Goal: Task Accomplishment & Management: Manage account settings

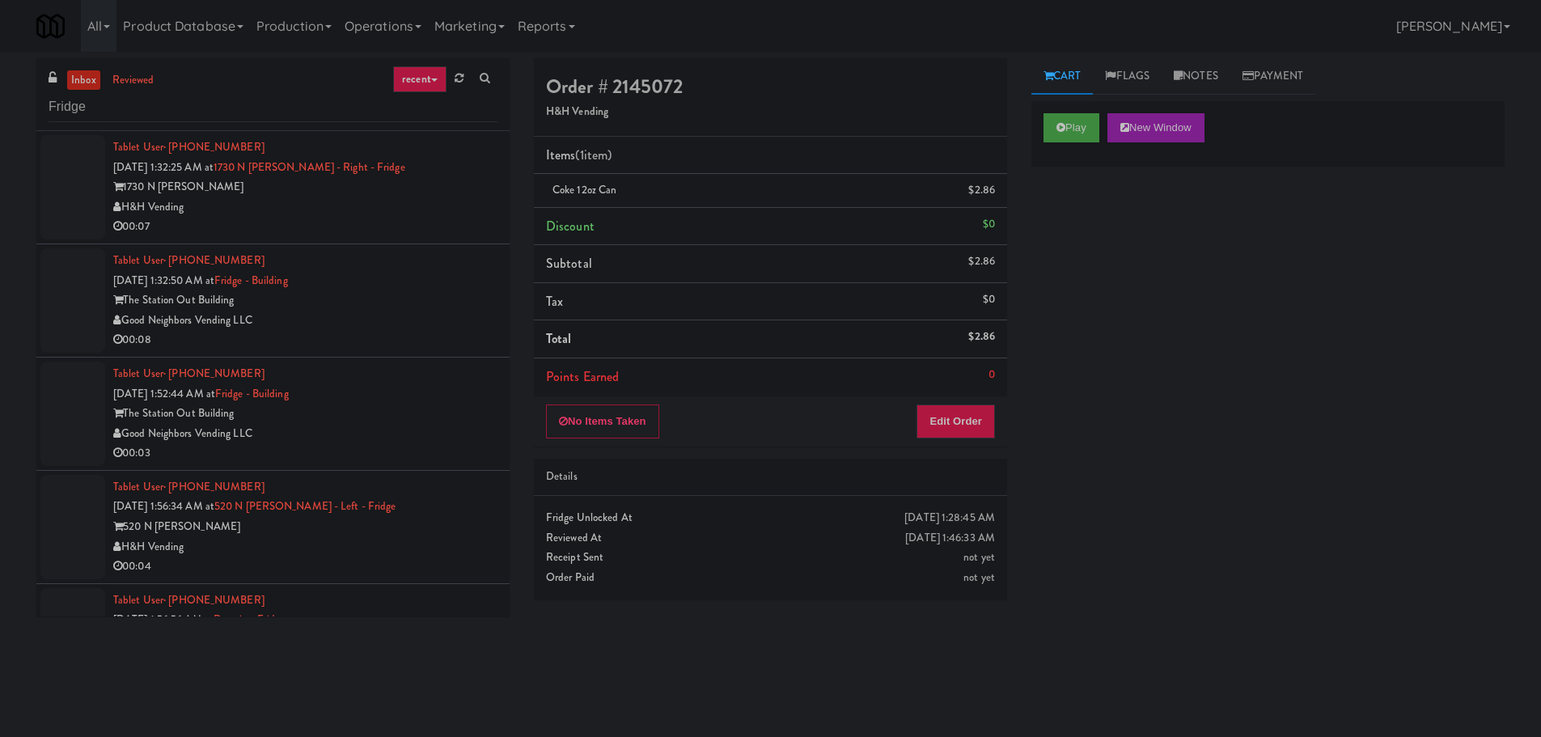
click at [441, 226] on div "00:07" at bounding box center [305, 227] width 384 height 20
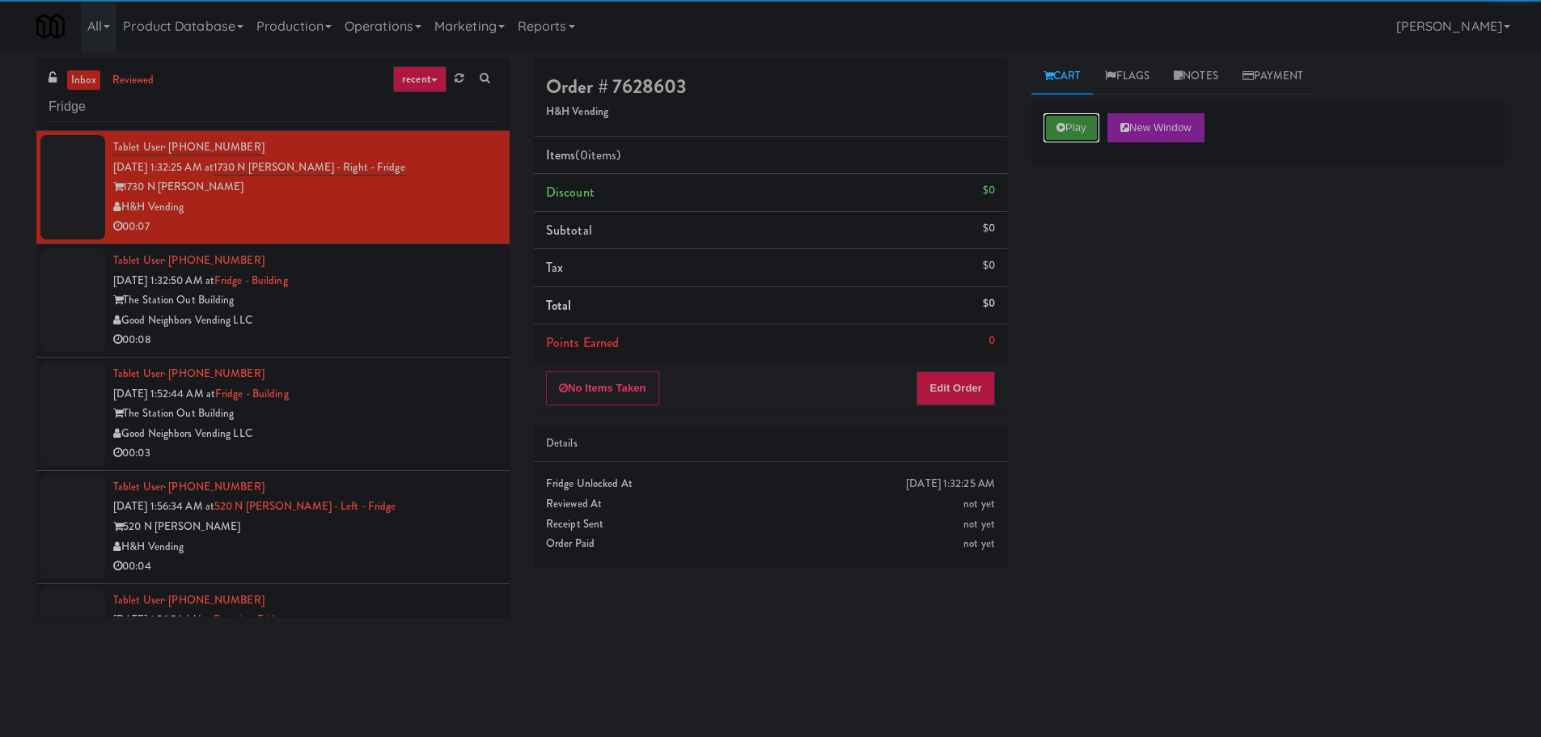
click at [1065, 133] on button "Play" at bounding box center [1071, 127] width 56 height 29
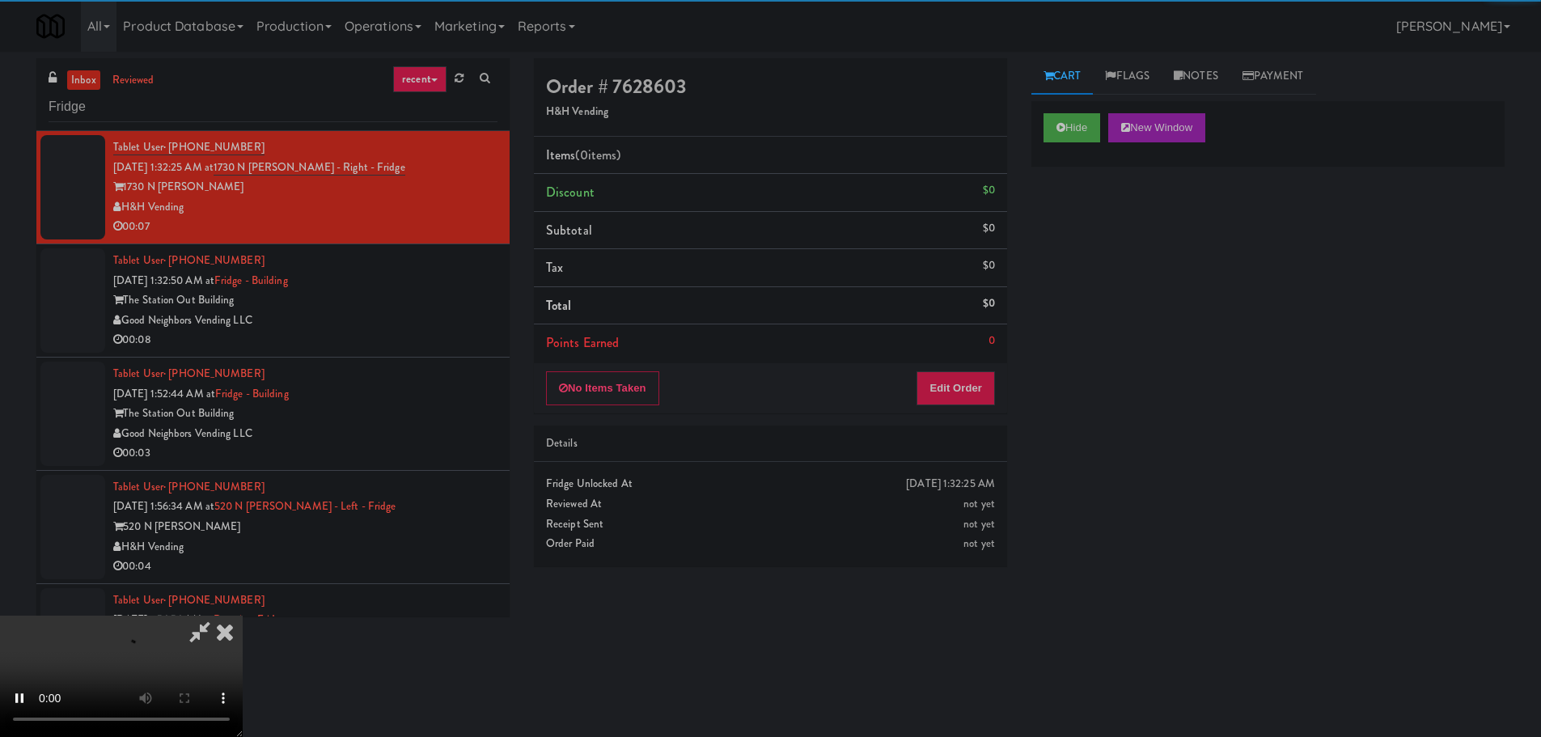
drag, startPoint x: 943, startPoint y: 368, endPoint x: 943, endPoint y: 379, distance: 11.3
click at [942, 369] on div "No Items Taken Edit Order" at bounding box center [770, 388] width 473 height 50
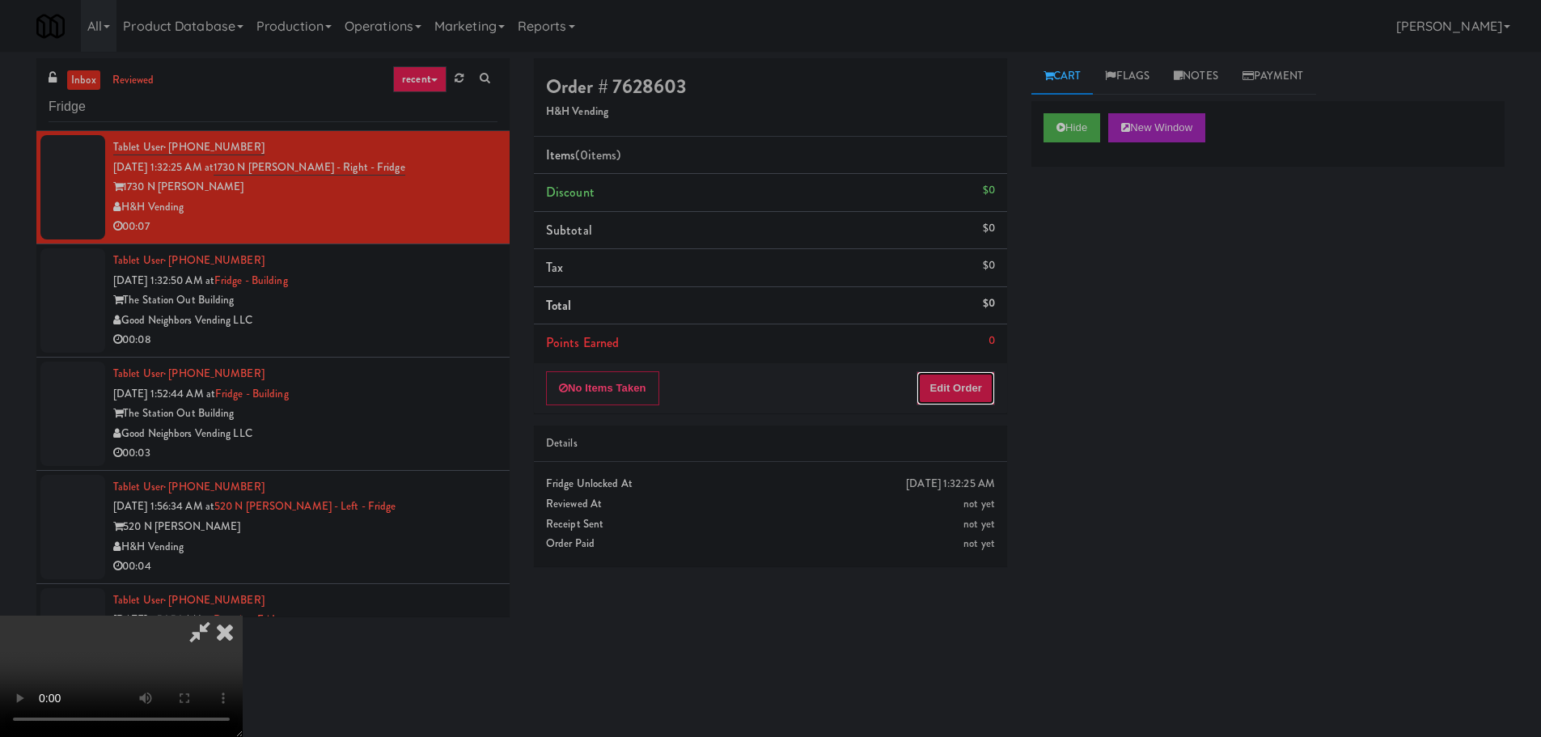
click at [943, 379] on button "Edit Order" at bounding box center [955, 388] width 78 height 34
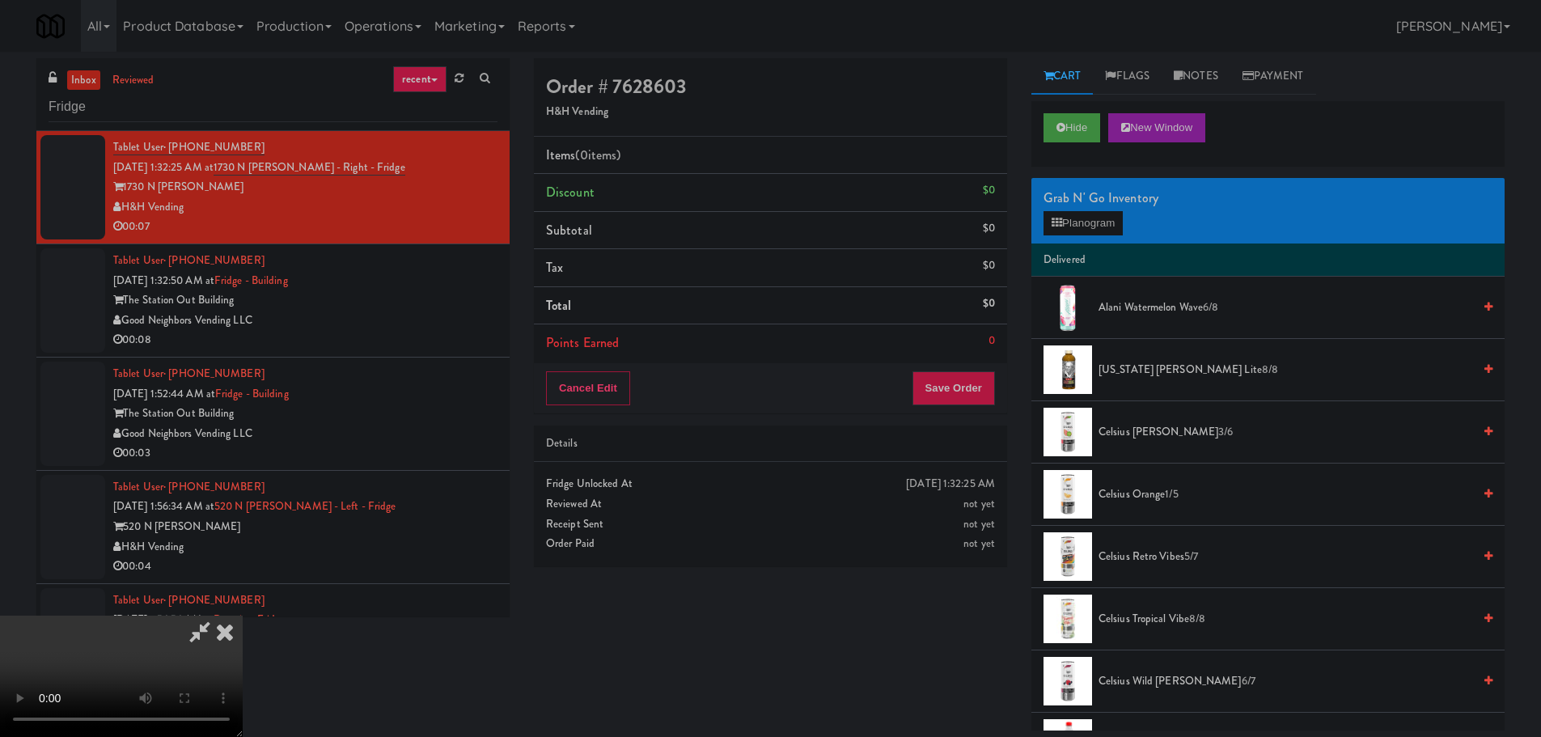
click at [243, 615] on video at bounding box center [121, 675] width 243 height 121
click at [1064, 228] on button "Planogram" at bounding box center [1082, 223] width 79 height 24
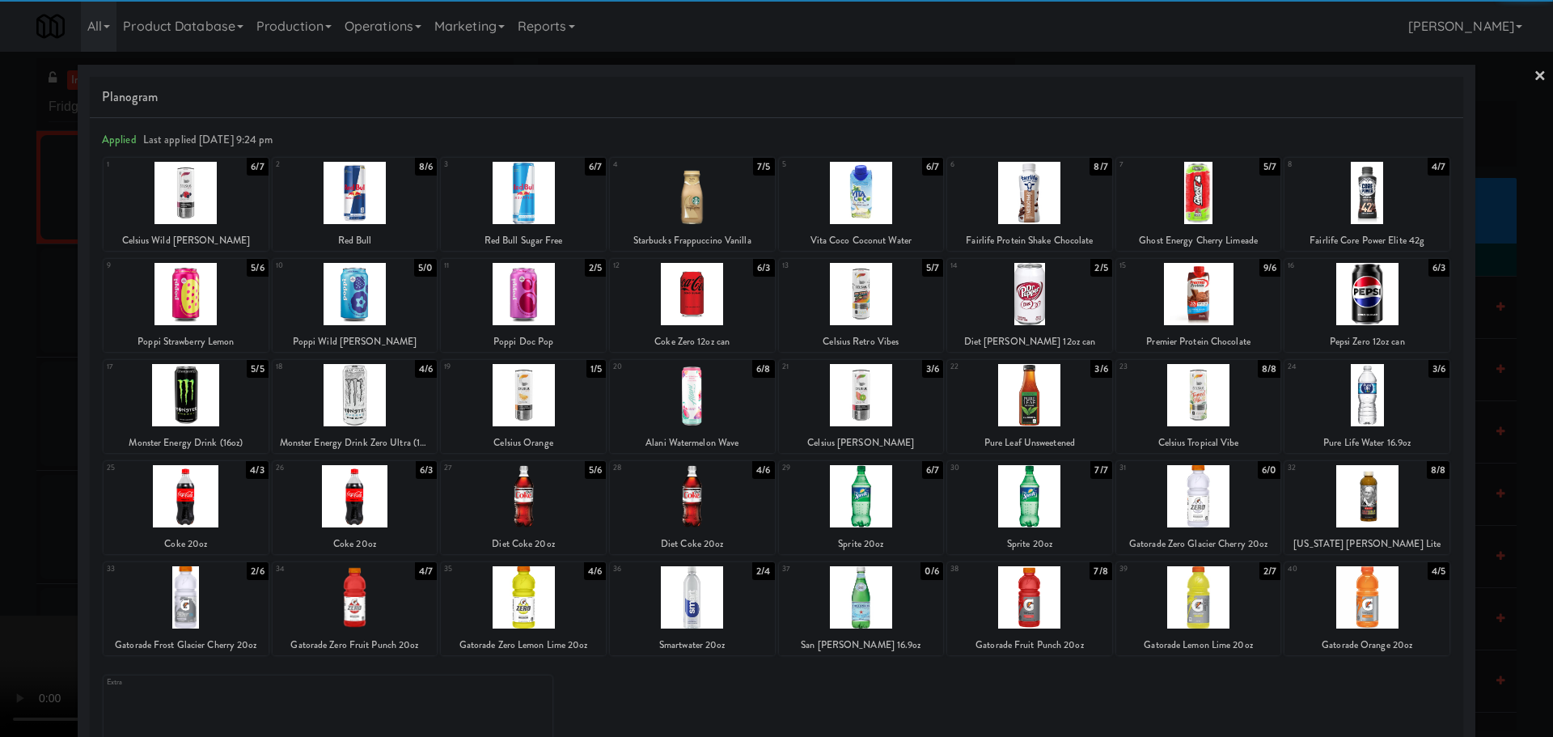
click at [532, 595] on div at bounding box center [523, 597] width 165 height 62
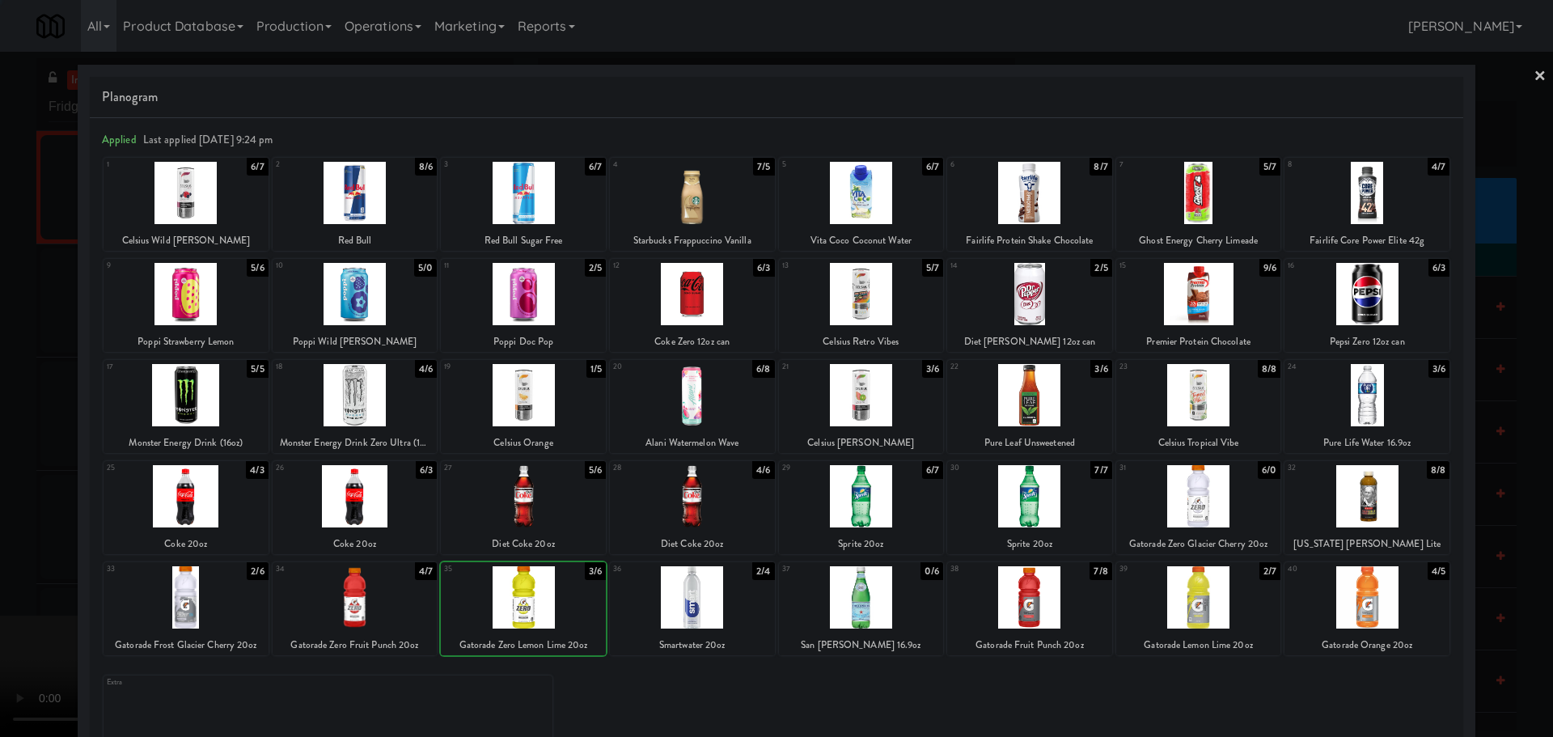
click at [508, 606] on div at bounding box center [523, 597] width 165 height 62
drag, startPoint x: 0, startPoint y: 509, endPoint x: 104, endPoint y: 472, distance: 110.8
click at [0, 518] on div at bounding box center [776, 368] width 1553 height 737
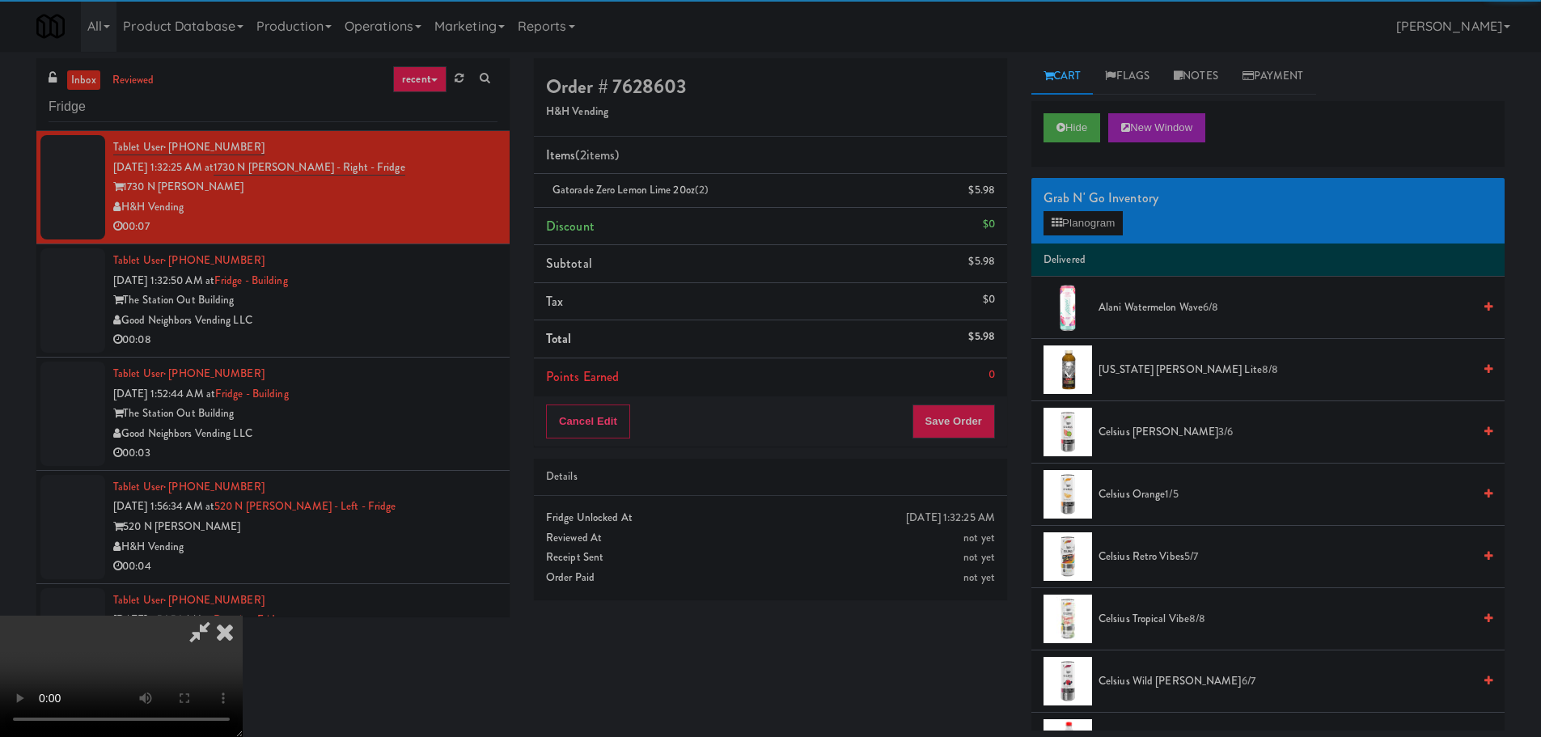
drag, startPoint x: 454, startPoint y: 403, endPoint x: 523, endPoint y: 399, distance: 69.7
click at [243, 615] on video at bounding box center [121, 675] width 243 height 121
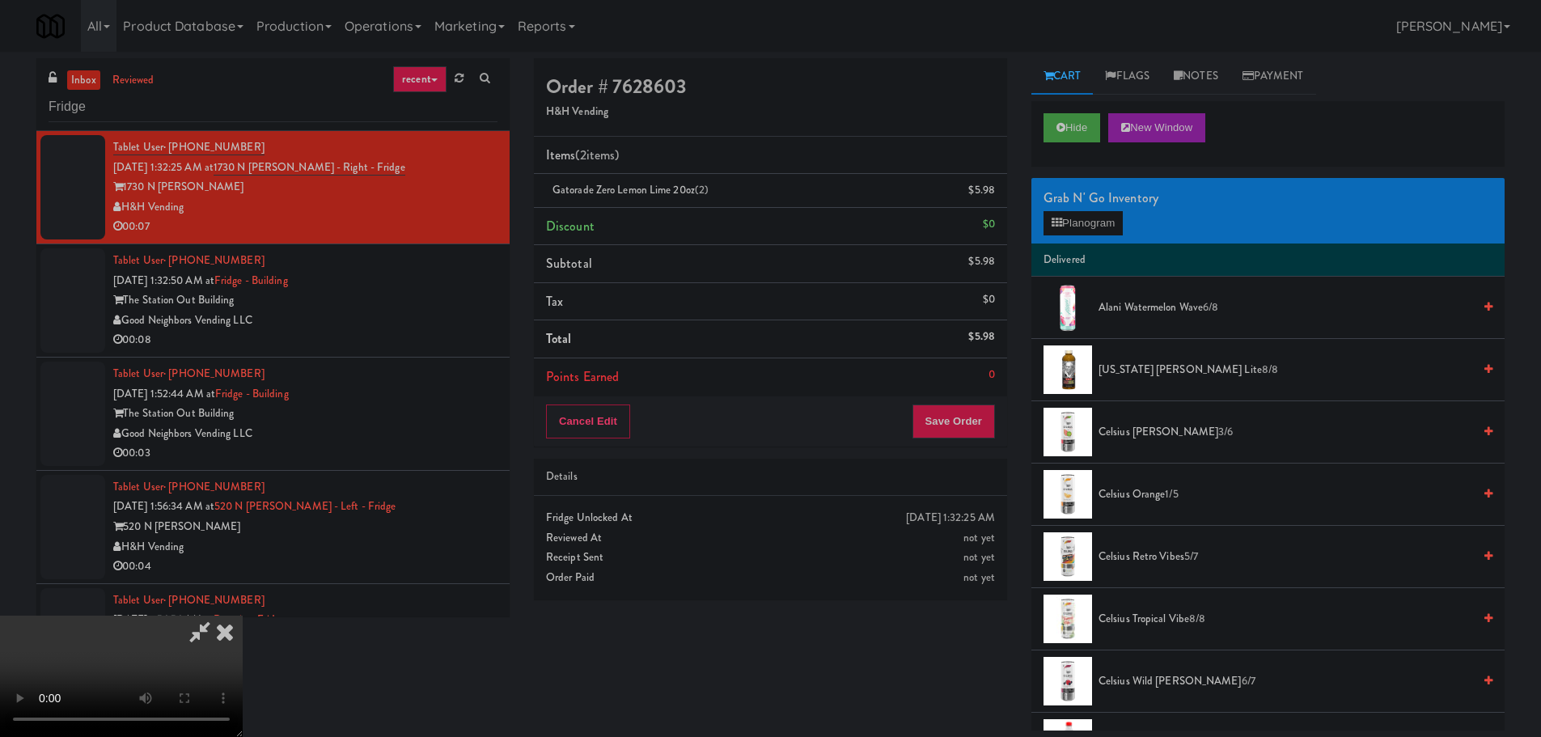
scroll to position [278, 0]
click at [935, 431] on button "Save Order" at bounding box center [953, 421] width 82 height 34
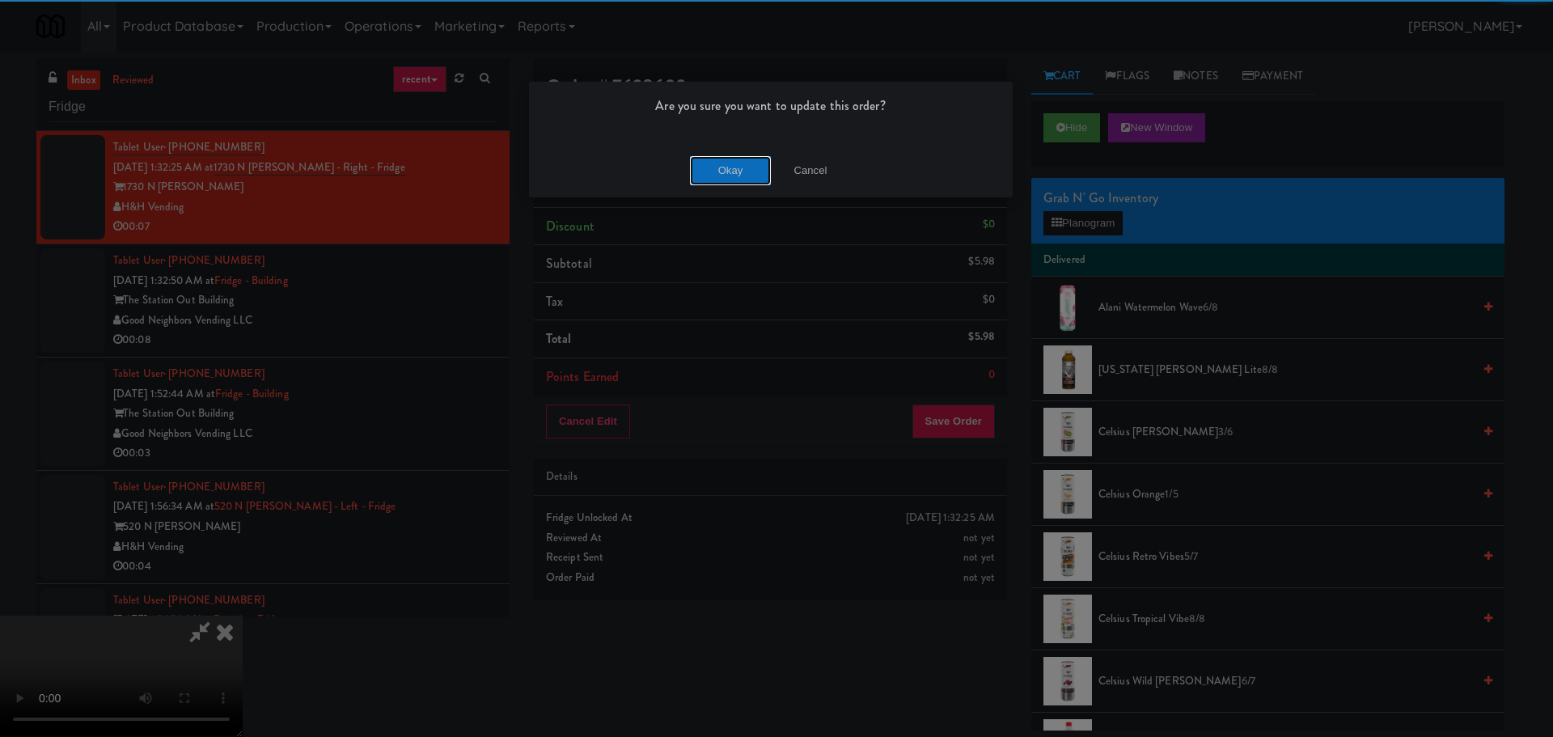
click at [729, 180] on button "Okay" at bounding box center [730, 170] width 81 height 29
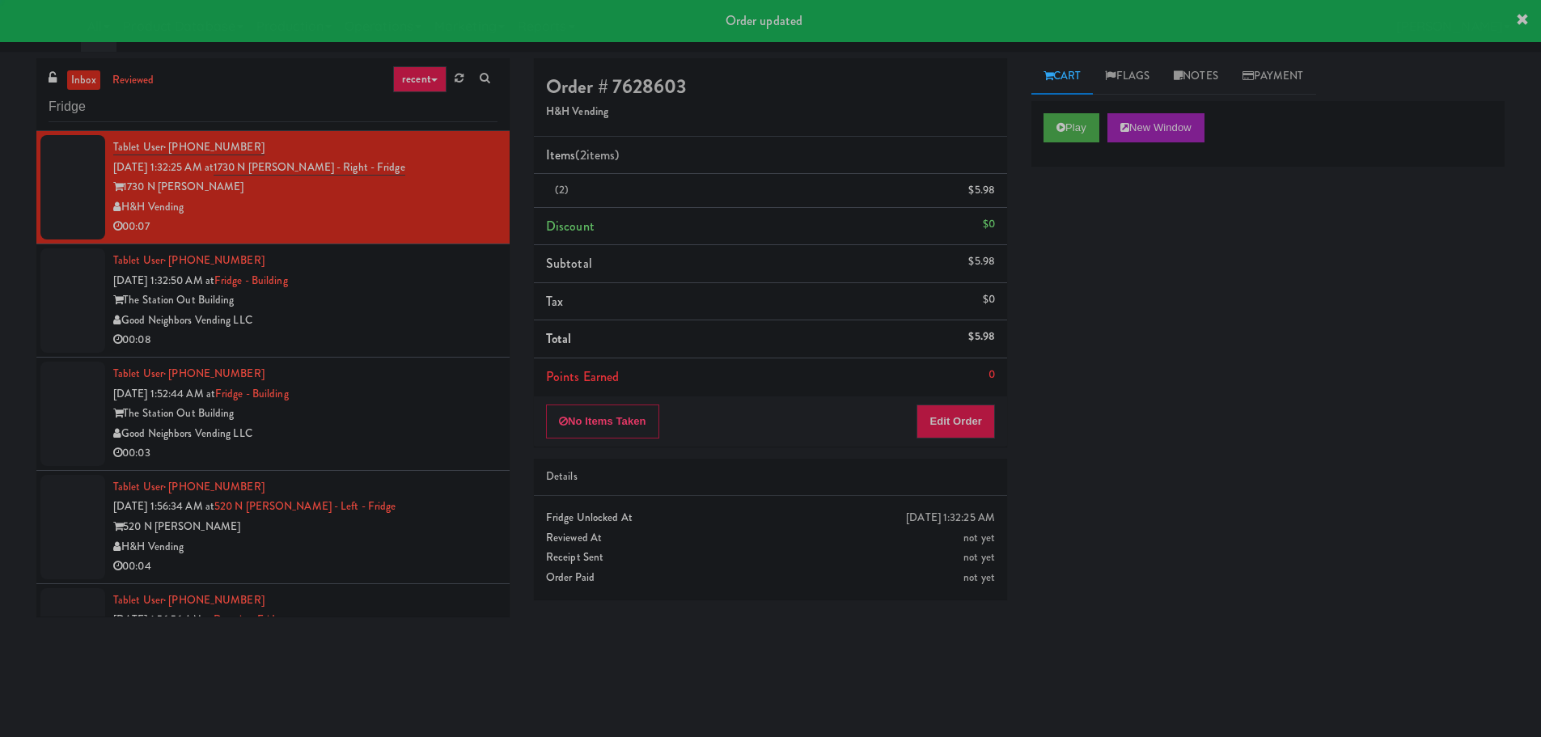
scroll to position [0, 0]
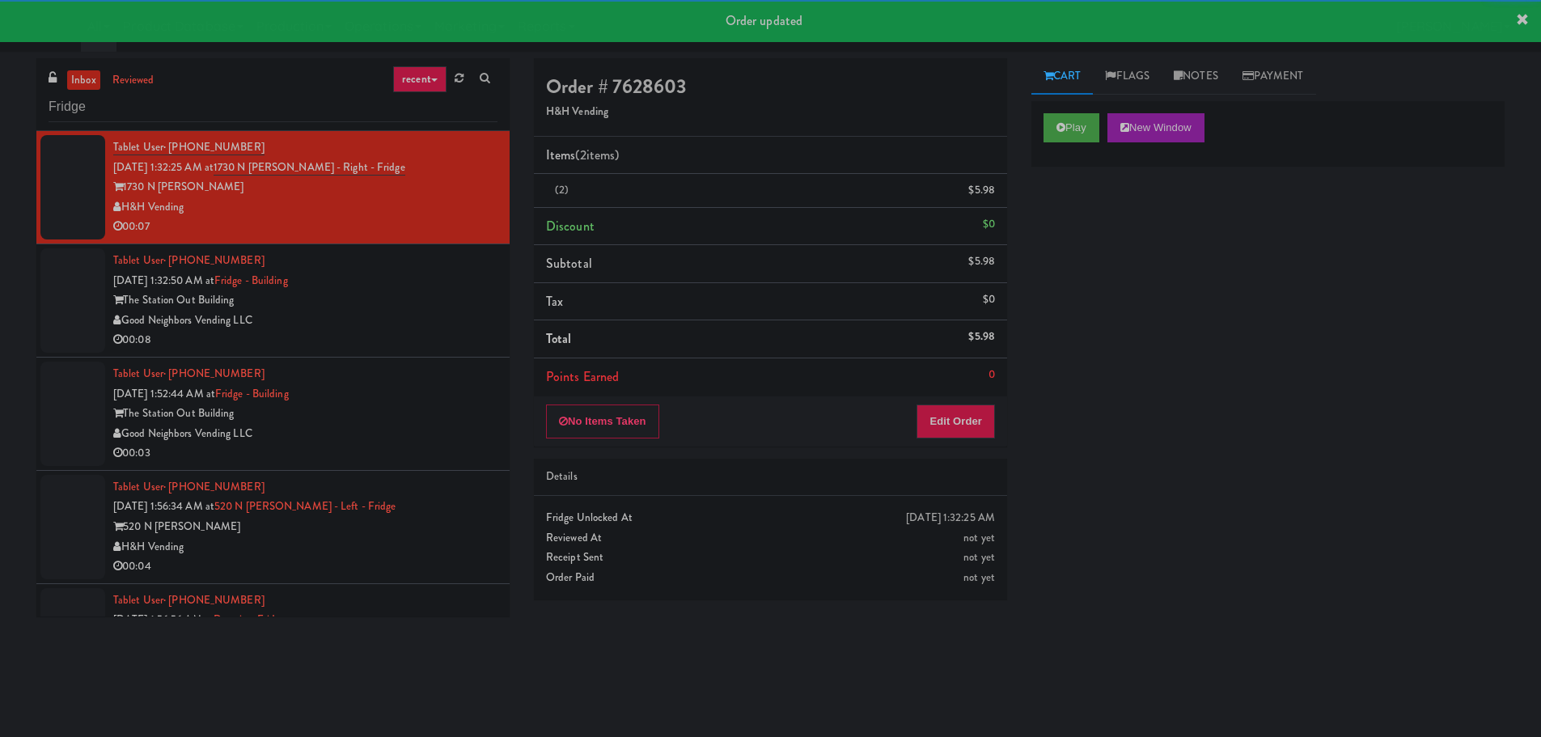
click at [406, 333] on div "00:08" at bounding box center [305, 340] width 384 height 20
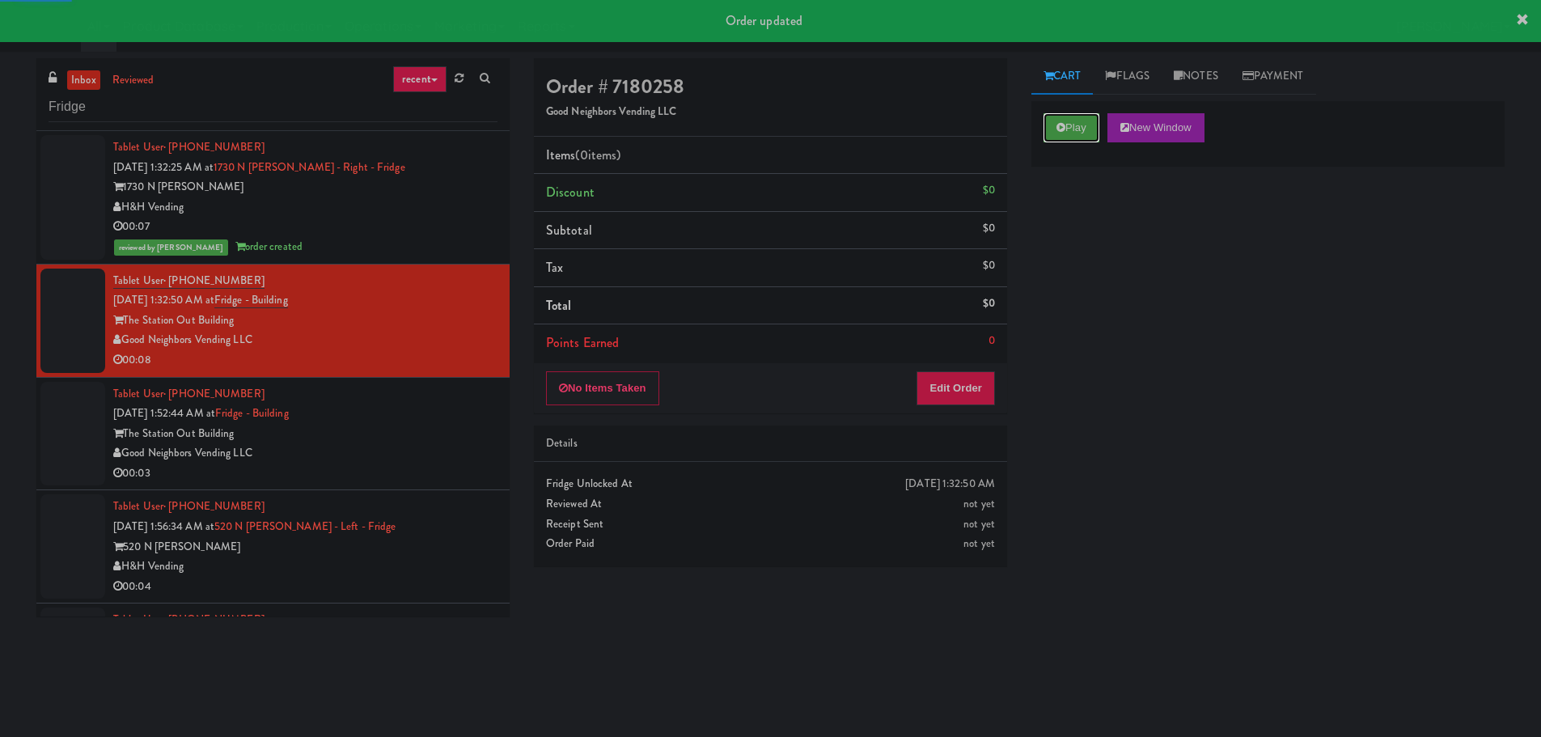
drag, startPoint x: 1084, startPoint y: 127, endPoint x: 1076, endPoint y: 144, distance: 19.2
click at [1084, 127] on button "Play" at bounding box center [1071, 127] width 56 height 29
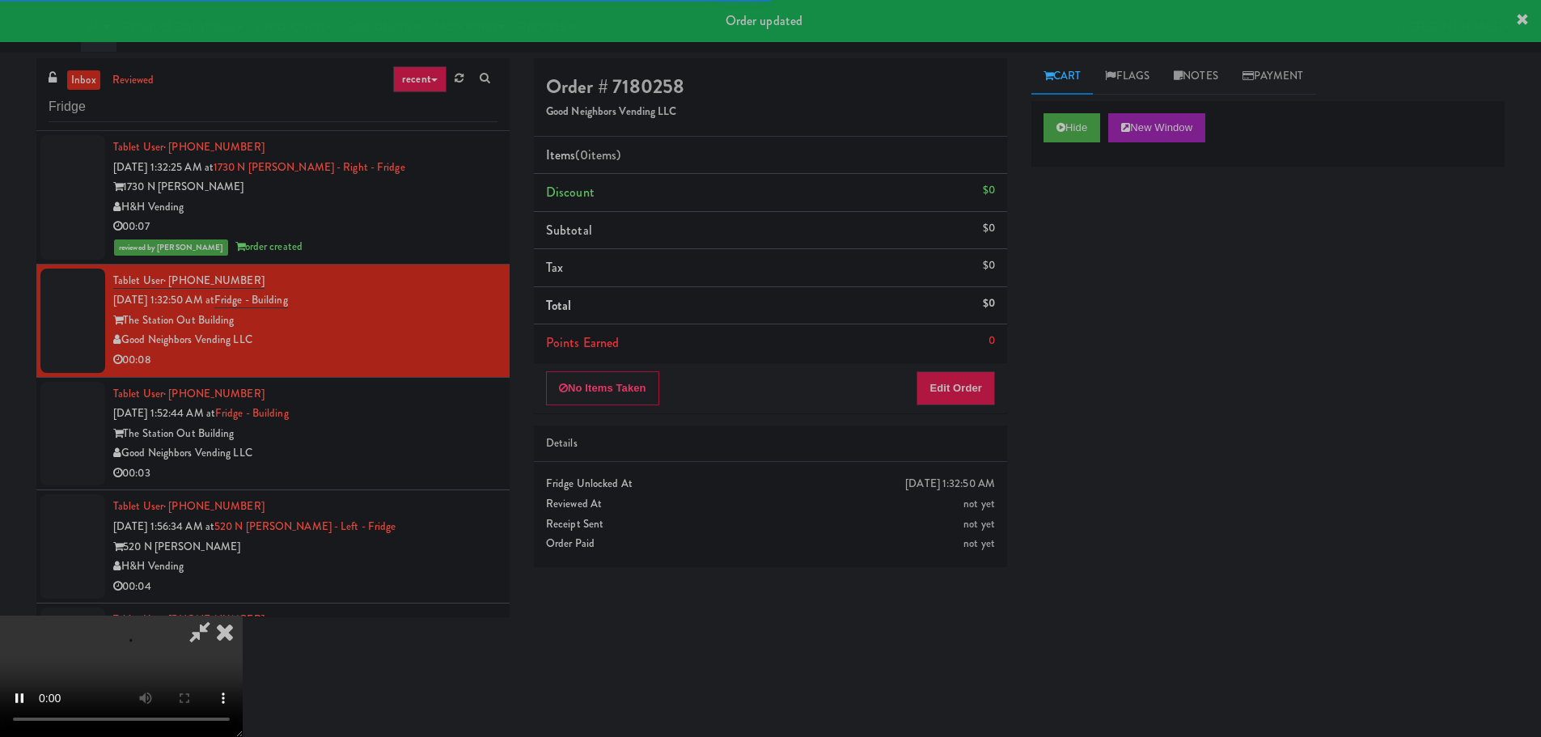
drag, startPoint x: 936, startPoint y: 446, endPoint x: 945, endPoint y: 412, distance: 35.3
click at [936, 445] on div "Details" at bounding box center [770, 443] width 449 height 20
click at [954, 399] on button "Edit Order" at bounding box center [955, 388] width 78 height 34
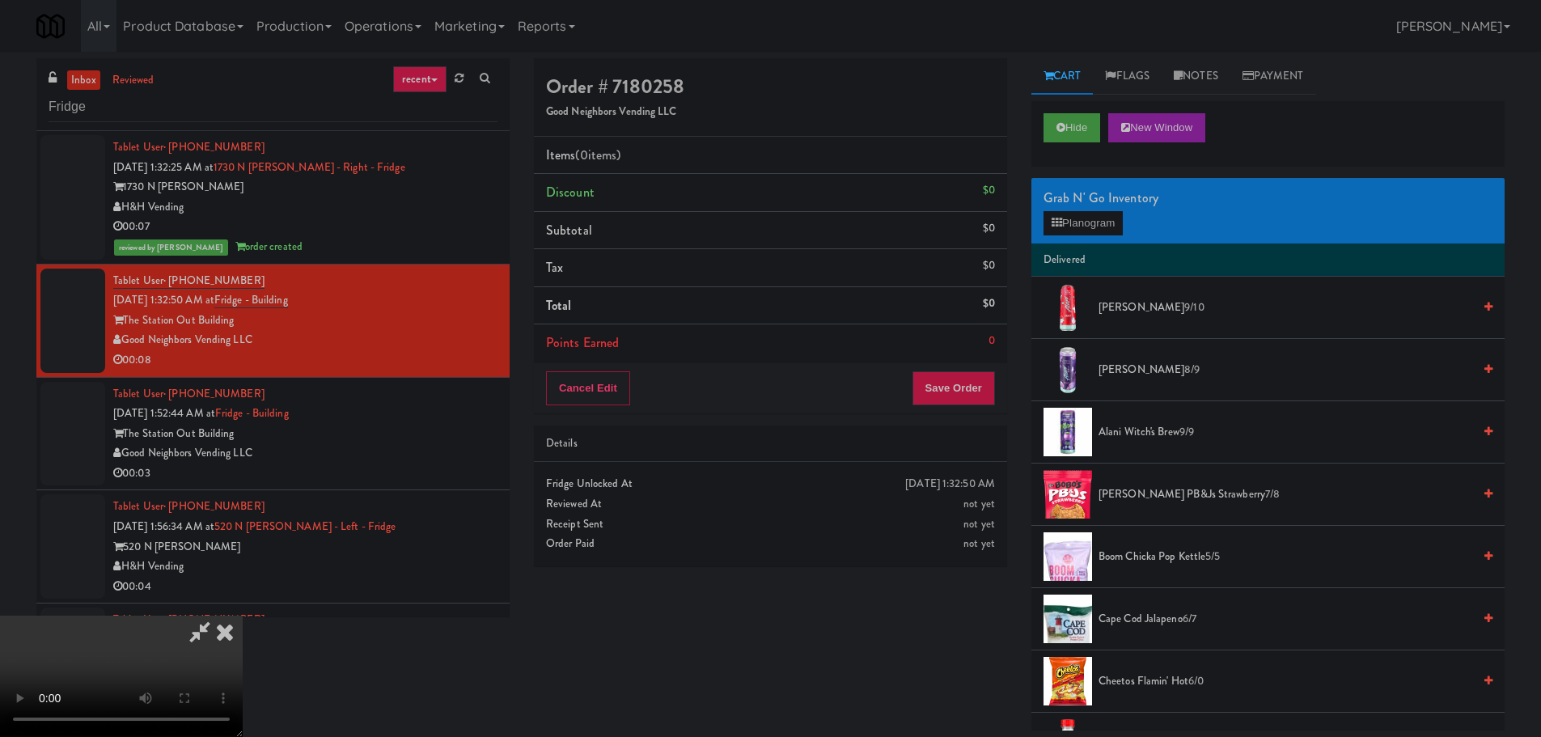
click at [243, 615] on video at bounding box center [121, 675] width 243 height 121
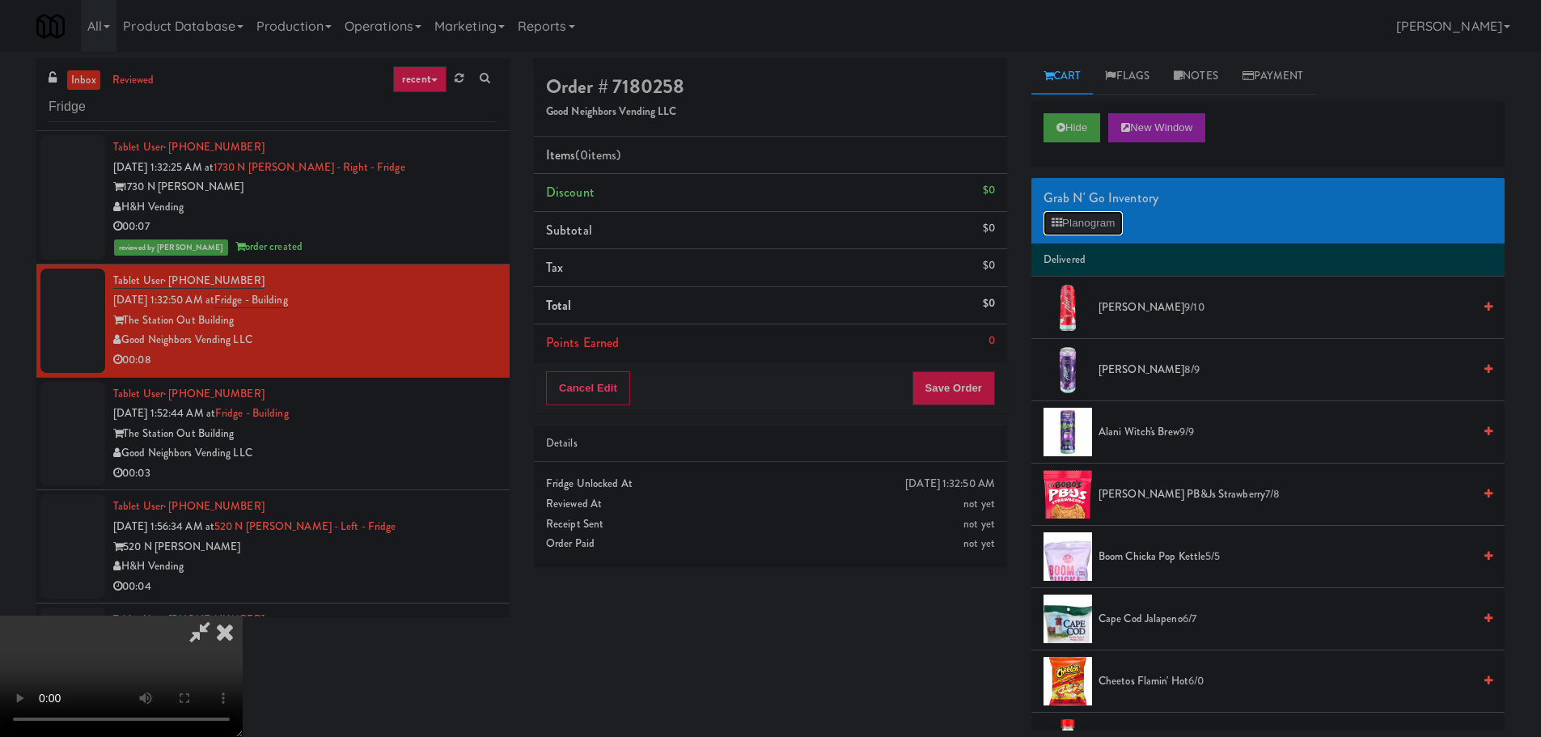
click at [1084, 222] on button "Planogram" at bounding box center [1082, 223] width 79 height 24
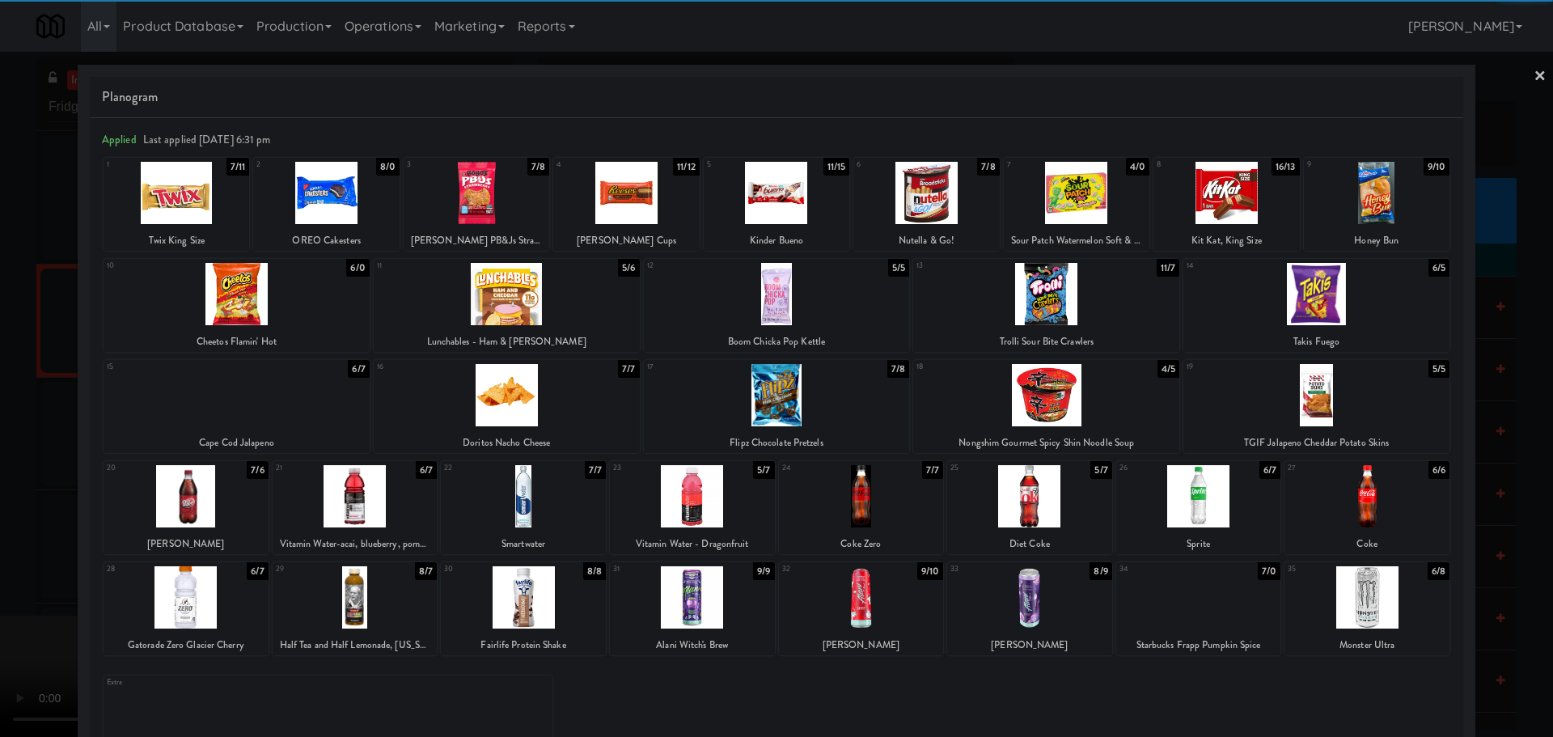
click at [1228, 192] on div at bounding box center [1226, 193] width 146 height 62
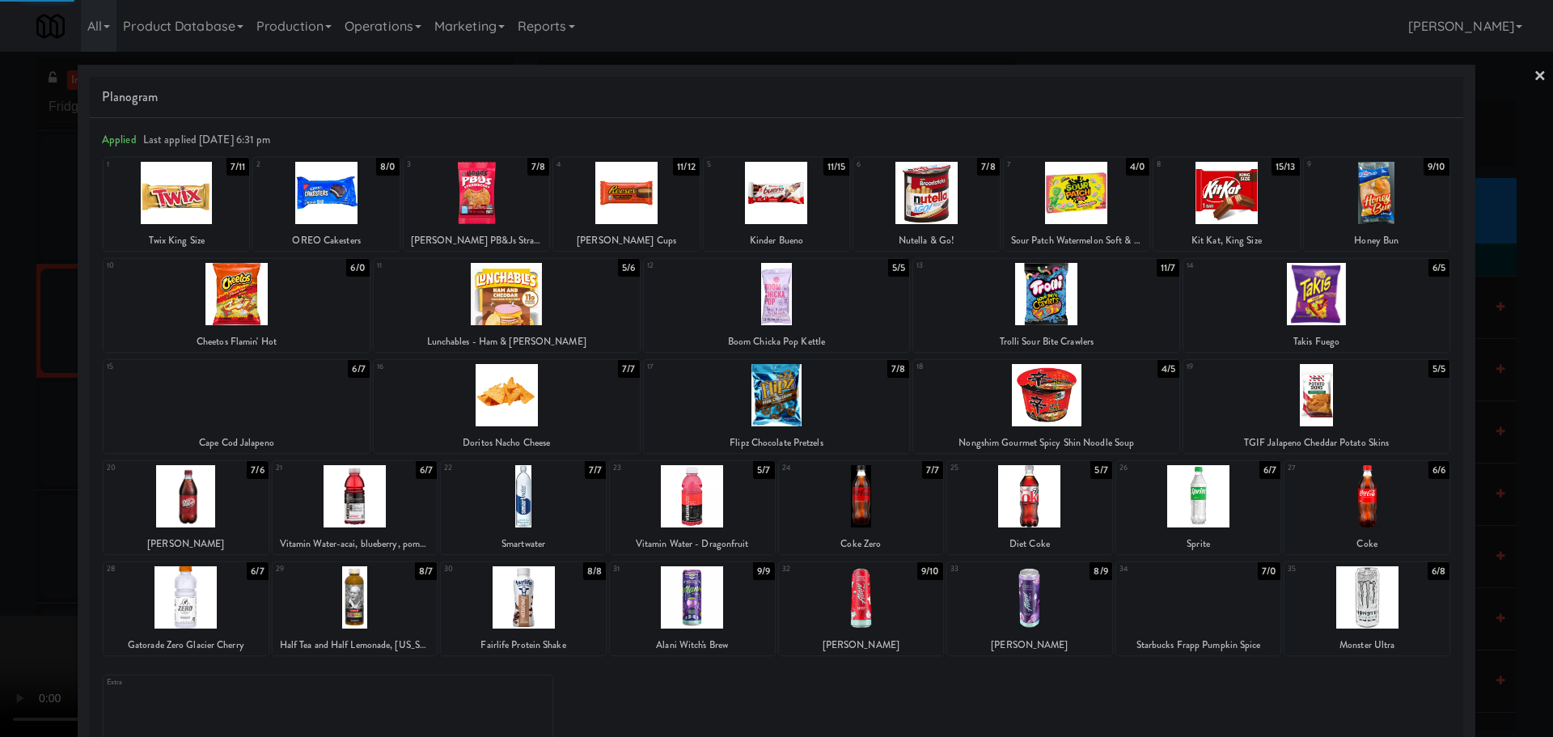
click at [0, 442] on div at bounding box center [776, 368] width 1553 height 737
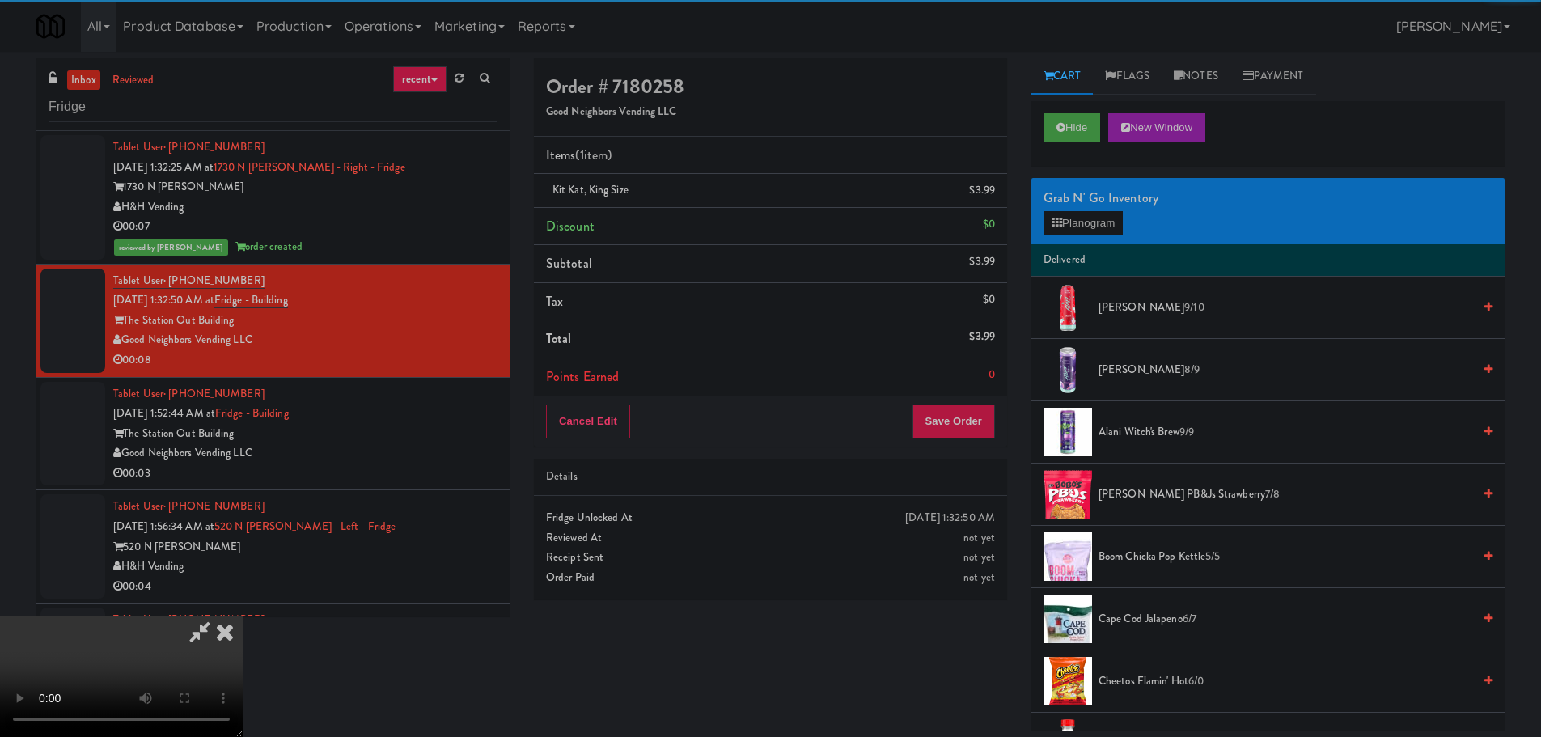
drag, startPoint x: 437, startPoint y: 383, endPoint x: 465, endPoint y: 383, distance: 27.5
click at [243, 615] on video at bounding box center [121, 675] width 243 height 121
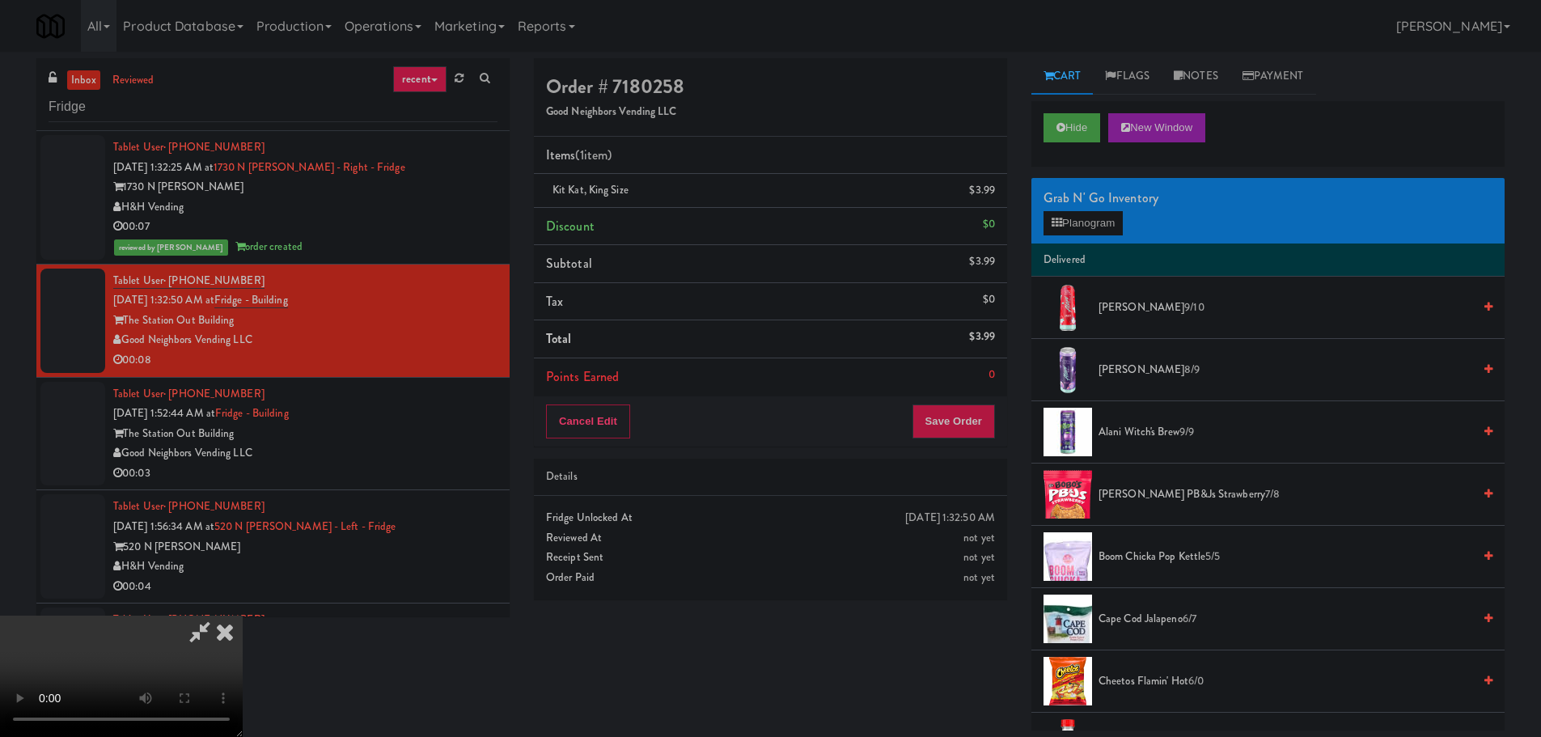
click at [243, 615] on video at bounding box center [121, 675] width 243 height 121
click at [1063, 227] on button "Planogram" at bounding box center [1082, 223] width 79 height 24
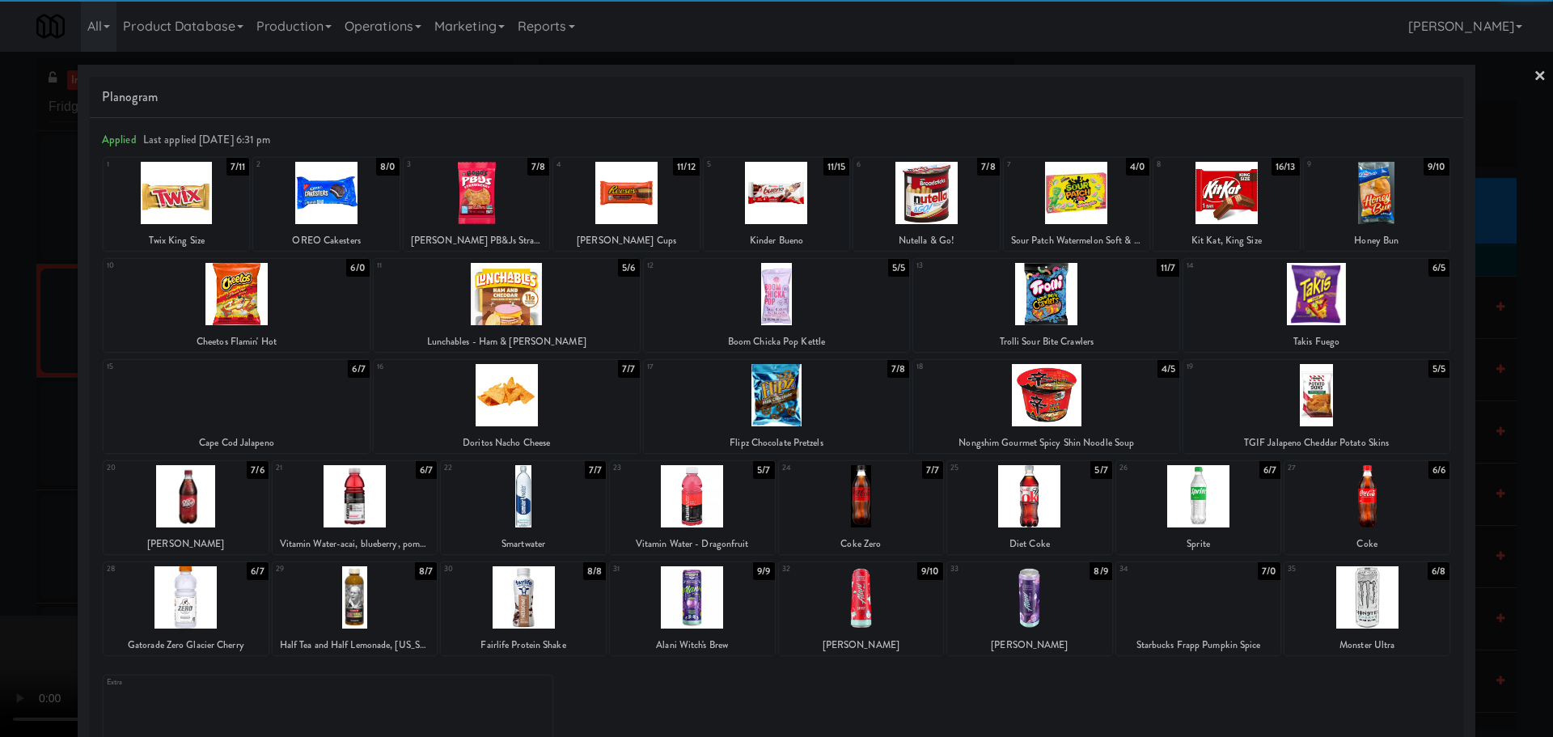
click at [175, 199] on div at bounding box center [177, 193] width 146 height 62
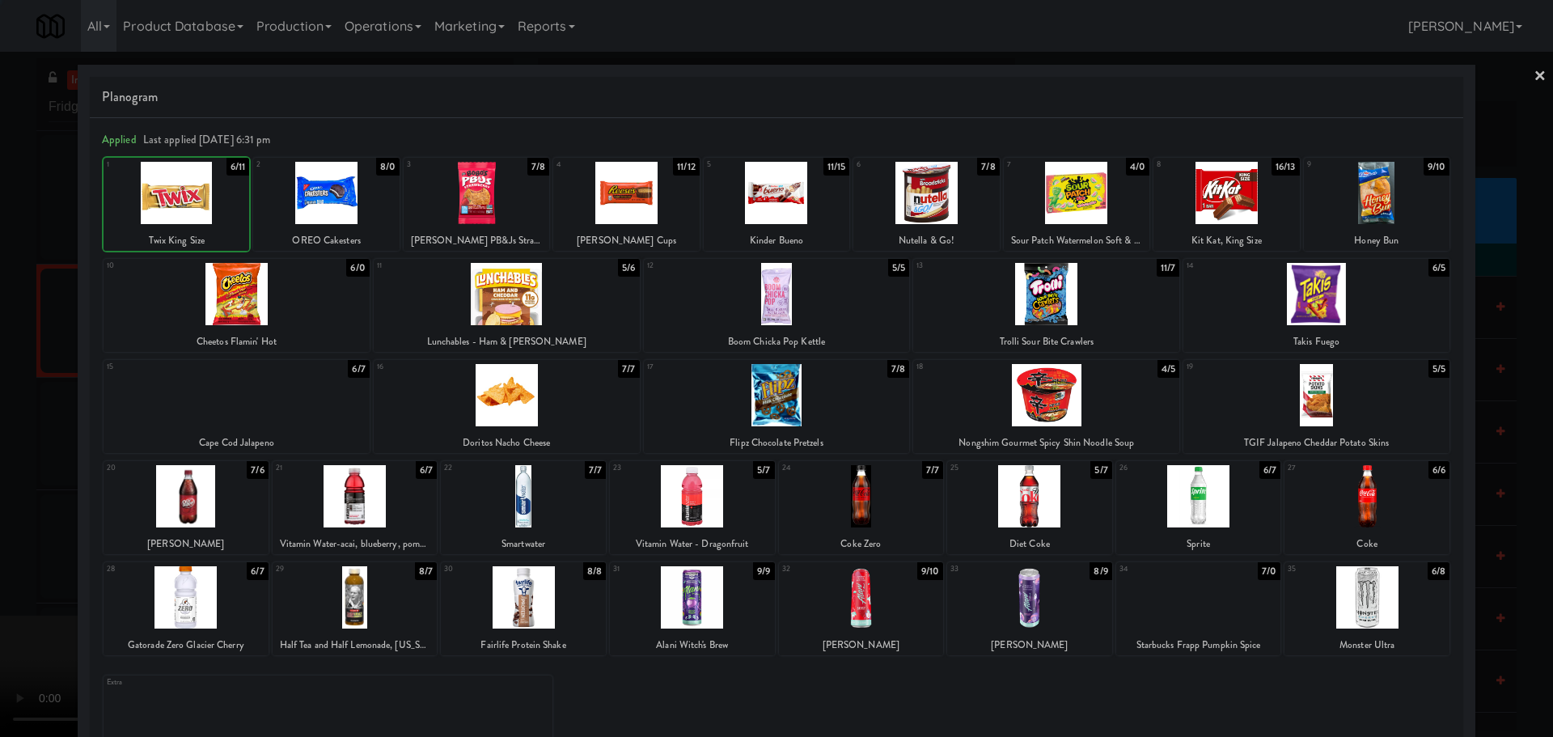
click at [0, 351] on div at bounding box center [776, 368] width 1553 height 737
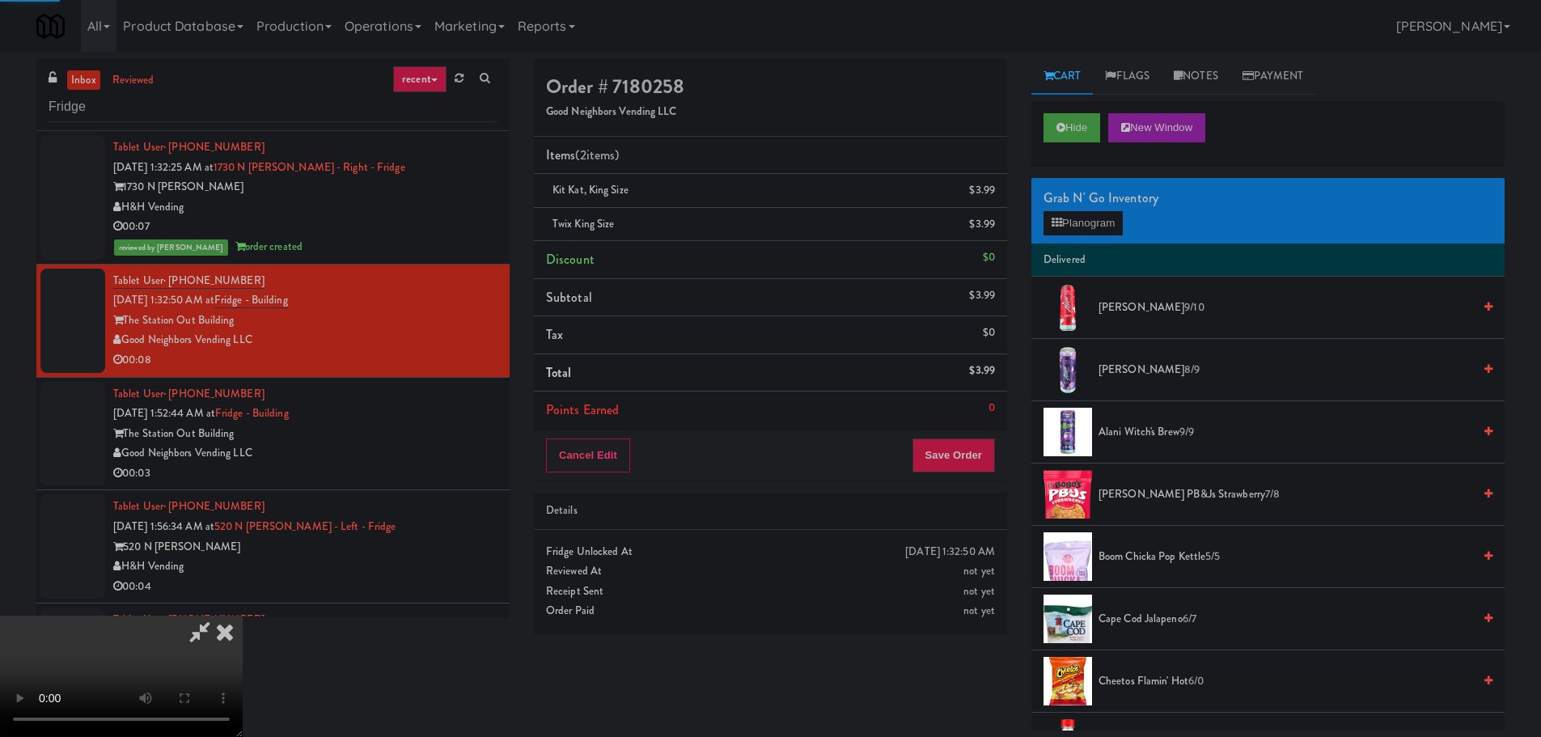
drag, startPoint x: 334, startPoint y: 395, endPoint x: 358, endPoint y: 395, distance: 24.3
click at [243, 615] on video at bounding box center [121, 675] width 243 height 121
click at [955, 452] on button "Save Order" at bounding box center [953, 455] width 82 height 34
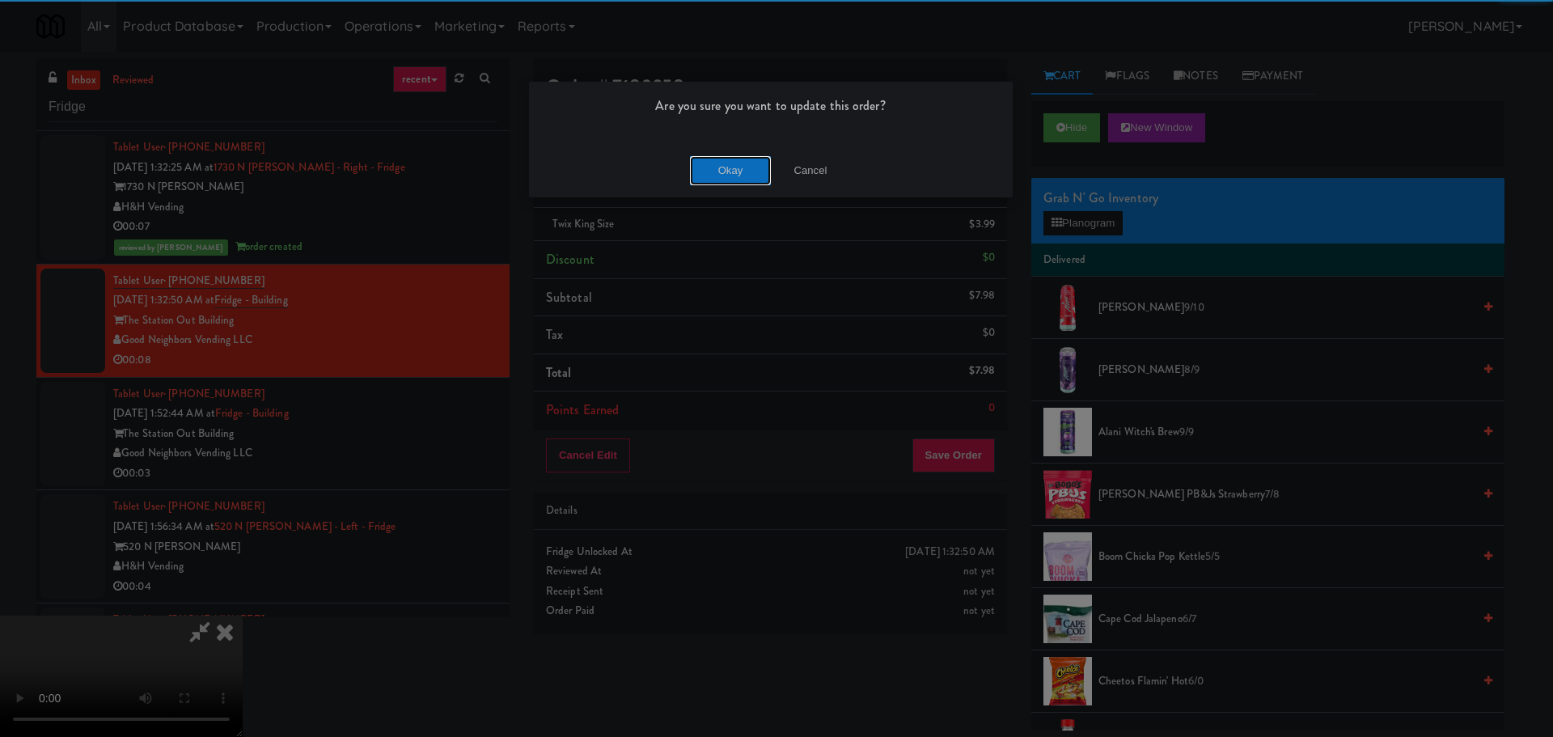
click at [728, 183] on button "Okay" at bounding box center [730, 170] width 81 height 29
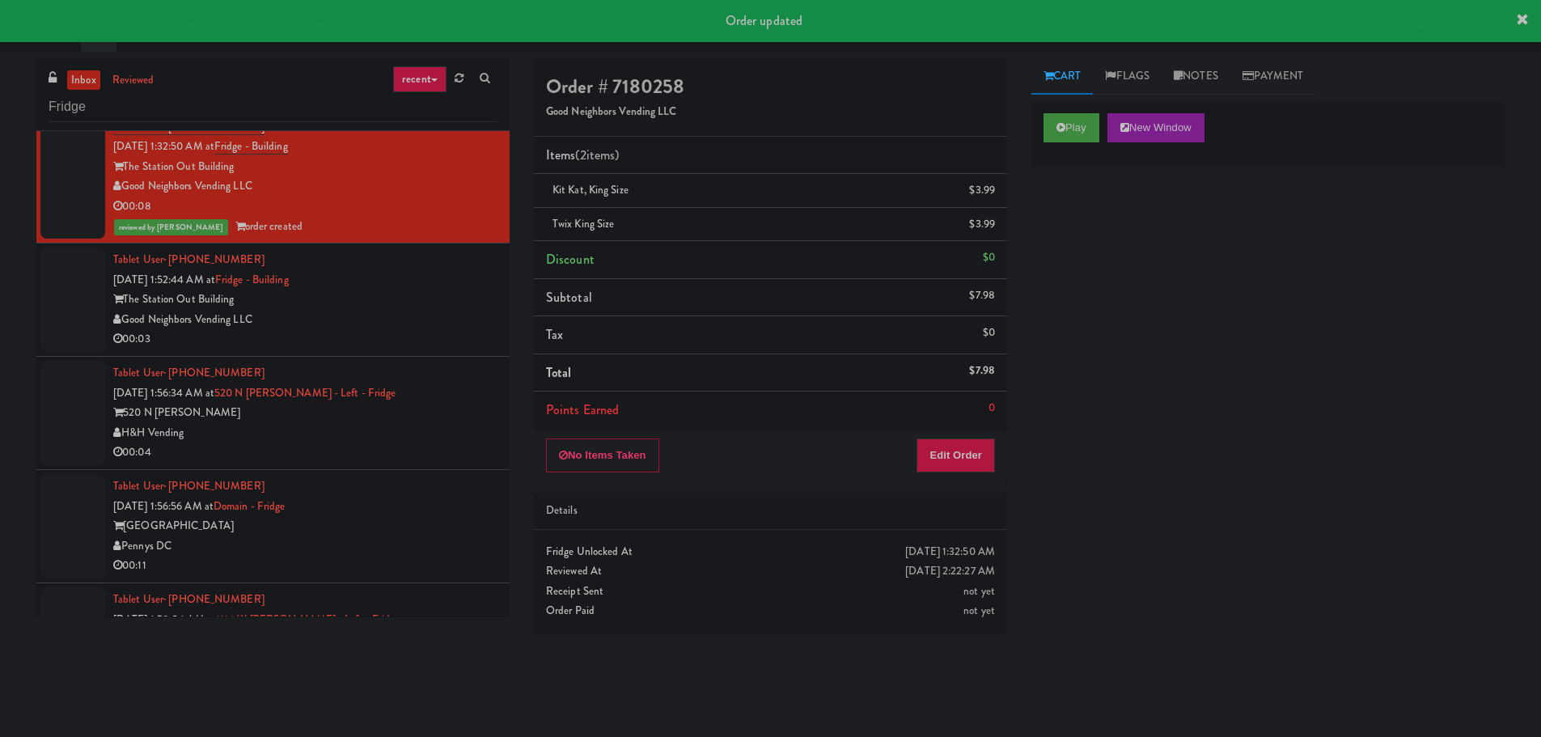
scroll to position [162, 0]
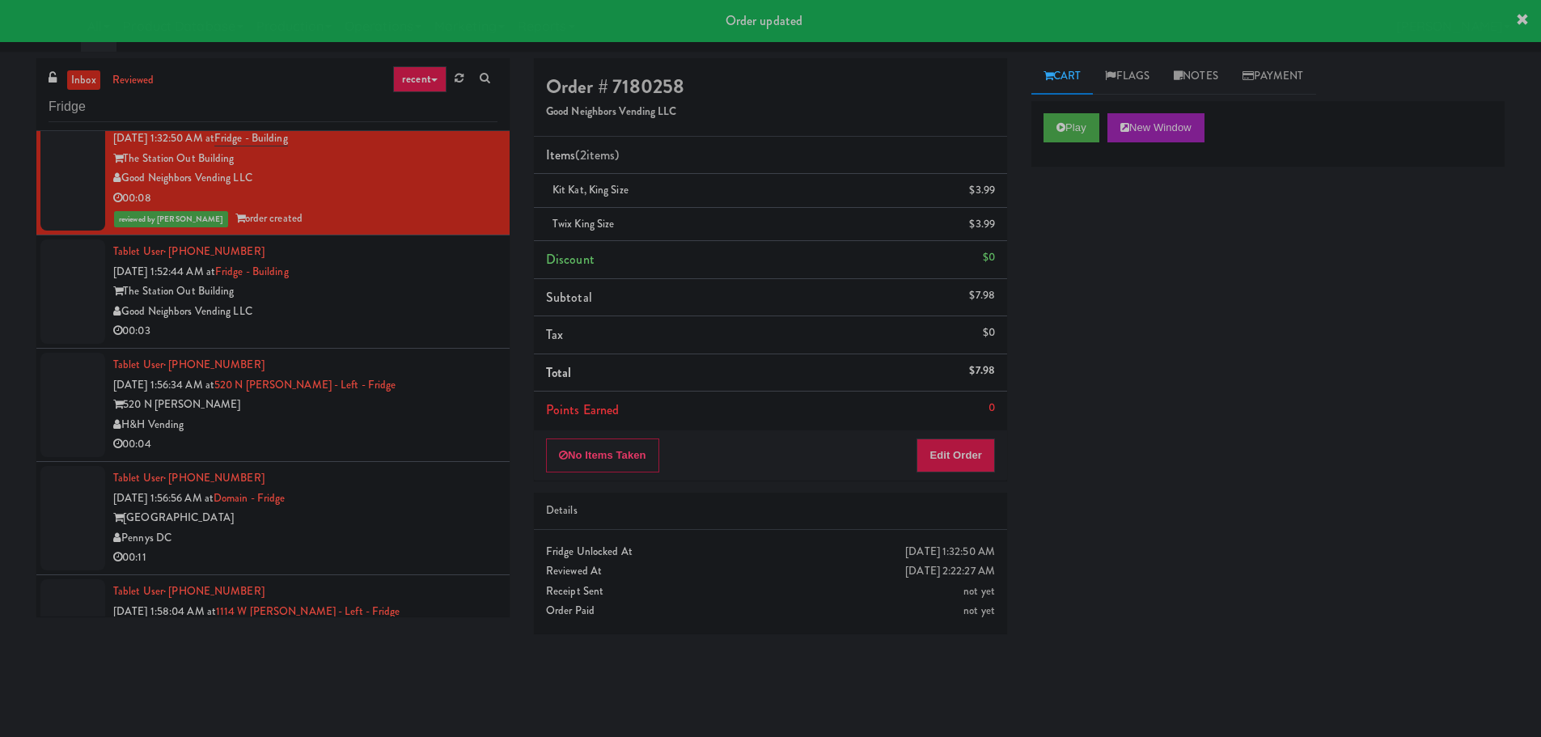
click at [404, 300] on div "The Station Out Building" at bounding box center [305, 291] width 384 height 20
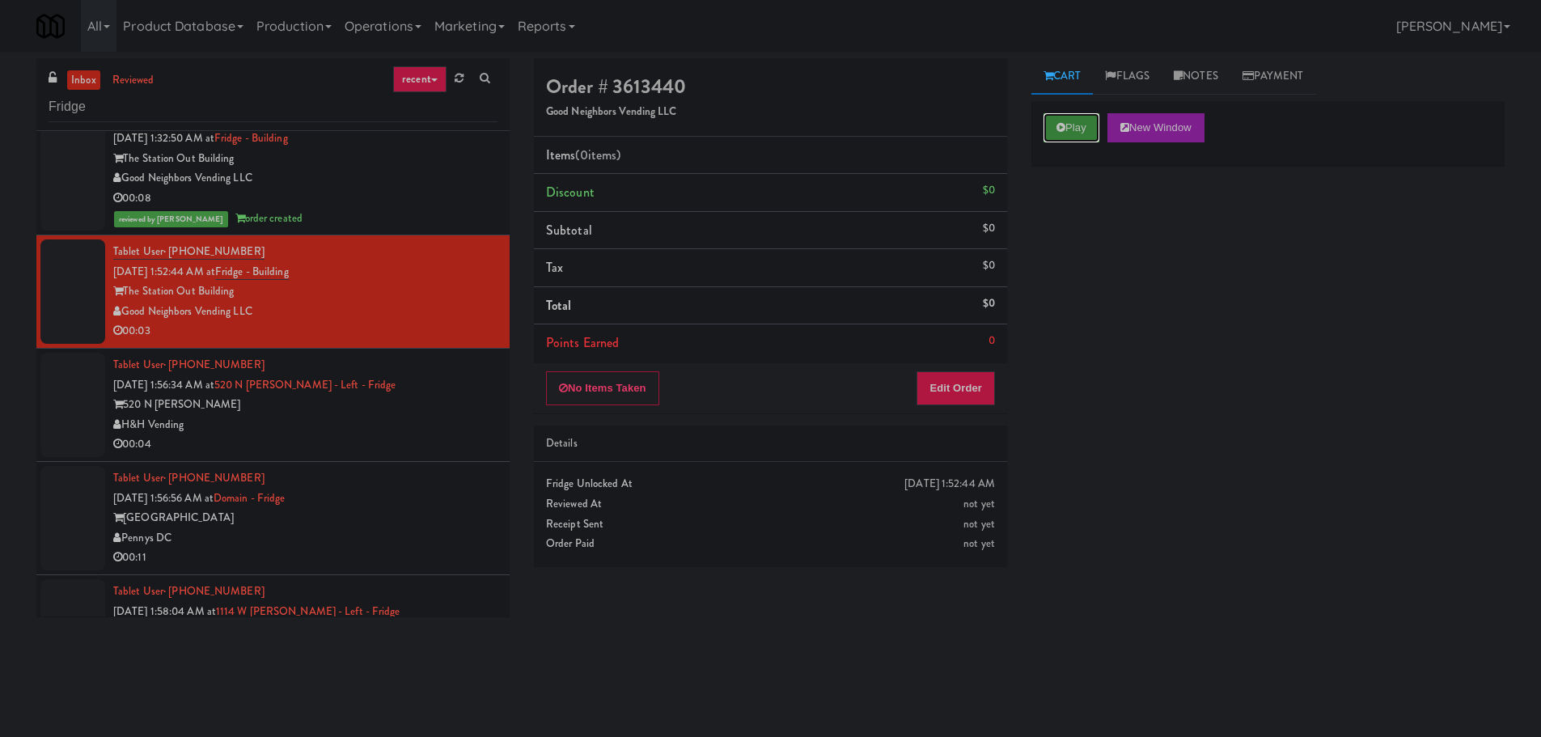
click at [1067, 135] on button "Play" at bounding box center [1071, 127] width 56 height 29
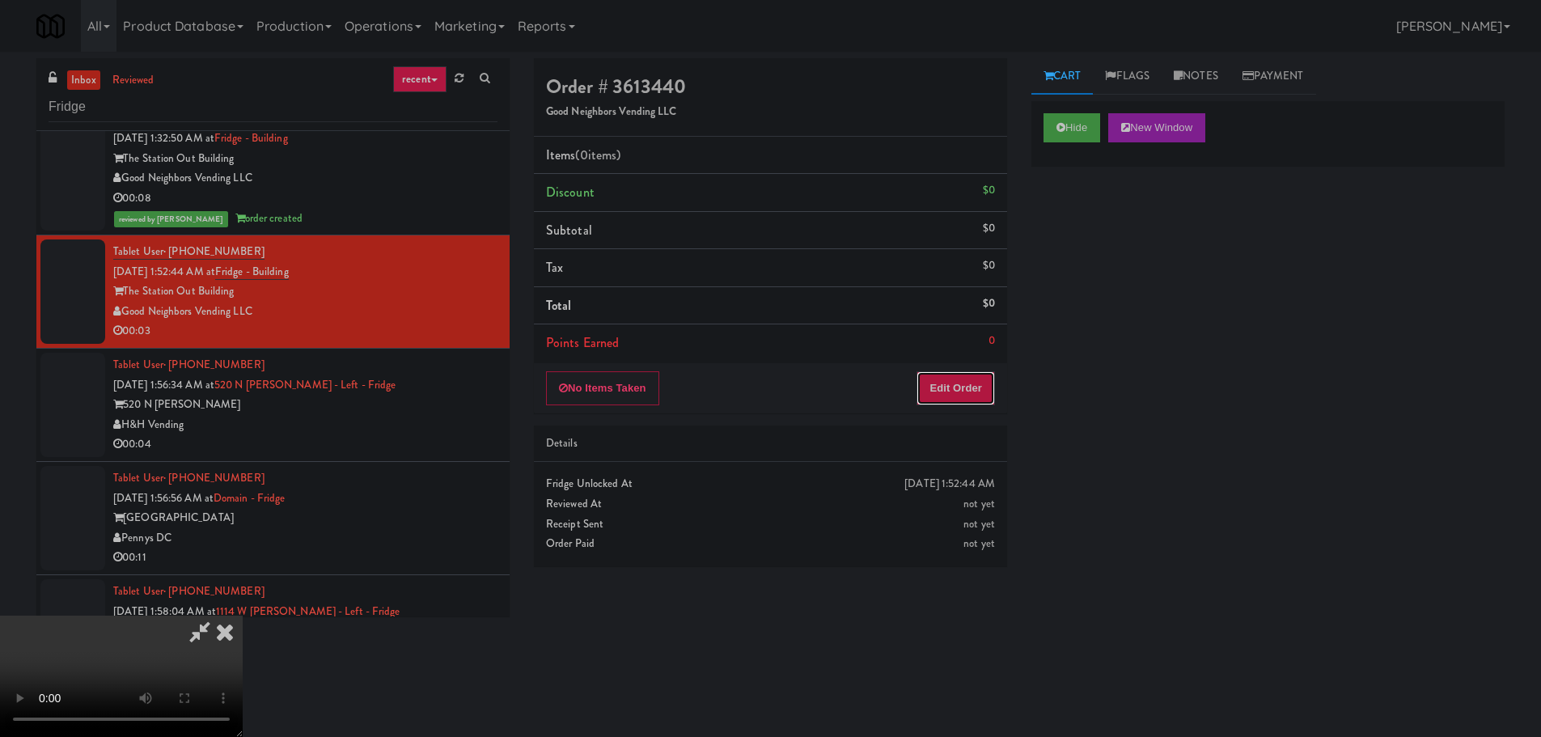
click at [944, 380] on button "Edit Order" at bounding box center [955, 388] width 78 height 34
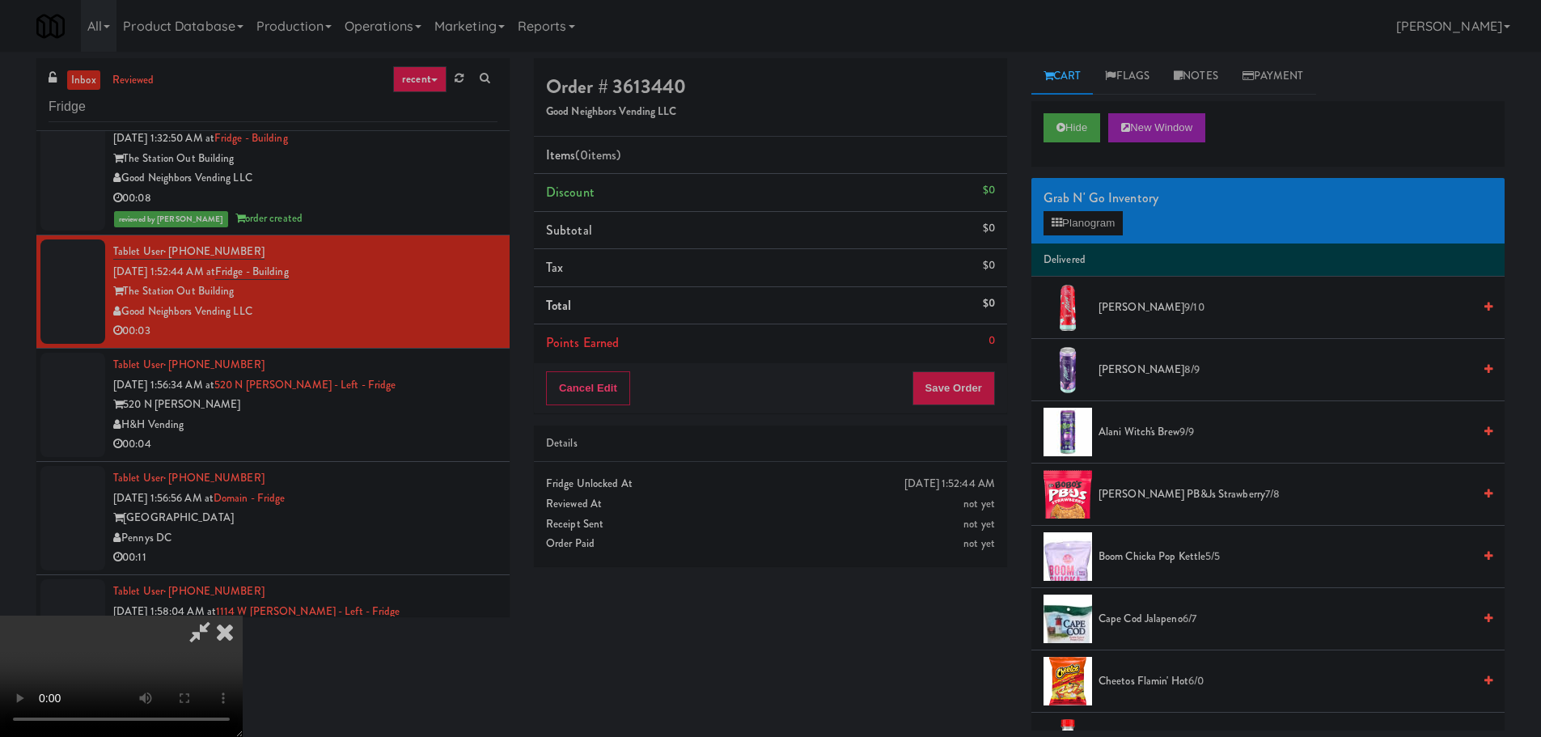
click at [243, 615] on video at bounding box center [121, 675] width 243 height 121
click at [1088, 224] on button "Planogram" at bounding box center [1082, 223] width 79 height 24
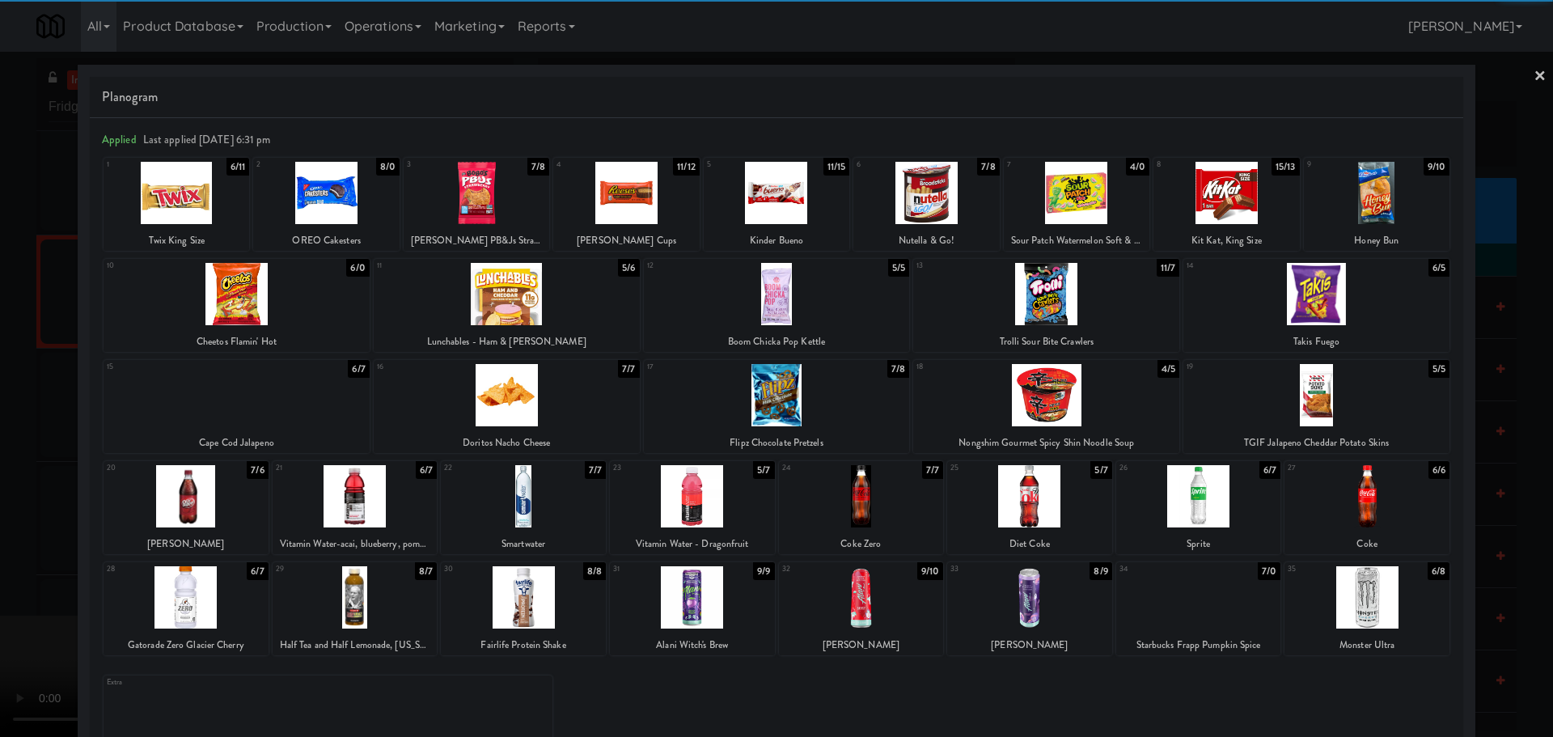
click at [279, 297] on div at bounding box center [237, 294] width 266 height 62
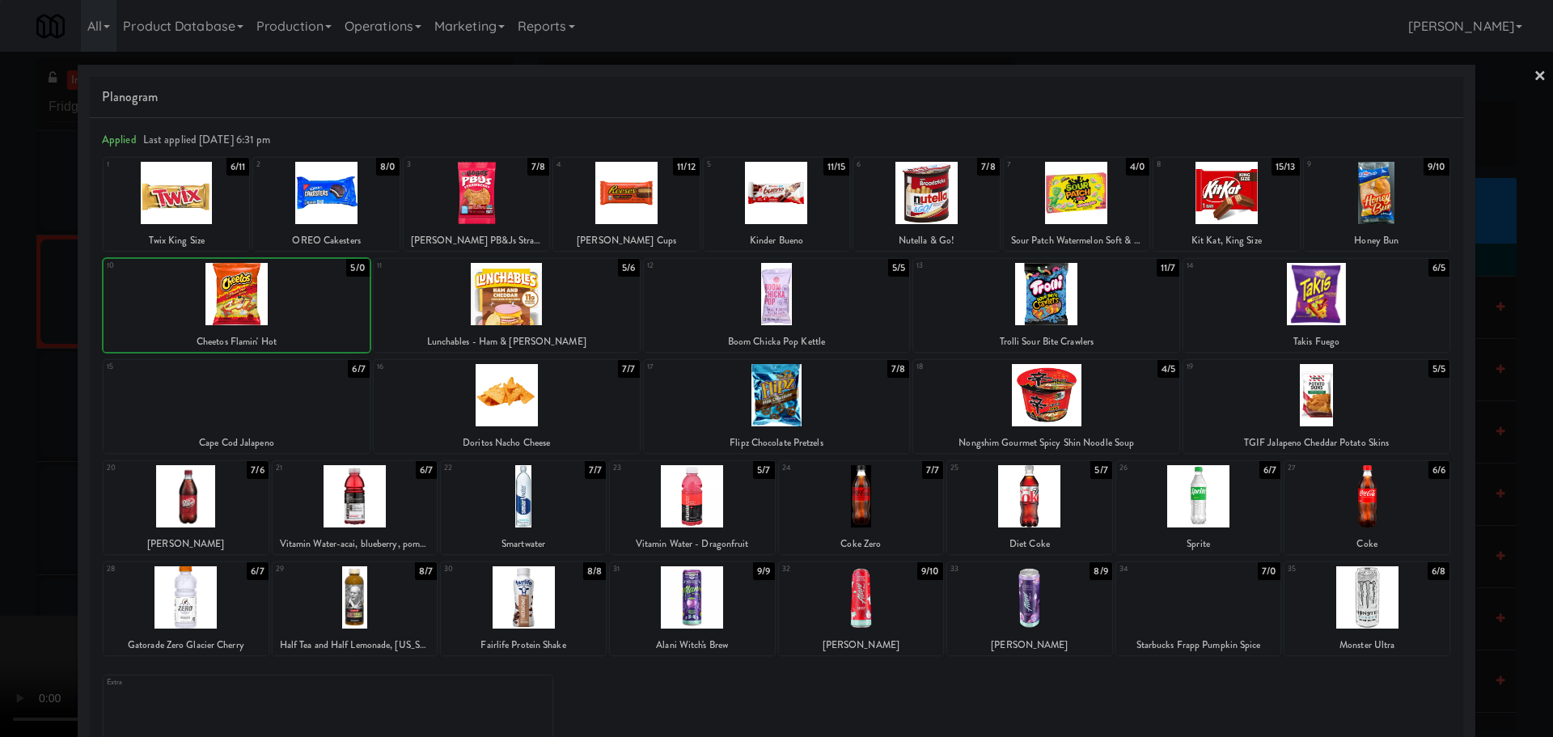
click at [0, 451] on div at bounding box center [776, 368] width 1553 height 737
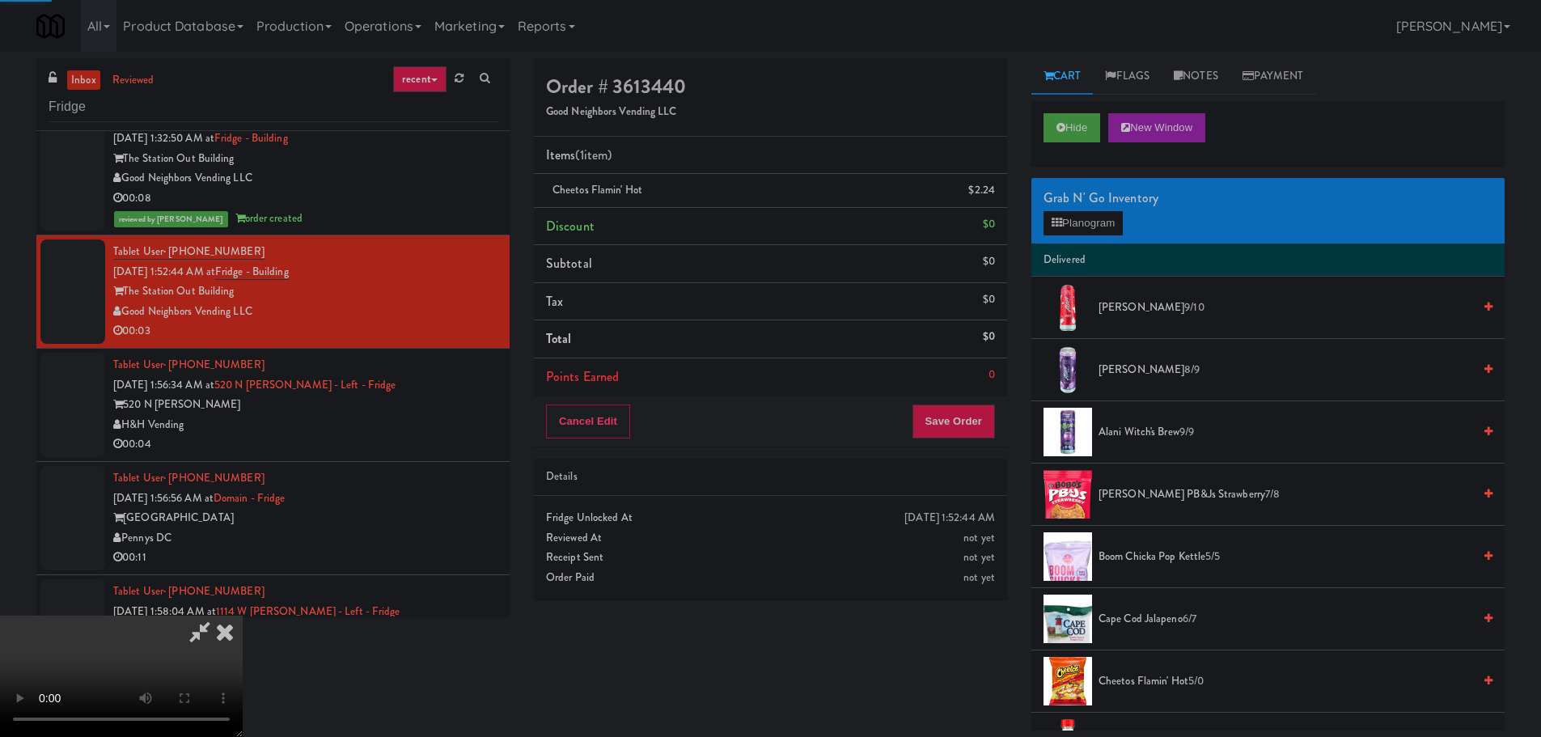
drag, startPoint x: 379, startPoint y: 412, endPoint x: 438, endPoint y: 409, distance: 59.1
click at [243, 615] on video at bounding box center [121, 675] width 243 height 121
drag, startPoint x: 664, startPoint y: 437, endPoint x: 386, endPoint y: 657, distance: 354.6
click at [243, 615] on video at bounding box center [121, 675] width 243 height 121
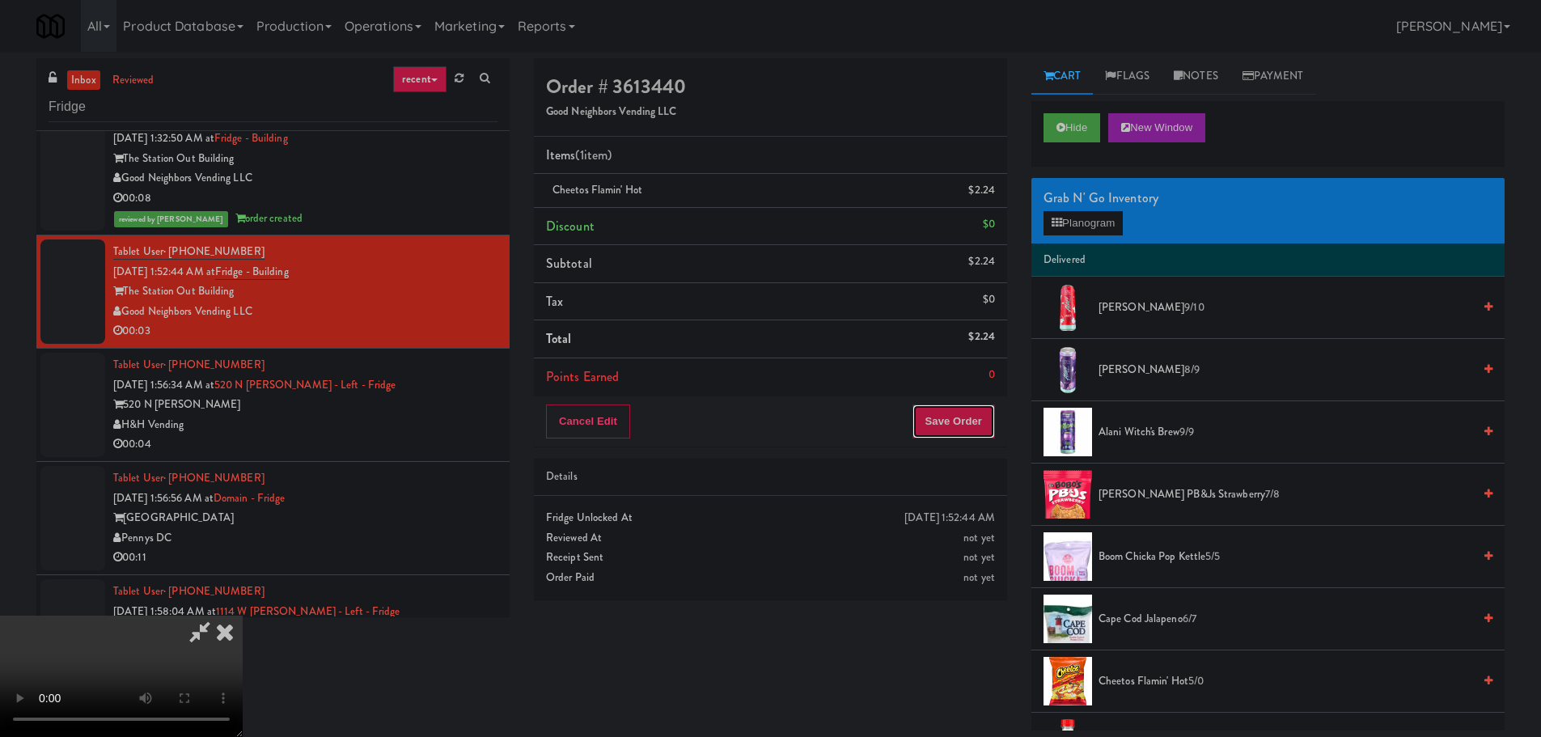
click at [963, 410] on button "Save Order" at bounding box center [953, 421] width 82 height 34
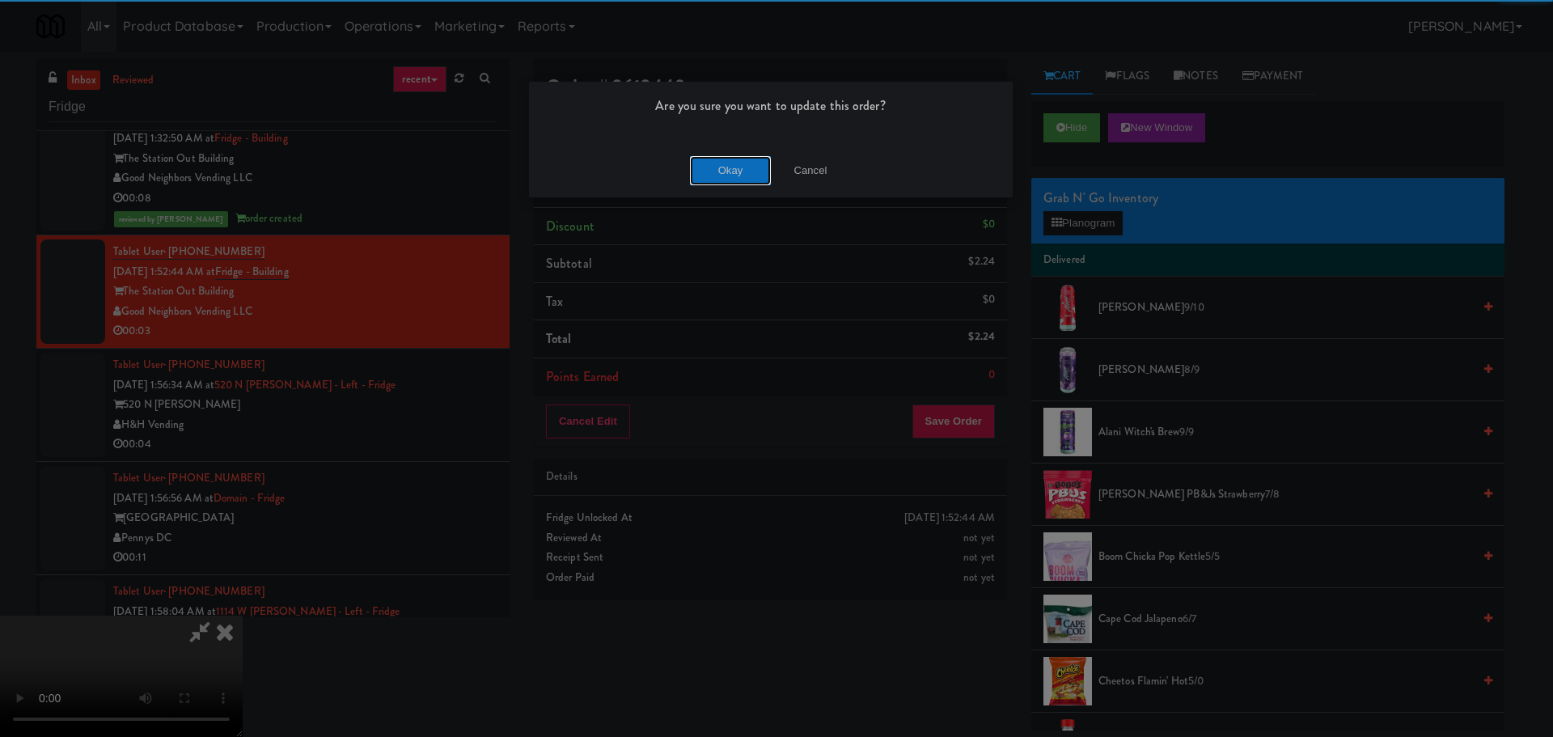
click at [721, 169] on button "Okay" at bounding box center [730, 170] width 81 height 29
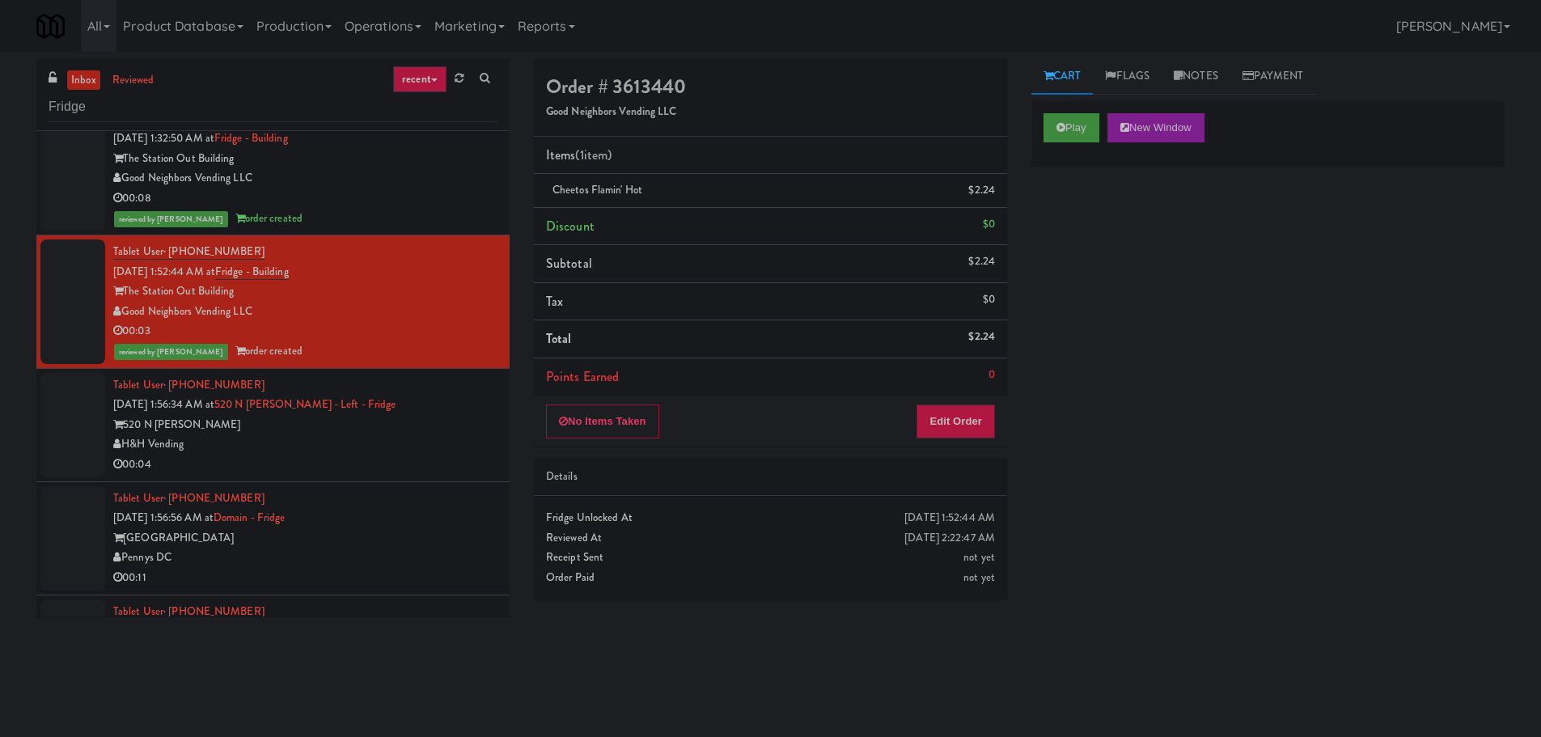
click at [431, 434] on div "H&H Vending" at bounding box center [305, 444] width 384 height 20
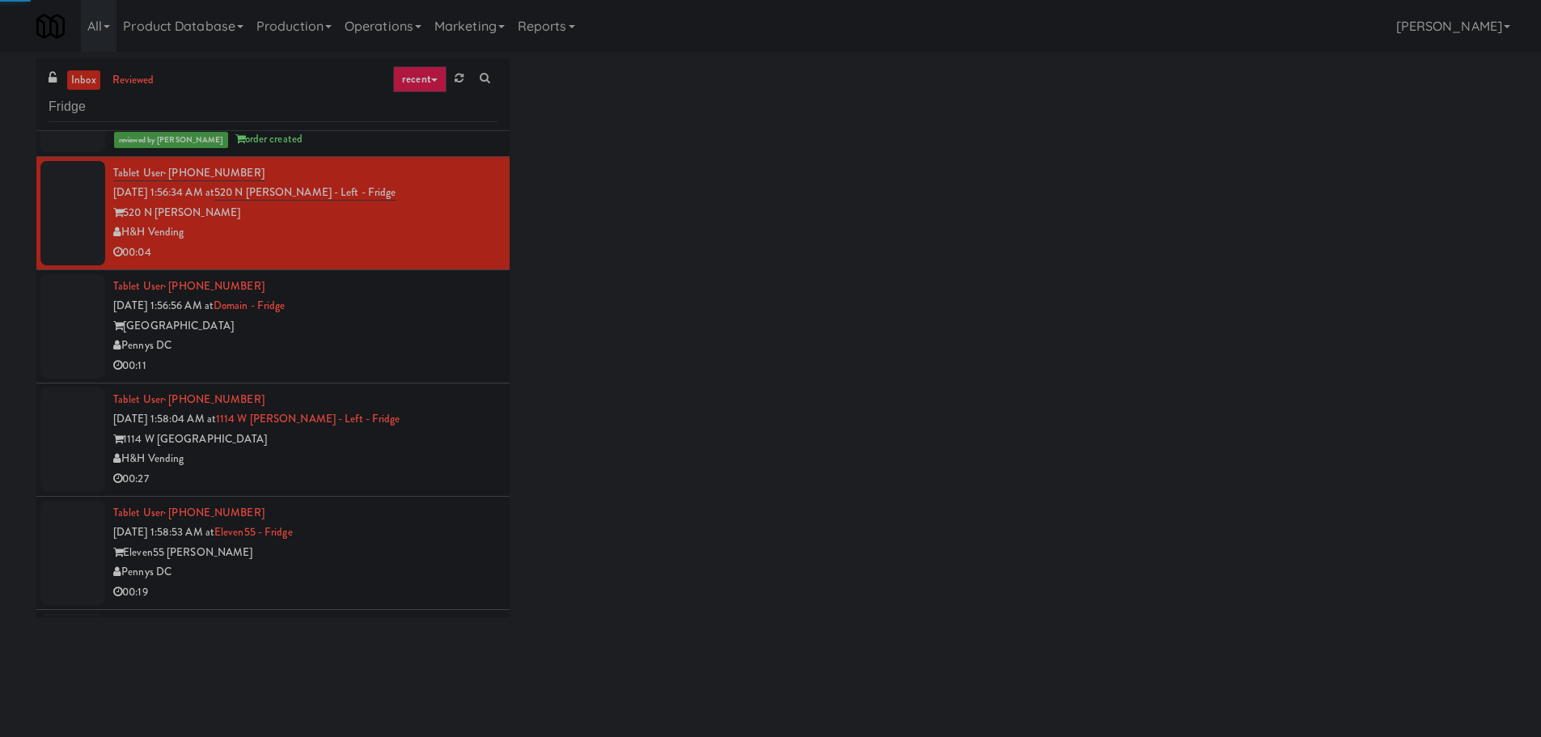
scroll to position [404, 0]
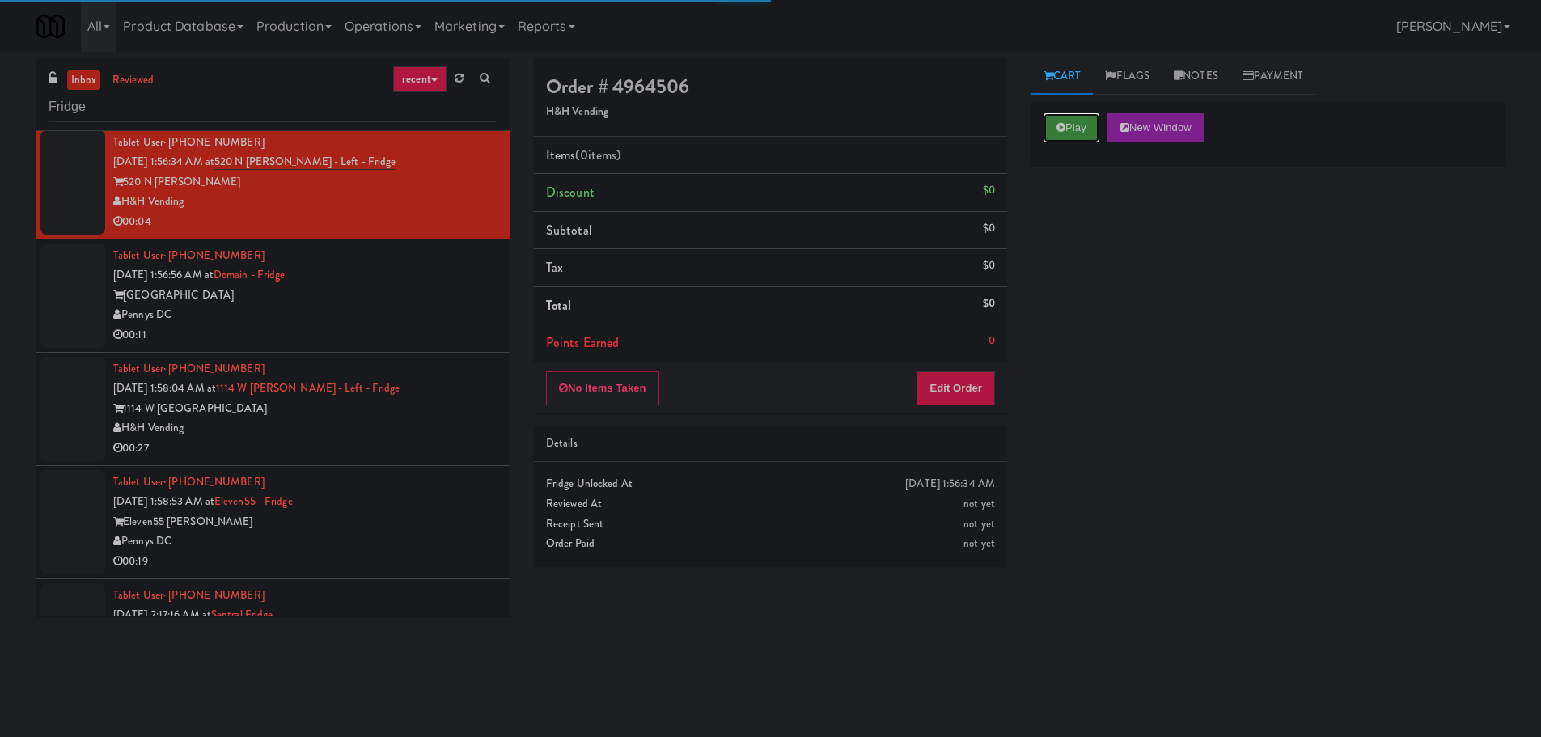
click at [1073, 131] on button "Play" at bounding box center [1071, 127] width 56 height 29
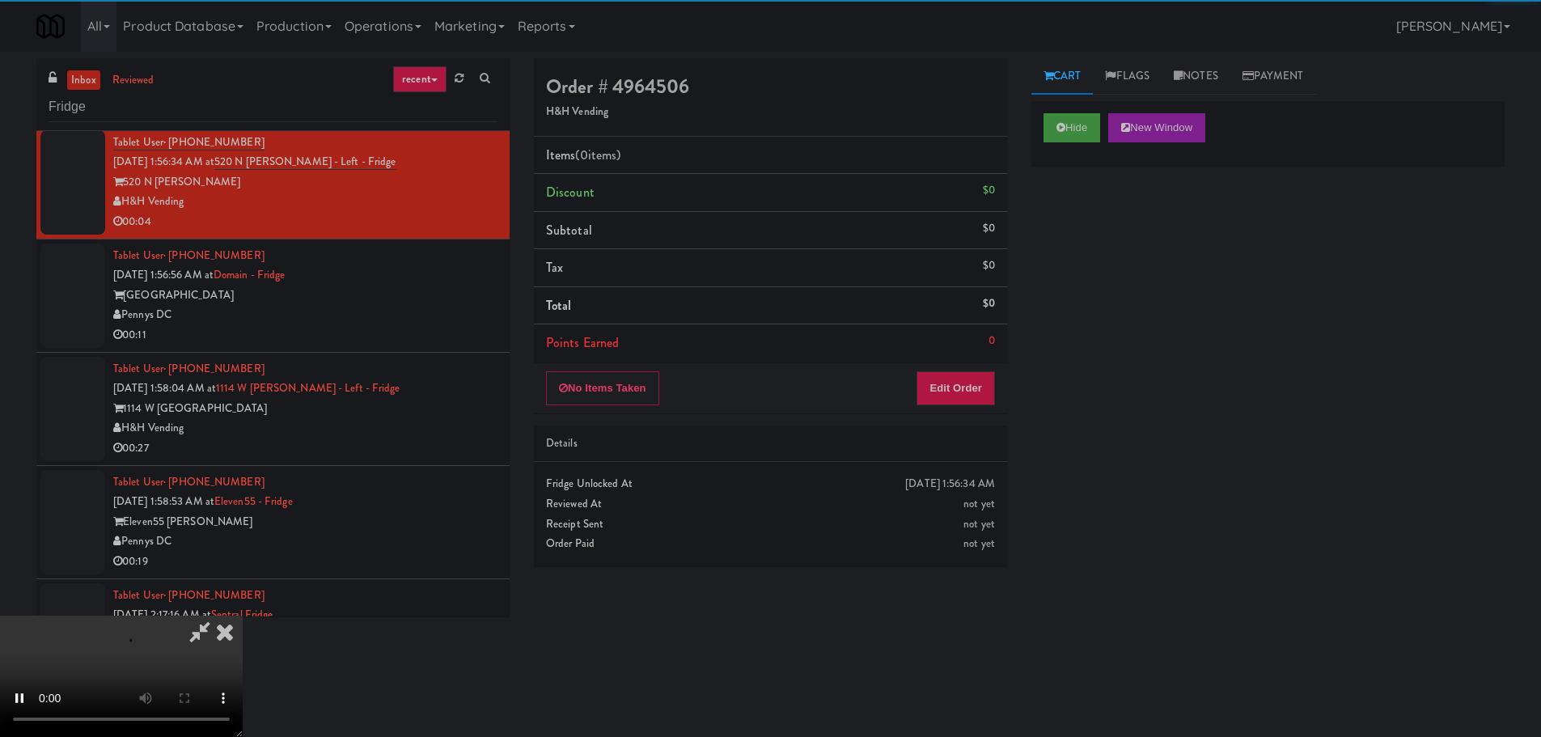
click at [962, 368] on div "No Items Taken Edit Order" at bounding box center [770, 388] width 473 height 50
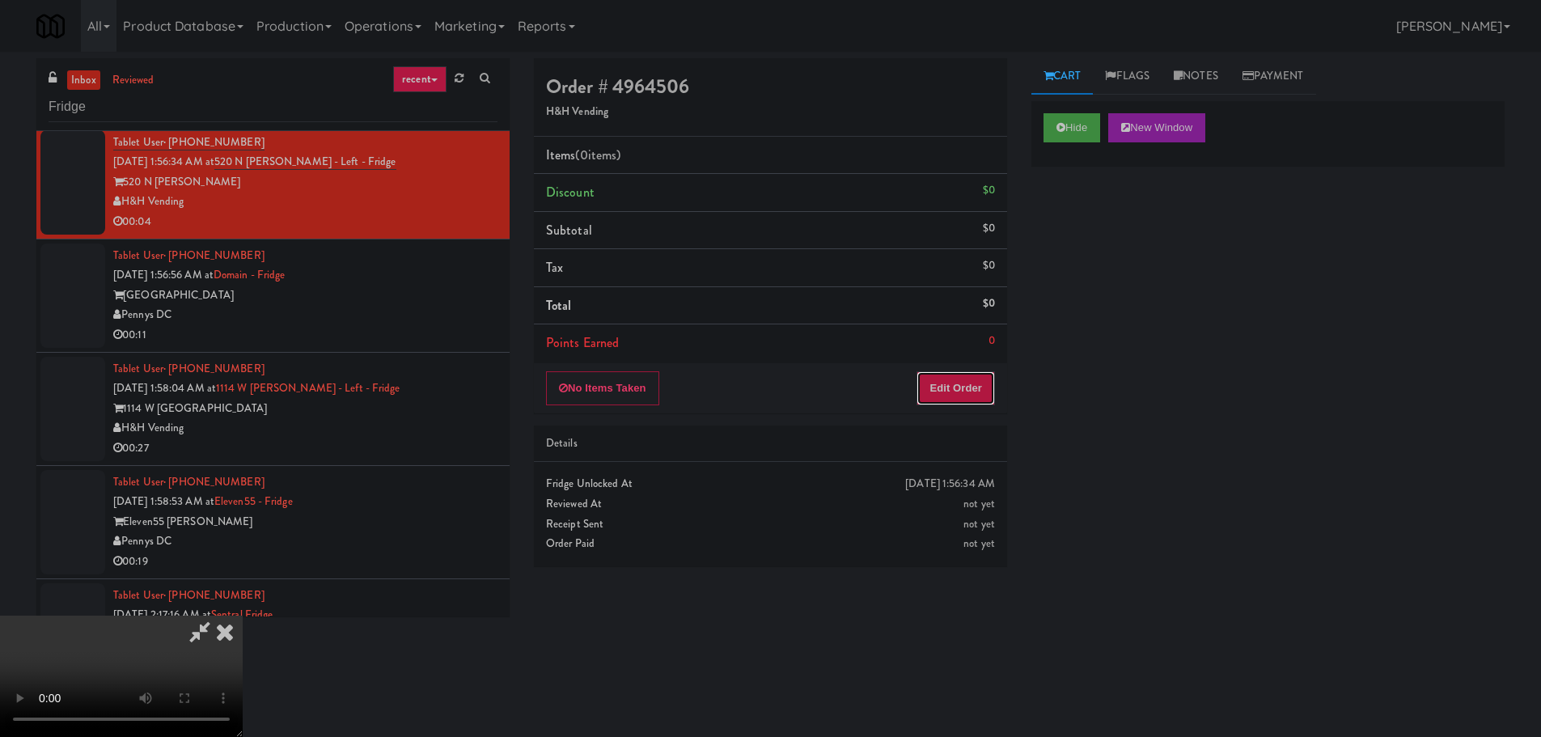
click at [959, 379] on button "Edit Order" at bounding box center [955, 388] width 78 height 34
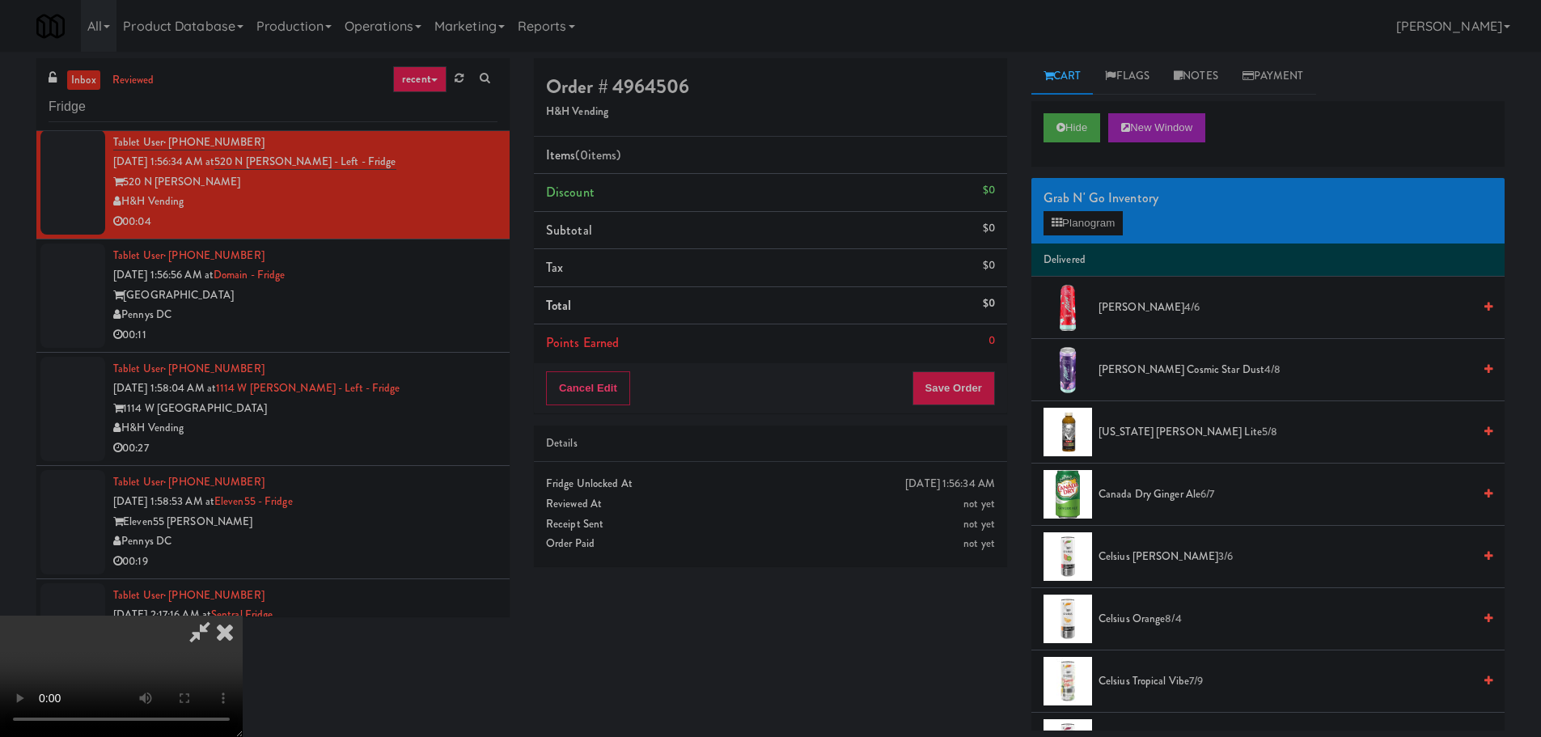
click at [243, 672] on video at bounding box center [121, 675] width 243 height 121
click at [243, 615] on video at bounding box center [121, 675] width 243 height 121
click at [1093, 216] on button "Planogram" at bounding box center [1082, 223] width 79 height 24
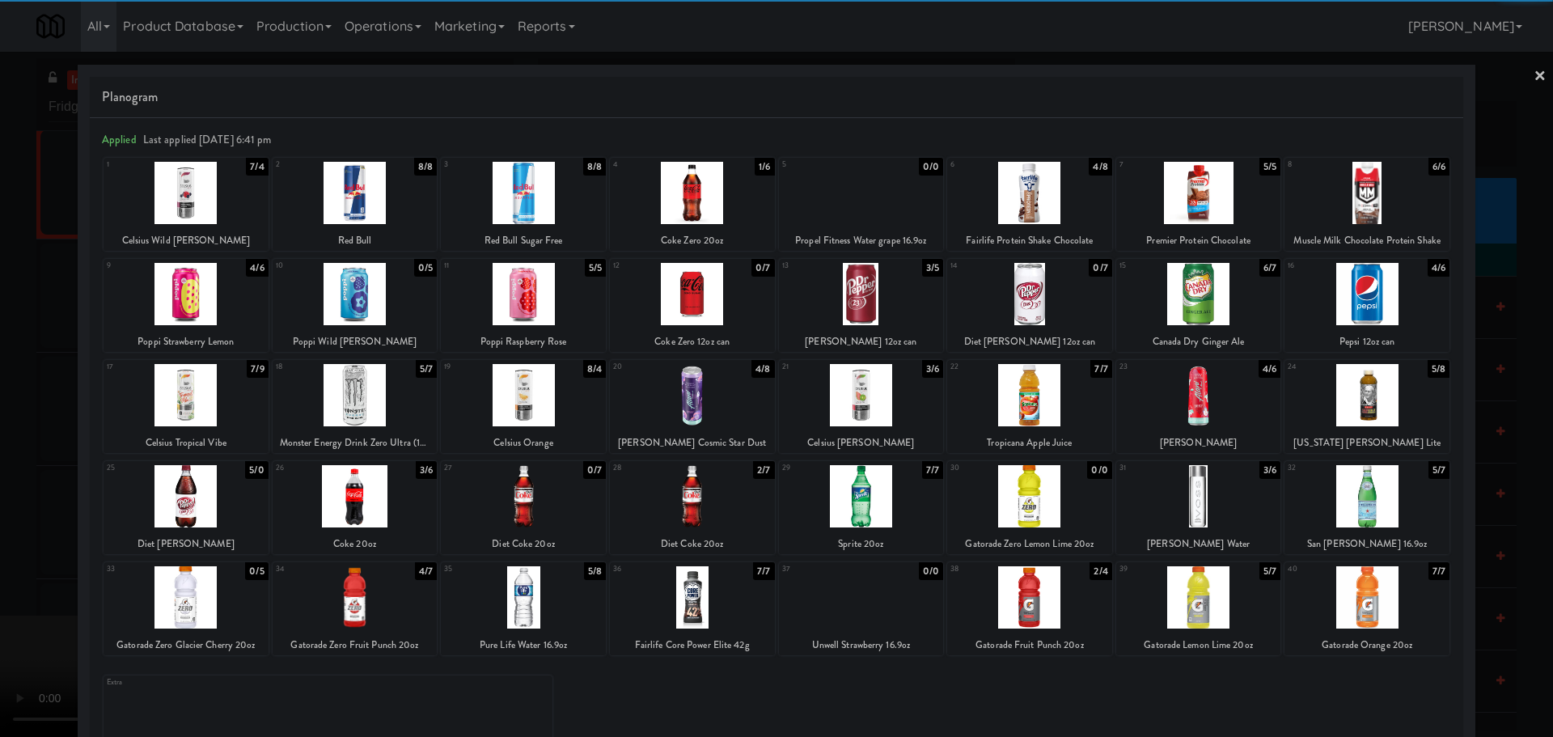
click at [1217, 601] on div at bounding box center [1198, 597] width 165 height 62
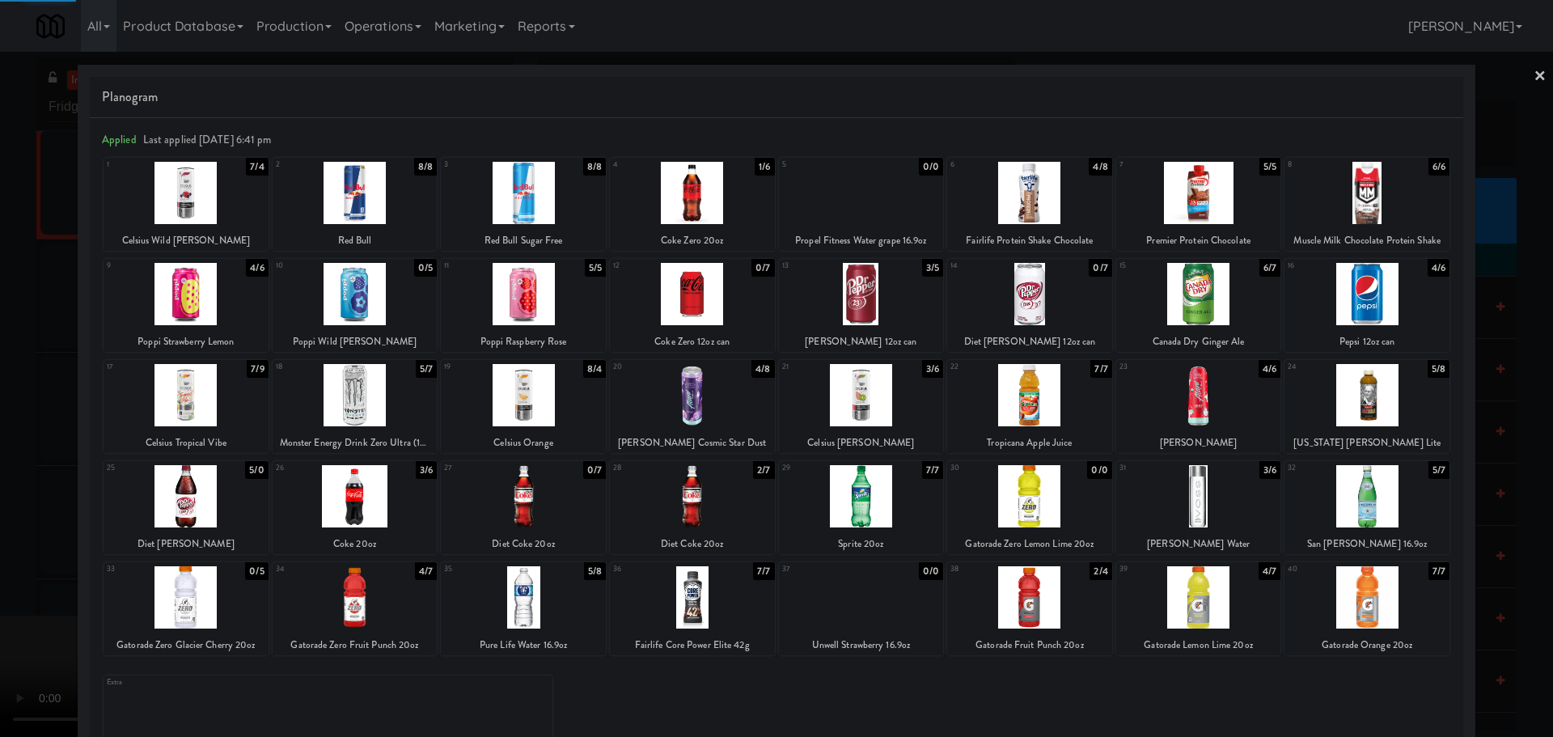
click at [0, 489] on div at bounding box center [776, 368] width 1553 height 737
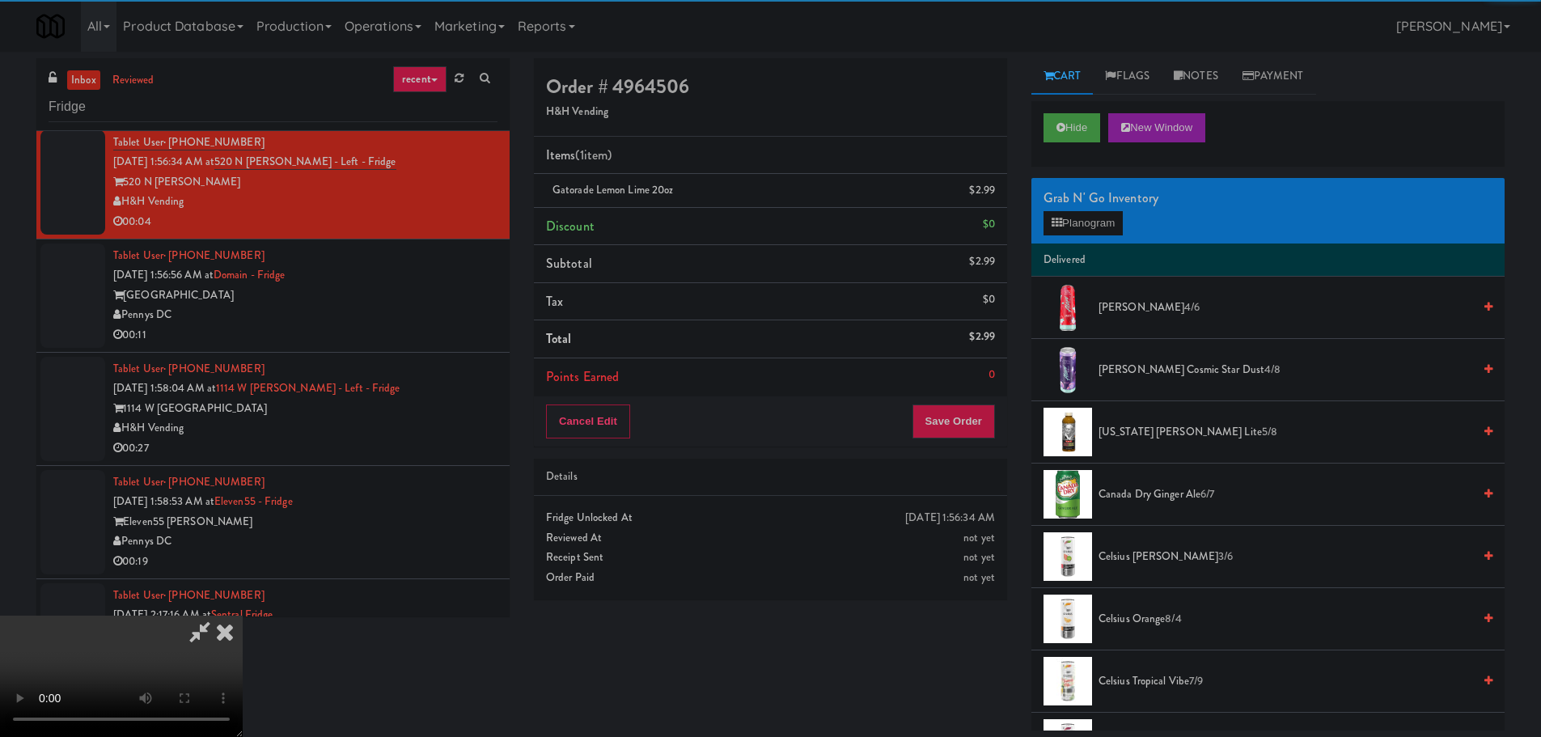
click at [243, 615] on video at bounding box center [121, 675] width 243 height 121
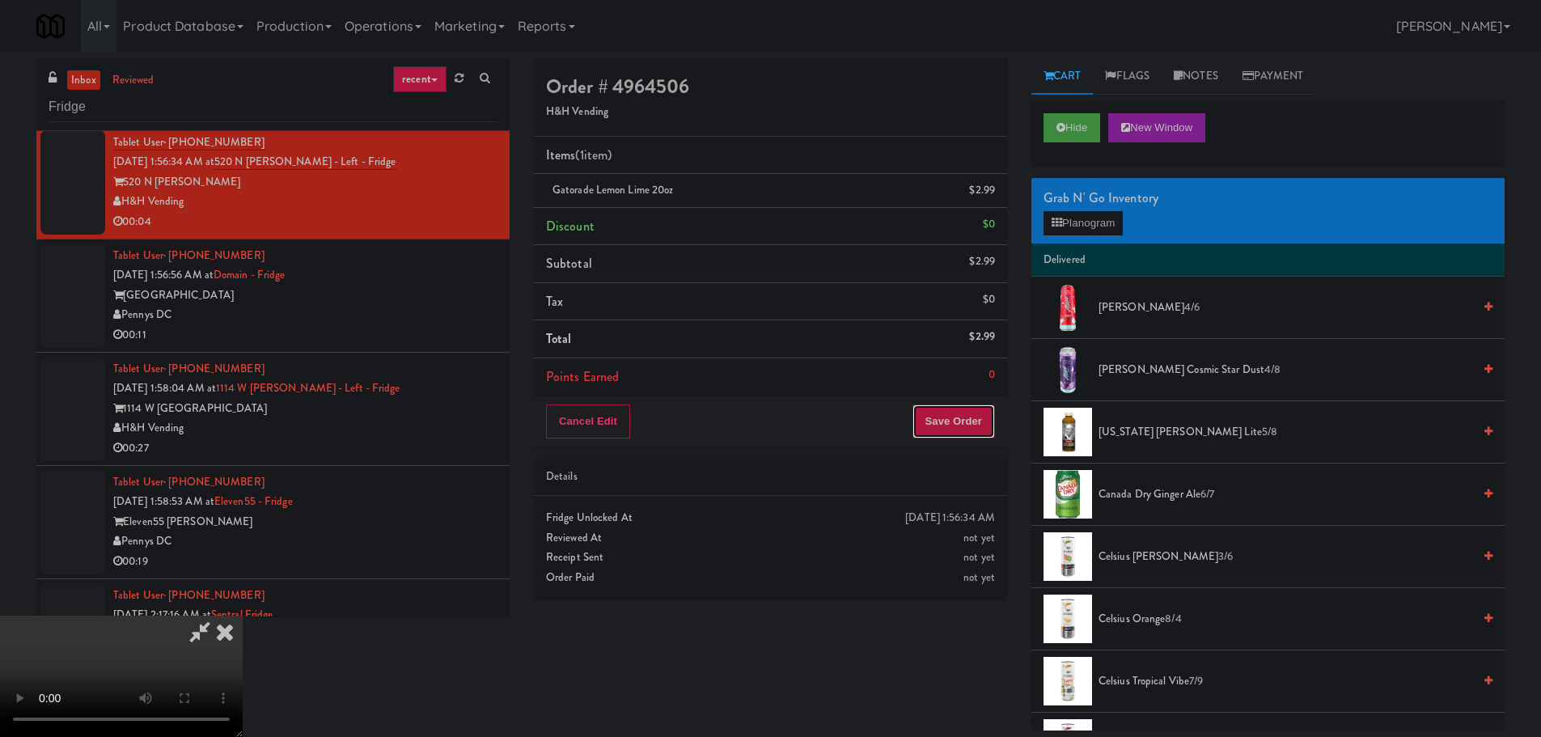
click at [956, 421] on button "Save Order" at bounding box center [953, 421] width 82 height 34
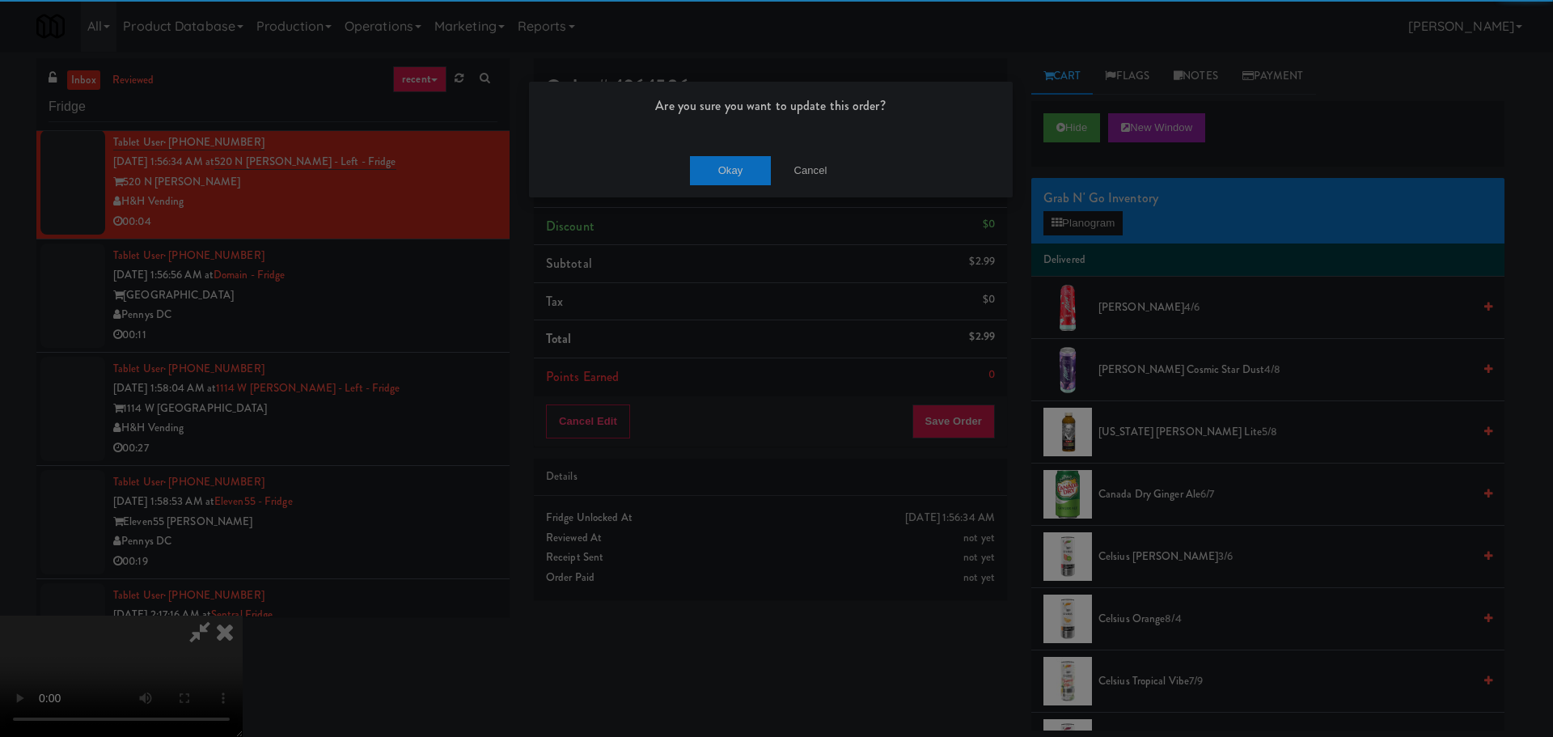
click at [704, 144] on div "Okay Cancel" at bounding box center [771, 170] width 484 height 54
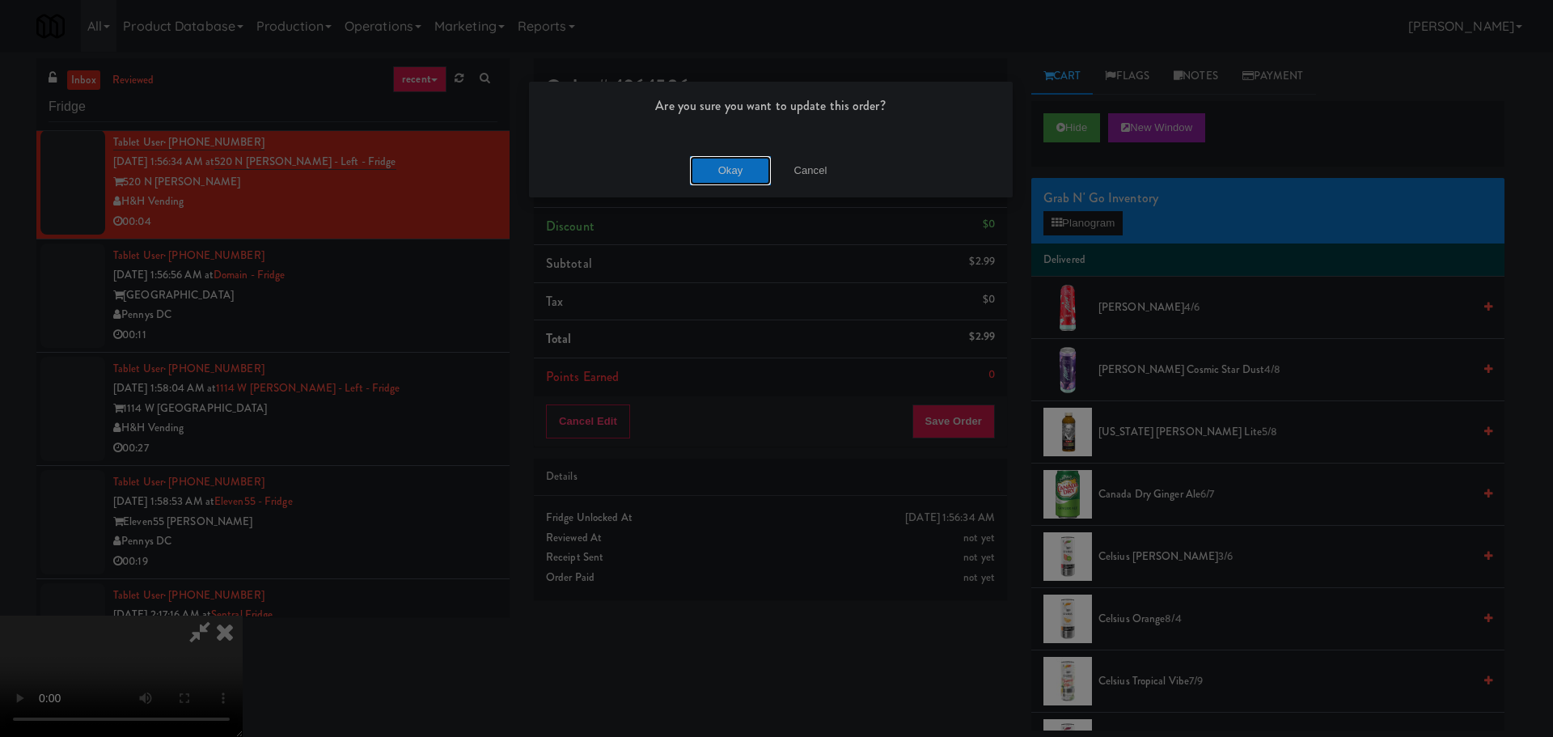
click at [726, 173] on button "Okay" at bounding box center [730, 170] width 81 height 29
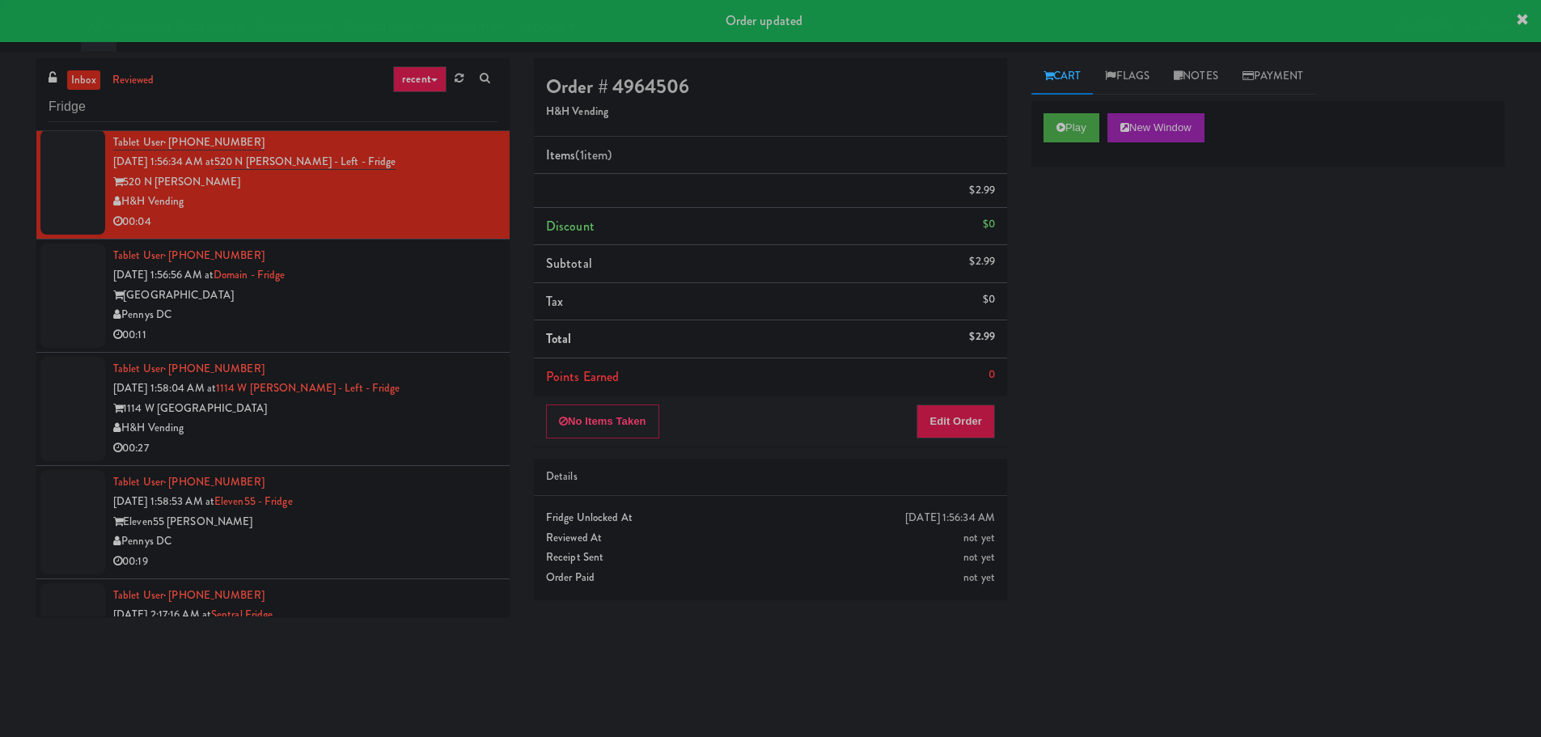
click at [449, 321] on div "Pennys DC" at bounding box center [305, 315] width 384 height 20
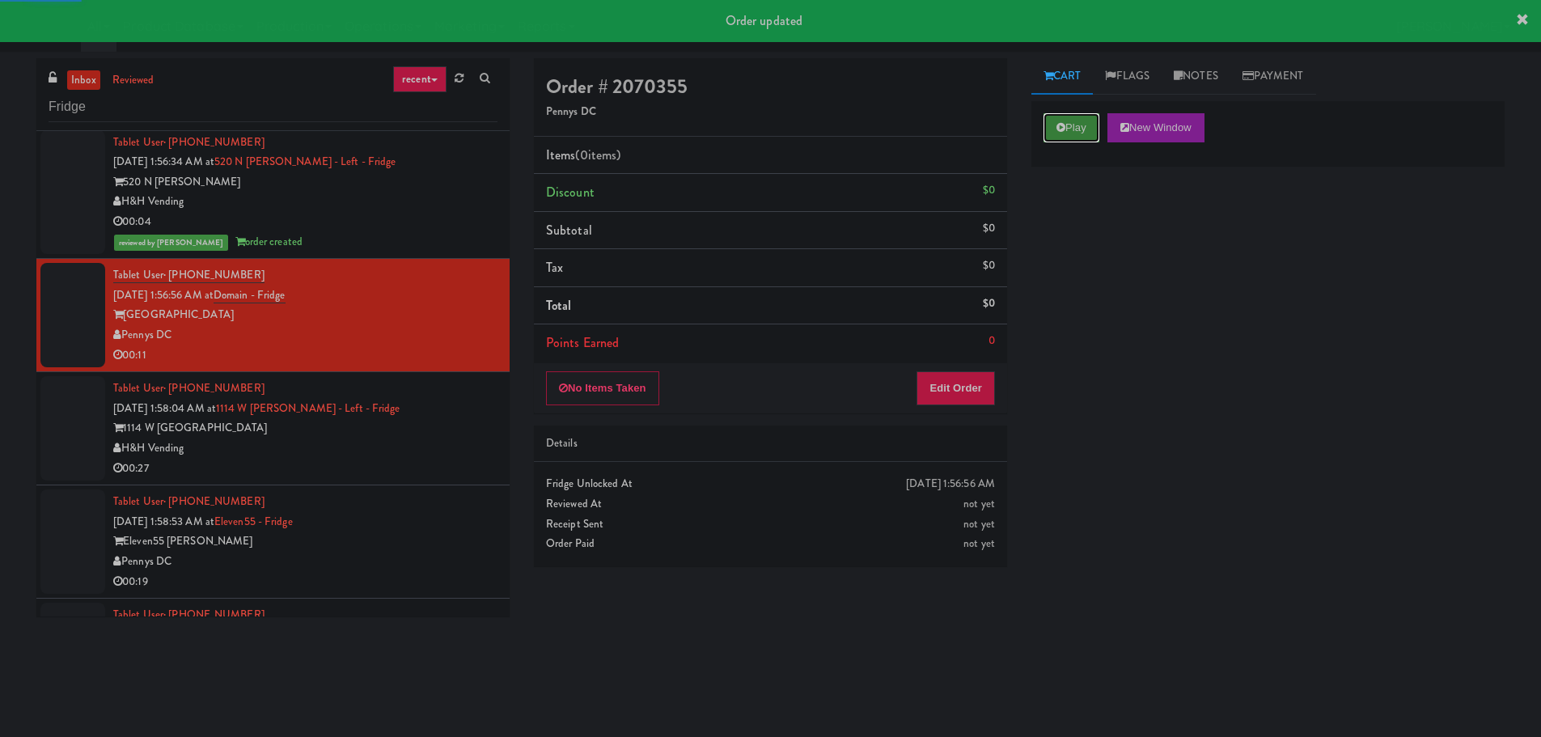
click at [1097, 125] on button "Play" at bounding box center [1071, 127] width 56 height 29
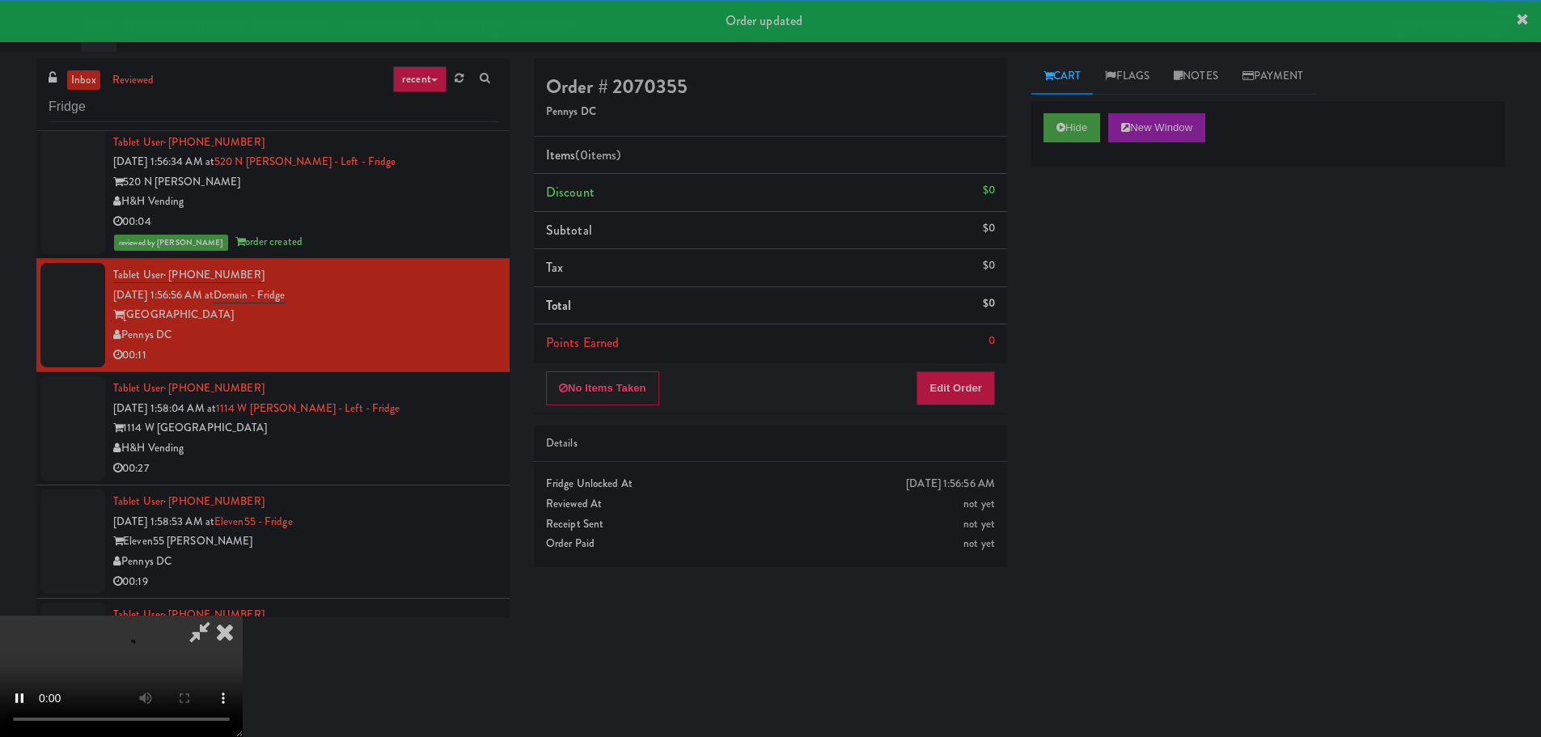
click at [954, 427] on div "Details" at bounding box center [770, 443] width 473 height 37
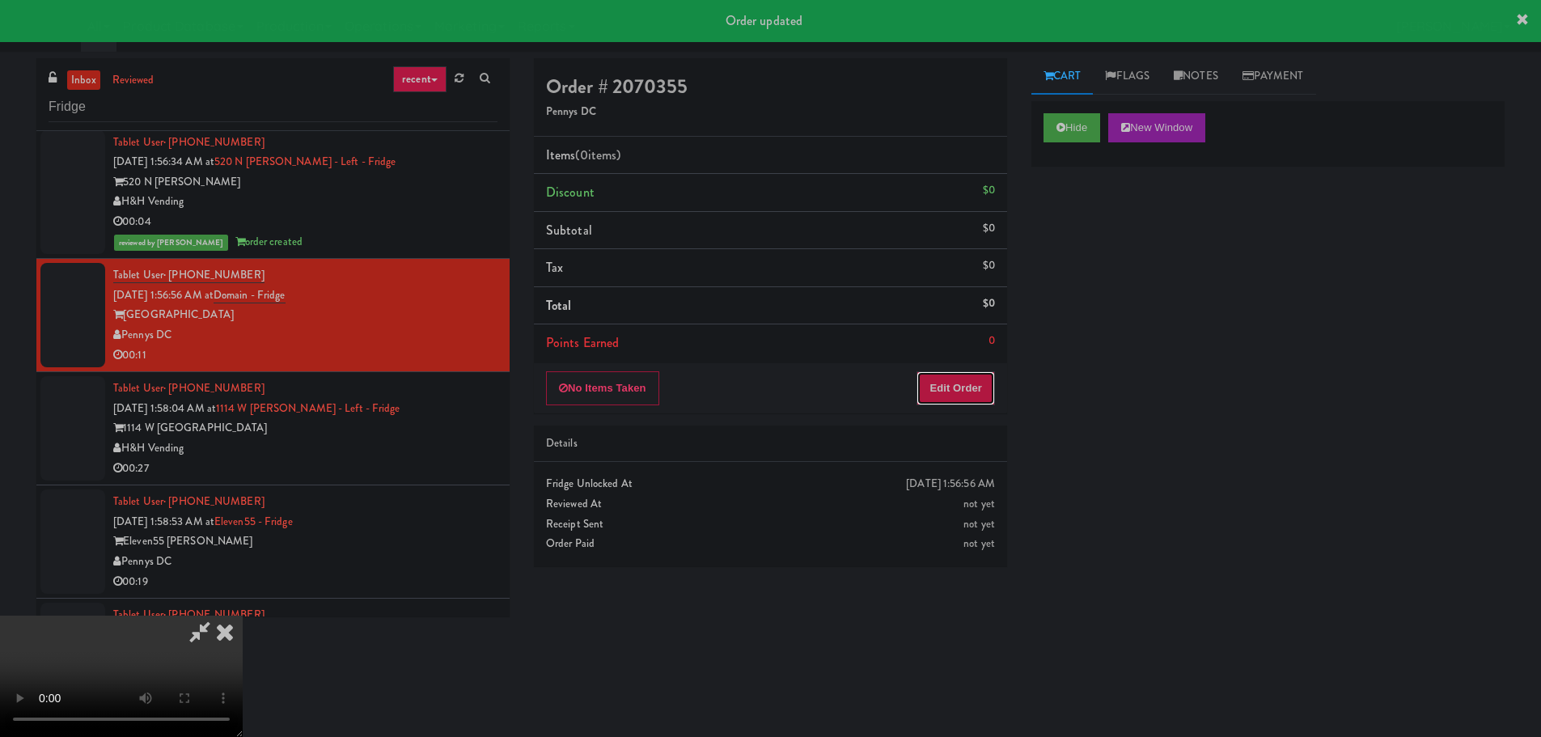
click at [959, 403] on button "Edit Order" at bounding box center [955, 388] width 78 height 34
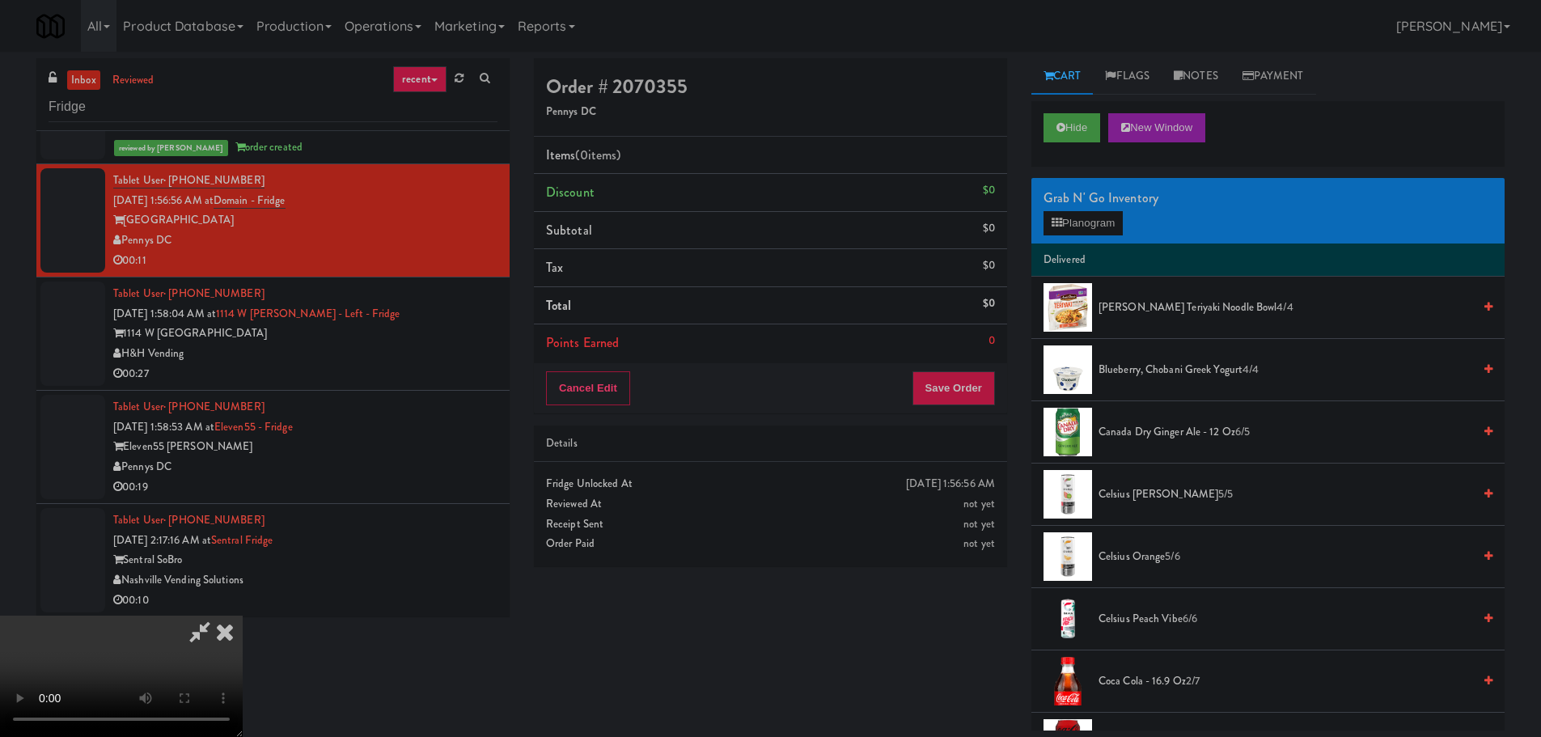
drag, startPoint x: 754, startPoint y: 440, endPoint x: 852, endPoint y: 393, distance: 108.5
click at [243, 615] on video at bounding box center [121, 675] width 243 height 121
click at [1121, 235] on button "Planogram" at bounding box center [1082, 223] width 79 height 24
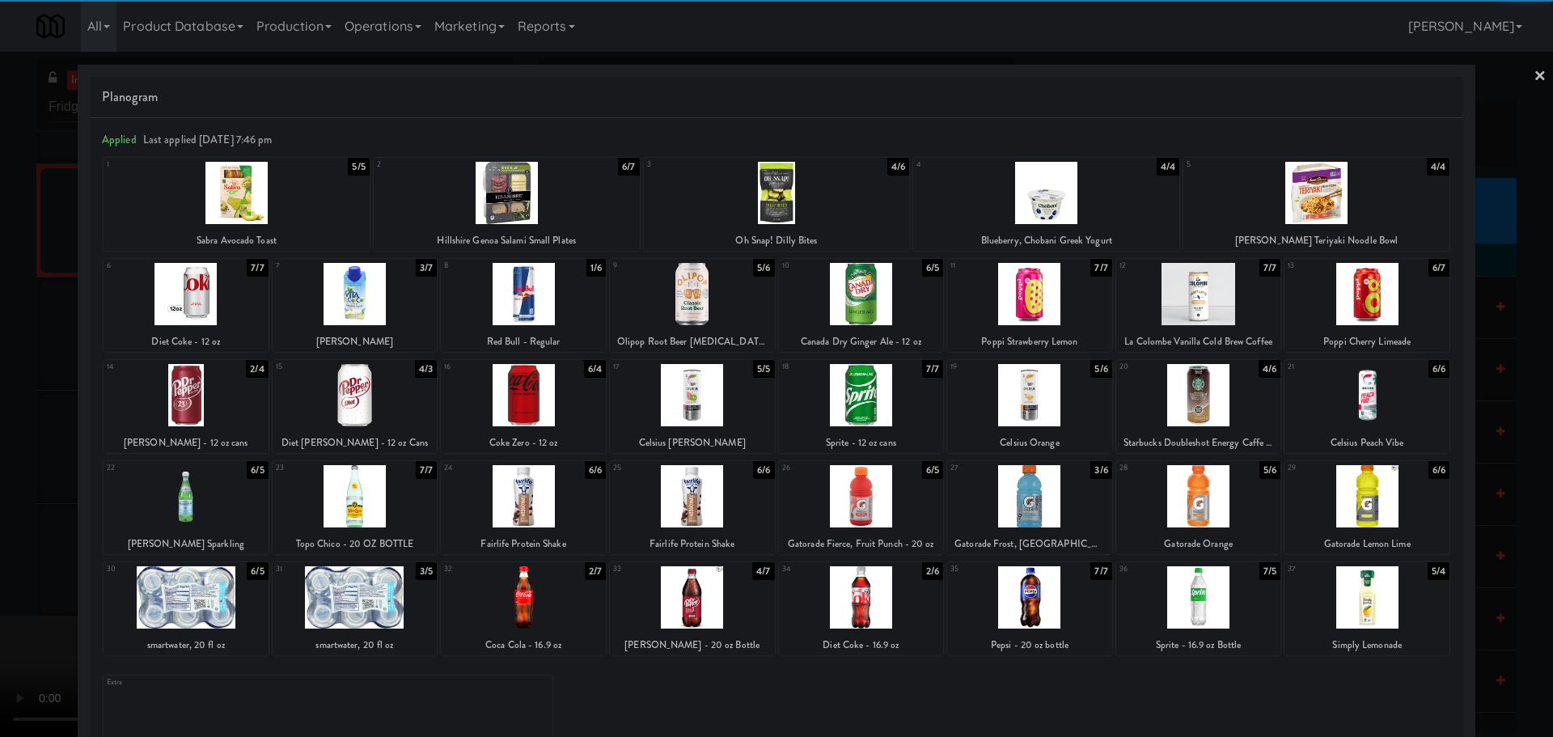
click at [1378, 302] on div at bounding box center [1366, 294] width 165 height 62
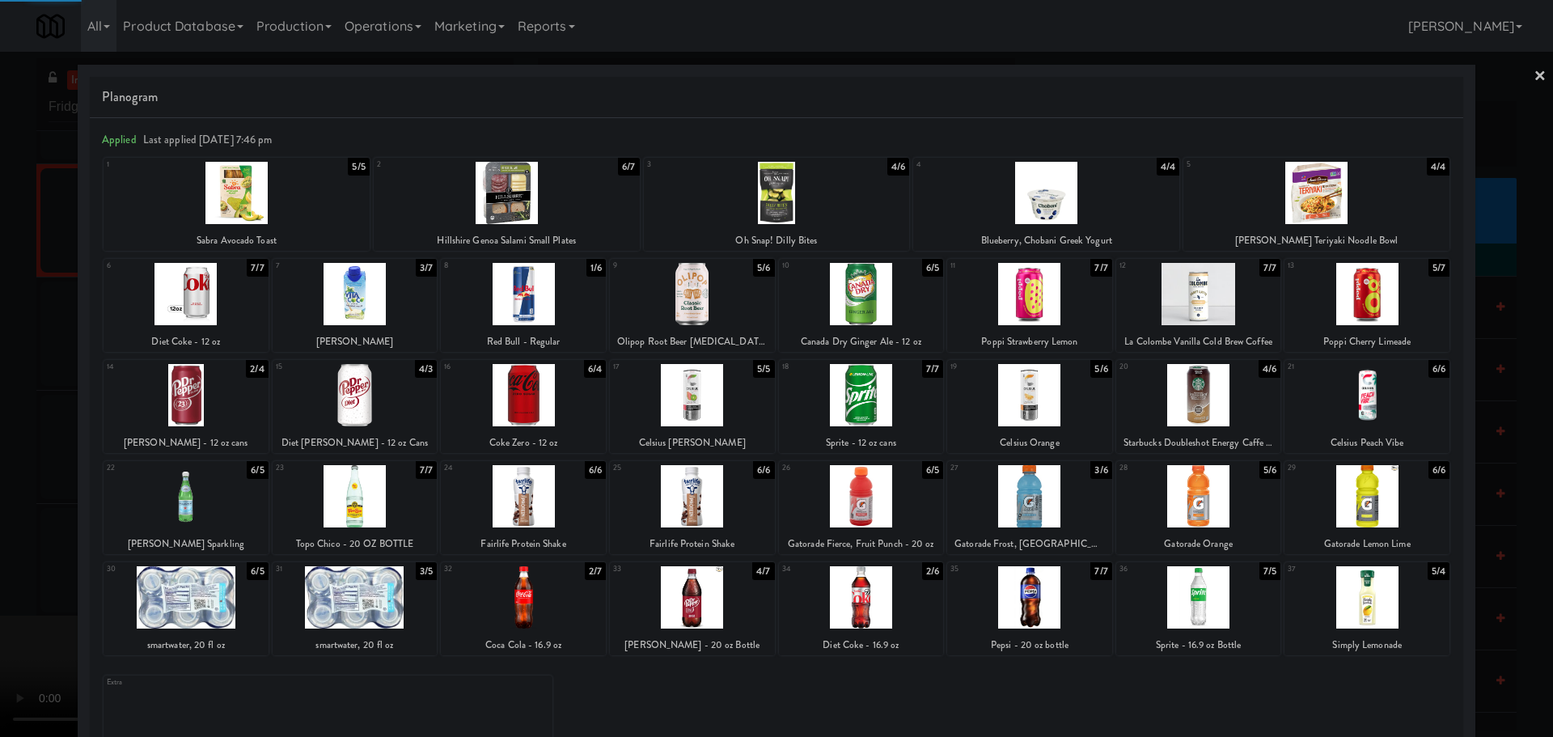
click at [2, 454] on div at bounding box center [776, 368] width 1553 height 737
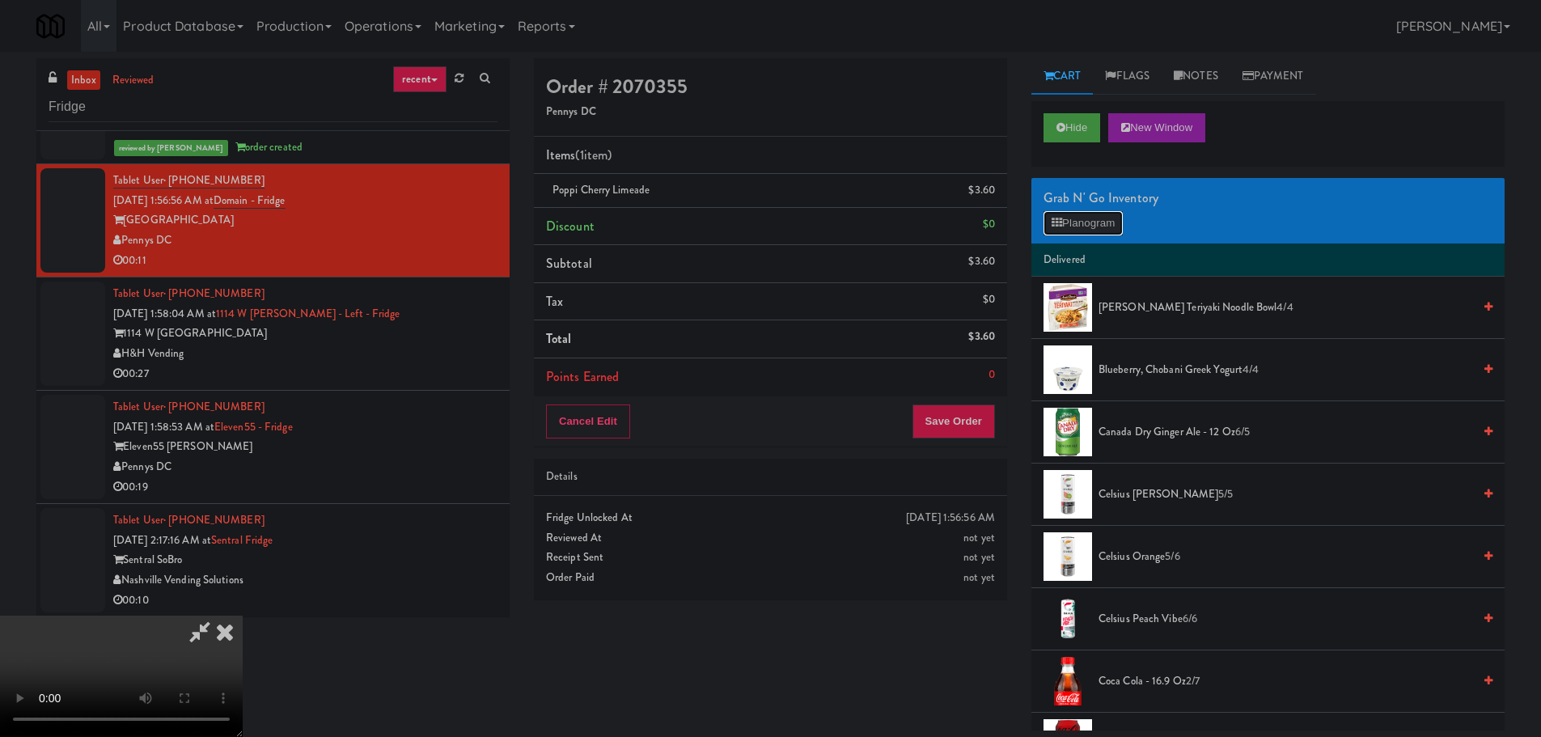
click at [1118, 222] on button "Planogram" at bounding box center [1082, 223] width 79 height 24
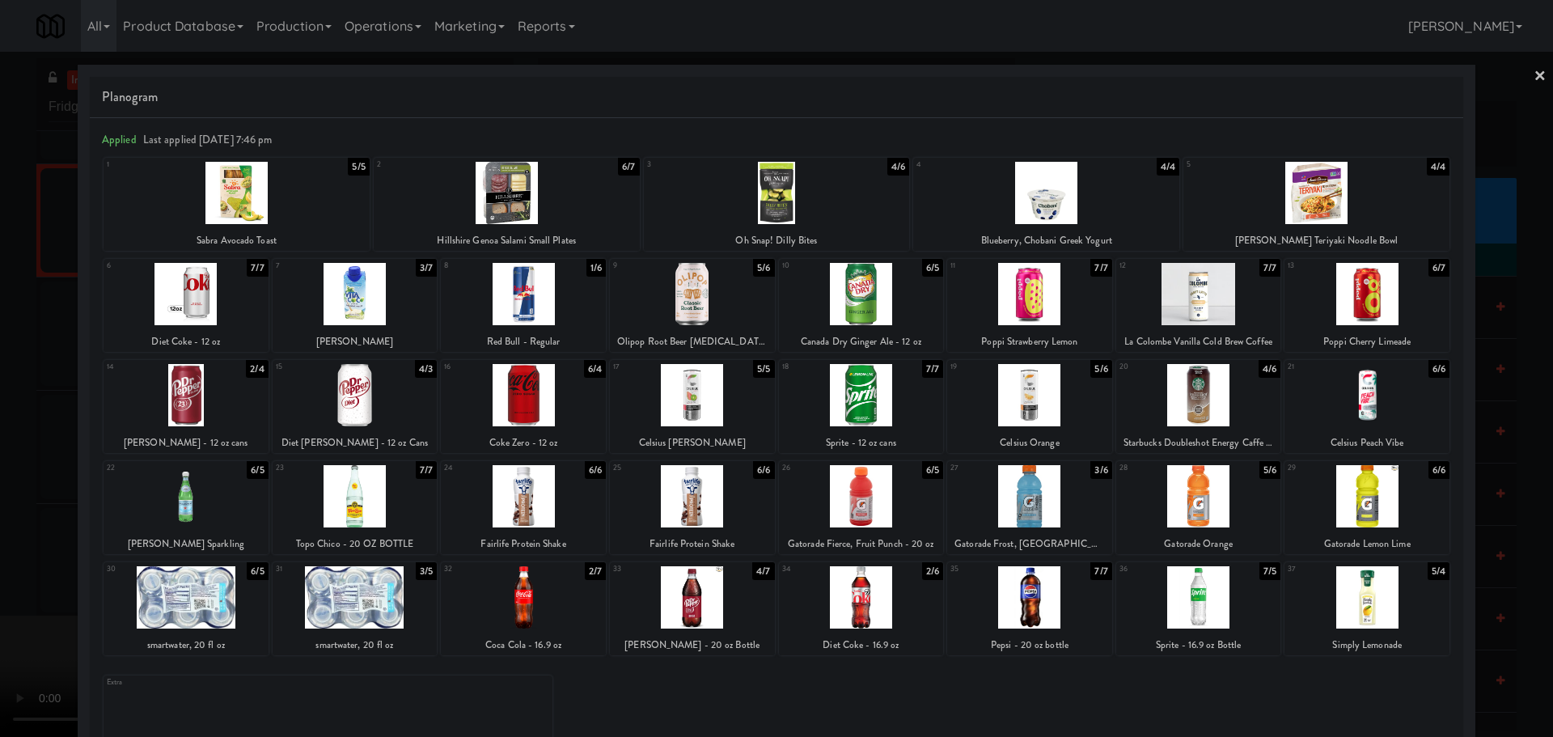
click at [1022, 315] on div at bounding box center [1029, 294] width 165 height 62
drag, startPoint x: 0, startPoint y: 389, endPoint x: 66, endPoint y: 379, distance: 67.0
click at [0, 390] on div at bounding box center [776, 368] width 1553 height 737
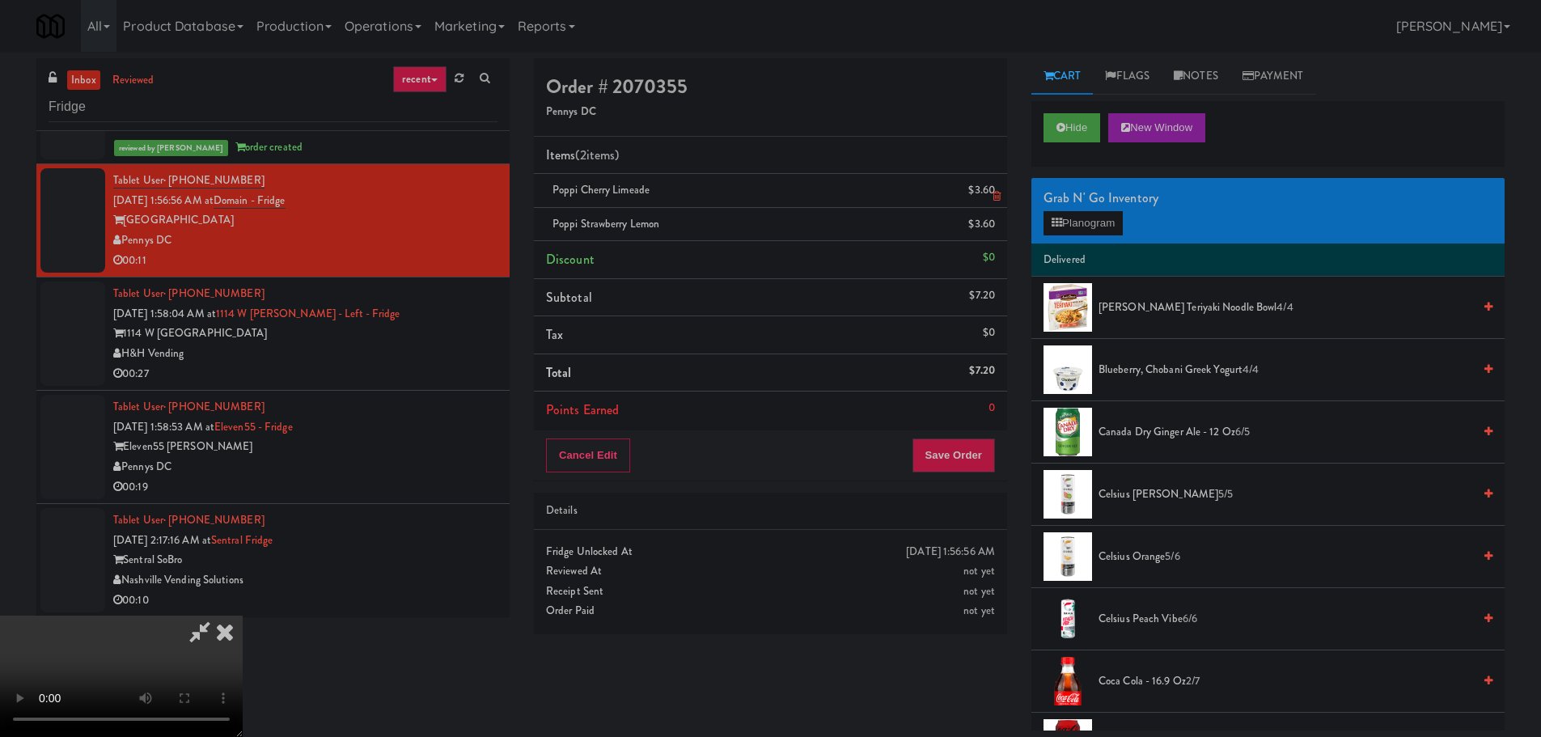
click at [995, 188] on link at bounding box center [993, 197] width 15 height 20
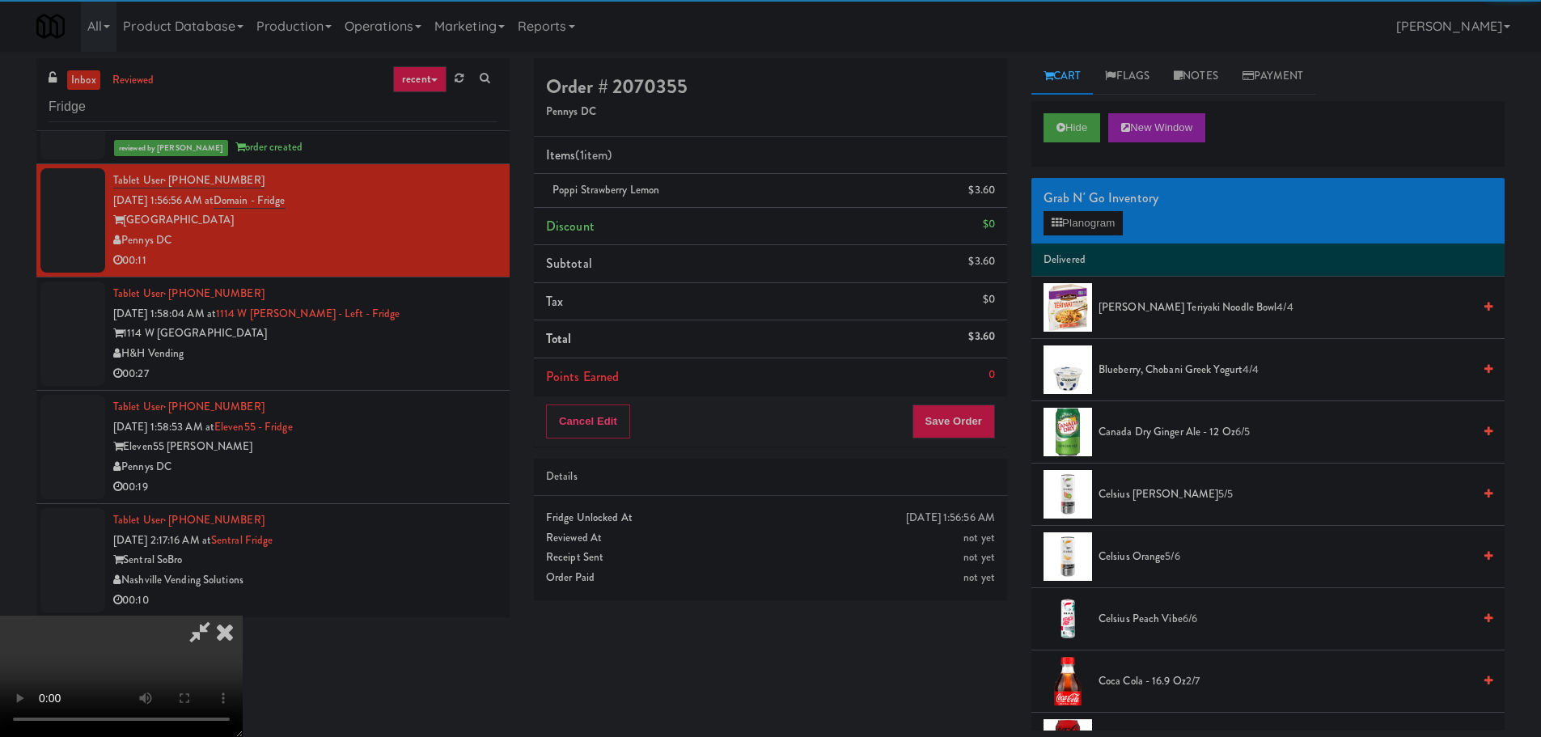
click at [218, 615] on icon at bounding box center [199, 631] width 37 height 32
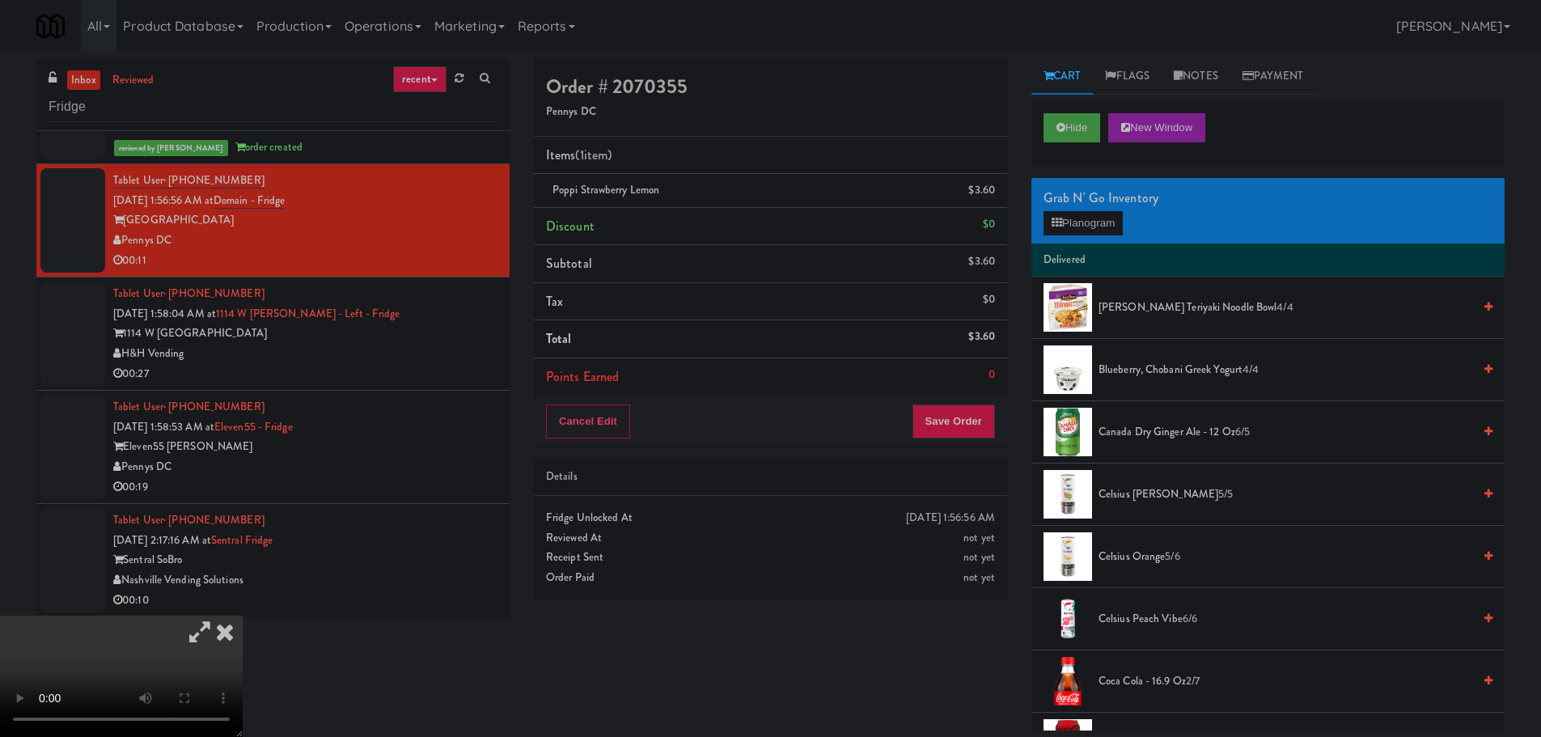
drag, startPoint x: 500, startPoint y: 190, endPoint x: 474, endPoint y: 209, distance: 32.3
click at [218, 615] on icon at bounding box center [199, 631] width 37 height 32
click at [243, 615] on video at bounding box center [121, 675] width 243 height 121
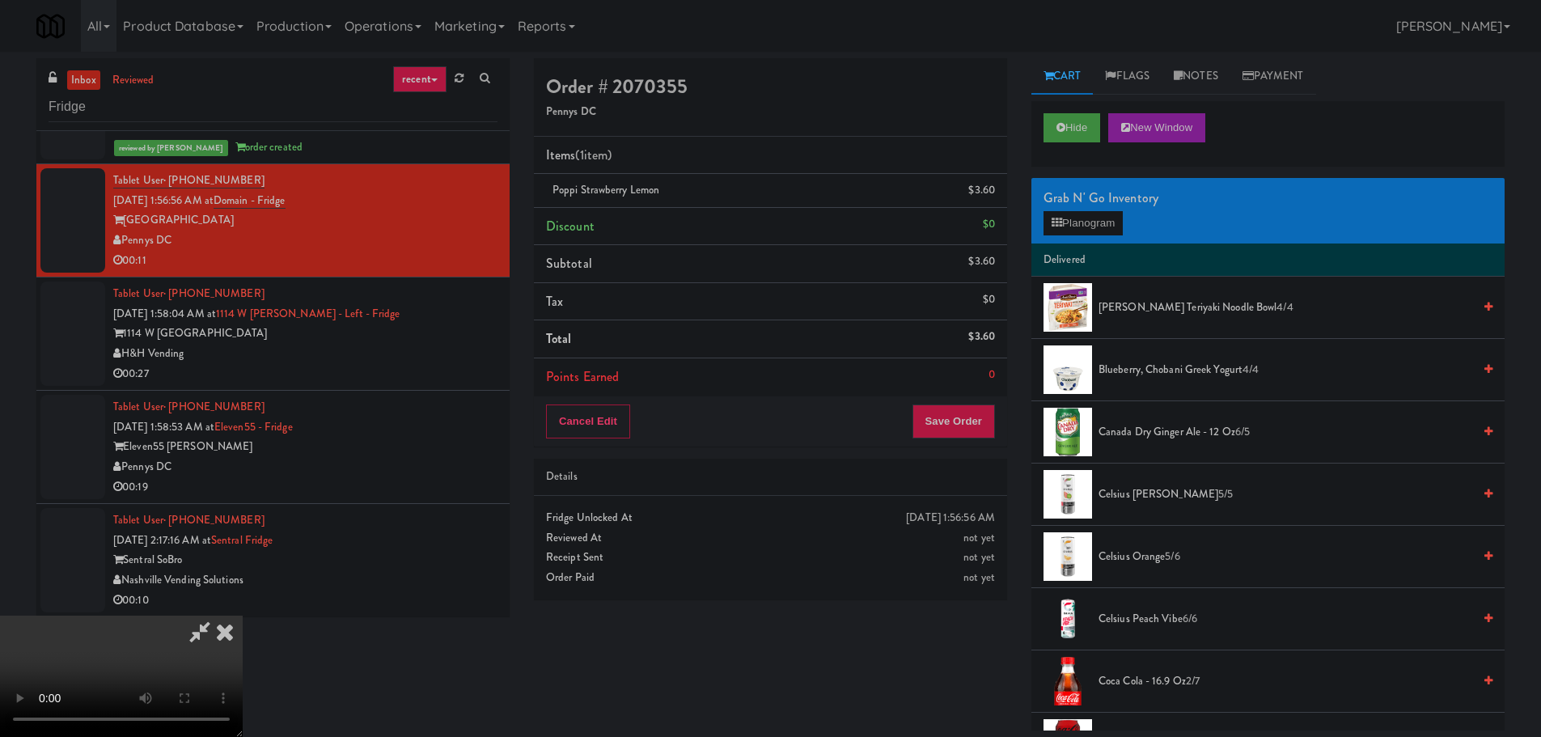
drag, startPoint x: 730, startPoint y: 495, endPoint x: 745, endPoint y: 488, distance: 16.3
click at [243, 615] on video at bounding box center [121, 675] width 243 height 121
click at [1088, 192] on div "Grab N' Go Inventory" at bounding box center [1267, 198] width 449 height 24
click at [1088, 209] on div "Grab N' Go Inventory" at bounding box center [1267, 198] width 449 height 24
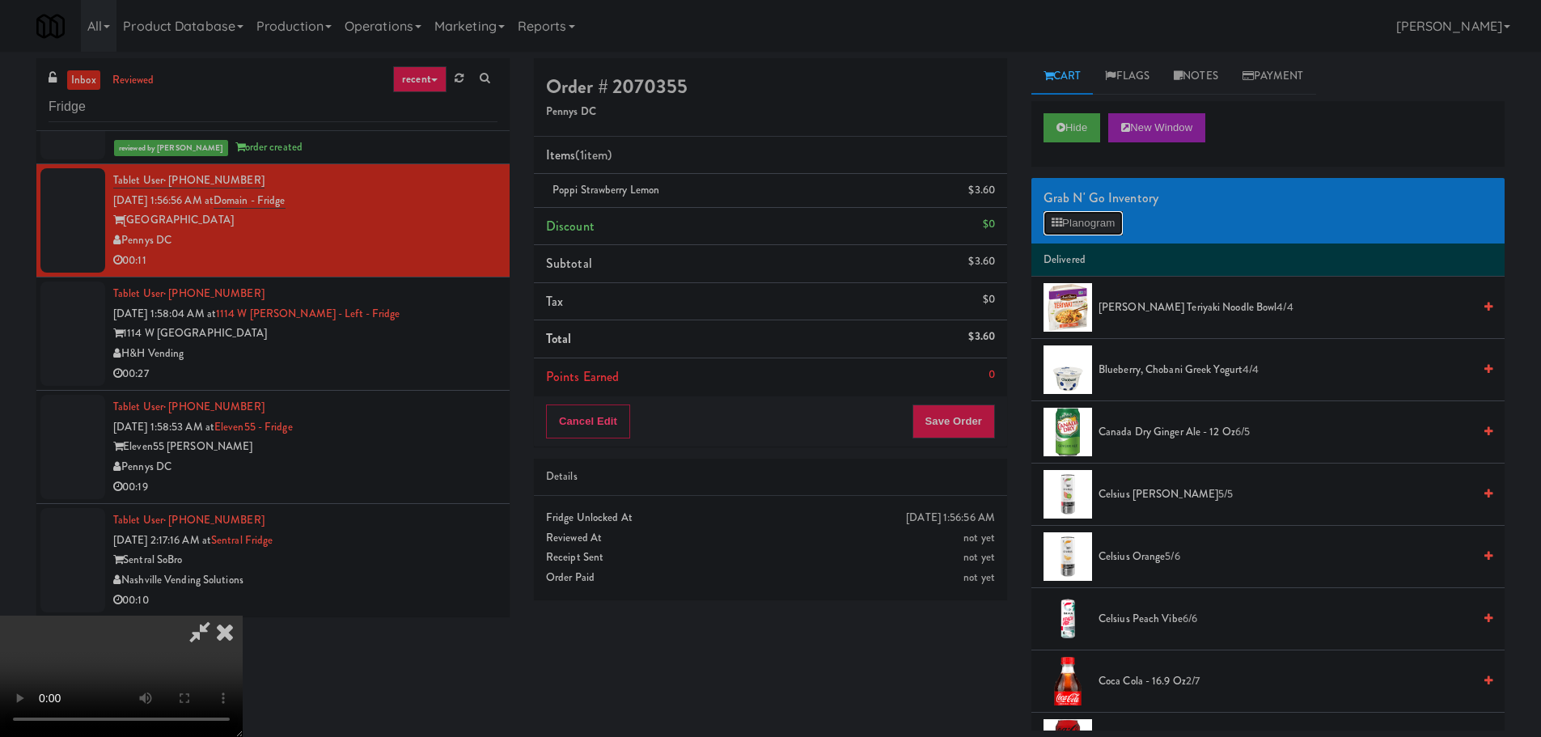
click at [1080, 222] on button "Planogram" at bounding box center [1082, 223] width 79 height 24
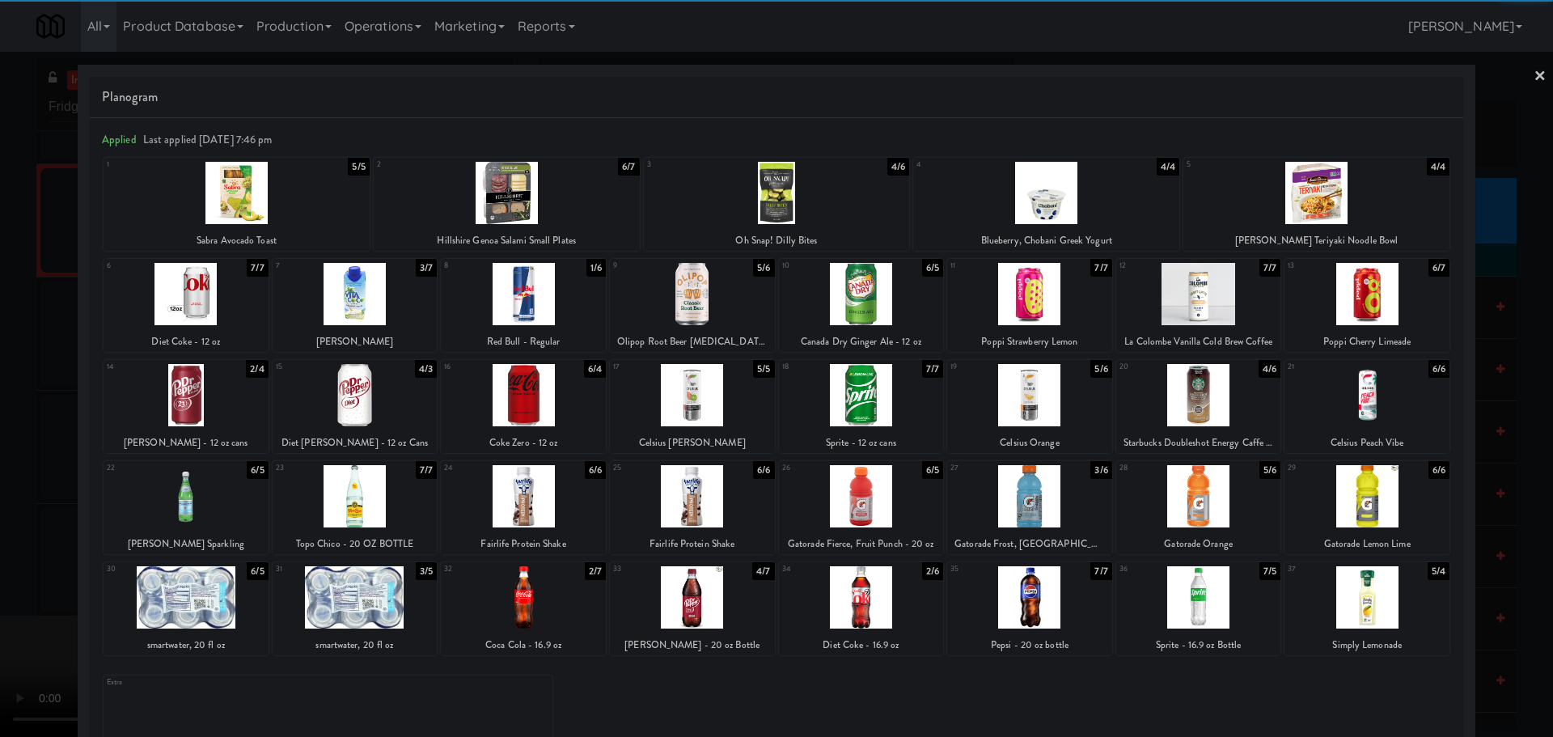
click at [229, 500] on div at bounding box center [186, 496] width 165 height 62
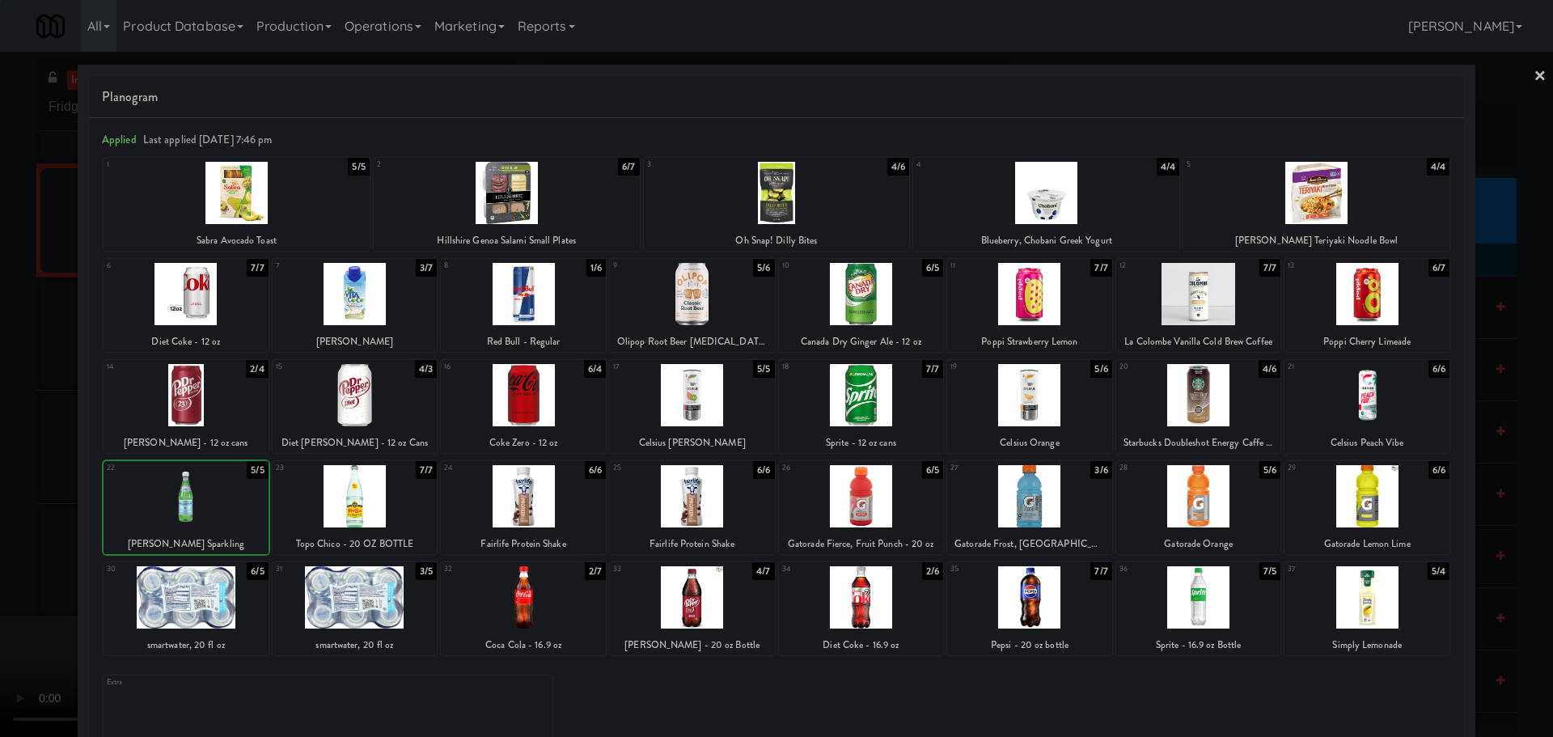
click at [0, 556] on div at bounding box center [776, 368] width 1553 height 737
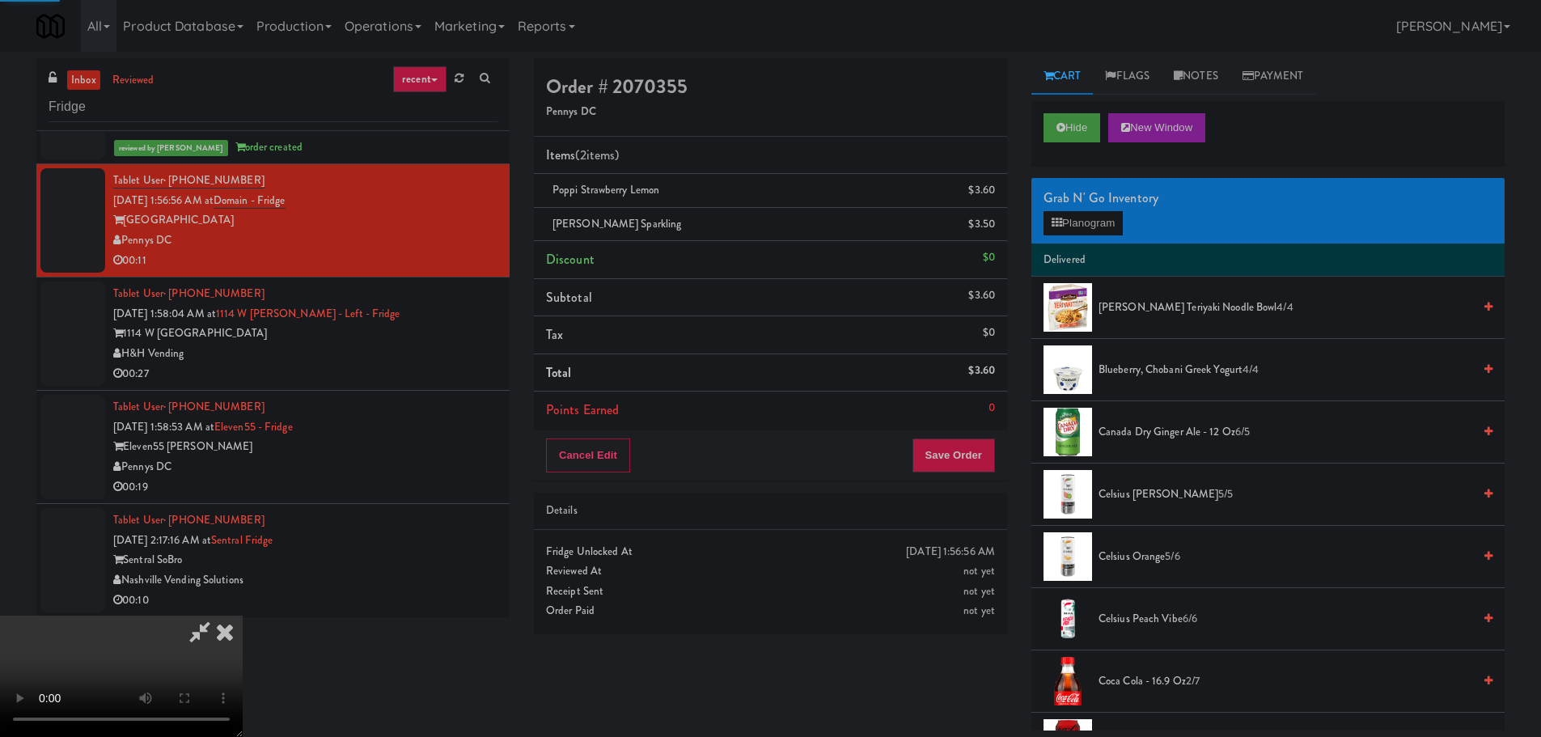
click at [243, 615] on video at bounding box center [121, 675] width 243 height 121
click at [957, 454] on button "Save Order" at bounding box center [953, 455] width 82 height 34
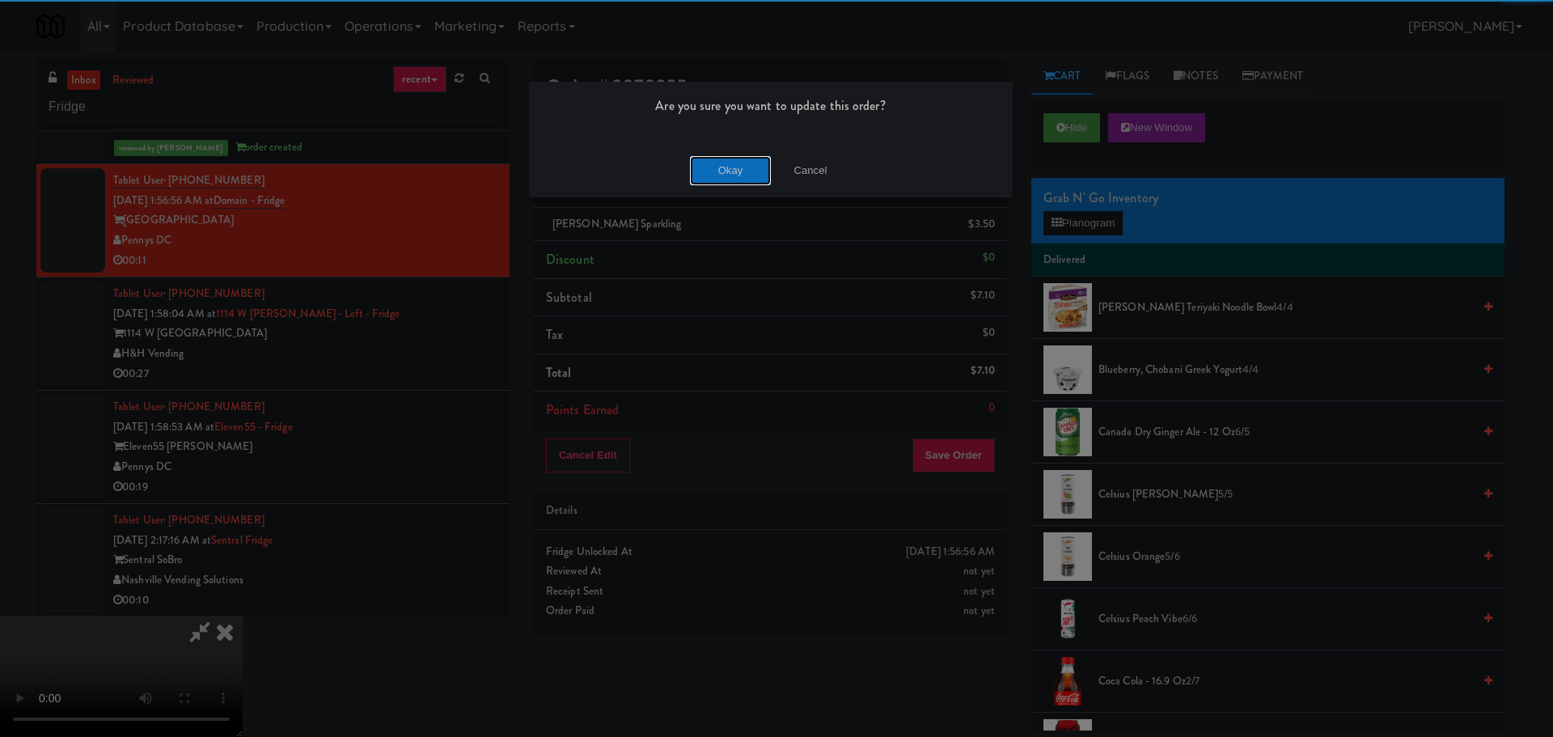
click at [720, 179] on button "Okay" at bounding box center [730, 170] width 81 height 29
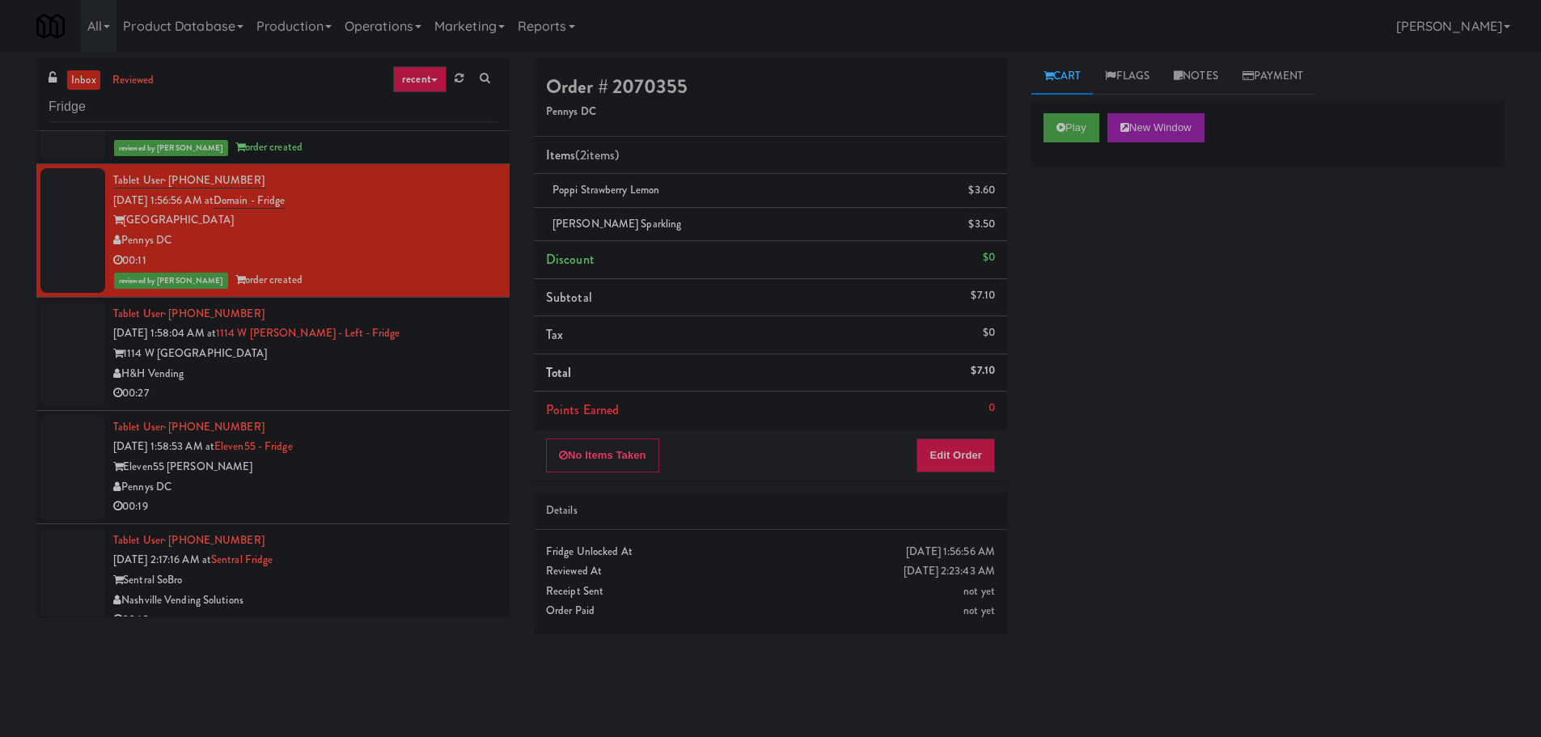
scroll to position [0, 0]
click at [413, 385] on div "00:27" at bounding box center [305, 393] width 384 height 20
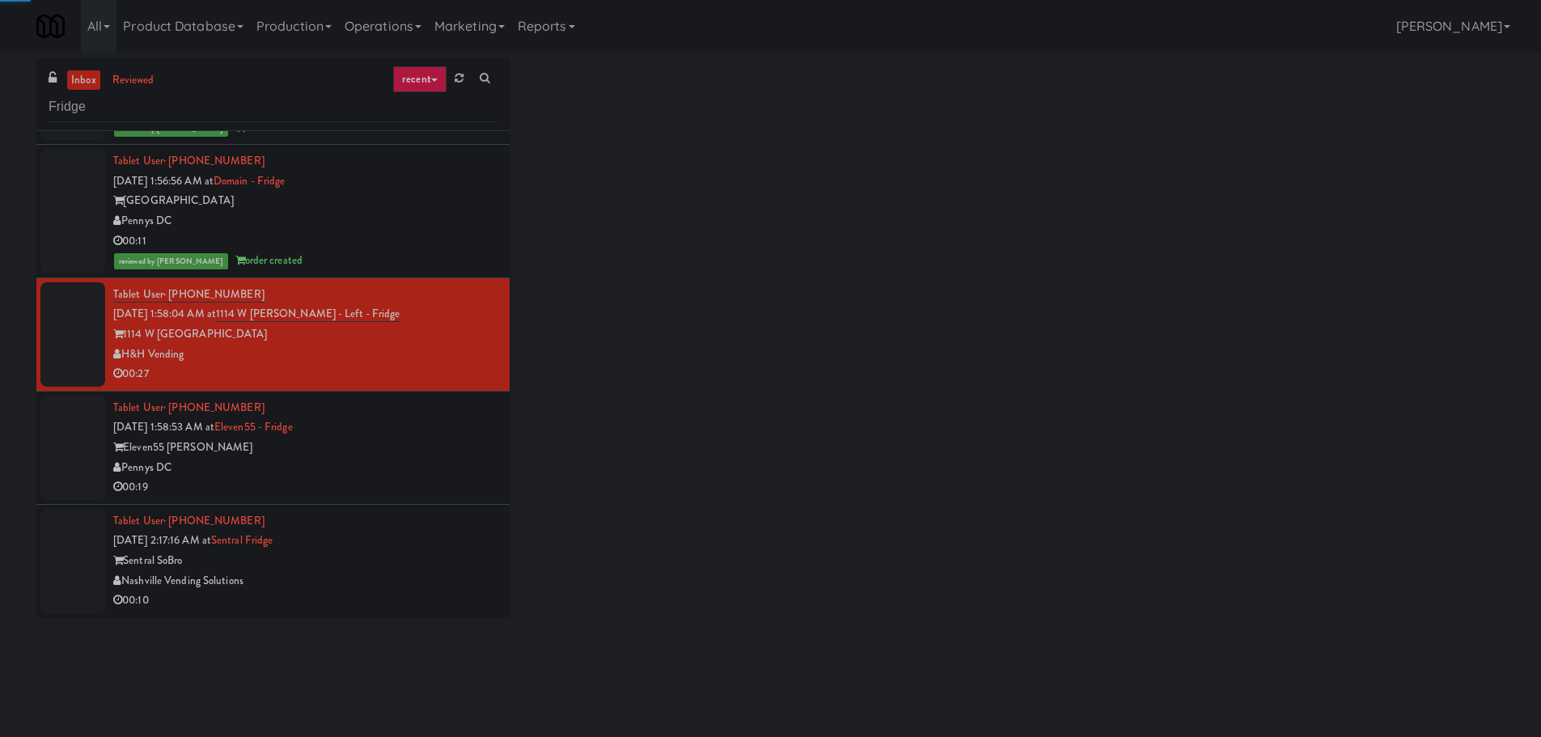
scroll to position [519, 0]
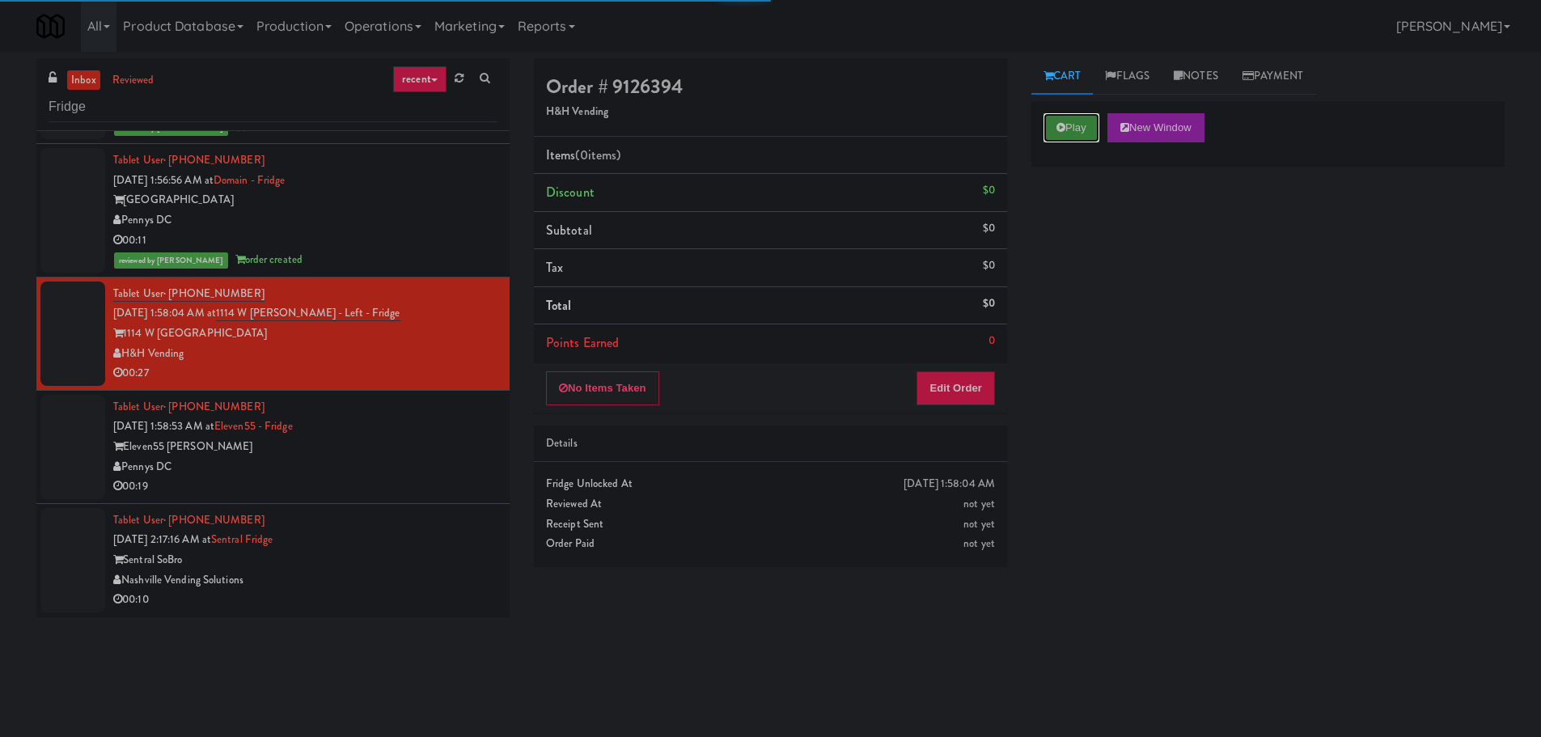
click at [1055, 137] on button "Play" at bounding box center [1071, 127] width 56 height 29
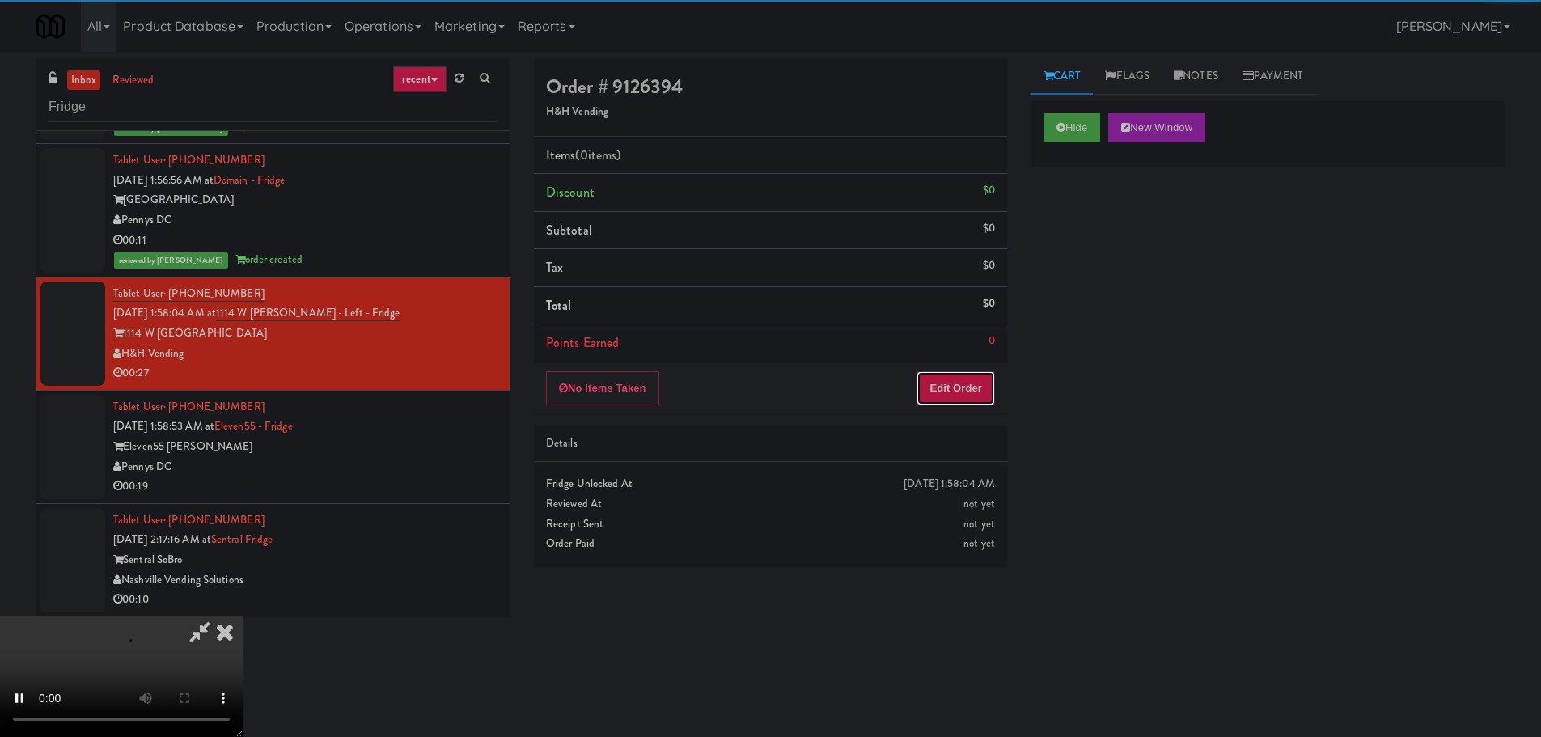
click at [970, 376] on button "Edit Order" at bounding box center [955, 388] width 78 height 34
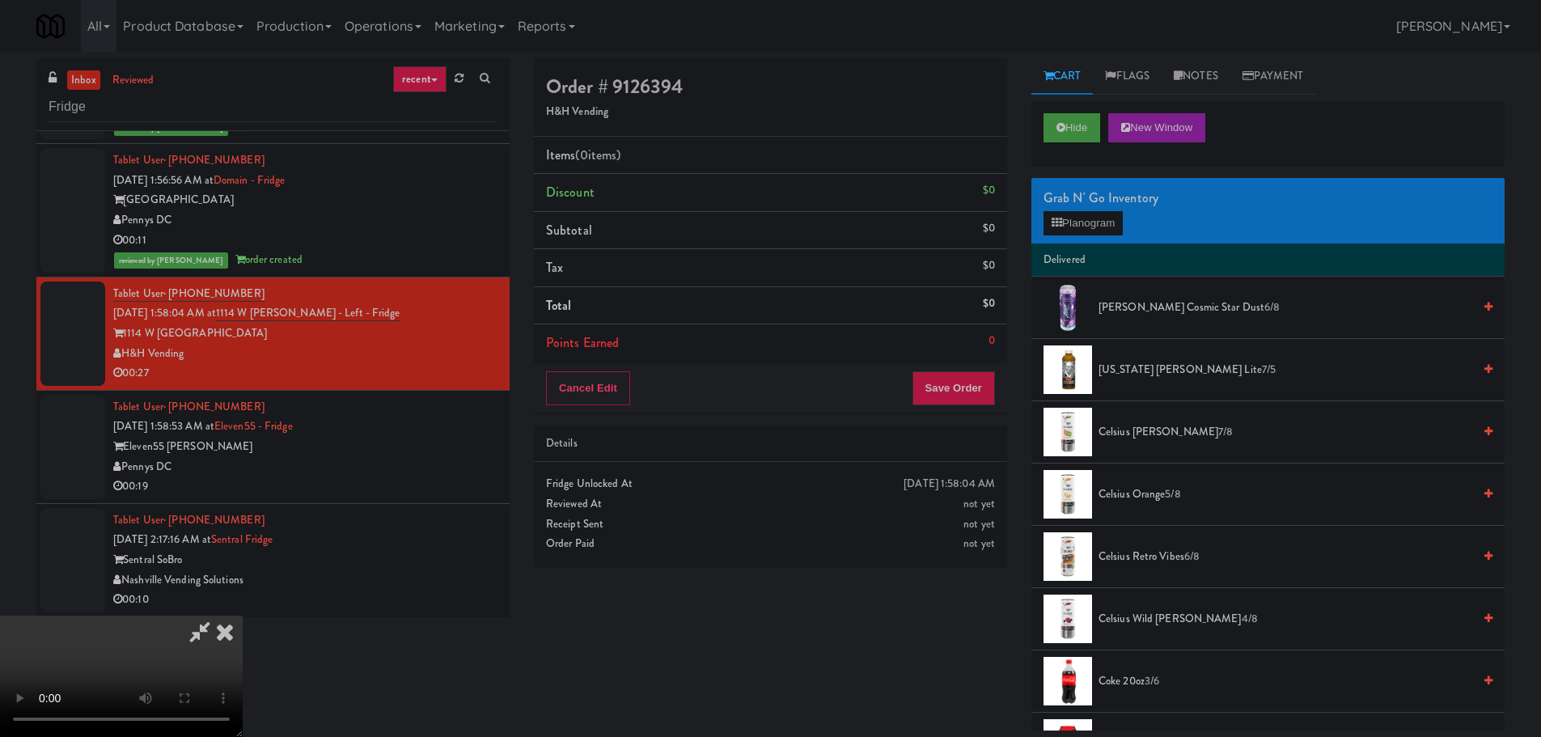
scroll to position [0, 0]
drag, startPoint x: 714, startPoint y: 384, endPoint x: 729, endPoint y: 385, distance: 15.4
click at [243, 615] on video at bounding box center [121, 675] width 243 height 121
click at [1106, 216] on button "Planogram" at bounding box center [1082, 223] width 79 height 24
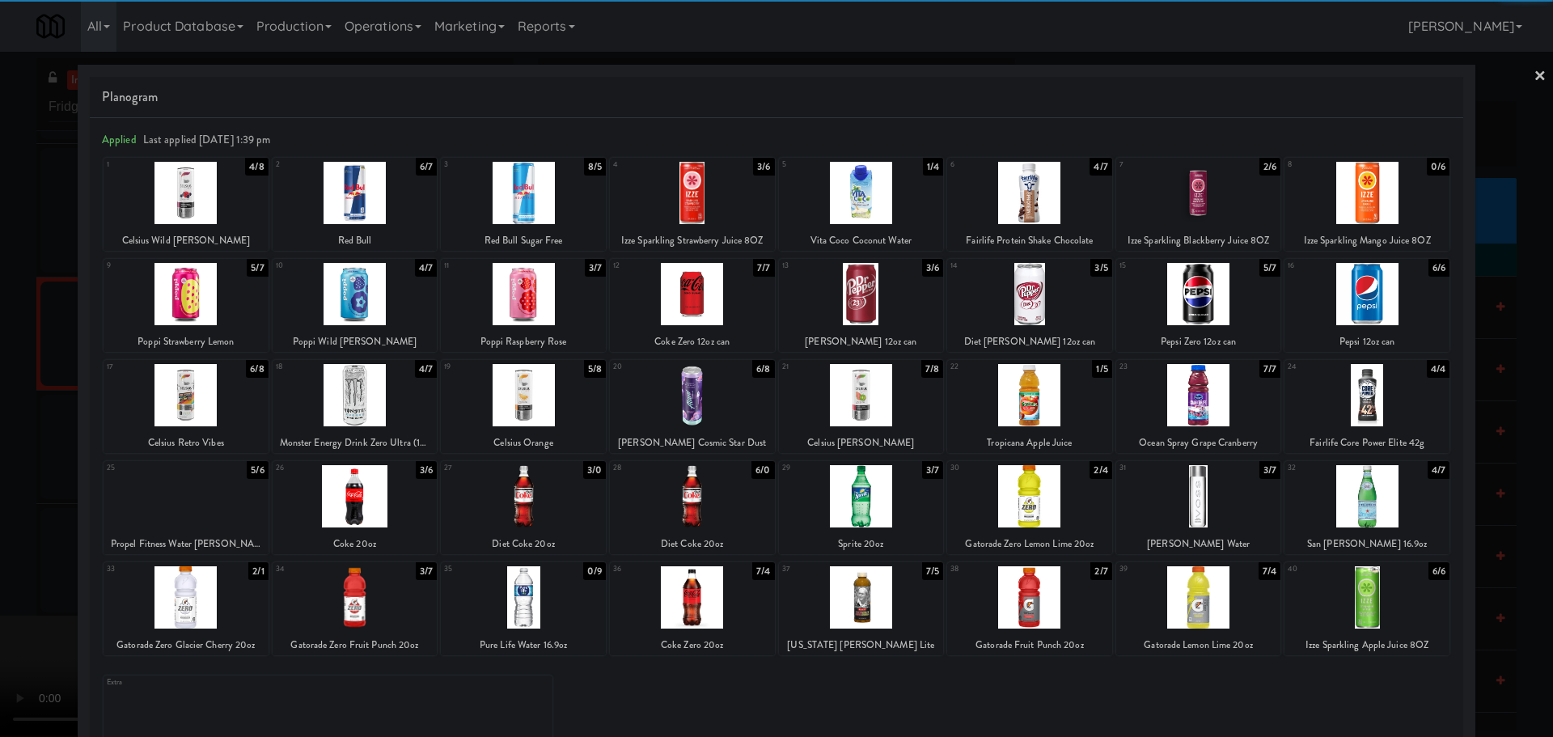
click at [1230, 505] on div at bounding box center [1198, 496] width 165 height 62
drag, startPoint x: 0, startPoint y: 489, endPoint x: 306, endPoint y: 416, distance: 315.0
click at [2, 489] on div at bounding box center [776, 368] width 1553 height 737
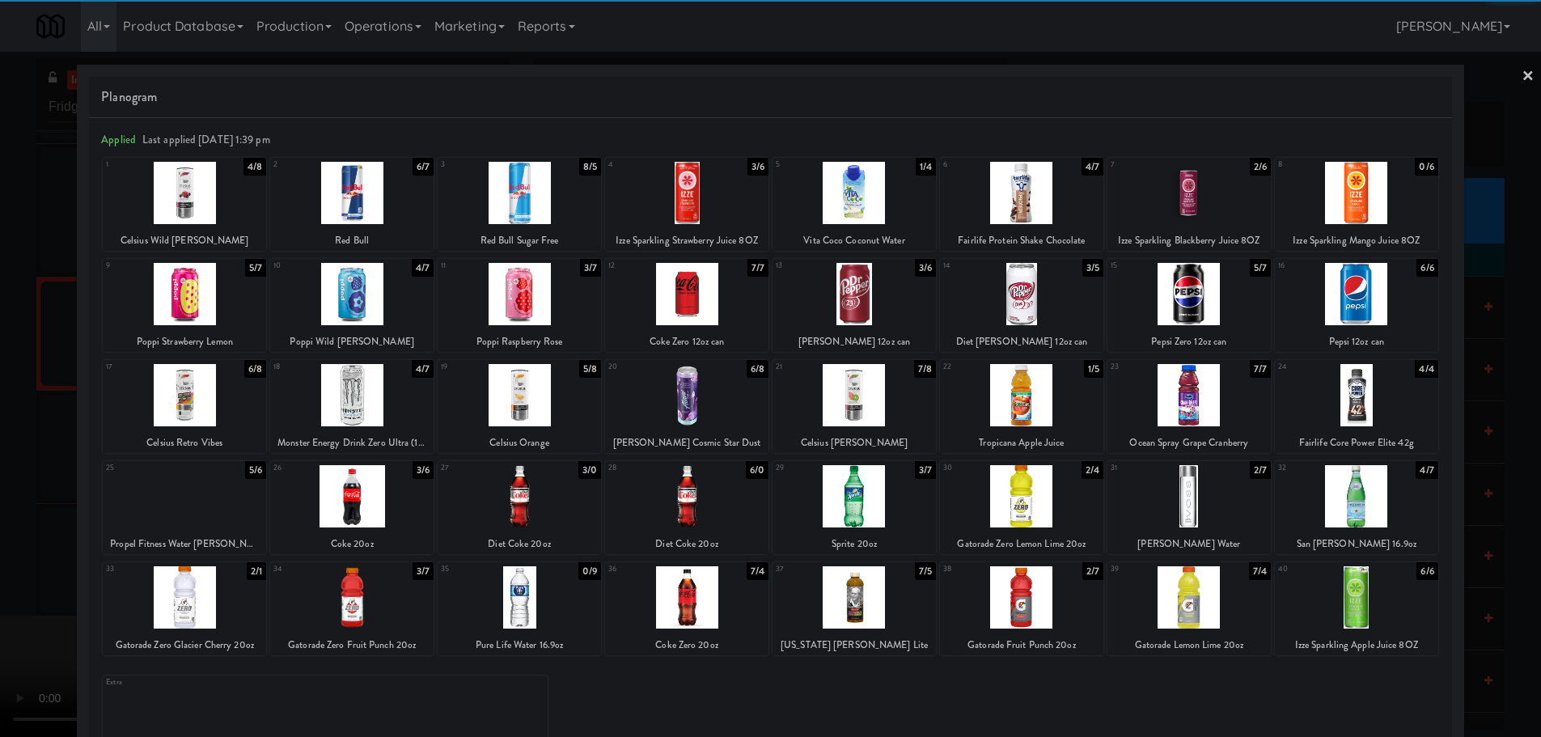
click at [243, 615] on video at bounding box center [121, 675] width 243 height 121
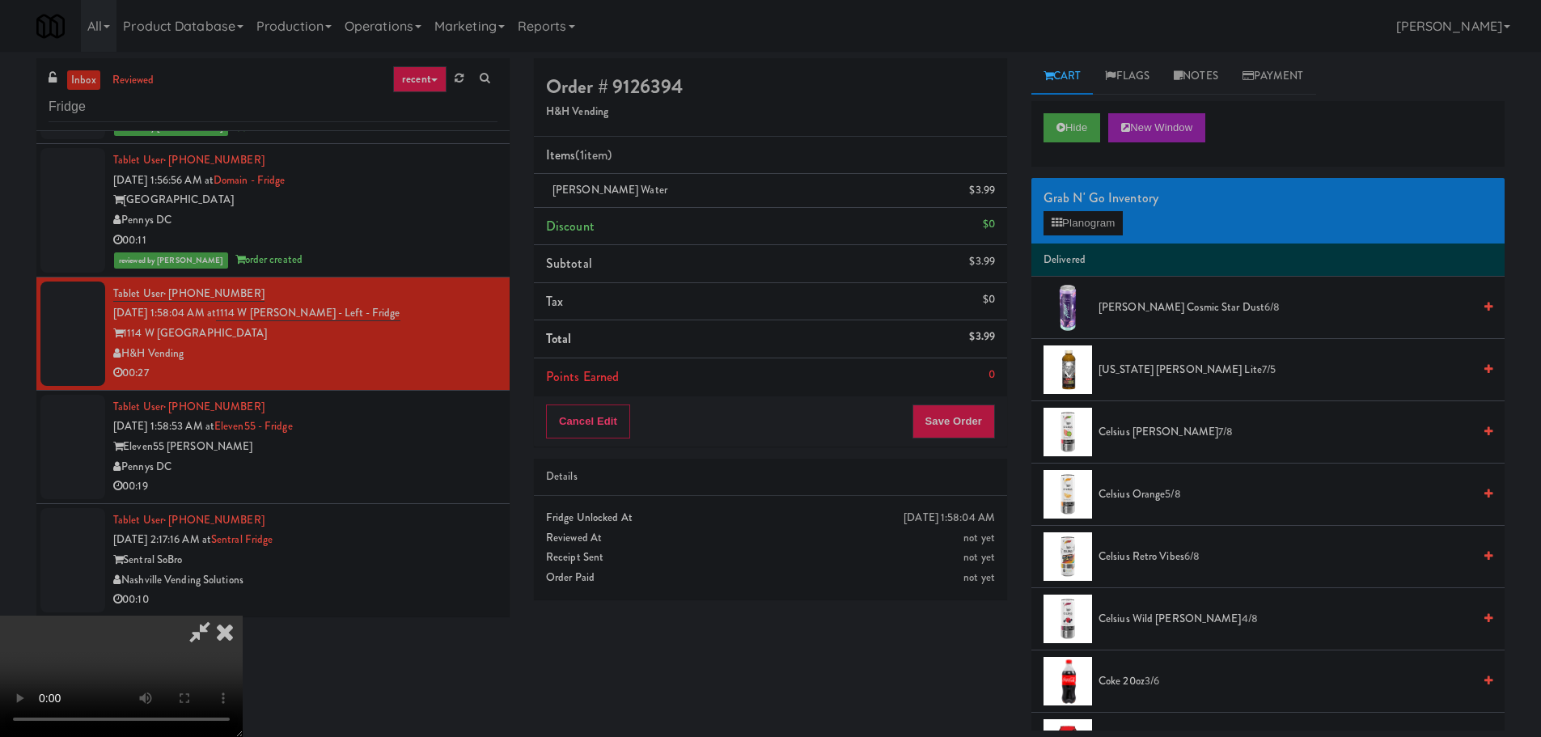
drag, startPoint x: 763, startPoint y: 393, endPoint x: 821, endPoint y: 383, distance: 59.2
click at [243, 615] on video at bounding box center [121, 675] width 243 height 121
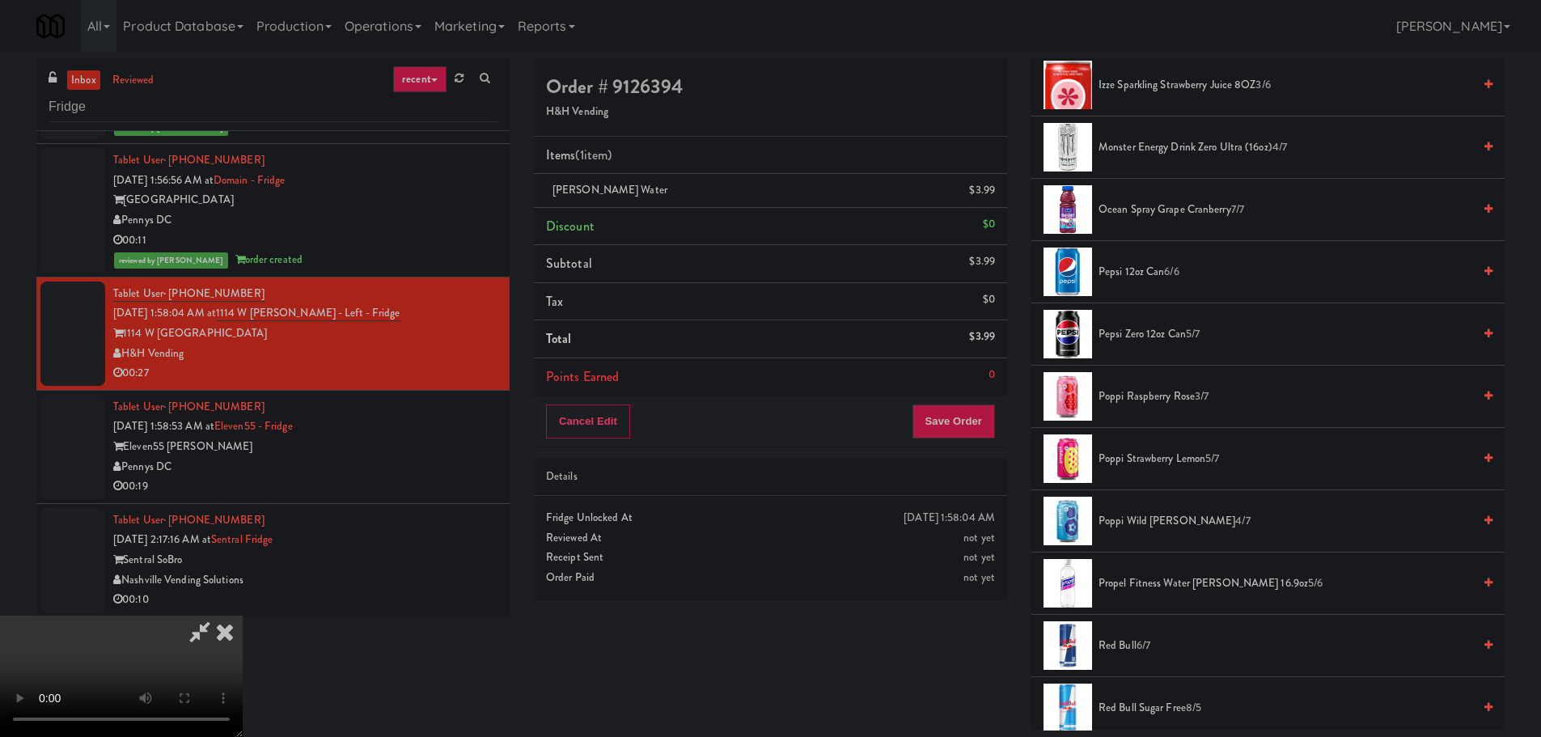
scroll to position [1941, 0]
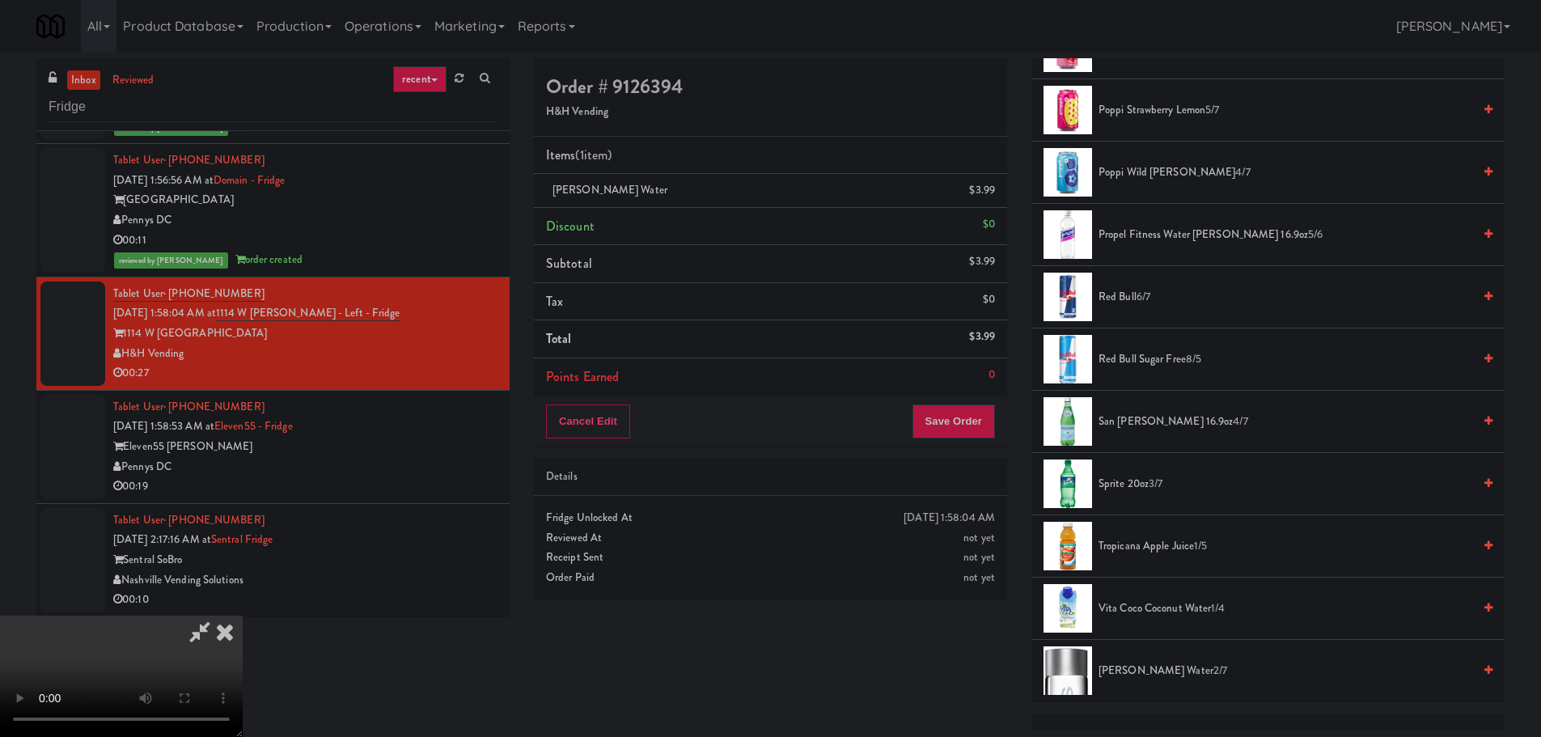
click at [1121, 674] on span "[PERSON_NAME] Water 2/7" at bounding box center [1285, 671] width 374 height 20
click at [243, 615] on video at bounding box center [121, 675] width 243 height 121
click at [1117, 668] on span "[PERSON_NAME] Water 1/7" at bounding box center [1285, 671] width 374 height 20
click at [243, 615] on video at bounding box center [121, 675] width 243 height 121
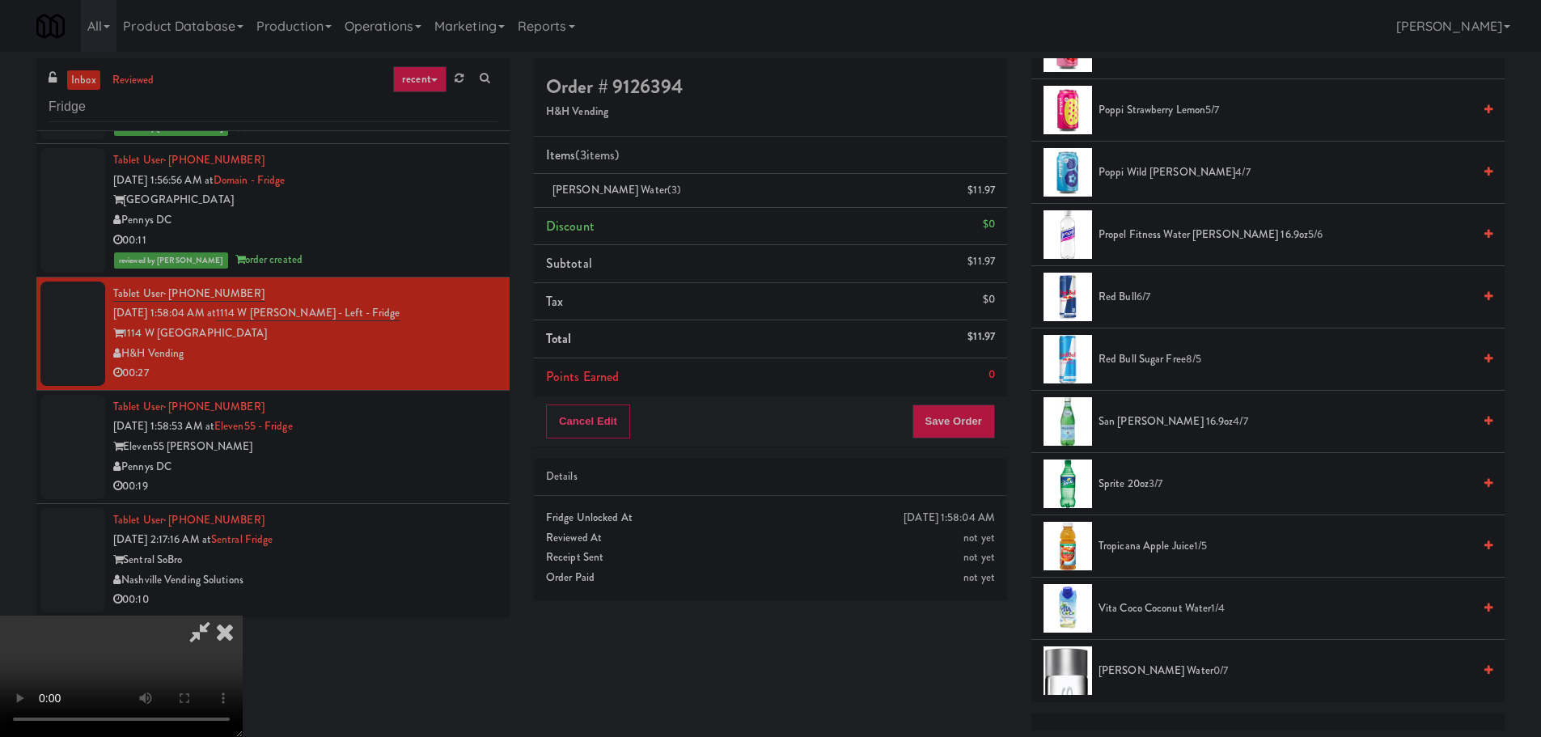
click at [243, 615] on video at bounding box center [121, 675] width 243 height 121
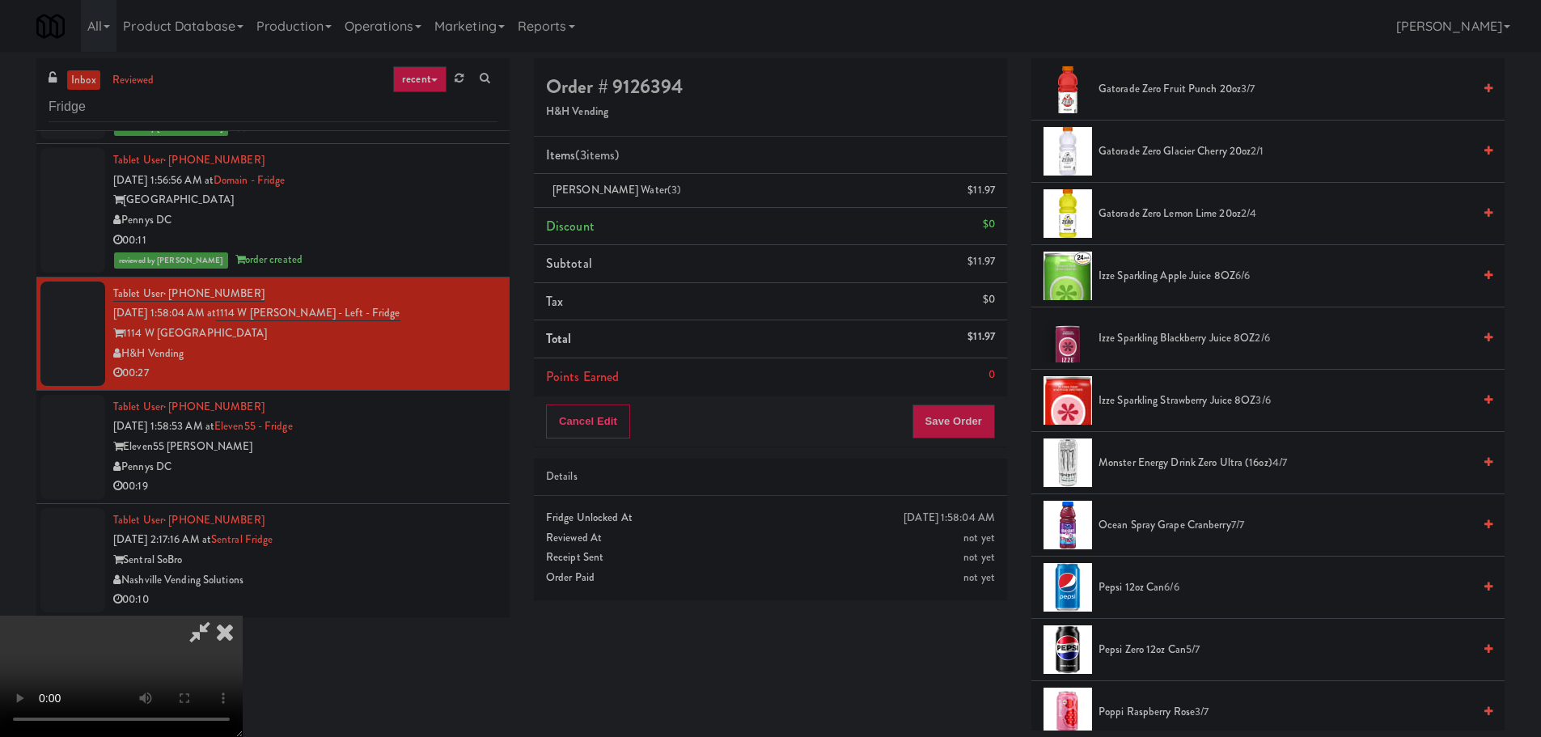
scroll to position [970, 0]
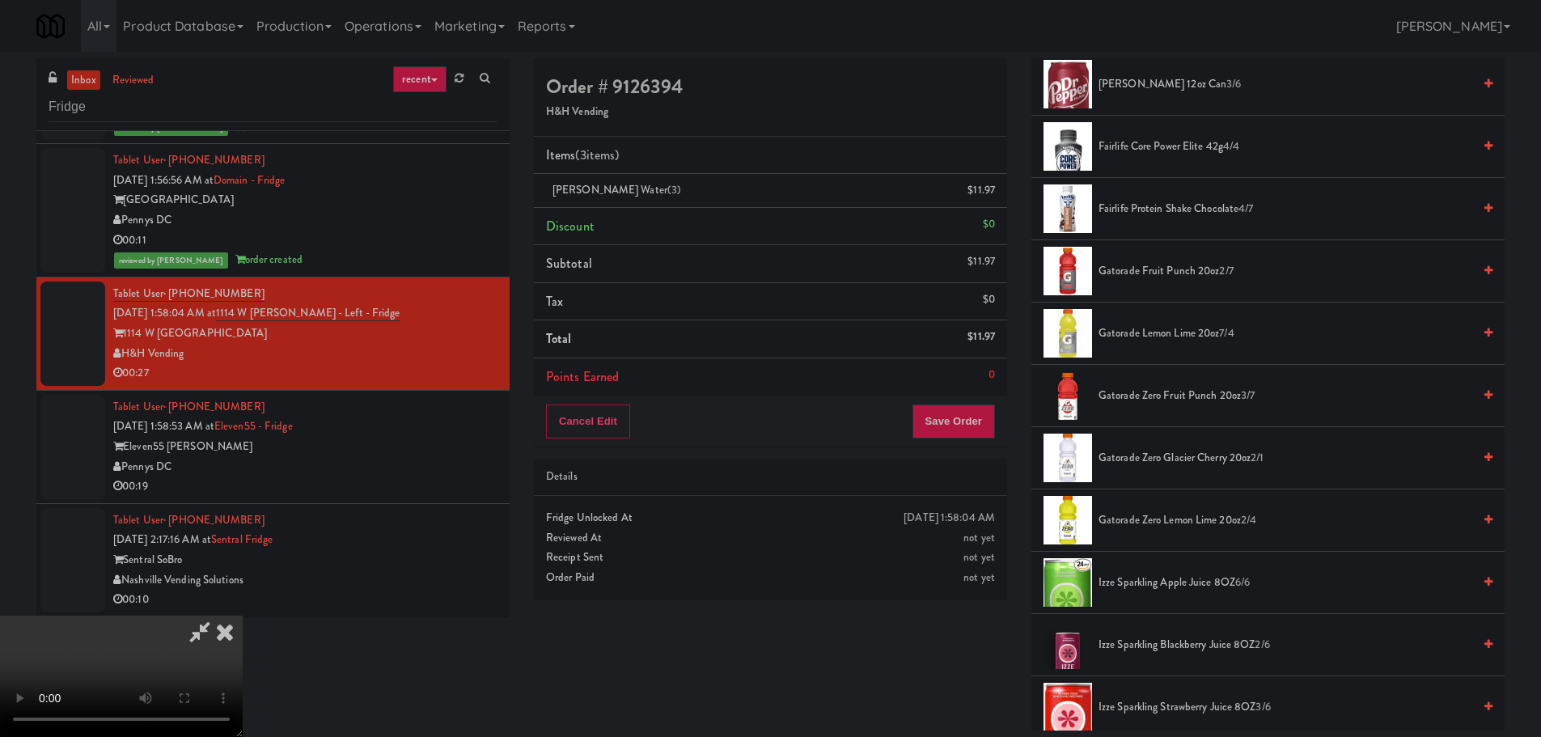
click at [1173, 329] on span "Gatorade Lemon Lime 20oz 7/4" at bounding box center [1285, 333] width 374 height 20
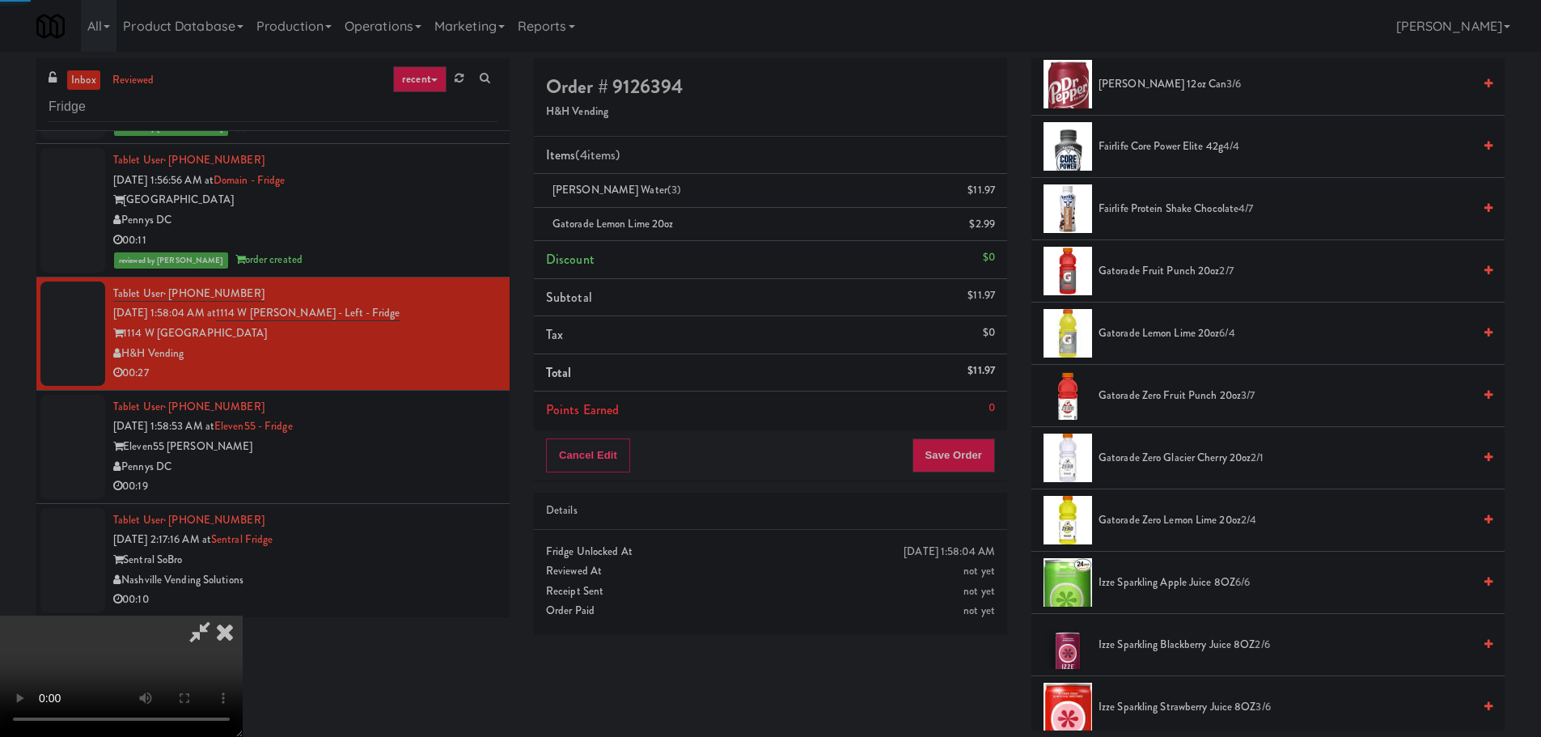
click at [243, 615] on video at bounding box center [121, 675] width 243 height 121
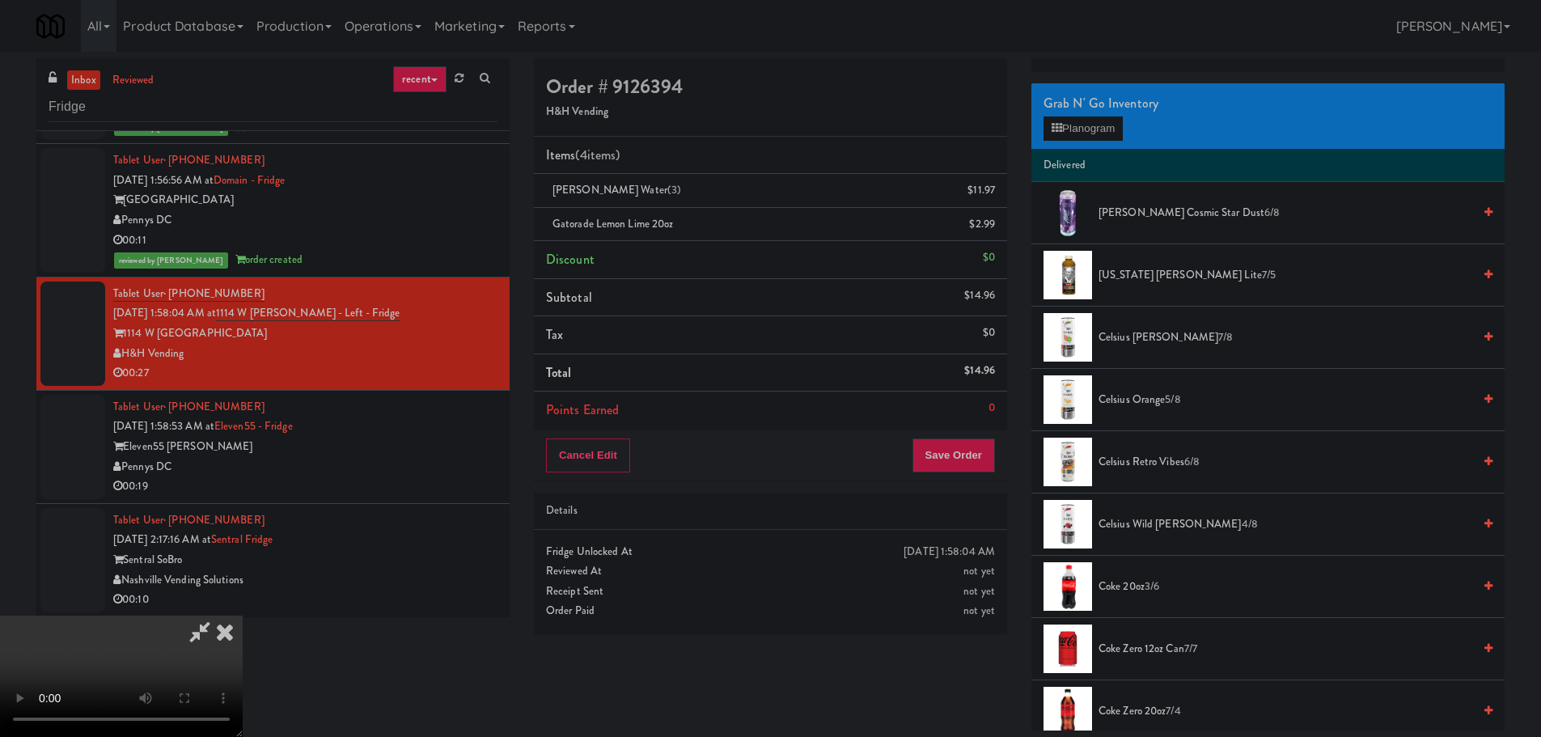
scroll to position [81, 0]
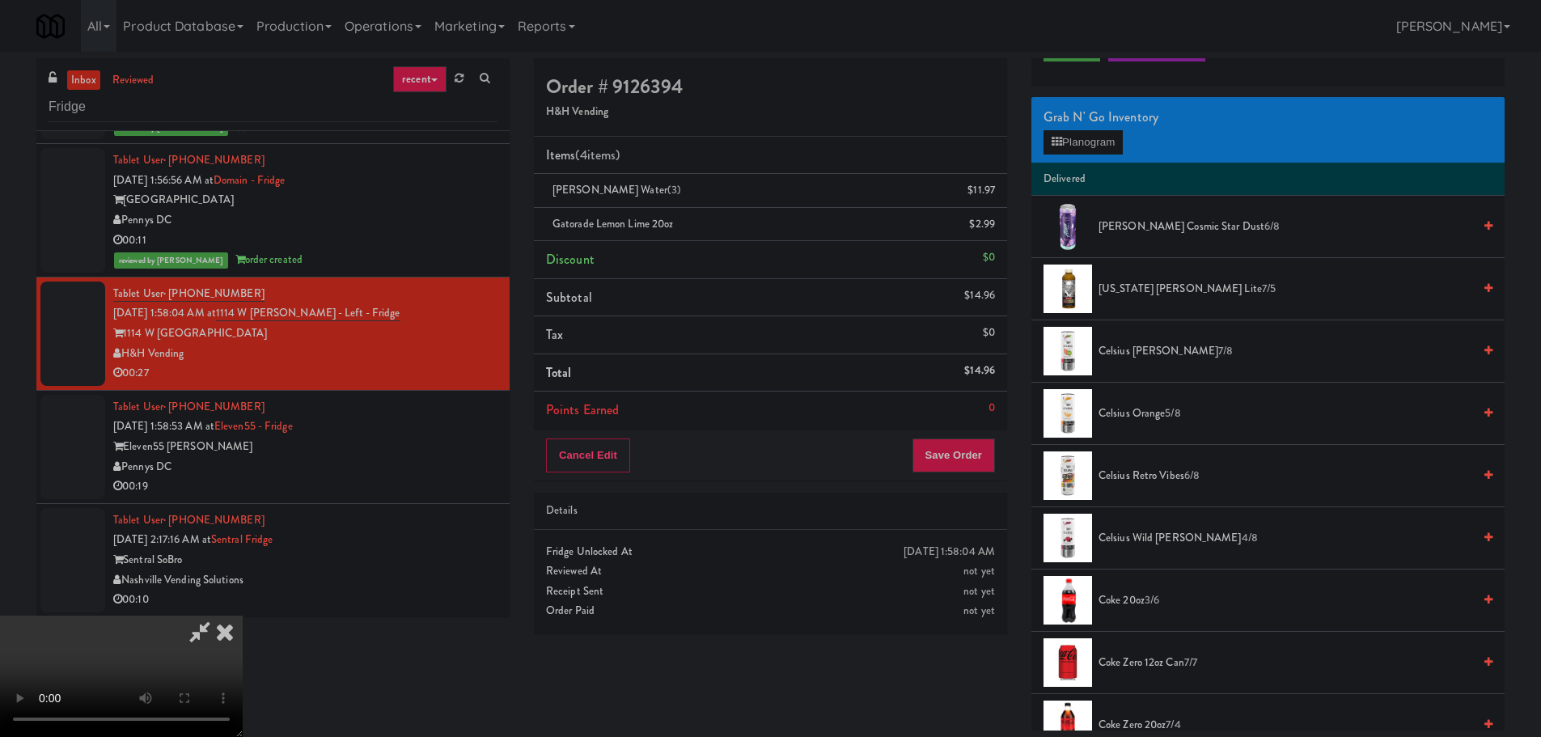
click at [1171, 288] on span "[US_STATE] [PERSON_NAME] Lite 7/5" at bounding box center [1285, 289] width 374 height 20
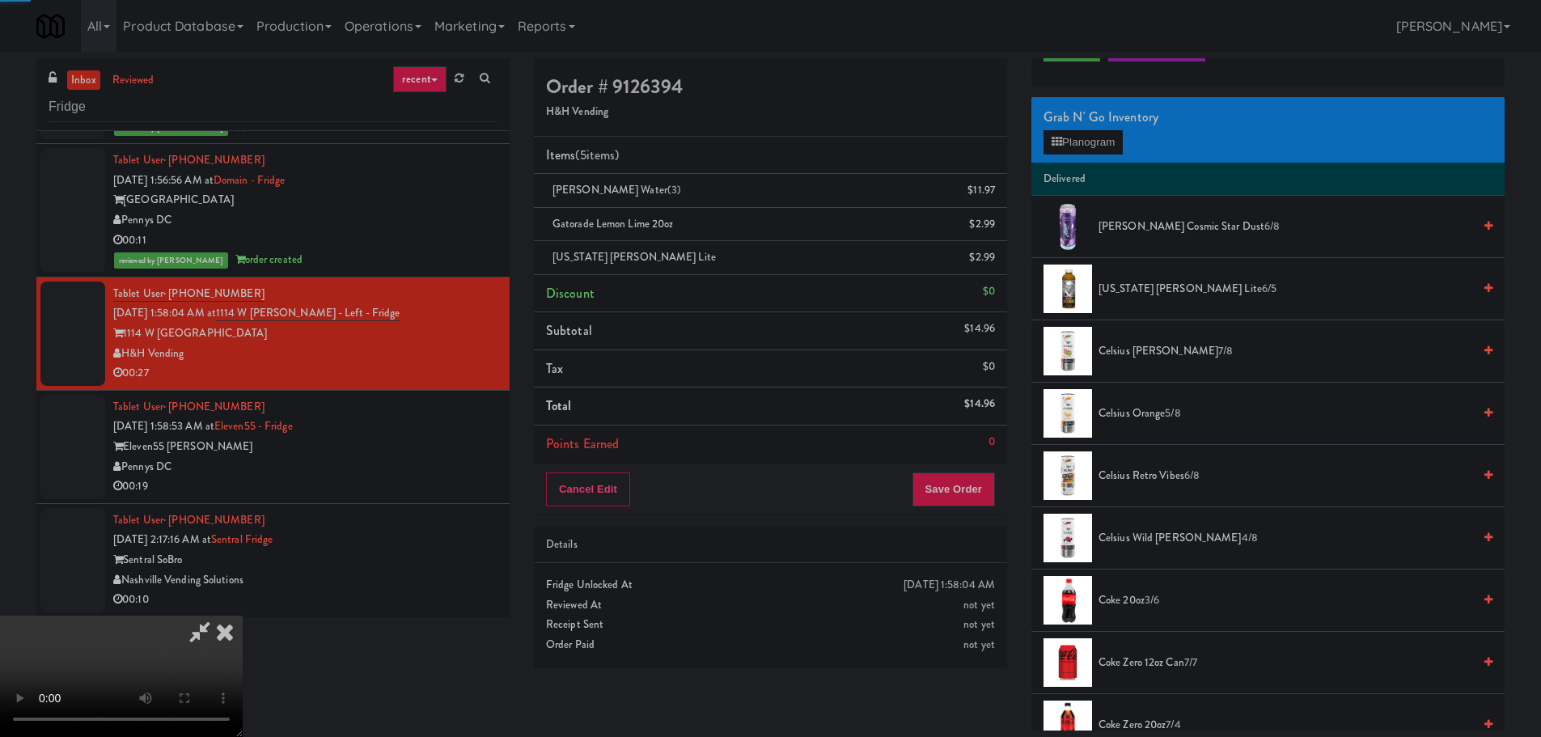
drag, startPoint x: 619, startPoint y: 343, endPoint x: 667, endPoint y: 351, distance: 49.2
click at [243, 615] on video at bounding box center [121, 675] width 243 height 121
click at [962, 459] on li "Points Earned 0" at bounding box center [770, 443] width 473 height 37
click at [961, 476] on button "Save Order" at bounding box center [953, 489] width 82 height 34
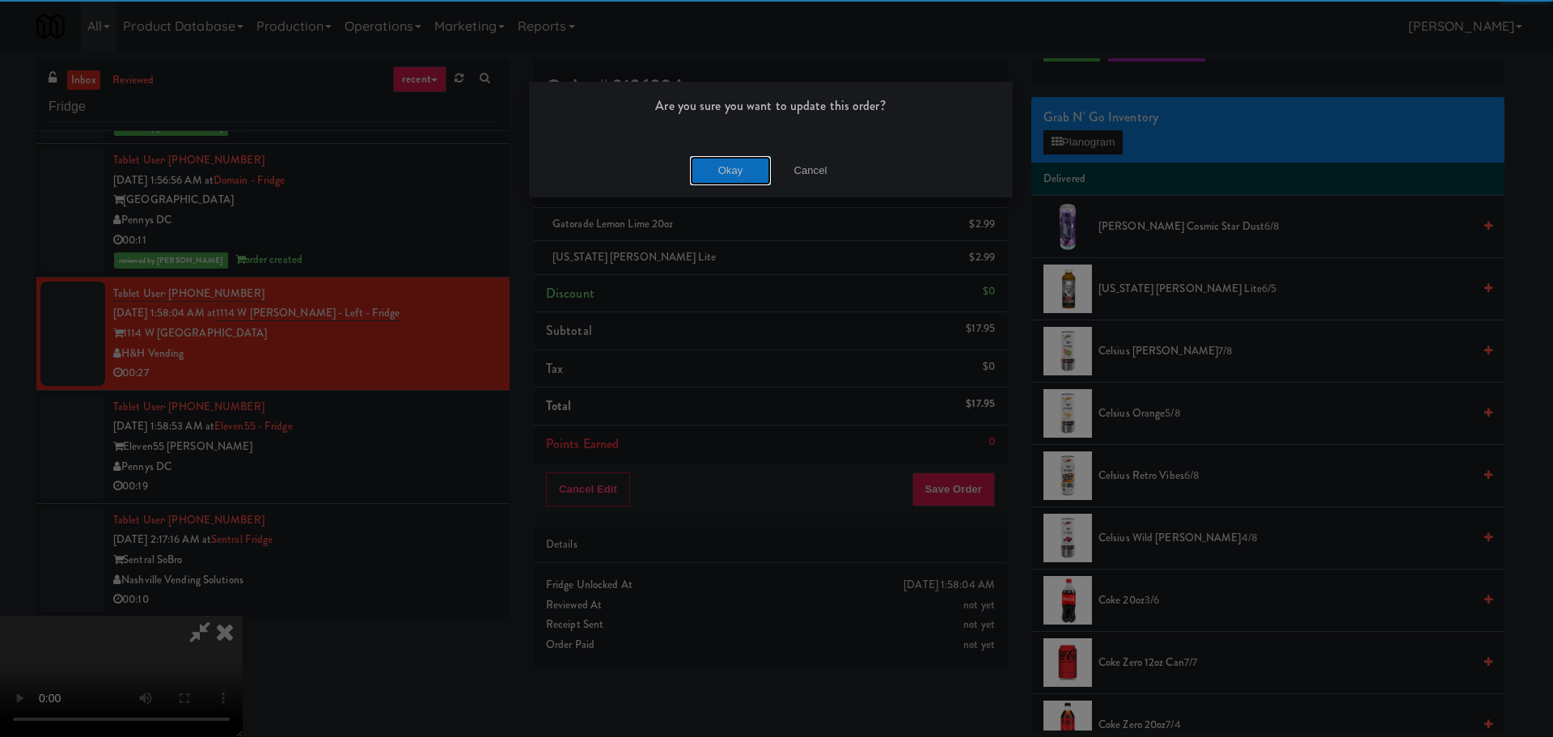
click at [733, 160] on button "Okay" at bounding box center [730, 170] width 81 height 29
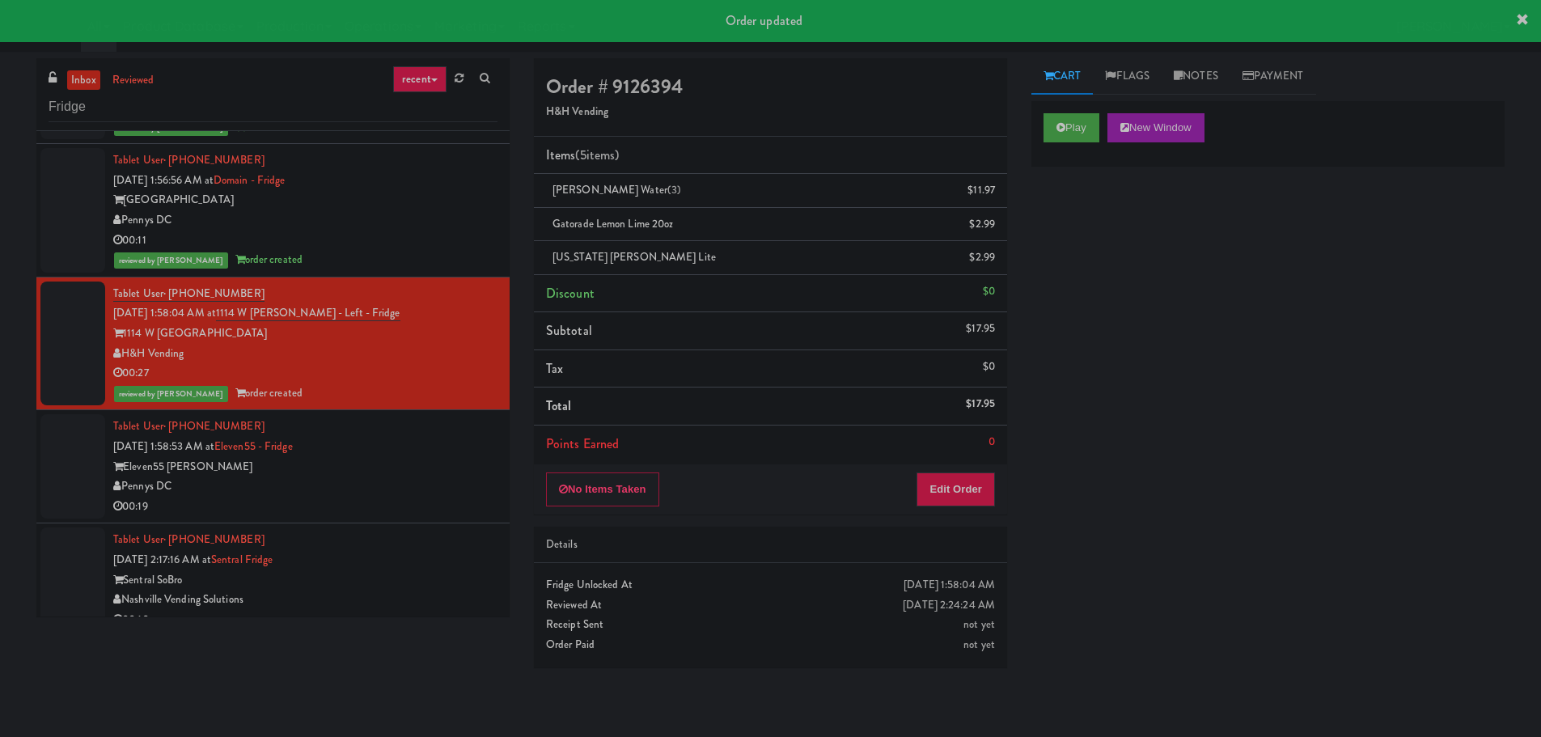
scroll to position [0, 0]
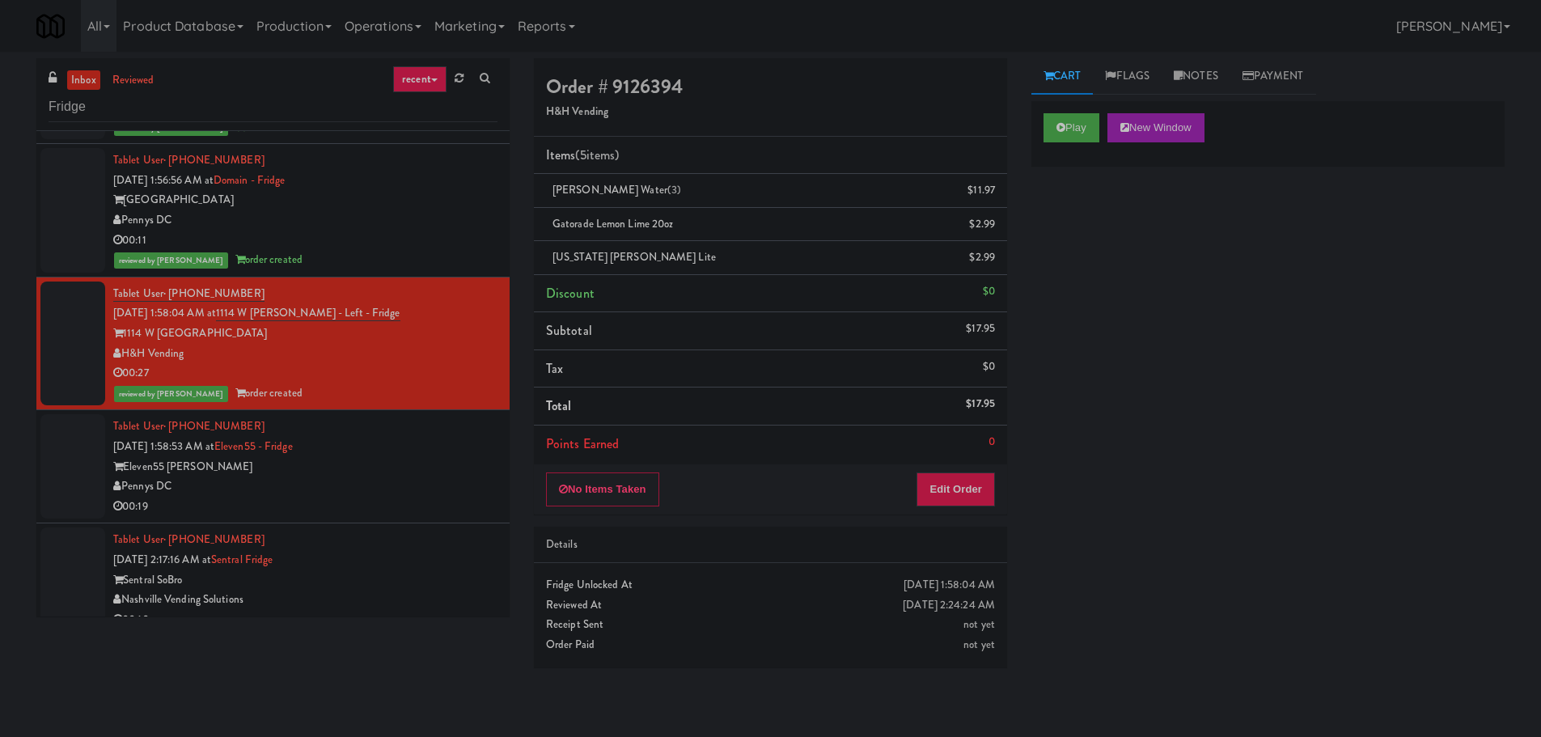
click at [406, 506] on div "00:19" at bounding box center [305, 507] width 384 height 20
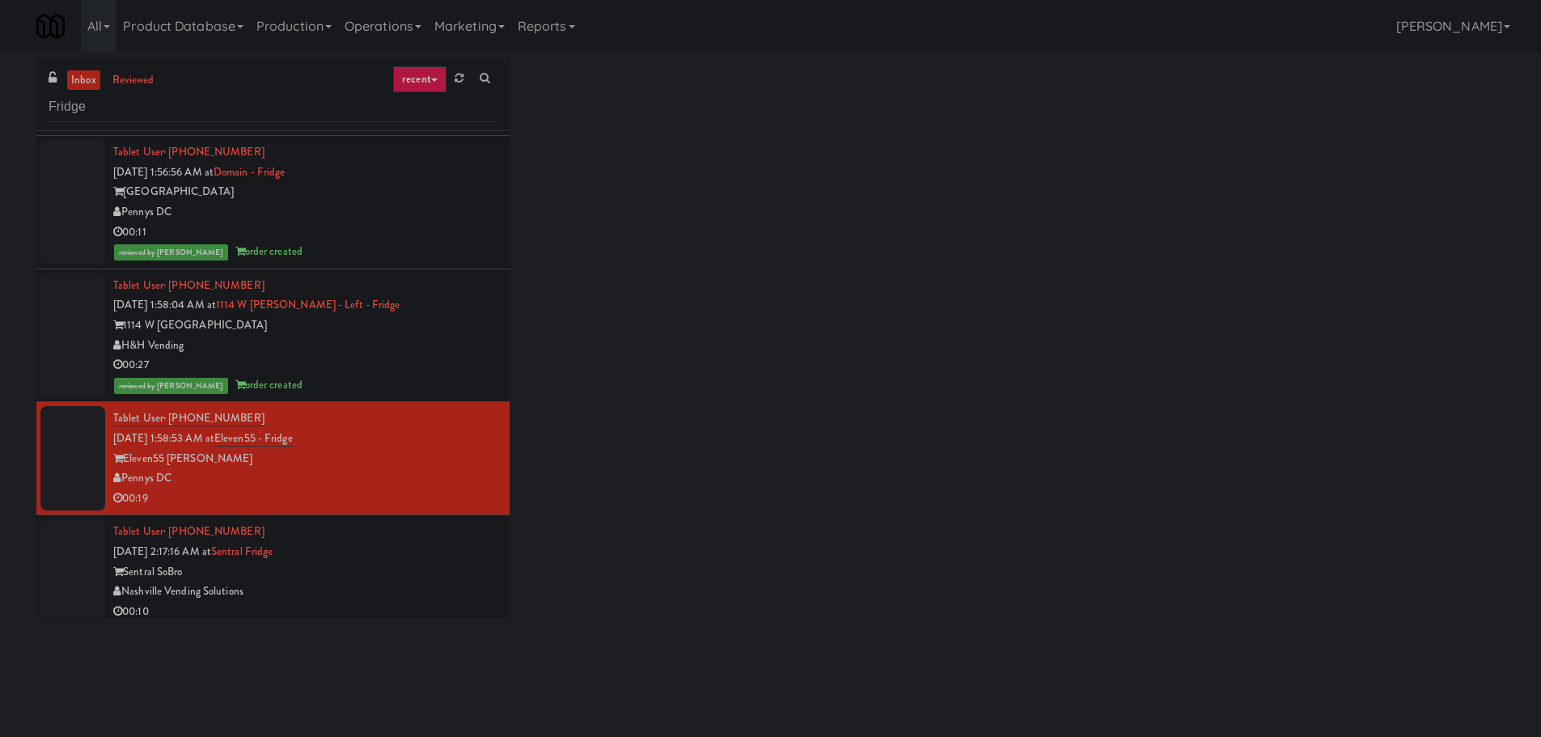
scroll to position [539, 0]
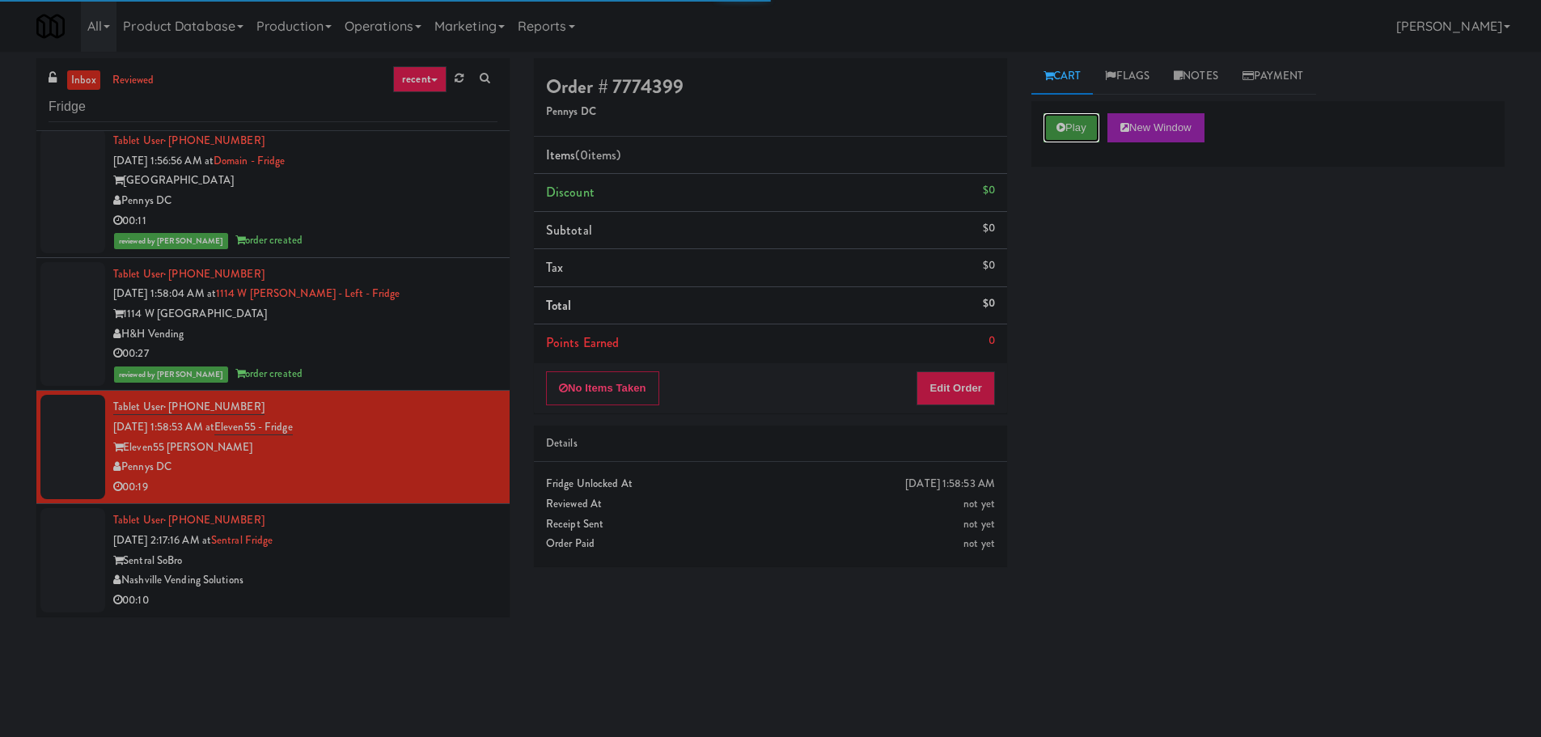
click at [1048, 127] on button "Play" at bounding box center [1071, 127] width 56 height 29
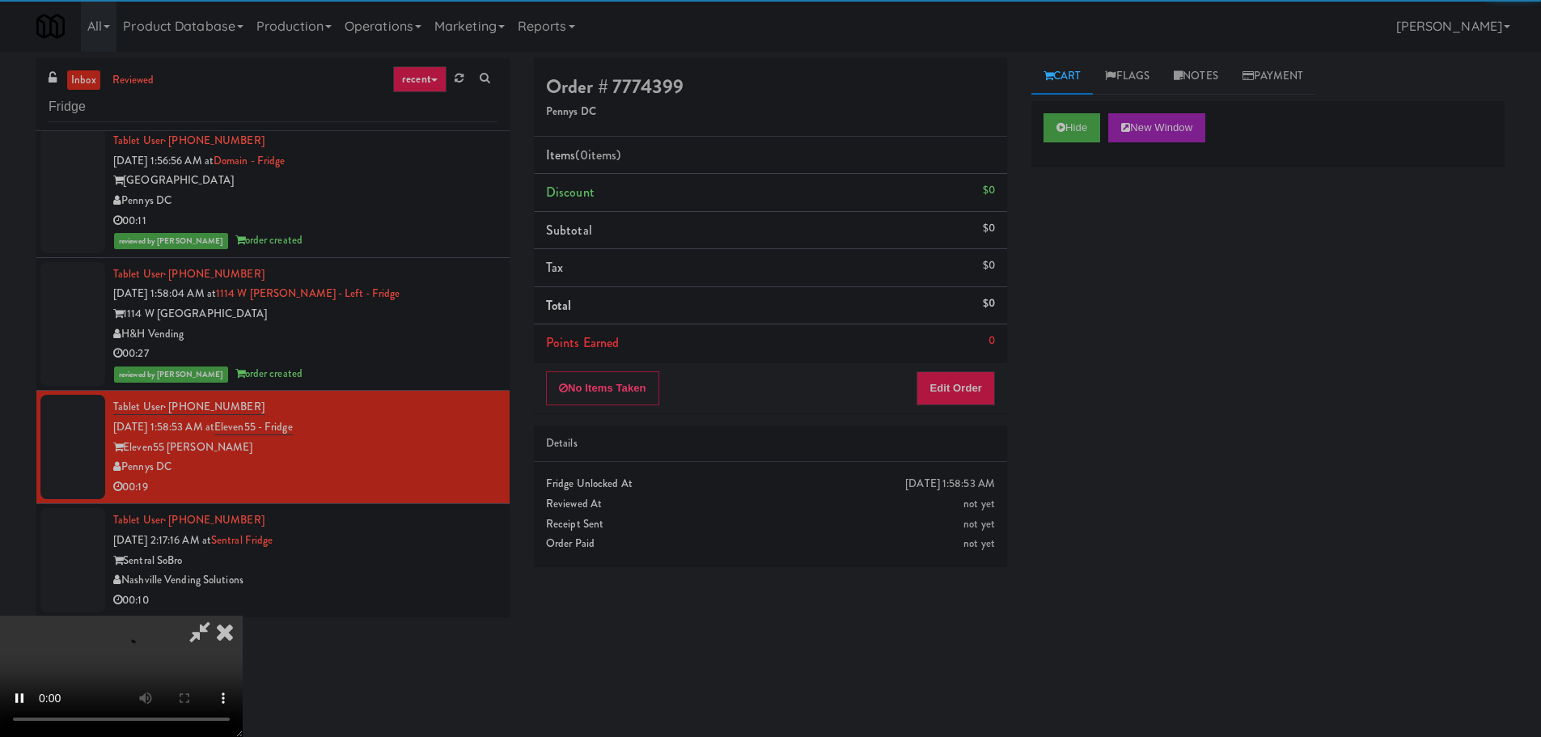
click at [988, 354] on li "Points Earned 0" at bounding box center [770, 342] width 473 height 37
click at [978, 381] on button "Edit Order" at bounding box center [955, 388] width 78 height 34
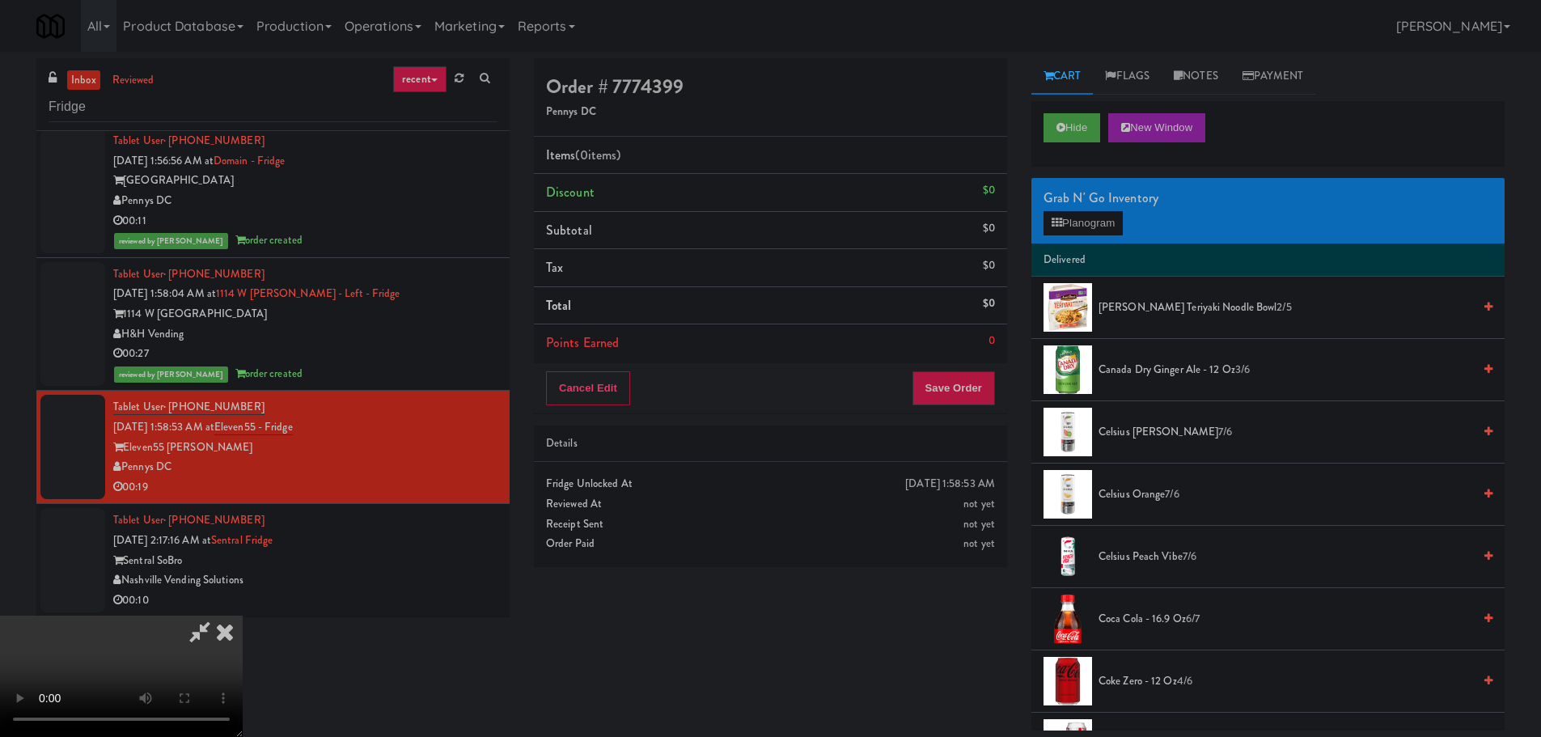
scroll to position [0, 0]
drag, startPoint x: 718, startPoint y: 469, endPoint x: 740, endPoint y: 449, distance: 29.8
click at [243, 615] on video at bounding box center [121, 675] width 243 height 121
click at [1099, 218] on button "Planogram" at bounding box center [1082, 223] width 79 height 24
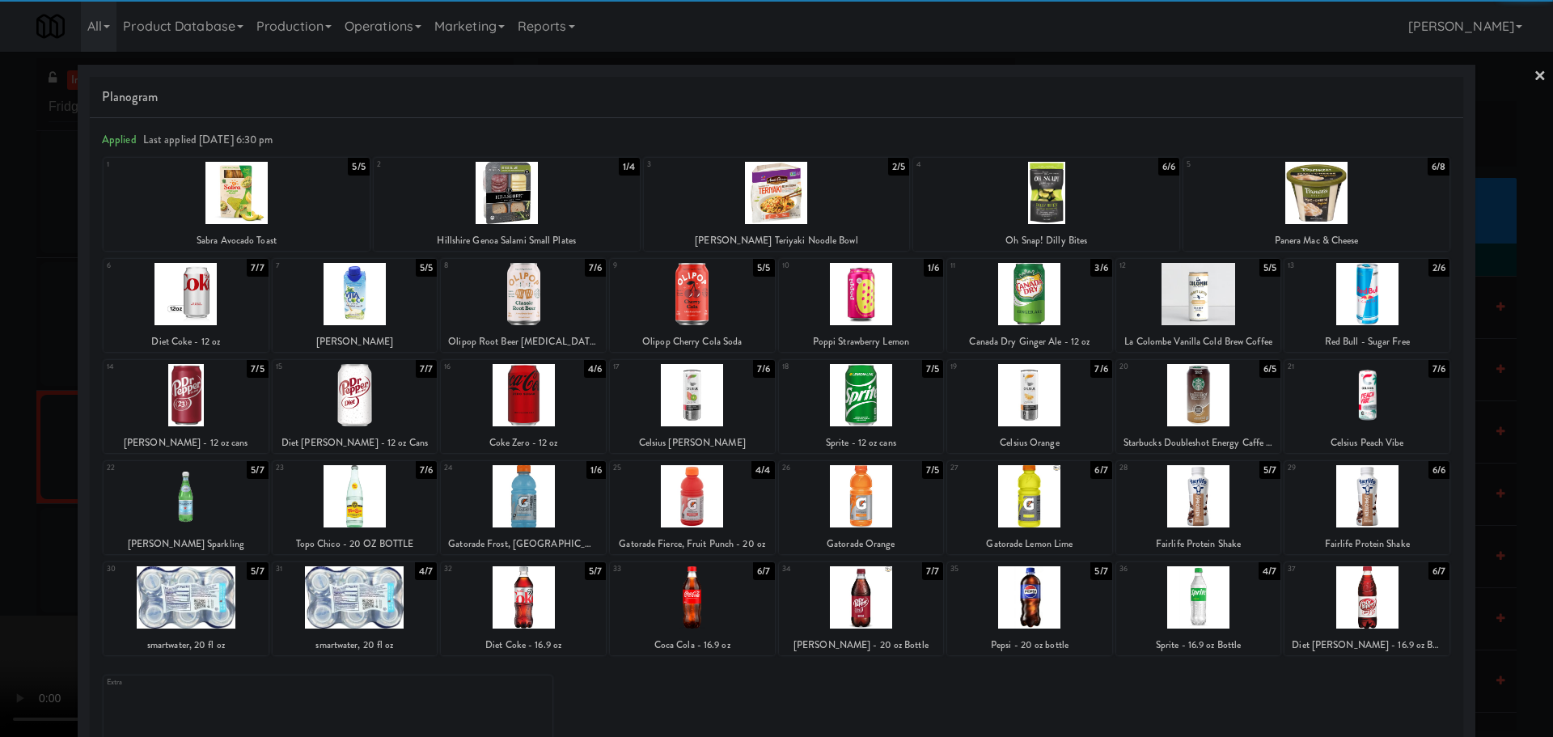
click at [534, 598] on div at bounding box center [523, 597] width 165 height 62
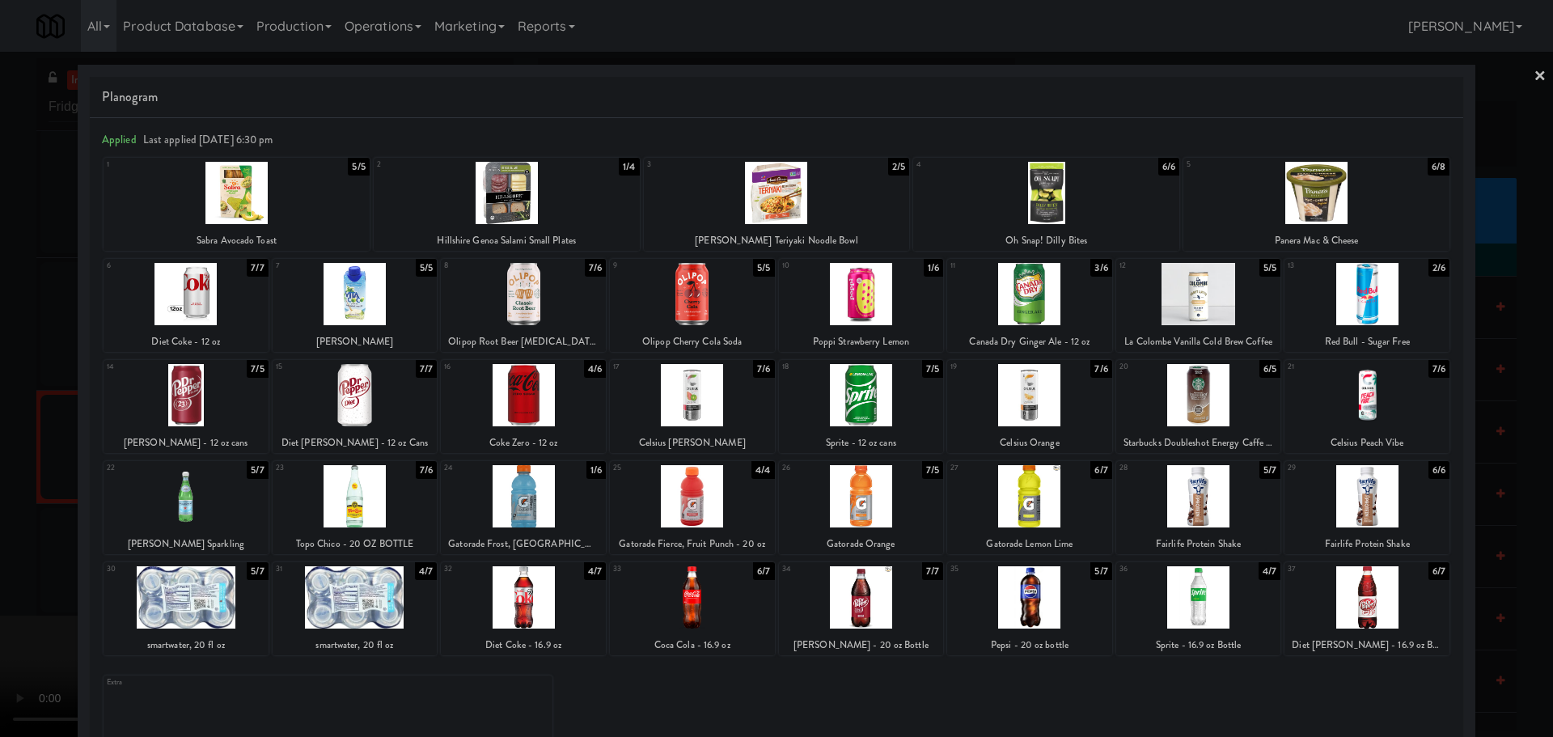
click at [0, 611] on div at bounding box center [776, 368] width 1553 height 737
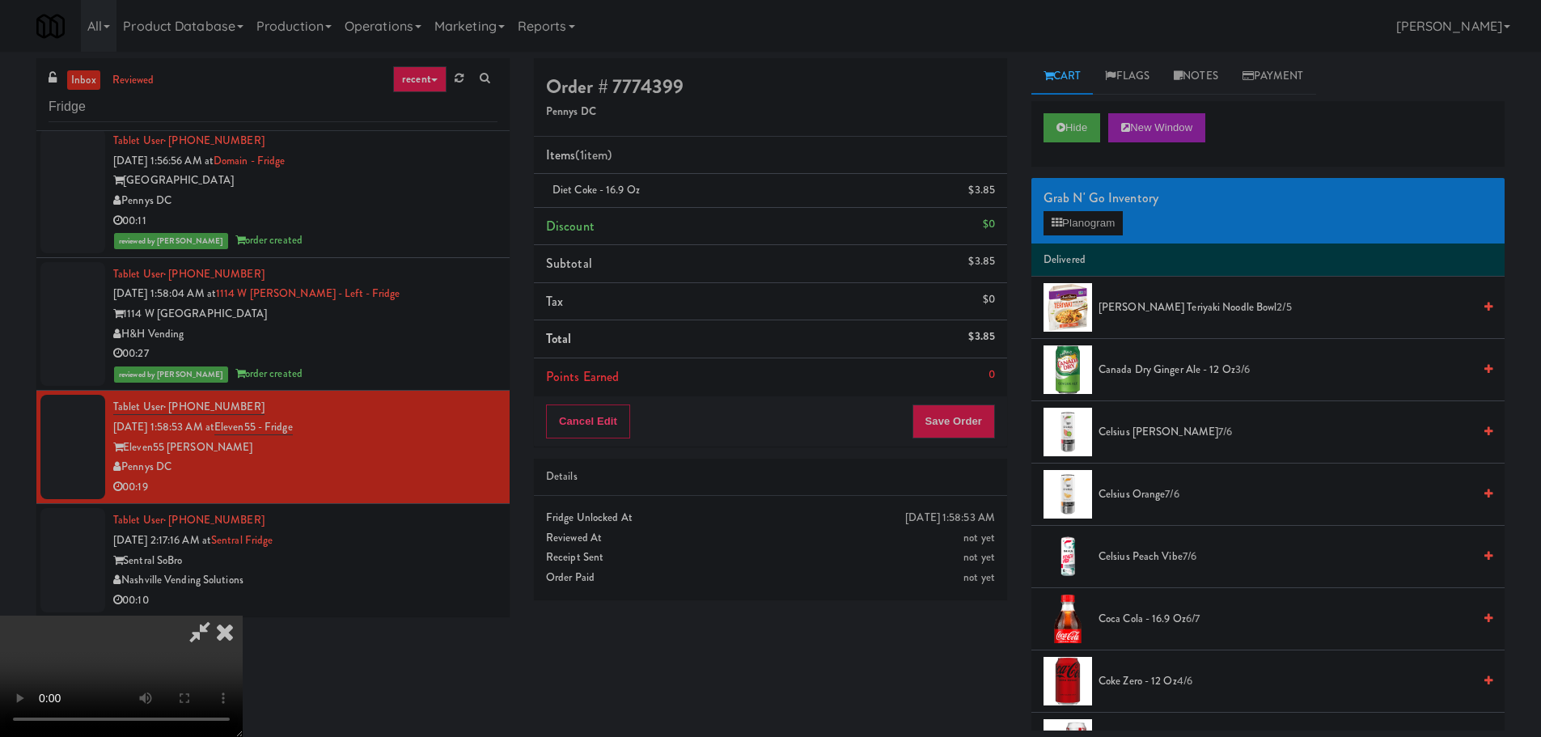
scroll to position [278, 0]
drag, startPoint x: 437, startPoint y: 560, endPoint x: 453, endPoint y: 551, distance: 18.5
click at [243, 615] on video at bounding box center [121, 675] width 243 height 121
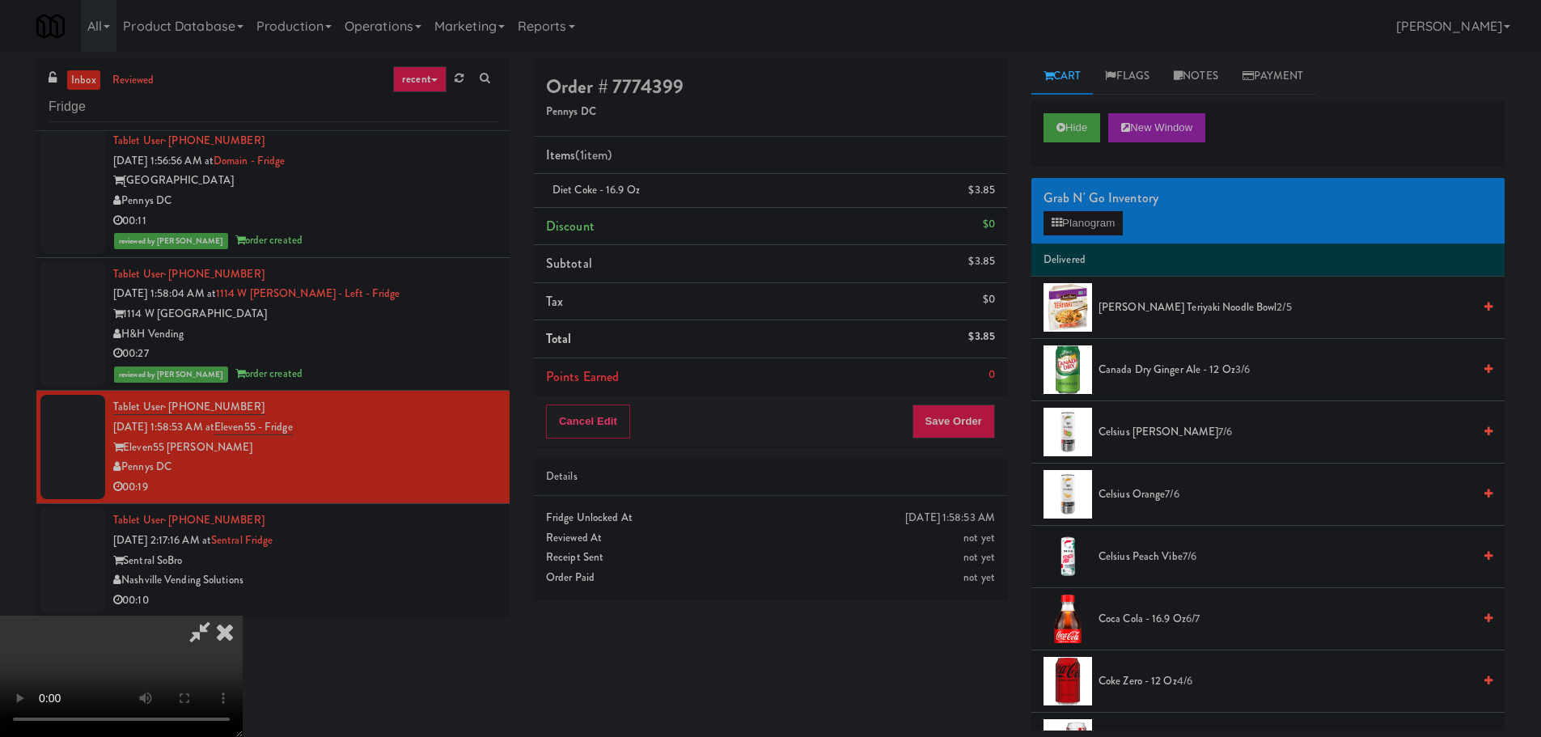
click at [243, 615] on video at bounding box center [121, 675] width 243 height 121
drag, startPoint x: 609, startPoint y: 441, endPoint x: 640, endPoint y: 488, distance: 56.5
click at [243, 615] on video at bounding box center [121, 675] width 243 height 121
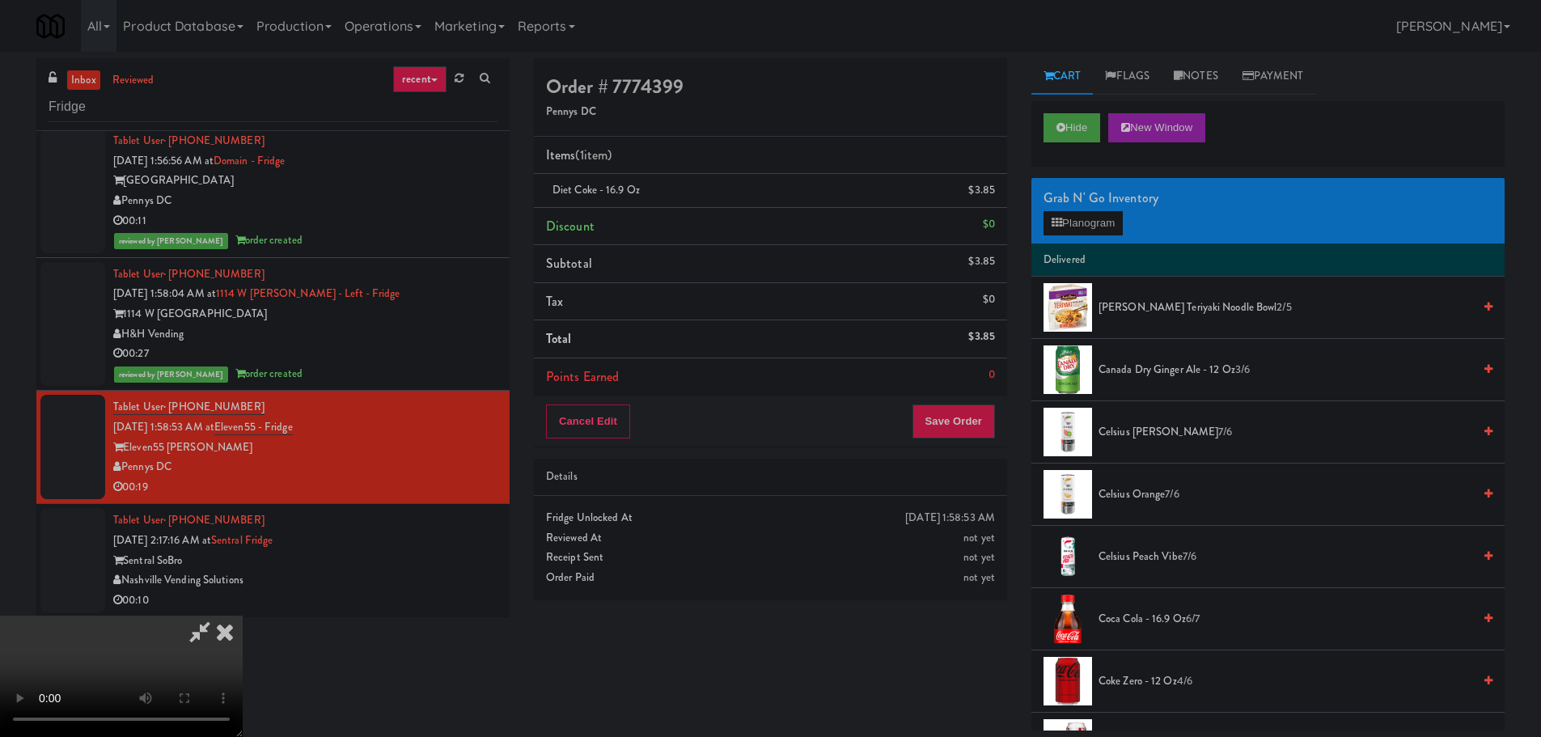
click at [243, 615] on video at bounding box center [121, 675] width 243 height 121
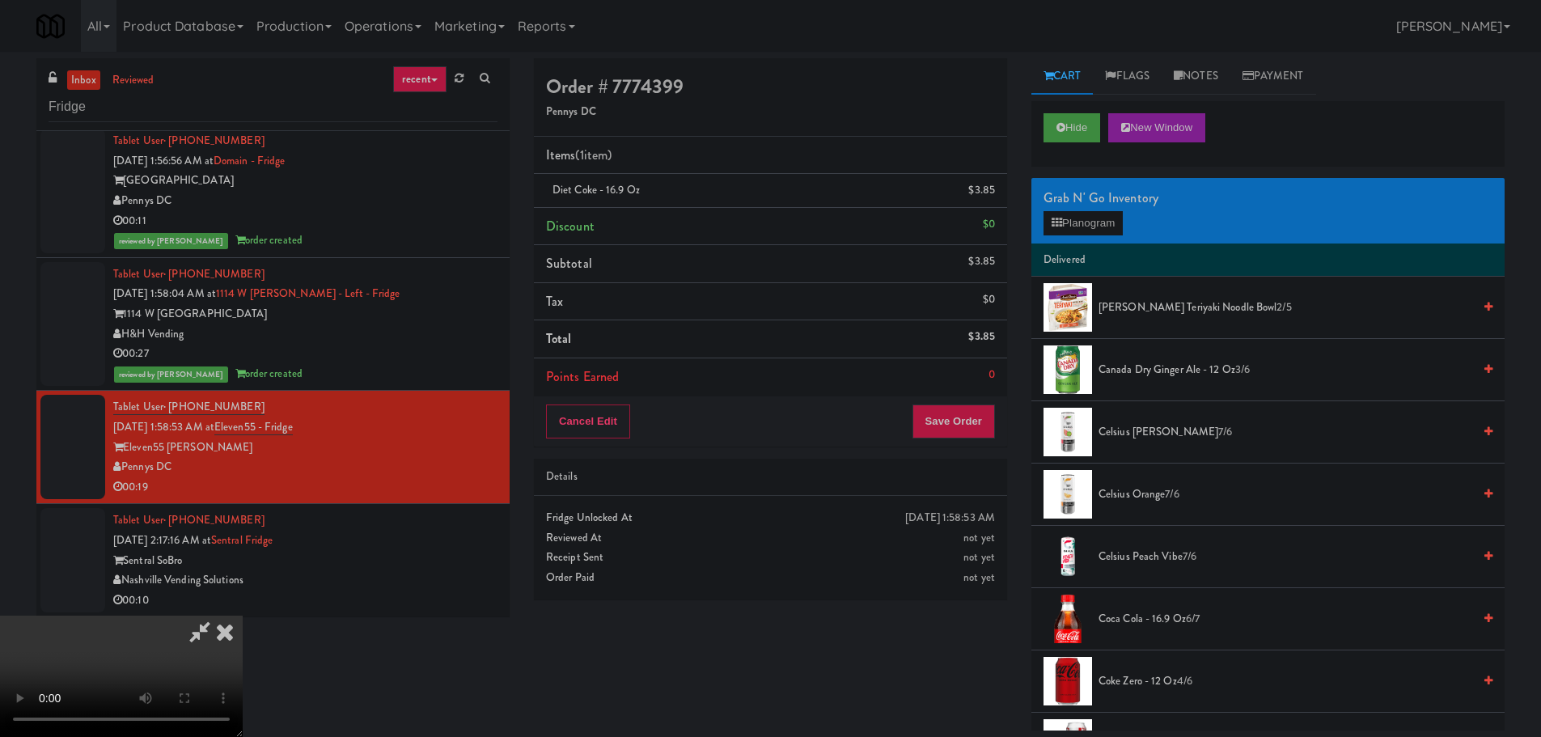
click at [243, 615] on video at bounding box center [121, 675] width 243 height 121
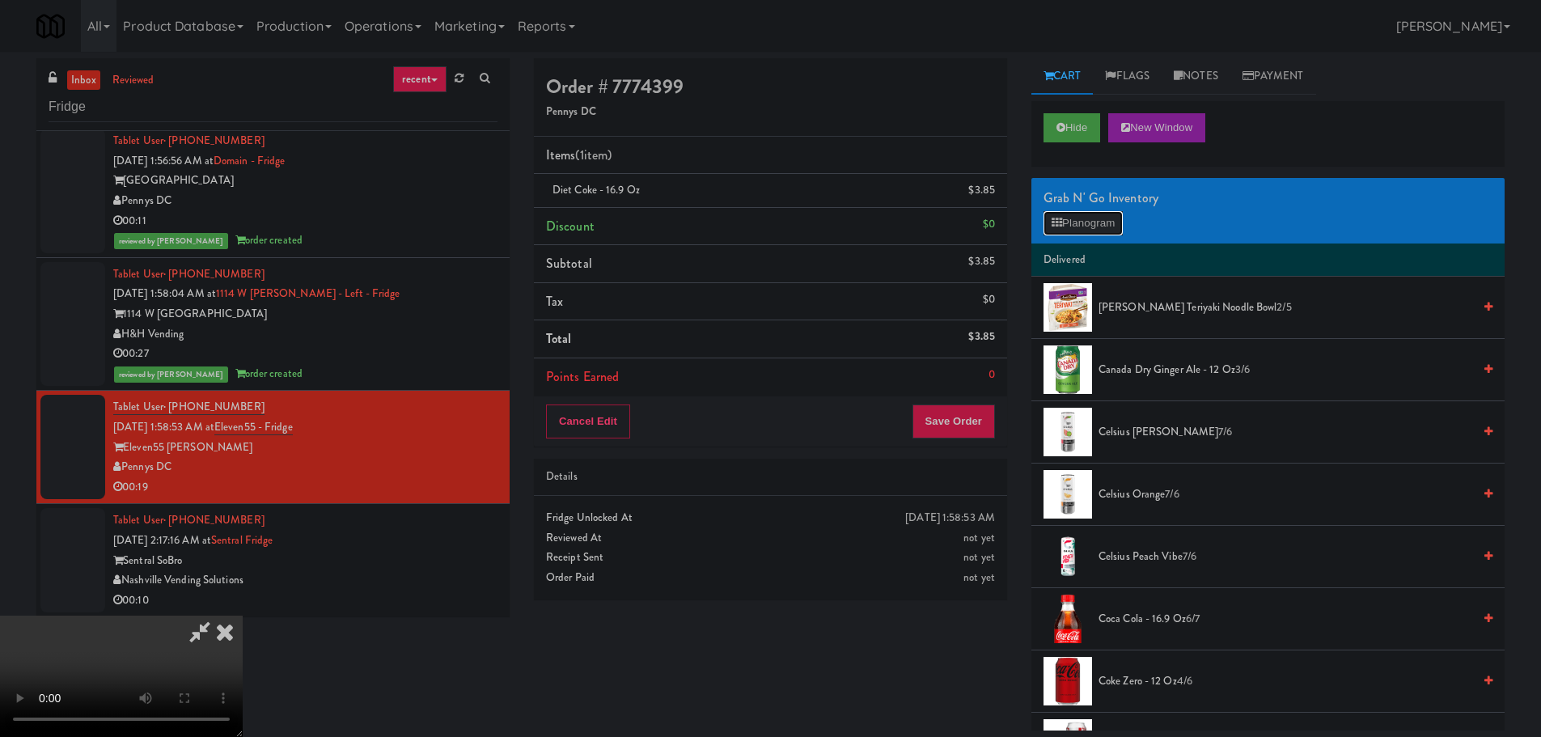
click at [1108, 221] on button "Planogram" at bounding box center [1082, 223] width 79 height 24
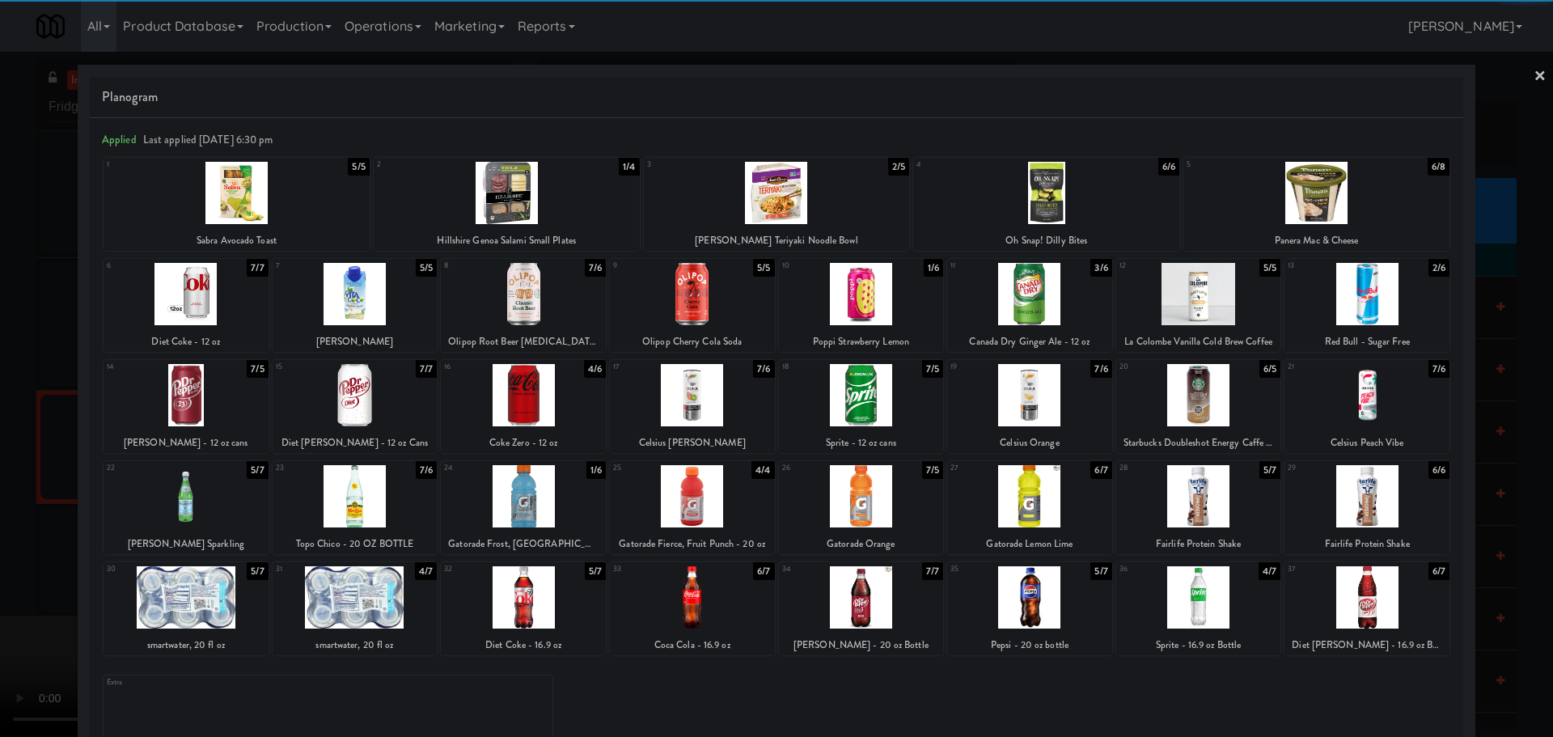
click at [526, 214] on div at bounding box center [507, 193] width 266 height 62
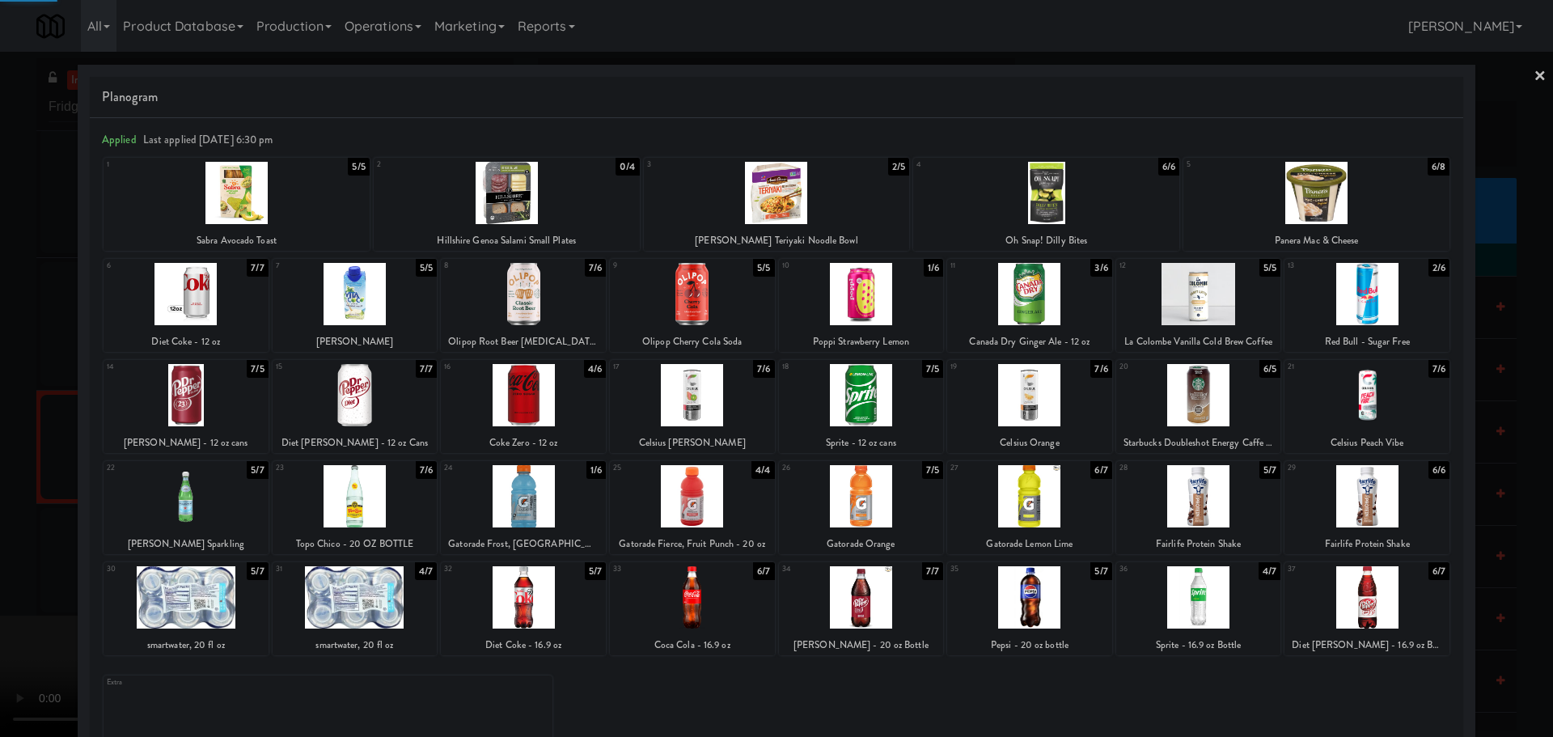
click at [492, 208] on div at bounding box center [507, 193] width 266 height 62
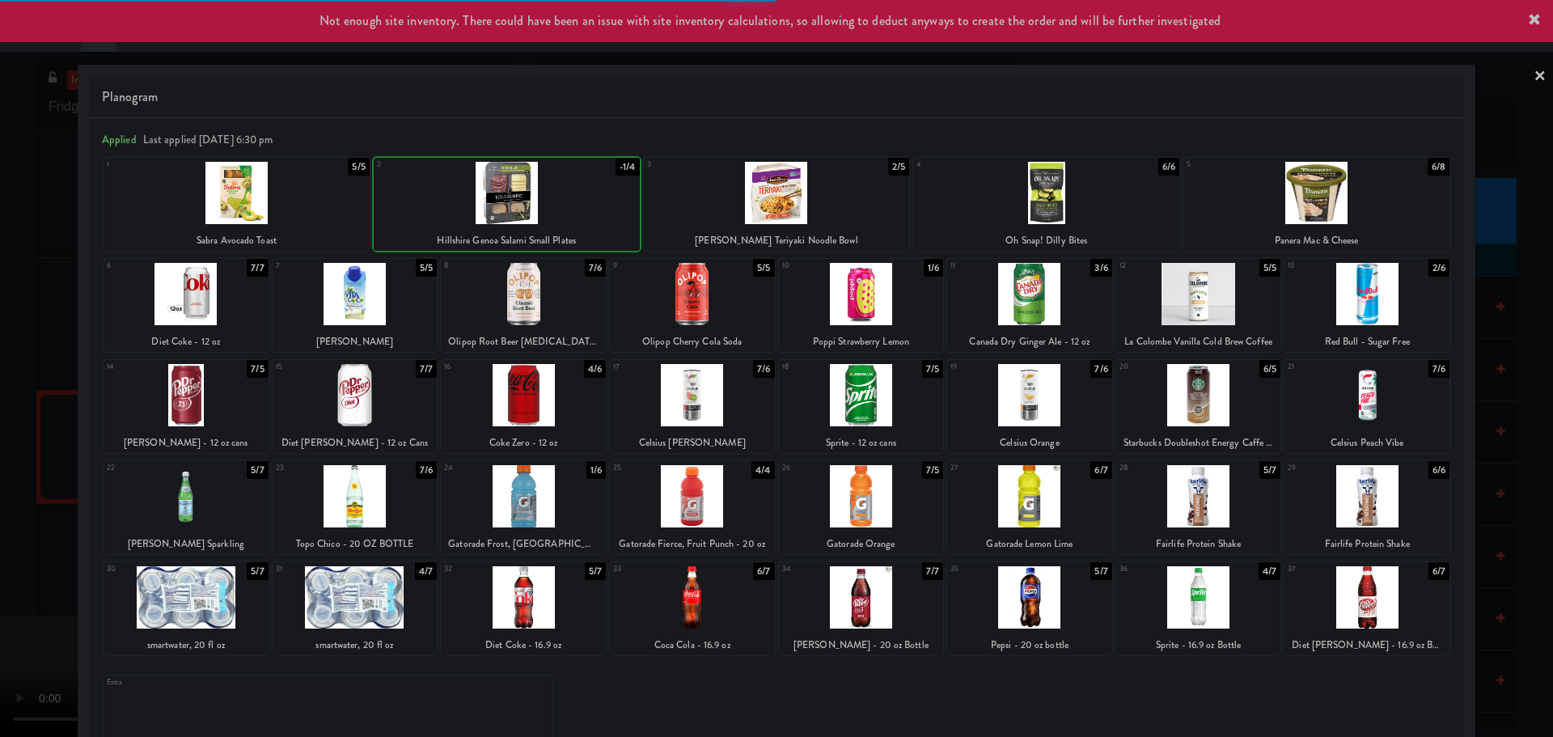
click at [499, 208] on div at bounding box center [507, 193] width 266 height 62
click at [502, 208] on div at bounding box center [507, 193] width 266 height 62
drag, startPoint x: 0, startPoint y: 382, endPoint x: 251, endPoint y: 353, distance: 253.1
click at [0, 383] on div at bounding box center [776, 368] width 1553 height 737
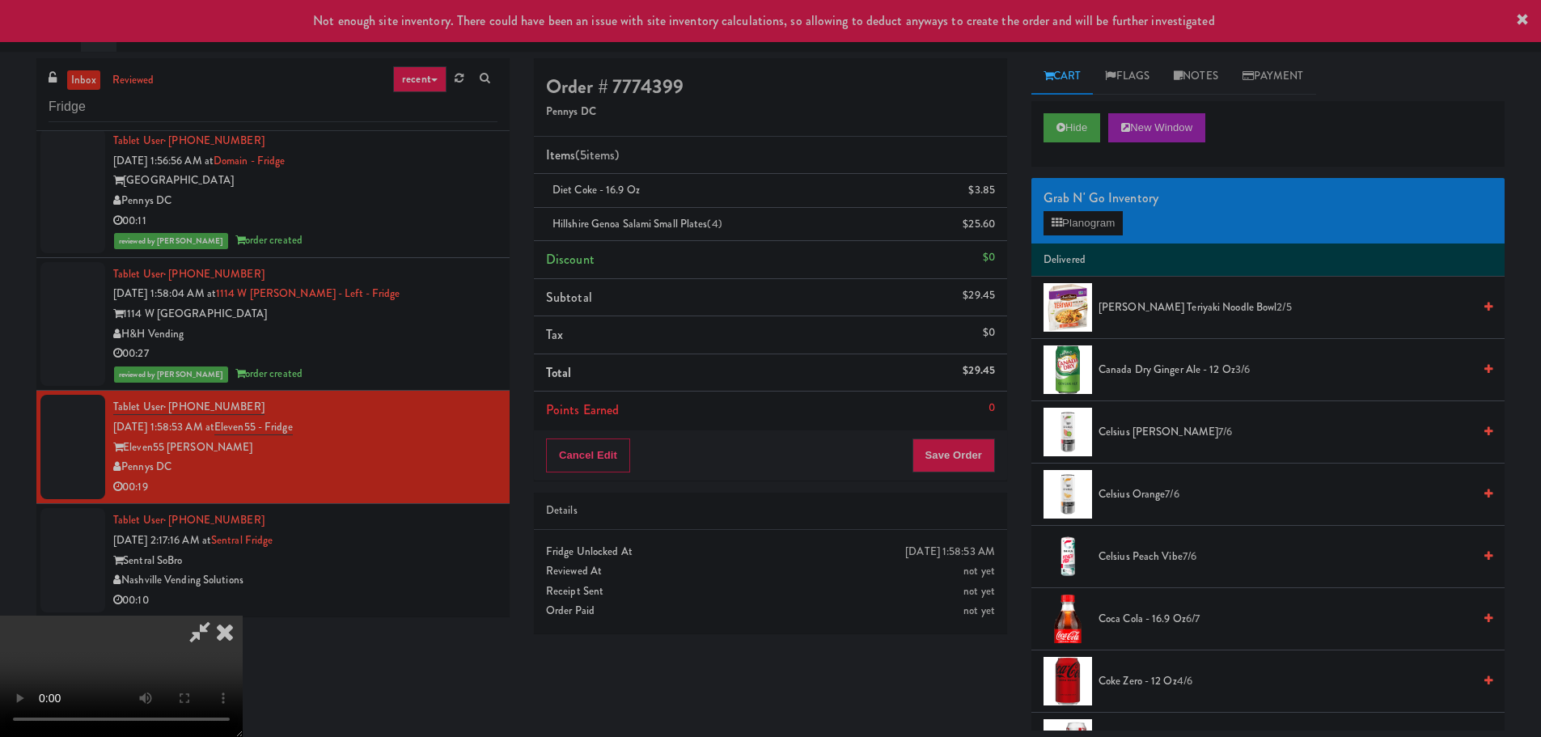
click at [218, 615] on icon at bounding box center [199, 631] width 37 height 32
click at [243, 615] on video at bounding box center [121, 675] width 243 height 121
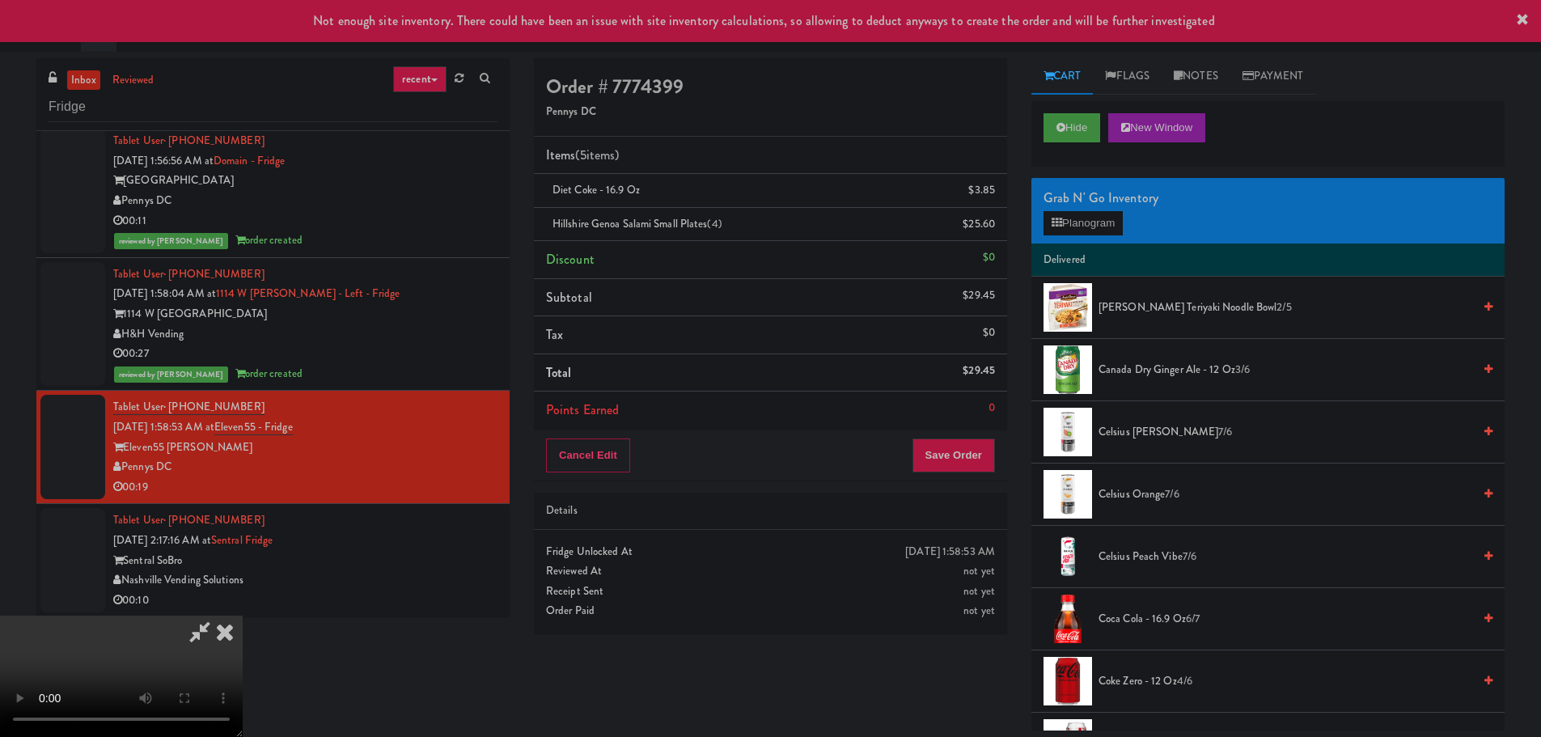
click at [243, 615] on video at bounding box center [121, 675] width 243 height 121
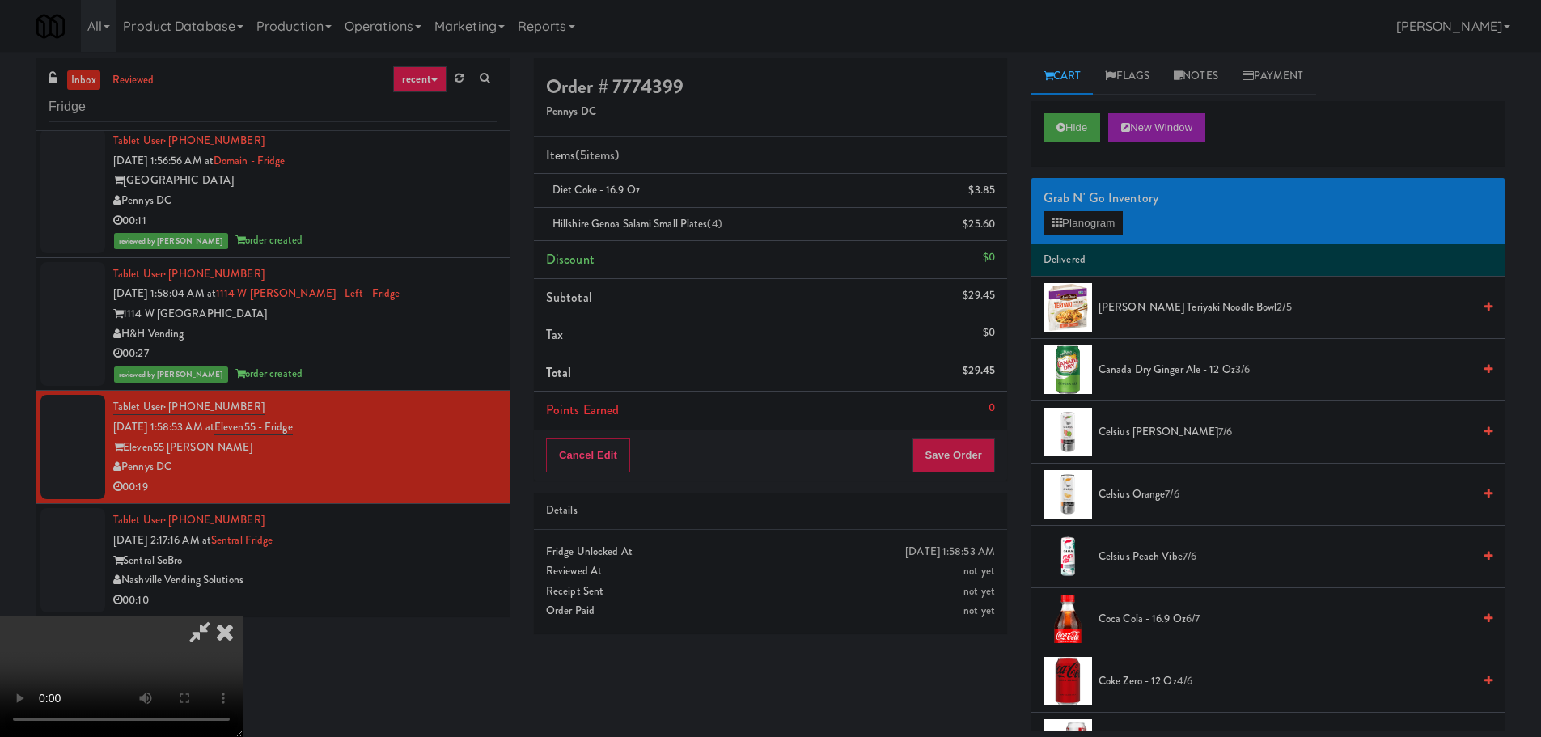
click at [243, 615] on video at bounding box center [121, 675] width 243 height 121
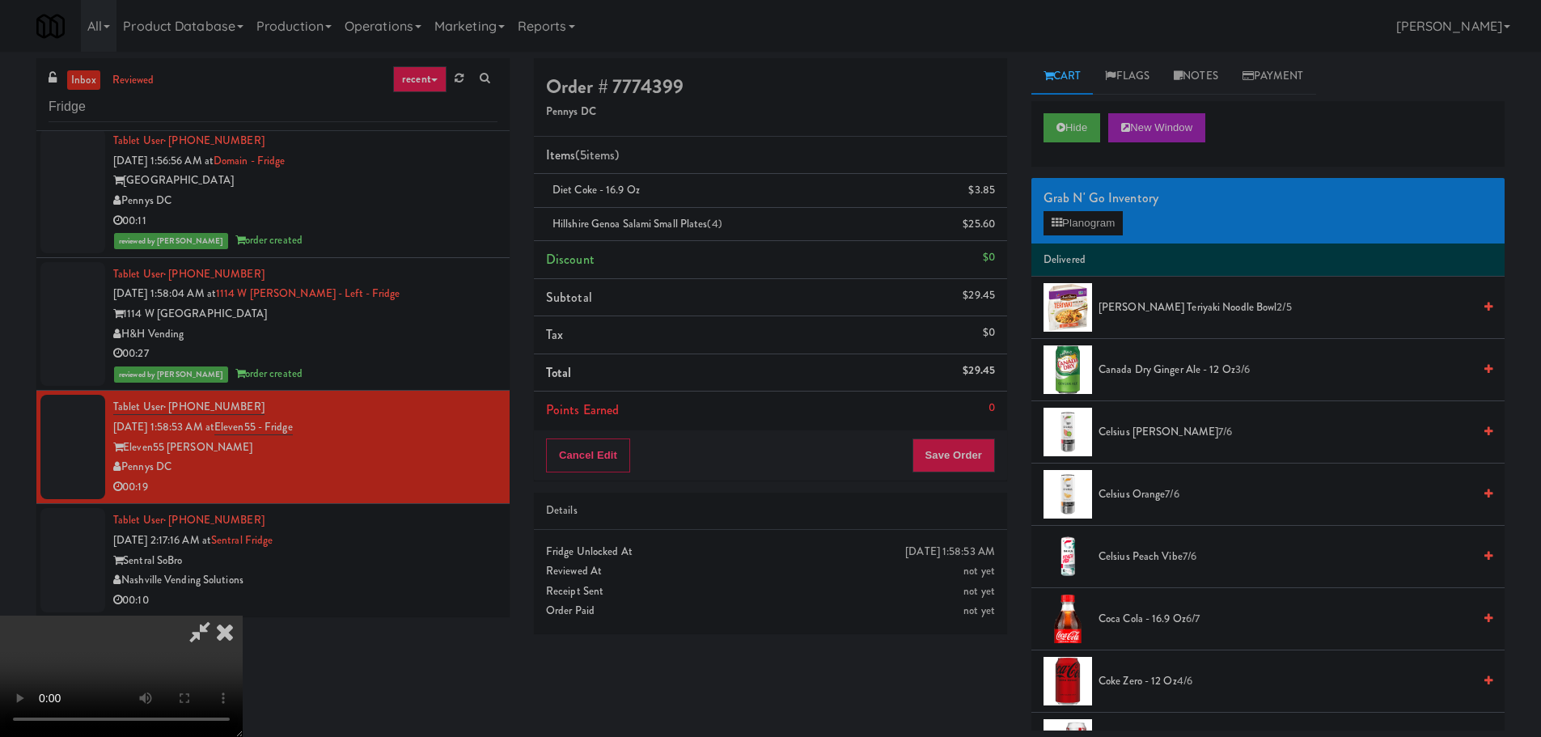
click at [243, 615] on video at bounding box center [121, 675] width 243 height 121
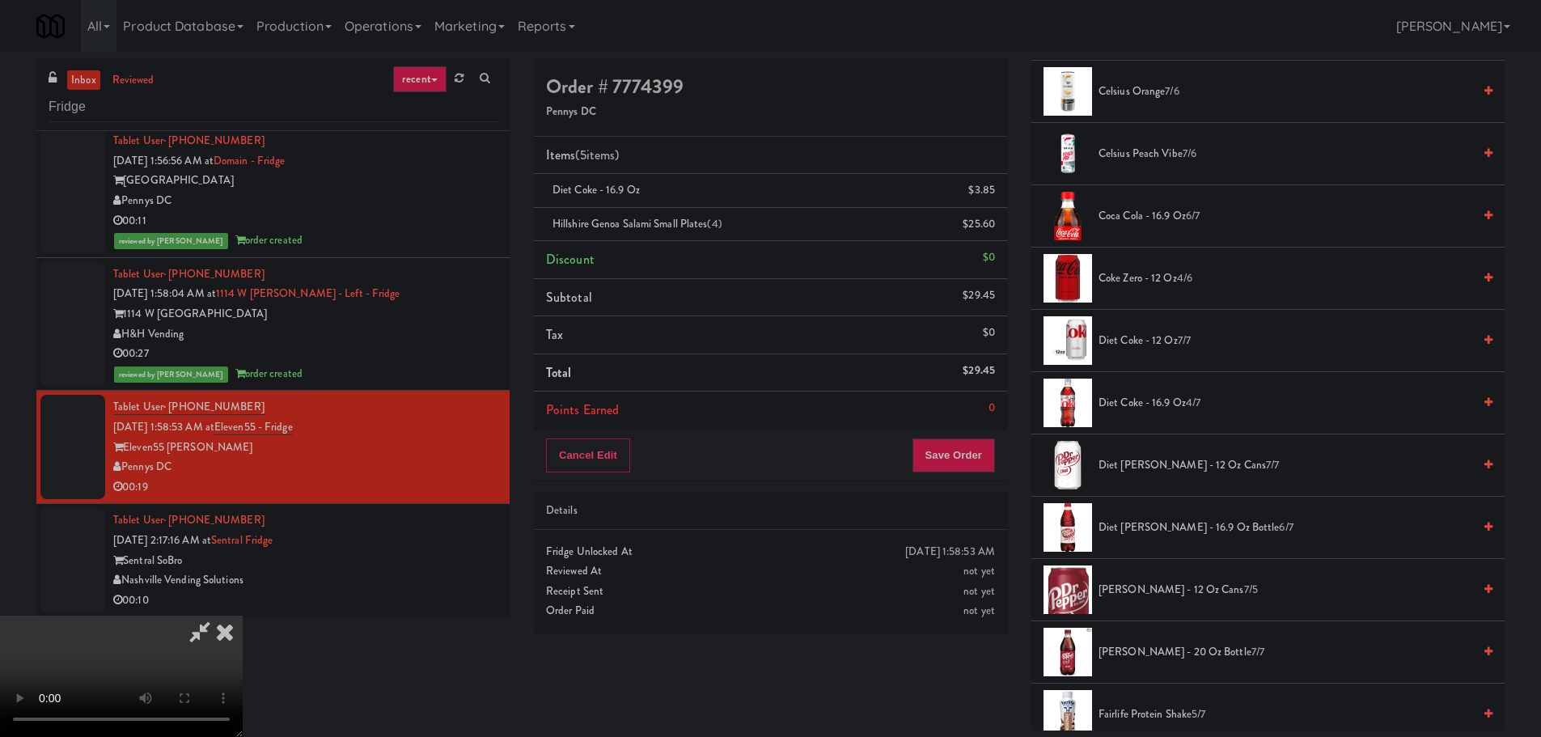
scroll to position [404, 0]
click at [1149, 405] on span "Diet Coke - 16.9 oz 4/7" at bounding box center [1285, 401] width 374 height 20
click at [243, 615] on video at bounding box center [121, 675] width 243 height 121
click at [975, 456] on button "Save Order" at bounding box center [953, 455] width 82 height 34
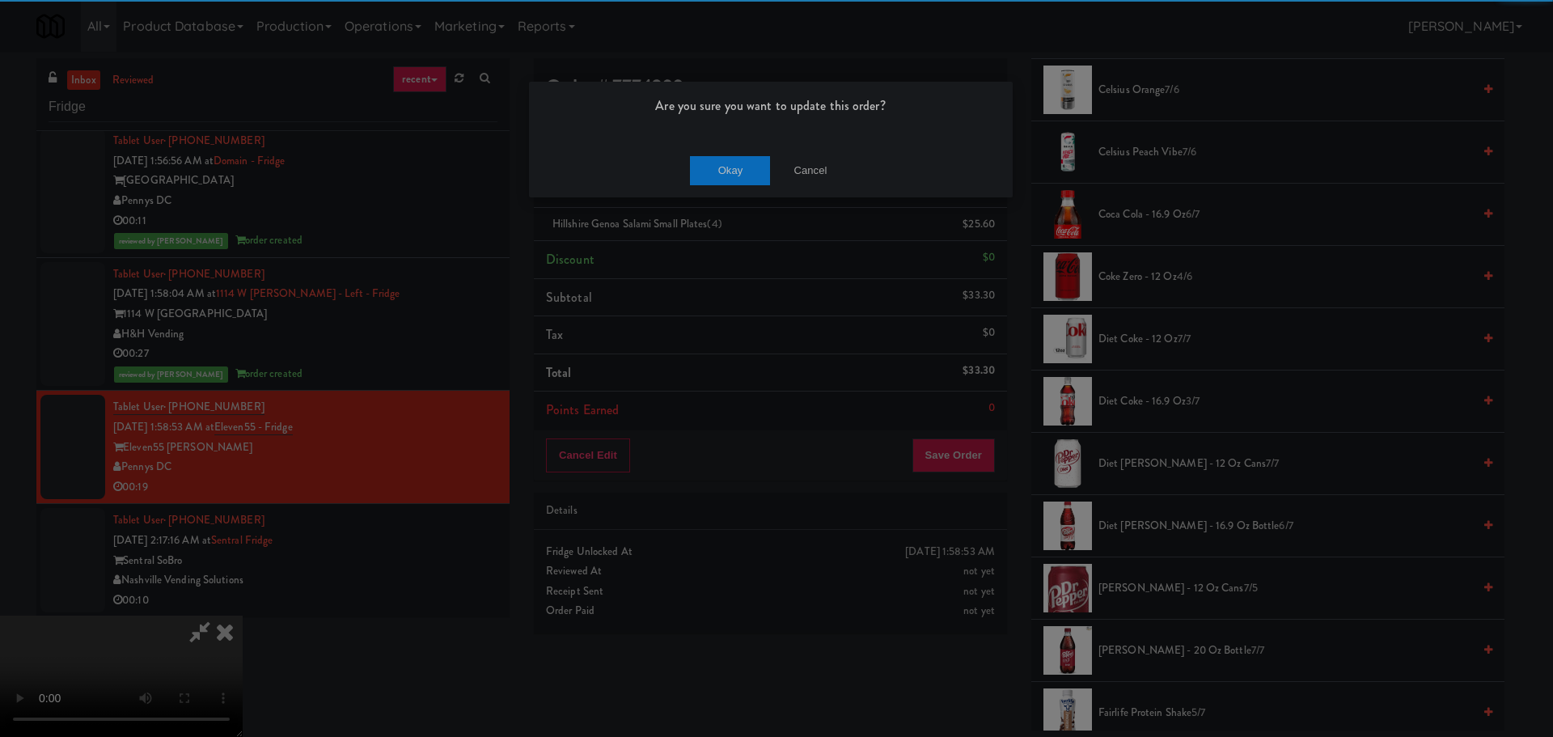
click at [753, 154] on div "Okay Cancel" at bounding box center [771, 170] width 484 height 54
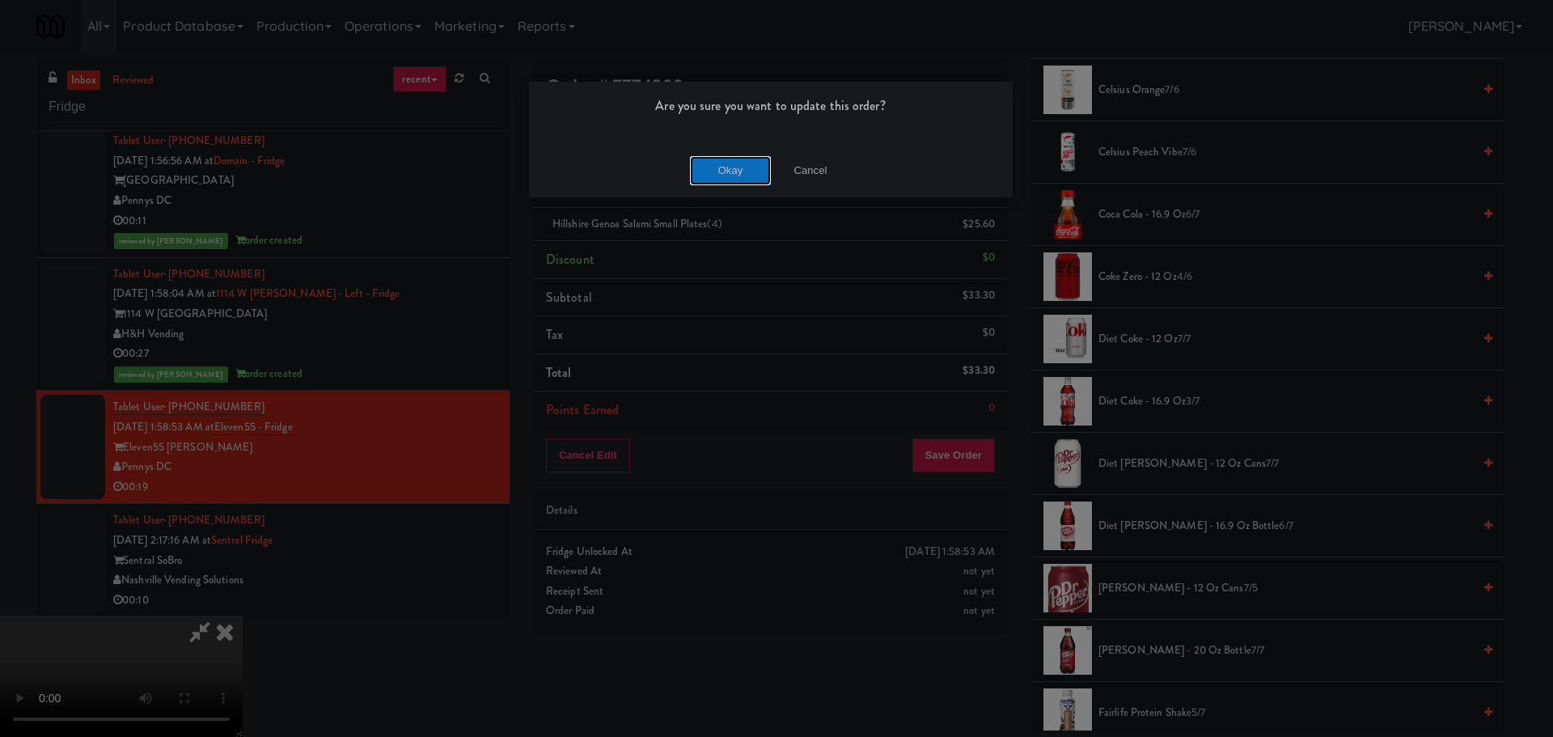
click at [751, 163] on button "Okay" at bounding box center [730, 170] width 81 height 29
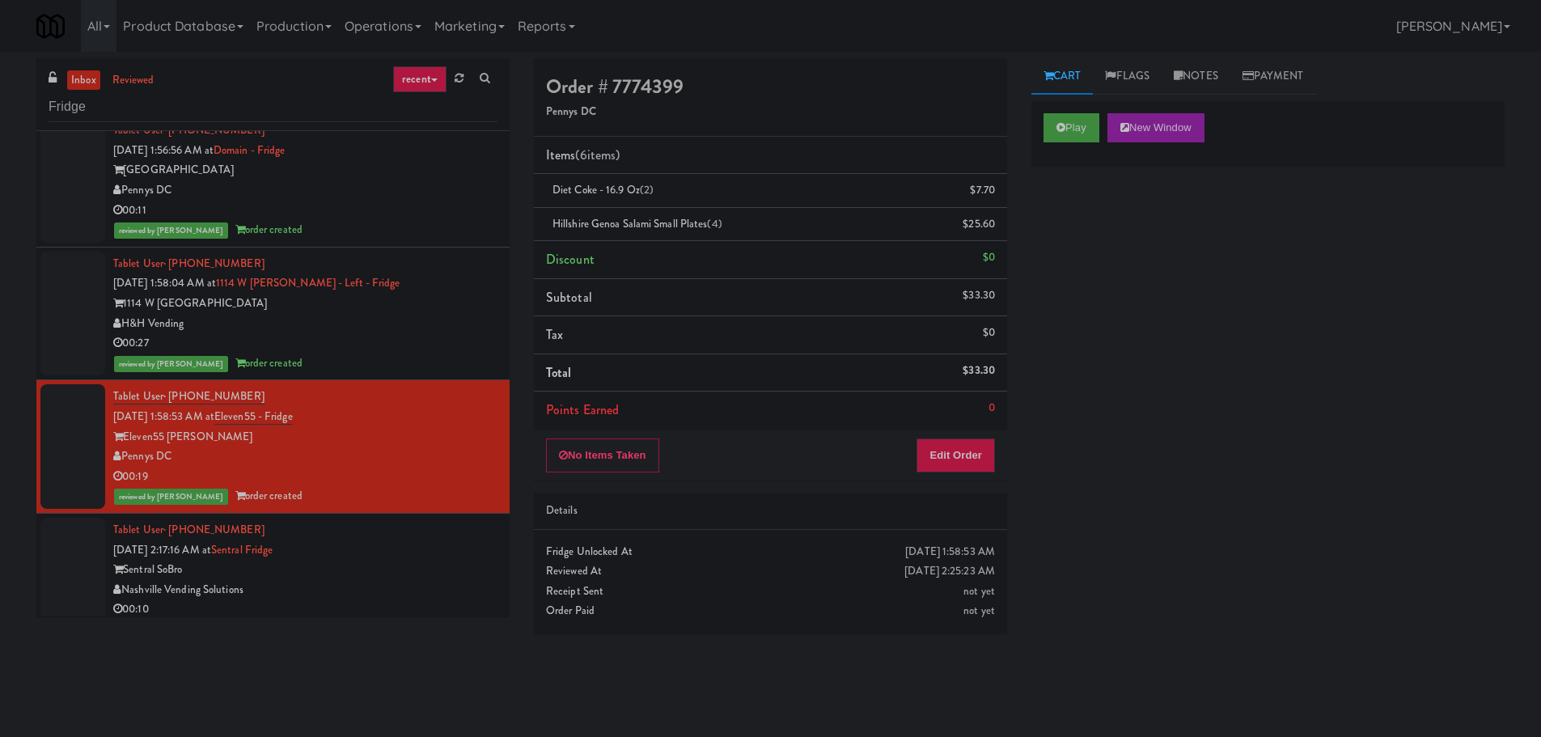
scroll to position [559, 0]
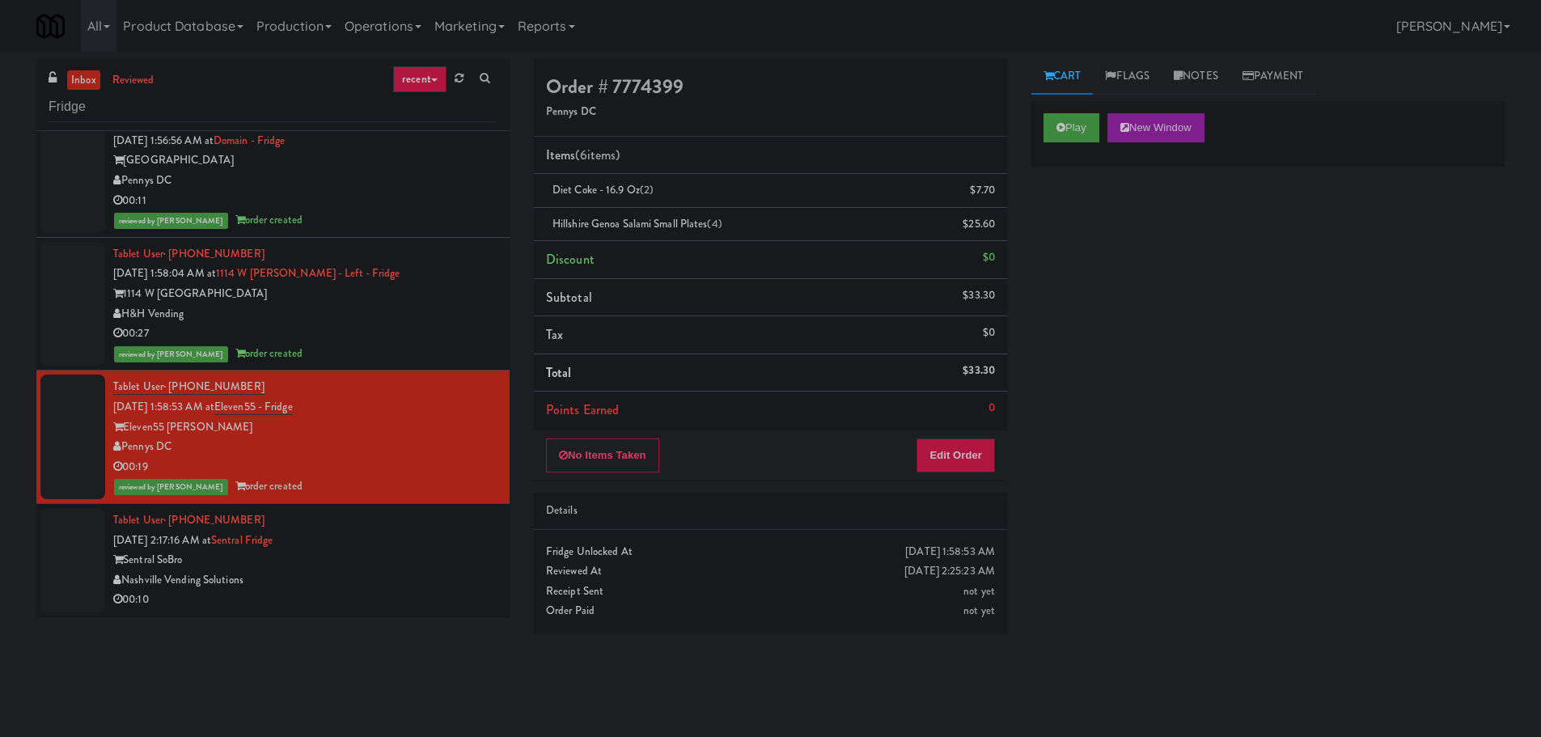
click at [413, 545] on div "Tablet User · (678) 522-8310 [DATE] 2:17:16 AM at [GEOGRAPHIC_DATA] Nashville V…" at bounding box center [305, 559] width 384 height 99
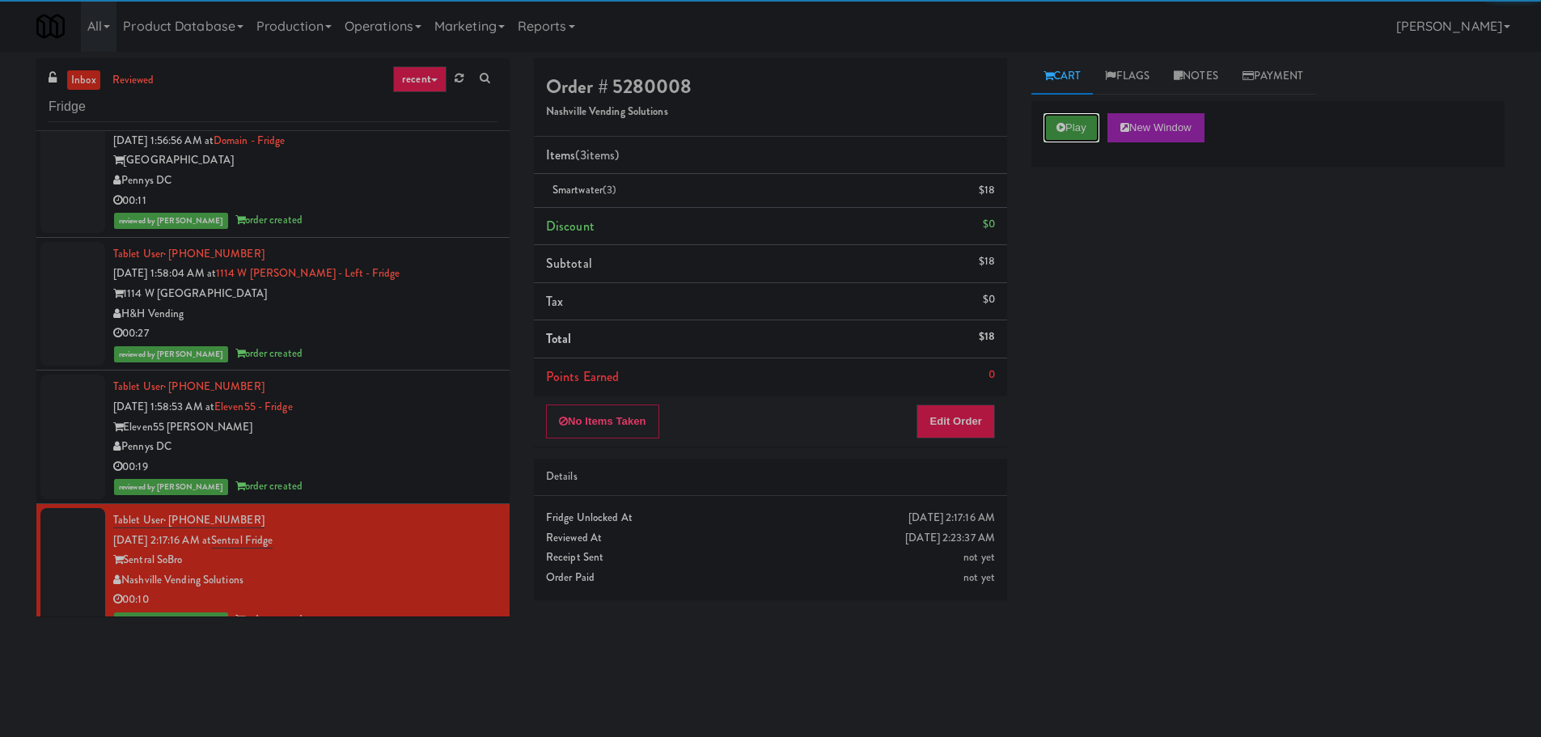
click at [1059, 116] on button "Play" at bounding box center [1071, 127] width 56 height 29
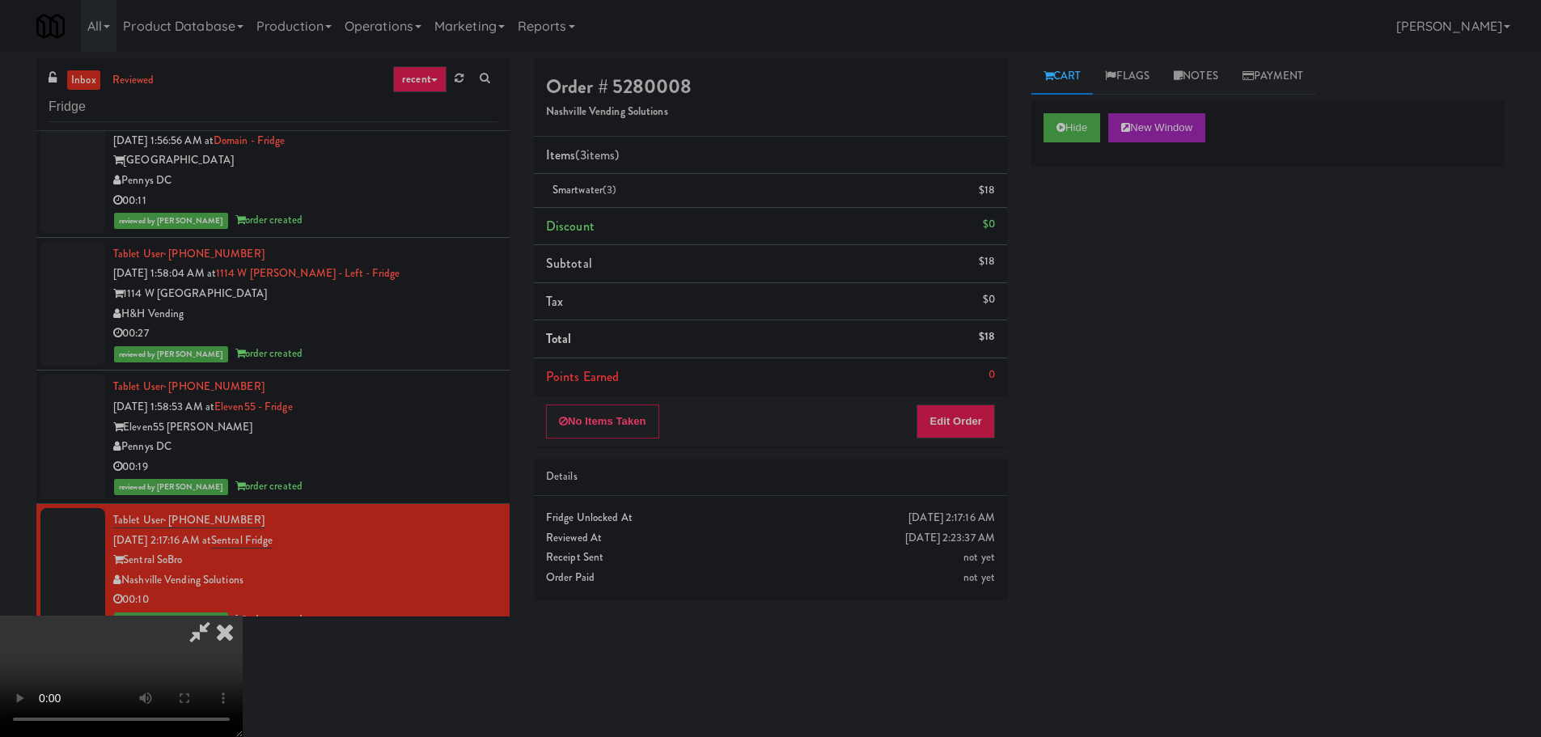
click at [235, 636] on icon at bounding box center [225, 631] width 36 height 32
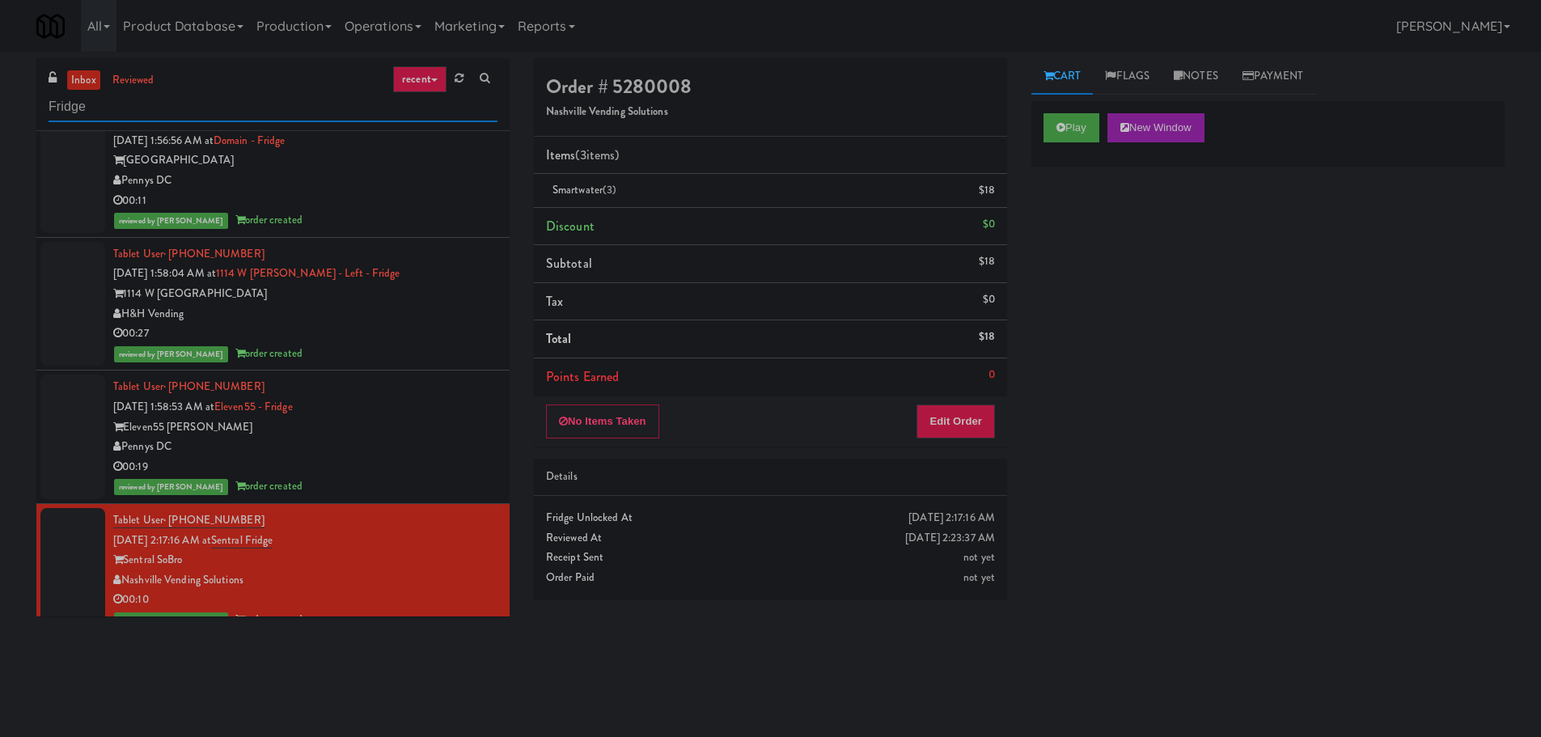
click at [195, 106] on input "Fridge" at bounding box center [273, 107] width 449 height 30
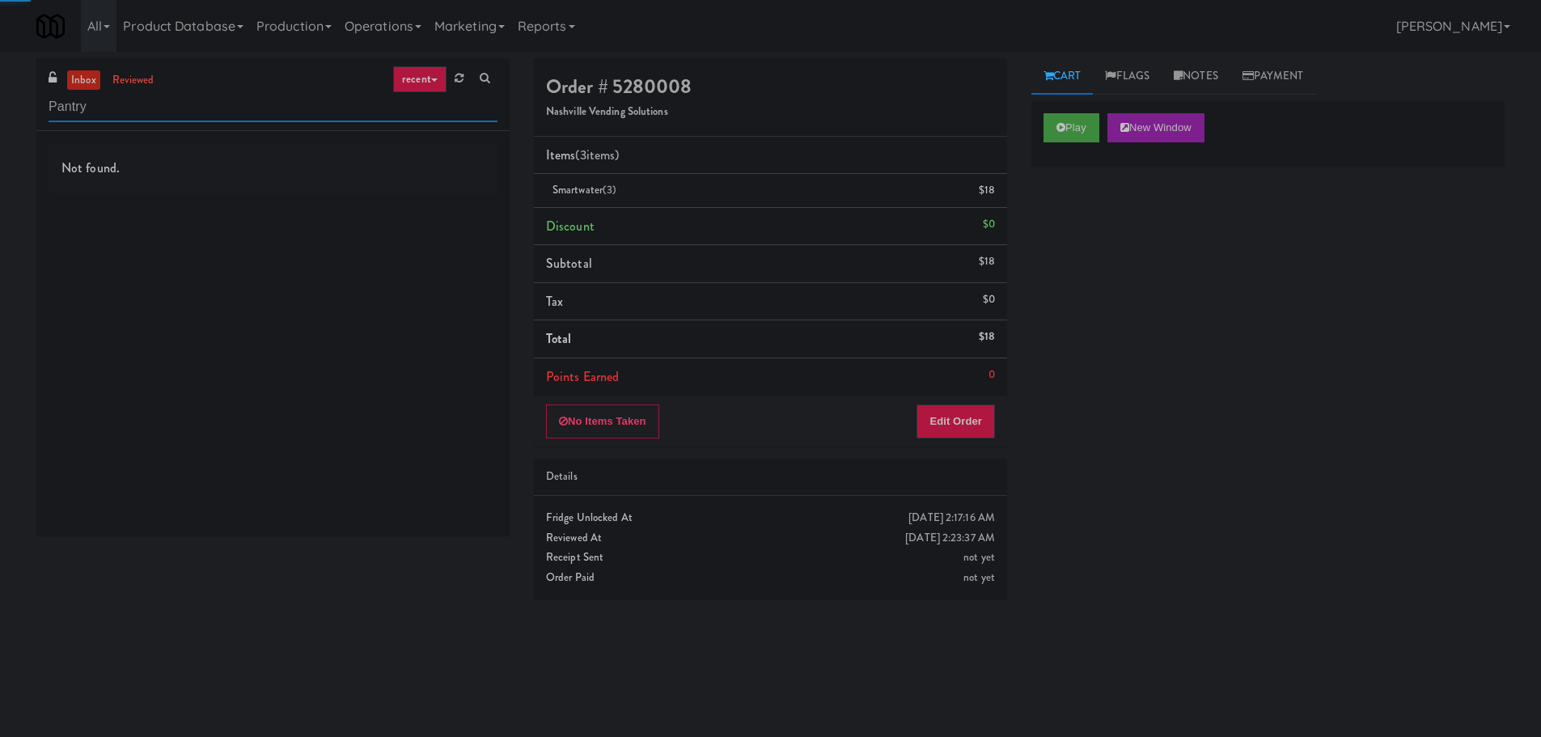
type input "Pantry"
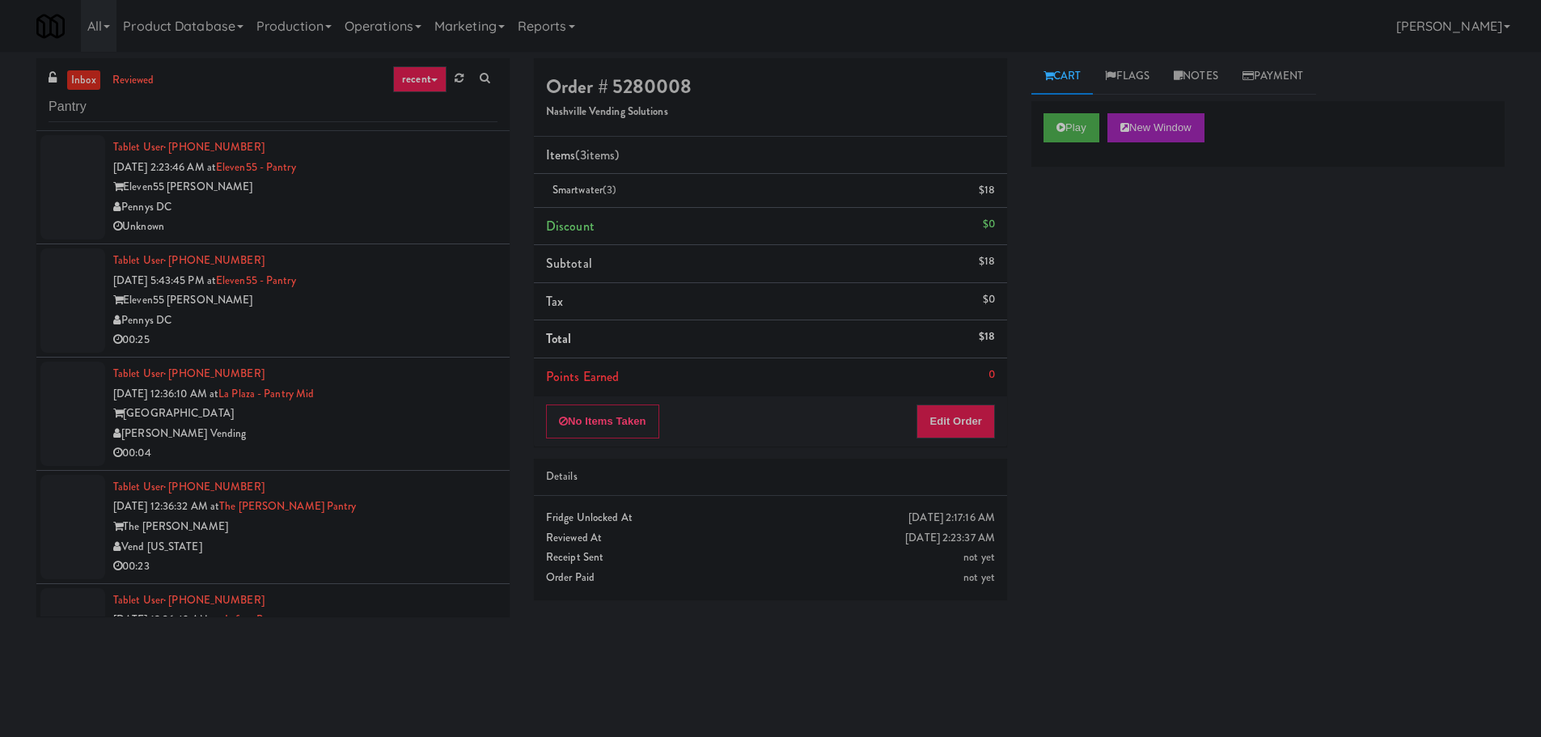
click at [435, 215] on div "Pennys DC" at bounding box center [305, 207] width 384 height 20
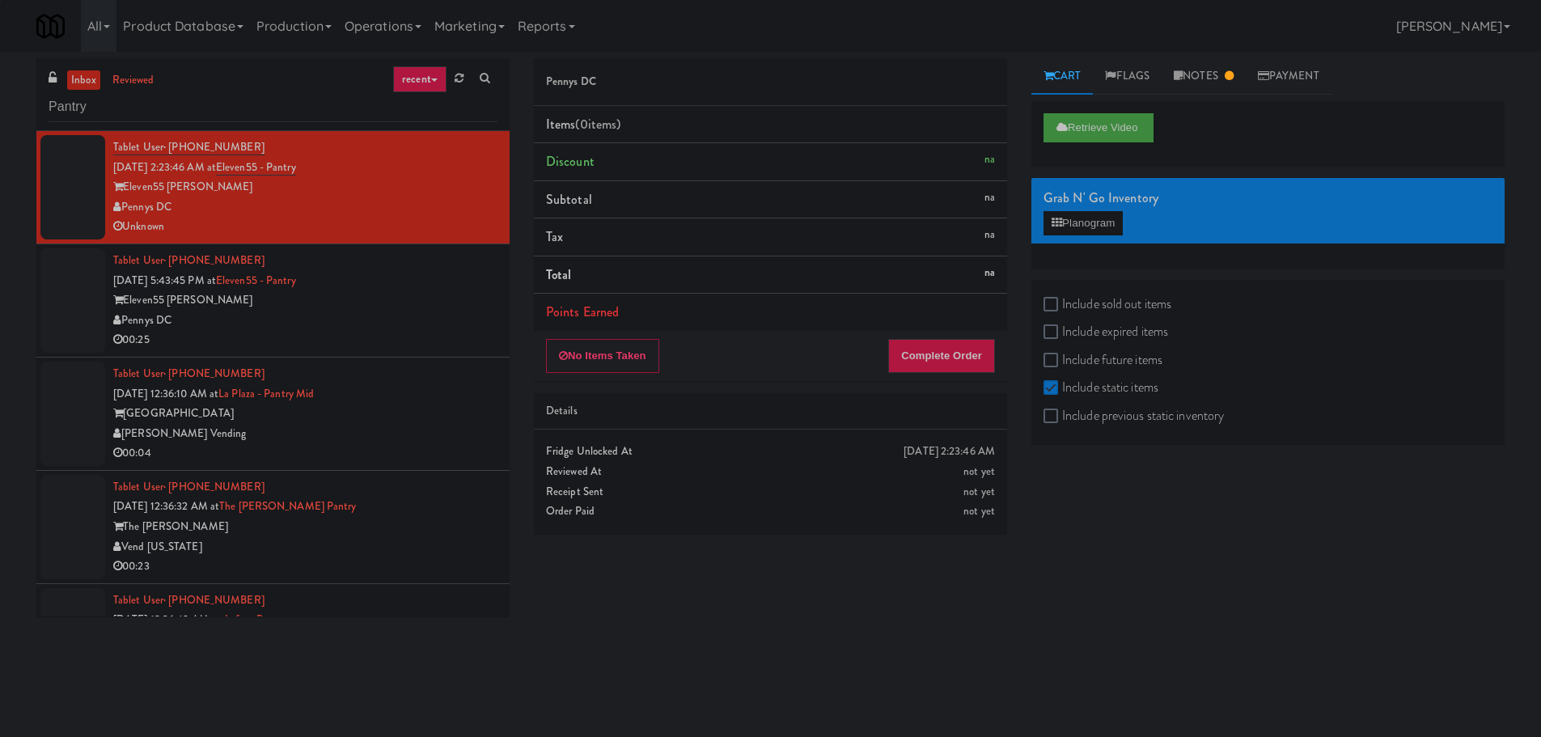
click at [439, 311] on div "Pennys DC" at bounding box center [305, 321] width 384 height 20
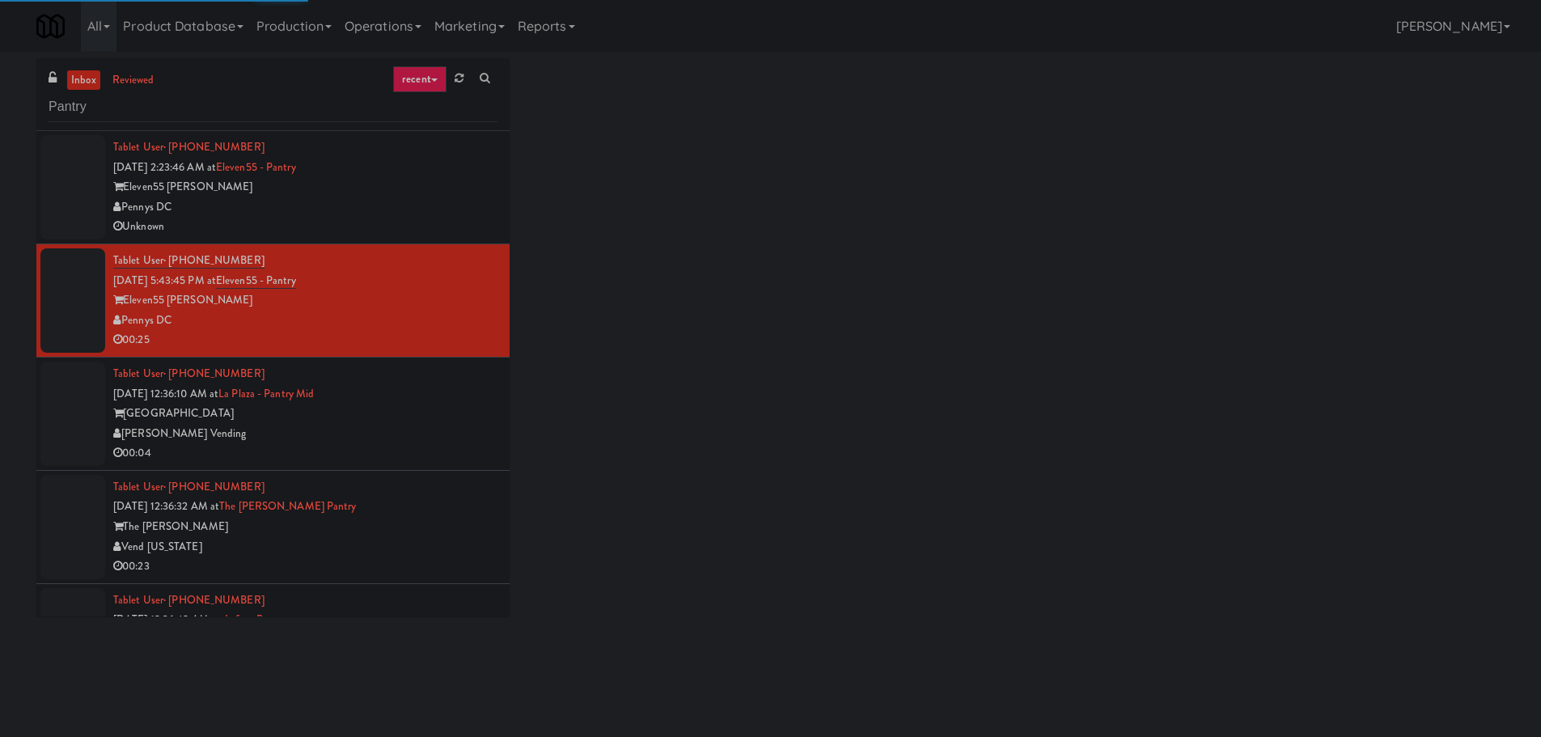
click at [436, 406] on div "[GEOGRAPHIC_DATA]" at bounding box center [305, 414] width 384 height 20
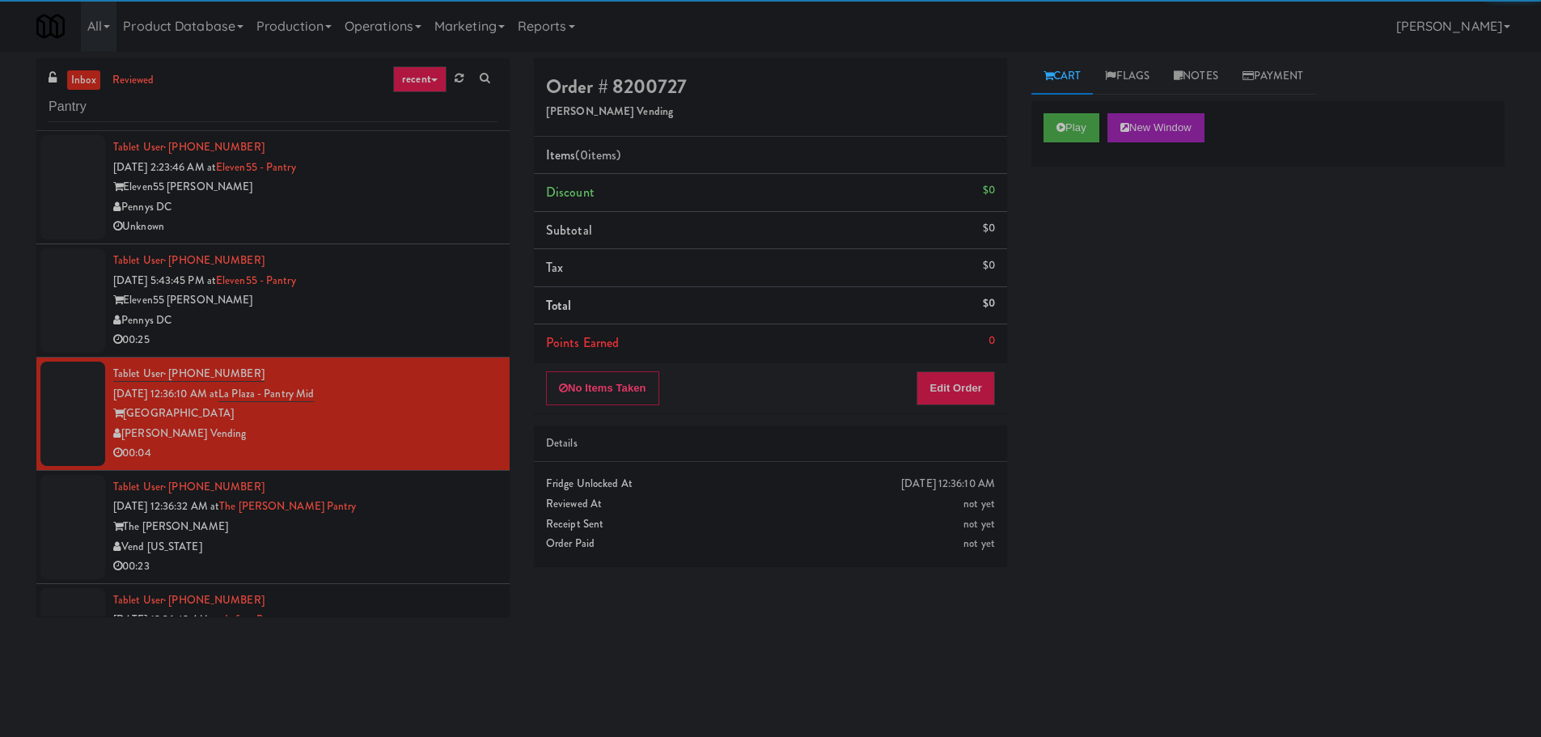
click at [427, 344] on div "00:25" at bounding box center [305, 340] width 384 height 20
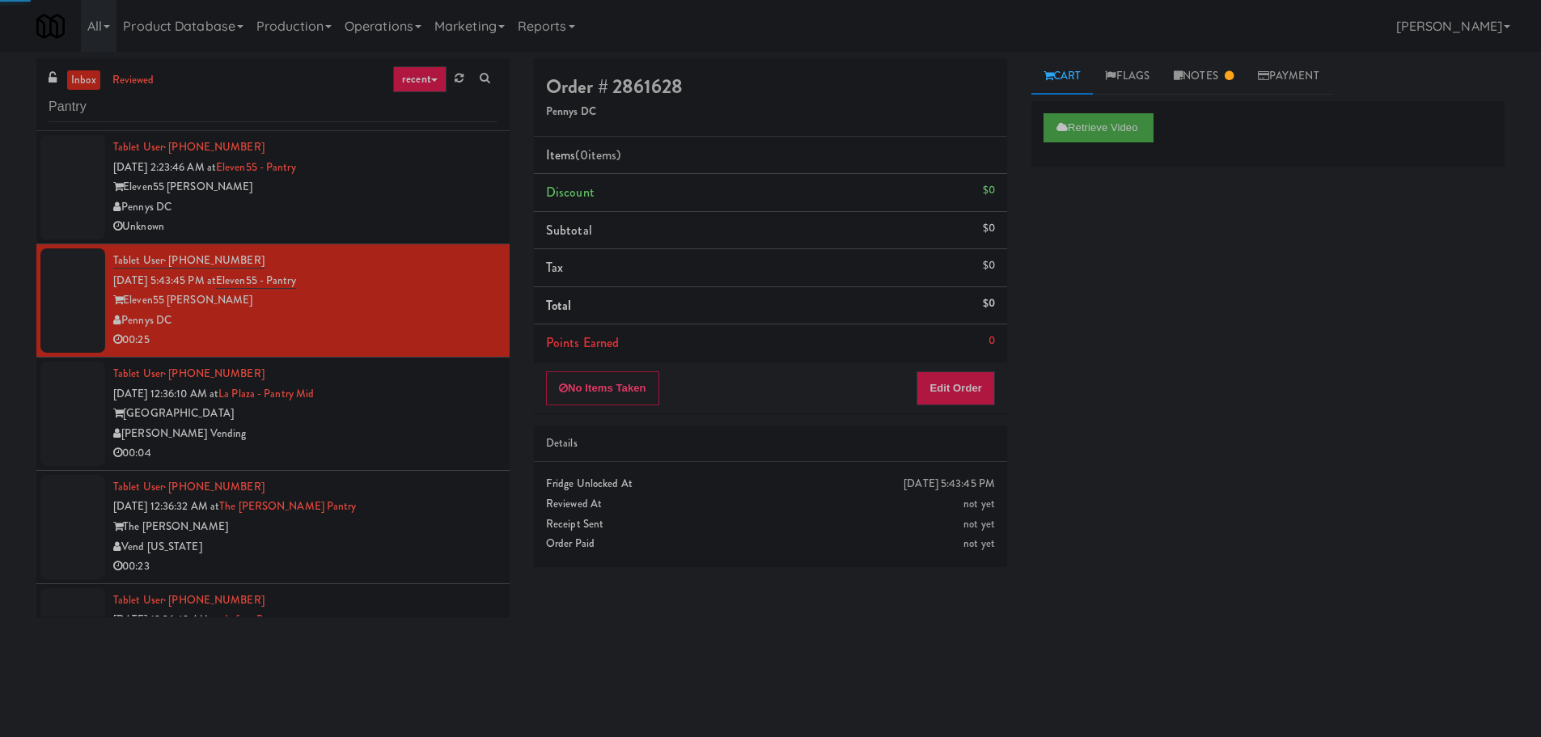
click at [424, 390] on div "Tablet User · (561) 252-5617 [DATE] 12:36:10 AM at [GEOGRAPHIC_DATA][PERSON_NAM…" at bounding box center [305, 413] width 384 height 99
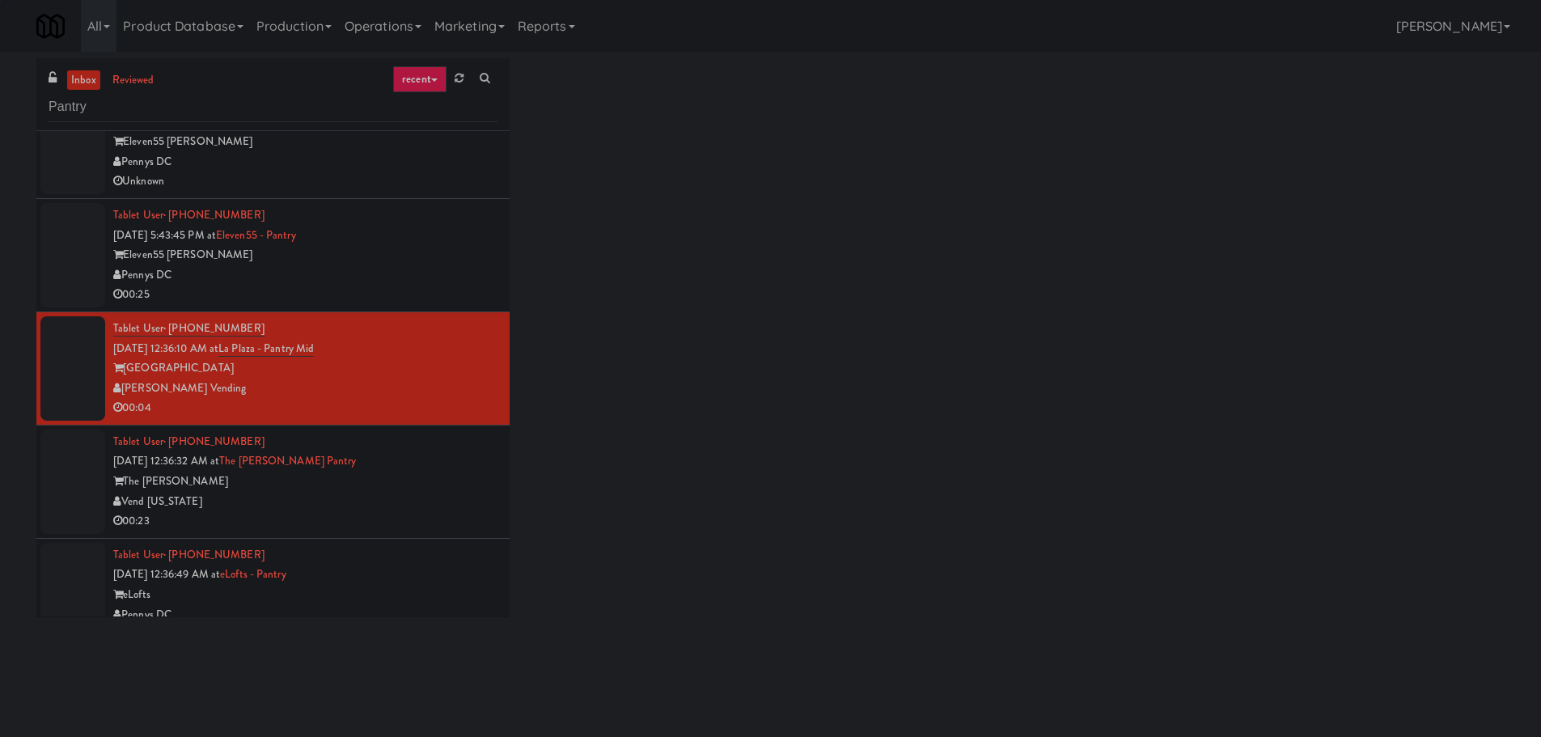
scroll to position [243, 0]
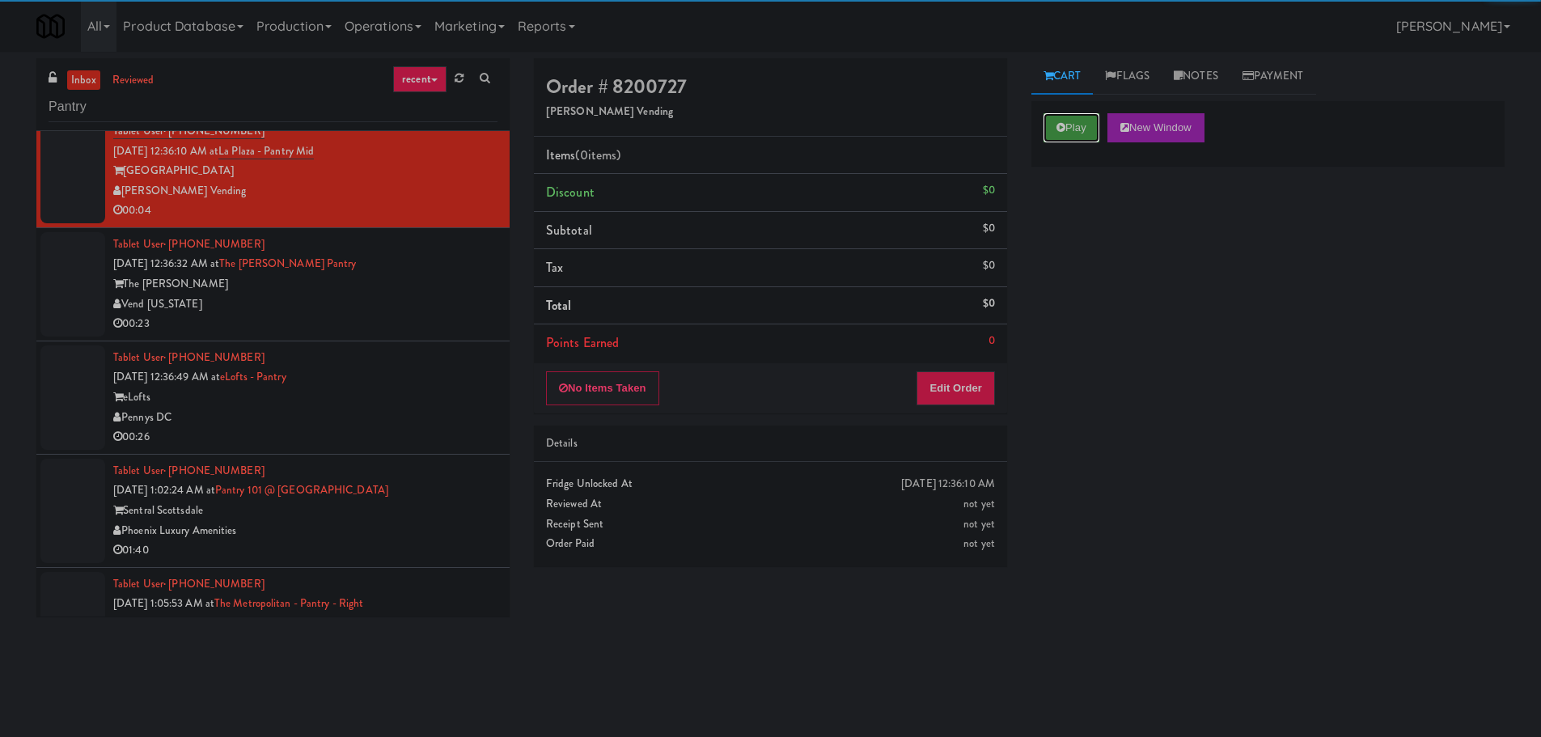
click at [1079, 121] on button "Play" at bounding box center [1071, 127] width 56 height 29
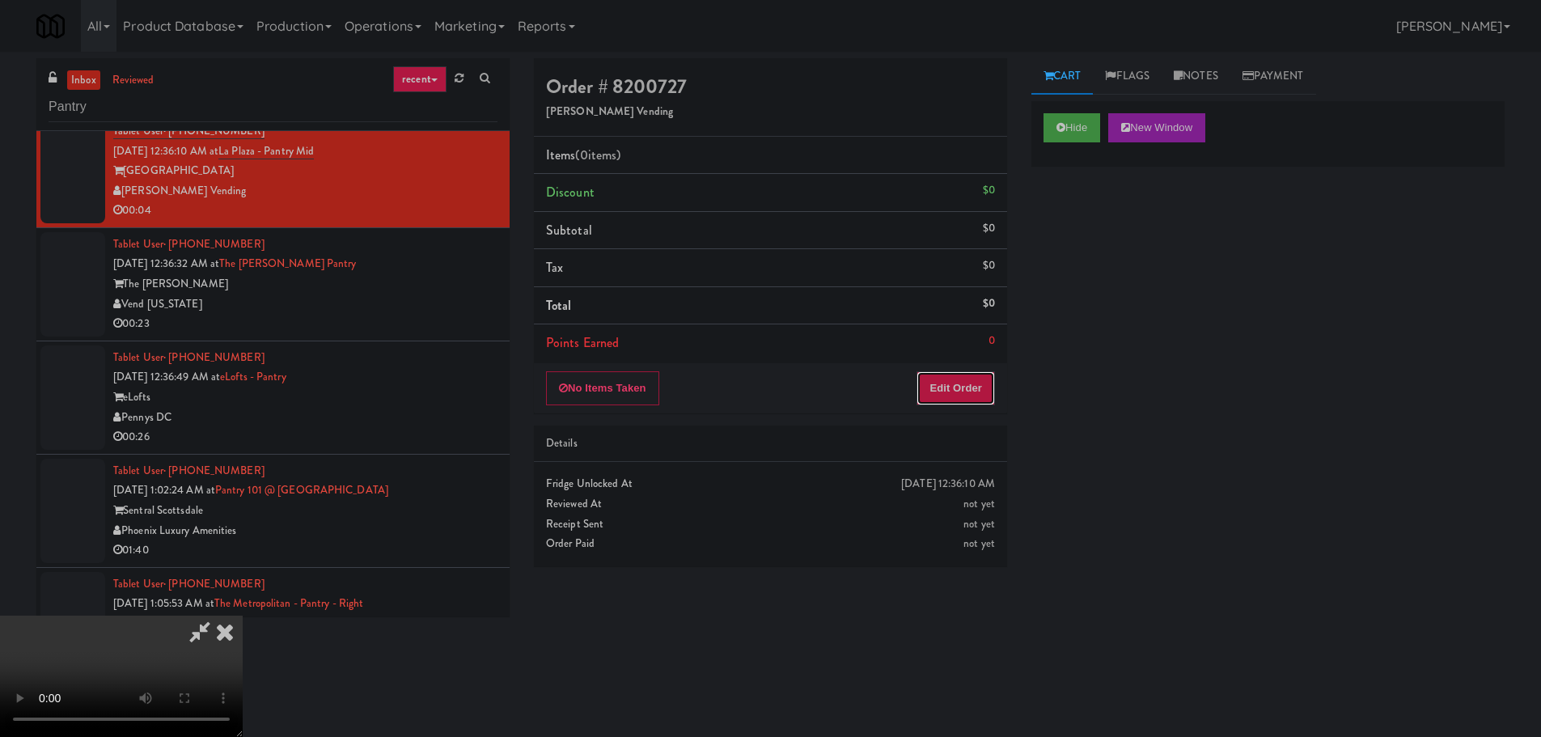
click at [954, 375] on button "Edit Order" at bounding box center [955, 388] width 78 height 34
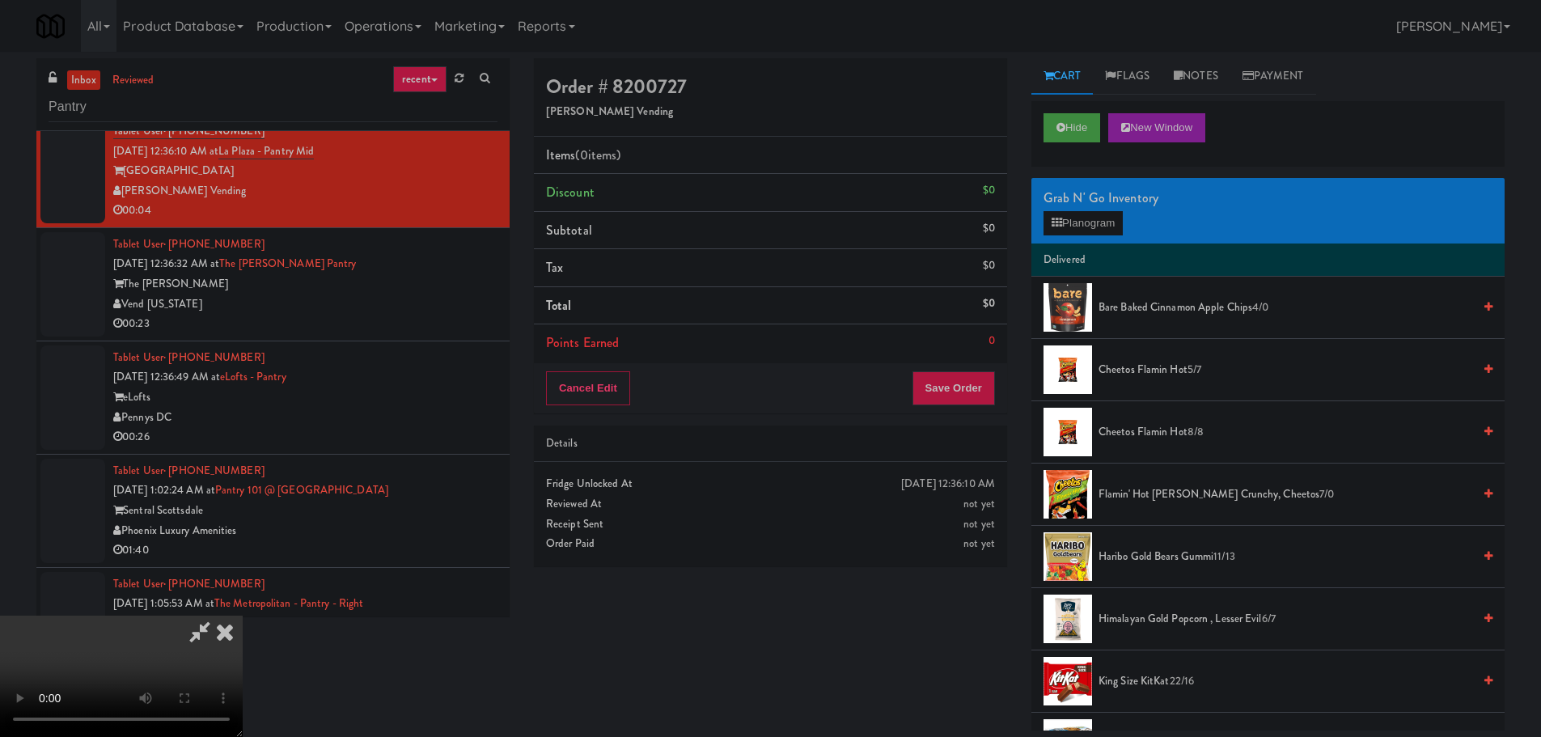
scroll to position [0, 0]
drag, startPoint x: 626, startPoint y: 446, endPoint x: 832, endPoint y: 406, distance: 210.0
click at [243, 615] on video at bounding box center [121, 675] width 243 height 121
click at [1082, 221] on button "Planogram" at bounding box center [1082, 223] width 79 height 24
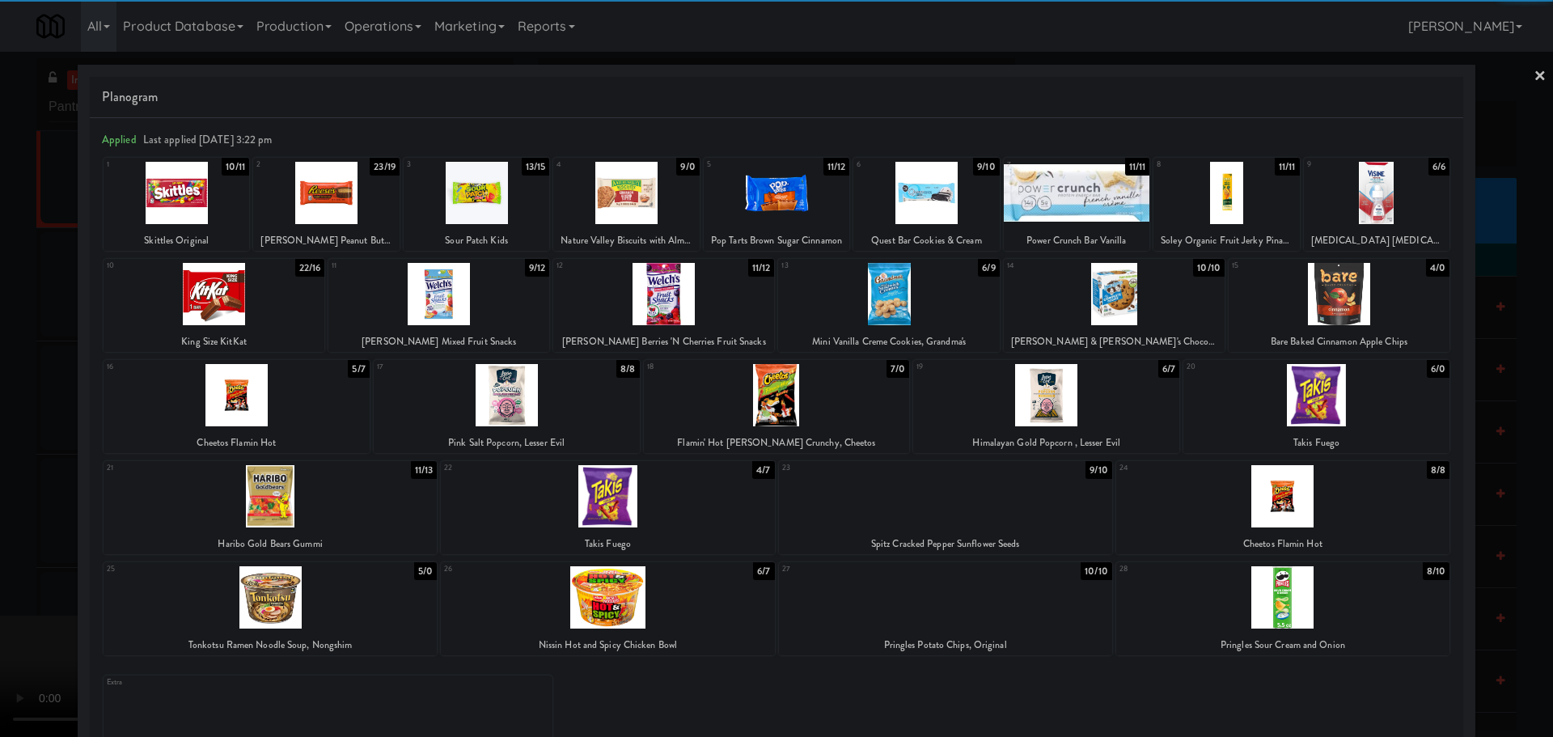
drag, startPoint x: 1103, startPoint y: 194, endPoint x: 1088, endPoint y: 203, distance: 17.8
click at [1104, 193] on div at bounding box center [1077, 193] width 146 height 62
click at [0, 433] on div at bounding box center [776, 368] width 1553 height 737
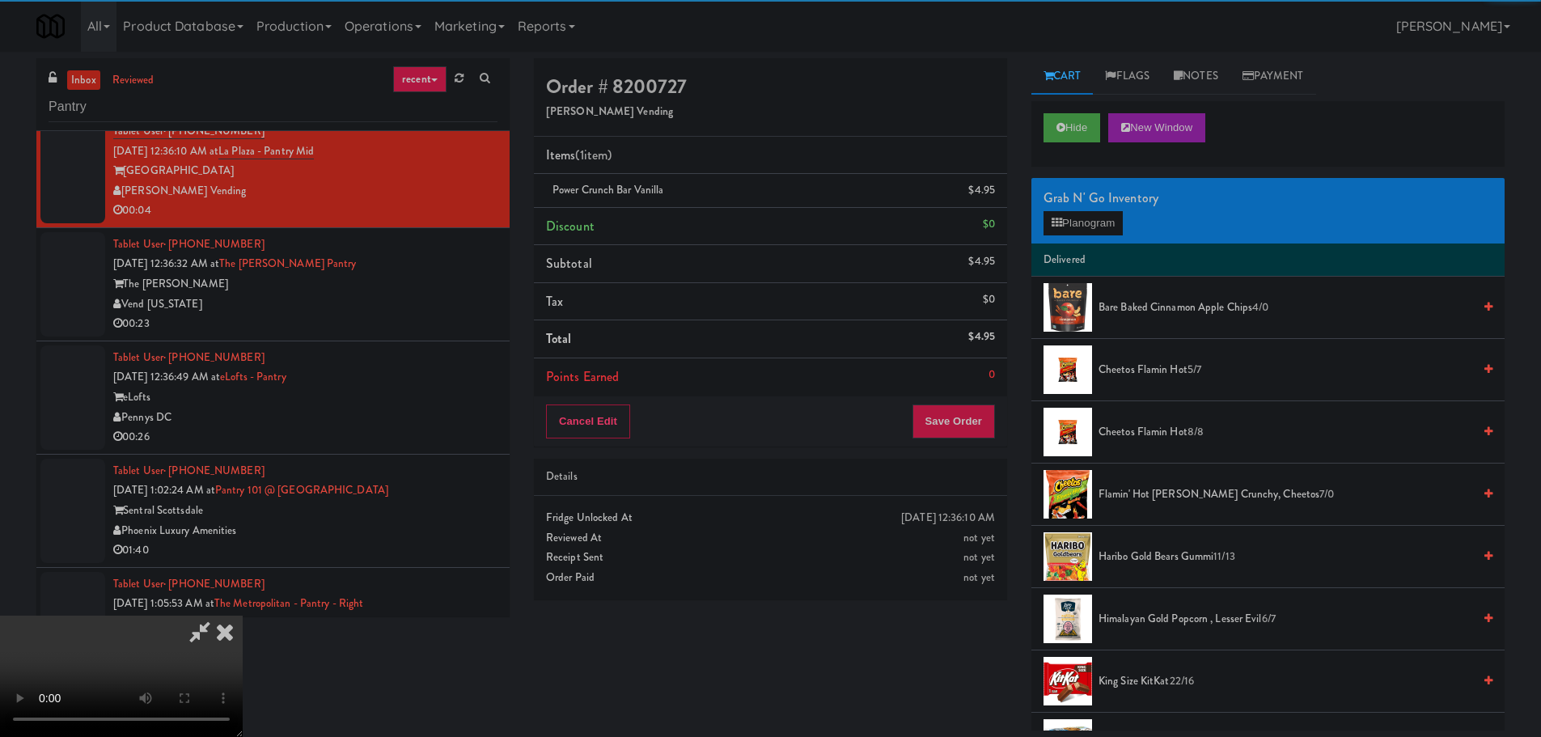
drag, startPoint x: 450, startPoint y: 372, endPoint x: 535, endPoint y: 389, distance: 87.4
click at [243, 615] on video at bounding box center [121, 675] width 243 height 121
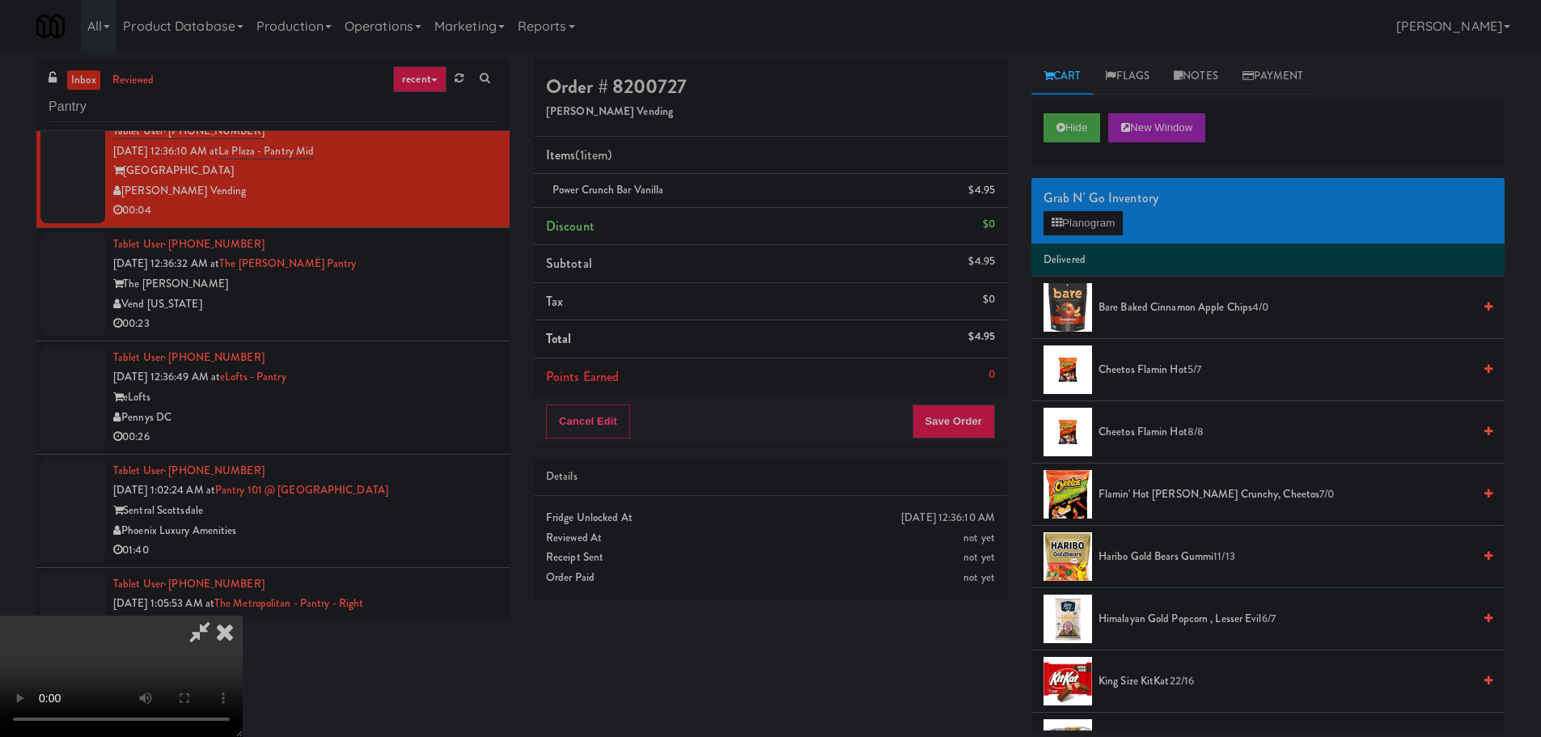
scroll to position [278, 0]
click at [949, 429] on button "Save Order" at bounding box center [953, 421] width 82 height 34
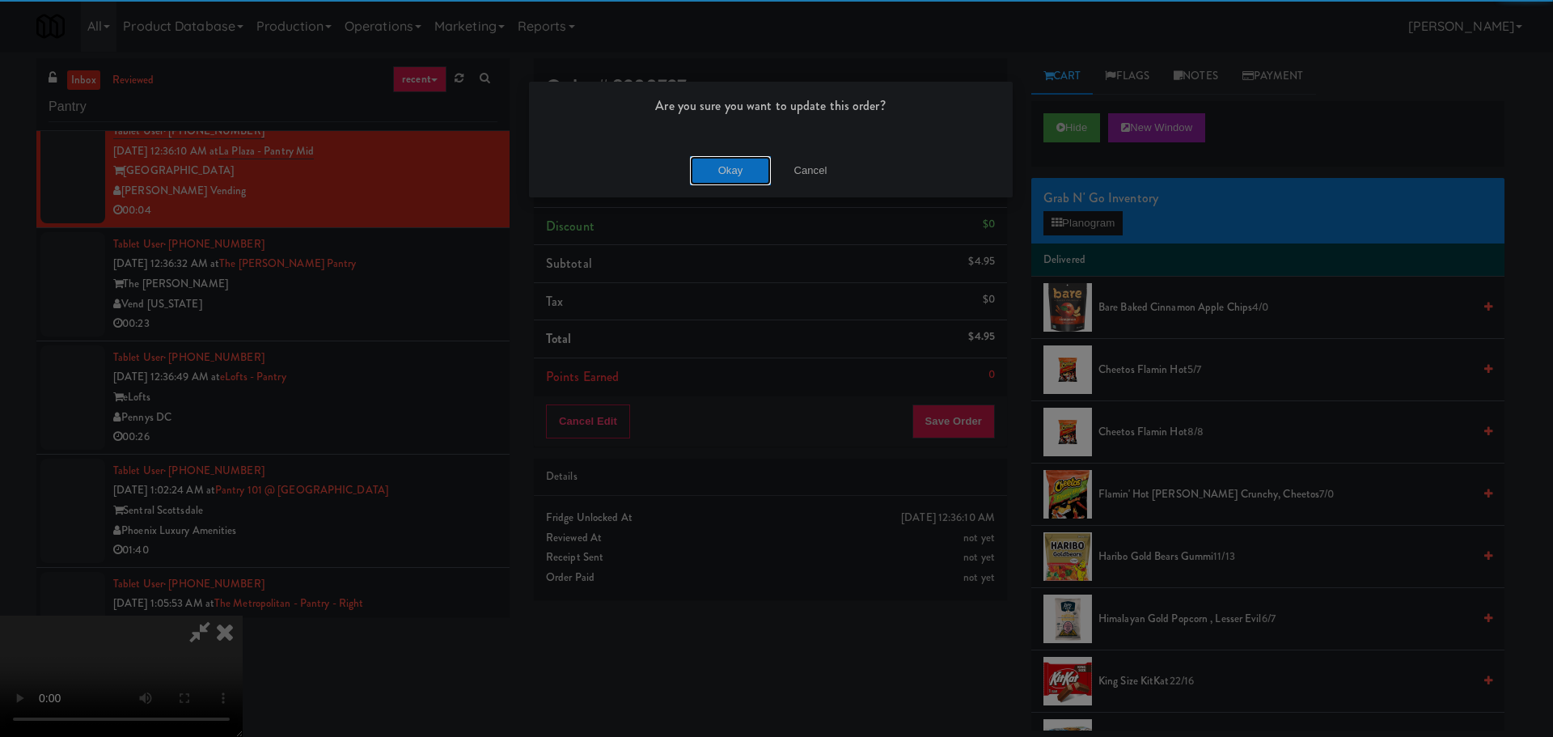
click at [751, 171] on button "Okay" at bounding box center [730, 170] width 81 height 29
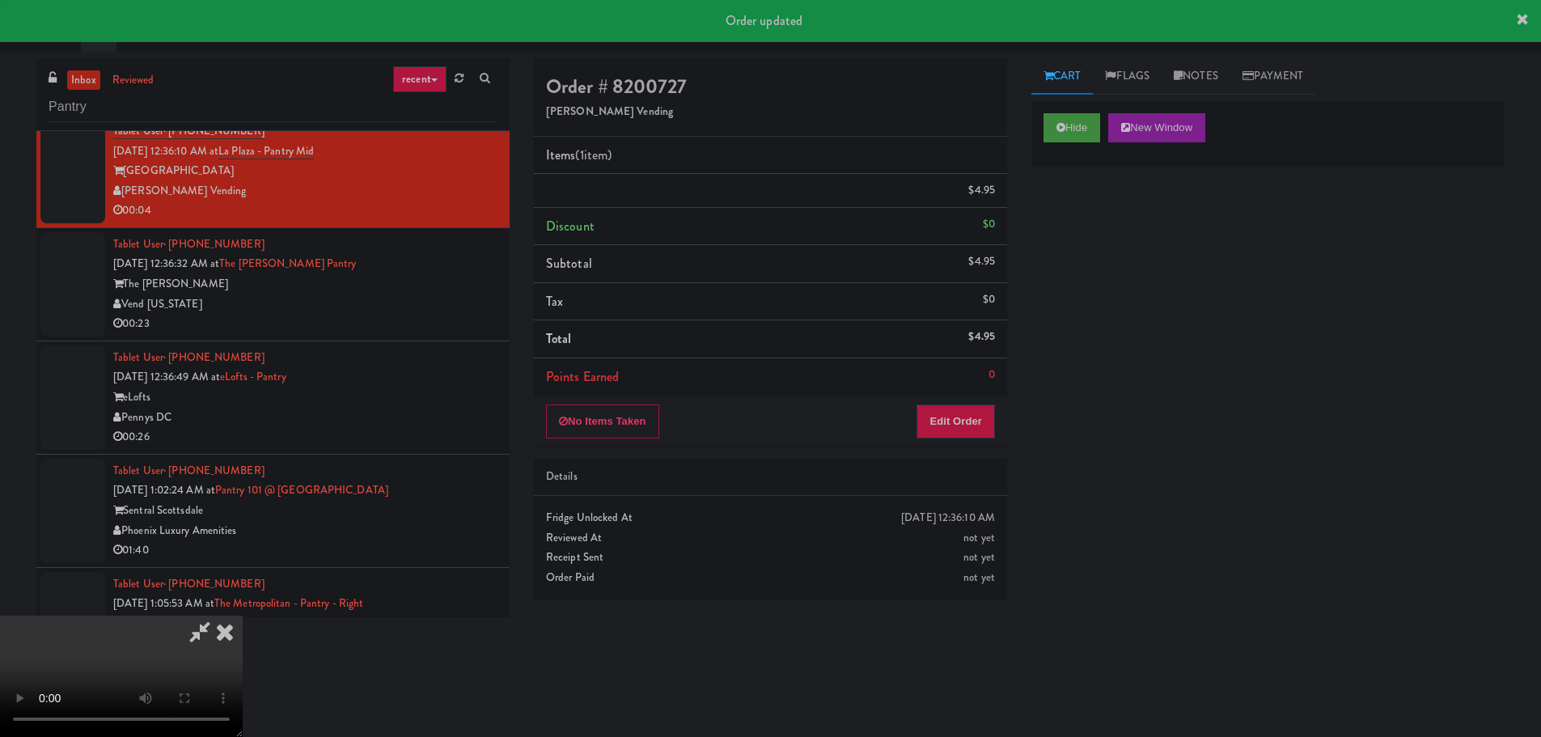
scroll to position [0, 0]
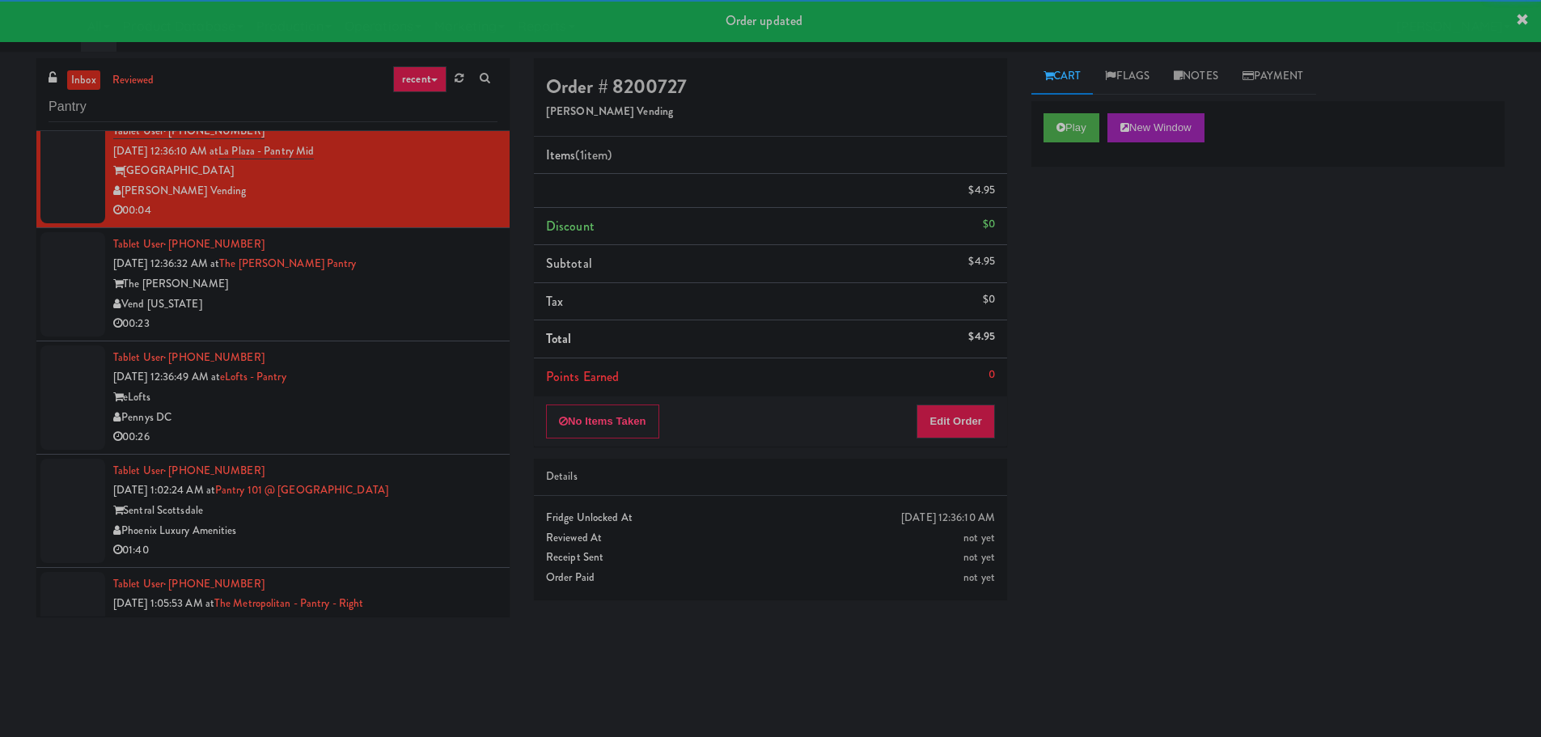
click at [434, 339] on li "Tablet User · (248) 303-9144 [DATE] 12:36:32 AM at The [PERSON_NAME] Pantry The…" at bounding box center [272, 284] width 473 height 113
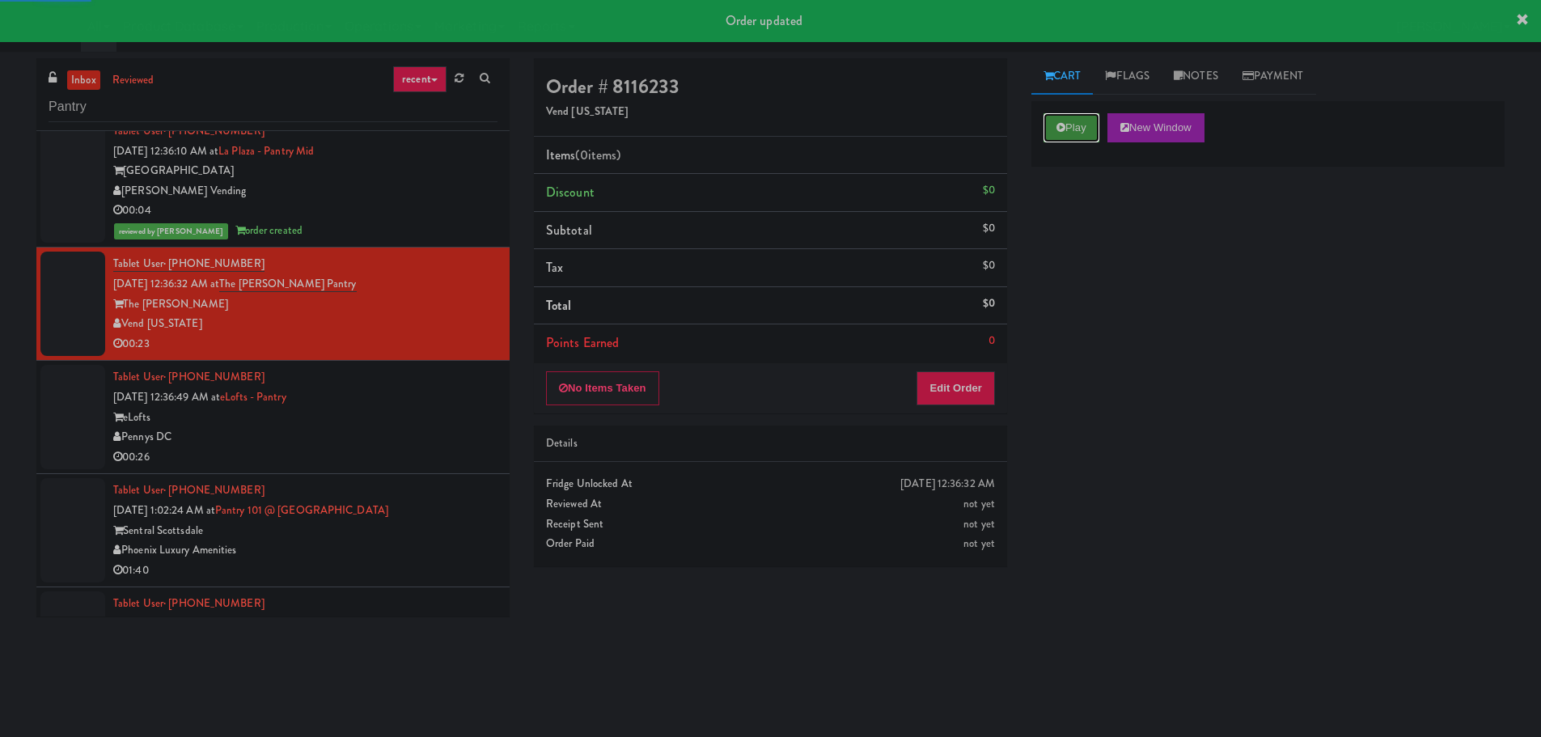
click at [1058, 131] on icon at bounding box center [1060, 127] width 9 height 11
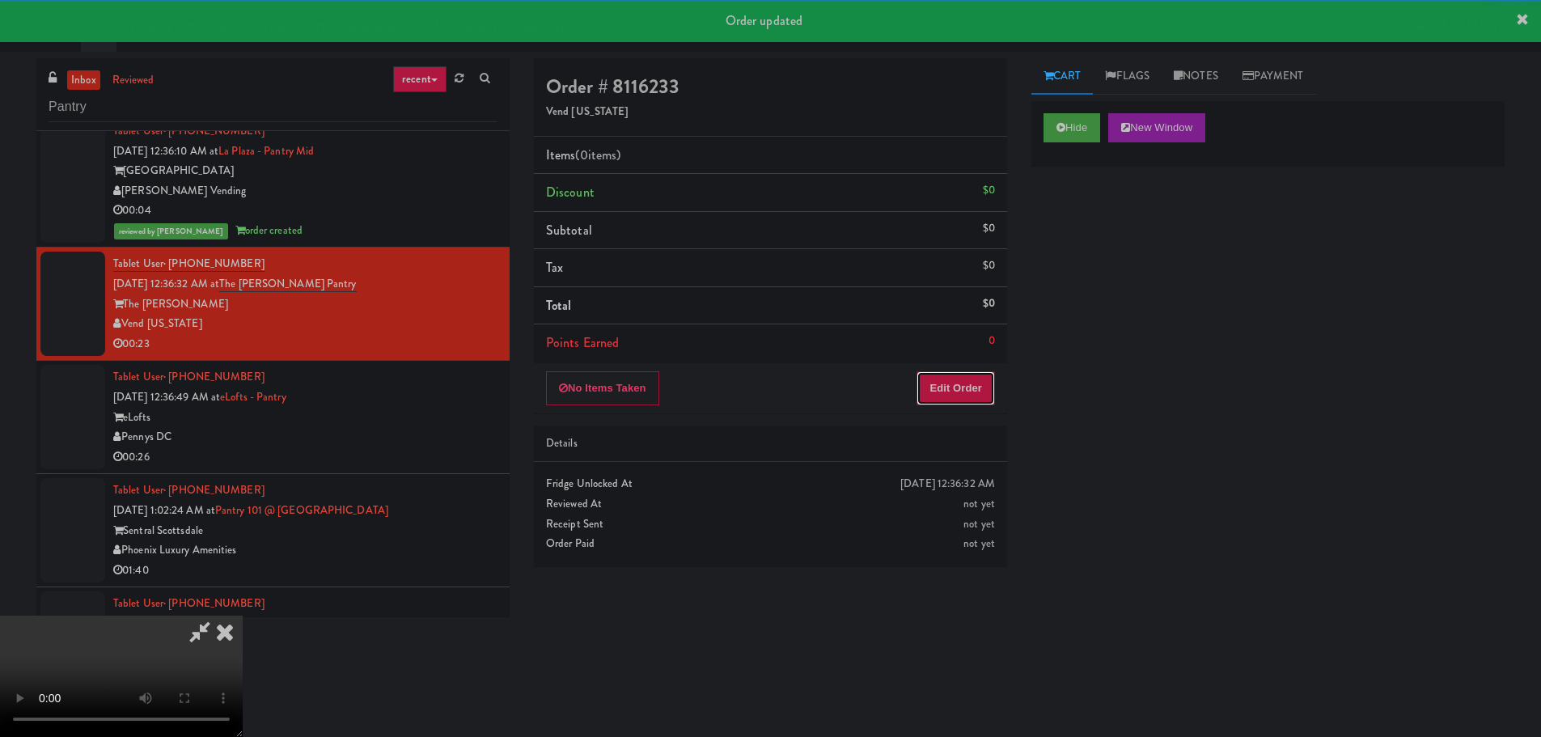
click at [962, 386] on button "Edit Order" at bounding box center [955, 388] width 78 height 34
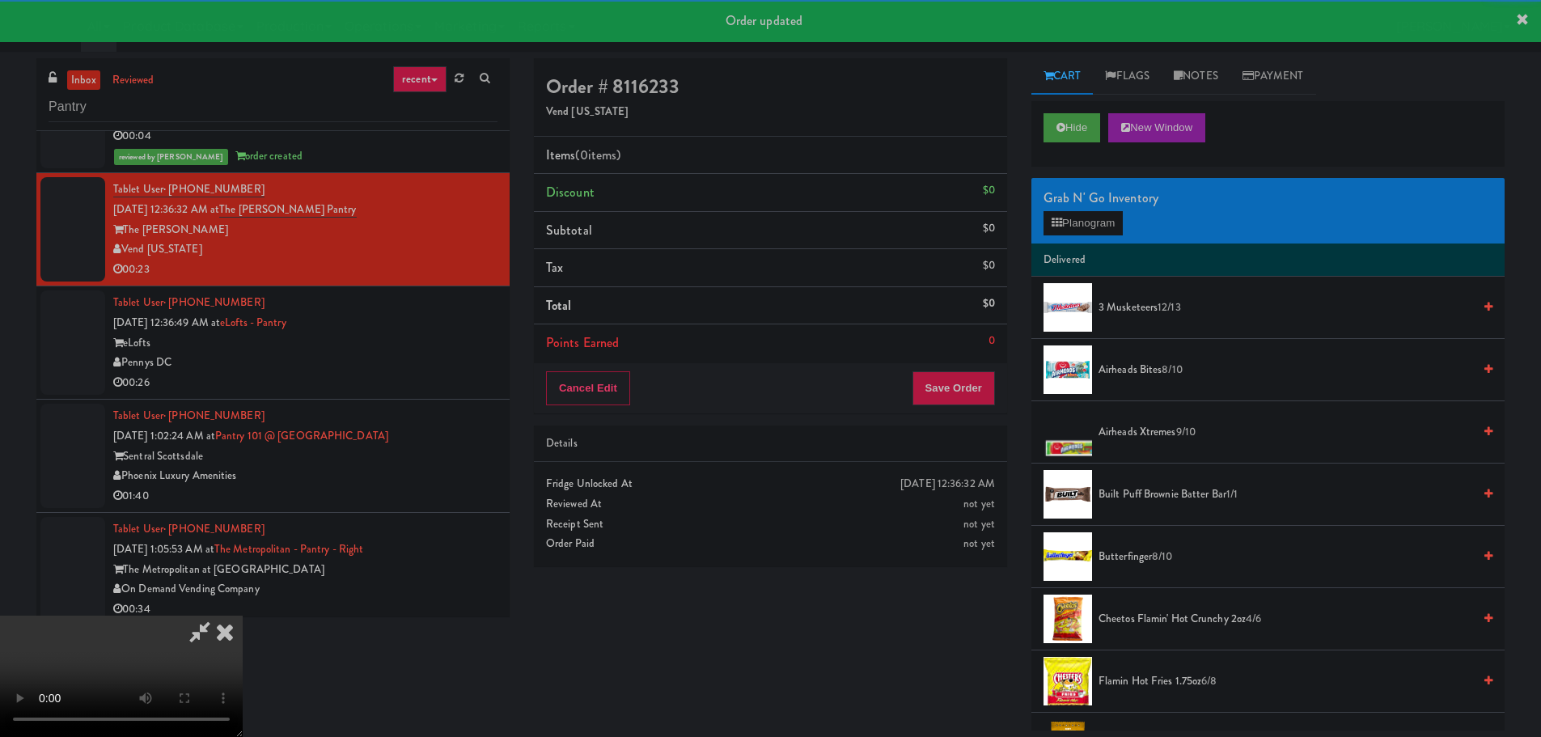
scroll to position [323, 0]
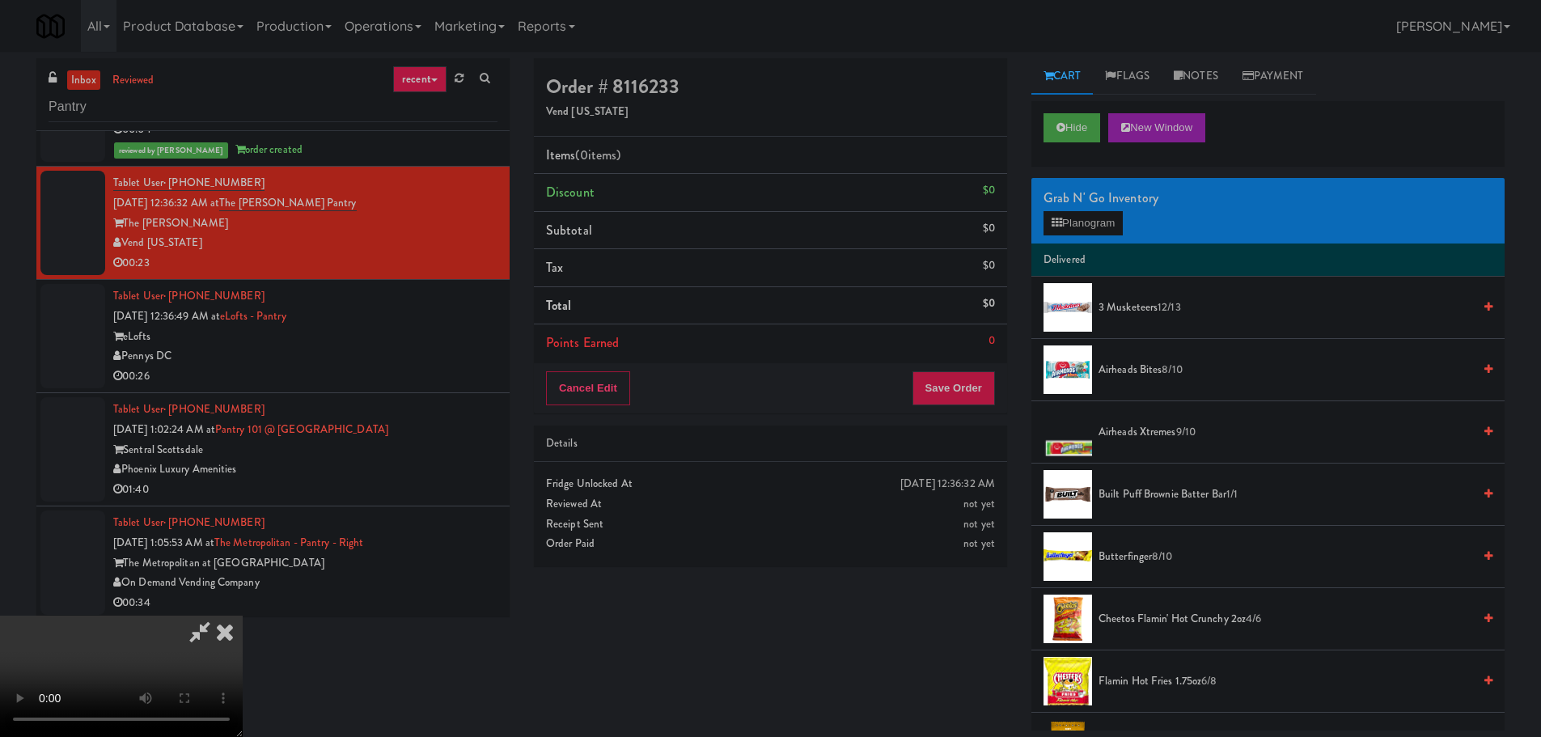
drag, startPoint x: 622, startPoint y: 408, endPoint x: 678, endPoint y: 404, distance: 56.8
click at [243, 615] on video at bounding box center [121, 675] width 243 height 121
click at [1077, 222] on button "Planogram" at bounding box center [1082, 223] width 79 height 24
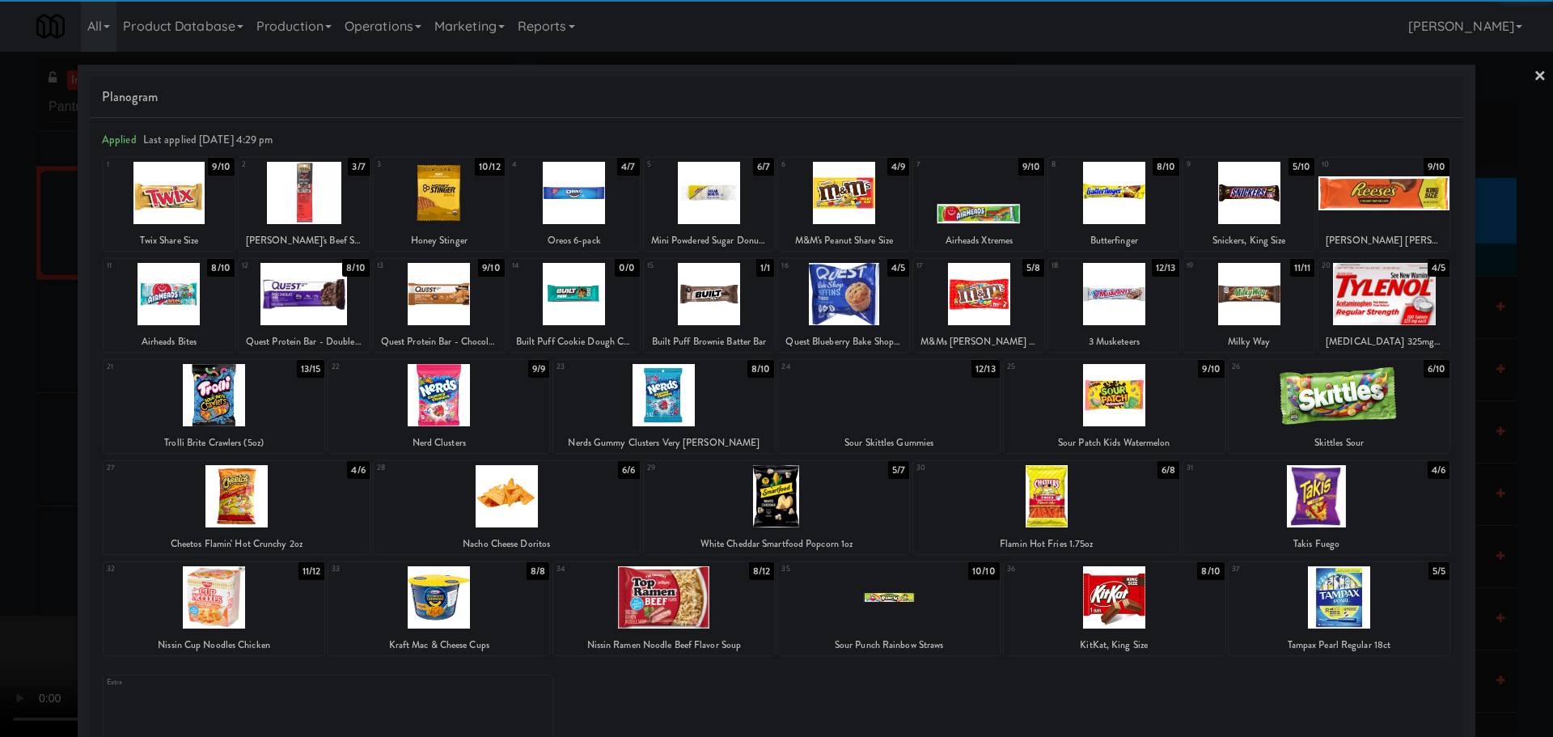
click at [590, 192] on div at bounding box center [574, 193] width 131 height 62
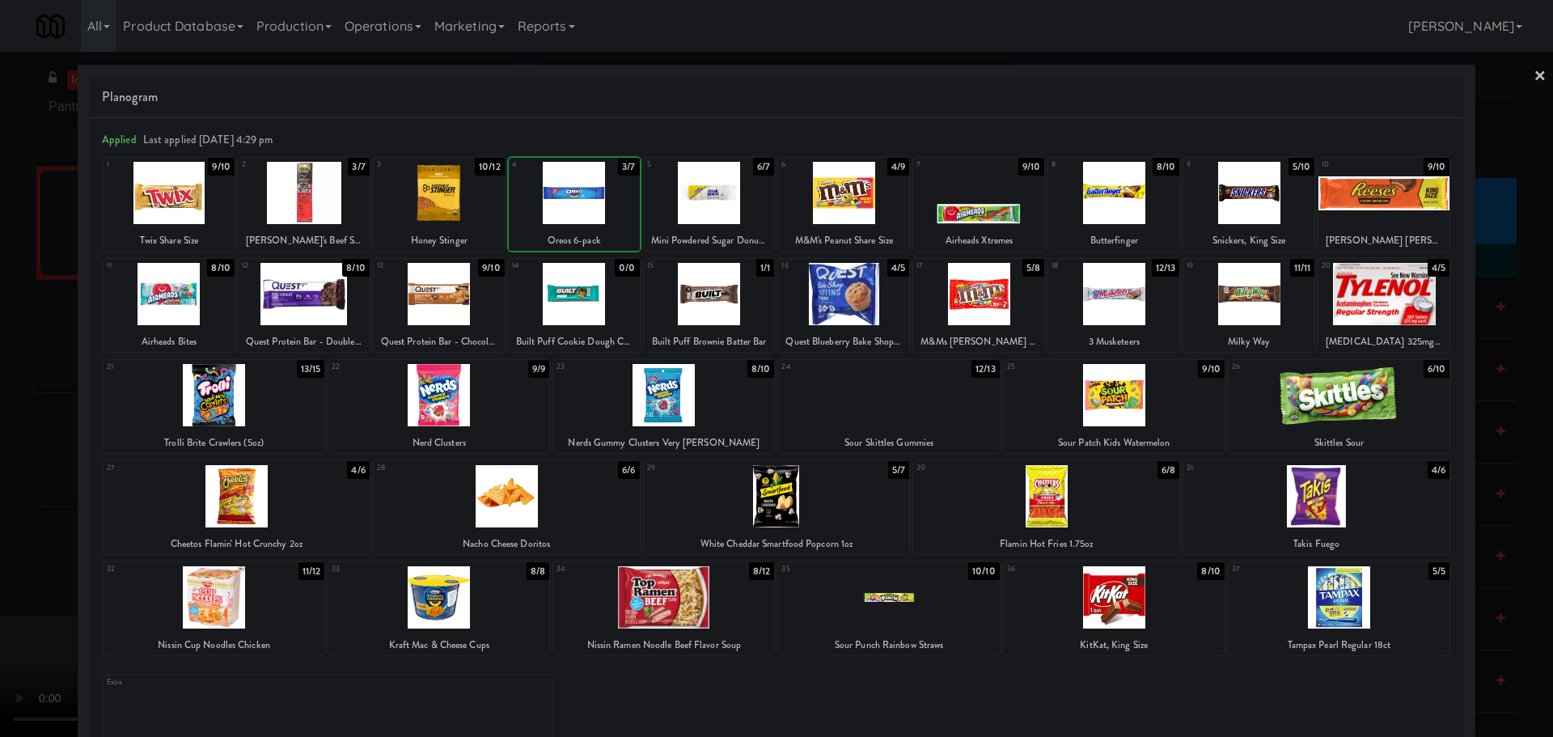
click at [567, 214] on div at bounding box center [574, 193] width 131 height 62
click at [3, 392] on div at bounding box center [776, 368] width 1553 height 737
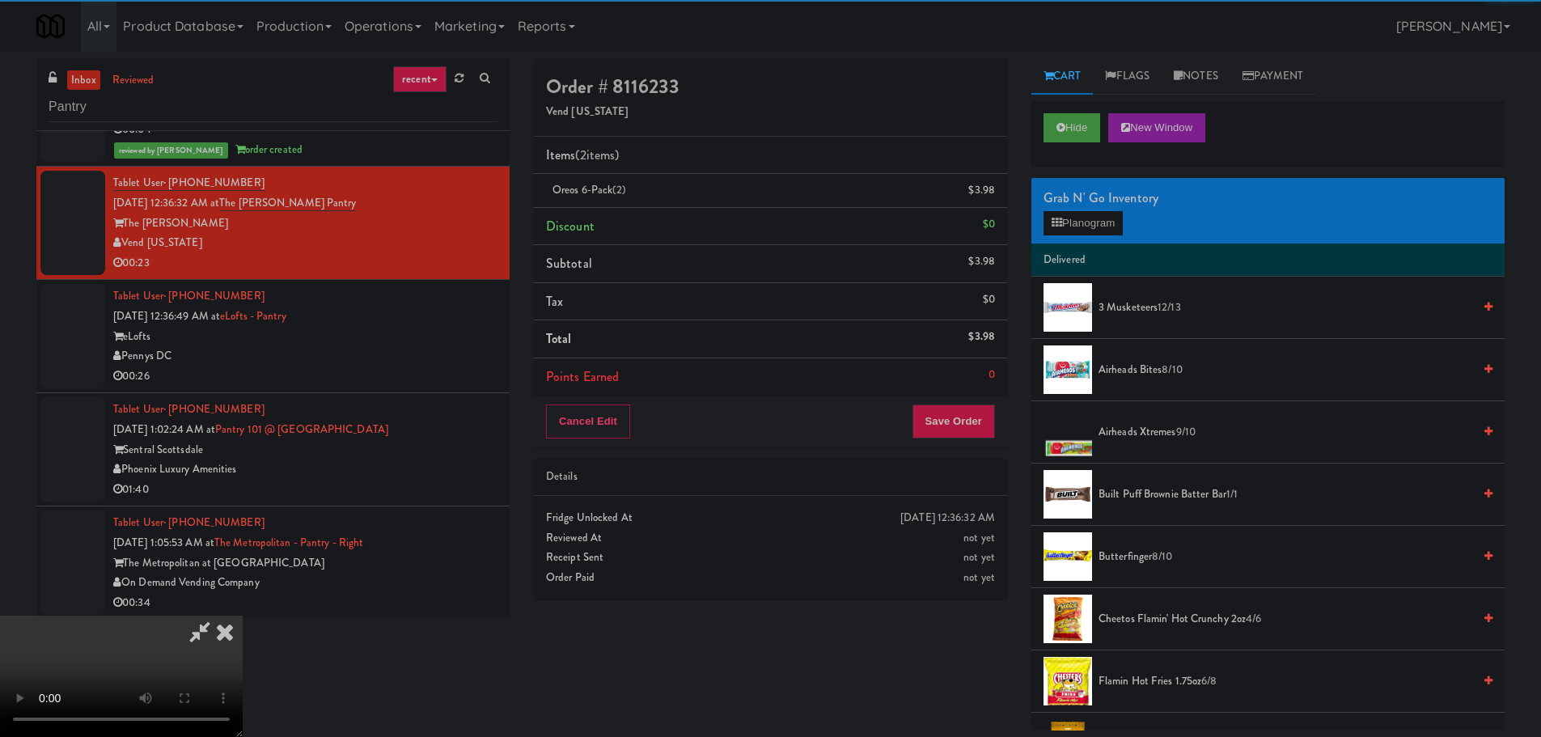
drag, startPoint x: 442, startPoint y: 367, endPoint x: 509, endPoint y: 375, distance: 66.8
click at [243, 615] on video at bounding box center [121, 675] width 243 height 121
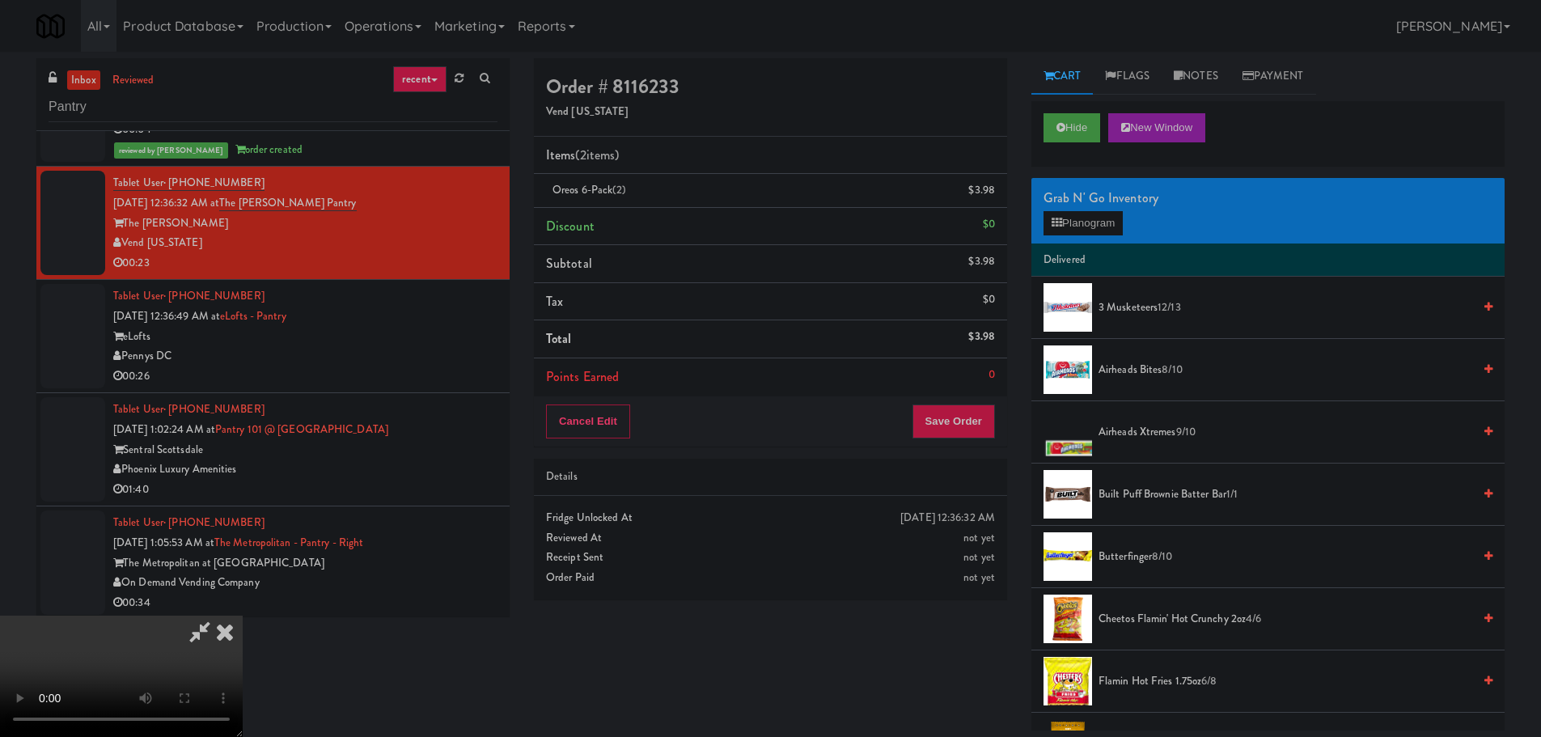
click at [243, 615] on video at bounding box center [121, 675] width 243 height 121
click at [1090, 226] on button "Planogram" at bounding box center [1082, 223] width 79 height 24
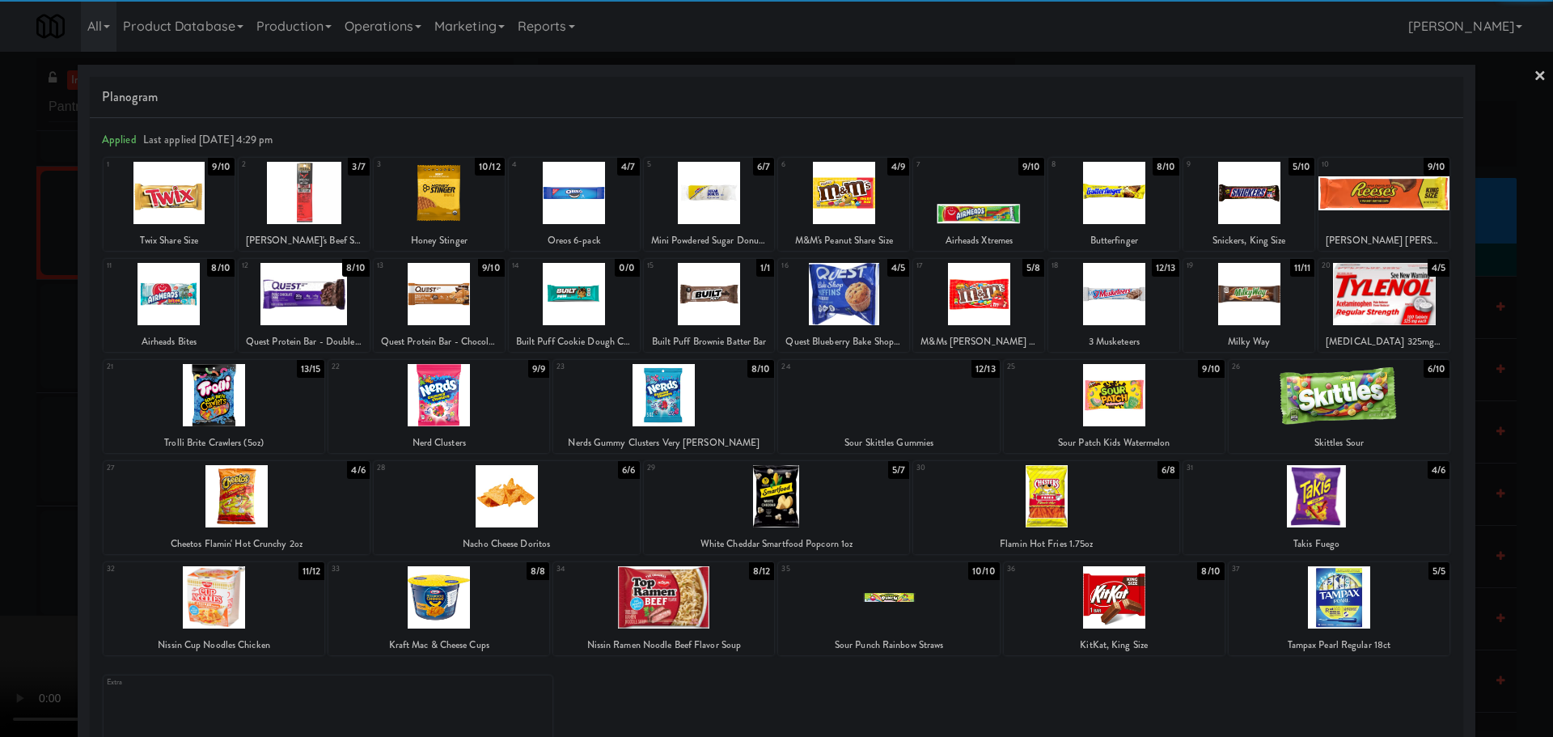
click at [823, 509] on div at bounding box center [777, 496] width 266 height 62
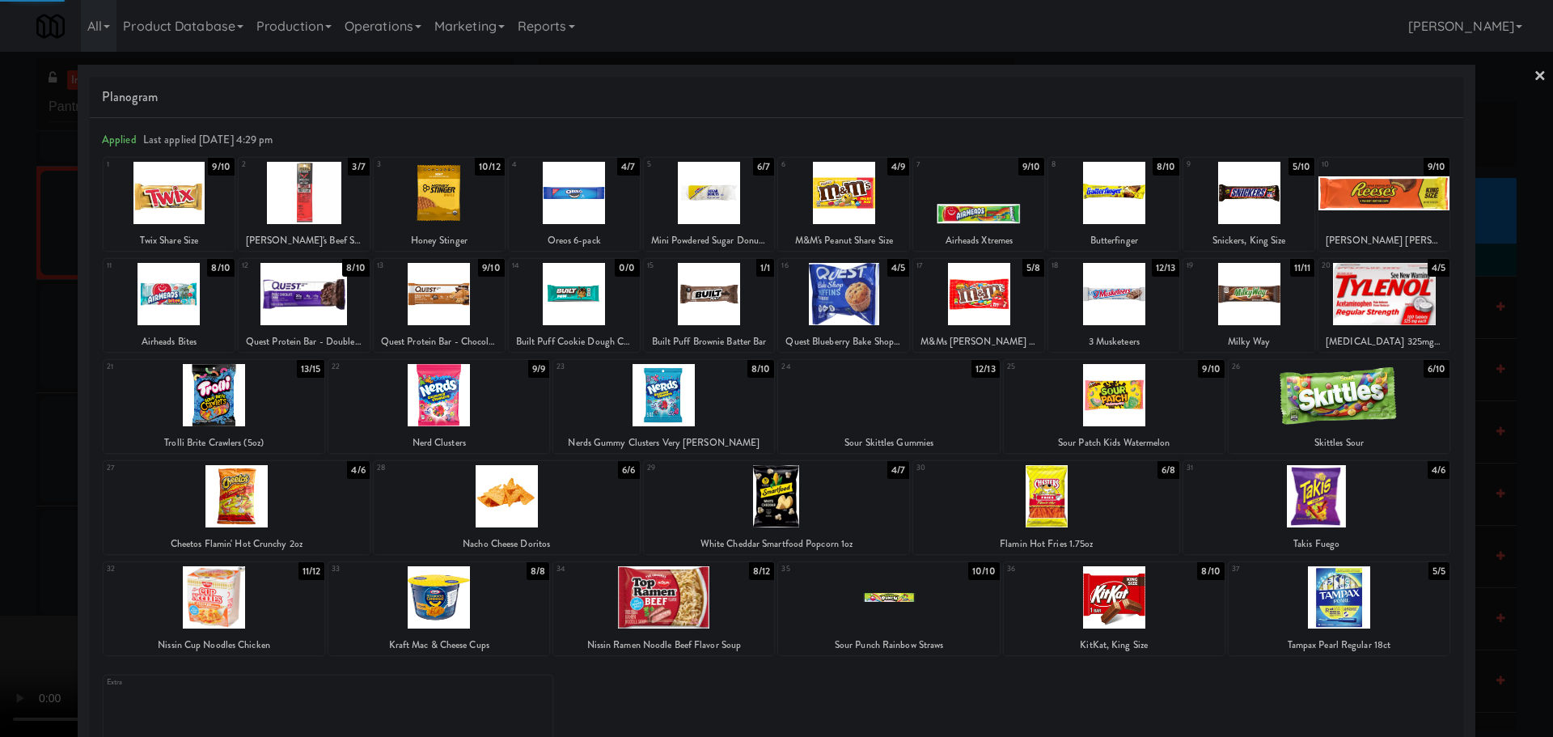
drag, startPoint x: 0, startPoint y: 545, endPoint x: 142, endPoint y: 506, distance: 147.5
click at [3, 545] on div at bounding box center [776, 368] width 1553 height 737
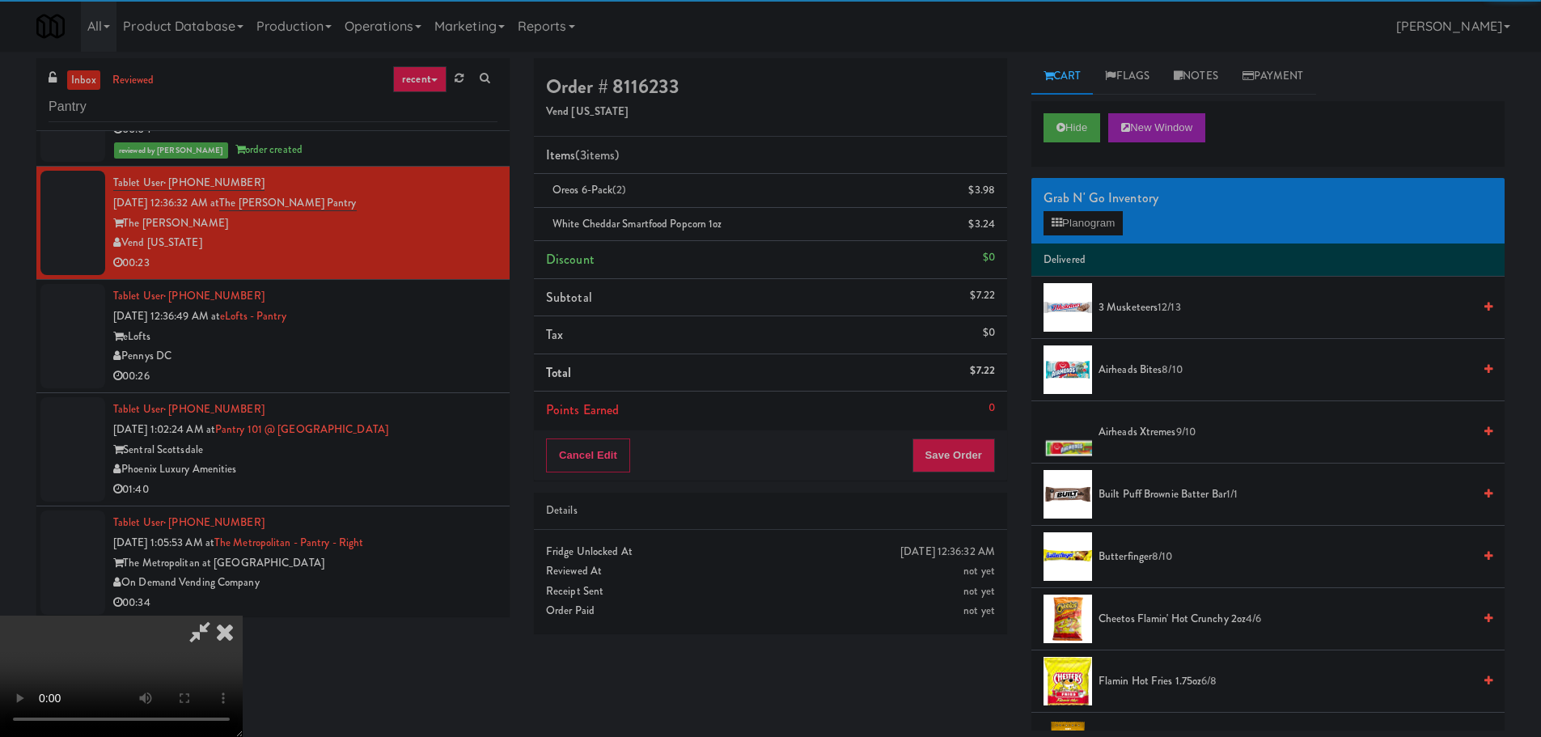
drag, startPoint x: 457, startPoint y: 449, endPoint x: 472, endPoint y: 452, distance: 15.7
click at [243, 615] on video at bounding box center [121, 675] width 243 height 121
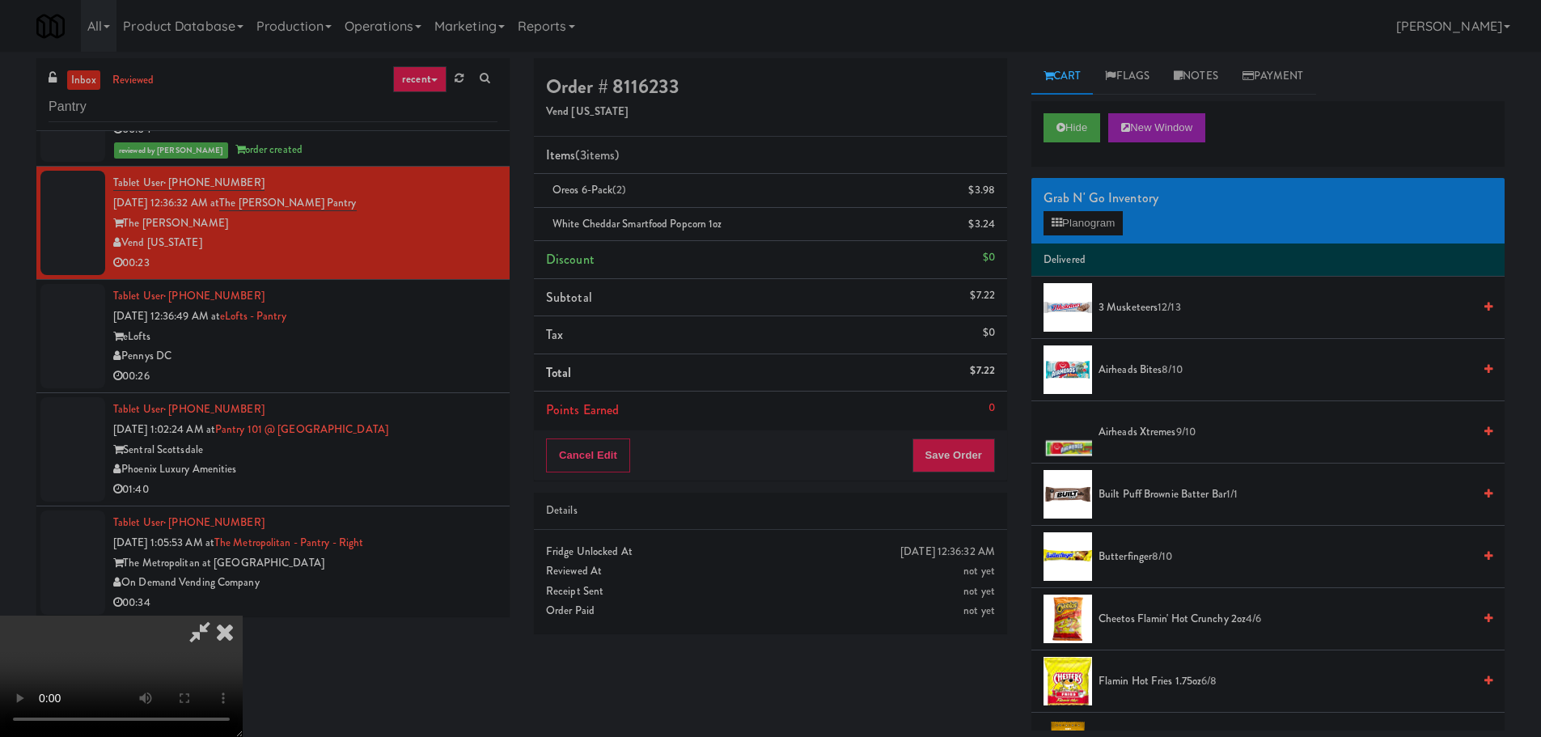
click at [243, 615] on video at bounding box center [121, 675] width 243 height 121
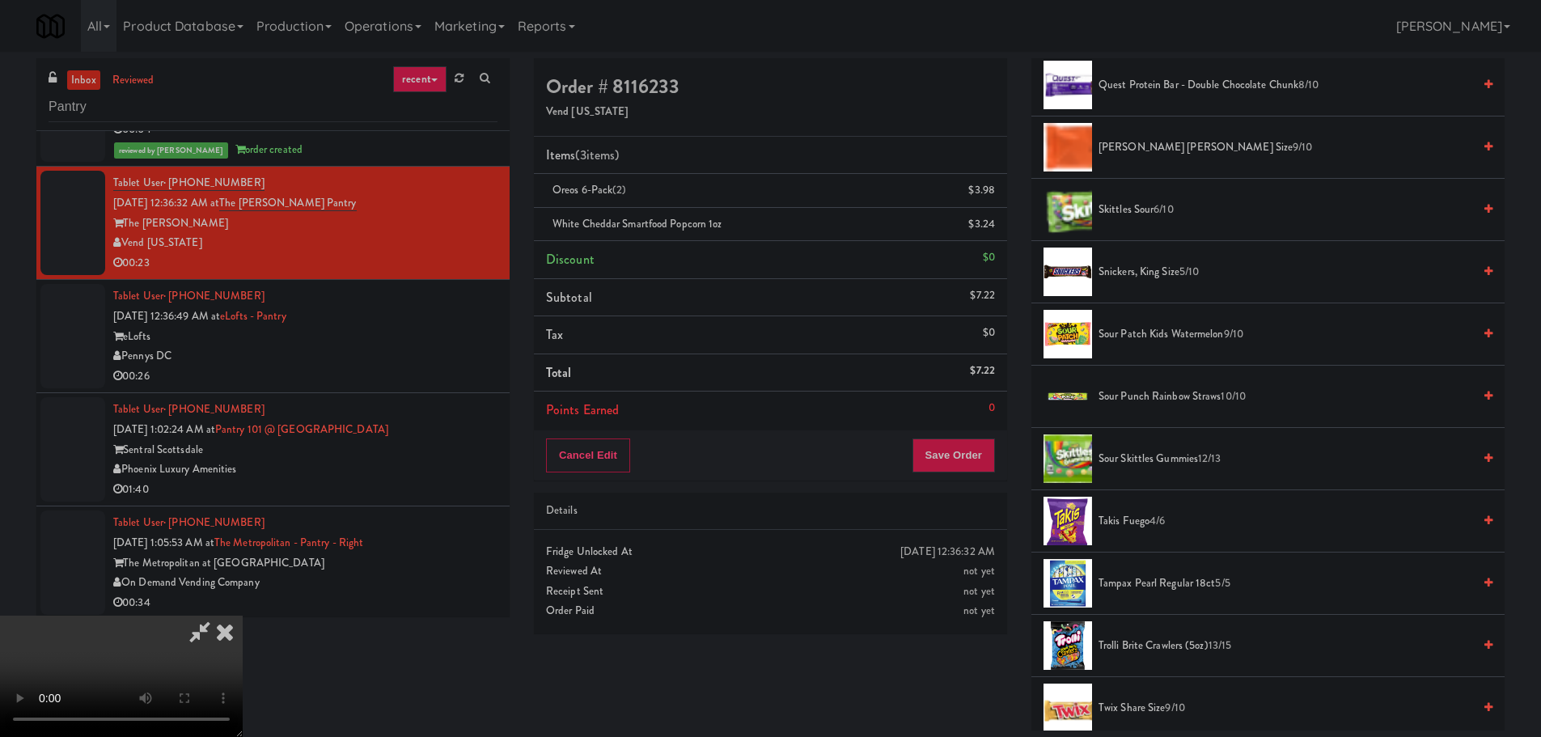
scroll to position [1860, 0]
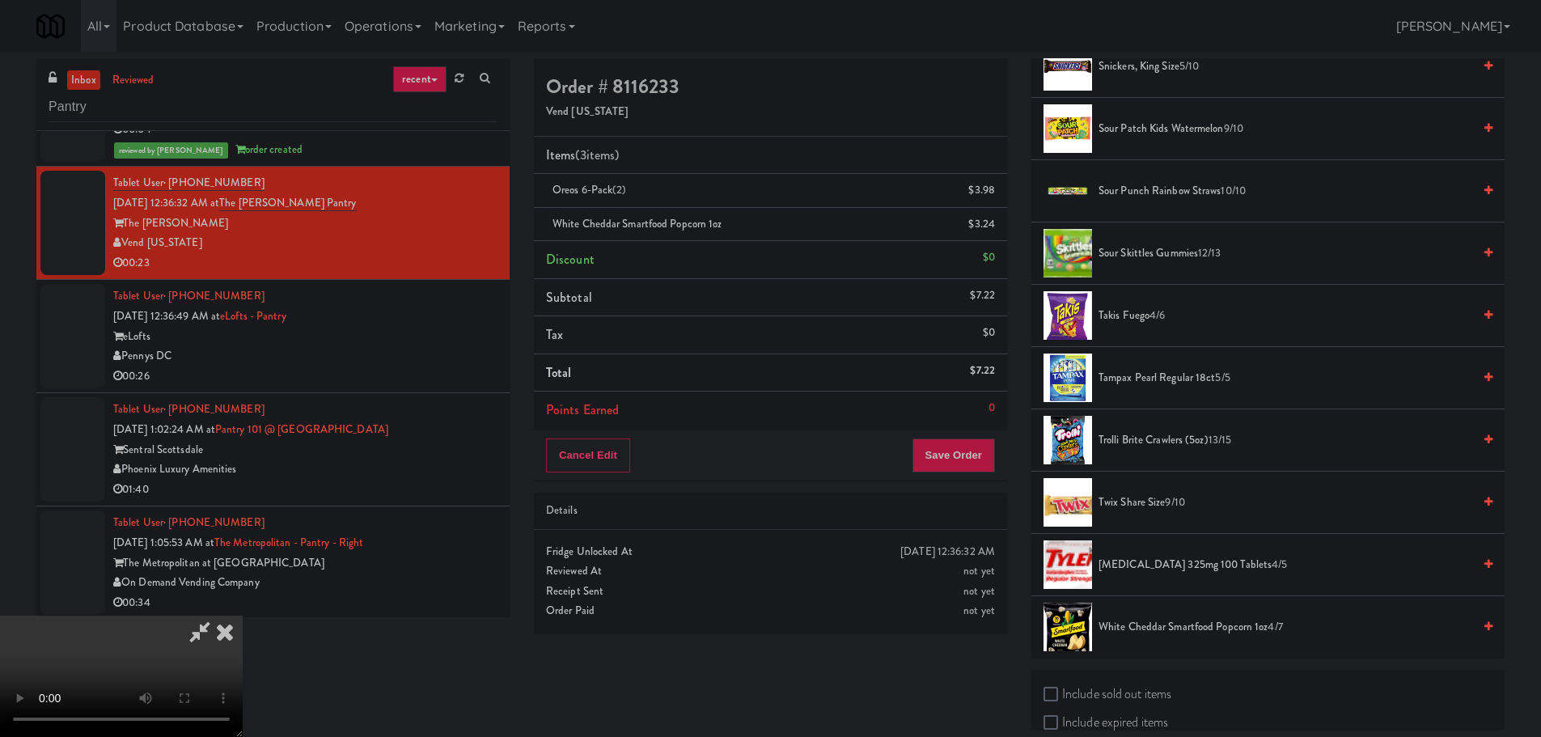
click at [1174, 630] on span "White Cheddar Smartfood Popcorn 1oz 4/7" at bounding box center [1285, 627] width 374 height 20
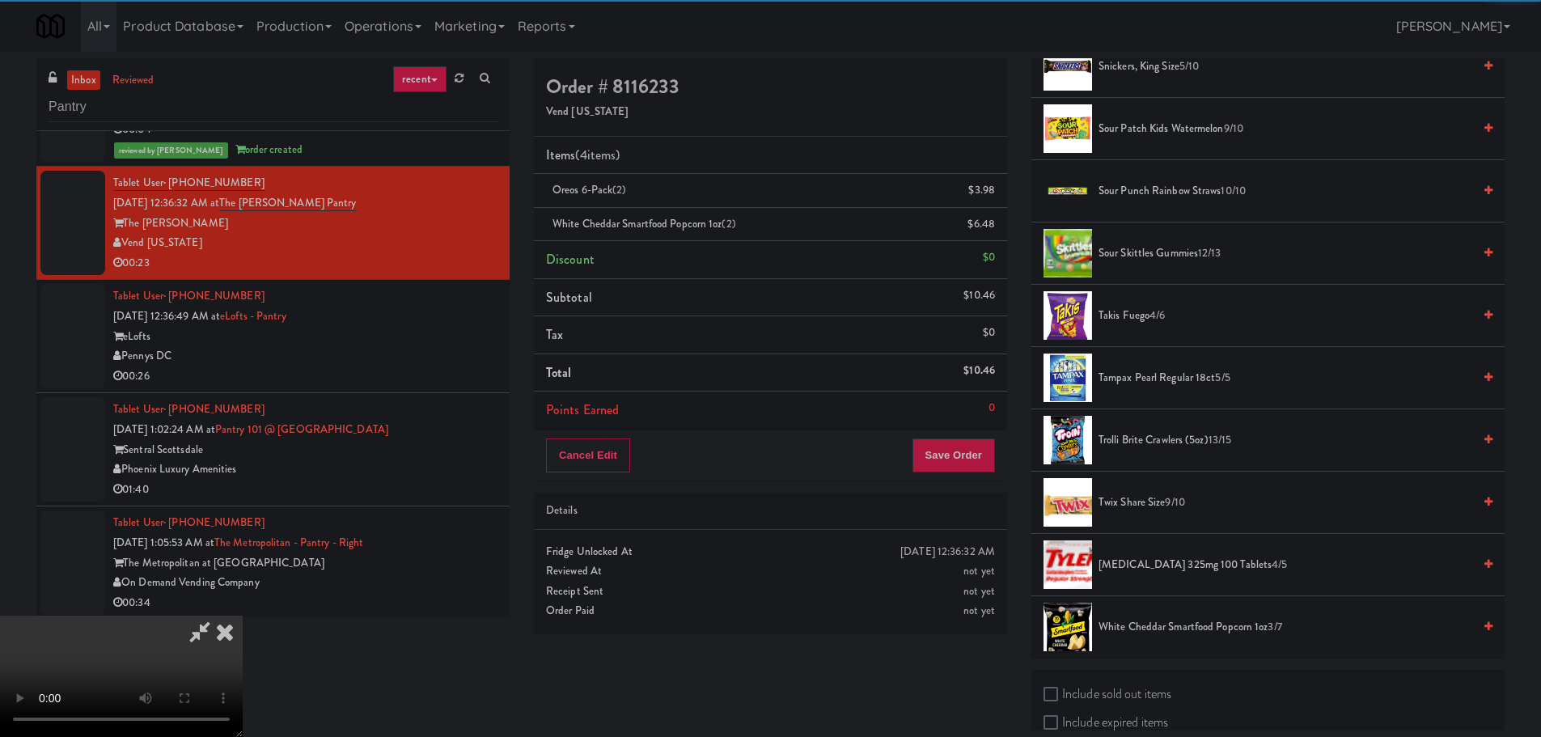
drag, startPoint x: 691, startPoint y: 488, endPoint x: 708, endPoint y: 488, distance: 17.0
click at [243, 615] on video at bounding box center [121, 675] width 243 height 121
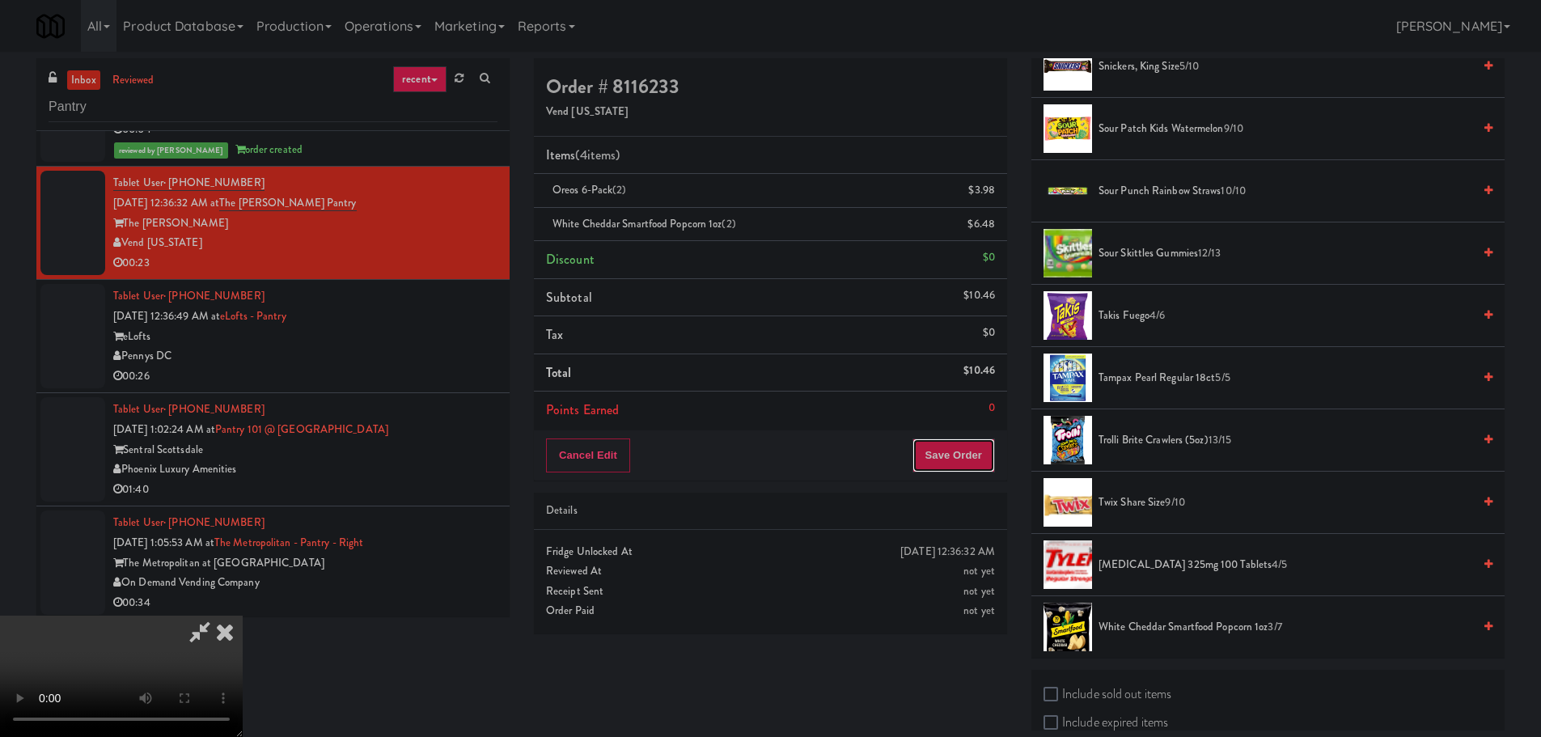
click at [964, 456] on button "Save Order" at bounding box center [953, 455] width 82 height 34
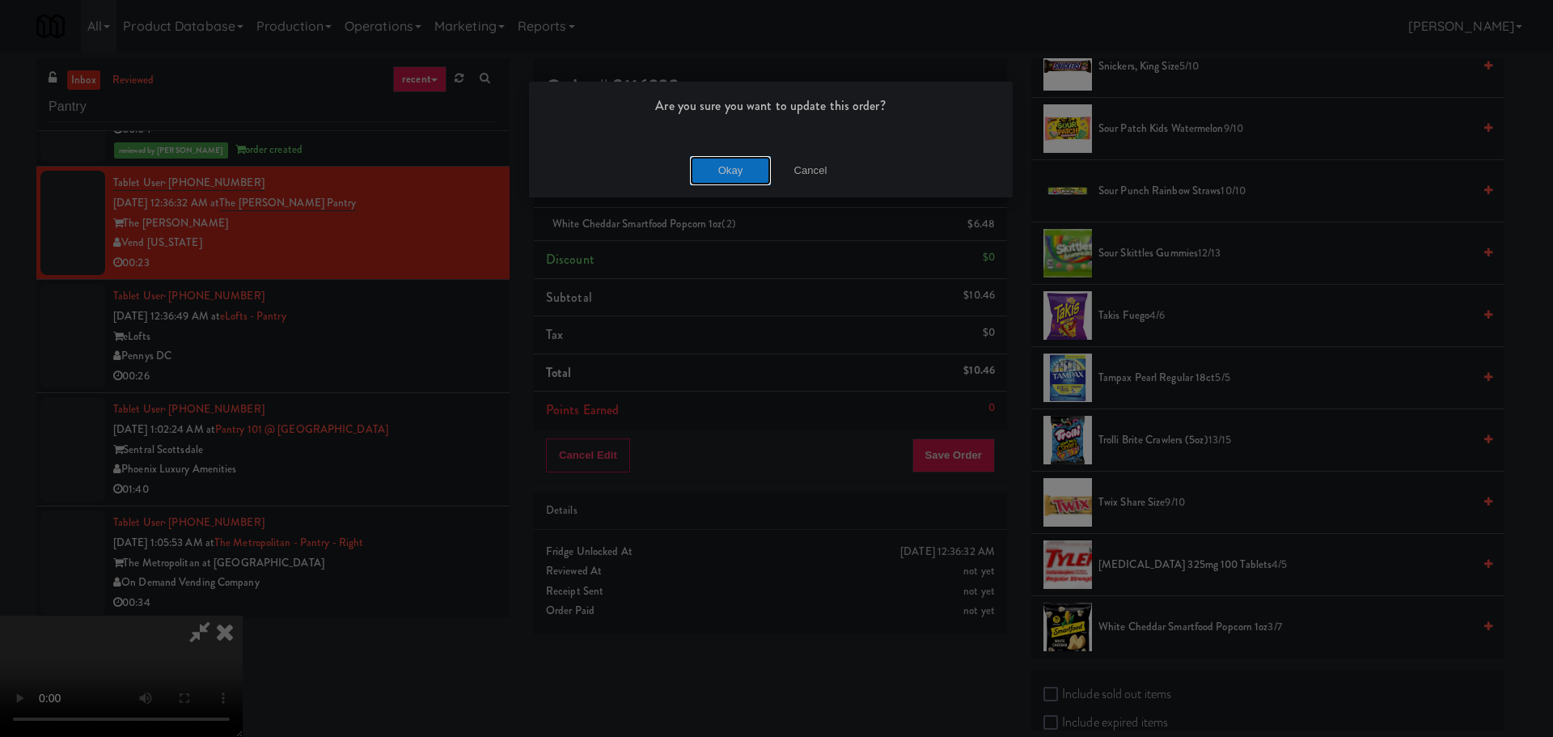
click at [711, 163] on button "Okay" at bounding box center [730, 170] width 81 height 29
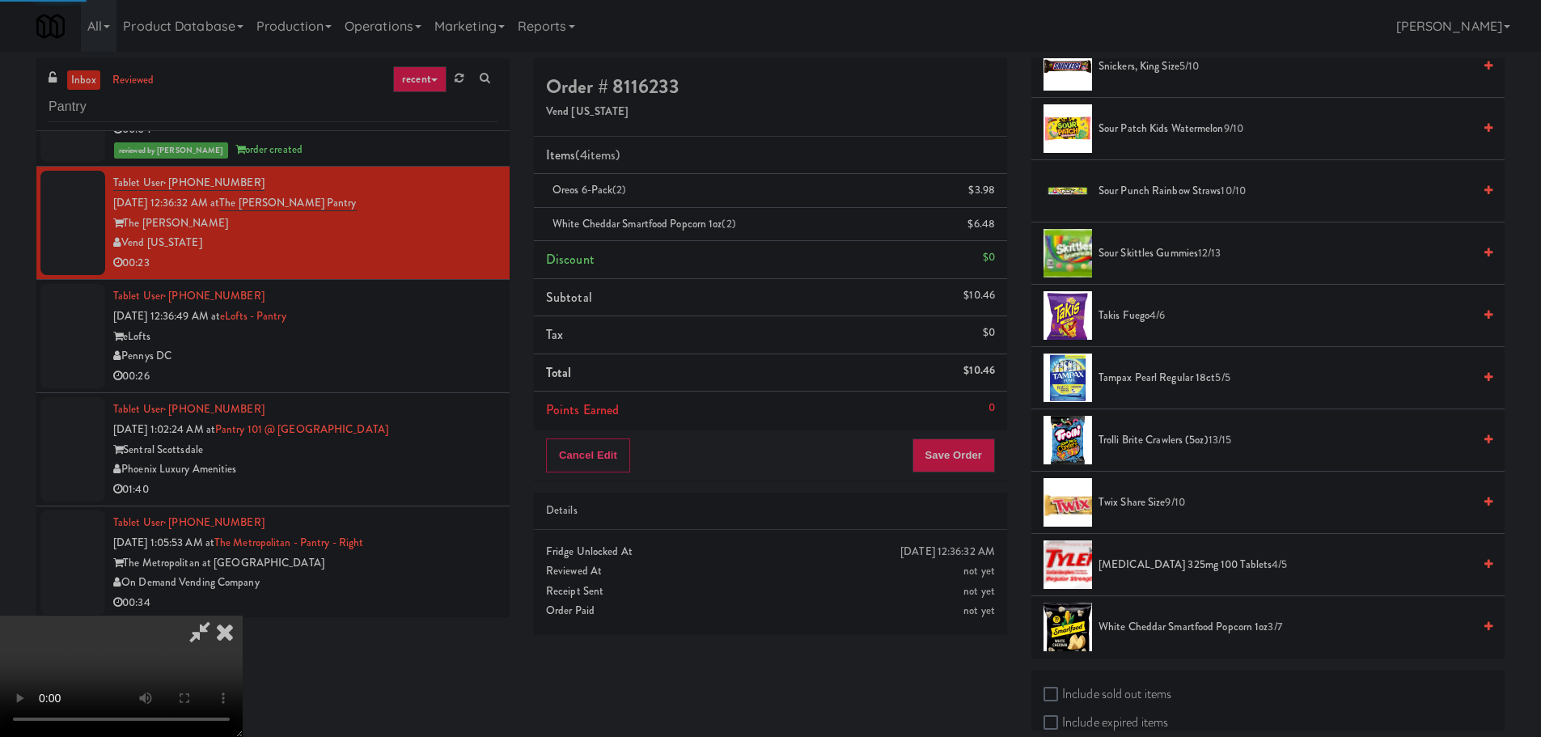
scroll to position [0, 0]
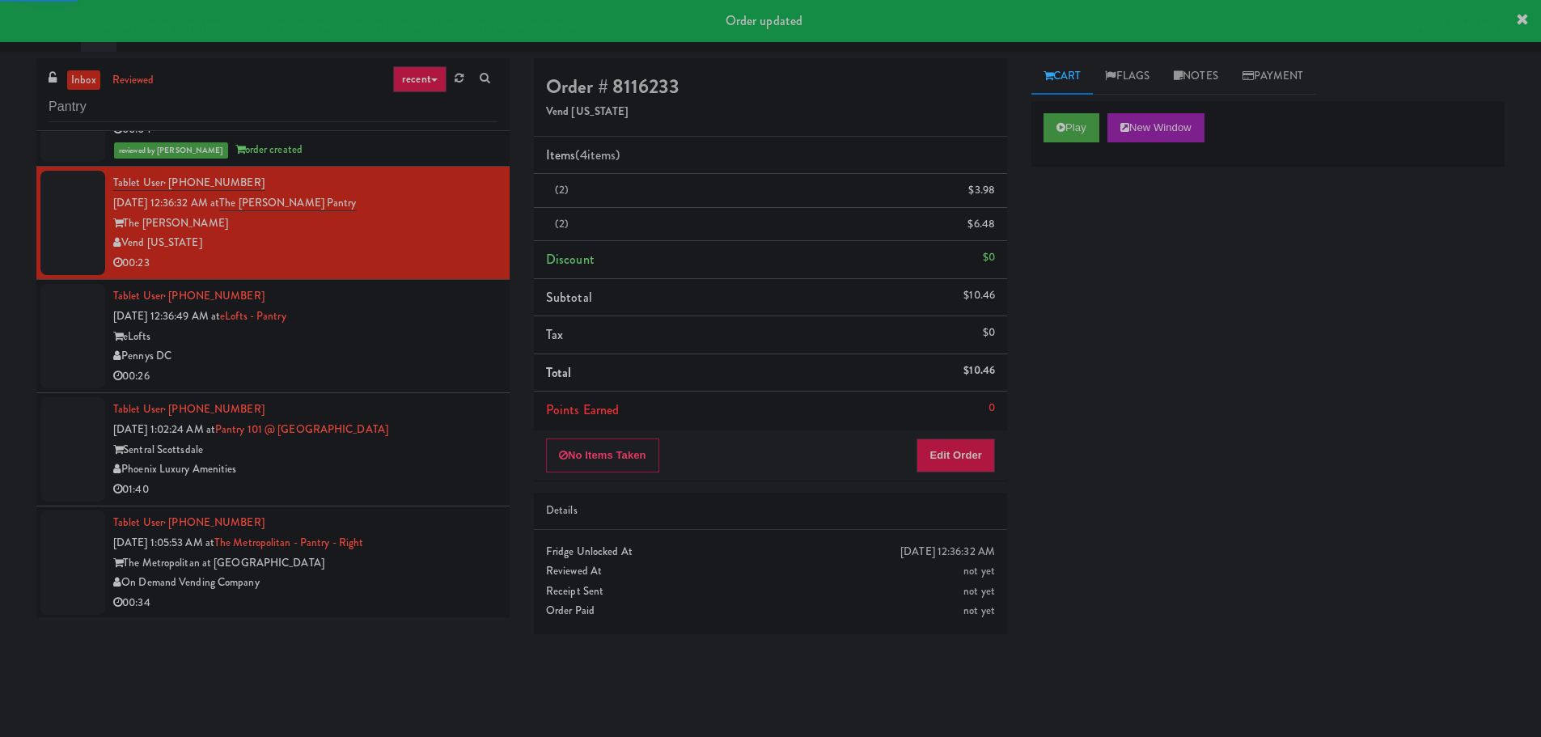
click at [449, 349] on div "Pennys DC" at bounding box center [305, 356] width 384 height 20
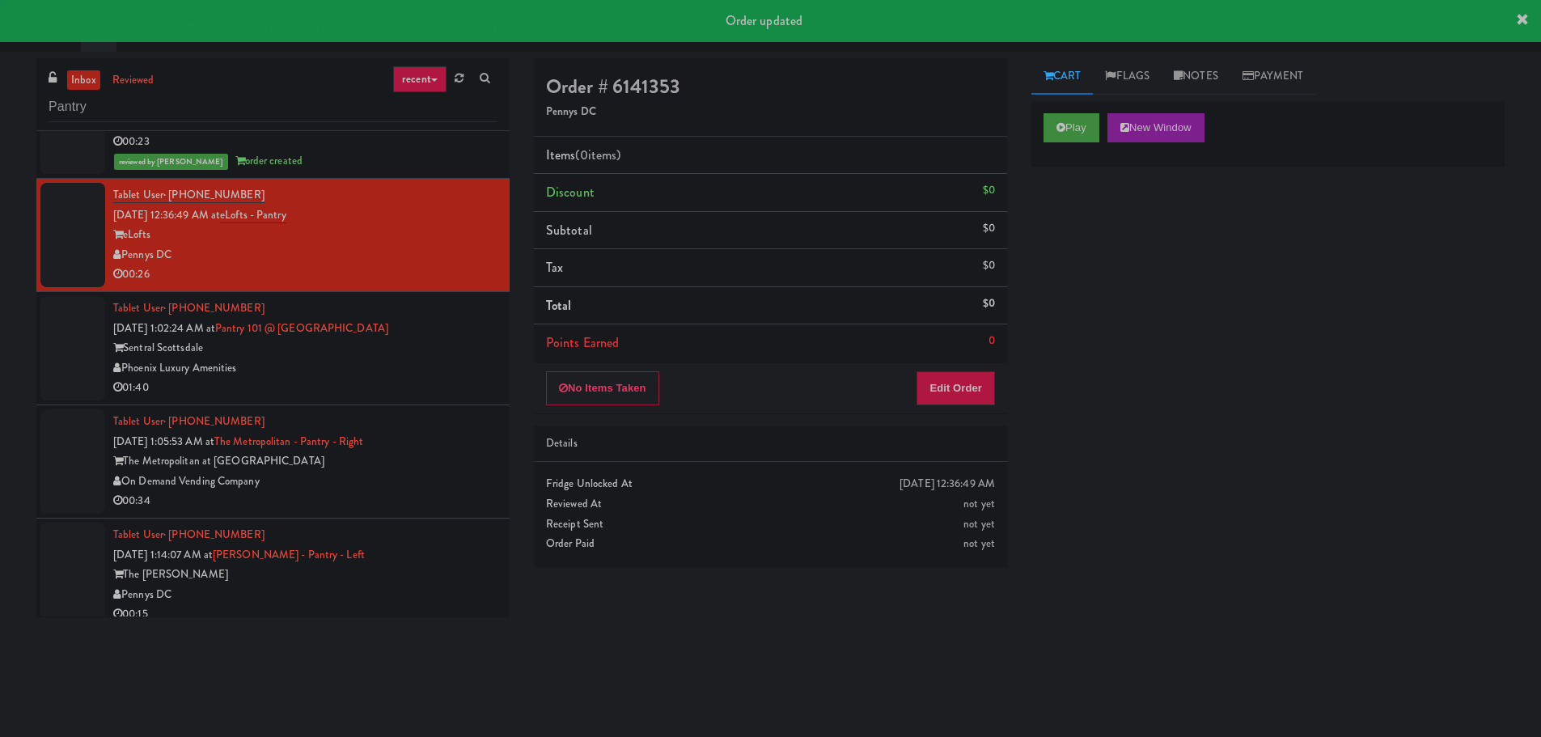
scroll to position [485, 0]
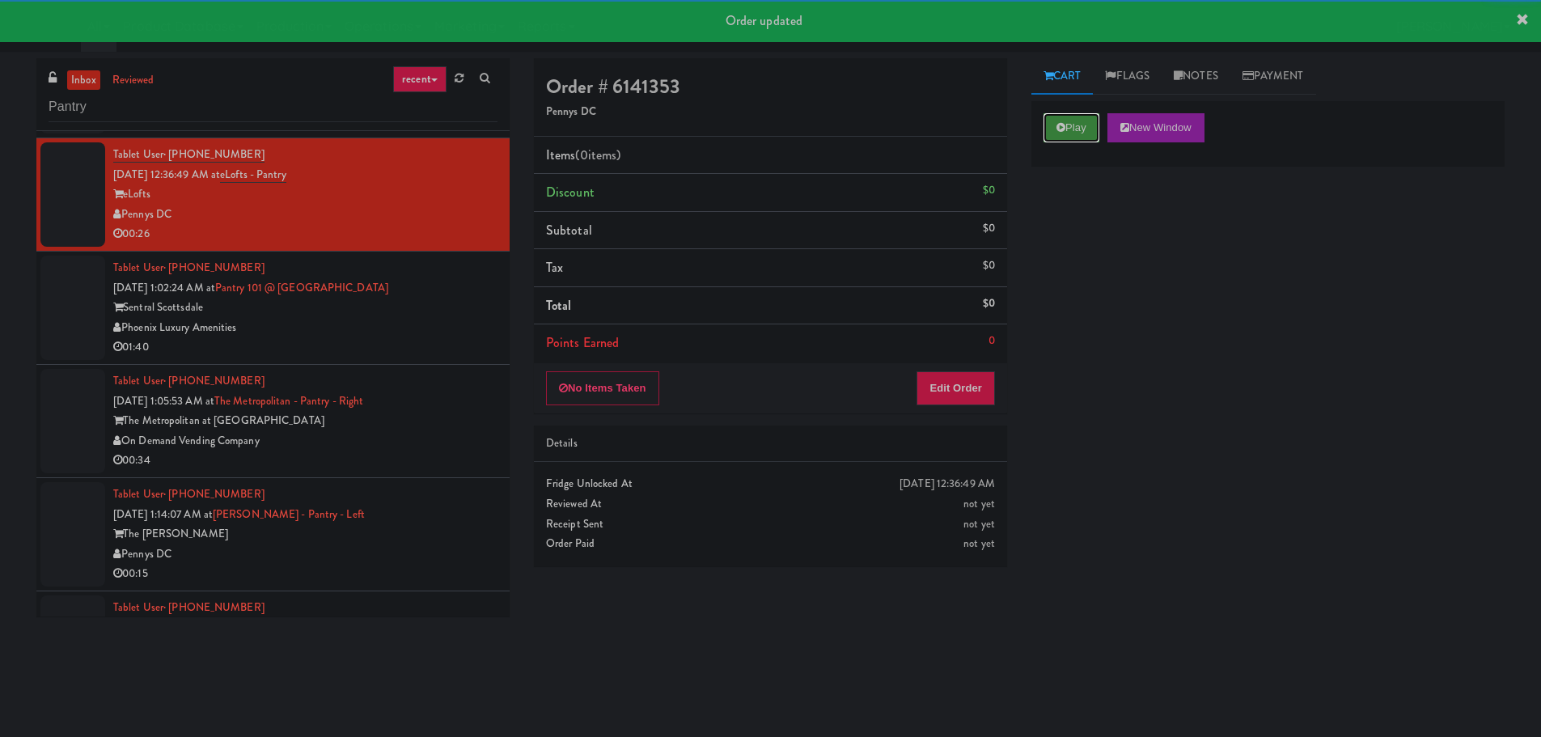
click at [1080, 137] on button "Play" at bounding box center [1071, 127] width 56 height 29
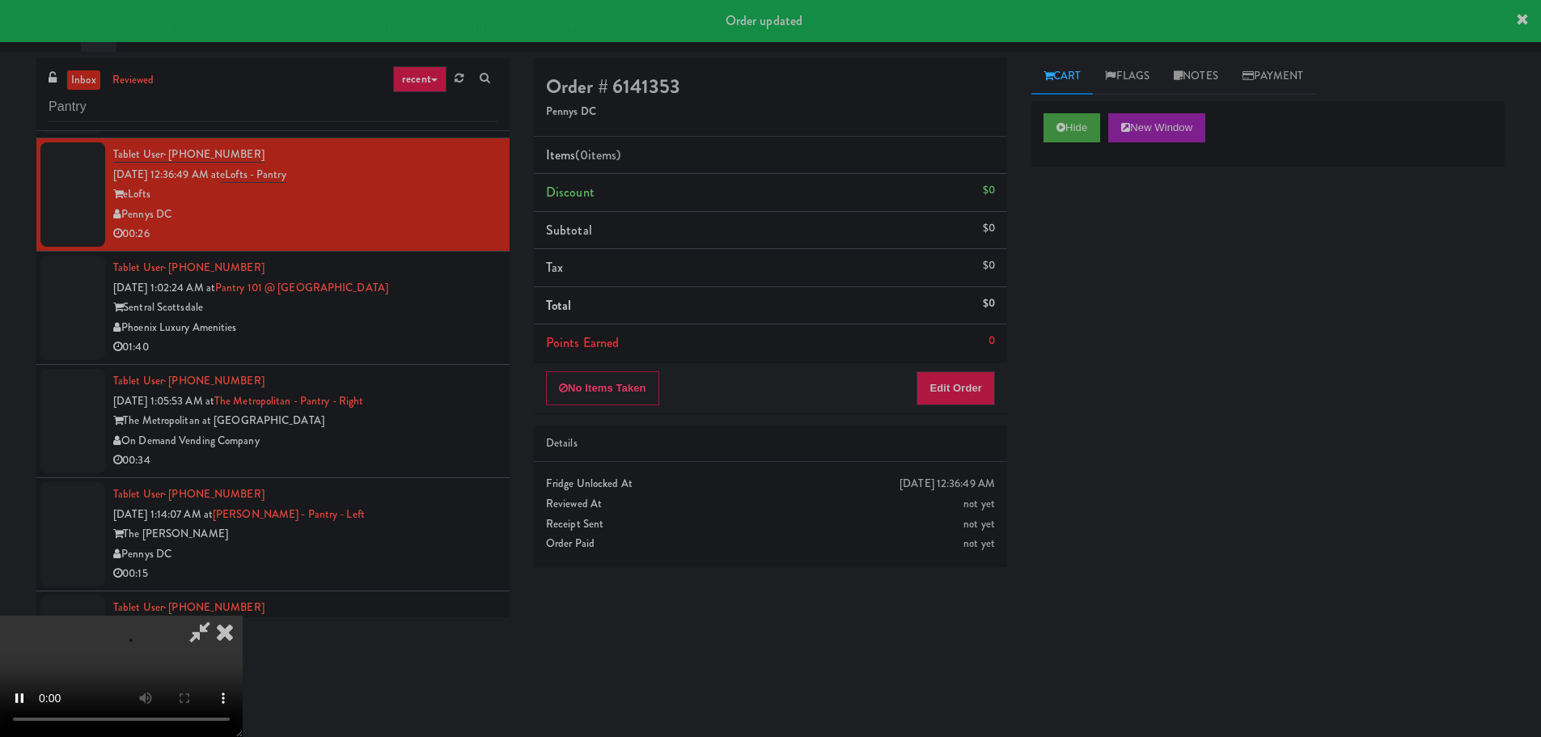
click at [993, 410] on div "No Items Taken Edit Order" at bounding box center [770, 388] width 473 height 50
click at [962, 380] on button "Edit Order" at bounding box center [955, 388] width 78 height 34
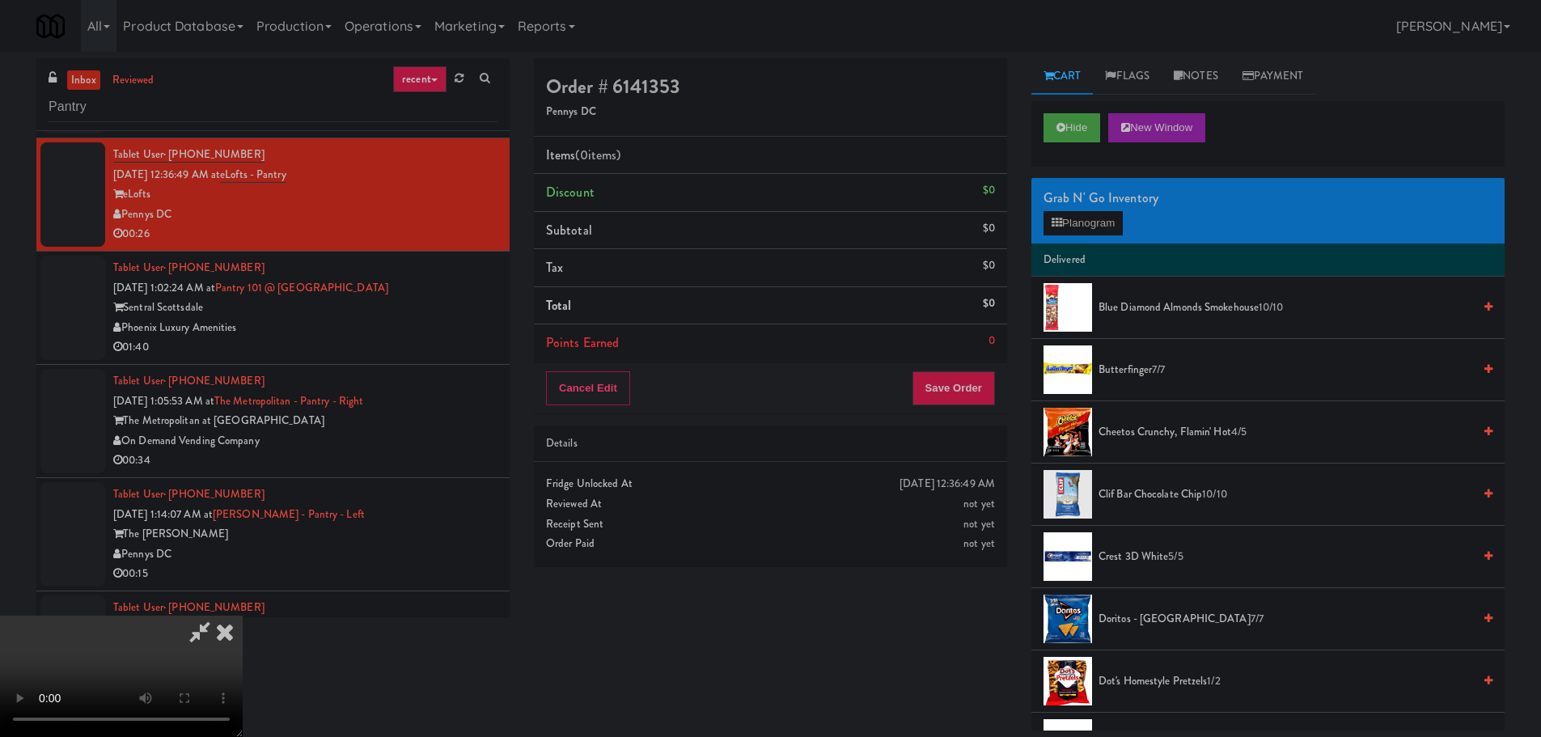
scroll to position [0, 0]
drag, startPoint x: 640, startPoint y: 369, endPoint x: 674, endPoint y: 366, distance: 34.9
click at [243, 615] on video at bounding box center [121, 675] width 243 height 121
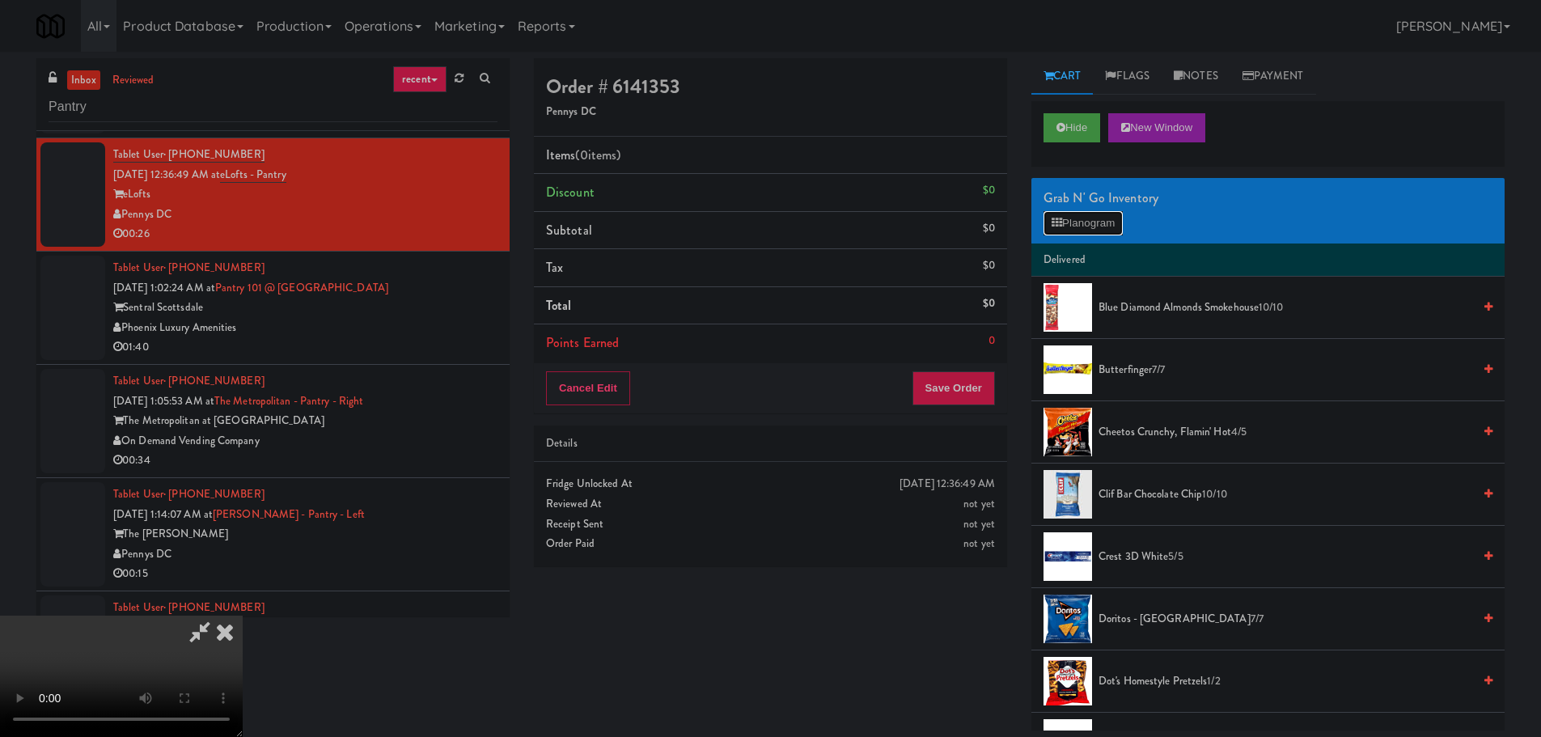
click at [1083, 225] on button "Planogram" at bounding box center [1082, 223] width 79 height 24
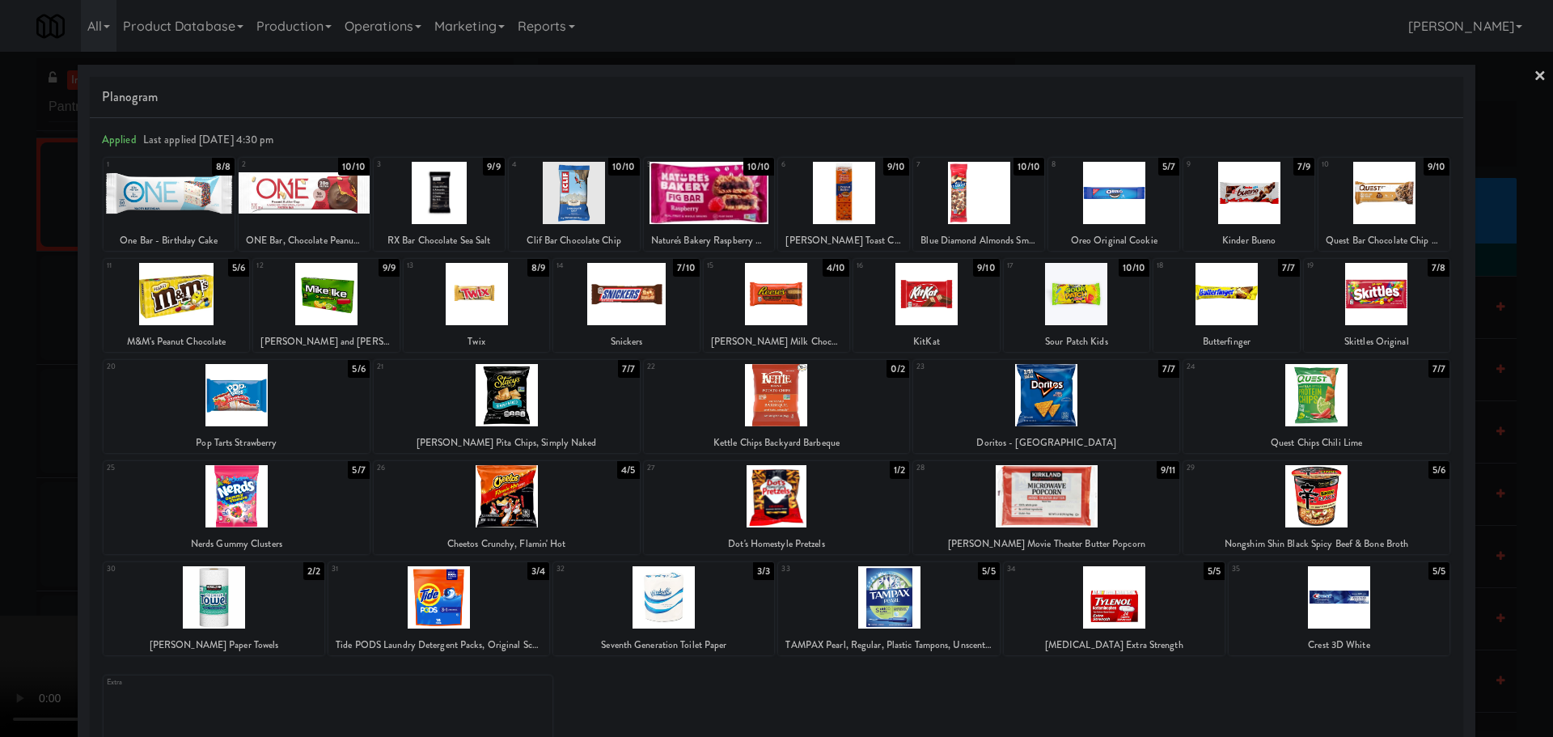
click at [934, 302] on div at bounding box center [926, 294] width 146 height 62
click at [1, 433] on div at bounding box center [776, 368] width 1553 height 737
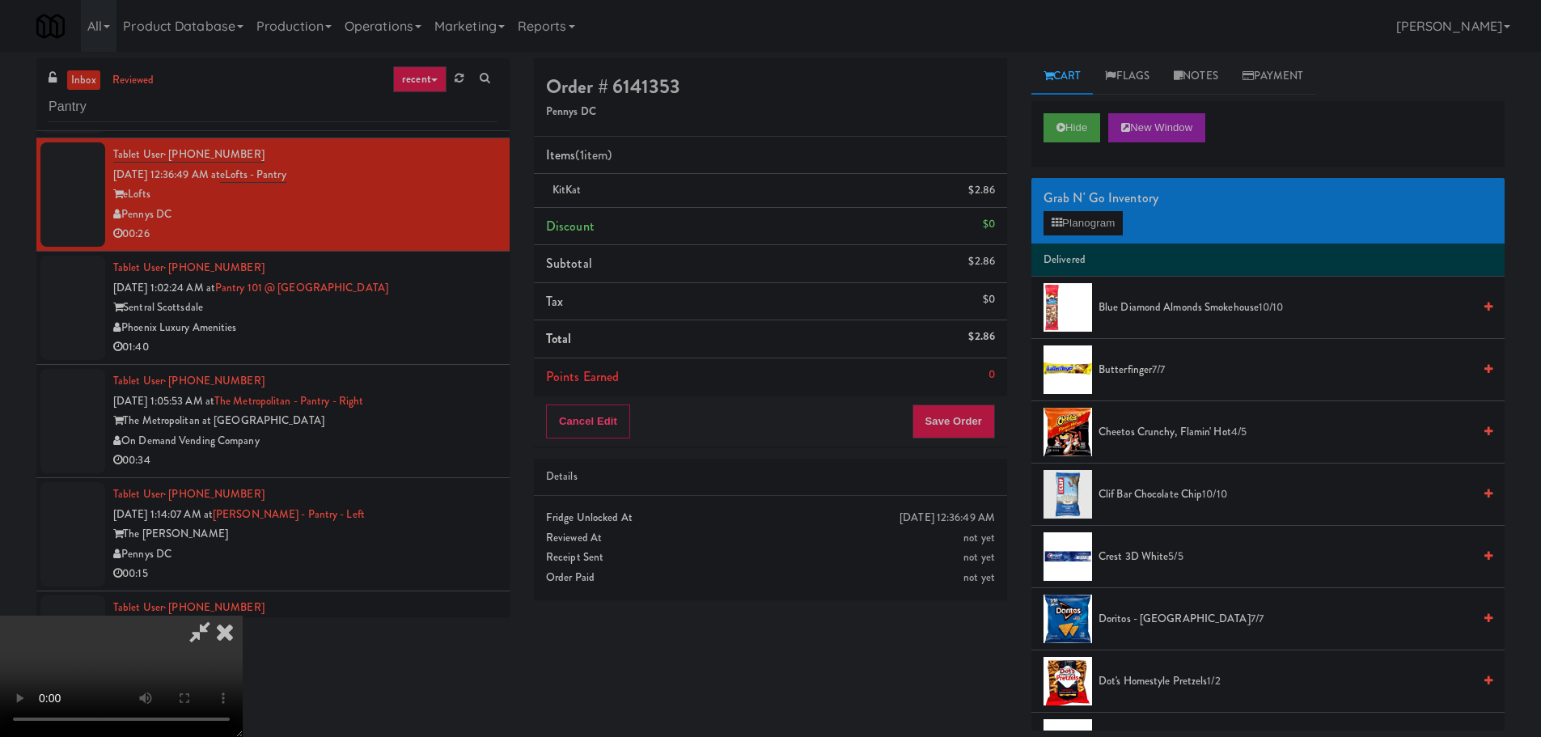
click at [243, 615] on video at bounding box center [121, 675] width 243 height 121
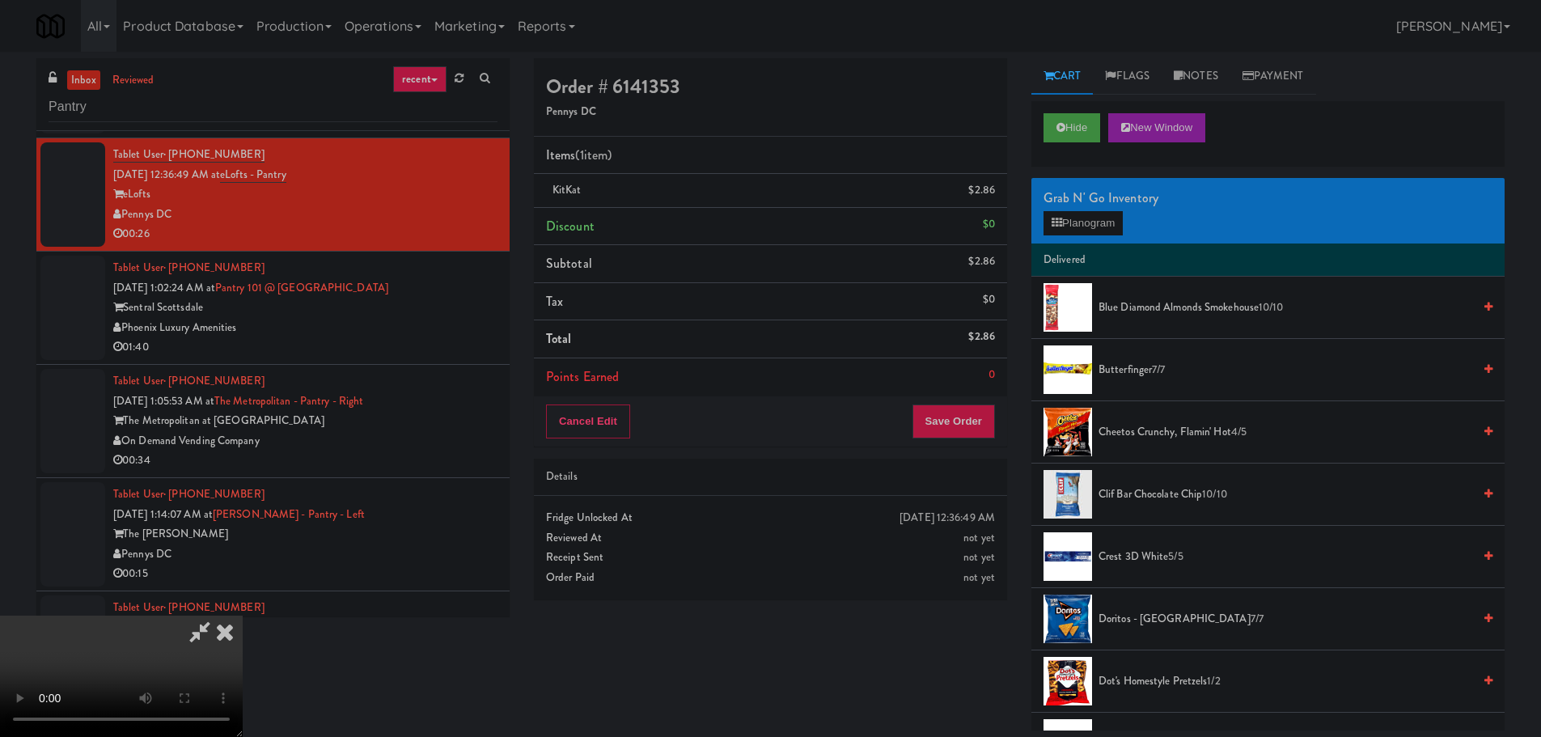
click at [243, 615] on video at bounding box center [121, 675] width 243 height 121
click at [1079, 221] on button "Planogram" at bounding box center [1082, 223] width 79 height 24
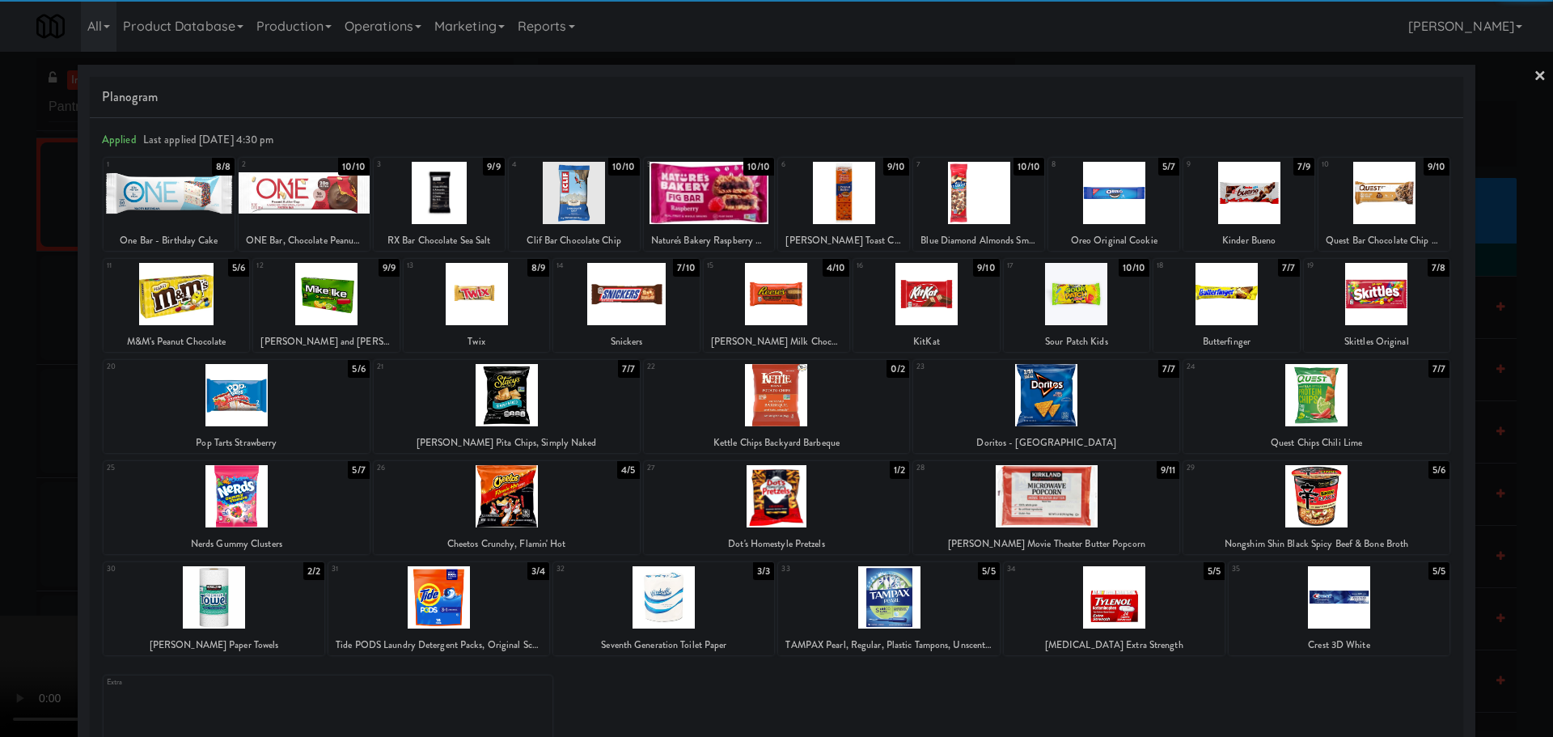
click at [251, 588] on div at bounding box center [214, 597] width 221 height 62
drag, startPoint x: 0, startPoint y: 553, endPoint x: 52, endPoint y: 552, distance: 51.8
click at [0, 552] on div at bounding box center [776, 368] width 1553 height 737
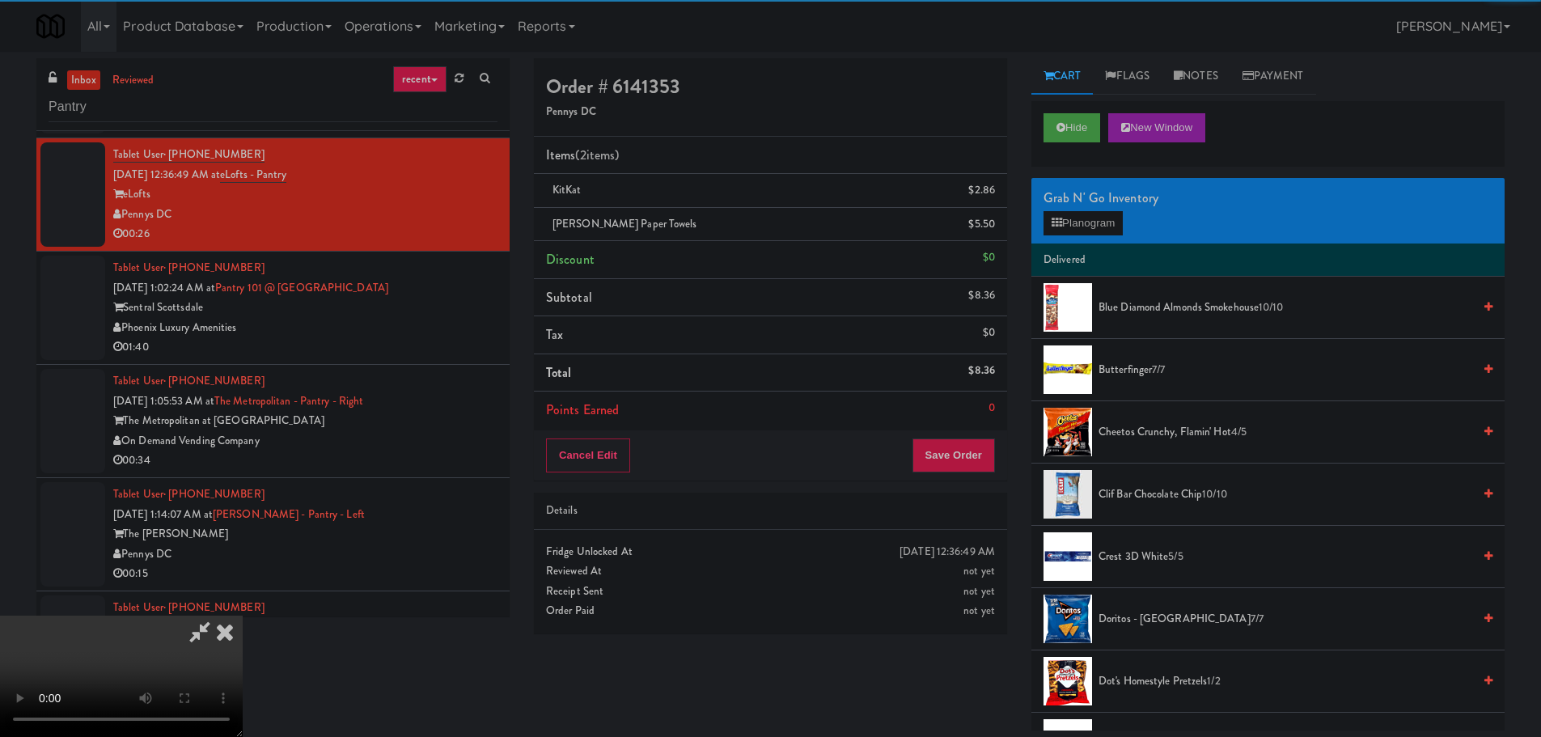
drag, startPoint x: 515, startPoint y: 399, endPoint x: 549, endPoint y: 402, distance: 34.1
click at [243, 615] on video at bounding box center [121, 675] width 243 height 121
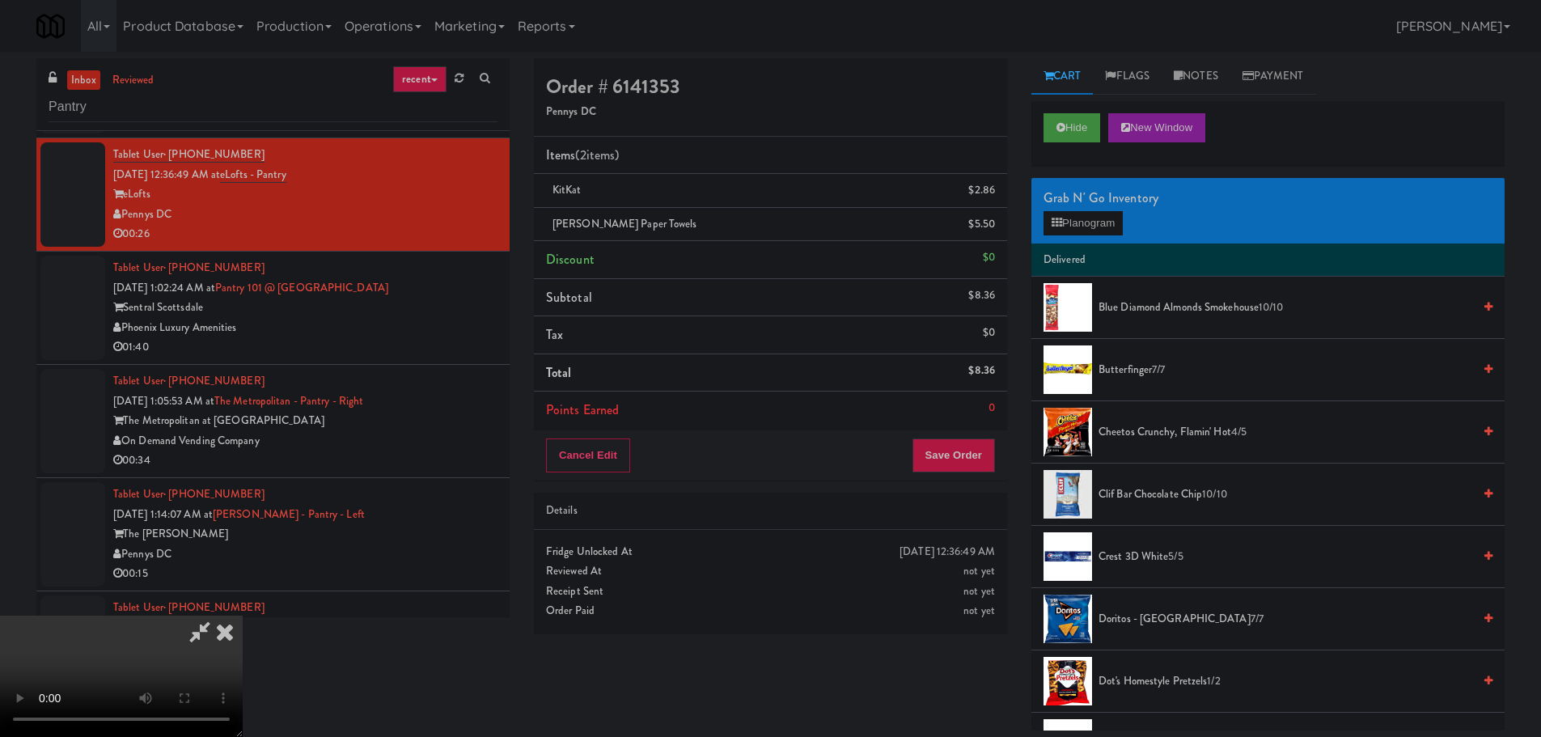
click at [243, 615] on video at bounding box center [121, 675] width 243 height 121
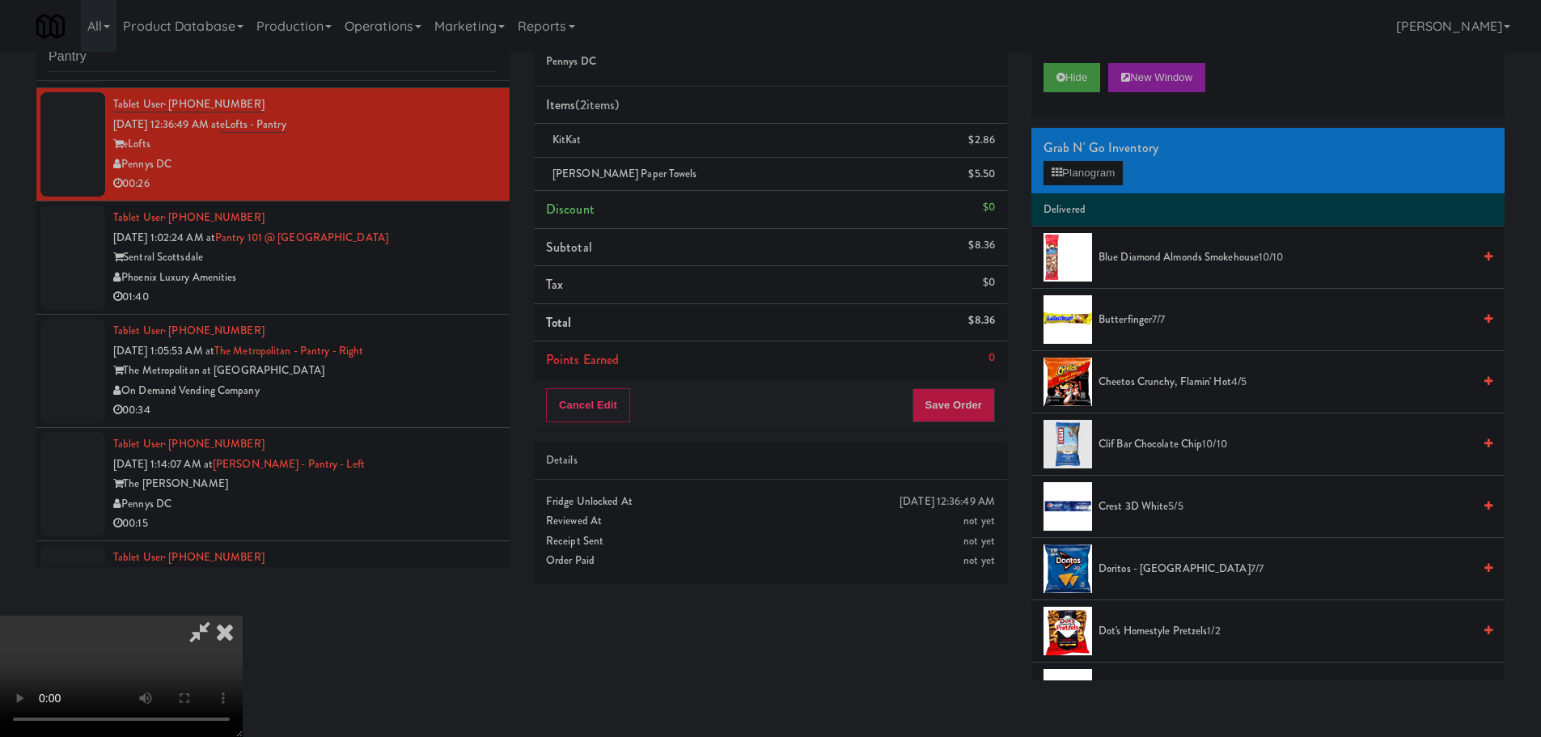
scroll to position [52, 0]
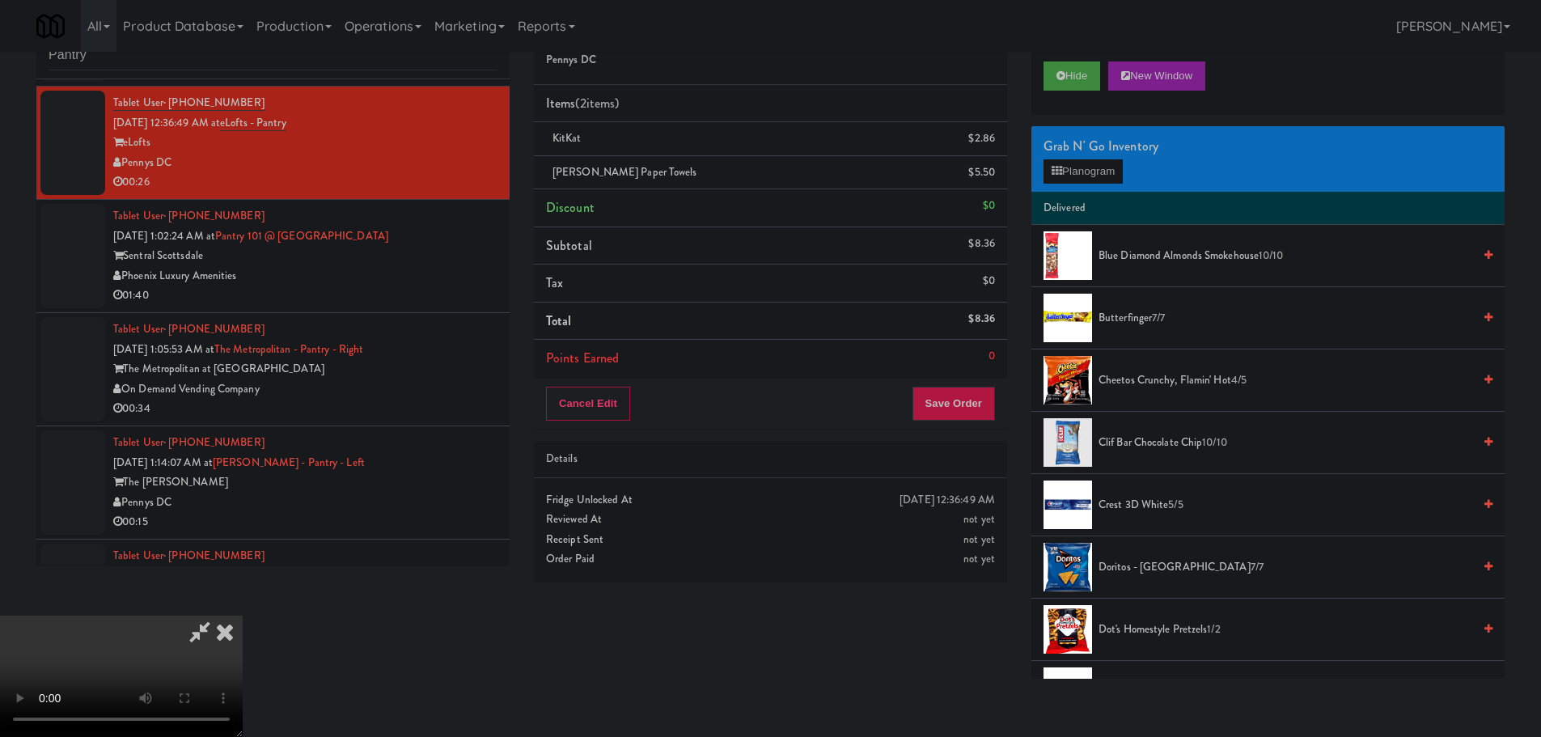
click at [243, 615] on video at bounding box center [121, 675] width 243 height 121
drag, startPoint x: 680, startPoint y: 373, endPoint x: 704, endPoint y: 369, distance: 24.6
click at [243, 615] on video at bounding box center [121, 675] width 243 height 121
click at [1101, 173] on button "Planogram" at bounding box center [1082, 171] width 79 height 24
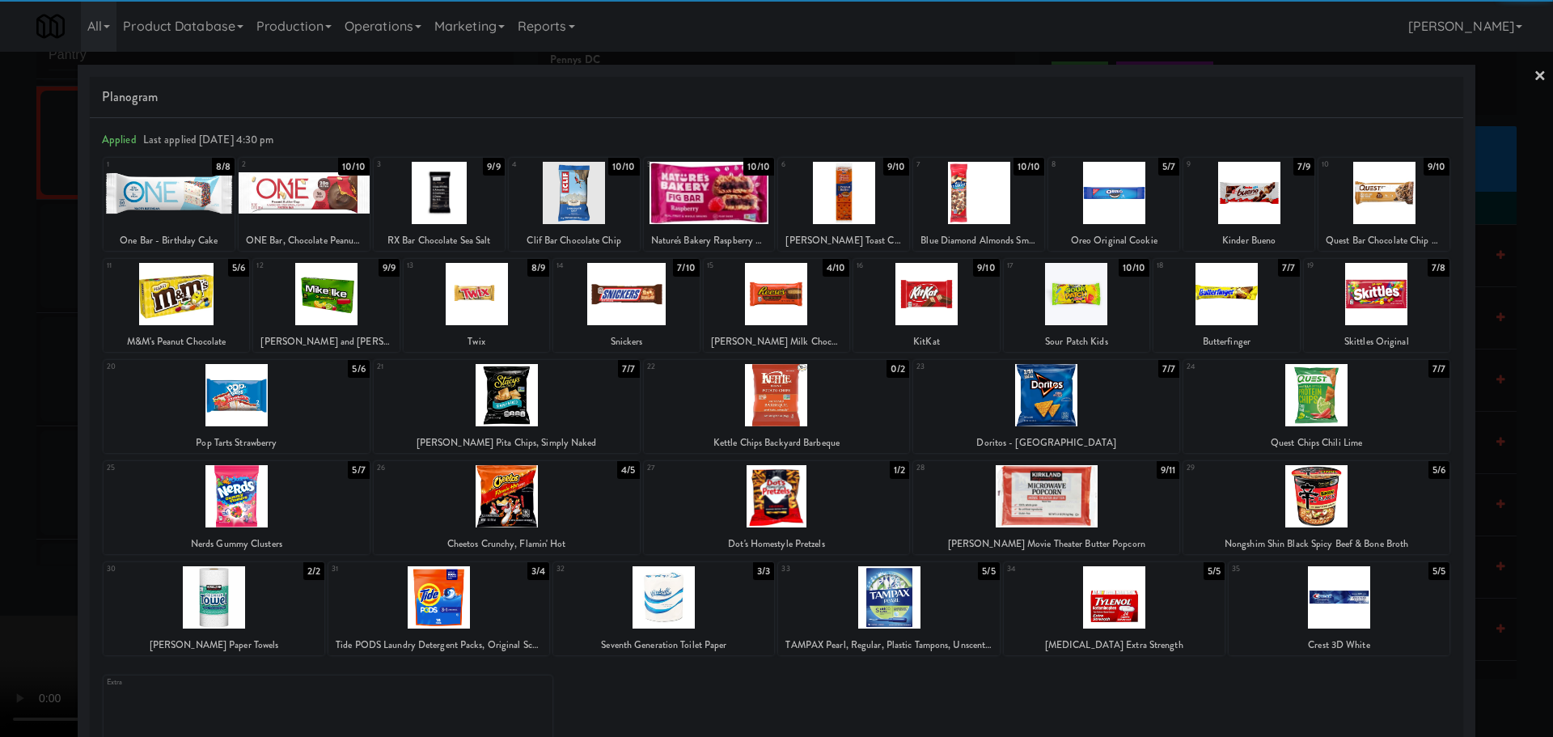
click at [1364, 590] on div at bounding box center [1338, 597] width 221 height 62
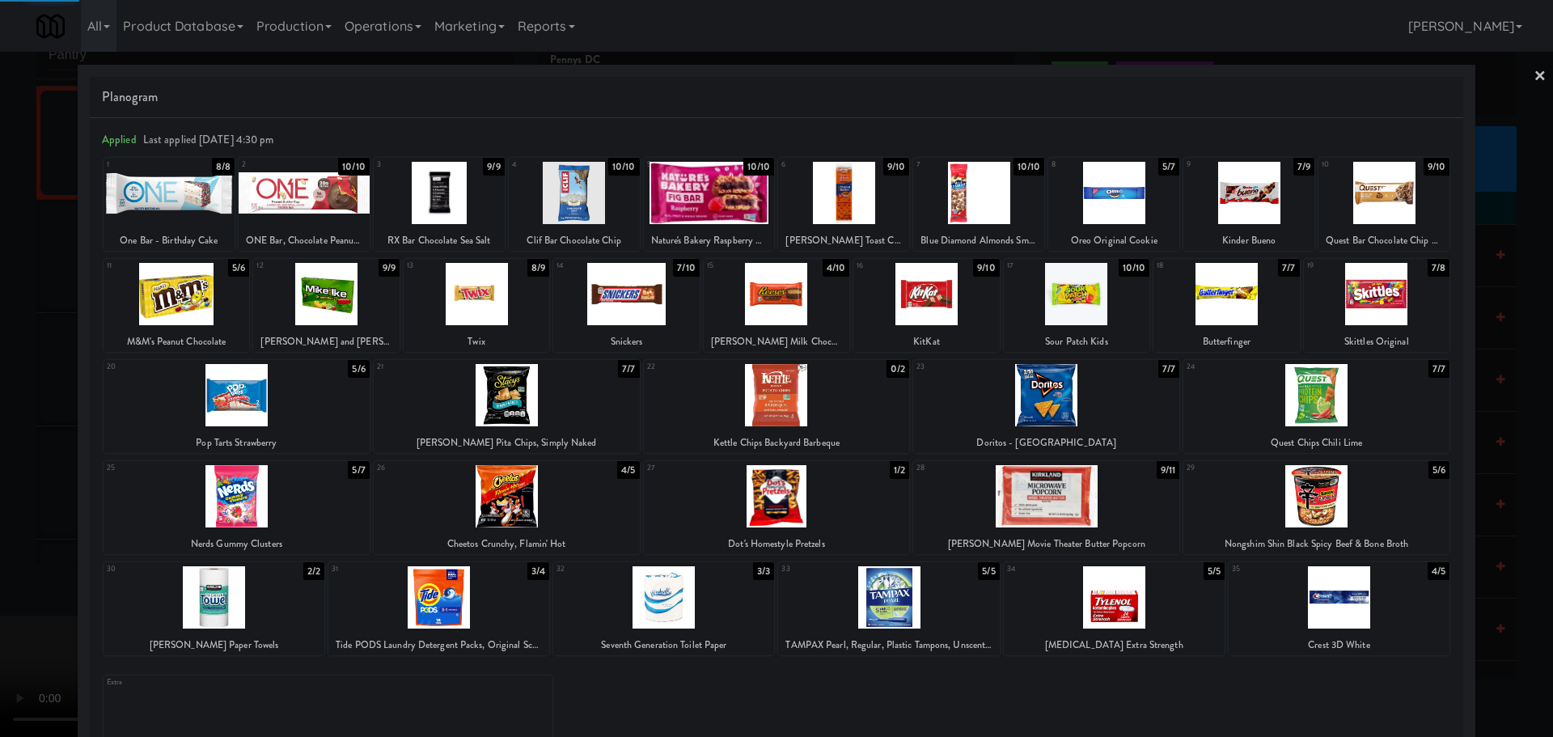
drag, startPoint x: 0, startPoint y: 449, endPoint x: 13, endPoint y: 461, distance: 17.7
click at [13, 460] on div at bounding box center [776, 368] width 1553 height 737
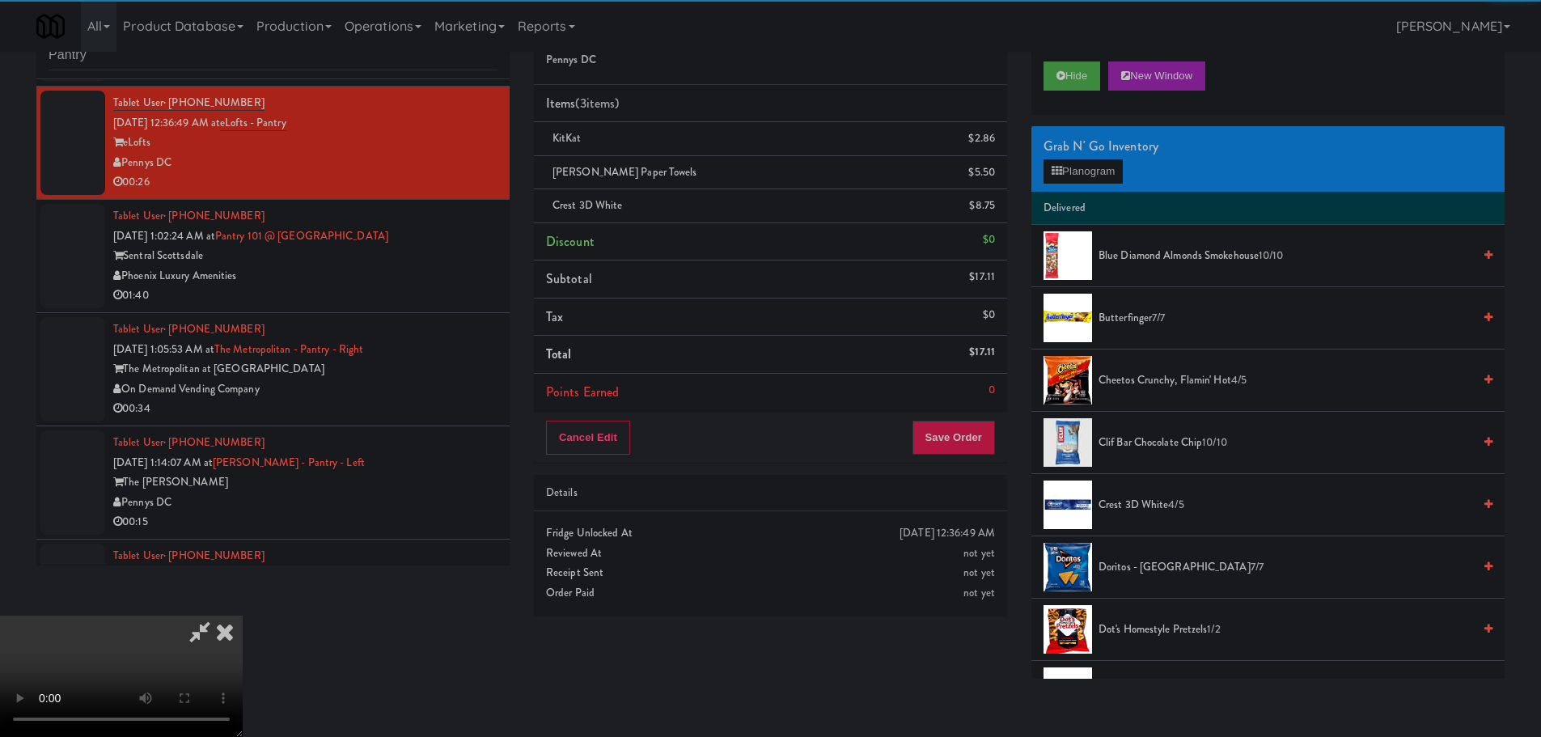
click at [243, 615] on video at bounding box center [121, 675] width 243 height 121
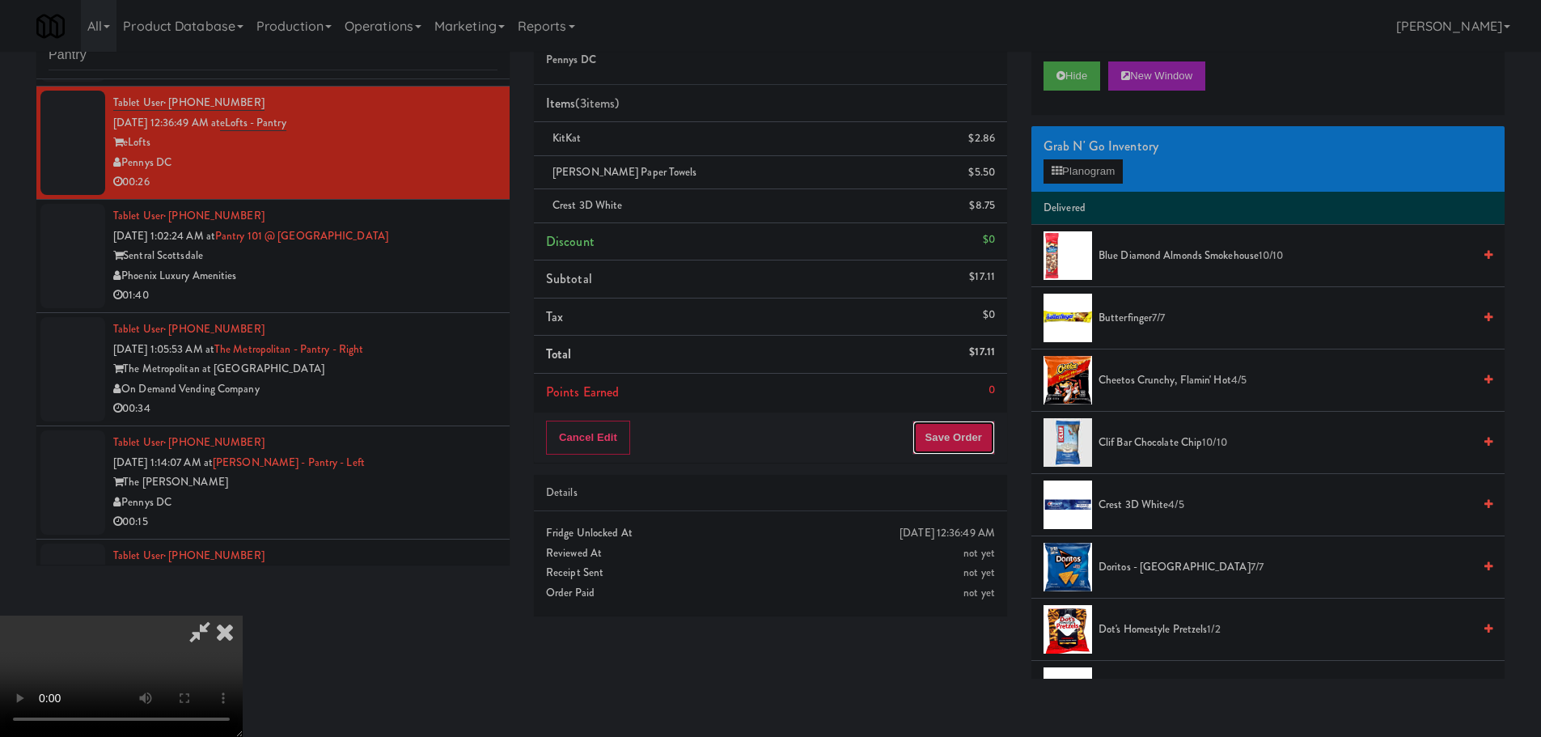
click at [968, 446] on button "Save Order" at bounding box center [953, 438] width 82 height 34
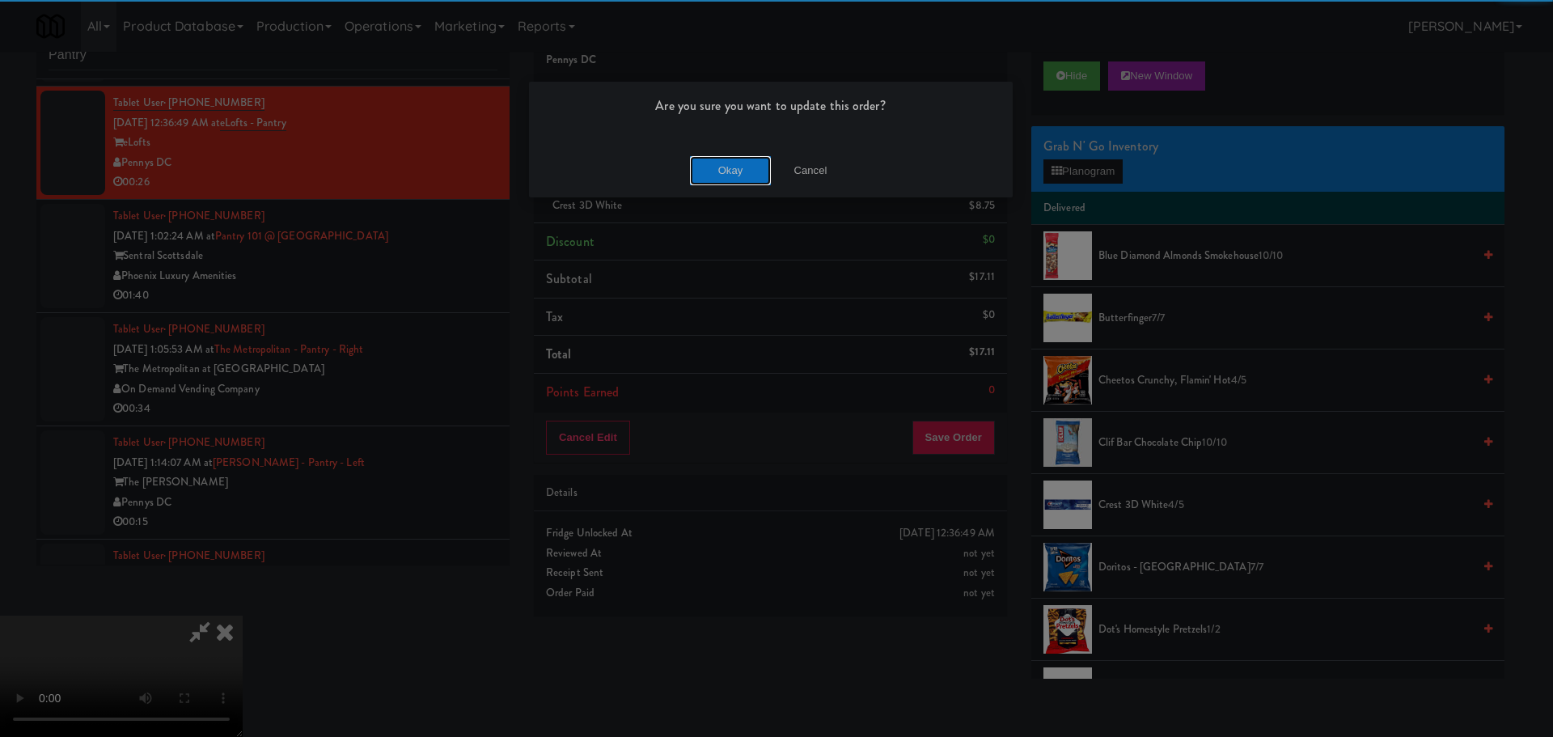
click at [721, 170] on button "Okay" at bounding box center [730, 170] width 81 height 29
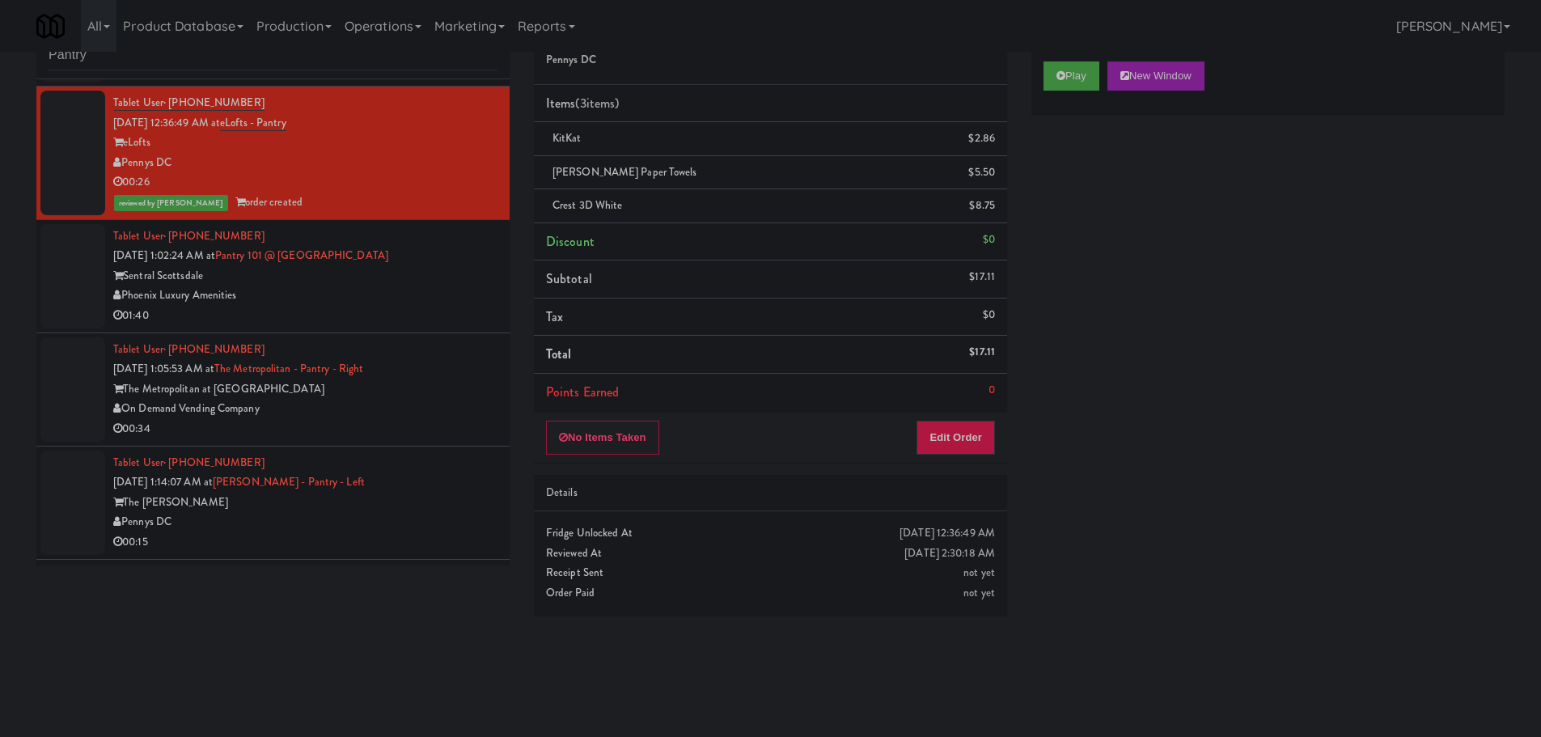
click at [392, 306] on div "01:40" at bounding box center [305, 316] width 384 height 20
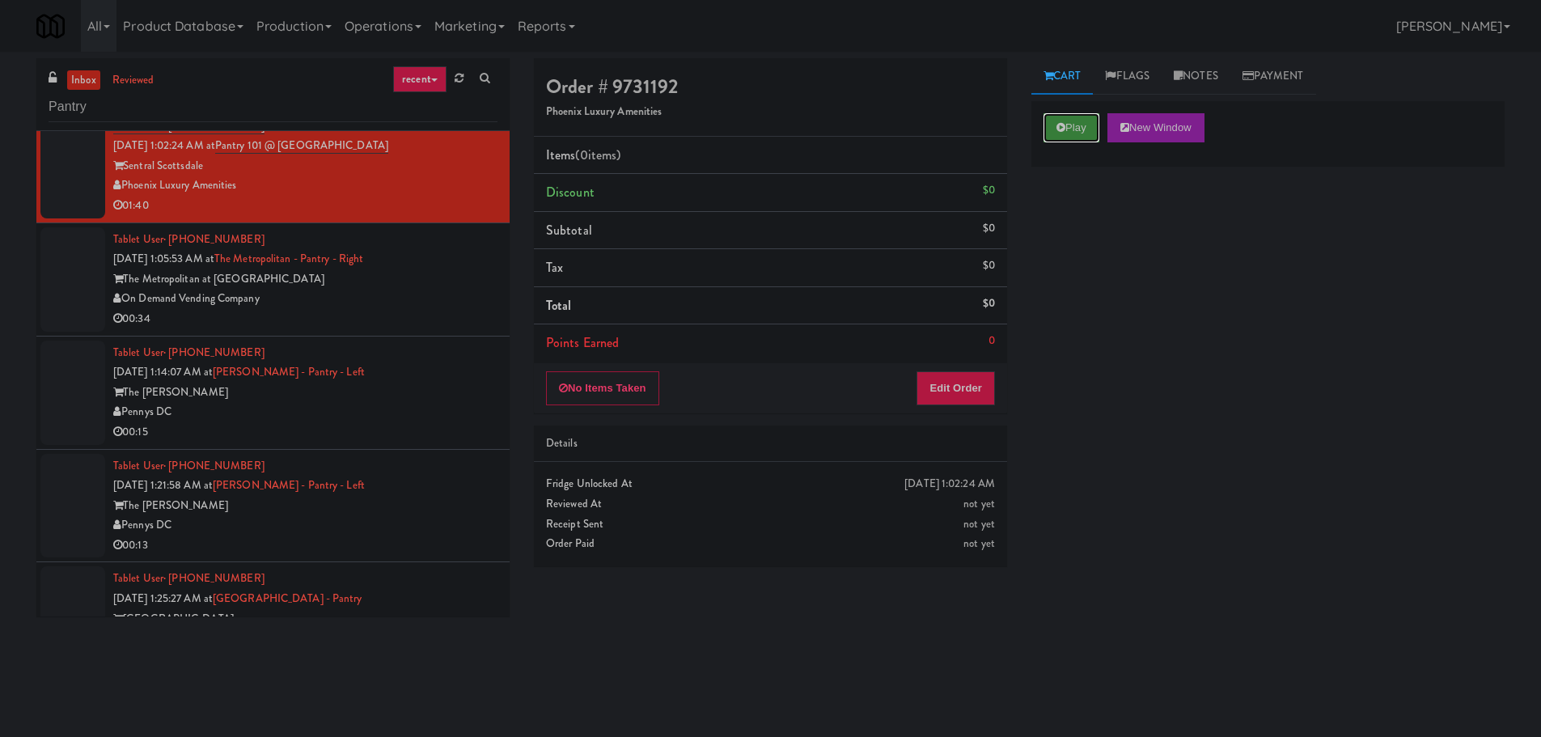
click at [1068, 137] on button "Play" at bounding box center [1071, 127] width 56 height 29
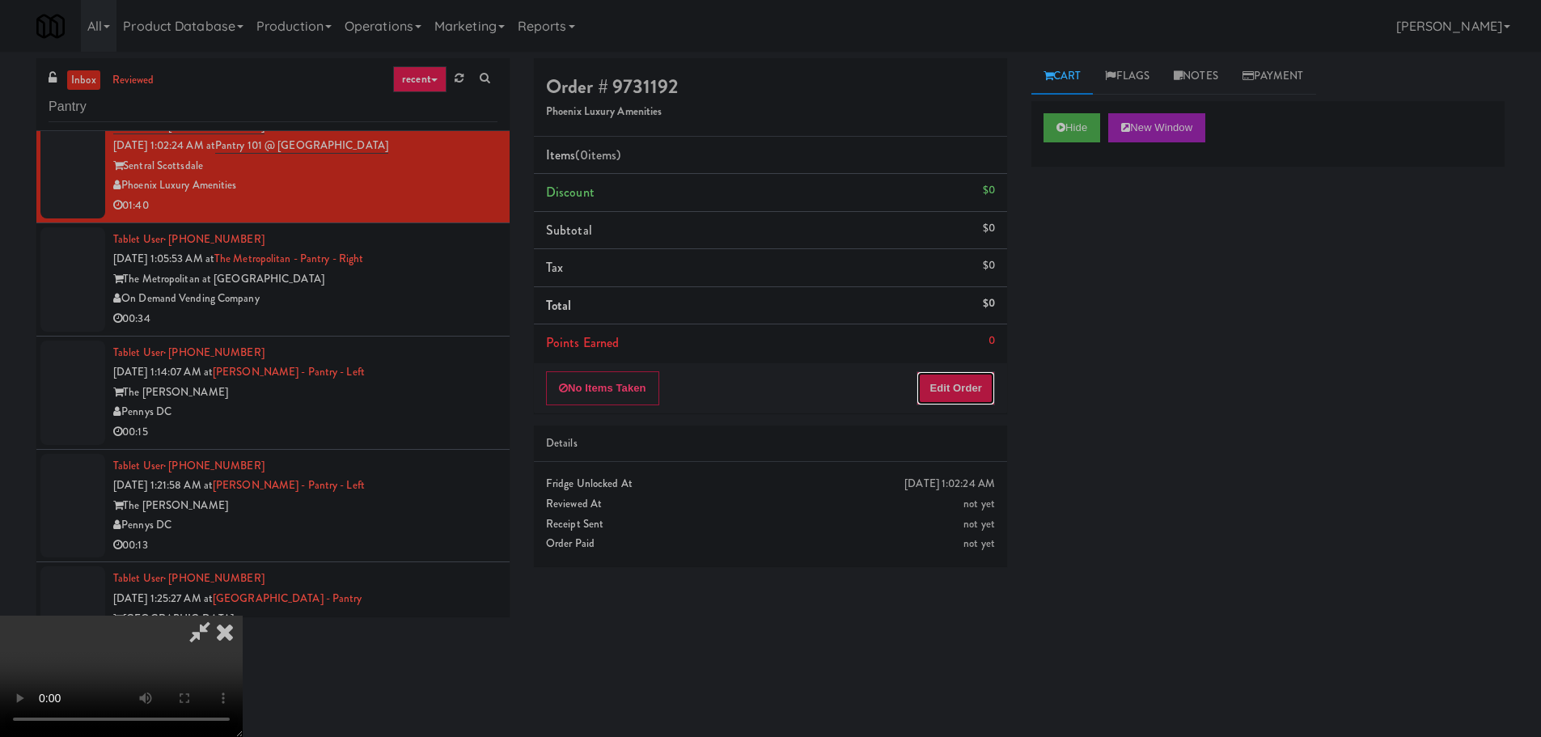
click at [968, 387] on button "Edit Order" at bounding box center [955, 388] width 78 height 34
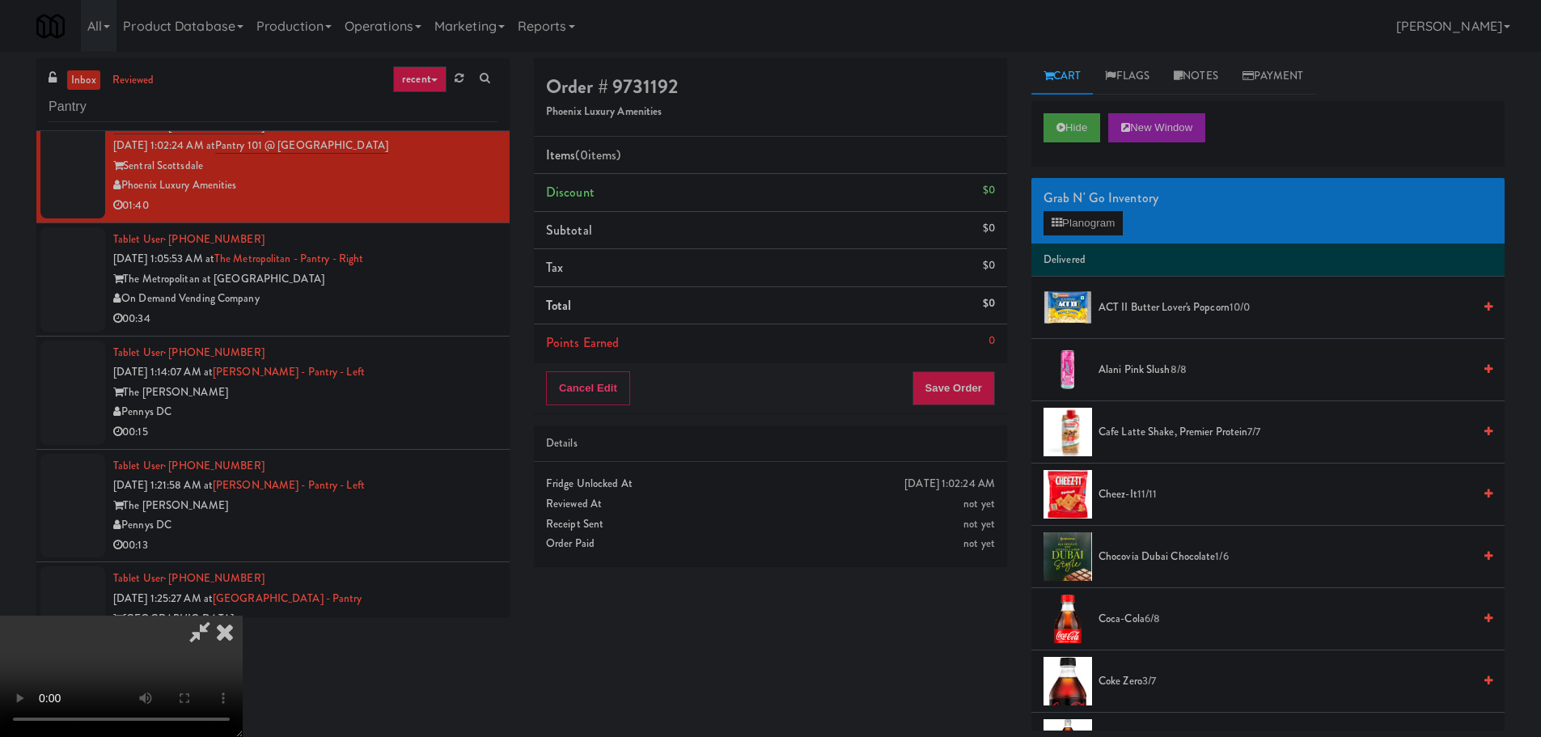
drag, startPoint x: 742, startPoint y: 368, endPoint x: 824, endPoint y: 366, distance: 82.5
click at [243, 615] on video at bounding box center [121, 675] width 243 height 121
click at [1084, 218] on button "Planogram" at bounding box center [1082, 223] width 79 height 24
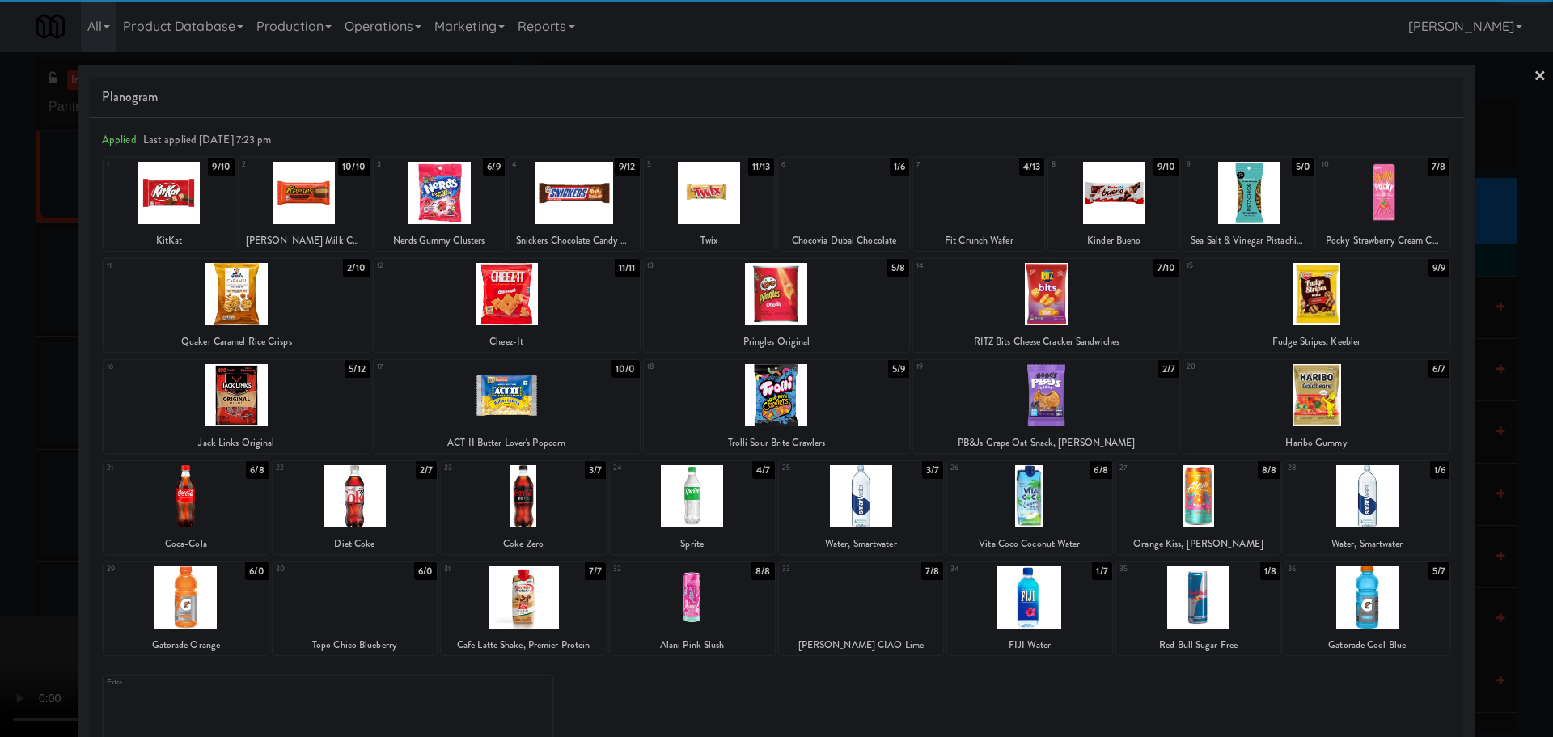
click at [696, 508] on div at bounding box center [692, 496] width 165 height 62
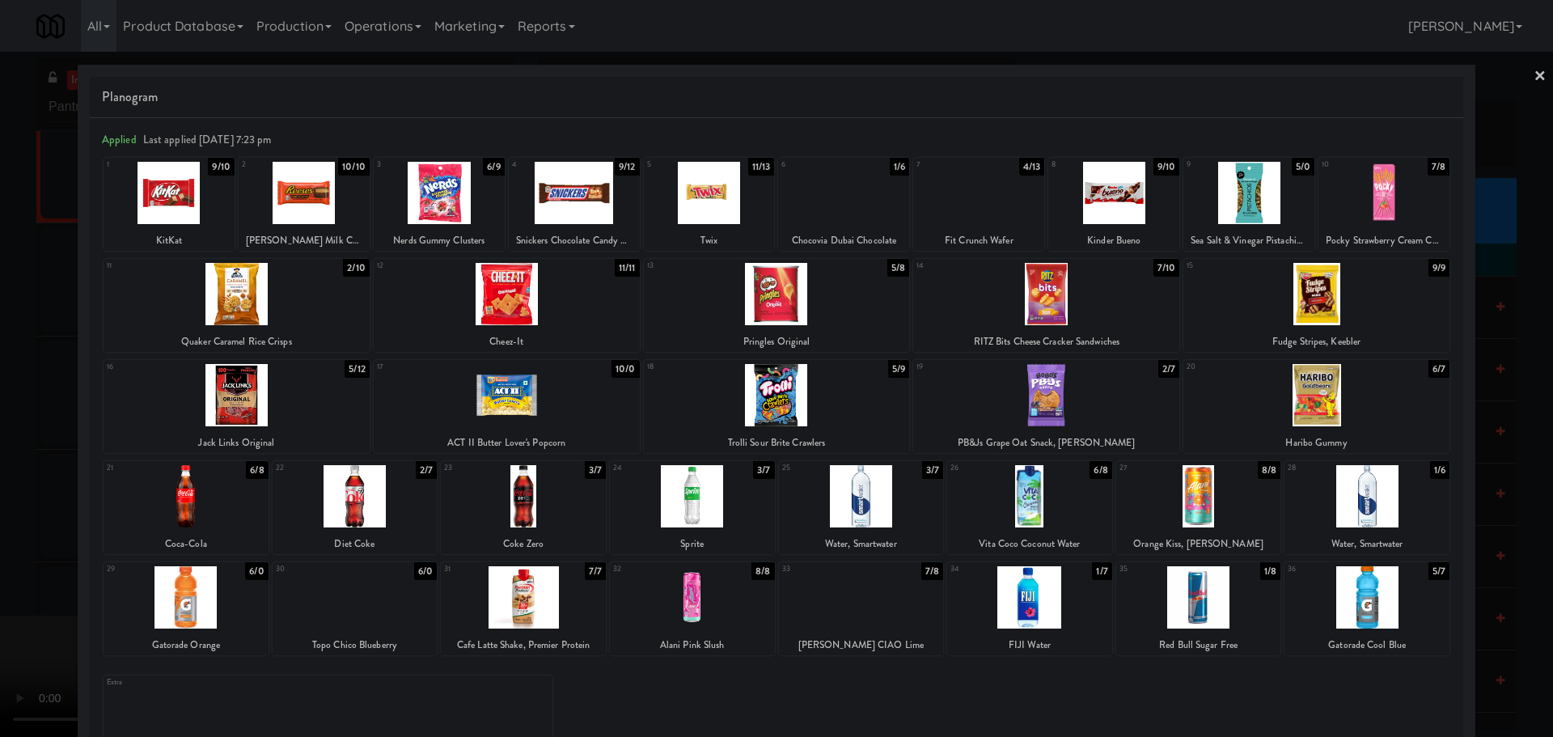
drag, startPoint x: 0, startPoint y: 525, endPoint x: 373, endPoint y: 440, distance: 382.3
click at [2, 525] on div at bounding box center [776, 368] width 1553 height 737
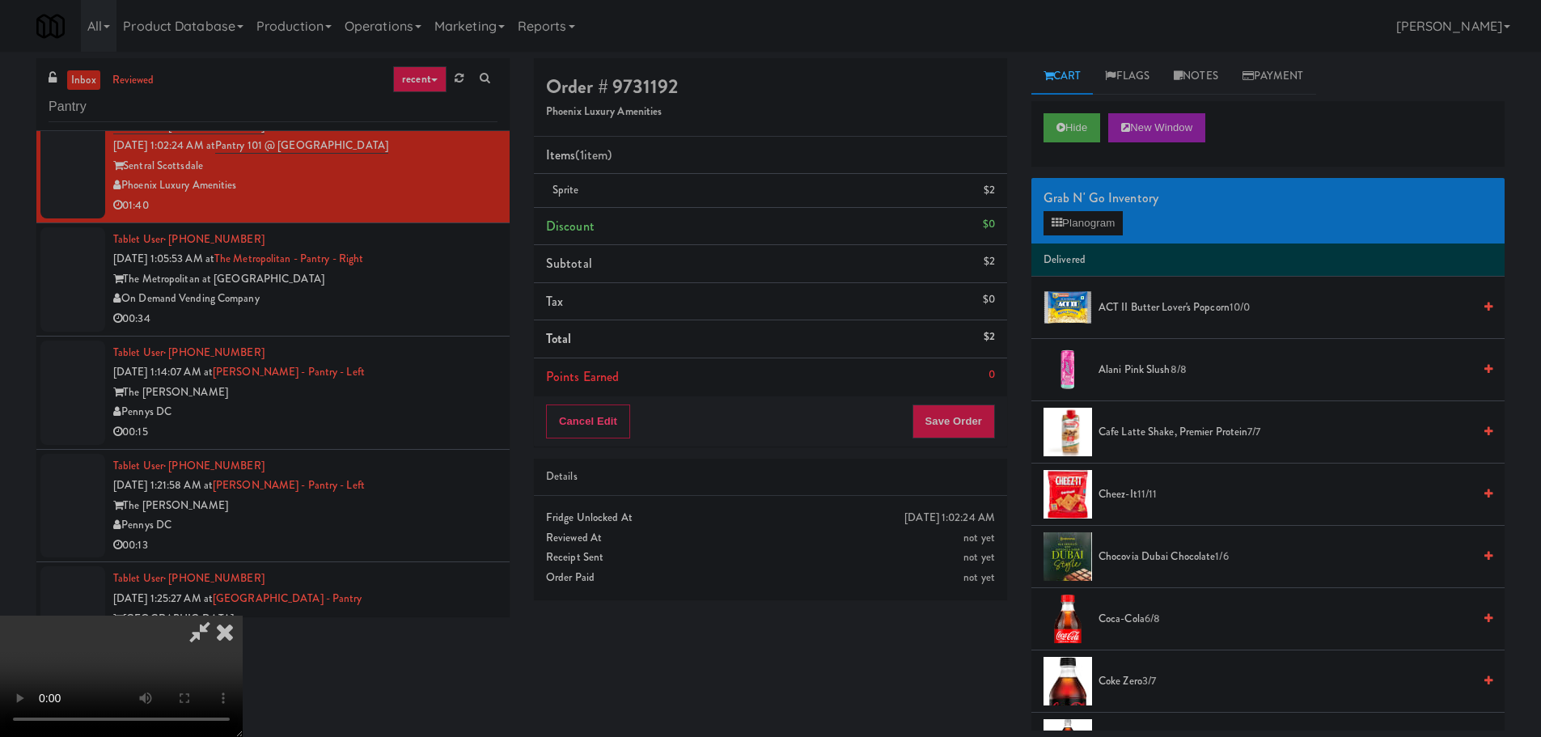
drag, startPoint x: 420, startPoint y: 433, endPoint x: 462, endPoint y: 431, distance: 42.1
click at [243, 615] on video at bounding box center [121, 675] width 243 height 121
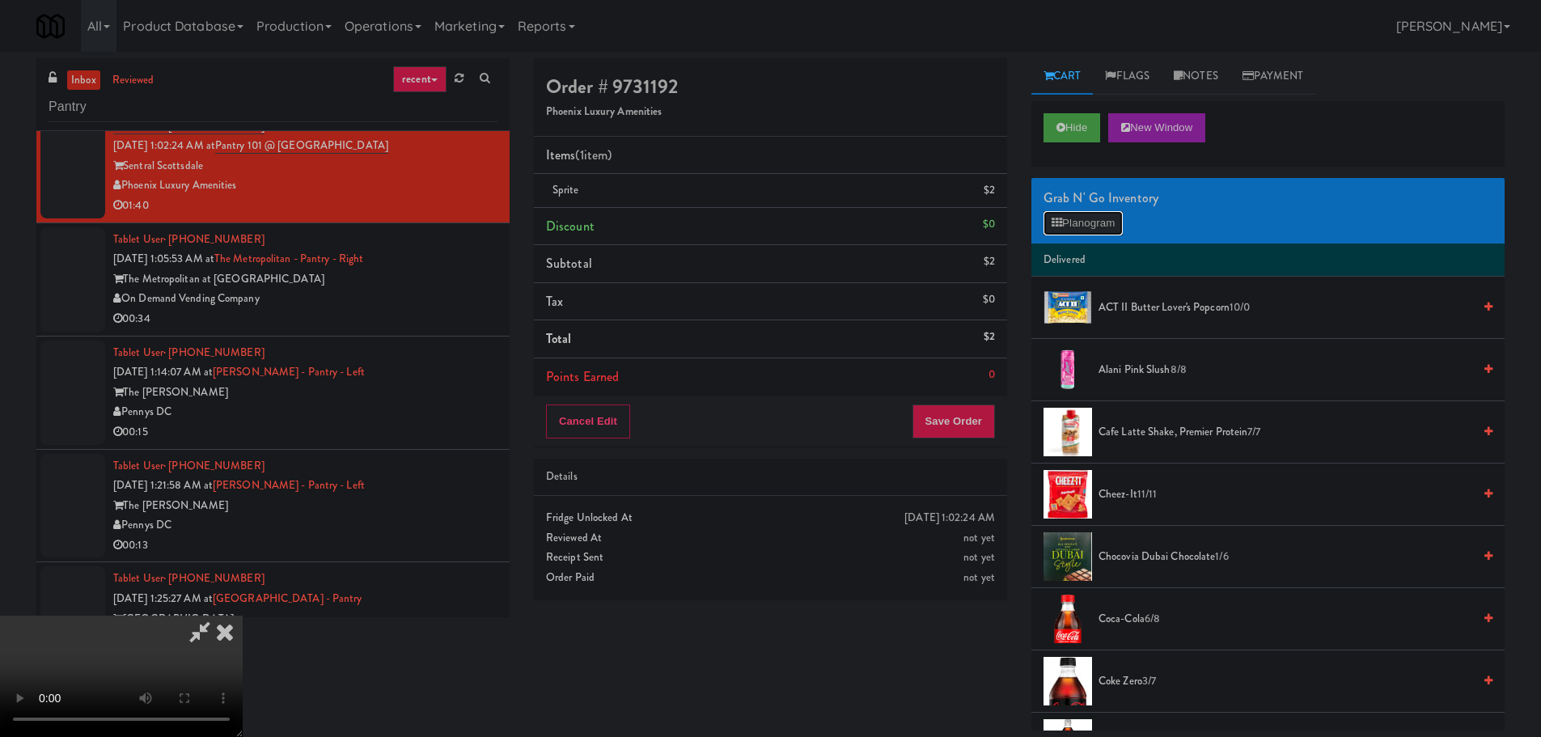
click at [1045, 227] on button "Planogram" at bounding box center [1082, 223] width 79 height 24
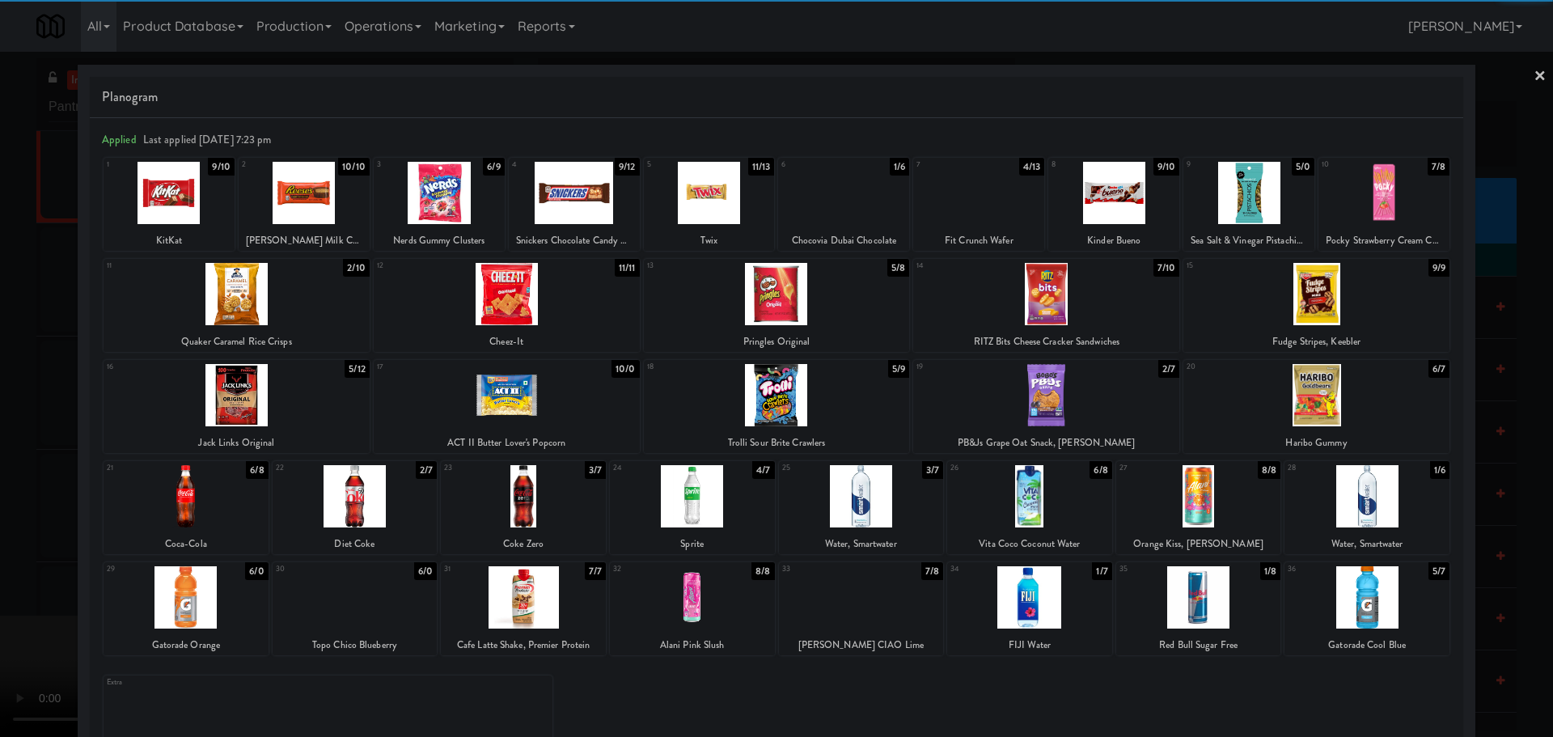
click at [1055, 609] on div at bounding box center [1029, 597] width 165 height 62
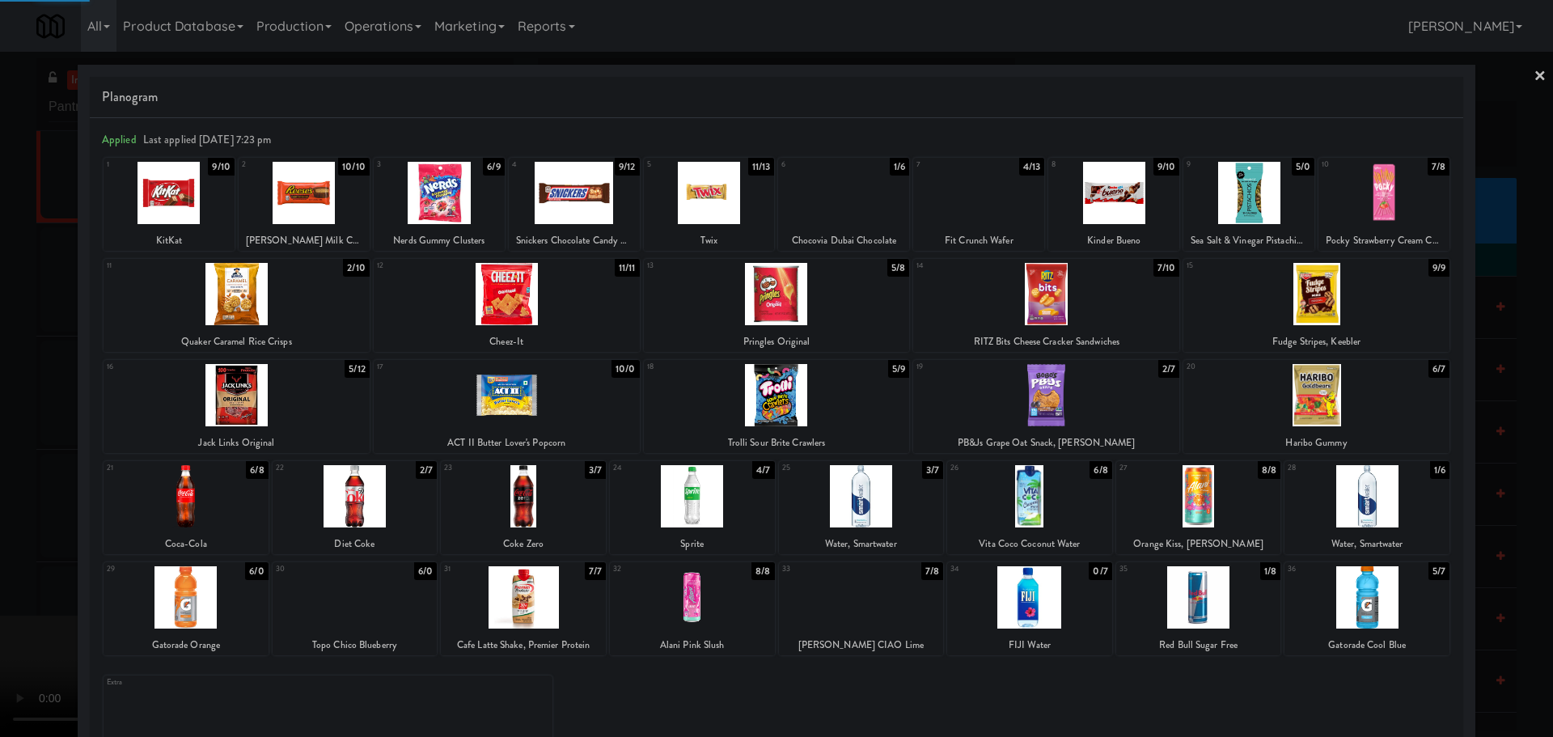
drag, startPoint x: 0, startPoint y: 503, endPoint x: 154, endPoint y: 450, distance: 162.4
click at [1, 503] on div at bounding box center [776, 368] width 1553 height 737
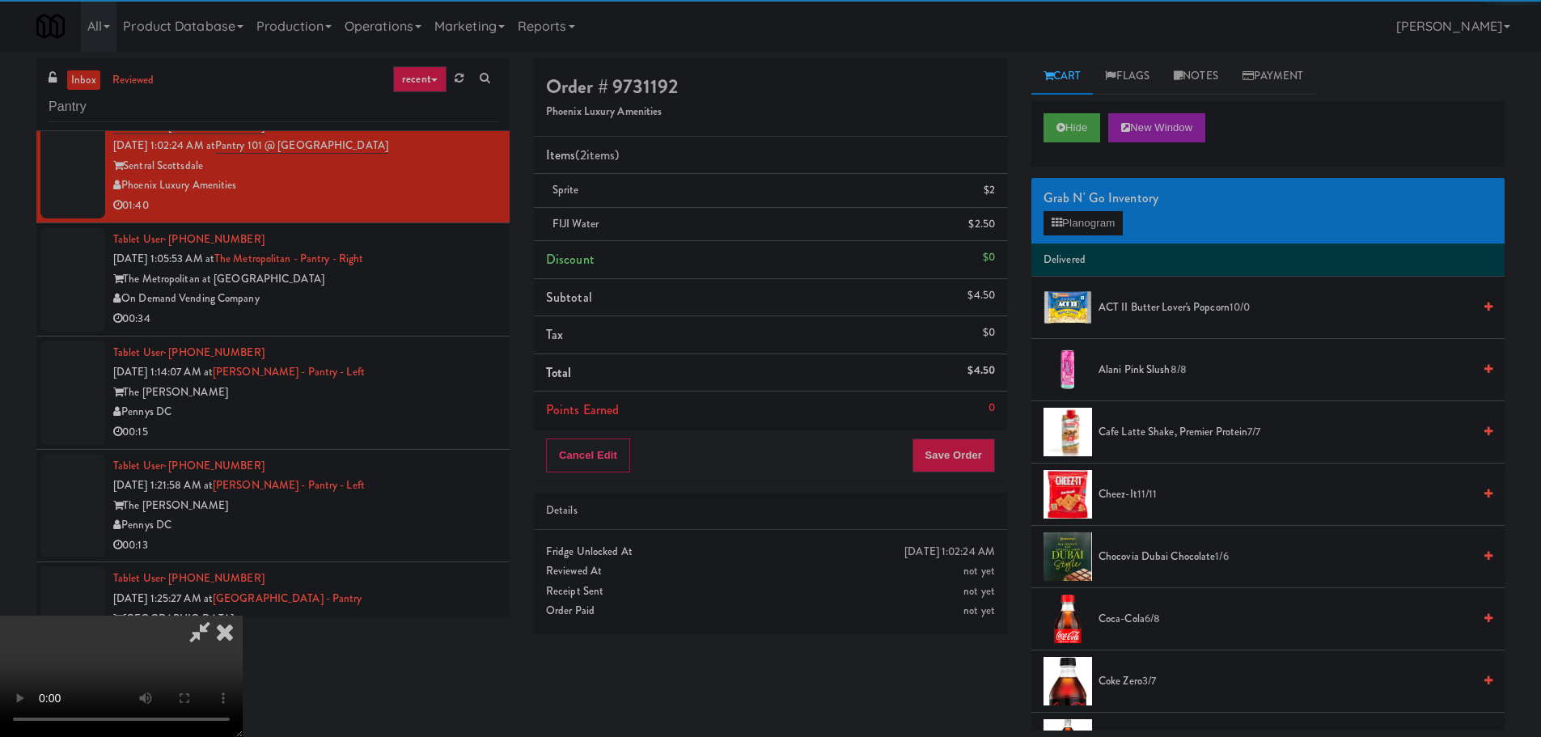
click at [243, 615] on video at bounding box center [121, 675] width 243 height 121
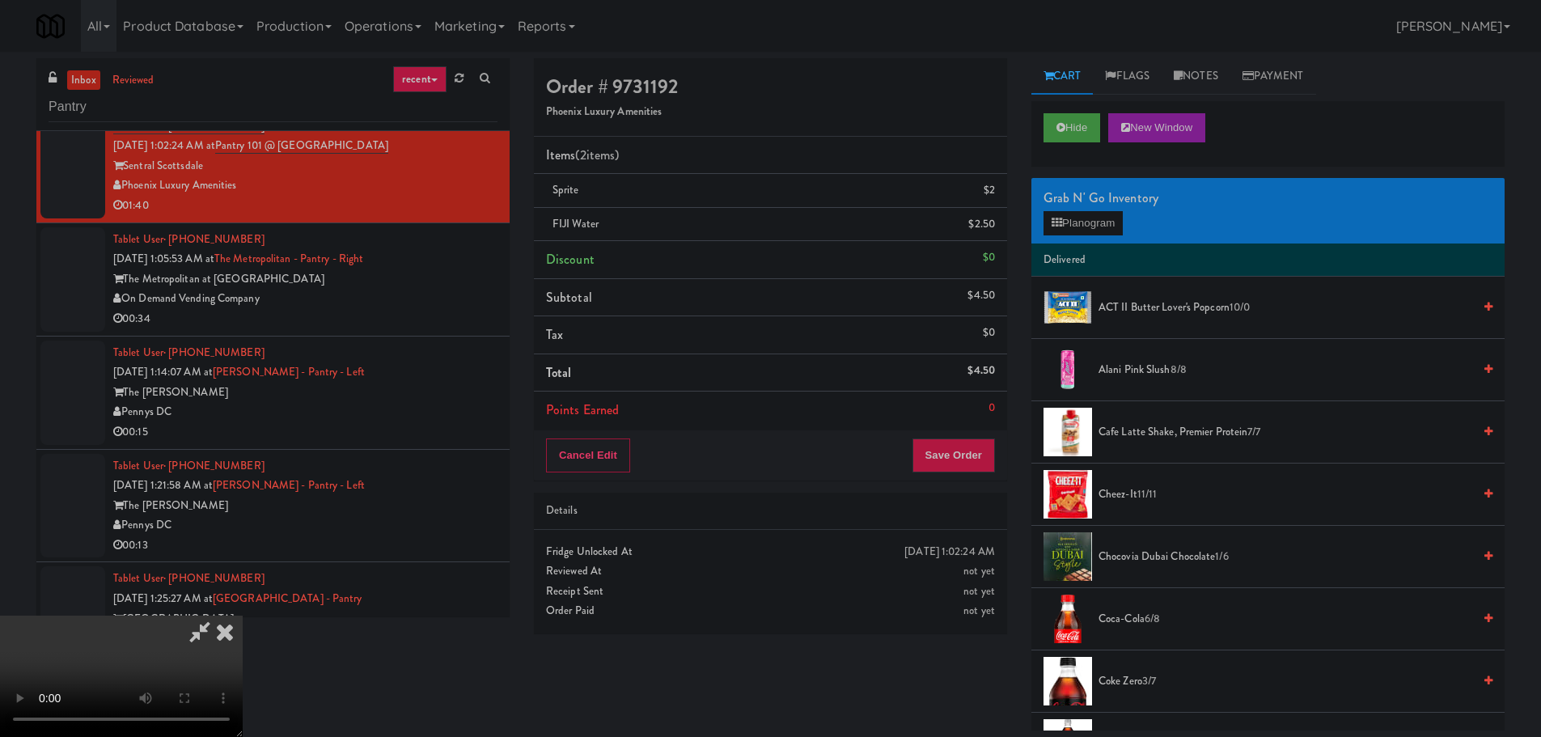
click at [243, 615] on video at bounding box center [121, 675] width 243 height 121
click at [1125, 243] on li "Delivered" at bounding box center [1267, 260] width 473 height 34
click at [1105, 215] on button "Planogram" at bounding box center [1082, 223] width 79 height 24
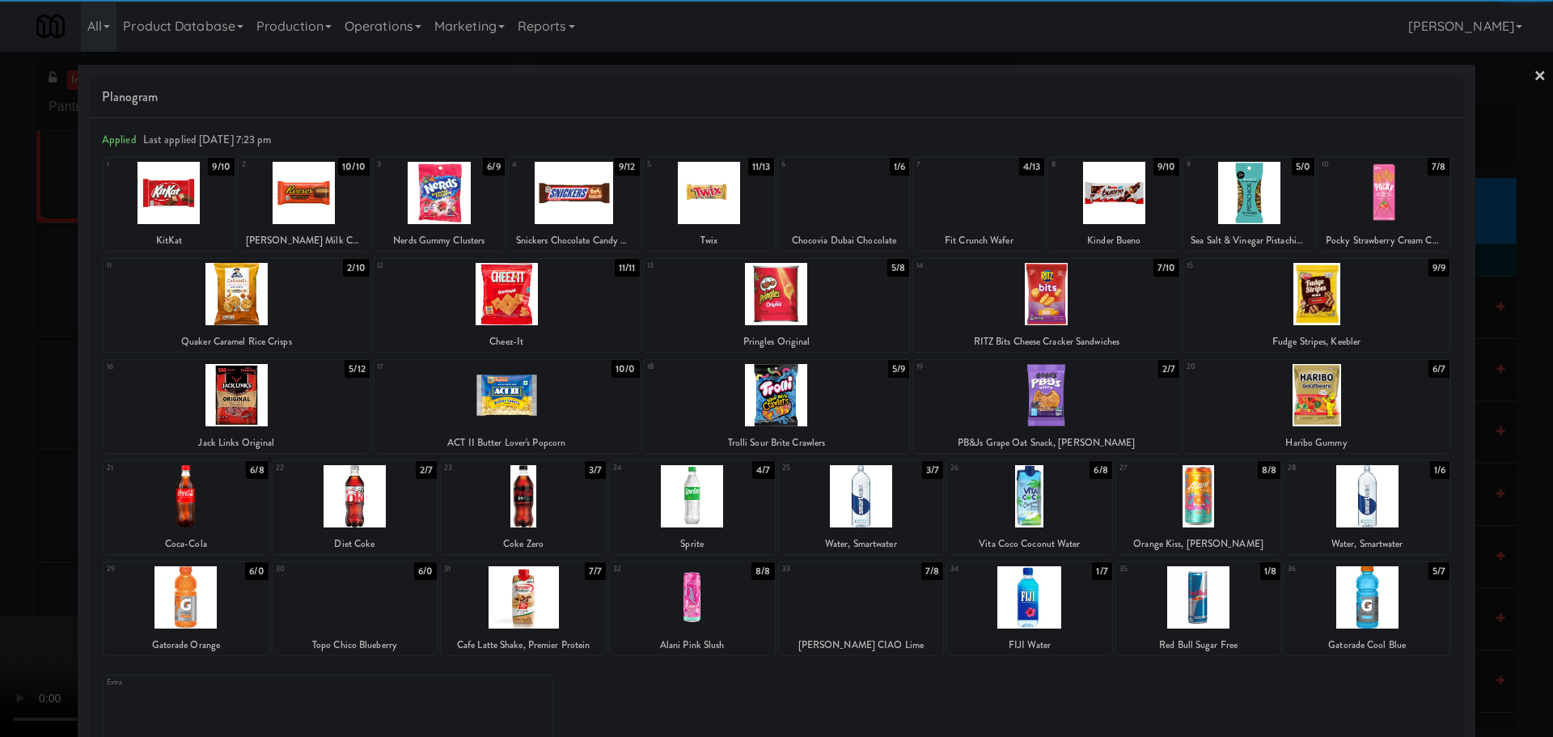
click at [879, 501] on div at bounding box center [861, 496] width 165 height 62
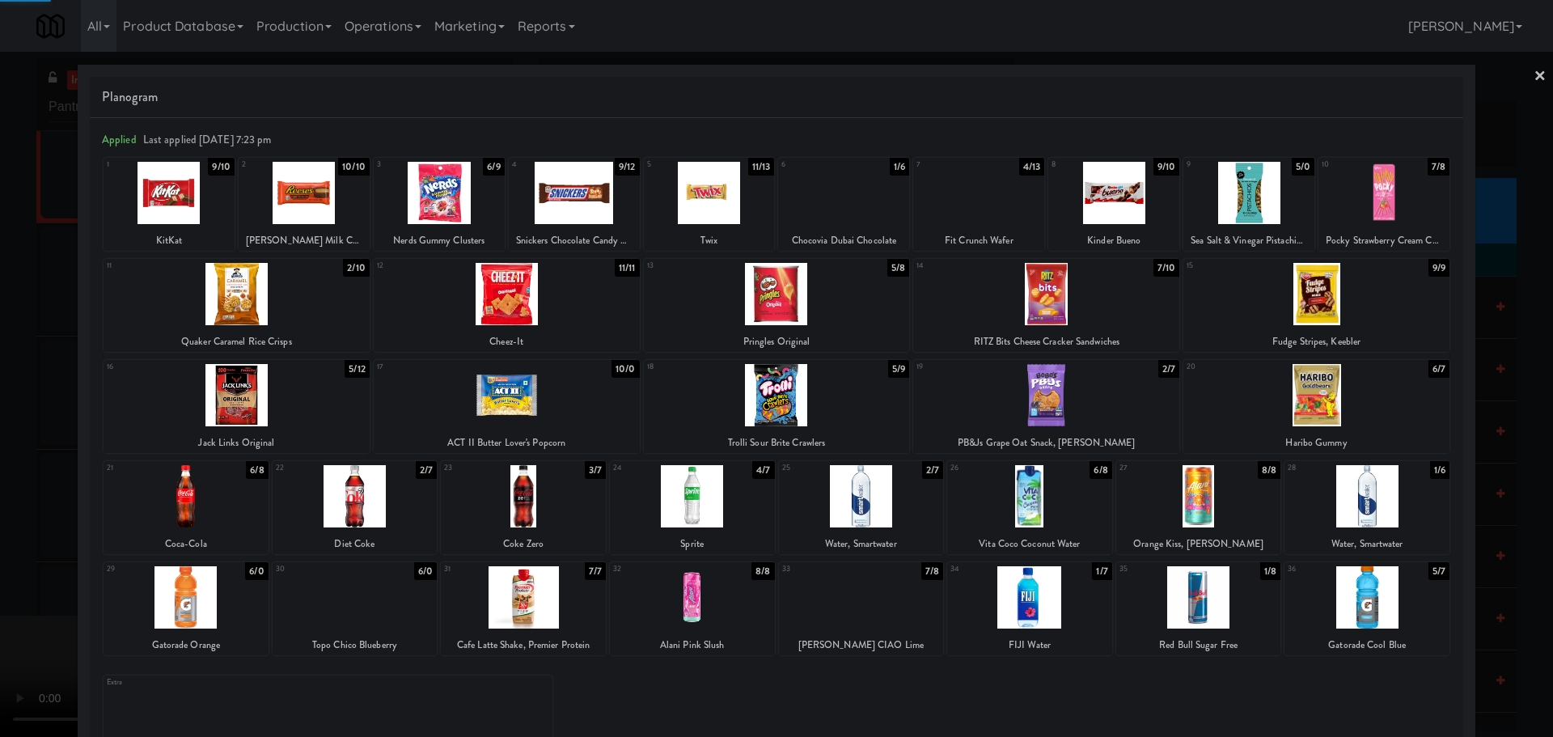
click at [0, 478] on div at bounding box center [776, 368] width 1553 height 737
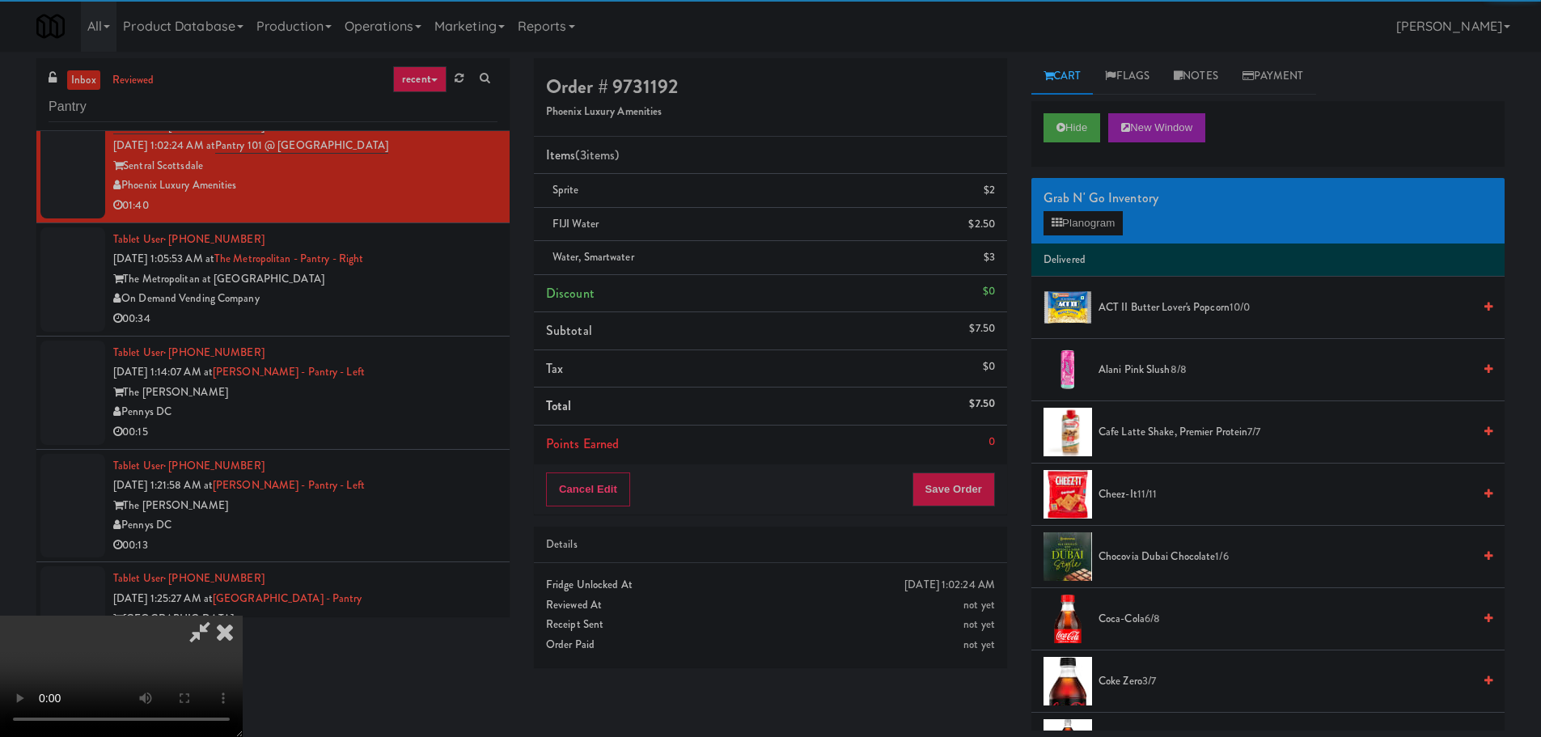
drag, startPoint x: 545, startPoint y: 329, endPoint x: 594, endPoint y: 323, distance: 49.8
click at [243, 615] on video at bounding box center [121, 675] width 243 height 121
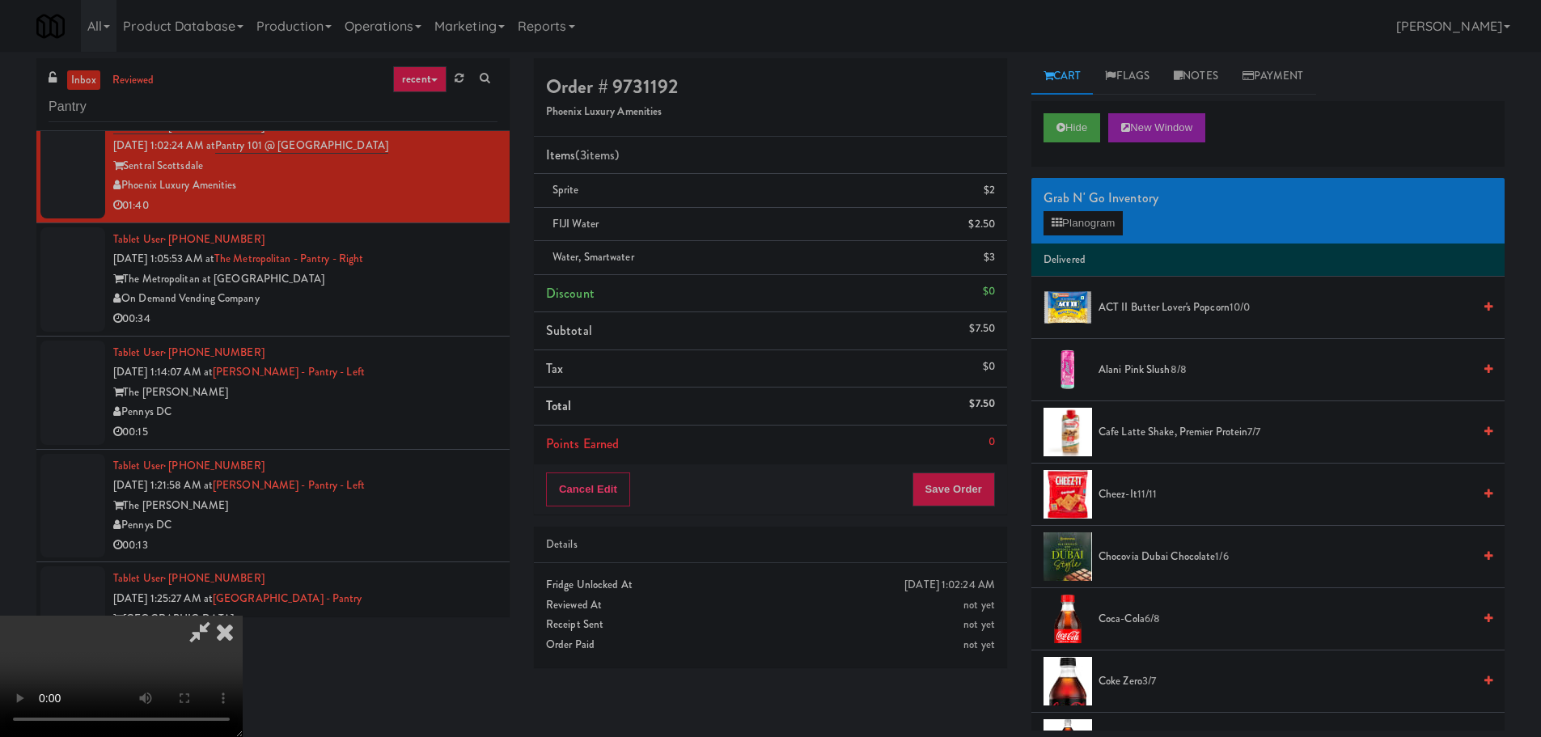
click at [243, 615] on video at bounding box center [121, 675] width 243 height 121
click at [1071, 237] on div "Grab N' Go Inventory Planogram" at bounding box center [1267, 211] width 473 height 66
click at [1080, 230] on button "Planogram" at bounding box center [1082, 223] width 79 height 24
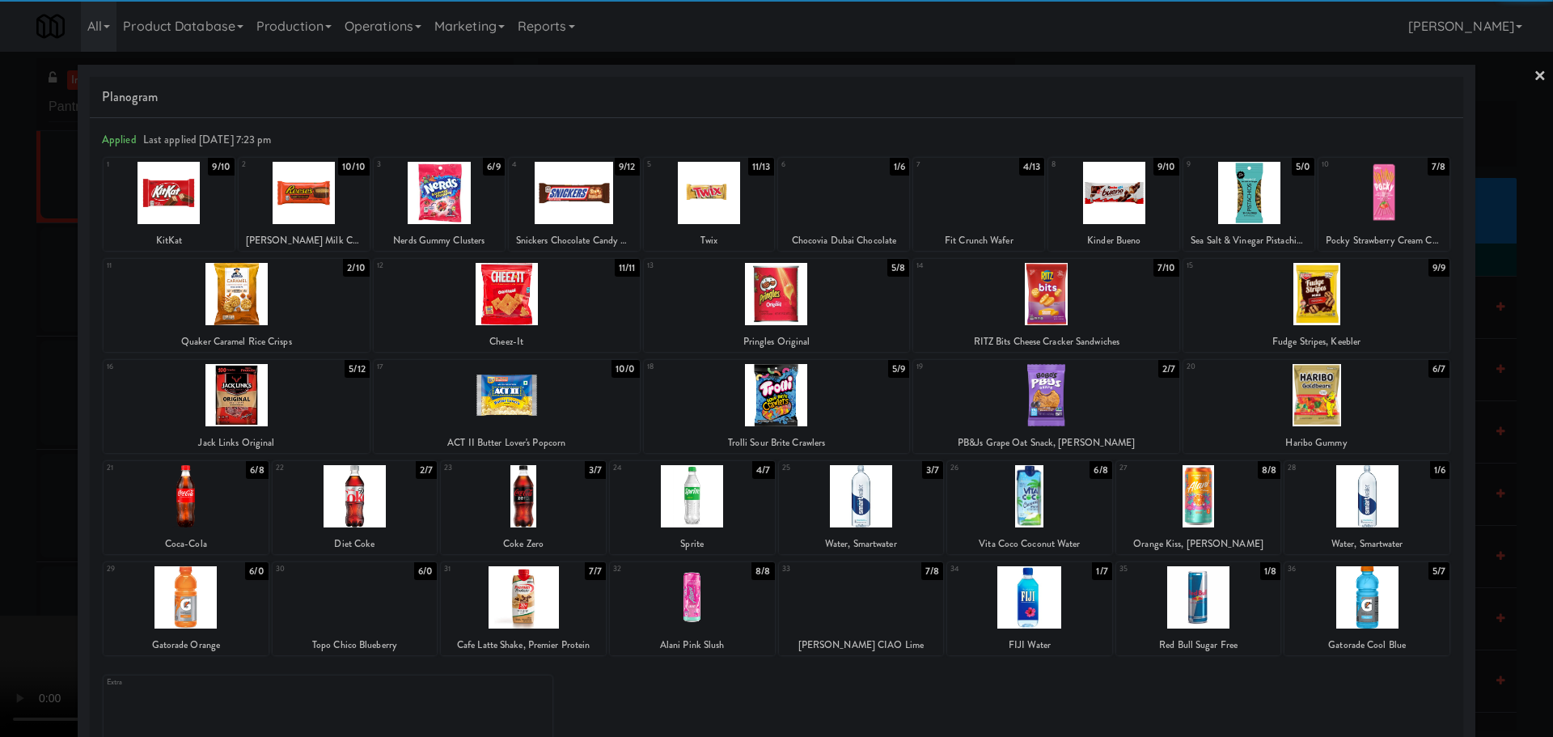
click at [733, 497] on div at bounding box center [692, 496] width 165 height 62
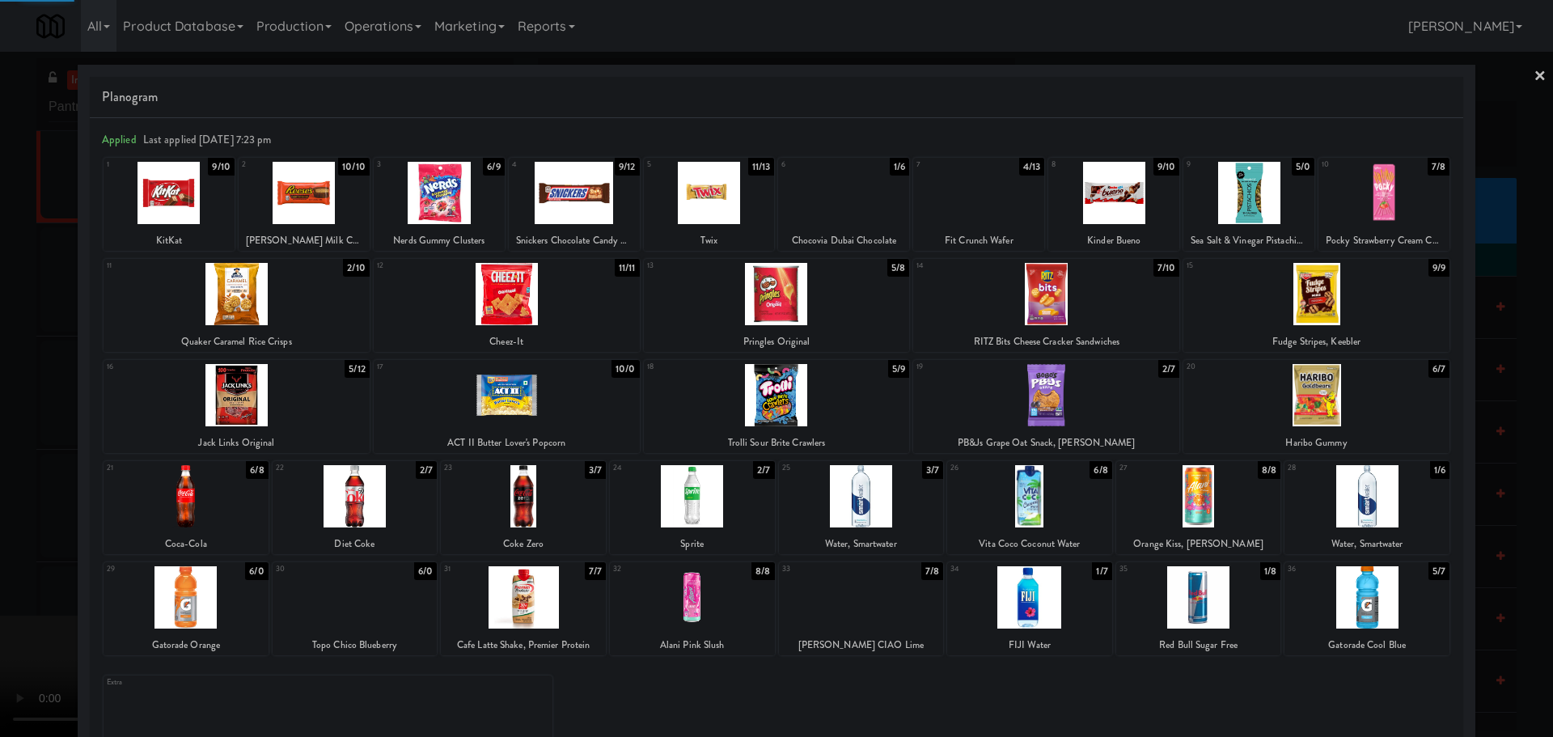
click at [0, 480] on div at bounding box center [776, 368] width 1553 height 737
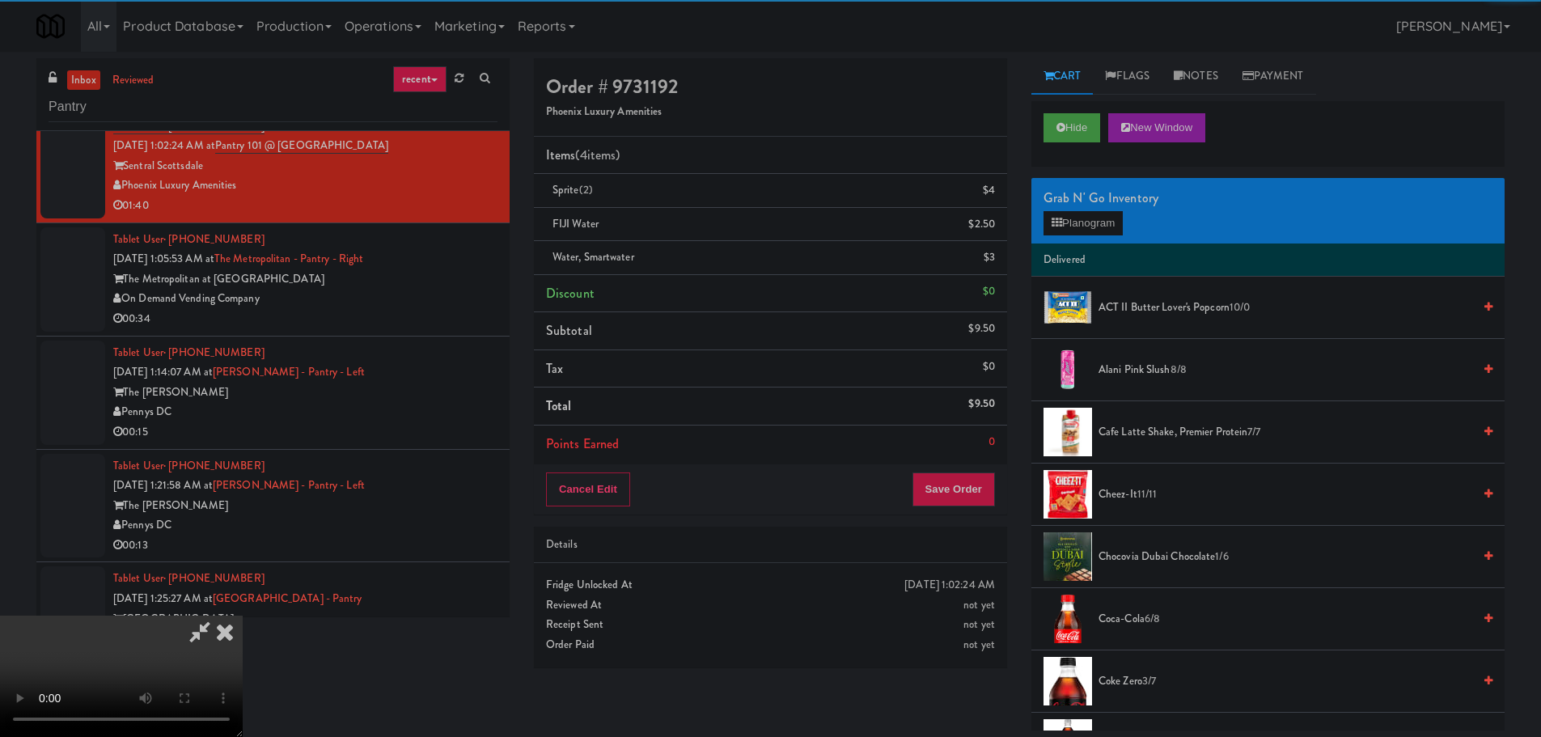
click at [243, 615] on video at bounding box center [121, 675] width 243 height 121
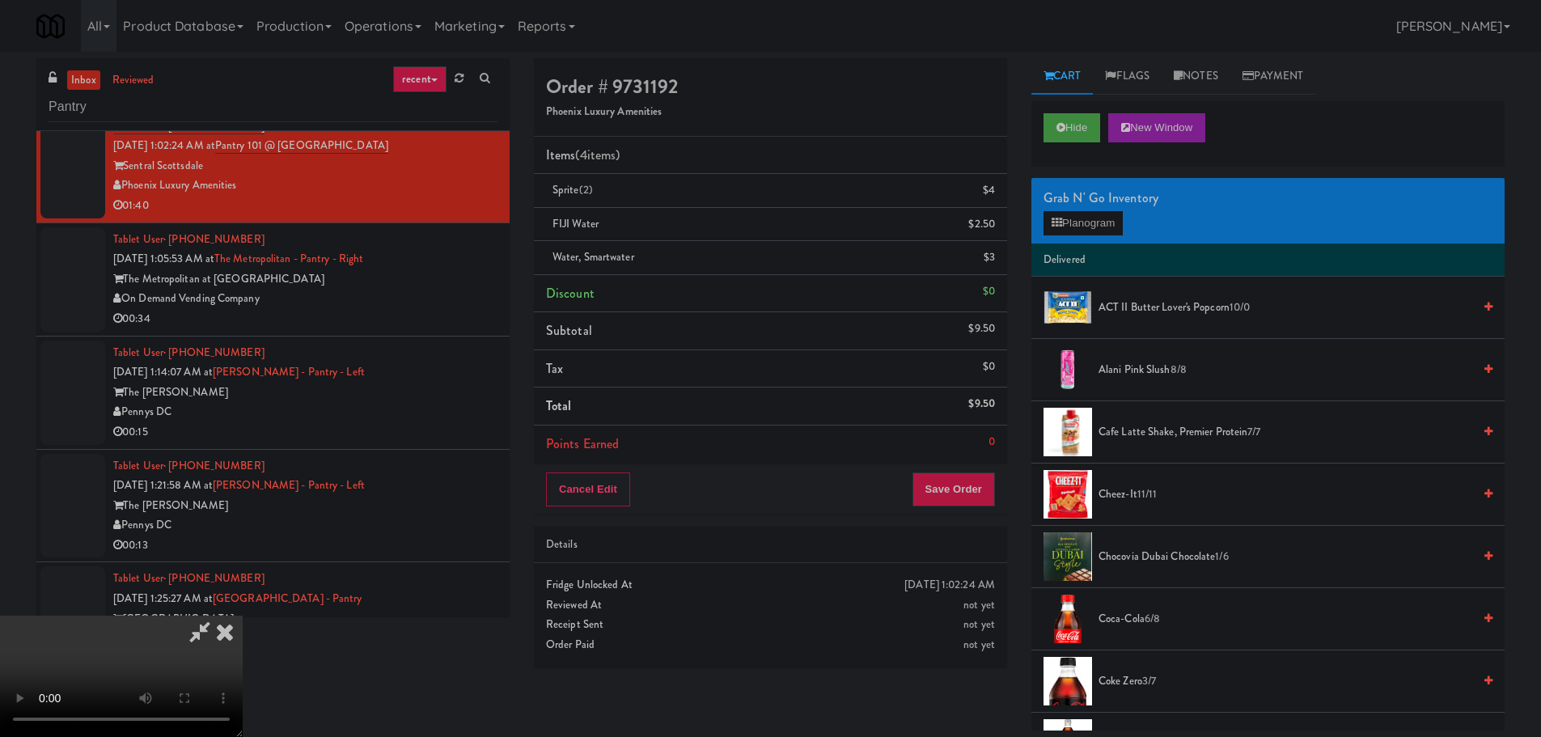
click at [243, 615] on video at bounding box center [121, 675] width 243 height 121
click at [218, 615] on icon at bounding box center [199, 631] width 37 height 32
drag, startPoint x: 491, startPoint y: 180, endPoint x: 517, endPoint y: 220, distance: 48.0
click at [218, 615] on icon at bounding box center [199, 631] width 37 height 32
click at [243, 615] on video at bounding box center [121, 675] width 243 height 121
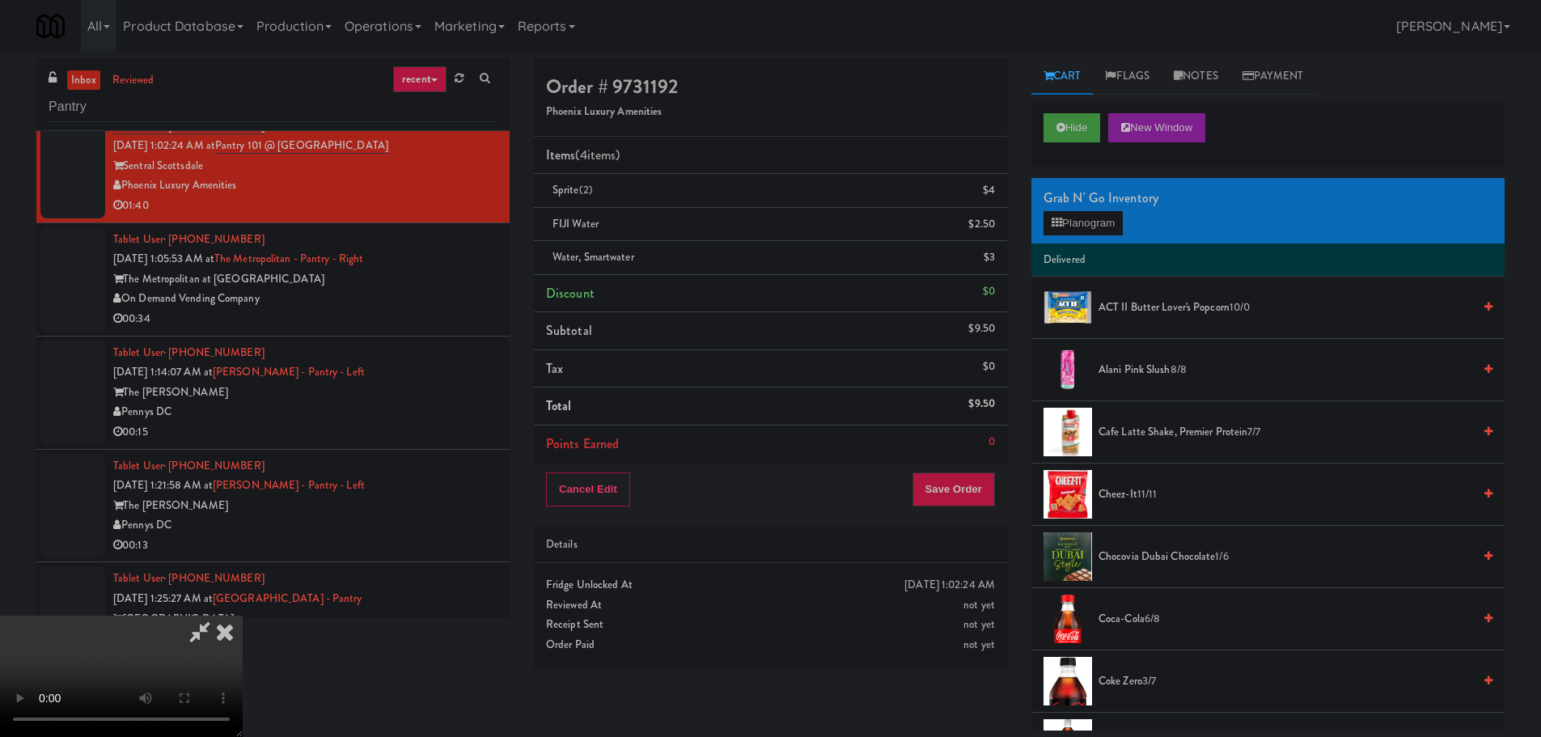
click at [243, 615] on video at bounding box center [121, 675] width 243 height 121
click at [1079, 220] on button "Planogram" at bounding box center [1082, 223] width 79 height 24
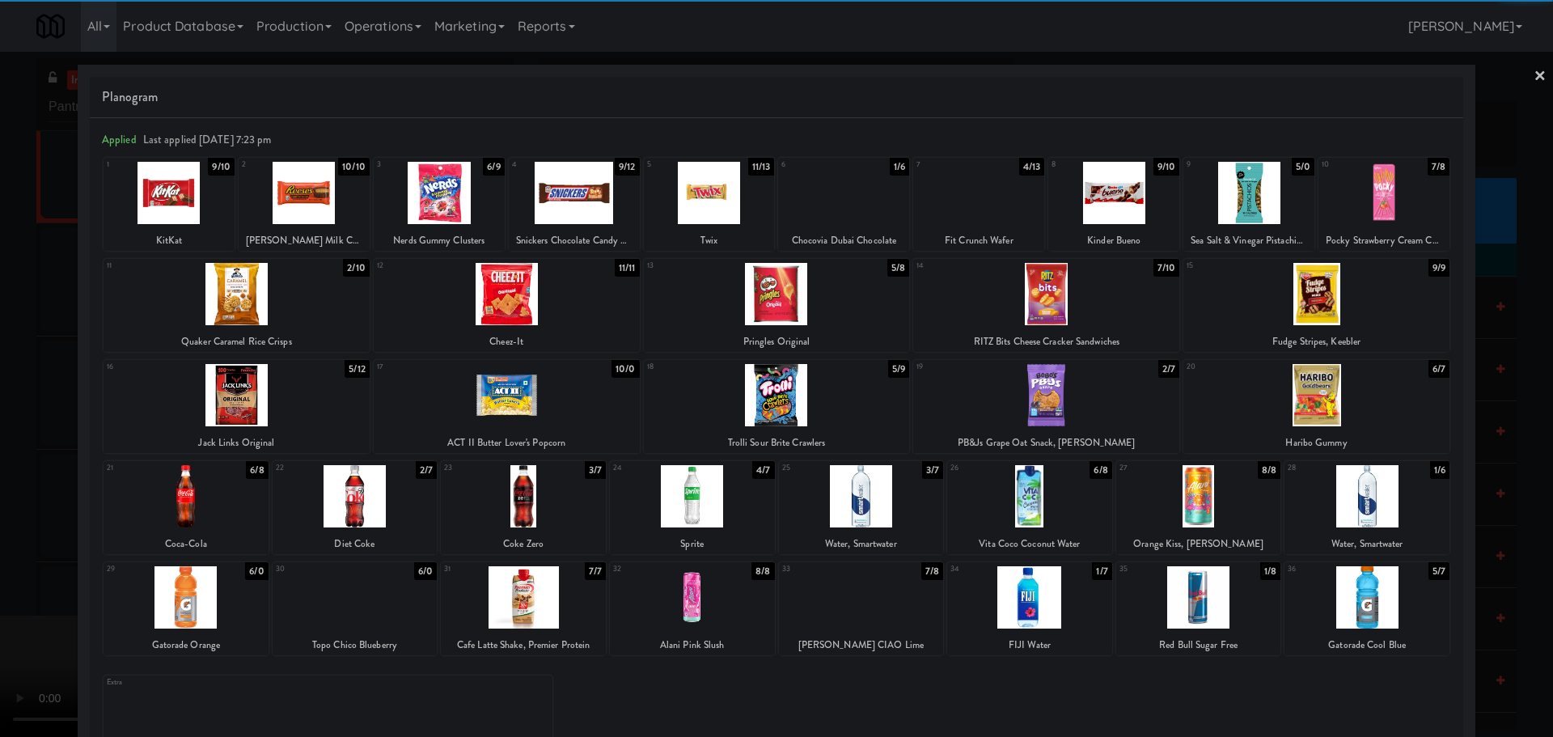
click at [1329, 409] on div at bounding box center [1316, 395] width 266 height 62
click at [0, 391] on div at bounding box center [776, 368] width 1553 height 737
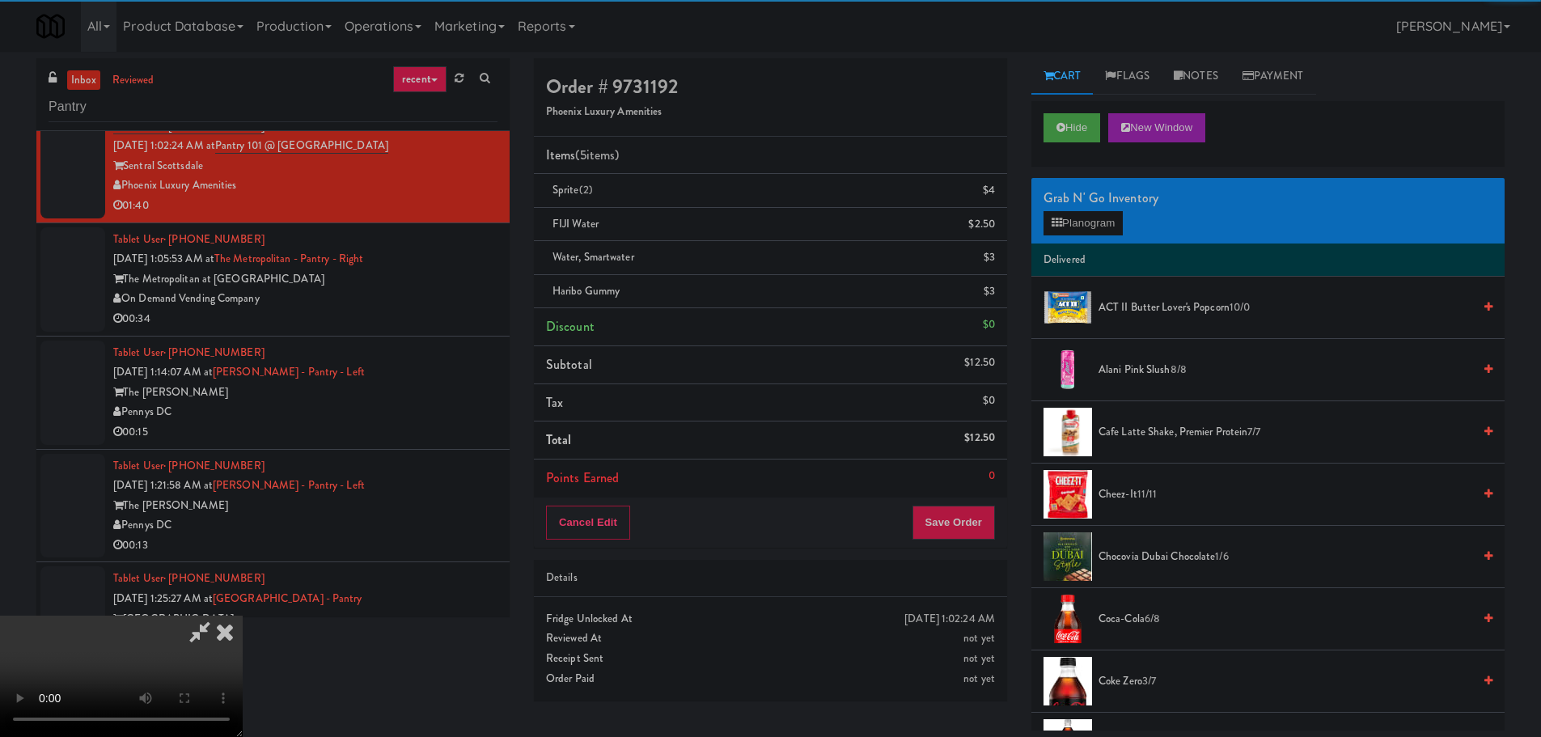
drag, startPoint x: 425, startPoint y: 354, endPoint x: 464, endPoint y: 354, distance: 39.6
click at [243, 615] on video at bounding box center [121, 675] width 243 height 121
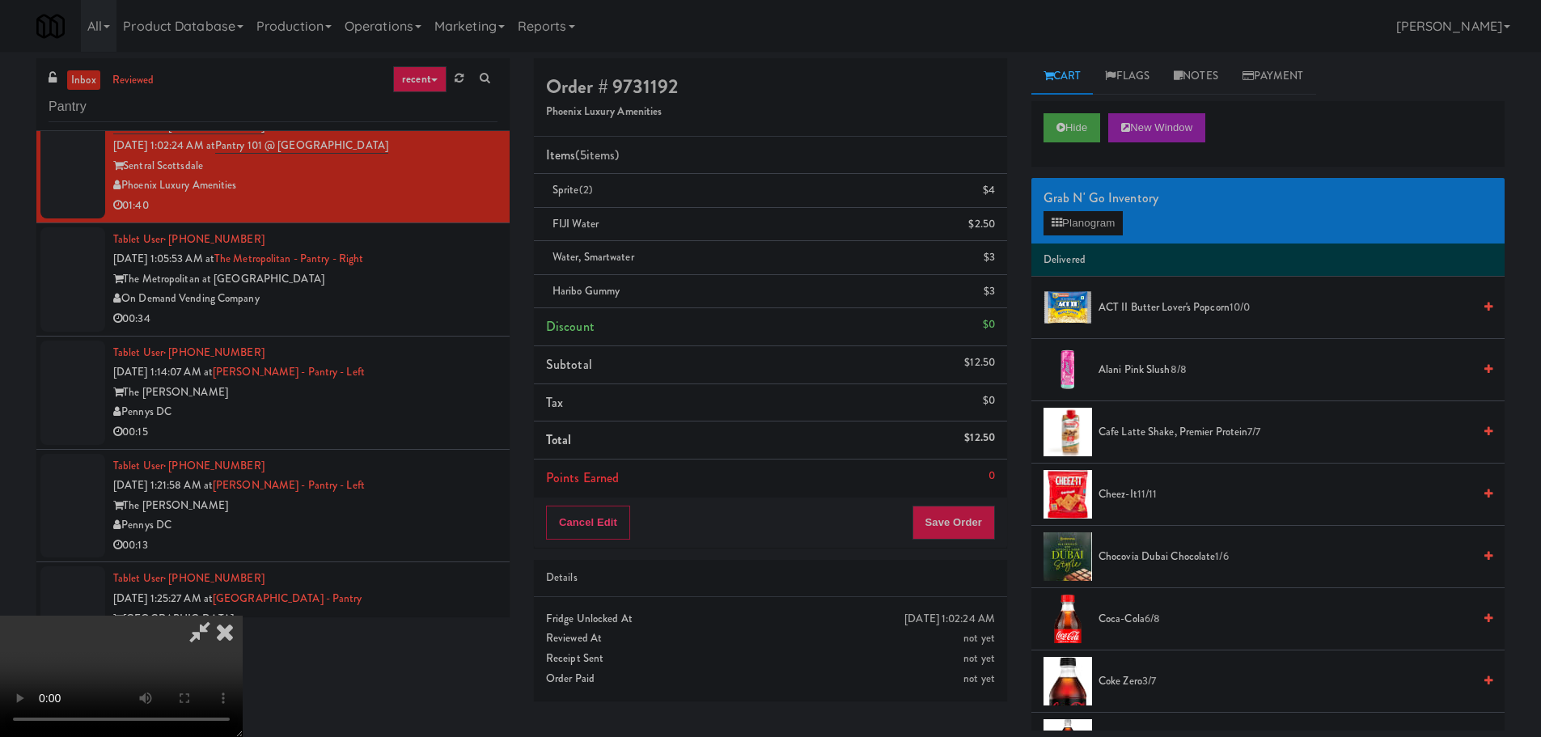
click at [243, 615] on video at bounding box center [121, 675] width 243 height 121
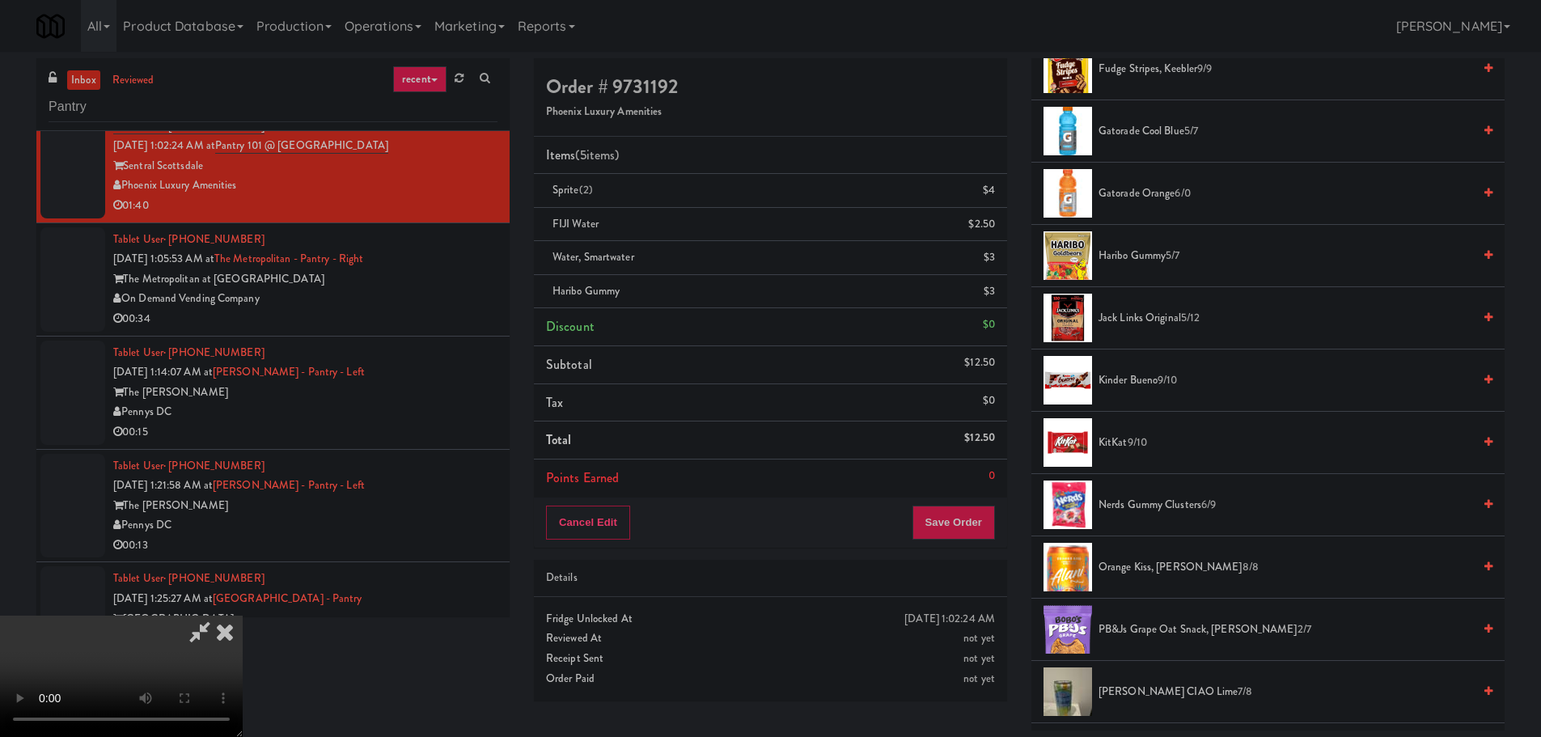
scroll to position [890, 0]
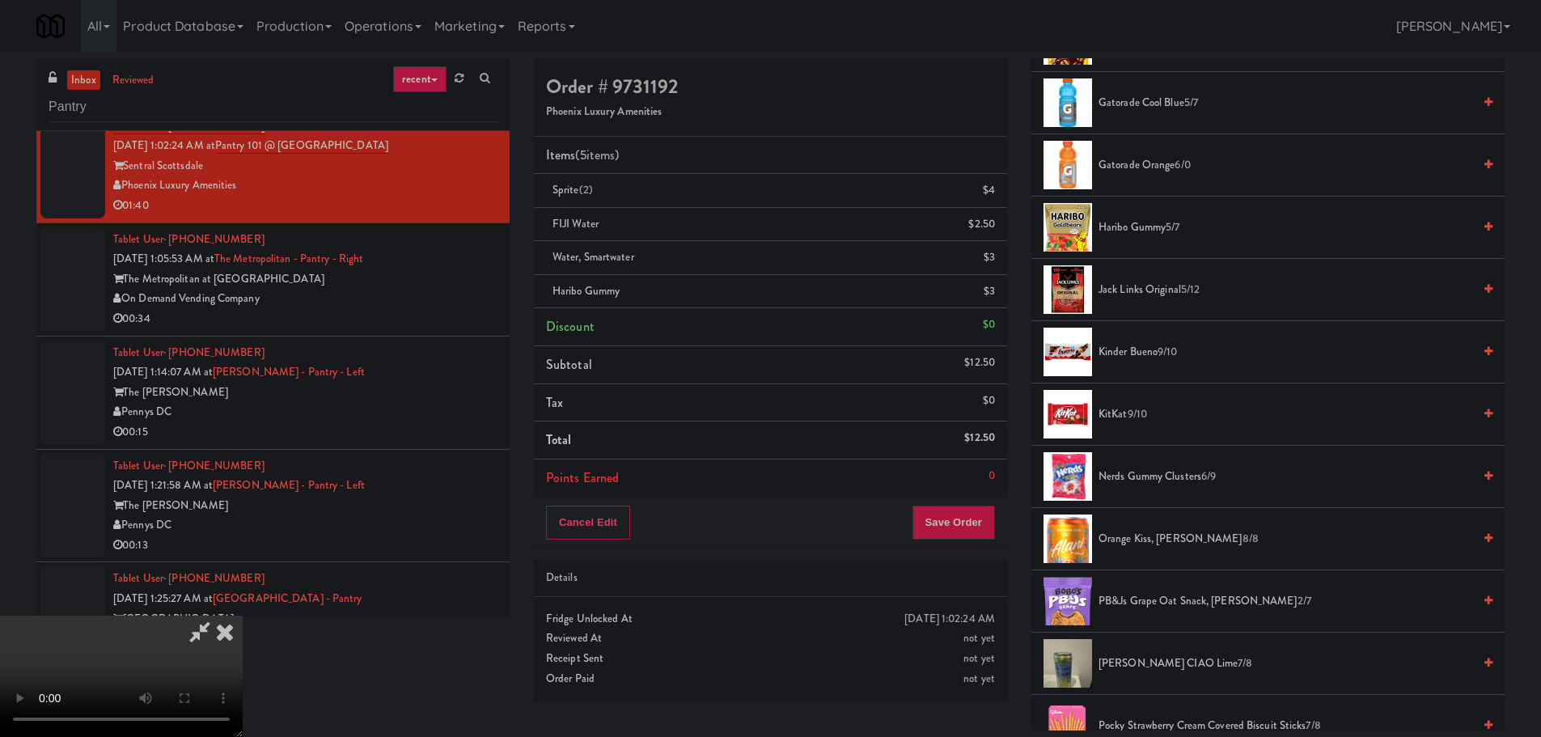
click at [1164, 354] on span "9/10" at bounding box center [1166, 351] width 19 height 15
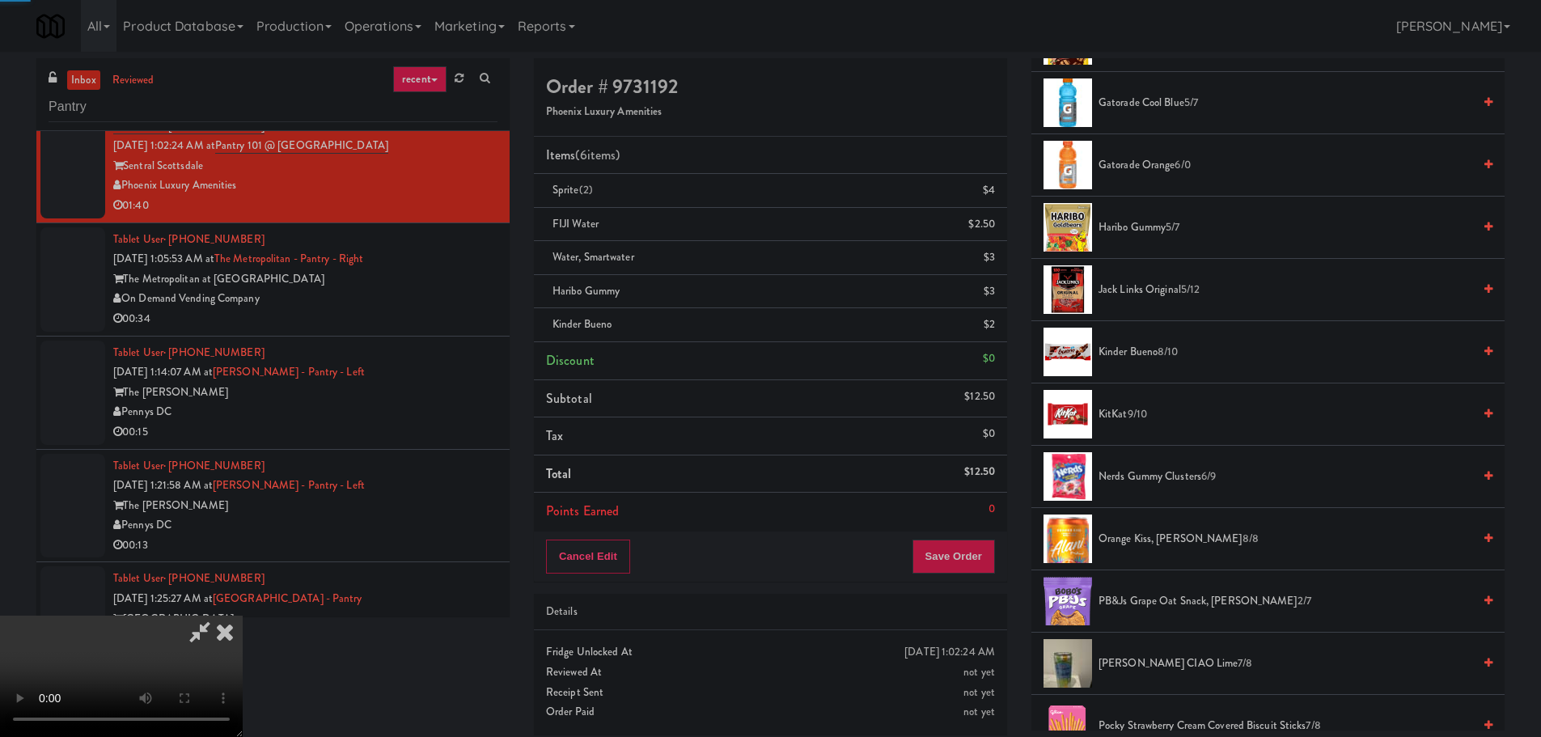
drag, startPoint x: 681, startPoint y: 353, endPoint x: 689, endPoint y: 354, distance: 8.1
click at [243, 615] on video at bounding box center [121, 675] width 243 height 121
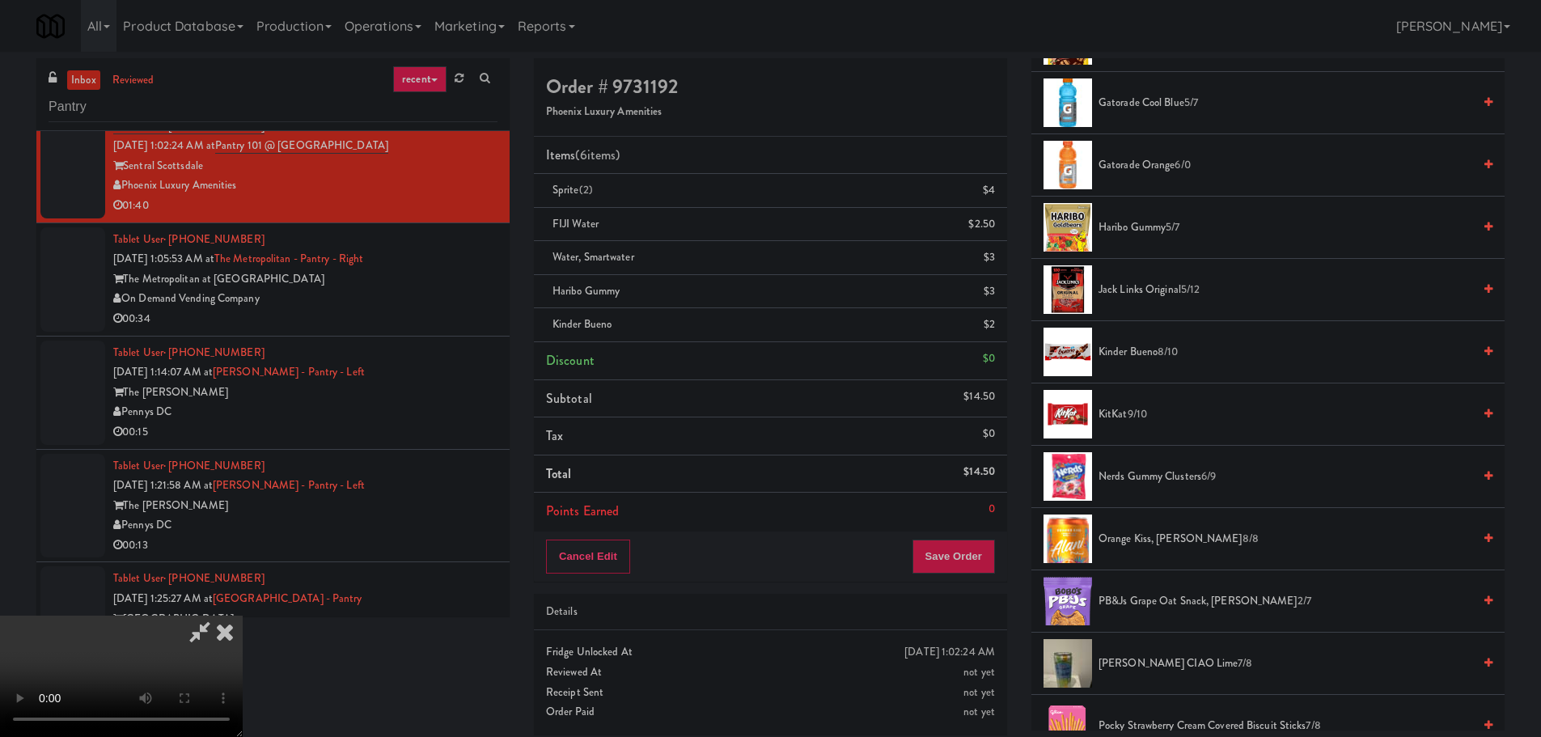
click at [243, 615] on video at bounding box center [121, 675] width 243 height 121
click at [243, 620] on video at bounding box center [121, 675] width 243 height 121
click at [243, 615] on video at bounding box center [121, 675] width 243 height 121
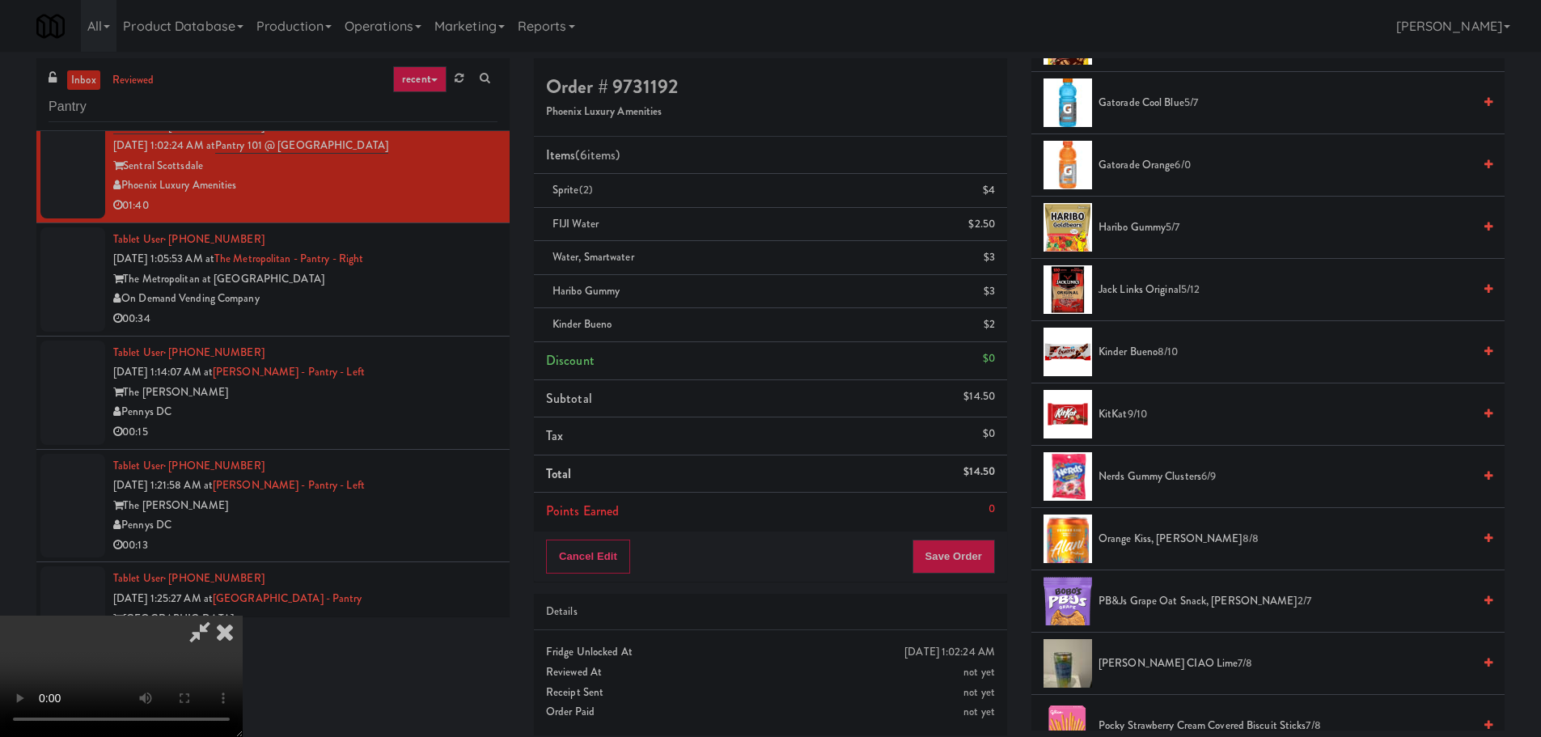
click at [243, 615] on video at bounding box center [121, 675] width 243 height 121
click at [218, 615] on icon at bounding box center [199, 631] width 37 height 32
click at [243, 615] on video at bounding box center [121, 675] width 243 height 121
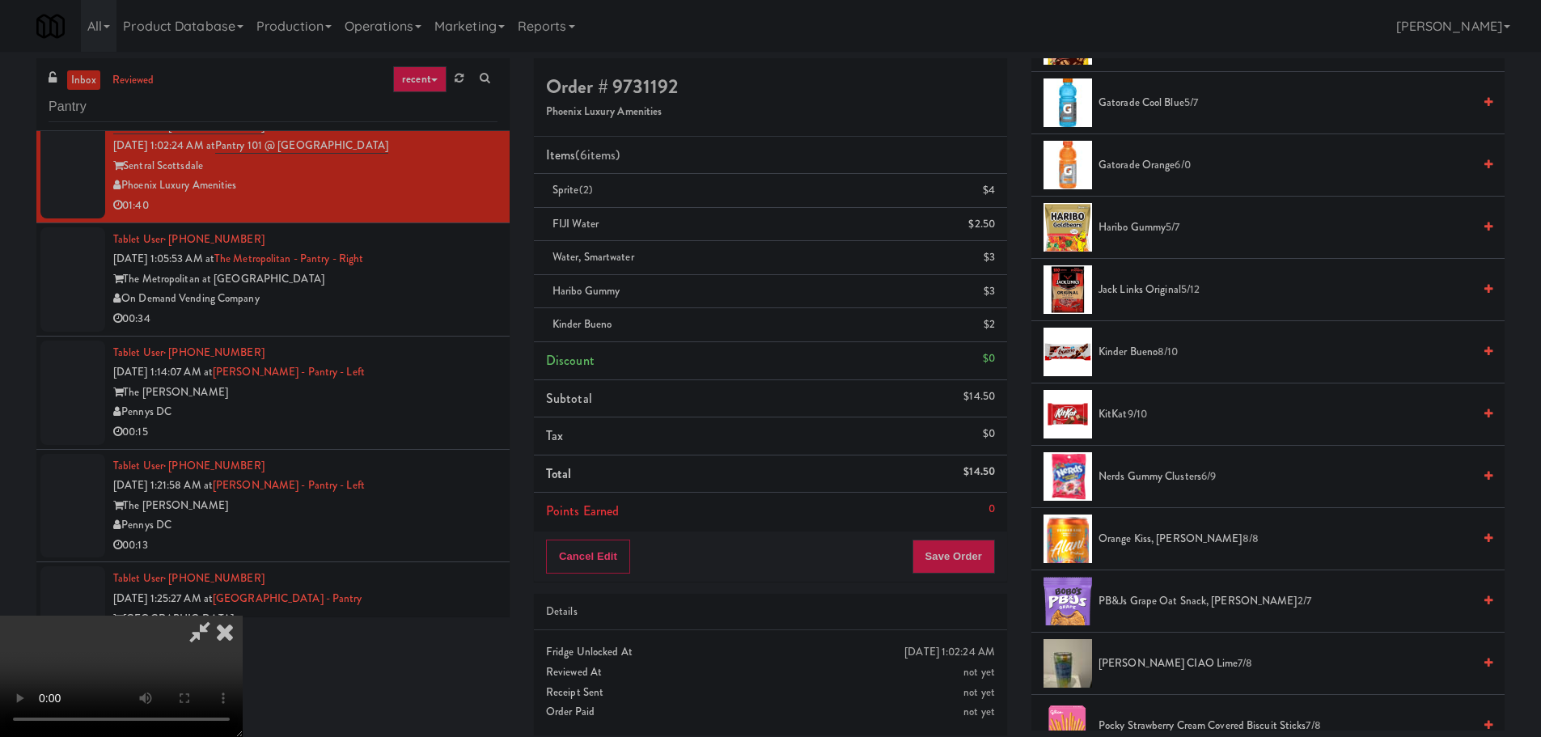
scroll to position [278, 0]
drag, startPoint x: 537, startPoint y: 354, endPoint x: 319, endPoint y: 611, distance: 336.7
click at [243, 615] on video at bounding box center [121, 675] width 243 height 121
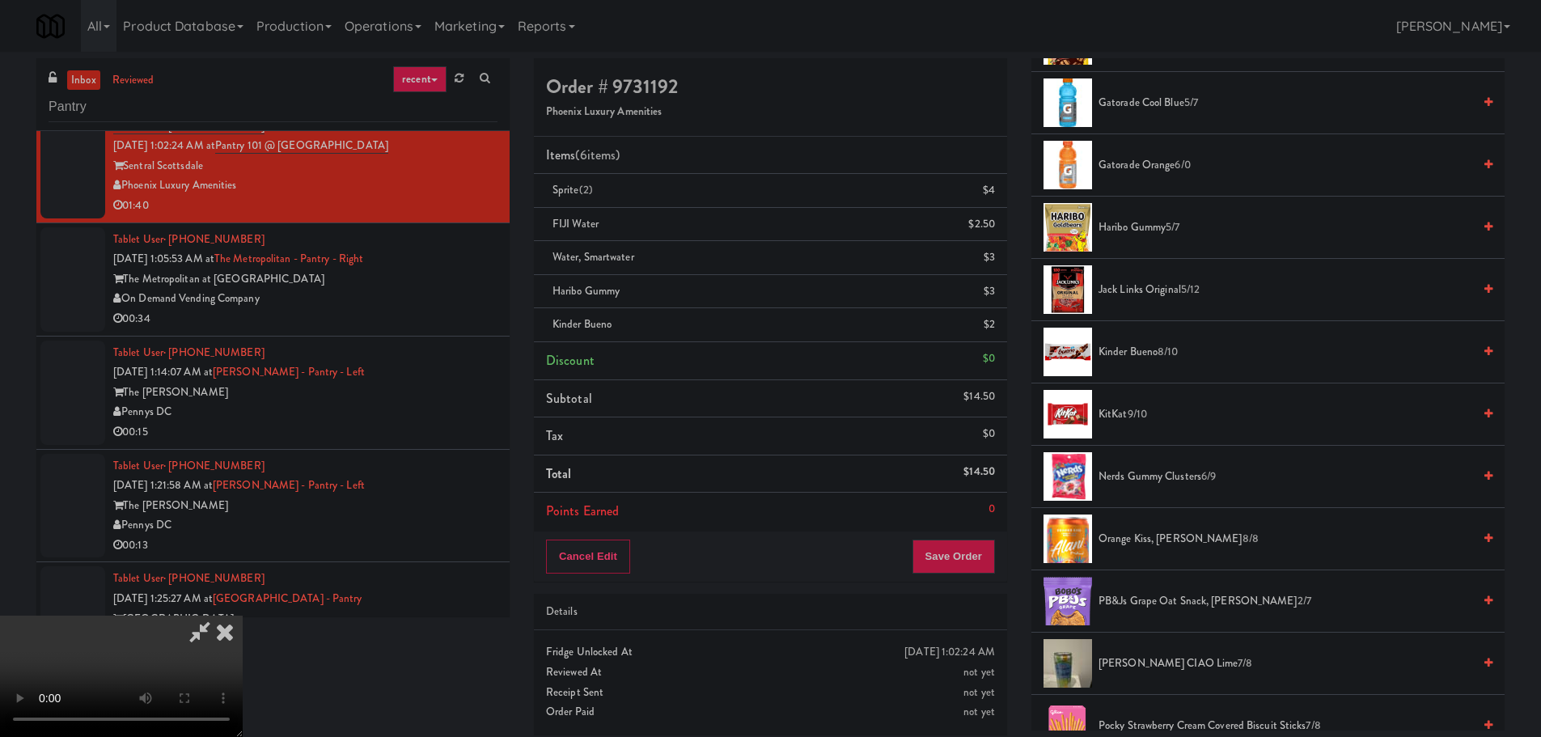
click at [243, 615] on video at bounding box center [121, 675] width 243 height 121
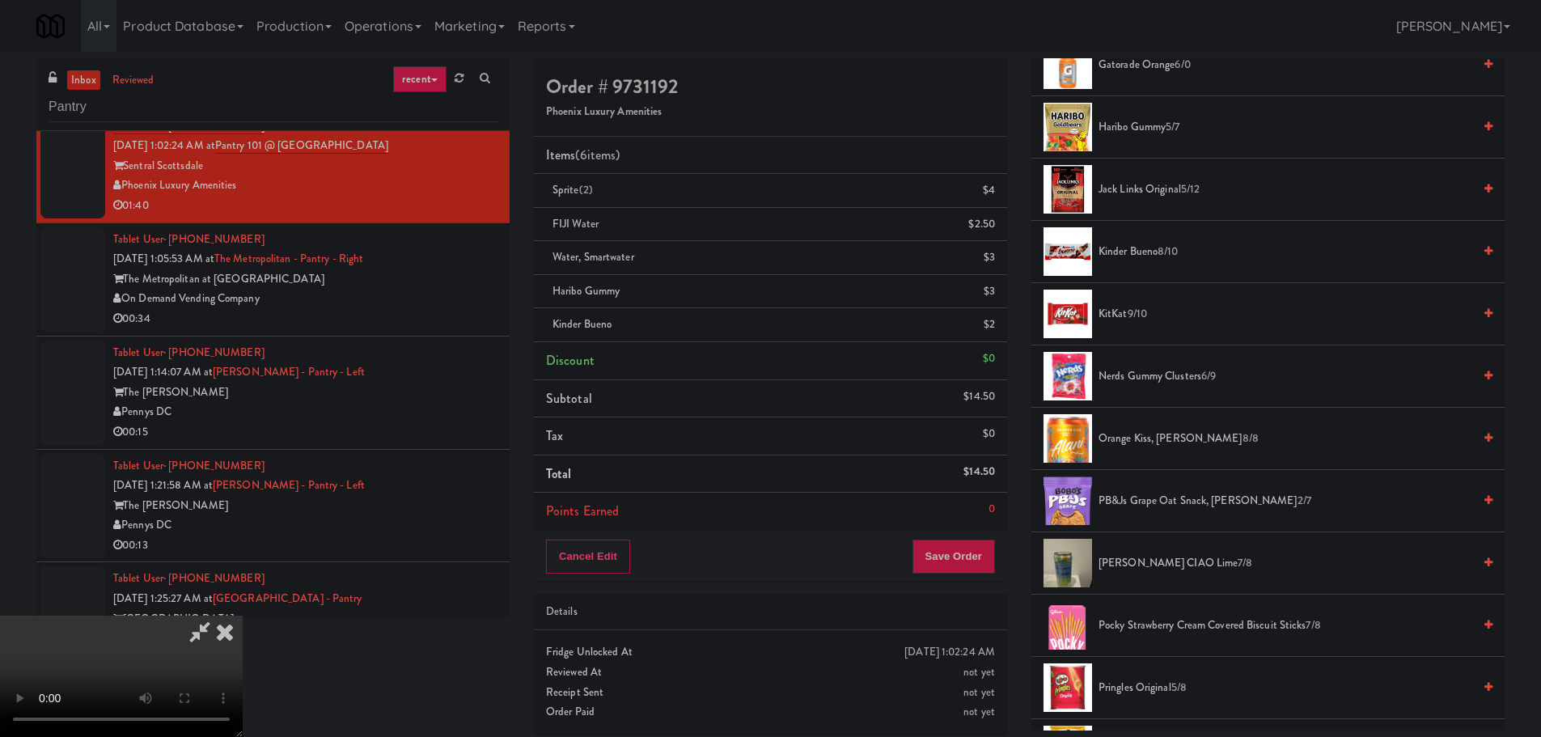
scroll to position [970, 0]
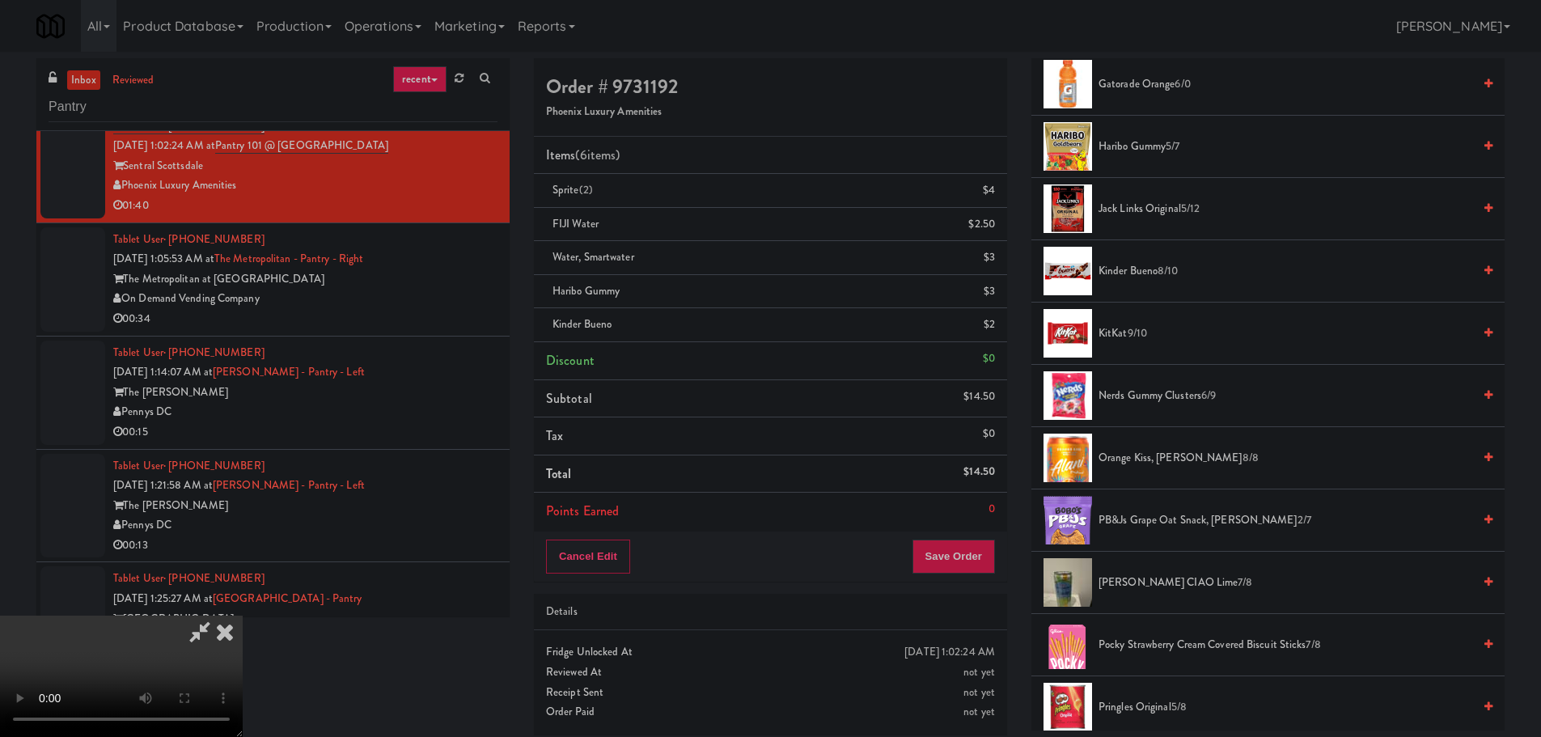
click at [1129, 339] on span "9/10" at bounding box center [1136, 332] width 19 height 15
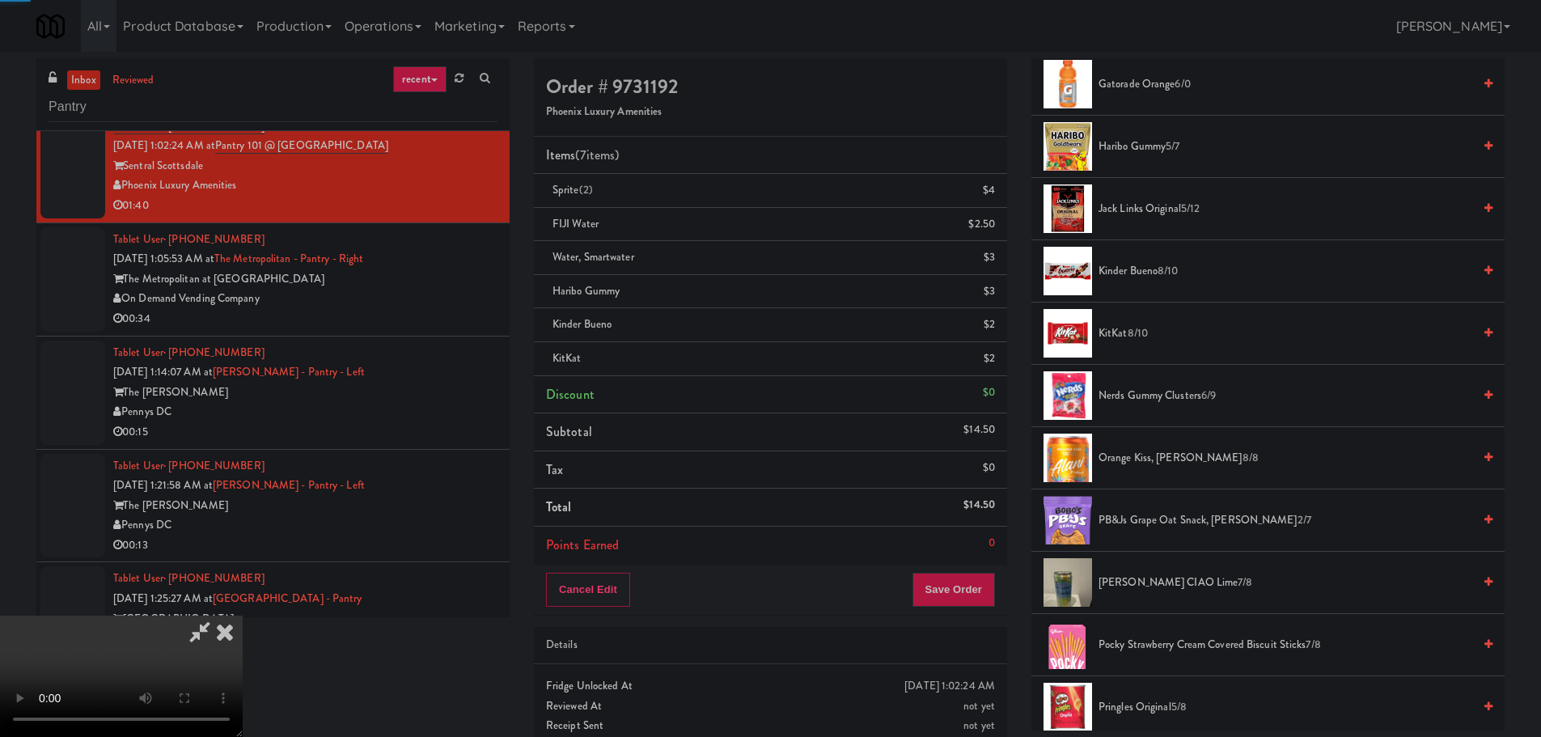
click at [243, 615] on video at bounding box center [121, 675] width 243 height 121
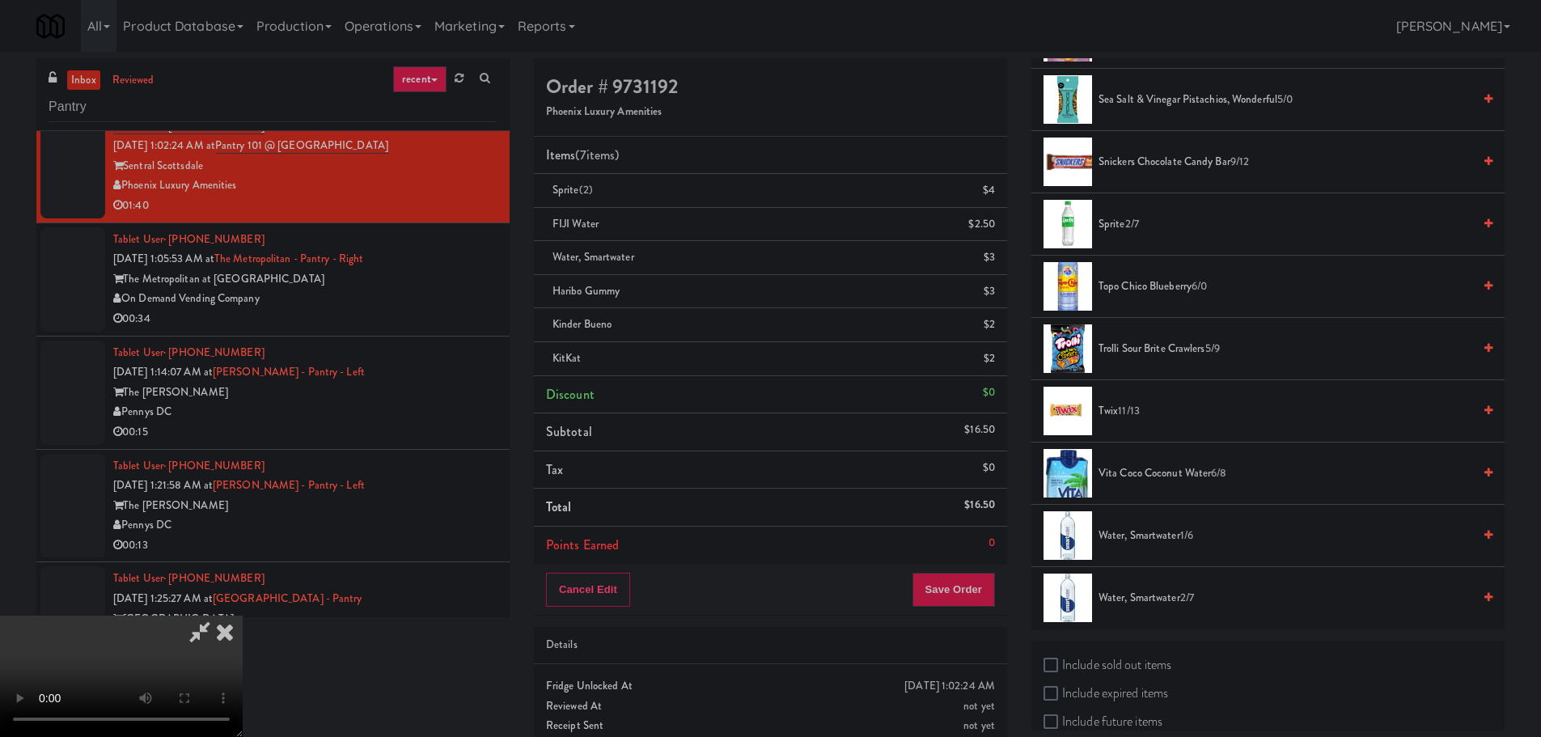
scroll to position [1779, 0]
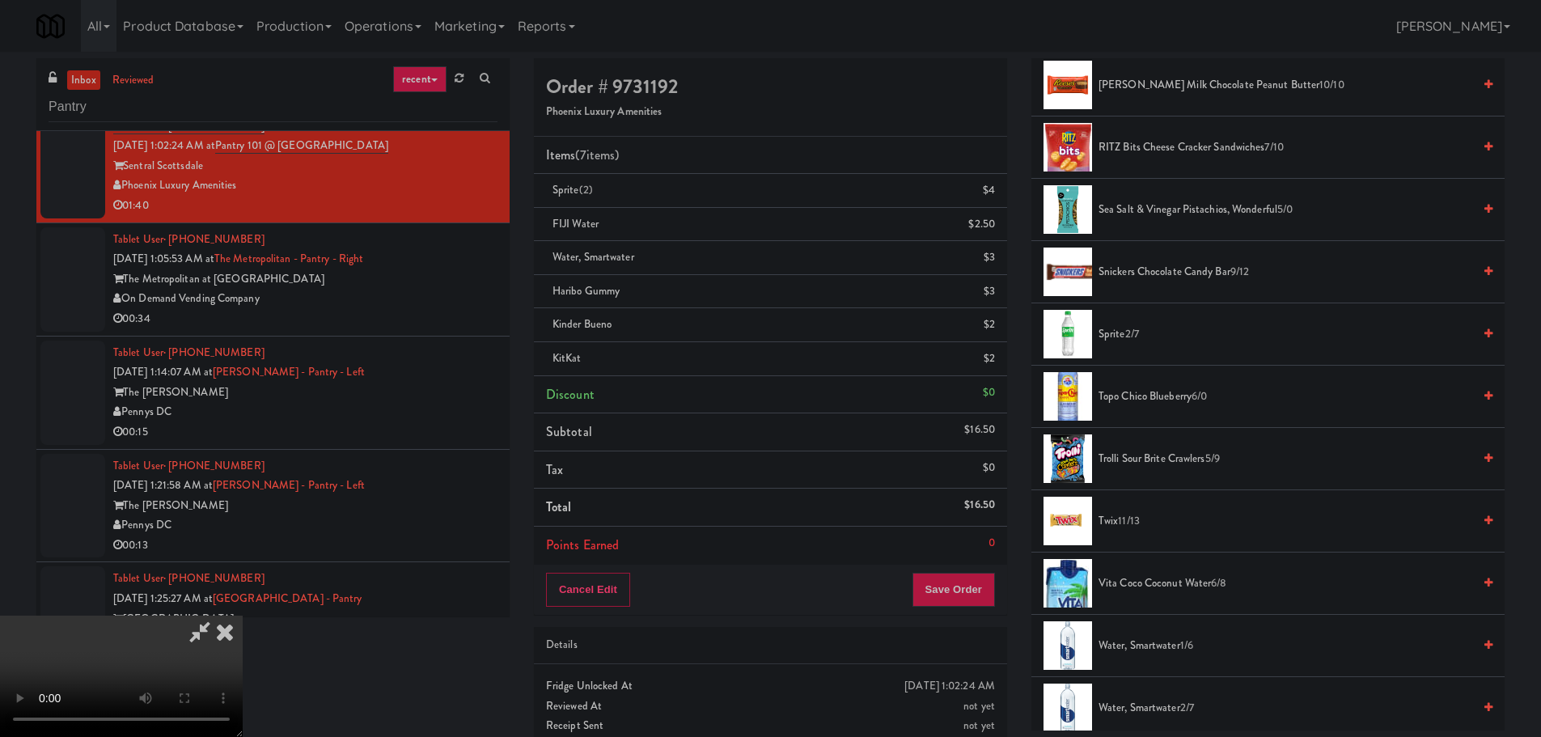
click at [1131, 271] on span "Snickers Chocolate Candy Bar 9/12" at bounding box center [1285, 272] width 374 height 20
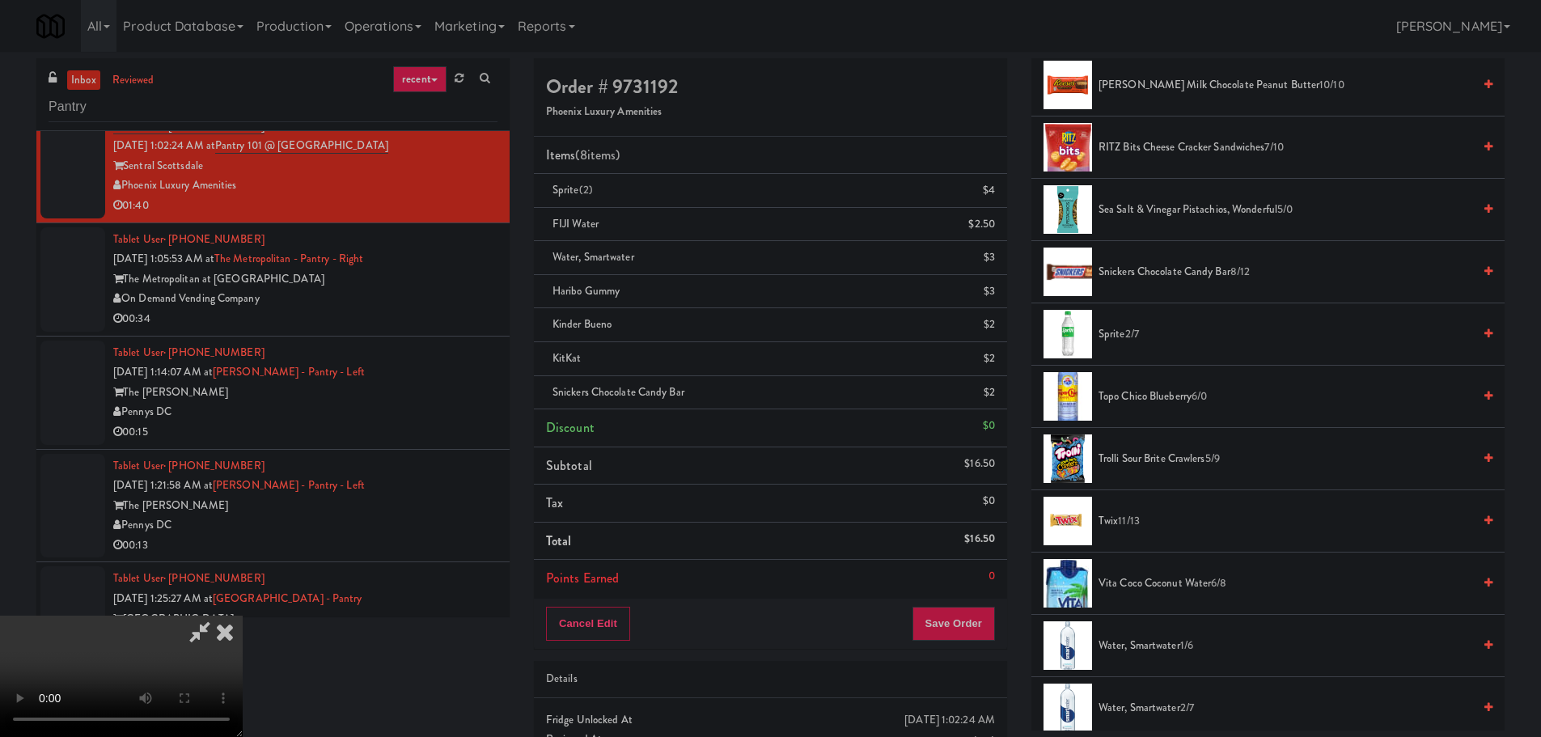
click at [243, 615] on video at bounding box center [121, 675] width 243 height 121
click at [980, 615] on button "Save Order" at bounding box center [953, 624] width 82 height 34
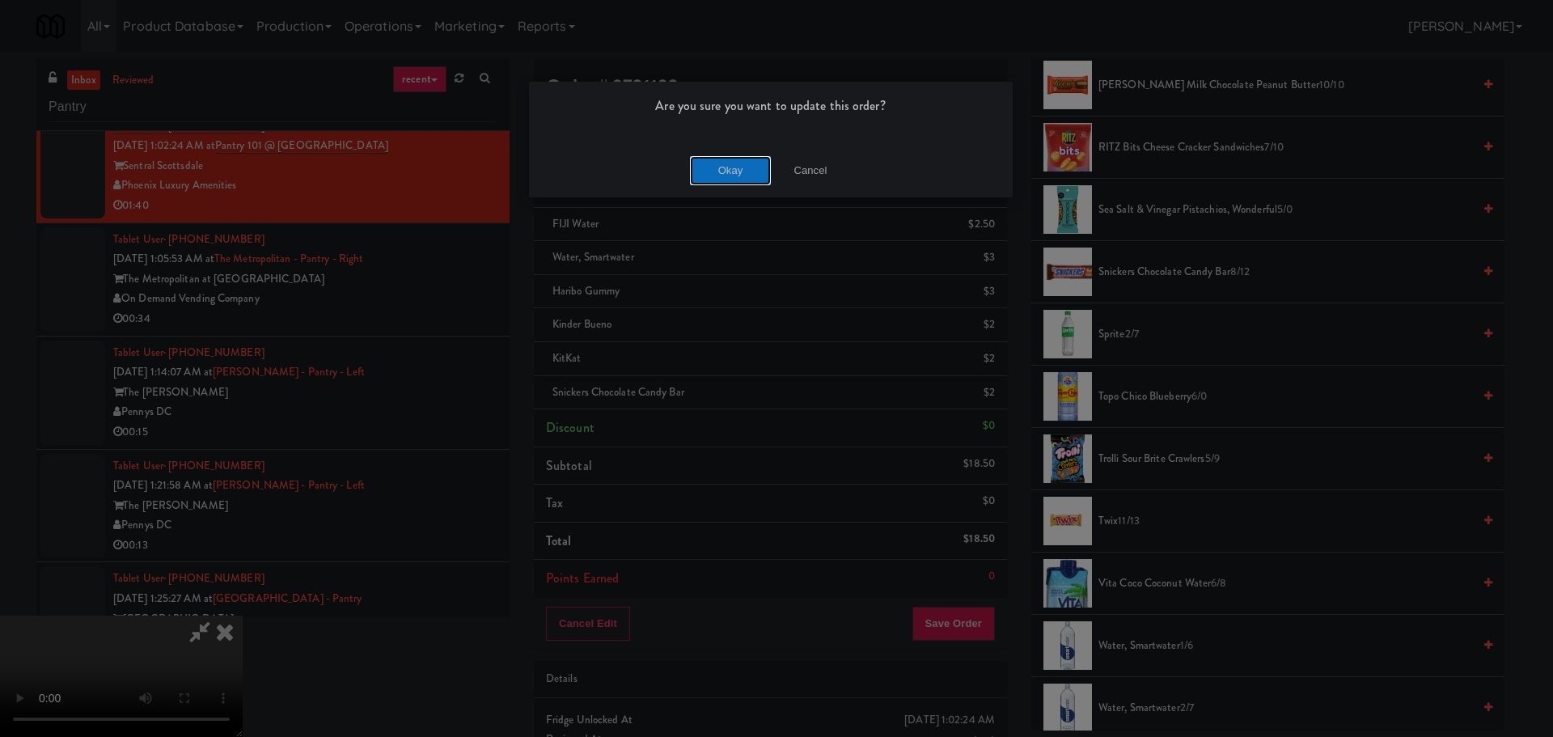
click at [714, 175] on button "Okay" at bounding box center [730, 170] width 81 height 29
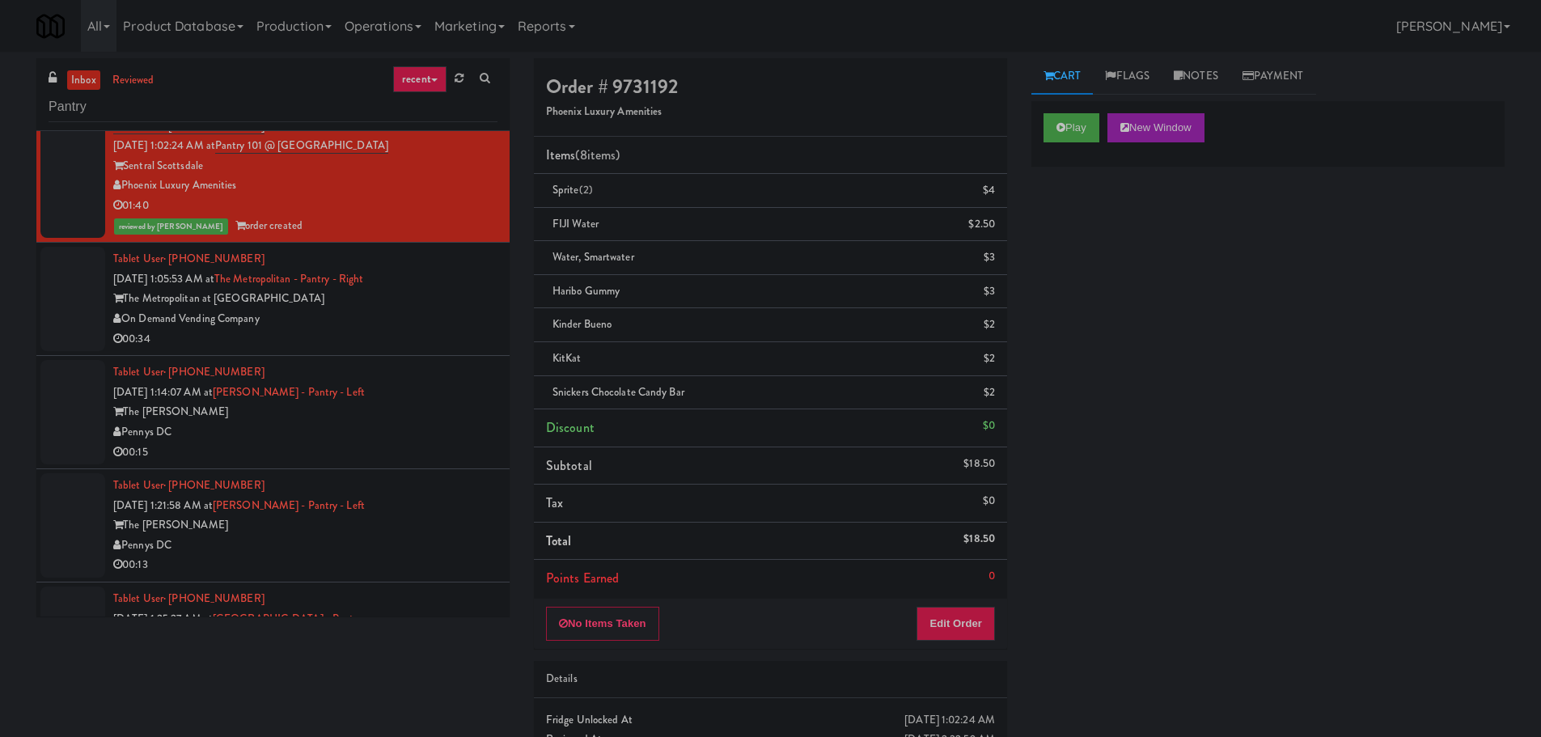
scroll to position [0, 0]
click at [416, 317] on div "On Demand Vending Company" at bounding box center [305, 319] width 384 height 20
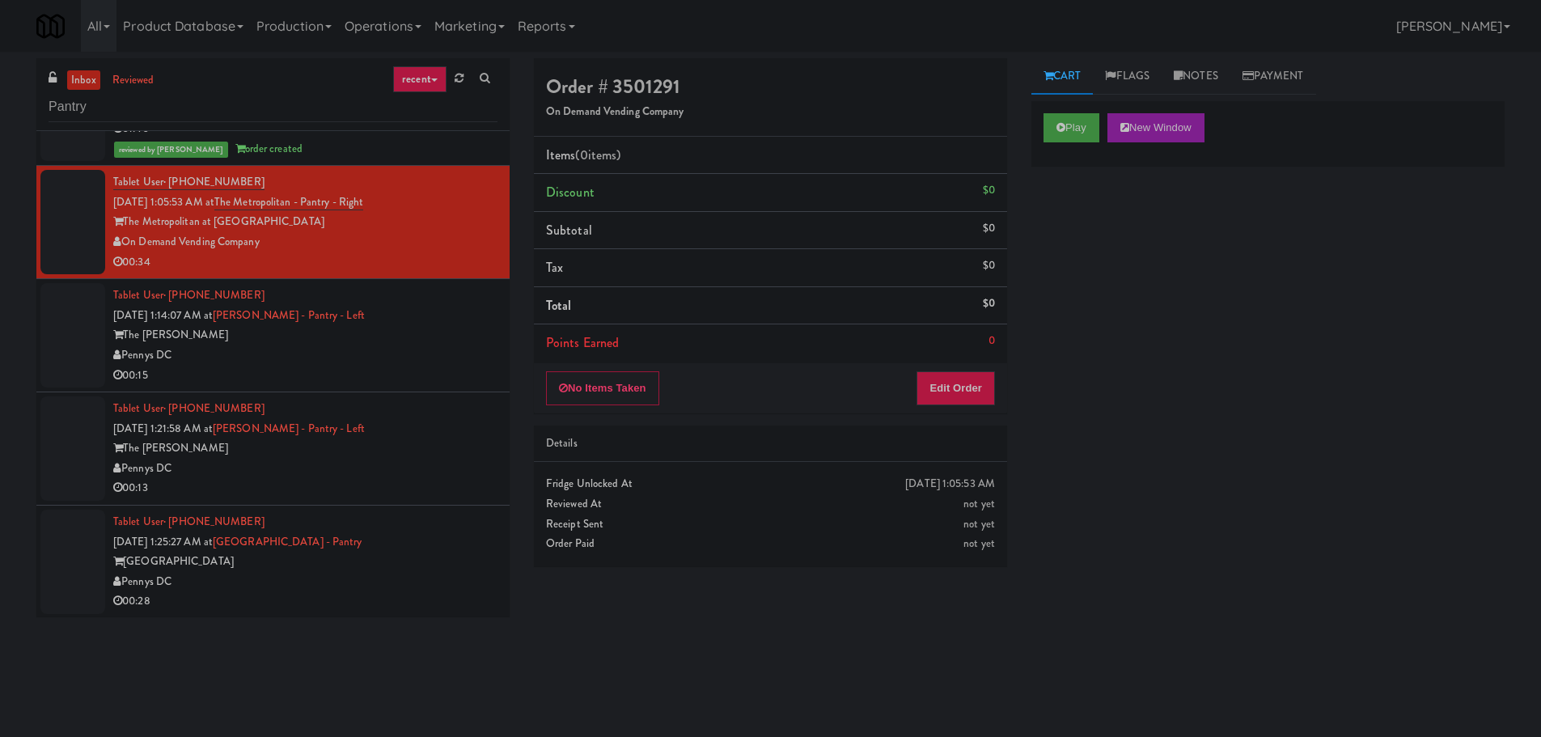
scroll to position [728, 0]
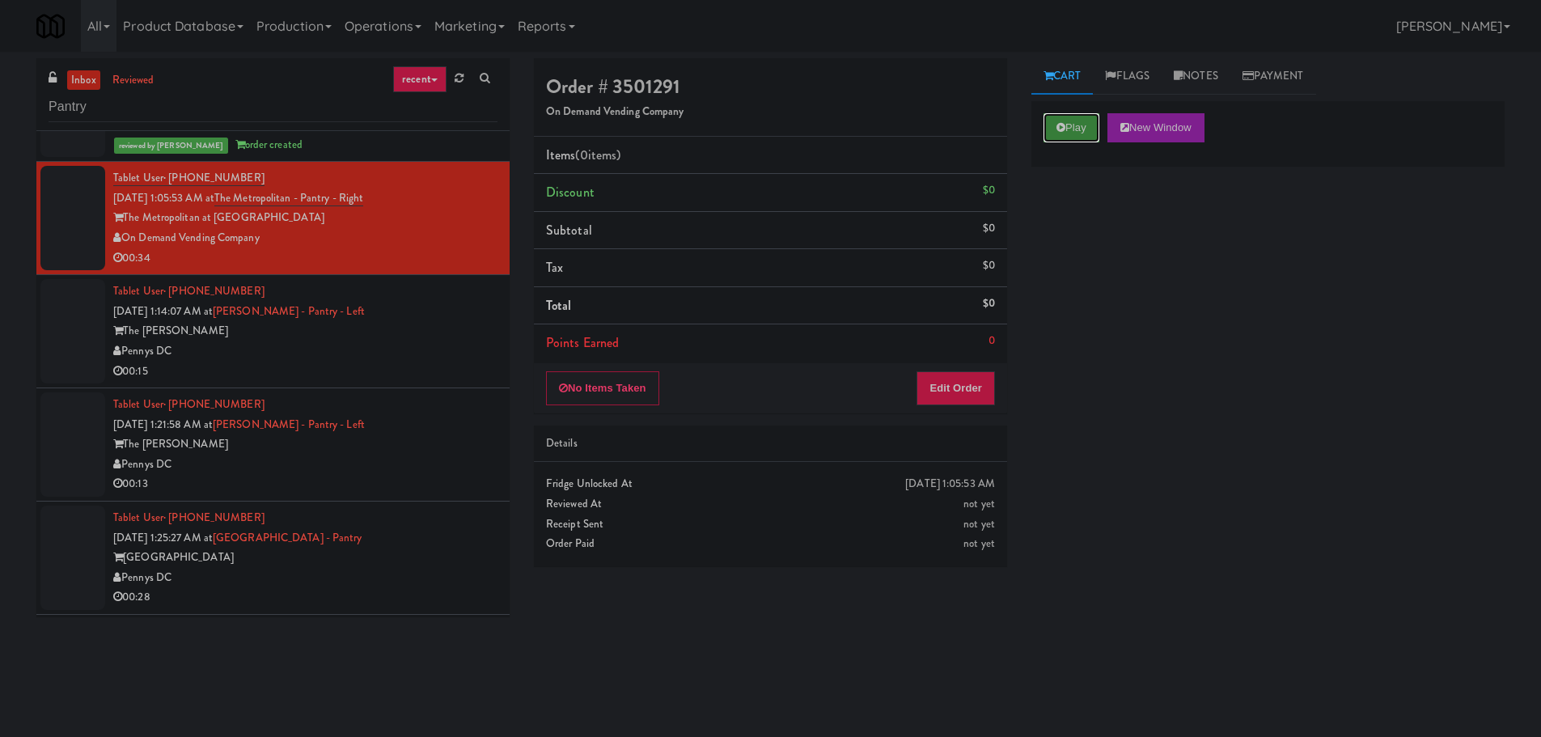
click at [1052, 134] on button "Play" at bounding box center [1071, 127] width 56 height 29
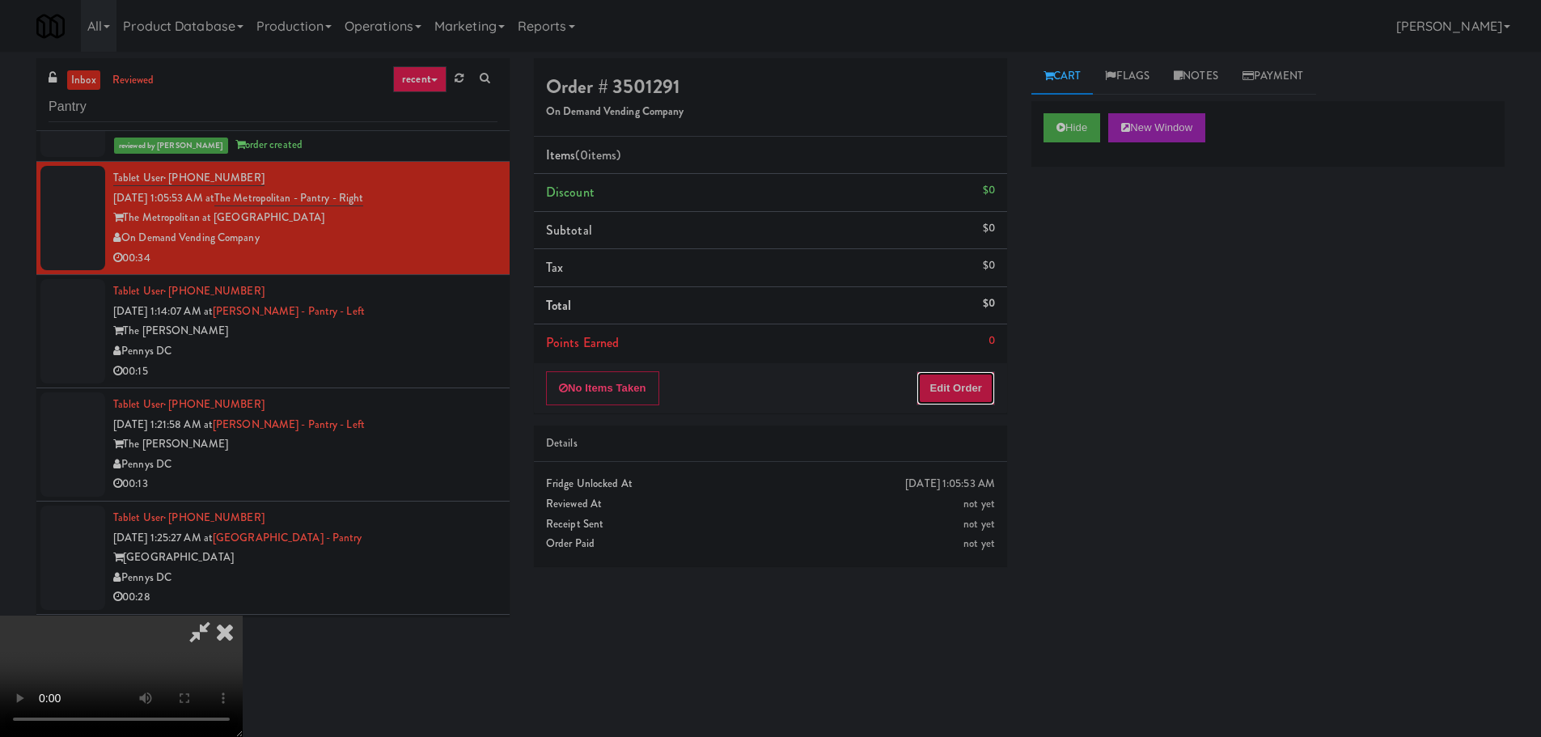
click at [966, 400] on button "Edit Order" at bounding box center [955, 388] width 78 height 34
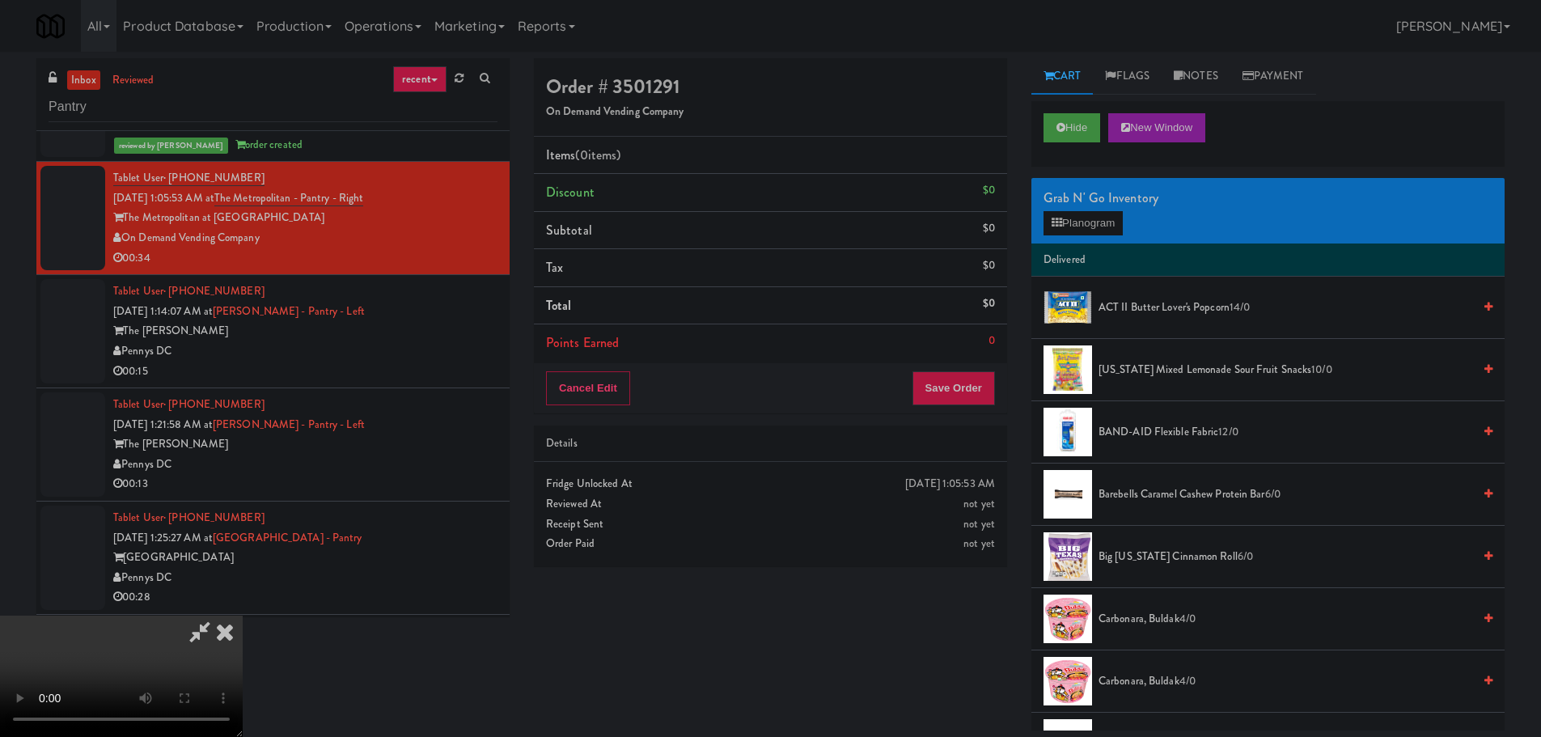
scroll to position [0, 0]
drag, startPoint x: 591, startPoint y: 437, endPoint x: 602, endPoint y: 437, distance: 10.5
click at [243, 615] on video at bounding box center [121, 675] width 243 height 121
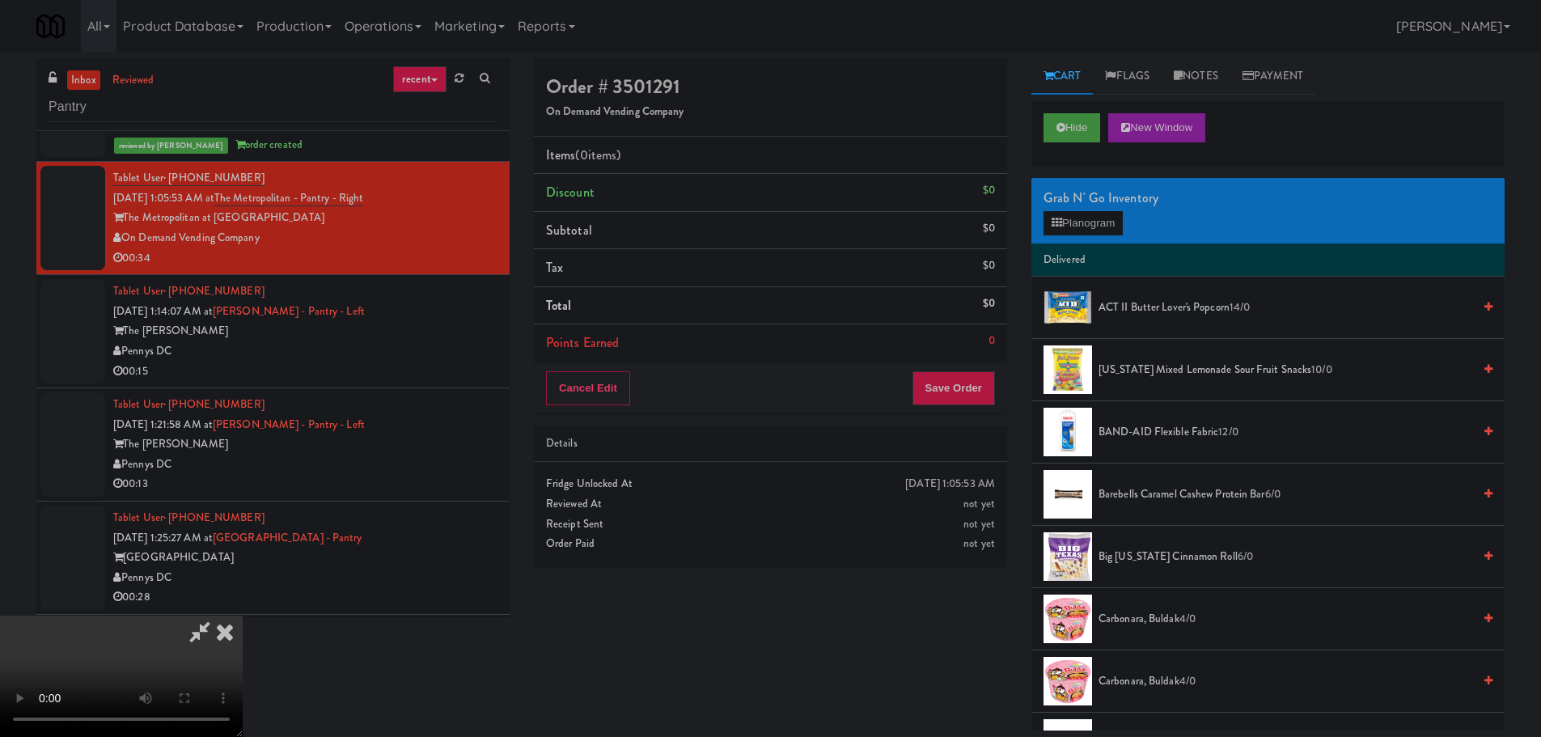
drag, startPoint x: 617, startPoint y: 434, endPoint x: 626, endPoint y: 435, distance: 8.9
click at [243, 615] on video at bounding box center [121, 675] width 243 height 121
click at [1064, 239] on div "Grab N' Go Inventory Planogram" at bounding box center [1267, 211] width 473 height 66
click at [1067, 232] on button "Planogram" at bounding box center [1082, 223] width 79 height 24
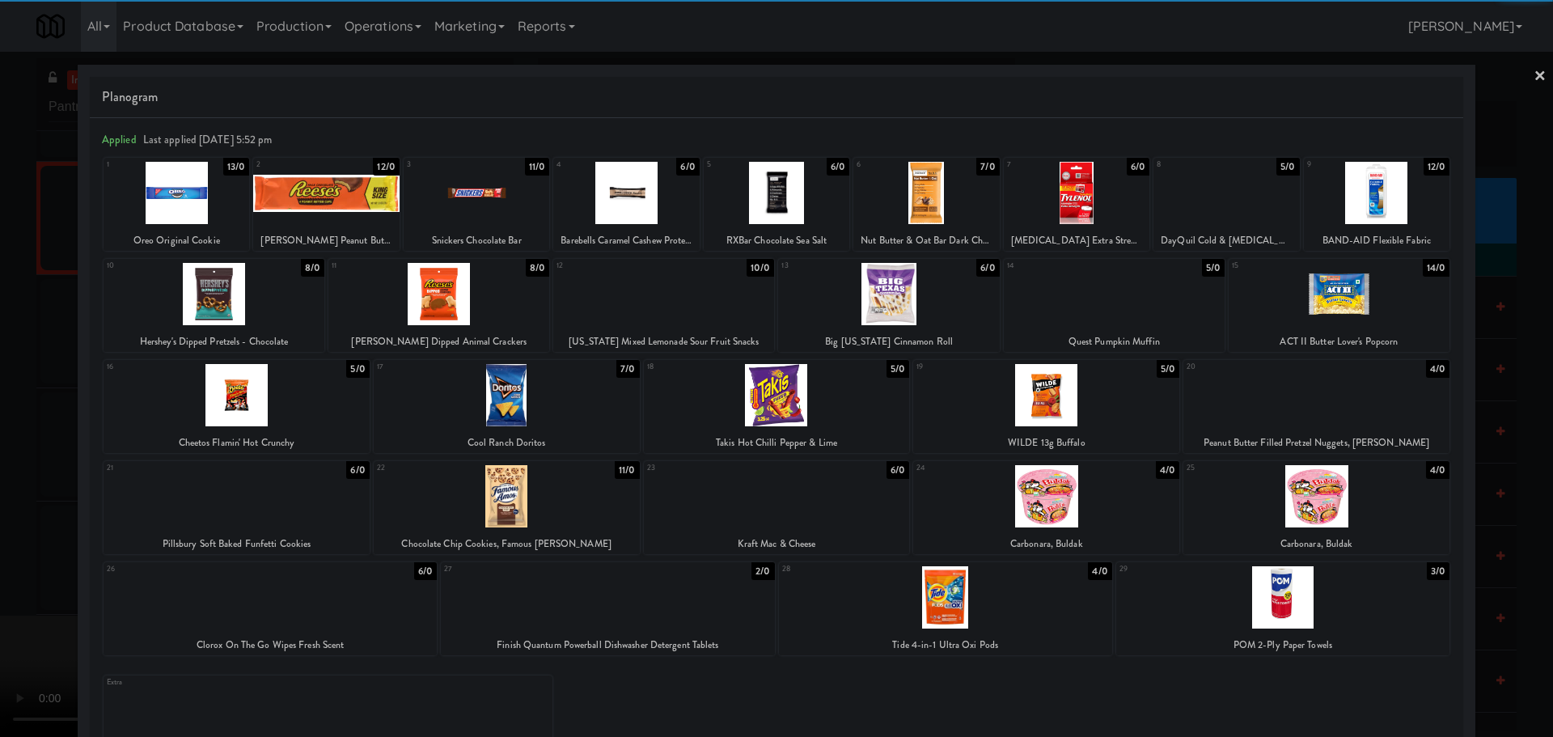
click at [268, 497] on div at bounding box center [237, 496] width 266 height 62
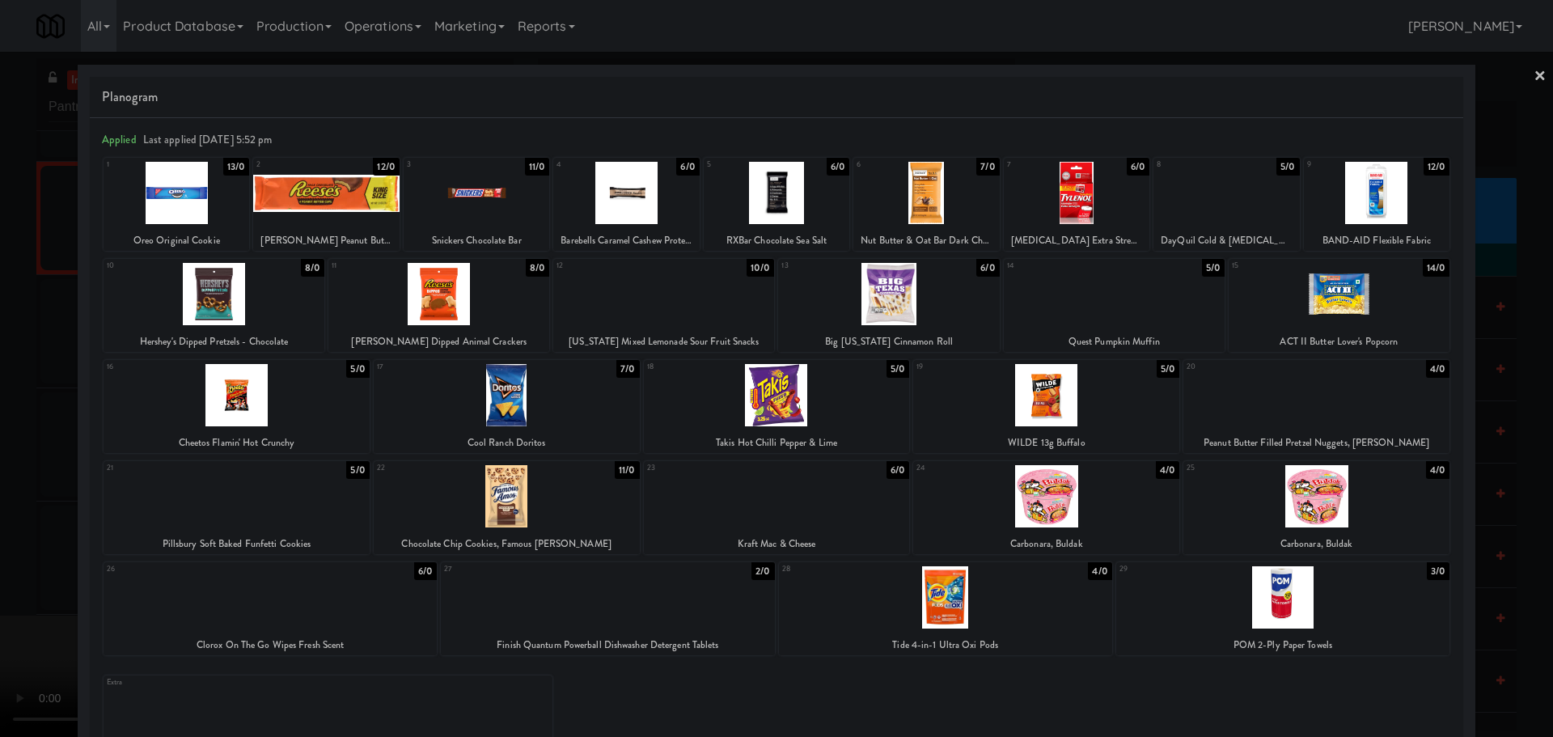
click at [0, 511] on div at bounding box center [776, 368] width 1553 height 737
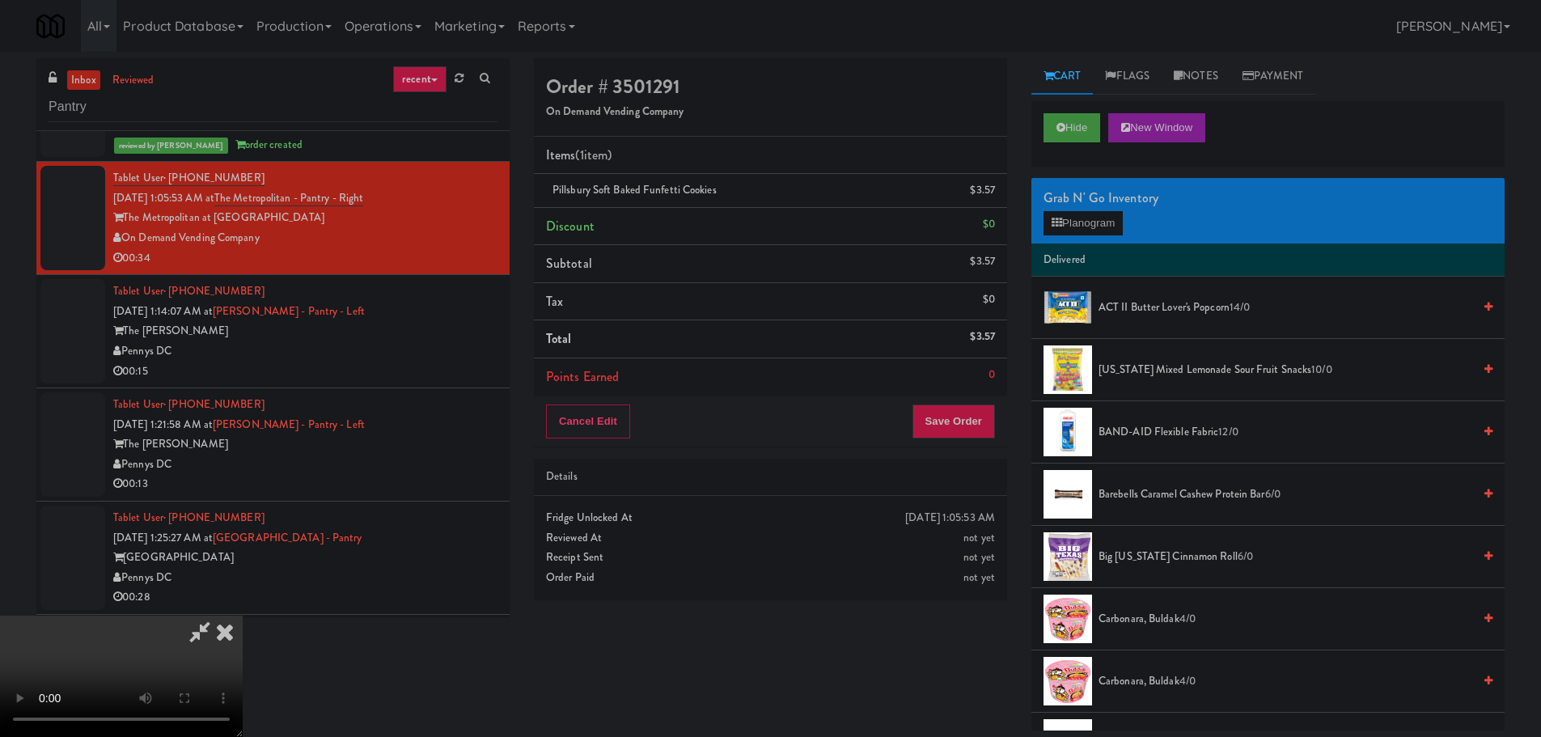
drag, startPoint x: 385, startPoint y: 416, endPoint x: 484, endPoint y: 422, distance: 99.6
click at [243, 615] on video at bounding box center [121, 675] width 243 height 121
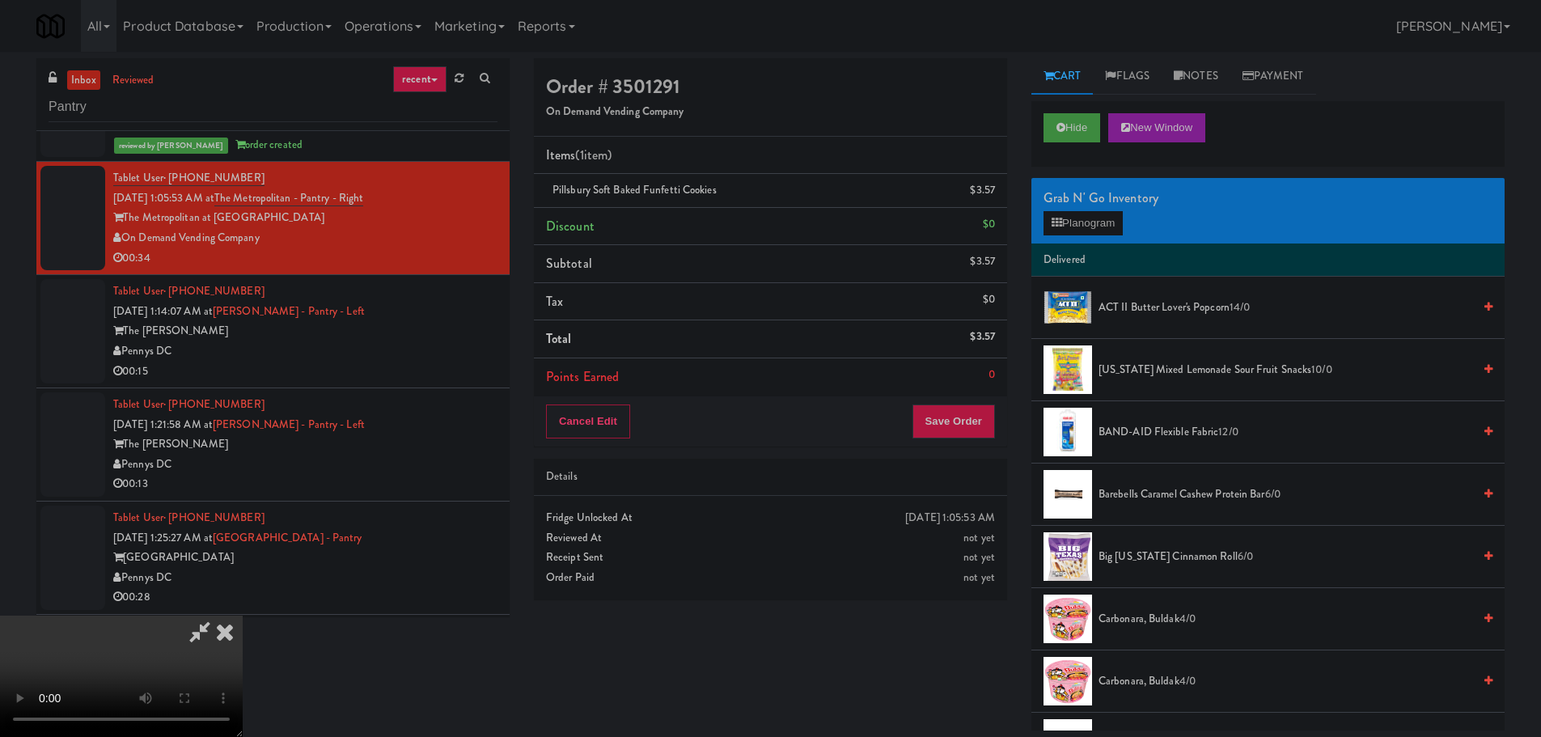
click at [243, 615] on video at bounding box center [121, 675] width 243 height 121
click at [959, 419] on button "Save Order" at bounding box center [953, 421] width 82 height 34
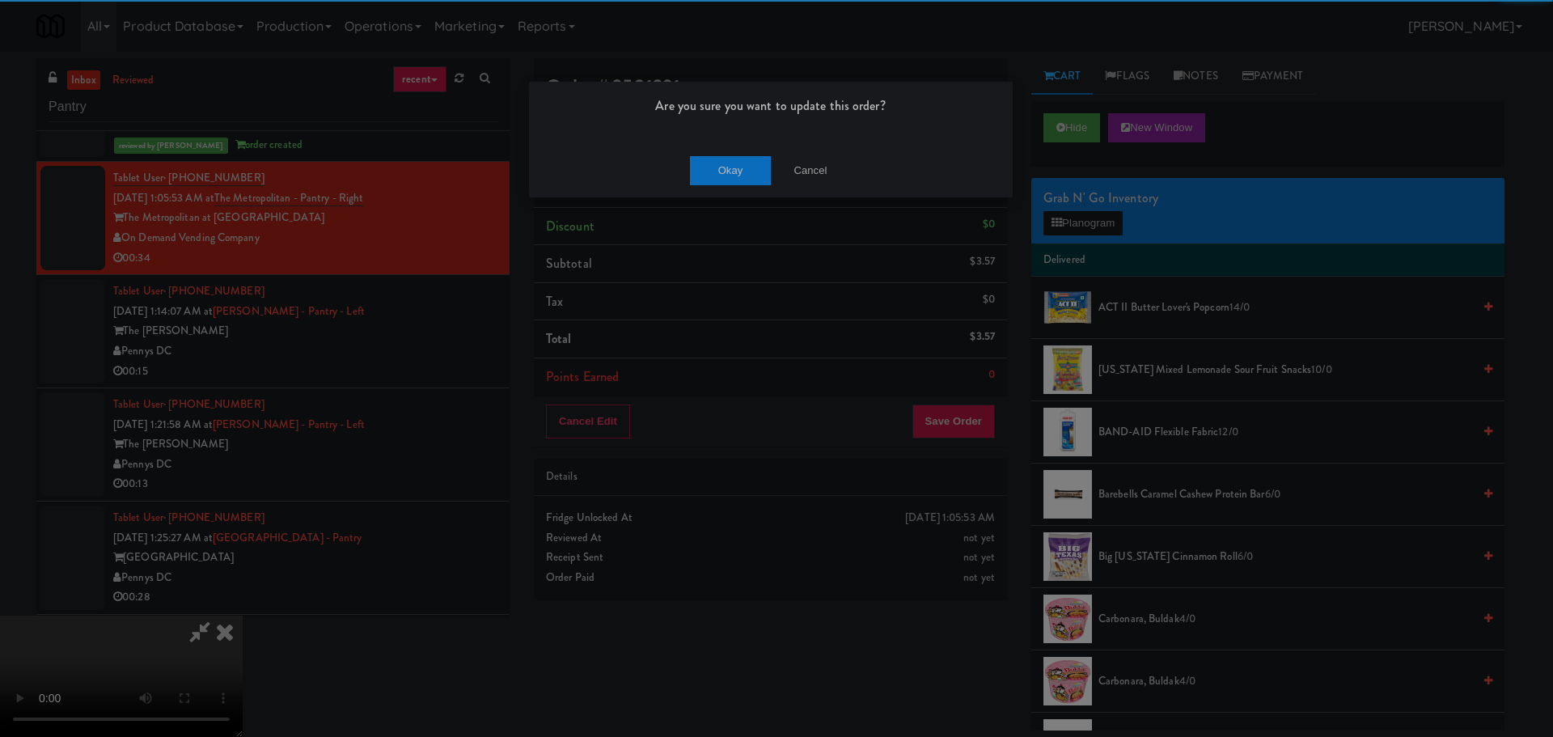
click at [737, 159] on div "Okay Cancel" at bounding box center [771, 170] width 484 height 54
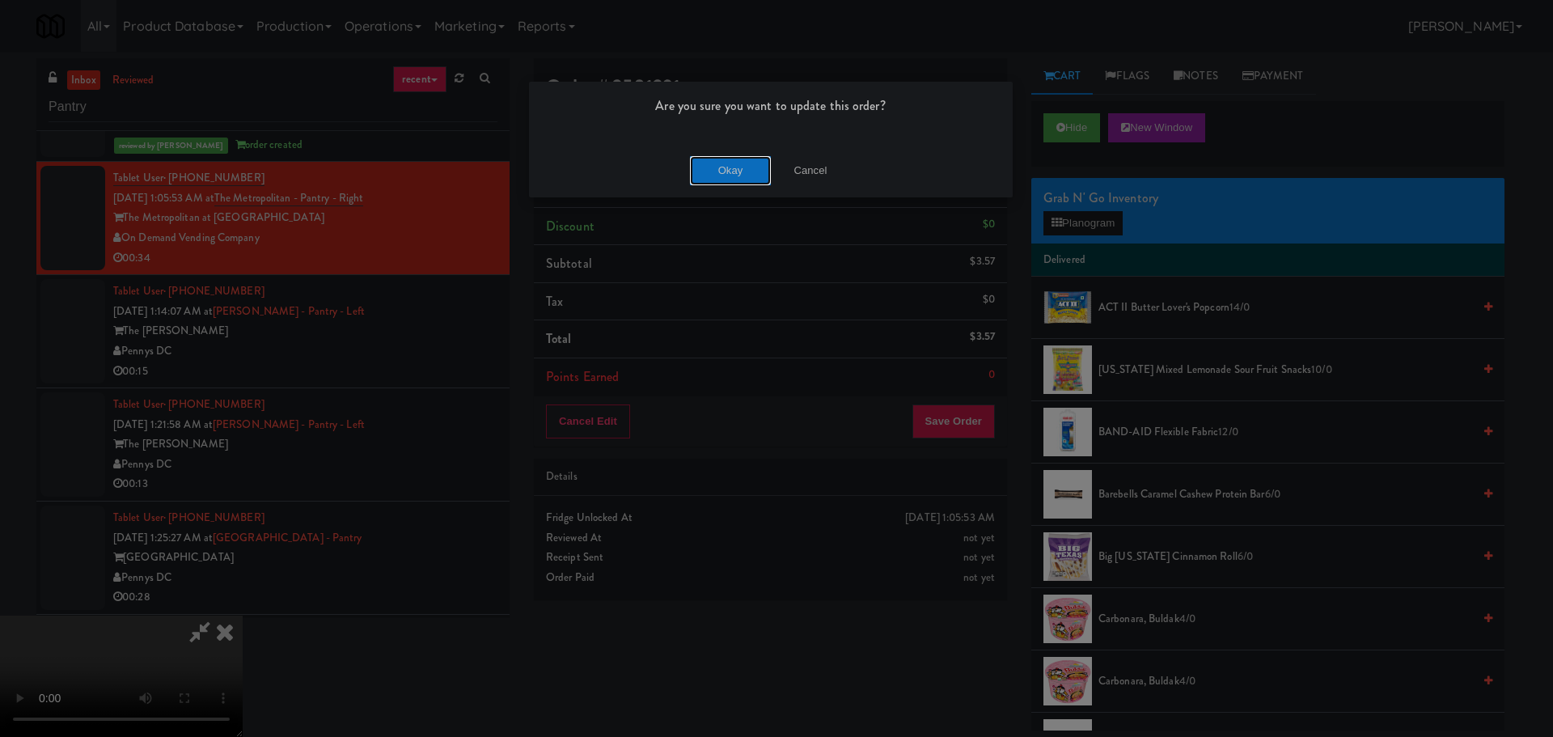
click at [739, 174] on button "Okay" at bounding box center [730, 170] width 81 height 29
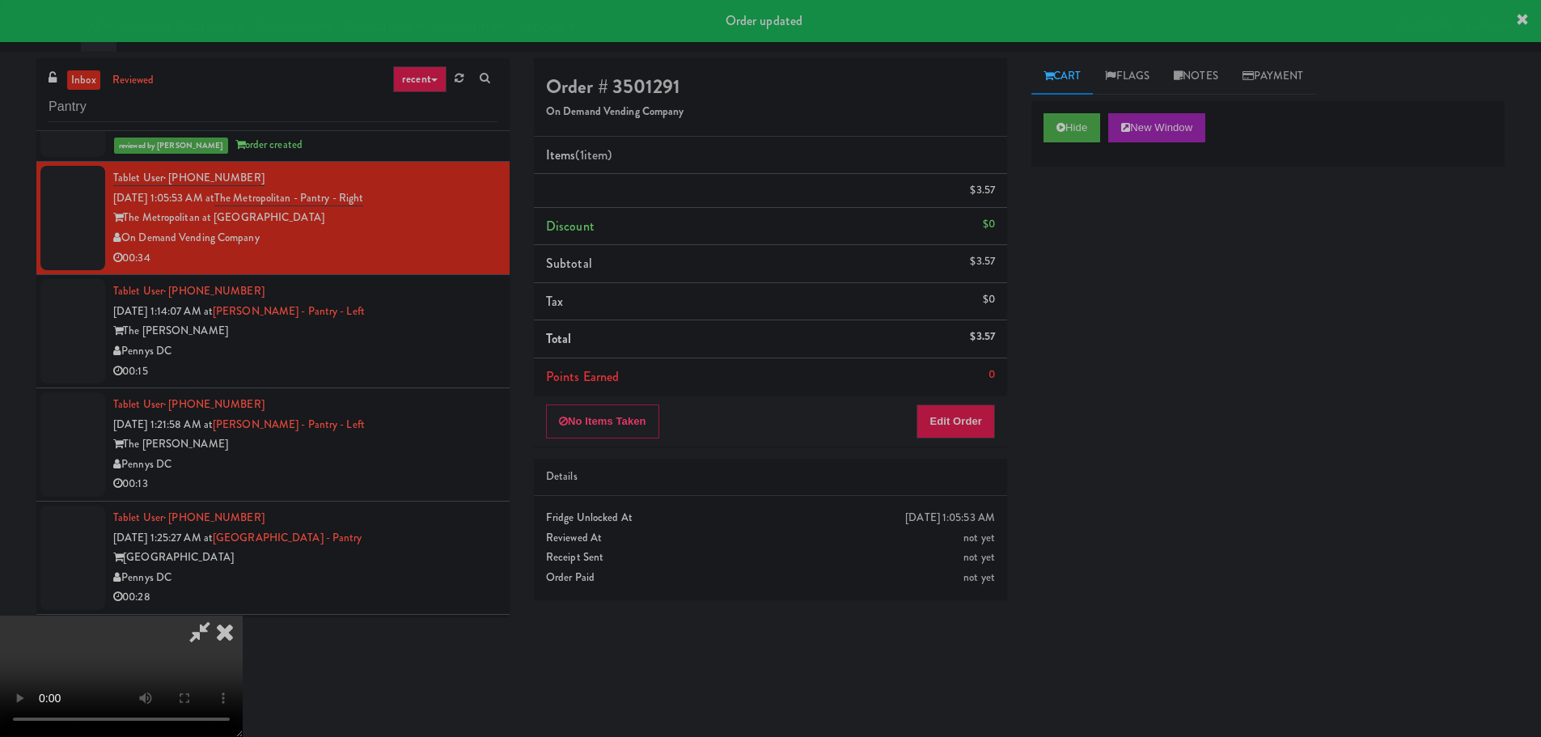
scroll to position [0, 0]
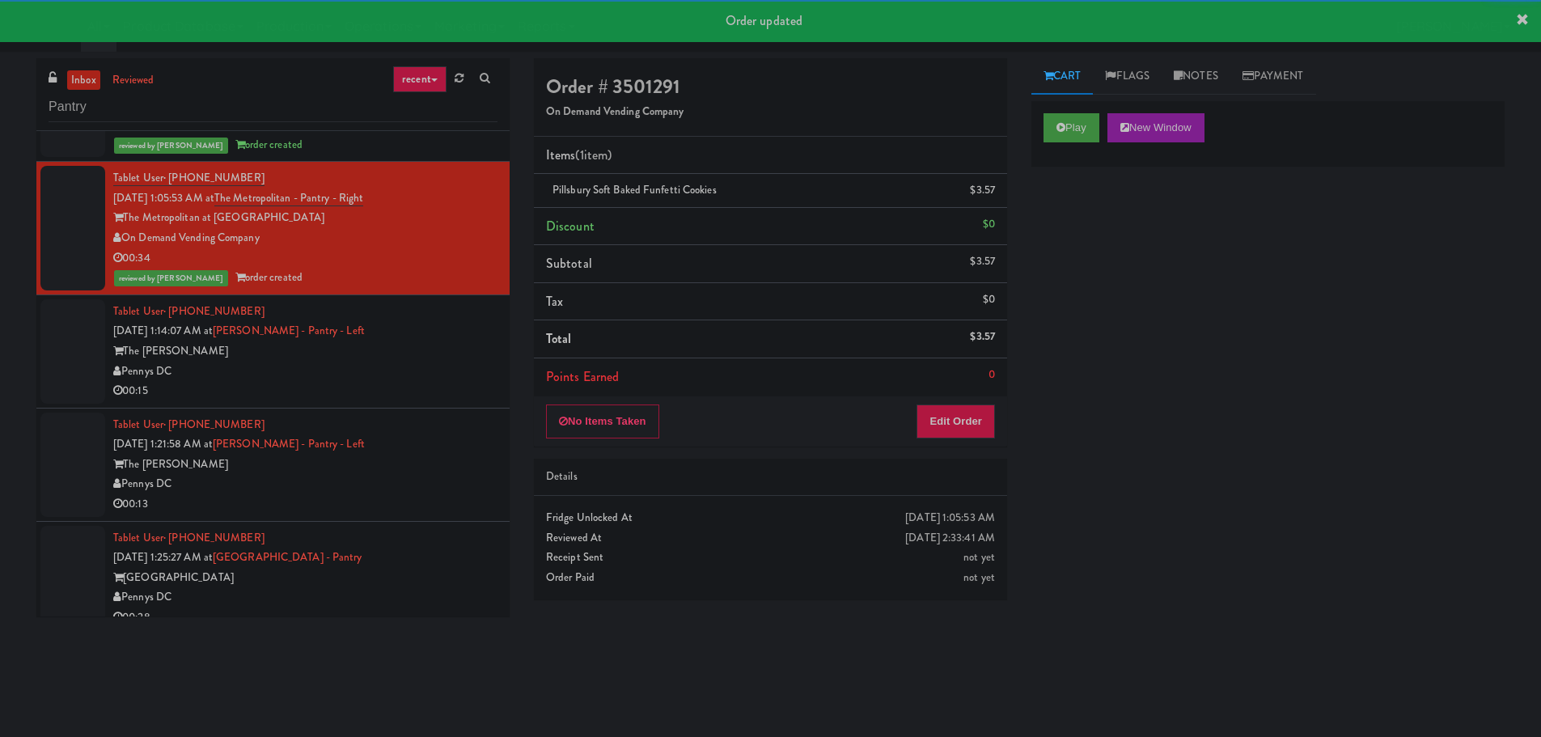
click at [425, 362] on div "Pennys DC" at bounding box center [305, 371] width 384 height 20
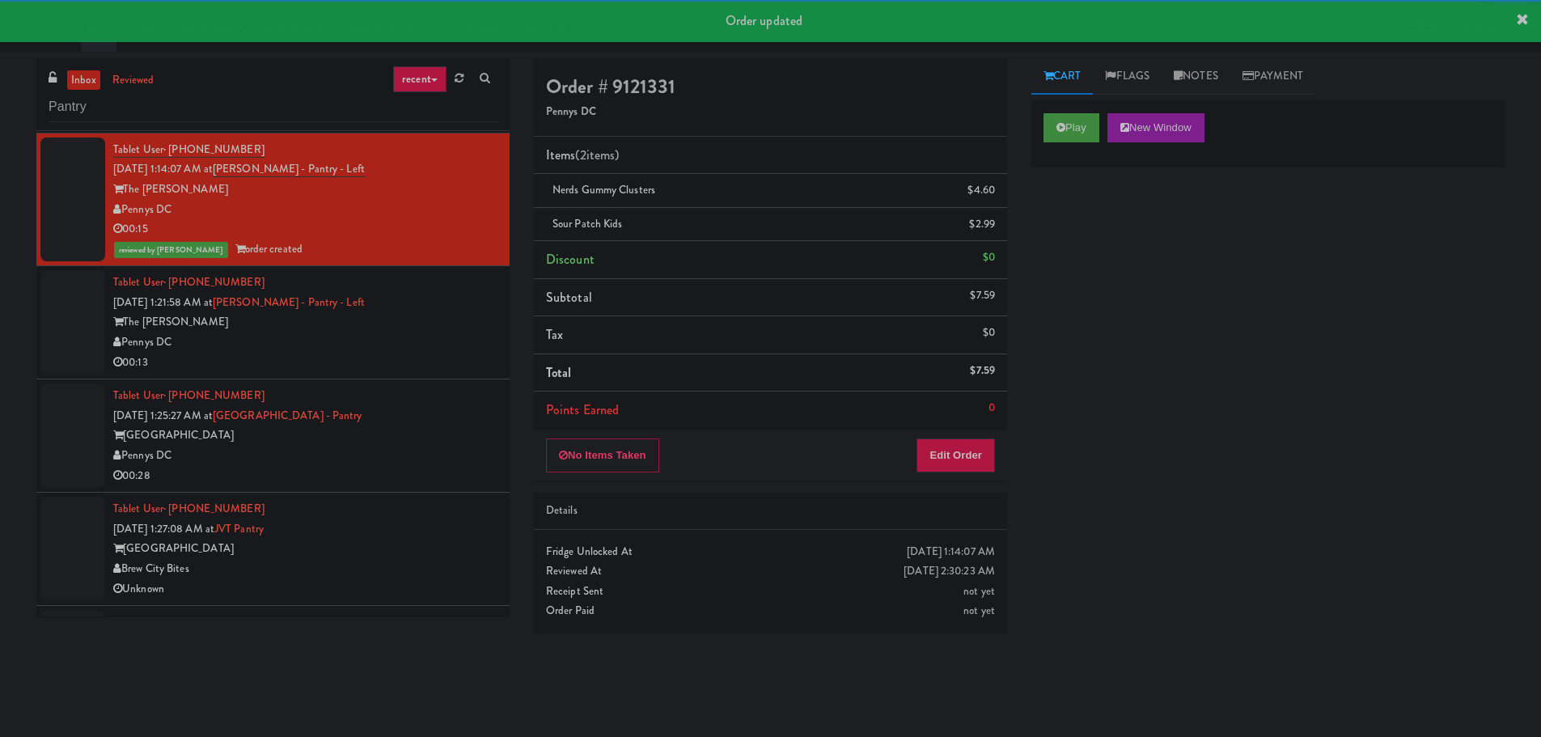
click at [412, 361] on div "00:13" at bounding box center [305, 363] width 384 height 20
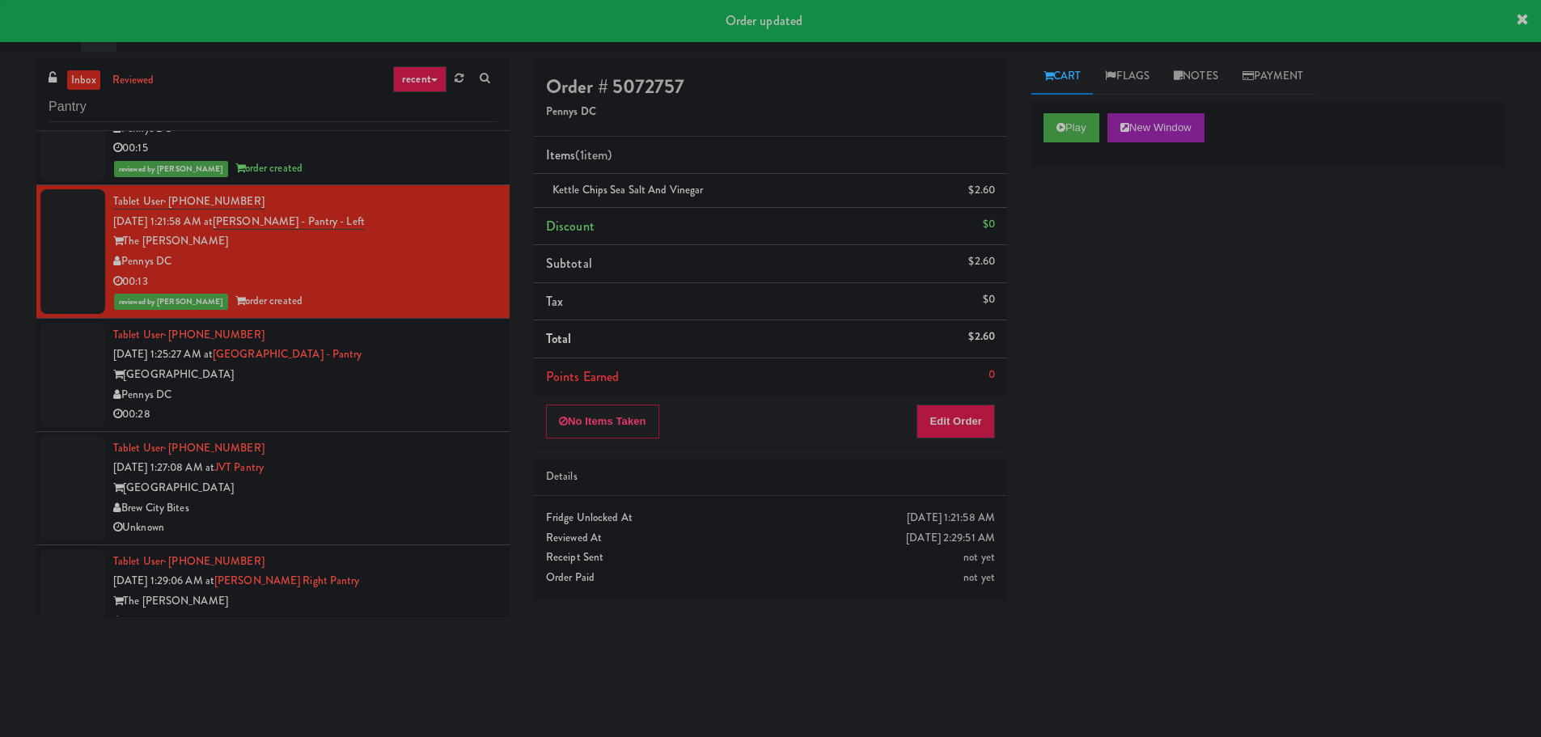
click at [412, 361] on div "Tablet User · (240) 674-4910 [DATE] 1:25:27 AM at [GEOGRAPHIC_DATA] - [GEOGRAPH…" at bounding box center [305, 374] width 384 height 99
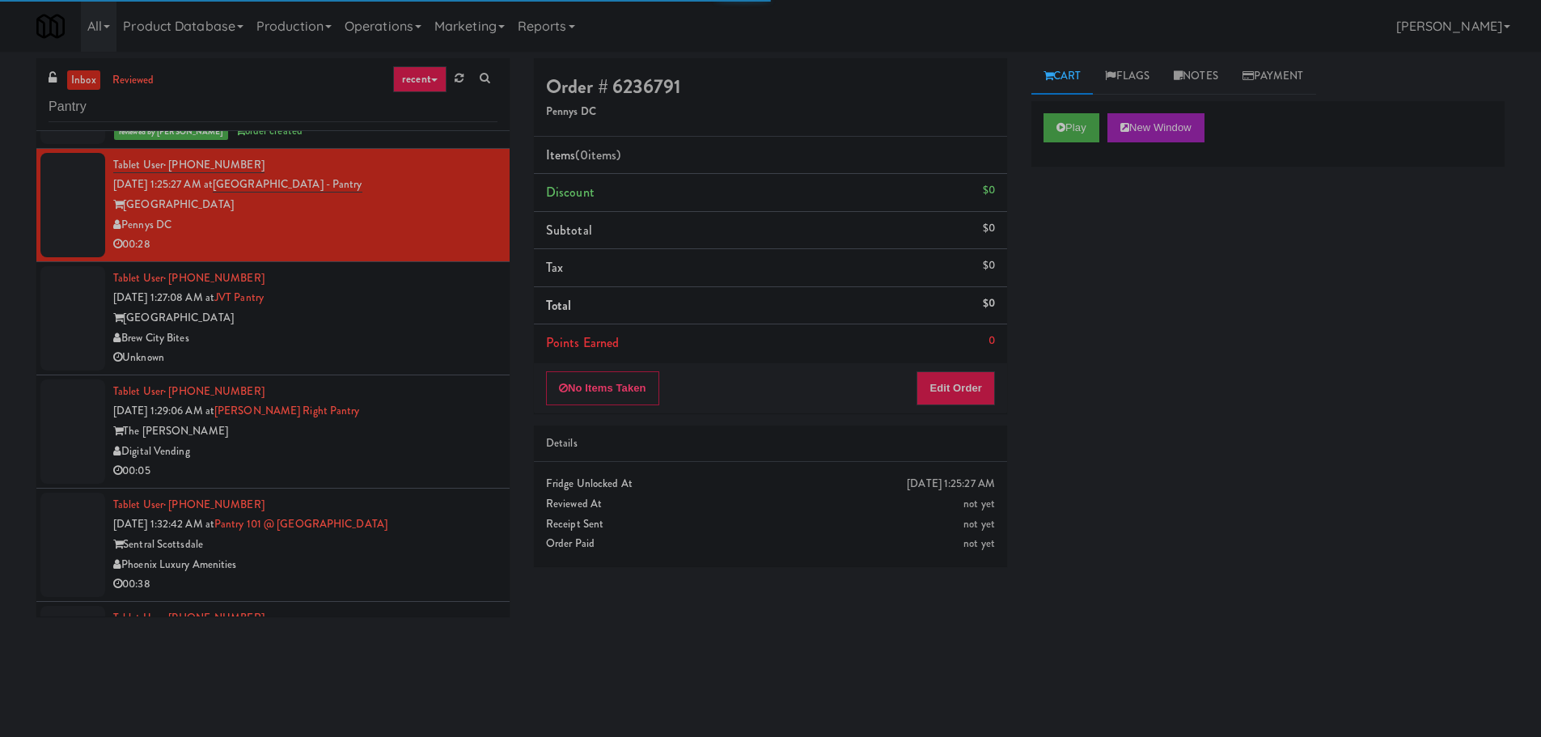
scroll to position [1132, 0]
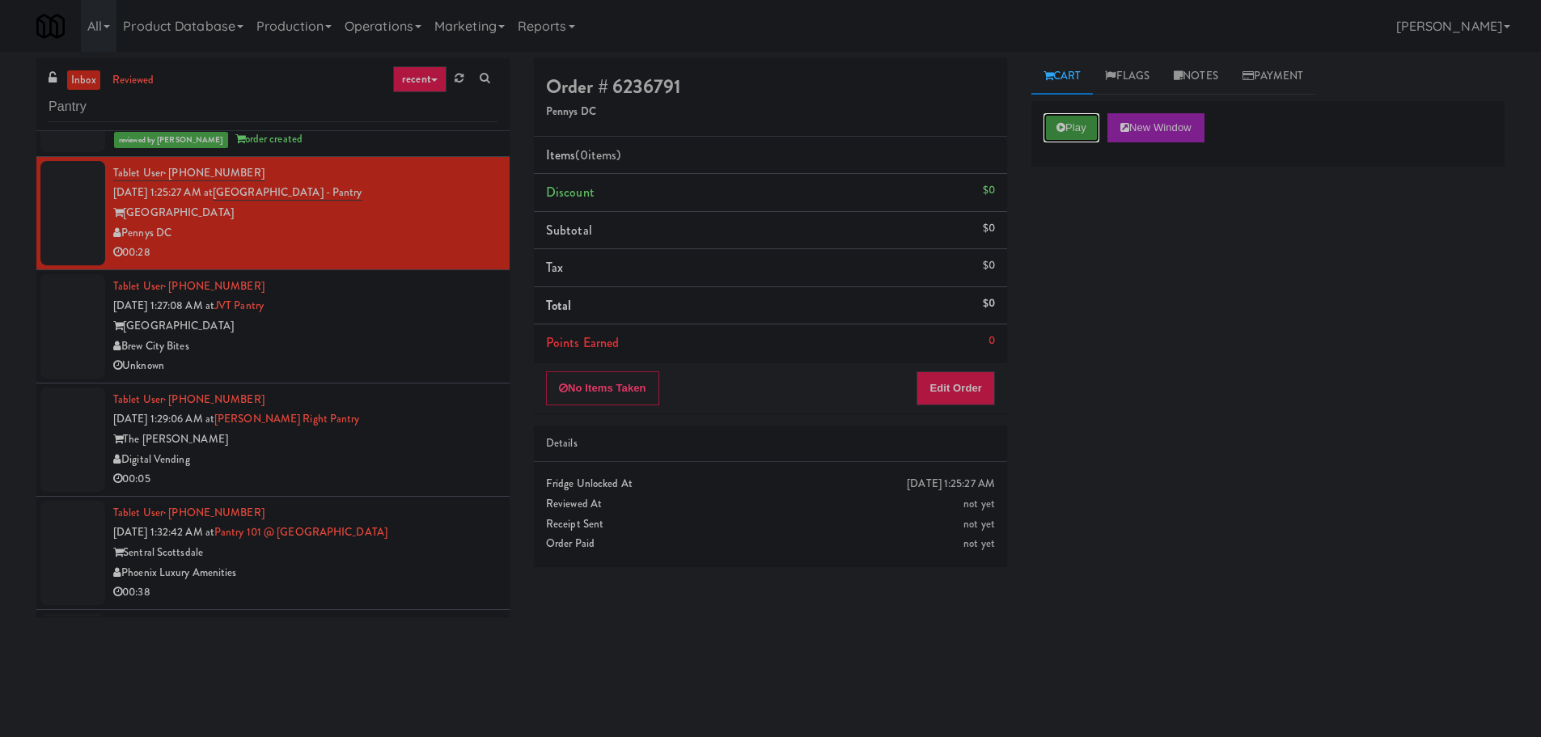
click at [1077, 122] on button "Play" at bounding box center [1071, 127] width 56 height 29
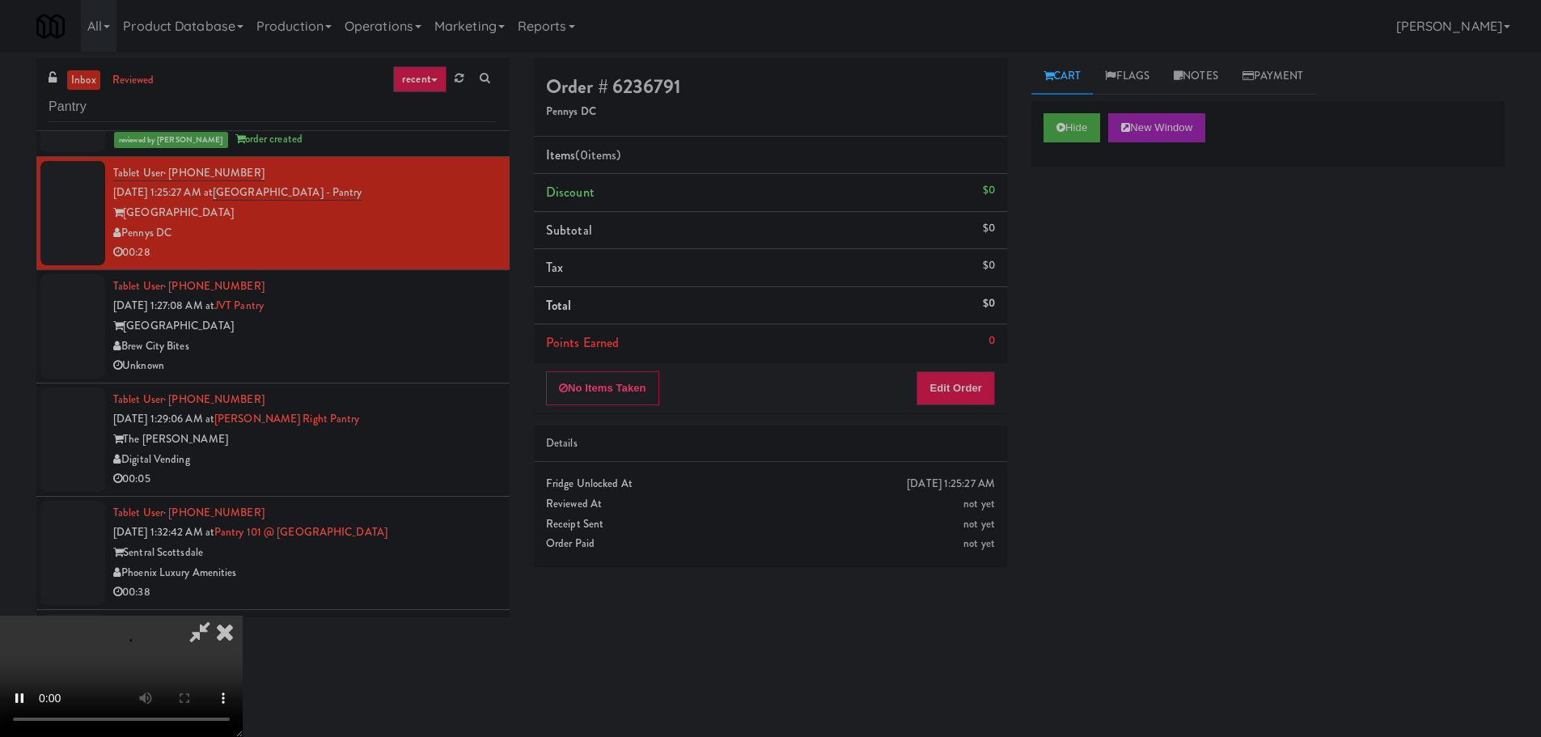
click at [922, 429] on div "Details" at bounding box center [770, 443] width 473 height 37
click at [939, 405] on div "No Items Taken Edit Order" at bounding box center [770, 388] width 473 height 50
click at [947, 398] on button "Edit Order" at bounding box center [955, 388] width 78 height 34
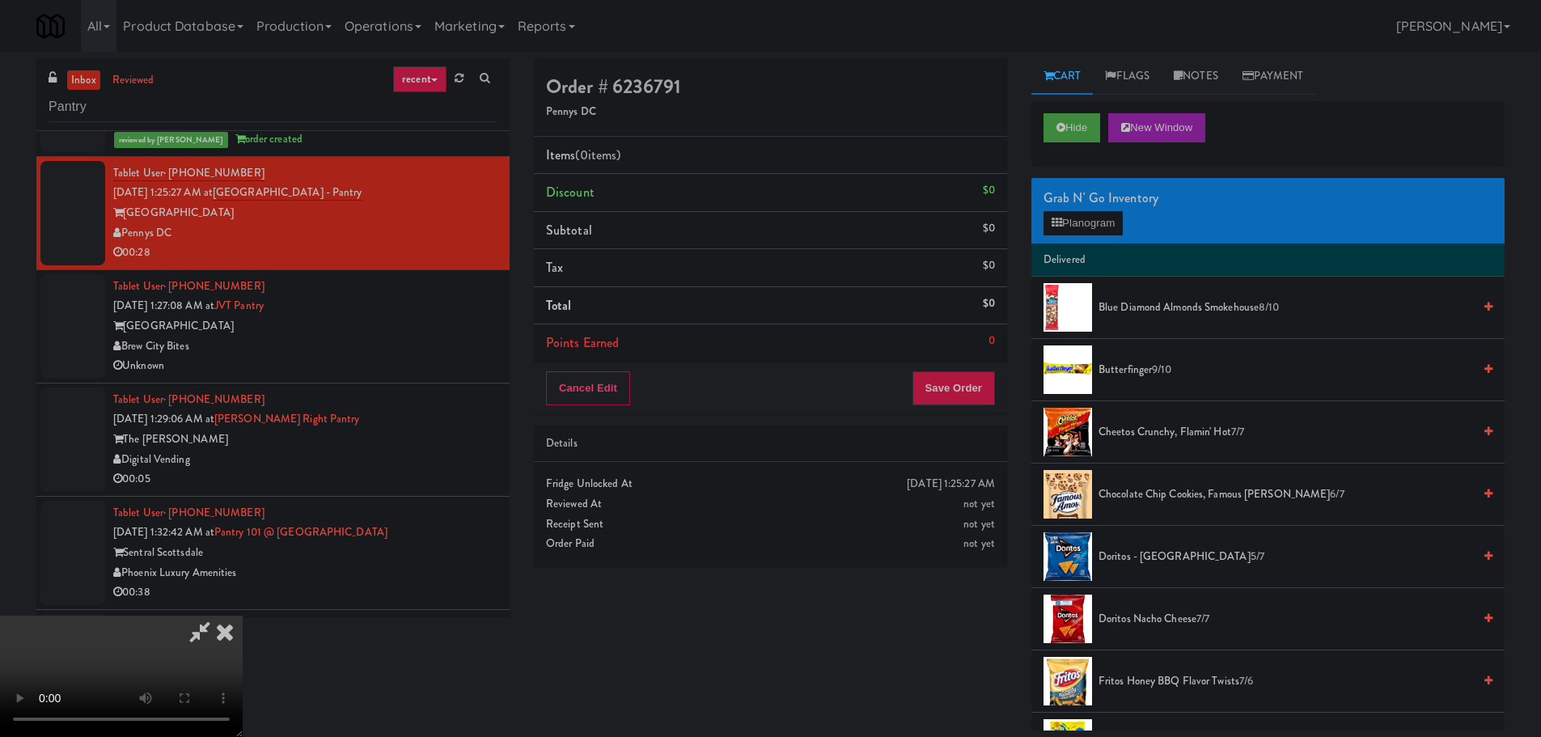
scroll to position [0, 0]
click at [243, 615] on video at bounding box center [121, 675] width 243 height 121
drag, startPoint x: 728, startPoint y: 397, endPoint x: 719, endPoint y: 407, distance: 13.2
click at [243, 615] on video at bounding box center [121, 675] width 243 height 121
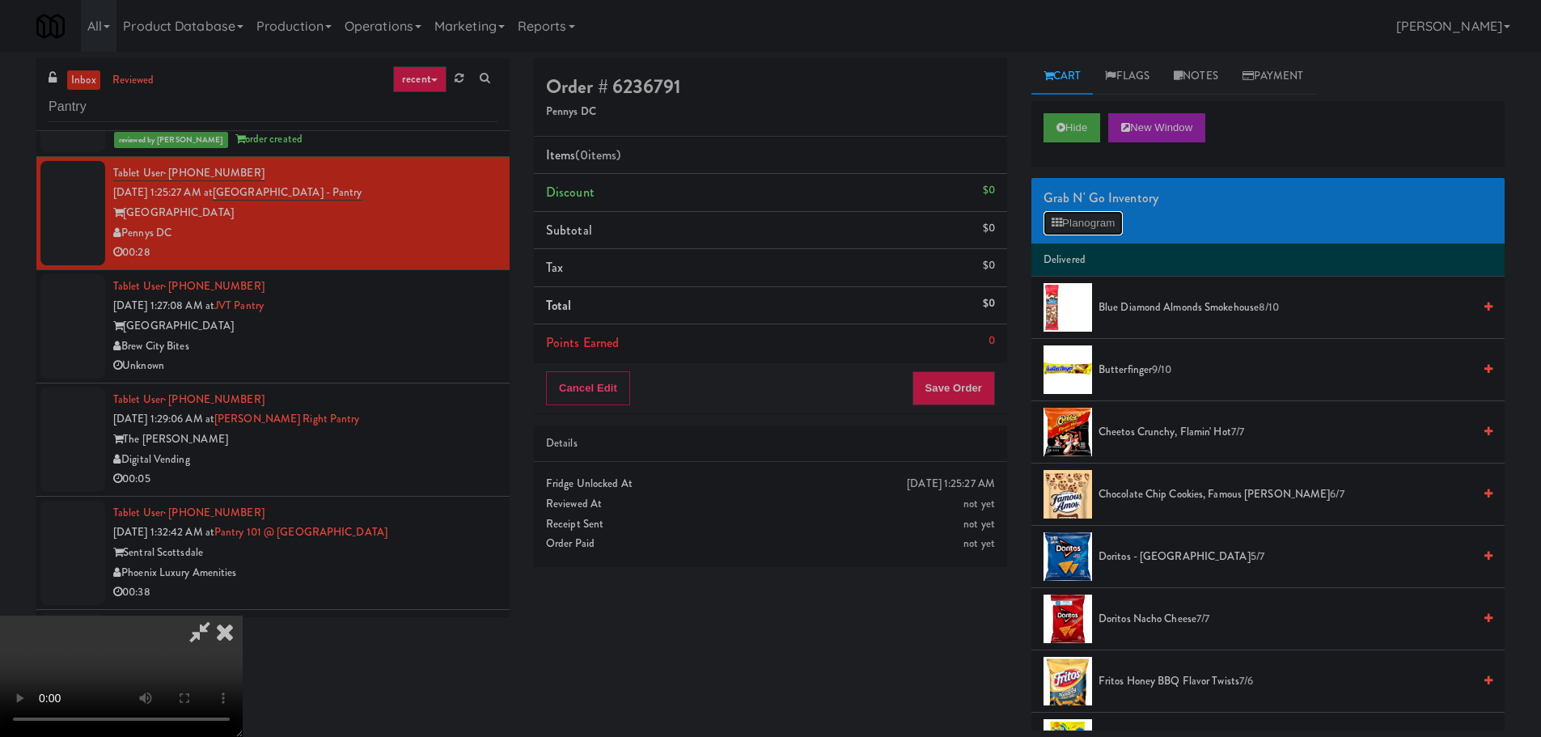
click at [1059, 222] on icon at bounding box center [1056, 223] width 11 height 11
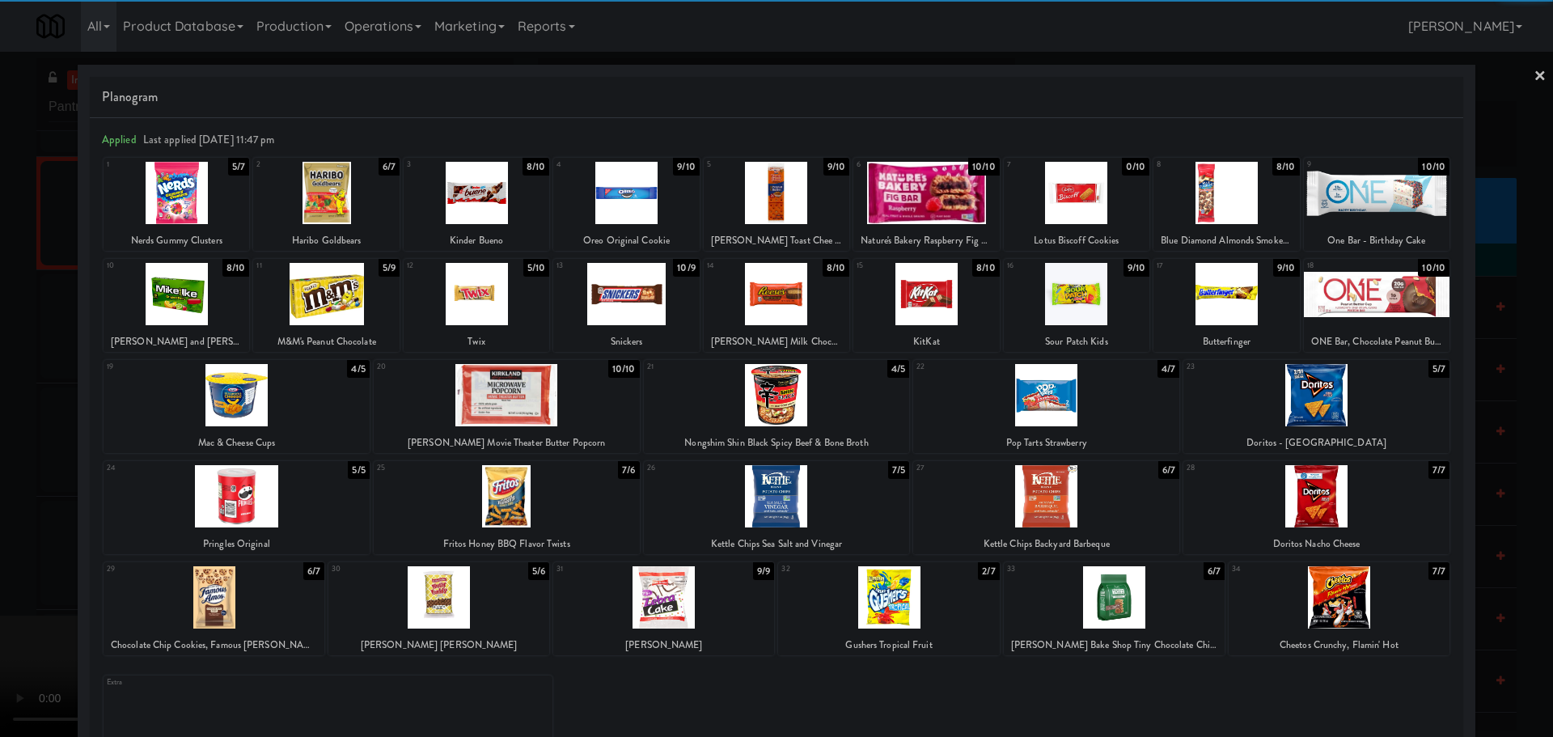
click at [1071, 402] on div at bounding box center [1046, 395] width 266 height 62
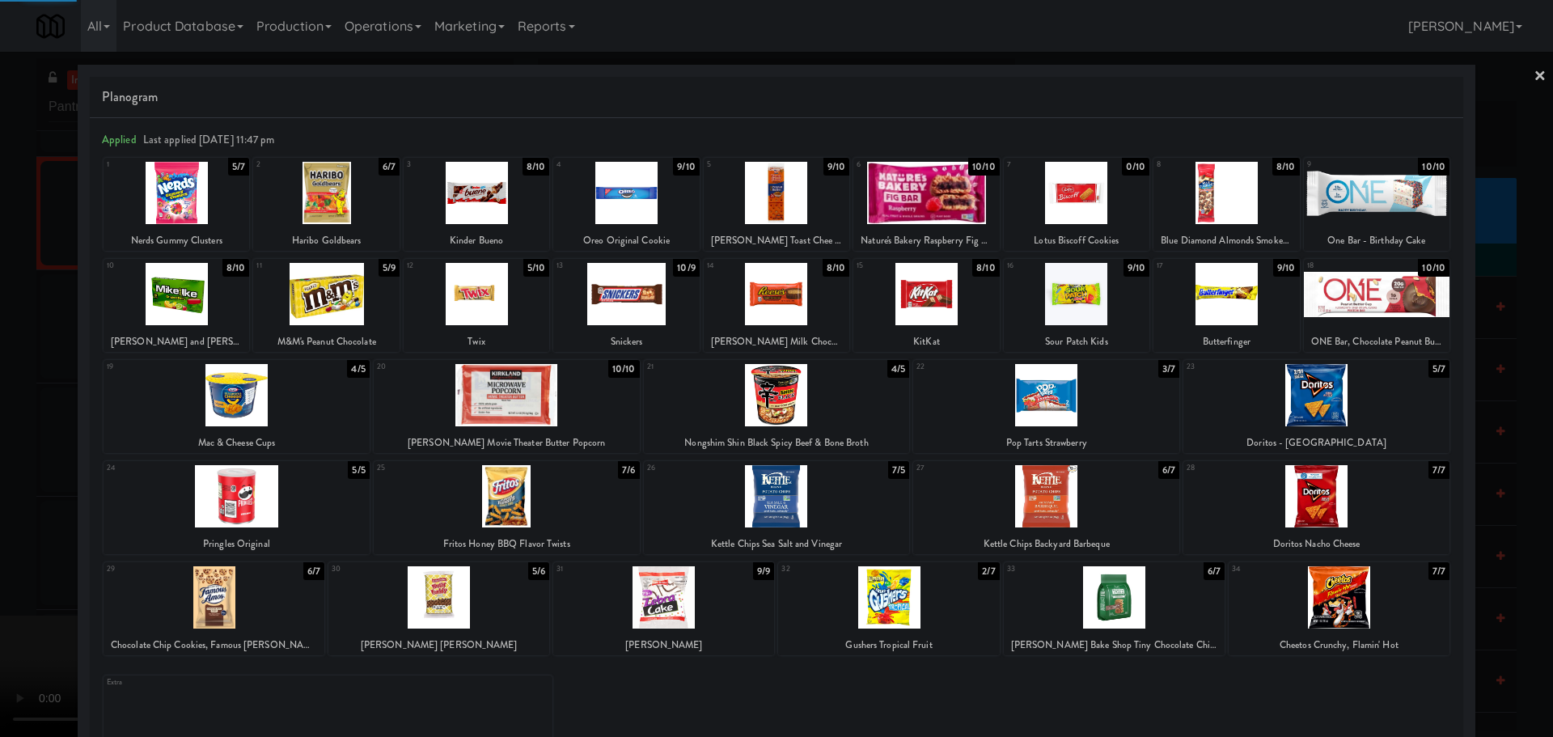
drag, startPoint x: 0, startPoint y: 454, endPoint x: 67, endPoint y: 435, distance: 69.6
click at [1, 454] on div at bounding box center [776, 368] width 1553 height 737
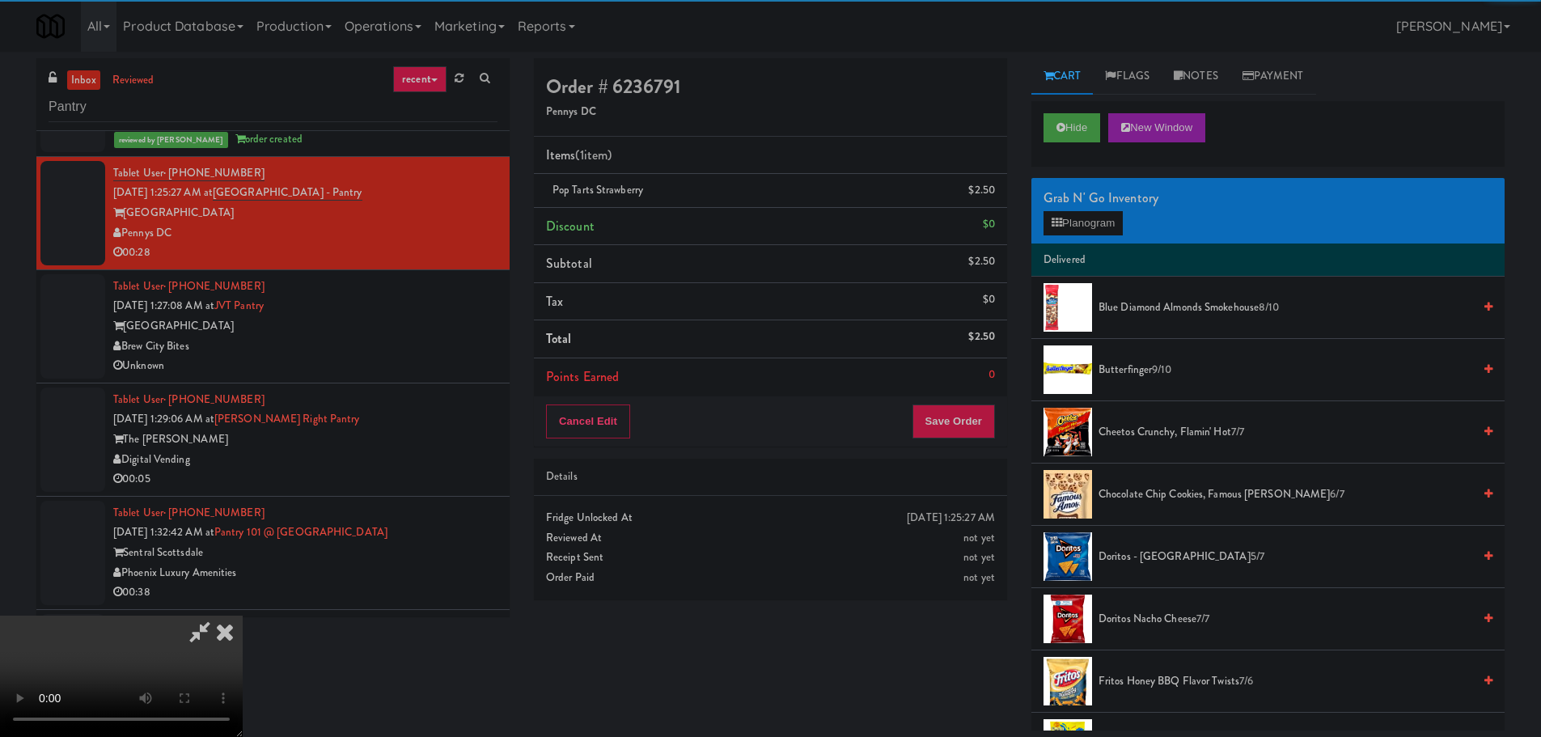
click at [243, 615] on video at bounding box center [121, 675] width 243 height 121
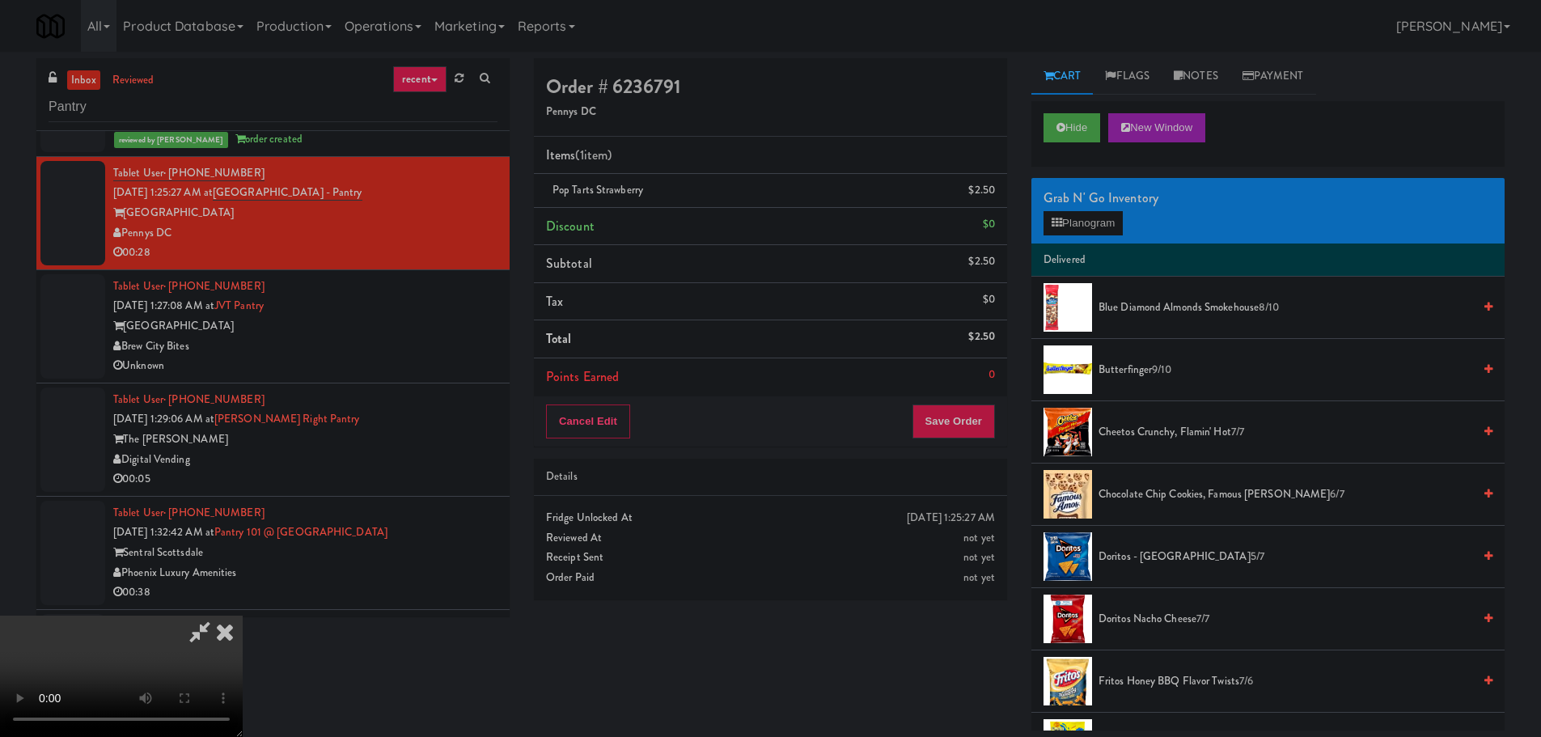
click at [243, 615] on video at bounding box center [121, 675] width 243 height 121
click at [1094, 219] on button "Planogram" at bounding box center [1082, 223] width 79 height 24
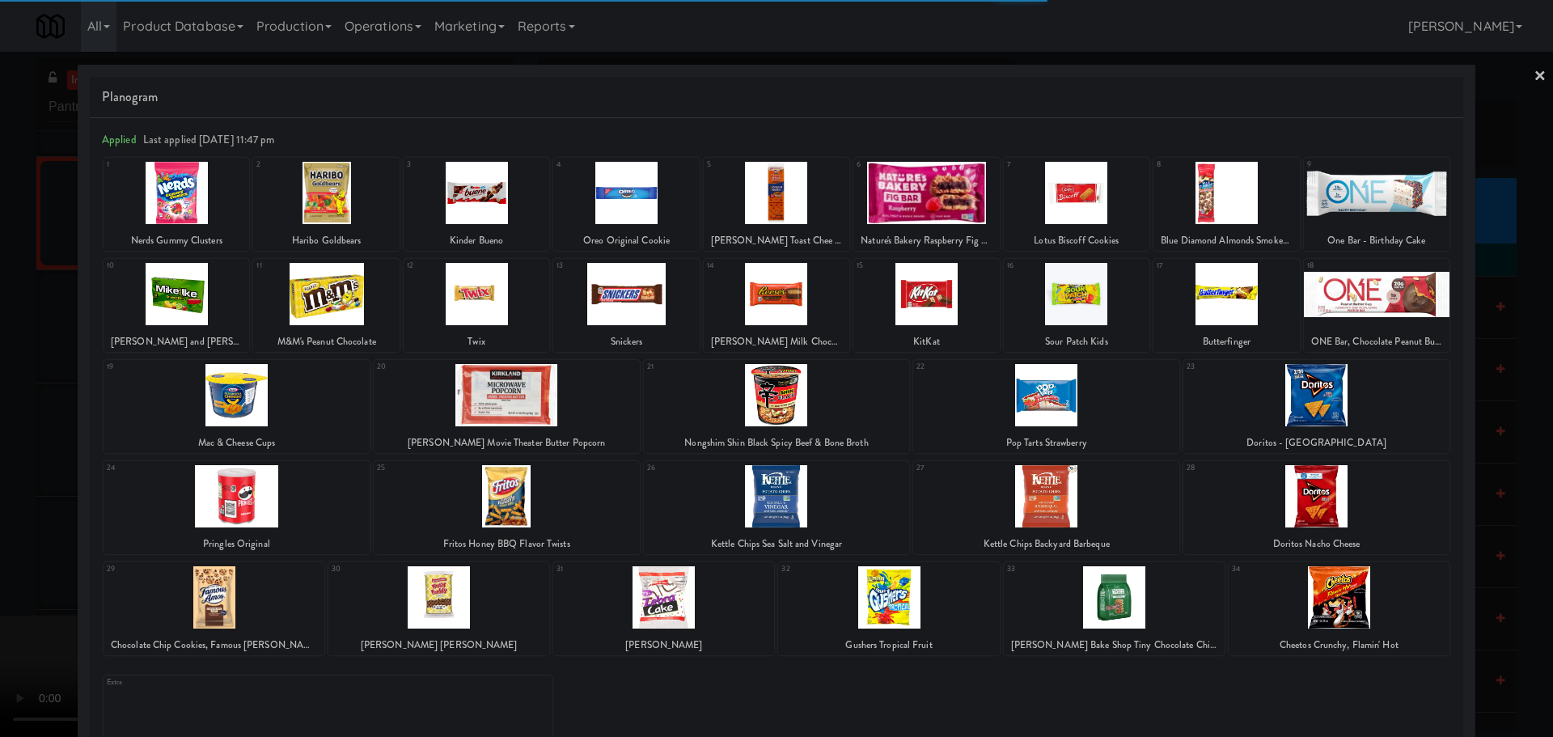
click at [462, 594] on div at bounding box center [438, 597] width 221 height 62
click at [452, 599] on div at bounding box center [438, 597] width 221 height 62
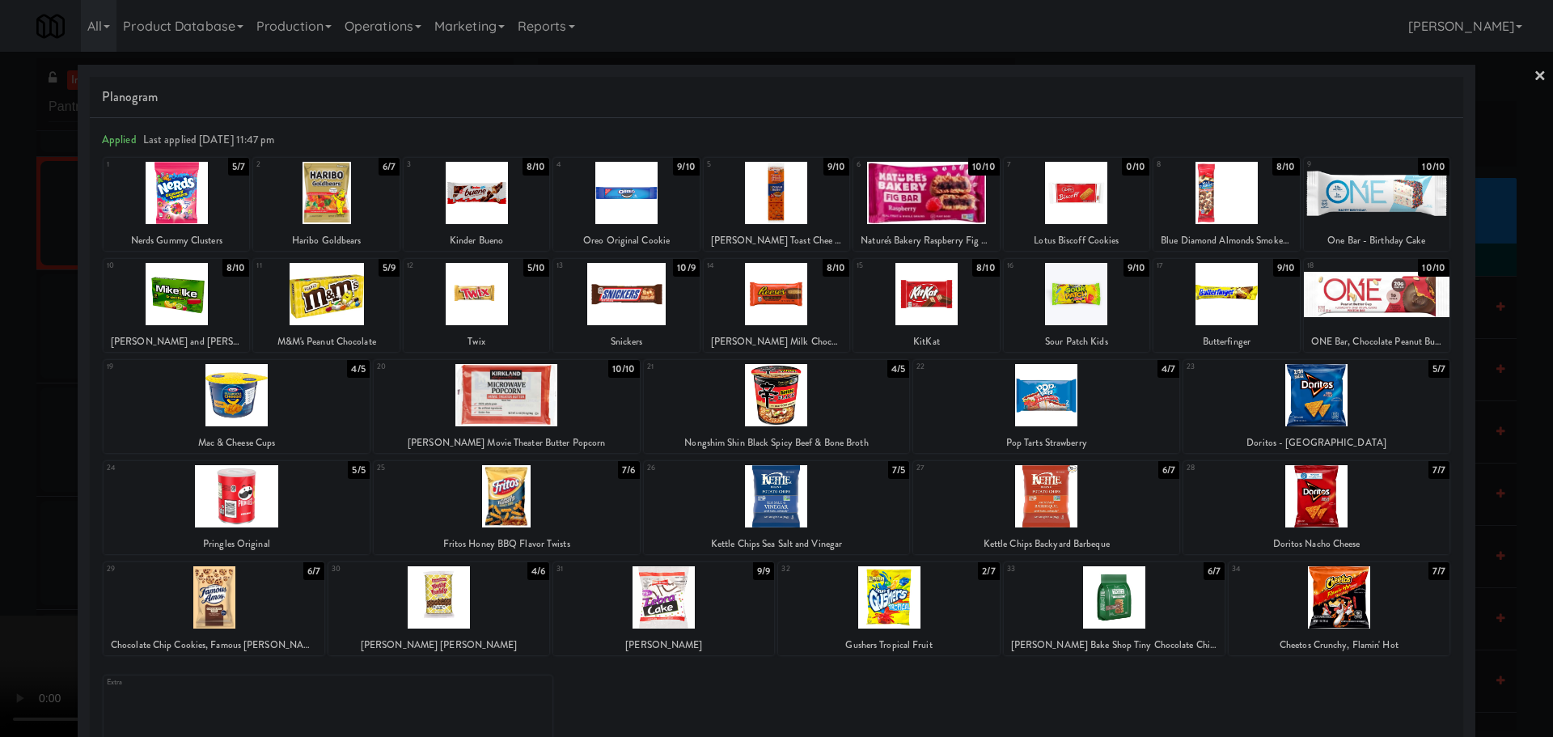
drag, startPoint x: 0, startPoint y: 592, endPoint x: 11, endPoint y: 585, distance: 12.8
click at [1, 591] on div at bounding box center [776, 368] width 1553 height 737
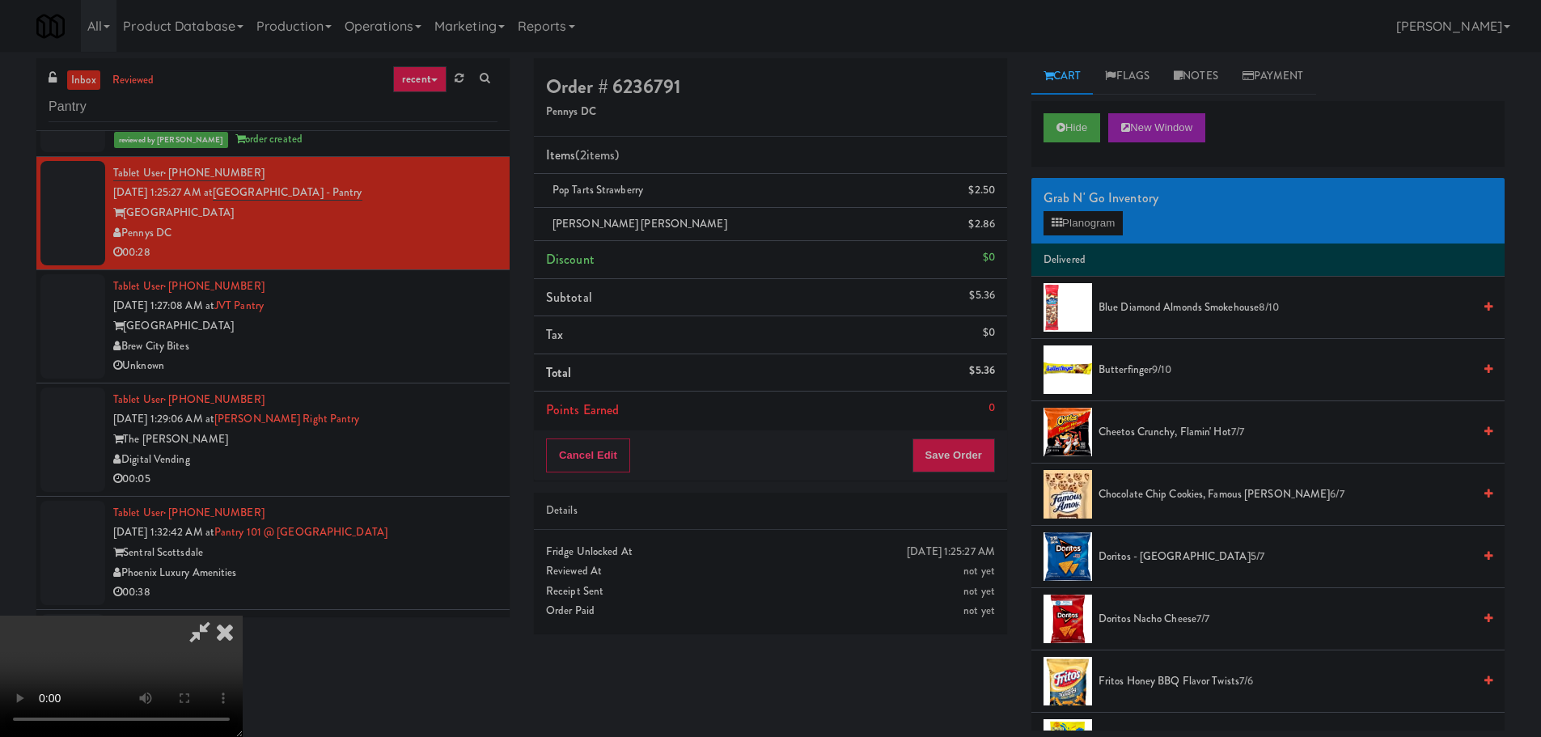
click at [218, 615] on icon at bounding box center [199, 631] width 37 height 32
click at [243, 615] on video at bounding box center [121, 675] width 243 height 121
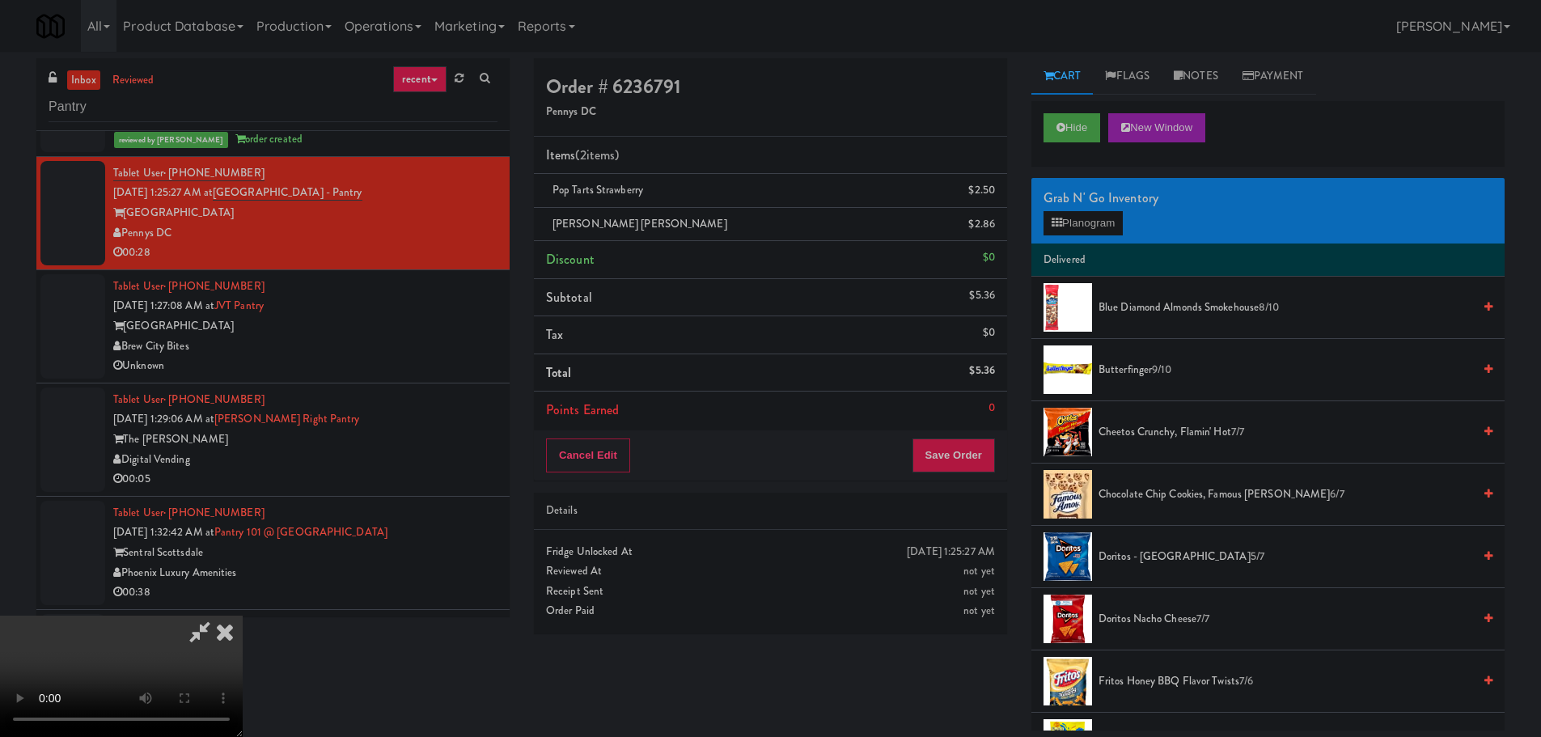
click at [243, 615] on video at bounding box center [121, 675] width 243 height 121
drag, startPoint x: 657, startPoint y: 392, endPoint x: 713, endPoint y: 396, distance: 55.9
click at [243, 615] on video at bounding box center [121, 675] width 243 height 121
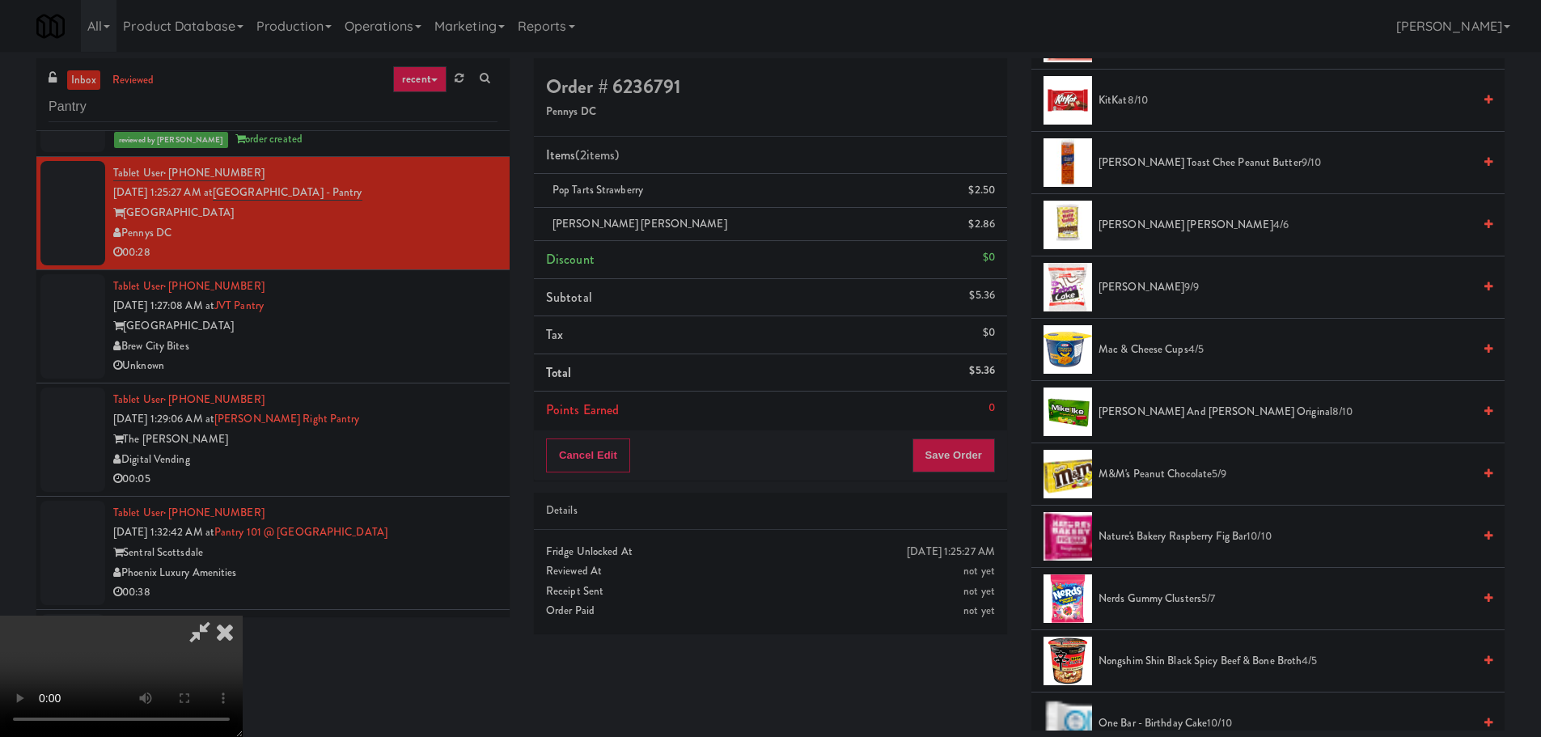
scroll to position [1051, 0]
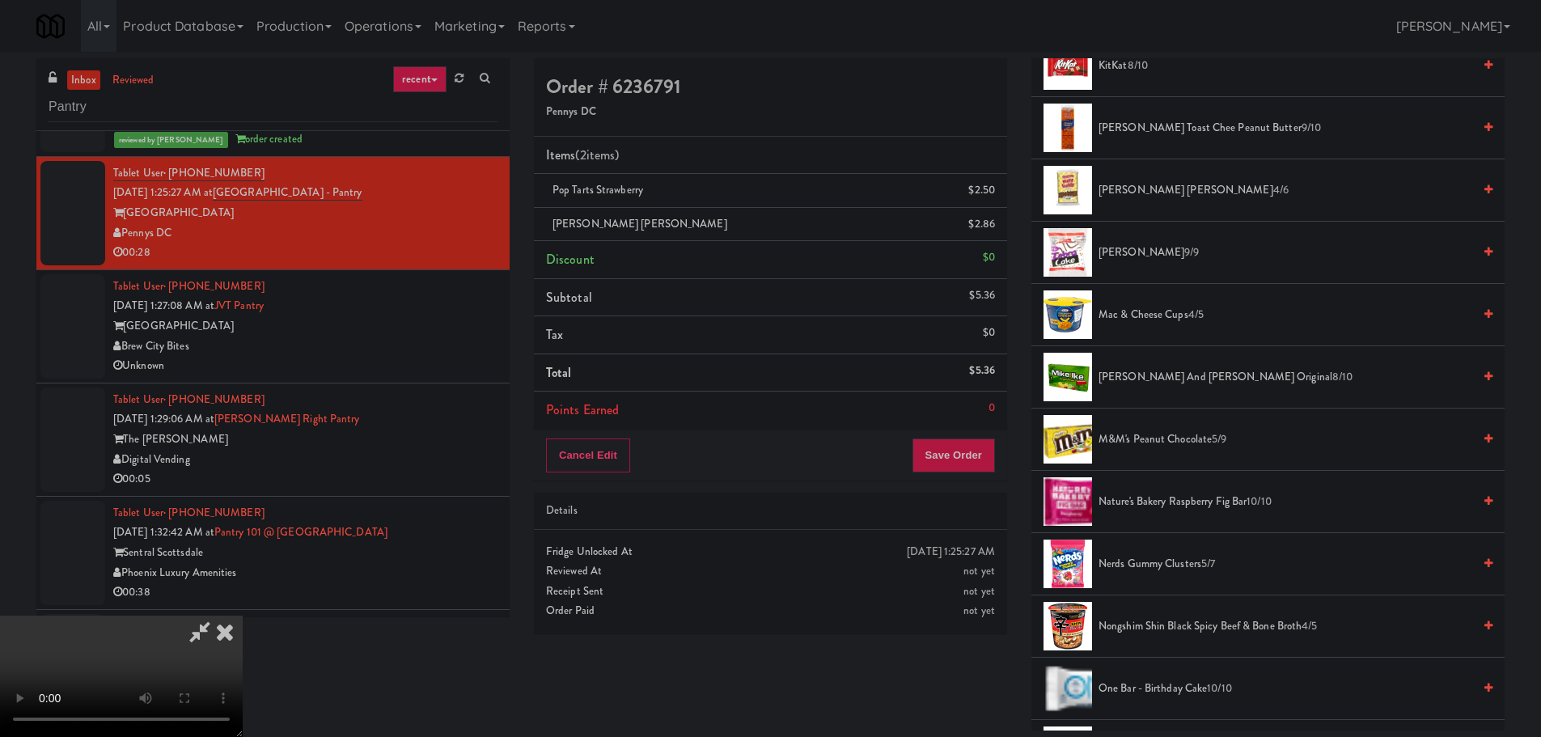
click at [1148, 563] on span "Nerds Gummy Clusters 5/7" at bounding box center [1285, 564] width 374 height 20
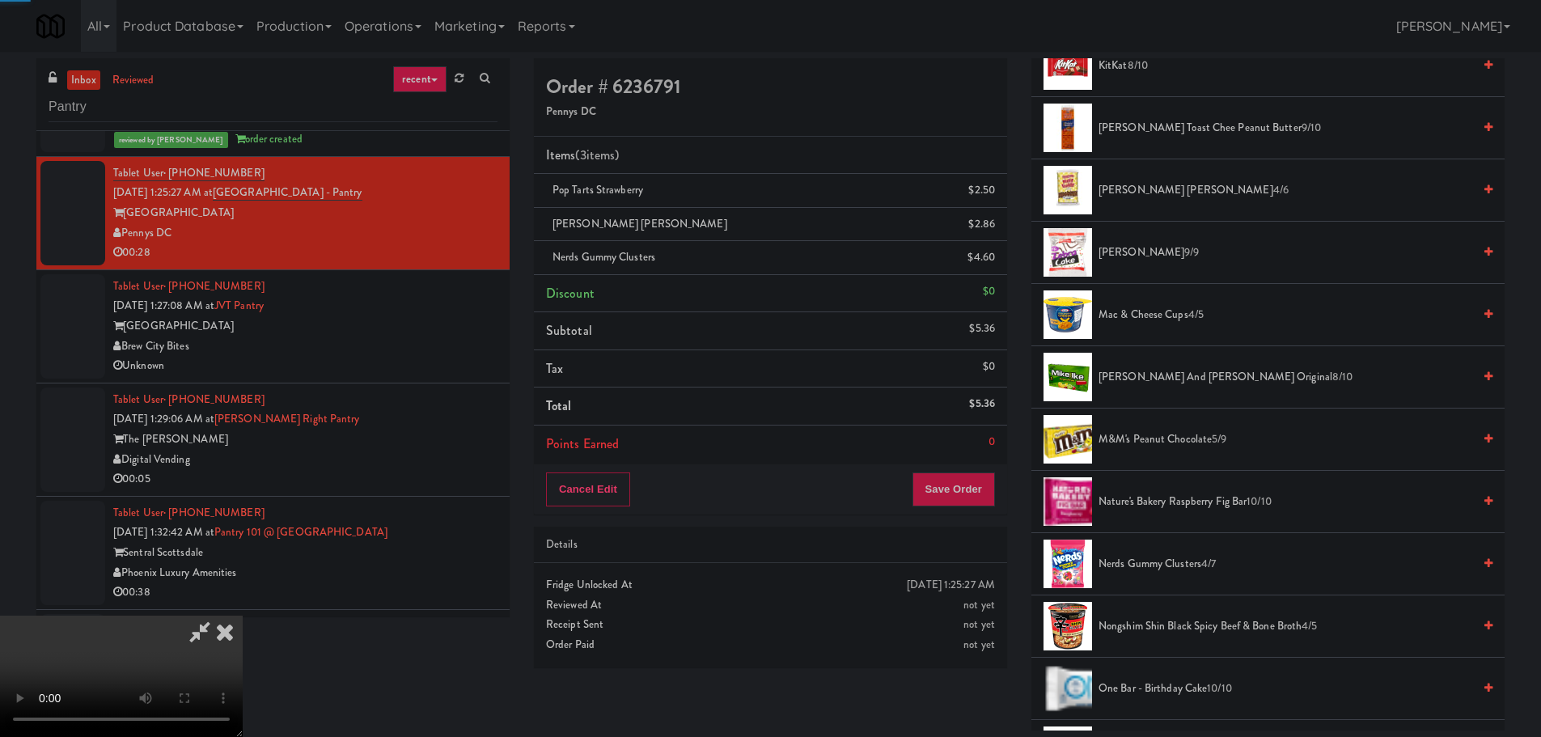
click at [243, 615] on video at bounding box center [121, 675] width 243 height 121
click at [943, 501] on button "Save Order" at bounding box center [953, 489] width 82 height 34
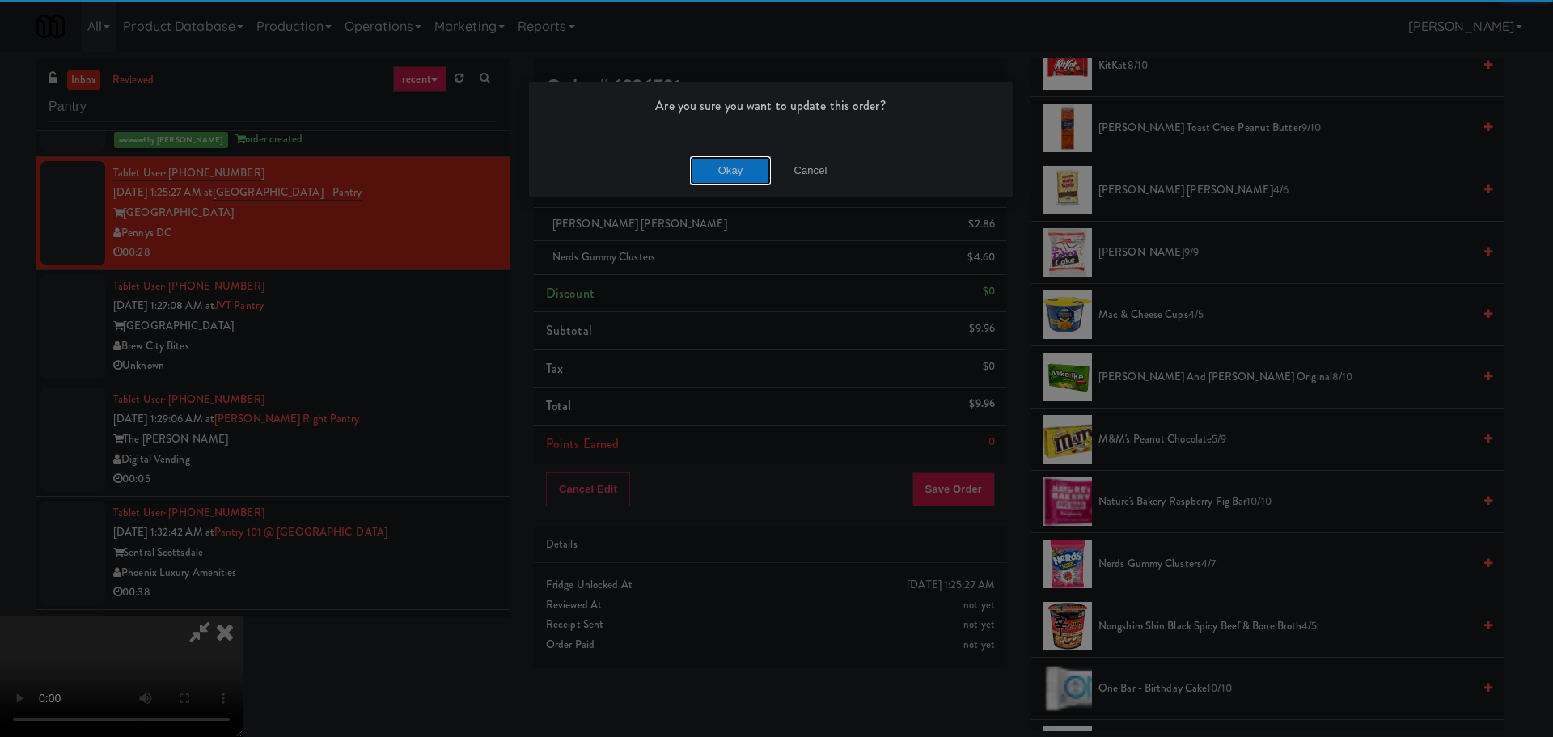
click at [722, 175] on button "Okay" at bounding box center [730, 170] width 81 height 29
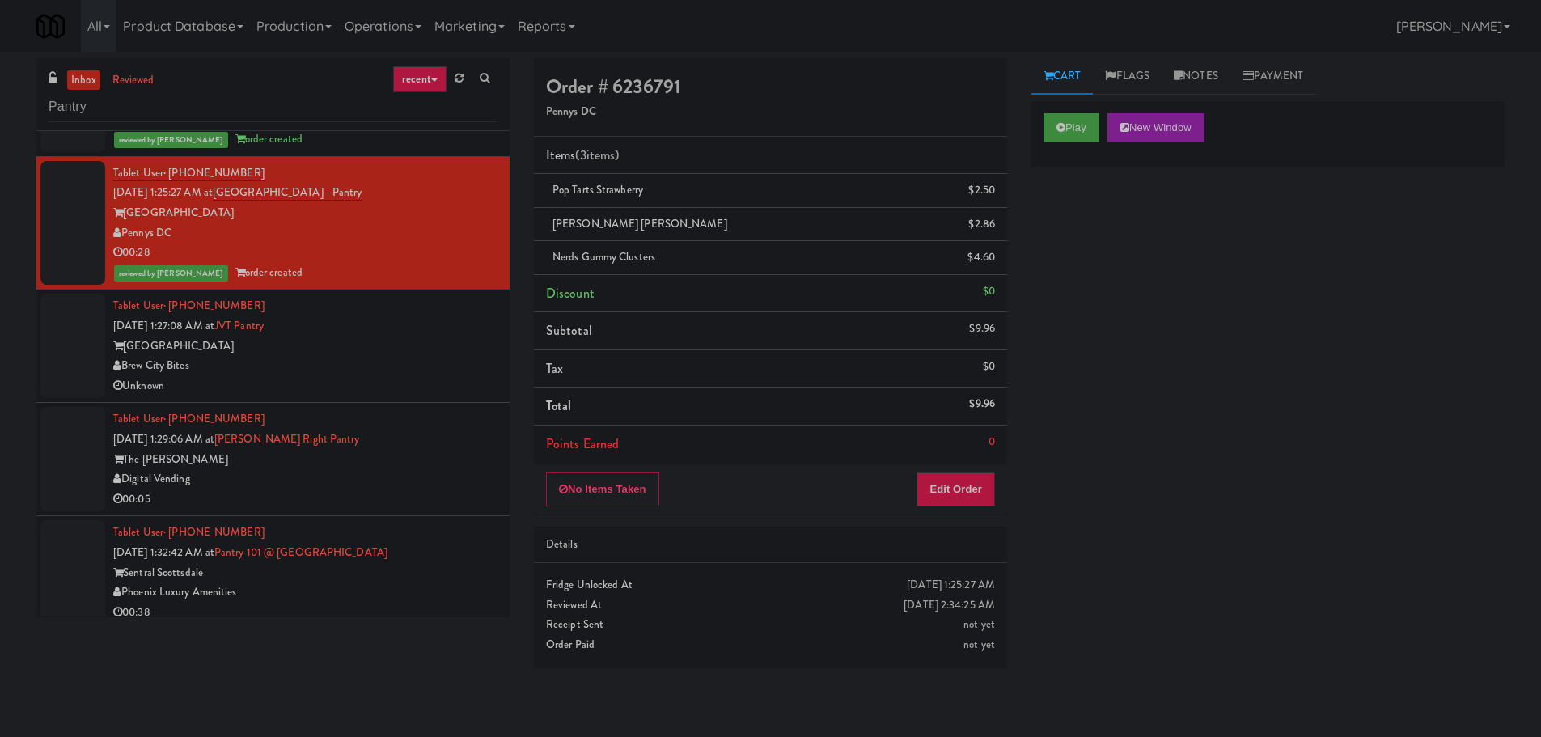
scroll to position [0, 0]
click at [376, 370] on div "Brew City Bites" at bounding box center [305, 366] width 384 height 20
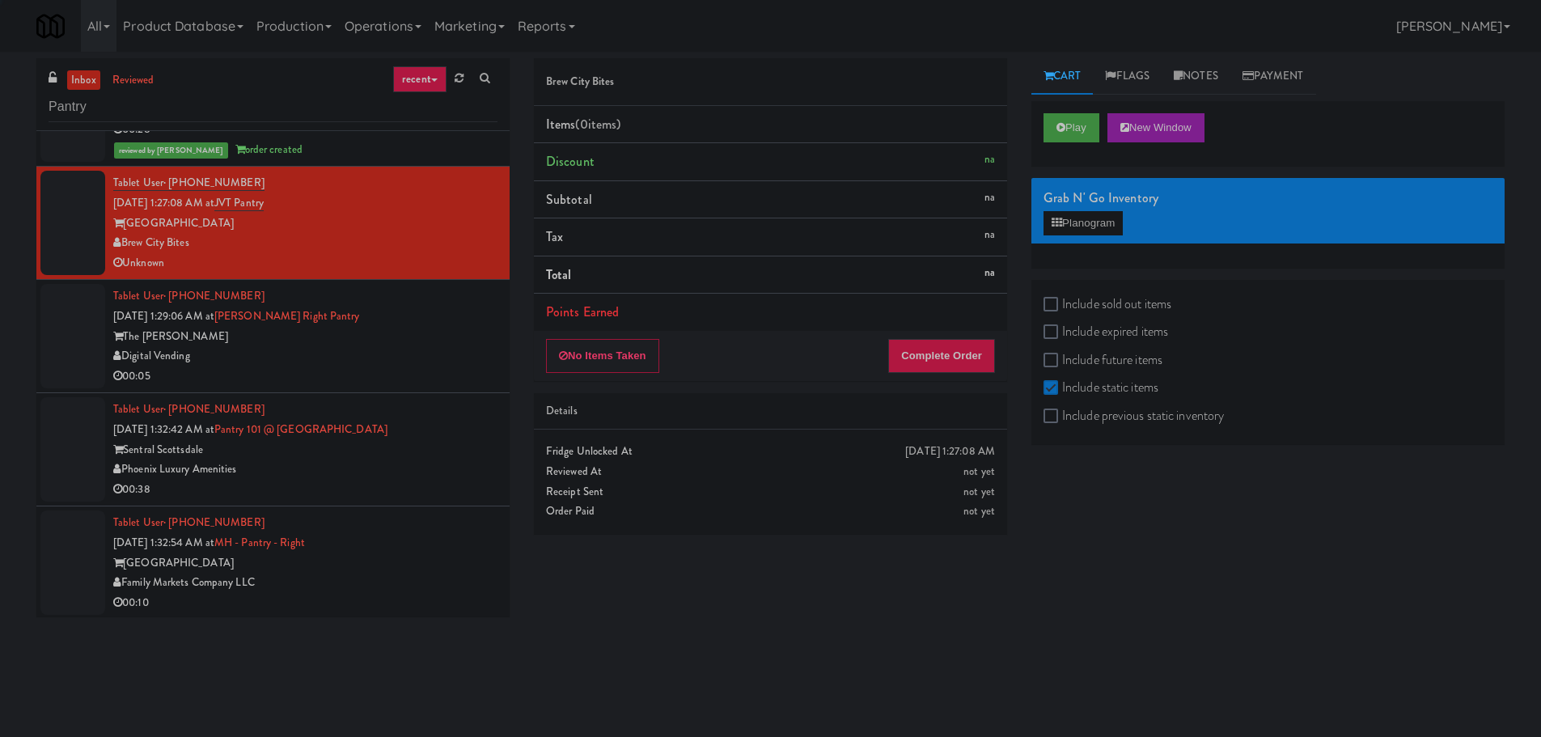
scroll to position [1294, 0]
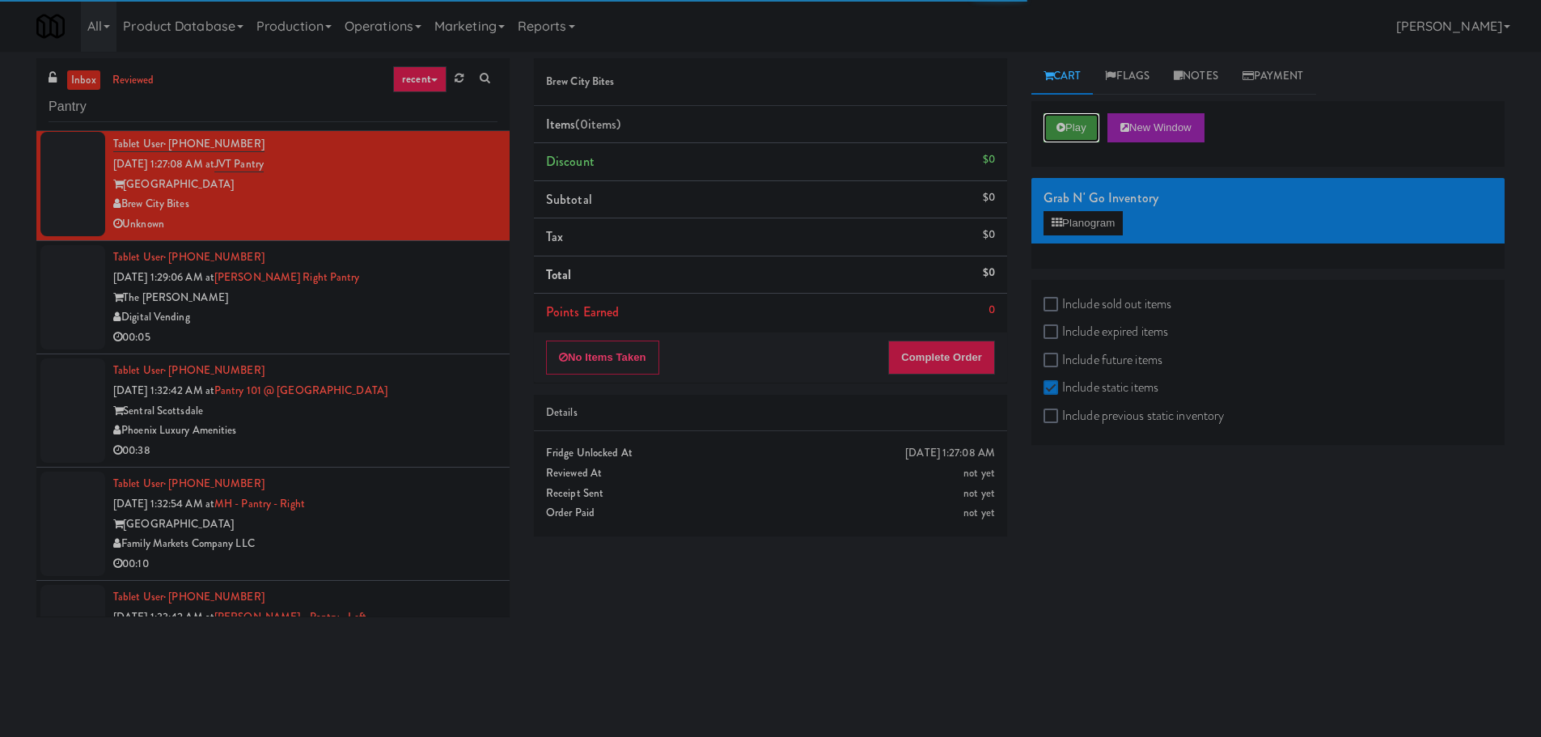
click at [1080, 116] on button "Play" at bounding box center [1071, 127] width 56 height 29
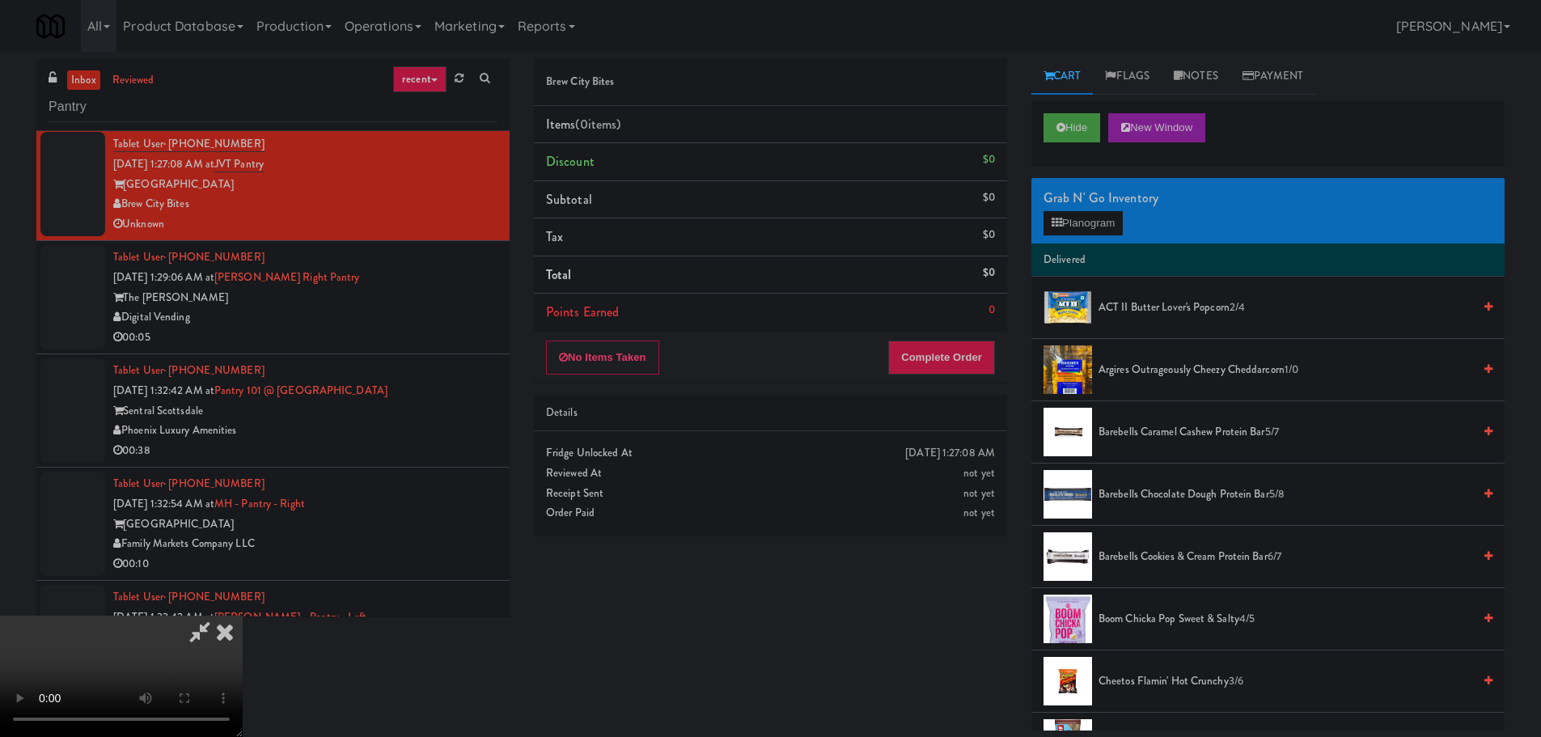
scroll to position [0, 0]
click at [243, 615] on icon at bounding box center [225, 631] width 36 height 32
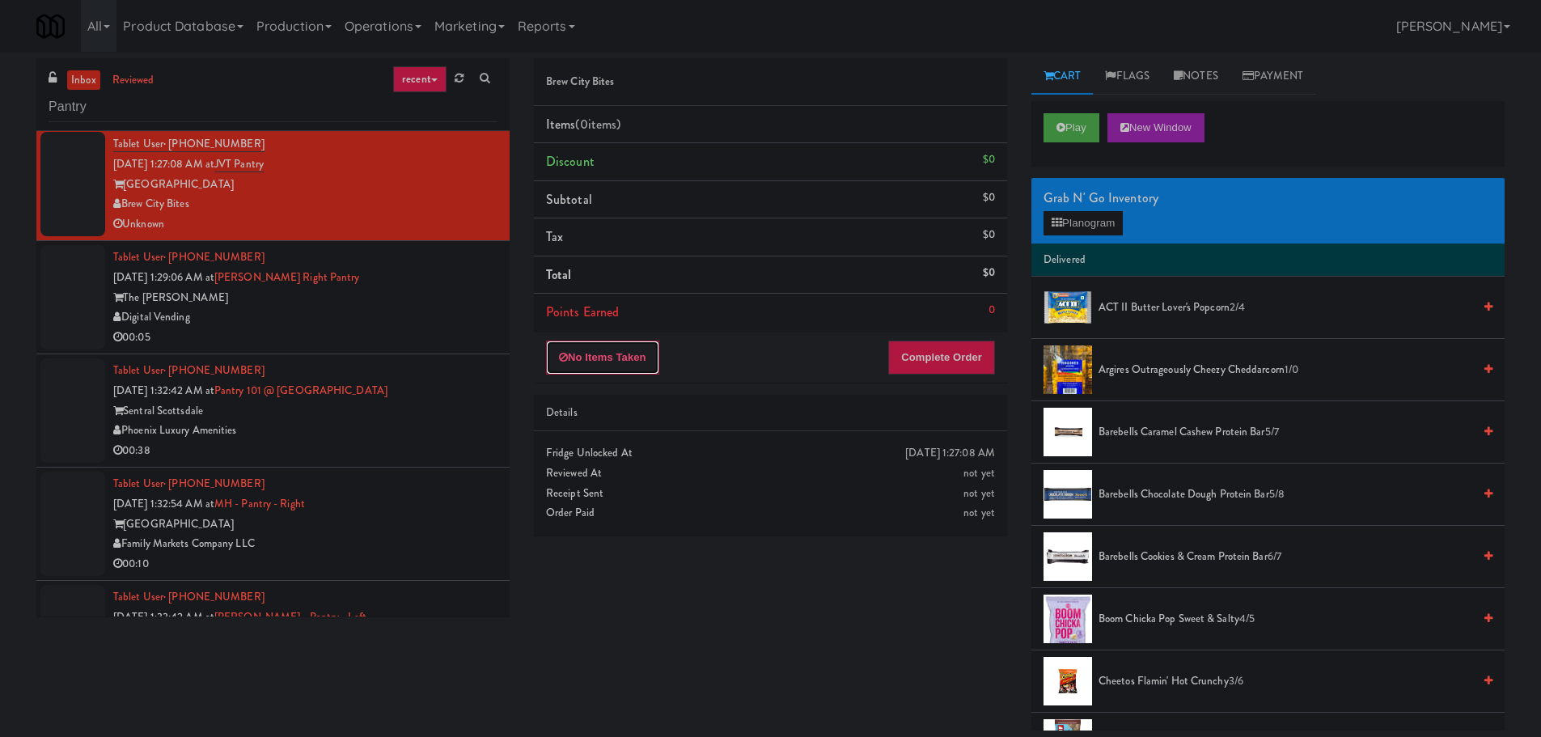
click at [636, 361] on button "No Items Taken" at bounding box center [602, 357] width 113 height 34
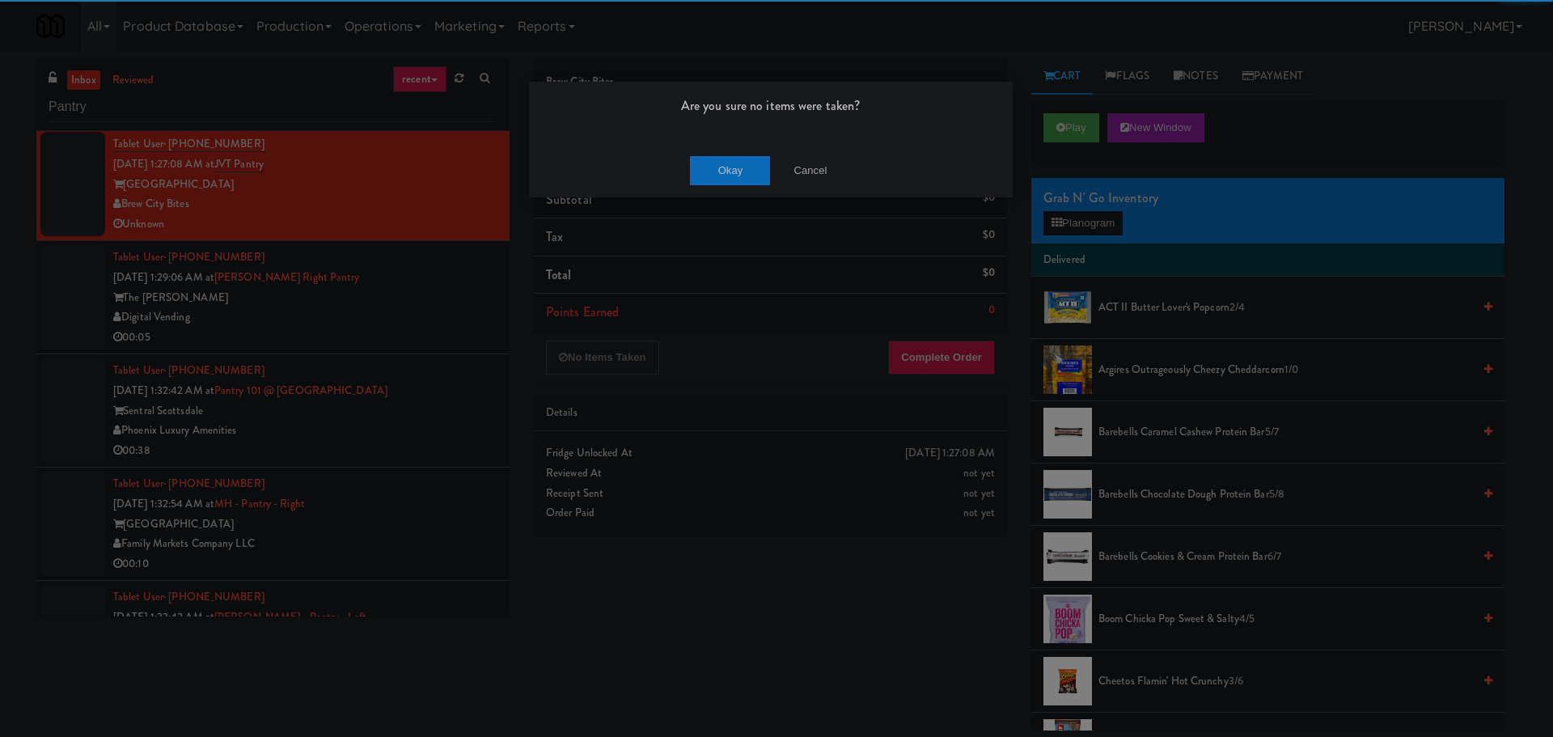
click at [729, 152] on div "Okay Cancel" at bounding box center [771, 170] width 484 height 54
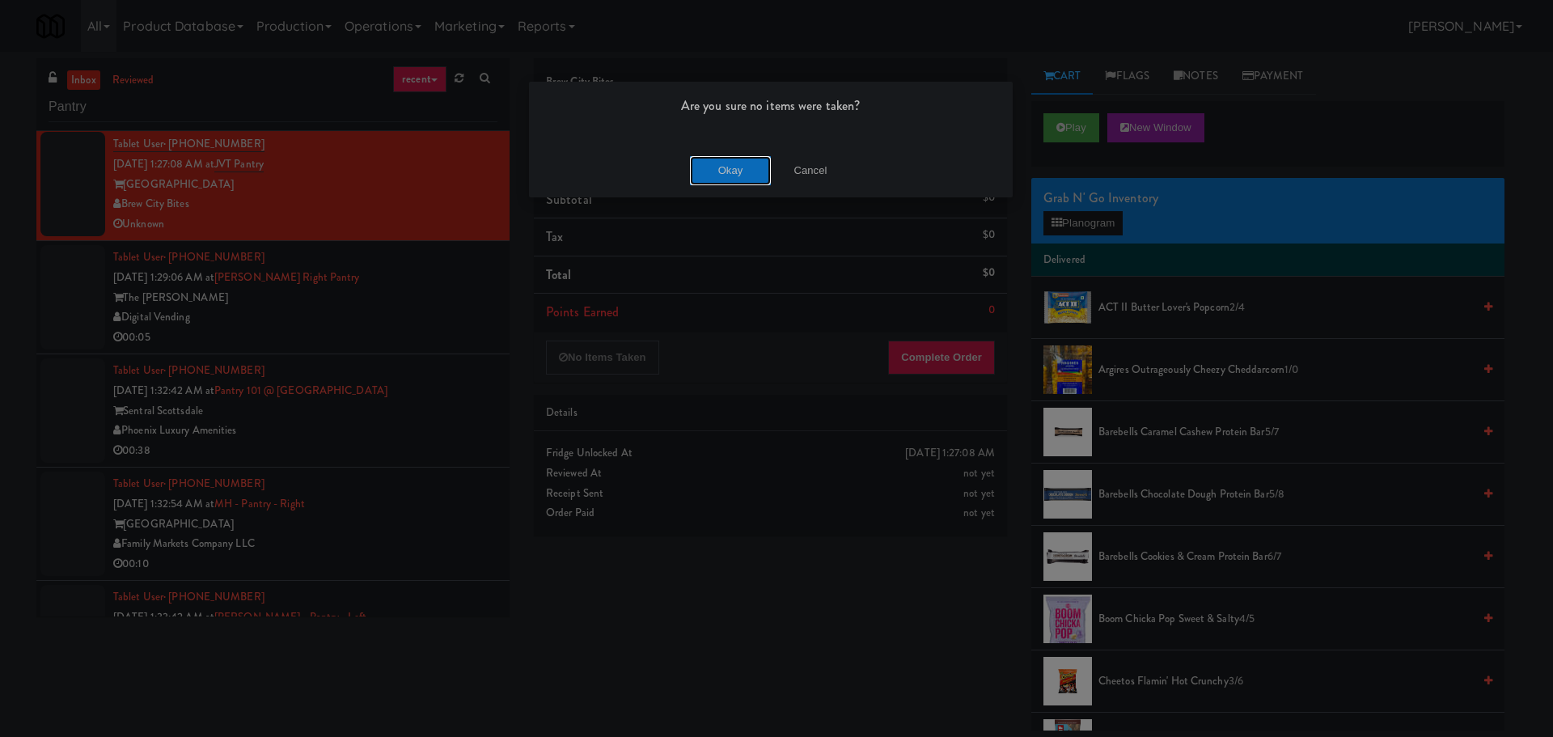
drag, startPoint x: 734, startPoint y: 171, endPoint x: 643, endPoint y: 210, distance: 99.6
click at [735, 171] on button "Okay" at bounding box center [730, 170] width 81 height 29
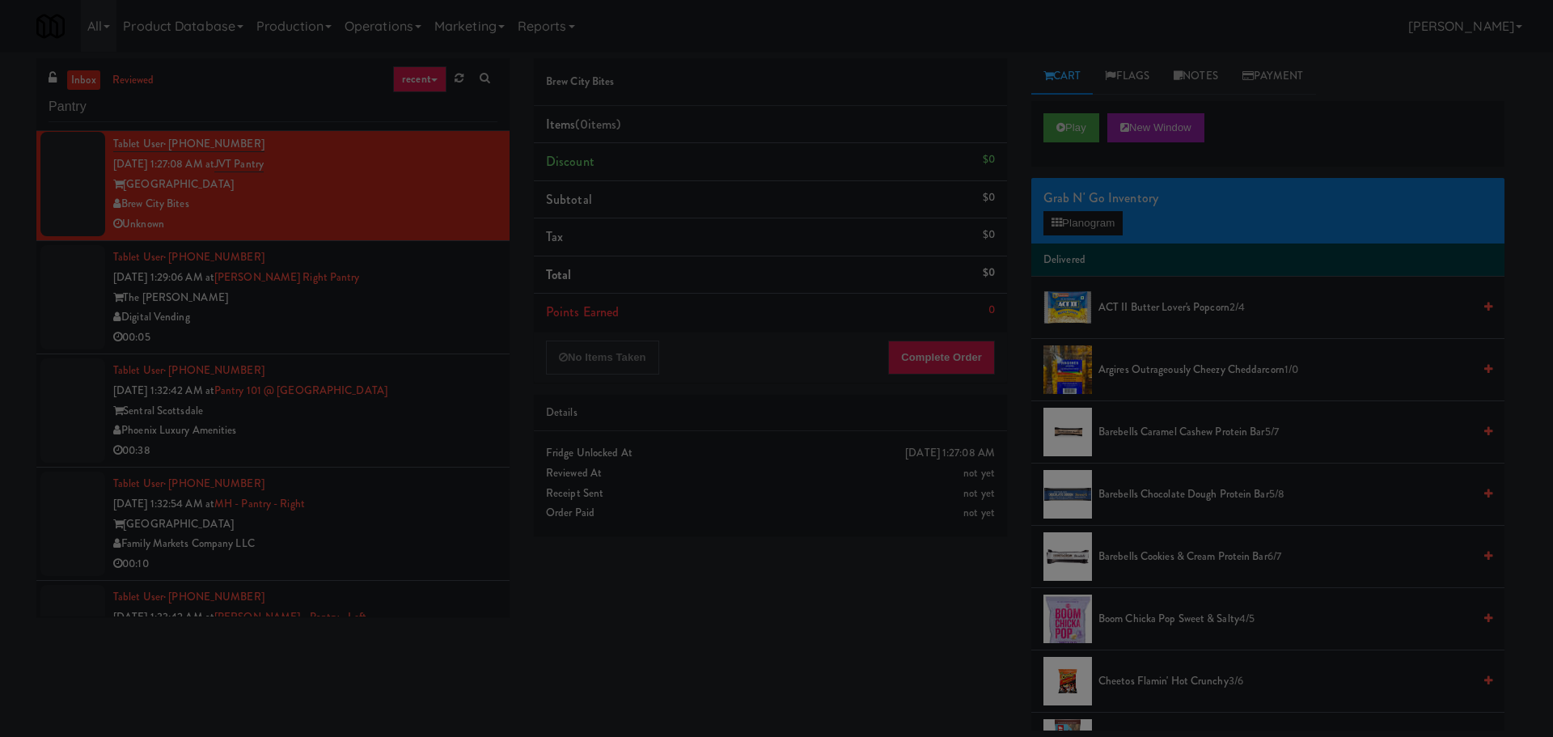
click at [387, 288] on div at bounding box center [776, 368] width 1553 height 737
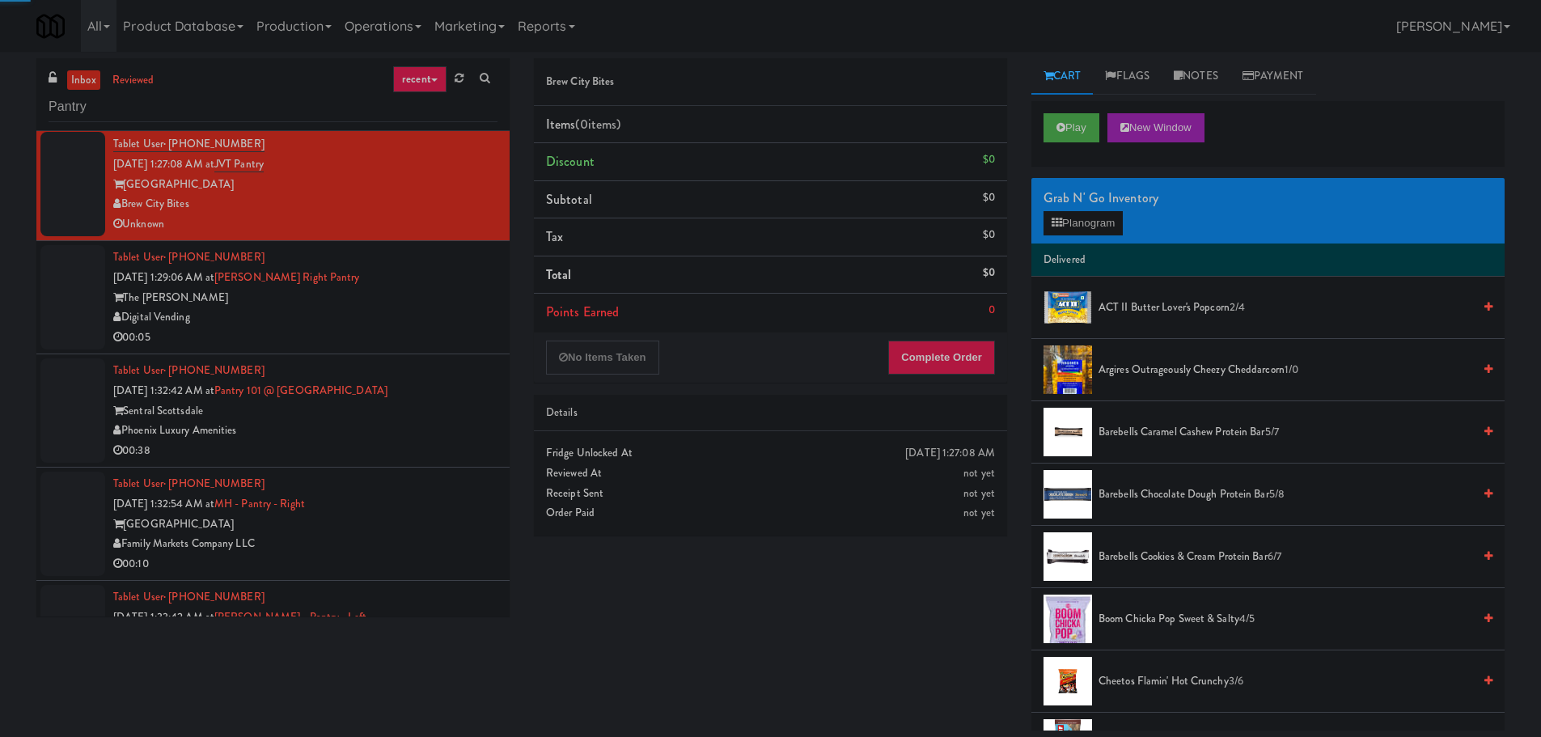
click at [414, 292] on div "The [PERSON_NAME]" at bounding box center [305, 298] width 384 height 20
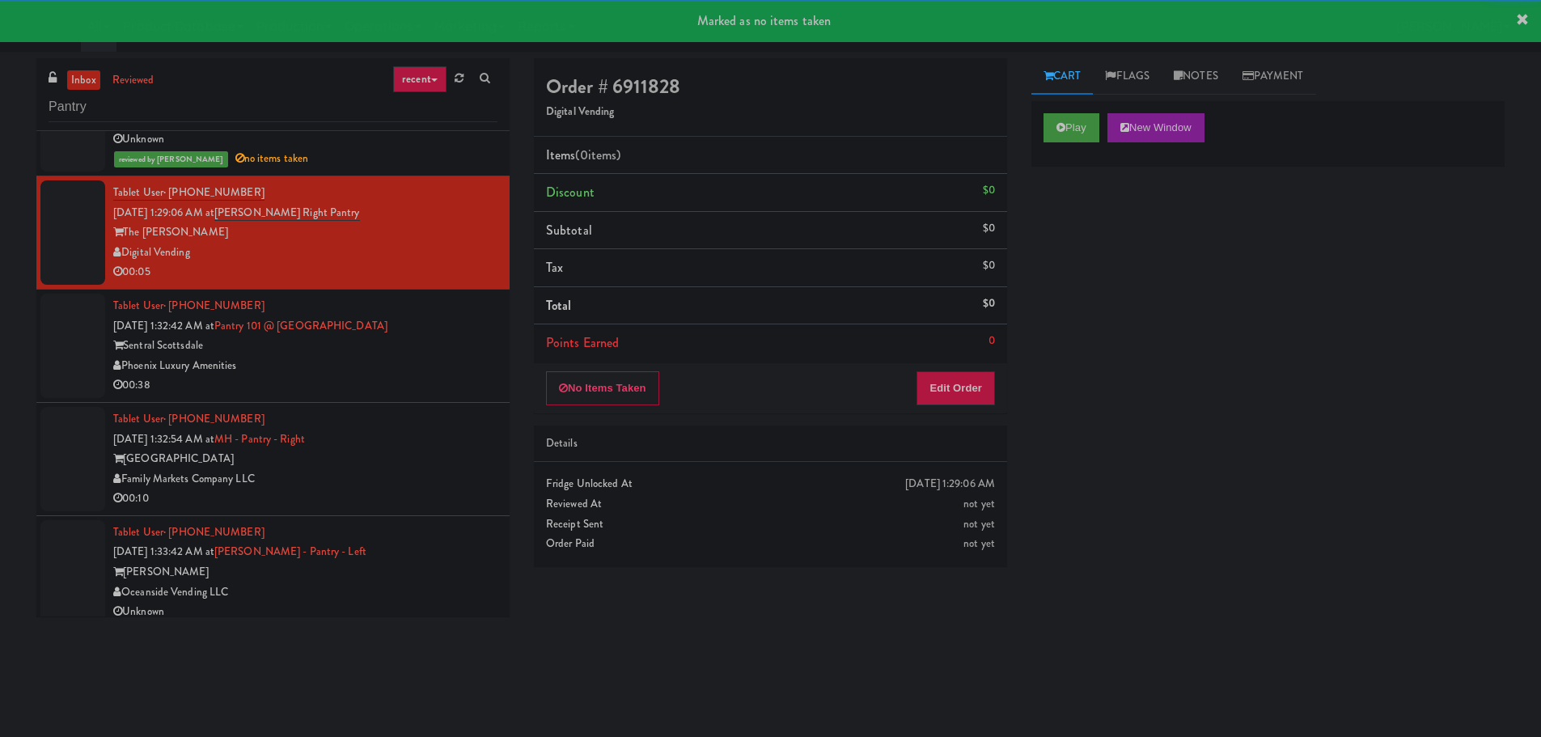
scroll to position [1375, 0]
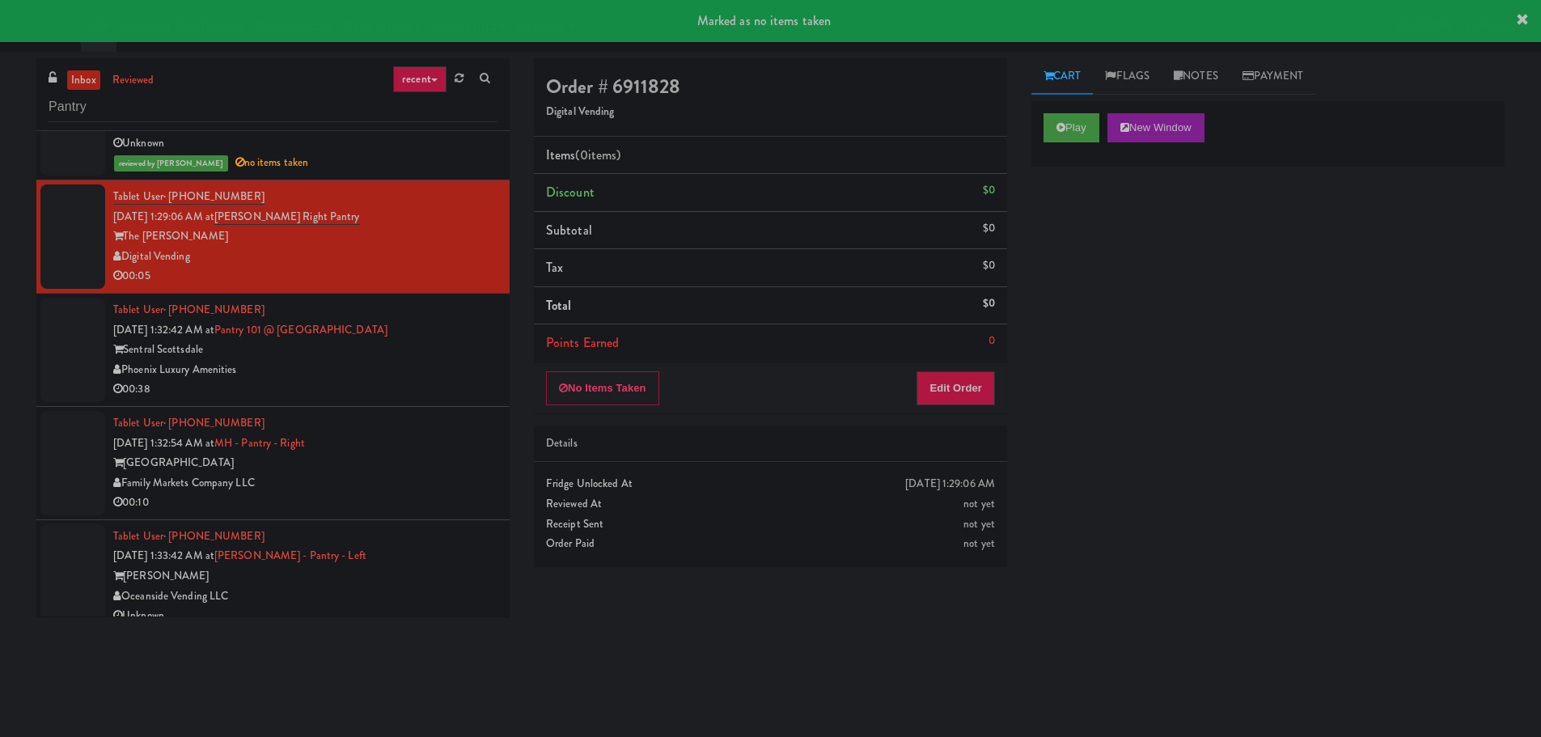
click at [1039, 117] on div "Play New Window" at bounding box center [1267, 133] width 473 height 65
click at [1064, 131] on icon at bounding box center [1060, 127] width 9 height 11
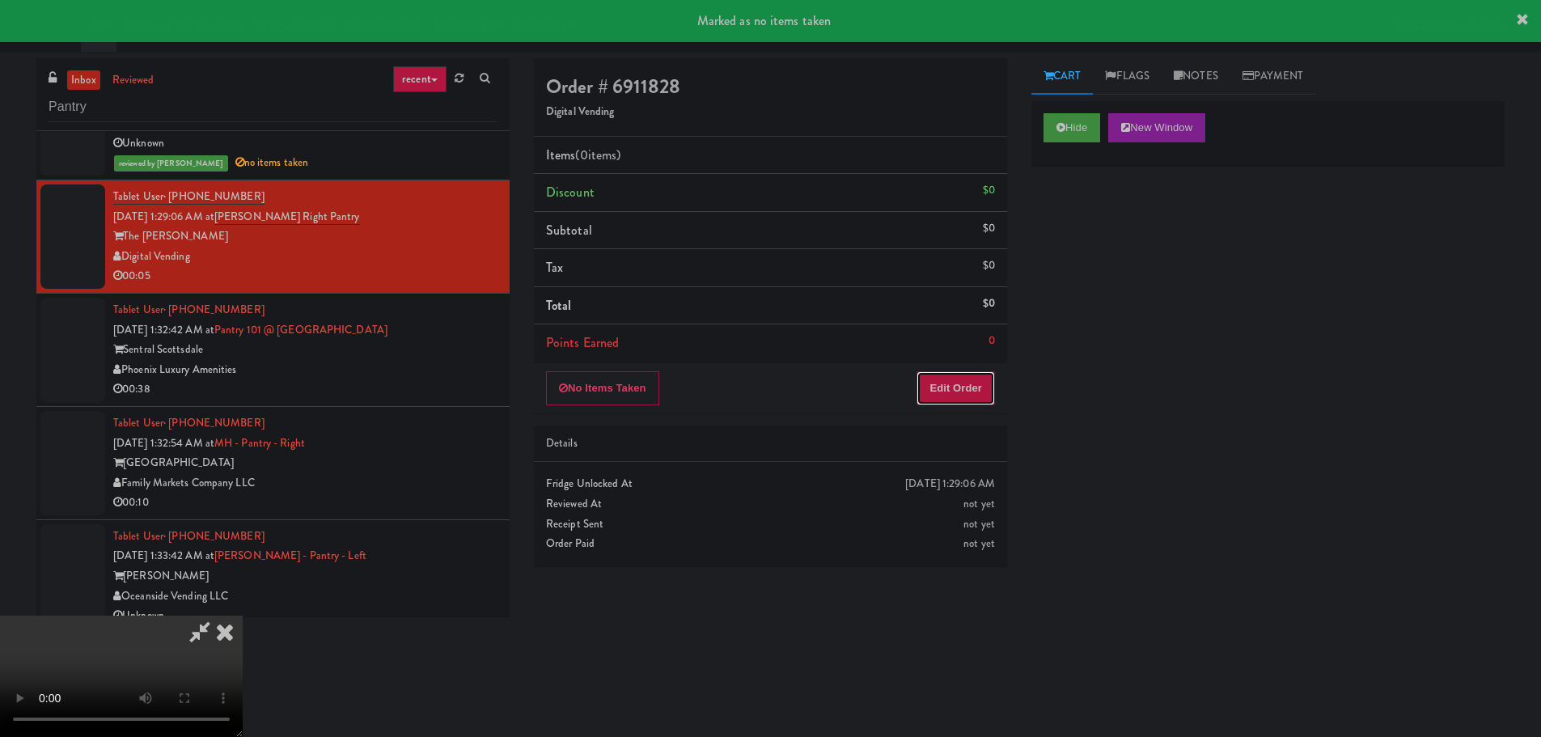
click at [974, 371] on button "Edit Order" at bounding box center [955, 388] width 78 height 34
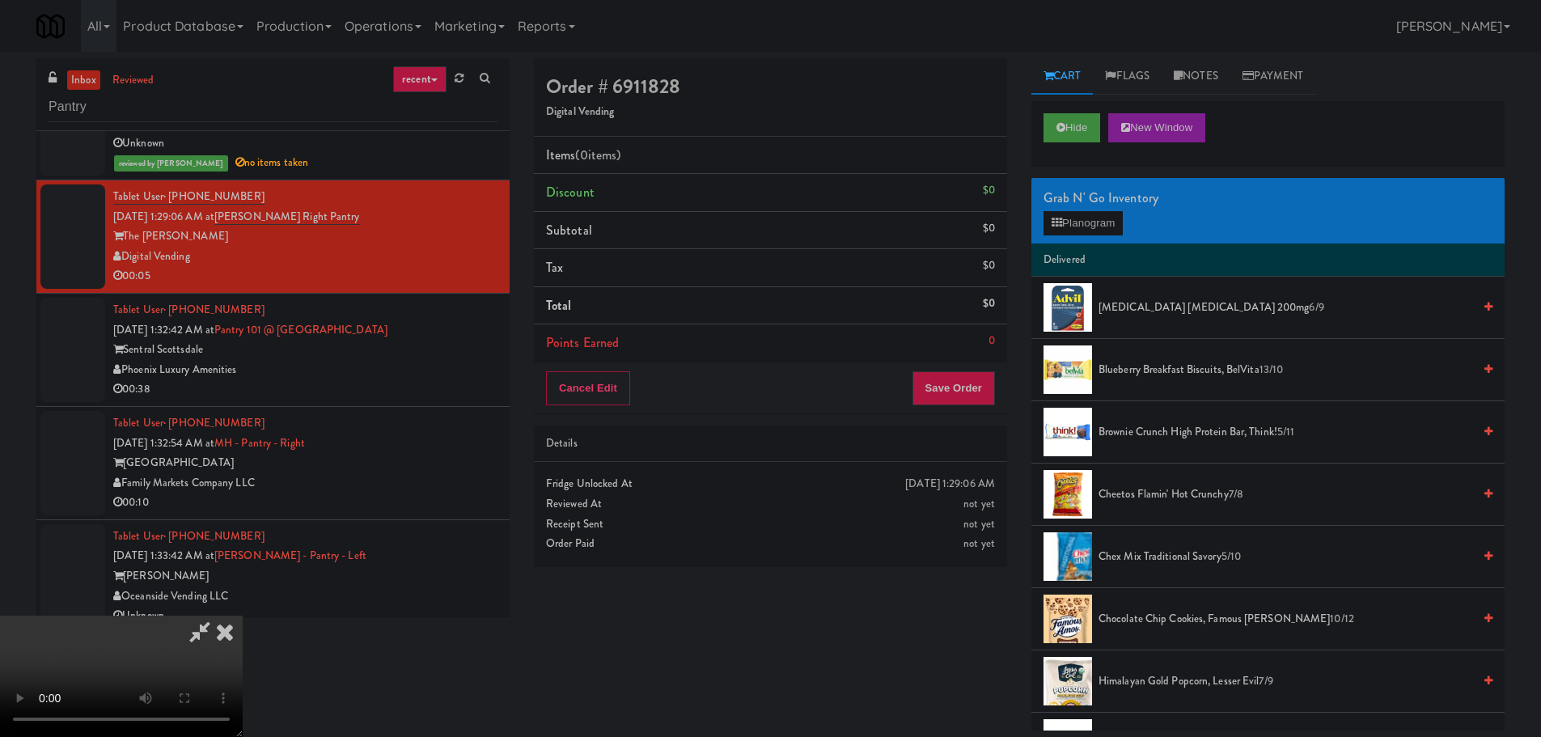
scroll to position [36, 0]
click at [243, 615] on video at bounding box center [121, 675] width 243 height 121
drag, startPoint x: 601, startPoint y: 364, endPoint x: 604, endPoint y: 376, distance: 12.6
click at [243, 615] on video at bounding box center [121, 675] width 243 height 121
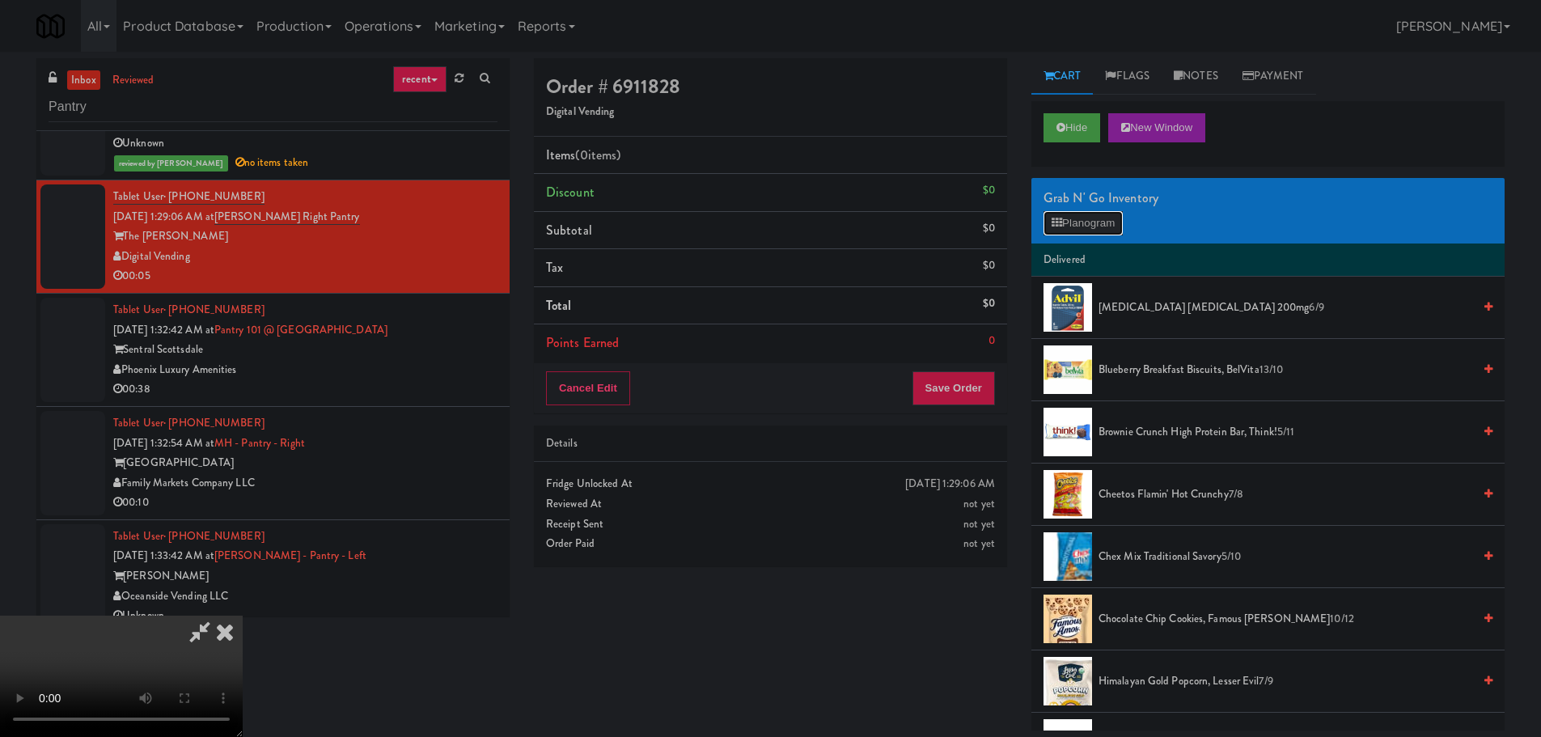
click at [1059, 221] on icon at bounding box center [1056, 223] width 11 height 11
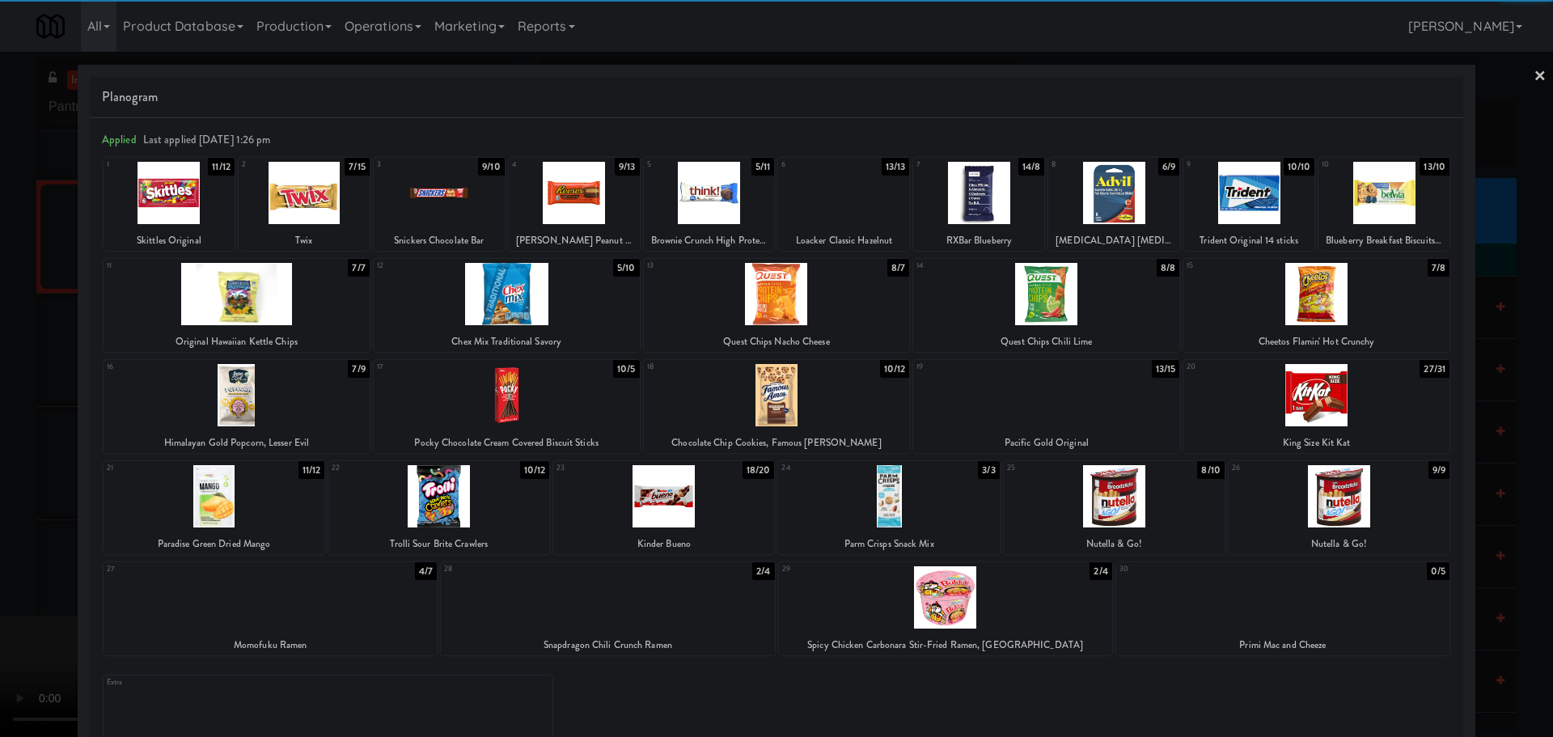
click at [331, 221] on div at bounding box center [304, 193] width 131 height 62
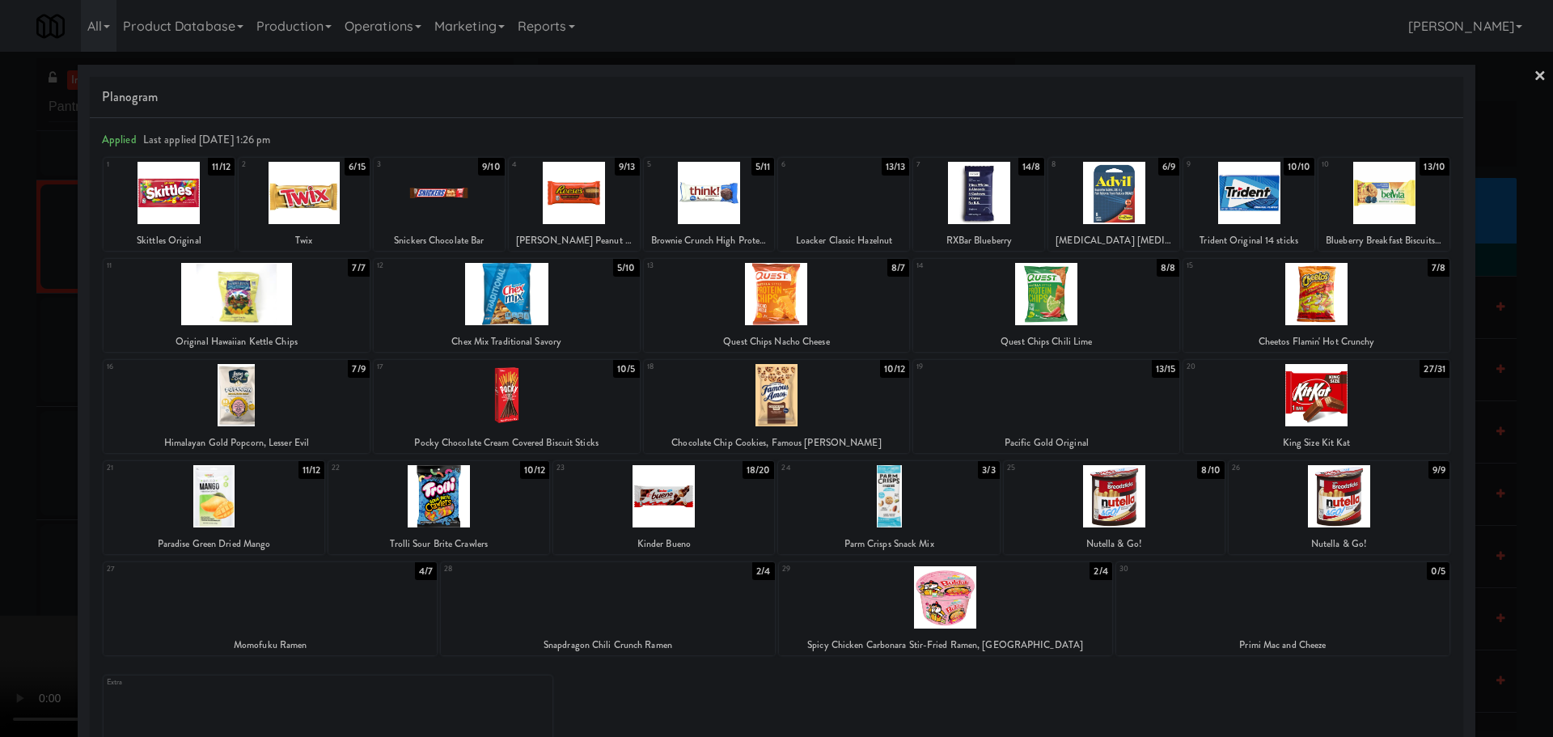
click at [0, 323] on div at bounding box center [776, 368] width 1553 height 737
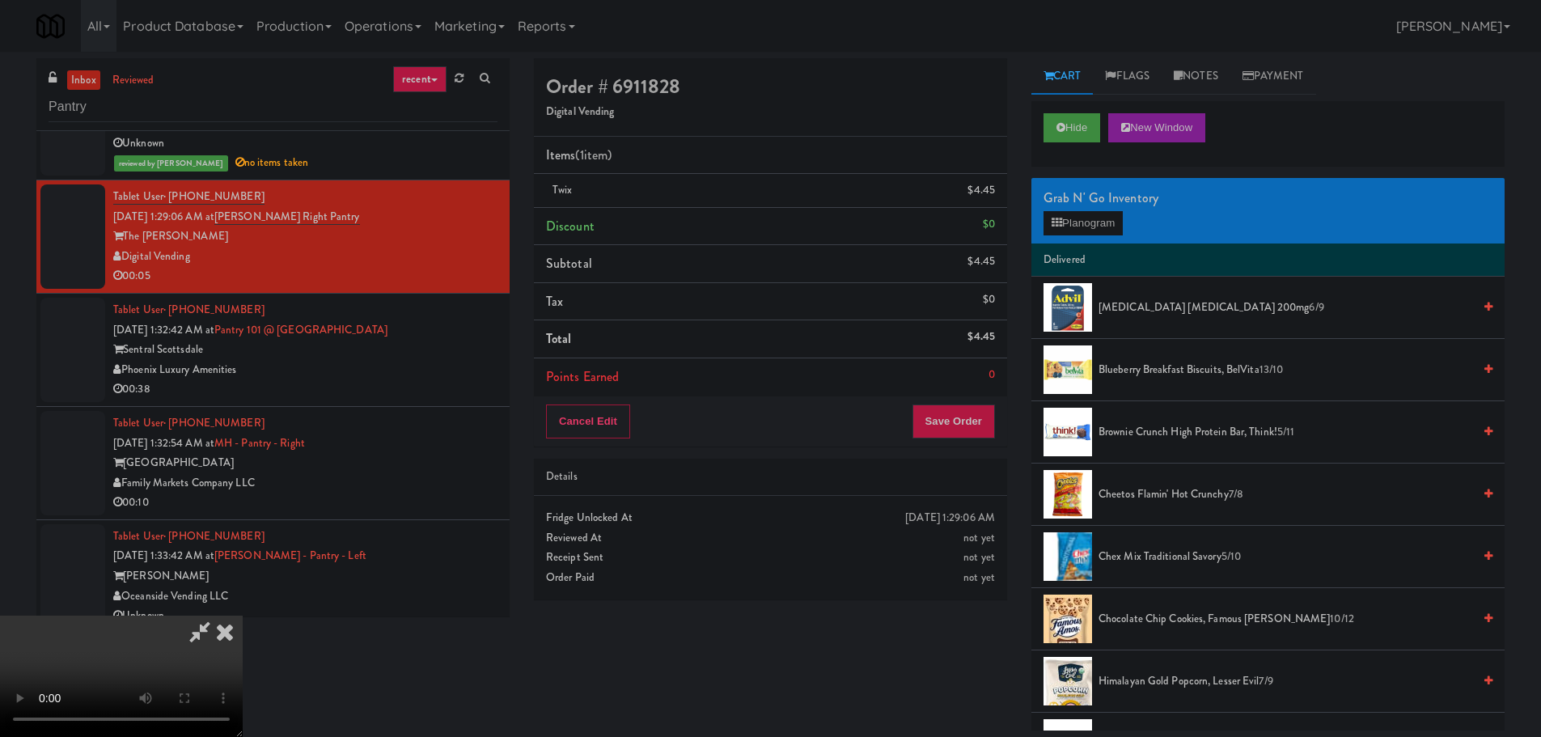
click at [243, 615] on video at bounding box center [121, 675] width 243 height 121
click at [978, 429] on button "Save Order" at bounding box center [953, 421] width 82 height 34
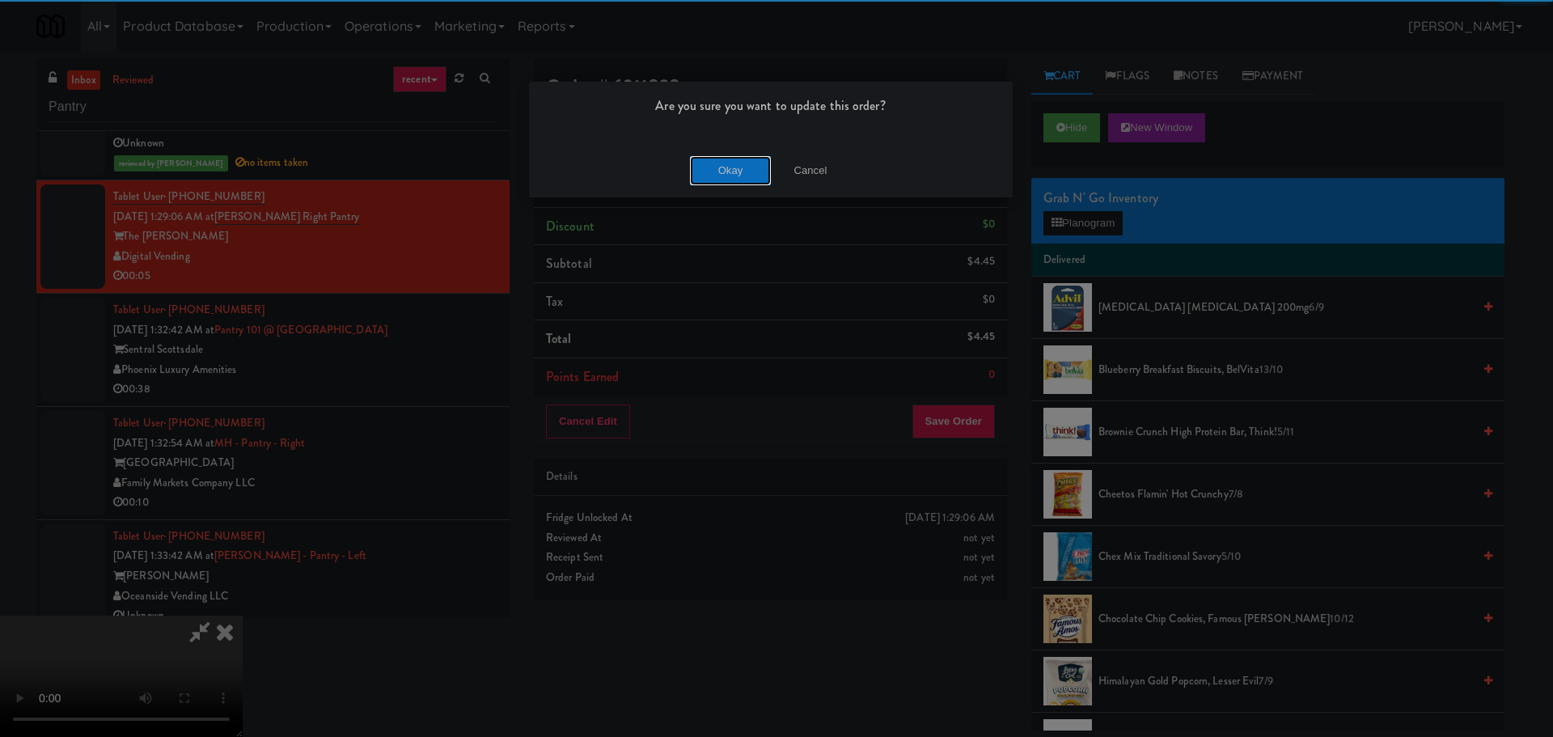
click at [715, 161] on button "Okay" at bounding box center [730, 170] width 81 height 29
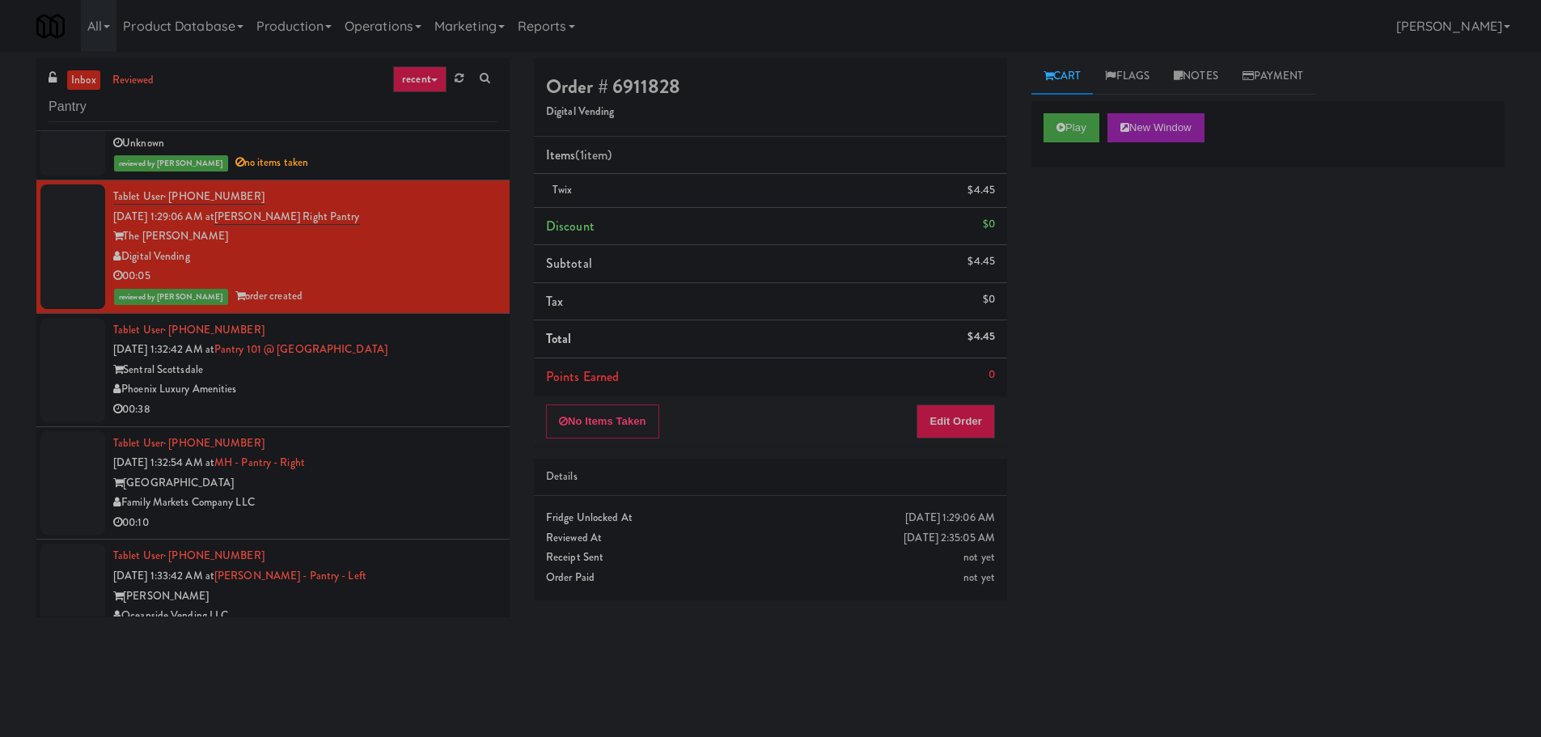
scroll to position [0, 0]
click at [428, 394] on div "Phoenix Luxury Amenities" at bounding box center [305, 389] width 384 height 20
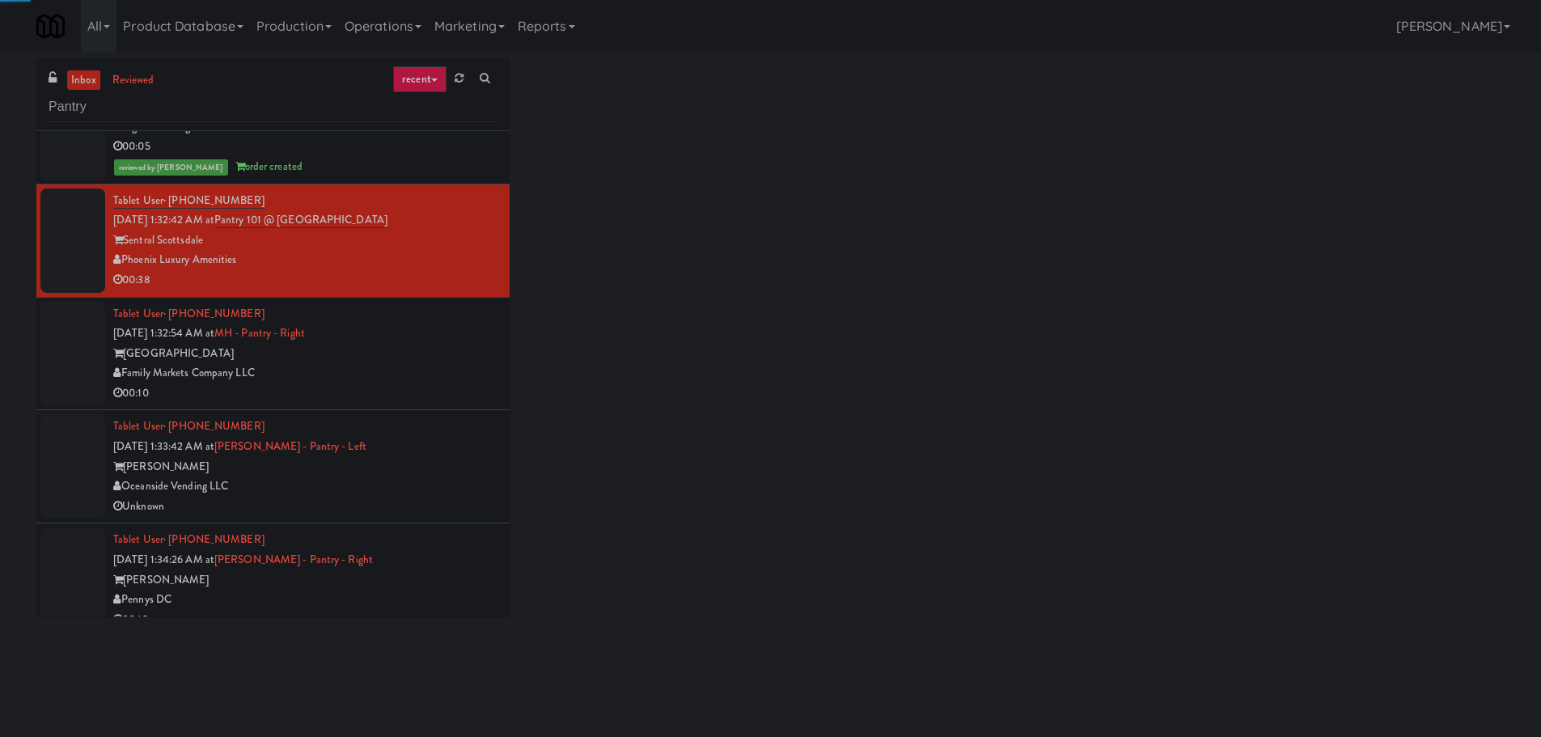
scroll to position [1536, 0]
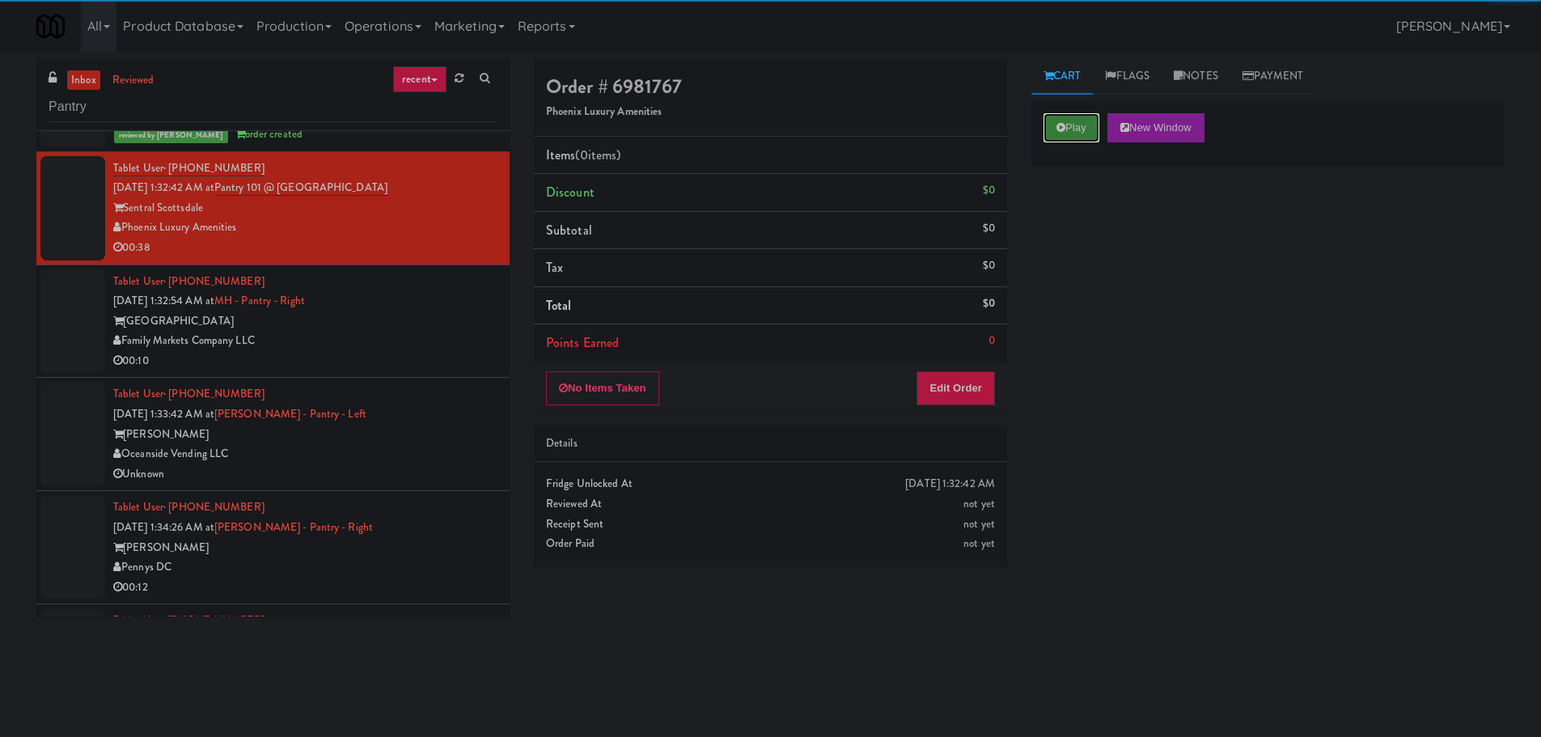
click at [1060, 120] on button "Play" at bounding box center [1071, 127] width 56 height 29
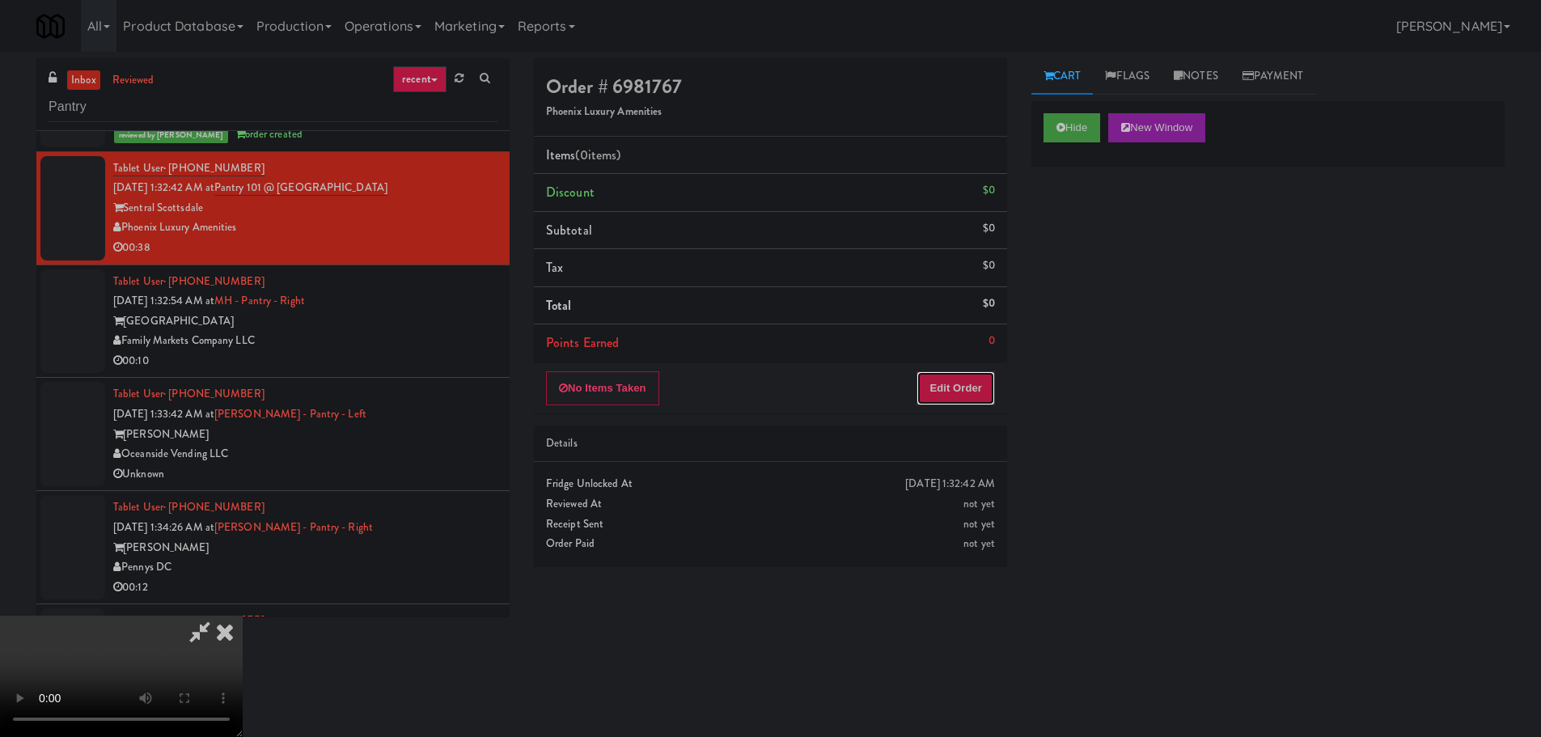
click at [944, 379] on button "Edit Order" at bounding box center [955, 388] width 78 height 34
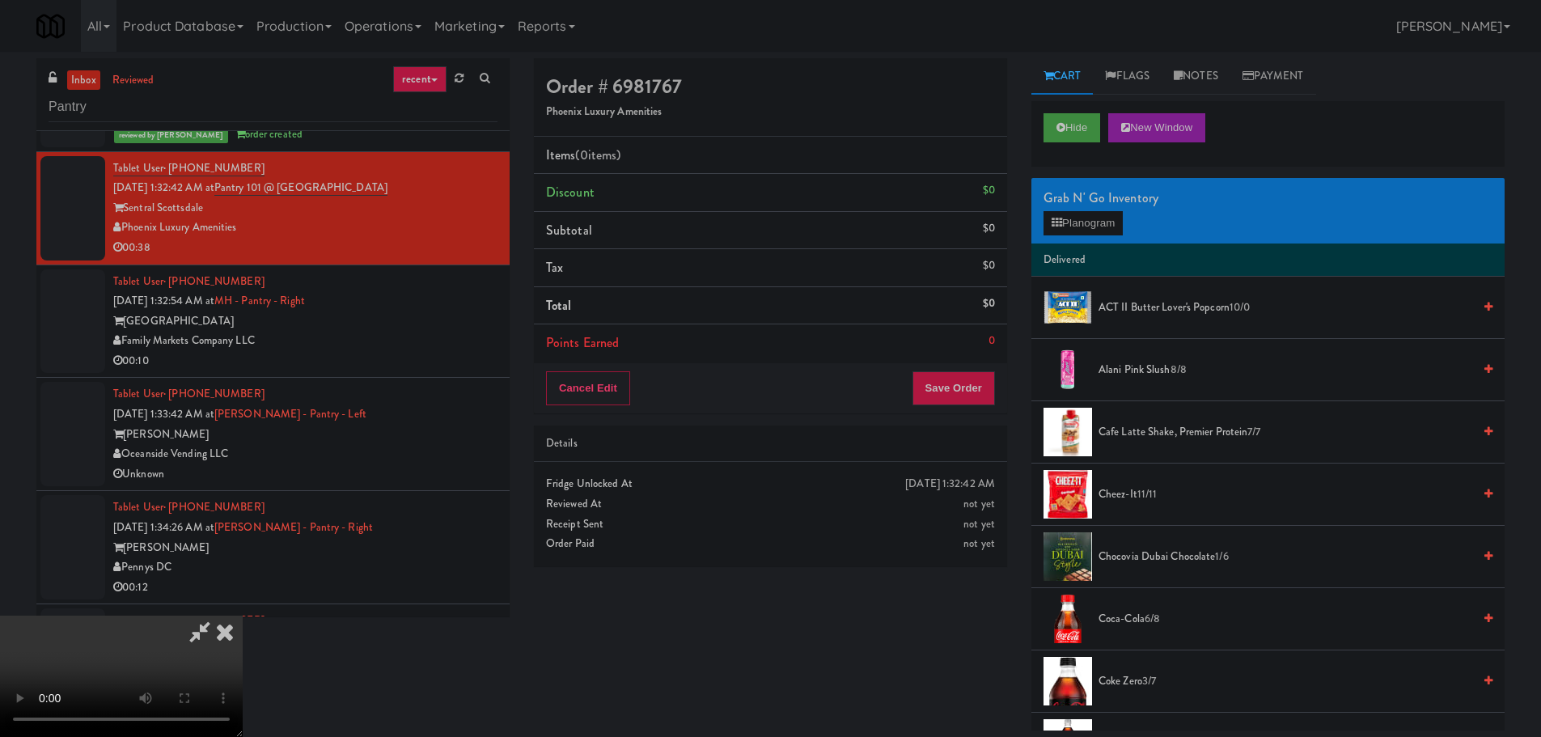
scroll to position [0, 0]
click at [243, 615] on video at bounding box center [121, 675] width 243 height 121
click at [1066, 229] on button "Planogram" at bounding box center [1082, 223] width 79 height 24
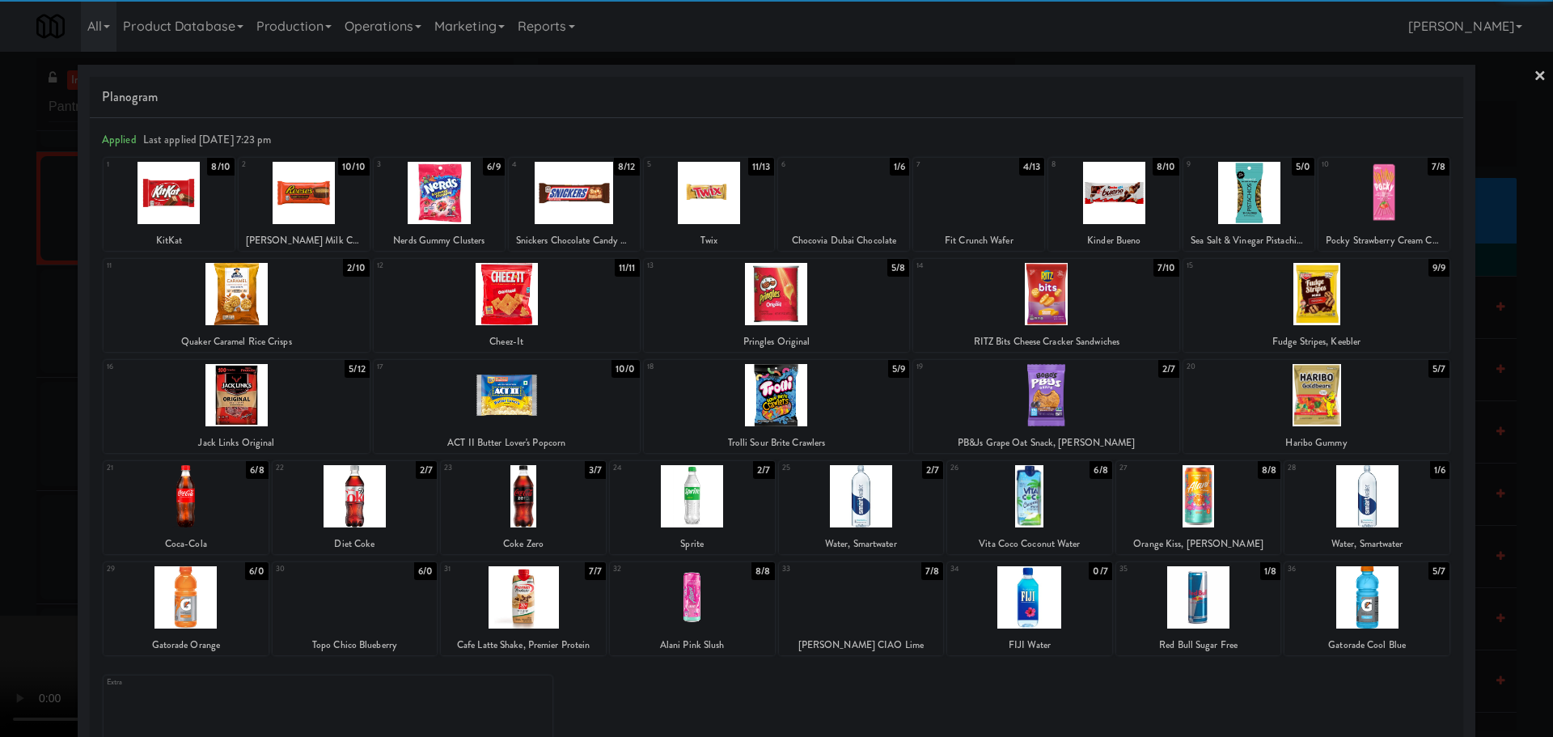
click at [1319, 396] on div at bounding box center [1316, 395] width 266 height 62
drag, startPoint x: 0, startPoint y: 441, endPoint x: 150, endPoint y: 416, distance: 151.6
click at [0, 447] on div at bounding box center [776, 368] width 1553 height 737
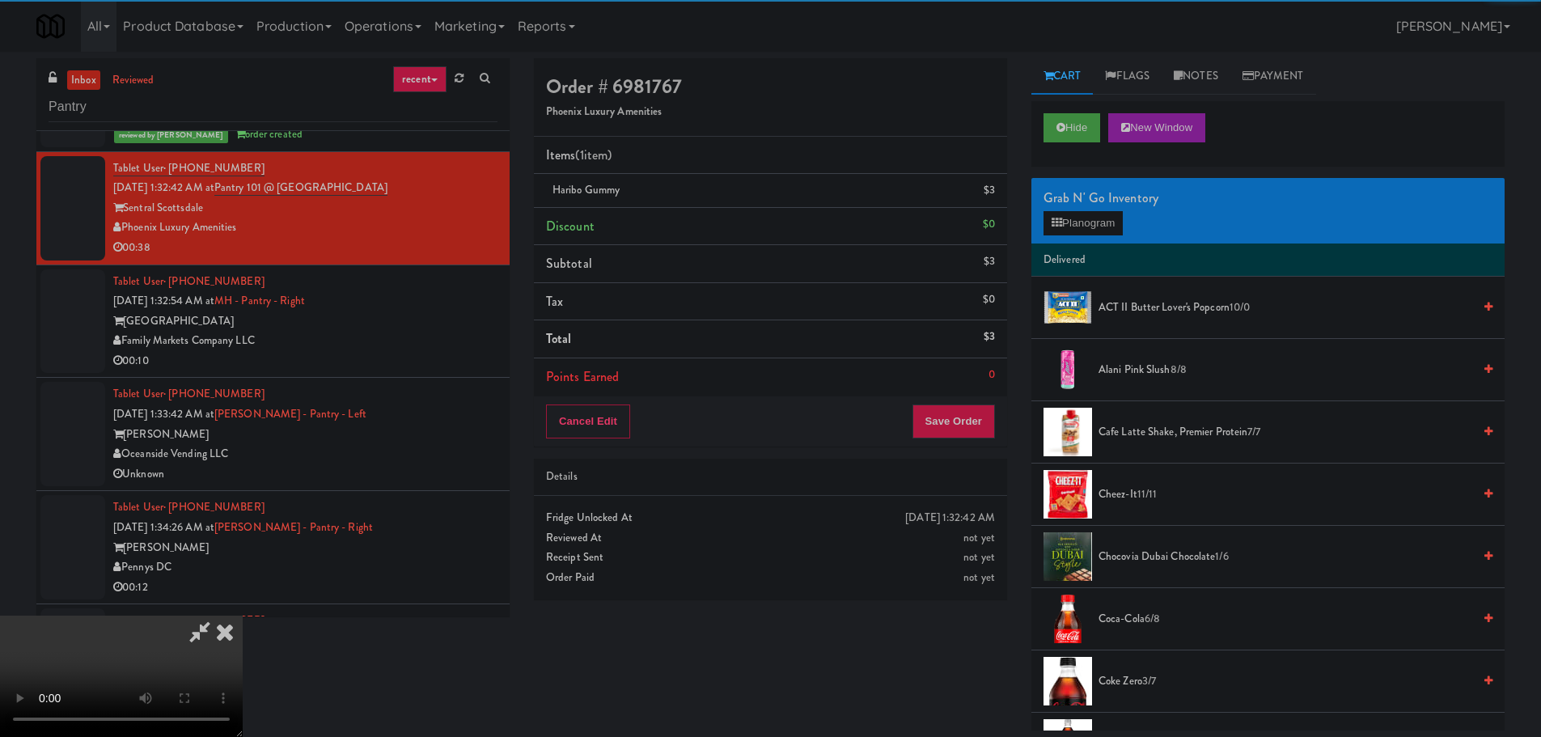
click at [243, 615] on video at bounding box center [121, 675] width 243 height 121
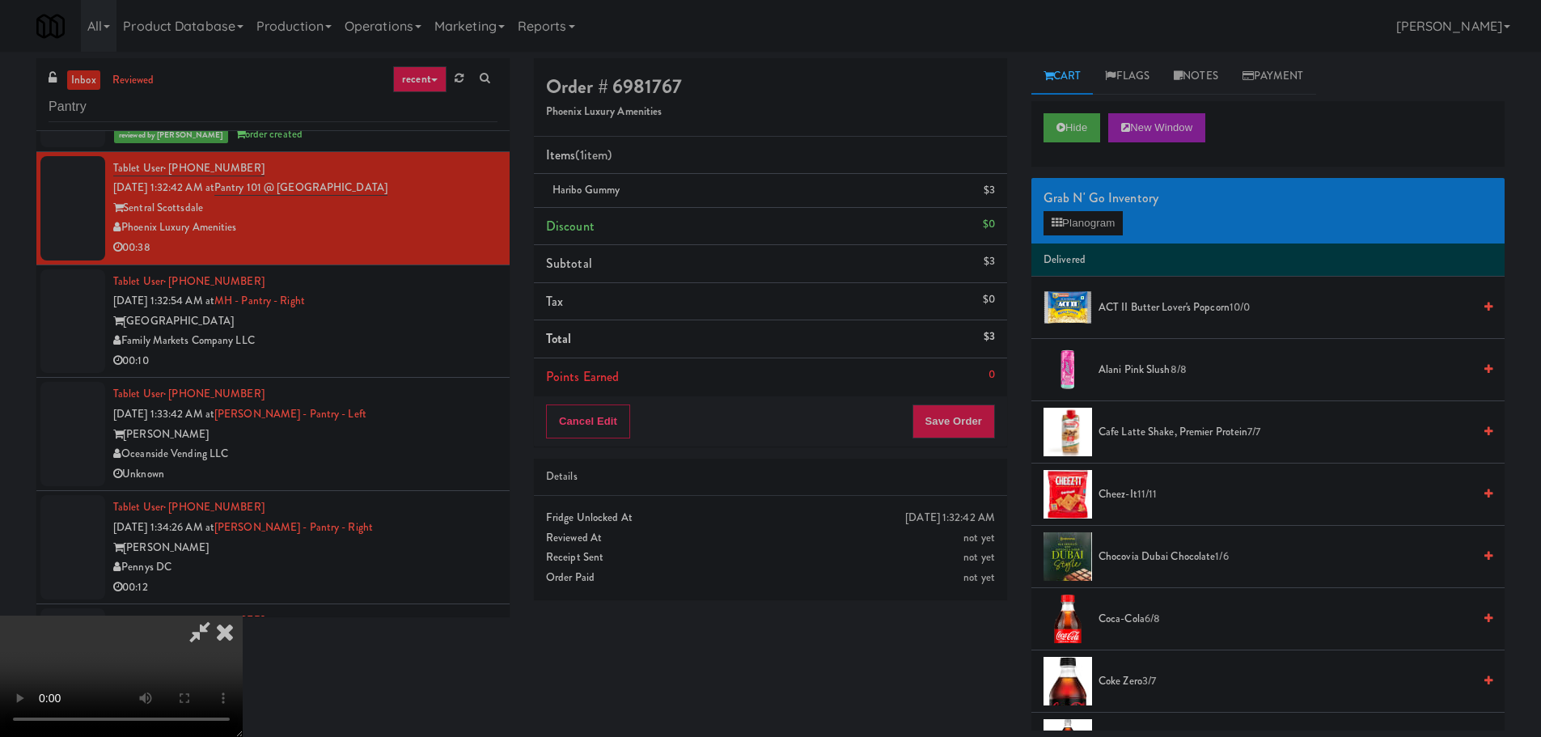
click at [243, 615] on video at bounding box center [121, 675] width 243 height 121
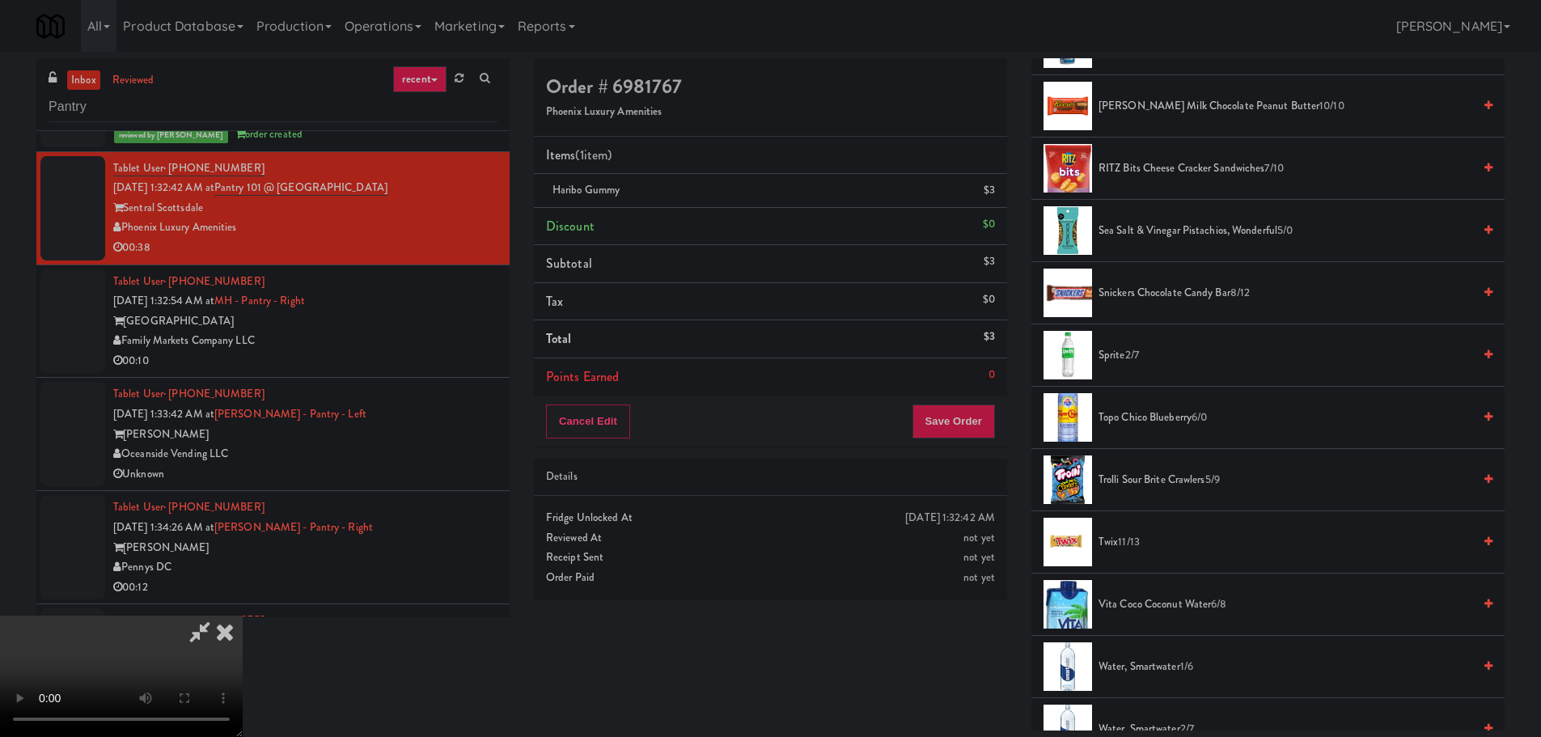
scroll to position [1913, 0]
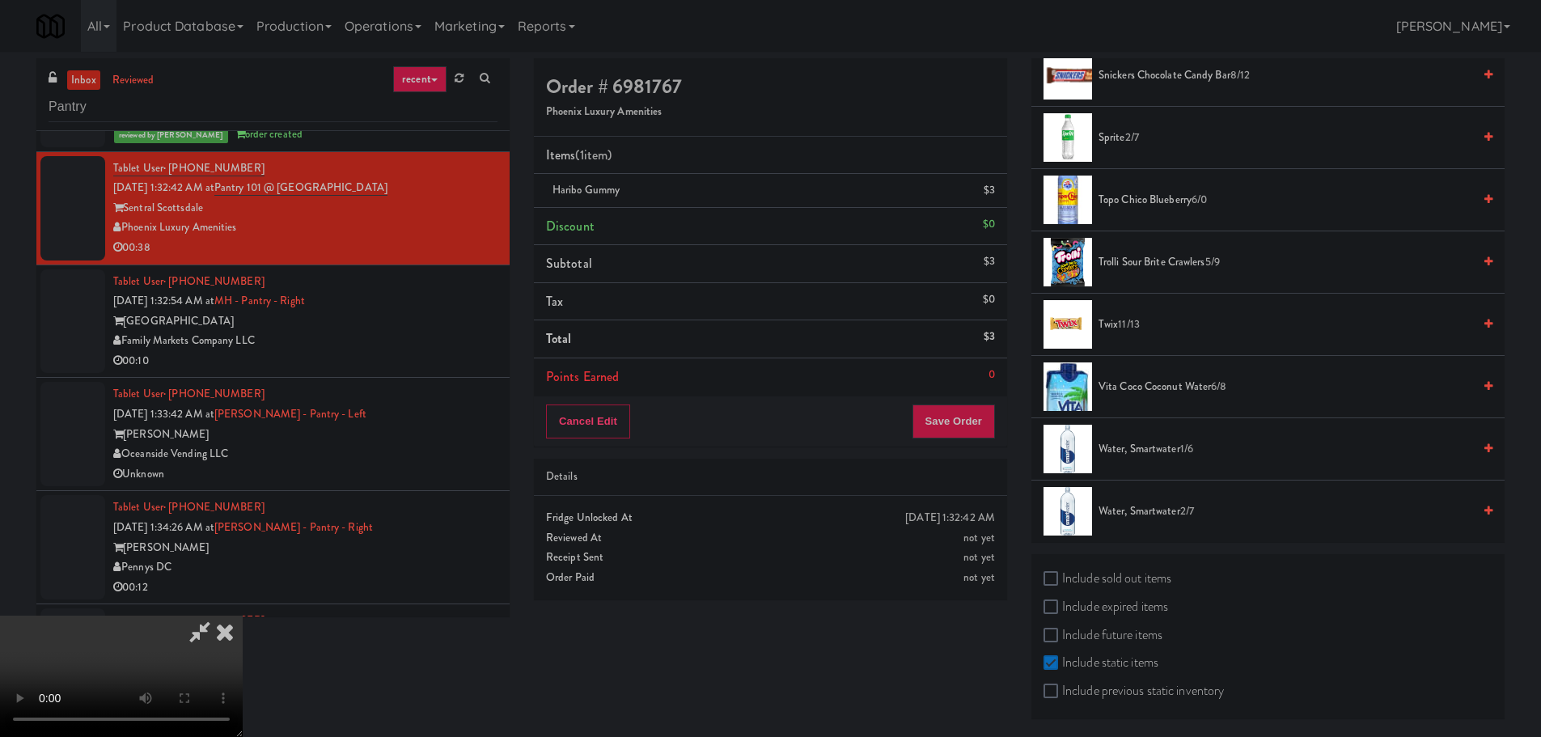
click at [1117, 319] on span "Twix 11/13" at bounding box center [1285, 325] width 374 height 20
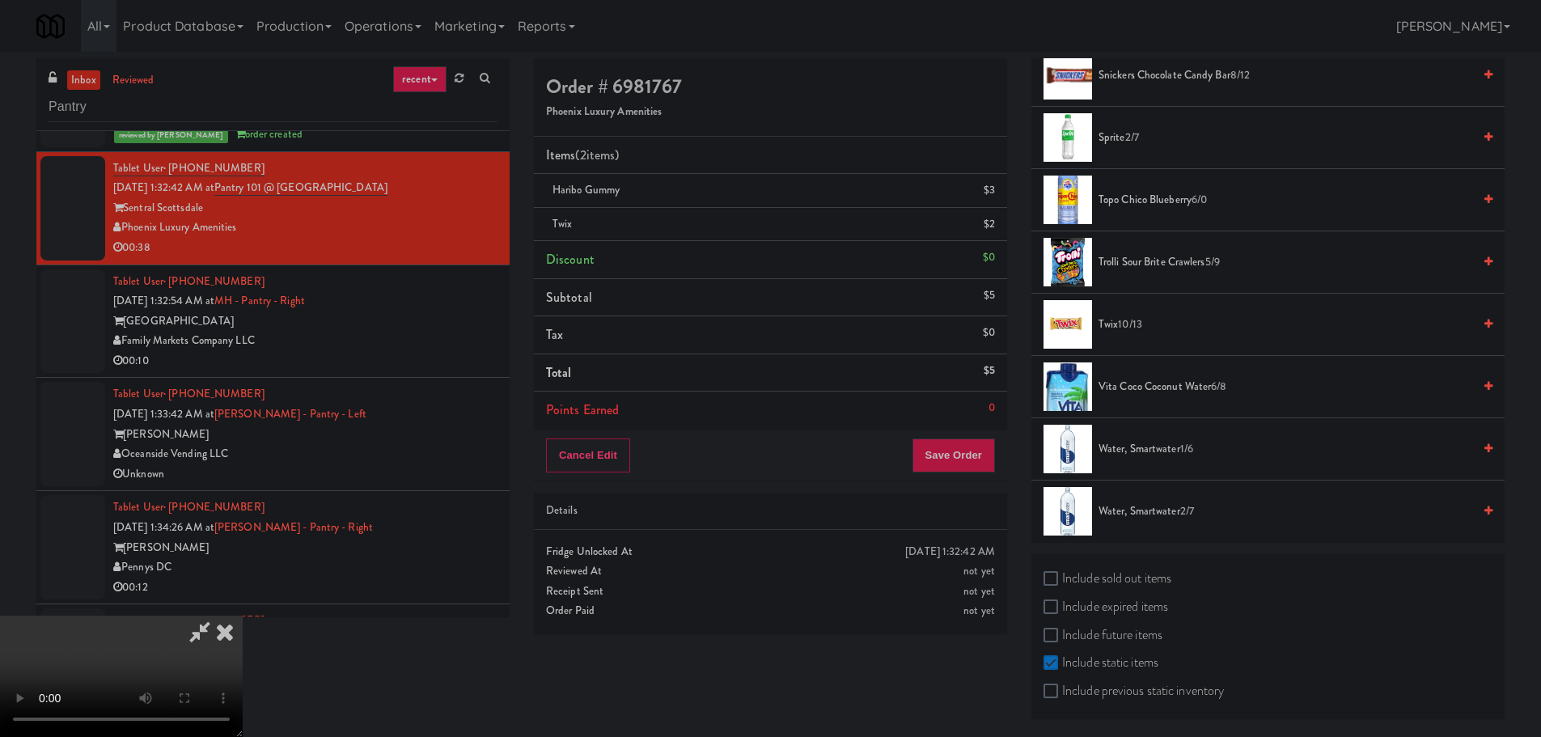
scroll to position [0, 0]
click at [243, 615] on video at bounding box center [121, 675] width 243 height 121
drag, startPoint x: 667, startPoint y: 488, endPoint x: 684, endPoint y: 492, distance: 17.5
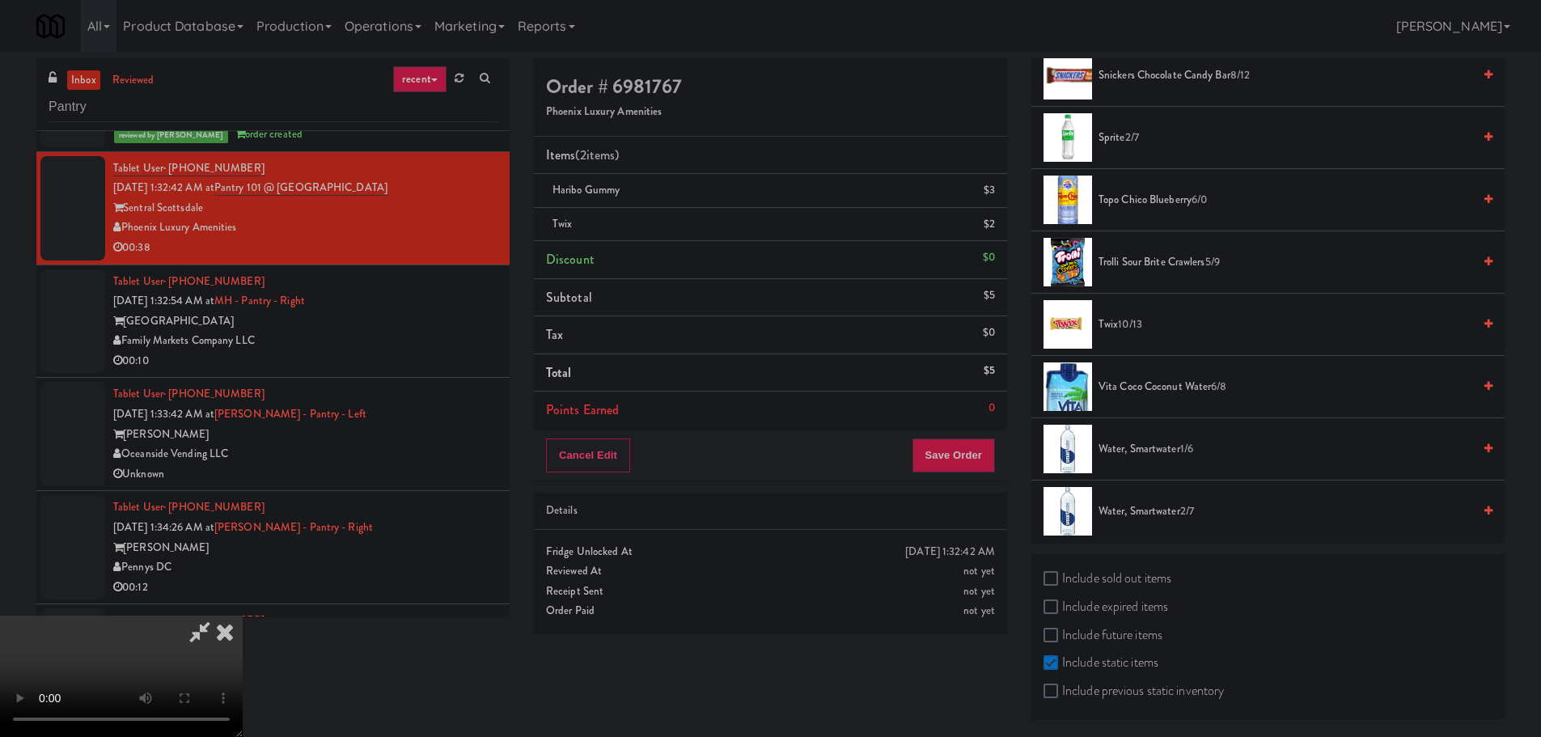
click at [243, 615] on video at bounding box center [121, 675] width 243 height 121
click at [996, 194] on icon at bounding box center [996, 196] width 8 height 11
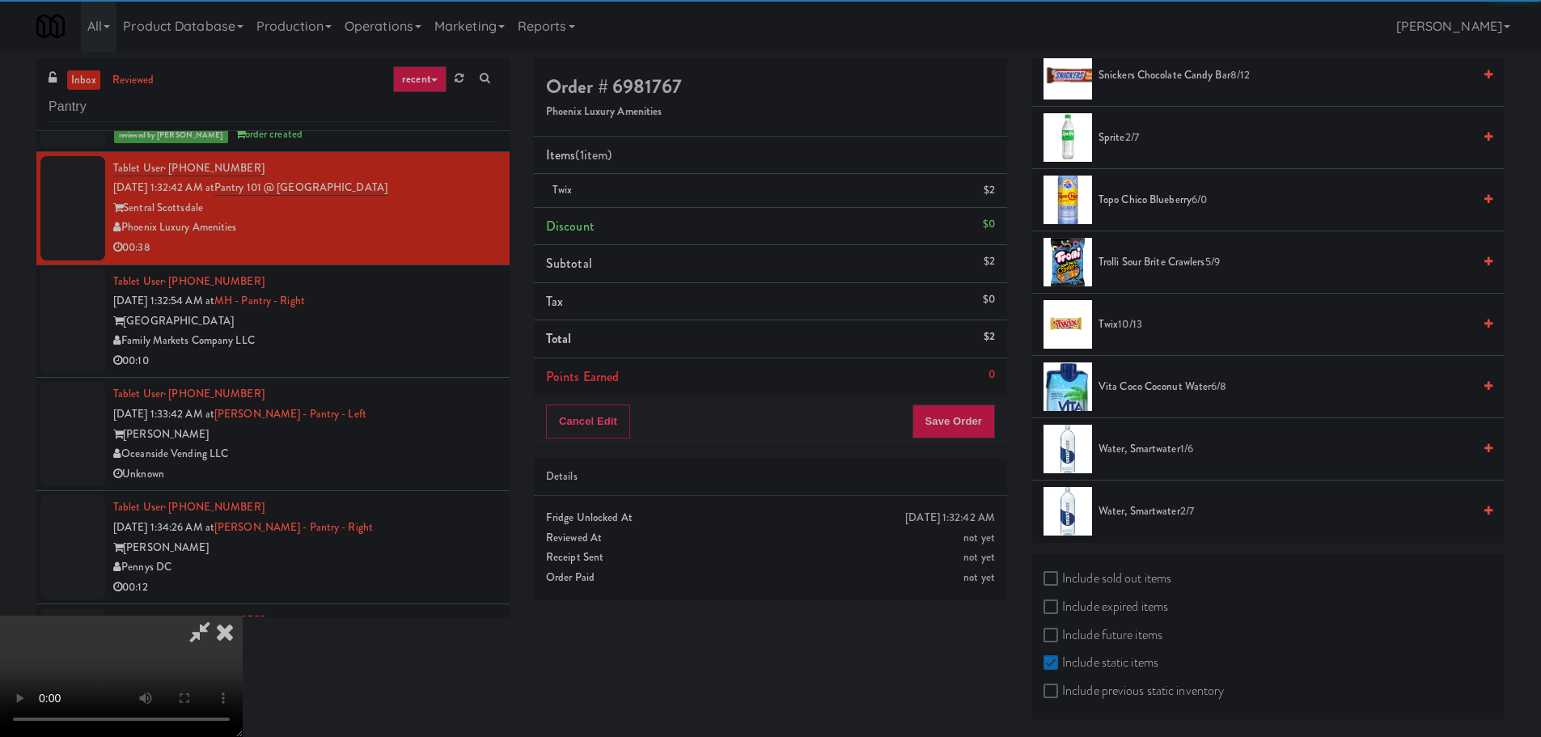
click at [218, 615] on icon at bounding box center [199, 631] width 37 height 32
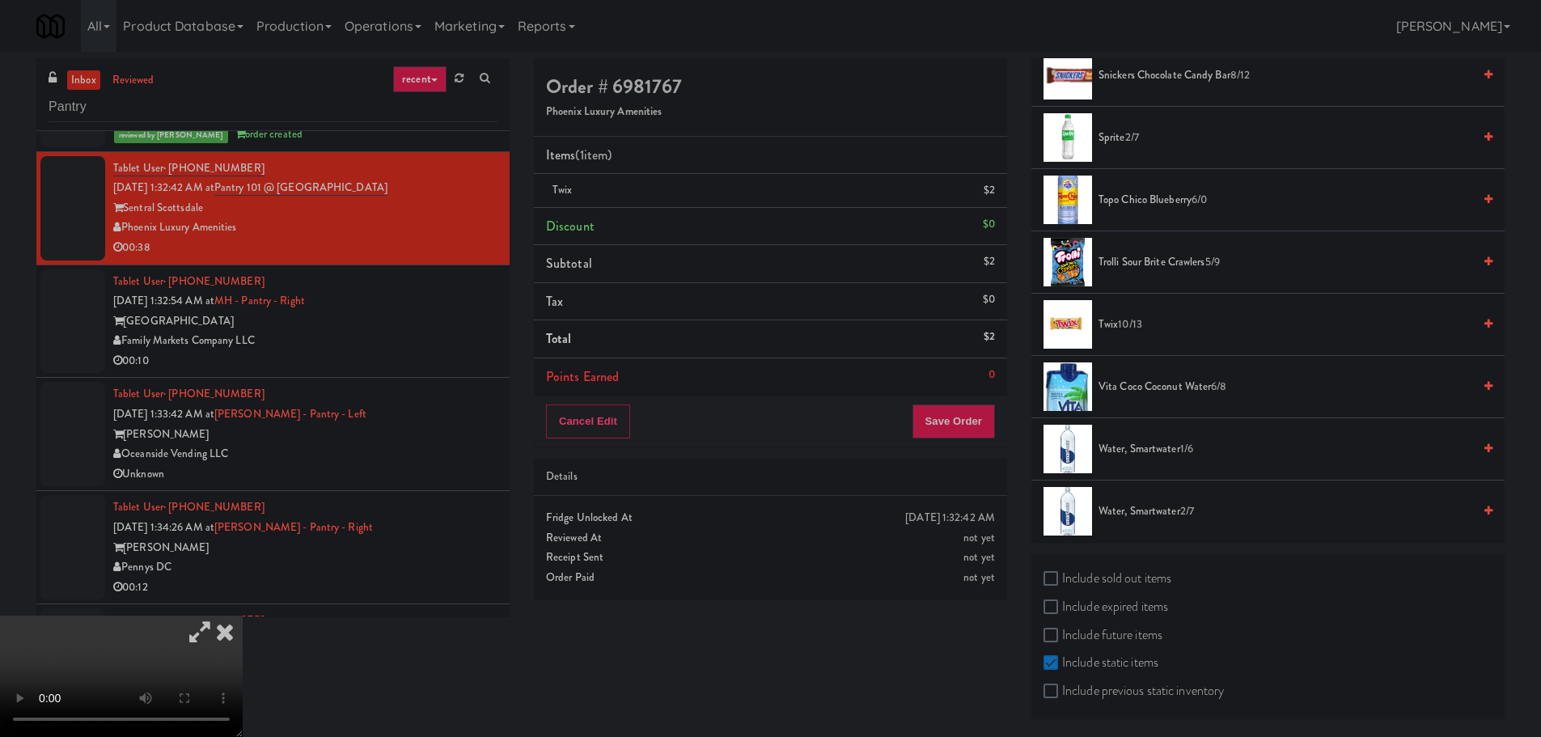
click at [218, 615] on icon at bounding box center [199, 631] width 37 height 32
click at [243, 615] on video at bounding box center [121, 675] width 243 height 121
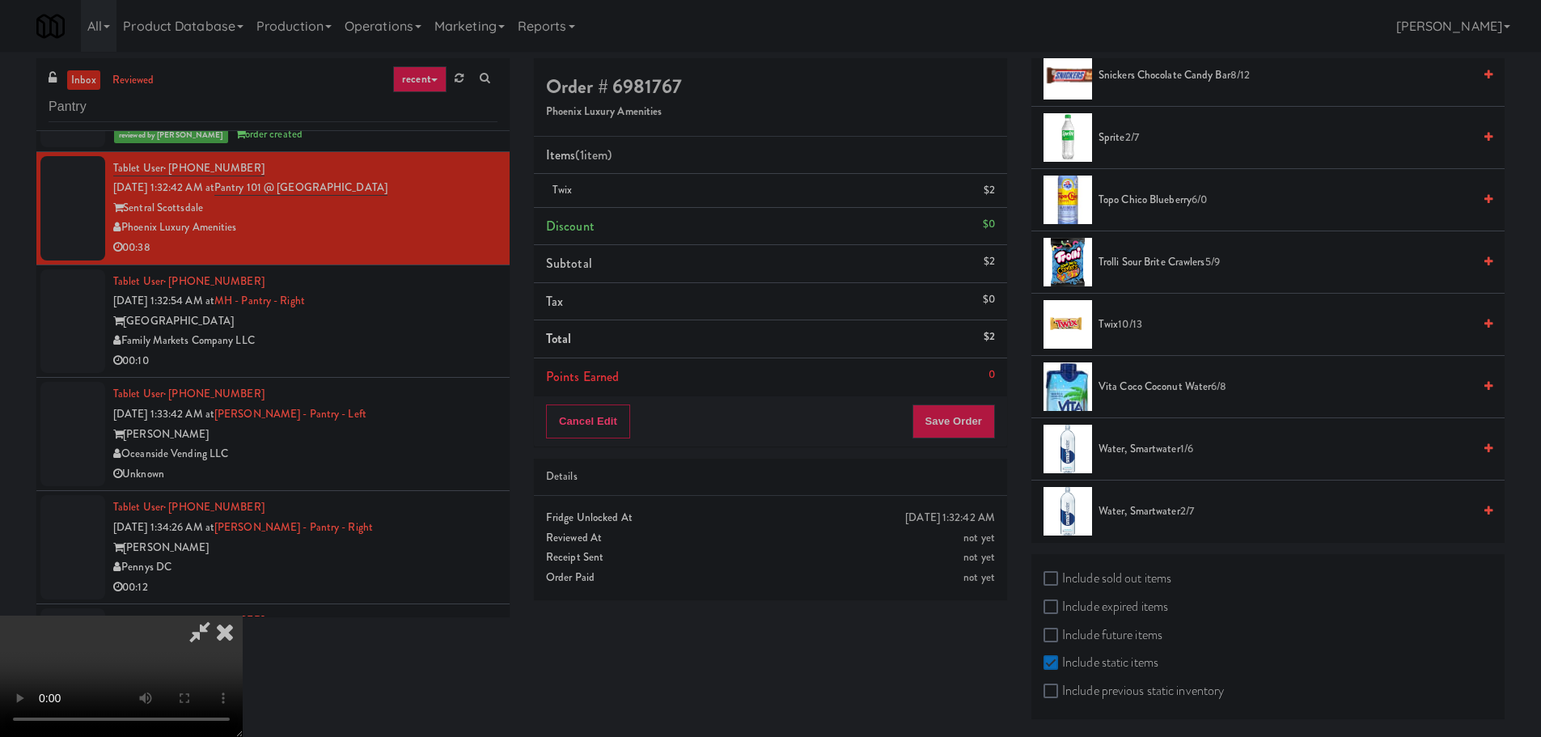
click at [1127, 74] on span "Snickers Chocolate Candy Bar 8/12" at bounding box center [1285, 76] width 374 height 20
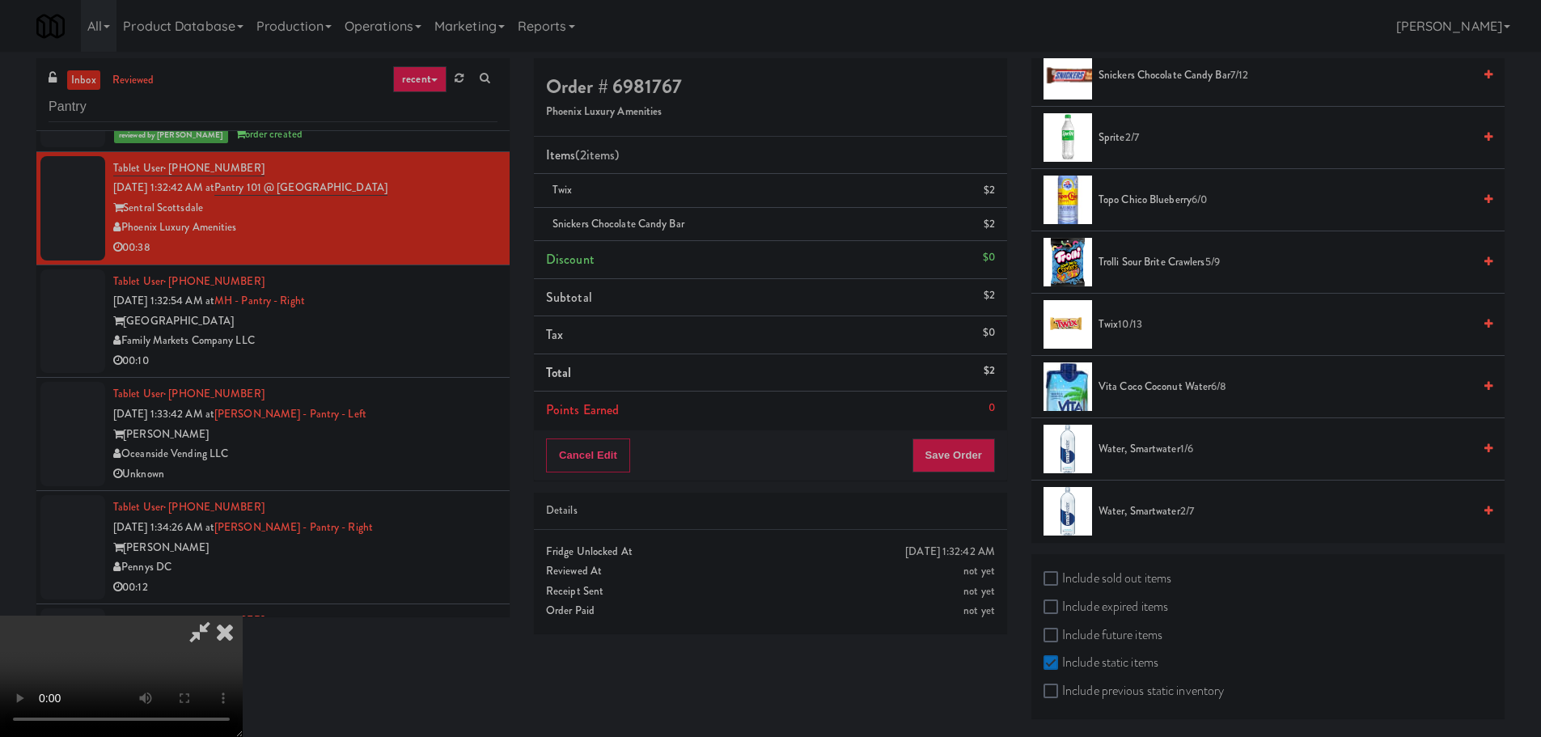
click at [243, 615] on video at bounding box center [121, 675] width 243 height 121
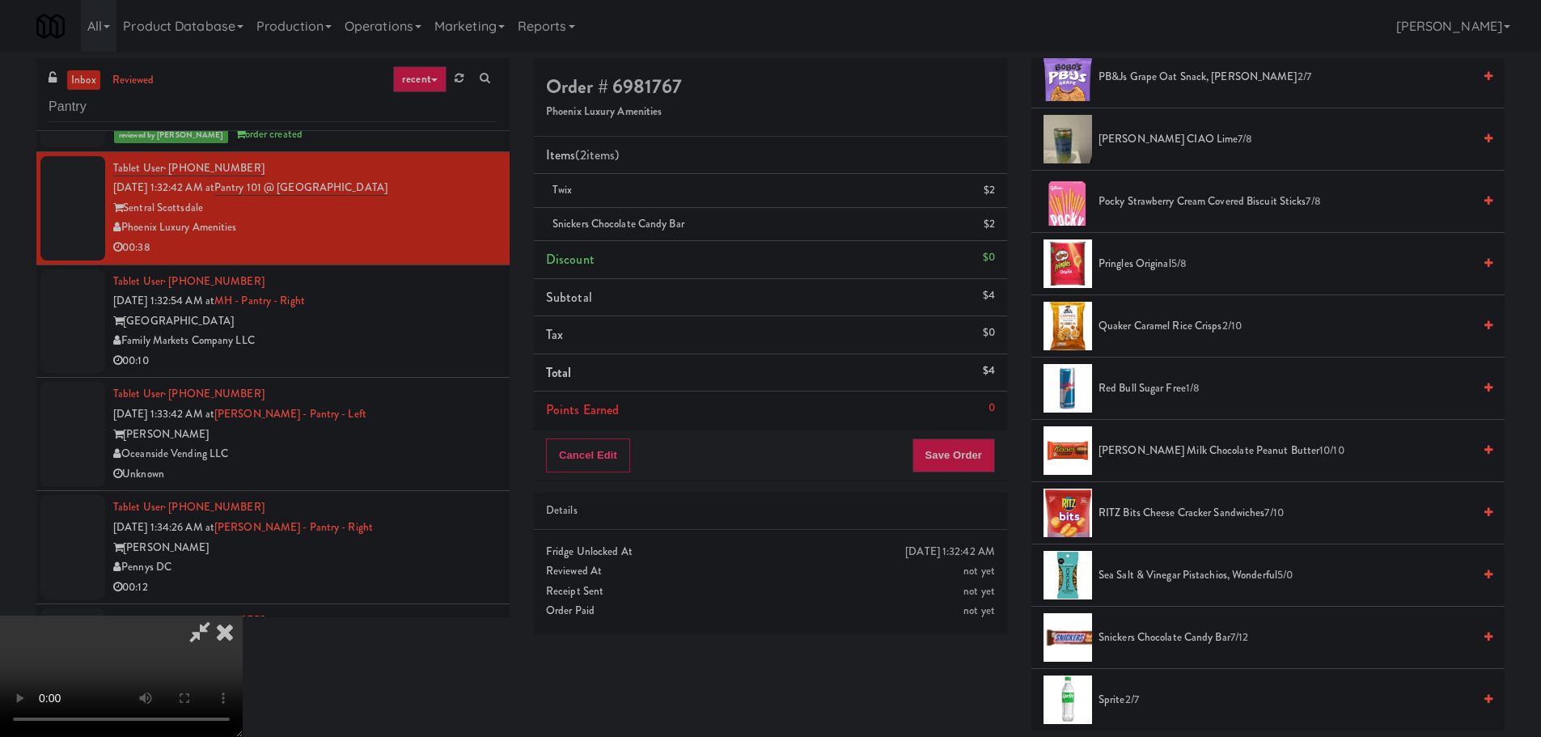
scroll to position [1347, 0]
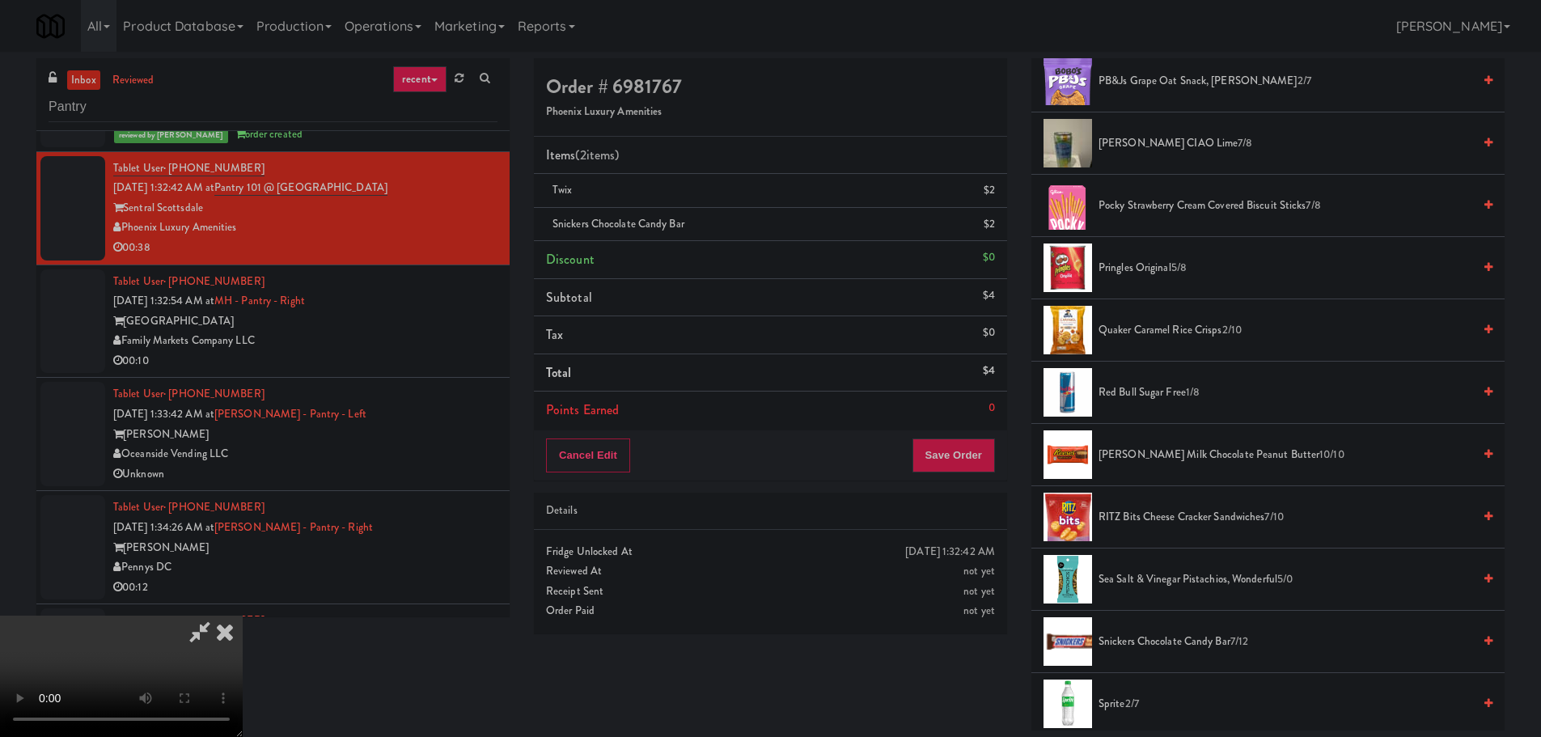
click at [1164, 264] on span "Pringles Original 5/8" at bounding box center [1285, 268] width 374 height 20
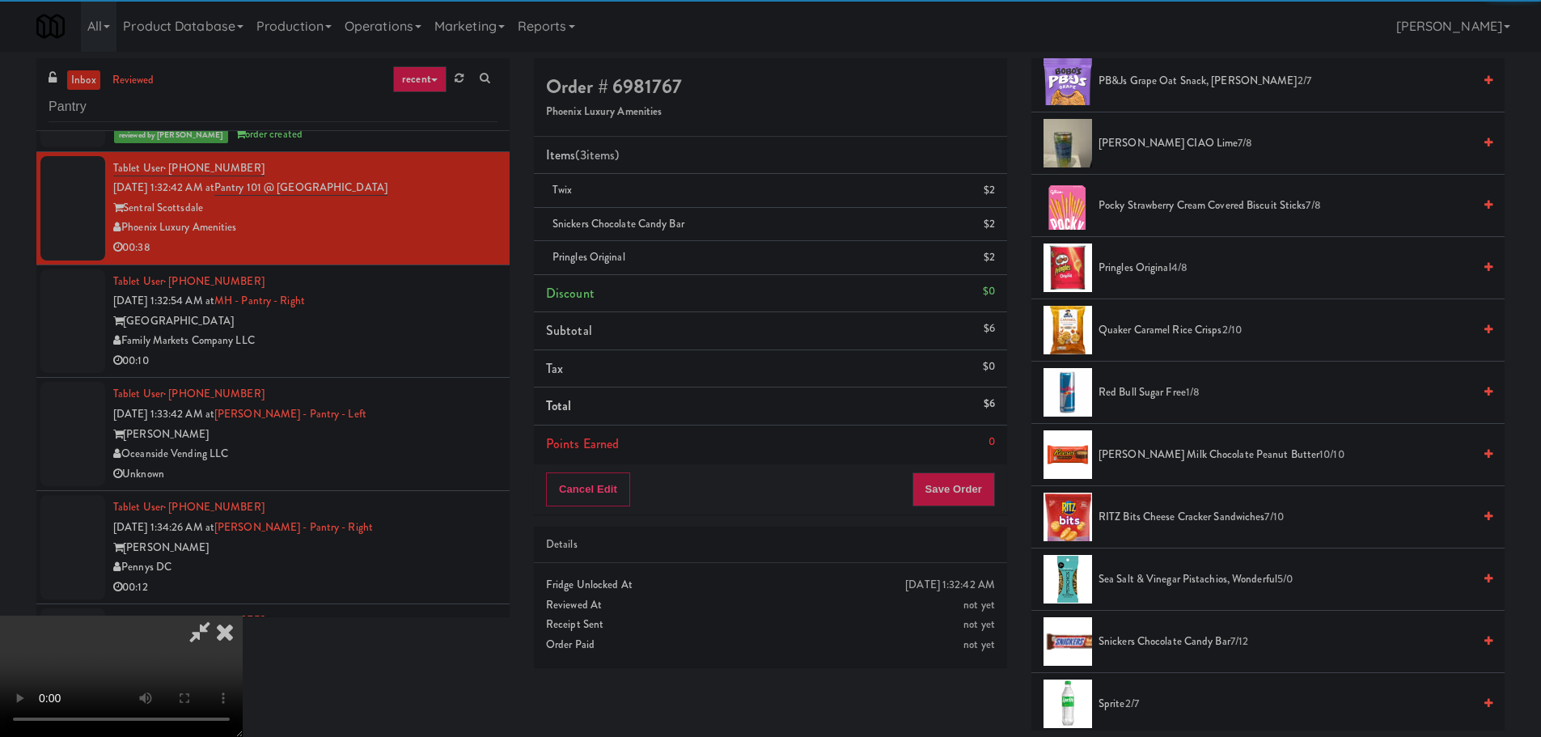
click at [243, 615] on video at bounding box center [121, 675] width 243 height 121
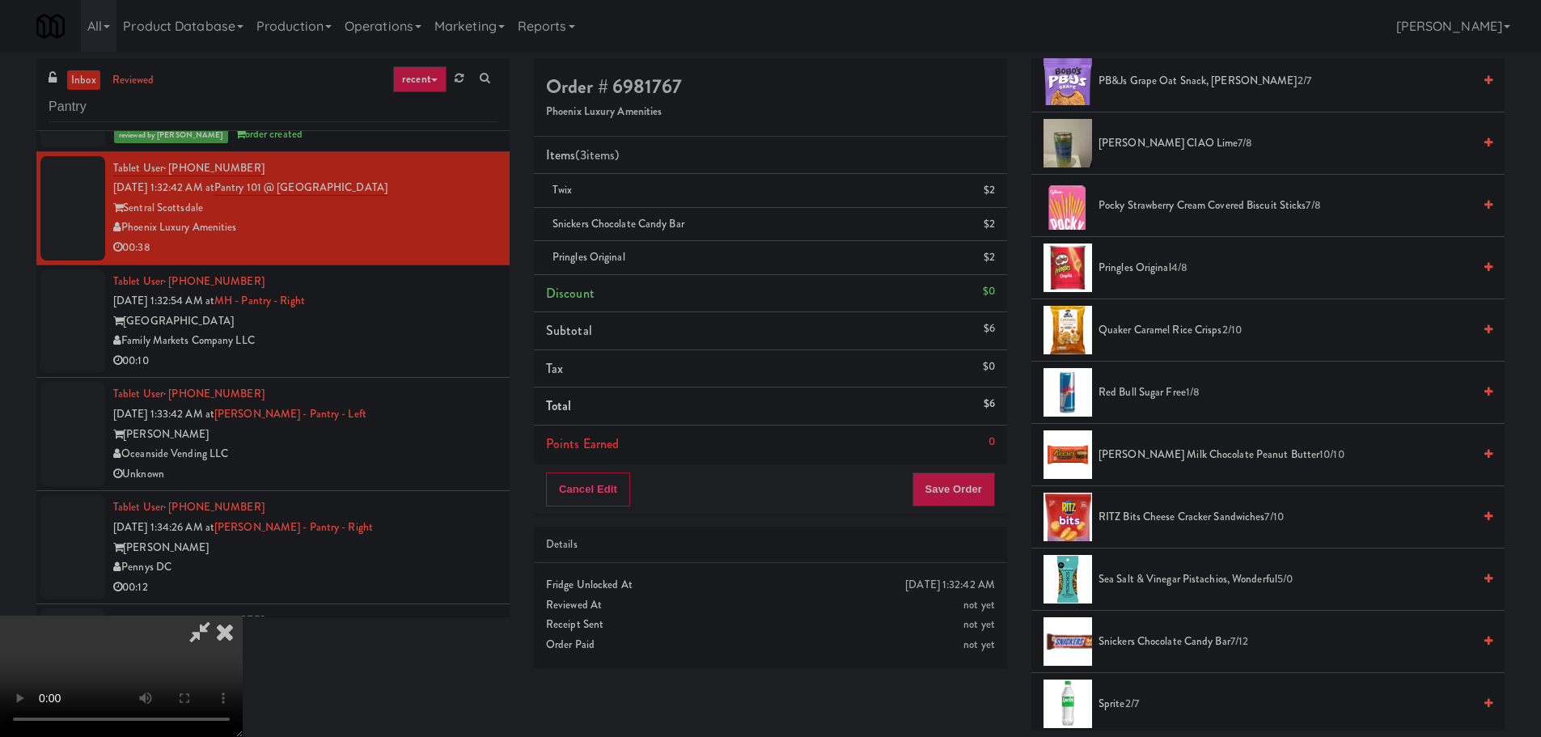
scroll to position [278, 0]
click at [962, 474] on button "Save Order" at bounding box center [953, 489] width 82 height 34
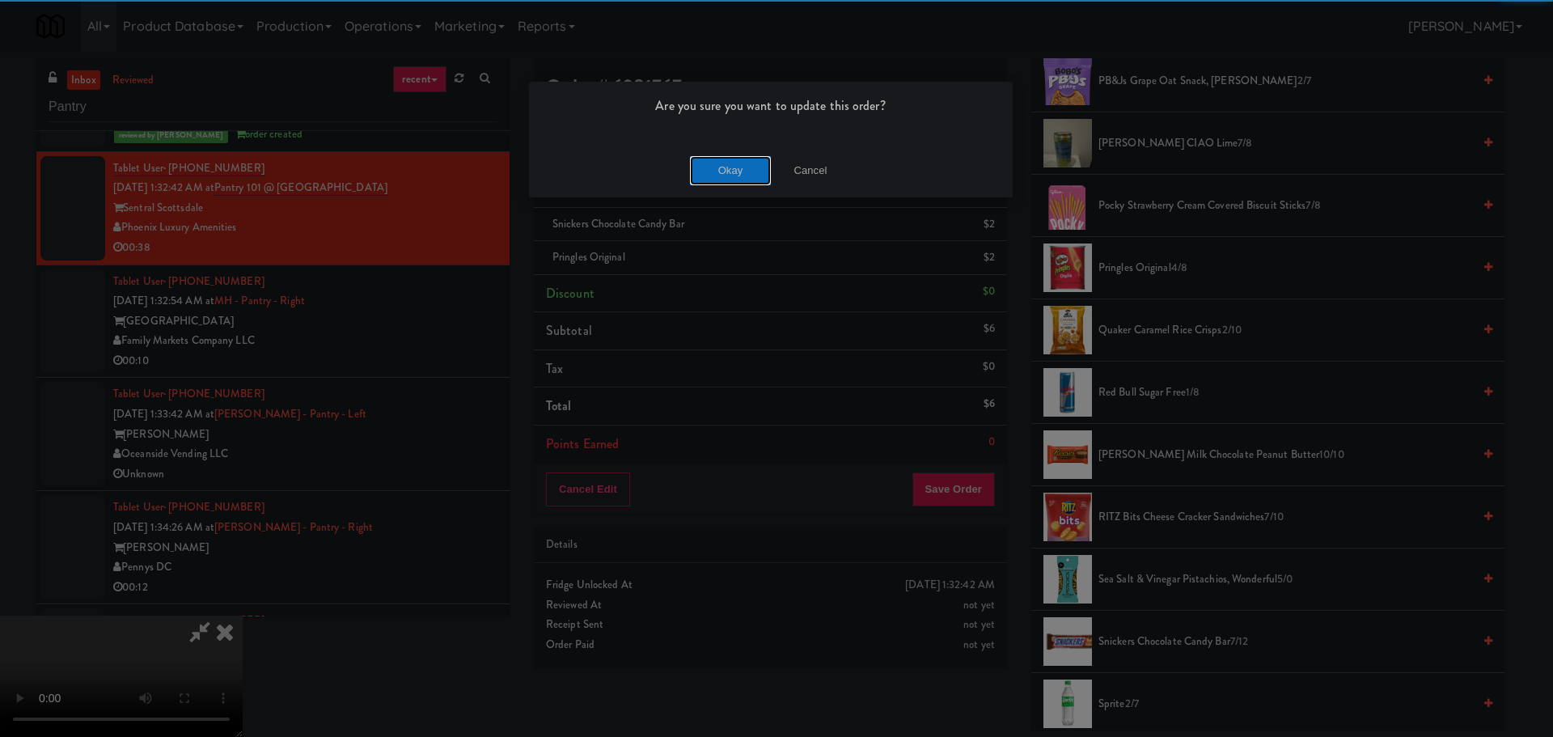
click at [729, 168] on button "Okay" at bounding box center [730, 170] width 81 height 29
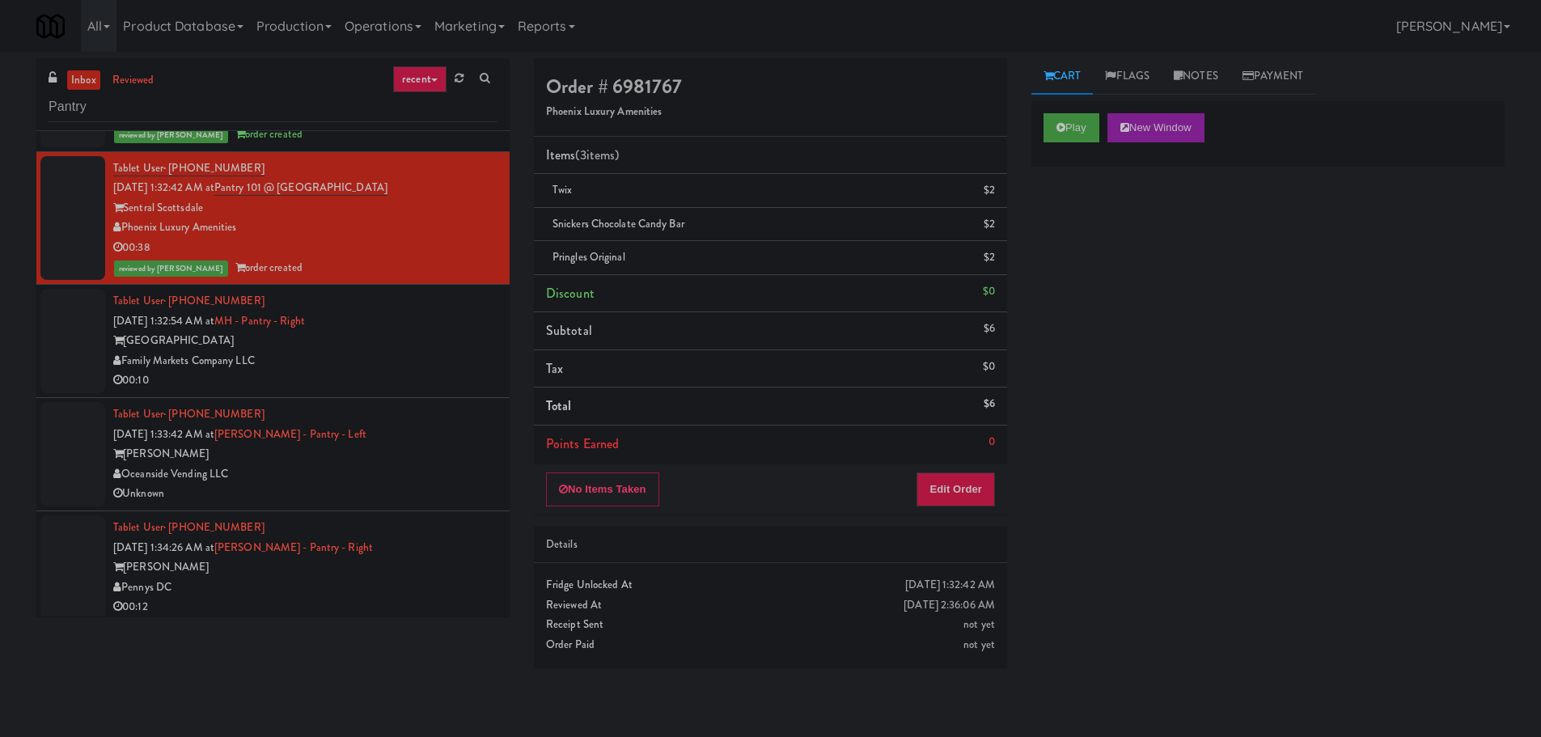
scroll to position [0, 0]
drag, startPoint x: 429, startPoint y: 393, endPoint x: 436, endPoint y: 381, distance: 13.7
click at [436, 393] on li "Tablet User · (352) 217-3801 [DATE] 1:32:54 AM at MH - Pantry - Right Market Ho…" at bounding box center [272, 341] width 473 height 113
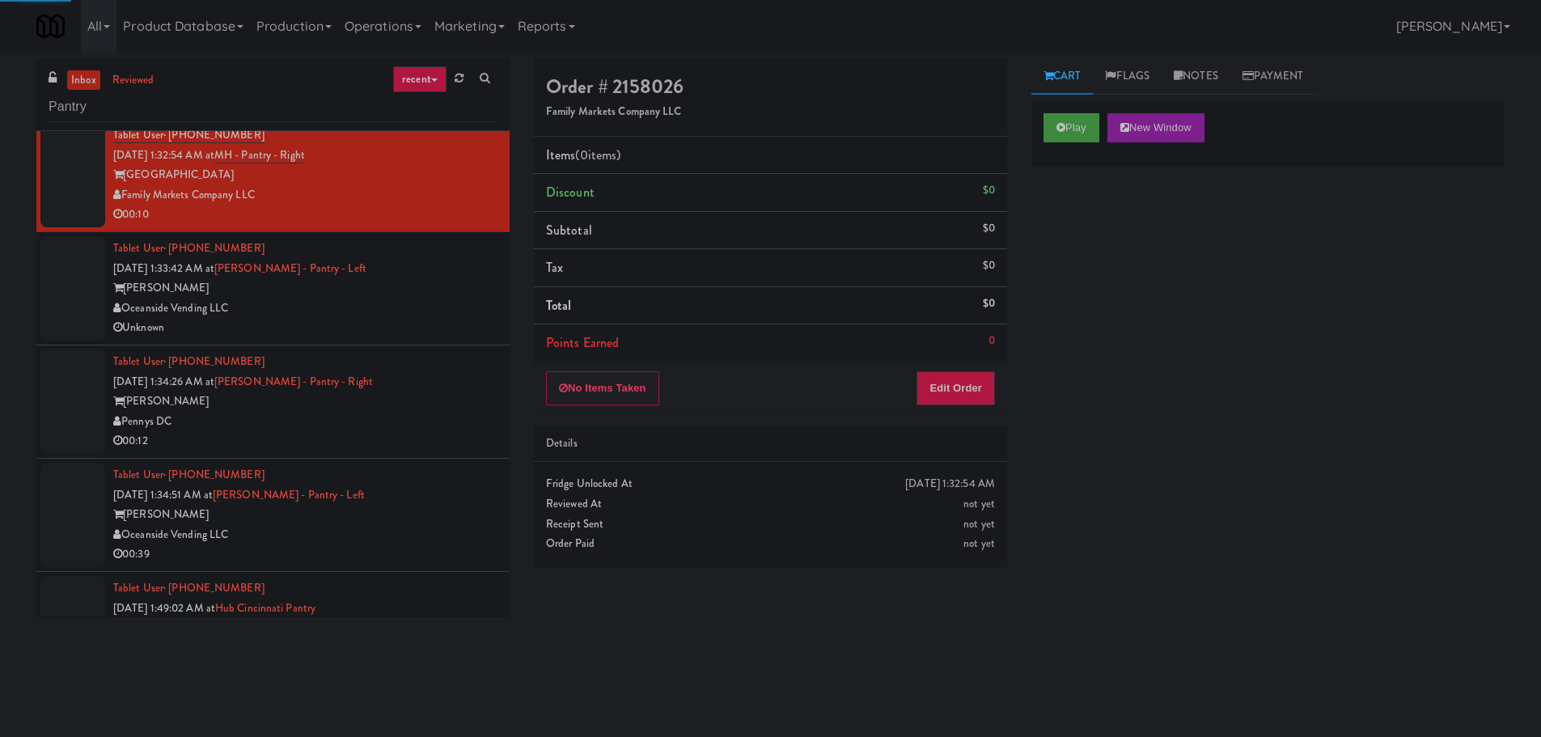
scroll to position [1698, 0]
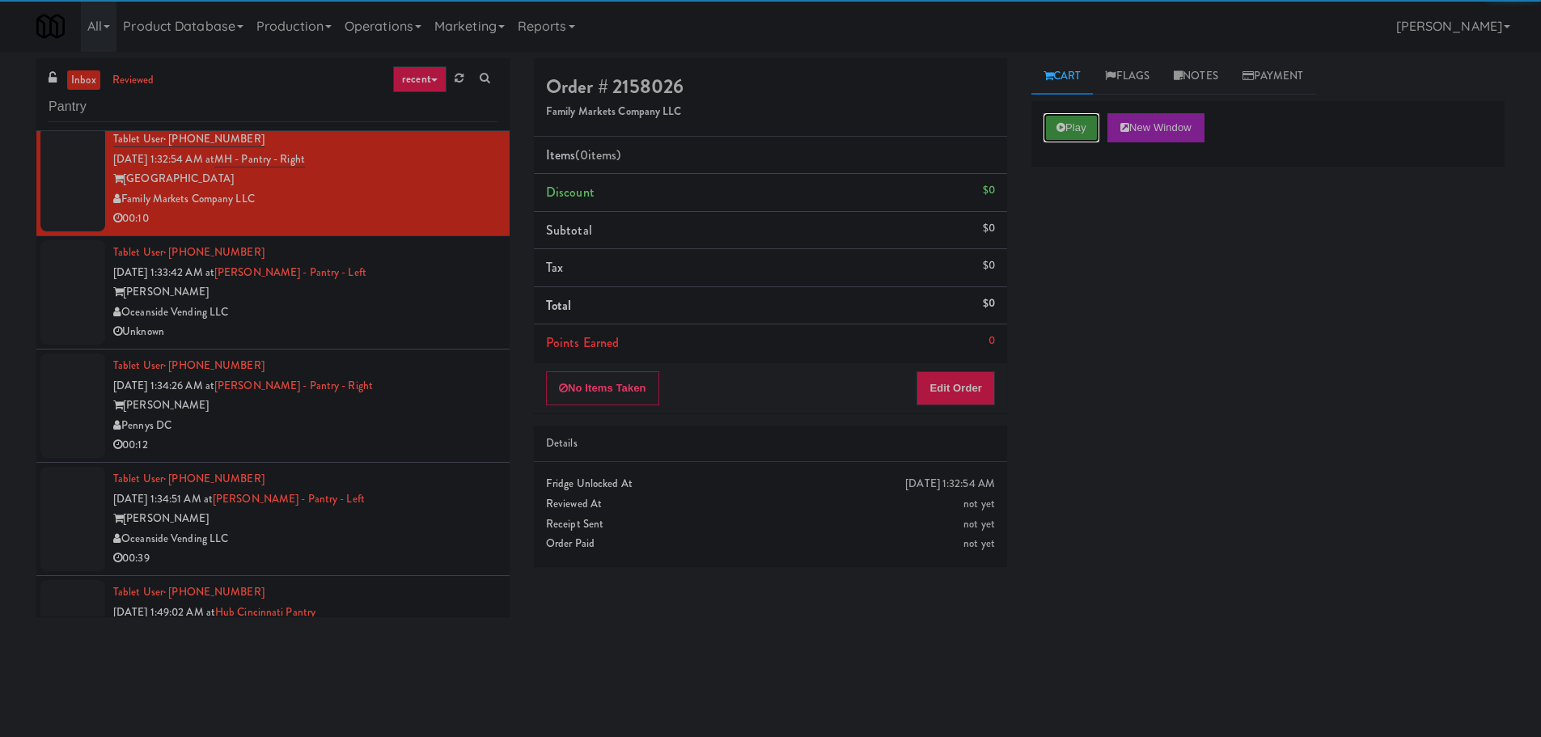
click at [1056, 120] on button "Play" at bounding box center [1071, 127] width 56 height 29
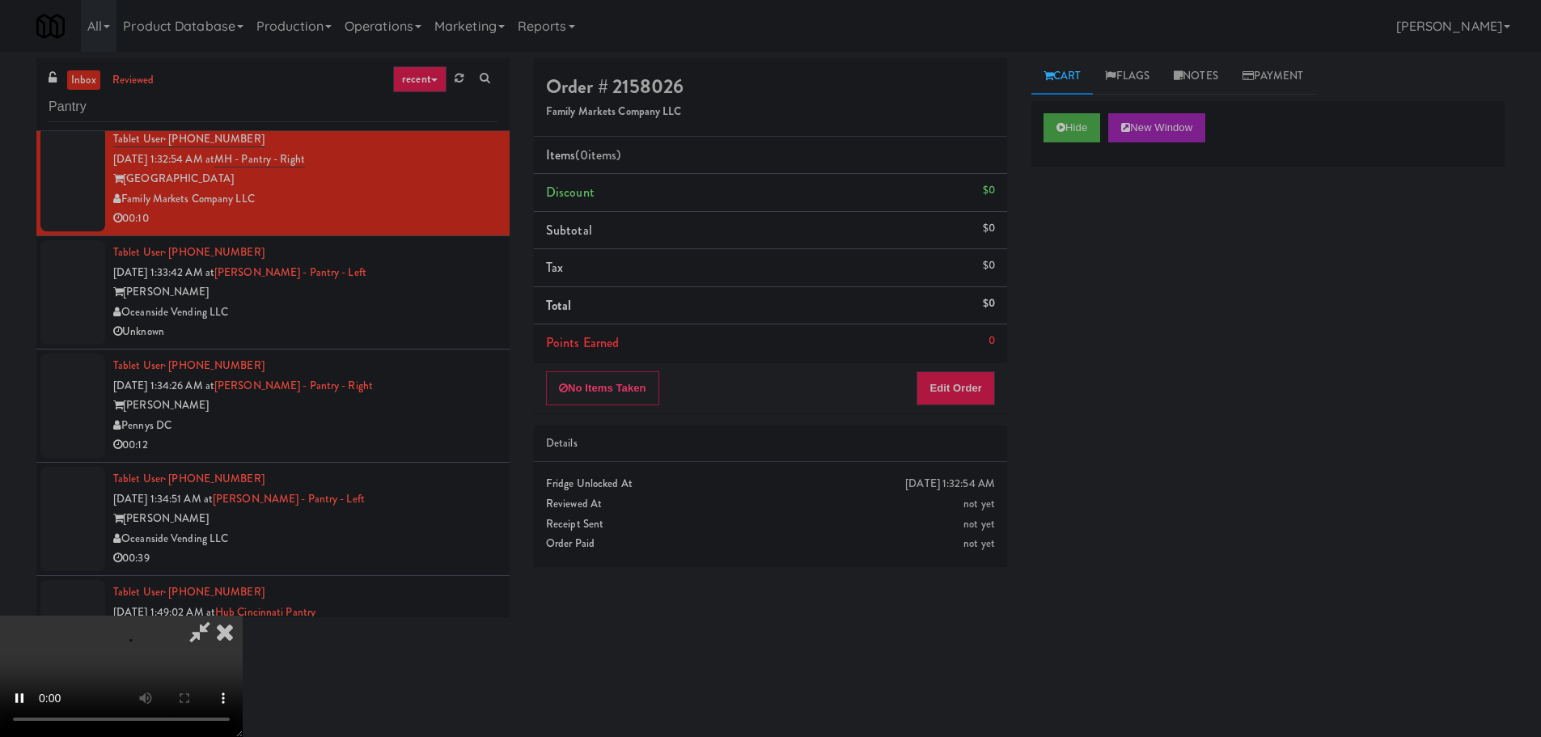
click at [953, 406] on div "No Items Taken Edit Order" at bounding box center [770, 388] width 473 height 50
click at [958, 398] on button "Edit Order" at bounding box center [955, 388] width 78 height 34
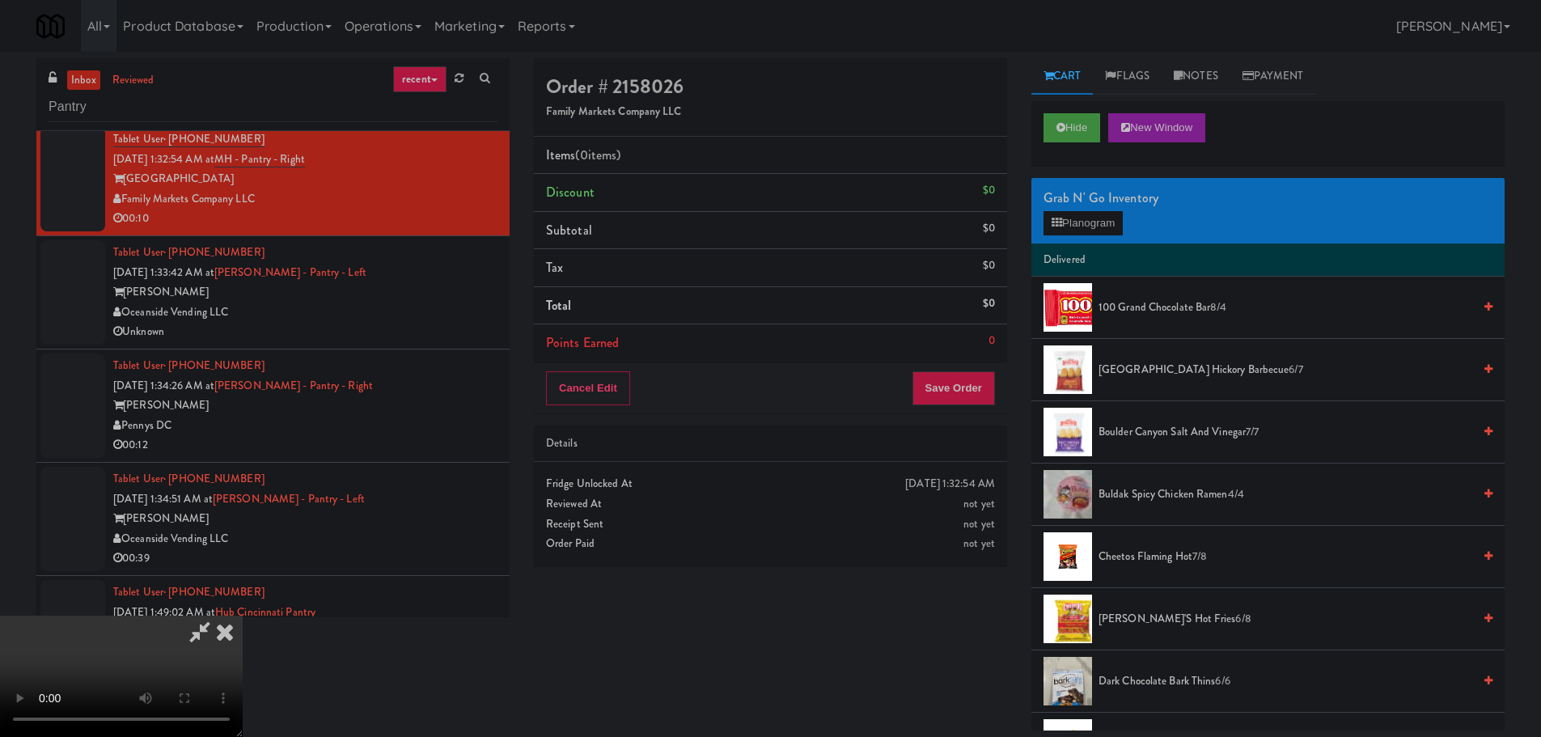
click at [243, 615] on video at bounding box center [121, 675] width 243 height 121
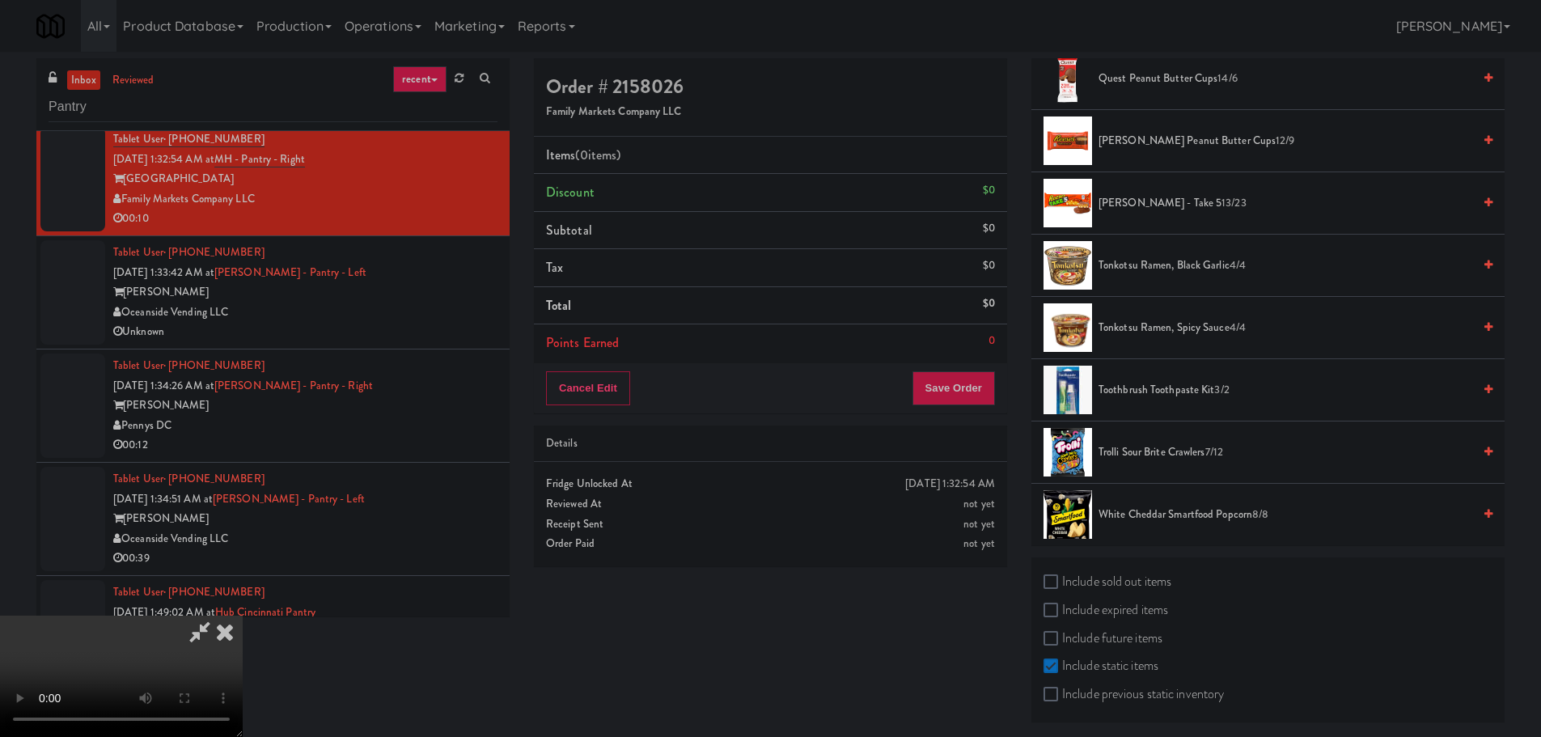
scroll to position [1602, 0]
click at [1150, 450] on span "Trolli Sour Brite Crawlers 7/12" at bounding box center [1285, 449] width 374 height 20
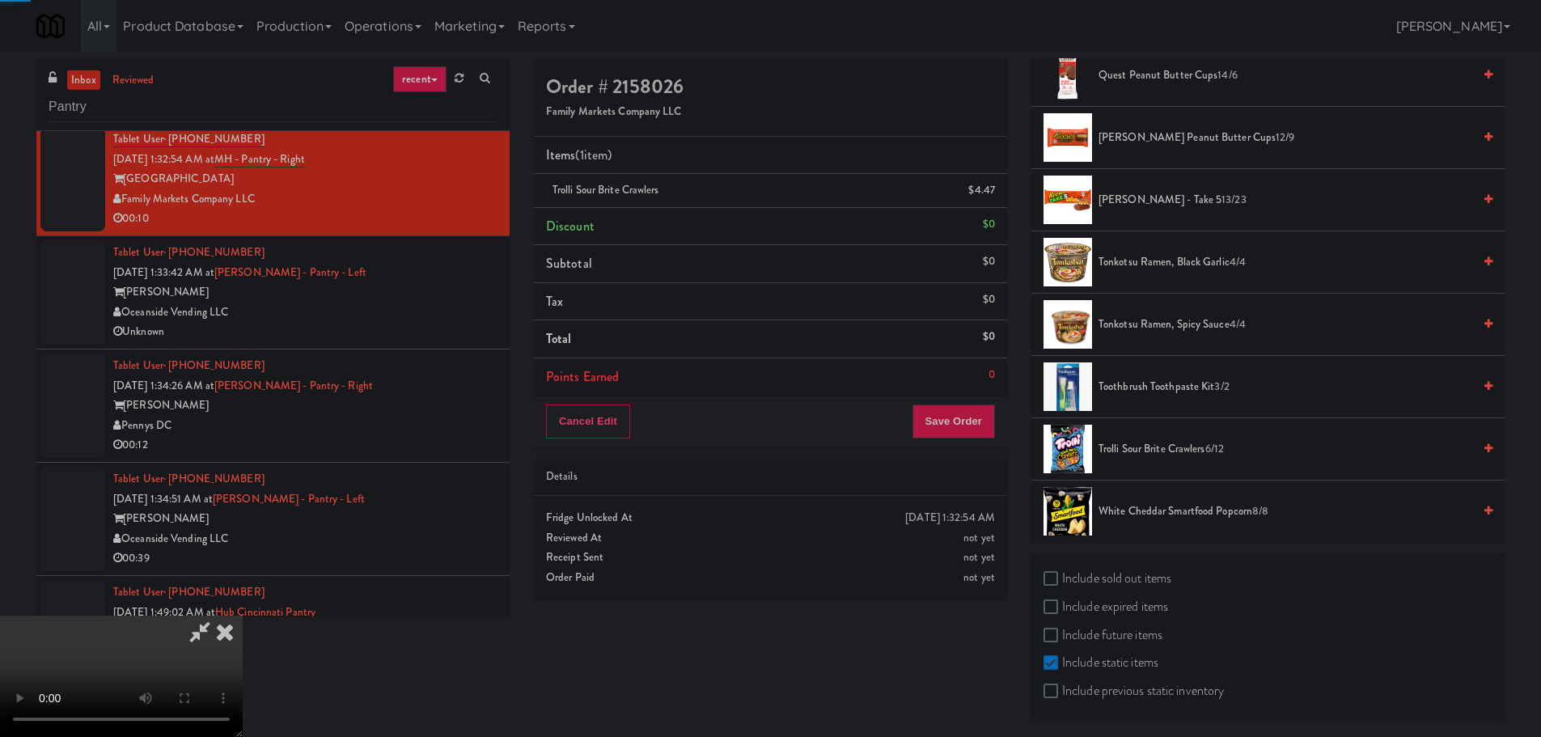
click at [243, 615] on video at bounding box center [121, 675] width 243 height 121
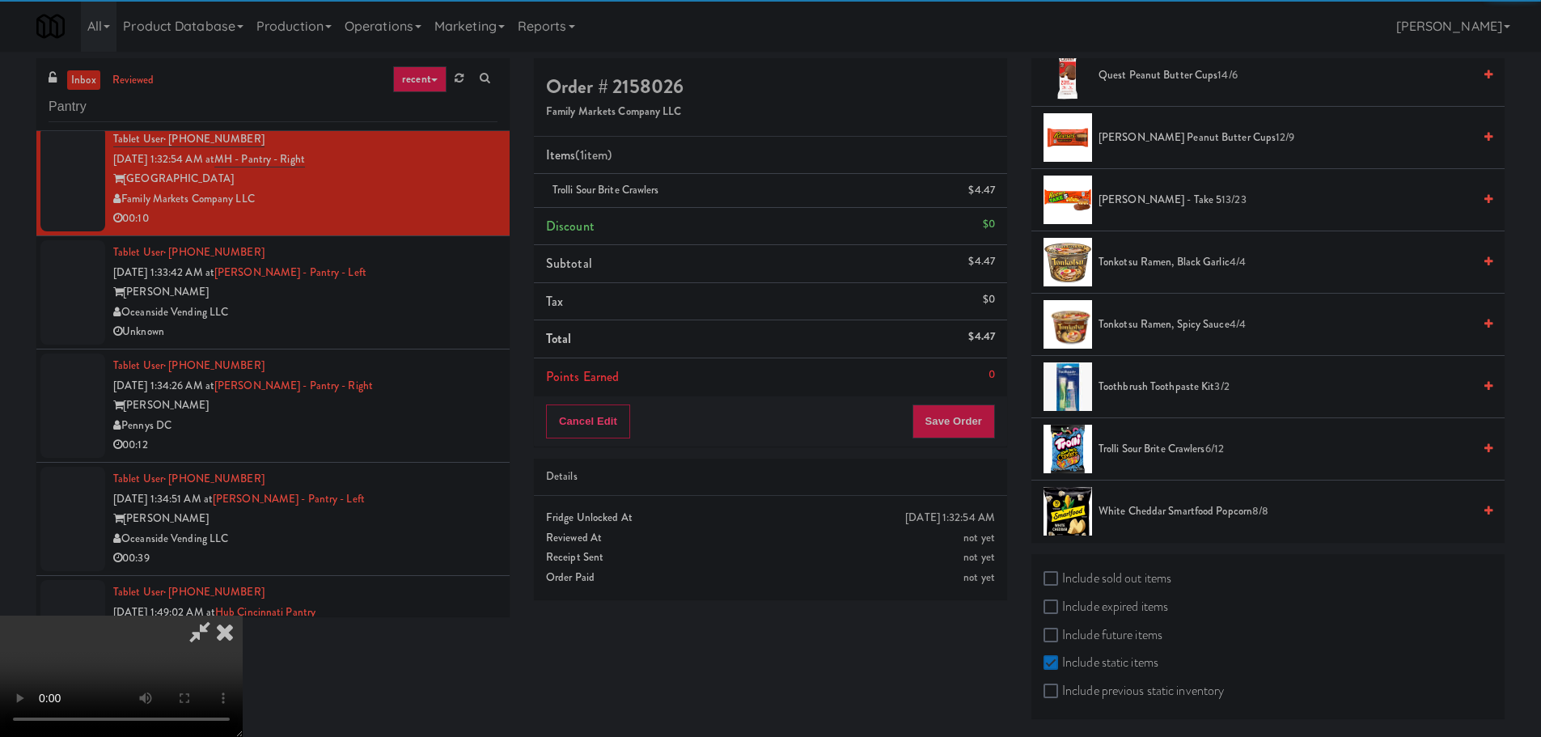
click at [243, 615] on video at bounding box center [121, 675] width 243 height 121
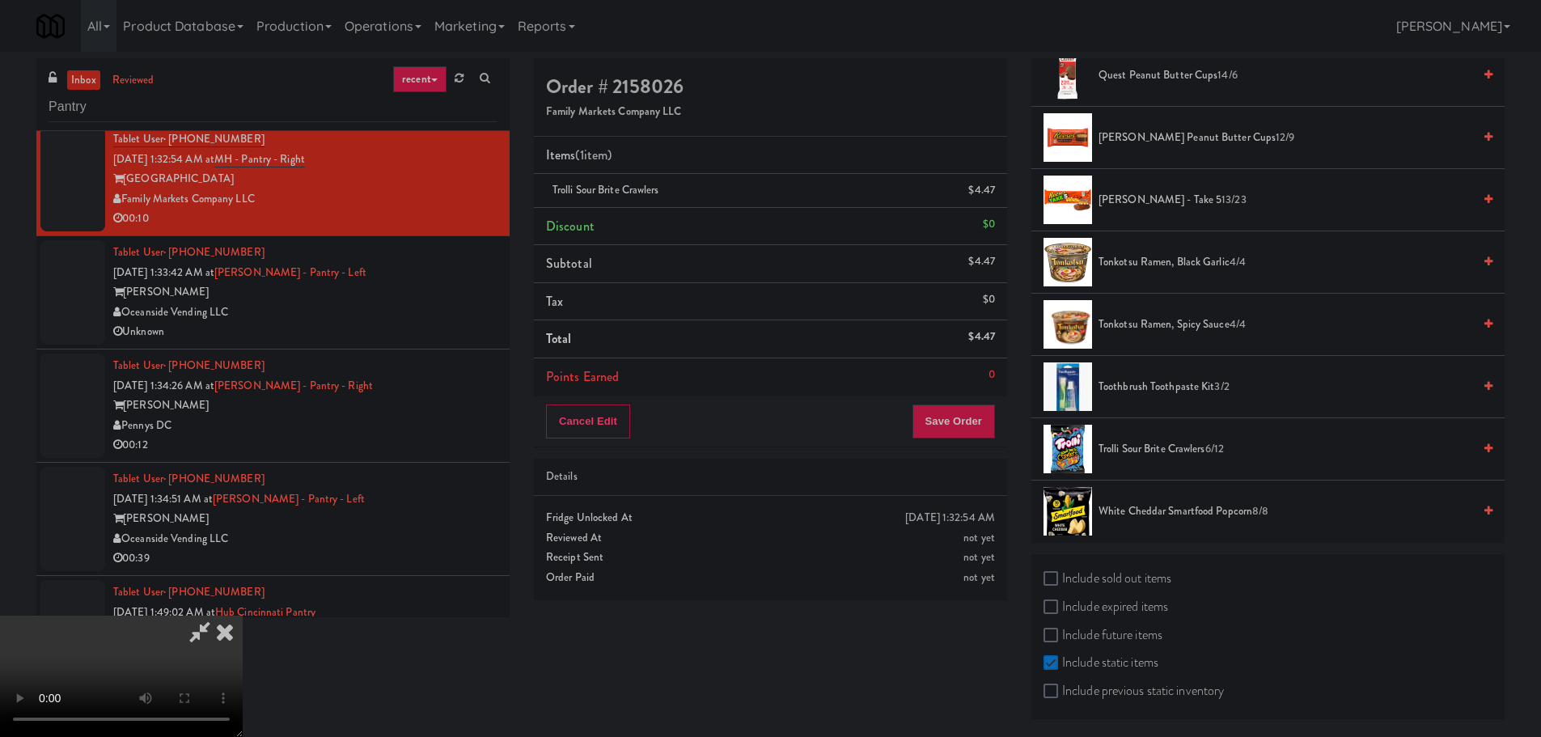
click at [243, 615] on video at bounding box center [121, 675] width 243 height 121
click at [961, 416] on button "Save Order" at bounding box center [953, 421] width 82 height 34
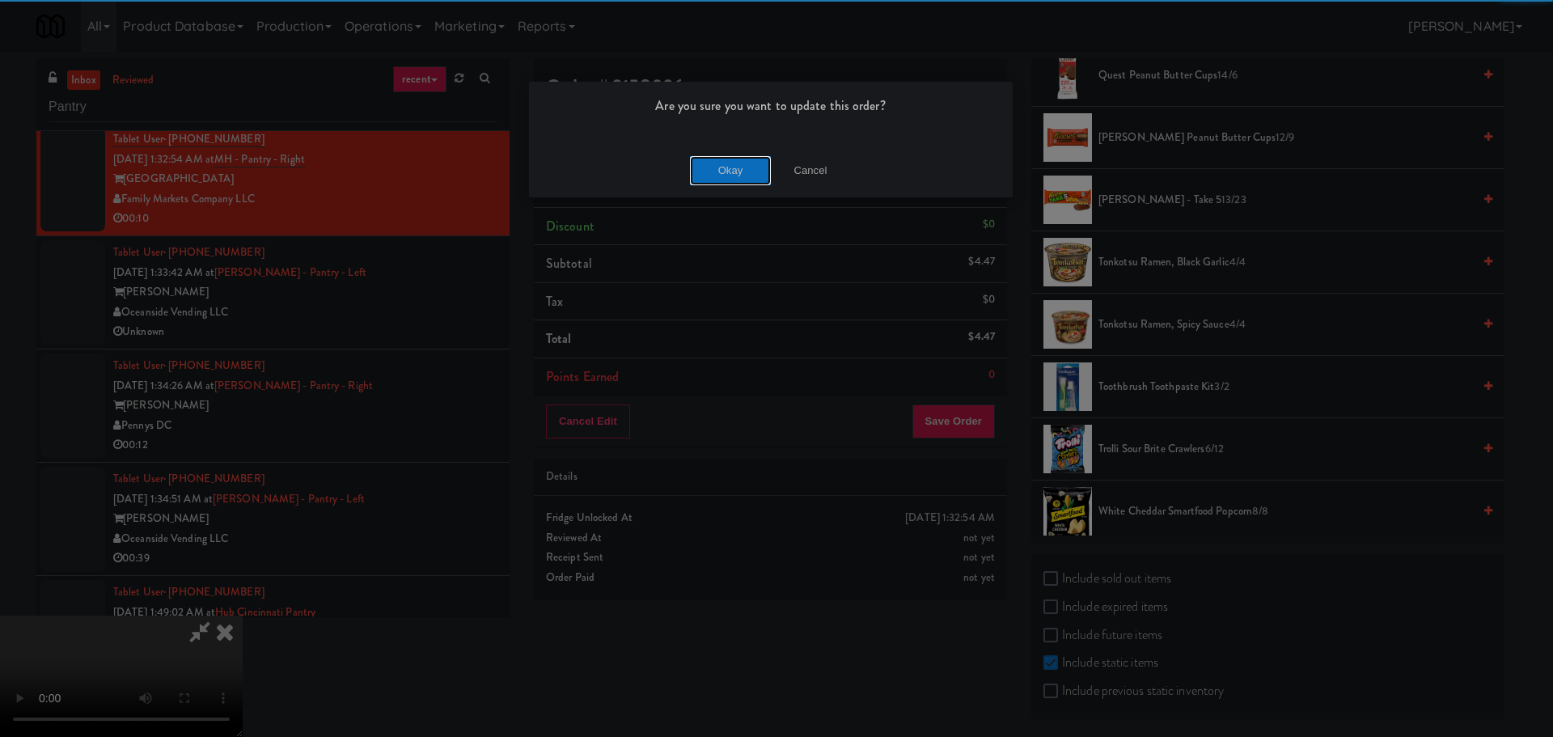
click at [733, 172] on button "Okay" at bounding box center [730, 170] width 81 height 29
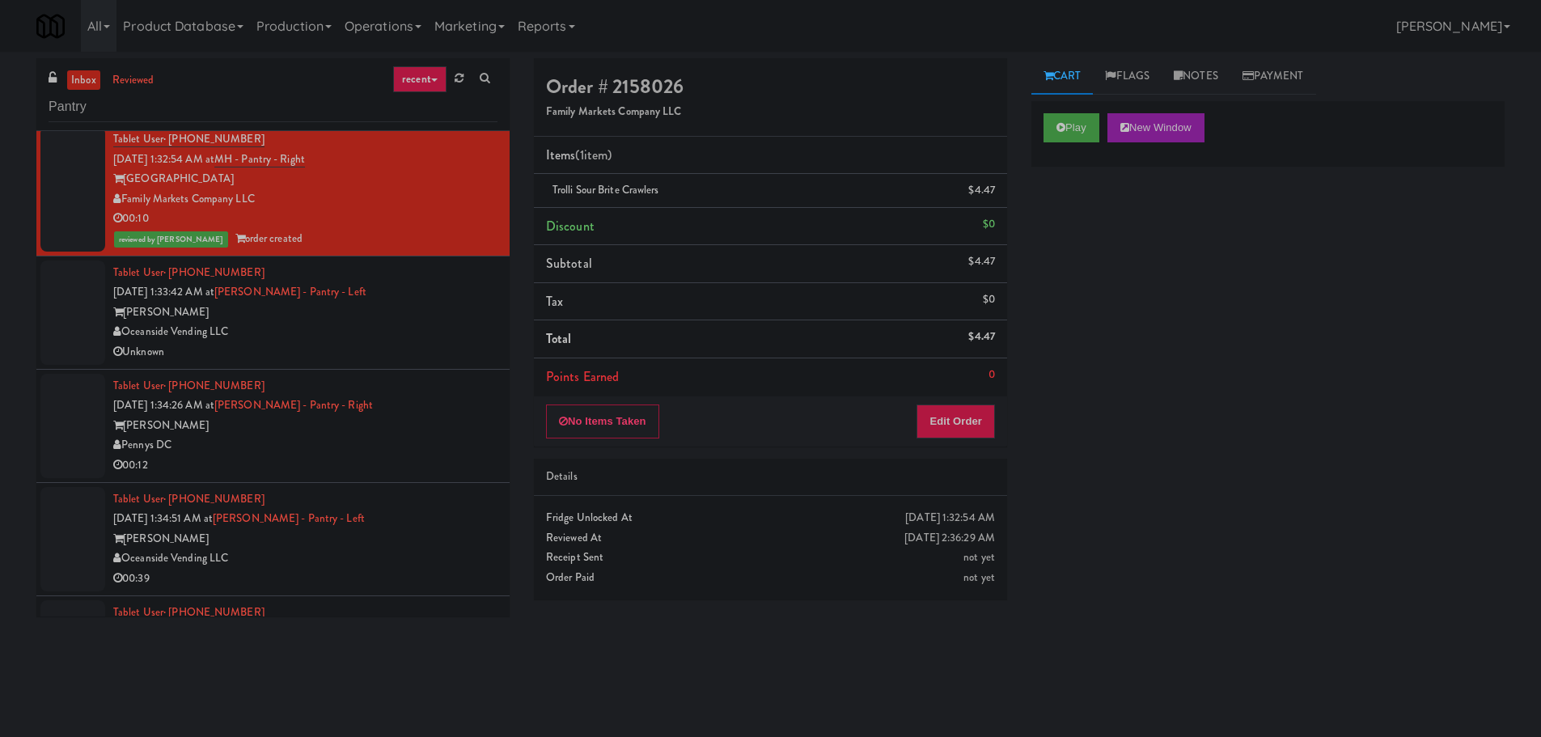
scroll to position [0, 0]
click at [436, 363] on li "Tablet User · (909) 215-1792 [DATE] 1:33:42 AM at [PERSON_NAME] - Pantry - Left…" at bounding box center [272, 312] width 473 height 113
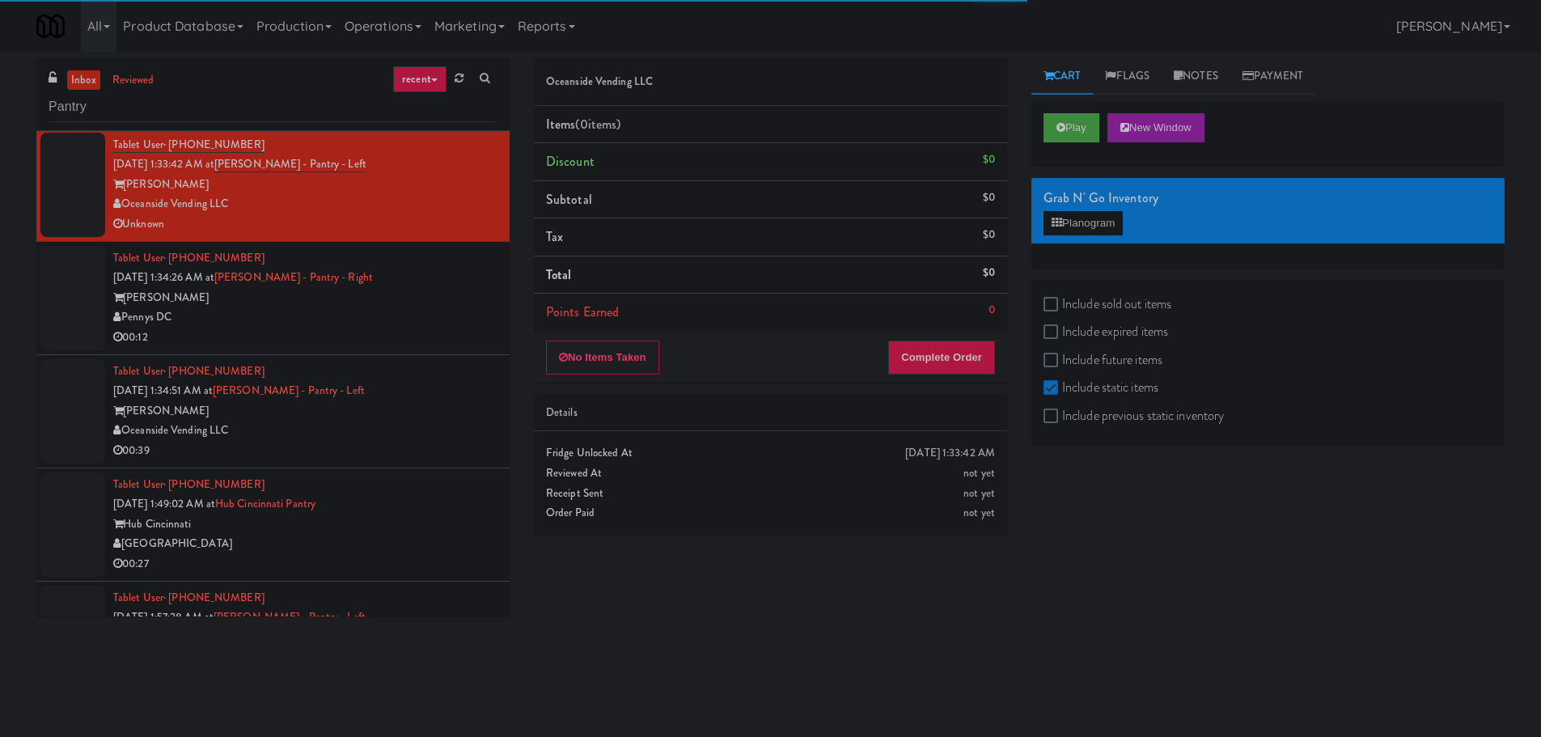
scroll to position [1779, 0]
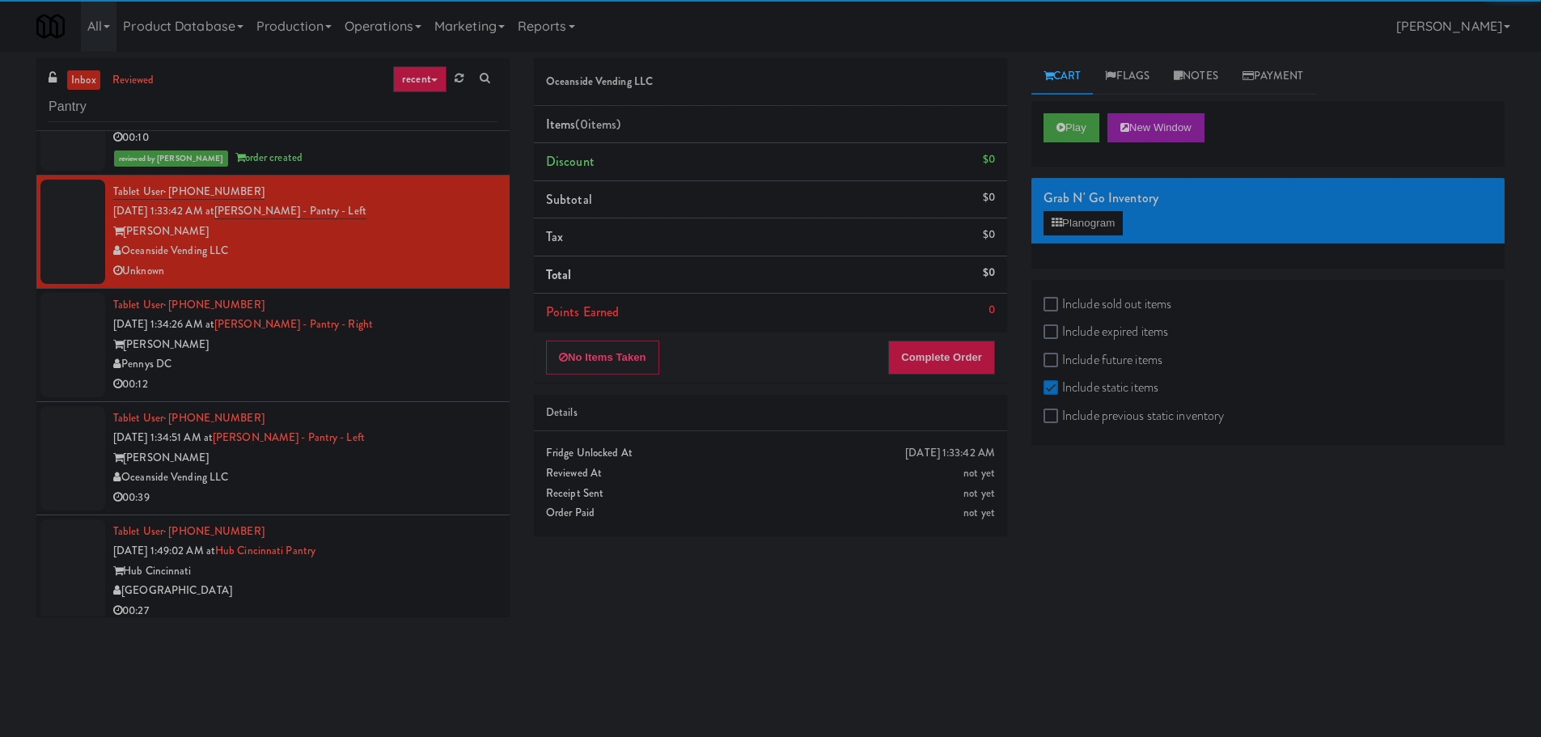
click at [1033, 125] on div "Play New Window" at bounding box center [1267, 133] width 473 height 65
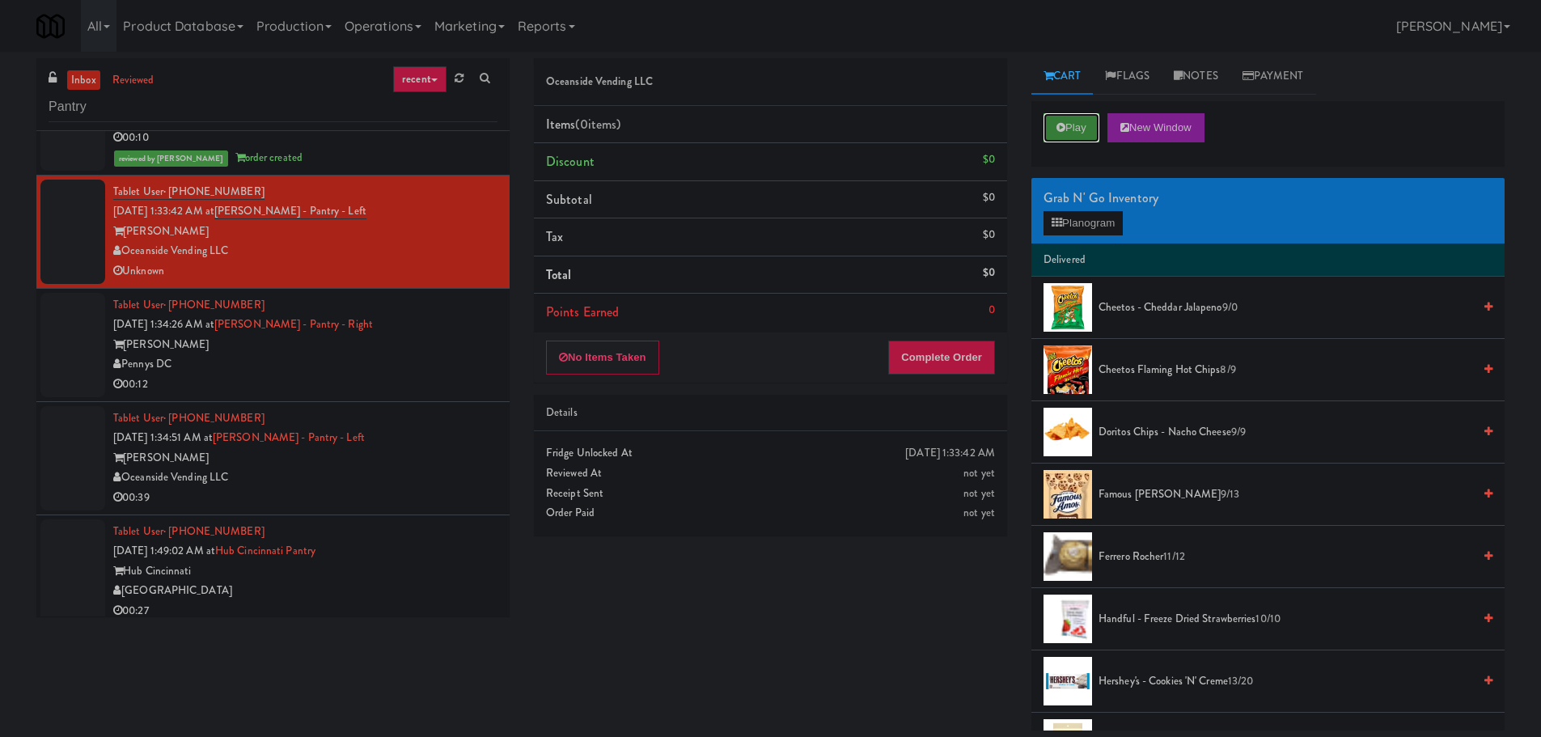
click at [1067, 122] on button "Play" at bounding box center [1071, 127] width 56 height 29
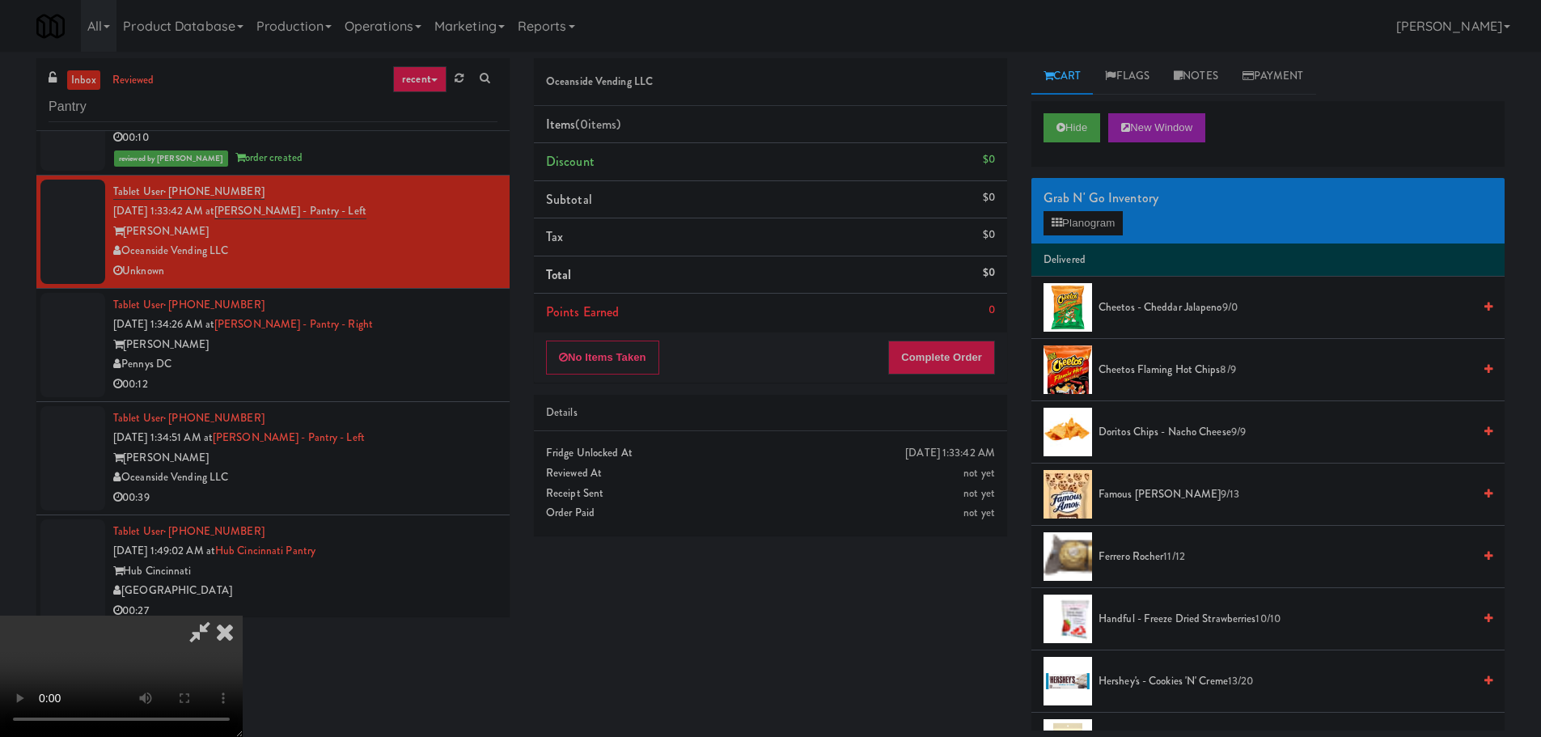
click at [243, 615] on icon at bounding box center [225, 631] width 36 height 32
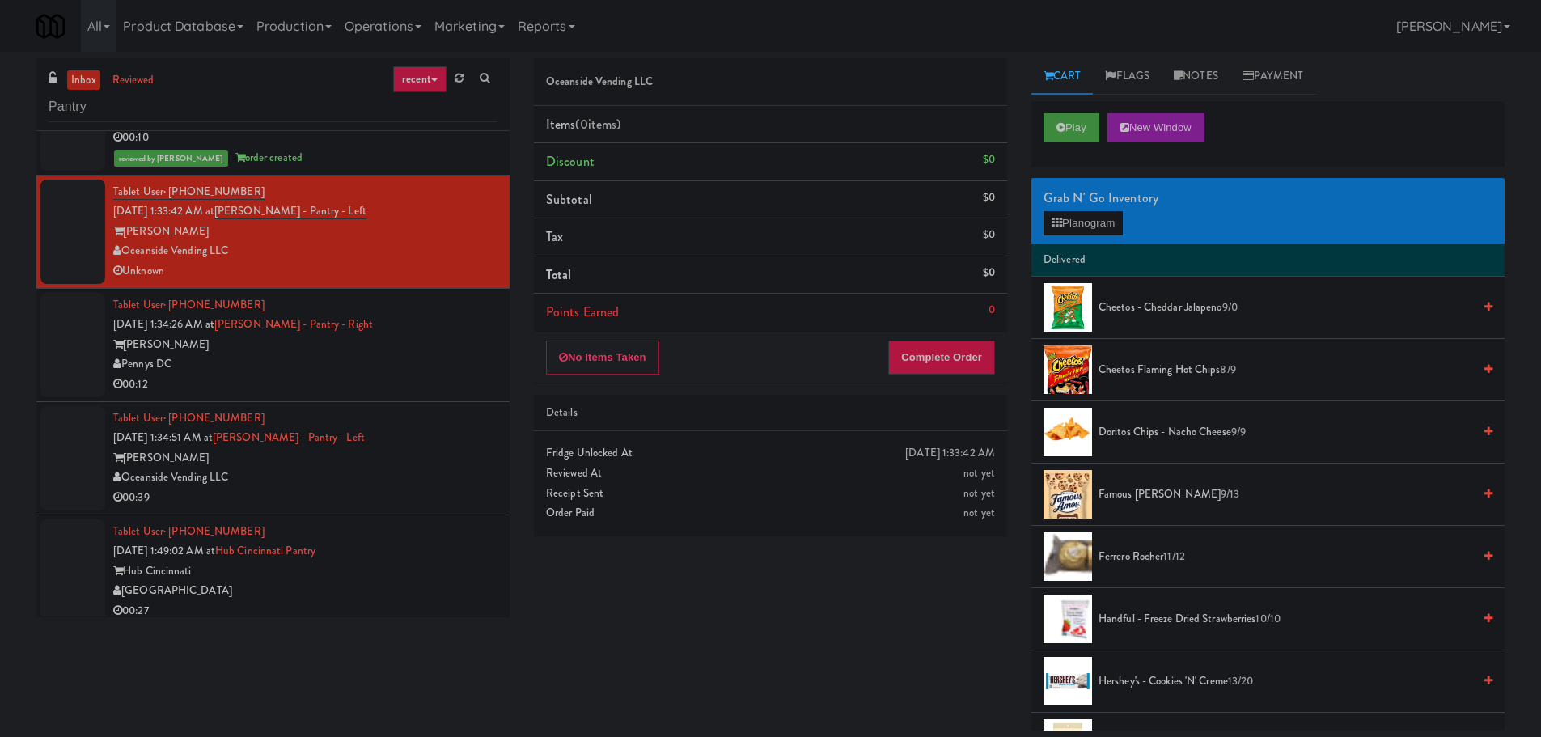
click at [612, 379] on div "No Items Taken Complete Order" at bounding box center [770, 357] width 473 height 50
click at [615, 370] on button "No Items Taken" at bounding box center [602, 357] width 113 height 34
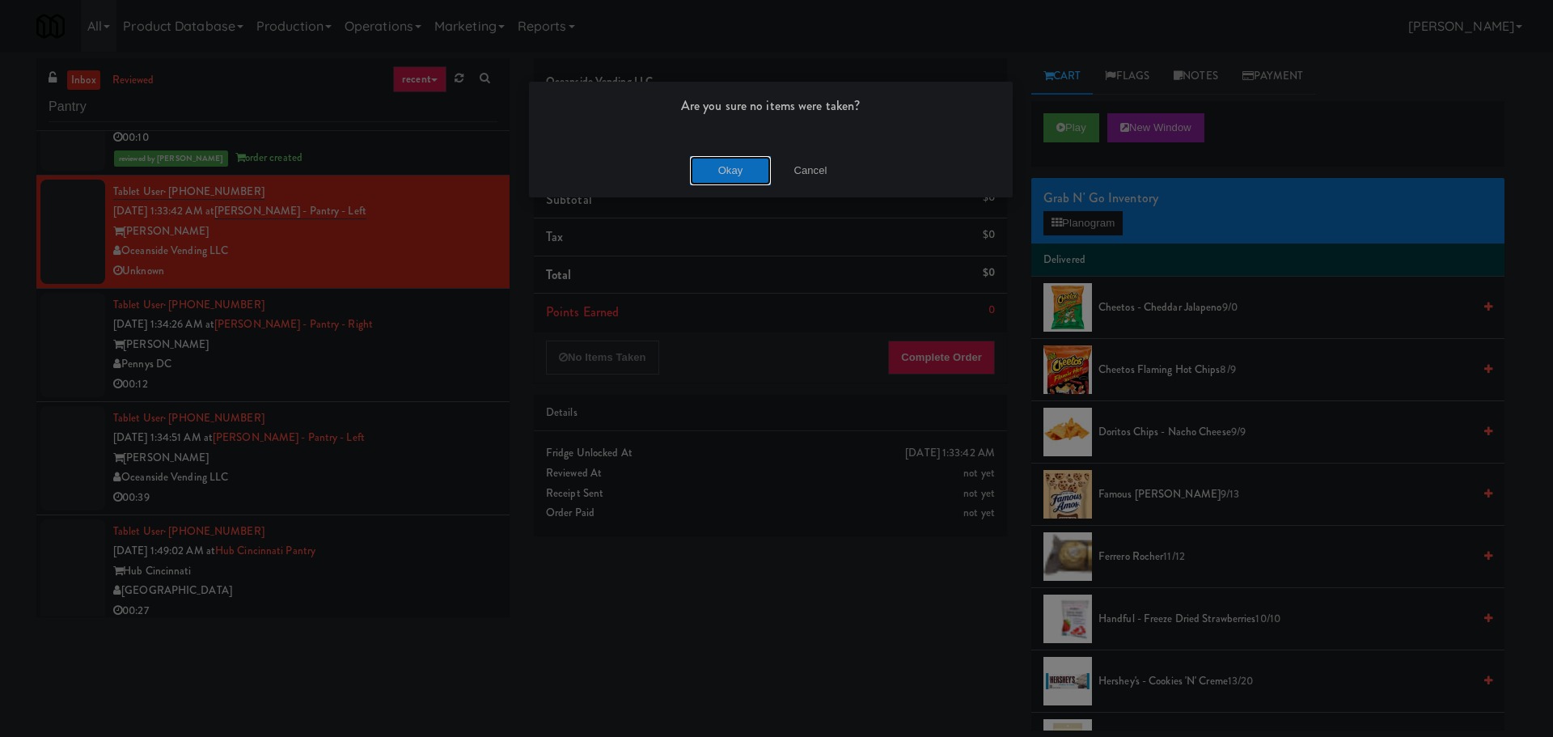
click at [715, 161] on button "Okay" at bounding box center [730, 170] width 81 height 29
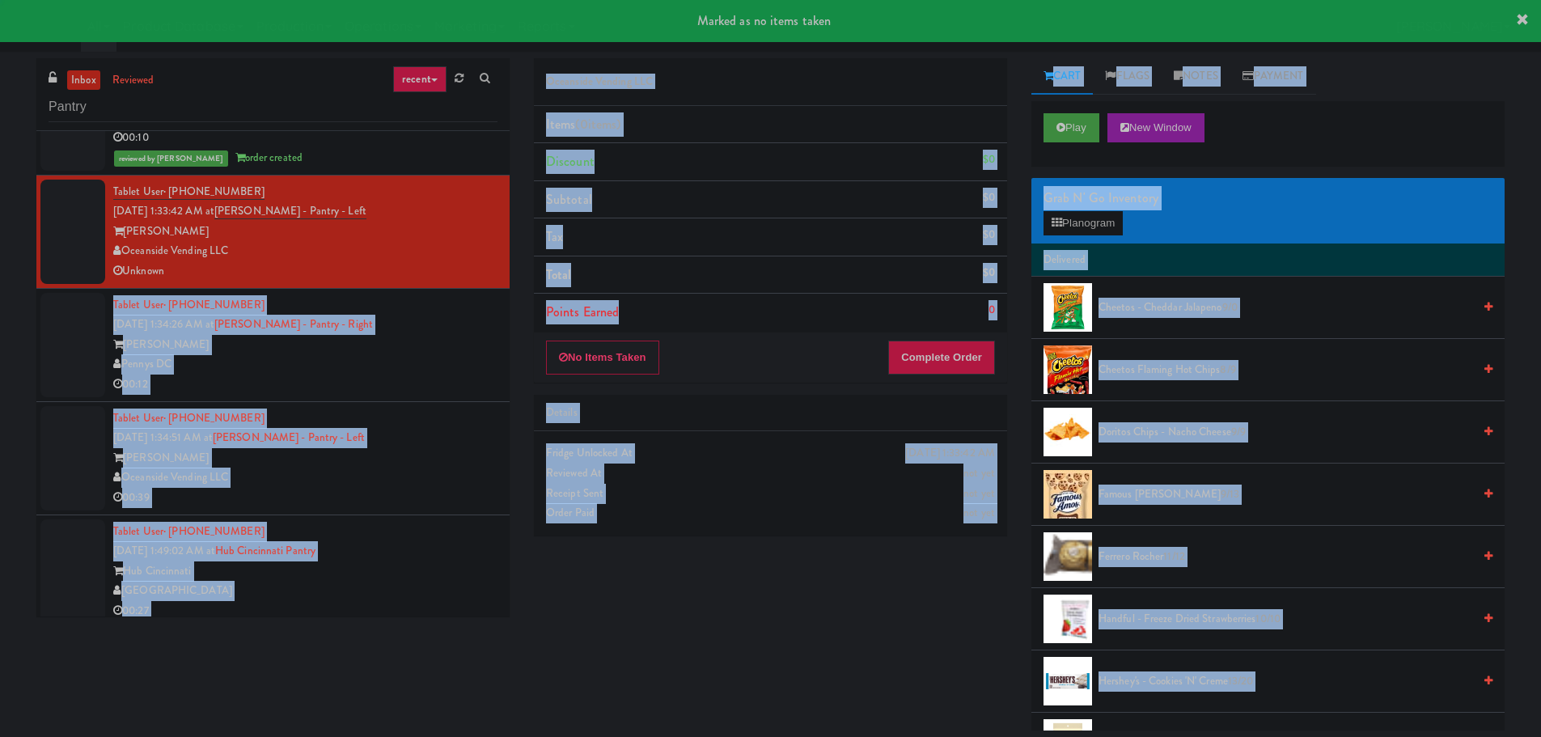
click at [408, 357] on div "Pennys DC" at bounding box center [305, 364] width 384 height 20
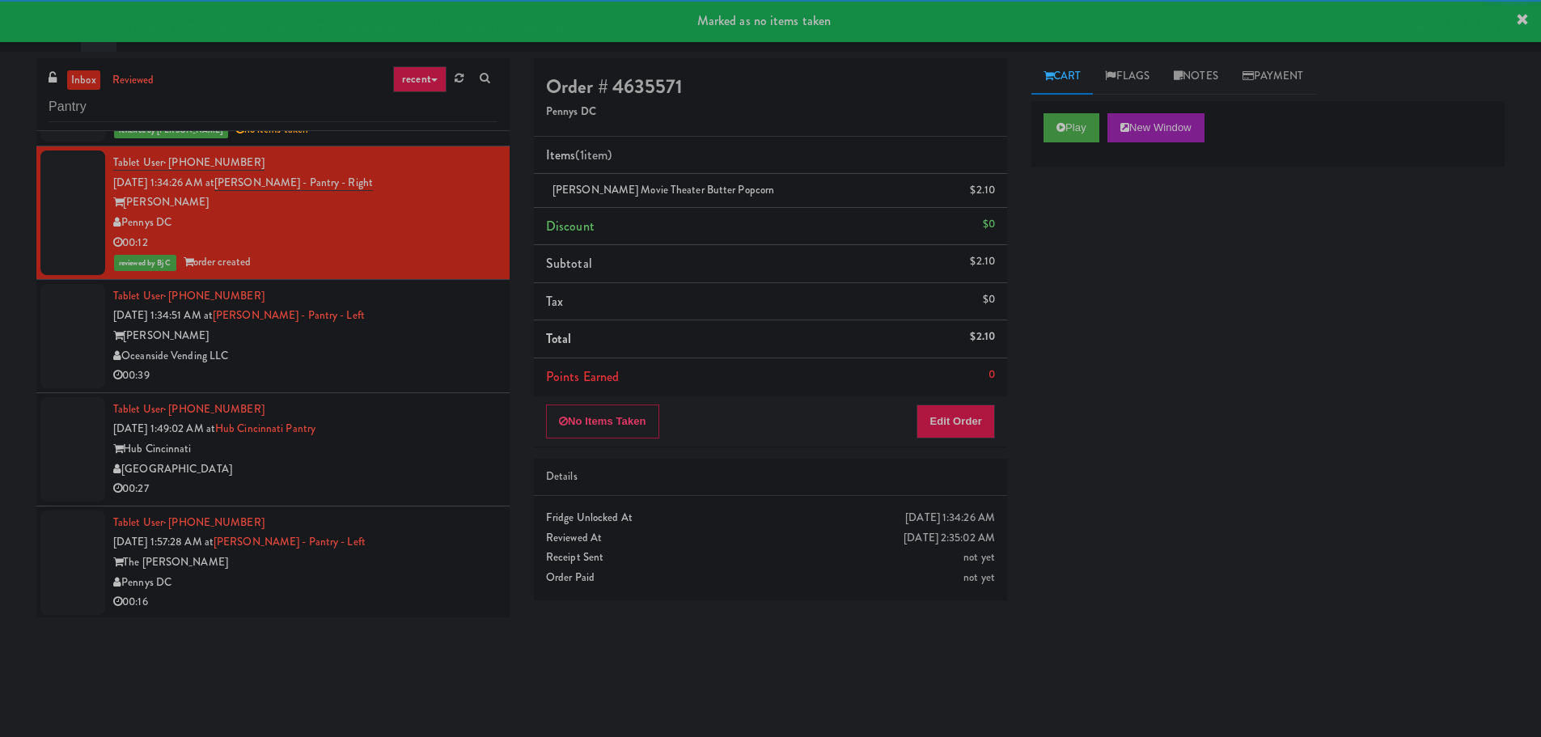
click at [443, 371] on div "00:39" at bounding box center [305, 376] width 384 height 20
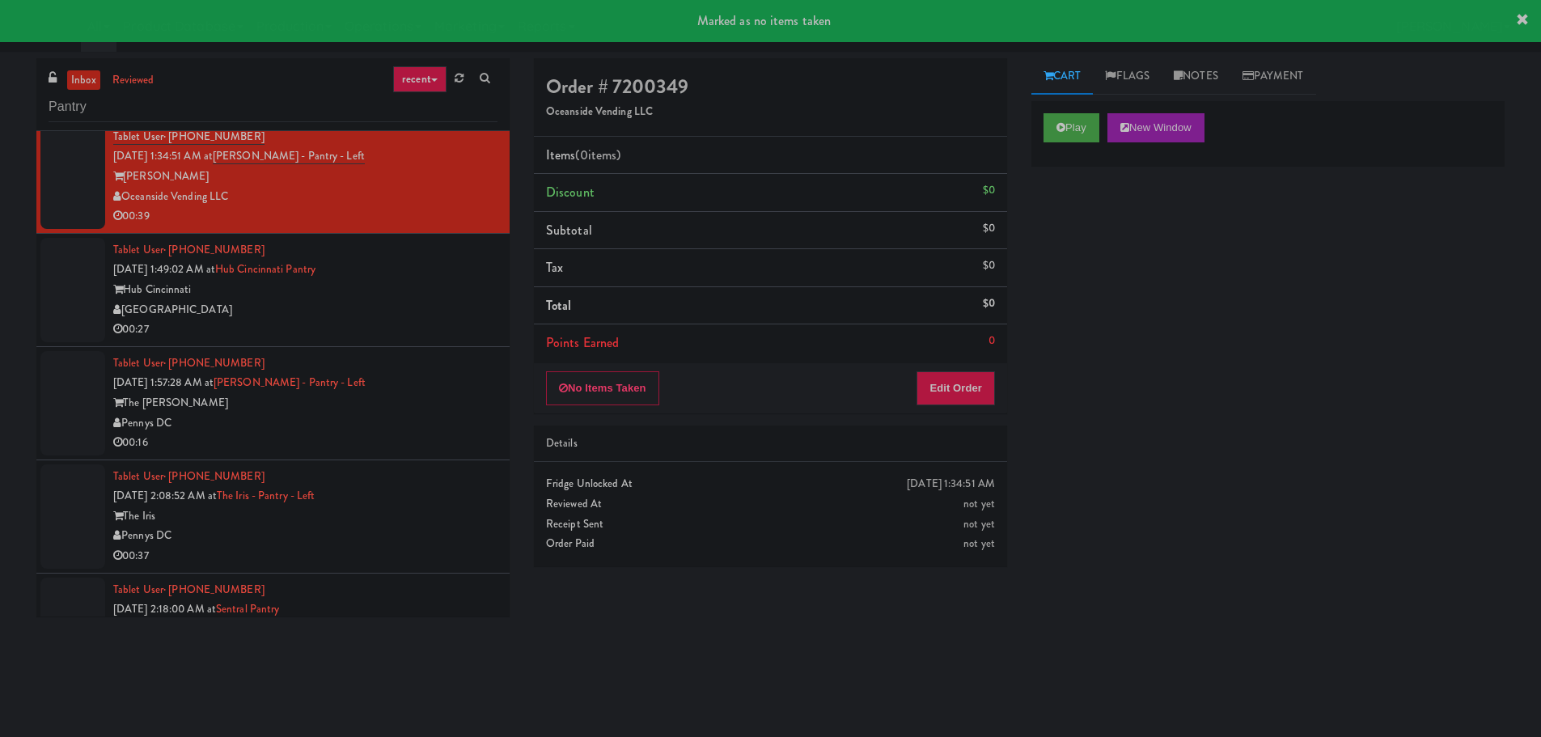
scroll to position [2103, 0]
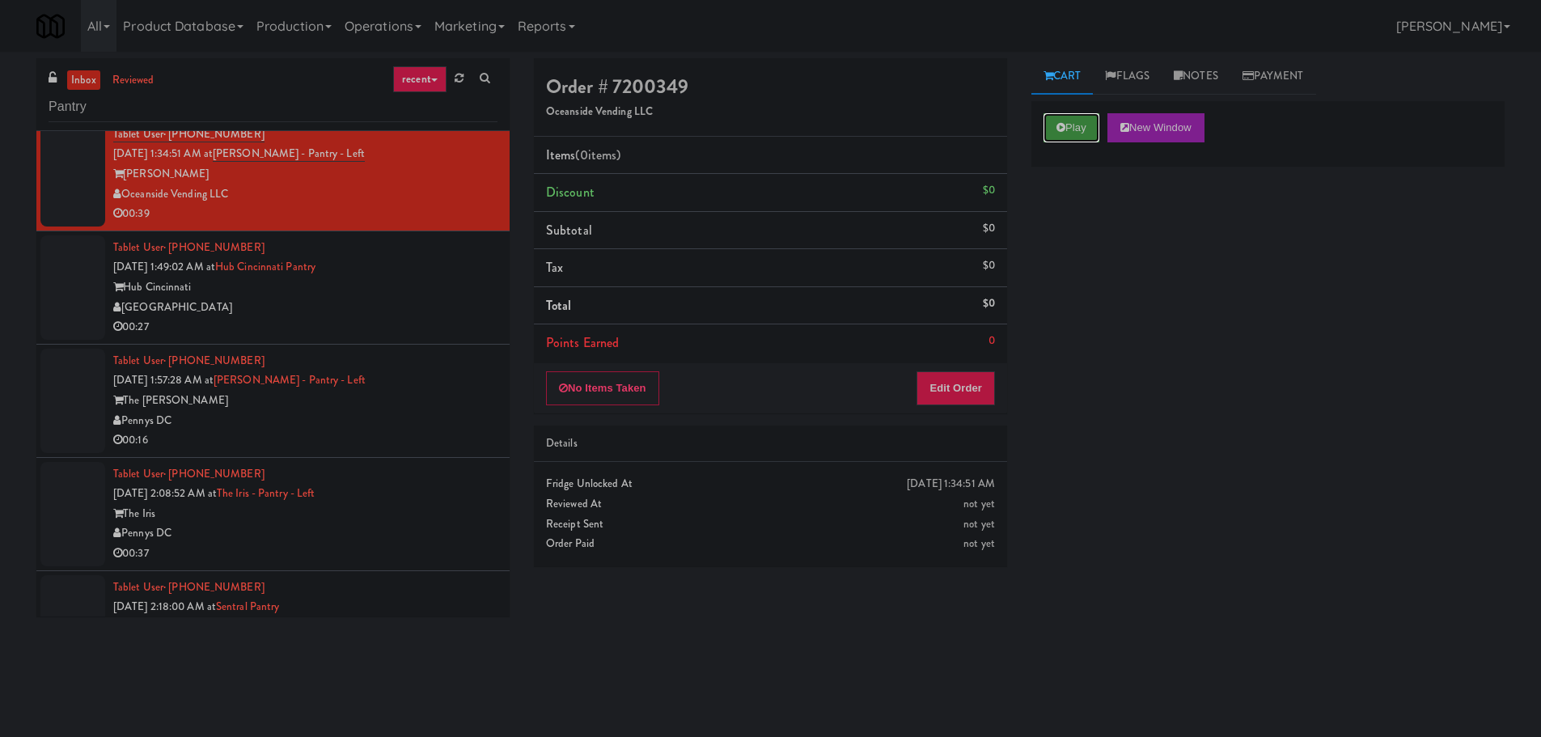
click at [1060, 127] on icon at bounding box center [1060, 127] width 9 height 11
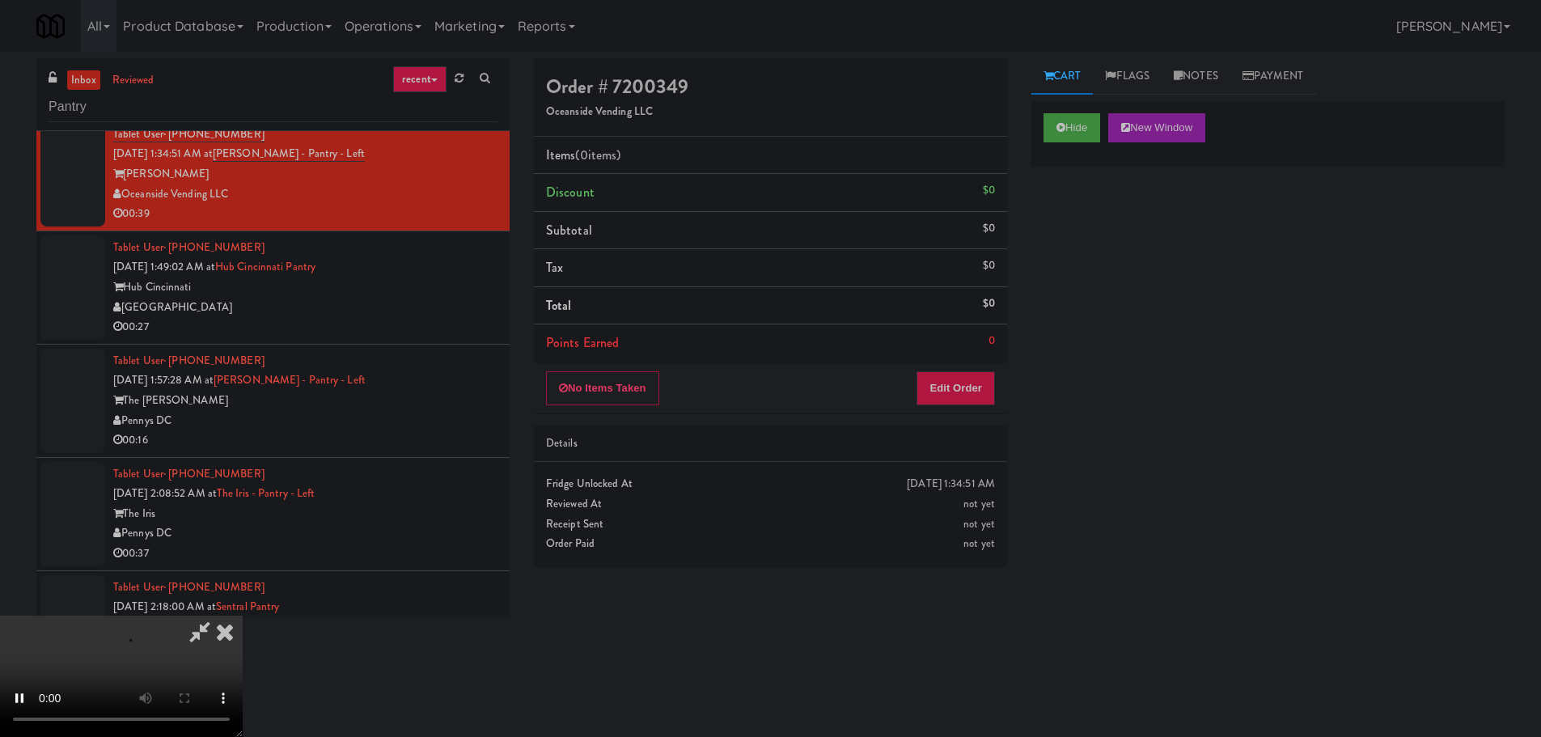
click at [970, 360] on li "Points Earned 0" at bounding box center [770, 342] width 473 height 37
click at [970, 380] on button "Edit Order" at bounding box center [955, 388] width 78 height 34
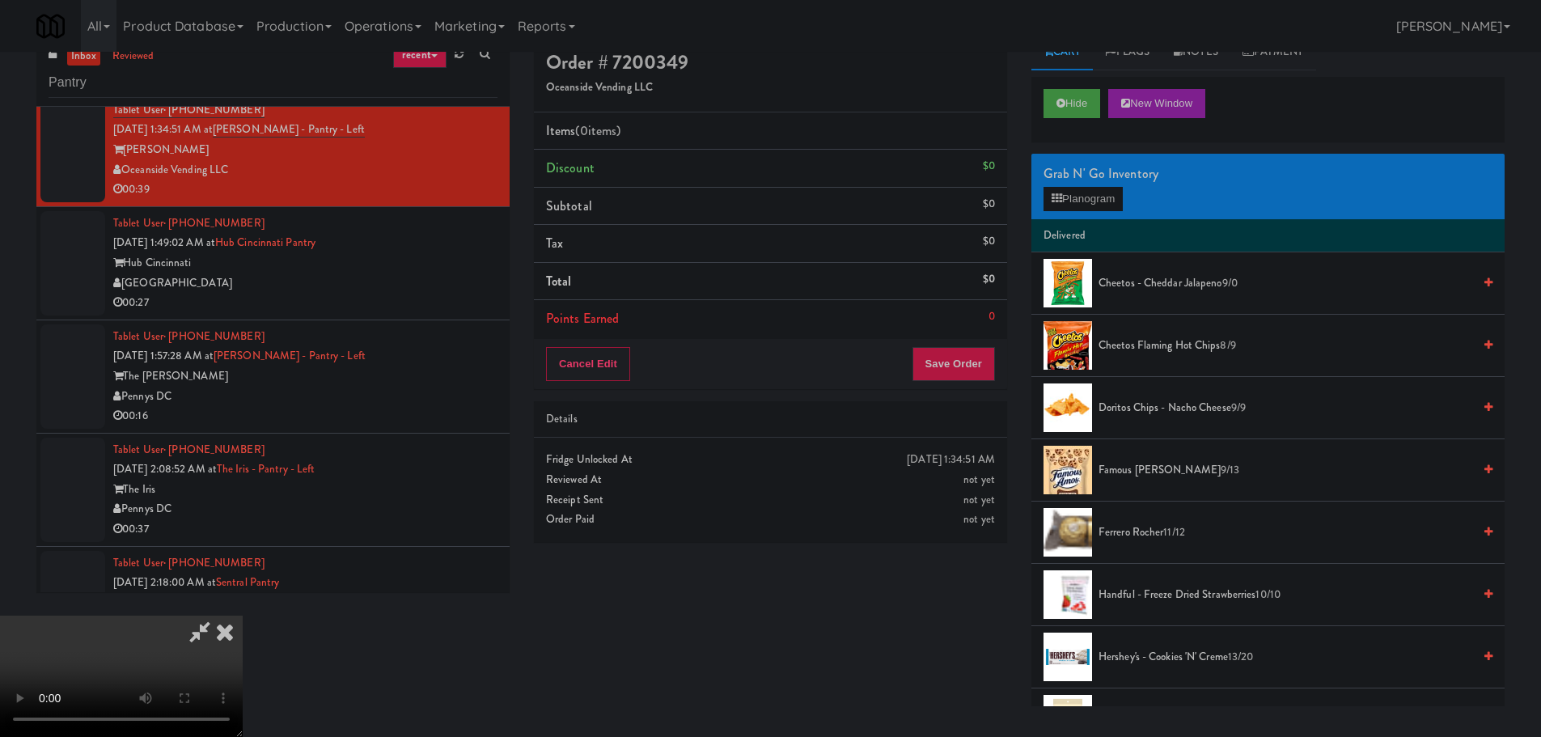
scroll to position [0, 0]
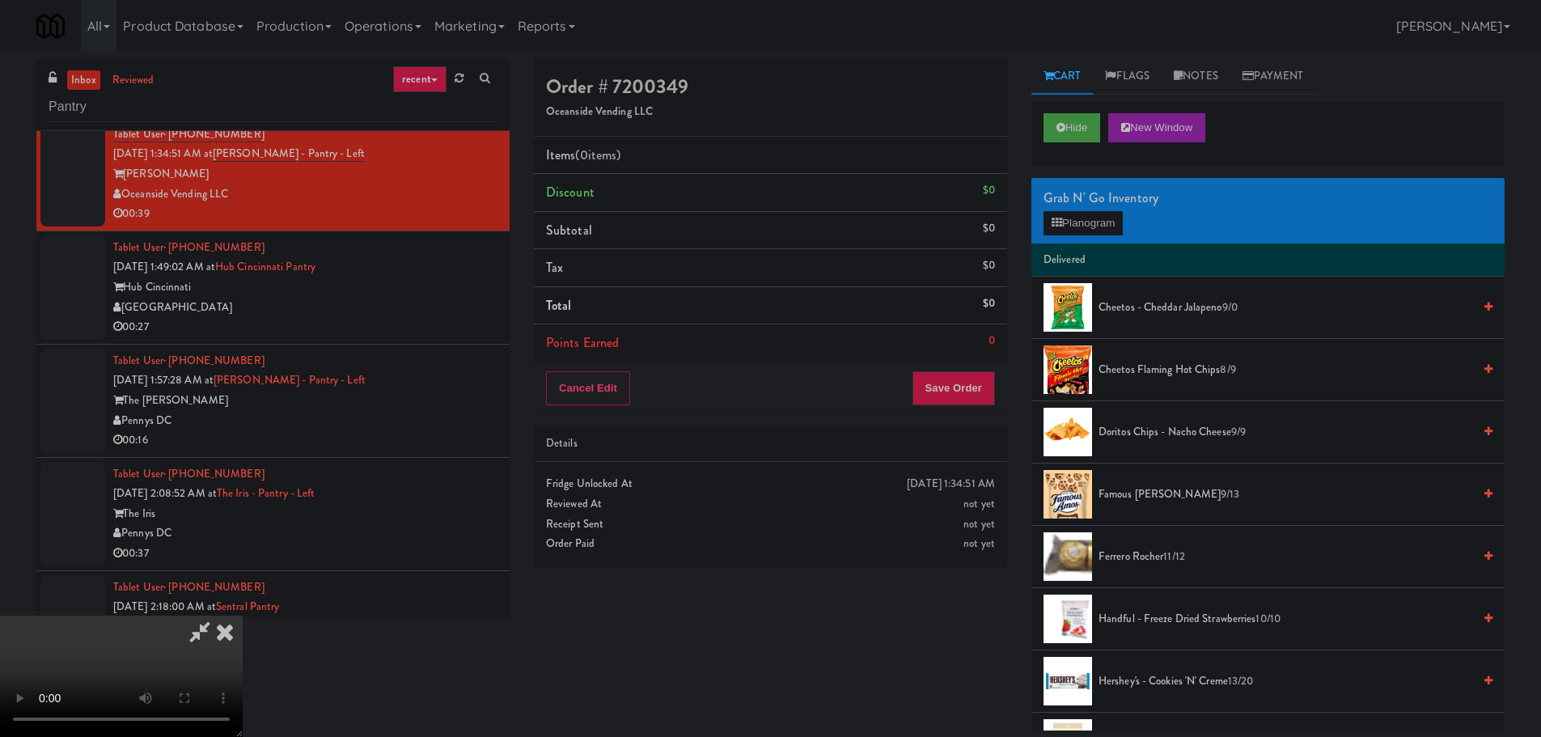
drag, startPoint x: 776, startPoint y: 392, endPoint x: 788, endPoint y: 394, distance: 12.2
click at [243, 615] on video at bounding box center [121, 675] width 243 height 121
click at [1101, 227] on button "Planogram" at bounding box center [1082, 223] width 79 height 24
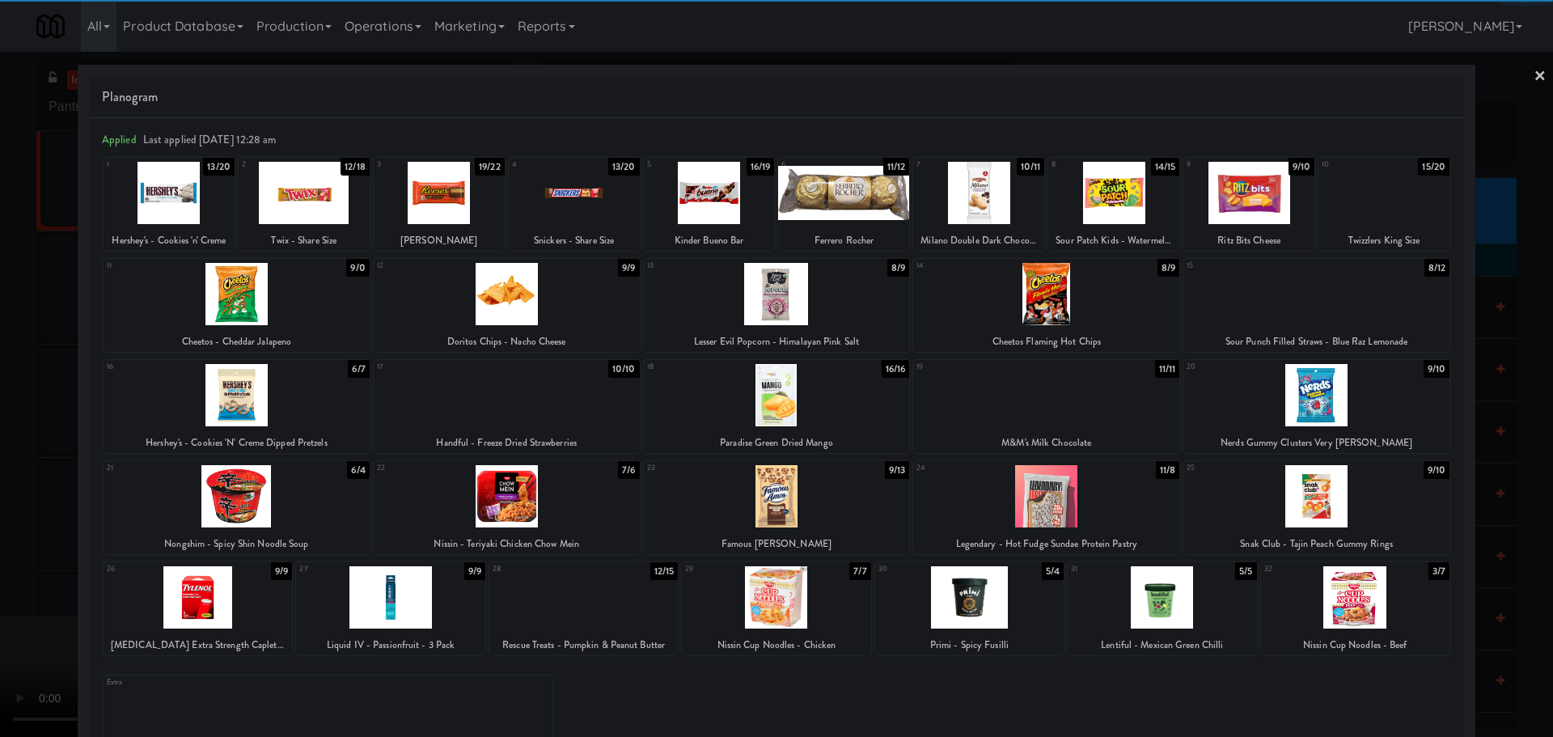
click at [1329, 392] on div at bounding box center [1316, 395] width 266 height 62
drag, startPoint x: 0, startPoint y: 396, endPoint x: 15, endPoint y: 394, distance: 15.6
click at [0, 397] on div at bounding box center [776, 368] width 1553 height 737
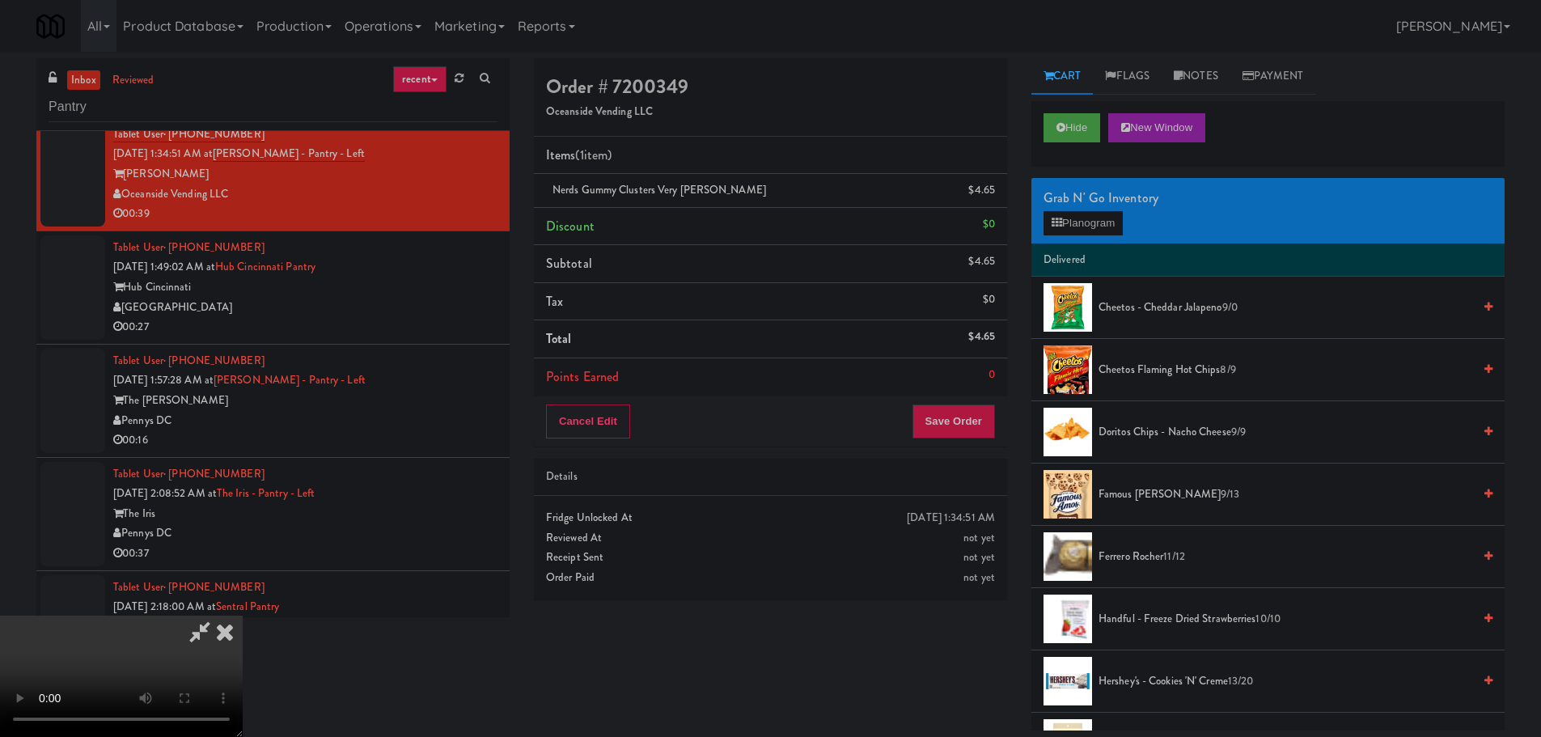
click at [243, 615] on video at bounding box center [121, 675] width 243 height 121
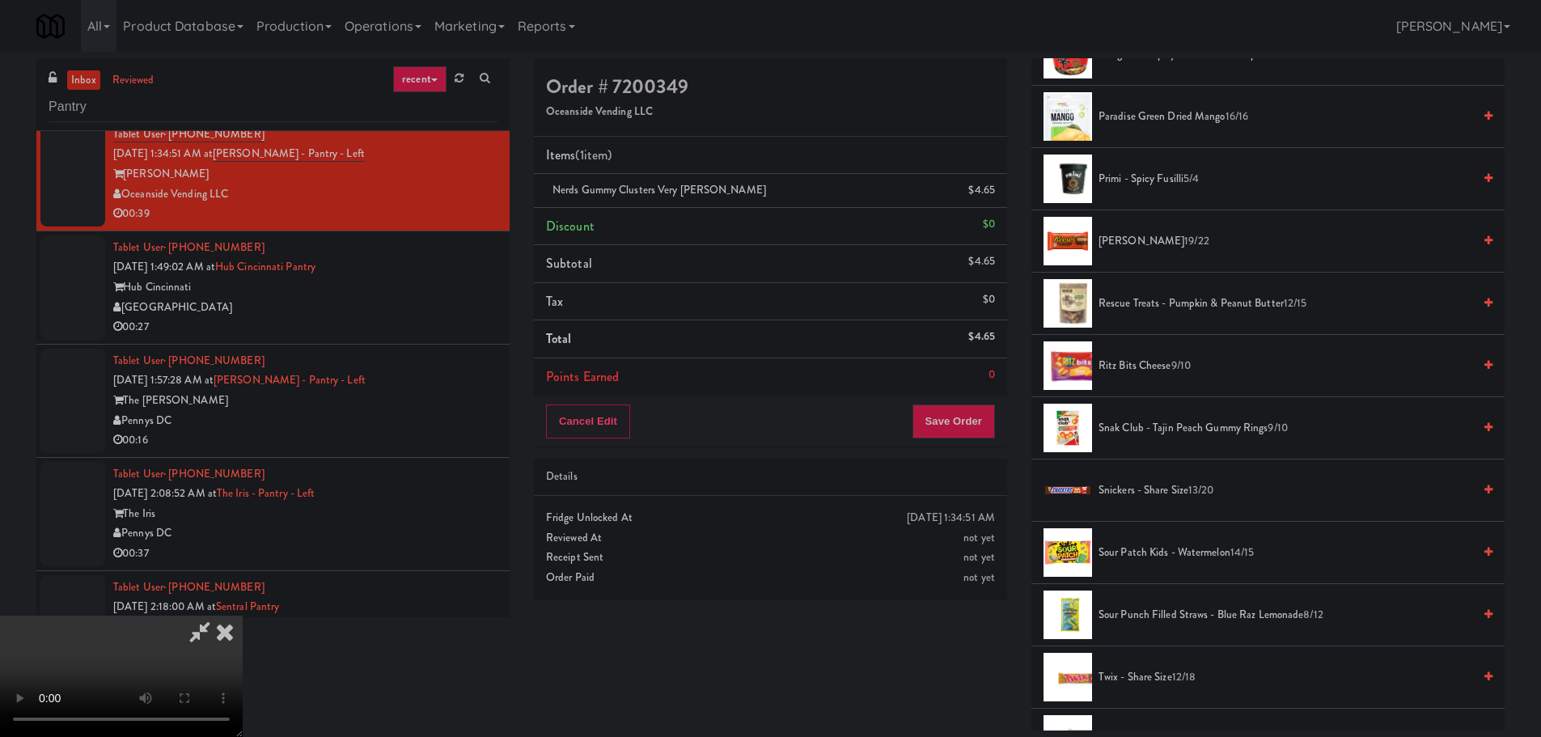
scroll to position [1456, 0]
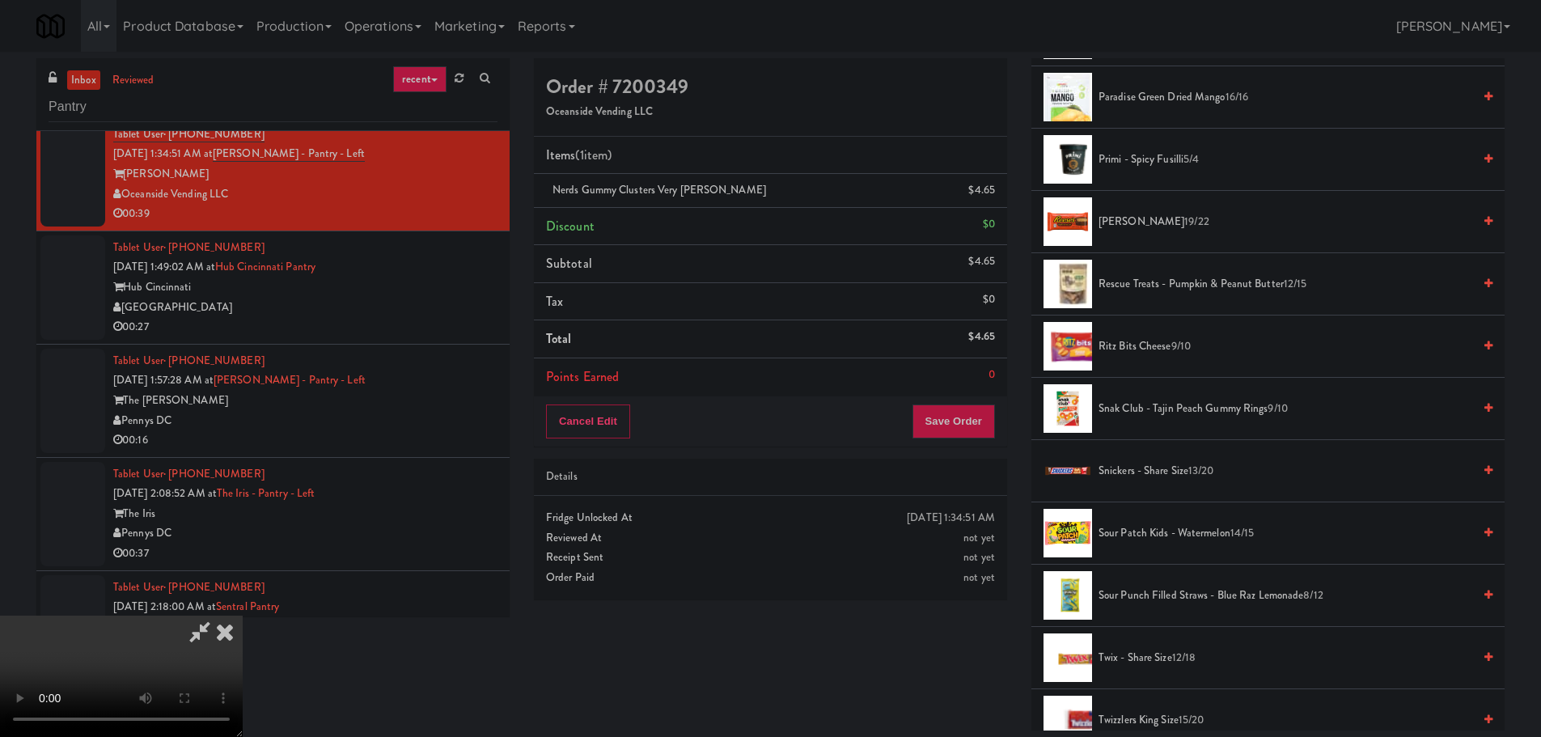
click at [1119, 230] on span "[PERSON_NAME] 19/22" at bounding box center [1285, 222] width 374 height 20
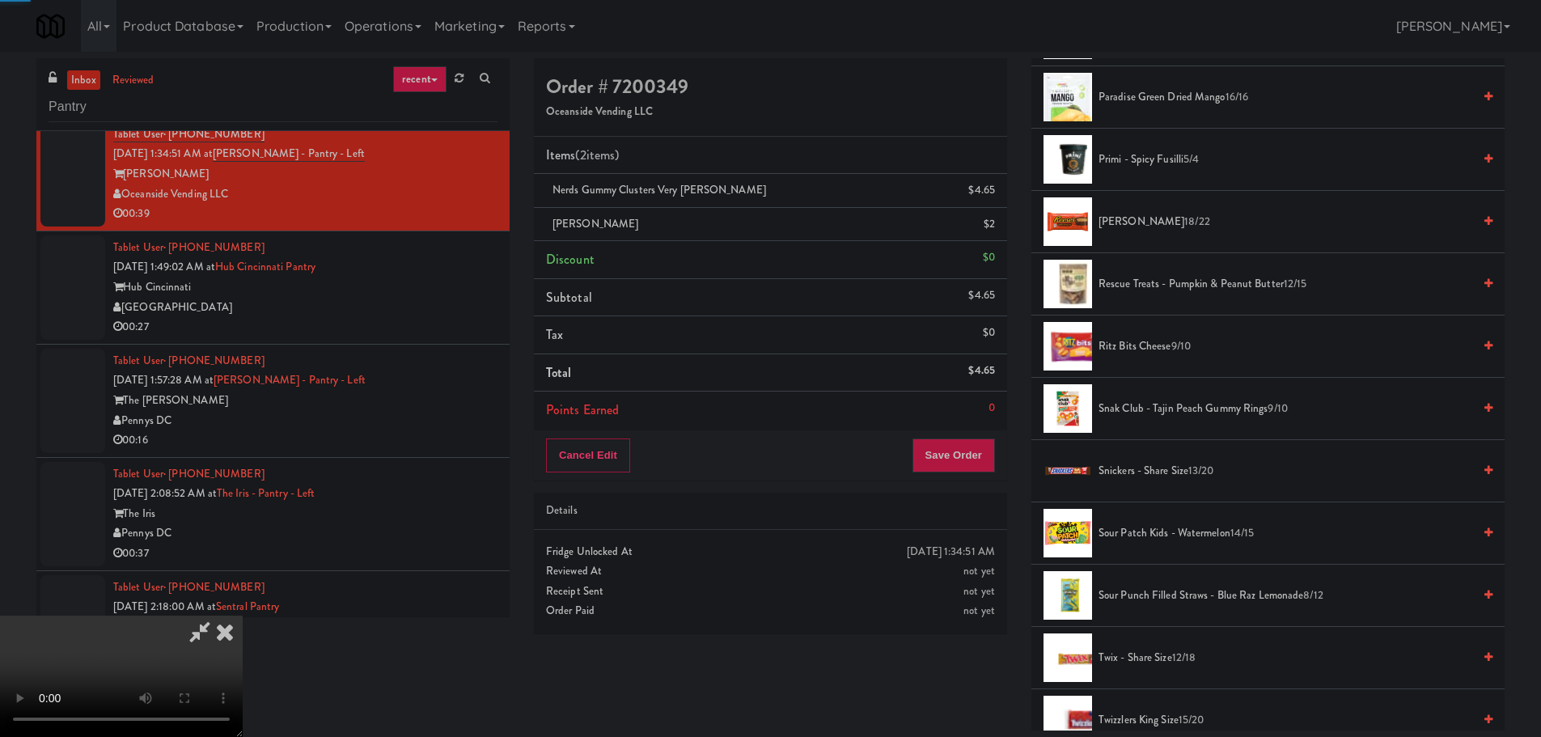
click at [243, 615] on video at bounding box center [121, 675] width 243 height 121
click at [975, 462] on button "Save Order" at bounding box center [953, 455] width 82 height 34
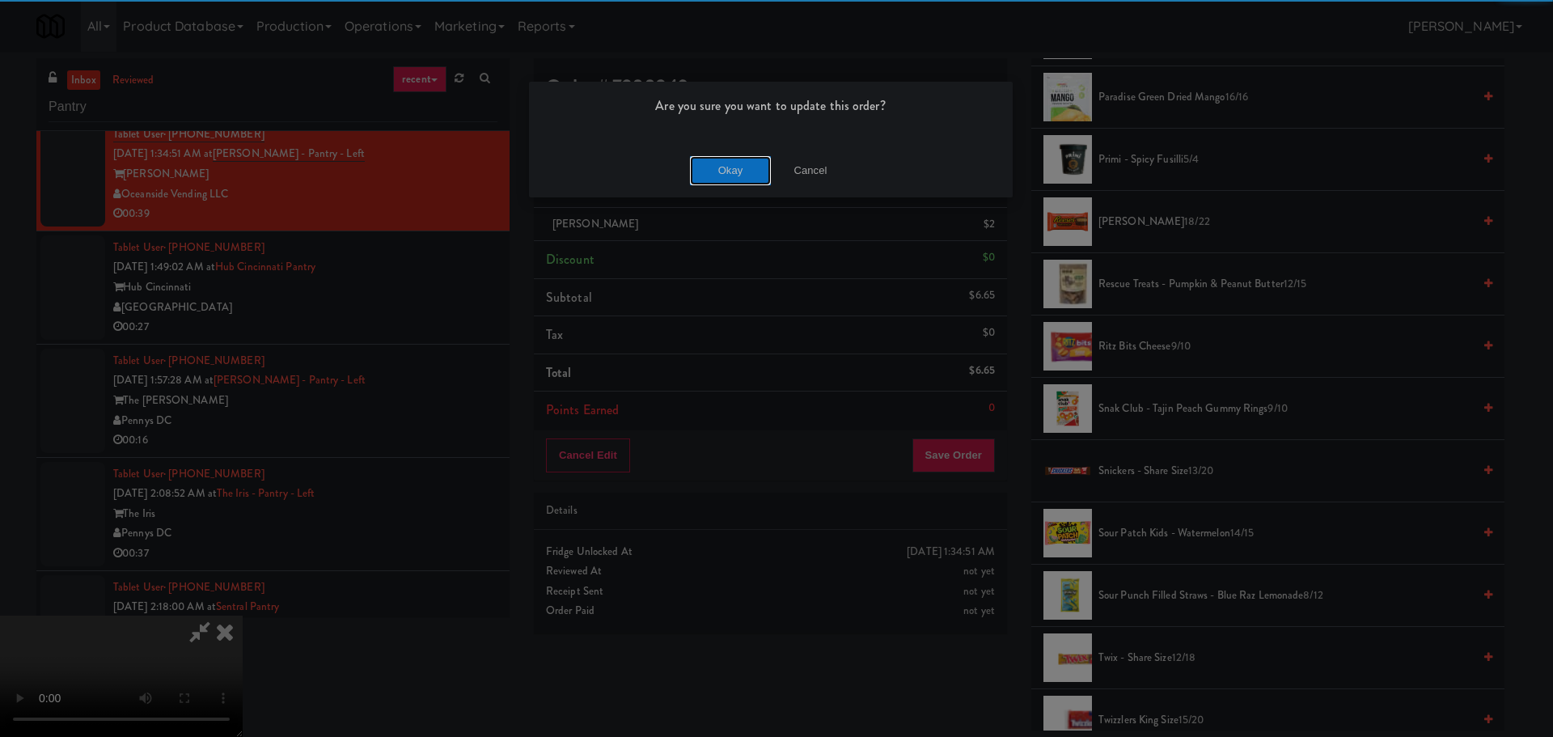
click at [733, 182] on button "Okay" at bounding box center [730, 170] width 81 height 29
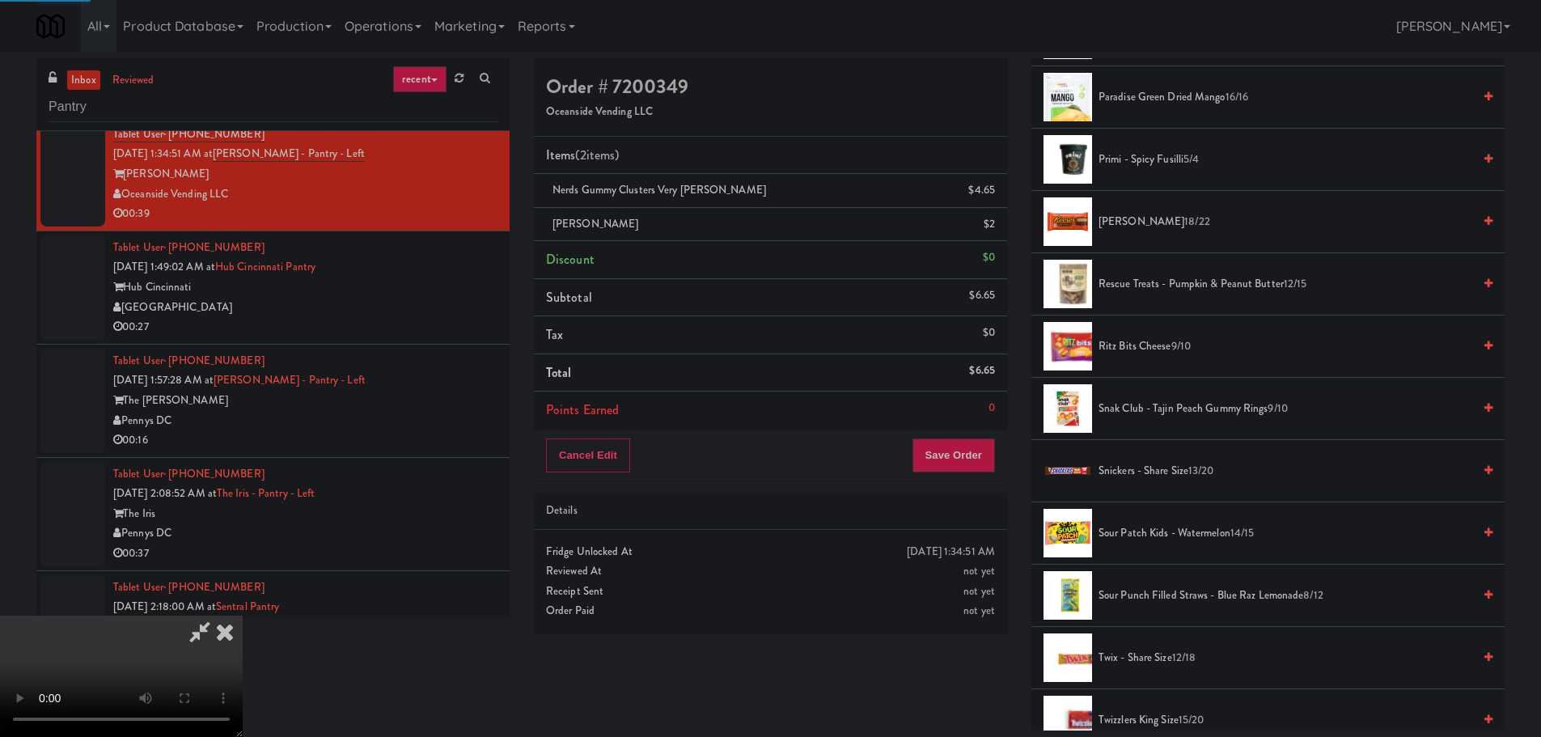
scroll to position [0, 0]
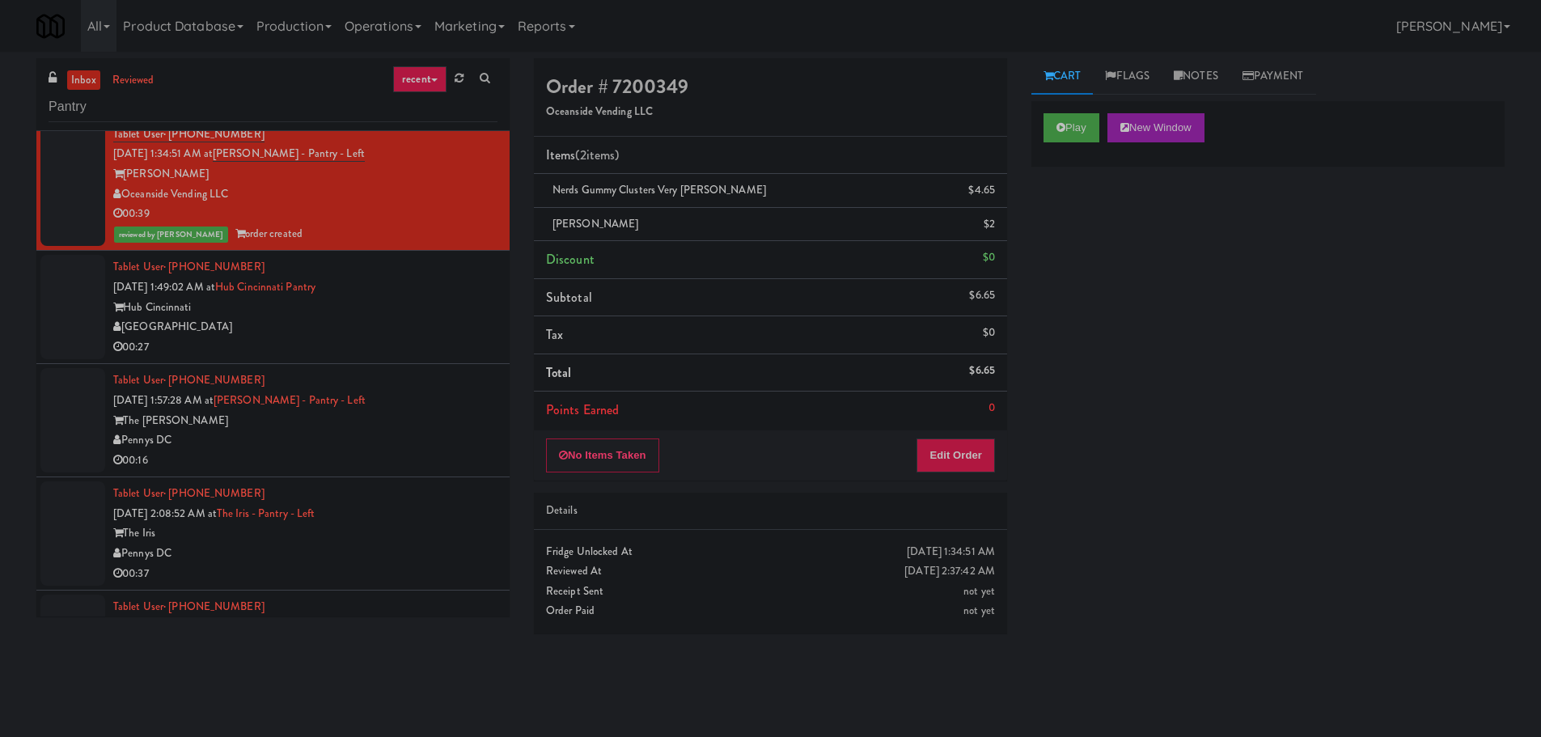
click at [404, 322] on div "[GEOGRAPHIC_DATA]" at bounding box center [305, 327] width 384 height 20
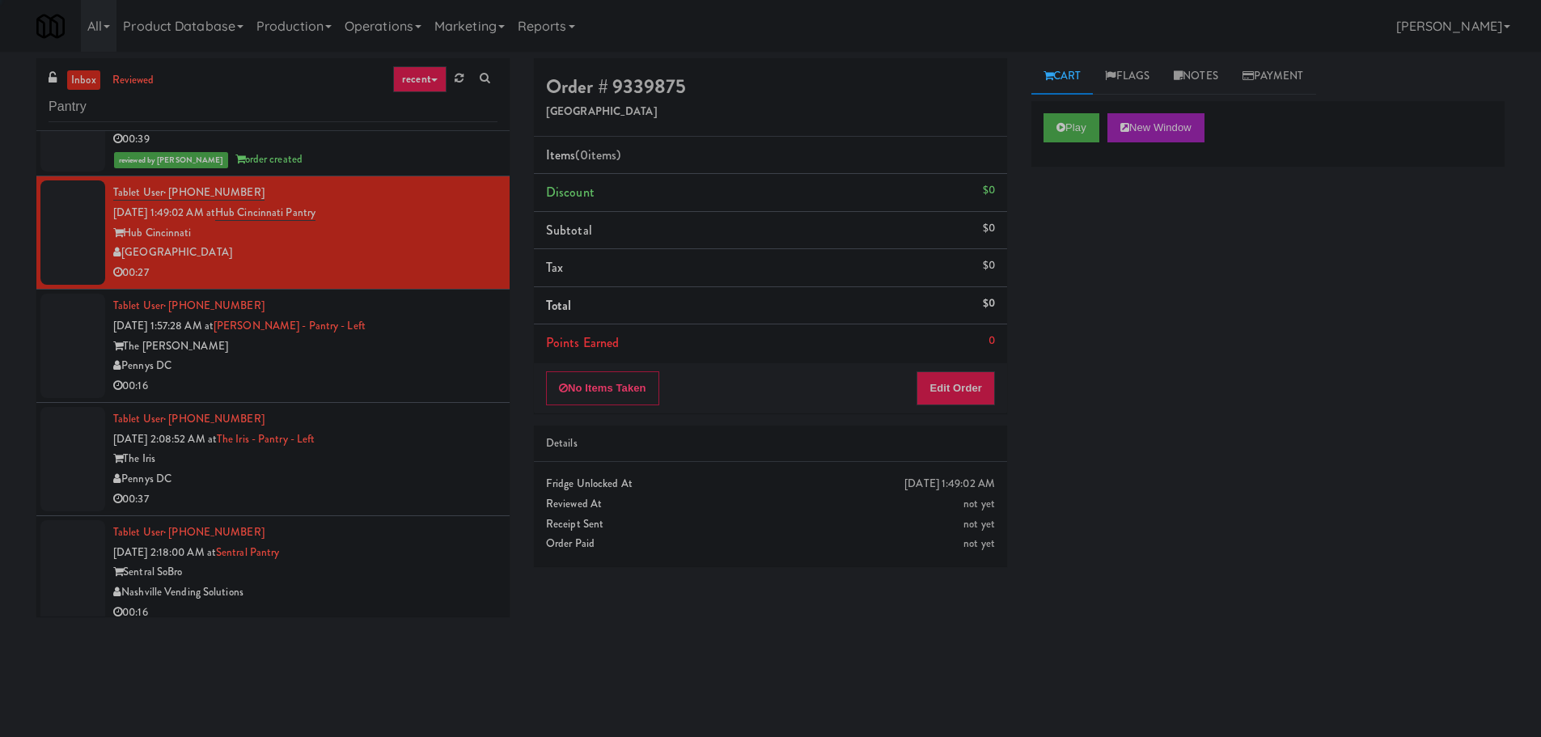
scroll to position [2183, 0]
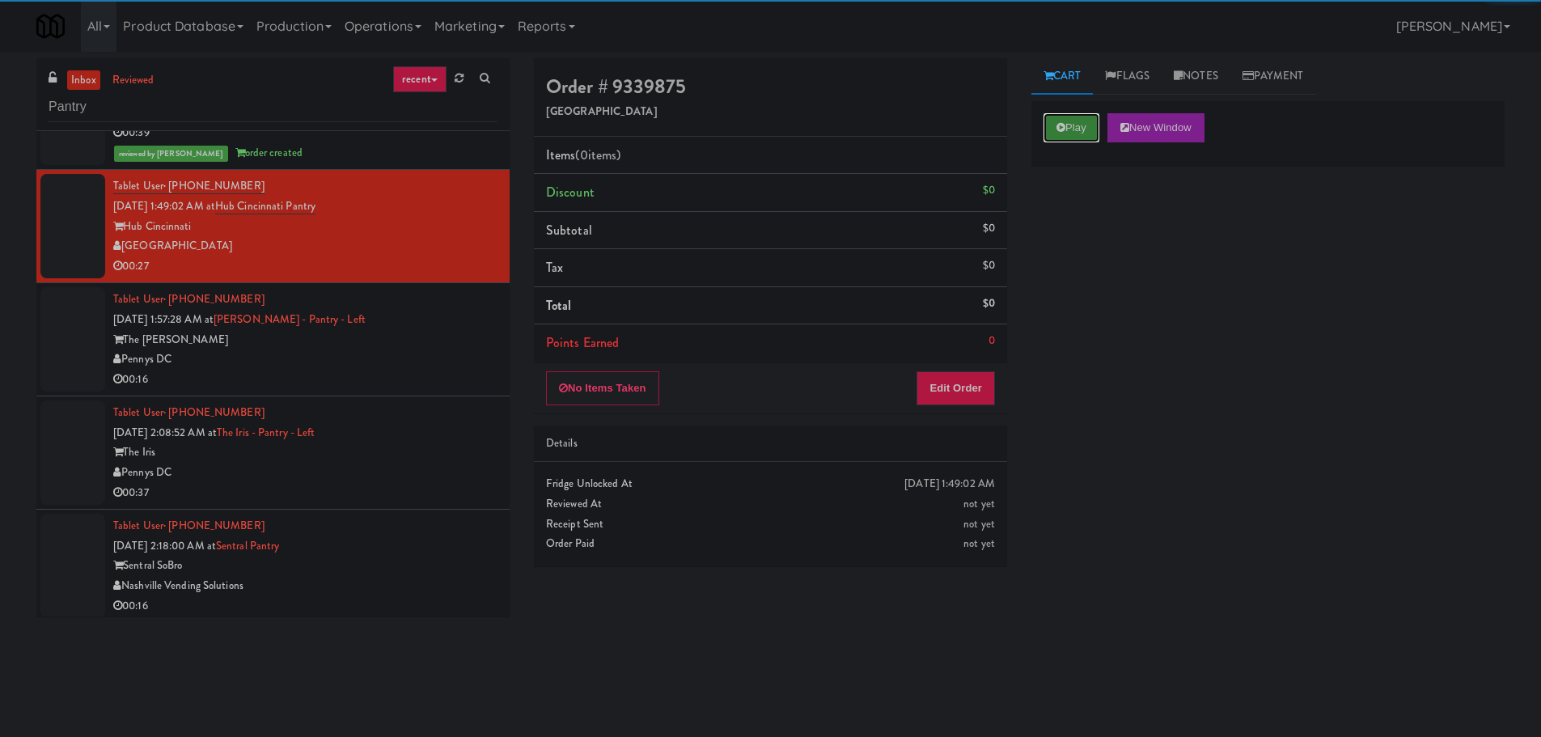
click at [1079, 129] on button "Play" at bounding box center [1071, 127] width 56 height 29
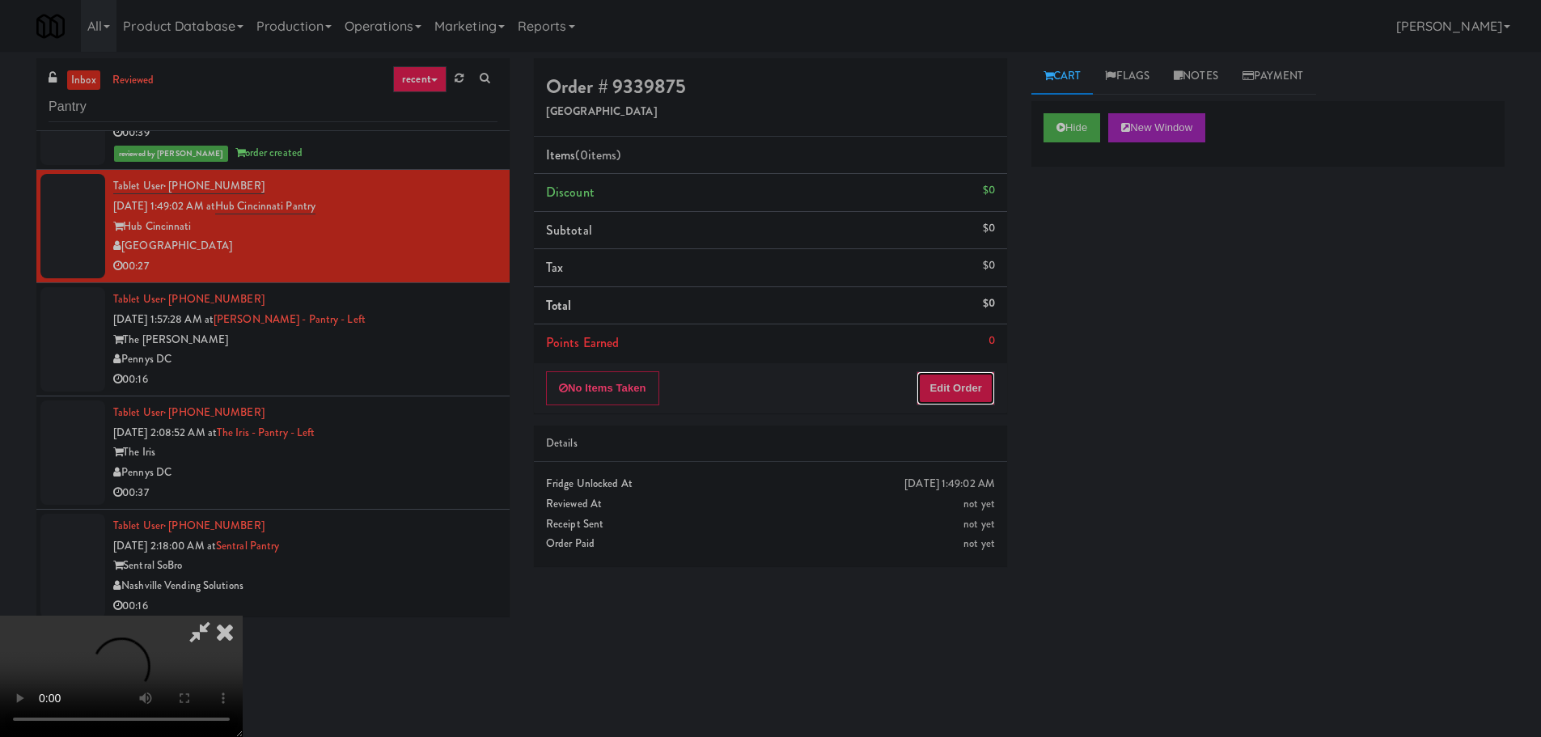
click at [945, 395] on button "Edit Order" at bounding box center [955, 388] width 78 height 34
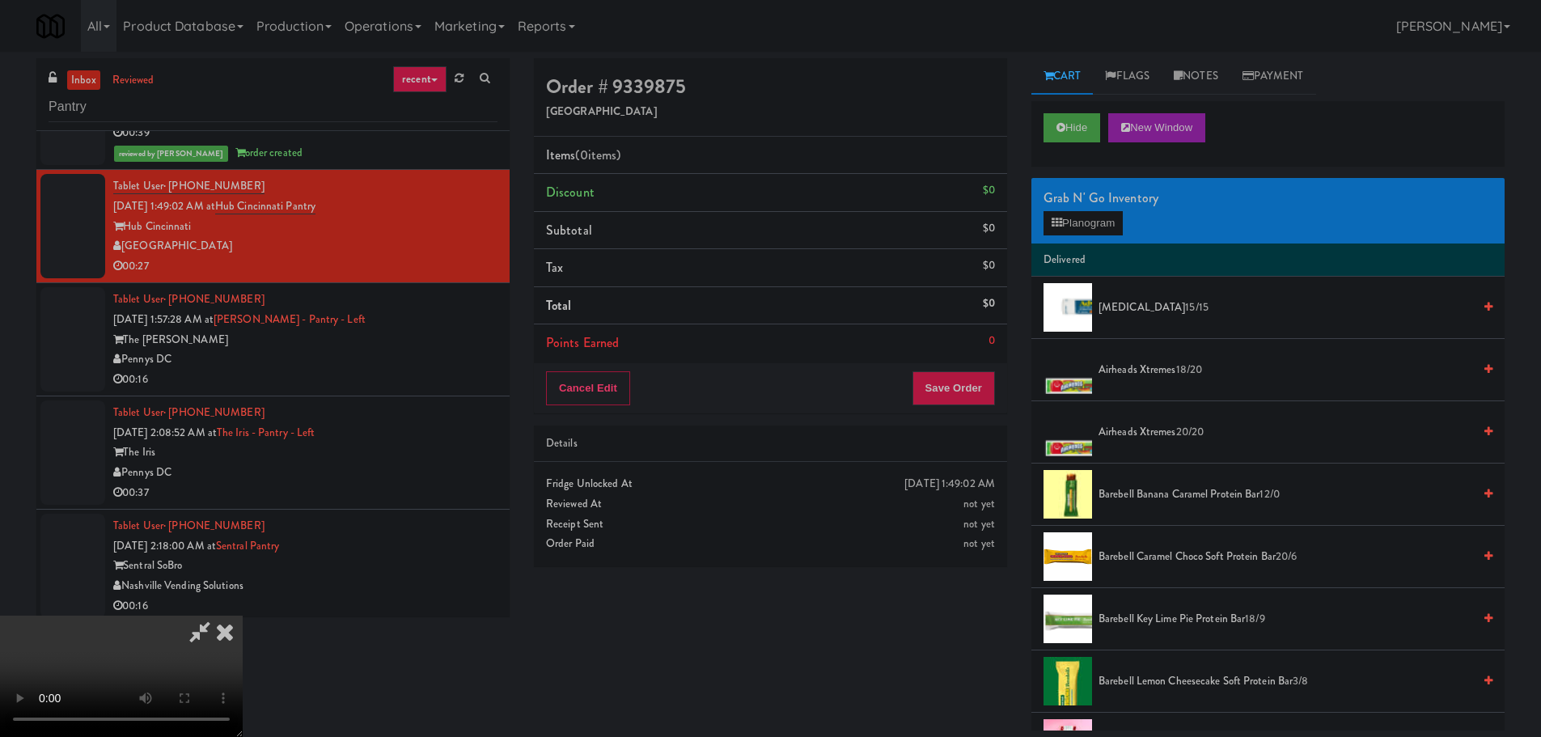
scroll to position [0, 0]
click at [243, 615] on video at bounding box center [121, 675] width 243 height 121
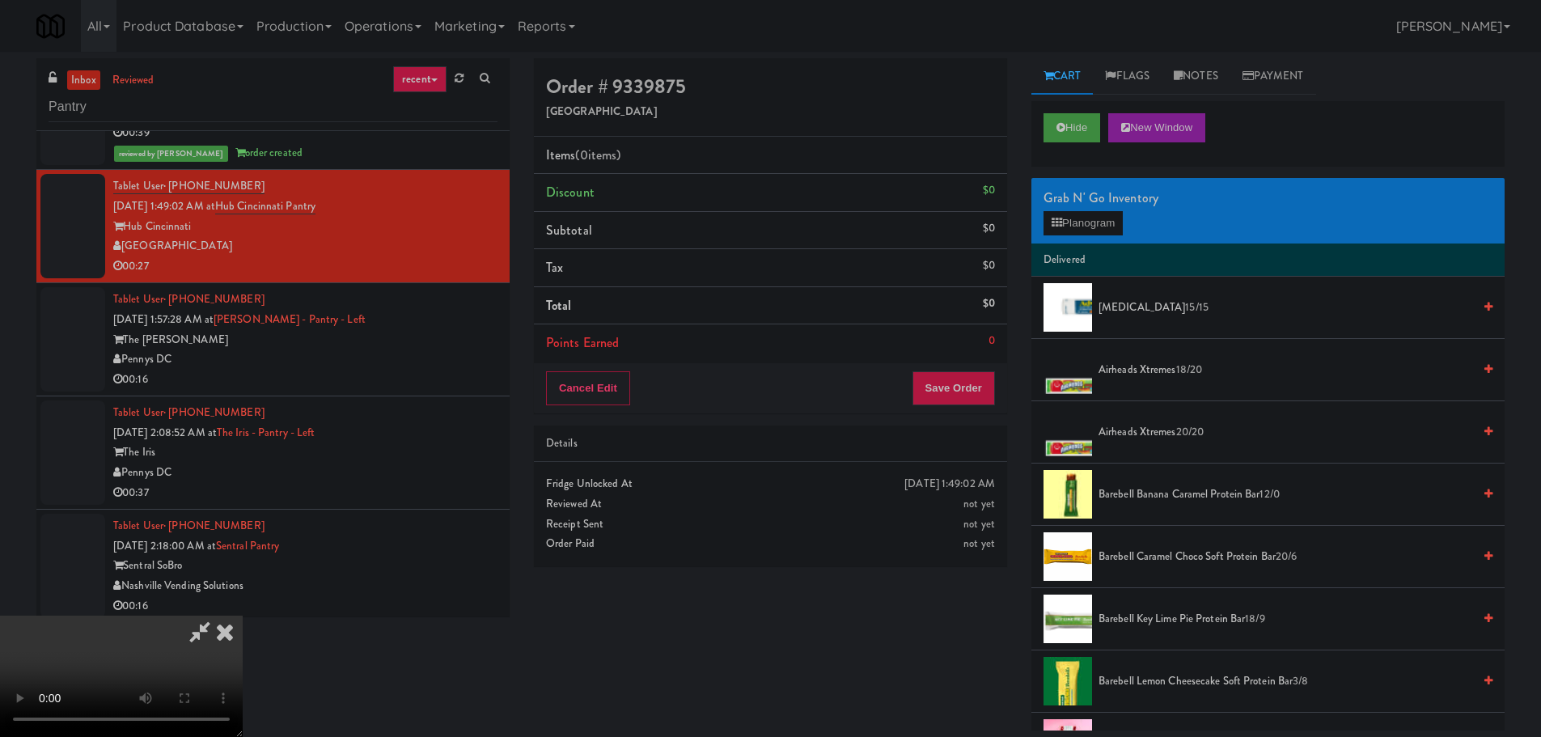
scroll to position [36, 0]
drag, startPoint x: 575, startPoint y: 356, endPoint x: 577, endPoint y: 370, distance: 14.6
click at [243, 615] on video at bounding box center [121, 675] width 243 height 121
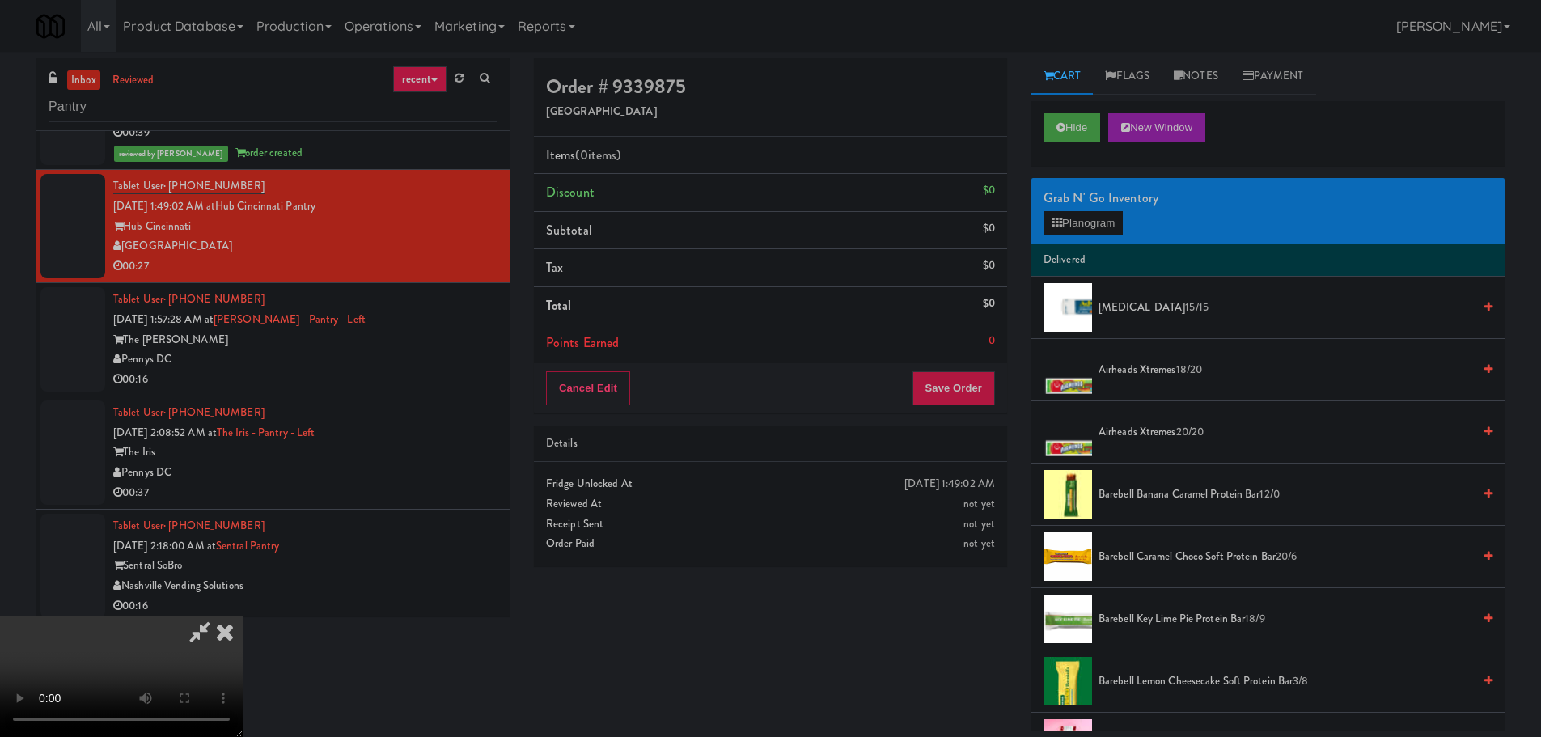
drag, startPoint x: 701, startPoint y: 389, endPoint x: 801, endPoint y: 374, distance: 101.3
click at [243, 615] on video at bounding box center [121, 675] width 243 height 121
click at [1121, 212] on button "Planogram" at bounding box center [1082, 223] width 79 height 24
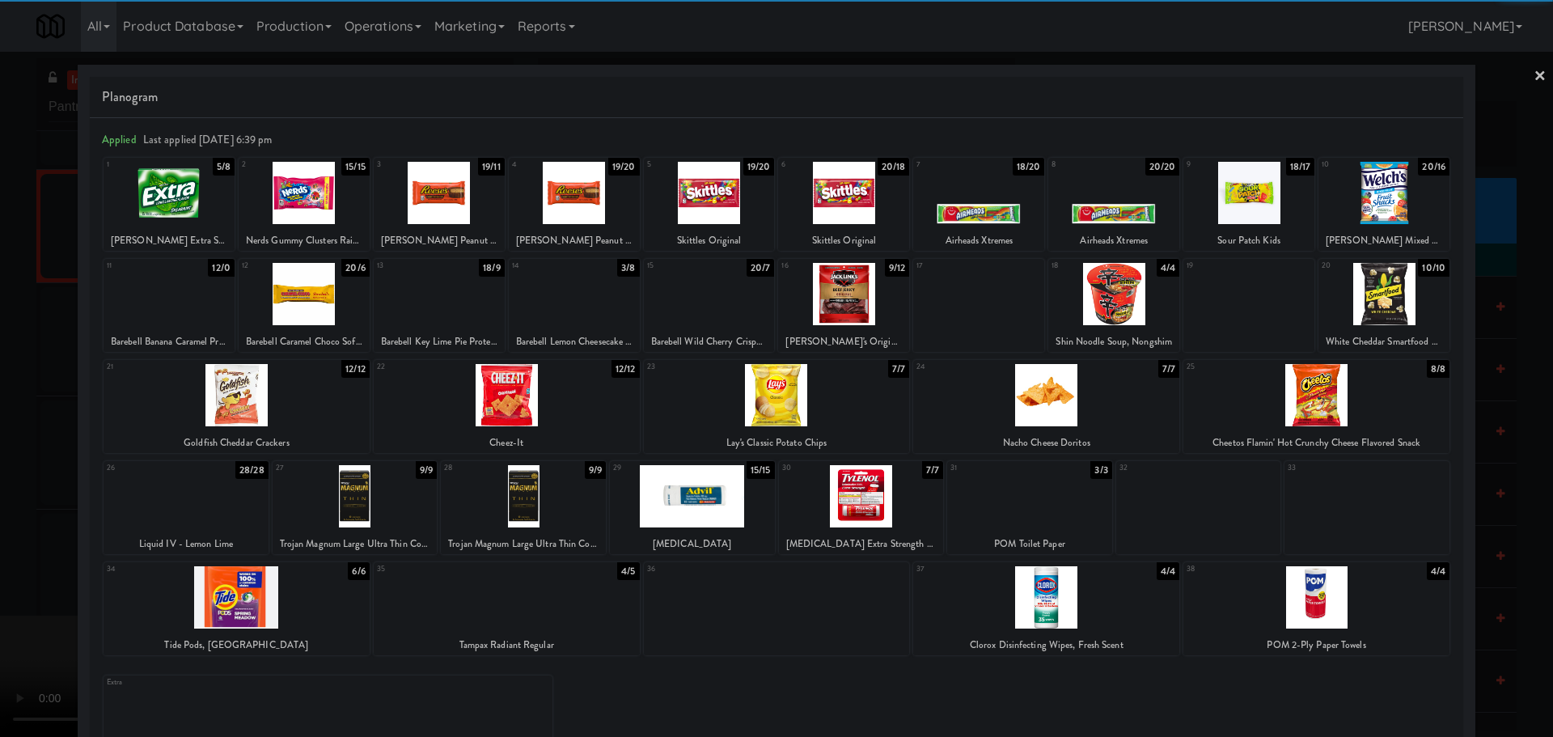
click at [980, 204] on div at bounding box center [978, 193] width 131 height 62
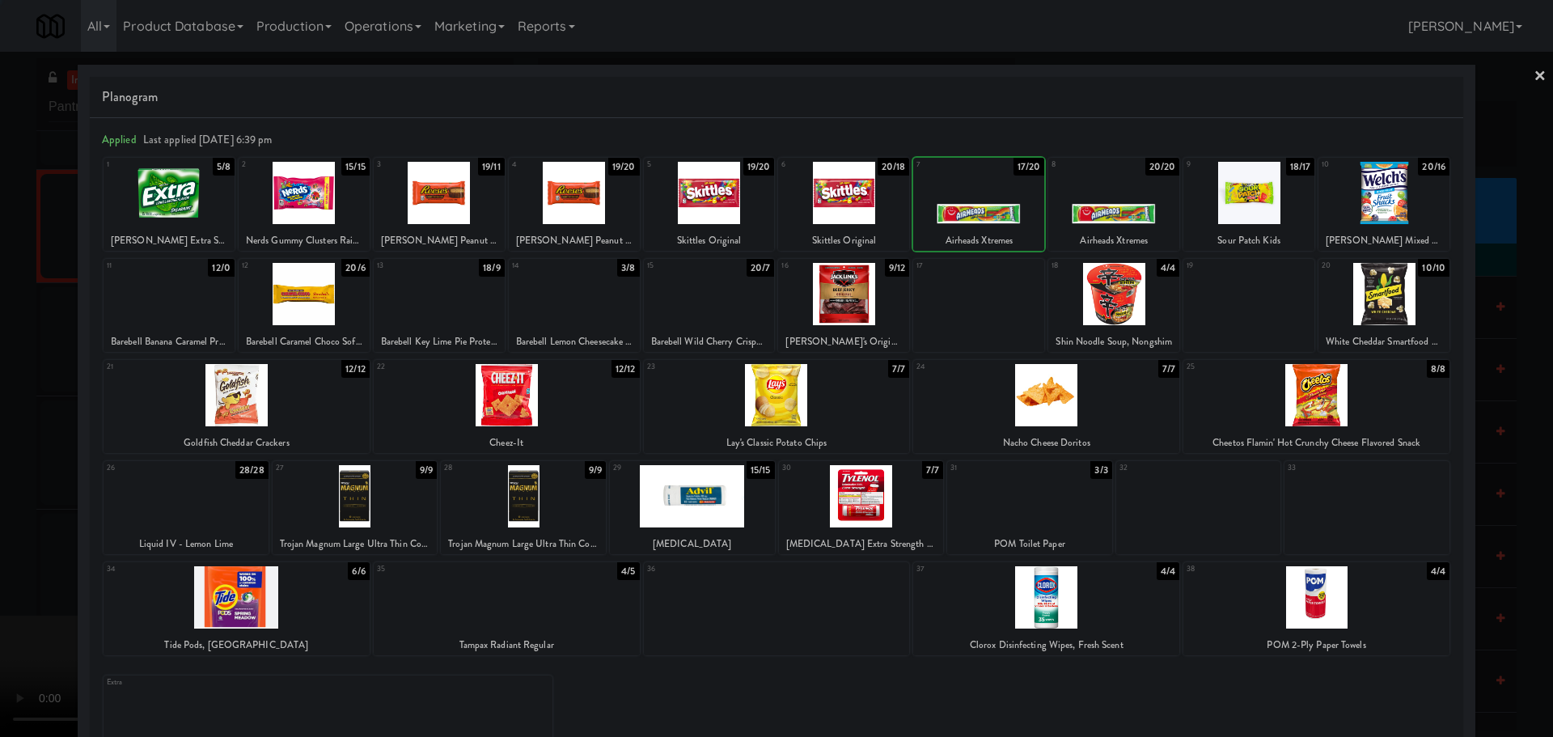
click at [2, 410] on div at bounding box center [776, 368] width 1553 height 737
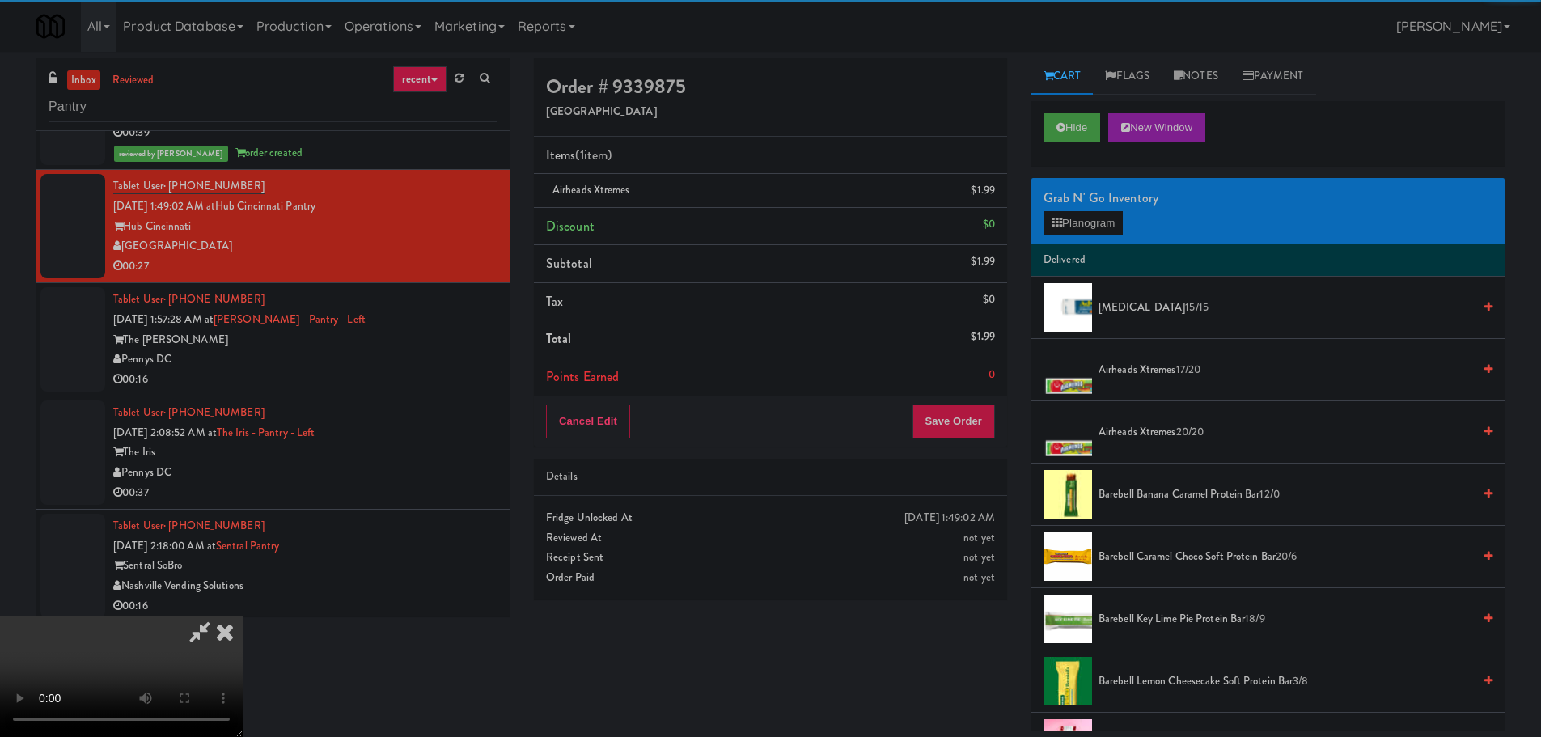
click at [243, 615] on video at bounding box center [121, 675] width 243 height 121
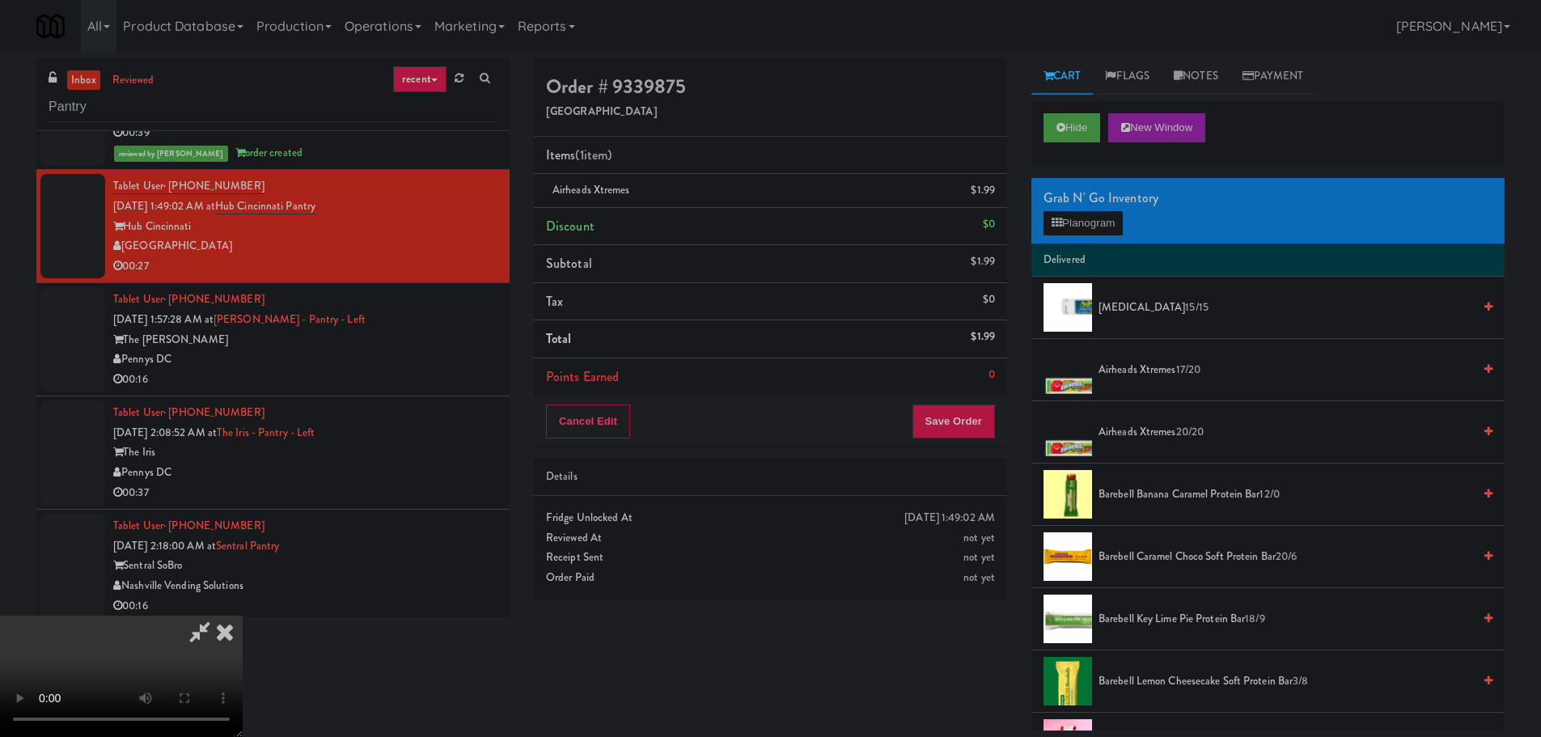
scroll to position [278, 0]
click at [243, 615] on video at bounding box center [121, 675] width 243 height 121
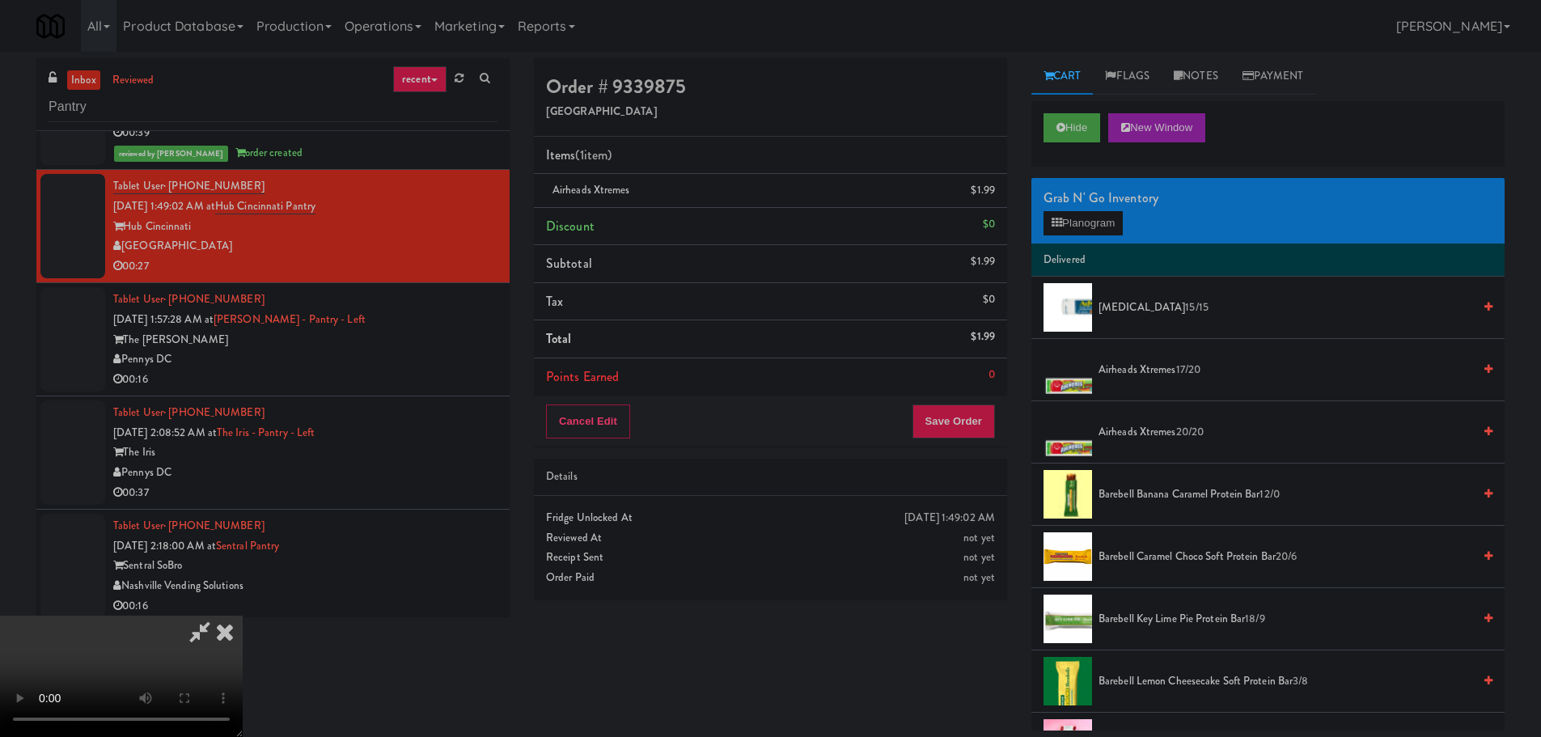
click at [243, 615] on video at bounding box center [121, 675] width 243 height 121
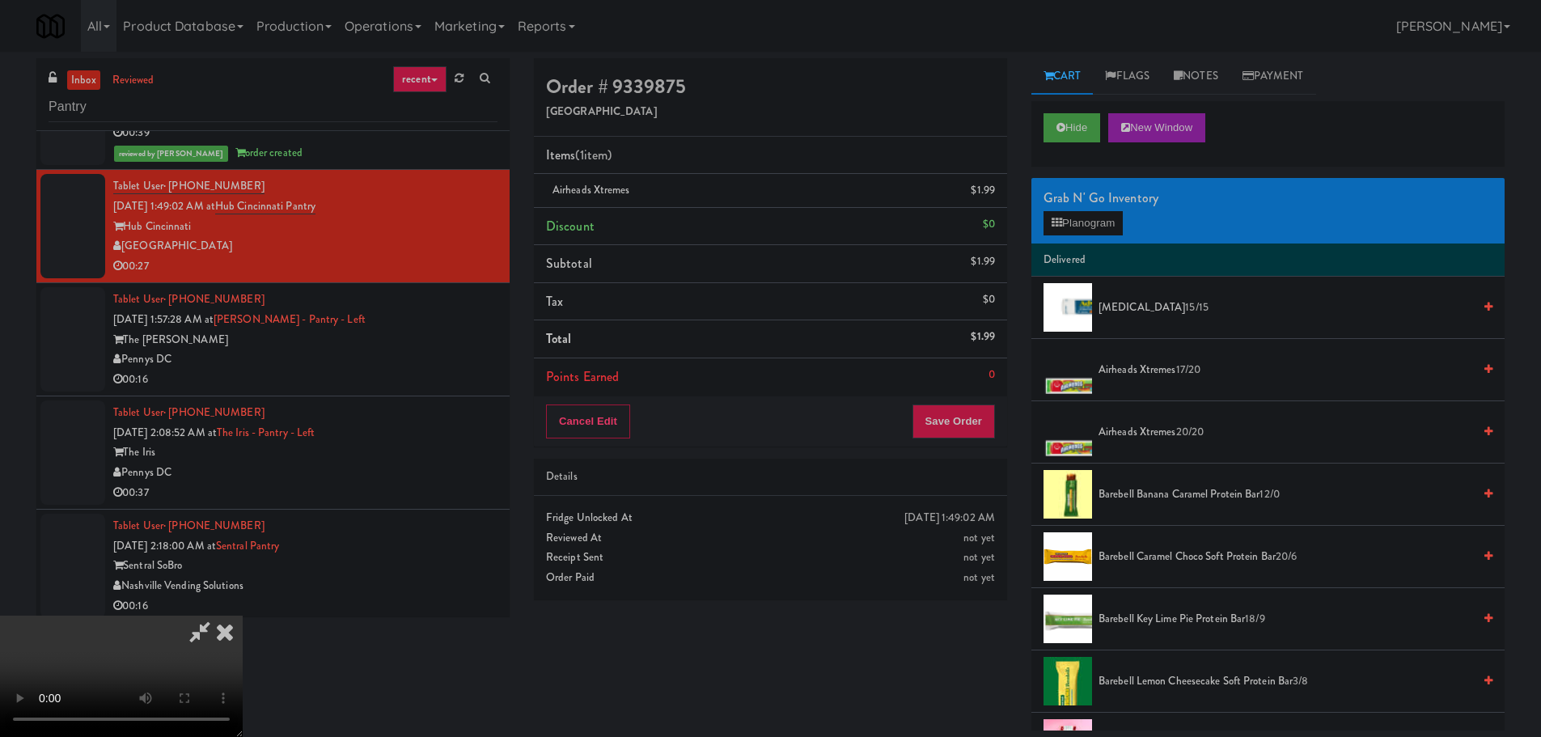
click at [243, 615] on video at bounding box center [121, 675] width 243 height 121
click at [1099, 226] on button "Planogram" at bounding box center [1082, 223] width 79 height 24
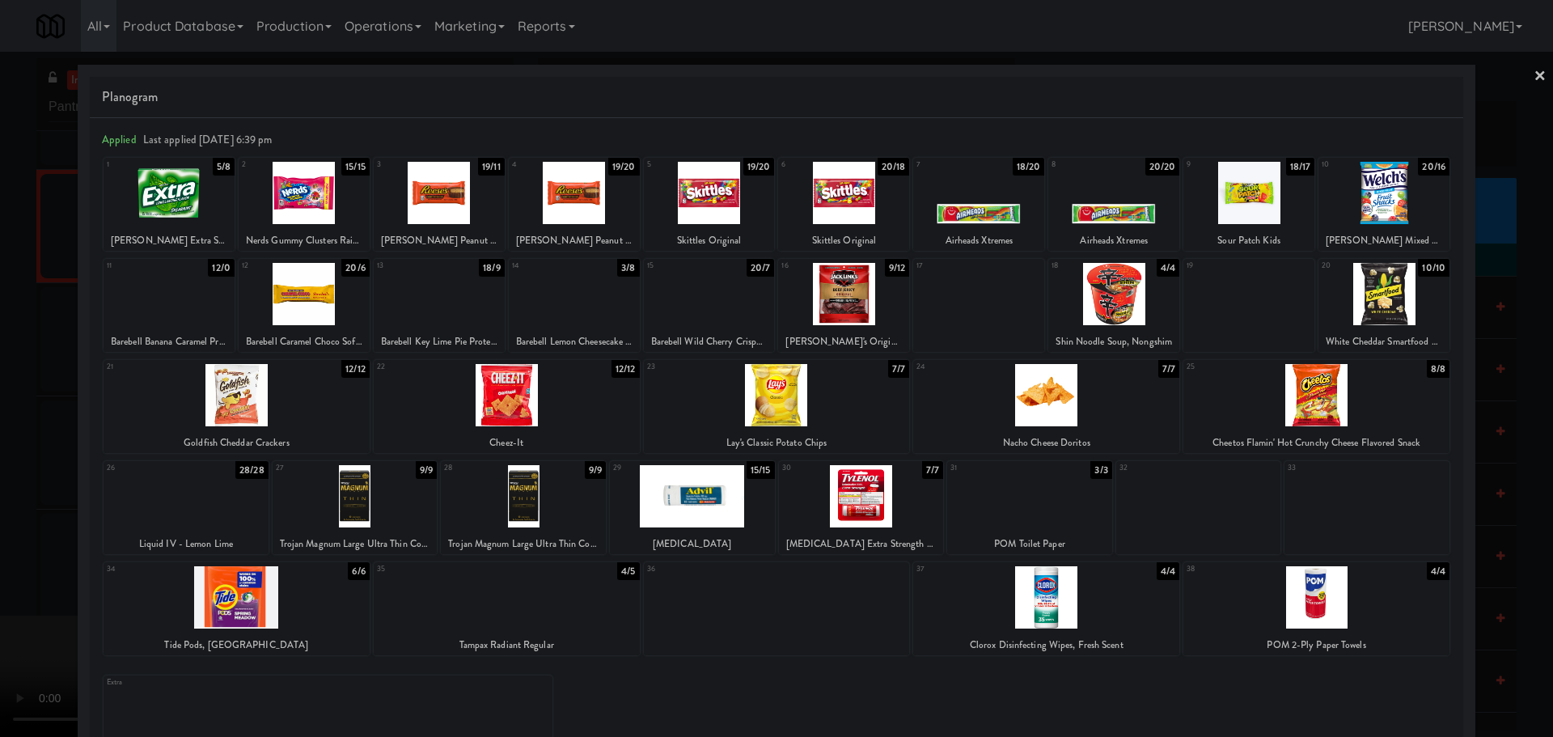
click at [1063, 413] on div at bounding box center [1046, 395] width 266 height 62
click at [0, 566] on div at bounding box center [776, 368] width 1553 height 737
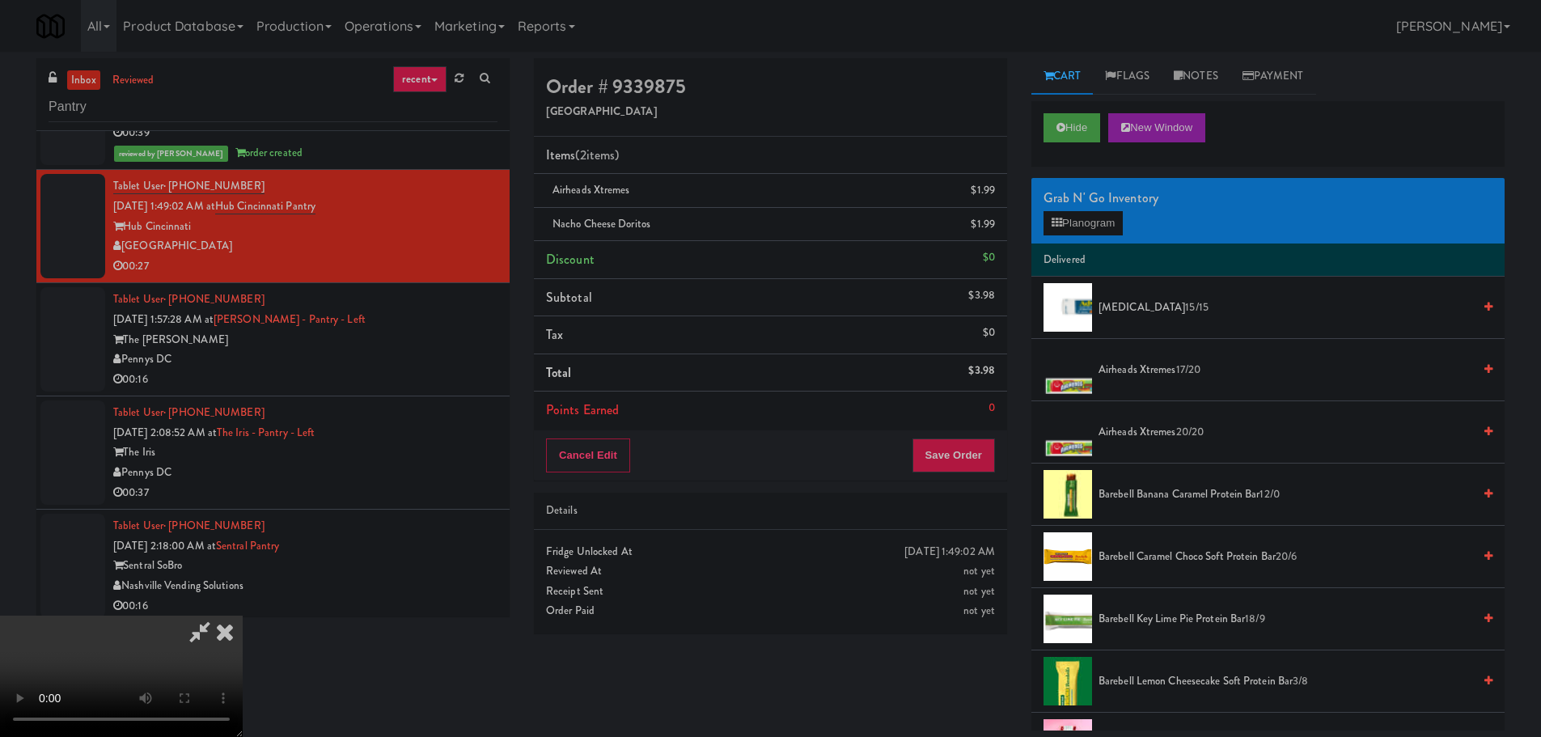
click at [243, 615] on video at bounding box center [121, 675] width 243 height 121
click at [988, 454] on button "Save Order" at bounding box center [953, 455] width 82 height 34
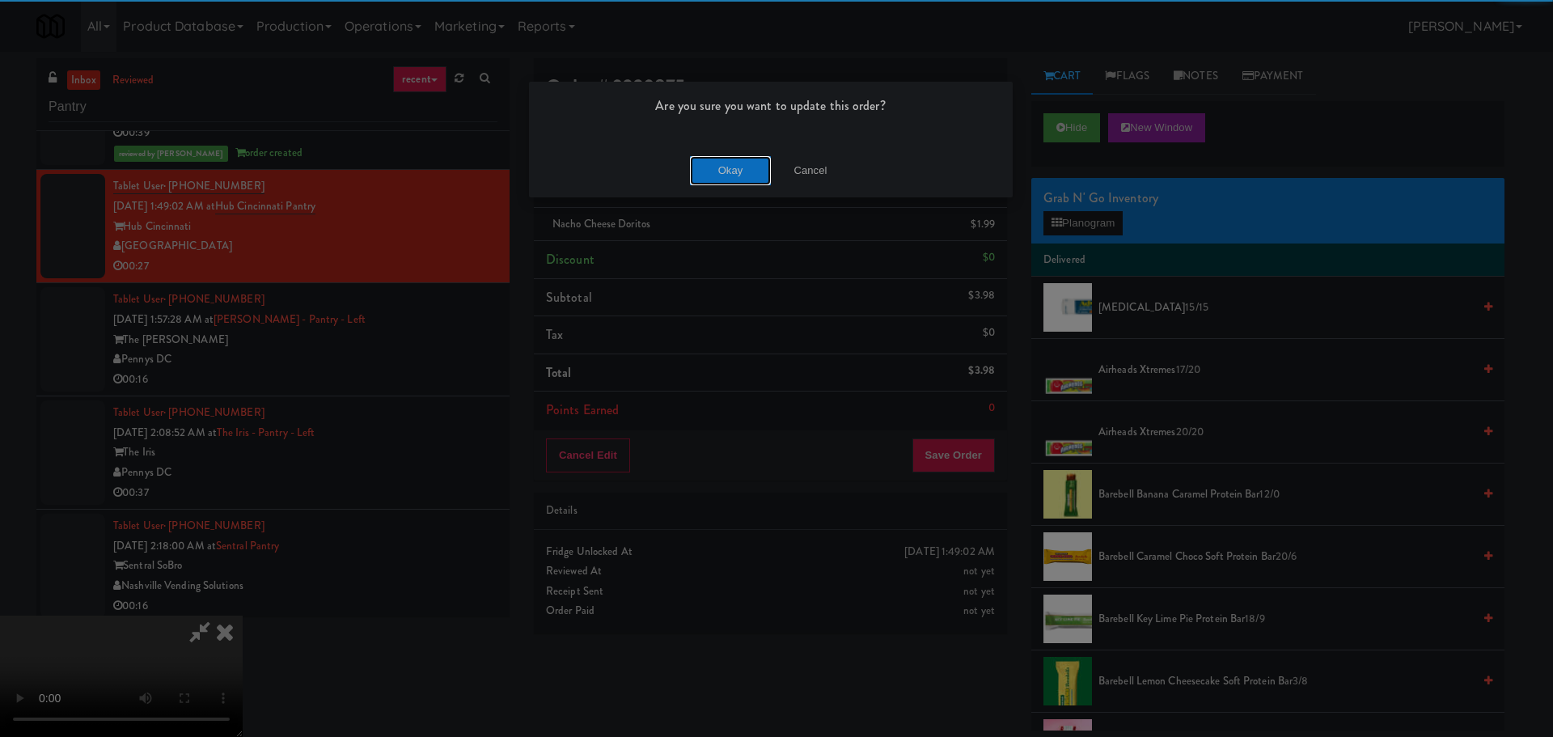
click at [727, 165] on button "Okay" at bounding box center [730, 170] width 81 height 29
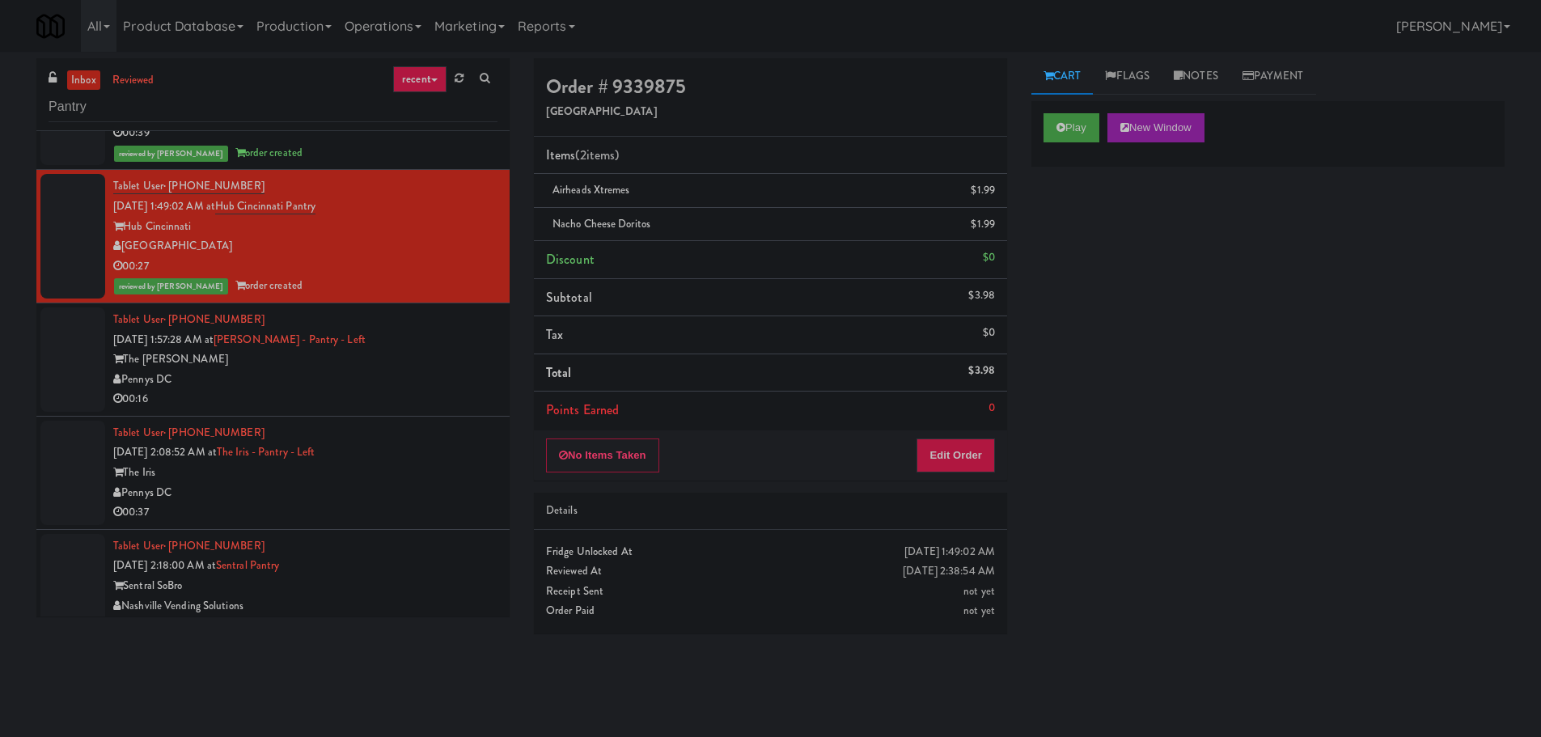
scroll to position [0, 0]
click at [460, 399] on div "00:16" at bounding box center [305, 399] width 384 height 20
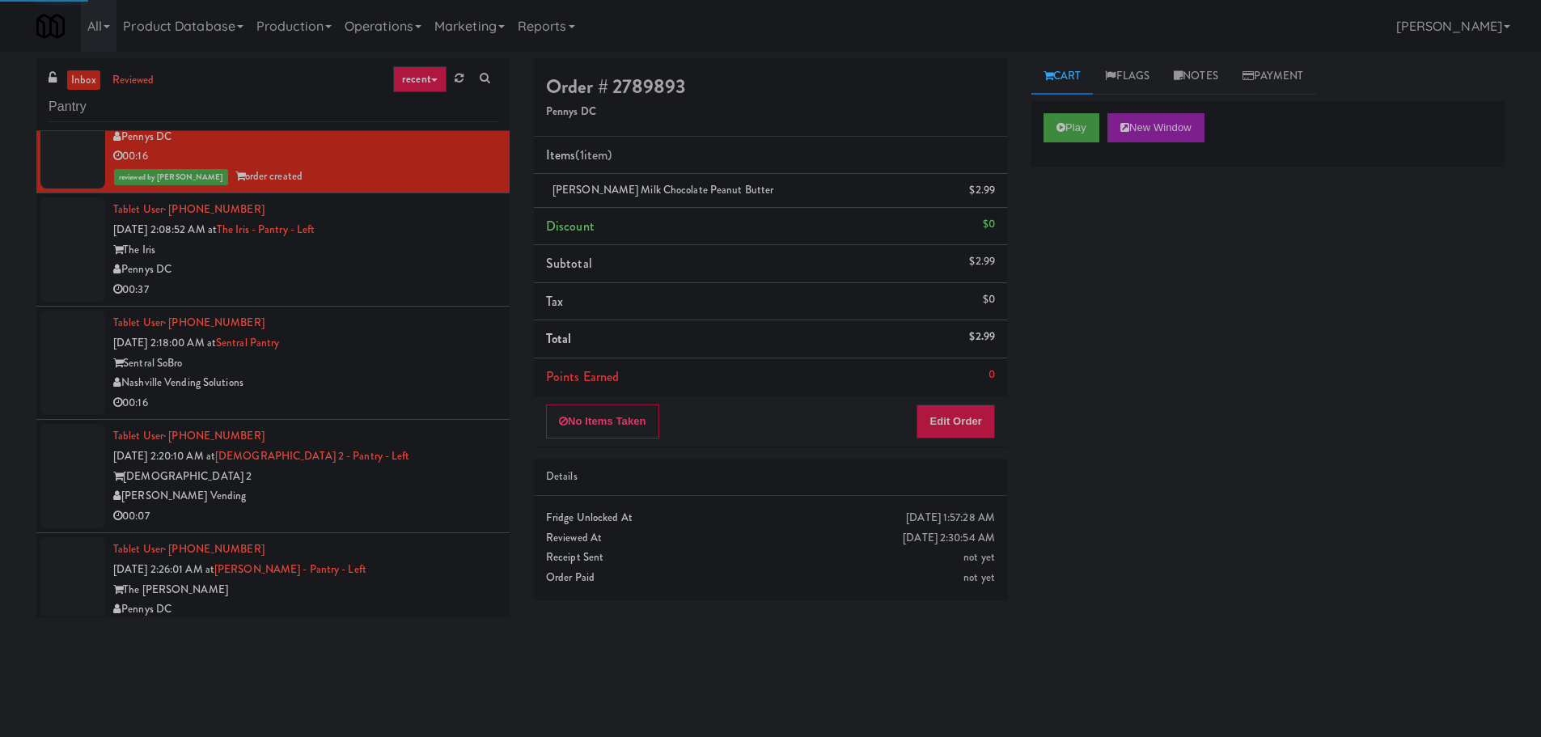
click at [421, 292] on div "00:37" at bounding box center [305, 290] width 384 height 20
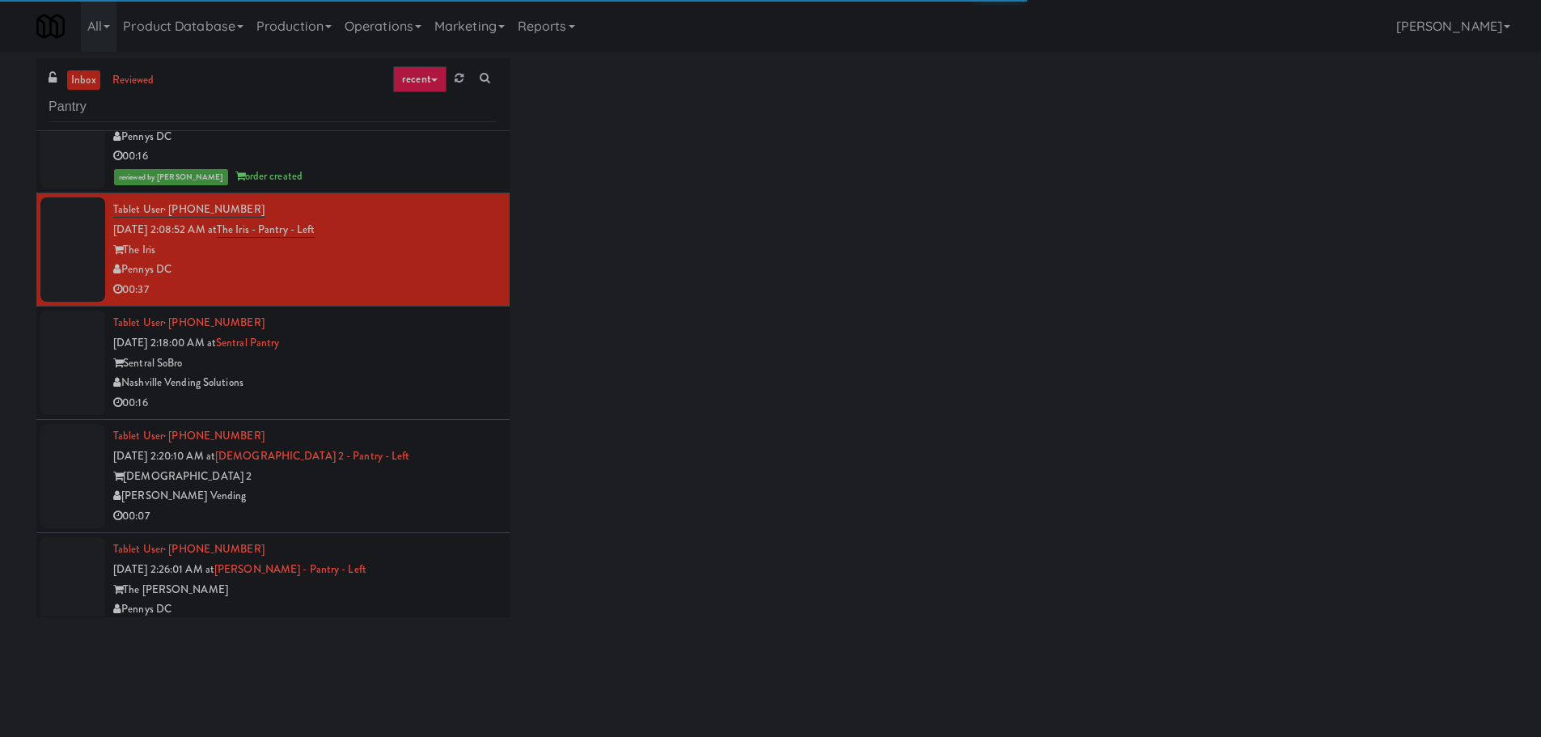
scroll to position [2455, 0]
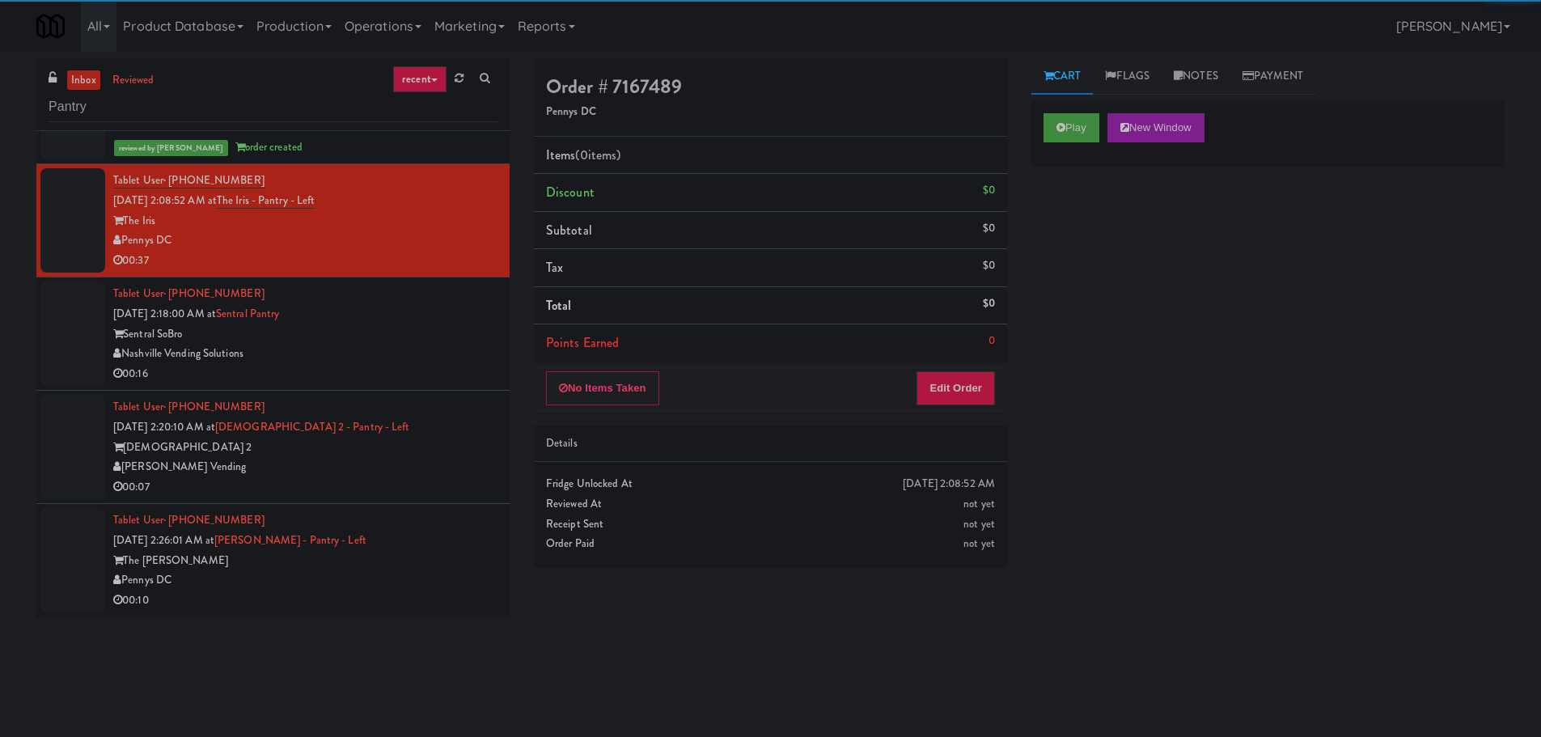
click at [412, 344] on div "Nashville Vending Solutions" at bounding box center [305, 354] width 384 height 20
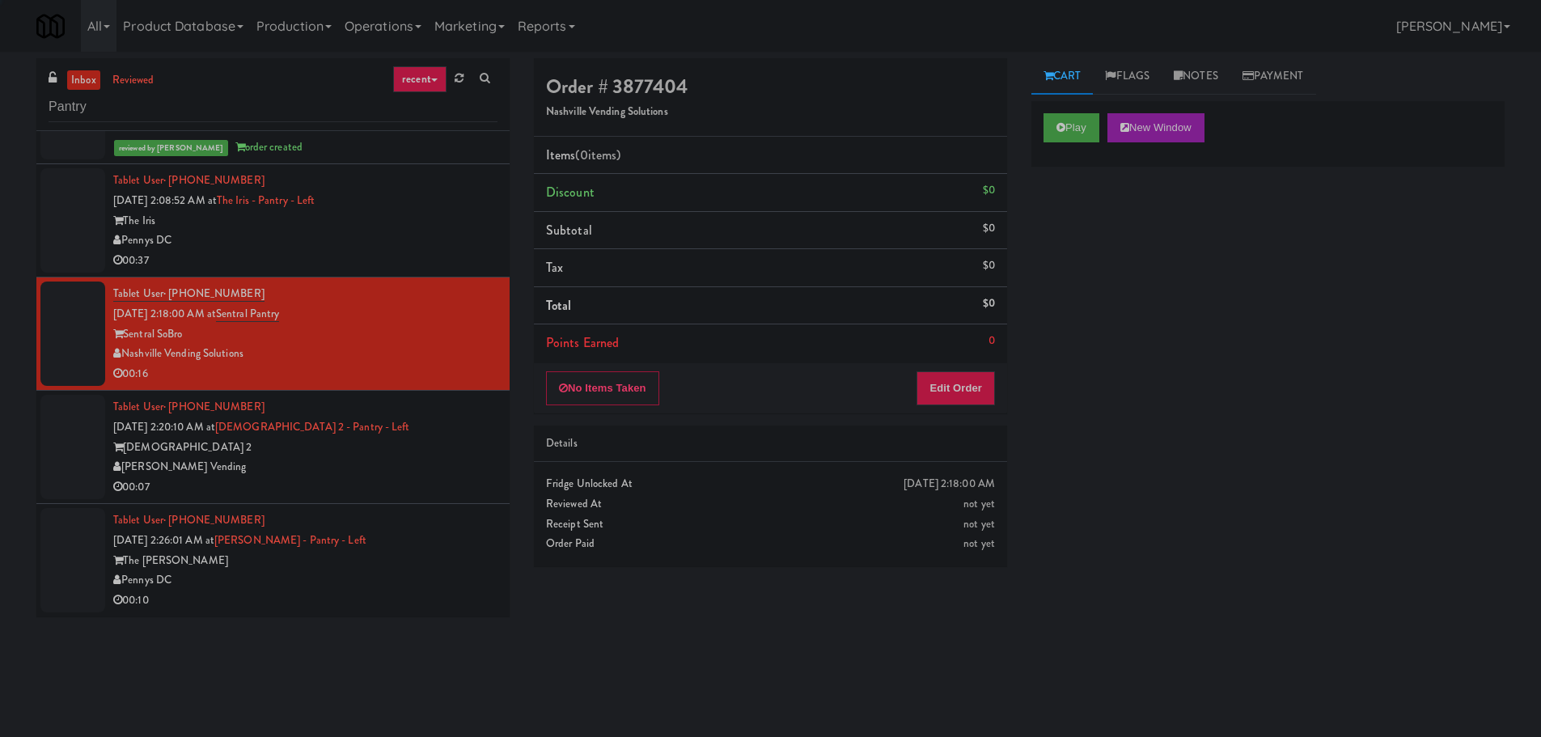
click at [420, 549] on div "Tablet User · (224) 360-3169 [DATE] 2:26:01 AM at [PERSON_NAME][GEOGRAPHIC_DATA…" at bounding box center [305, 559] width 384 height 99
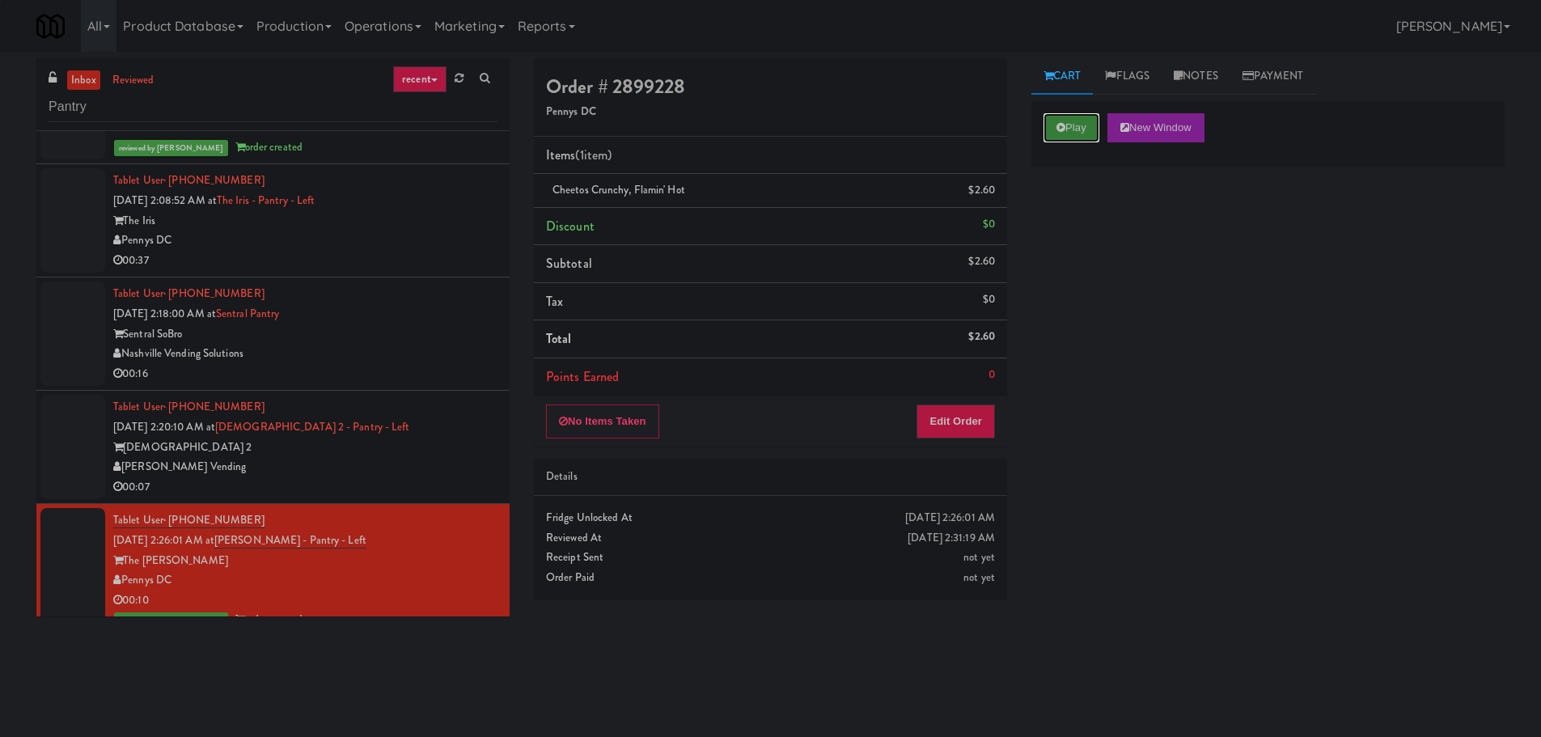
click at [1070, 122] on button "Play" at bounding box center [1071, 127] width 56 height 29
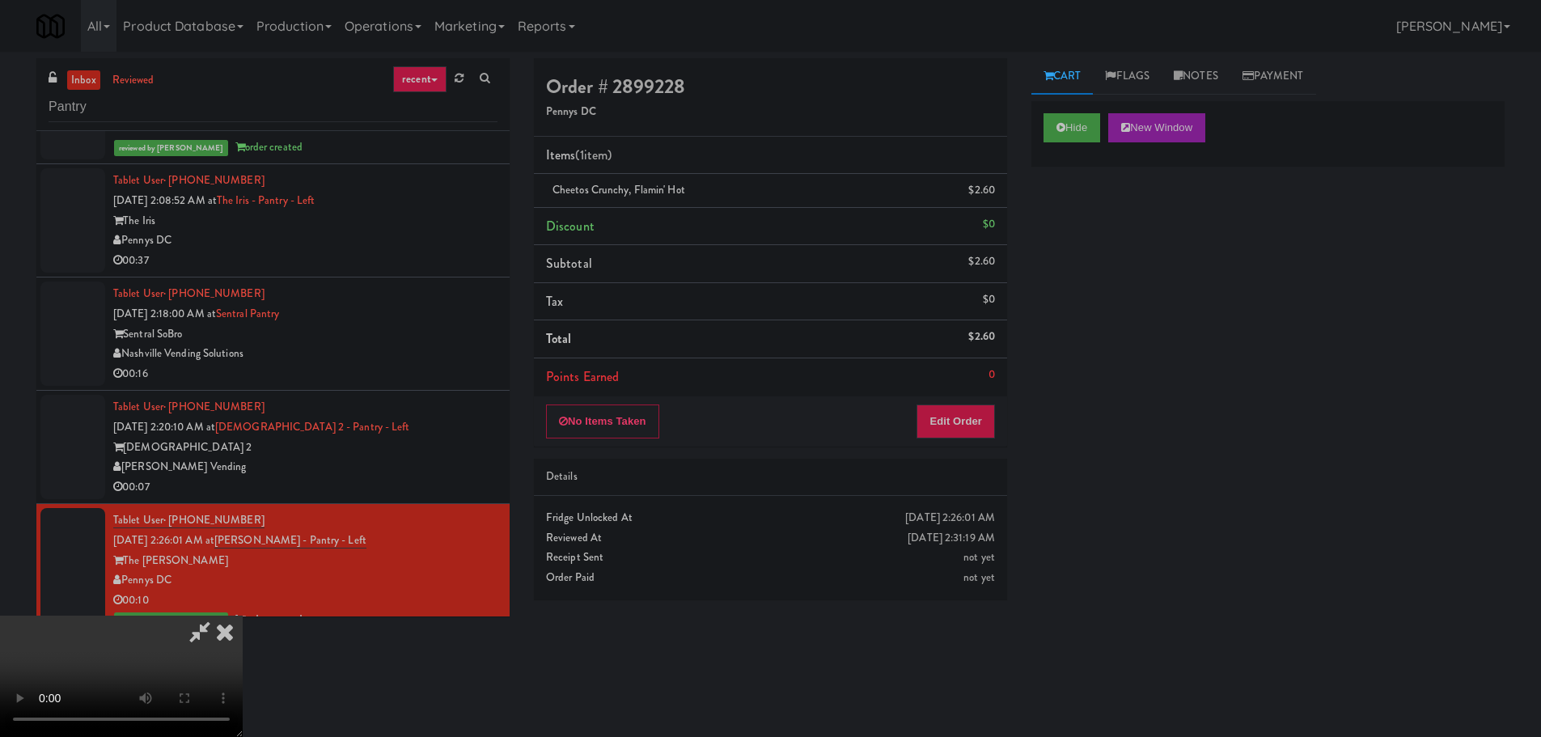
drag, startPoint x: 227, startPoint y: 636, endPoint x: 420, endPoint y: 463, distance: 258.3
click at [228, 636] on icon at bounding box center [225, 631] width 36 height 32
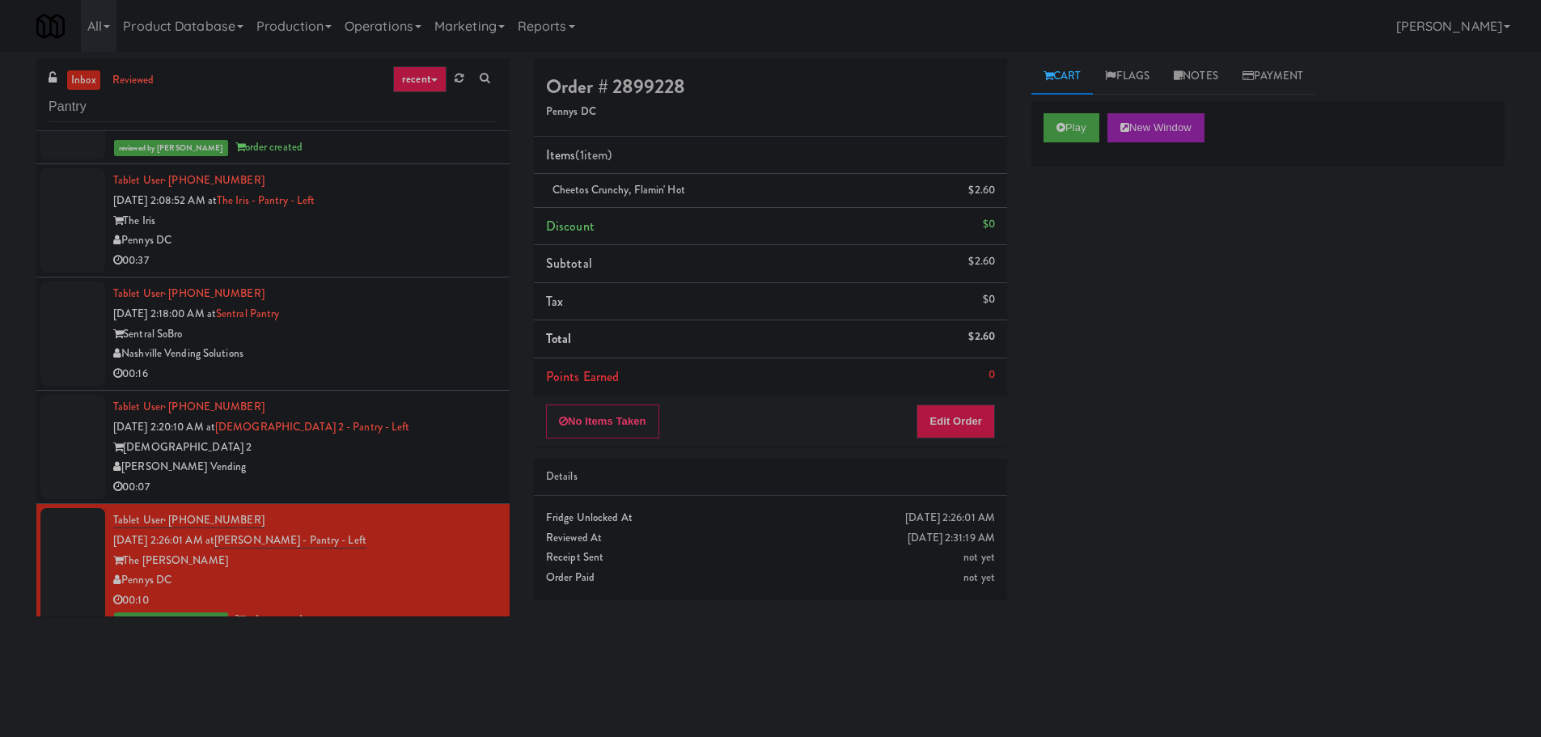
click at [420, 463] on div "[PERSON_NAME] Vending" at bounding box center [305, 467] width 384 height 20
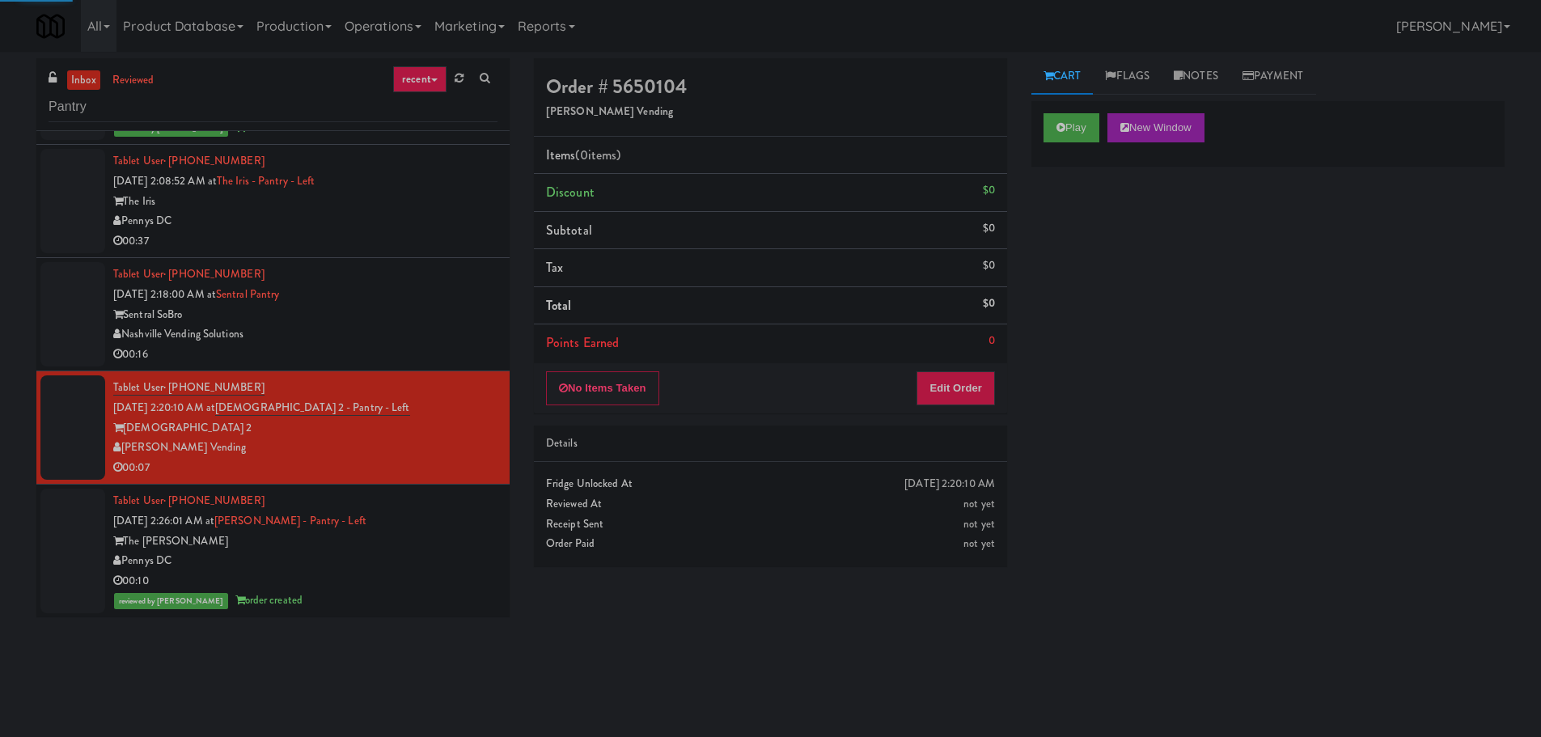
scroll to position [2475, 0]
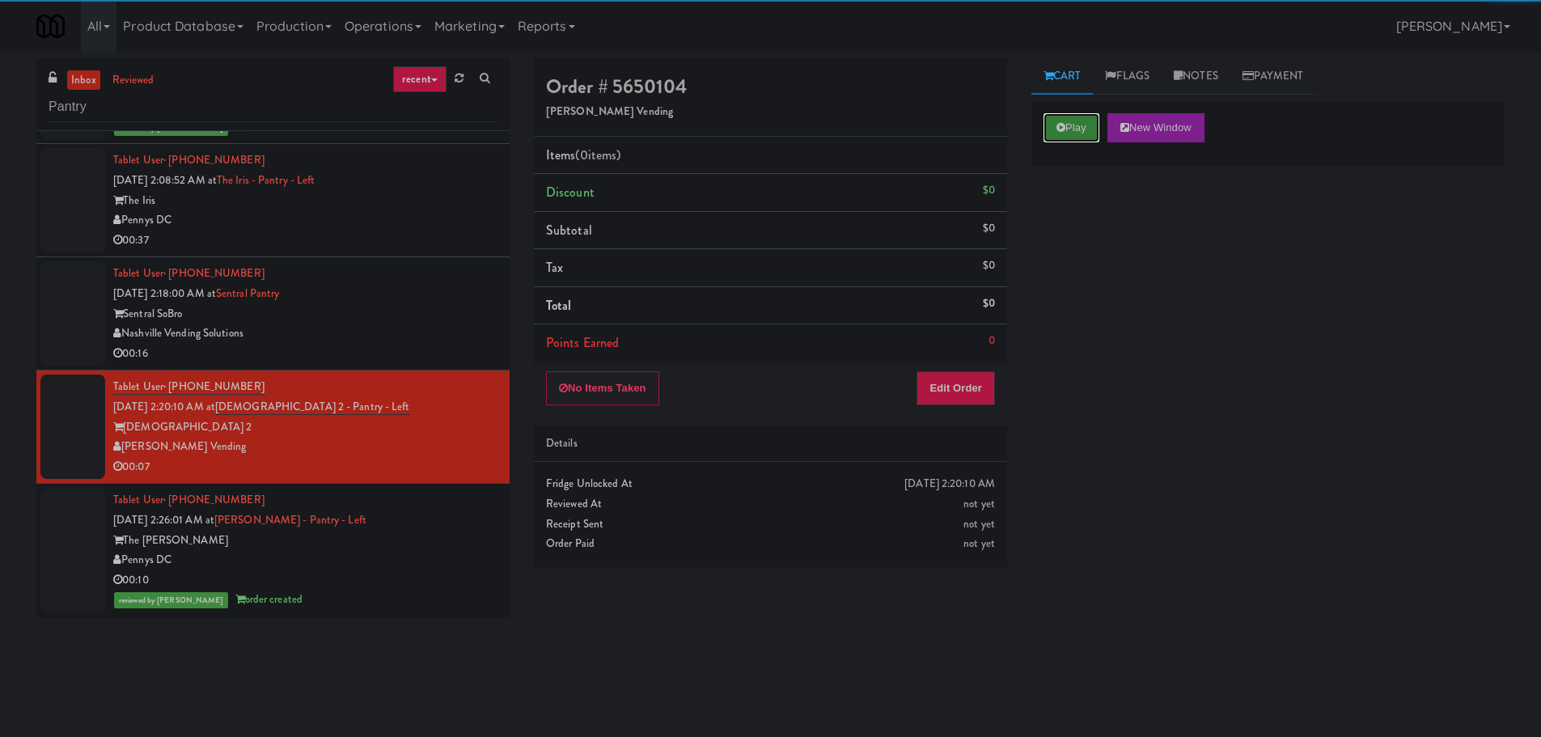
click at [1064, 120] on button "Play" at bounding box center [1071, 127] width 56 height 29
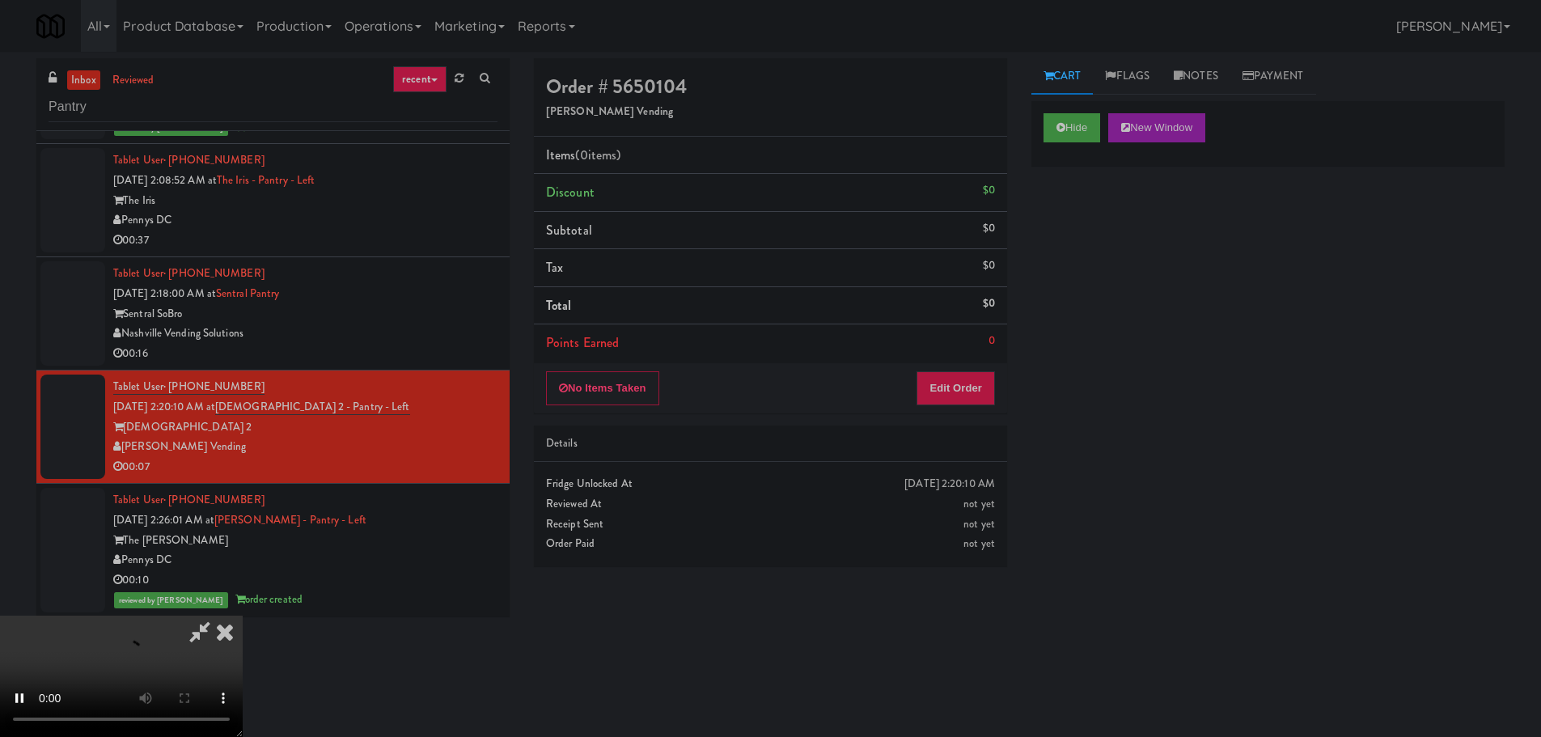
drag, startPoint x: 957, startPoint y: 336, endPoint x: 957, endPoint y: 344, distance: 8.9
click at [957, 338] on li "Points Earned 0" at bounding box center [770, 342] width 473 height 37
click at [949, 376] on button "Edit Order" at bounding box center [955, 388] width 78 height 34
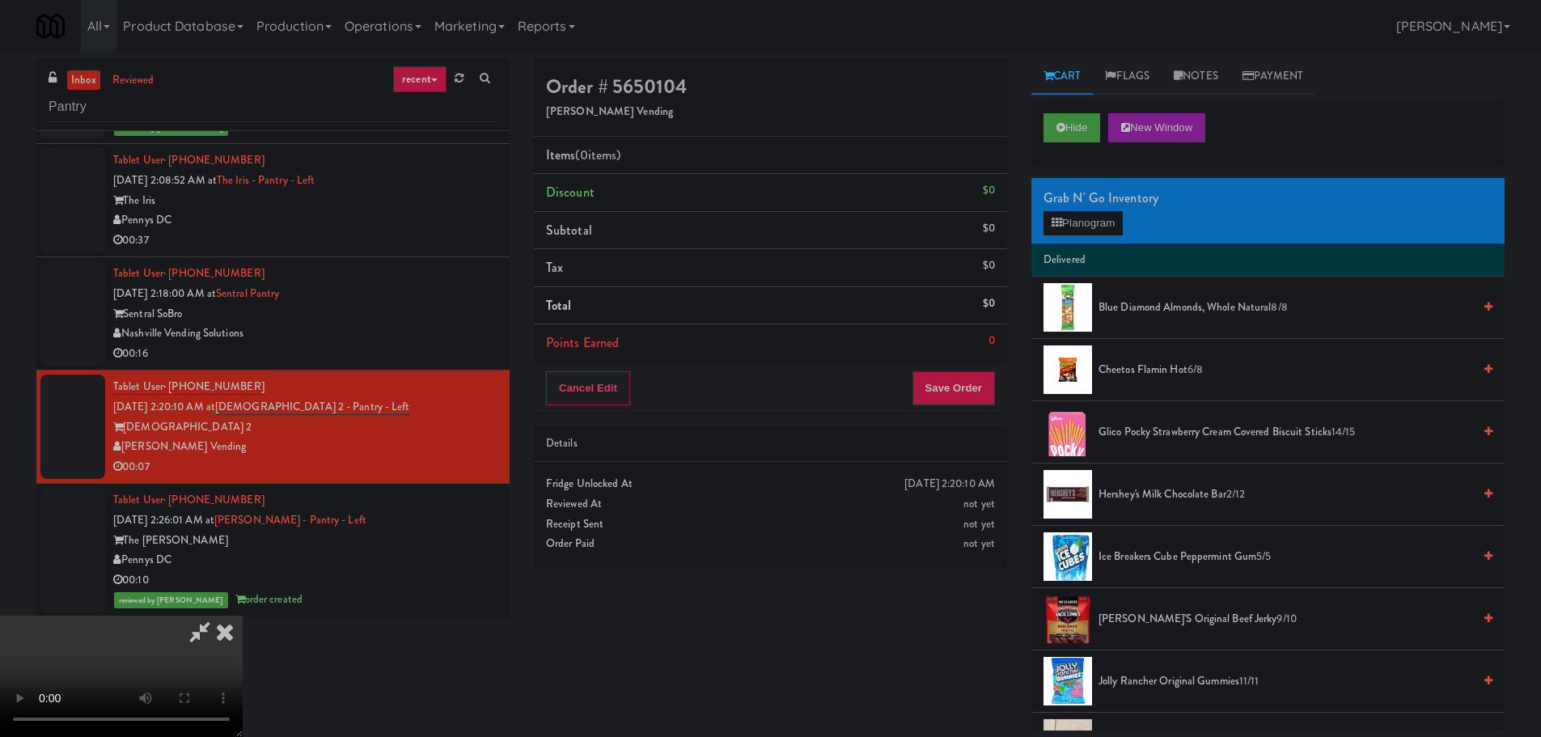
click at [243, 615] on video at bounding box center [121, 675] width 243 height 121
click at [1066, 238] on div "Grab N' Go Inventory Planogram" at bounding box center [1267, 211] width 473 height 66
click at [1072, 228] on button "Planogram" at bounding box center [1082, 223] width 79 height 24
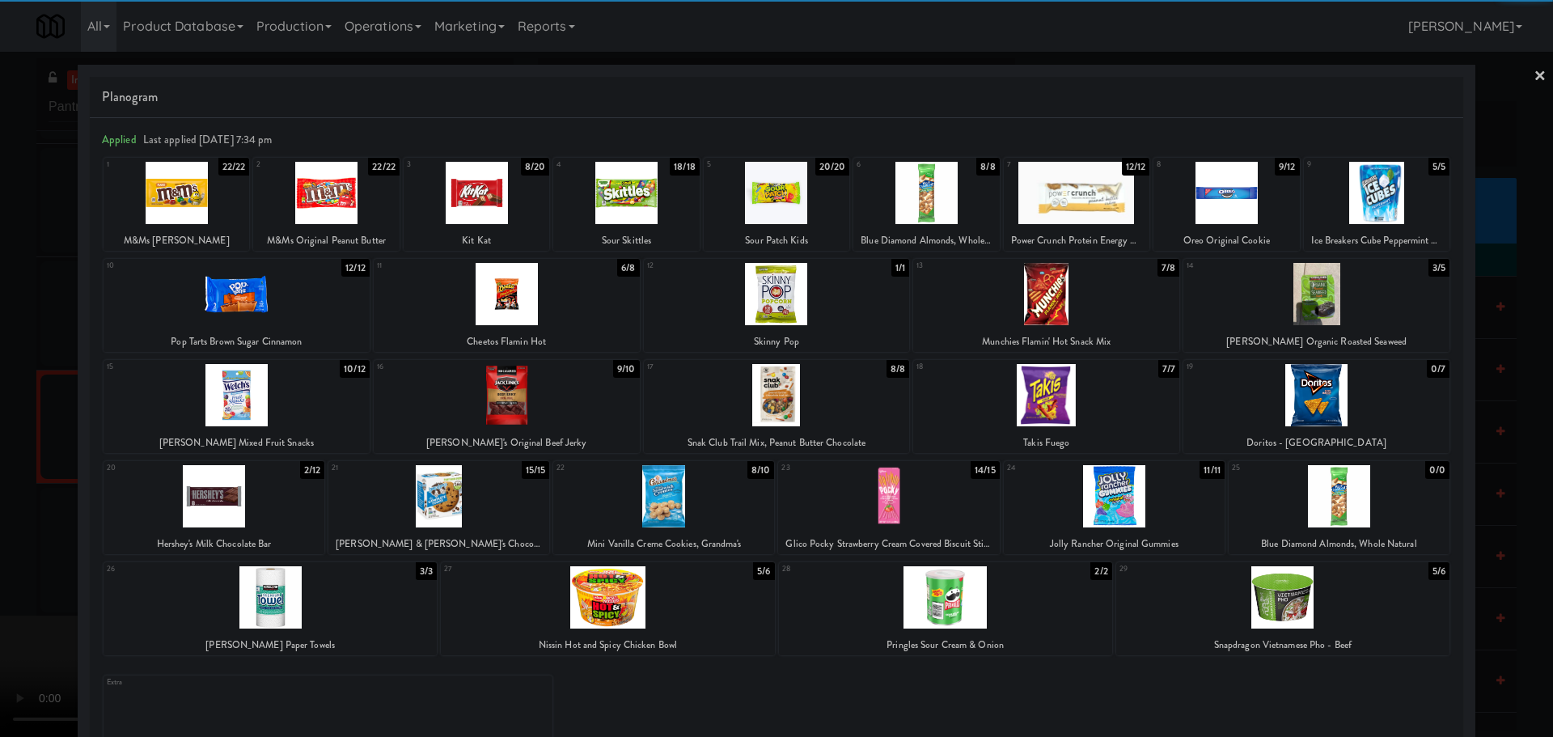
click at [1362, 202] on div at bounding box center [1377, 193] width 146 height 62
click at [0, 387] on div at bounding box center [776, 368] width 1553 height 737
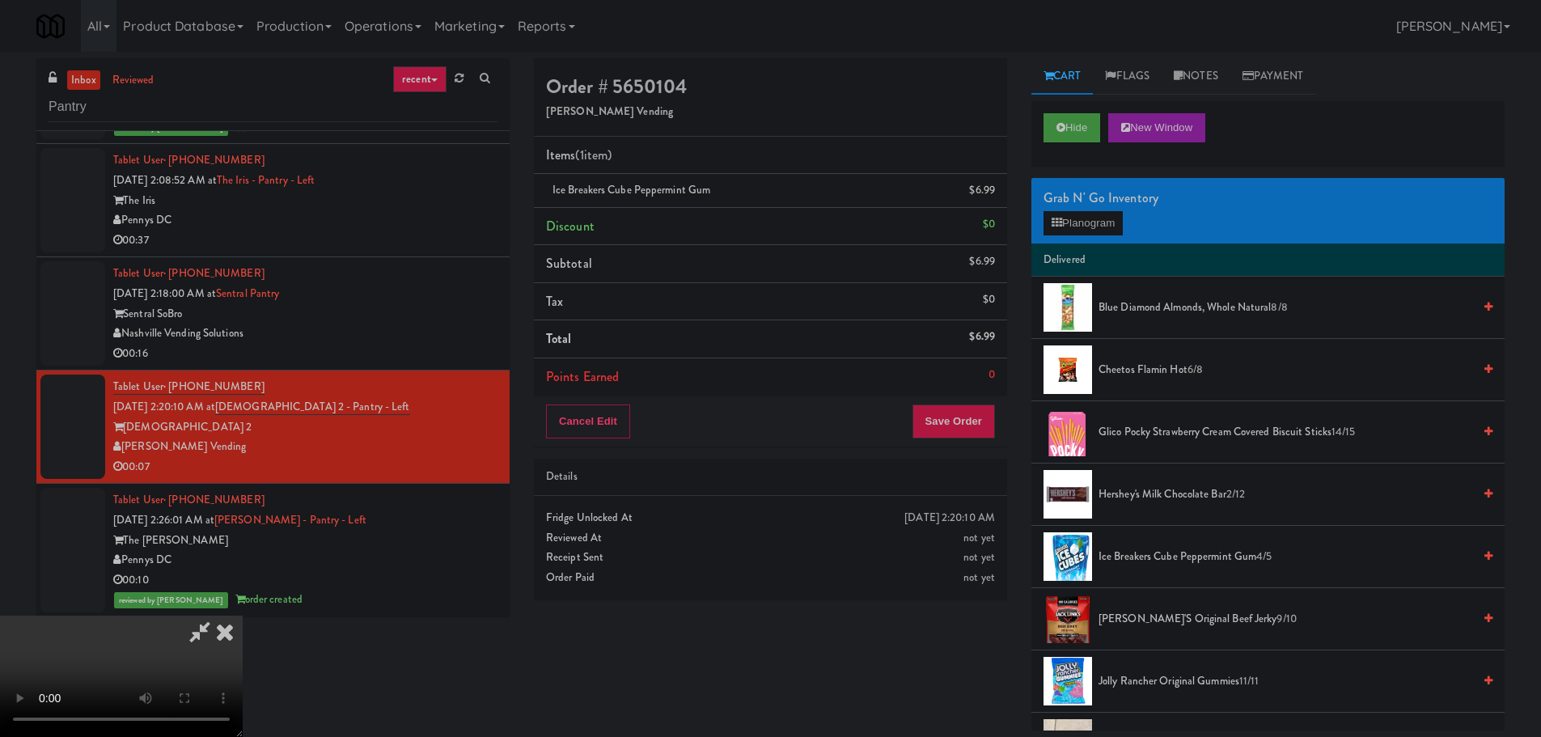
click at [243, 615] on video at bounding box center [121, 675] width 243 height 121
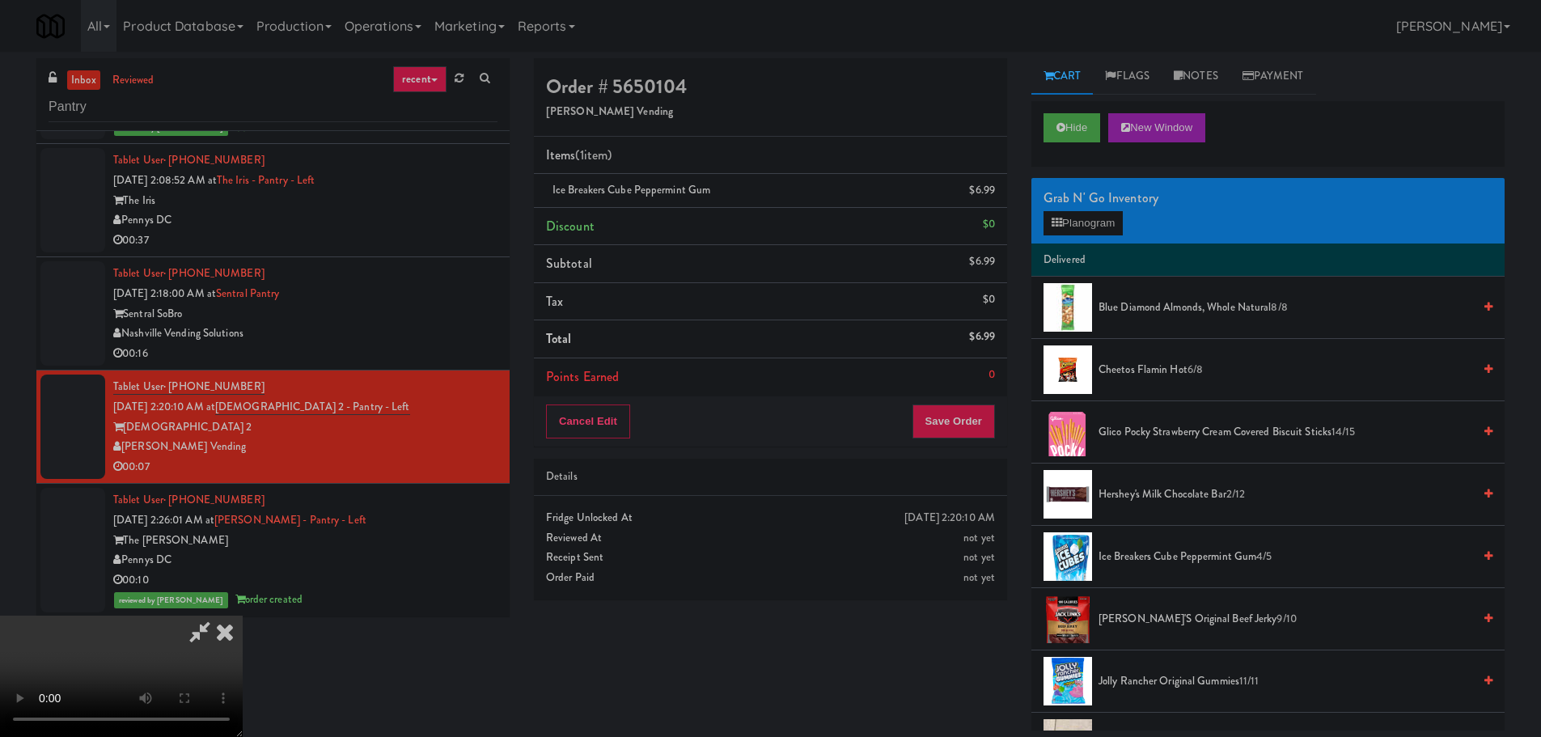
click at [243, 615] on video at bounding box center [121, 675] width 243 height 121
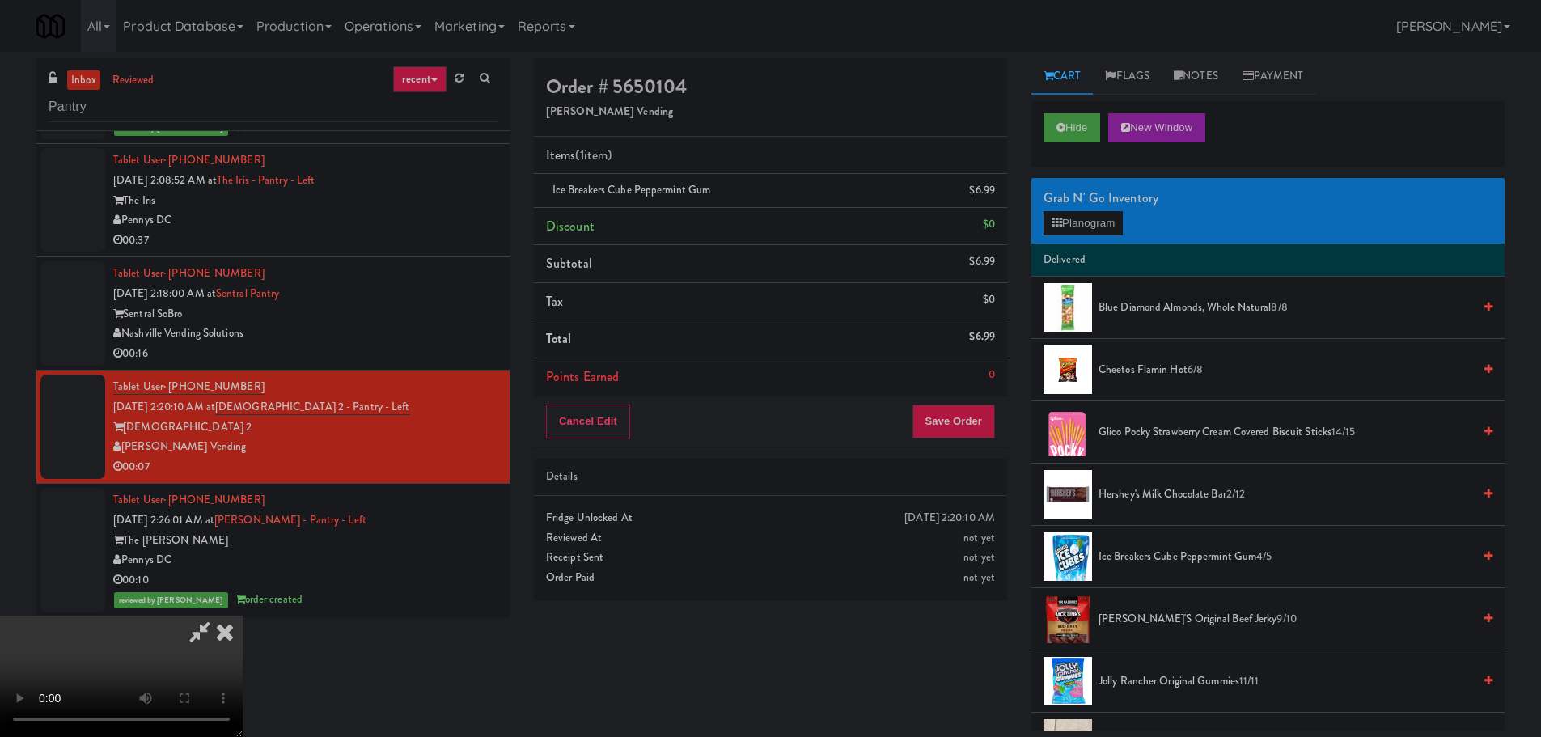
click at [243, 615] on video at bounding box center [121, 675] width 243 height 121
click at [1103, 232] on button "Planogram" at bounding box center [1082, 223] width 79 height 24
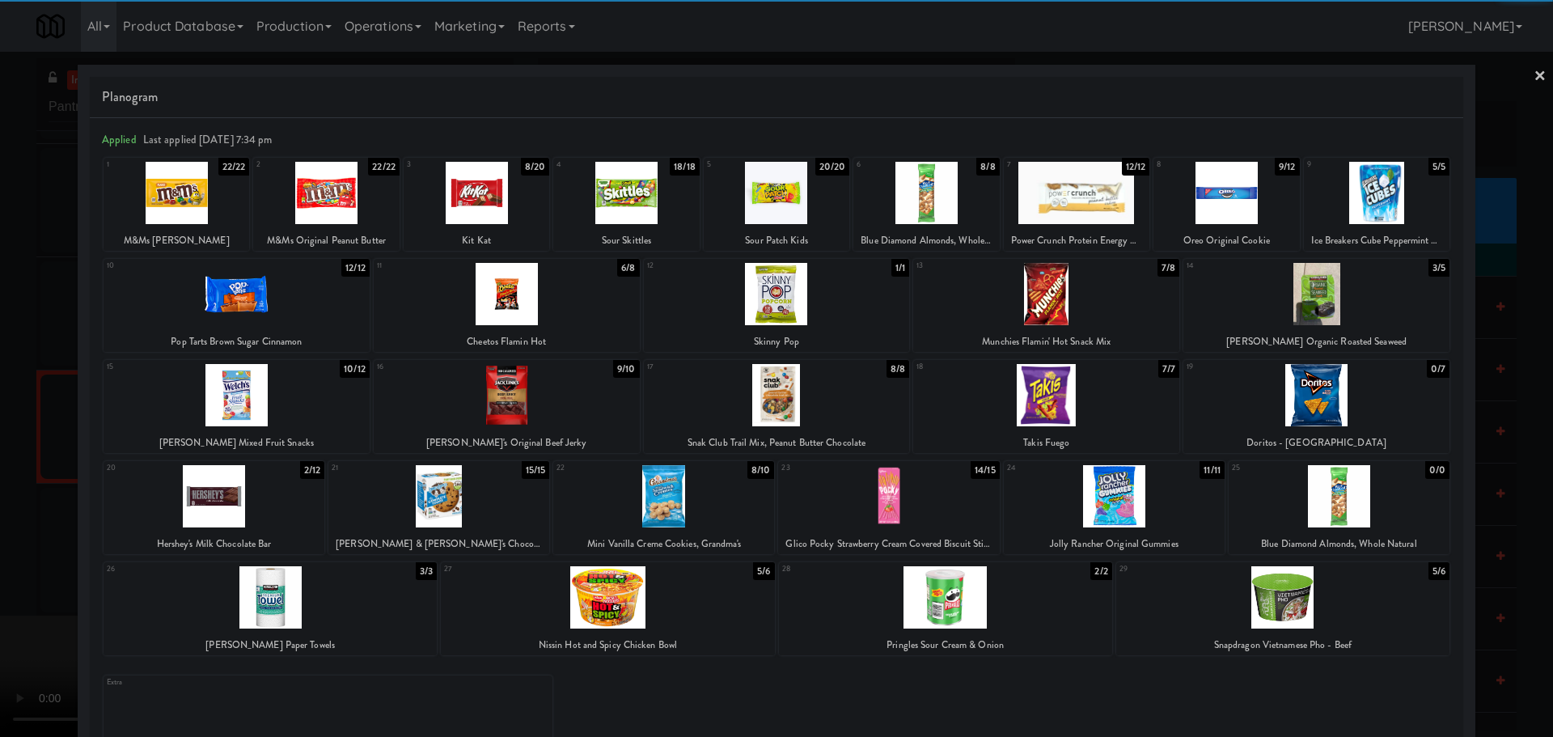
click at [697, 500] on div at bounding box center [663, 496] width 221 height 62
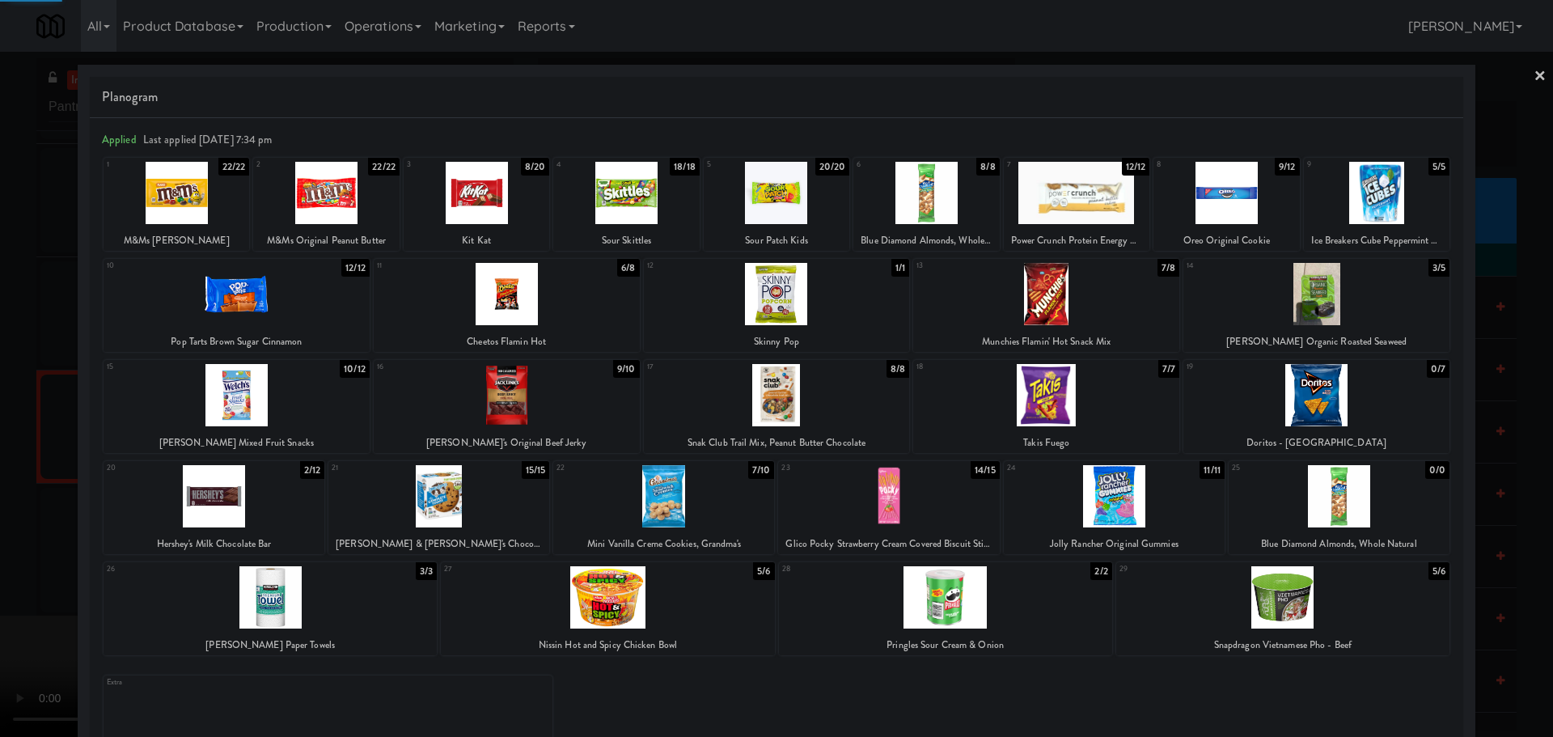
drag, startPoint x: 0, startPoint y: 561, endPoint x: 472, endPoint y: 476, distance: 480.0
click at [2, 561] on div at bounding box center [776, 368] width 1553 height 737
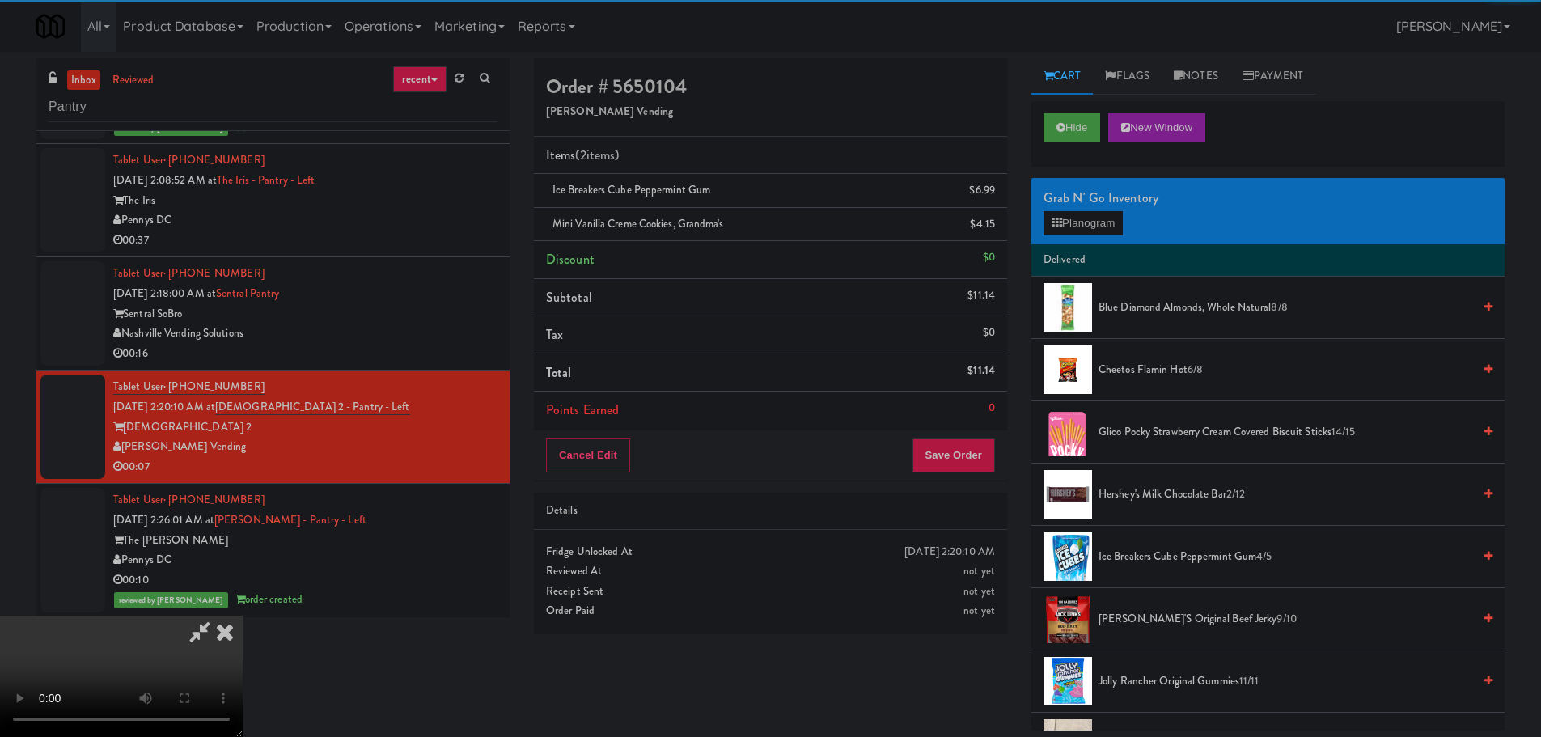
click at [243, 615] on video at bounding box center [121, 675] width 243 height 121
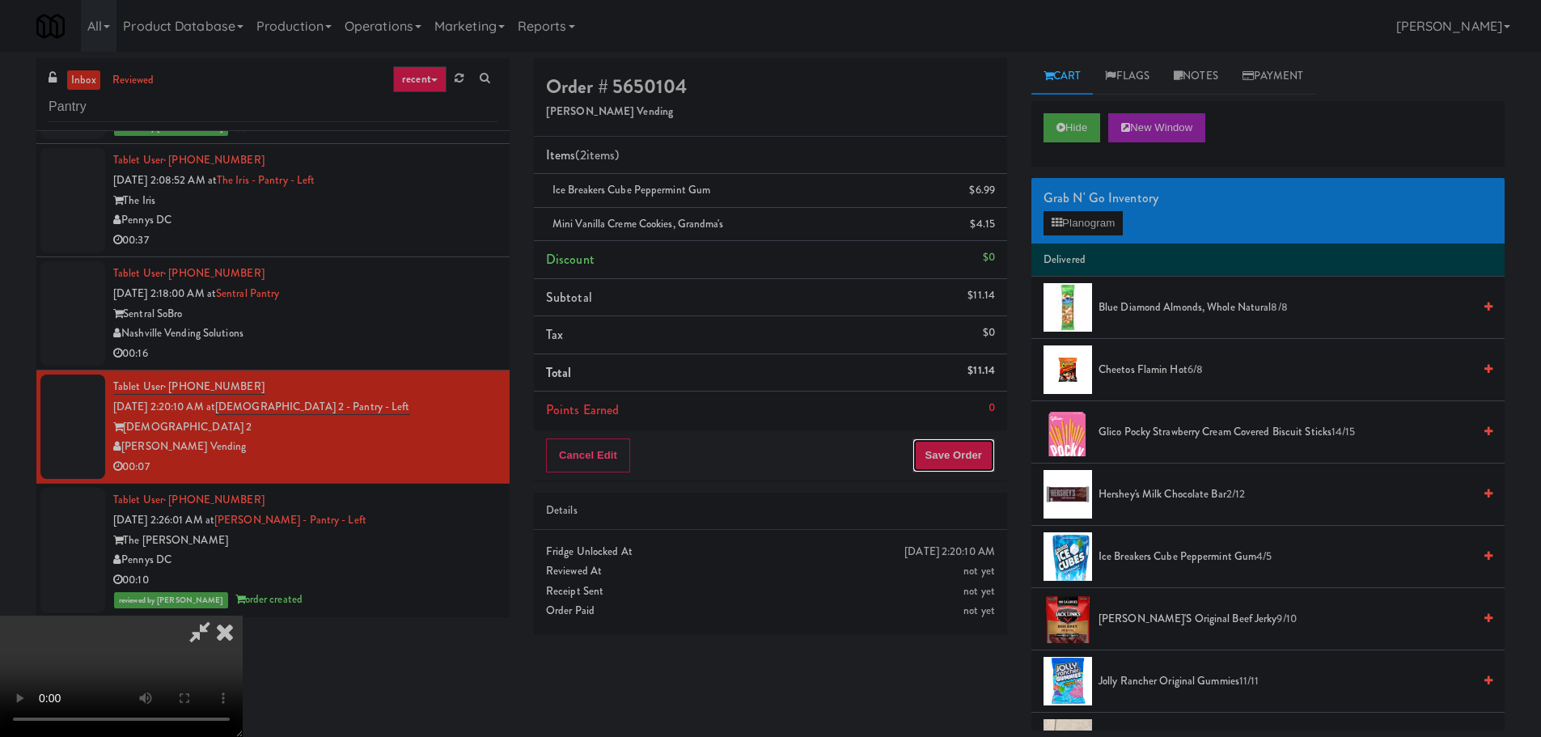
click at [938, 445] on button "Save Order" at bounding box center [953, 455] width 82 height 34
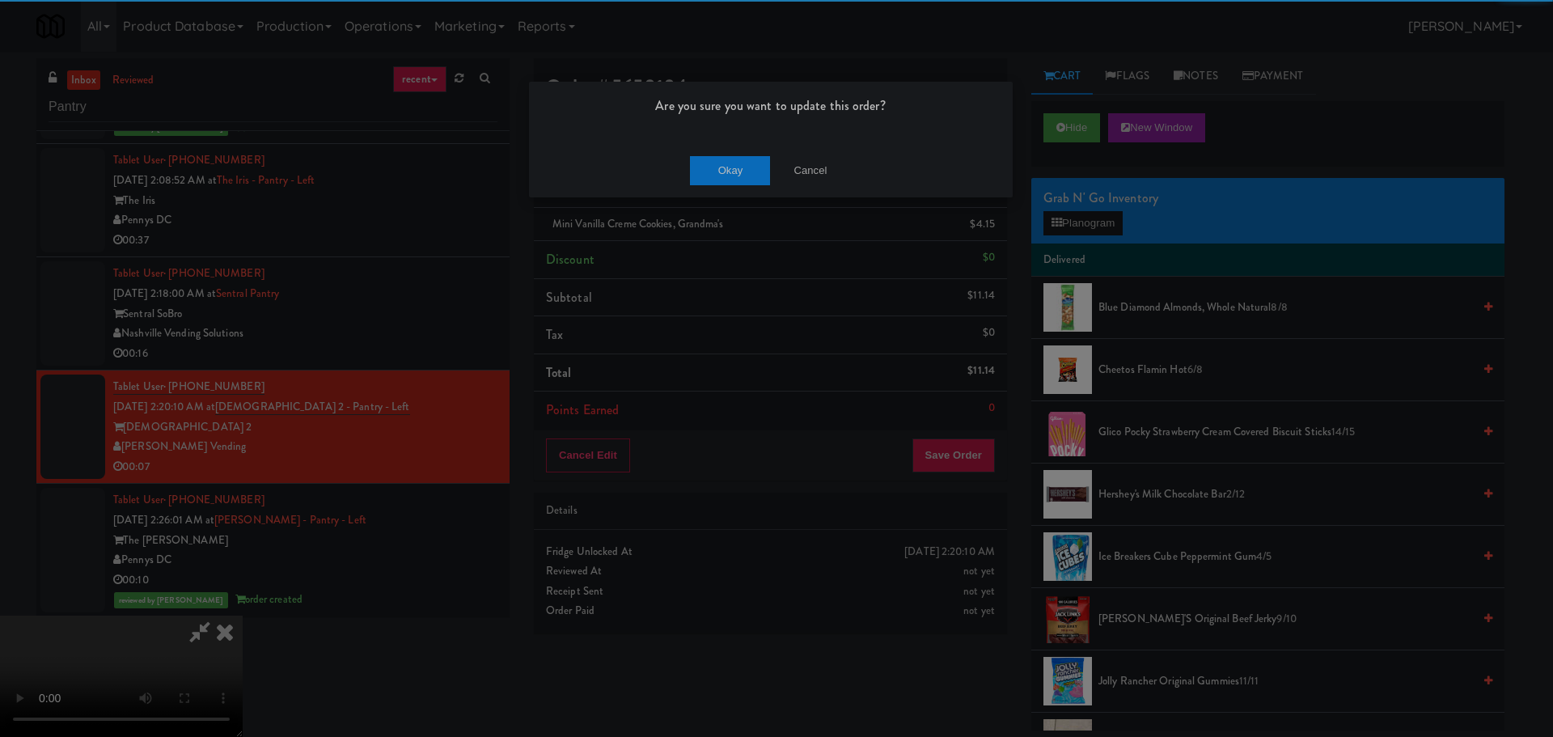
drag, startPoint x: 728, startPoint y: 142, endPoint x: 729, endPoint y: 152, distance: 10.5
click at [728, 143] on div "Are you sure you want to update this order? Okay Cancel" at bounding box center [770, 139] width 485 height 117
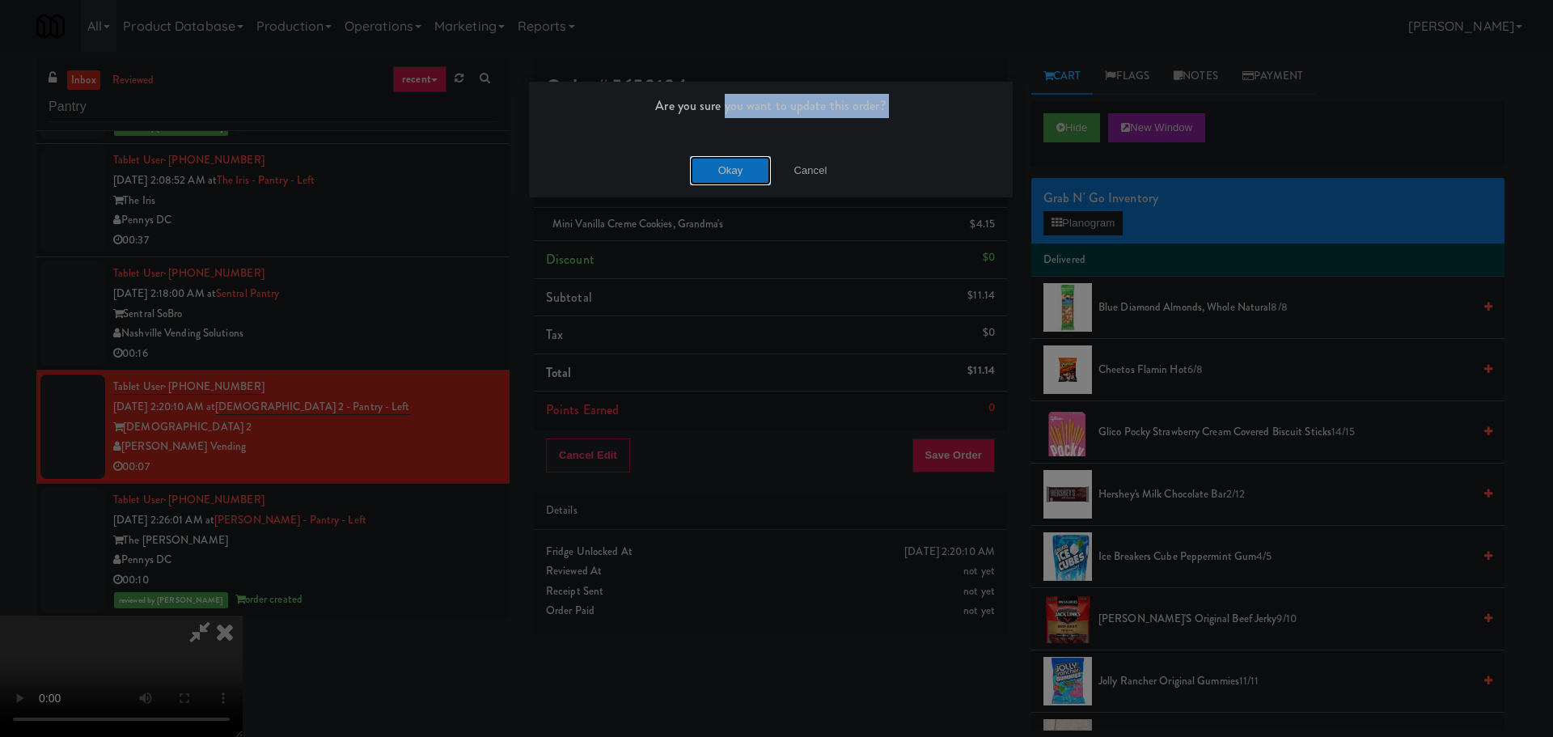
click at [733, 167] on button "Okay" at bounding box center [730, 170] width 81 height 29
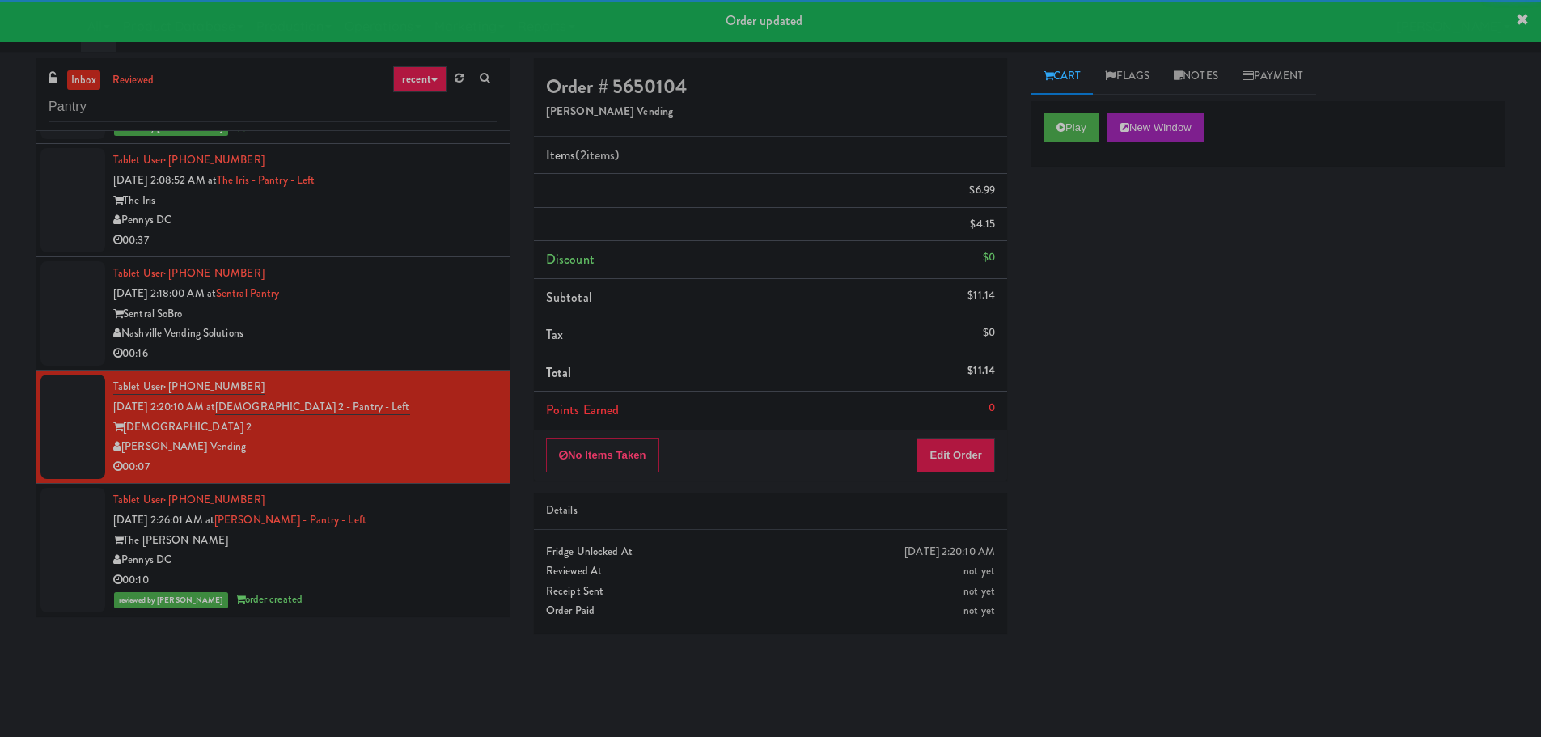
click at [447, 324] on div "Nashville Vending Solutions" at bounding box center [305, 333] width 384 height 20
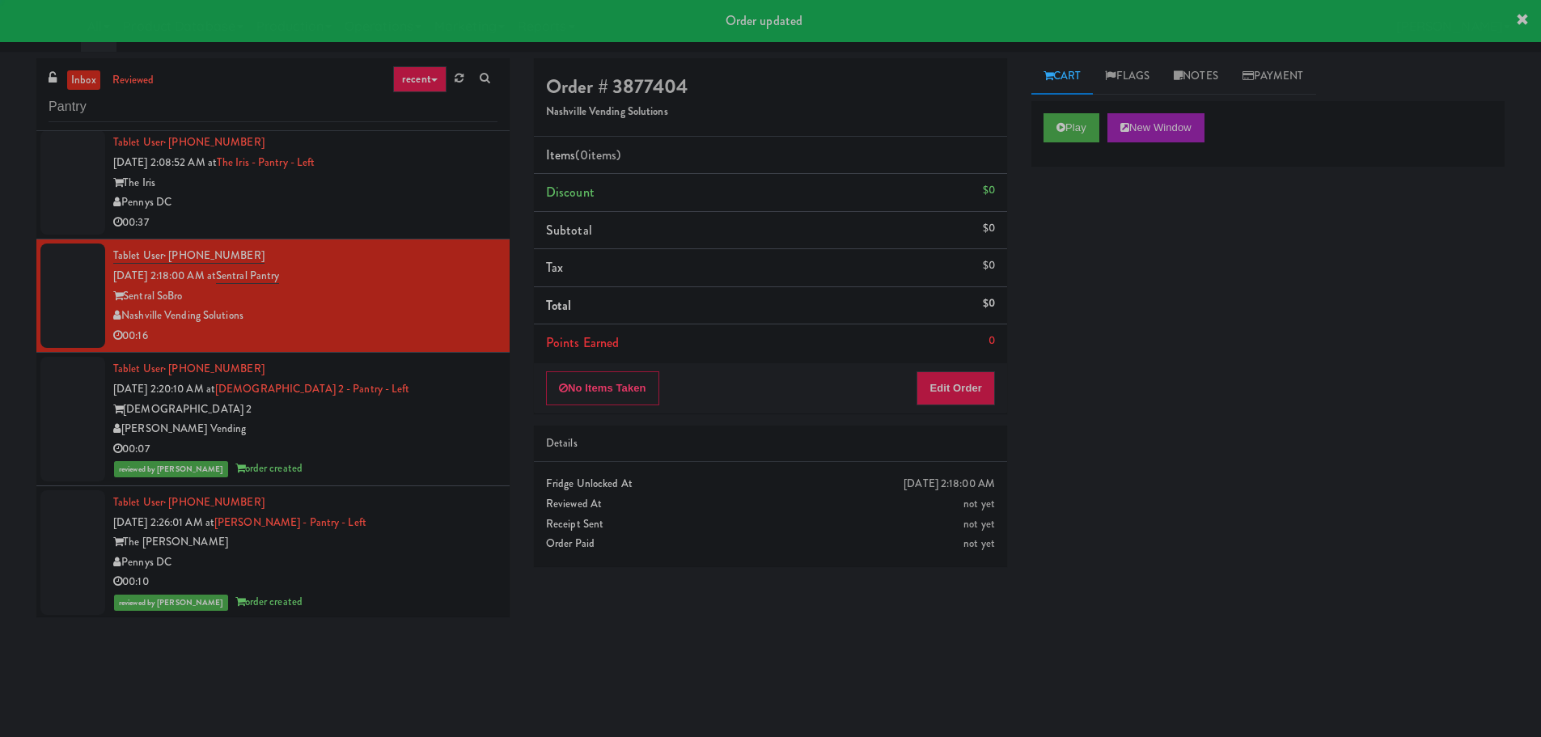
scroll to position [2496, 0]
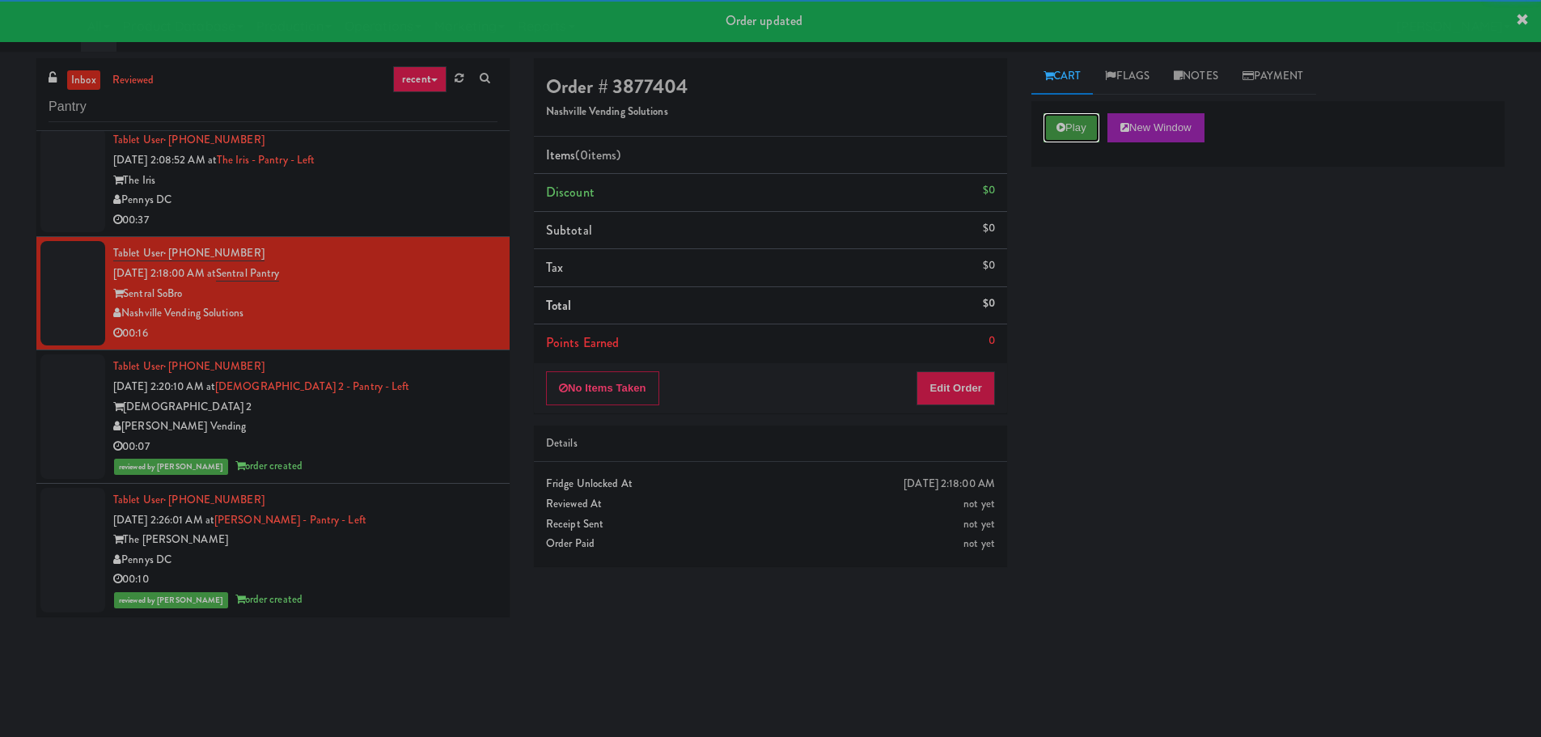
click at [1095, 120] on button "Play" at bounding box center [1071, 127] width 56 height 29
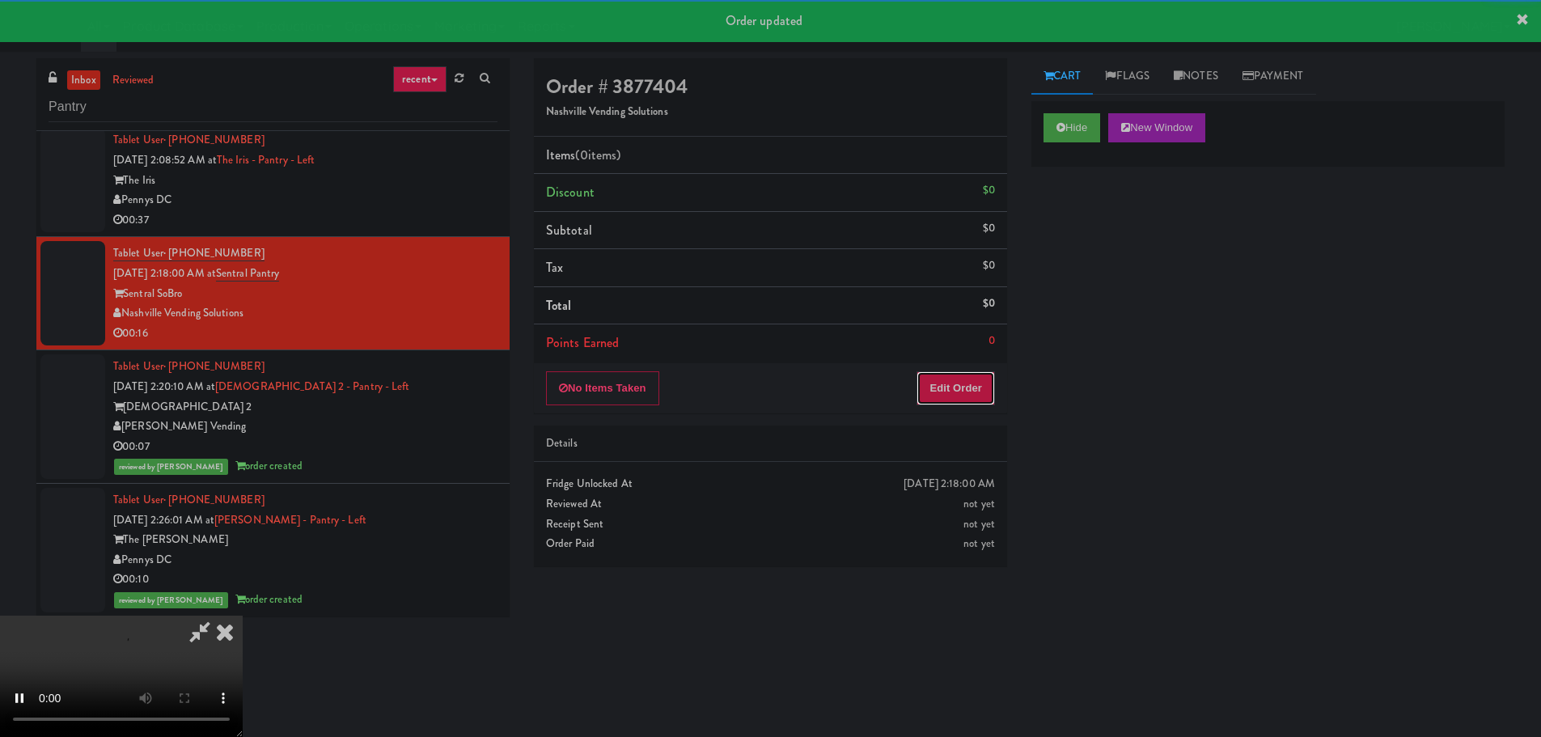
click at [951, 383] on button "Edit Order" at bounding box center [955, 388] width 78 height 34
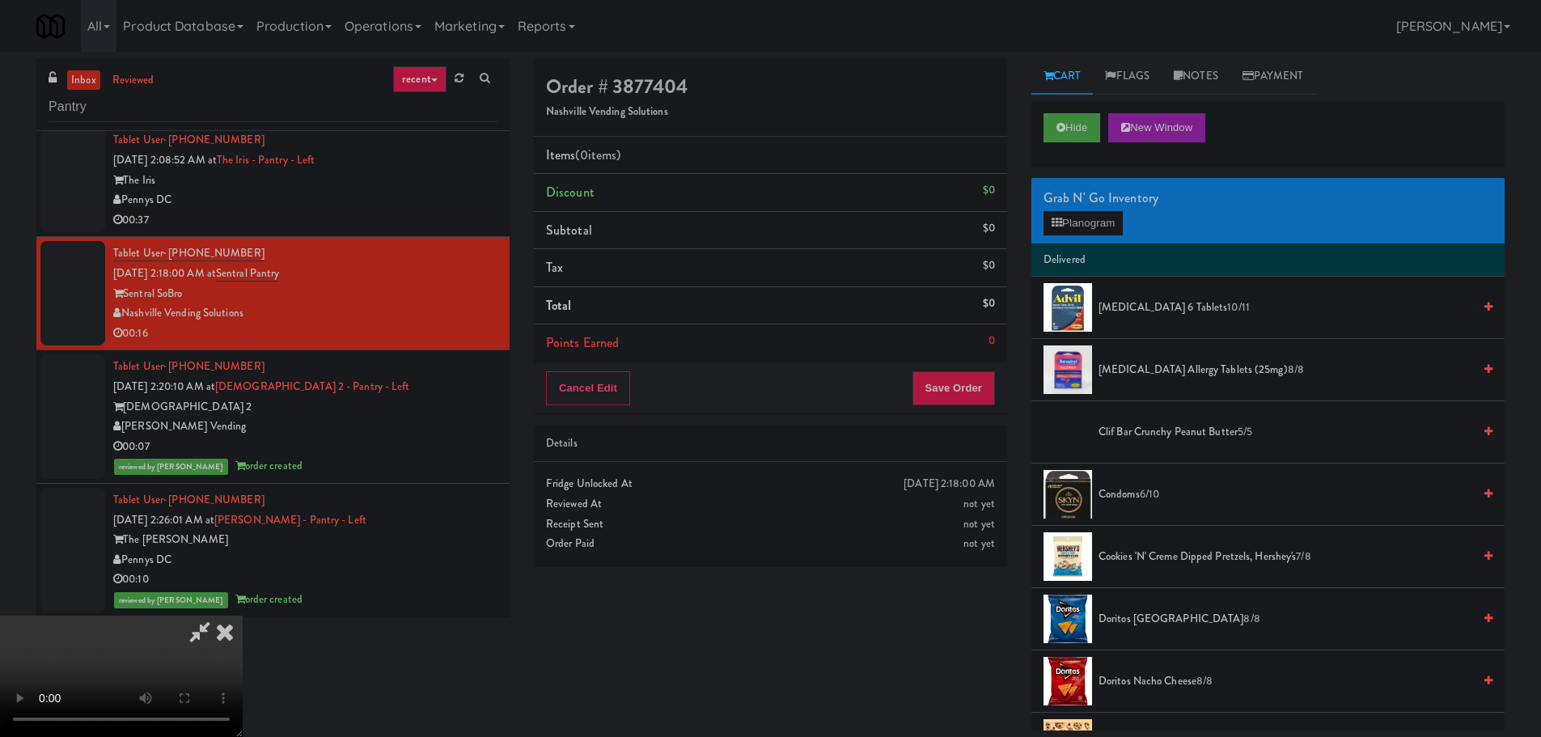
scroll to position [0, 0]
click at [243, 615] on video at bounding box center [121, 675] width 243 height 121
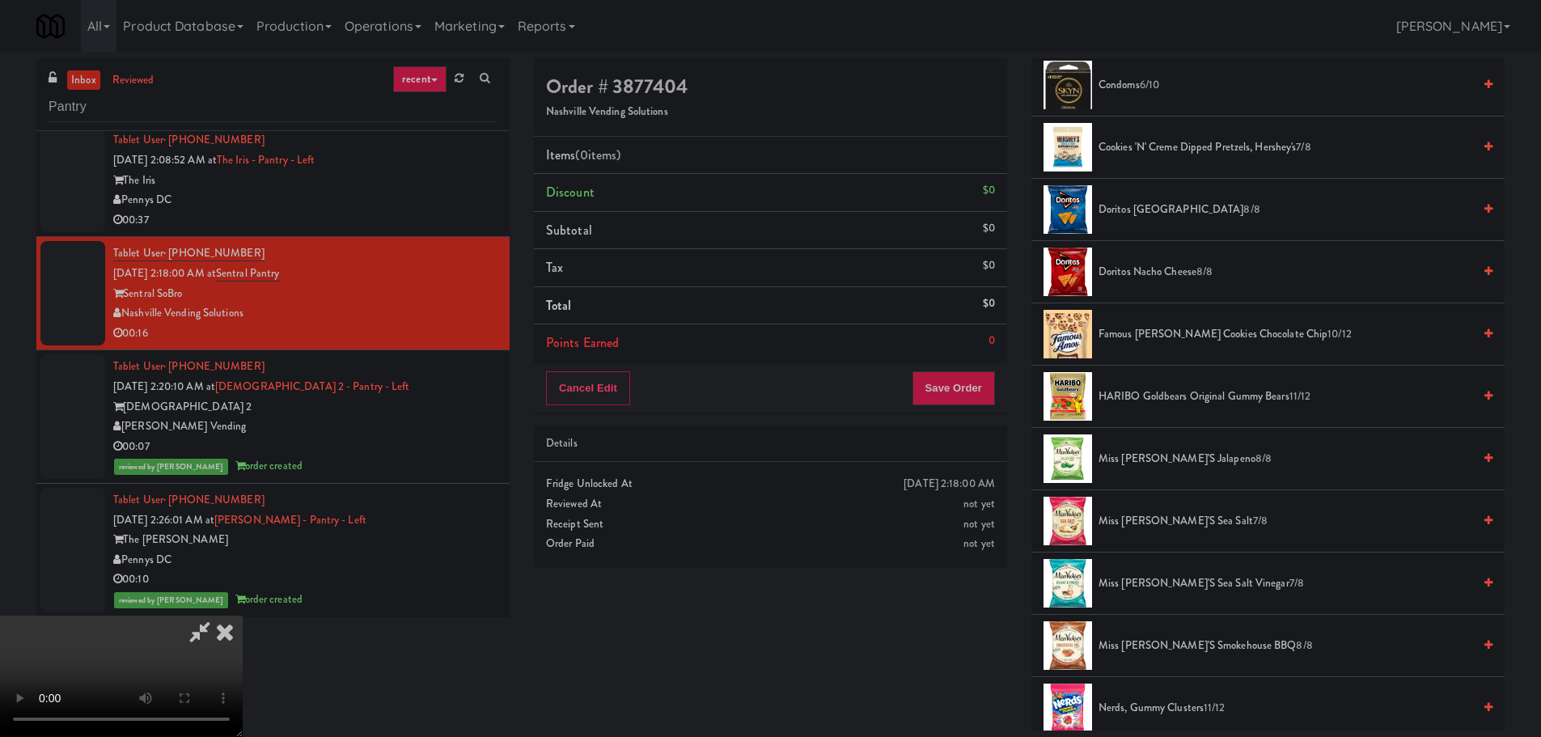
scroll to position [404, 0]
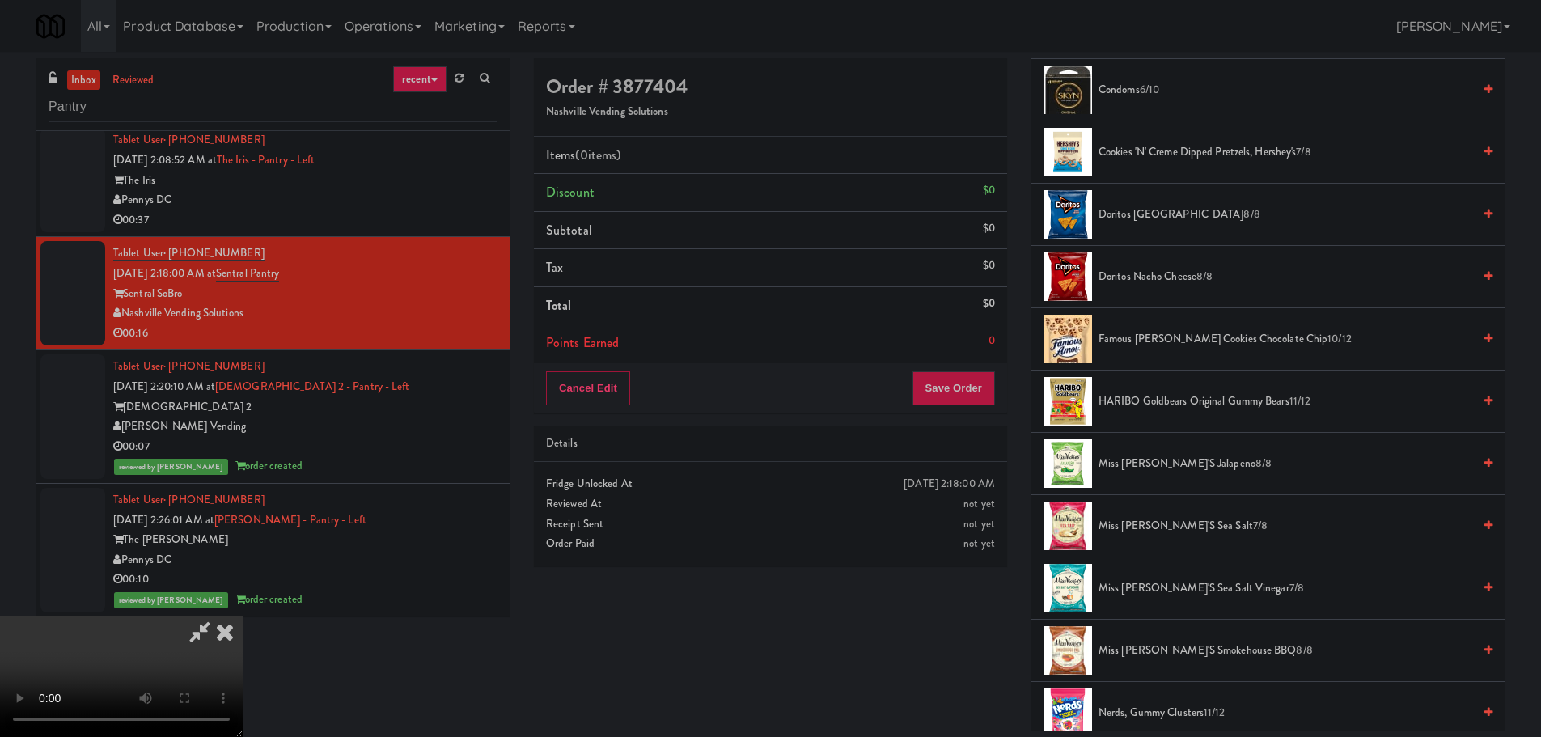
click at [1162, 341] on span "Famous [PERSON_NAME] Cookies Chocolate Chip 10/12" at bounding box center [1285, 339] width 374 height 20
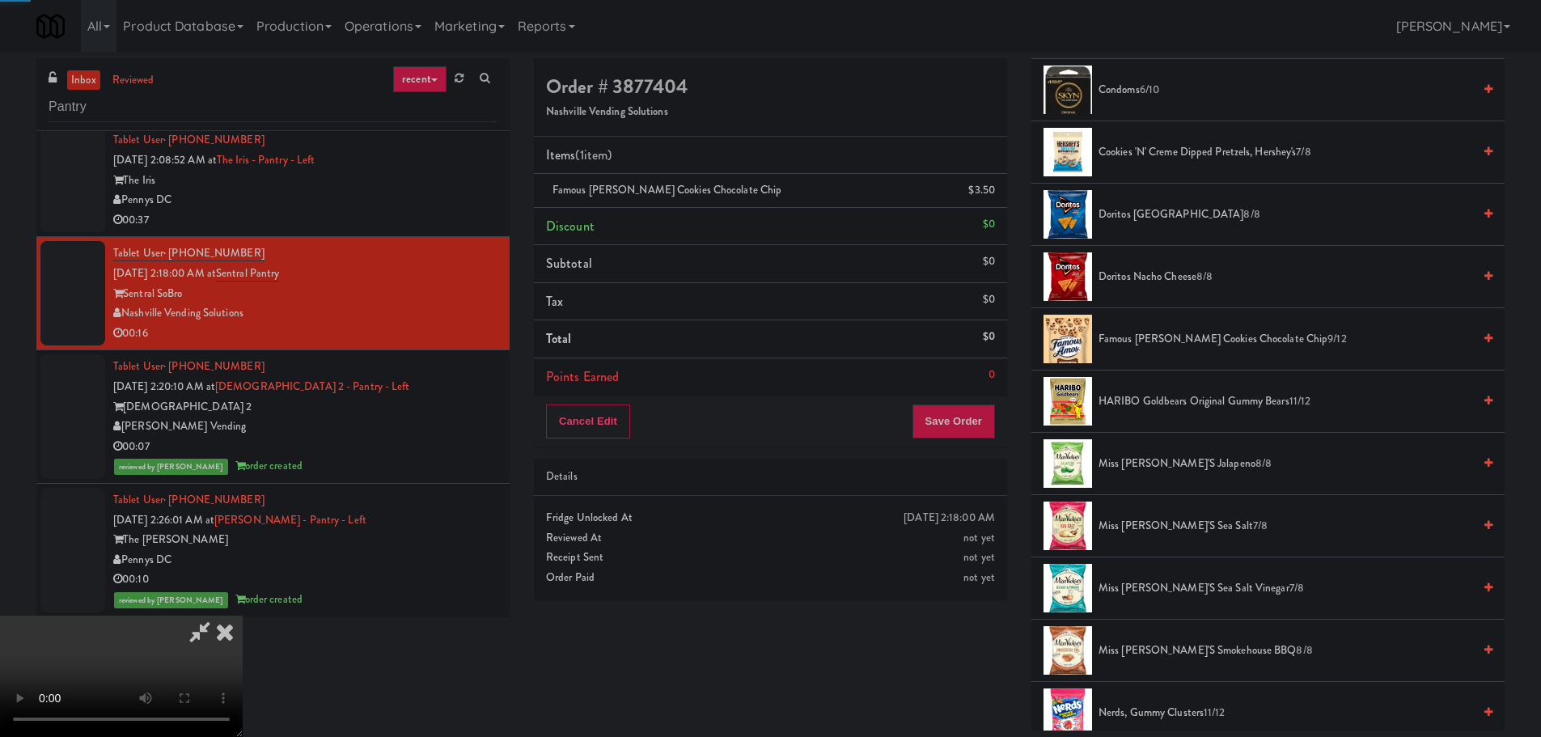
click at [243, 615] on video at bounding box center [121, 675] width 243 height 121
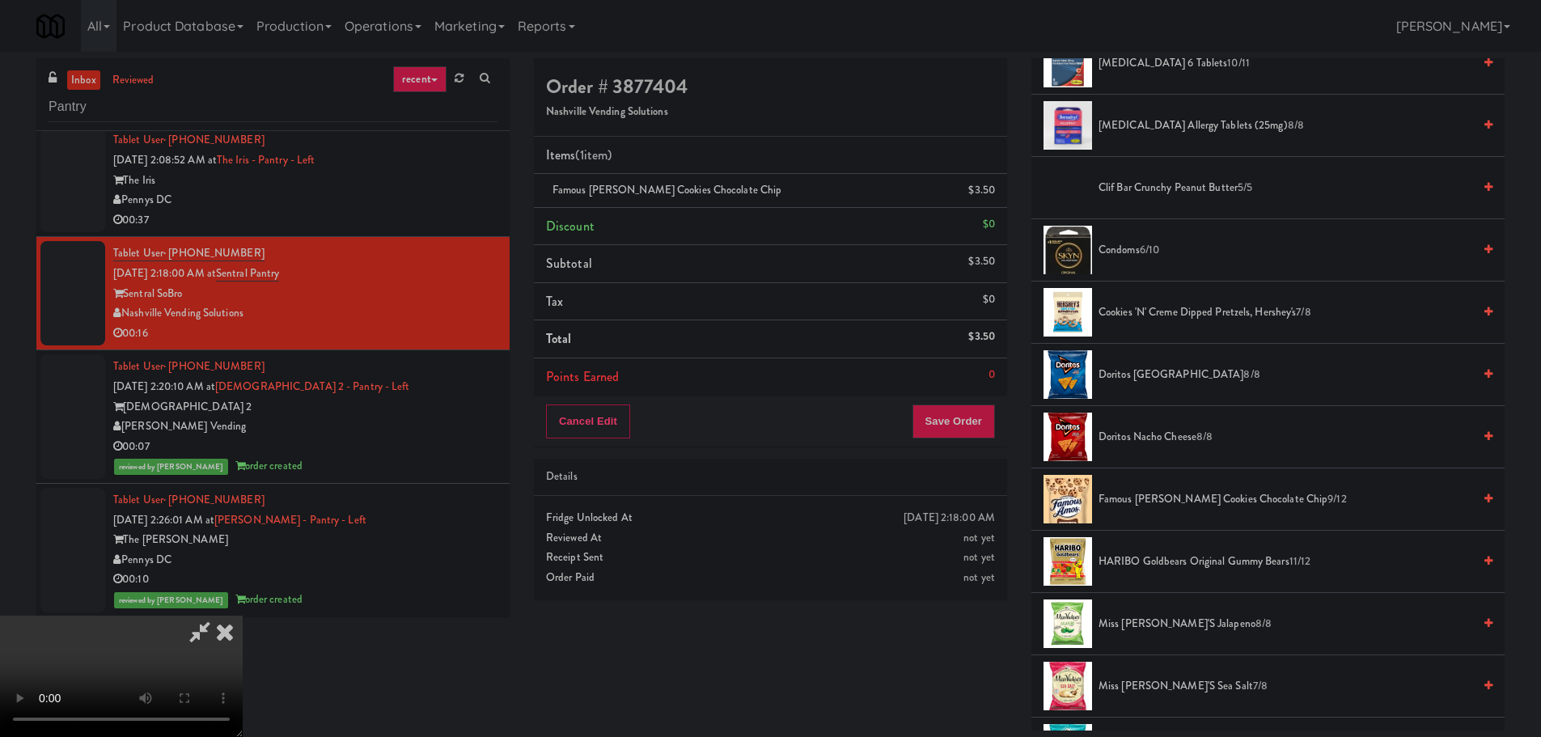
scroll to position [0, 0]
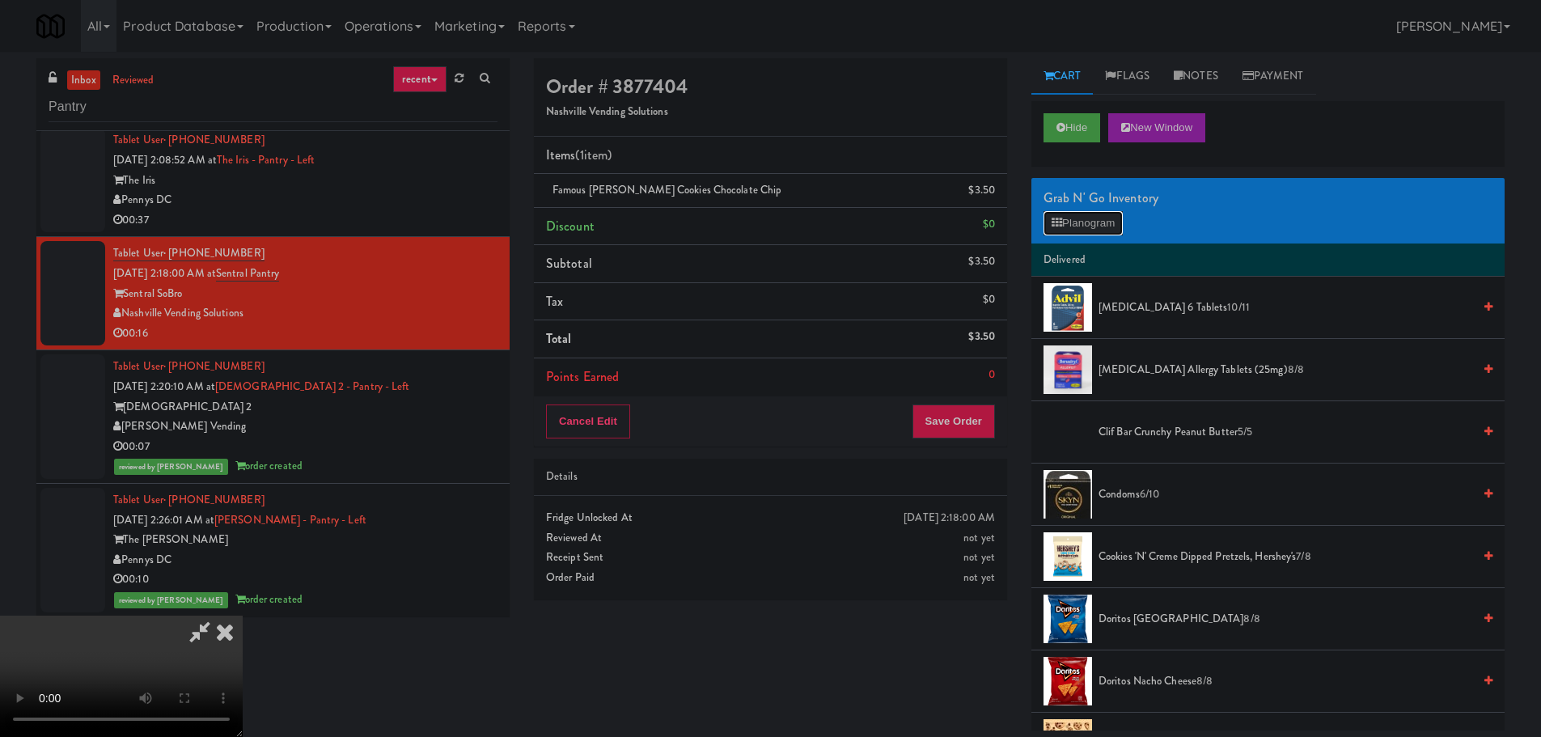
click at [1083, 227] on button "Planogram" at bounding box center [1082, 223] width 79 height 24
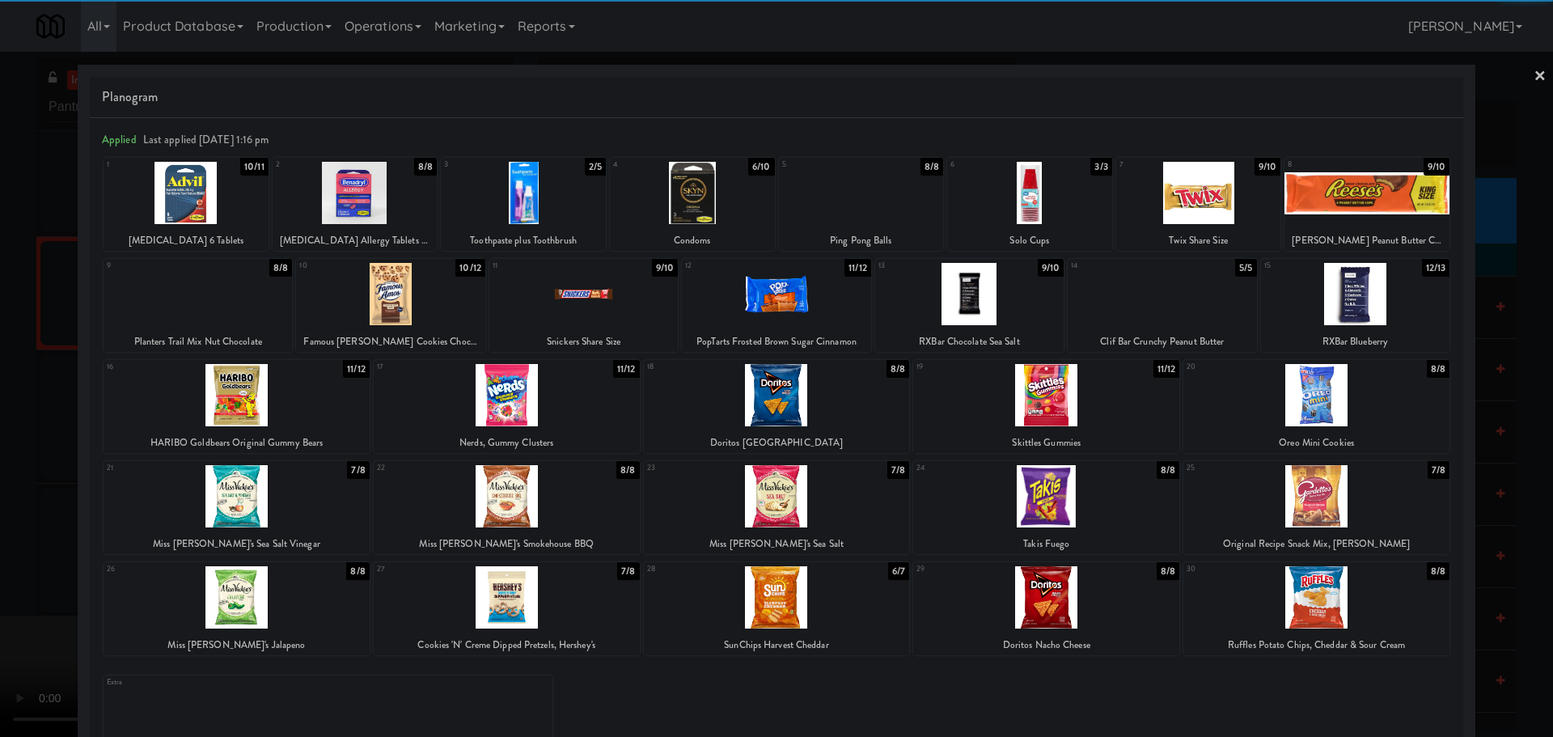
click at [620, 300] on div at bounding box center [583, 294] width 188 height 62
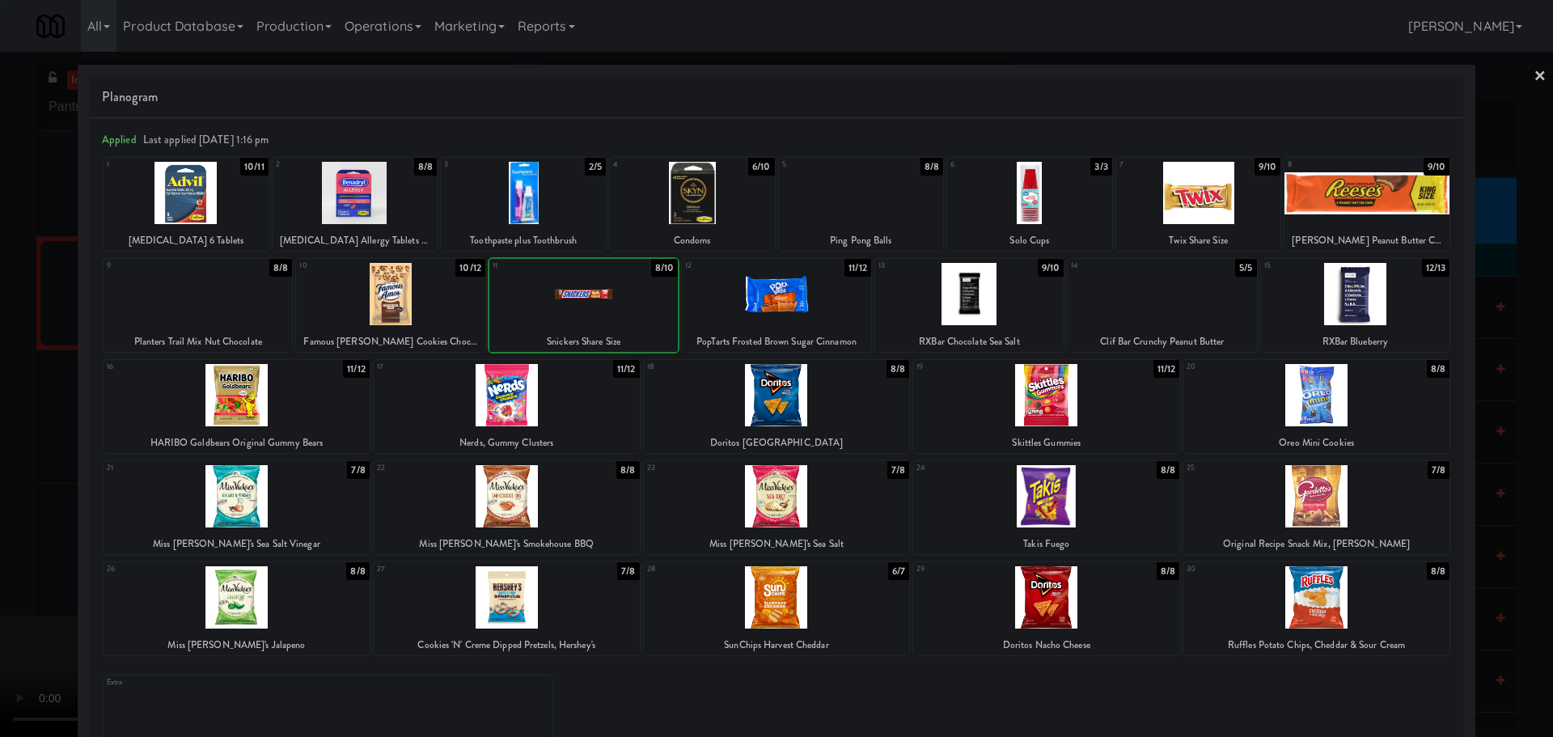
click at [0, 467] on div at bounding box center [776, 368] width 1553 height 737
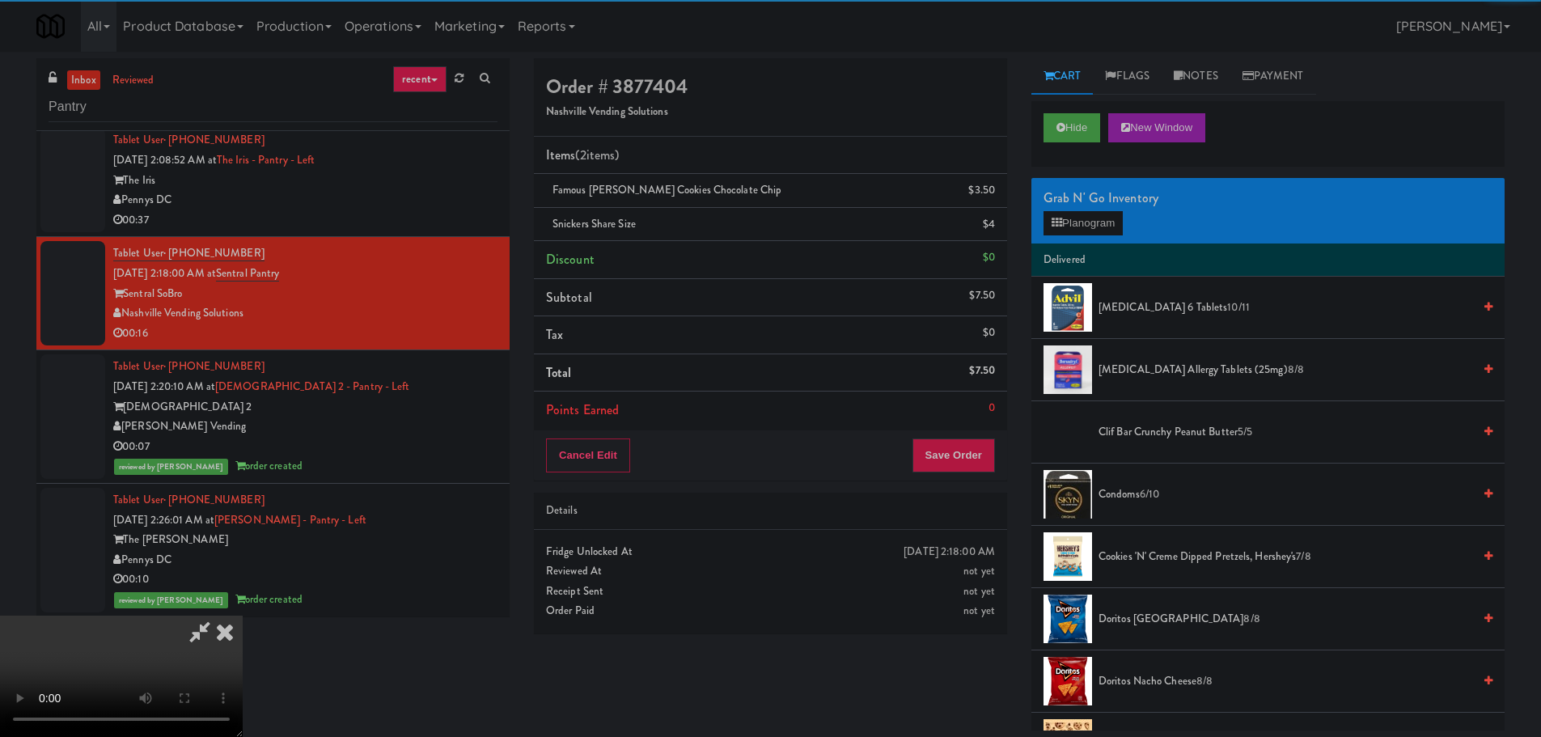
click at [243, 615] on video at bounding box center [121, 675] width 243 height 121
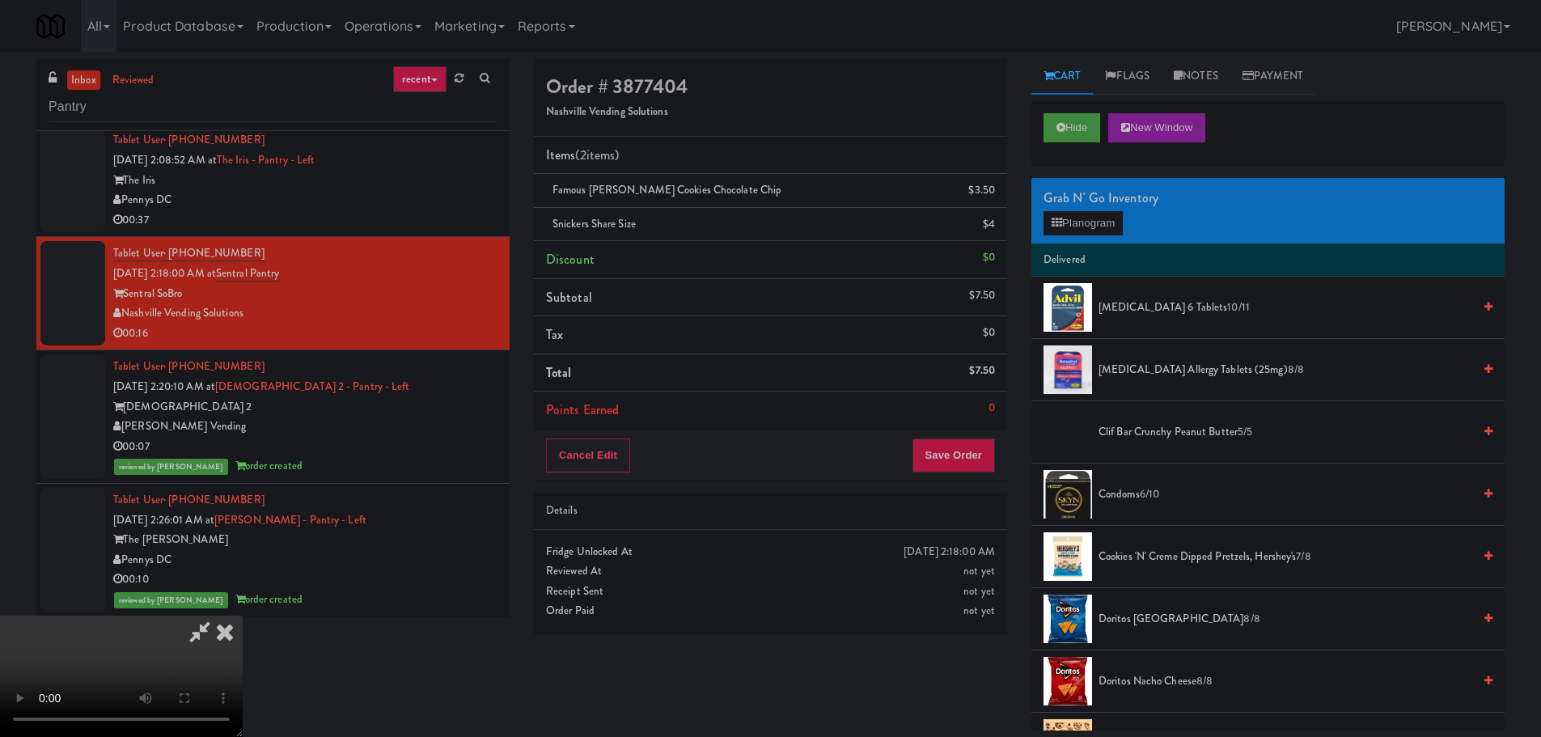
scroll to position [278, 0]
click at [960, 452] on button "Save Order" at bounding box center [953, 455] width 82 height 34
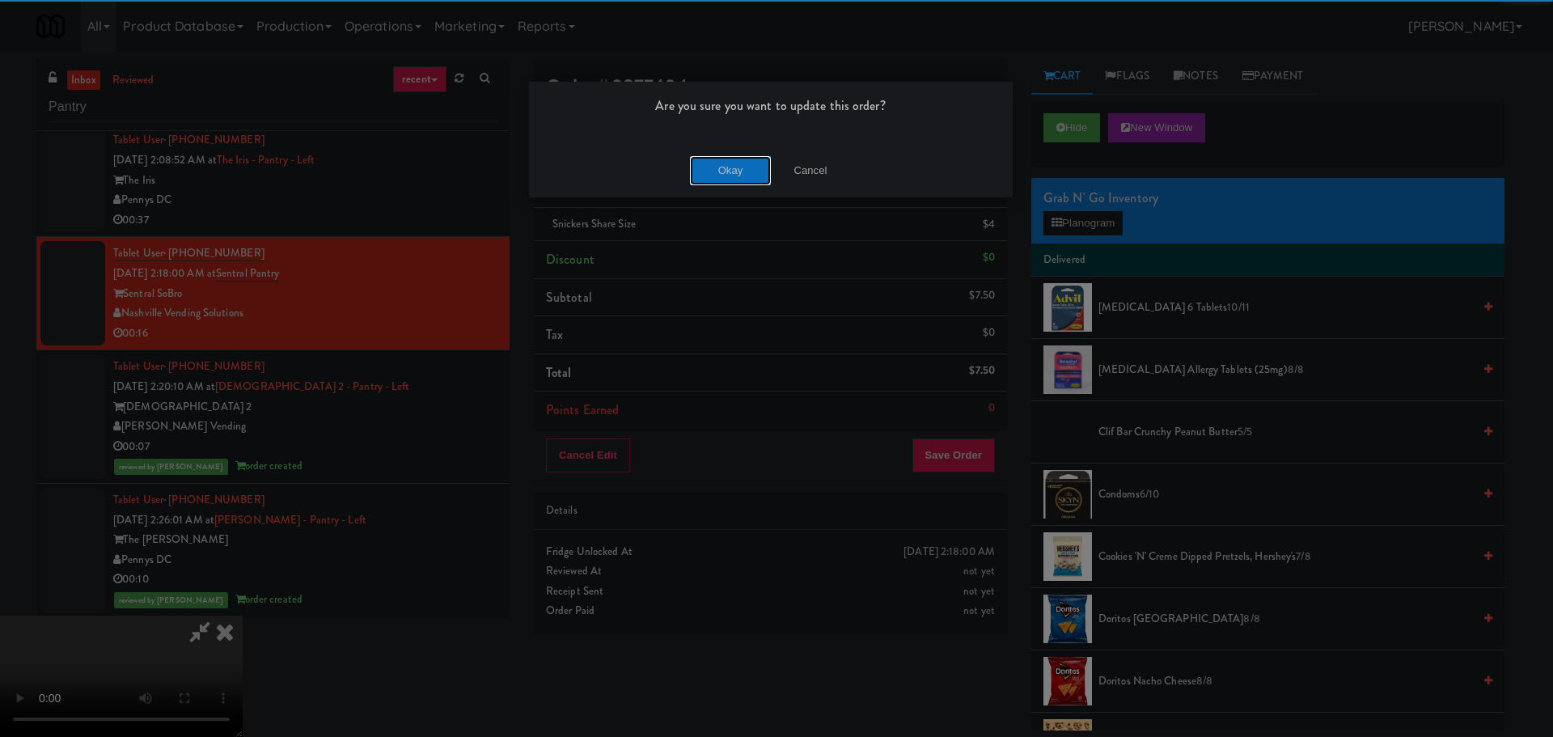
click at [708, 171] on button "Okay" at bounding box center [730, 170] width 81 height 29
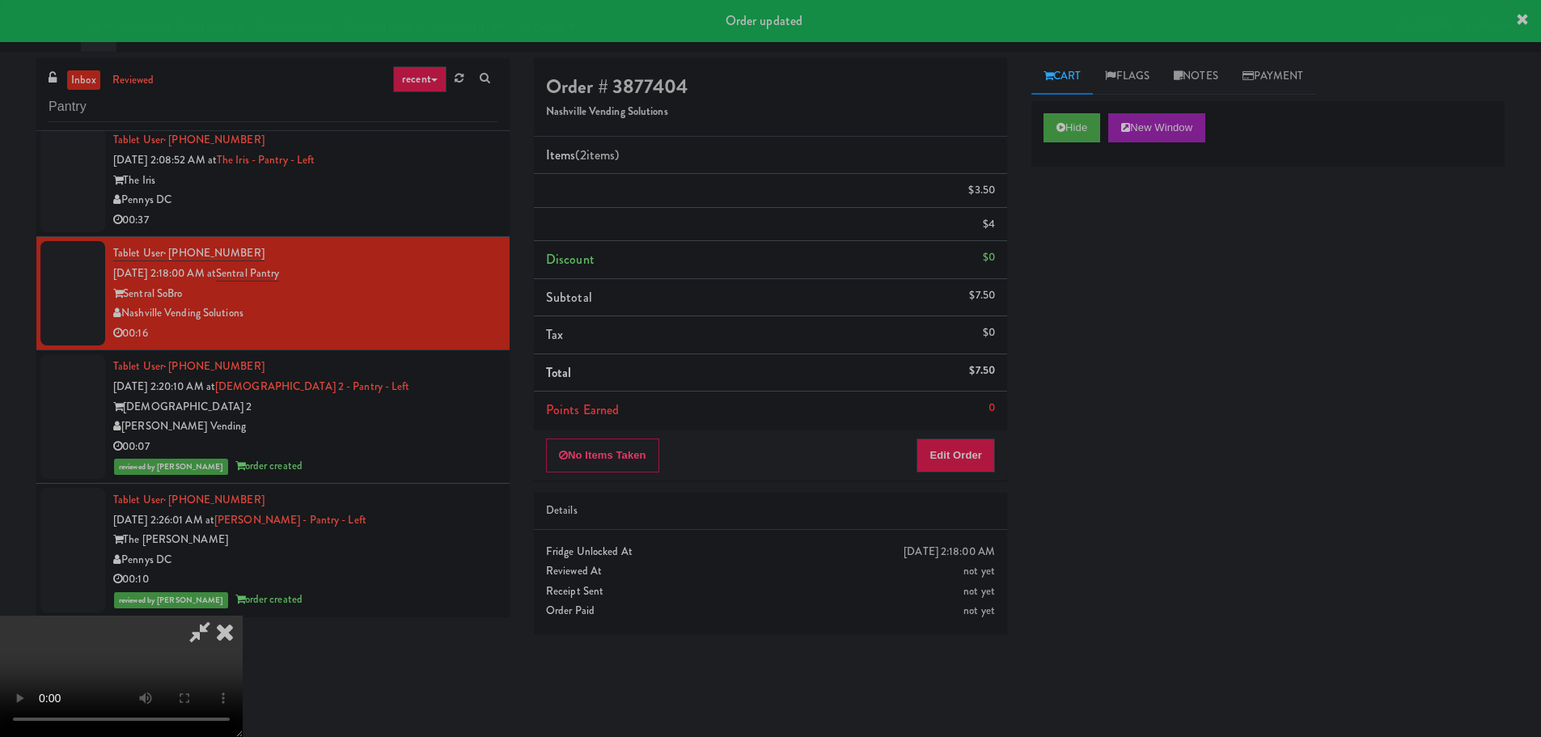
scroll to position [0, 0]
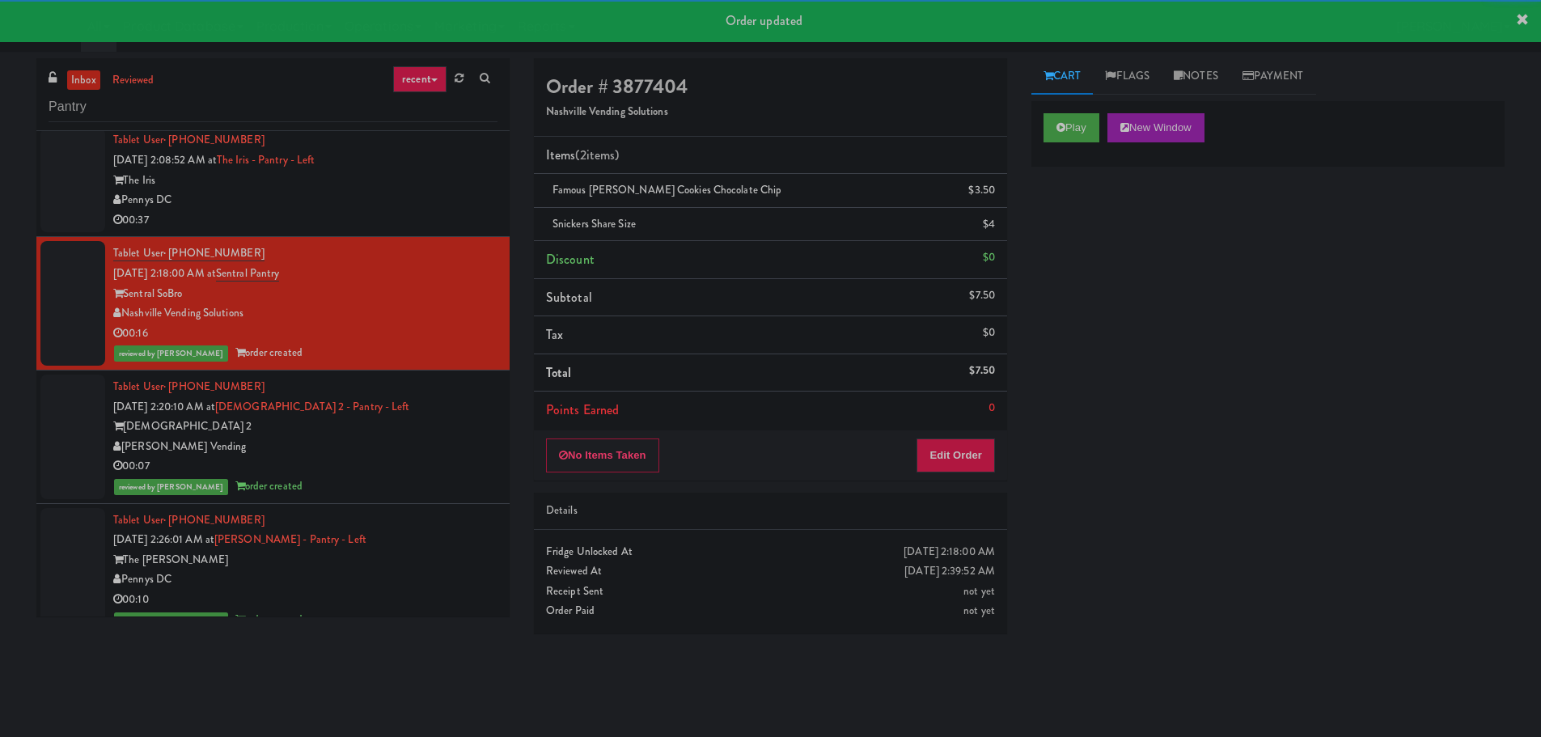
click at [445, 208] on div "Pennys DC" at bounding box center [305, 200] width 384 height 20
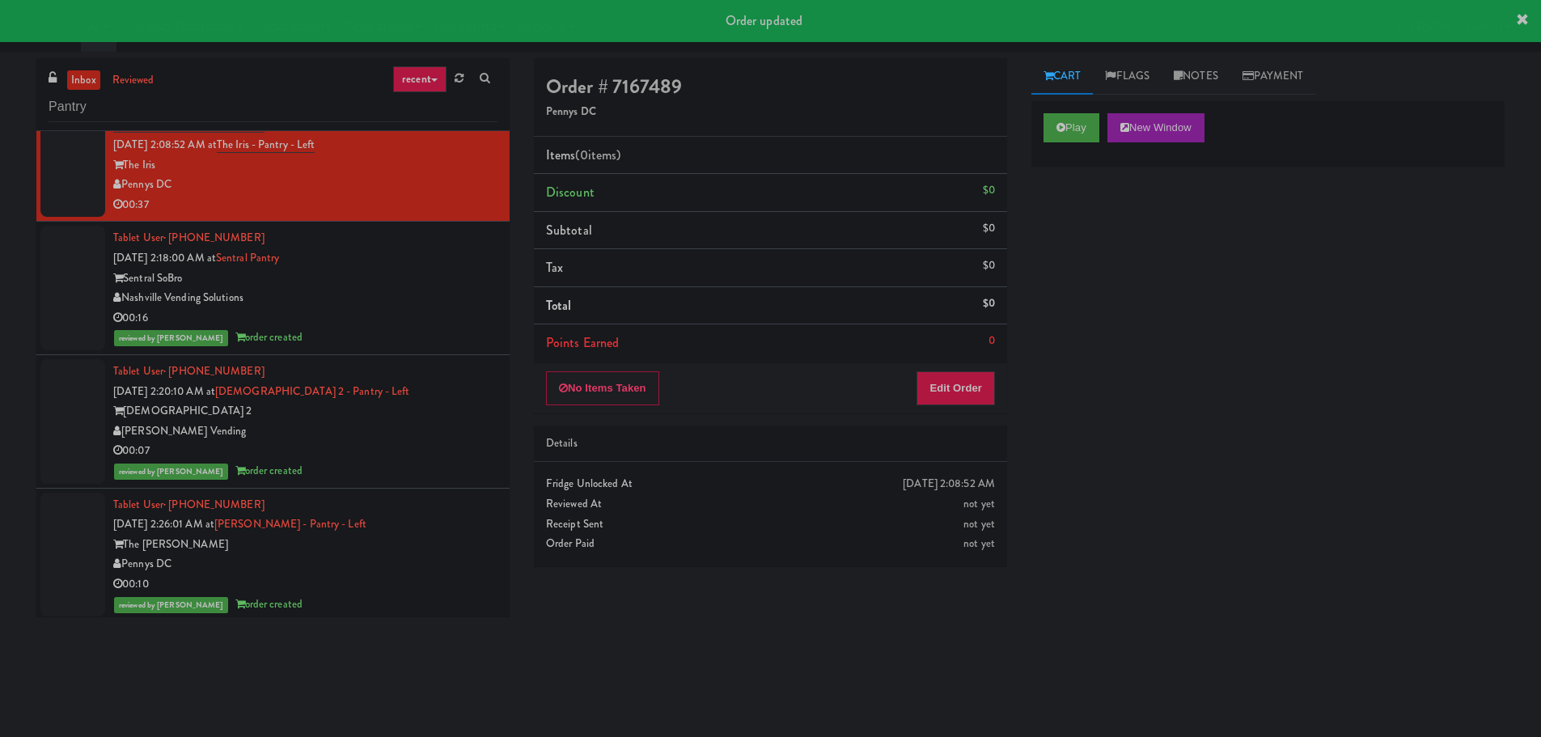
scroll to position [2515, 0]
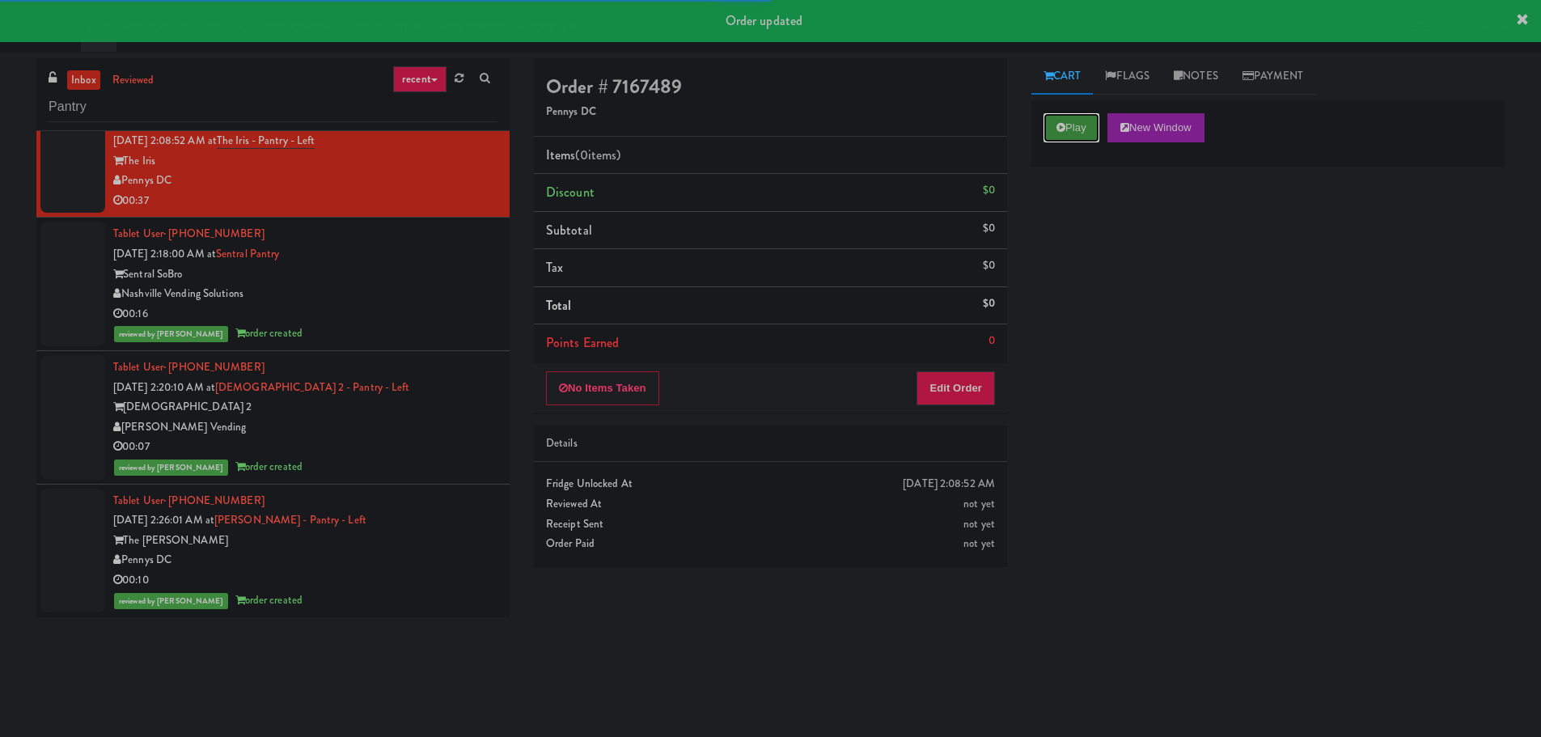
click at [1075, 125] on button "Play" at bounding box center [1071, 127] width 56 height 29
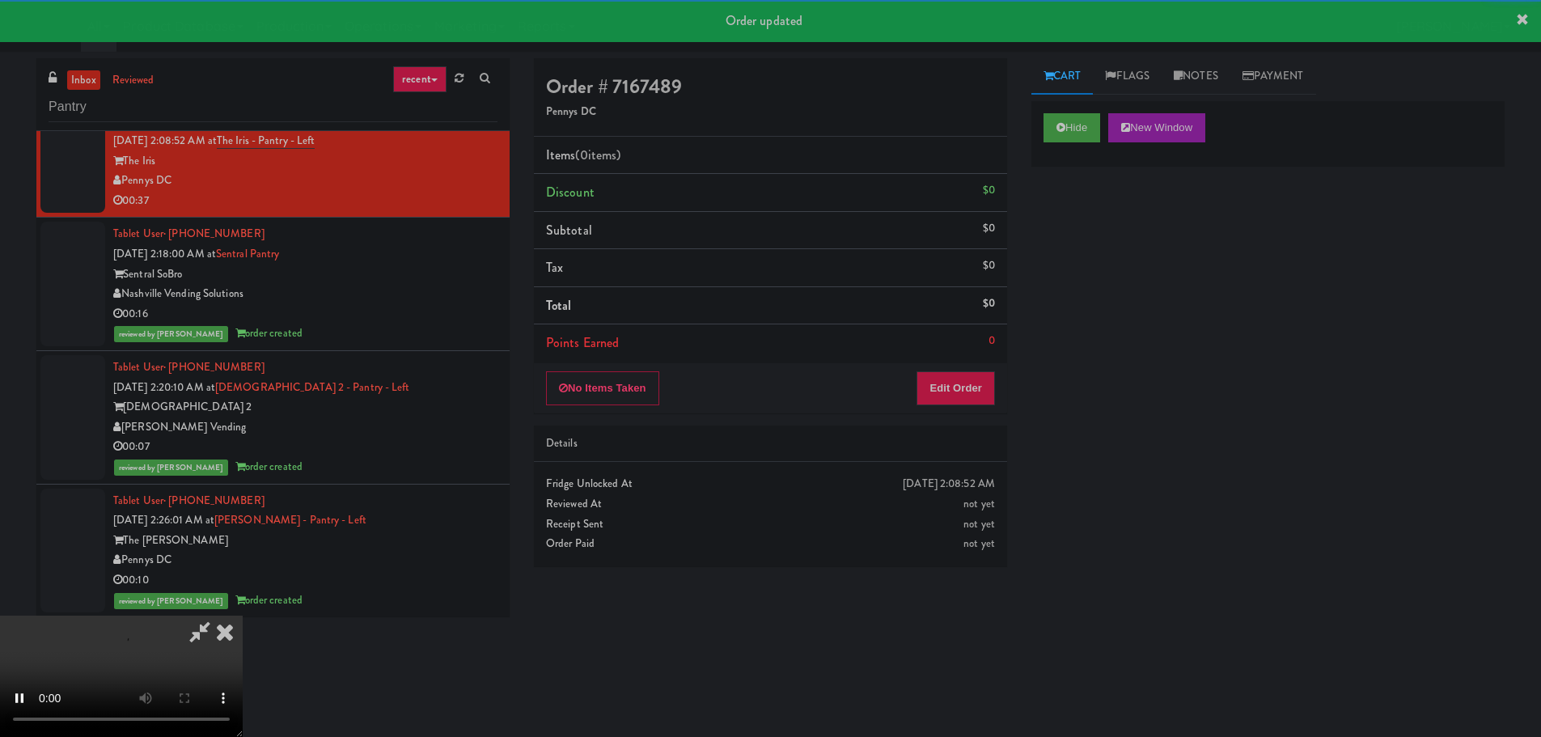
click at [953, 366] on div "No Items Taken Edit Order" at bounding box center [770, 388] width 473 height 50
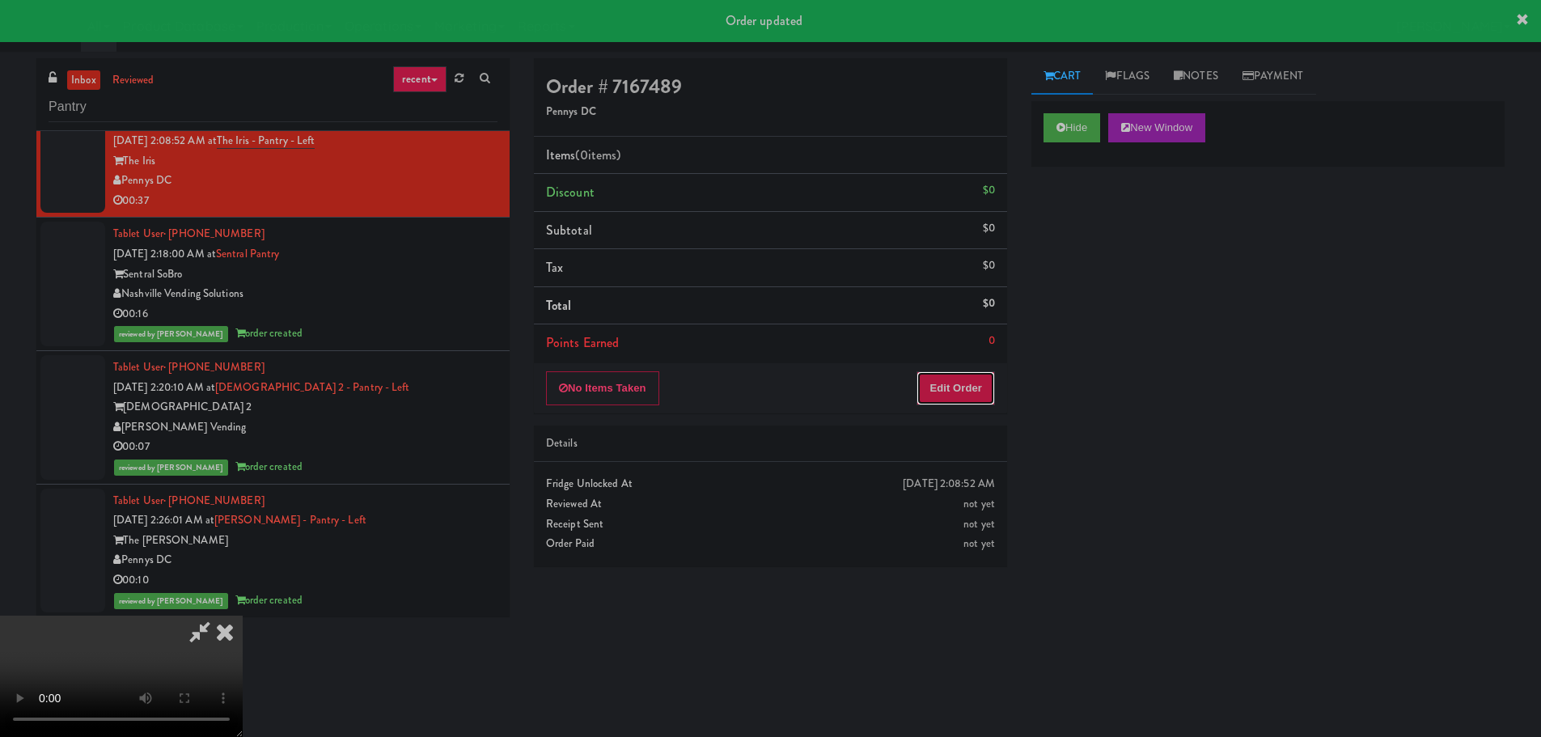
click at [956, 378] on button "Edit Order" at bounding box center [955, 388] width 78 height 34
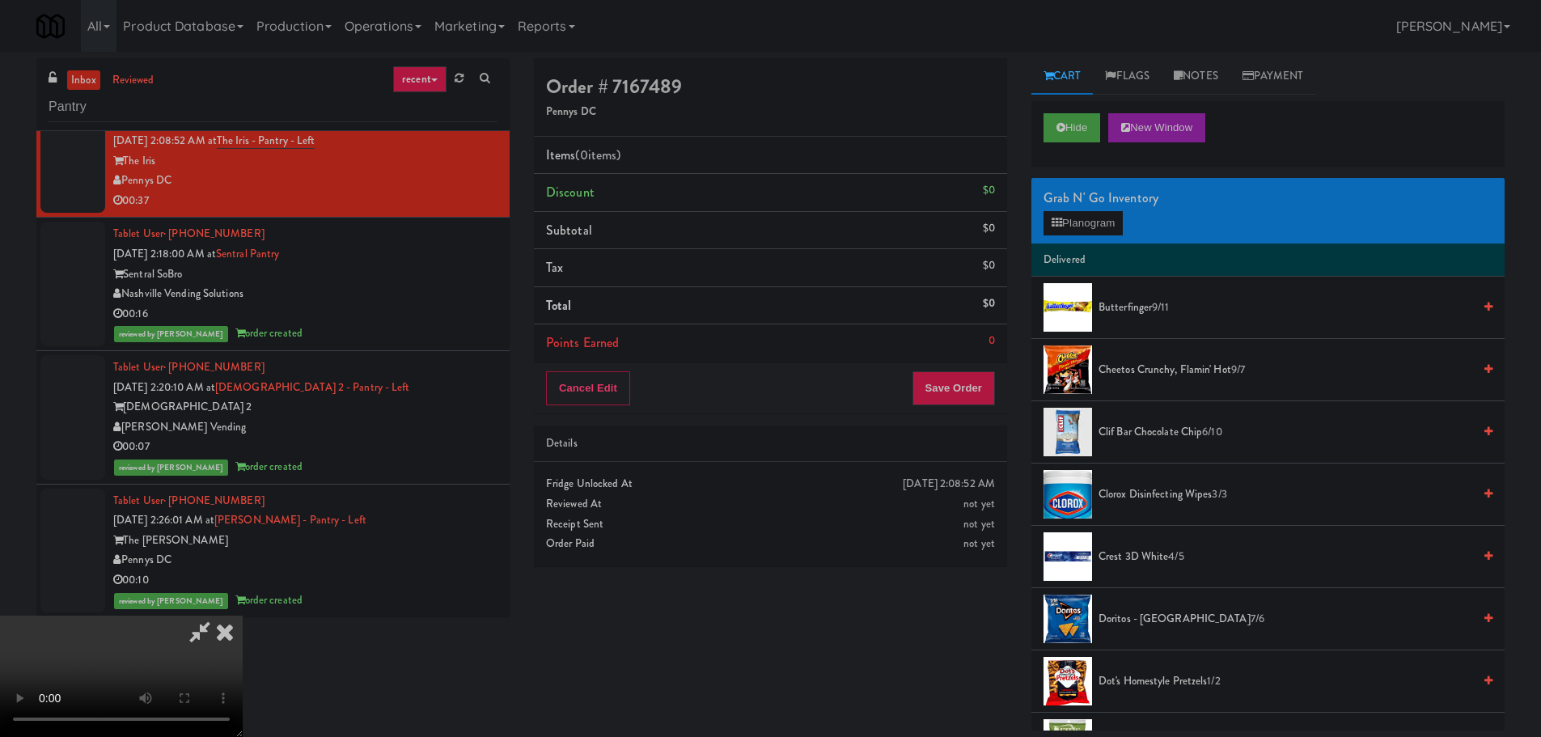
click at [243, 615] on video at bounding box center [121, 675] width 243 height 121
click at [1106, 224] on button "Planogram" at bounding box center [1082, 223] width 79 height 24
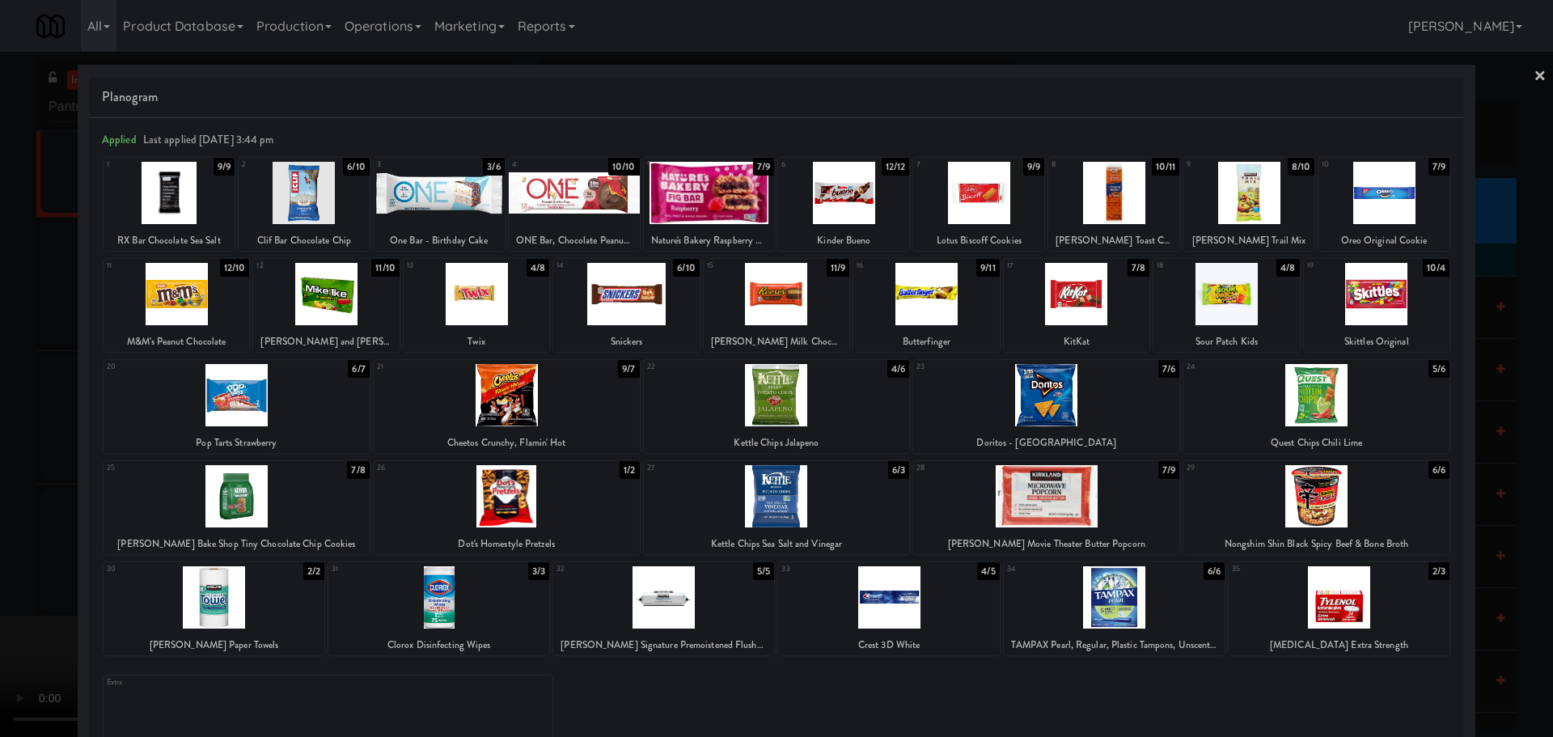
click at [0, 454] on div at bounding box center [776, 368] width 1553 height 737
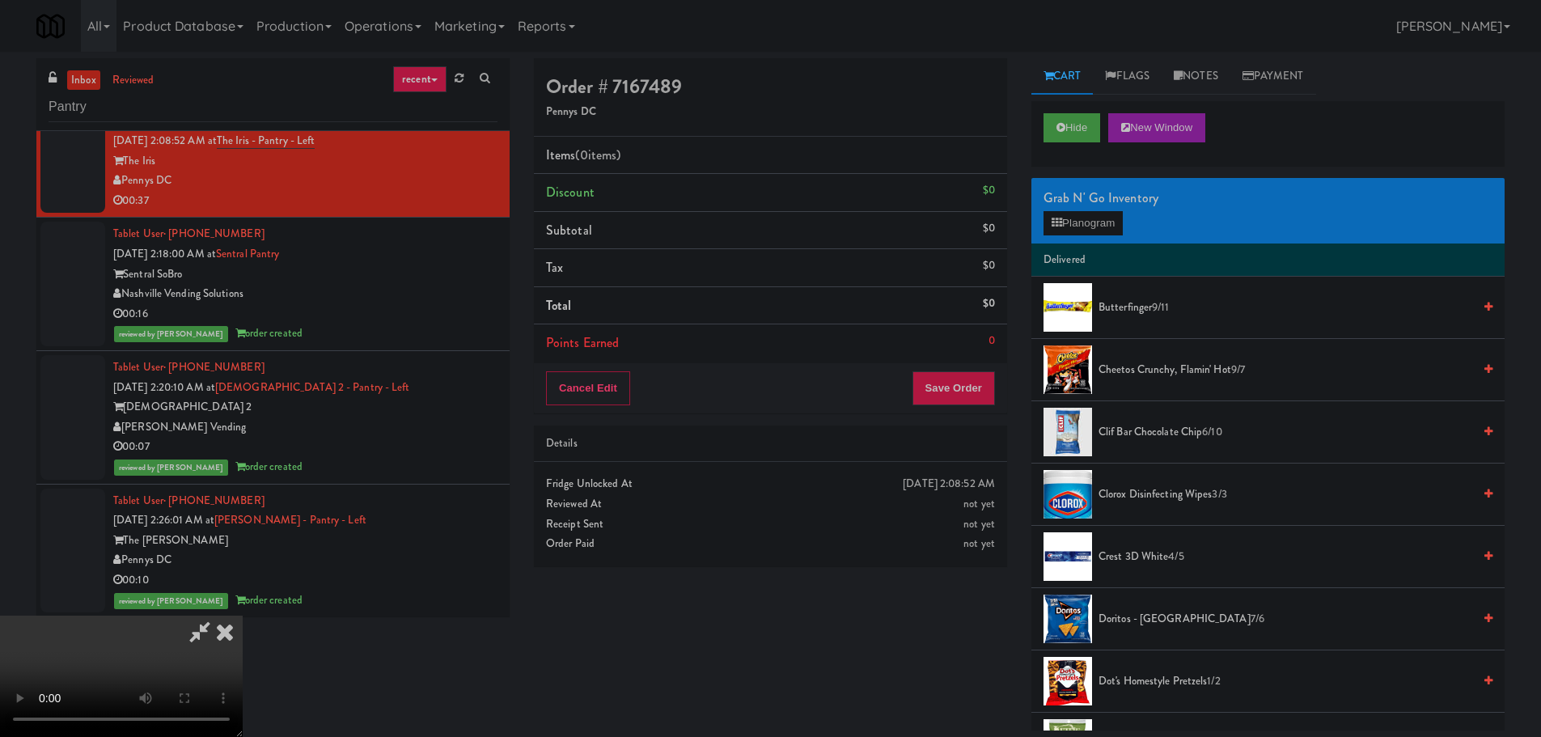
click at [243, 615] on video at bounding box center [121, 675] width 243 height 121
click at [1112, 218] on button "Planogram" at bounding box center [1082, 223] width 79 height 24
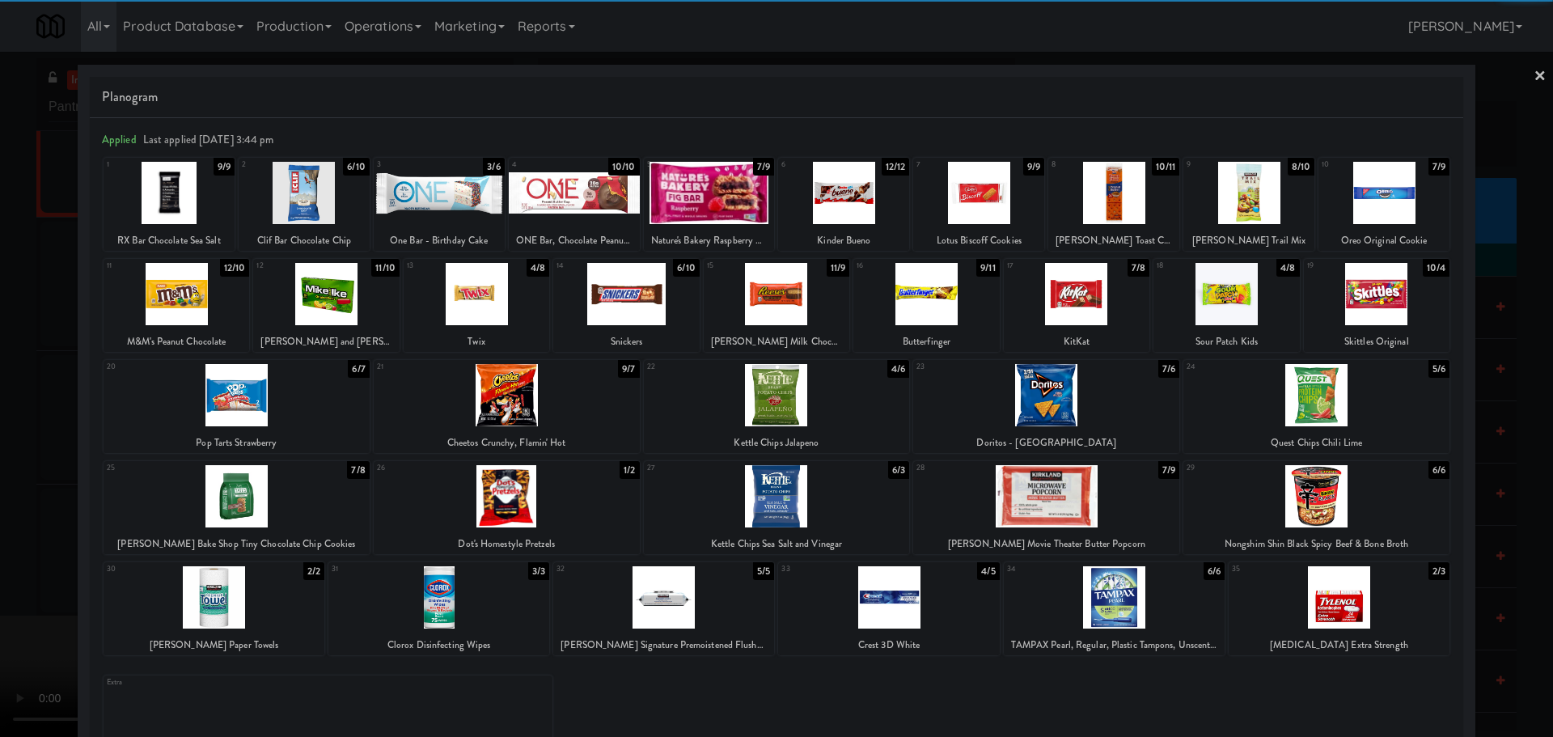
click at [814, 409] on div at bounding box center [777, 395] width 266 height 62
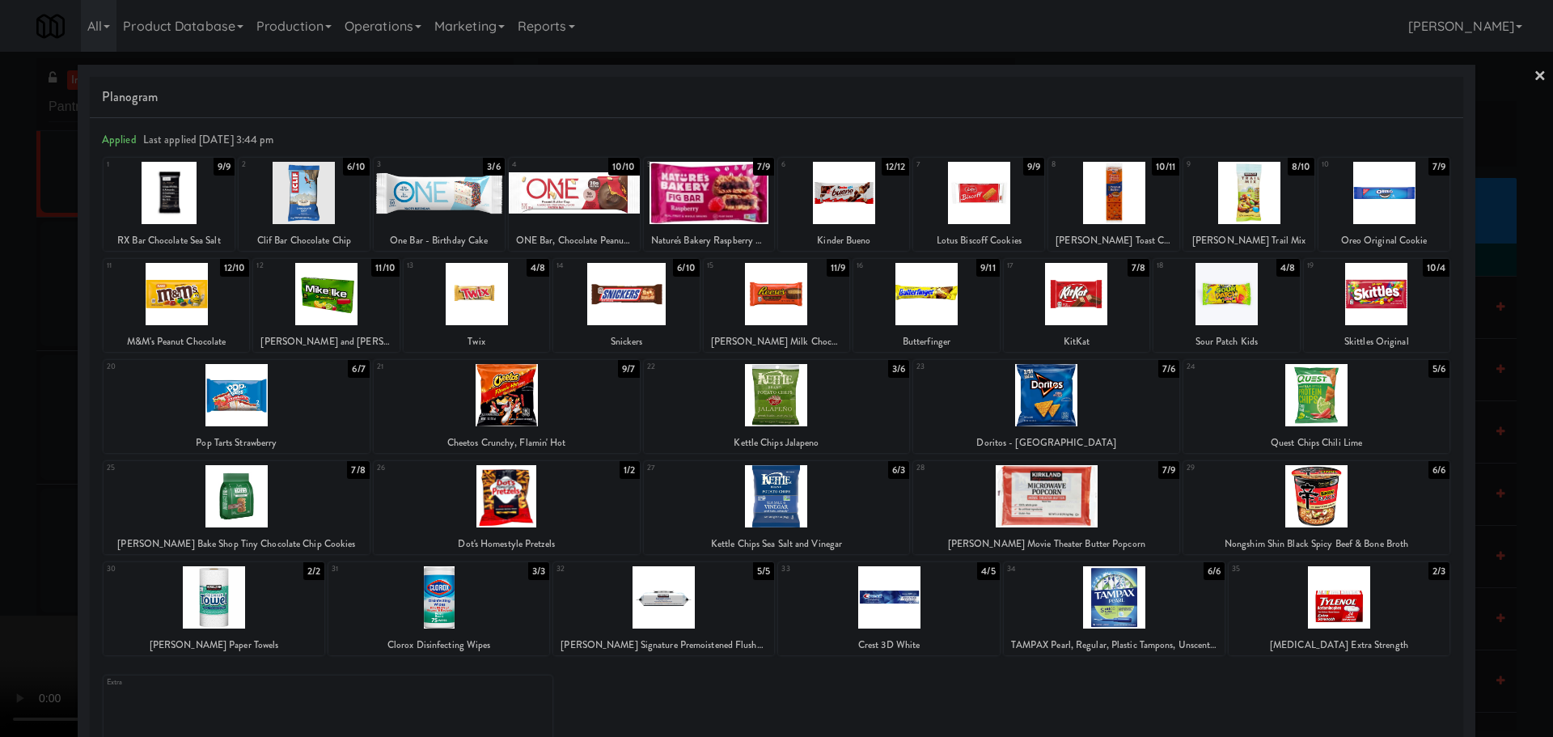
click at [44, 497] on div at bounding box center [776, 368] width 1553 height 737
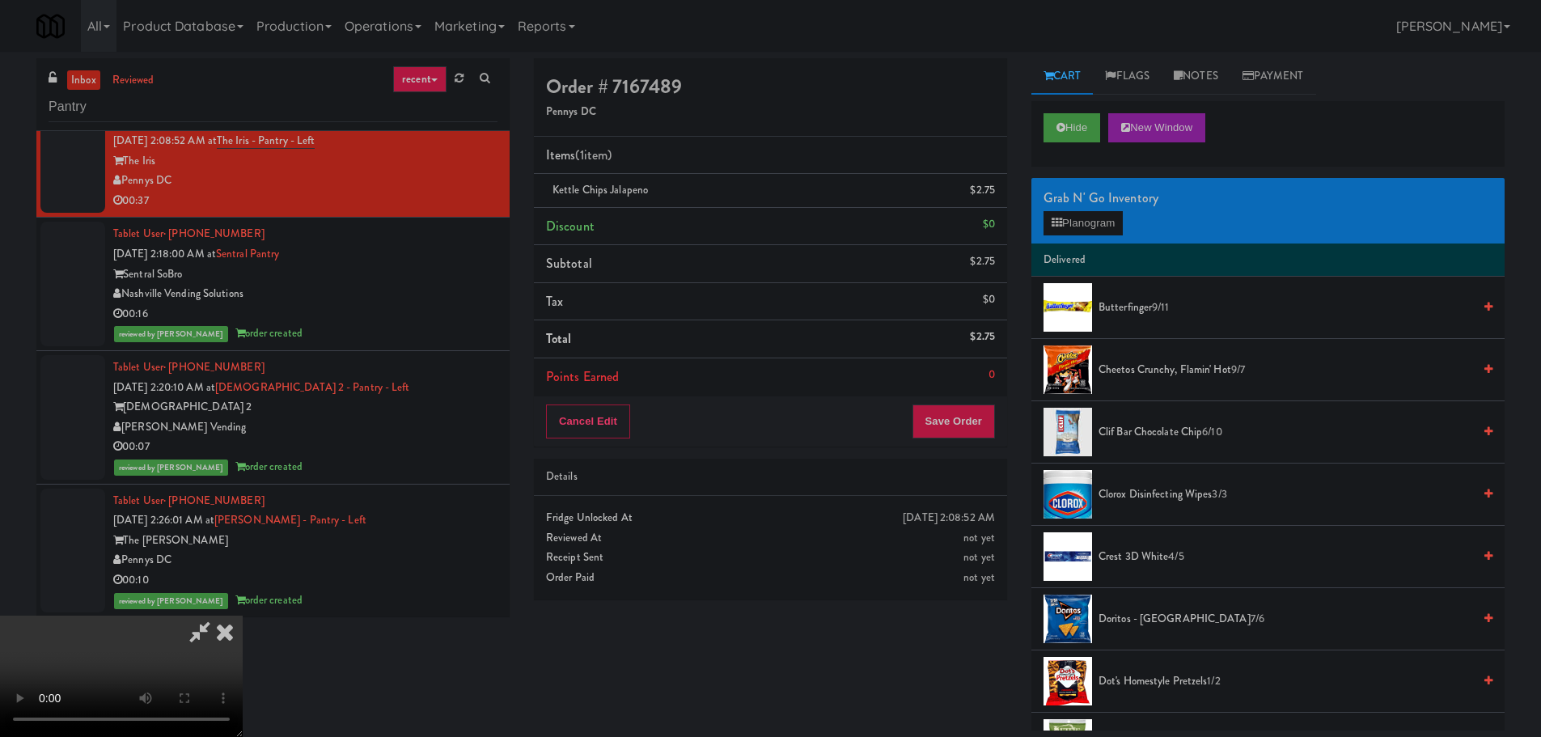
click at [243, 615] on video at bounding box center [121, 675] width 243 height 121
drag, startPoint x: 691, startPoint y: 501, endPoint x: 716, endPoint y: 503, distance: 25.1
click at [243, 615] on video at bounding box center [121, 675] width 243 height 121
click at [1069, 222] on button "Planogram" at bounding box center [1082, 223] width 79 height 24
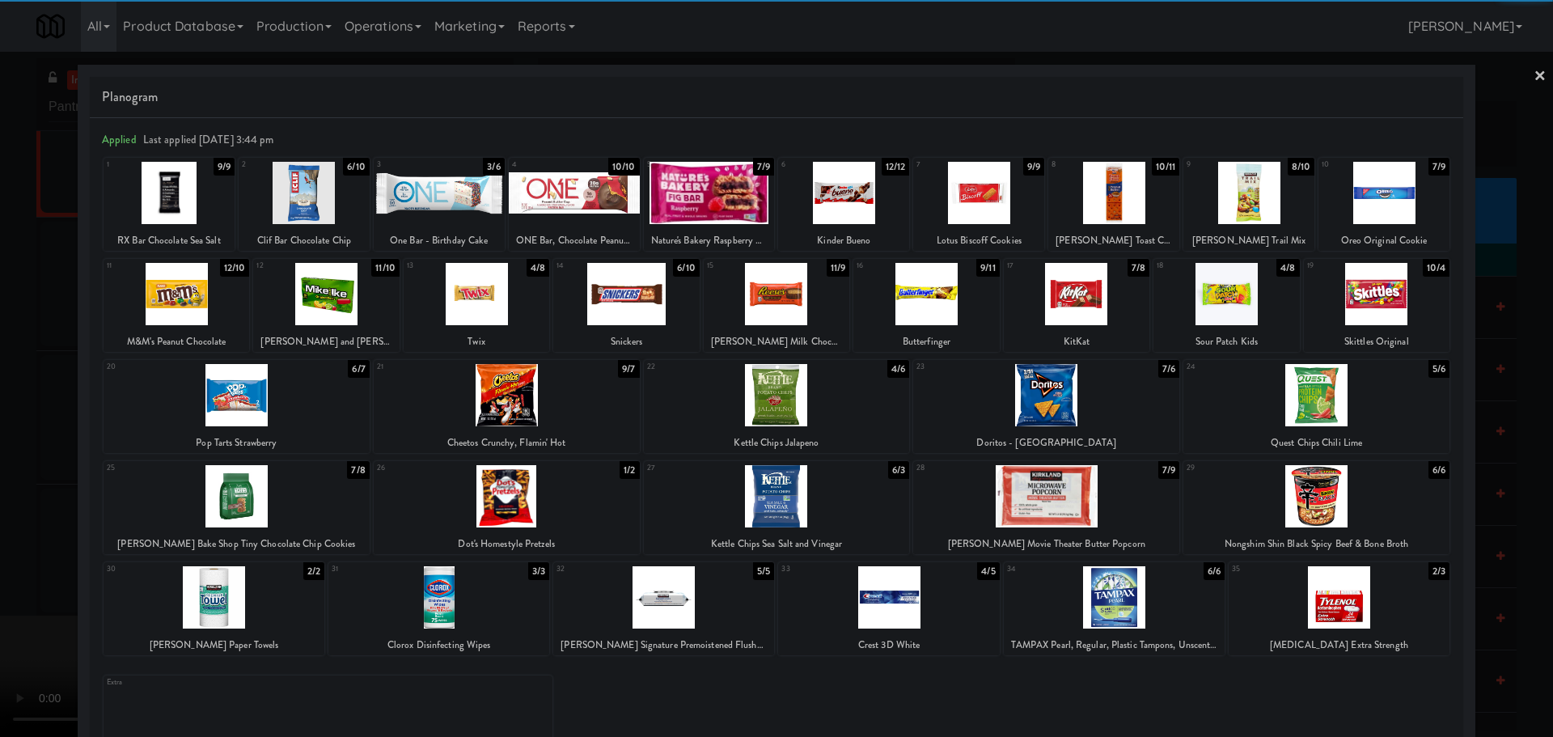
click at [557, 396] on div at bounding box center [507, 395] width 266 height 62
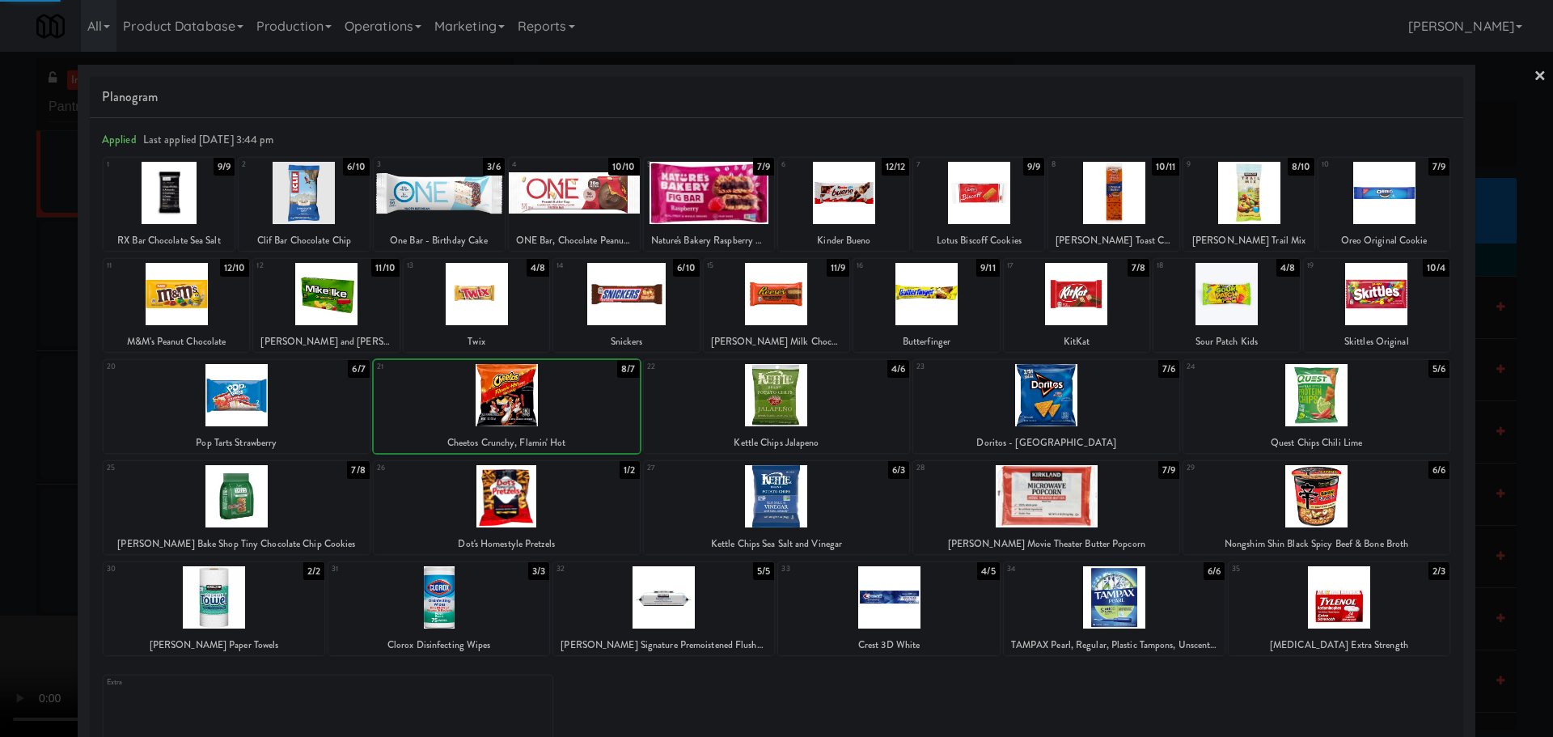
click at [2, 553] on div at bounding box center [776, 368] width 1553 height 737
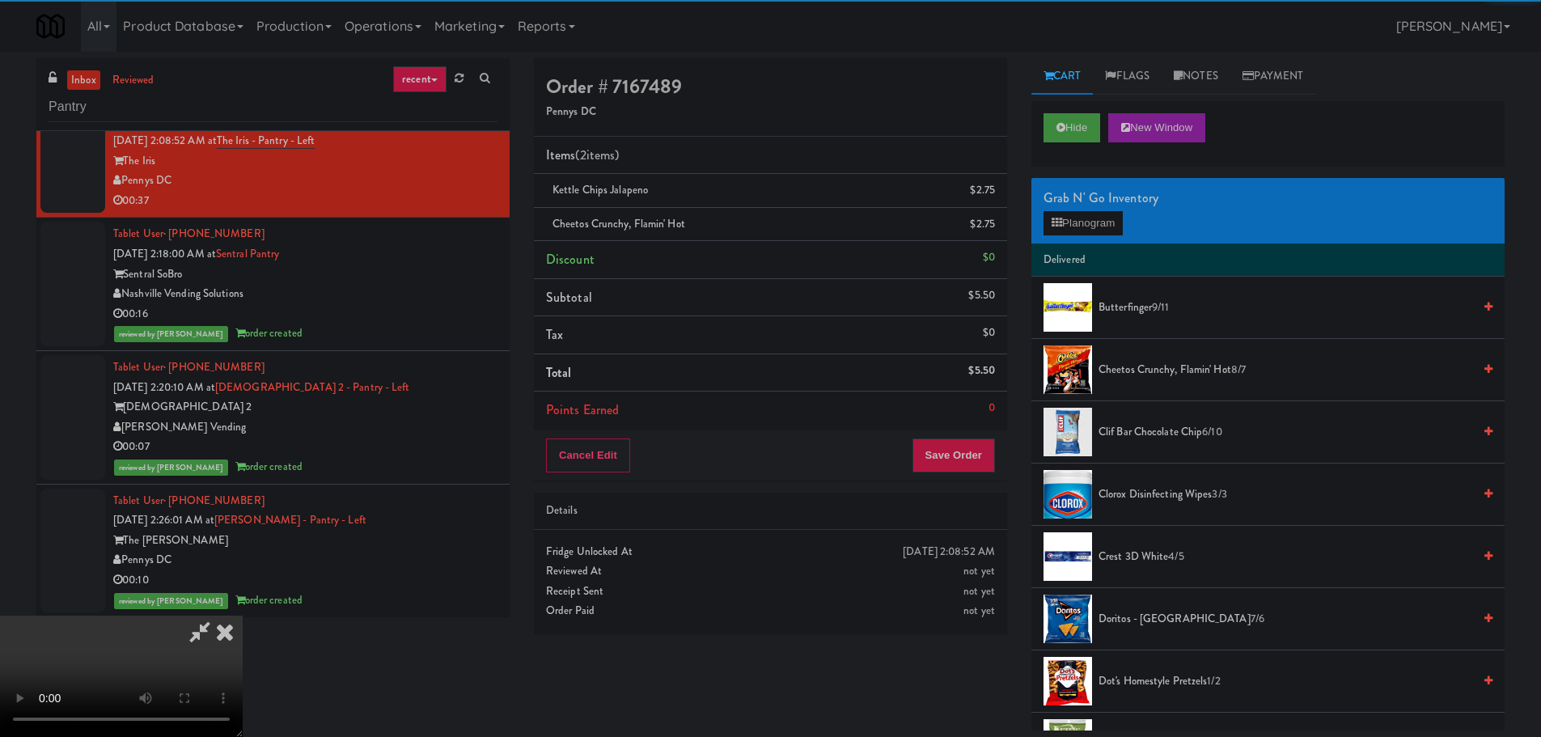
click at [243, 615] on video at bounding box center [121, 675] width 243 height 121
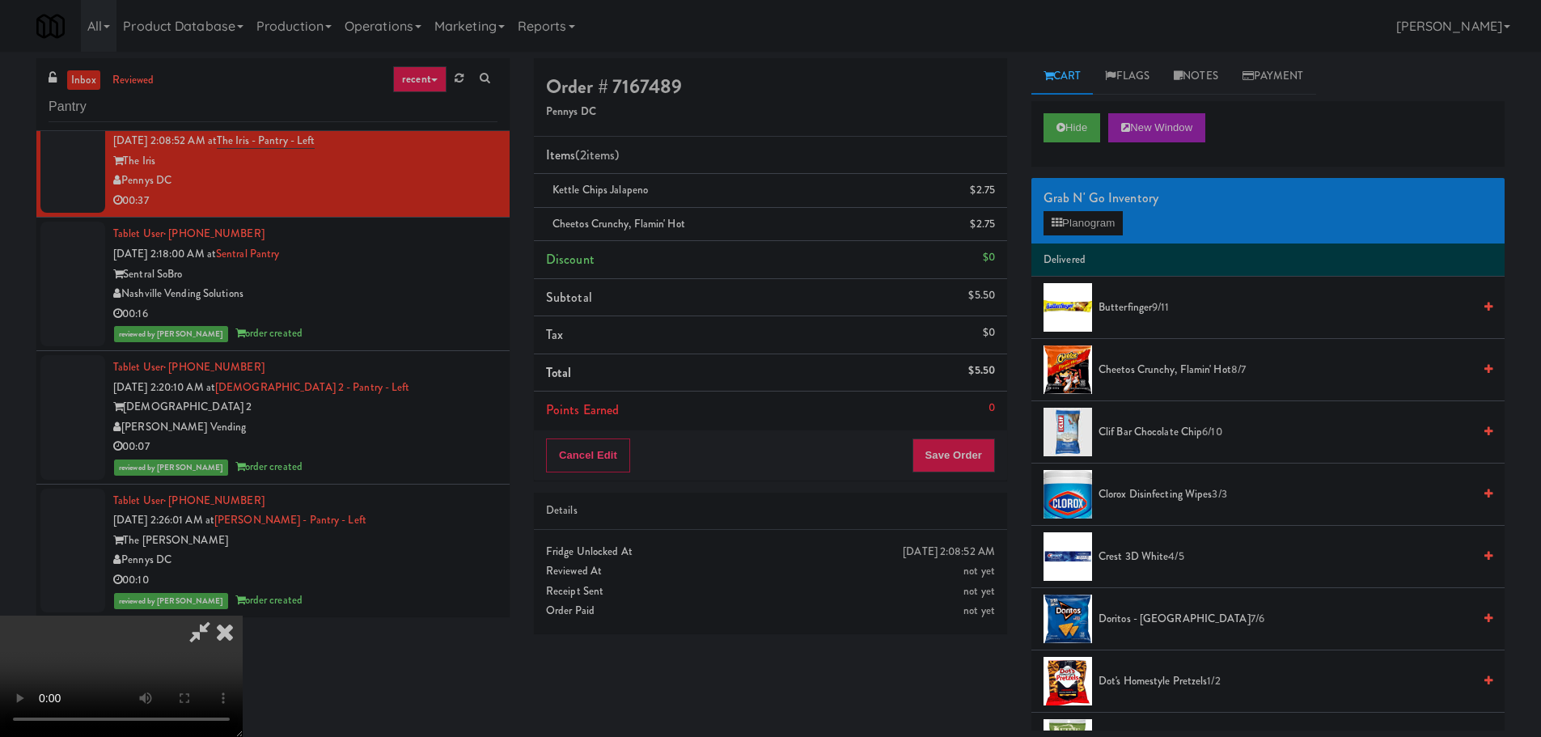
click at [243, 615] on video at bounding box center [121, 675] width 243 height 121
click at [1118, 226] on button "Planogram" at bounding box center [1082, 223] width 79 height 24
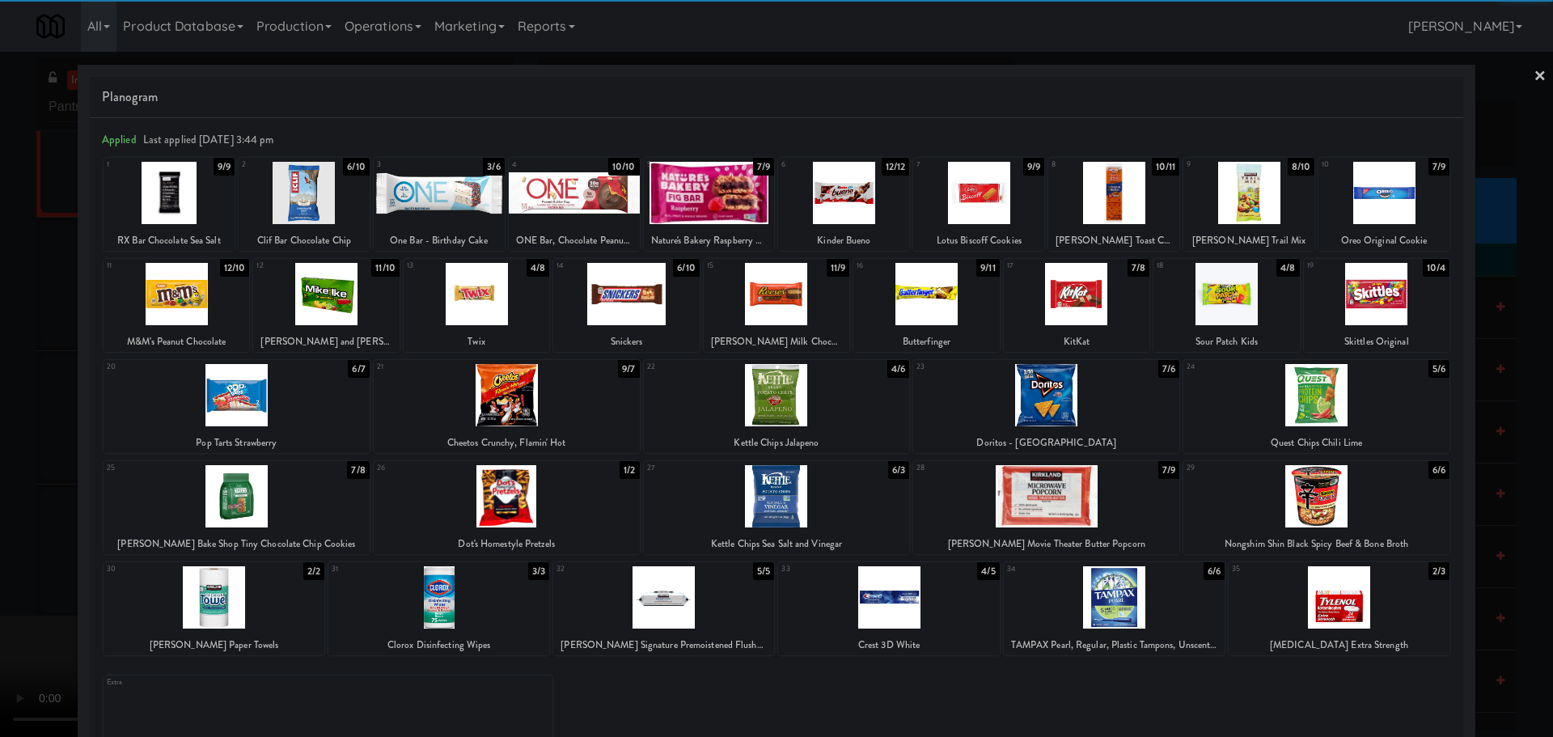
click at [548, 505] on div at bounding box center [507, 496] width 266 height 62
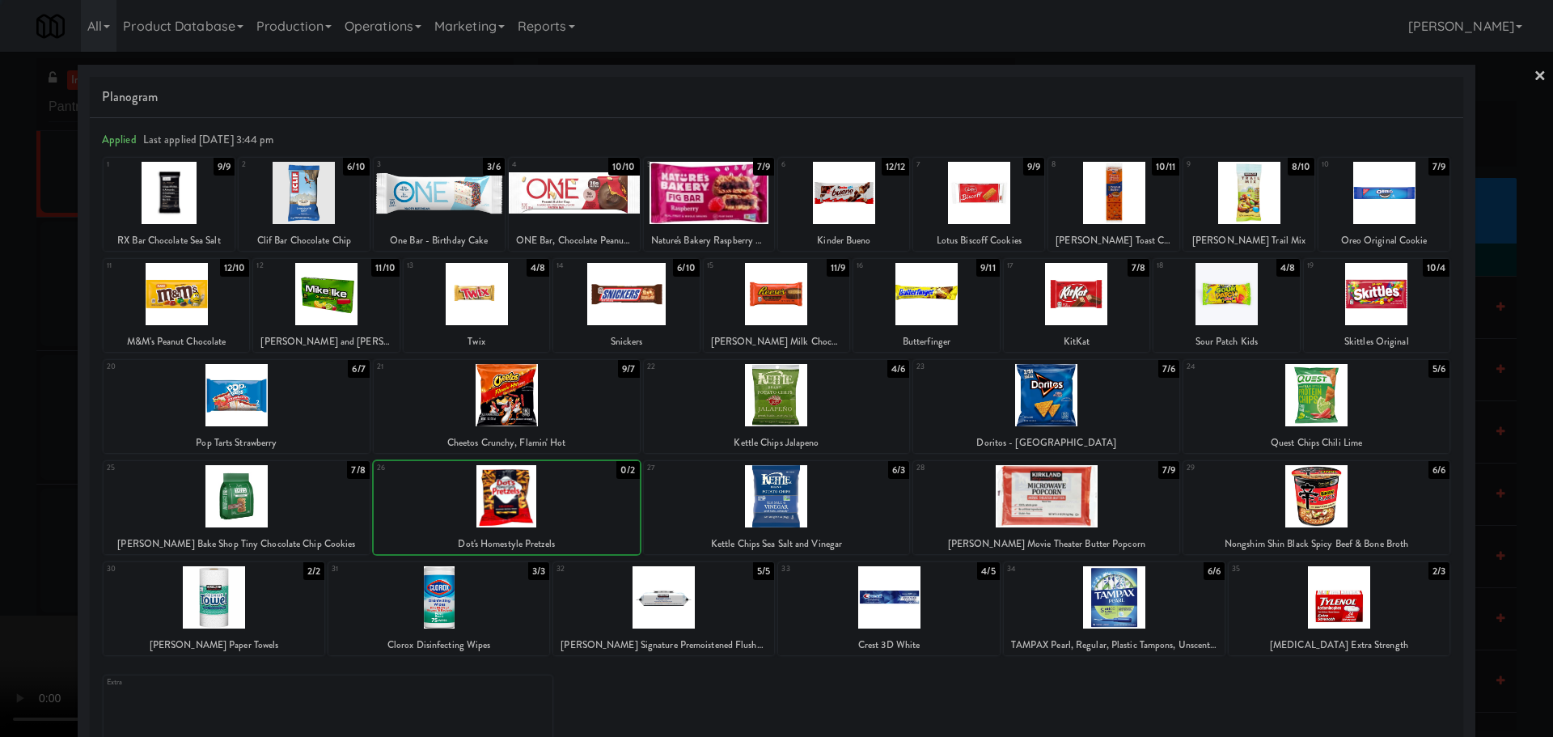
click at [0, 573] on div at bounding box center [776, 368] width 1553 height 737
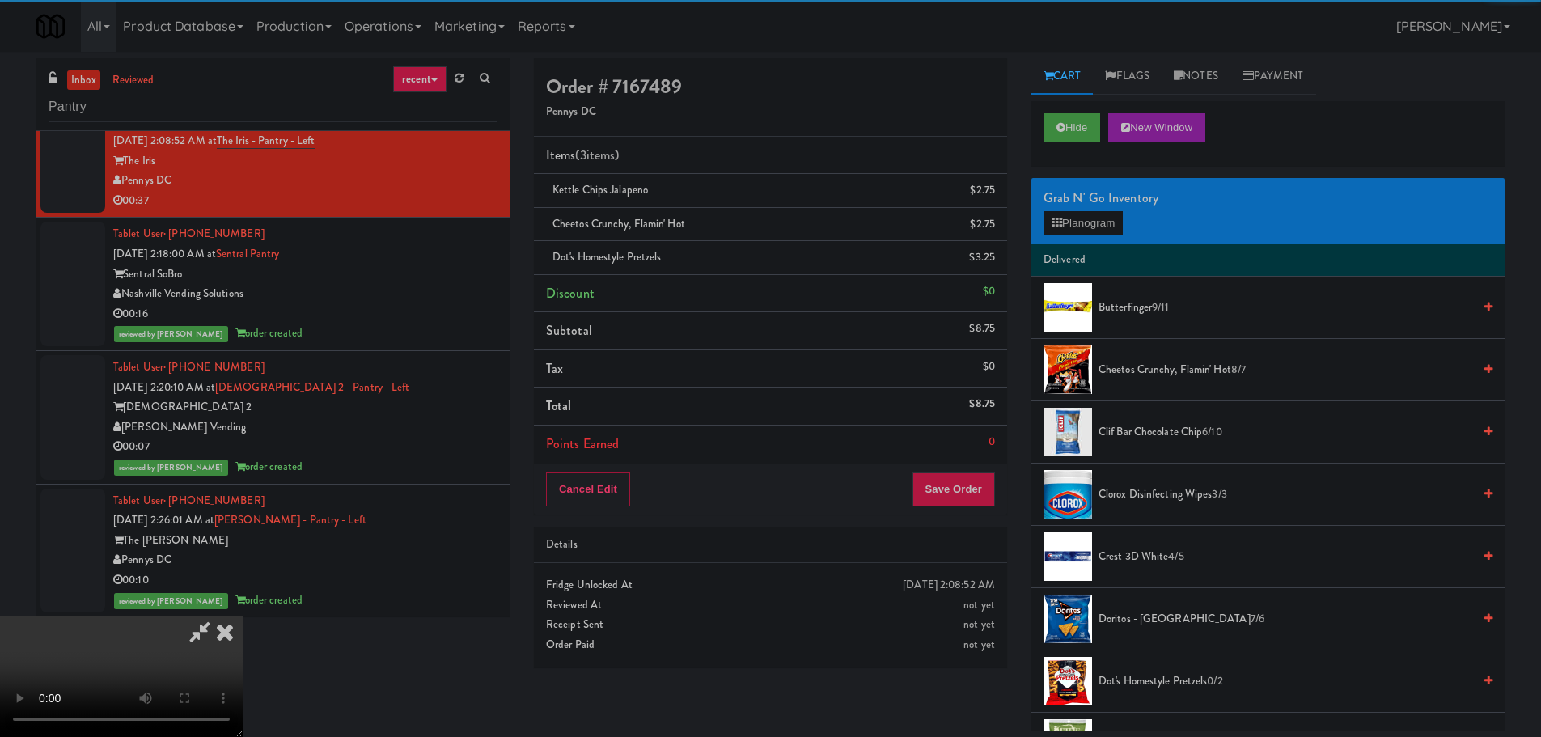
click at [243, 615] on video at bounding box center [121, 675] width 243 height 121
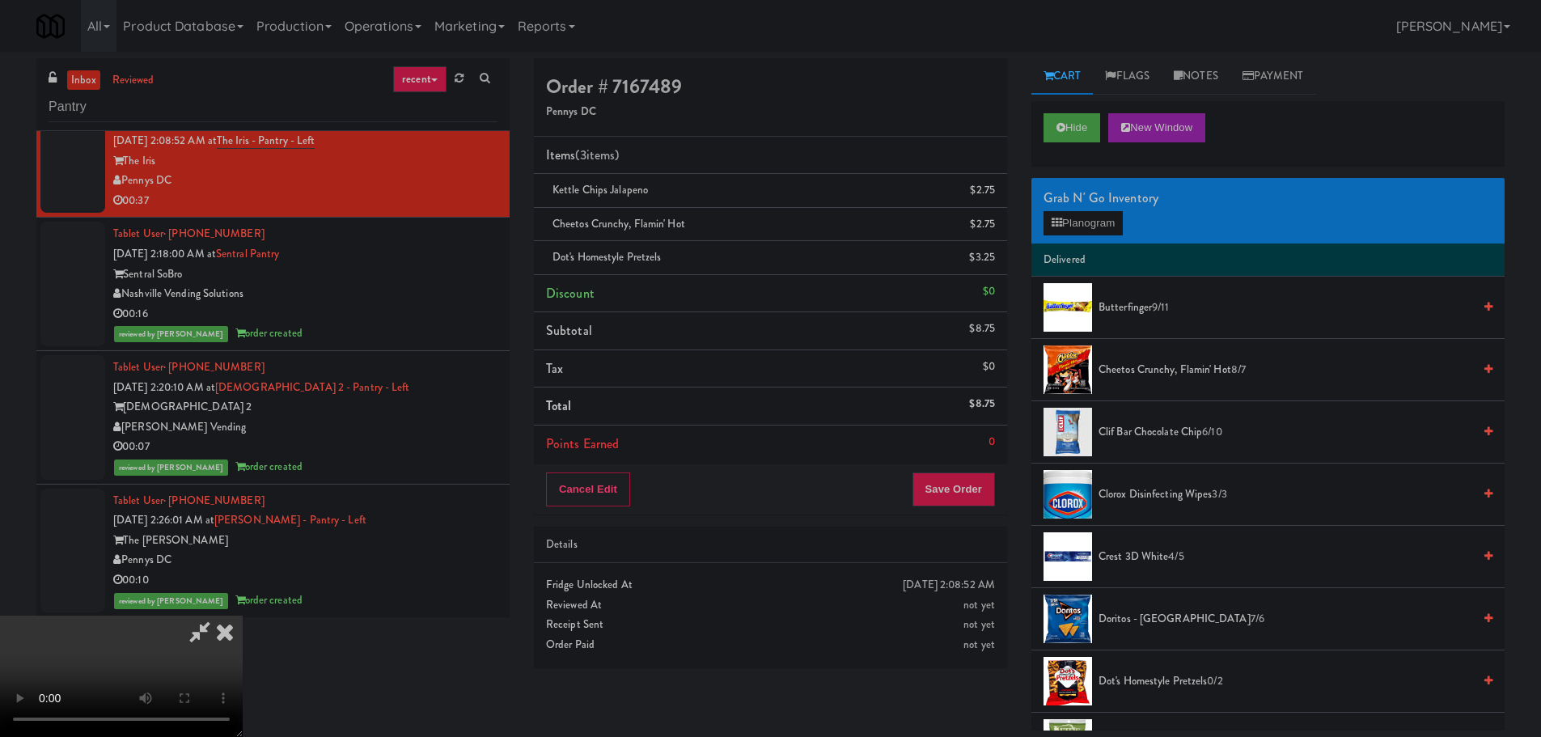
click at [243, 615] on video at bounding box center [121, 675] width 243 height 121
click at [955, 488] on button "Save Order" at bounding box center [953, 489] width 82 height 34
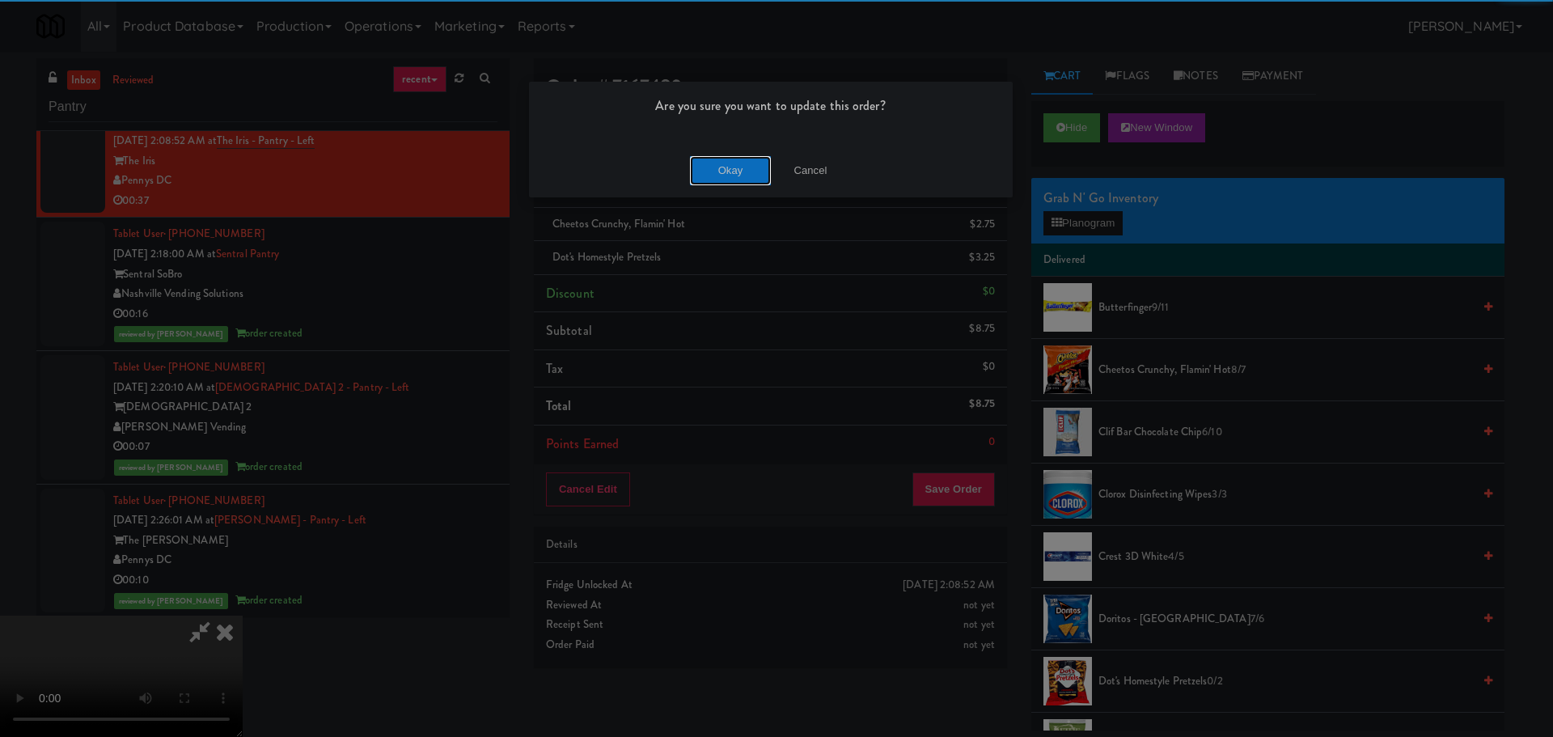
click at [728, 171] on button "Okay" at bounding box center [730, 170] width 81 height 29
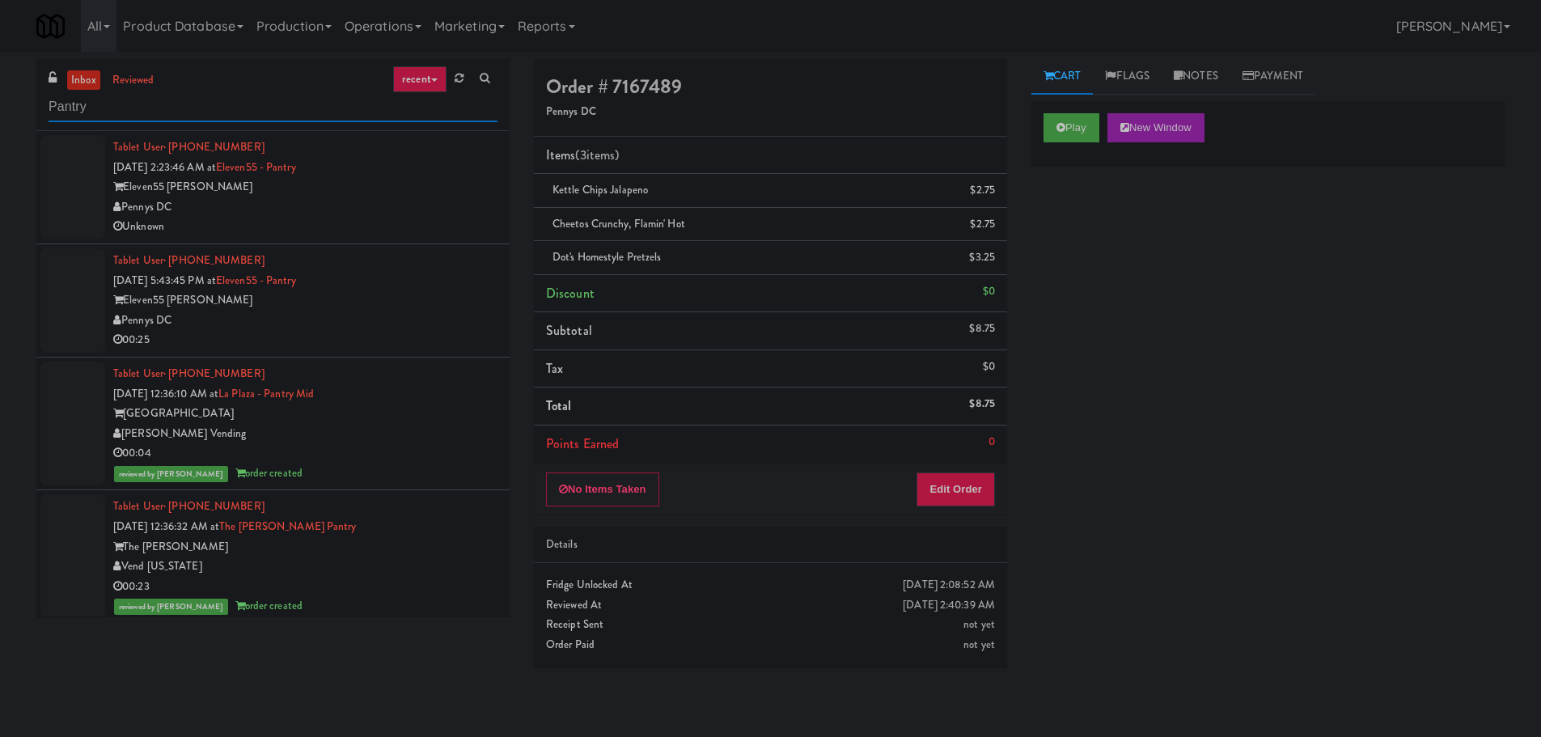
click at [248, 108] on input "Pantry" at bounding box center [273, 107] width 449 height 30
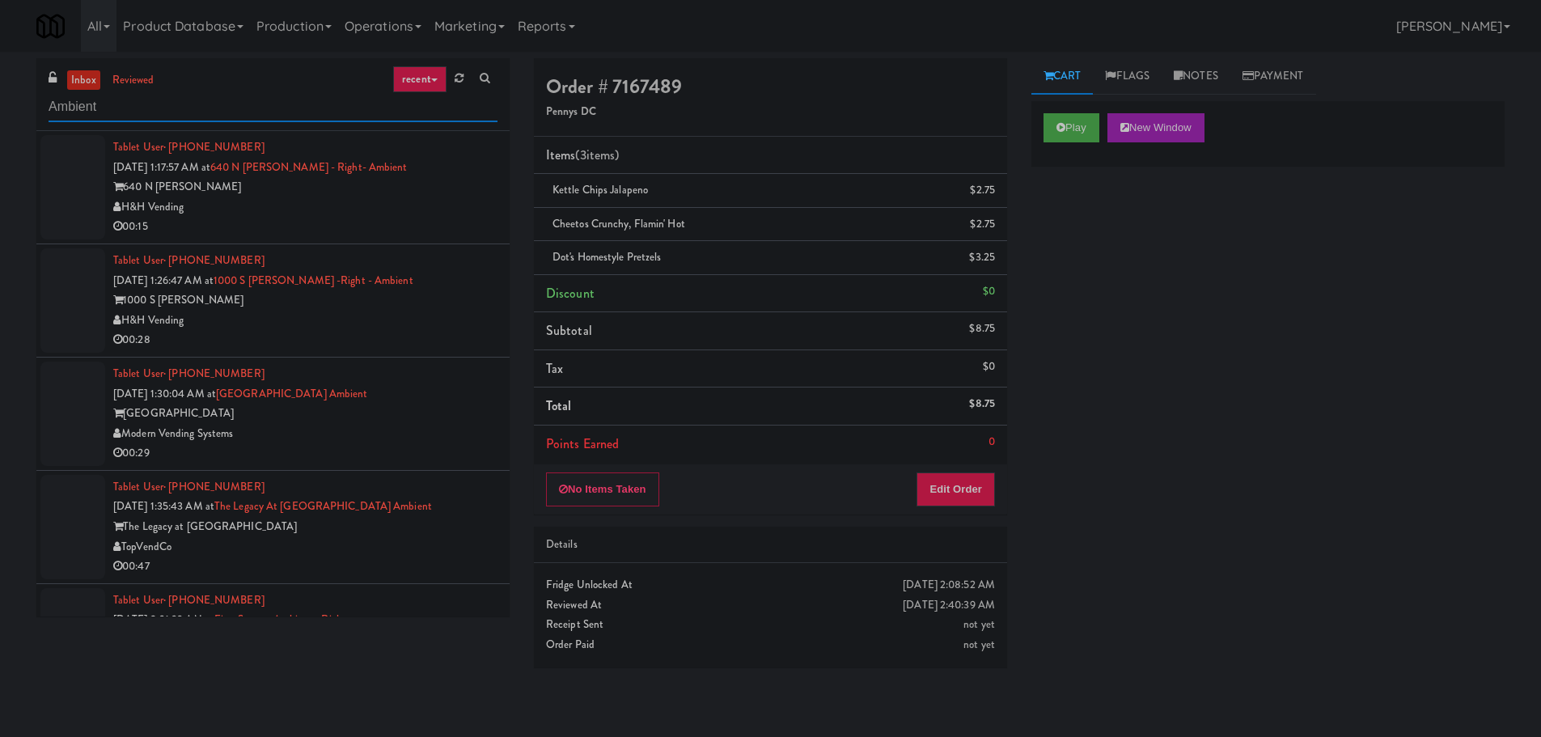
type input "Ambient"
drag, startPoint x: 495, startPoint y: 252, endPoint x: 520, endPoint y: 388, distance: 138.2
click at [480, 471] on ul "Tablet User · (317) 910-8104 [DATE] 1:17:57 AM at [GEOGRAPHIC_DATA][PERSON_NAME…" at bounding box center [272, 696] width 473 height 1131
drag, startPoint x: 515, startPoint y: 358, endPoint x: 509, endPoint y: 366, distance: 9.2
click at [515, 358] on div "inbox reviewed recent all unclear take inventory issue suspicious failed recent…" at bounding box center [272, 343] width 497 height 570
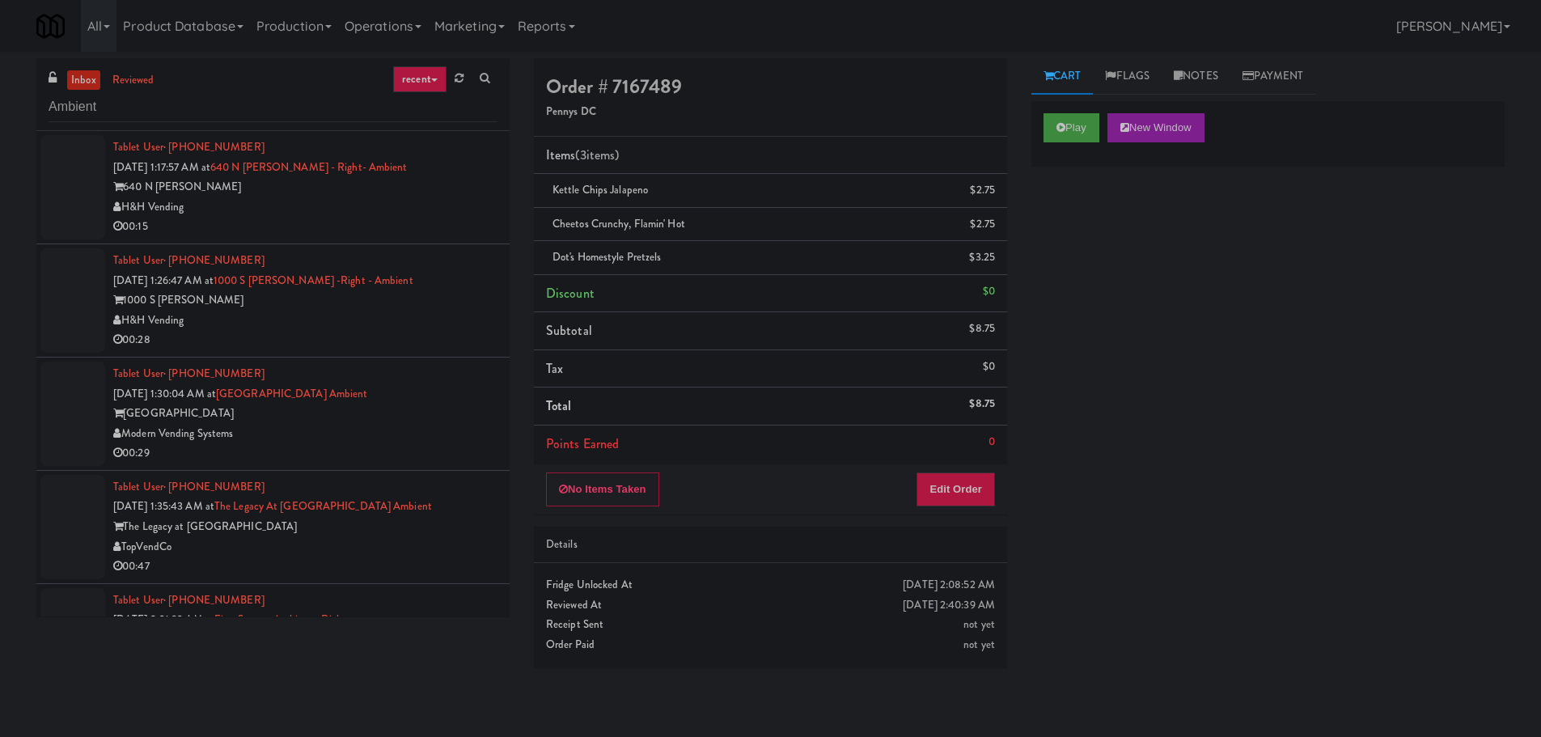
click at [430, 183] on div "640 N [PERSON_NAME]" at bounding box center [305, 187] width 384 height 20
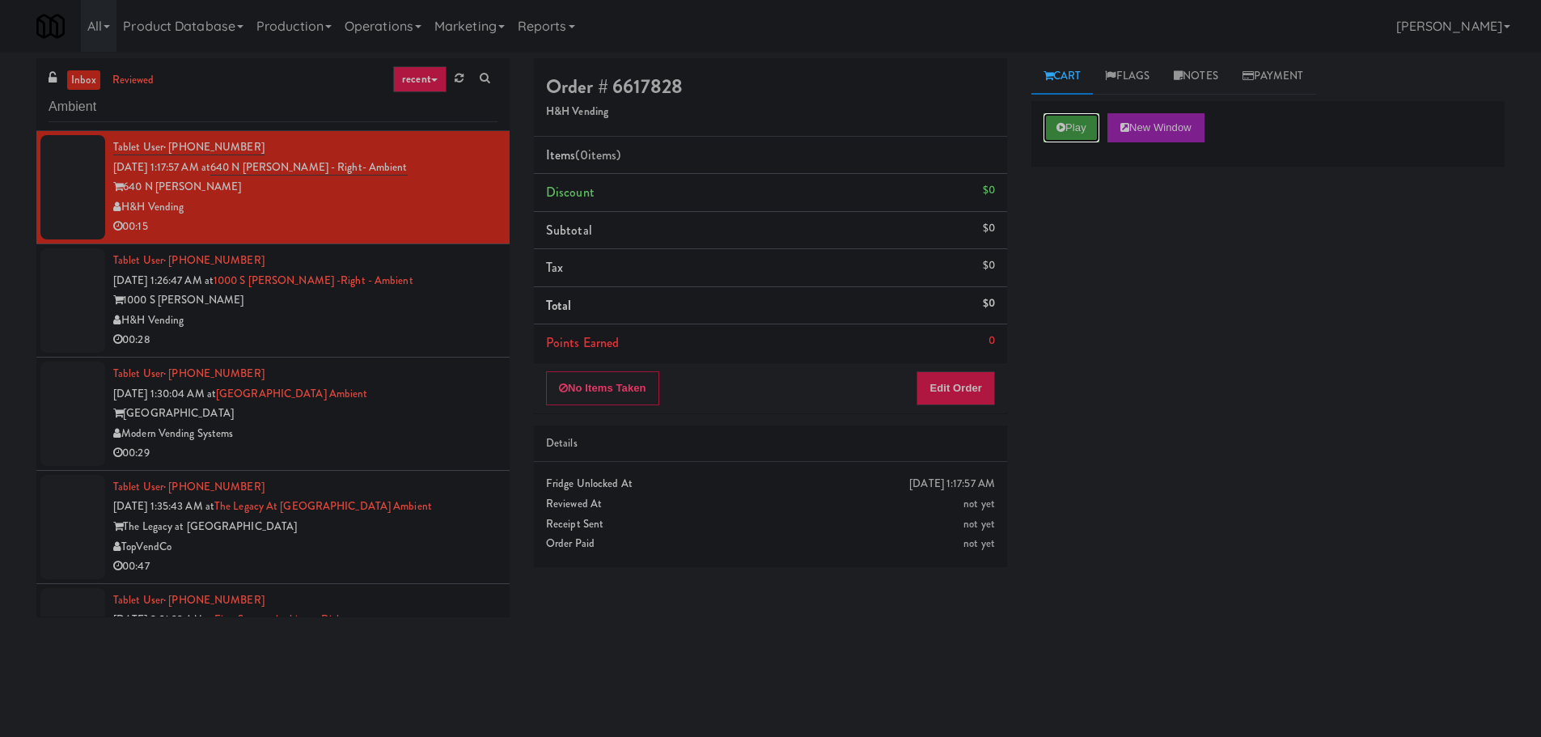
click at [1094, 119] on button "Play" at bounding box center [1071, 127] width 56 height 29
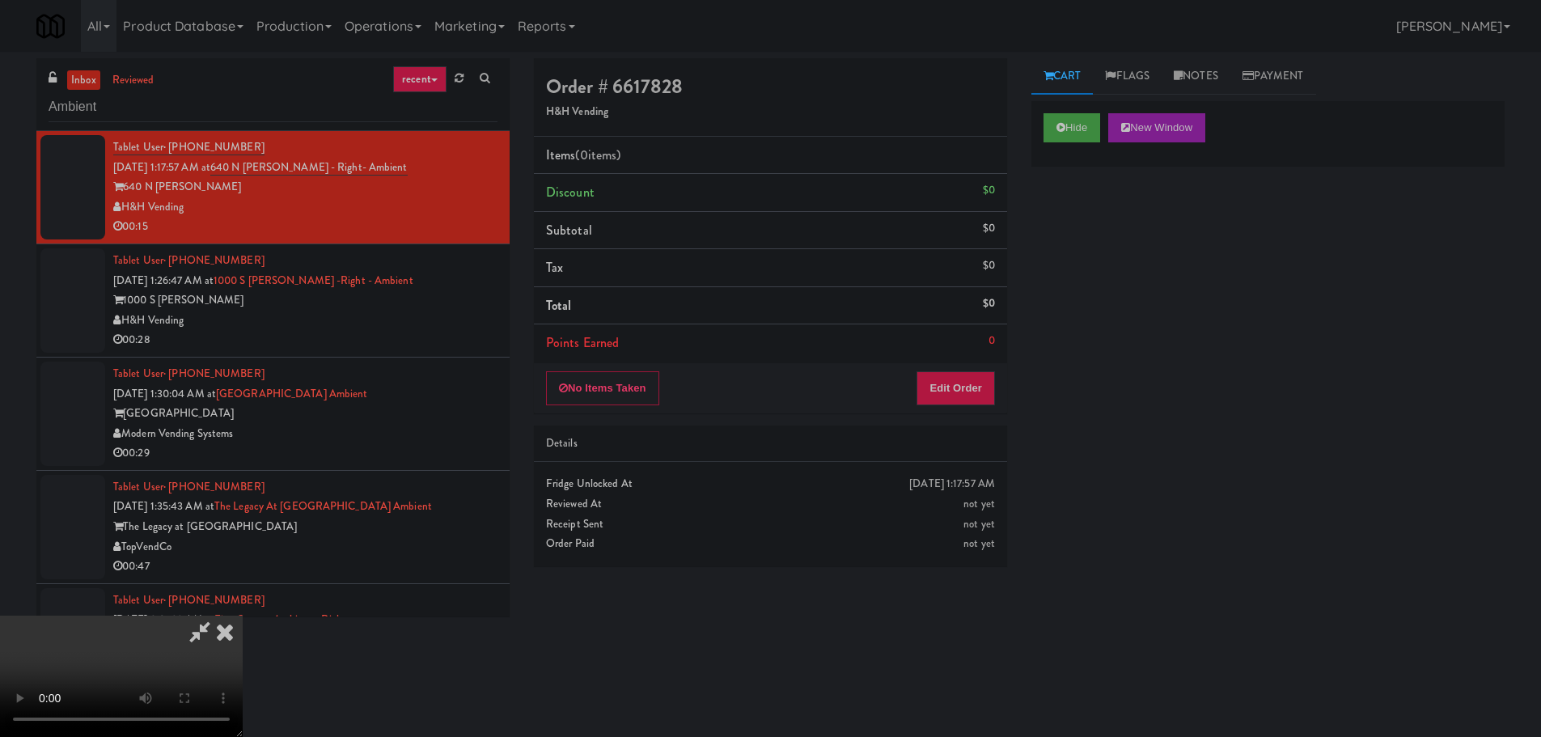
click at [1000, 380] on div "No Items Taken Edit Order" at bounding box center [770, 388] width 473 height 50
click at [978, 391] on button "Edit Order" at bounding box center [955, 388] width 78 height 34
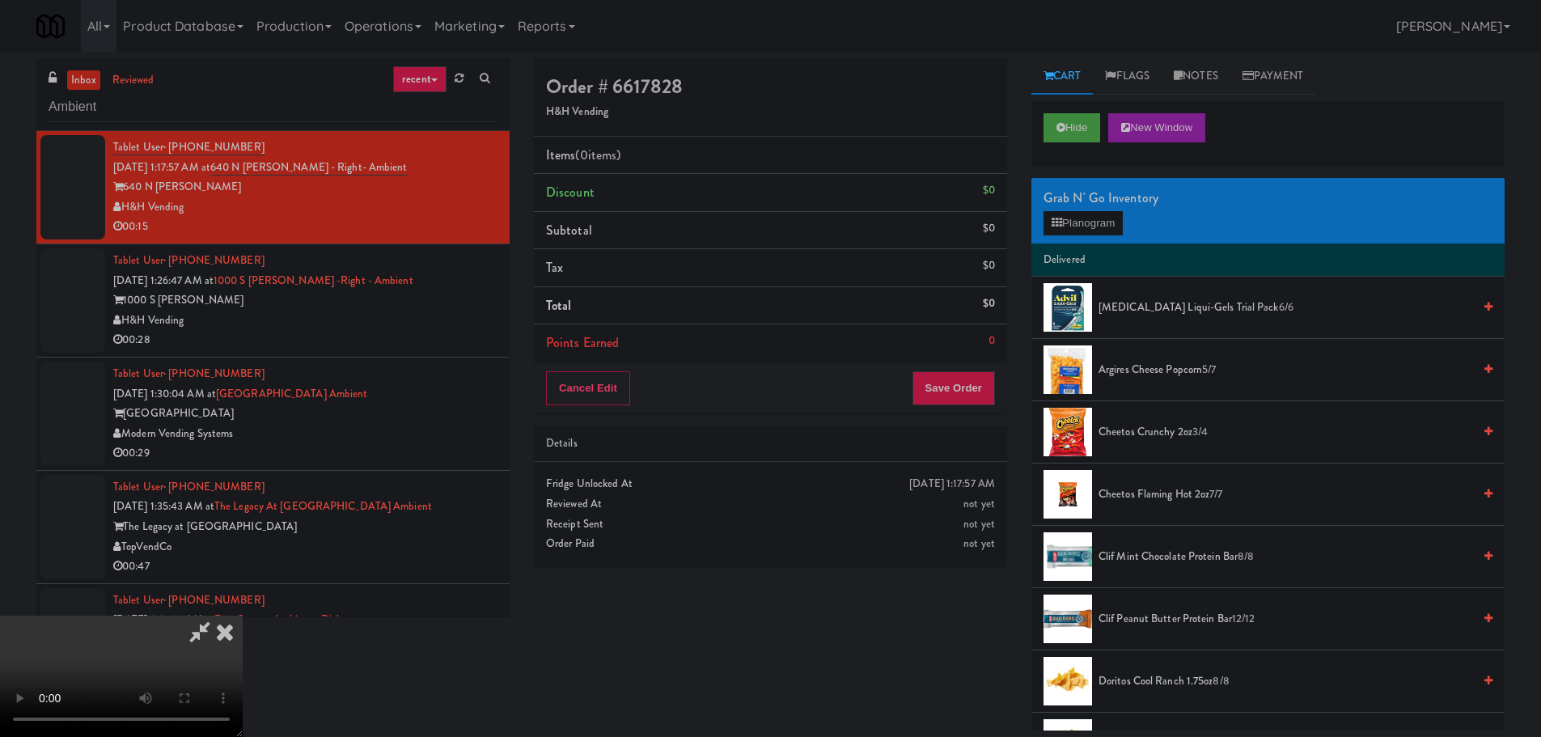
click at [243, 615] on video at bounding box center [121, 675] width 243 height 121
click at [1075, 230] on button "Planogram" at bounding box center [1082, 223] width 79 height 24
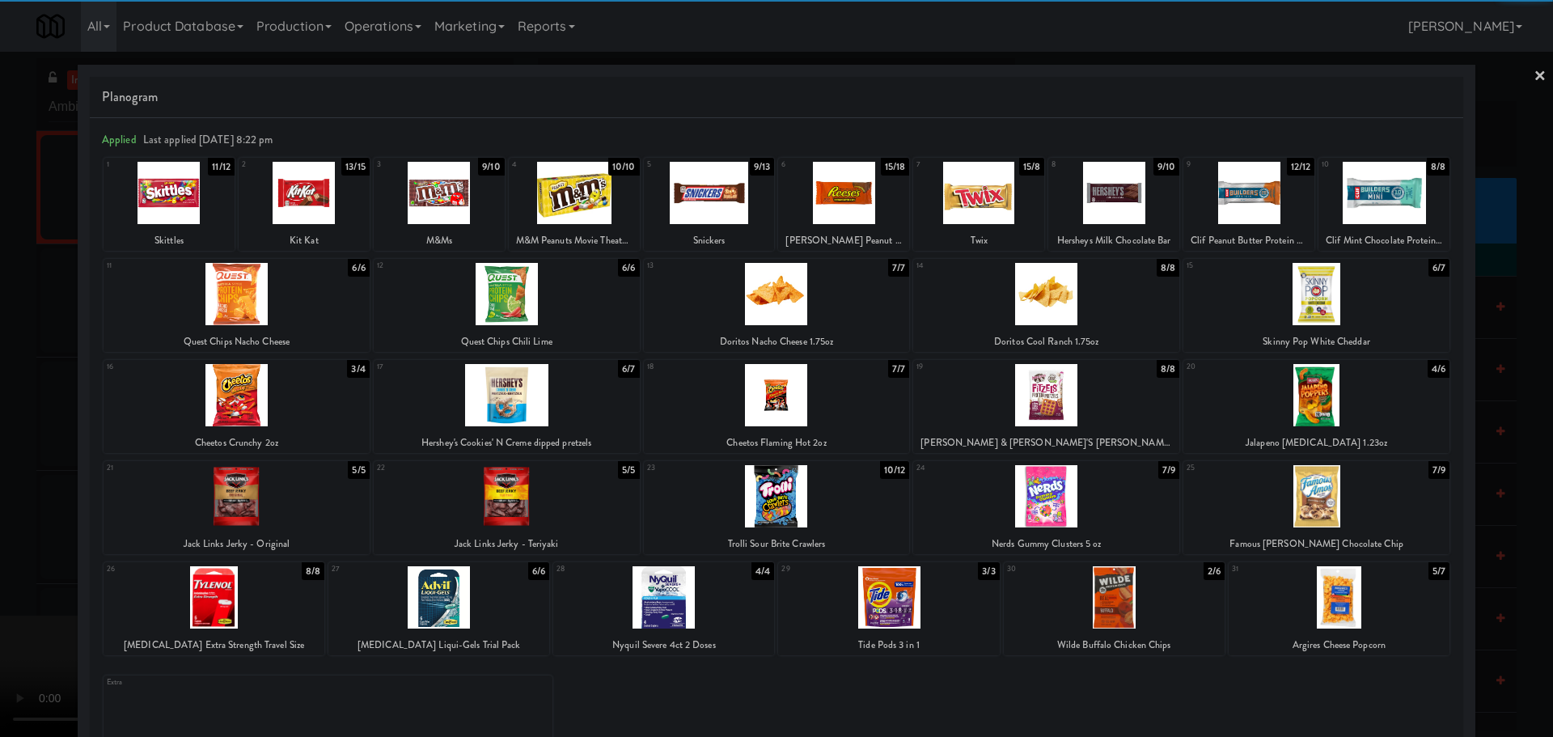
click at [305, 399] on div at bounding box center [237, 395] width 266 height 62
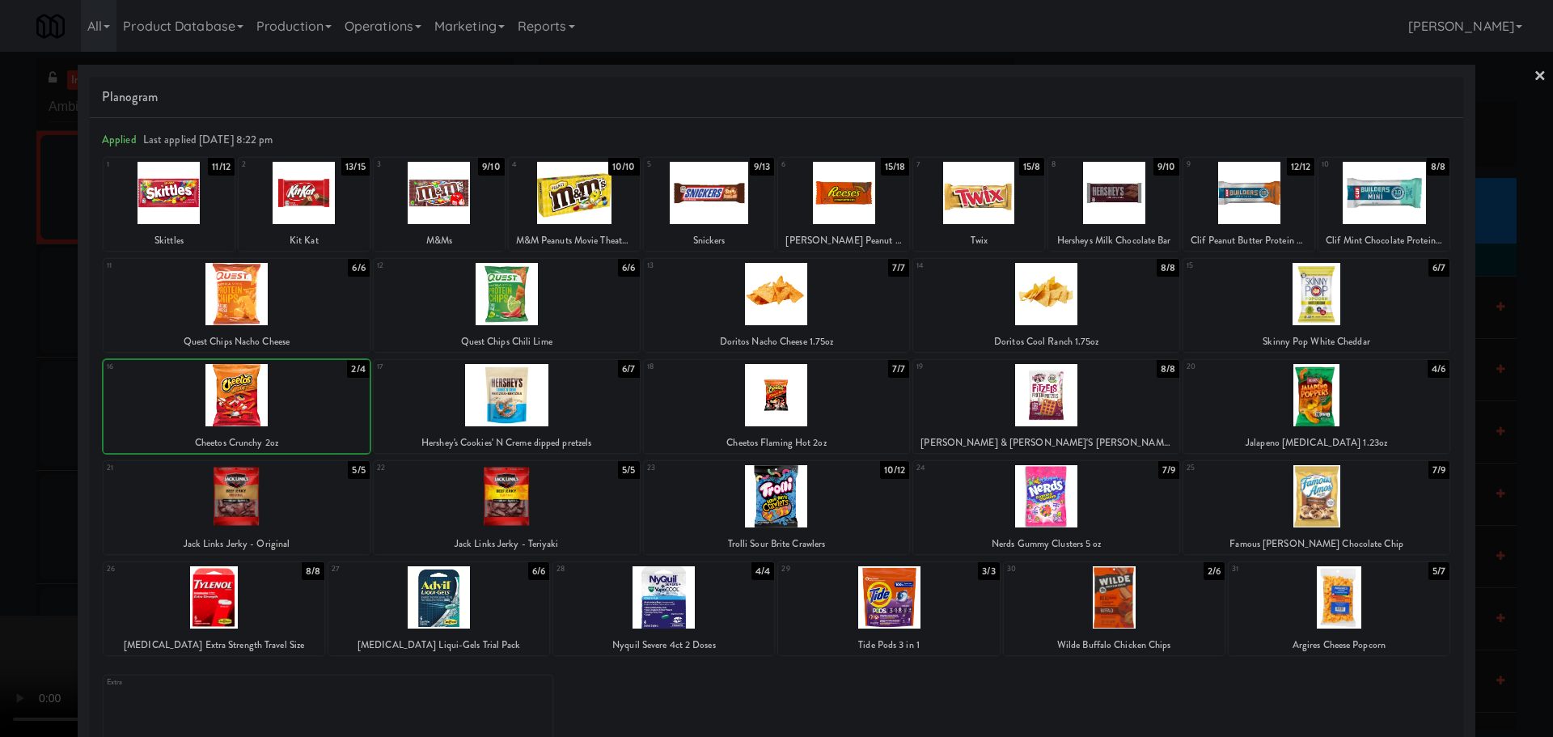
click at [0, 515] on div at bounding box center [776, 368] width 1553 height 737
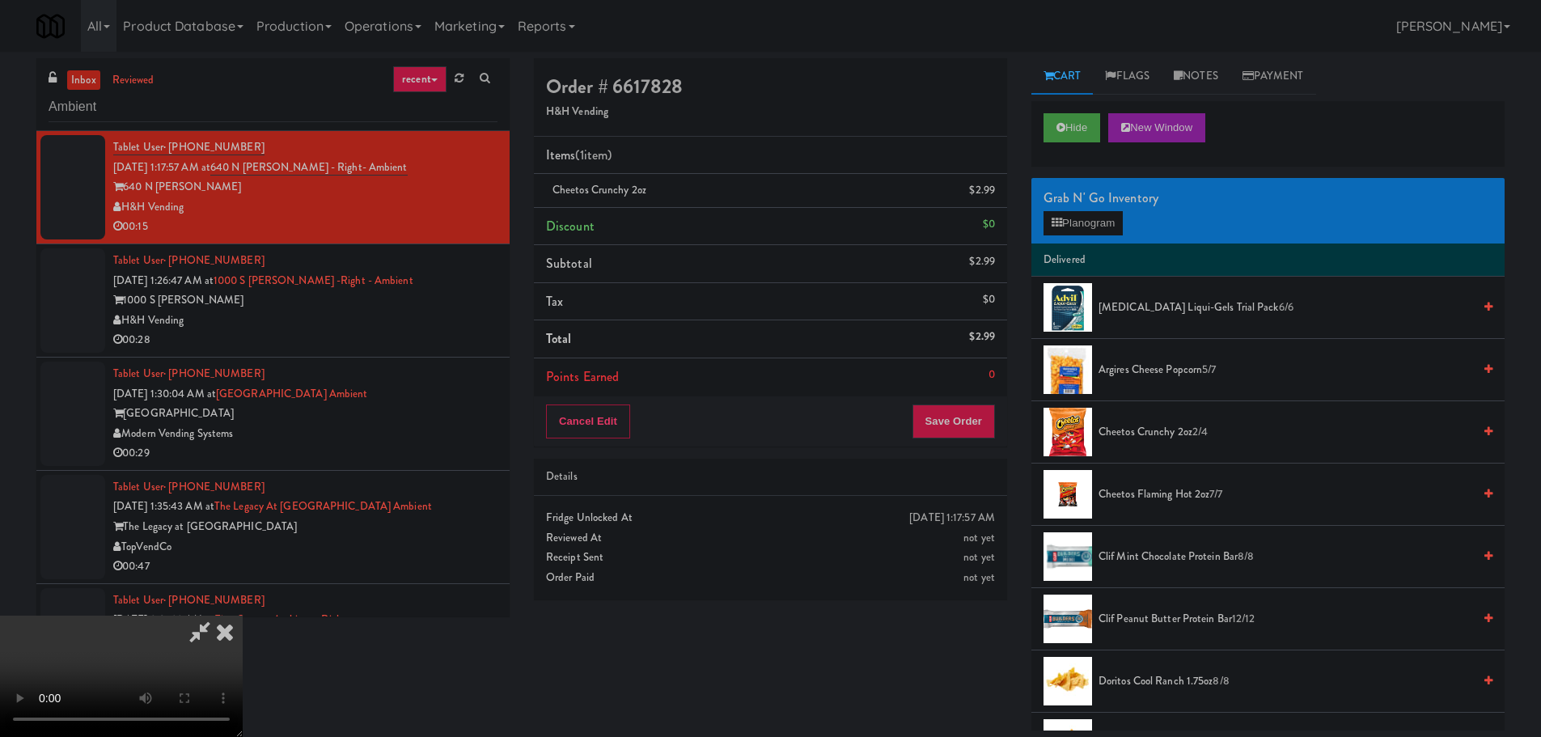
drag, startPoint x: 530, startPoint y: 450, endPoint x: 556, endPoint y: 456, distance: 26.5
click at [243, 615] on video at bounding box center [121, 675] width 243 height 121
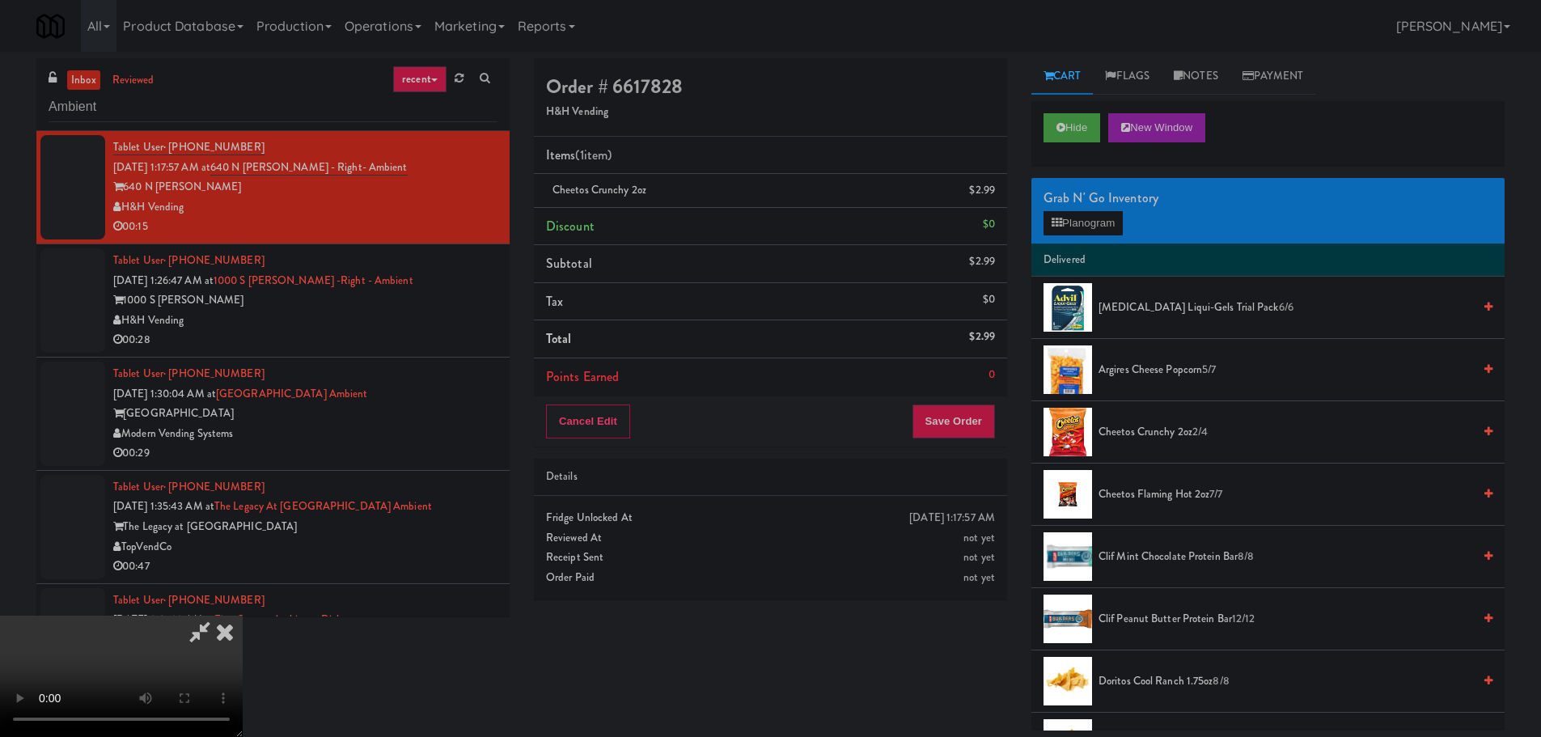
scroll to position [278, 0]
click at [243, 615] on video at bounding box center [121, 675] width 243 height 121
click at [1084, 228] on button "Planogram" at bounding box center [1082, 223] width 79 height 24
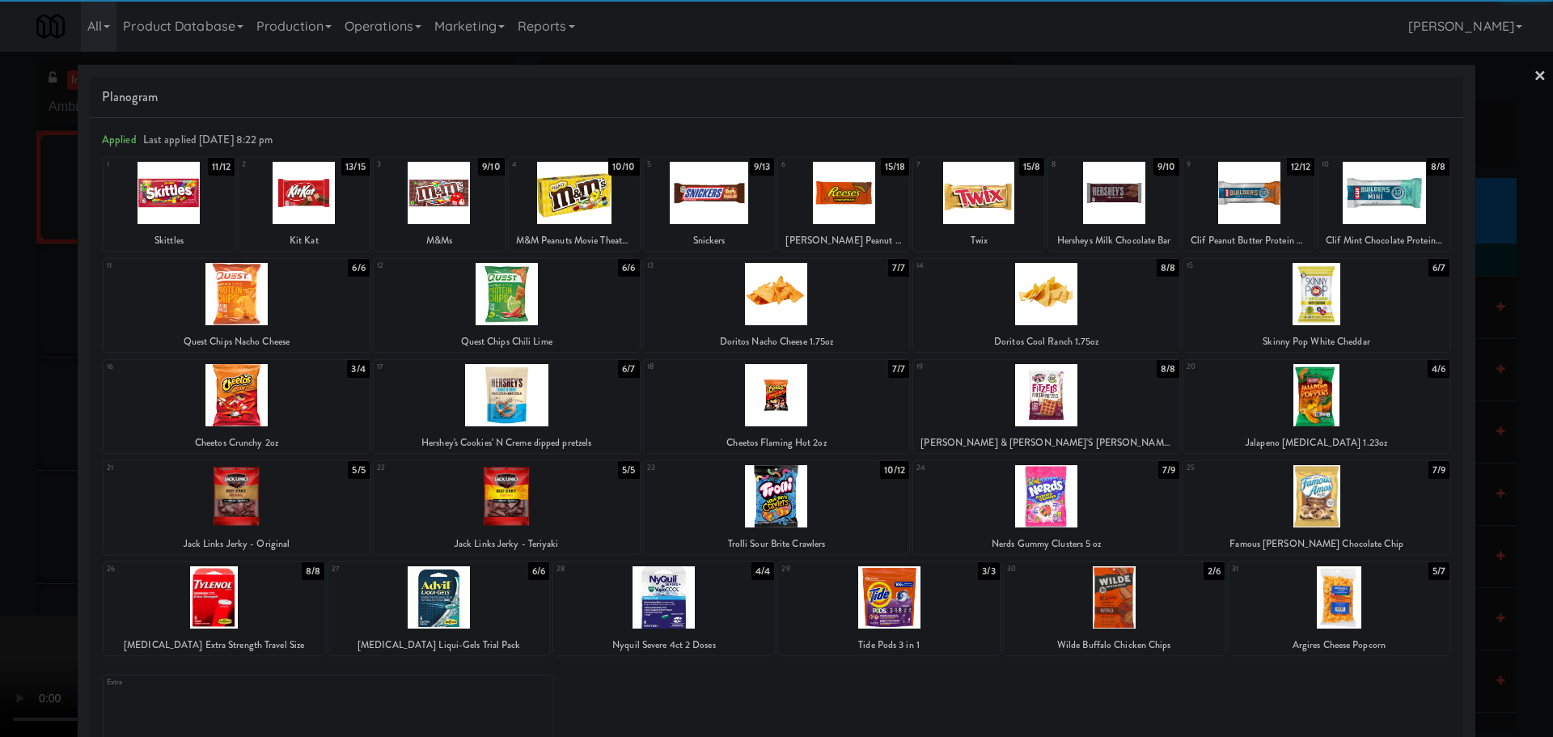
click at [556, 404] on div at bounding box center [507, 395] width 266 height 62
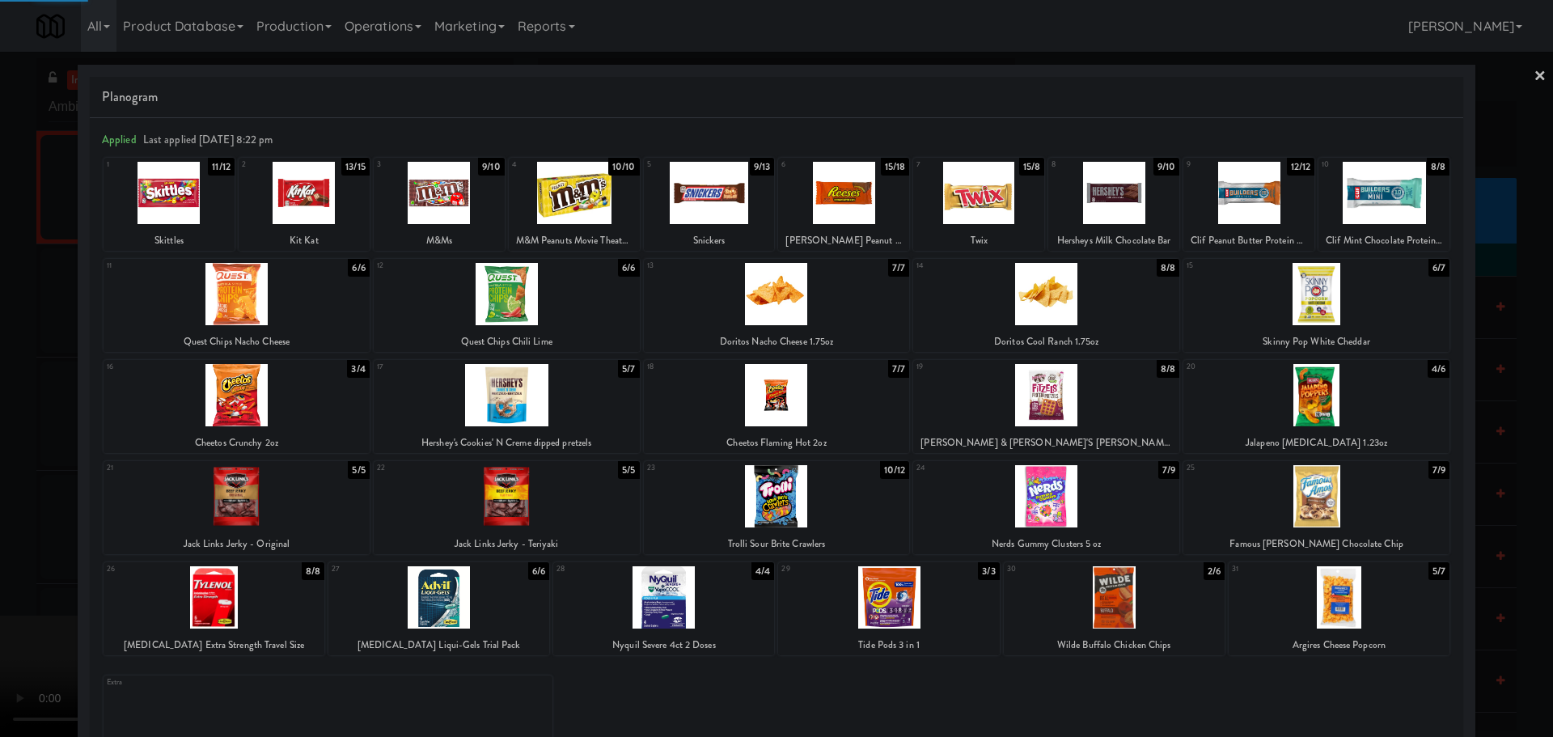
click at [0, 531] on div at bounding box center [776, 368] width 1553 height 737
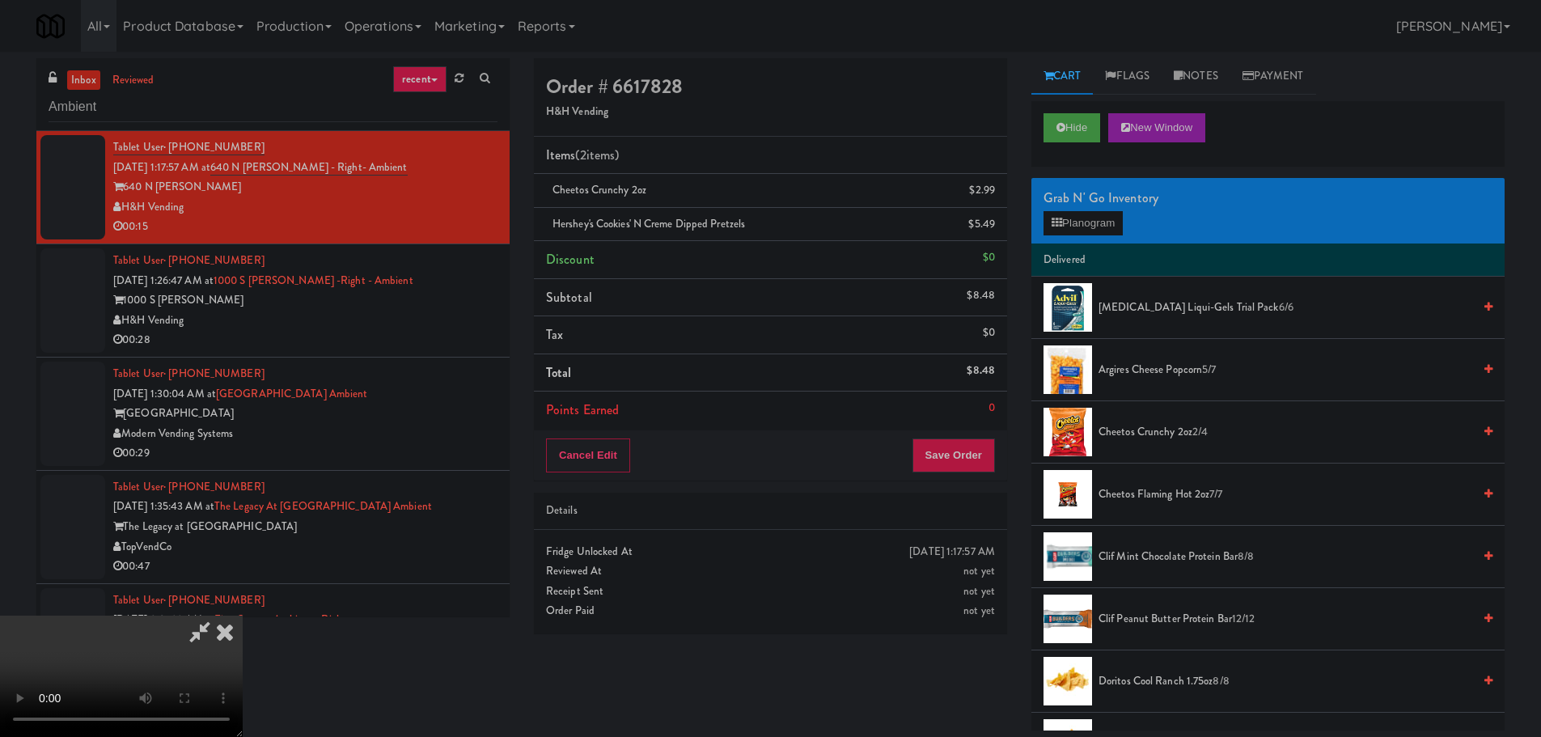
click at [243, 615] on video at bounding box center [121, 675] width 243 height 121
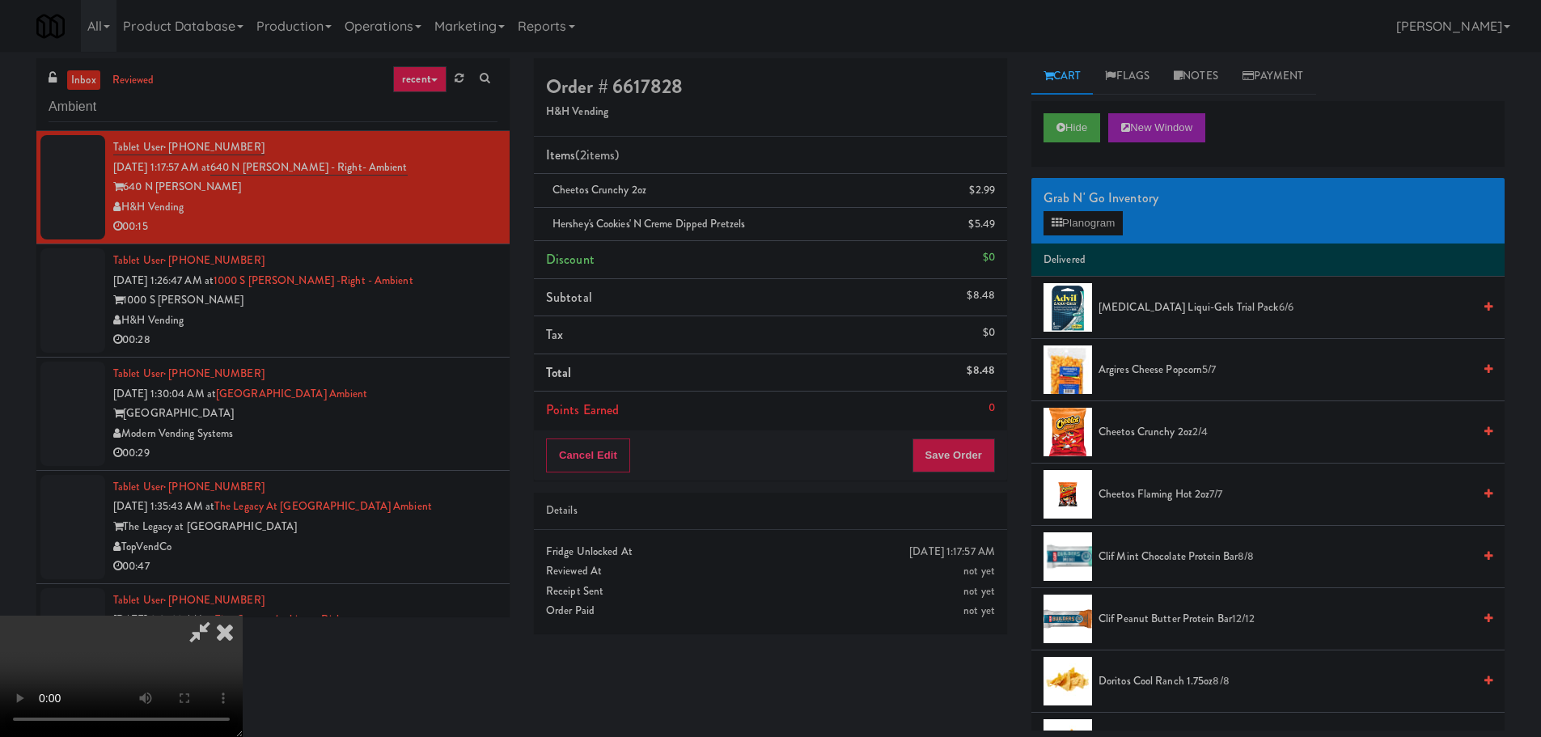
click at [243, 615] on video at bounding box center [121, 675] width 243 height 121
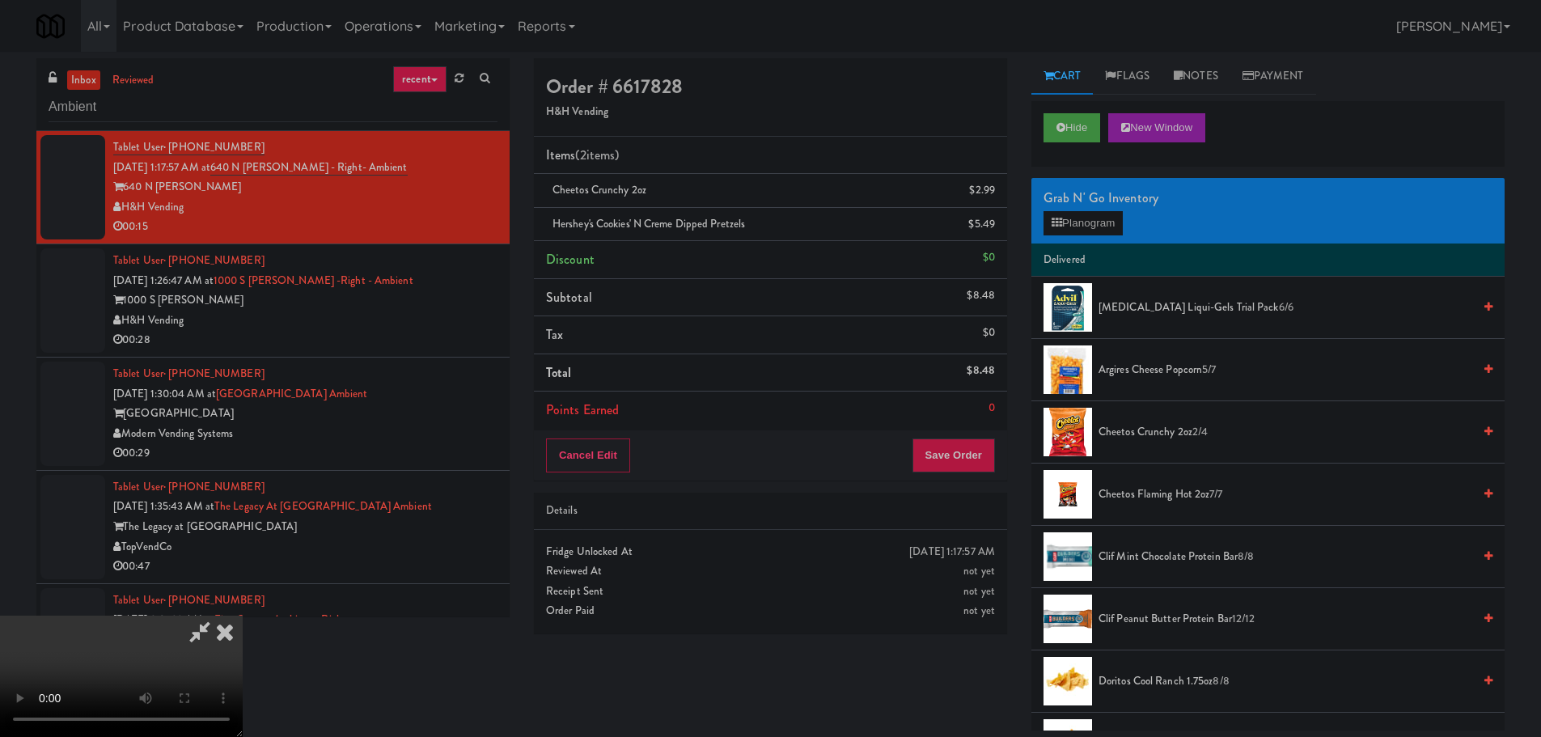
click at [243, 615] on video at bounding box center [121, 675] width 243 height 121
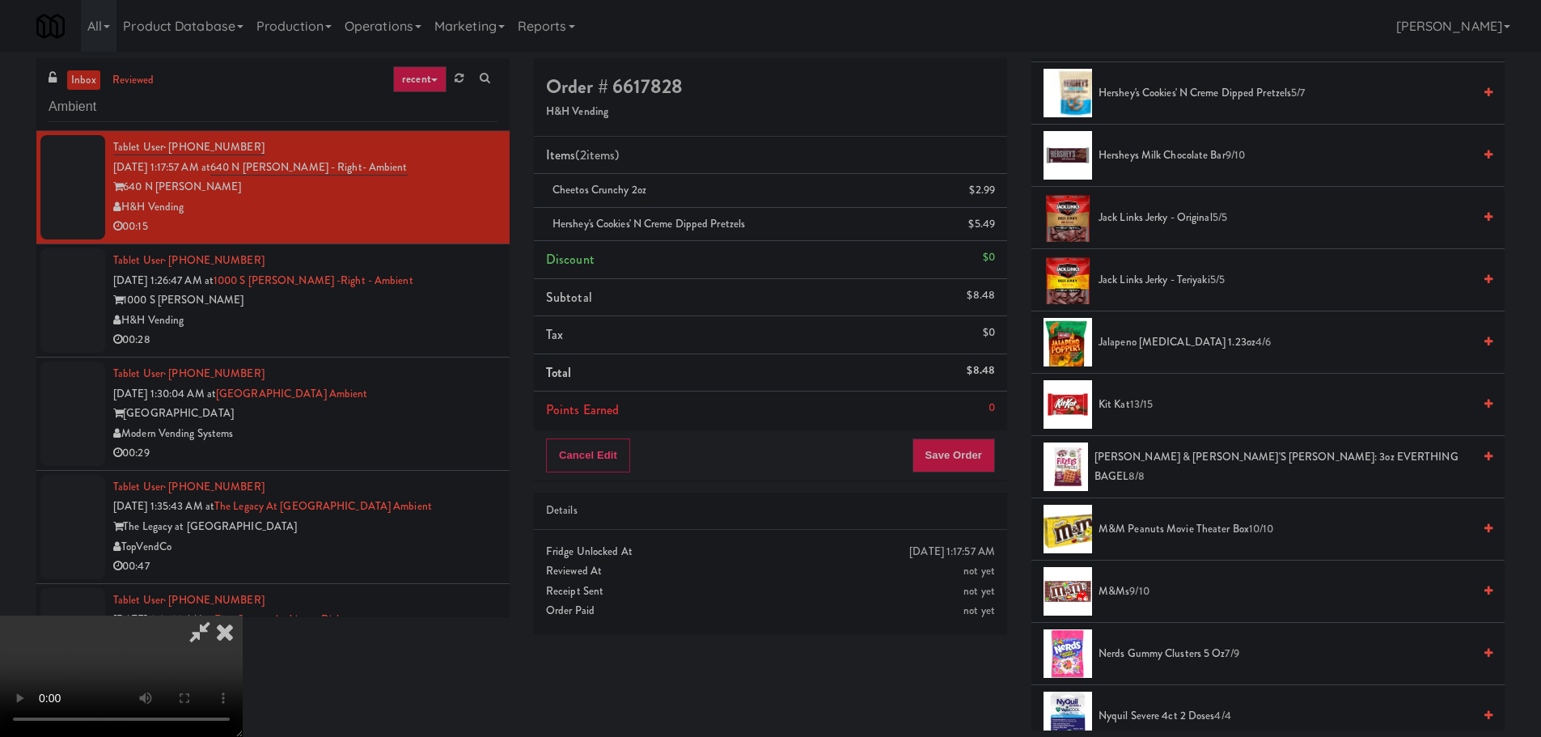
scroll to position [970, 0]
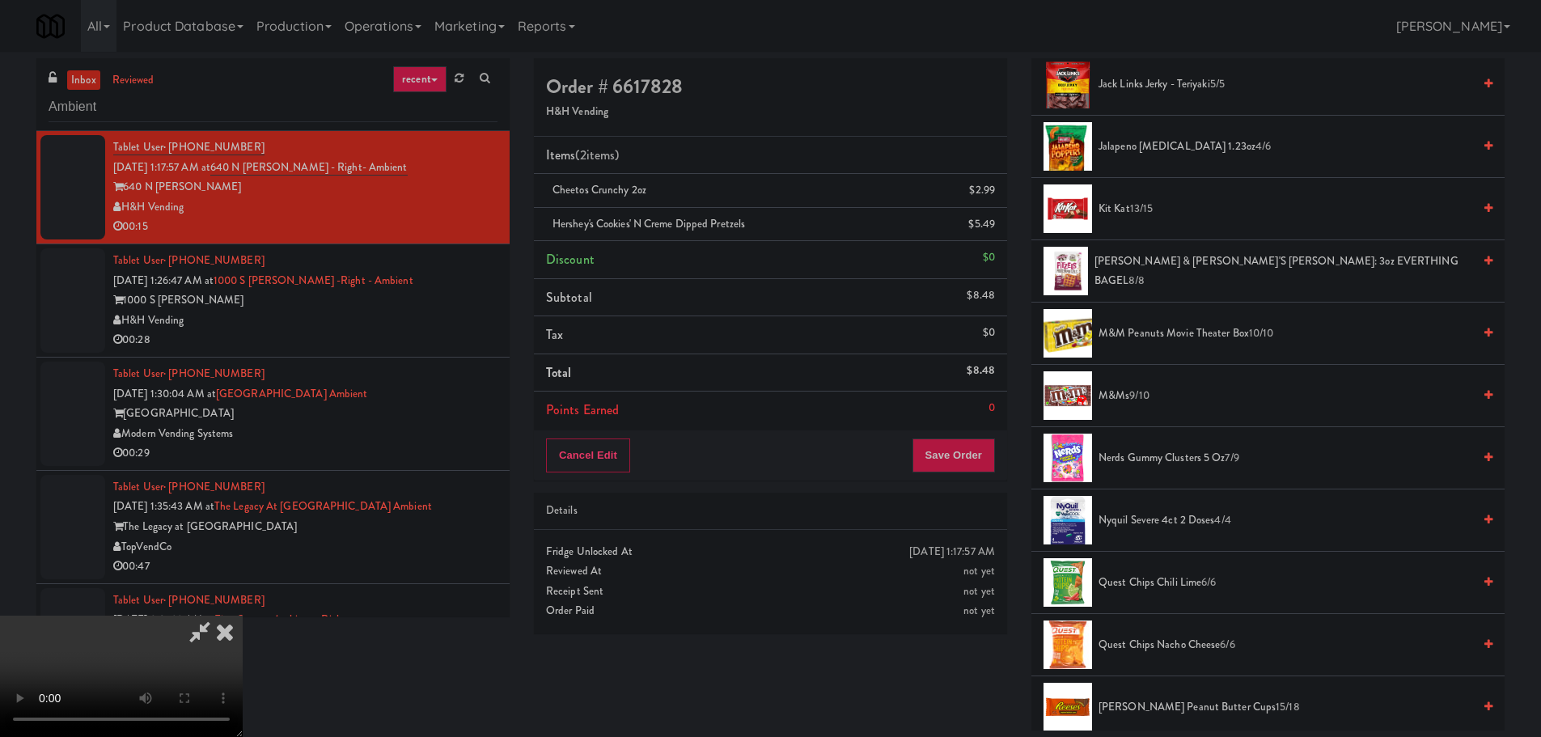
click at [1164, 453] on span "Nerds Gummy Clusters 5 oz 7/9" at bounding box center [1285, 458] width 374 height 20
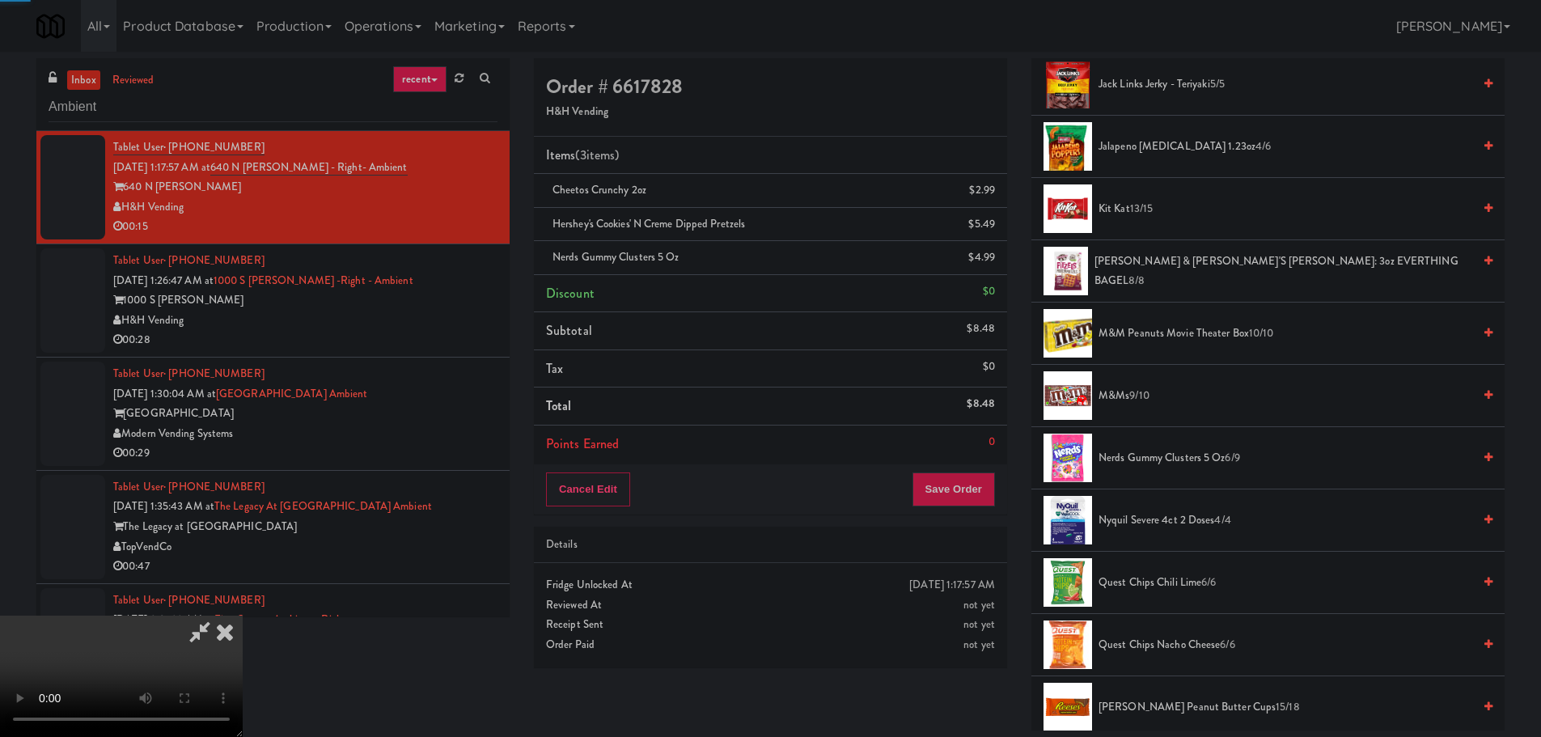
click at [243, 615] on video at bounding box center [121, 675] width 243 height 121
click at [952, 486] on button "Save Order" at bounding box center [953, 489] width 82 height 34
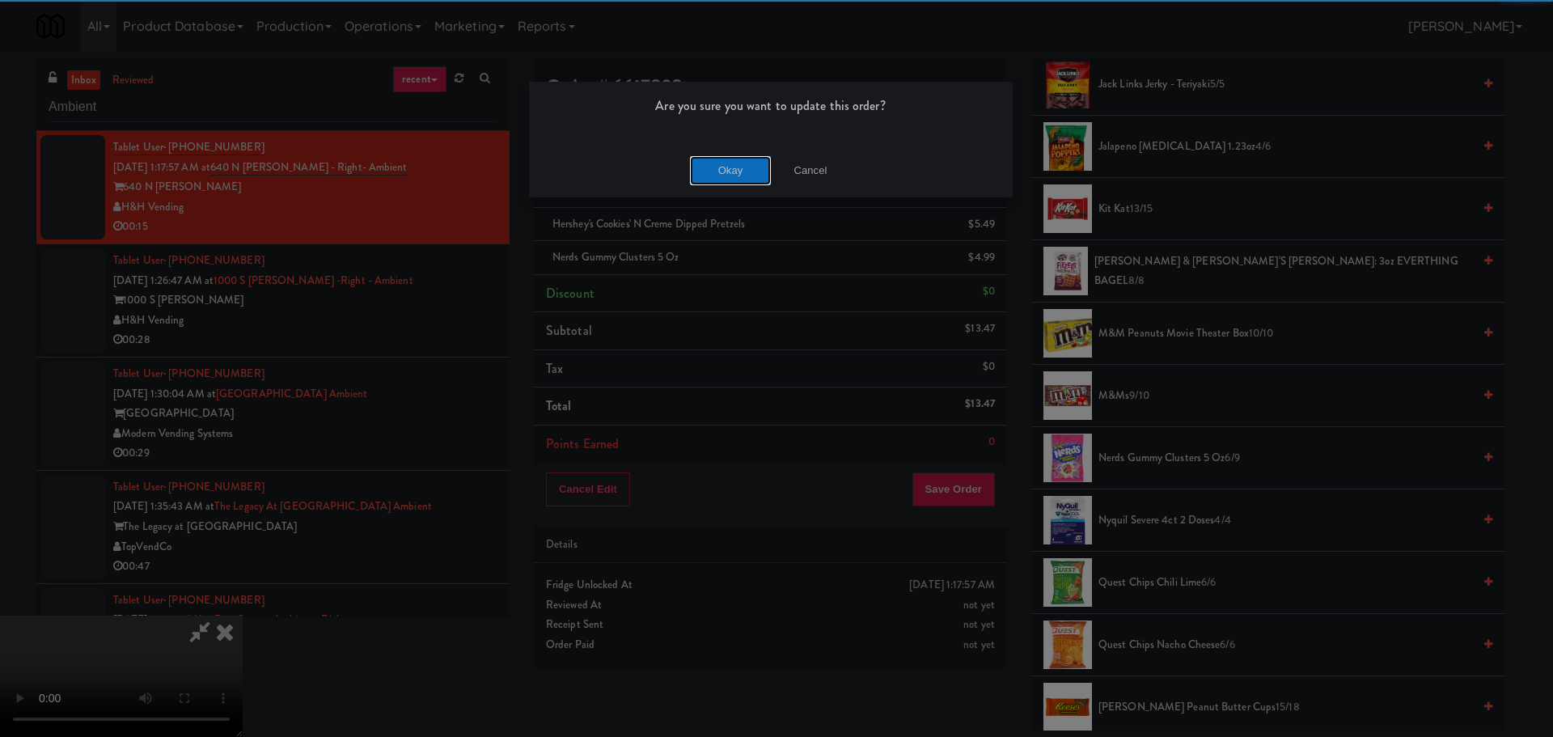
click at [734, 180] on button "Okay" at bounding box center [730, 170] width 81 height 29
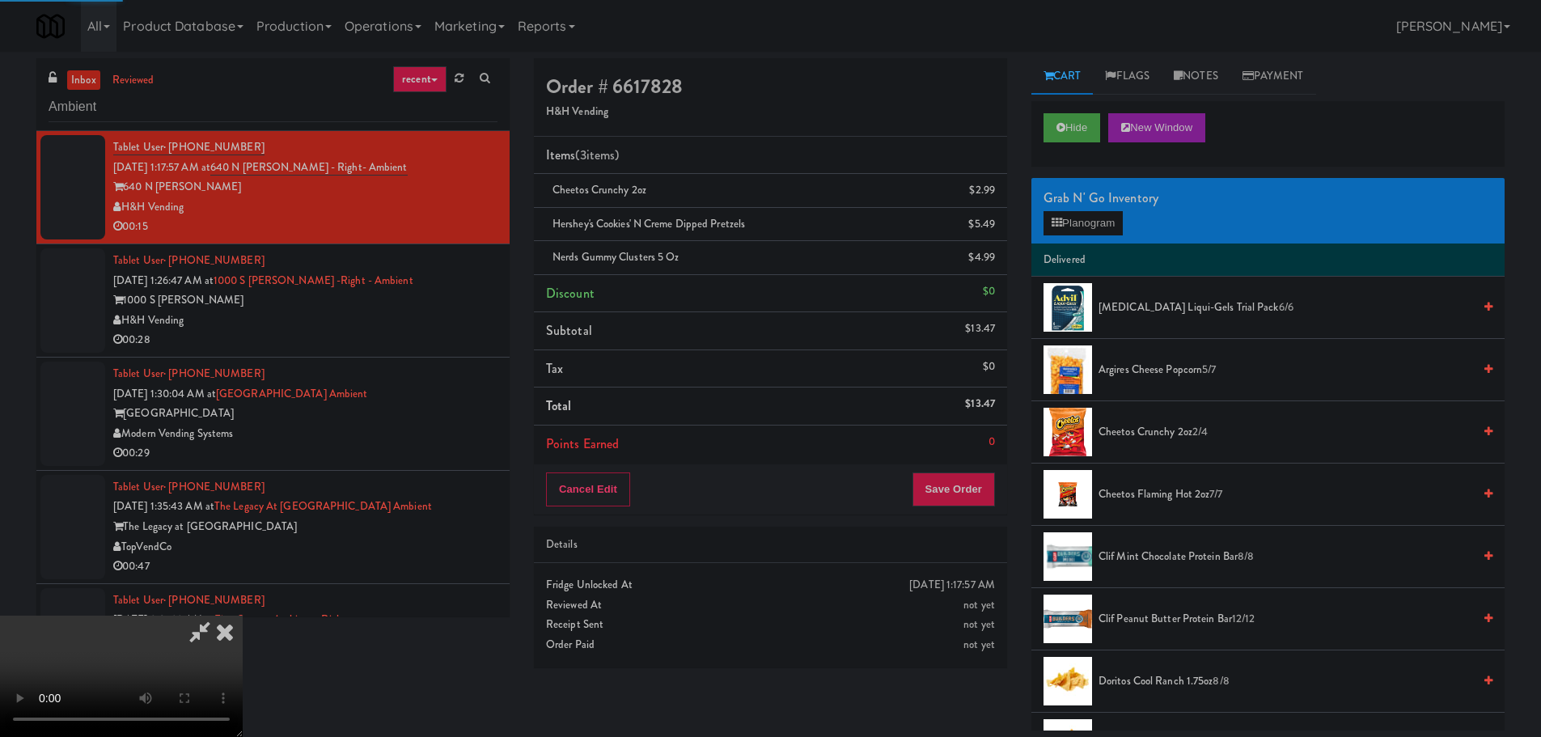
scroll to position [0, 0]
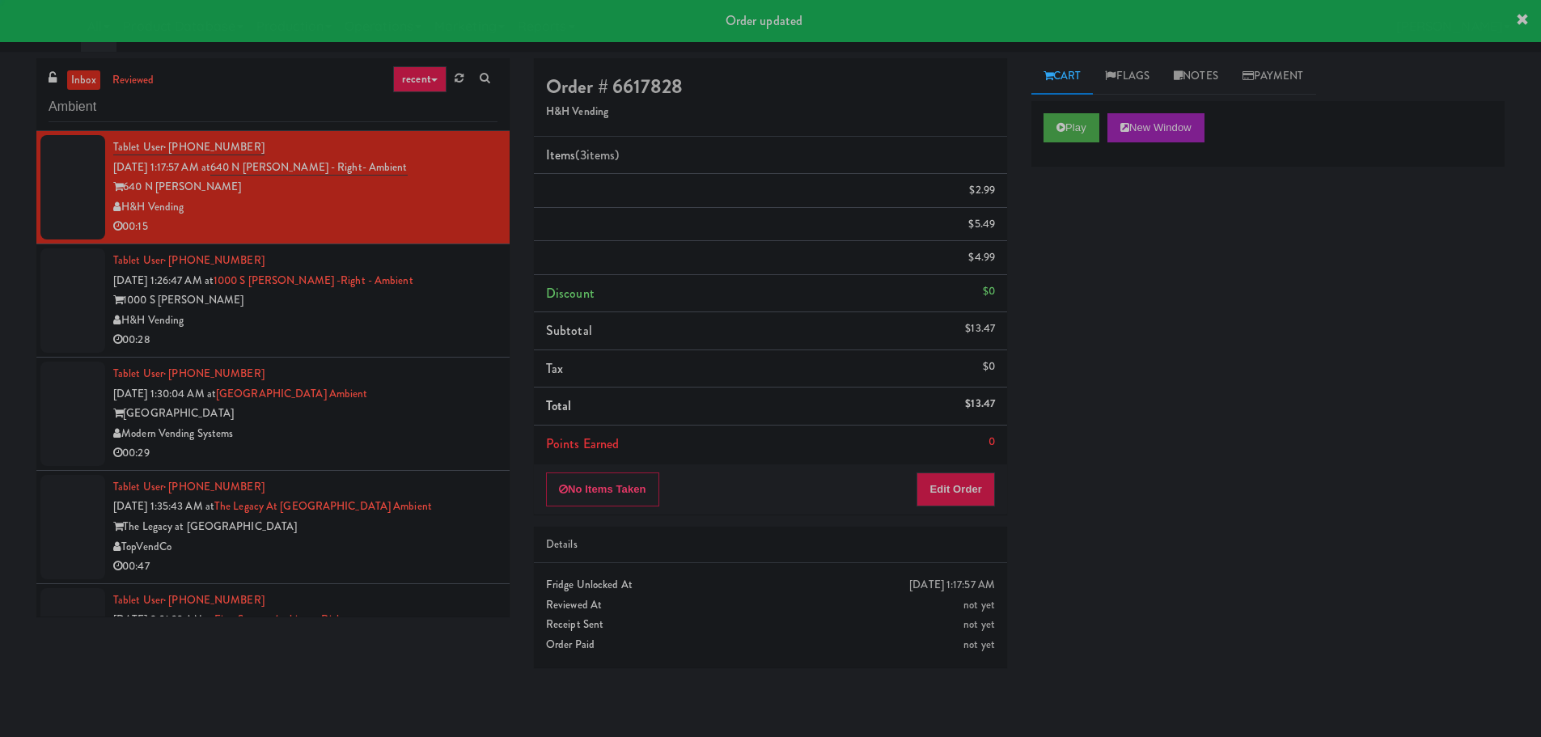
click at [425, 330] on div "00:28" at bounding box center [305, 340] width 384 height 20
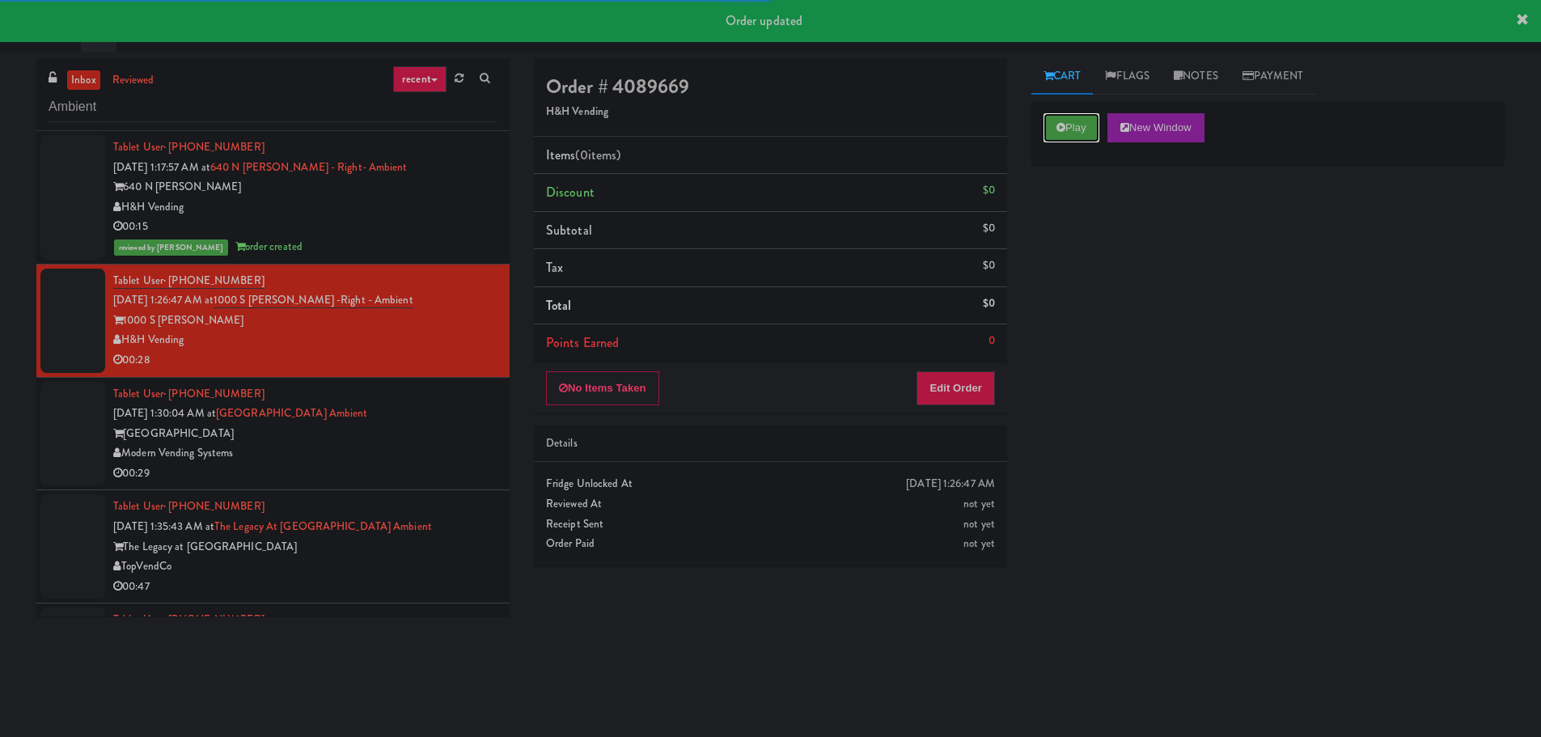
click at [1062, 131] on icon at bounding box center [1060, 127] width 9 height 11
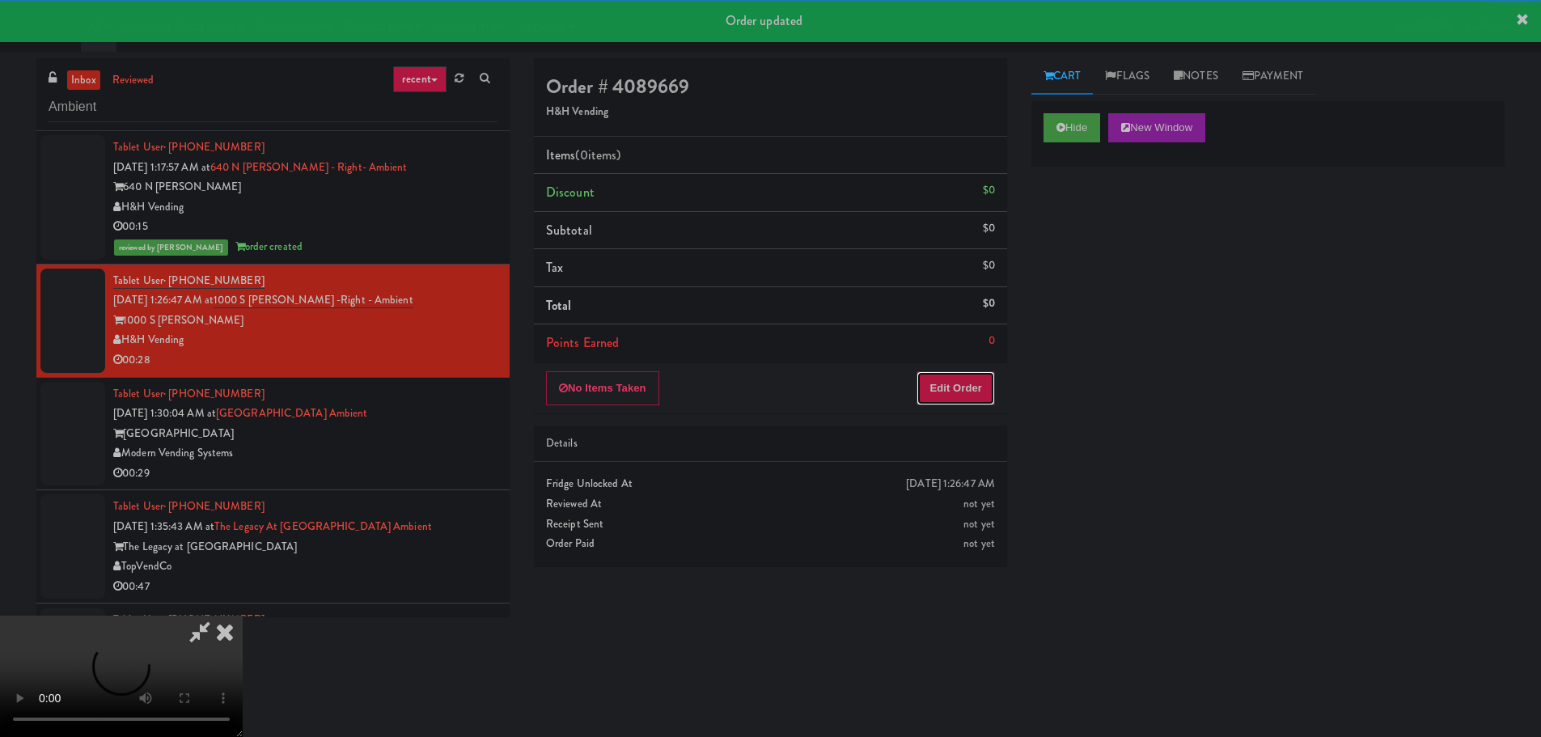
click at [935, 395] on button "Edit Order" at bounding box center [955, 388] width 78 height 34
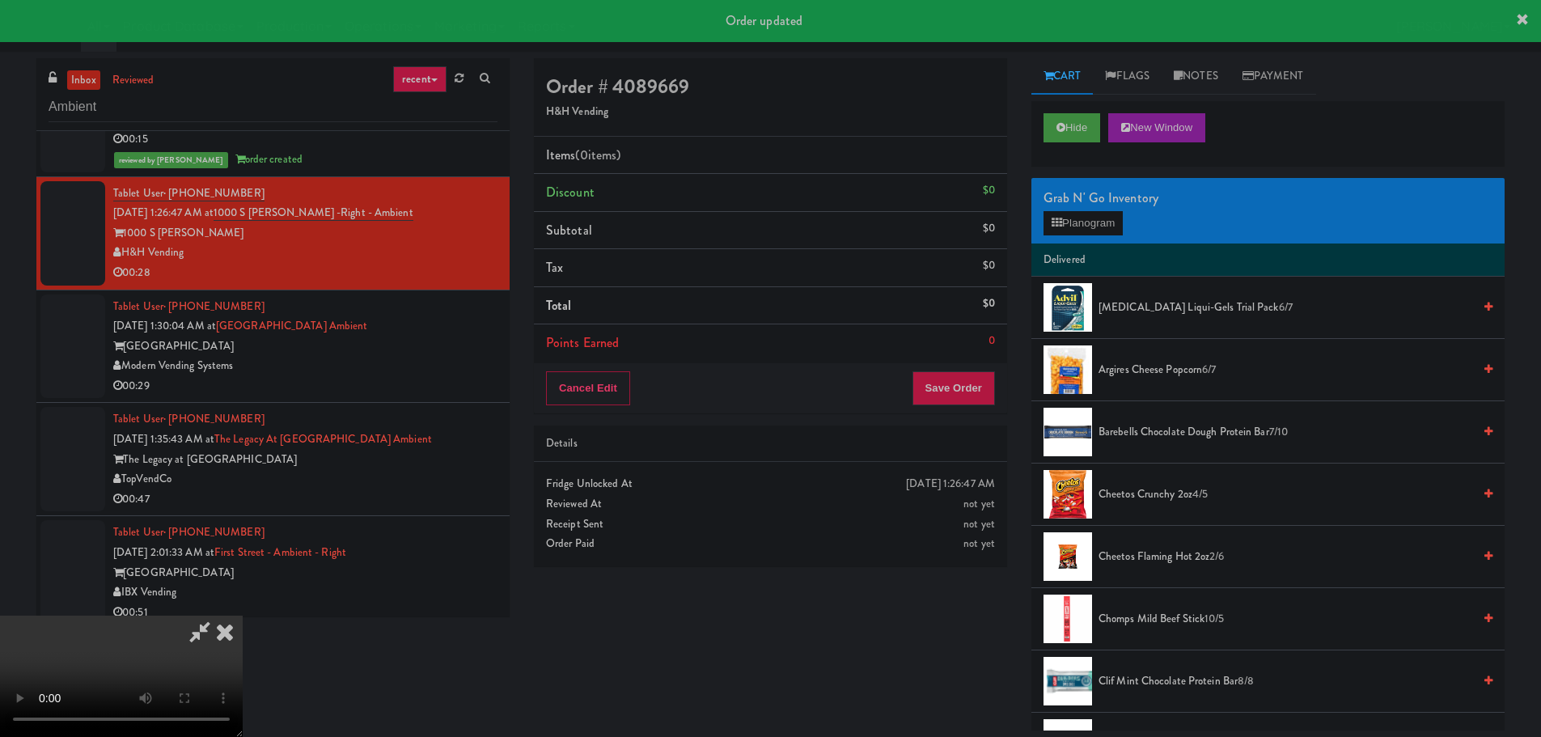
scroll to position [81, 0]
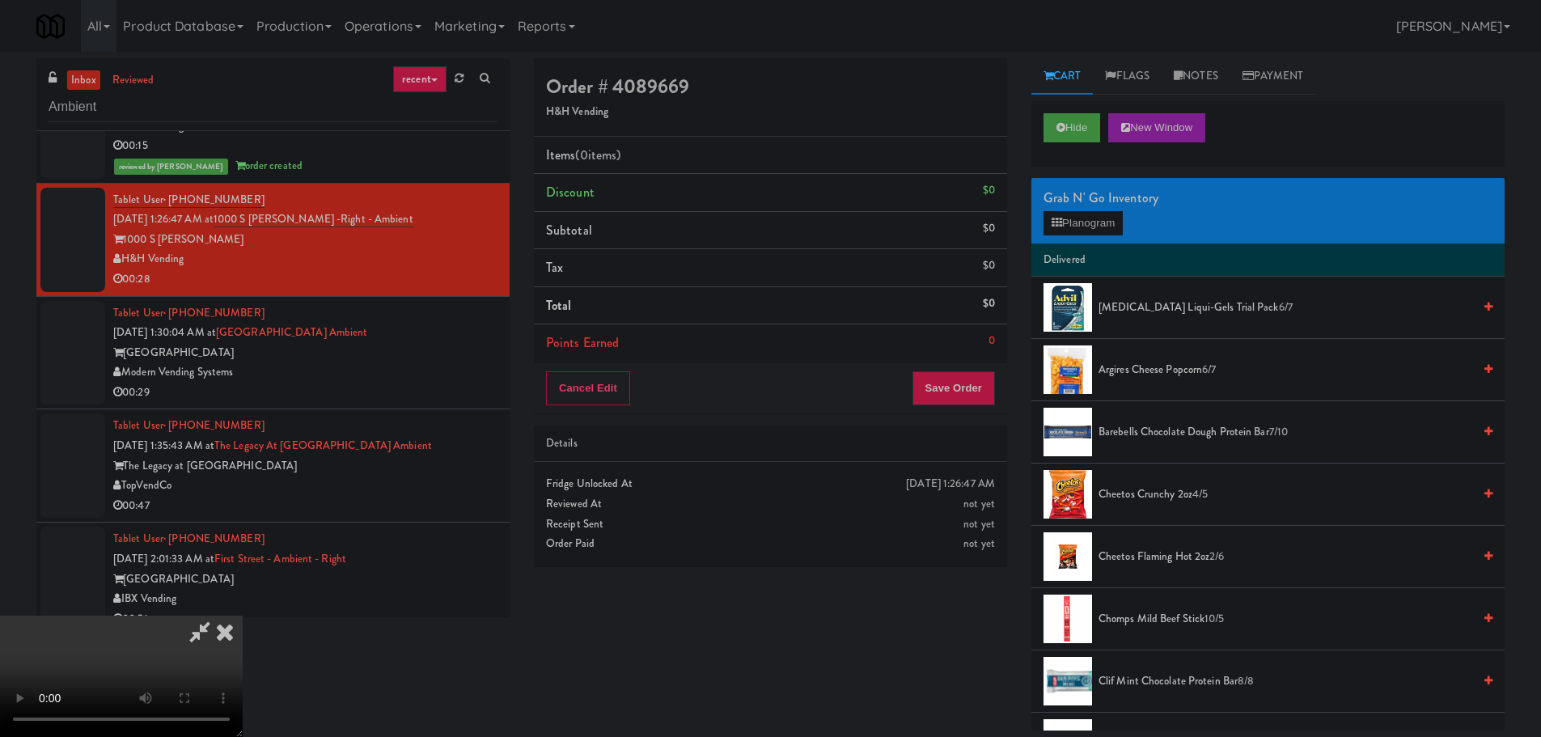
click at [243, 615] on video at bounding box center [121, 675] width 243 height 121
click at [1090, 221] on button "Planogram" at bounding box center [1082, 223] width 79 height 24
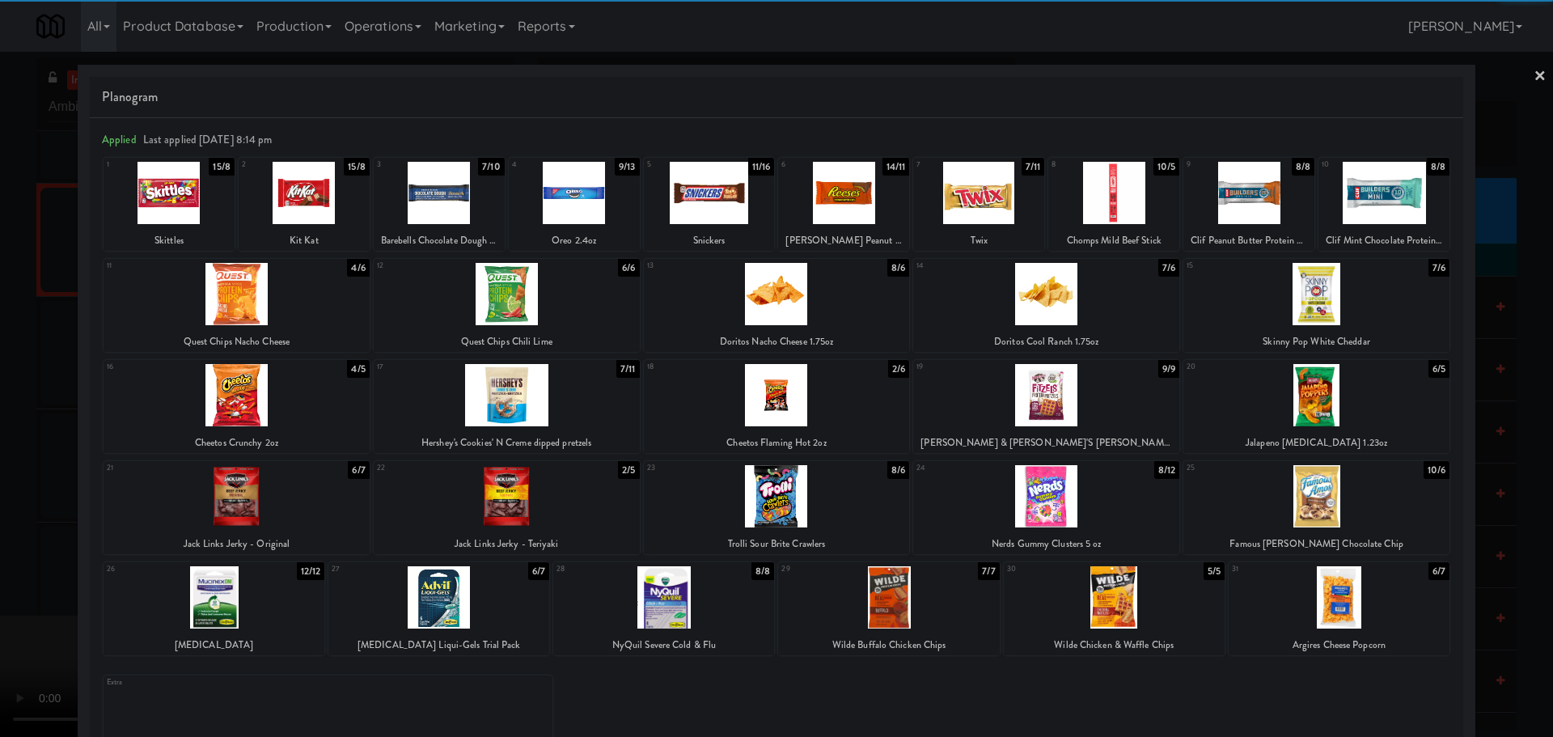
click at [1310, 492] on div at bounding box center [1316, 496] width 266 height 62
drag, startPoint x: 0, startPoint y: 509, endPoint x: 300, endPoint y: 444, distance: 306.9
click at [6, 510] on div at bounding box center [776, 368] width 1553 height 737
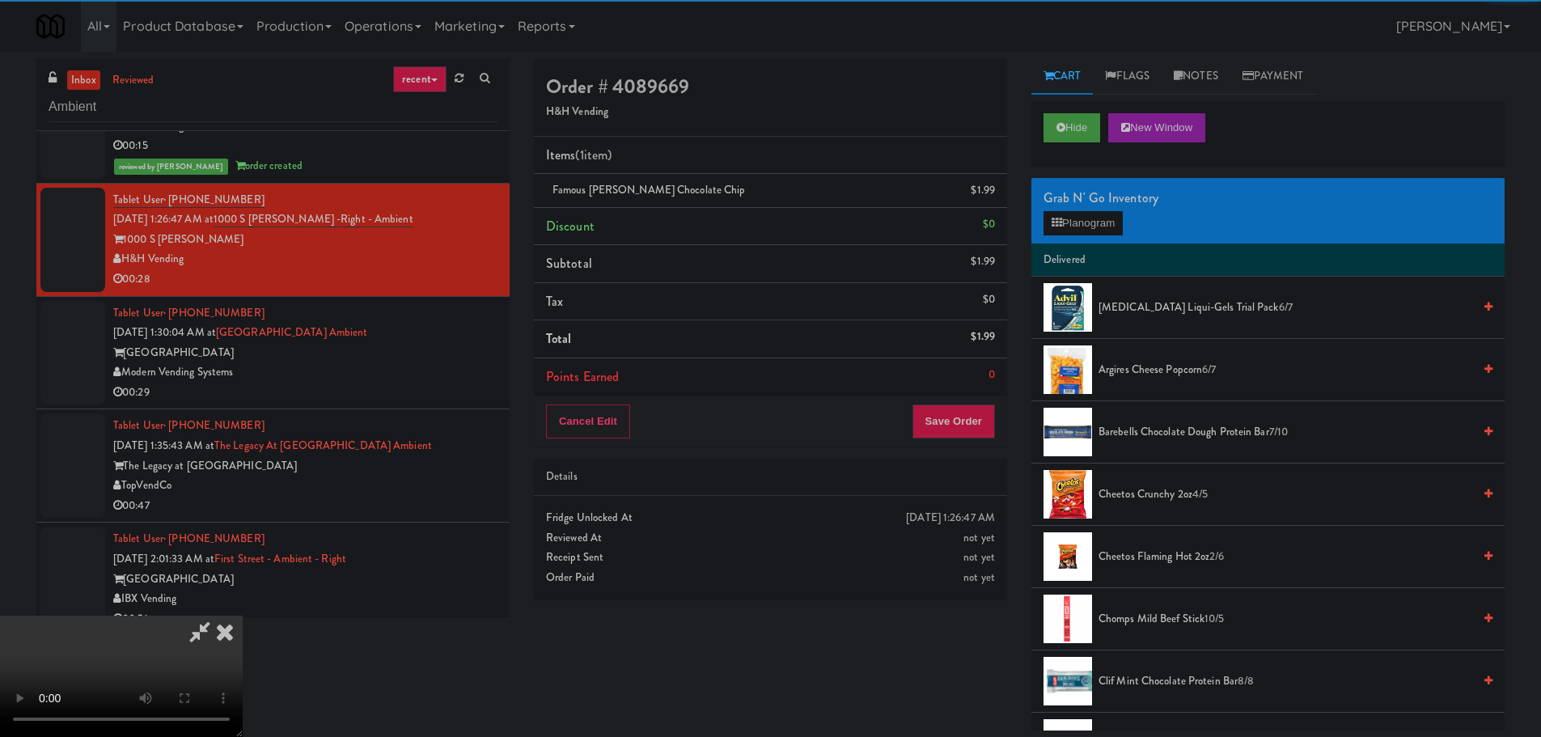
click at [243, 615] on video at bounding box center [121, 675] width 243 height 121
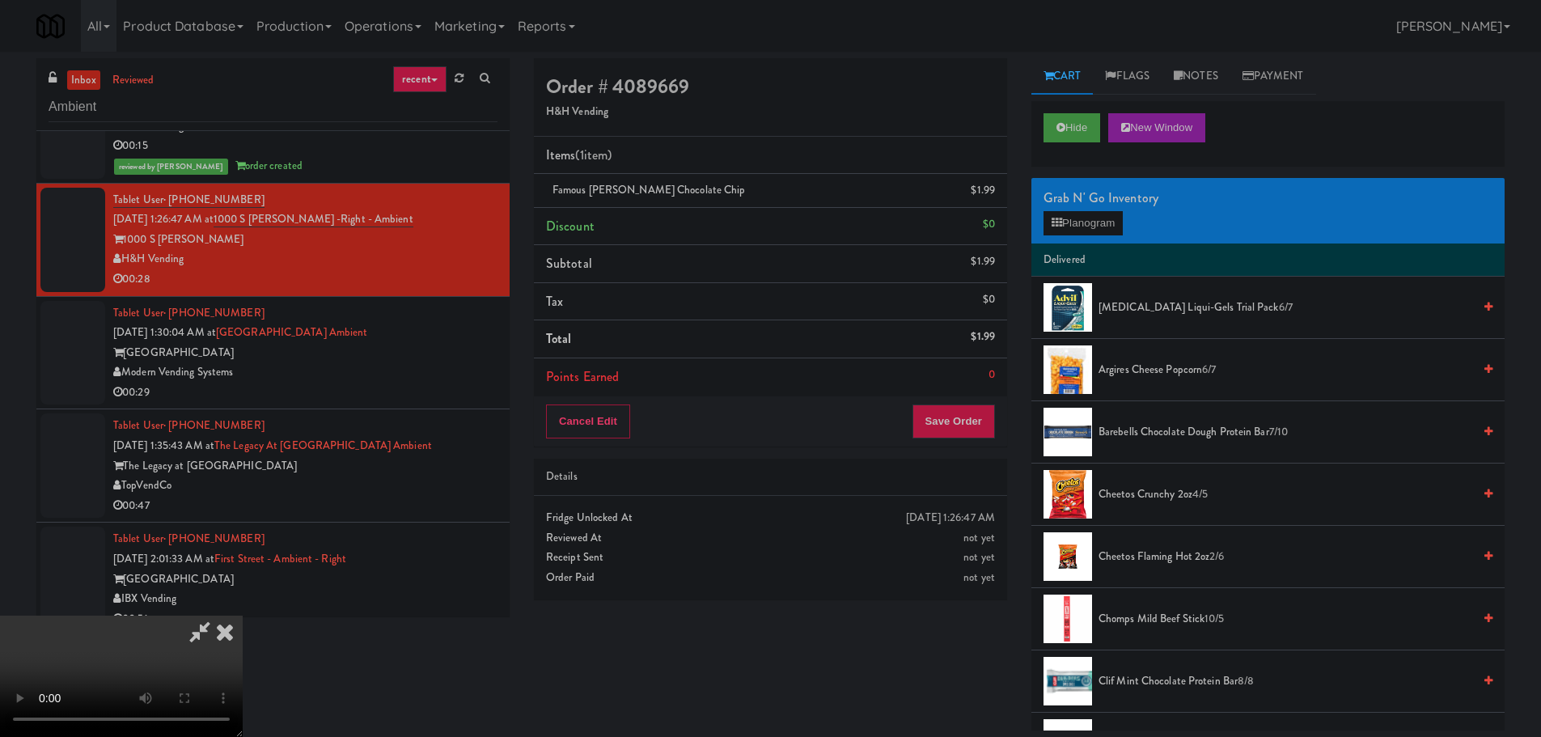
click at [243, 615] on video at bounding box center [121, 675] width 243 height 121
drag, startPoint x: 712, startPoint y: 425, endPoint x: 733, endPoint y: 437, distance: 24.3
click at [243, 615] on video at bounding box center [121, 675] width 243 height 121
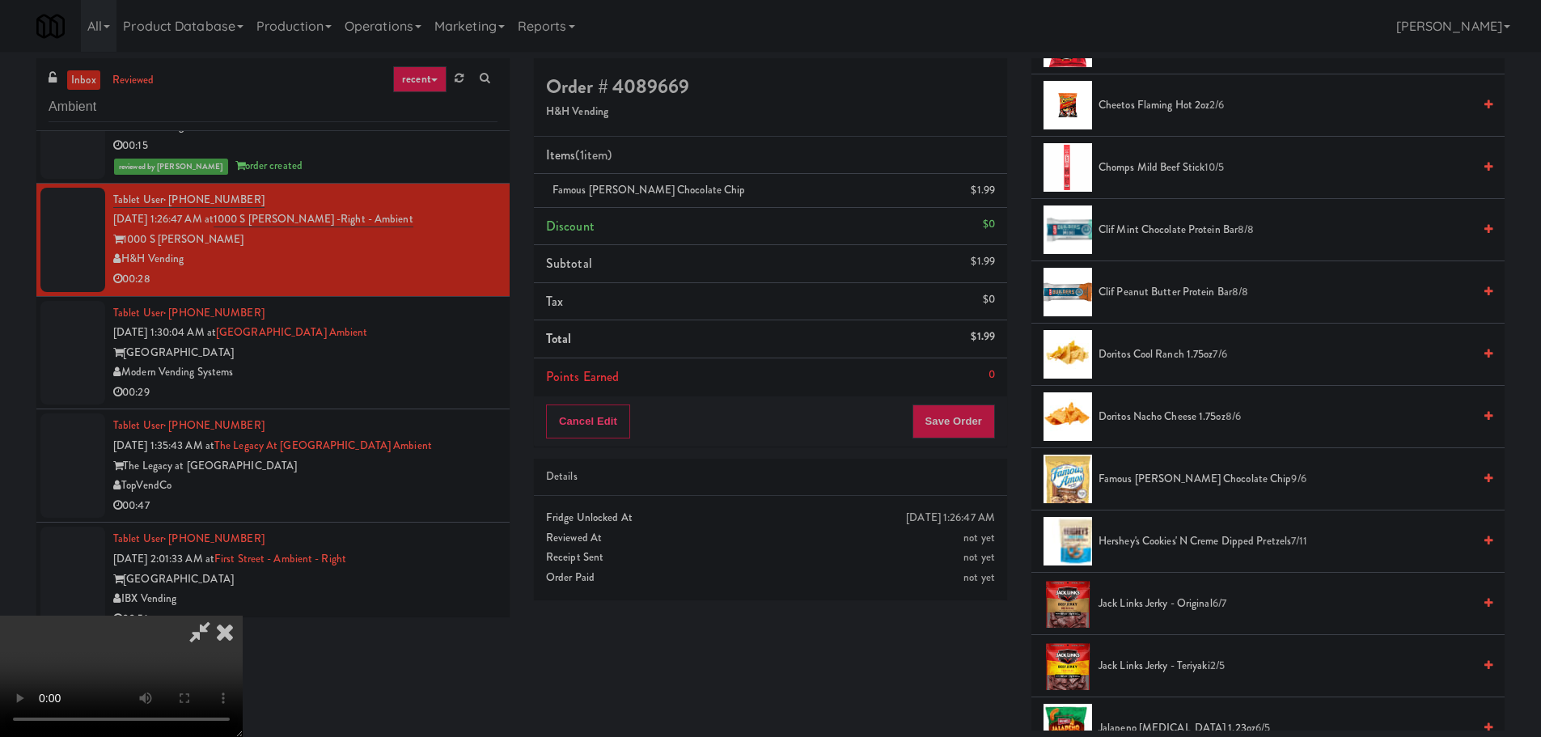
scroll to position [485, 0]
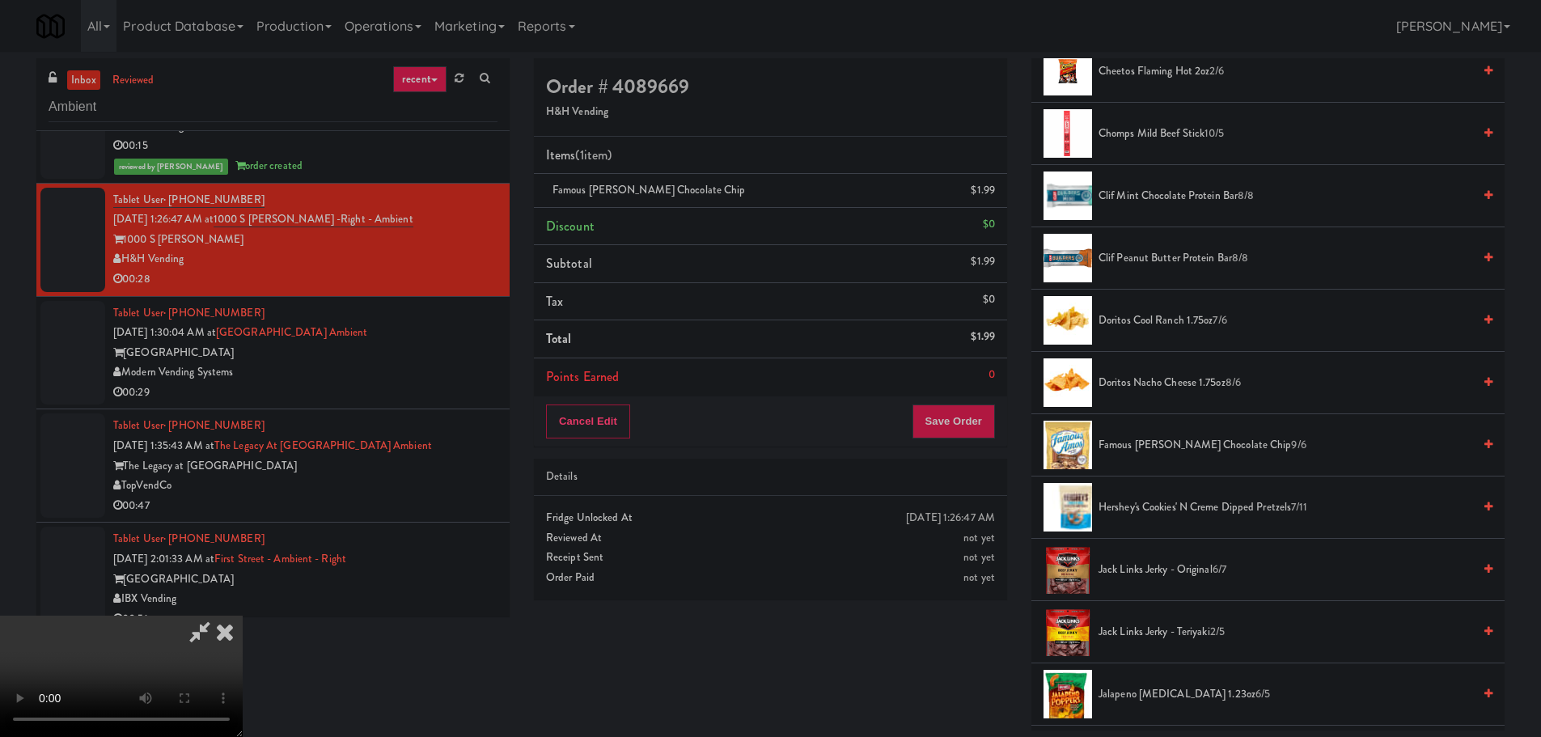
click at [1180, 312] on span "Doritos Cool Ranch 1.75oz 7/6" at bounding box center [1285, 321] width 374 height 20
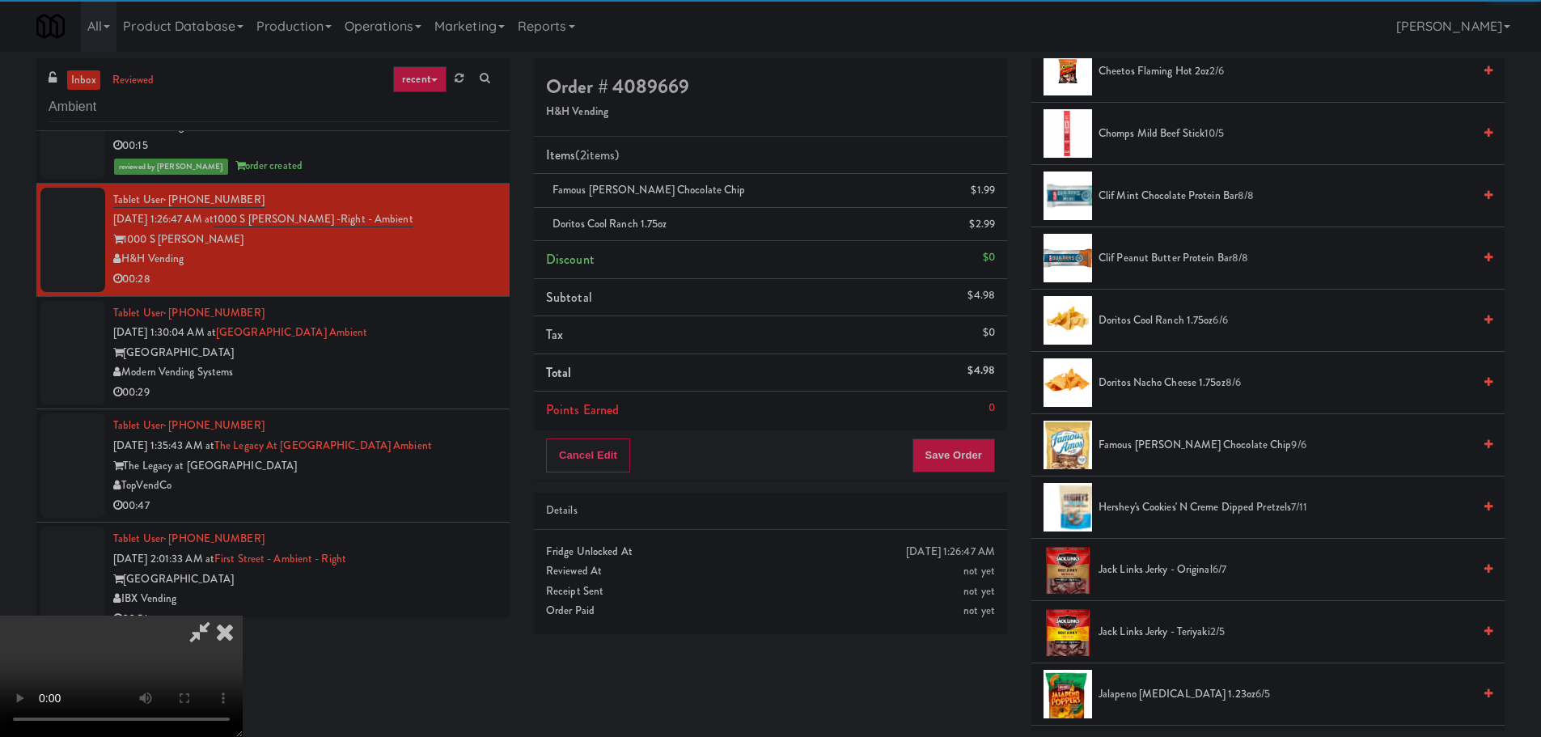
click at [243, 615] on video at bounding box center [121, 675] width 243 height 121
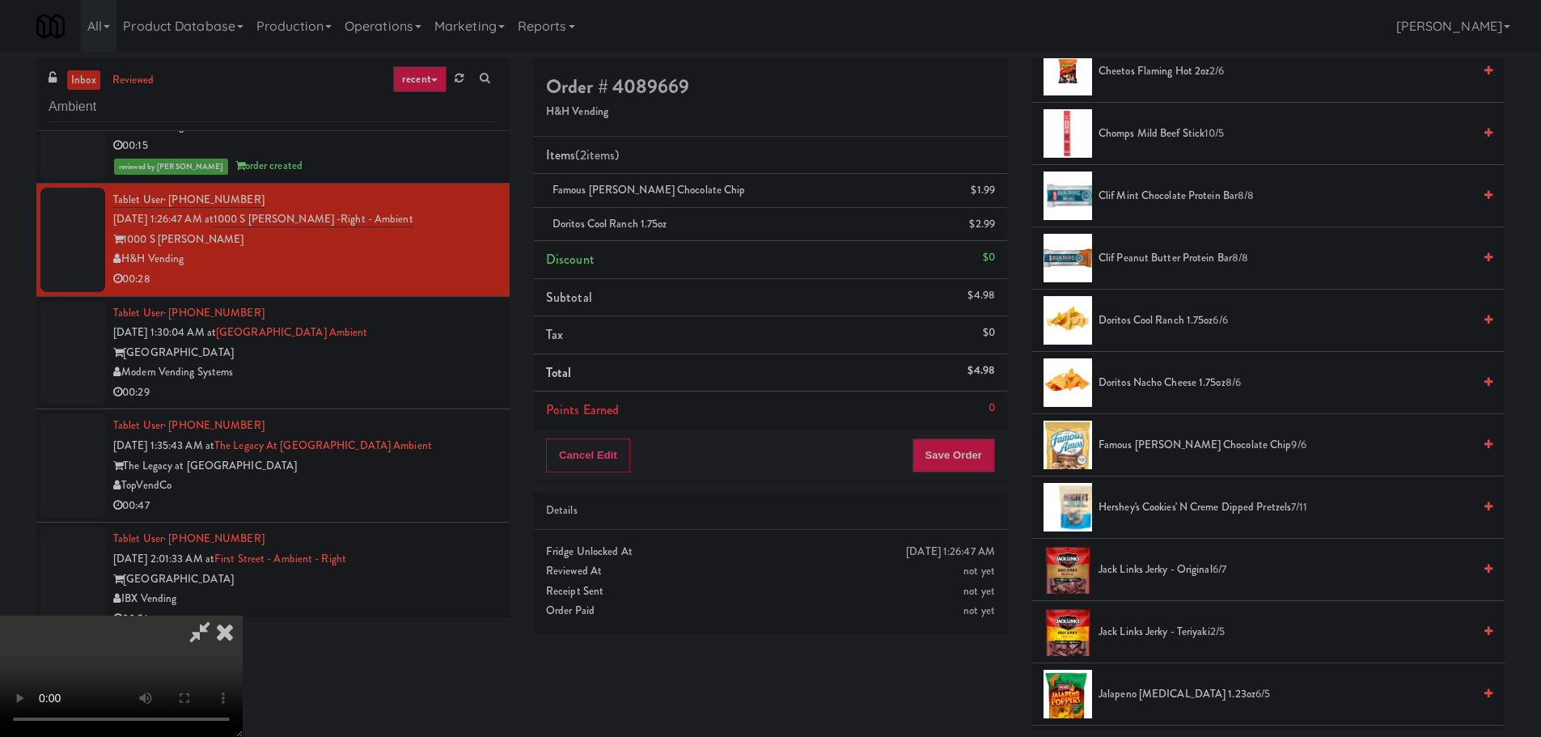
click at [243, 615] on video at bounding box center [121, 675] width 243 height 121
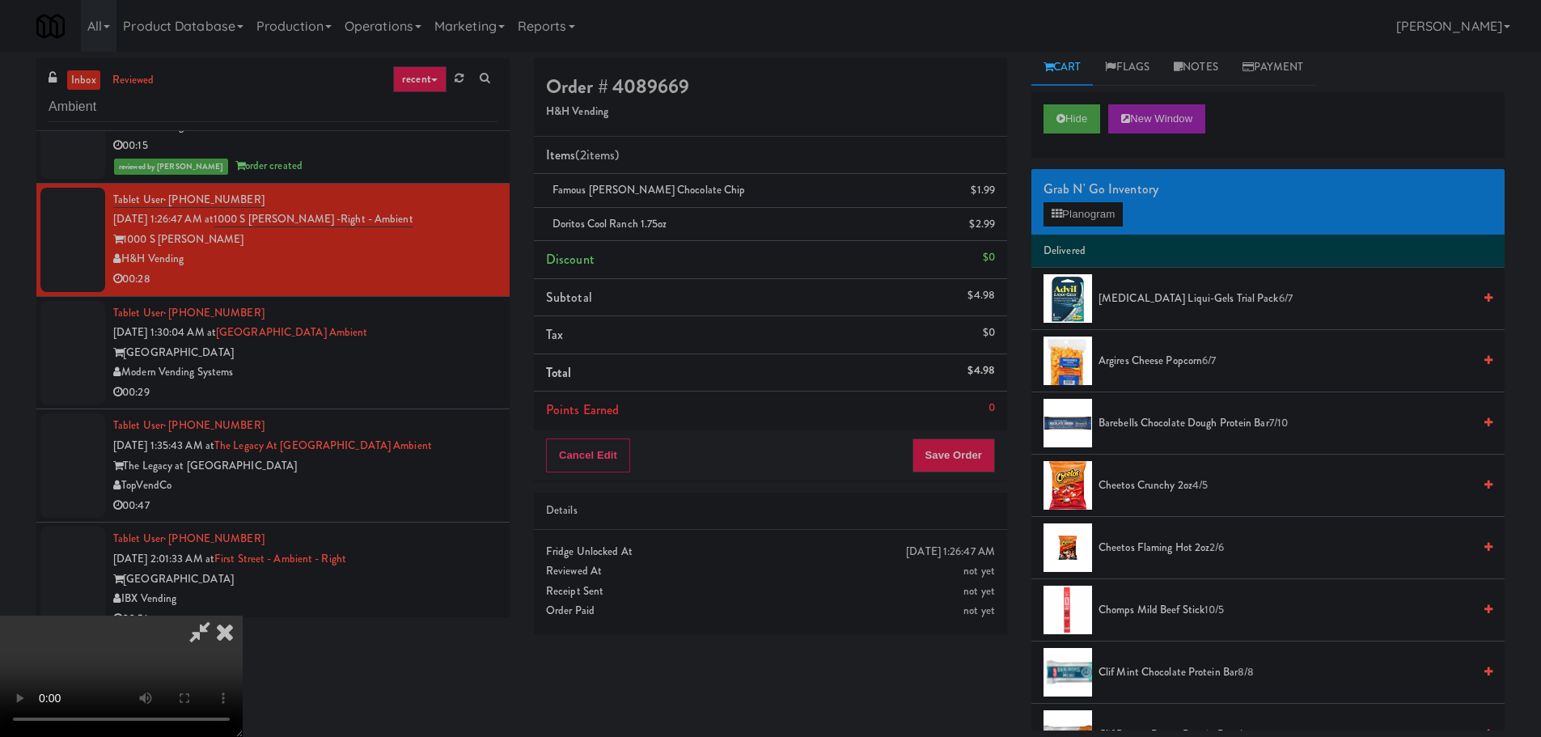
scroll to position [0, 0]
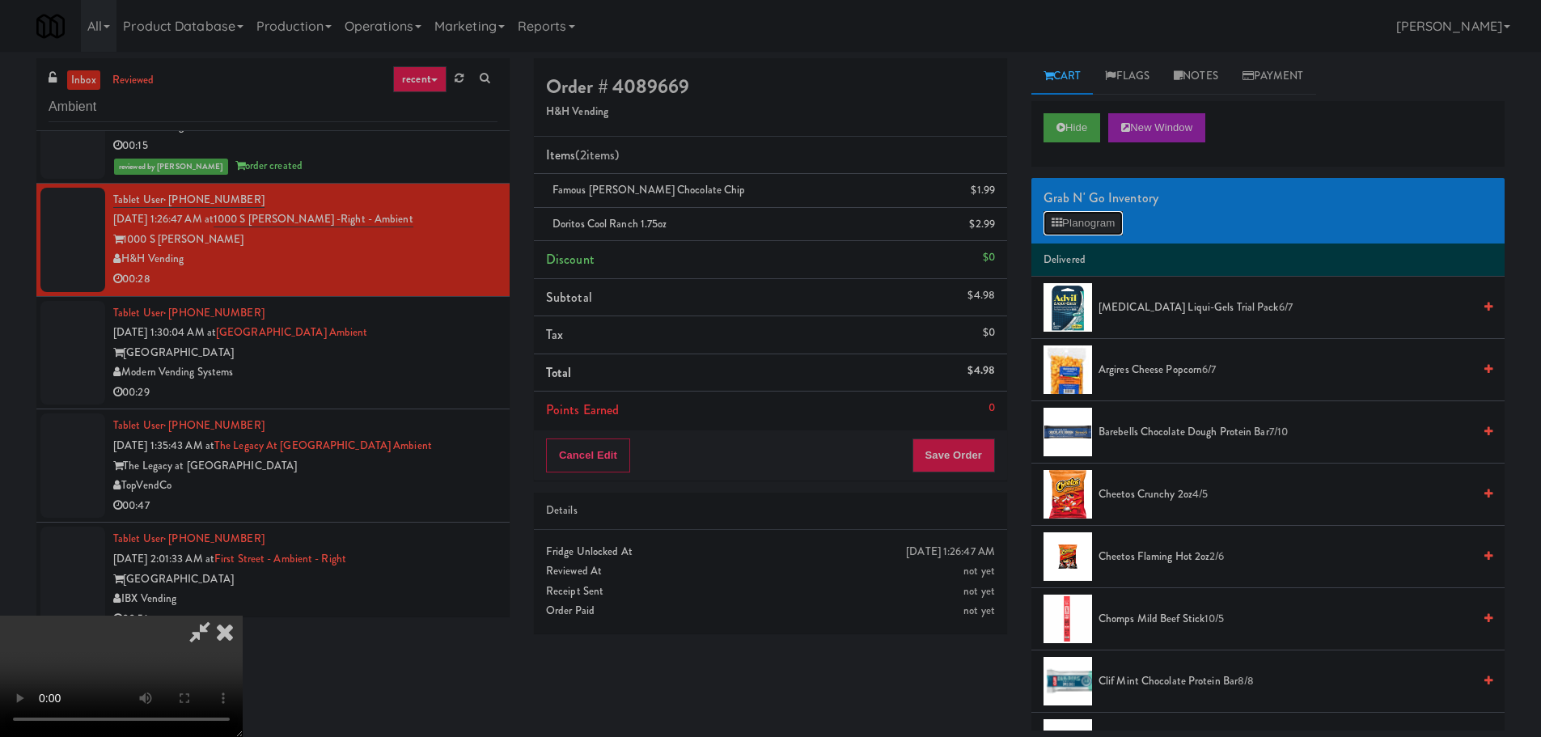
click at [1085, 222] on button "Planogram" at bounding box center [1082, 223] width 79 height 24
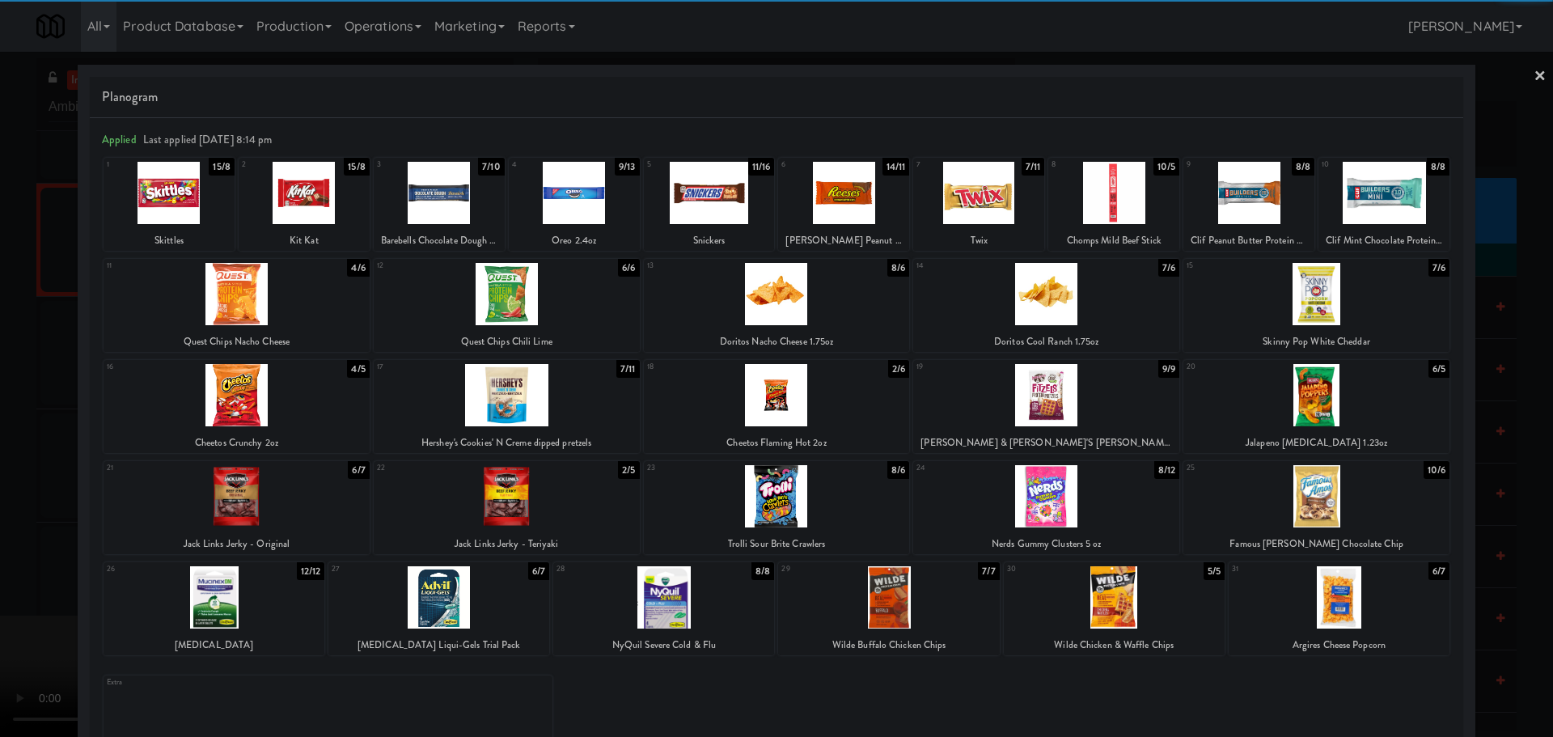
click at [303, 400] on div at bounding box center [237, 395] width 266 height 62
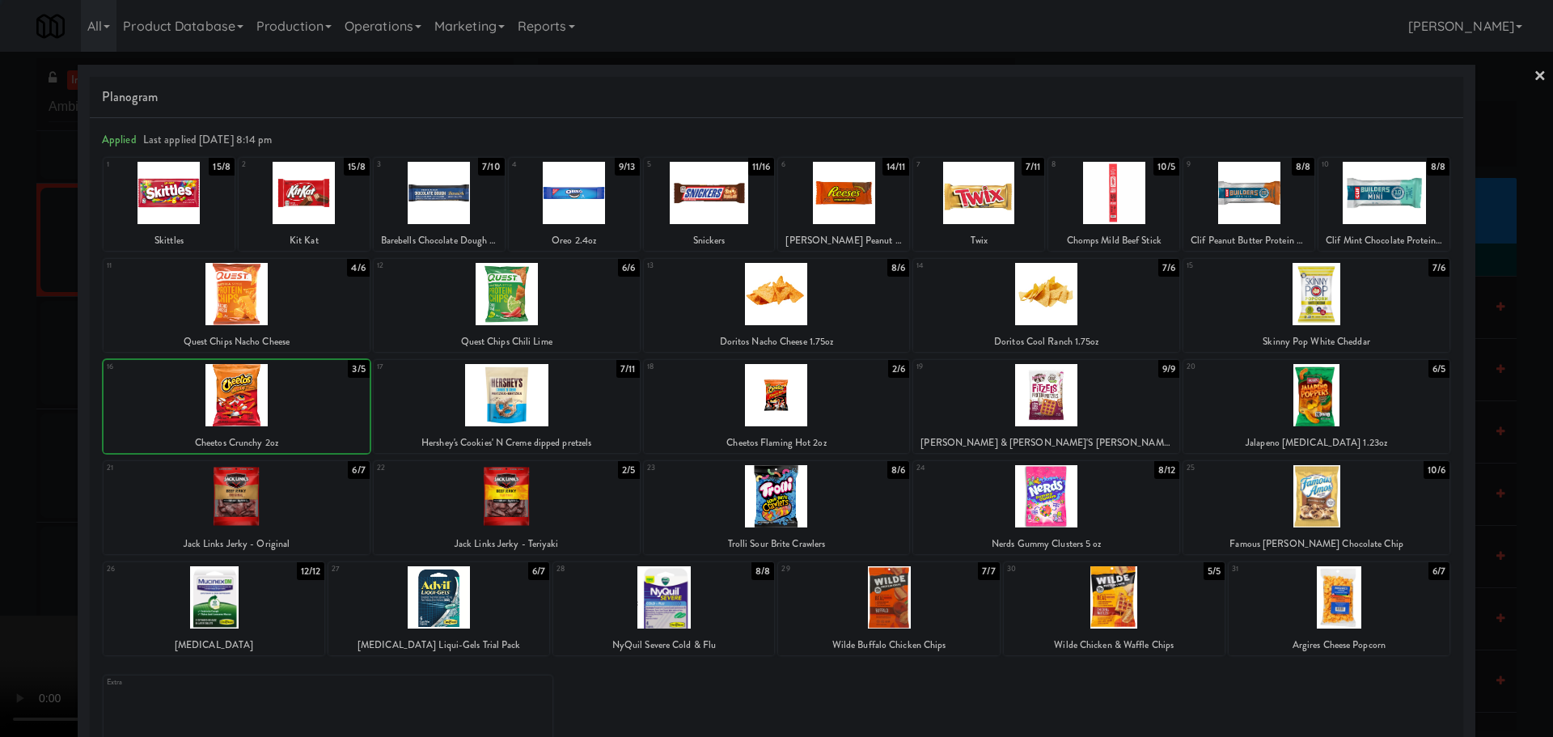
click at [0, 581] on div at bounding box center [776, 368] width 1553 height 737
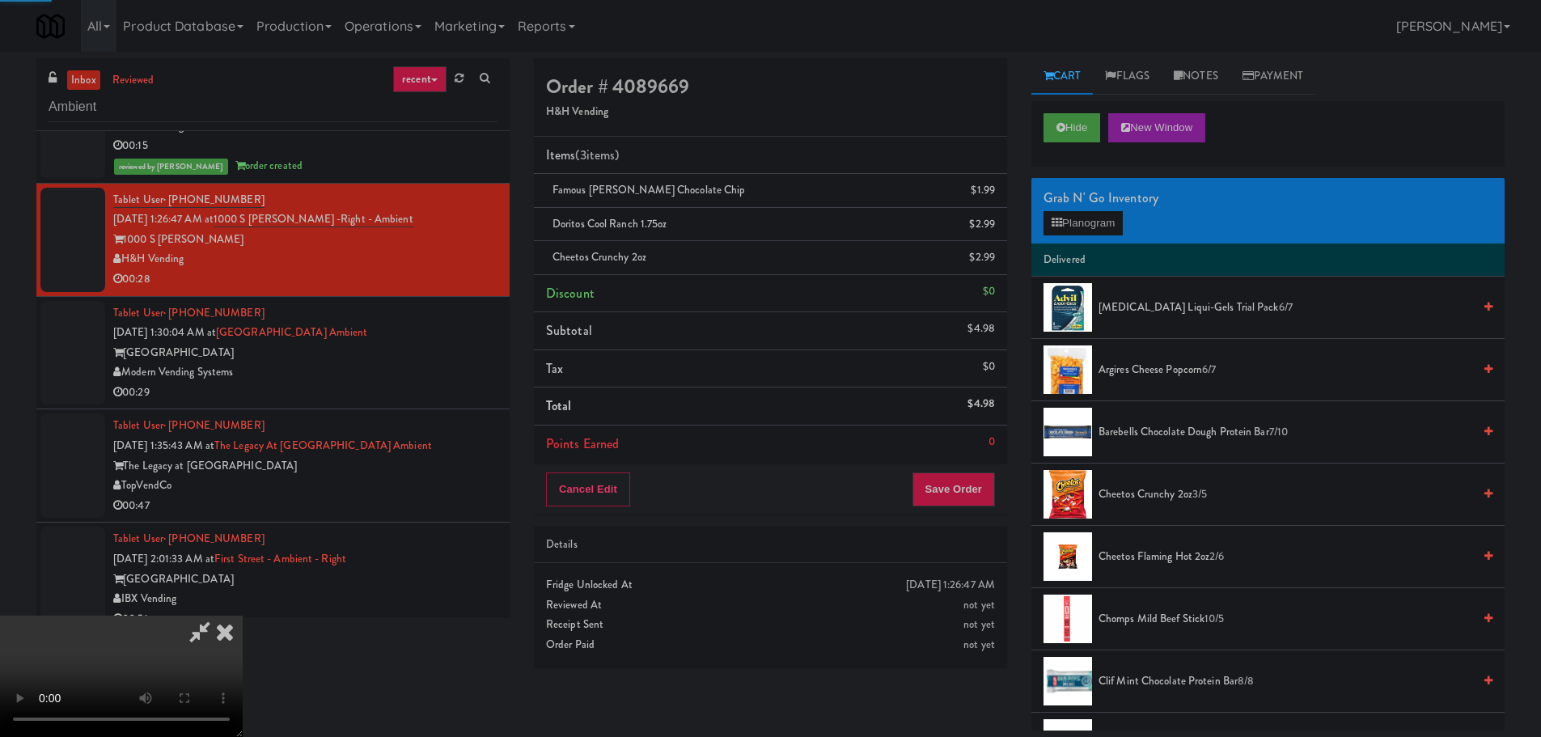
drag, startPoint x: 431, startPoint y: 445, endPoint x: 489, endPoint y: 447, distance: 58.3
click at [243, 615] on video at bounding box center [121, 675] width 243 height 121
click at [992, 502] on button "Save Order" at bounding box center [953, 489] width 82 height 34
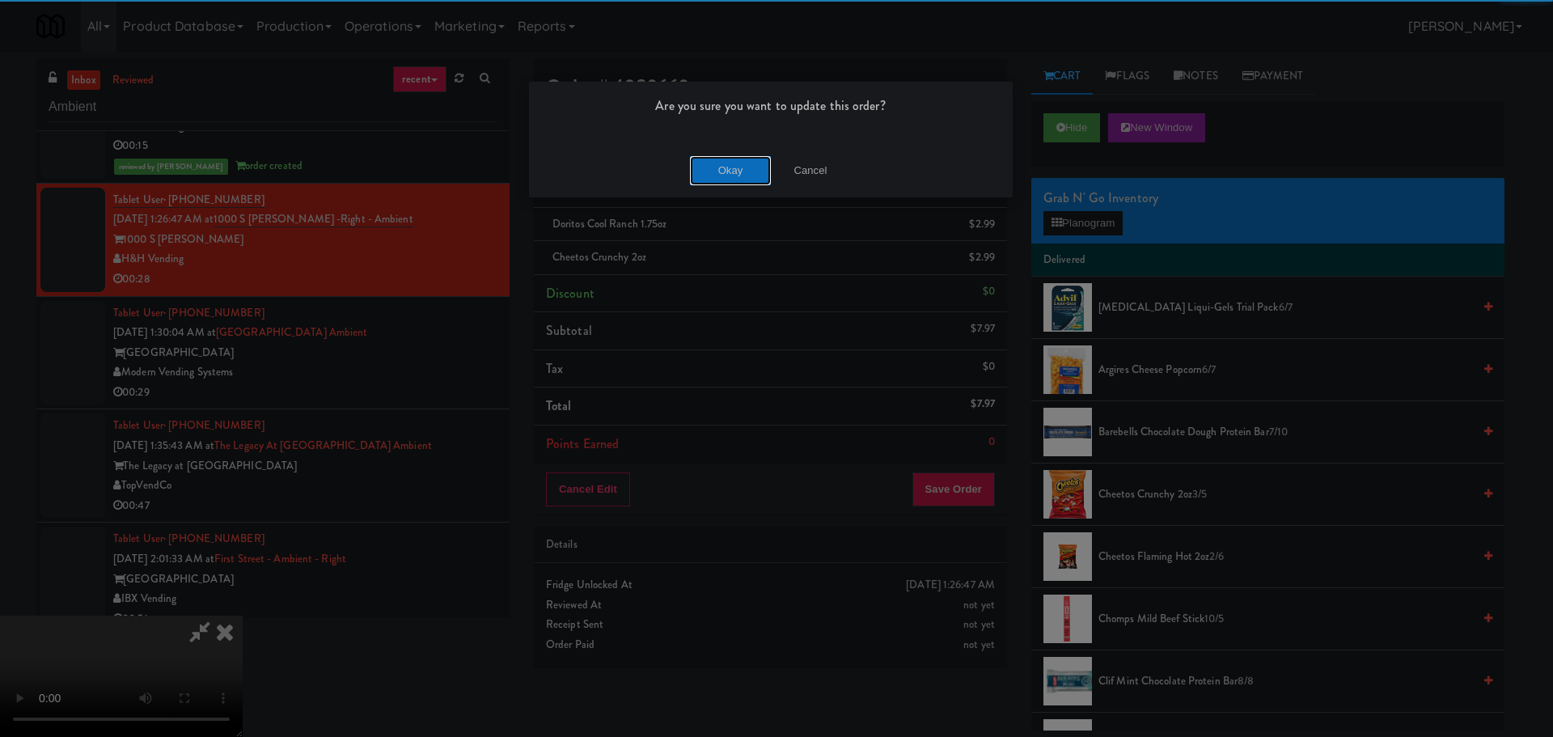
click at [738, 177] on button "Okay" at bounding box center [730, 170] width 81 height 29
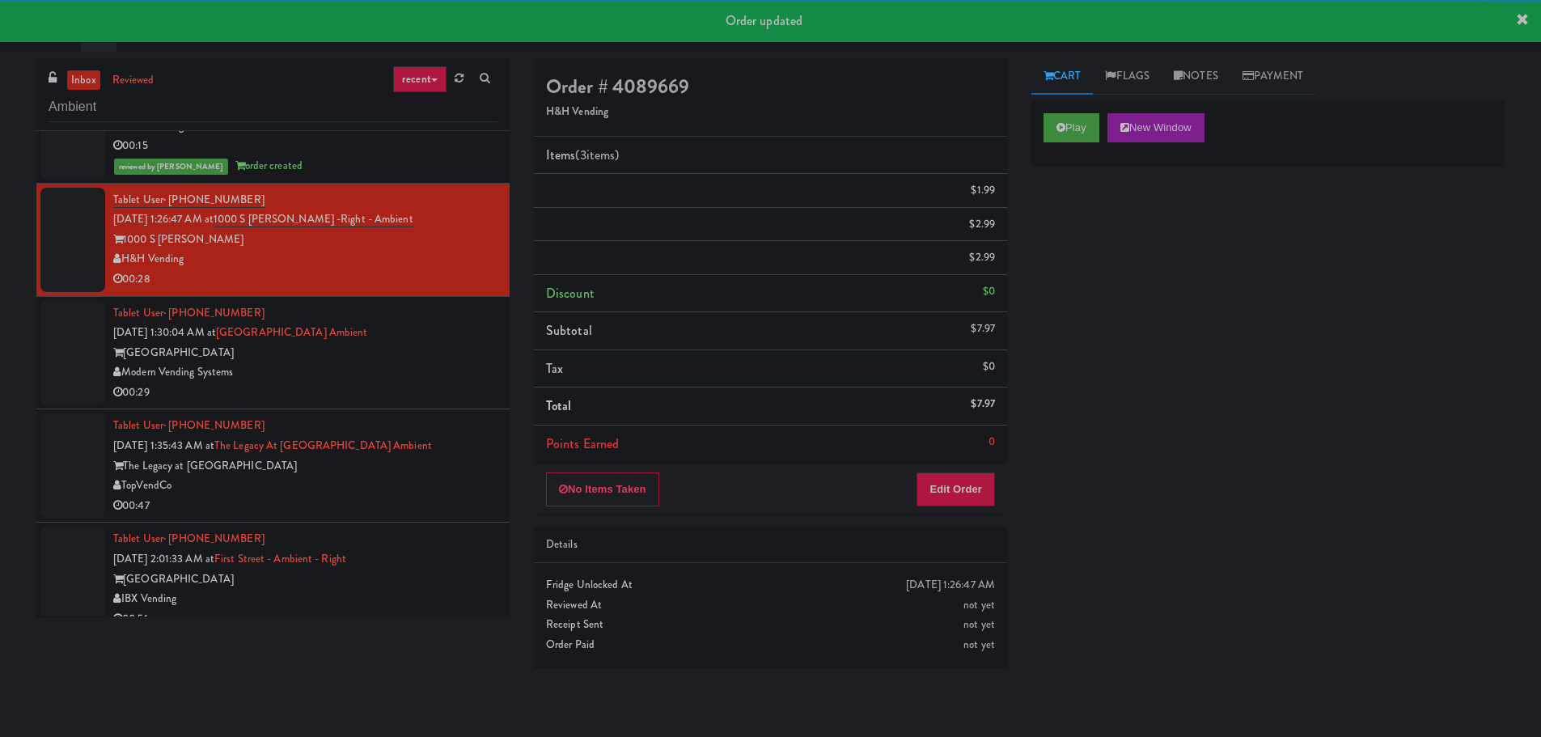
click at [452, 381] on div "Tablet User · (603) 715-0747 [DATE] 1:30:04 AM at [GEOGRAPHIC_DATA] Modern Vend…" at bounding box center [305, 352] width 384 height 99
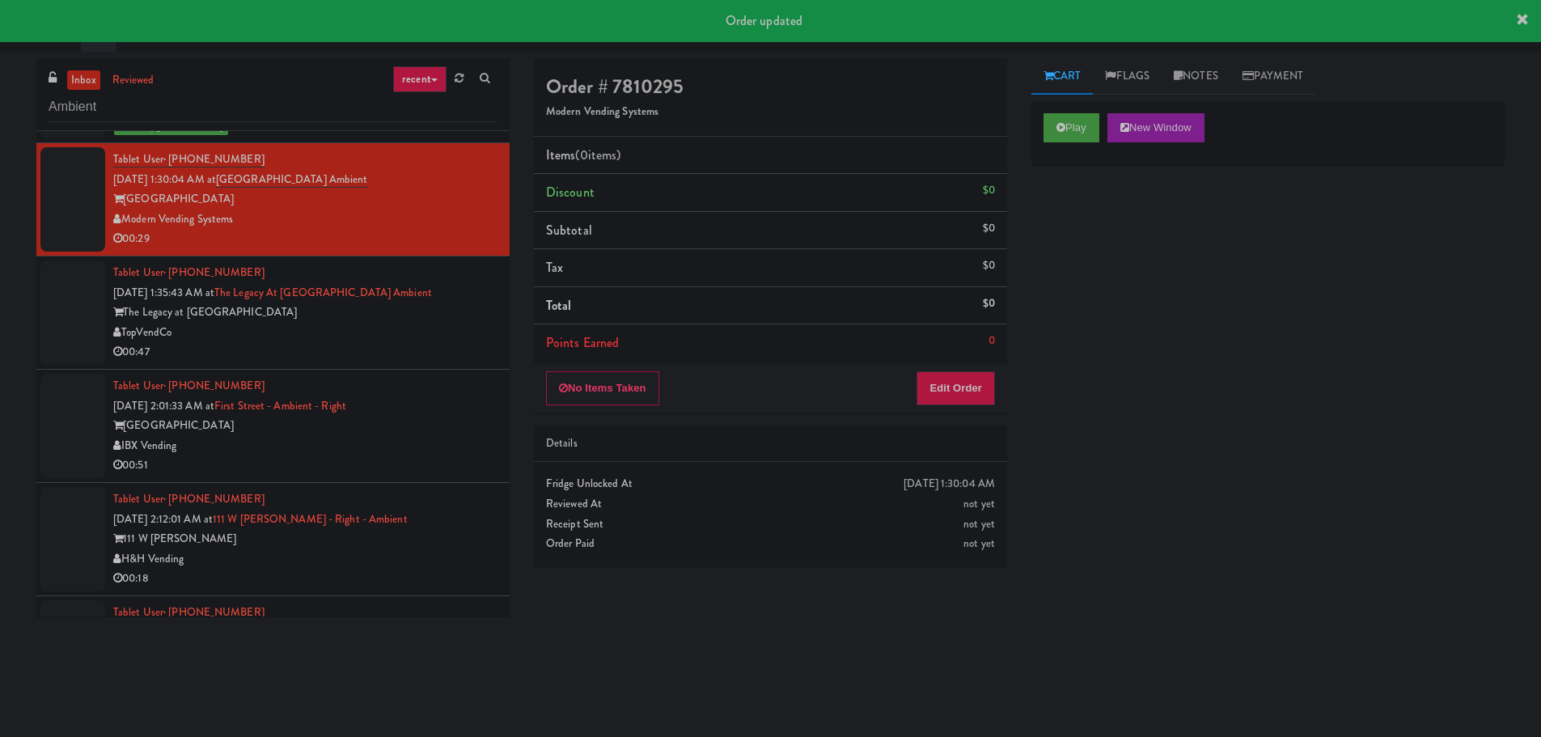
scroll to position [243, 0]
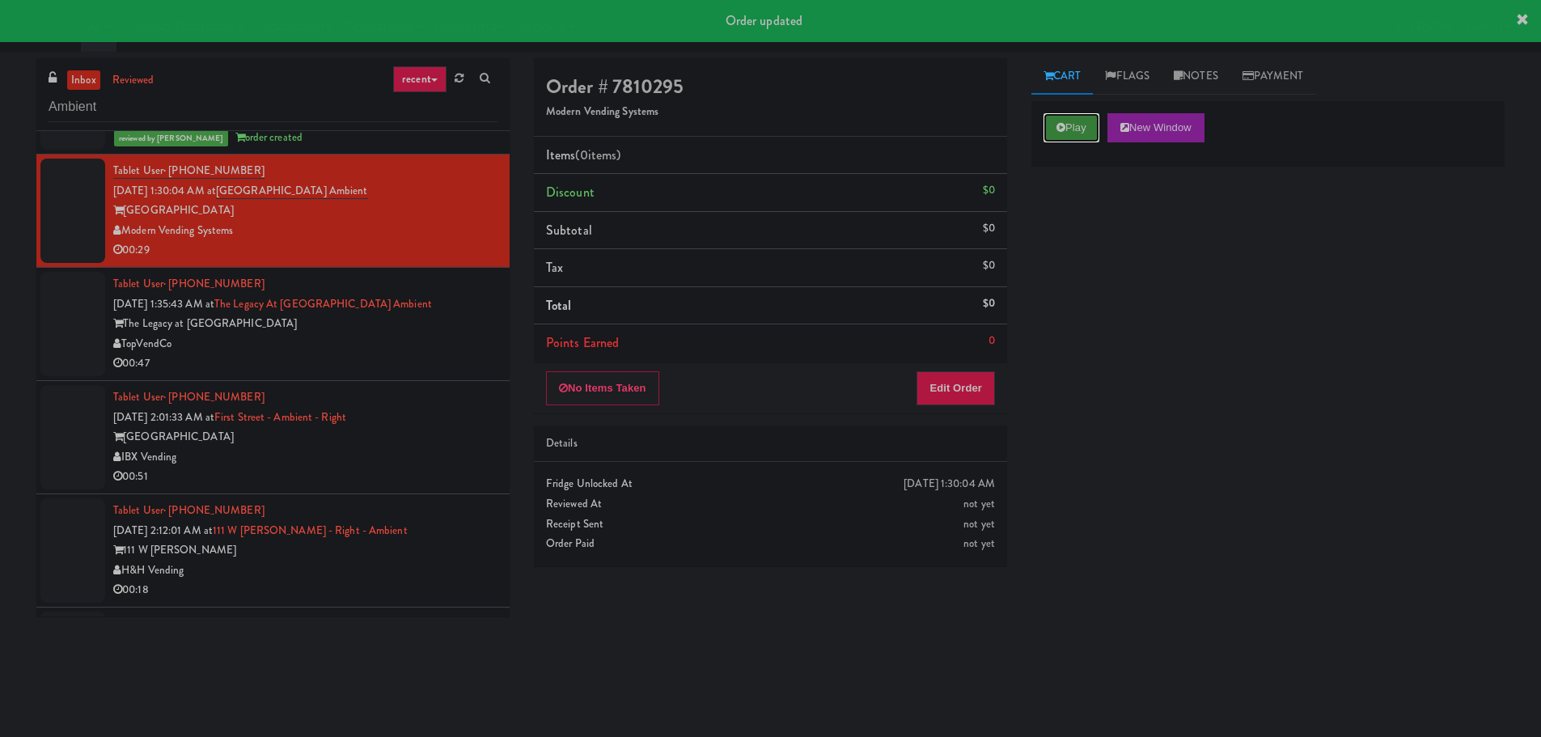
click at [1049, 126] on button "Play" at bounding box center [1071, 127] width 56 height 29
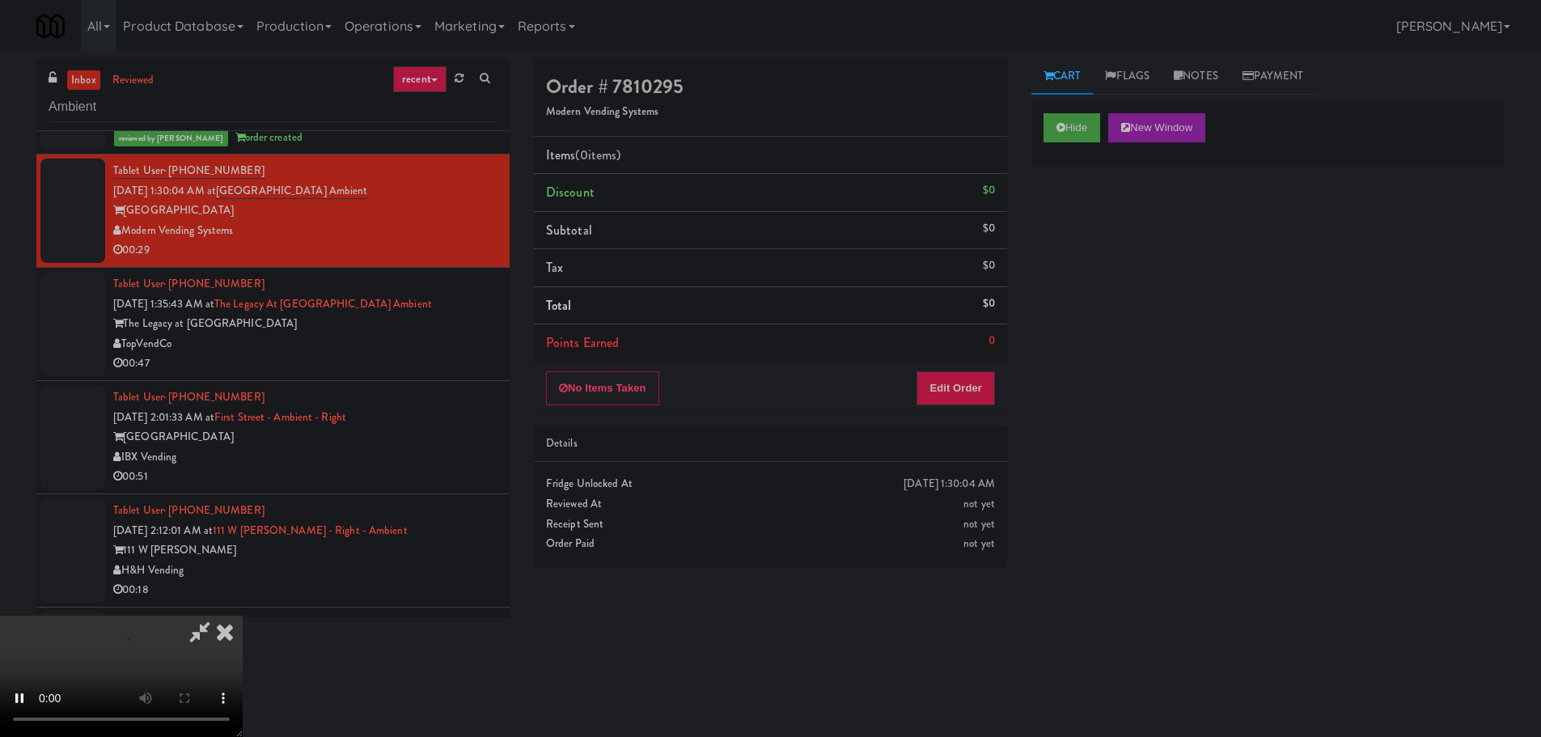
click at [890, 392] on div "No Items Taken Edit Order" at bounding box center [770, 388] width 473 height 50
click at [927, 390] on button "Edit Order" at bounding box center [955, 388] width 78 height 34
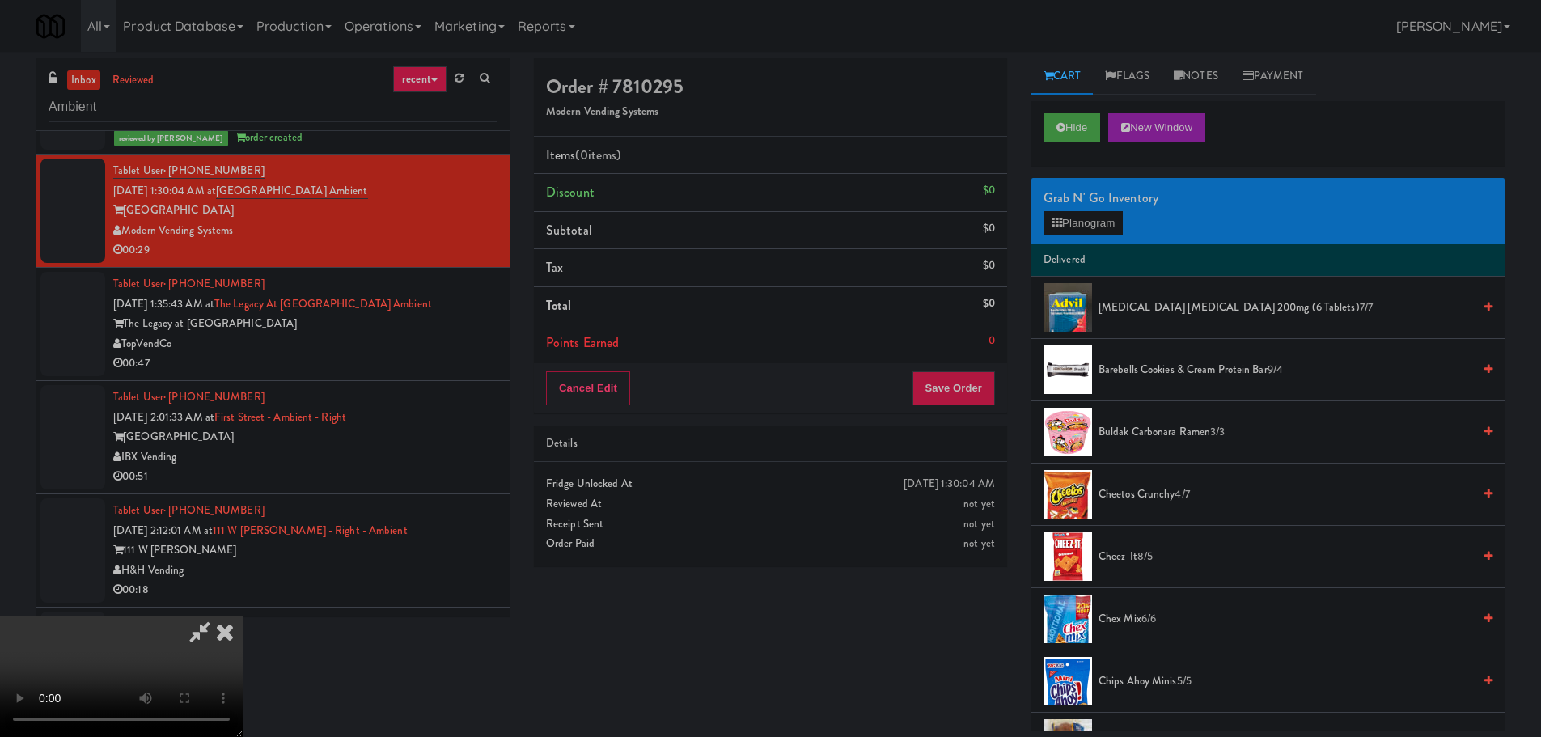
scroll to position [0, 0]
click at [243, 615] on video at bounding box center [121, 675] width 243 height 121
click at [1114, 227] on button "Planogram" at bounding box center [1082, 223] width 79 height 24
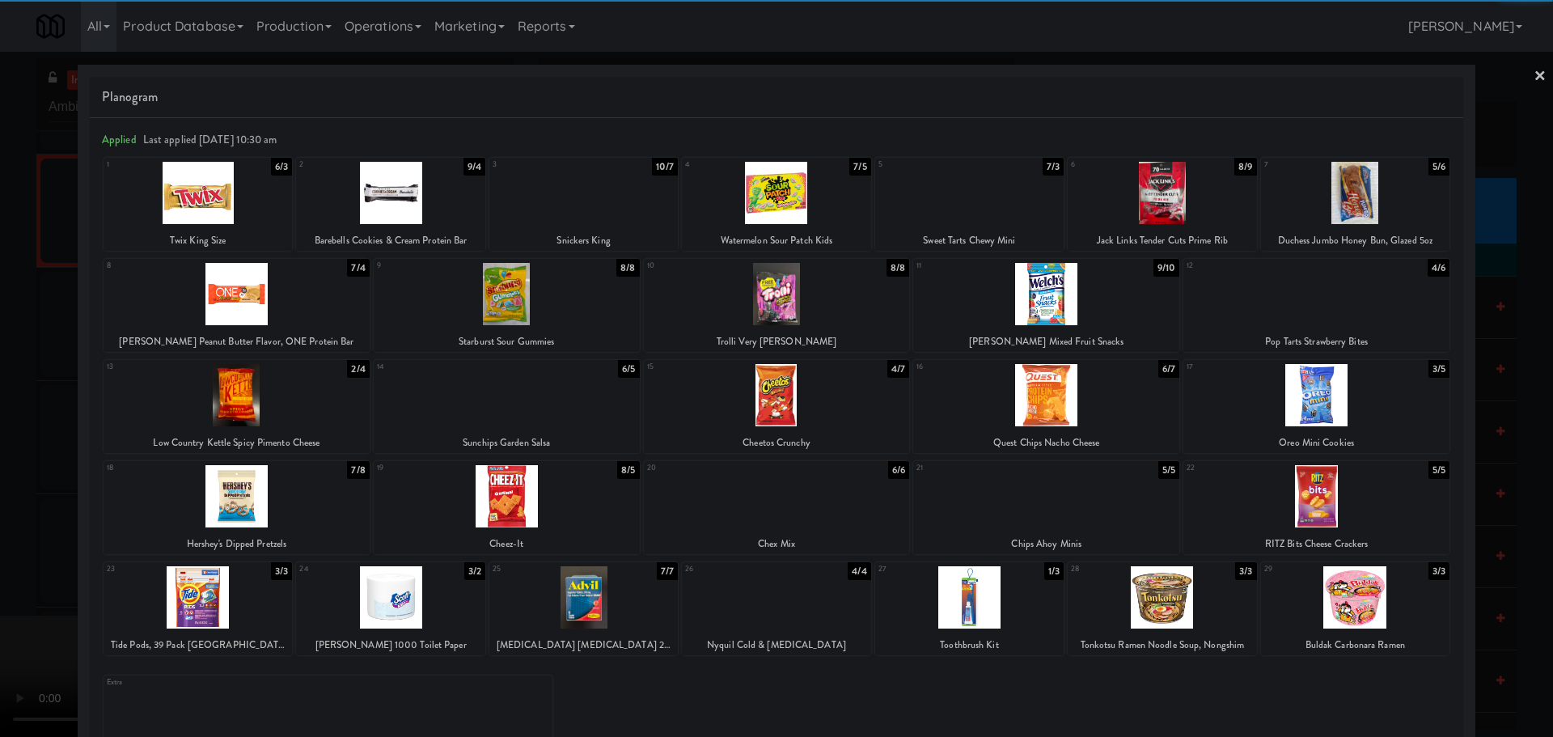
click at [522, 398] on div at bounding box center [507, 395] width 266 height 62
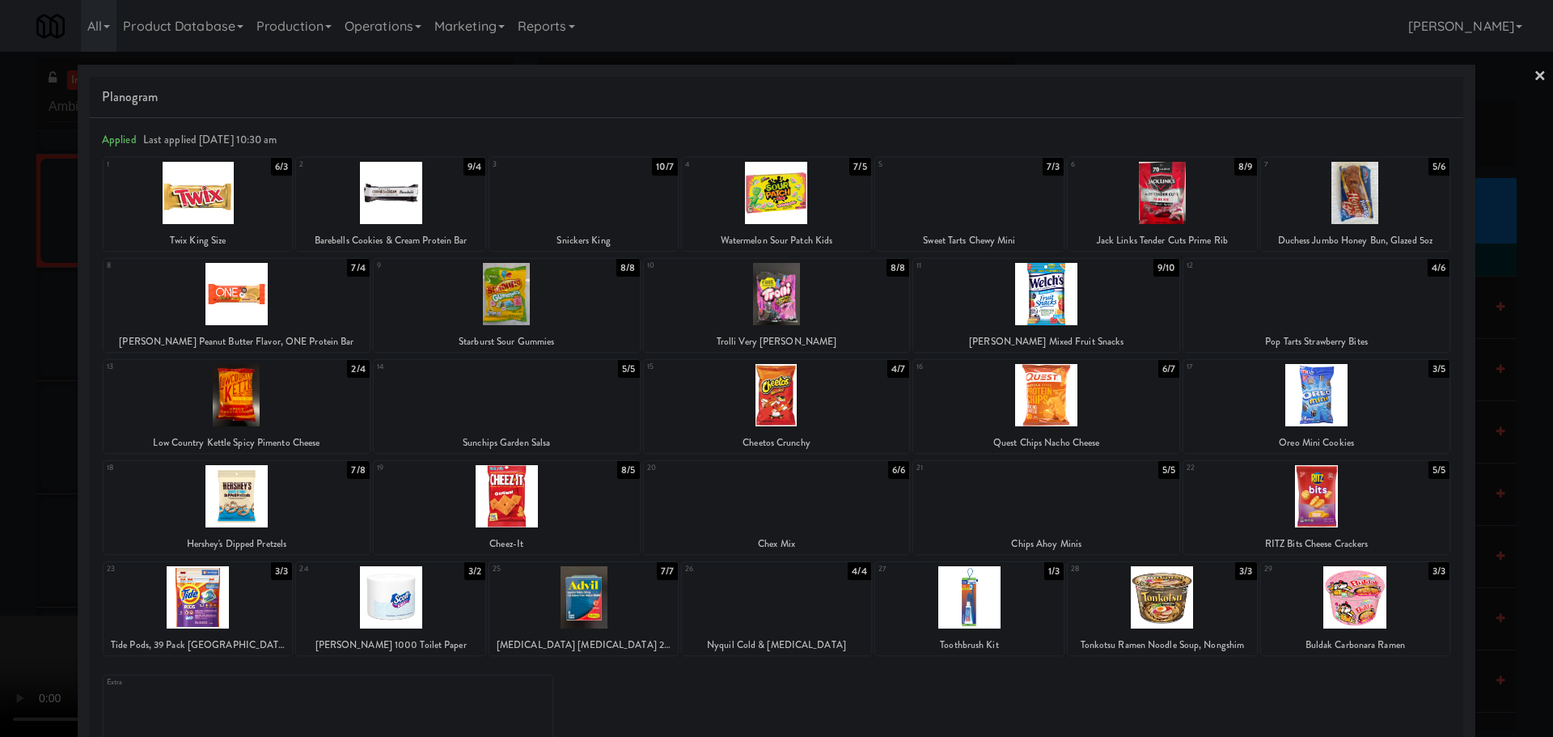
drag, startPoint x: 0, startPoint y: 498, endPoint x: 91, endPoint y: 482, distance: 92.0
click at [1, 498] on div at bounding box center [776, 368] width 1553 height 737
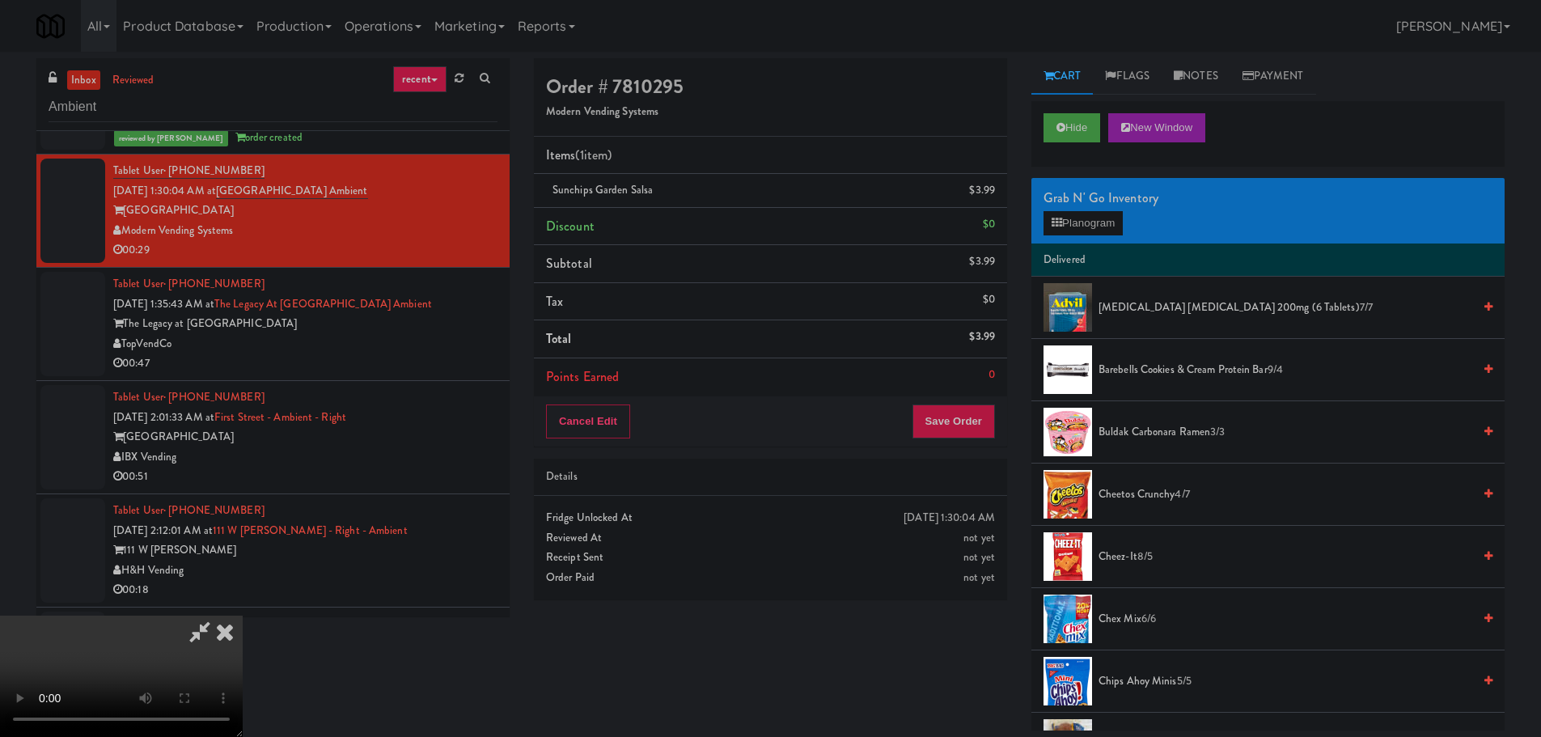
click at [243, 615] on video at bounding box center [121, 675] width 243 height 121
click at [939, 424] on button "Save Order" at bounding box center [953, 421] width 82 height 34
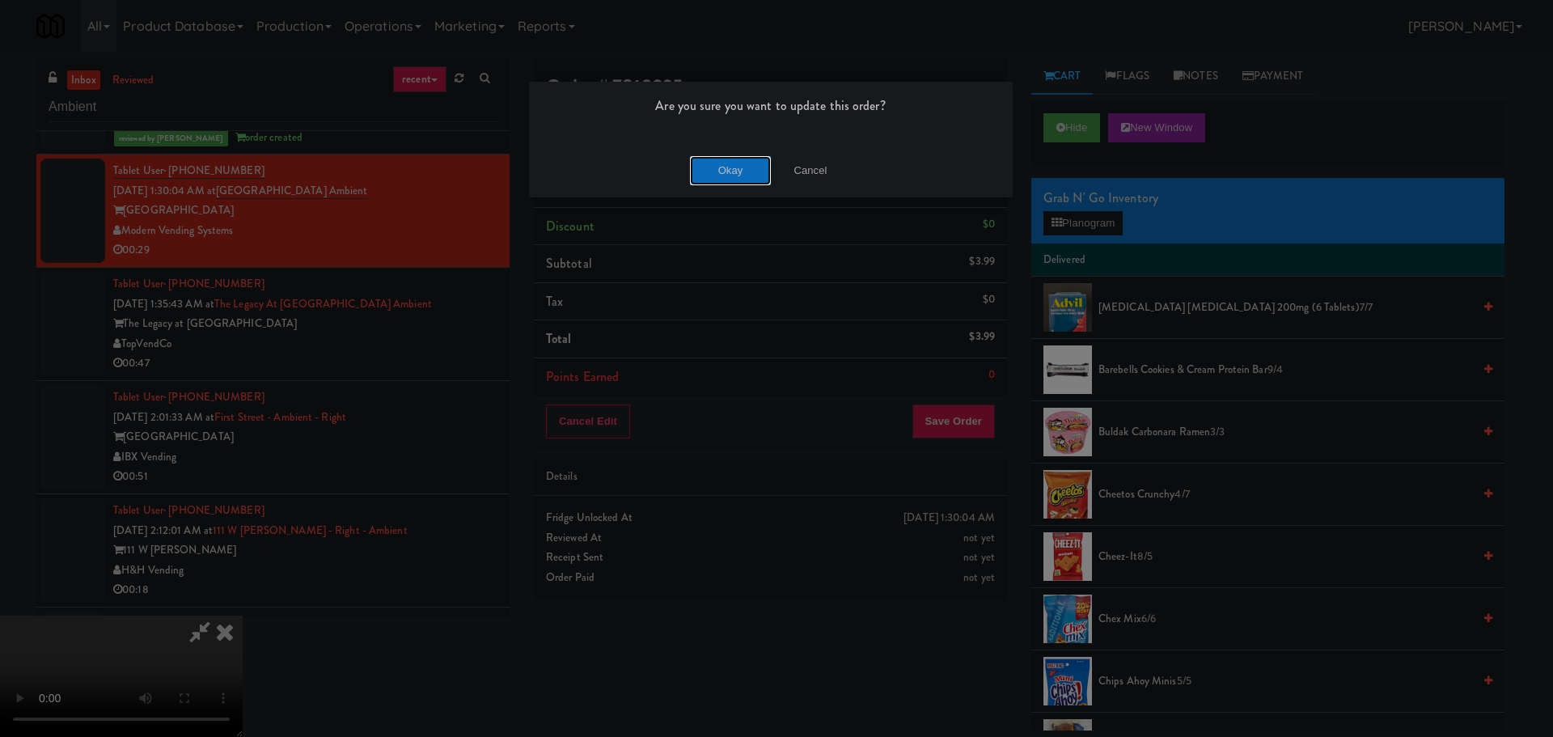
click at [708, 168] on button "Okay" at bounding box center [730, 170] width 81 height 29
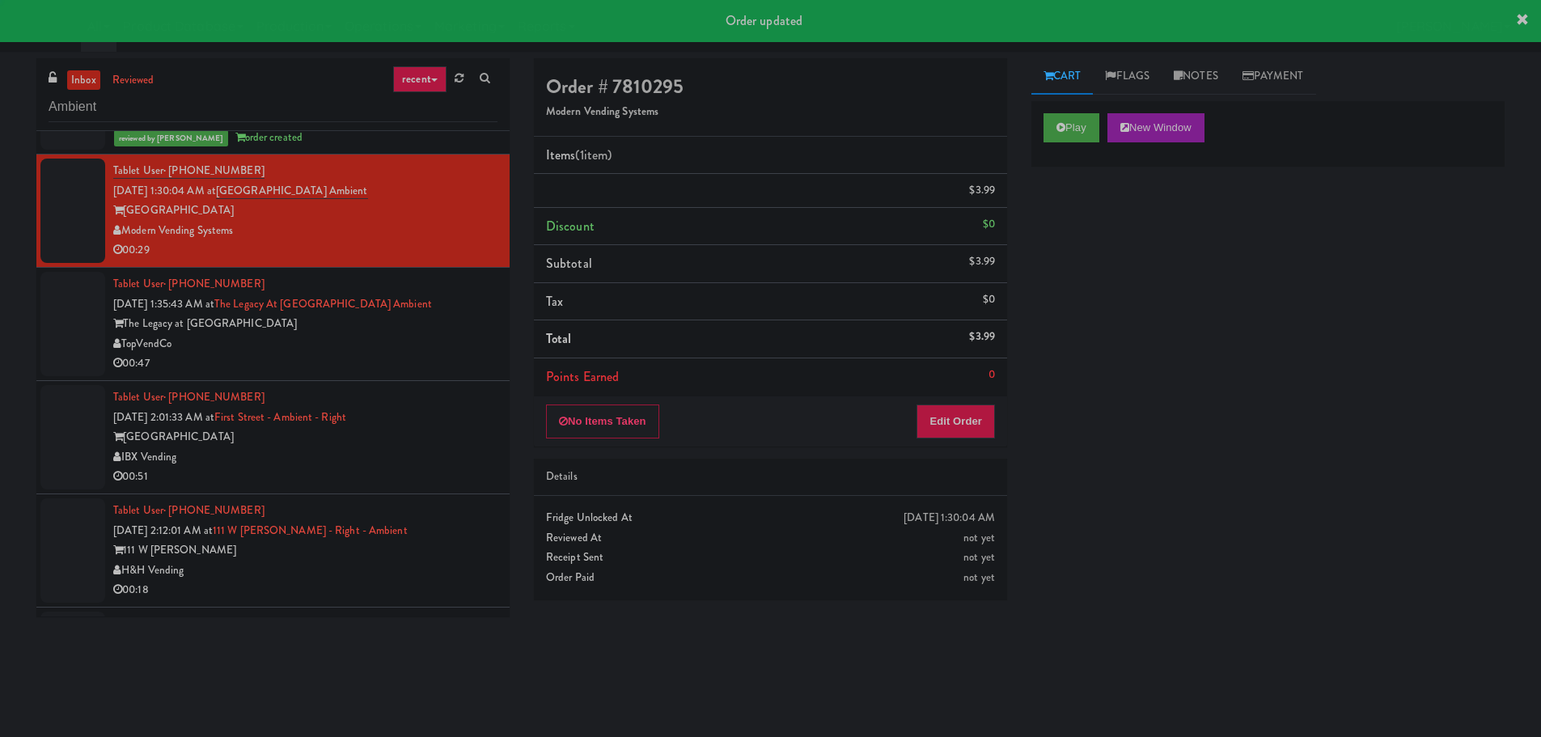
scroll to position [0, 0]
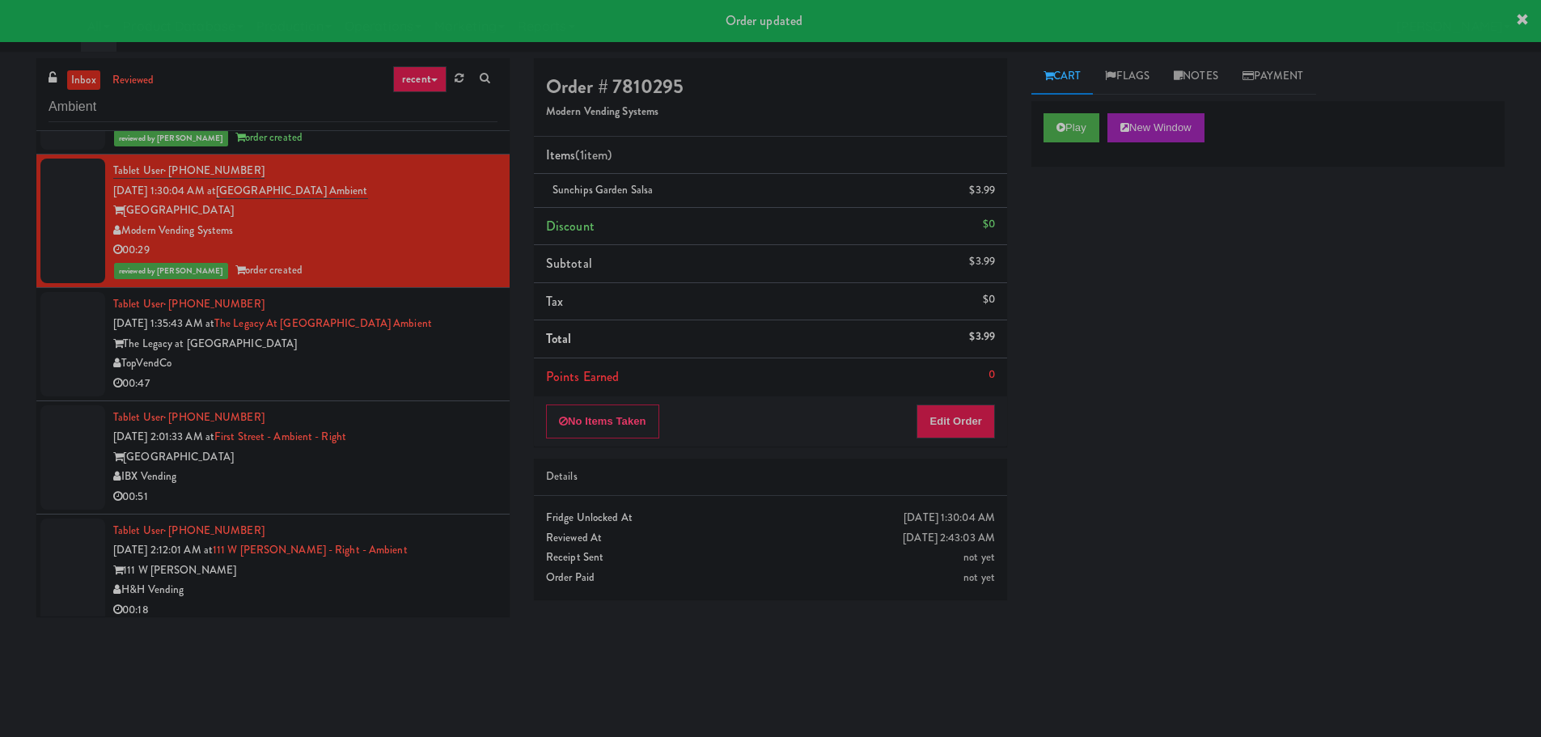
click at [459, 398] on li "Tablet User · (470) 316-9988 [DATE] 1:35:43 AM at The Legacy at [GEOGRAPHIC_DAT…" at bounding box center [272, 344] width 473 height 113
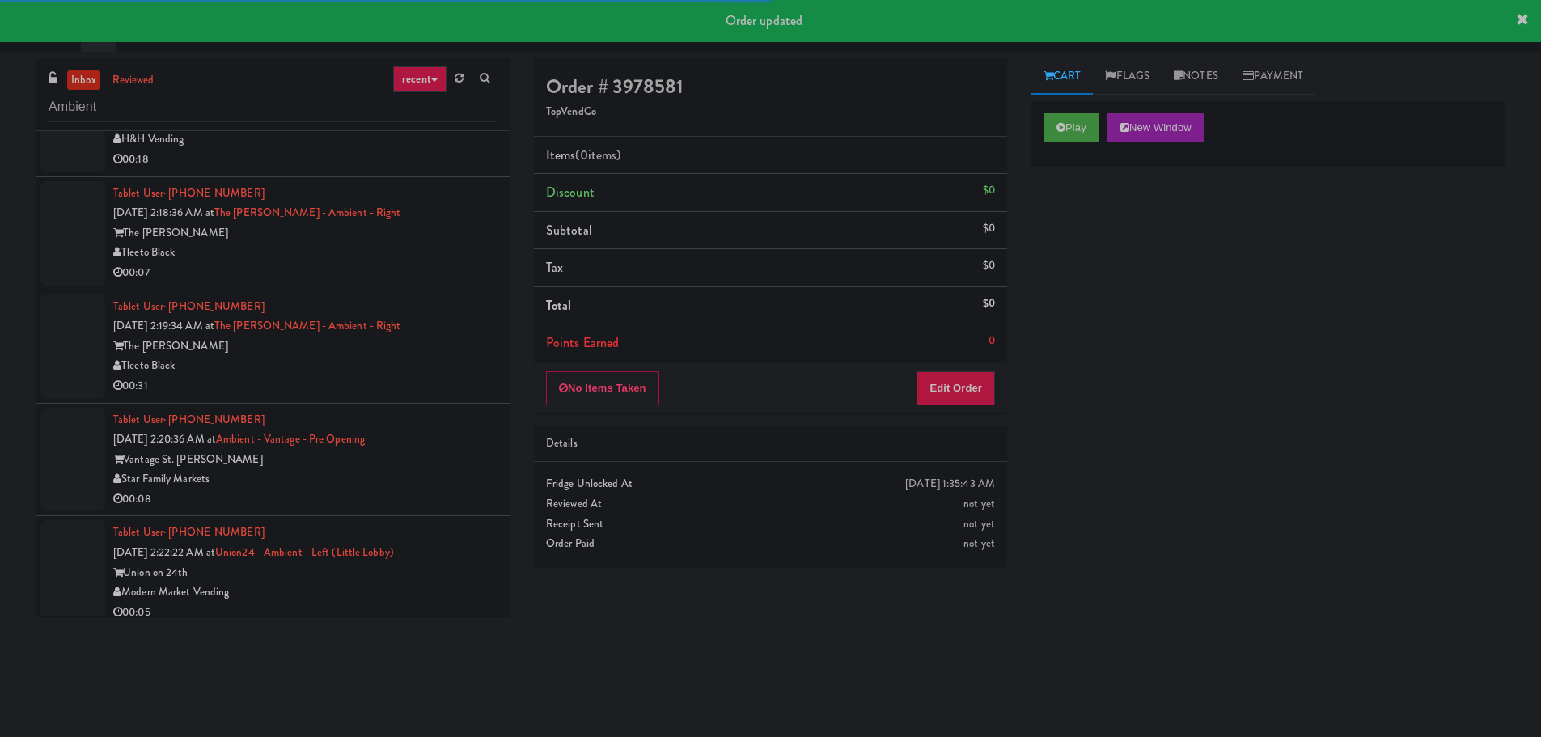
scroll to position [705, 0]
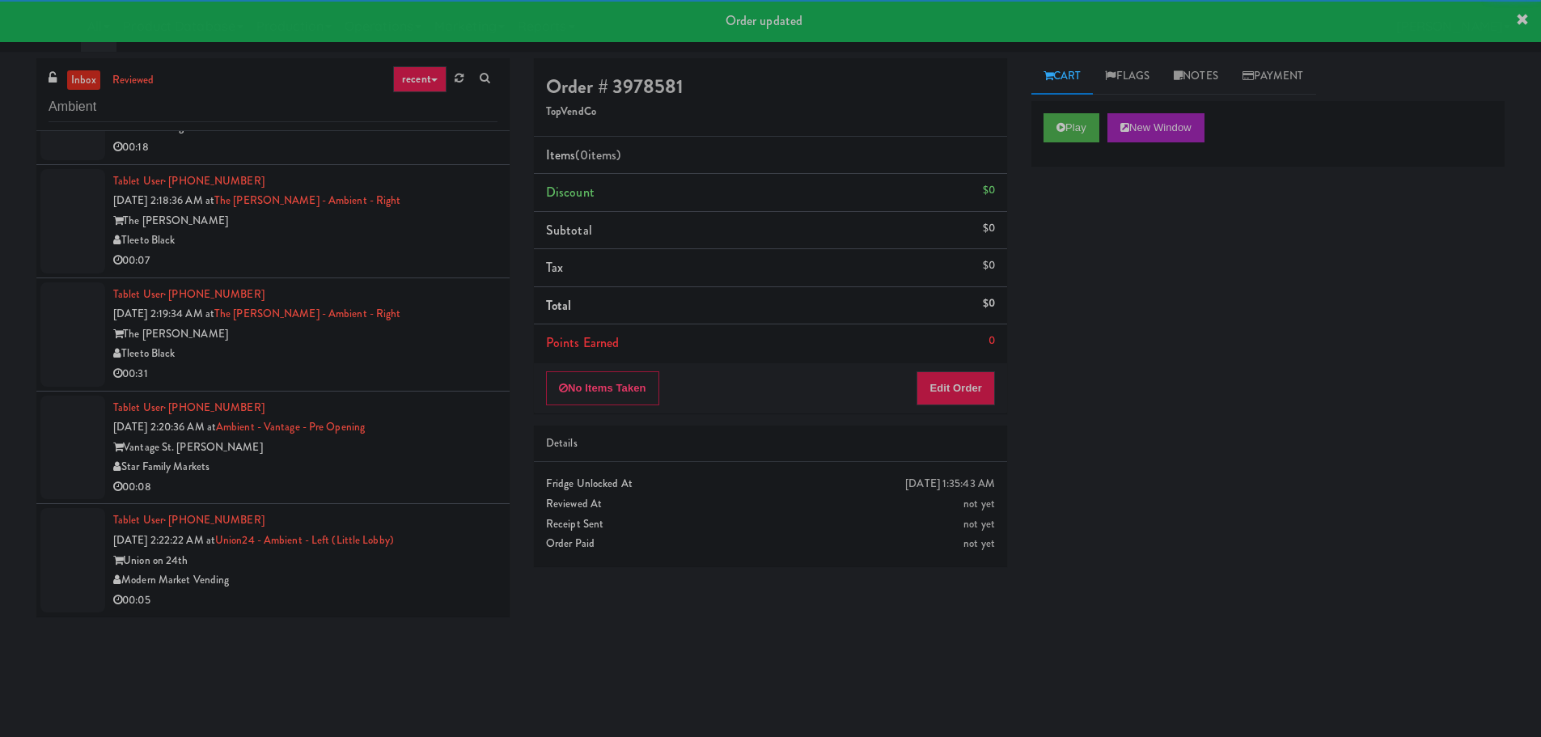
click at [385, 278] on li "Tablet User · (773) 678-8582 [DATE] 2:19:34 AM at [GEOGRAPHIC_DATA][PERSON_NAME…" at bounding box center [272, 334] width 473 height 113
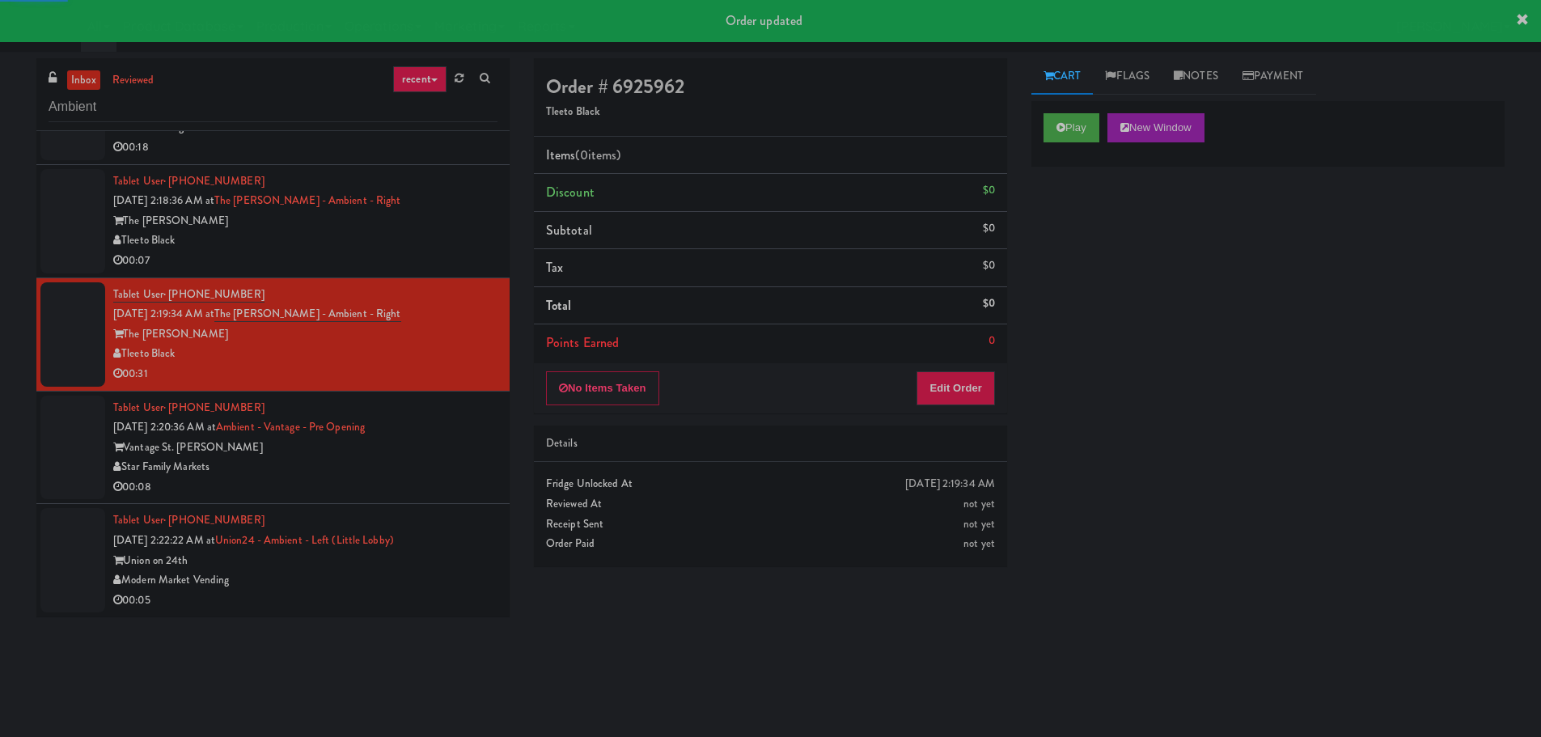
click at [420, 252] on div "00:07" at bounding box center [305, 261] width 384 height 20
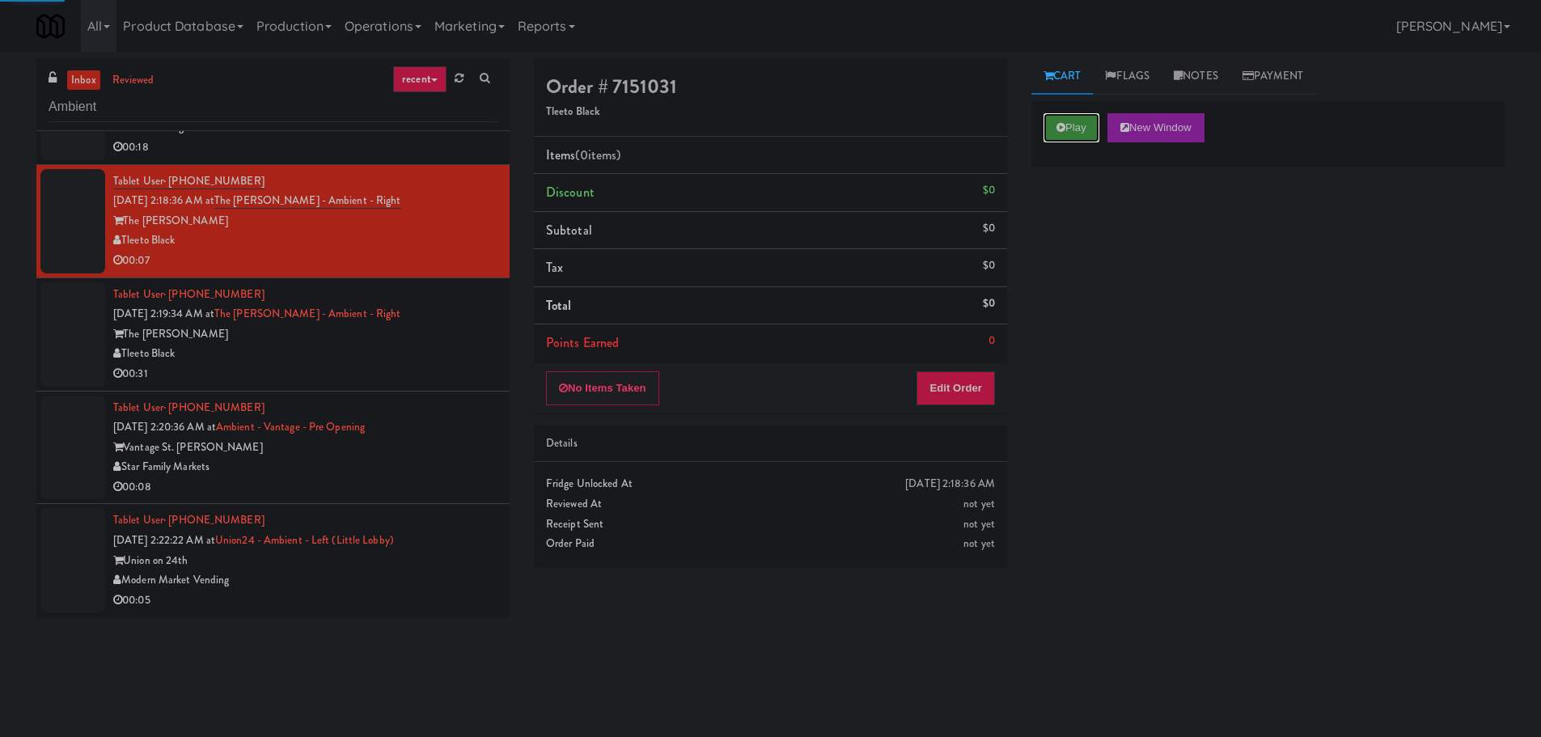
click at [1063, 125] on icon at bounding box center [1060, 127] width 9 height 11
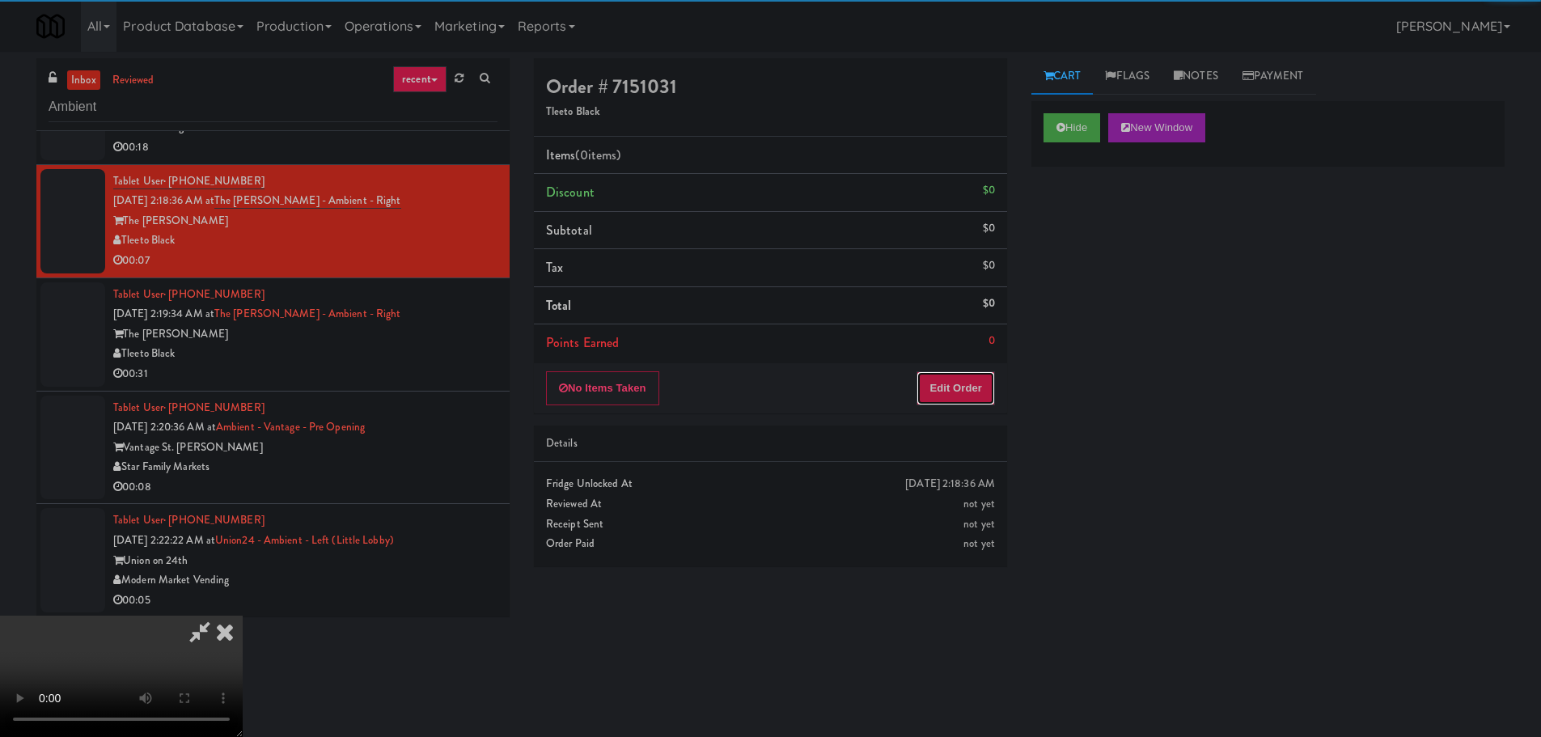
click at [957, 381] on button "Edit Order" at bounding box center [955, 388] width 78 height 34
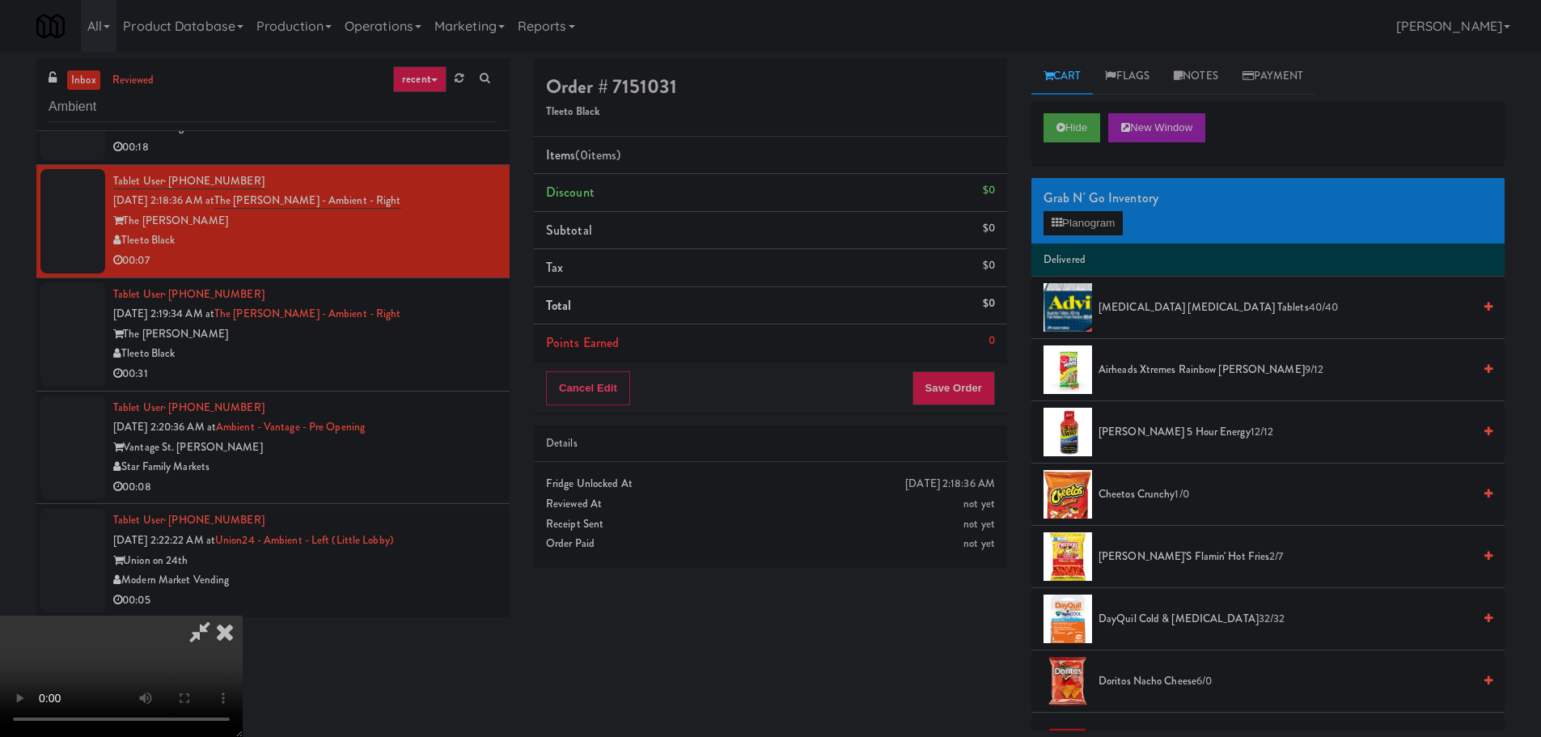
click at [243, 615] on video at bounding box center [121, 675] width 243 height 121
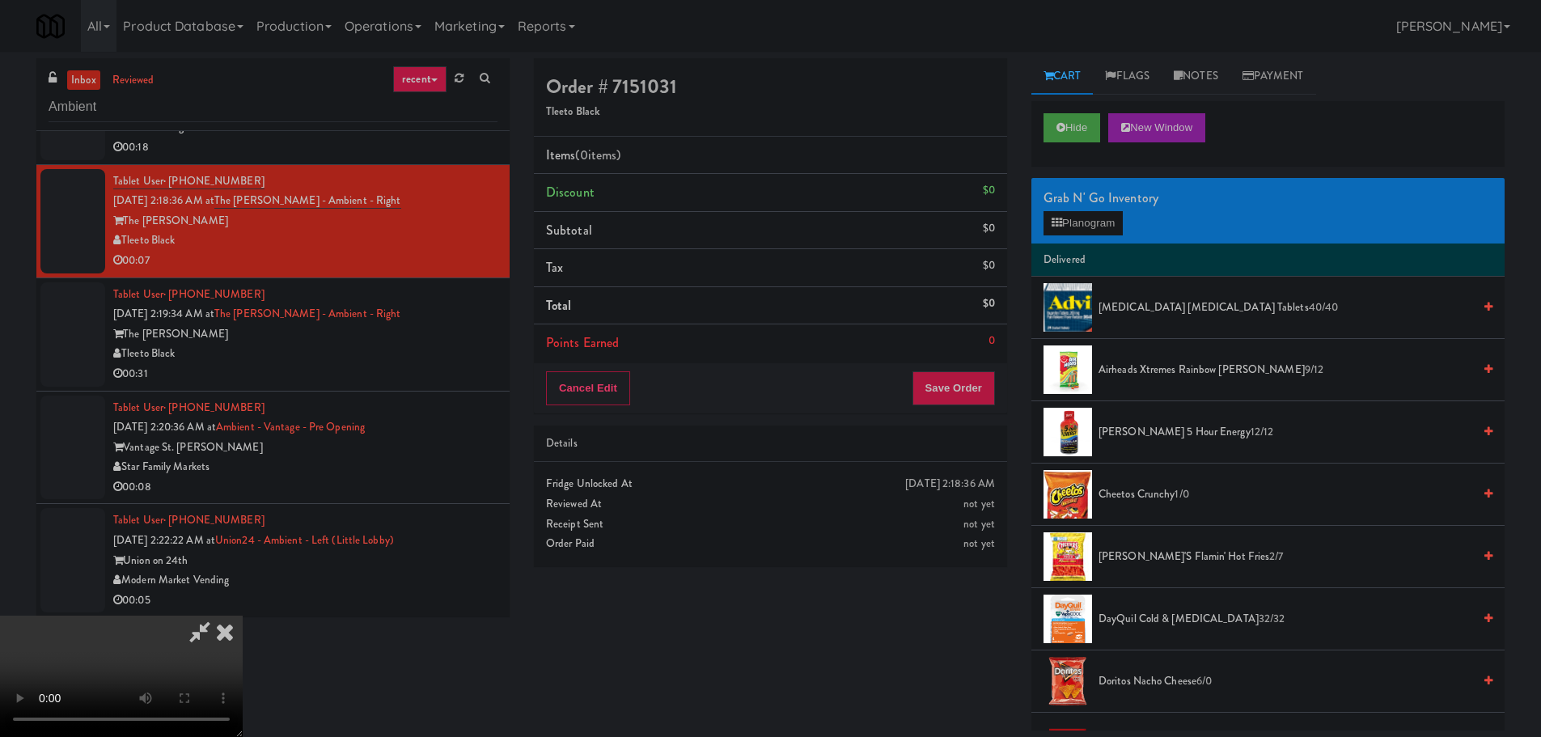
click at [1093, 242] on div "Grab N' Go Inventory Planogram" at bounding box center [1267, 211] width 473 height 66
click at [1093, 231] on button "Planogram" at bounding box center [1082, 223] width 79 height 24
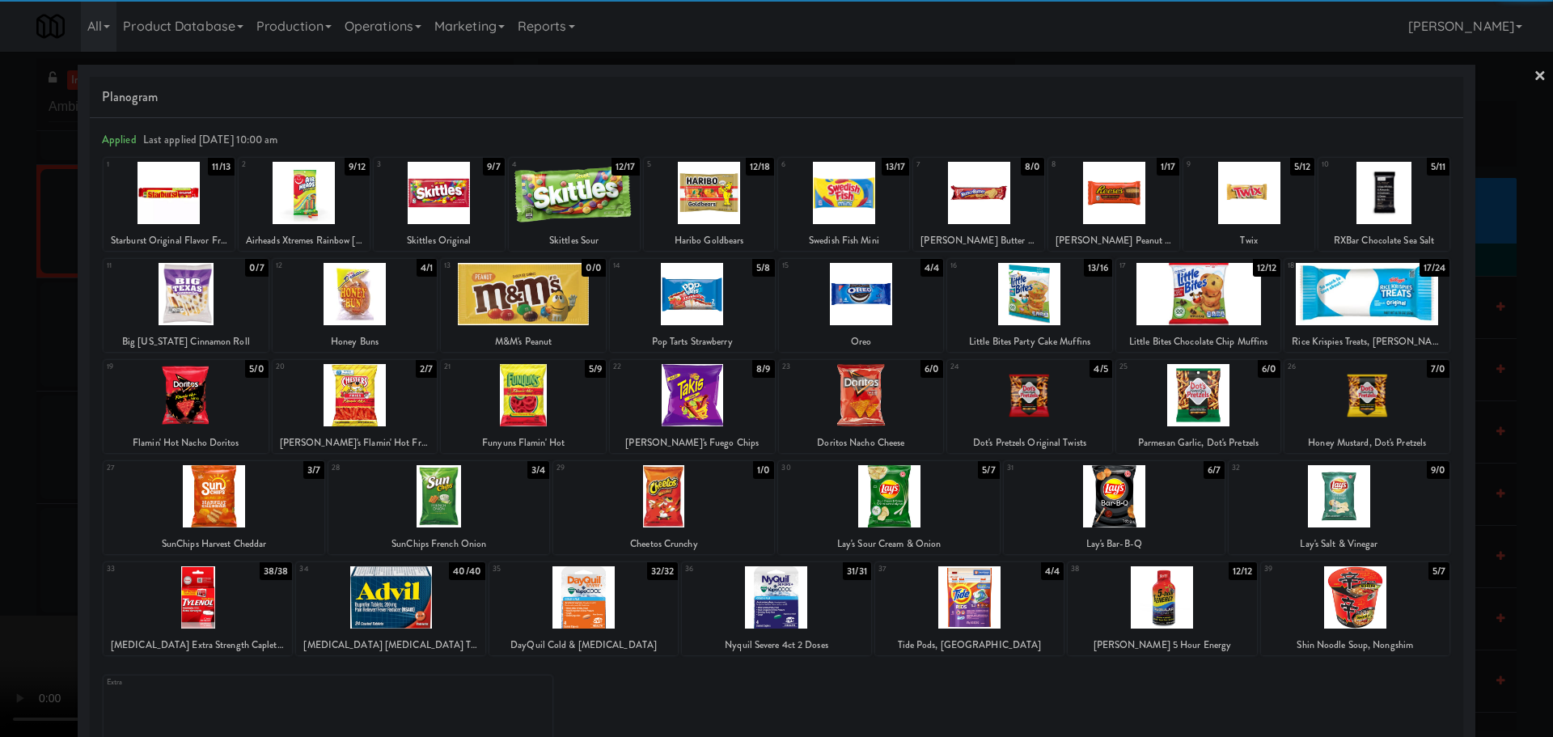
click at [226, 400] on div at bounding box center [186, 395] width 165 height 62
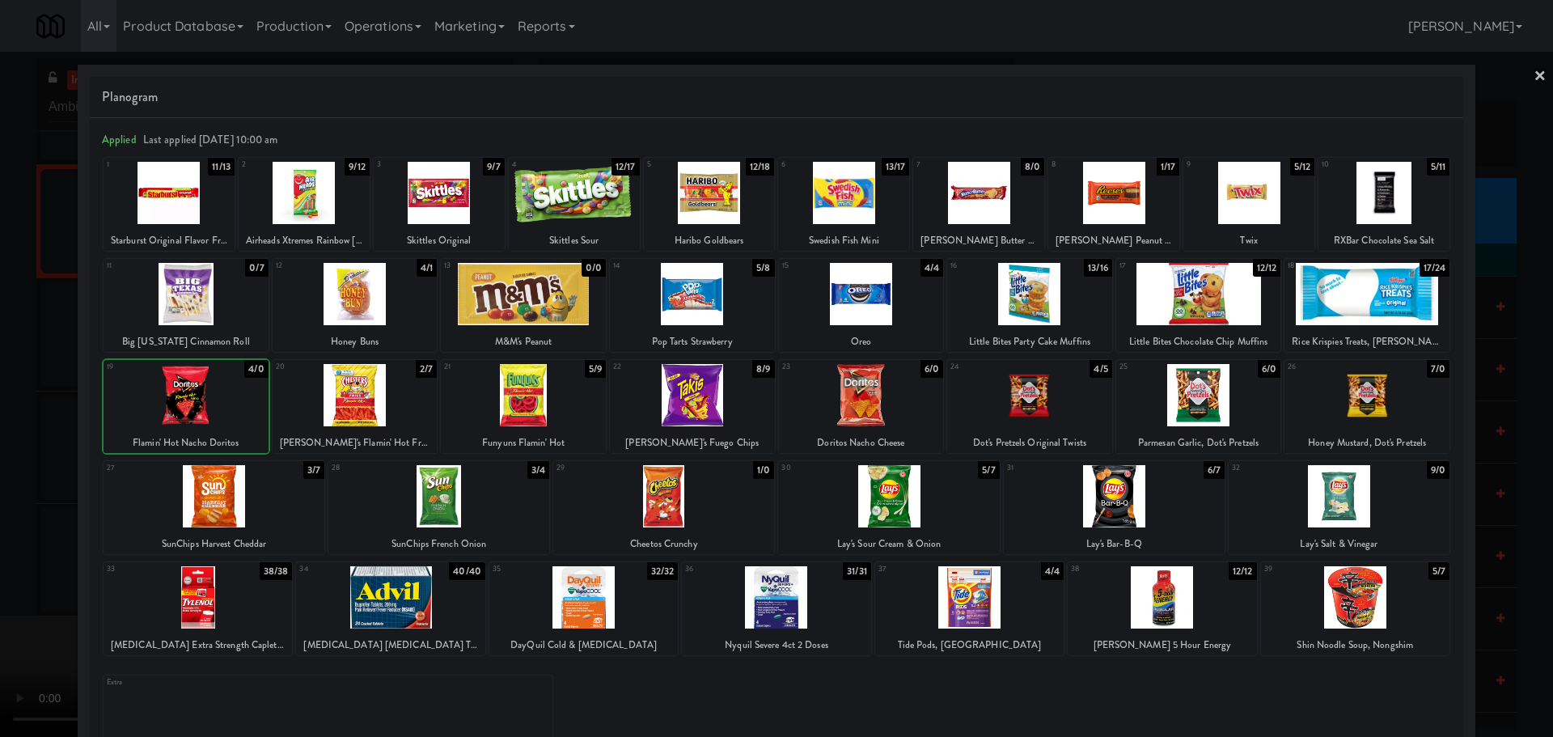
click at [0, 485] on div at bounding box center [776, 368] width 1553 height 737
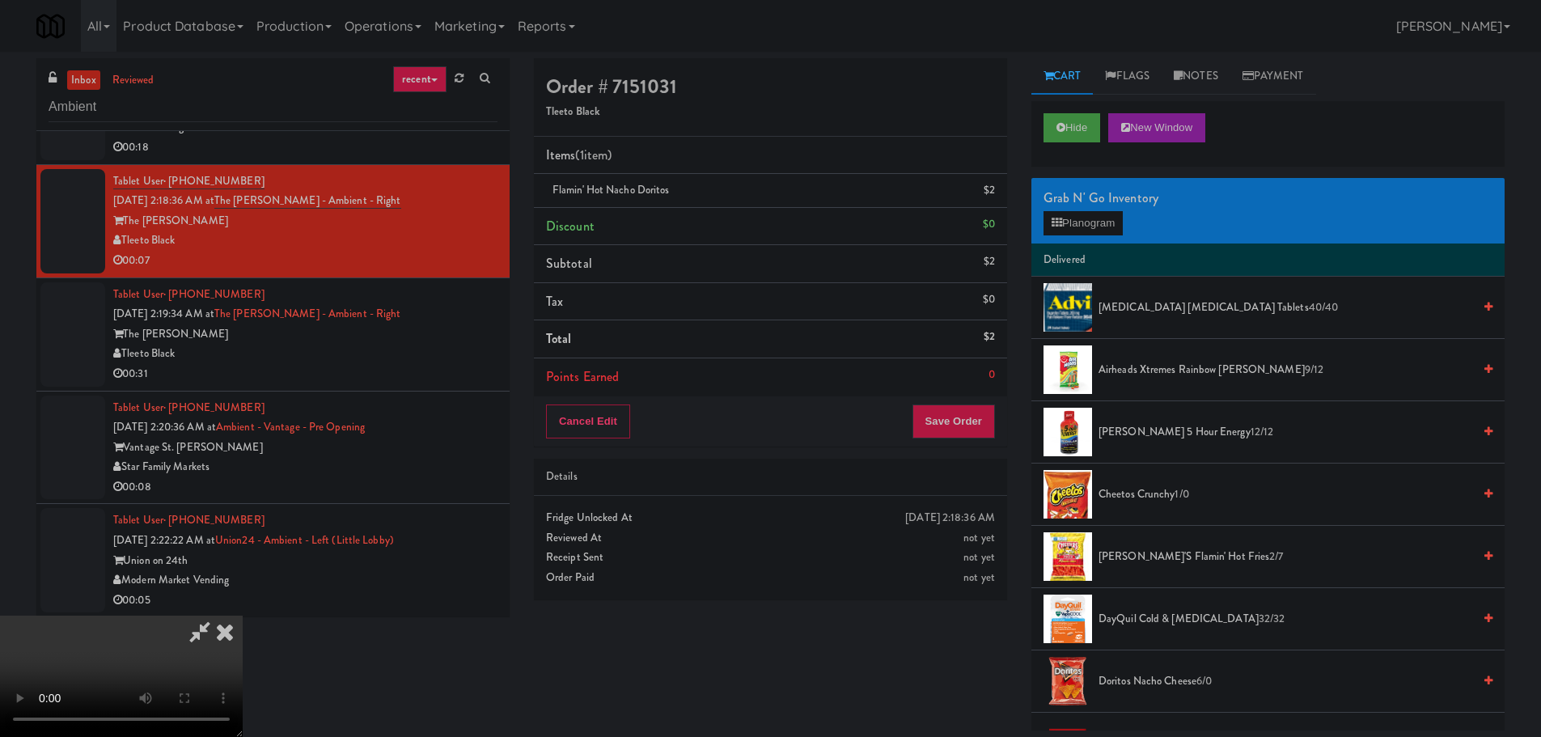
click at [243, 615] on video at bounding box center [121, 675] width 243 height 121
click at [1113, 219] on button "Planogram" at bounding box center [1082, 223] width 79 height 24
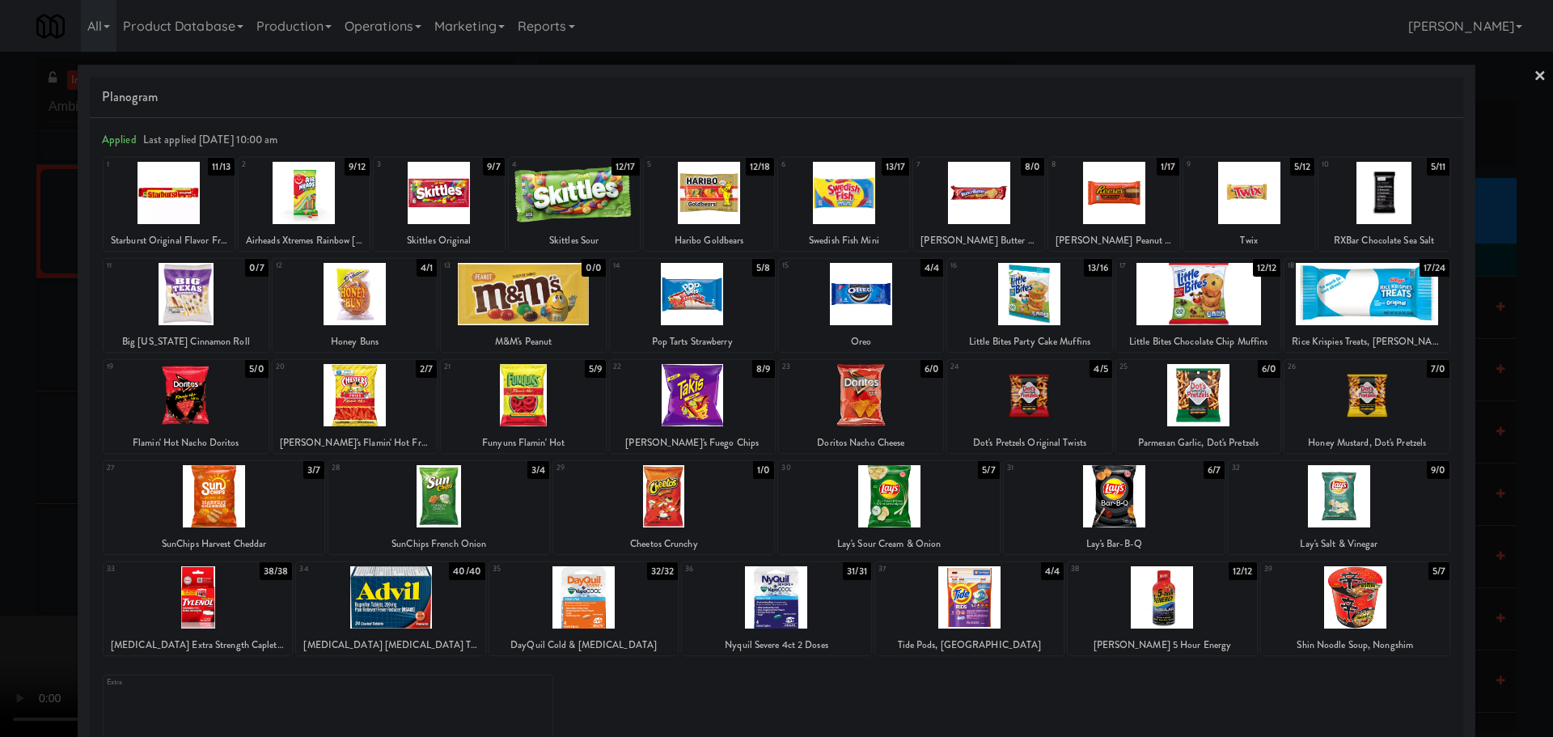
click at [733, 417] on div at bounding box center [692, 395] width 165 height 62
drag, startPoint x: 0, startPoint y: 444, endPoint x: 297, endPoint y: 378, distance: 303.9
click at [0, 445] on div at bounding box center [776, 368] width 1553 height 737
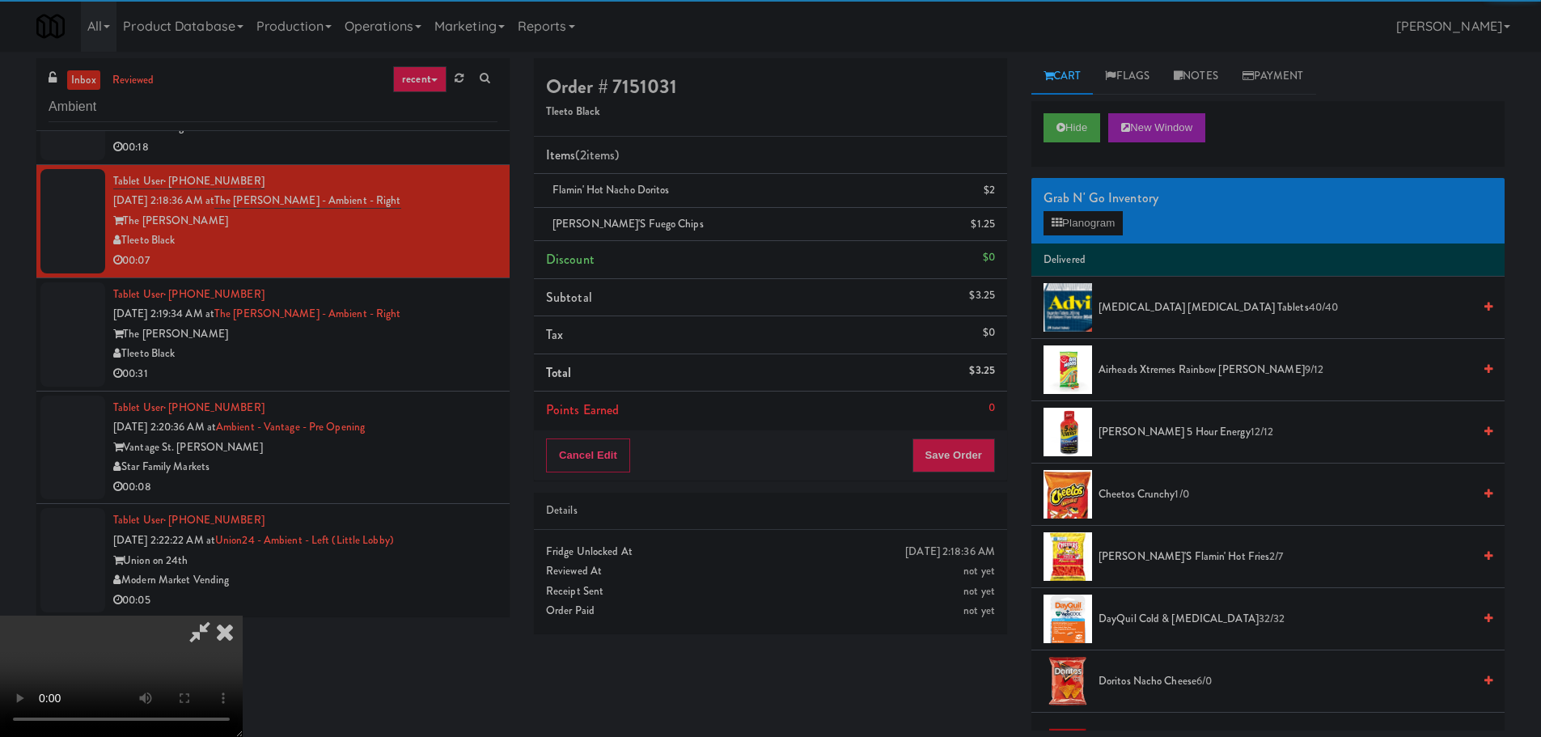
drag, startPoint x: 577, startPoint y: 354, endPoint x: 616, endPoint y: 357, distance: 38.9
click at [243, 615] on video at bounding box center [121, 675] width 243 height 121
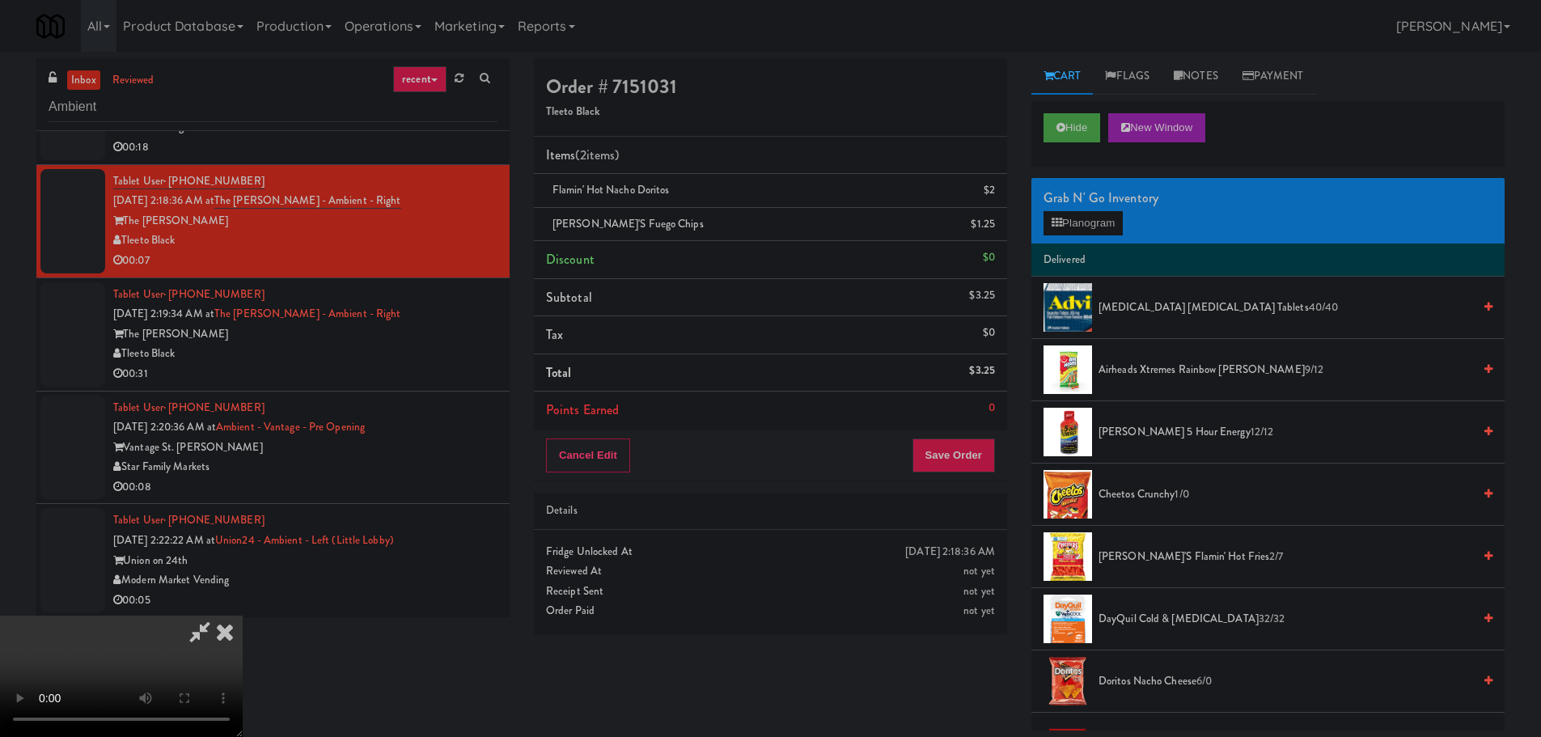
click at [243, 615] on video at bounding box center [121, 675] width 243 height 121
click at [1117, 213] on button "Planogram" at bounding box center [1082, 223] width 79 height 24
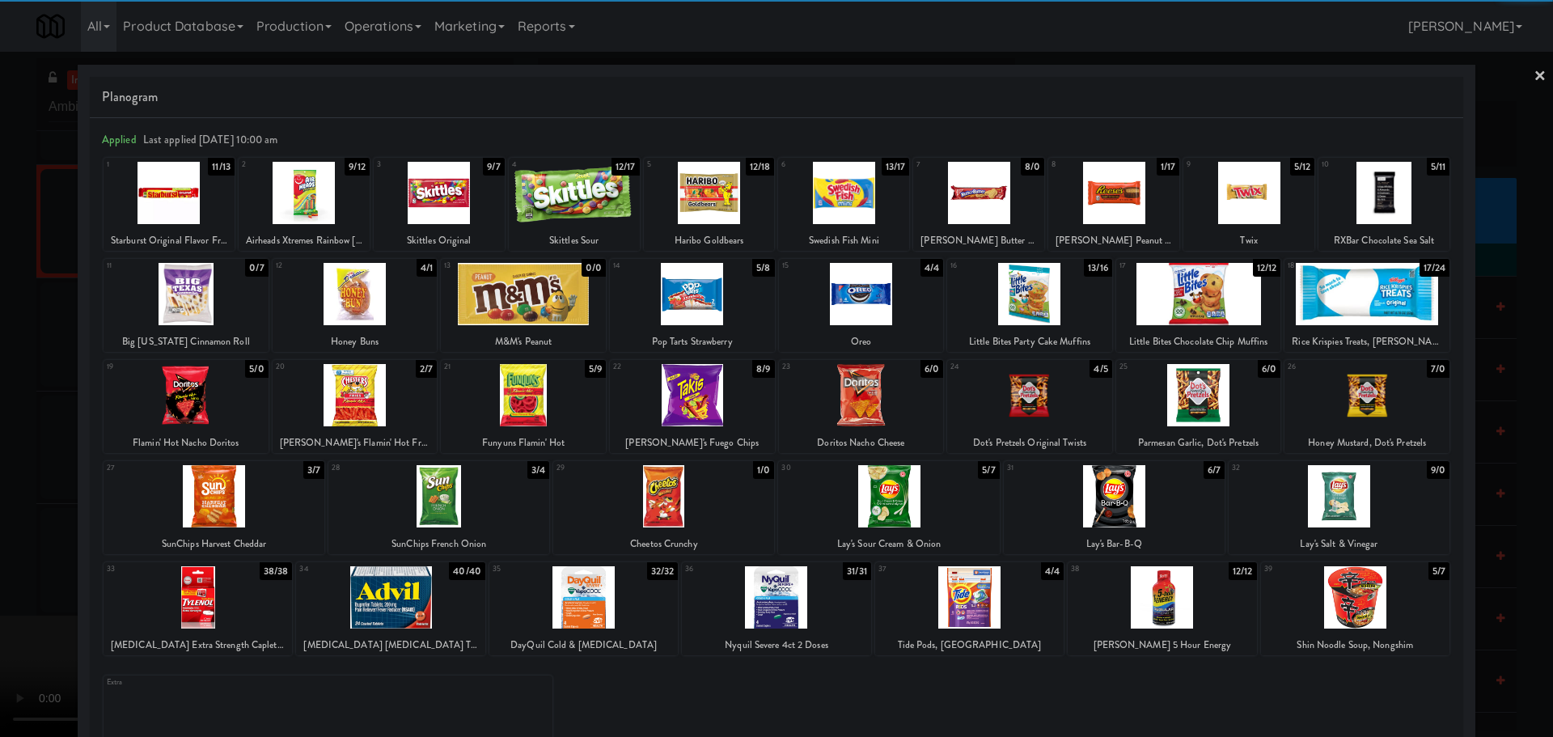
click at [545, 407] on div at bounding box center [523, 395] width 165 height 62
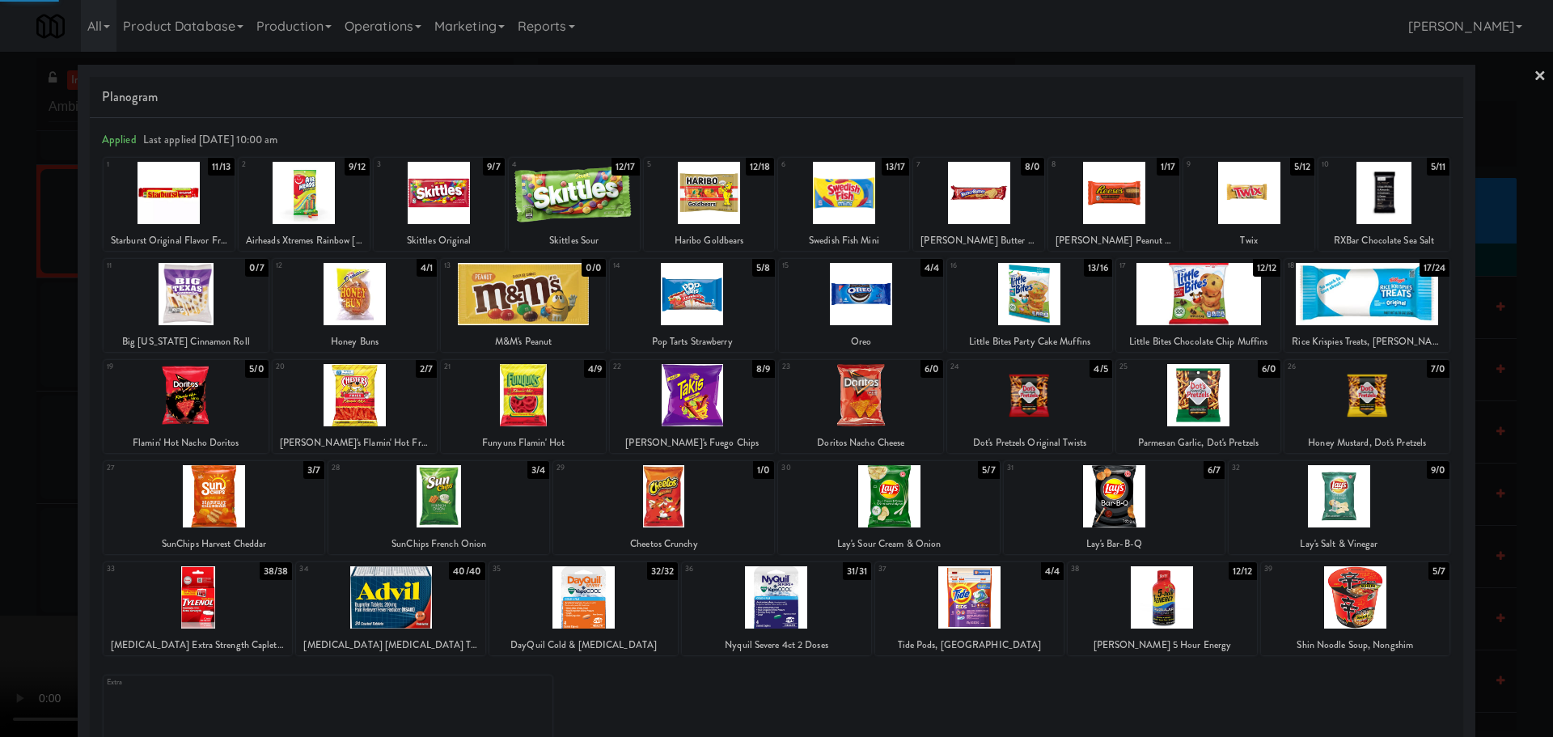
click at [0, 497] on div at bounding box center [776, 368] width 1553 height 737
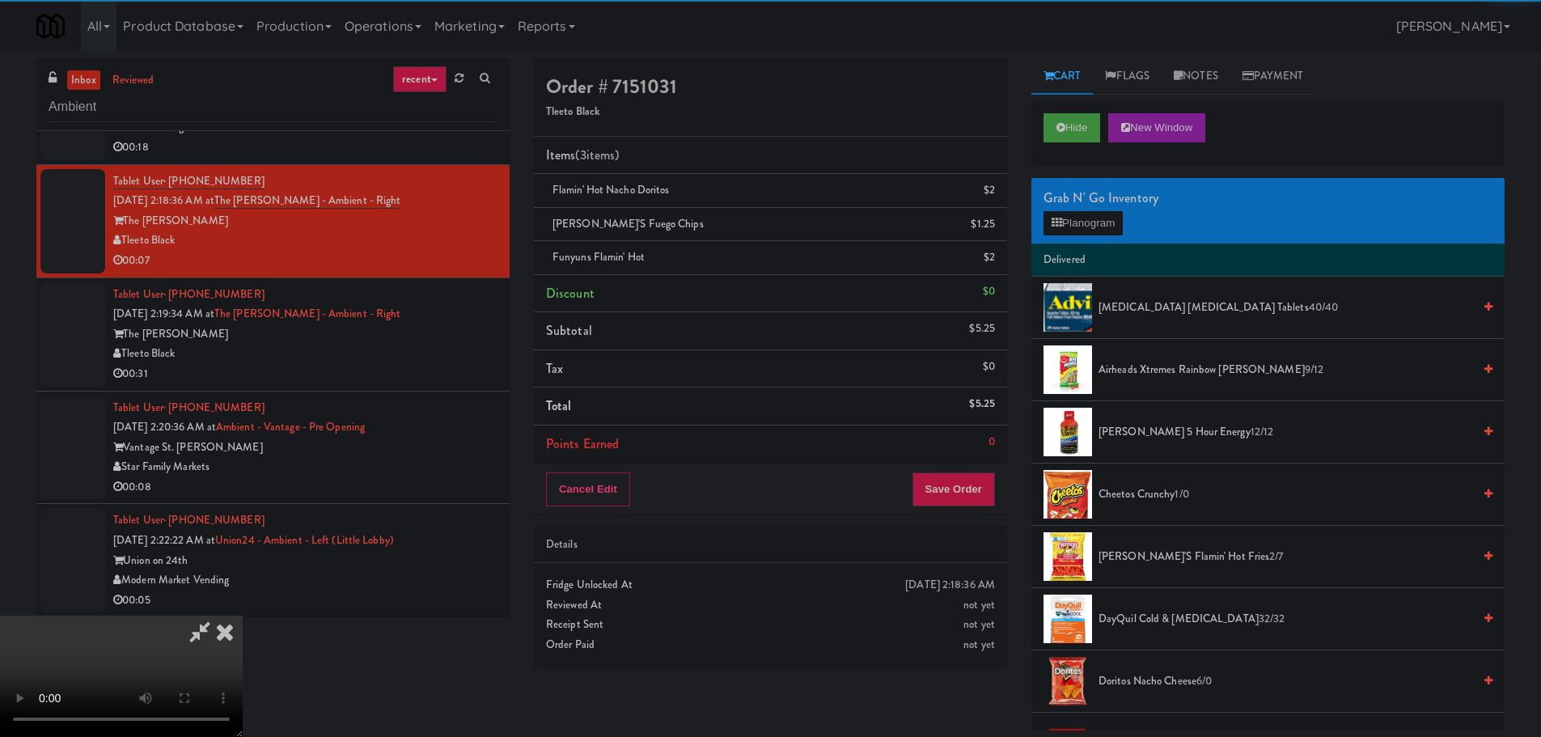
click at [243, 615] on video at bounding box center [121, 675] width 243 height 121
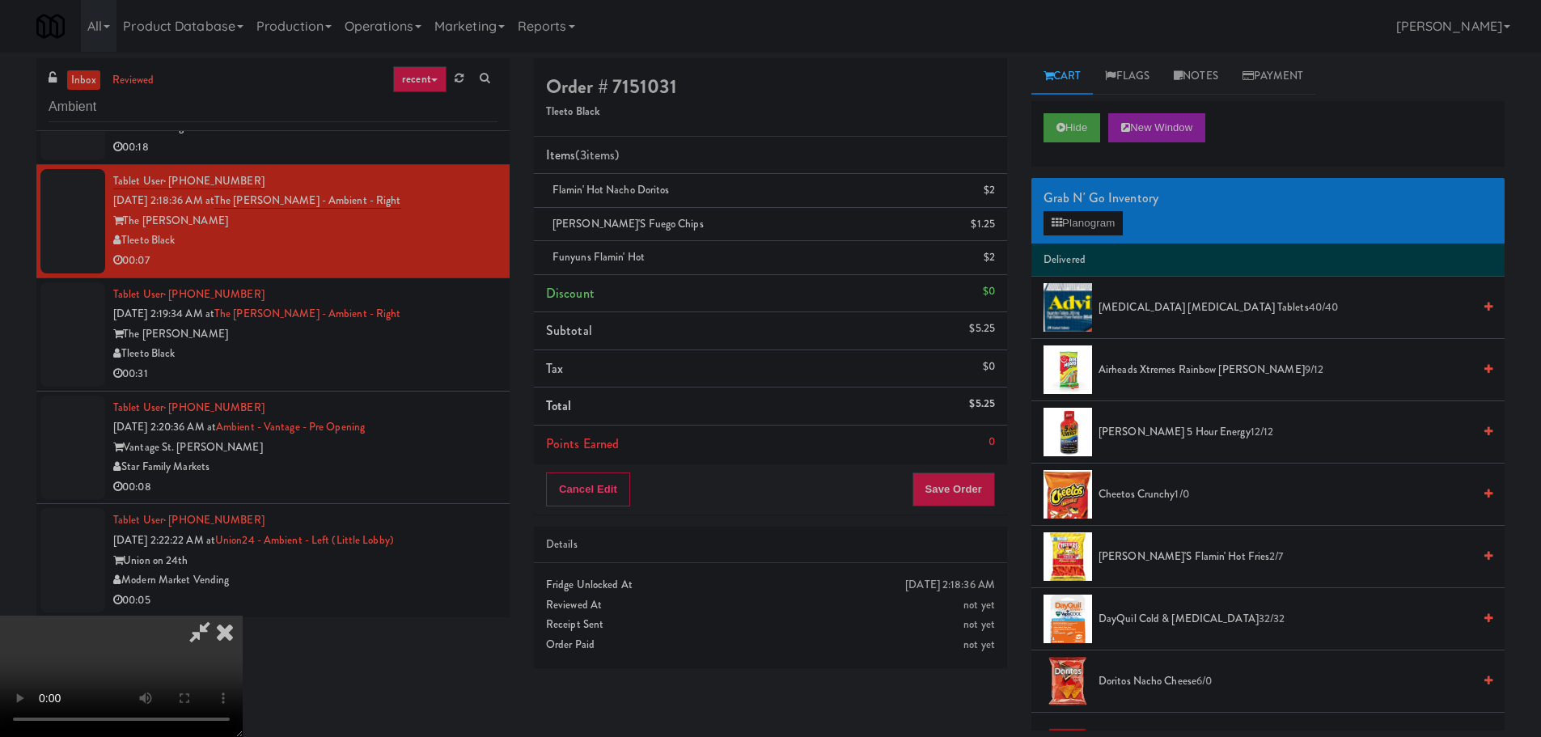
scroll to position [278, 0]
click at [959, 502] on button "Save Order" at bounding box center [953, 489] width 82 height 34
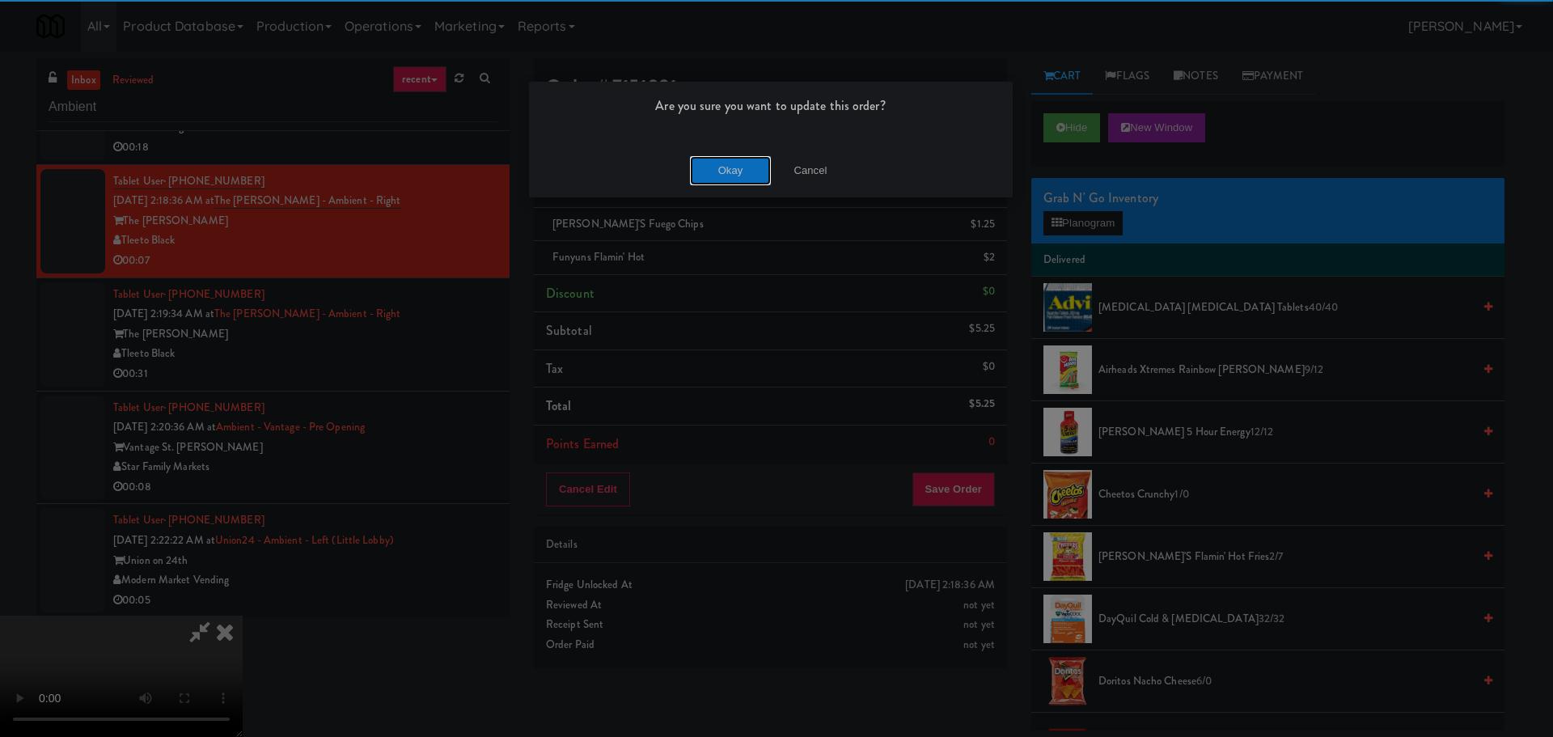
click at [767, 175] on button "Okay" at bounding box center [730, 170] width 81 height 29
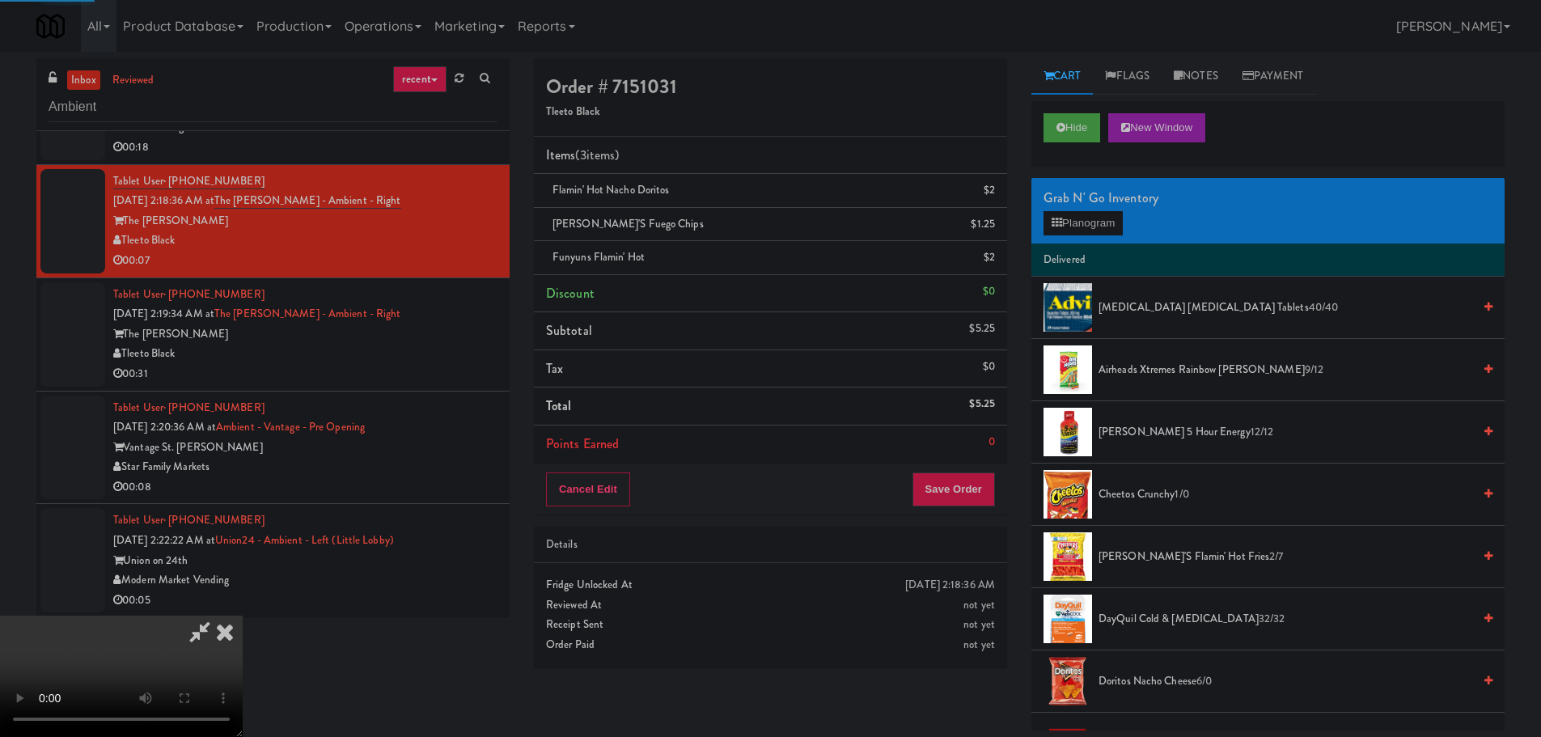
scroll to position [0, 0]
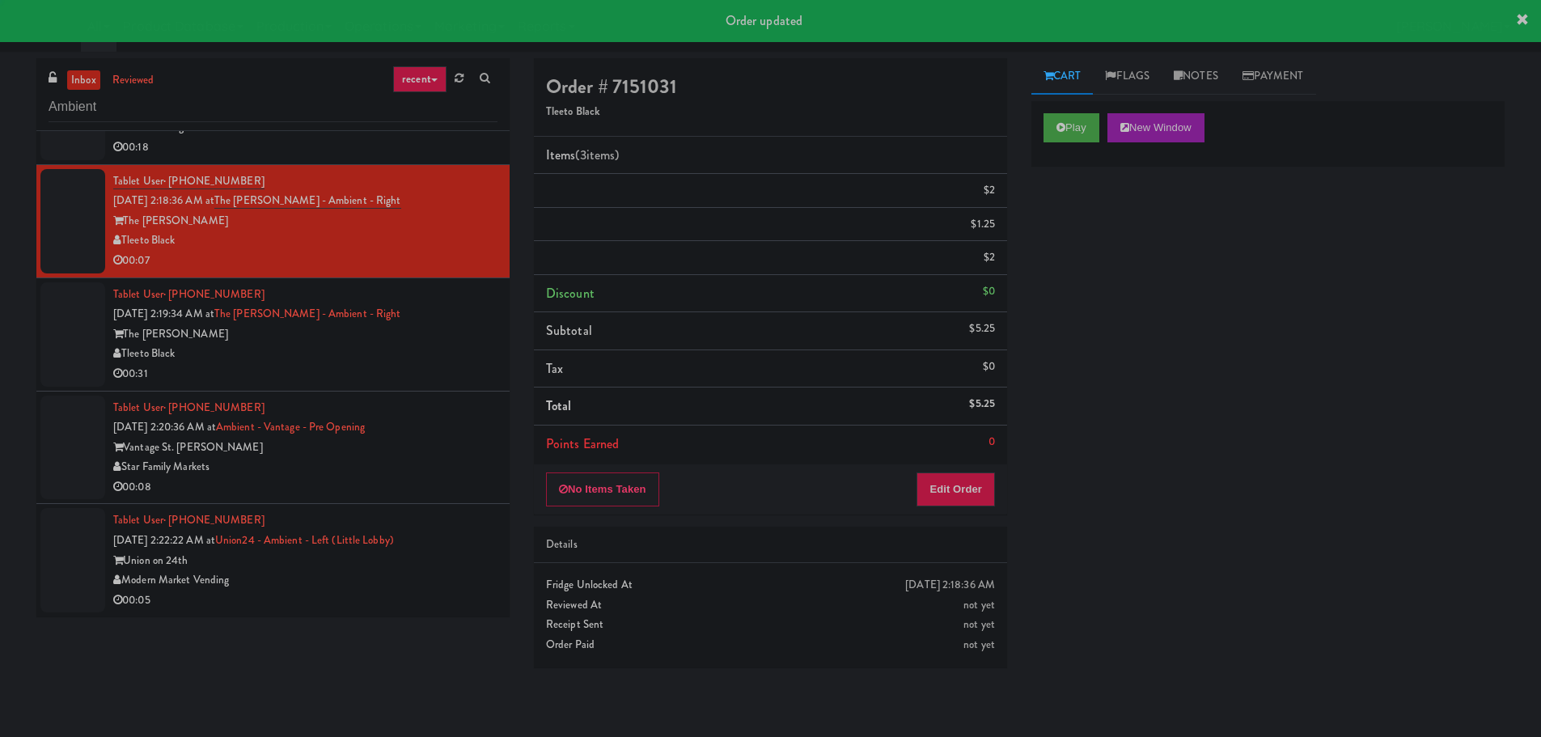
click at [436, 356] on div "Tleeto Black" at bounding box center [305, 354] width 384 height 20
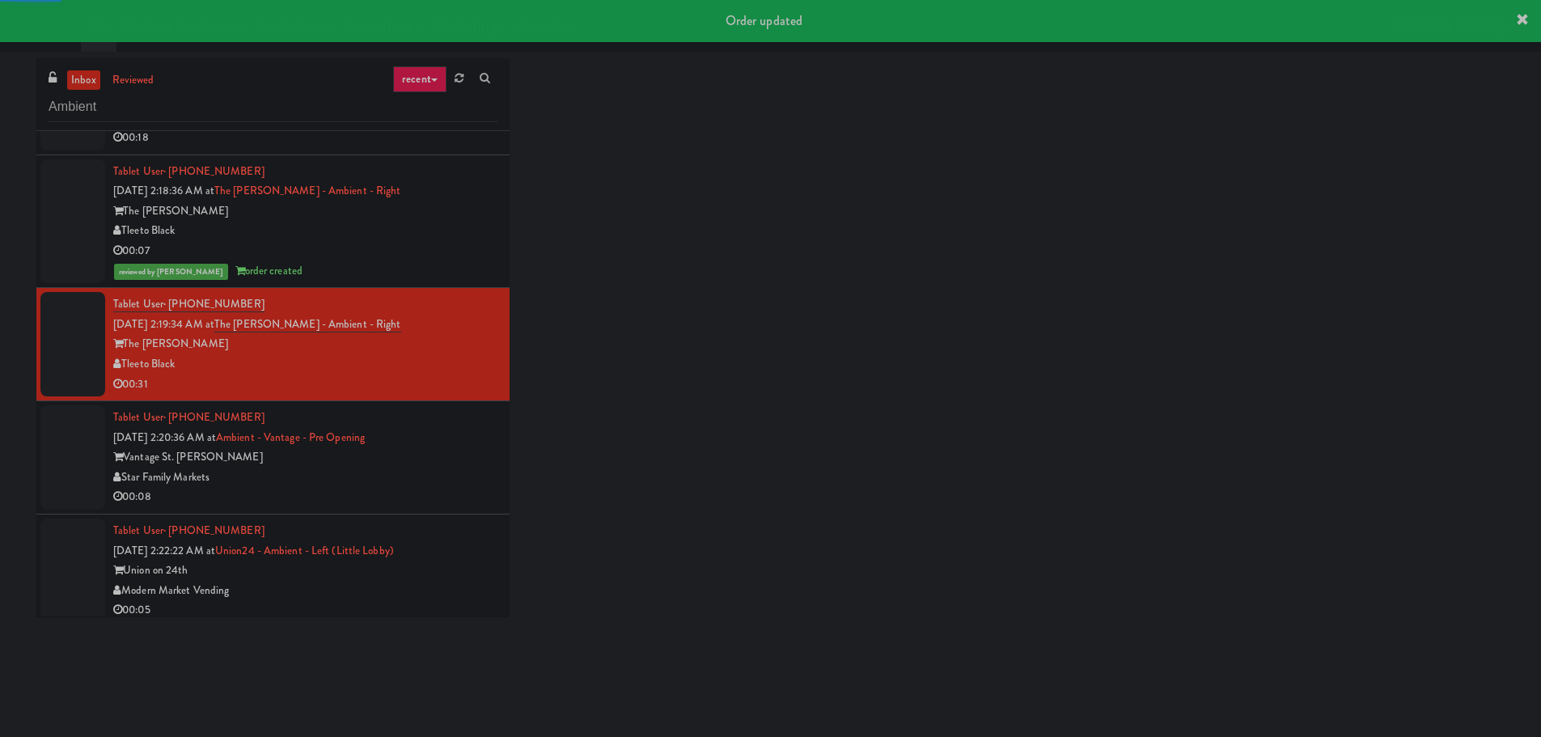
scroll to position [725, 0]
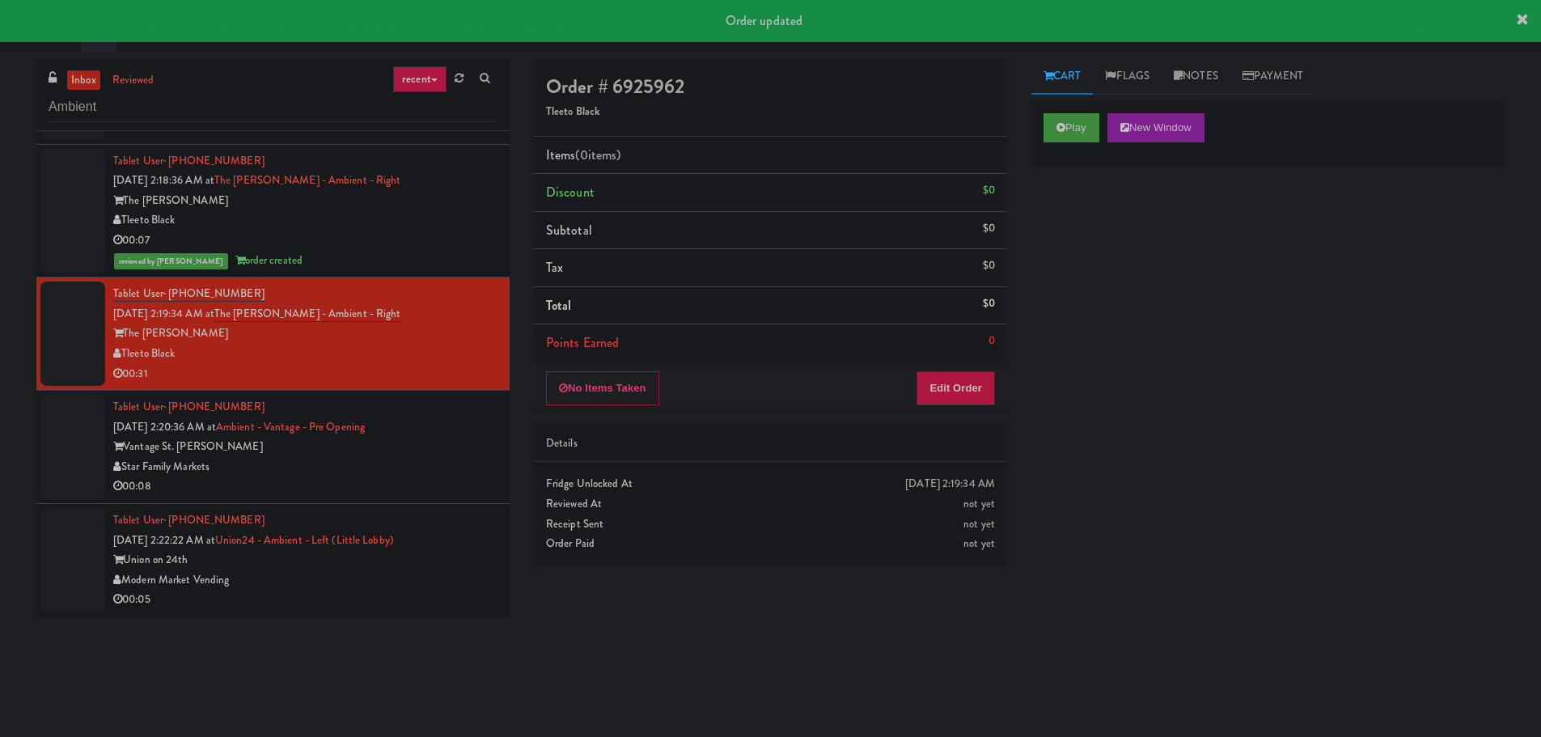
click at [459, 429] on div "Tablet User · (540) 931-5054 [DATE] 2:20:36 AM at Ambient - Vantage - Pre Openi…" at bounding box center [305, 446] width 384 height 99
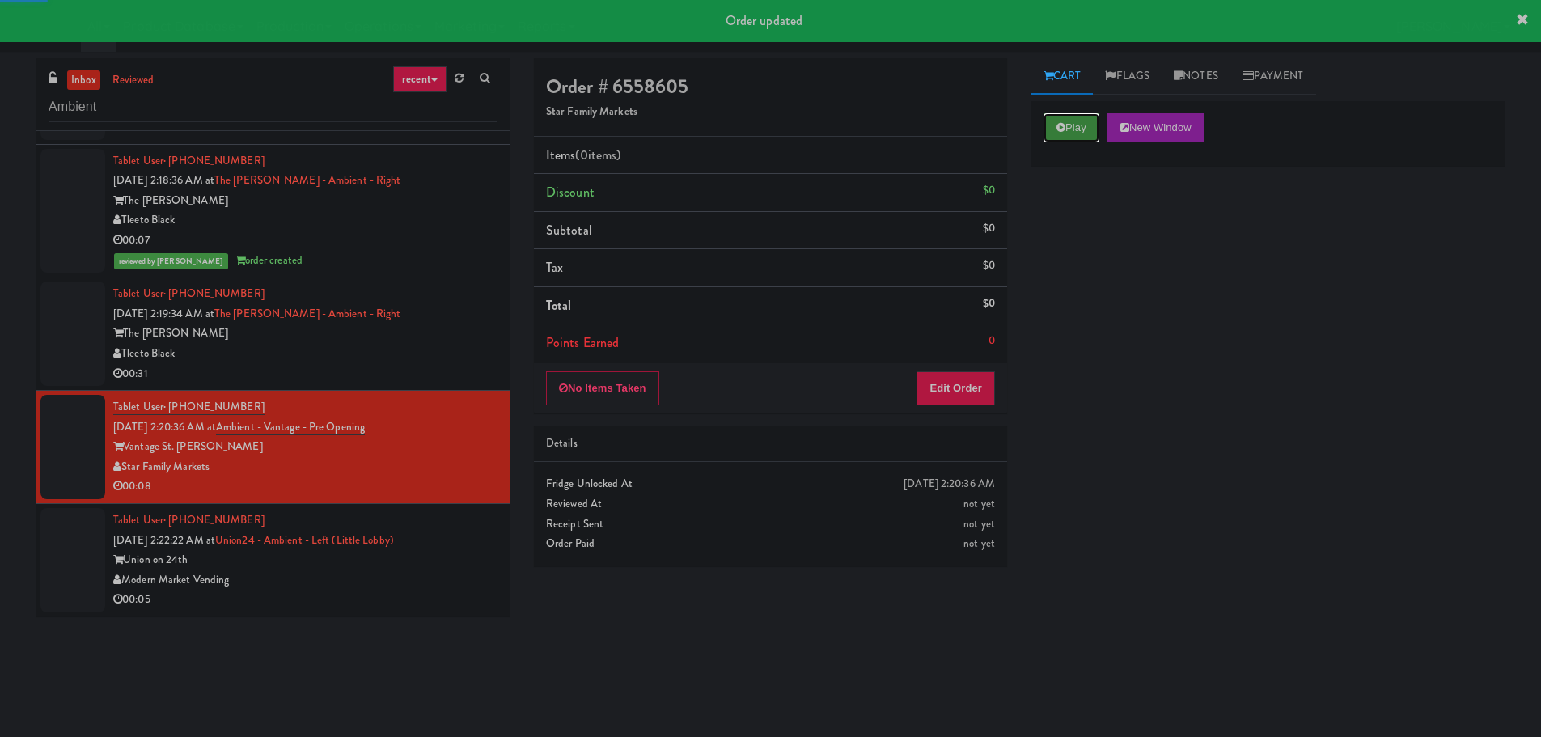
click at [1069, 125] on button "Play" at bounding box center [1071, 127] width 56 height 29
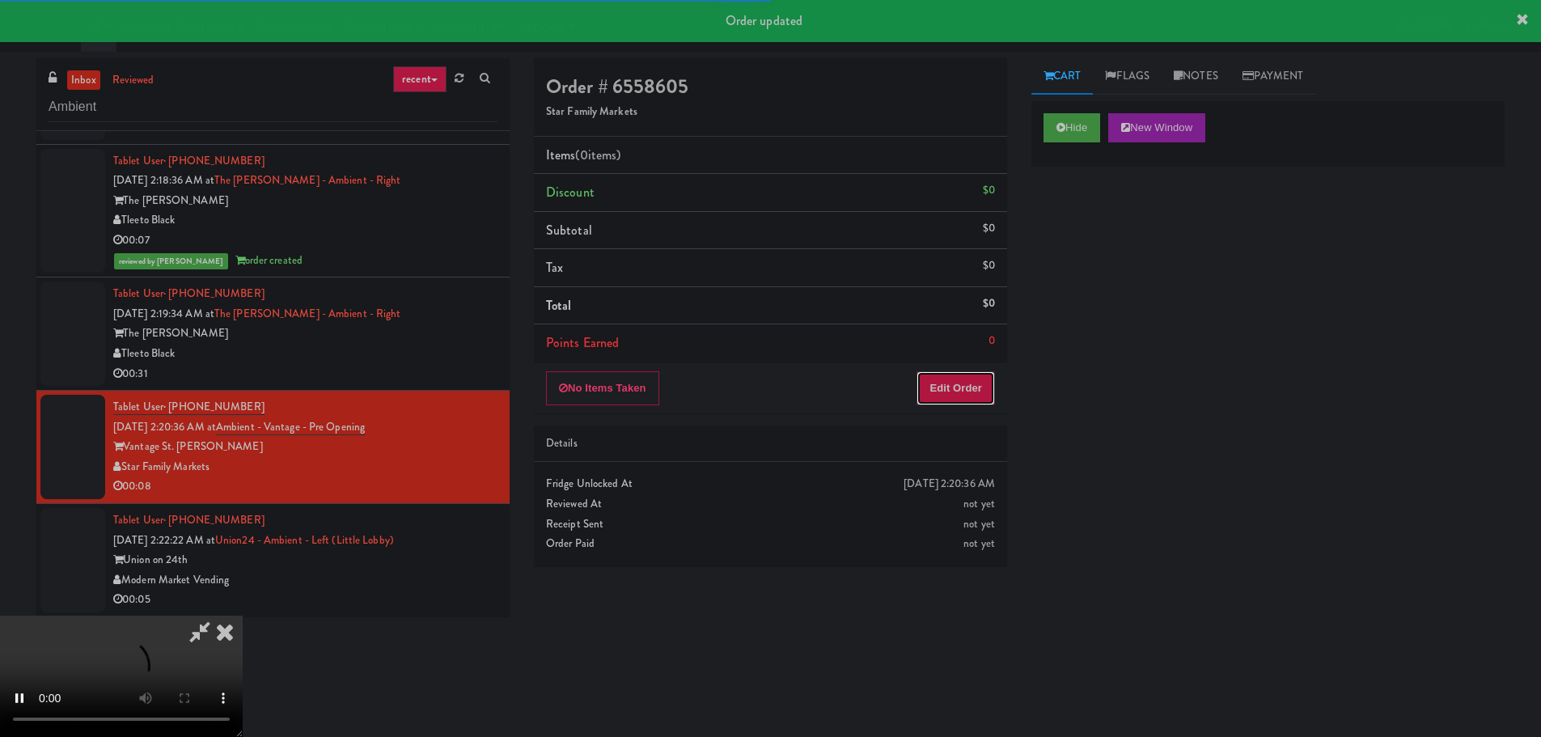
click at [950, 394] on button "Edit Order" at bounding box center [955, 388] width 78 height 34
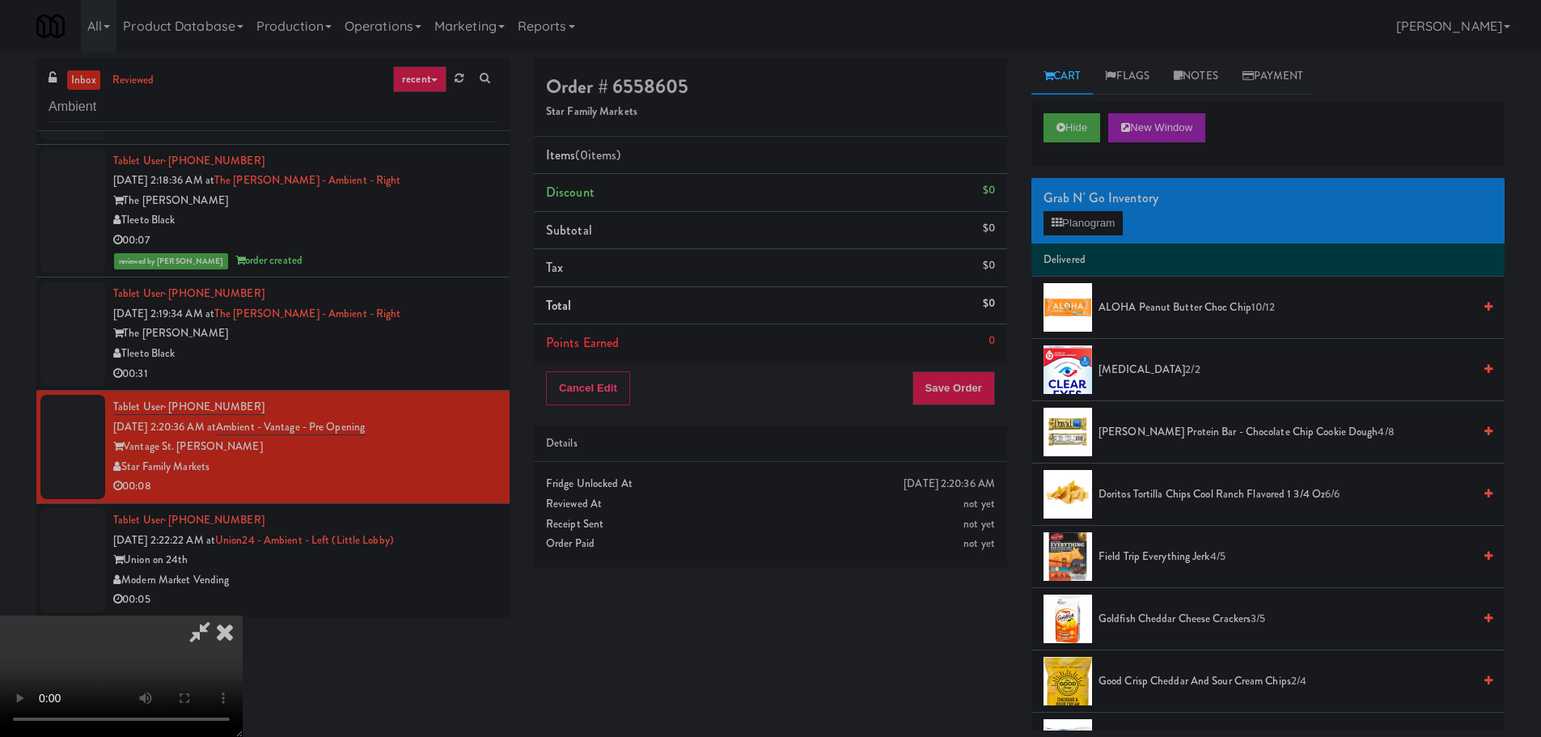
click at [243, 615] on video at bounding box center [121, 675] width 243 height 121
click at [1101, 213] on button "Planogram" at bounding box center [1082, 223] width 79 height 24
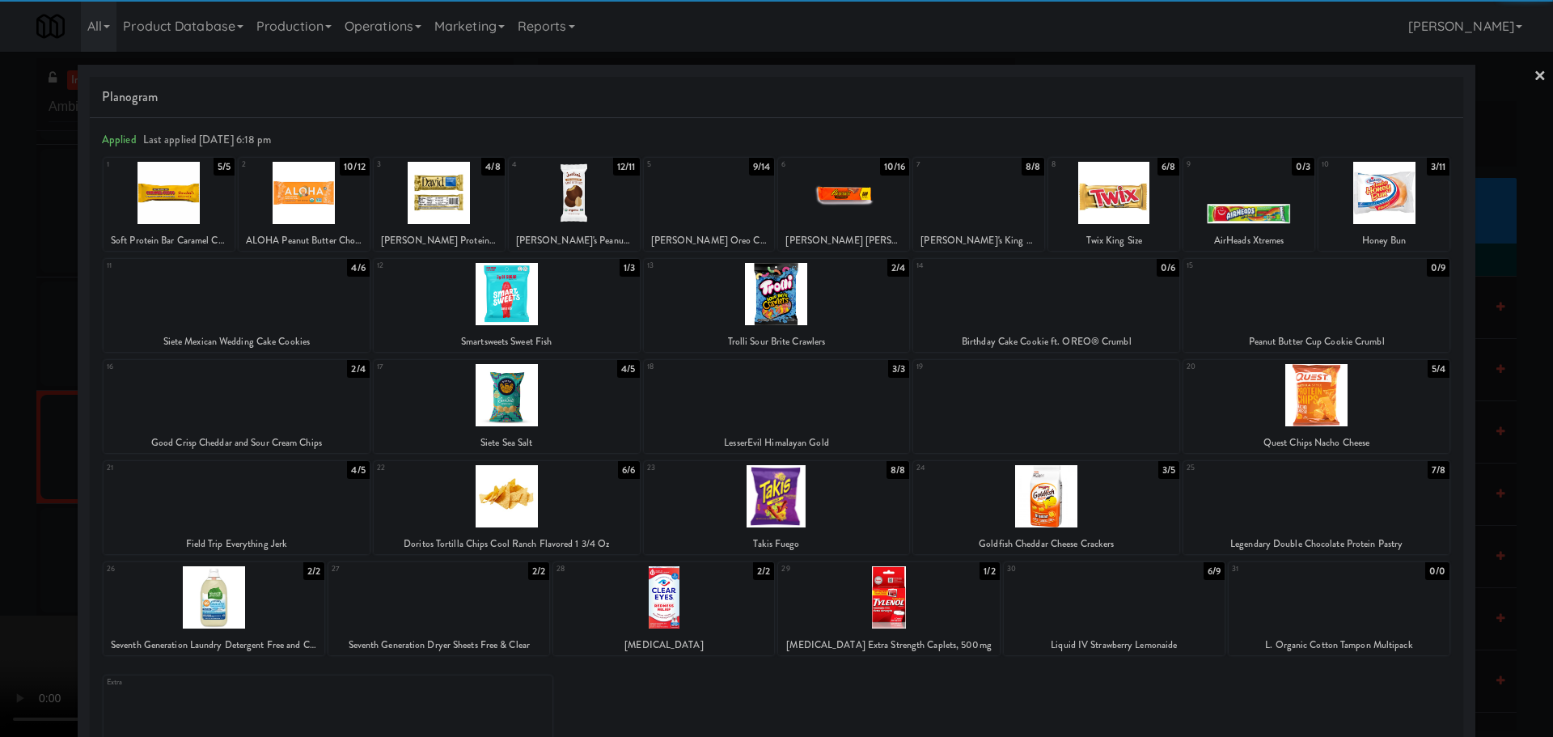
click at [1326, 311] on div at bounding box center [1316, 294] width 266 height 62
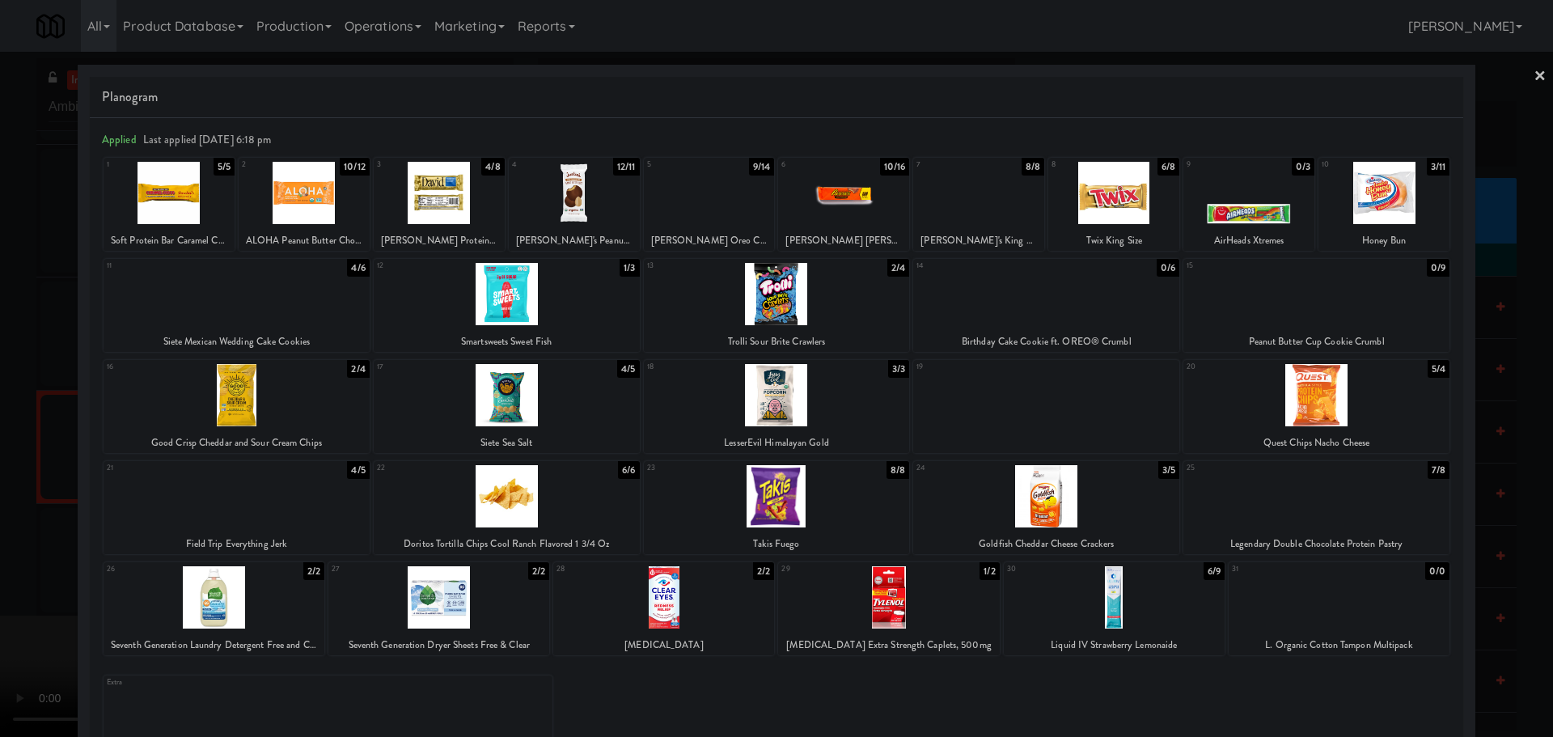
click at [5, 483] on div at bounding box center [776, 368] width 1553 height 737
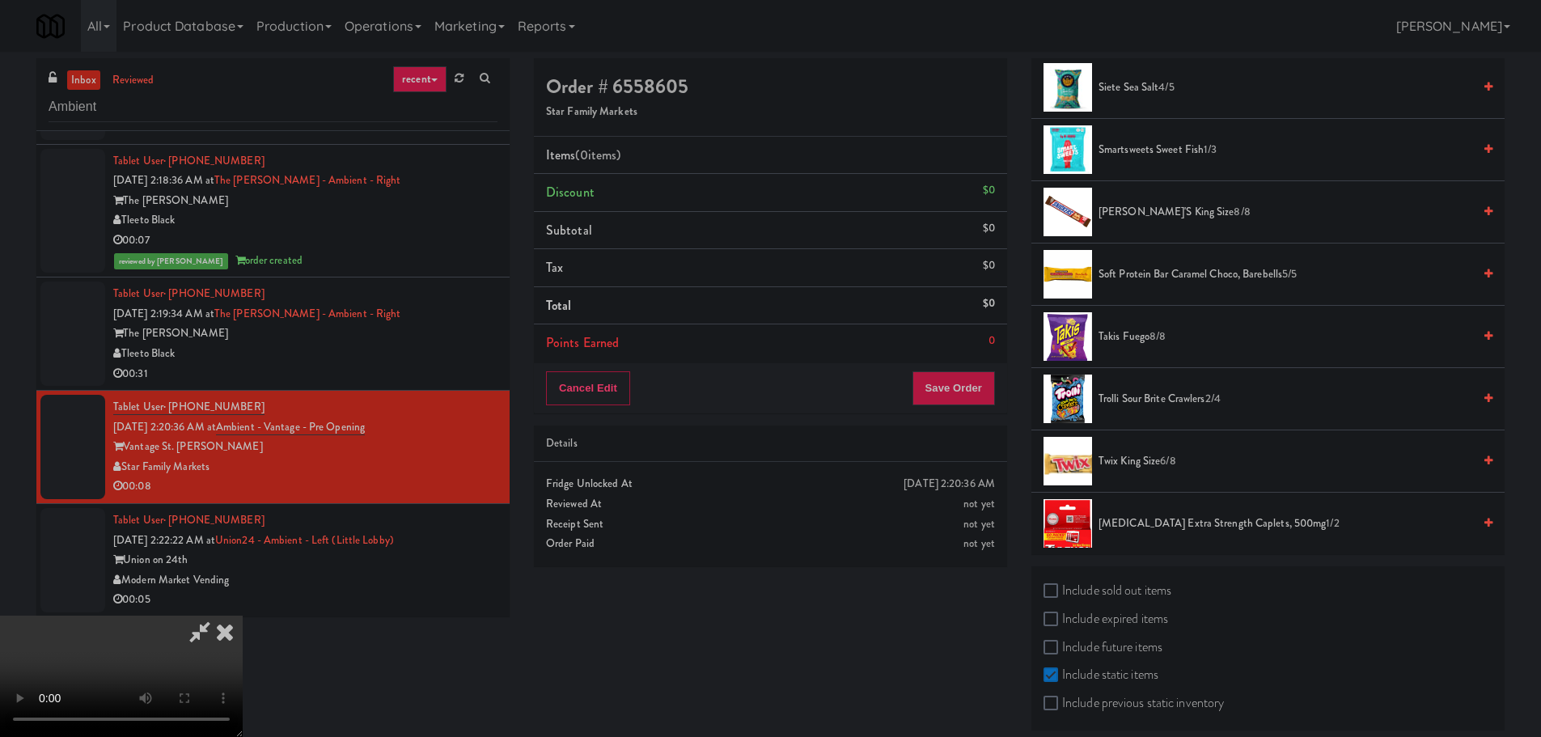
scroll to position [1353, 0]
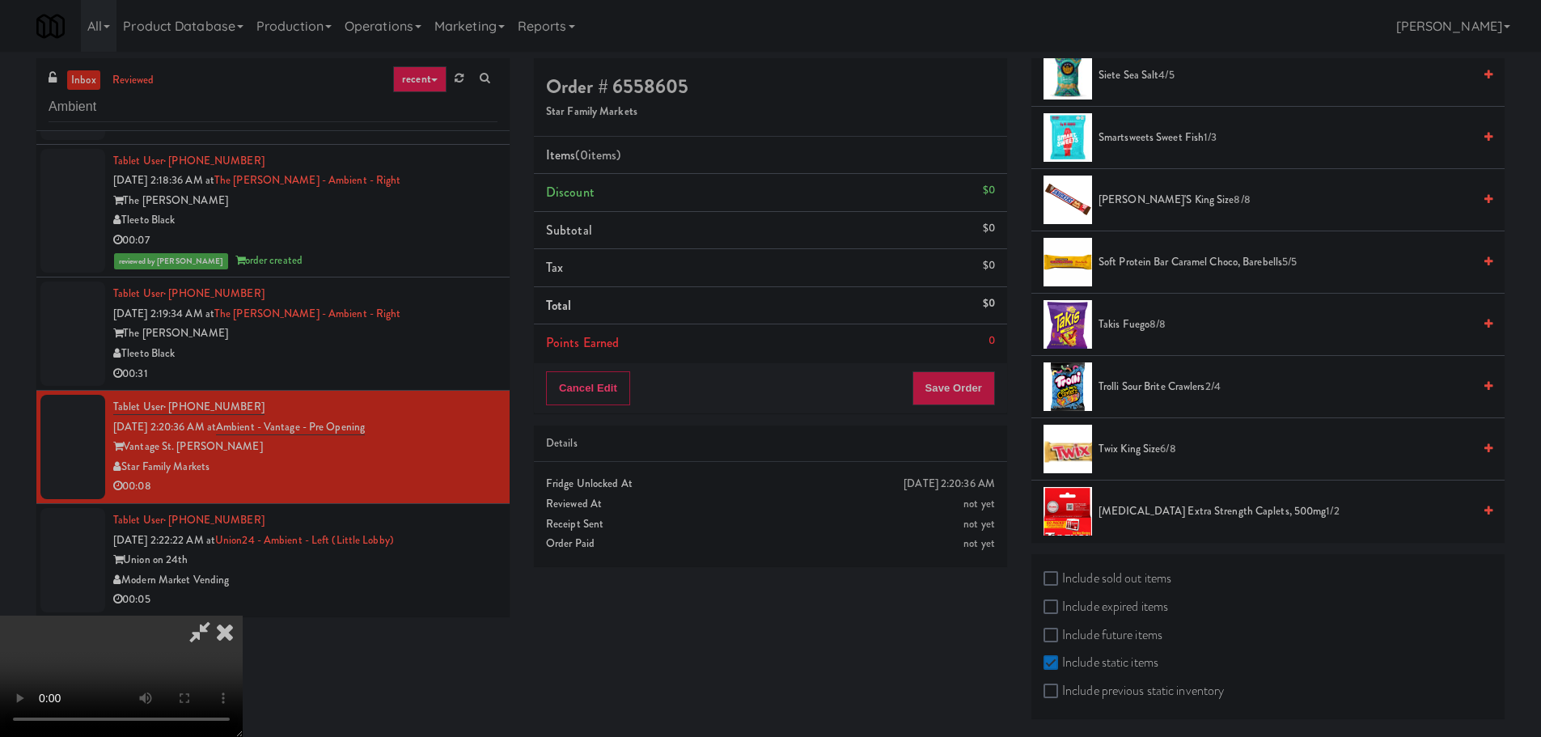
click at [1121, 585] on label "Include sold out items" at bounding box center [1107, 578] width 128 height 24
click at [1062, 585] on input "Include sold out items" at bounding box center [1052, 579] width 19 height 13
checkbox input "true"
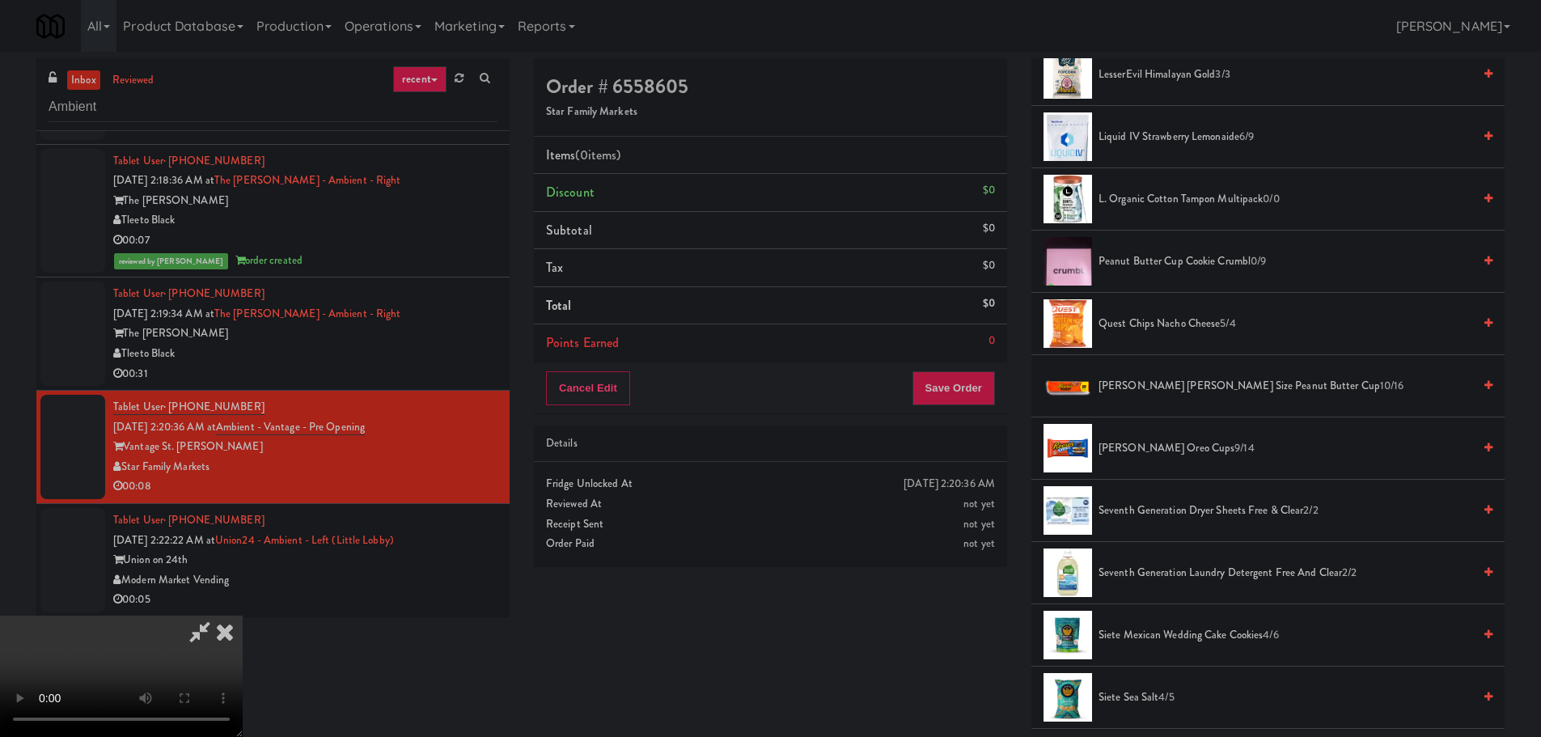
scroll to position [955, 0]
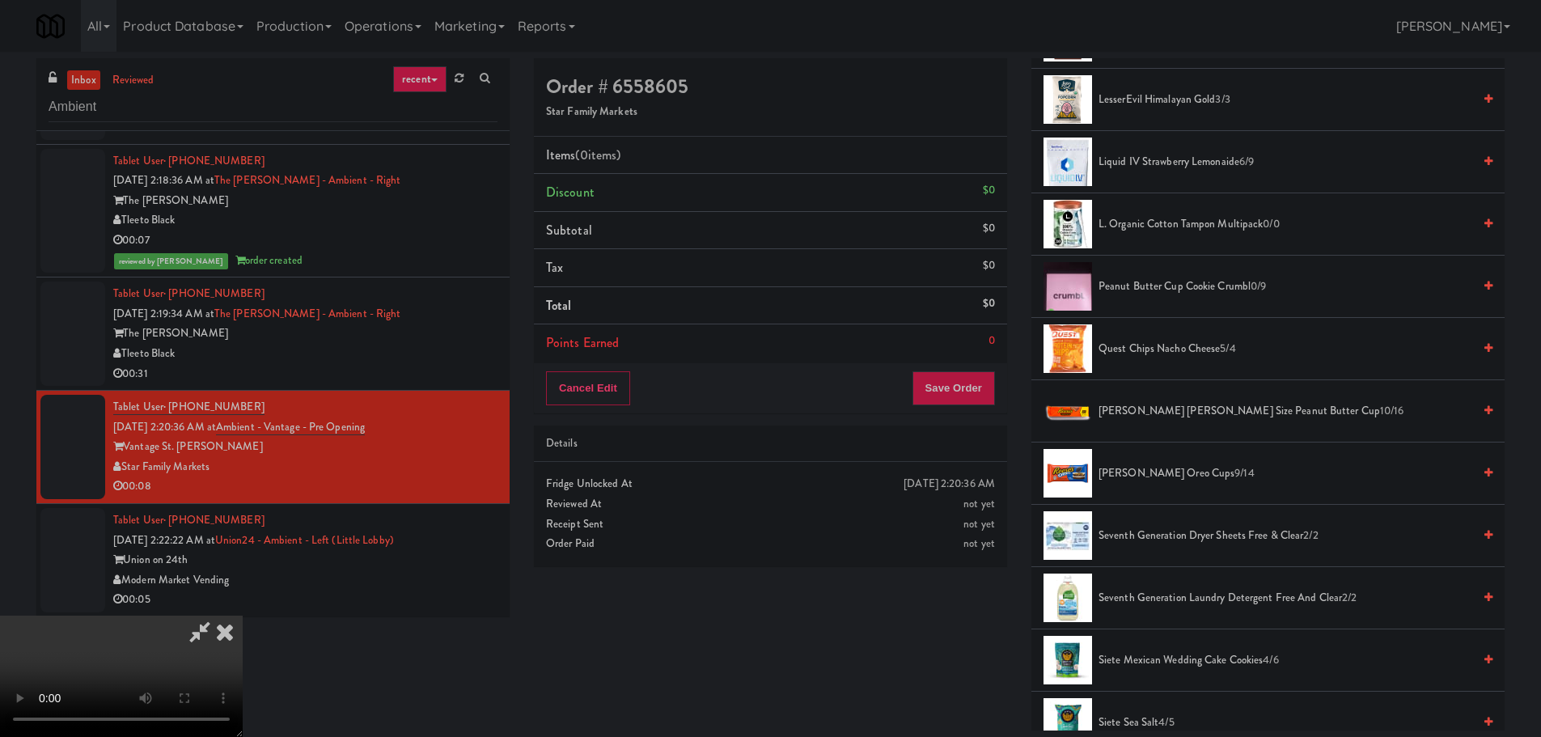
click at [1159, 287] on span "Peanut Butter Cup Cookie Crumbl 0/9" at bounding box center [1285, 287] width 374 height 20
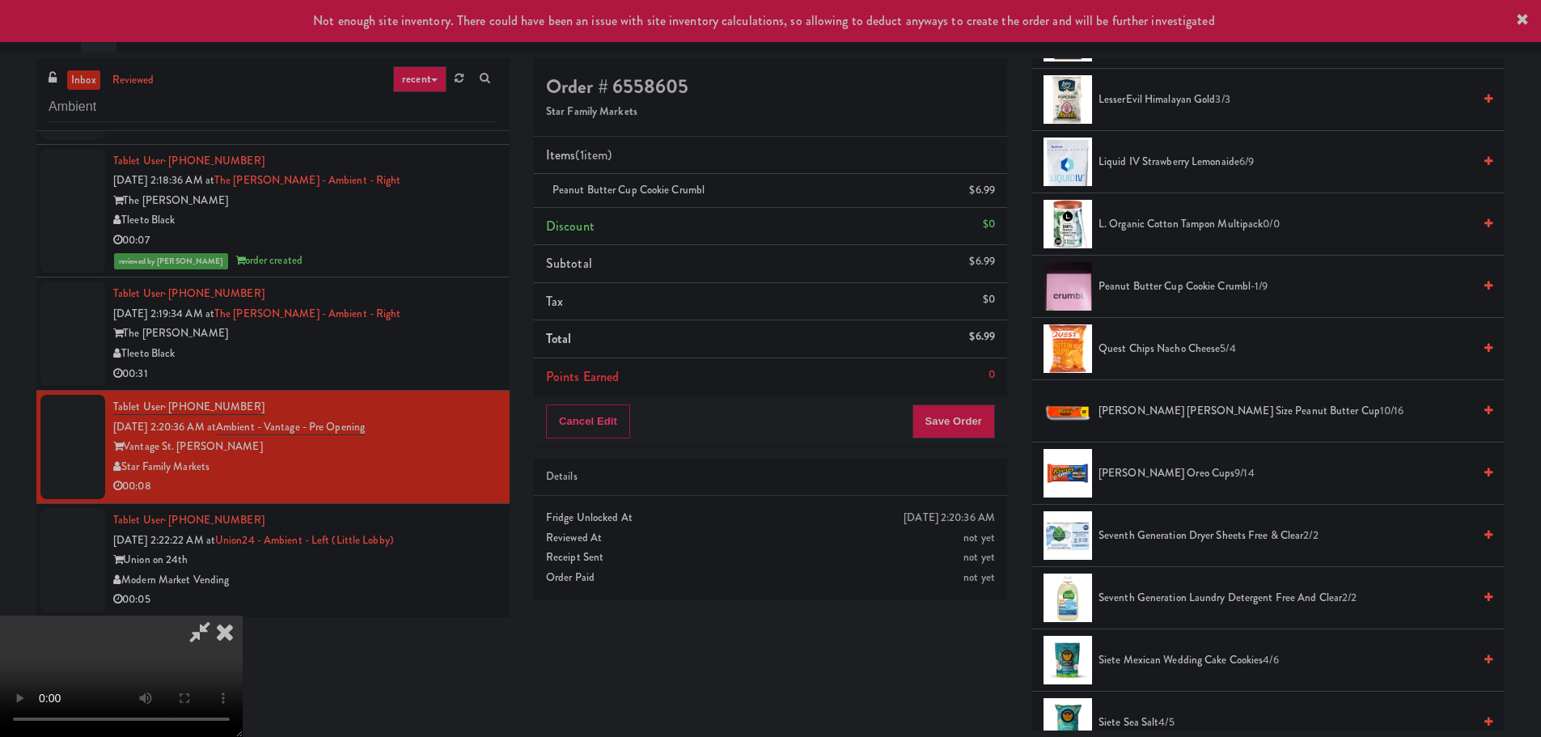
scroll to position [0, 0]
click at [243, 615] on video at bounding box center [121, 675] width 243 height 121
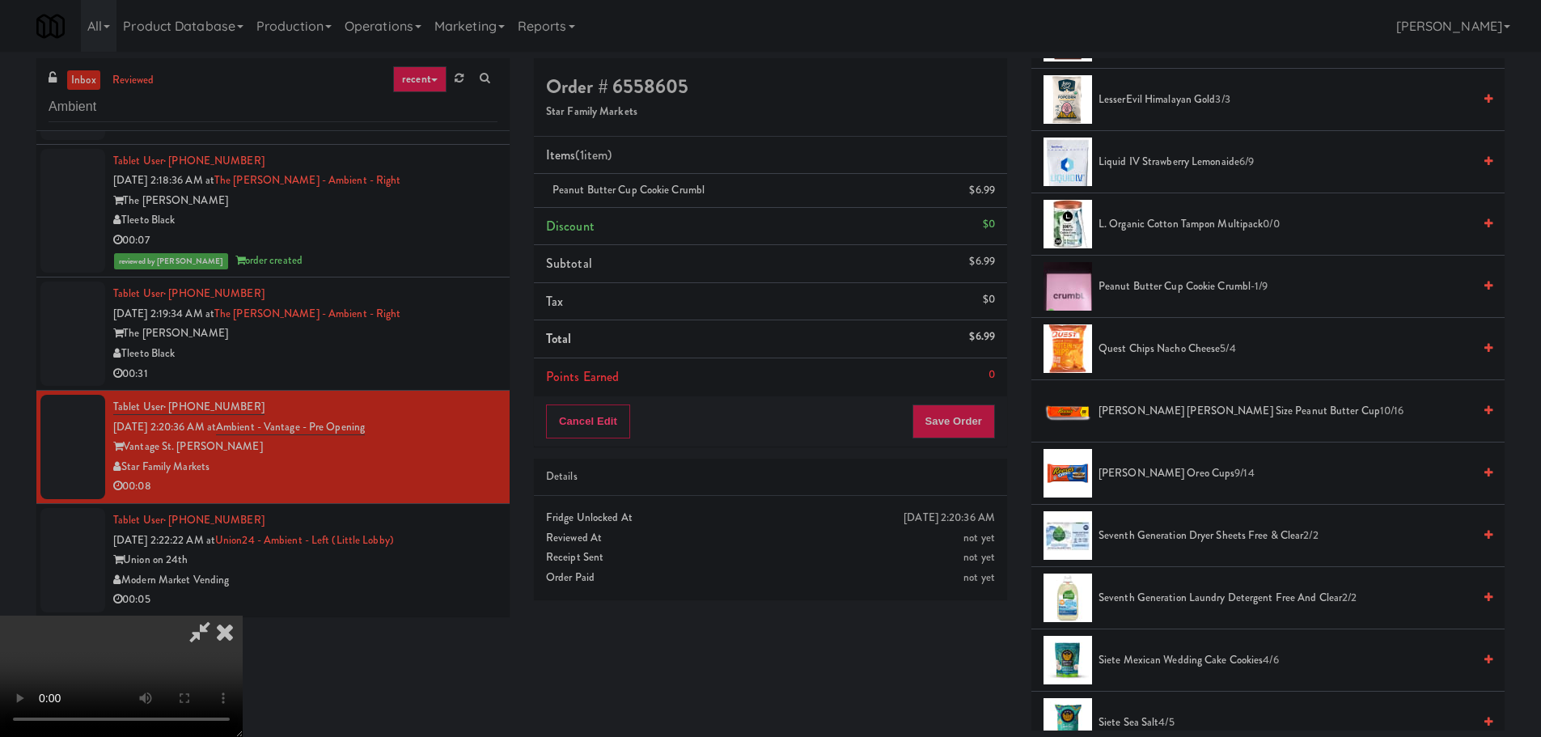
scroll to position [278, 0]
click at [963, 426] on button "Save Order" at bounding box center [953, 421] width 82 height 34
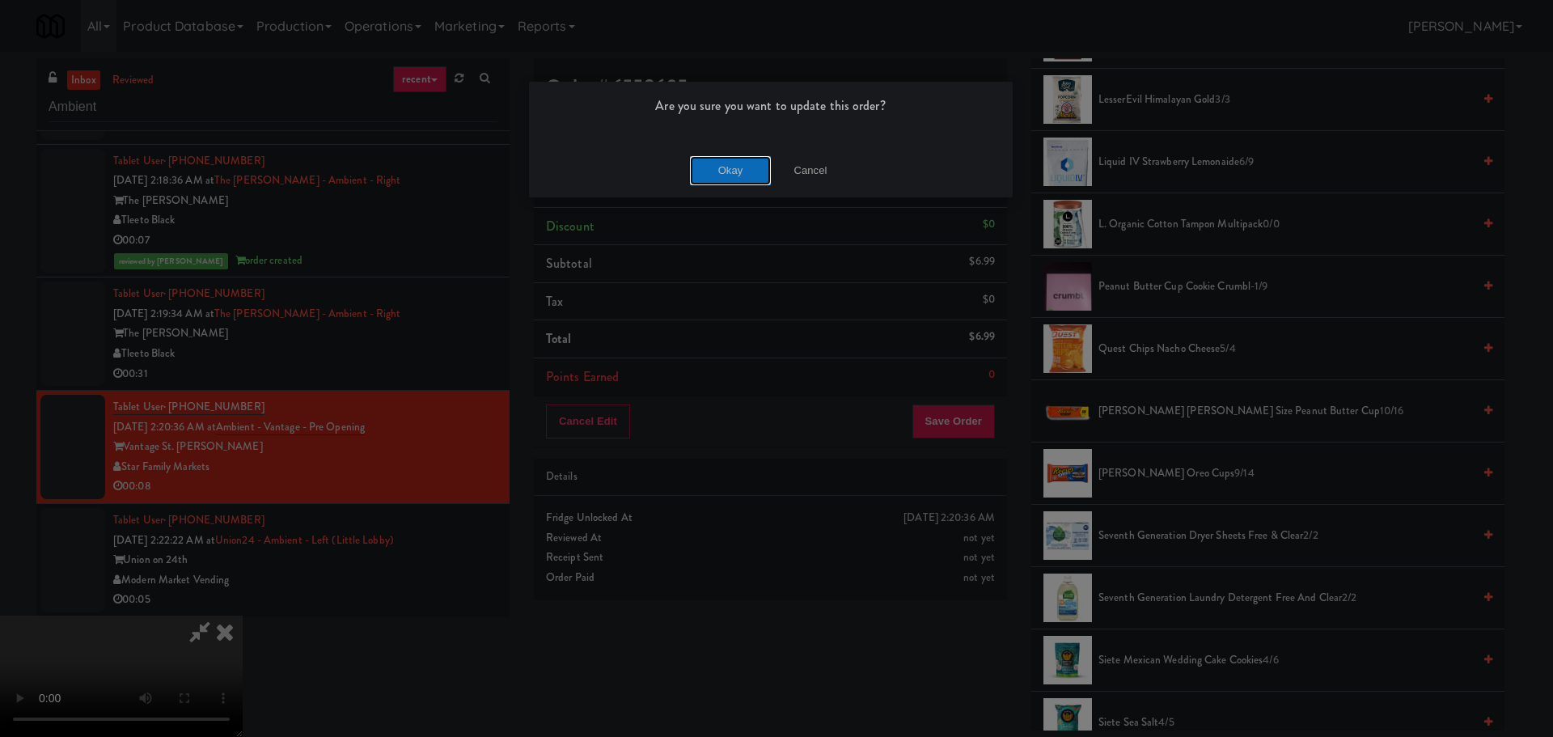
drag, startPoint x: 735, startPoint y: 166, endPoint x: 738, endPoint y: 208, distance: 42.2
click at [735, 167] on button "Okay" at bounding box center [730, 170] width 81 height 29
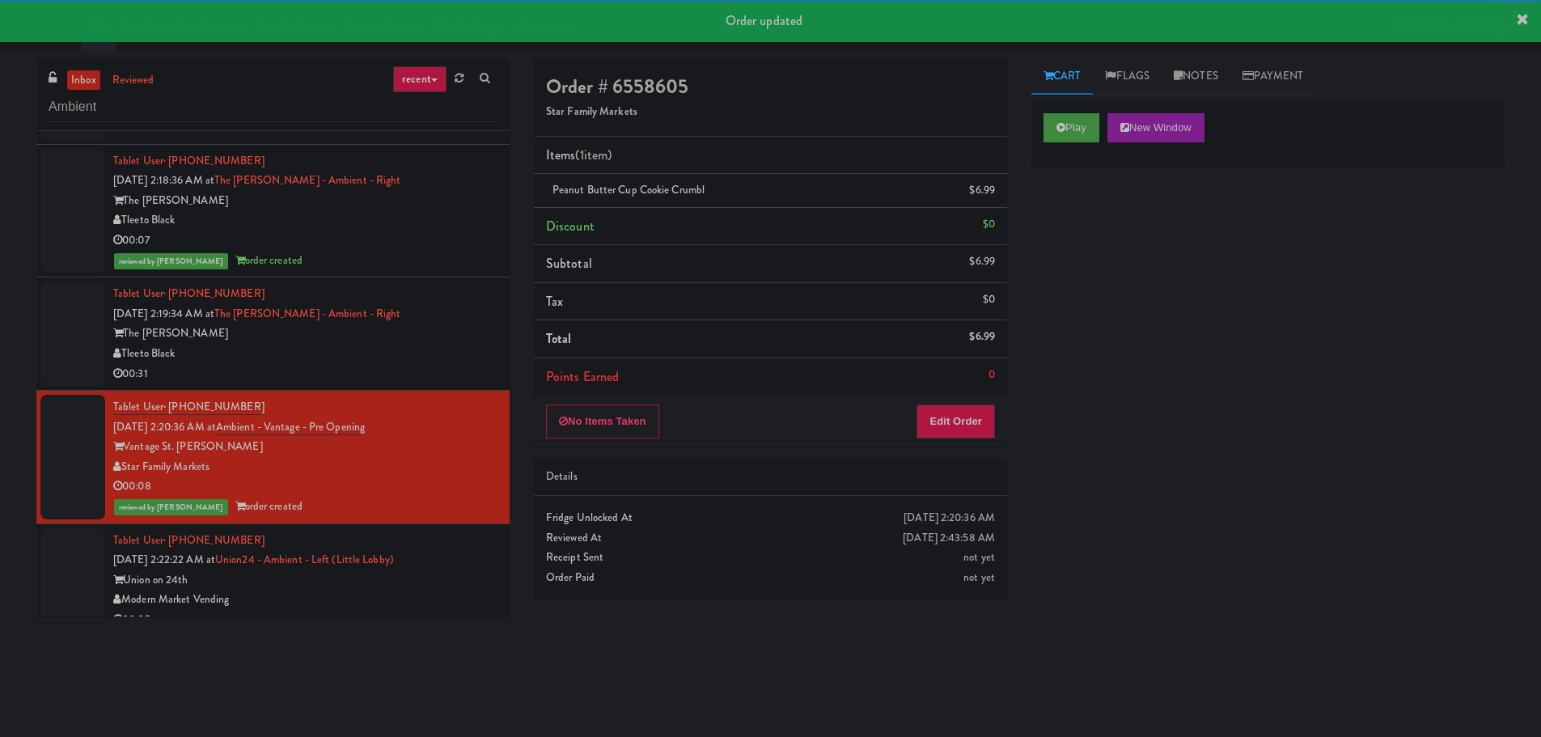
scroll to position [746, 0]
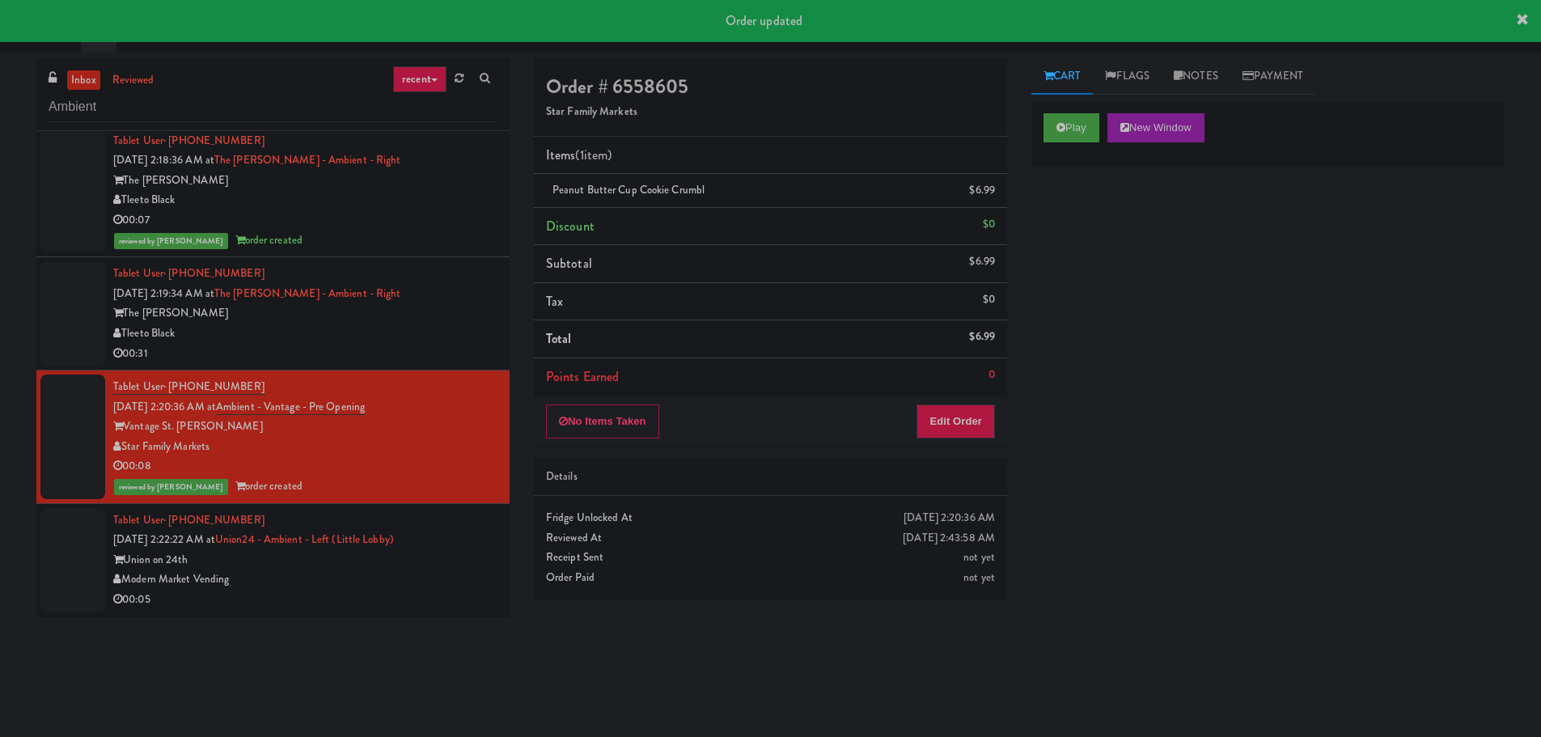
click at [468, 535] on div "Tablet User · (346) 379-0874 [DATE] 2:22:22 AM at [GEOGRAPHIC_DATA] - Ambient -…" at bounding box center [305, 559] width 384 height 99
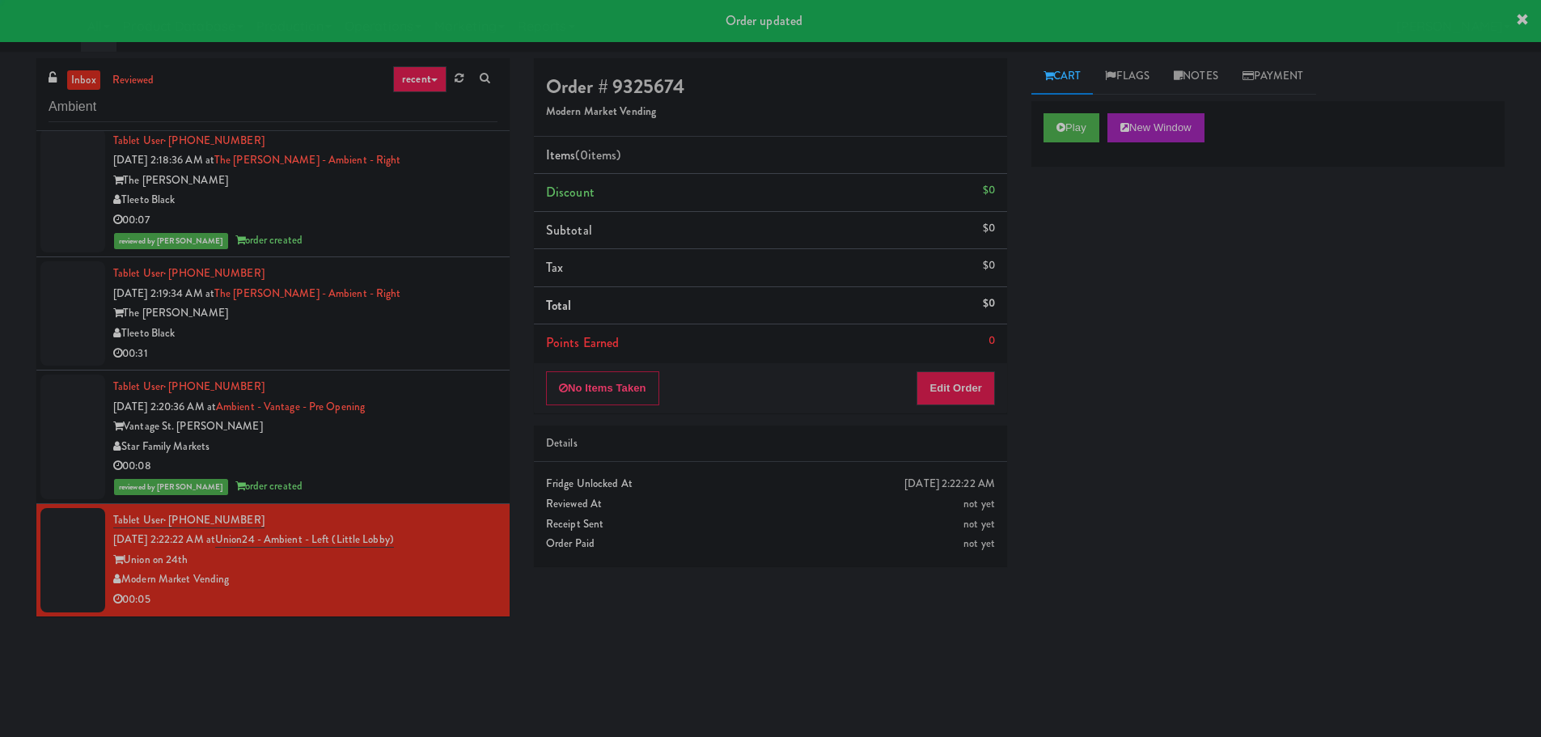
click at [1077, 142] on div "Play New Window" at bounding box center [1267, 133] width 473 height 65
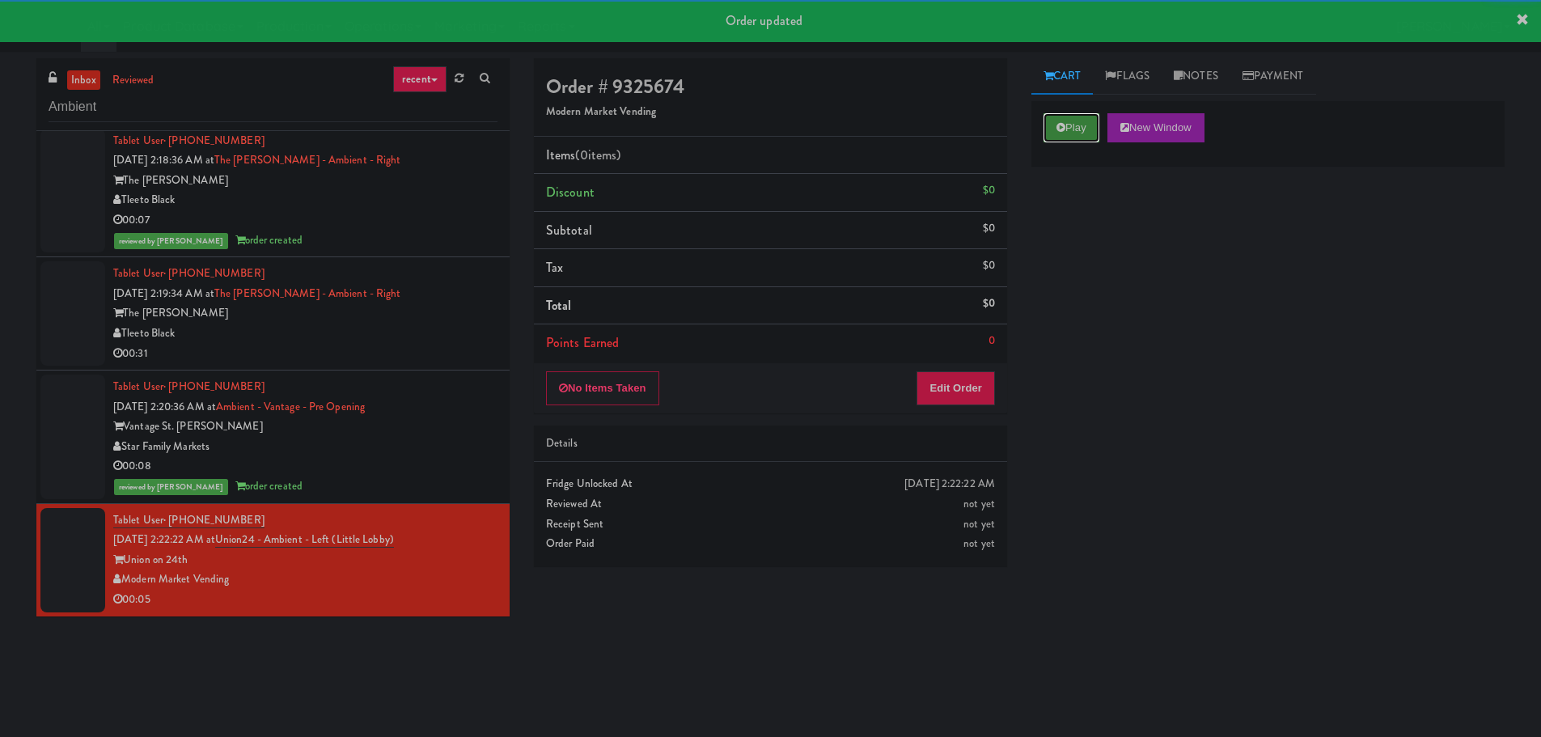
click at [1050, 142] on button "Play" at bounding box center [1071, 127] width 56 height 29
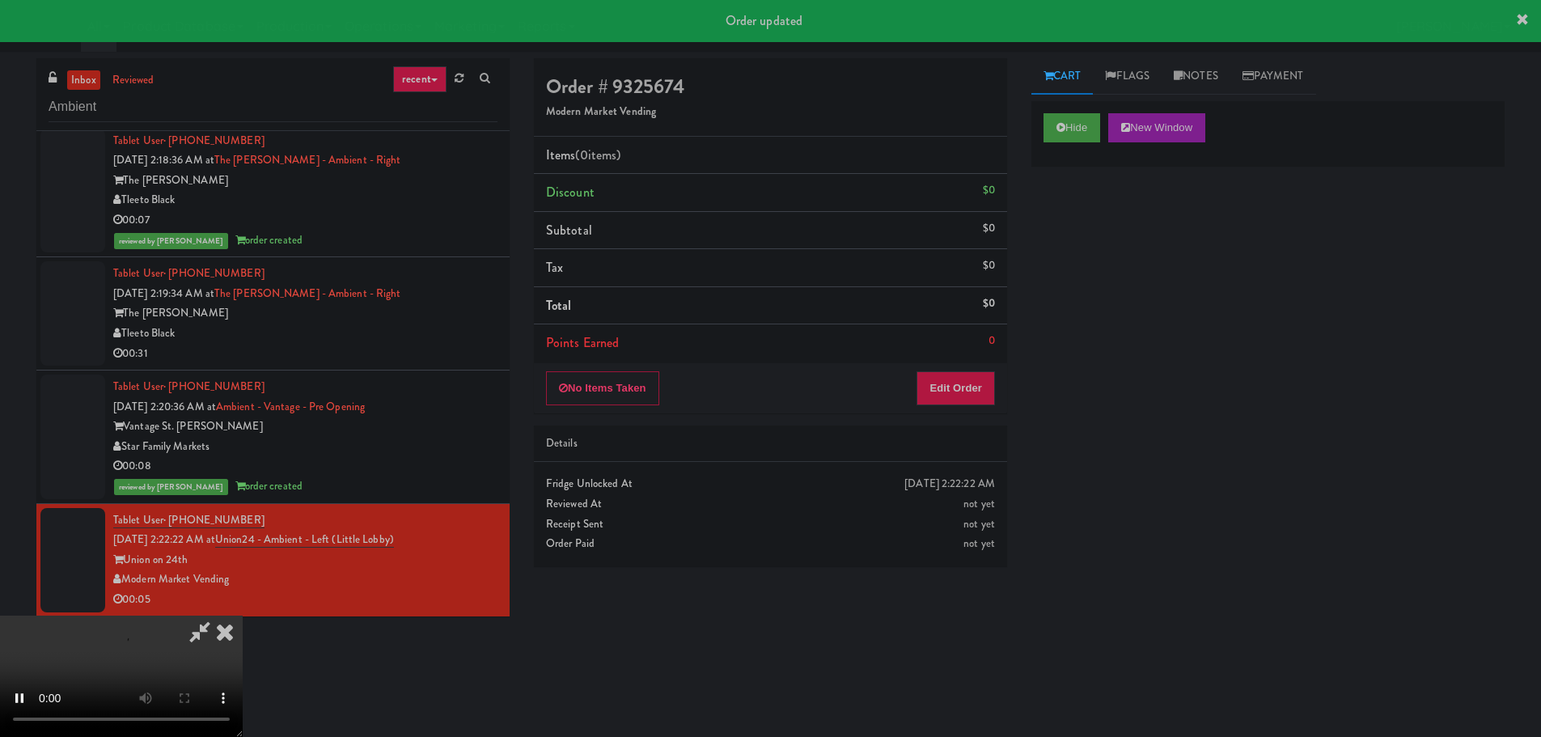
click at [963, 364] on div "No Items Taken Edit Order" at bounding box center [770, 388] width 473 height 50
click at [962, 380] on button "Edit Order" at bounding box center [955, 388] width 78 height 34
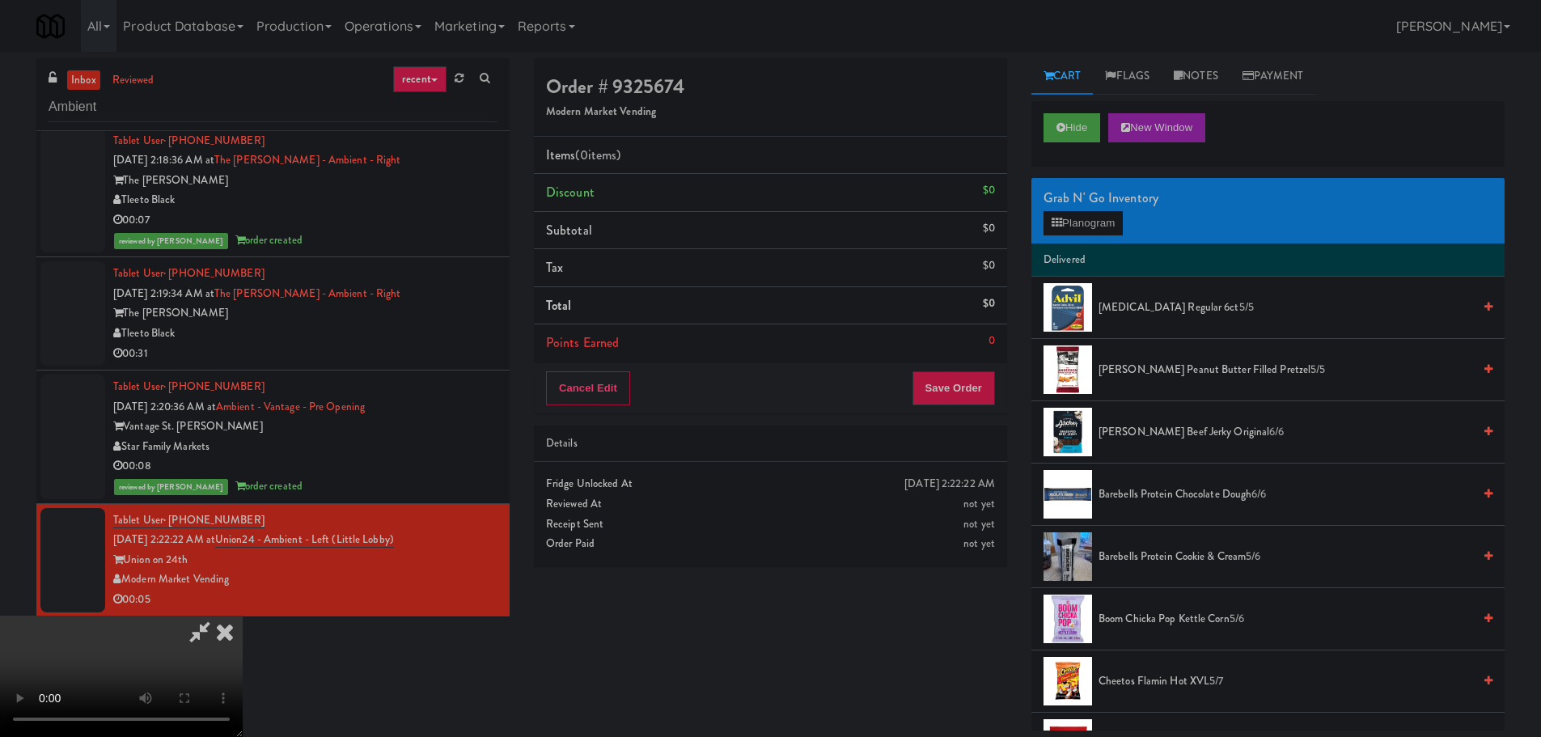
click at [243, 615] on video at bounding box center [121, 675] width 243 height 121
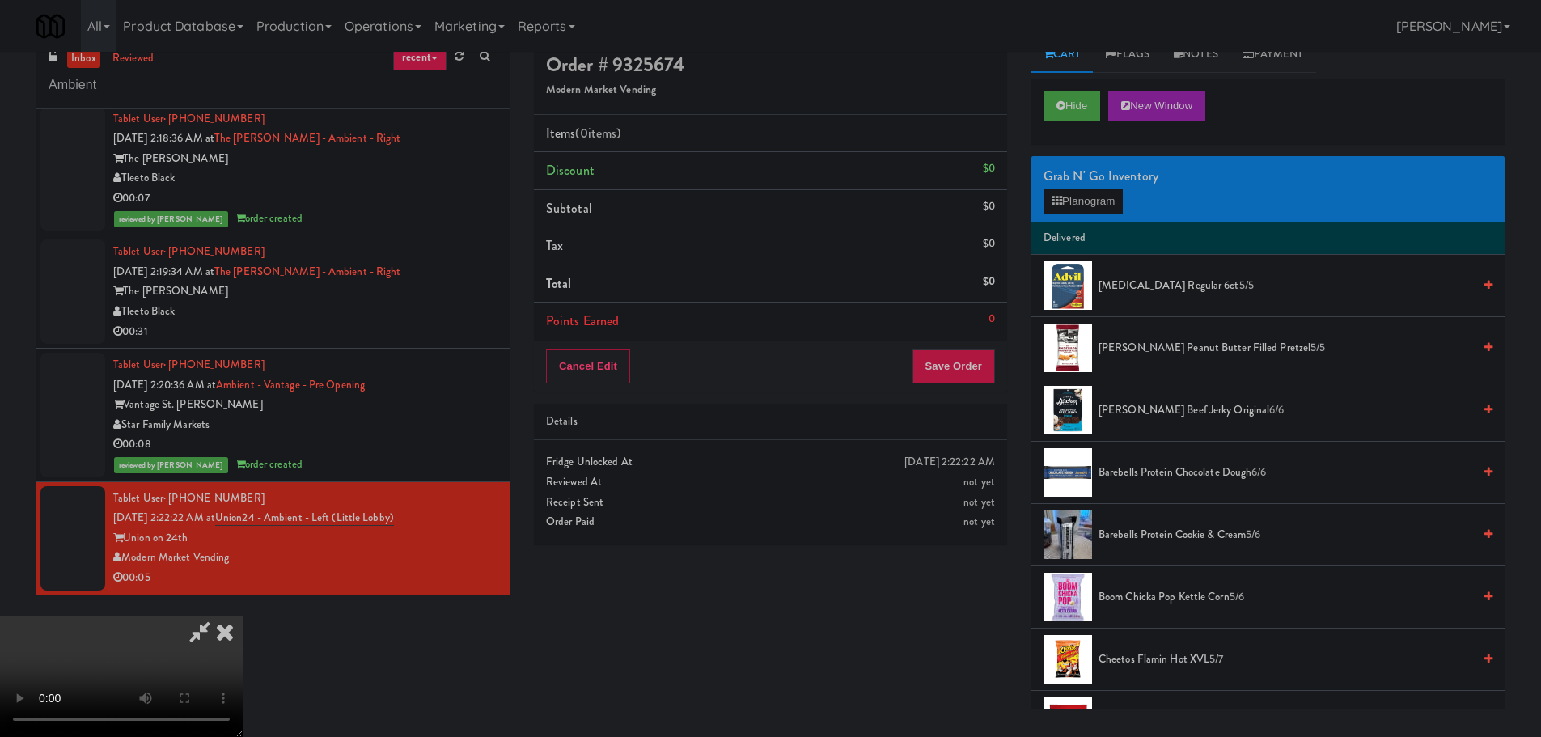
scroll to position [52, 0]
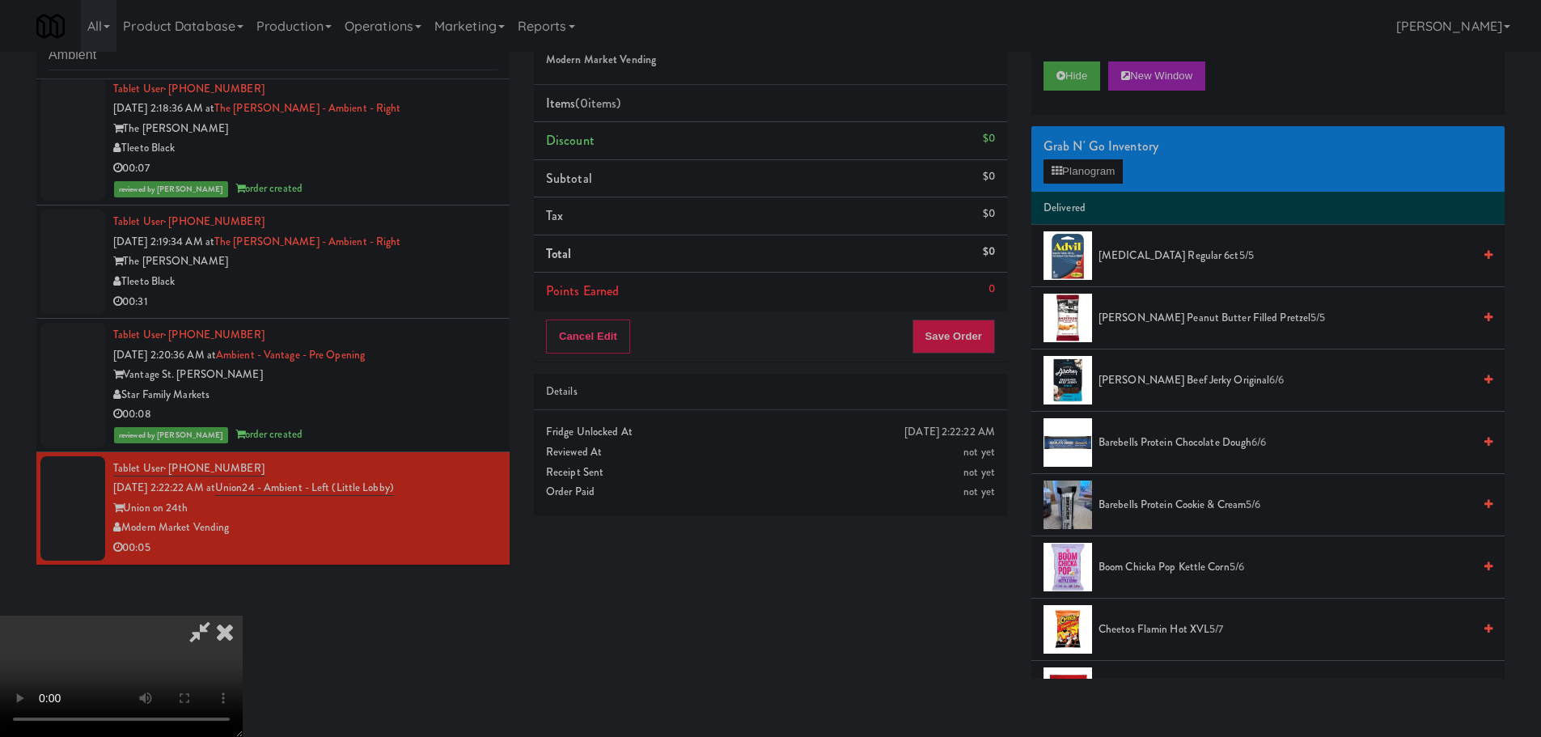
click at [243, 615] on video at bounding box center [121, 675] width 243 height 121
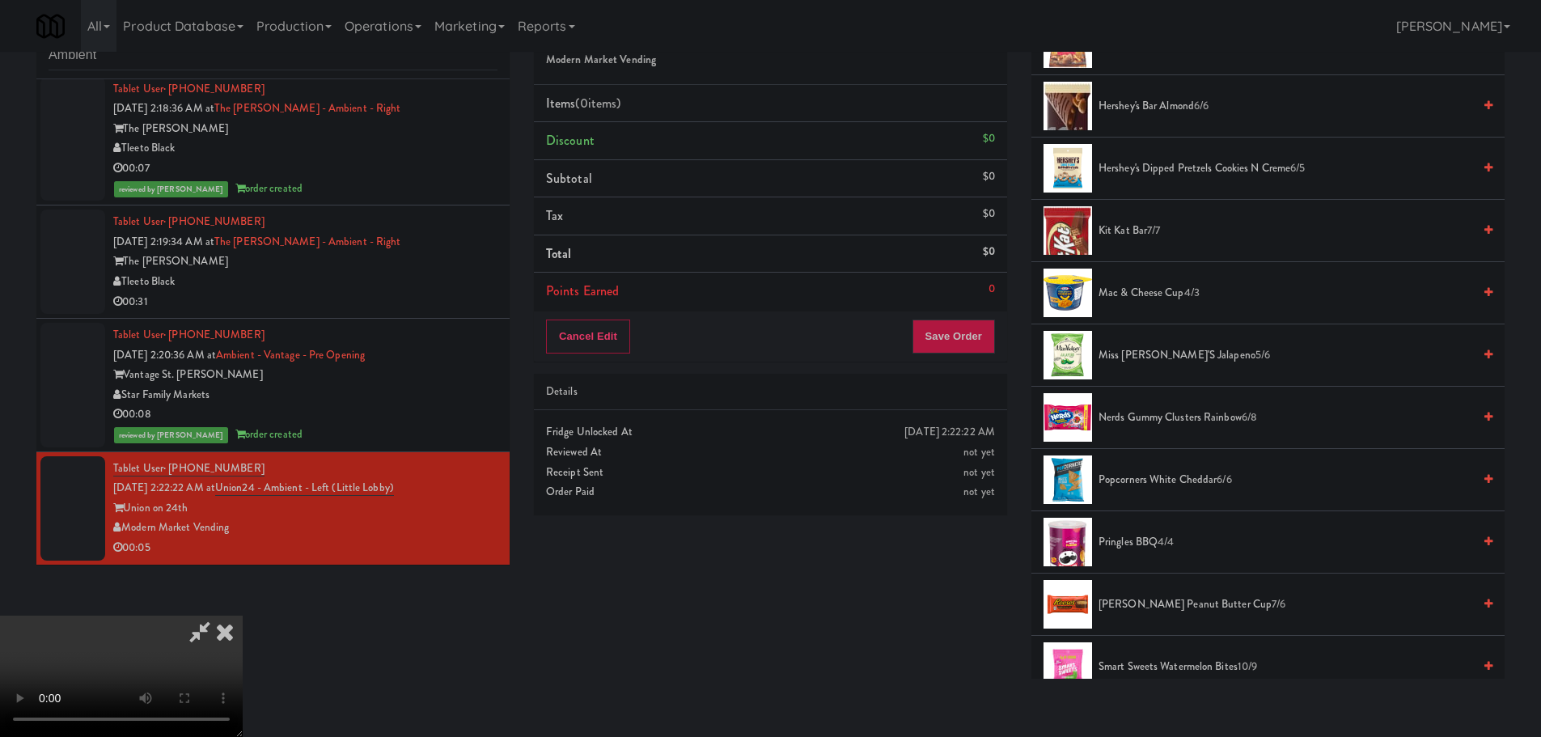
scroll to position [728, 0]
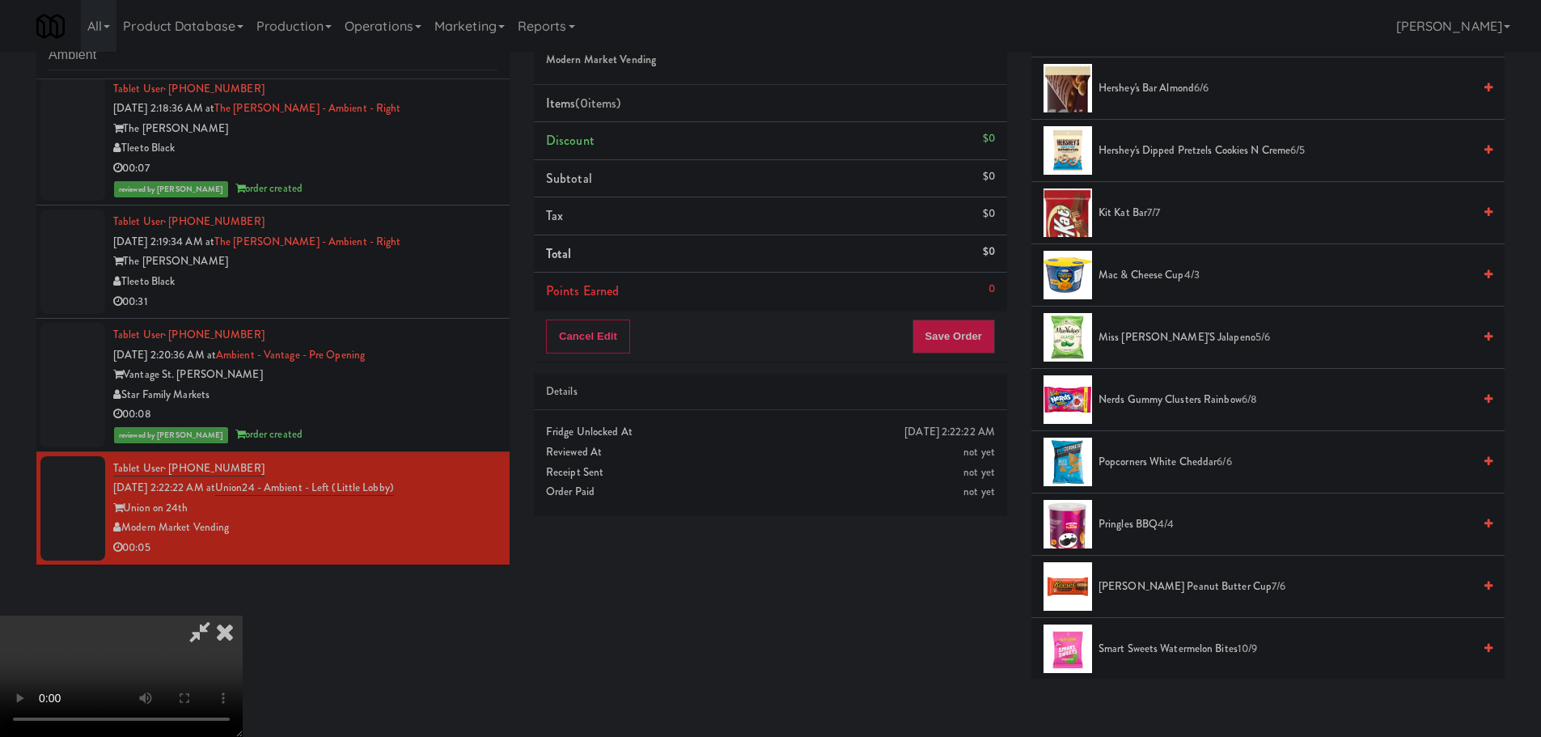
drag, startPoint x: 1141, startPoint y: 207, endPoint x: 1035, endPoint y: 268, distance: 122.5
click at [1141, 213] on span "Kit Kat Bar 7/7" at bounding box center [1285, 213] width 374 height 20
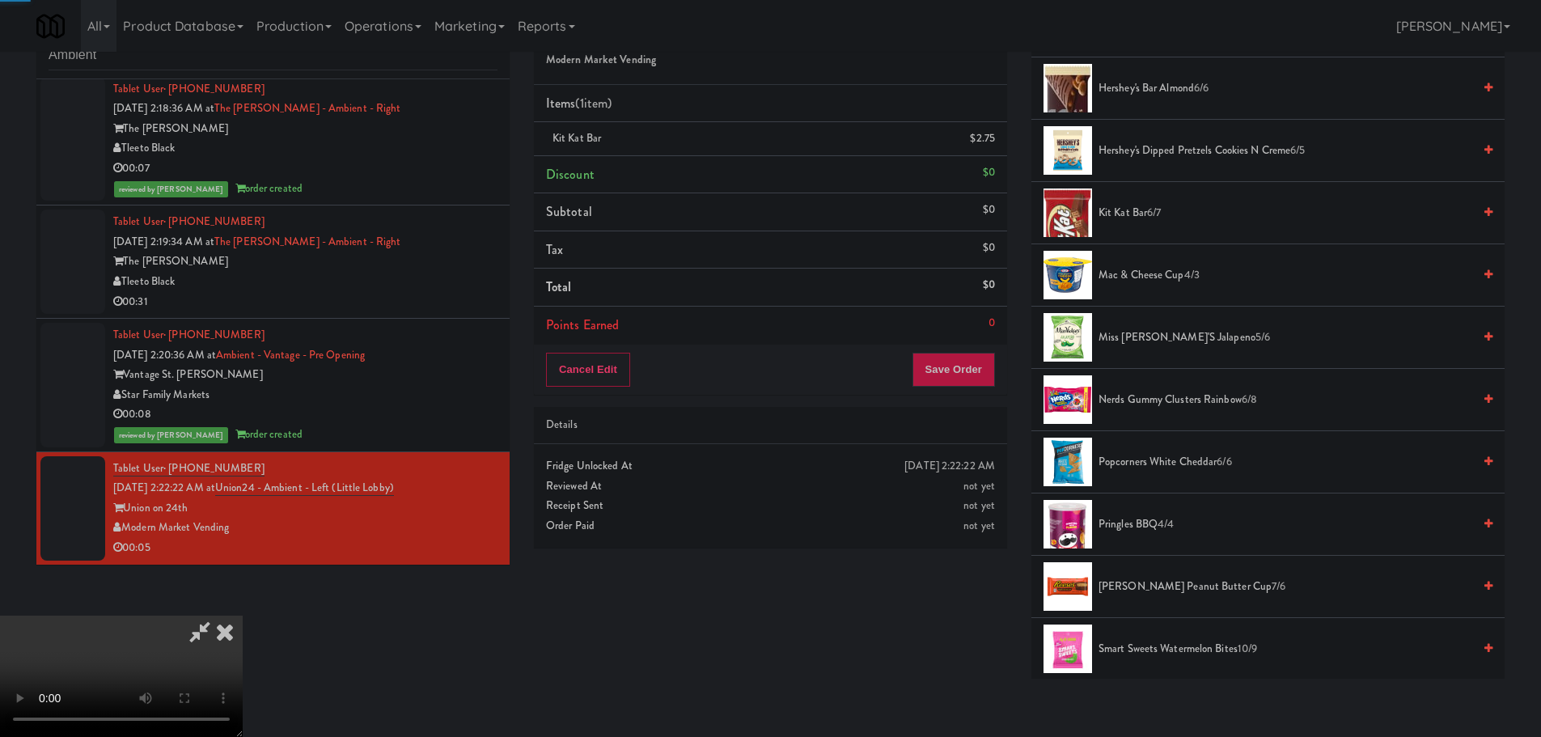
click at [243, 615] on video at bounding box center [121, 675] width 243 height 121
click at [931, 397] on div "Order # 9325674 Modern Market Vending Items (1 item ) Kit Kat Bar $2.75 Discoun…" at bounding box center [770, 282] width 497 height 553
click at [957, 370] on button "Save Order" at bounding box center [953, 370] width 82 height 34
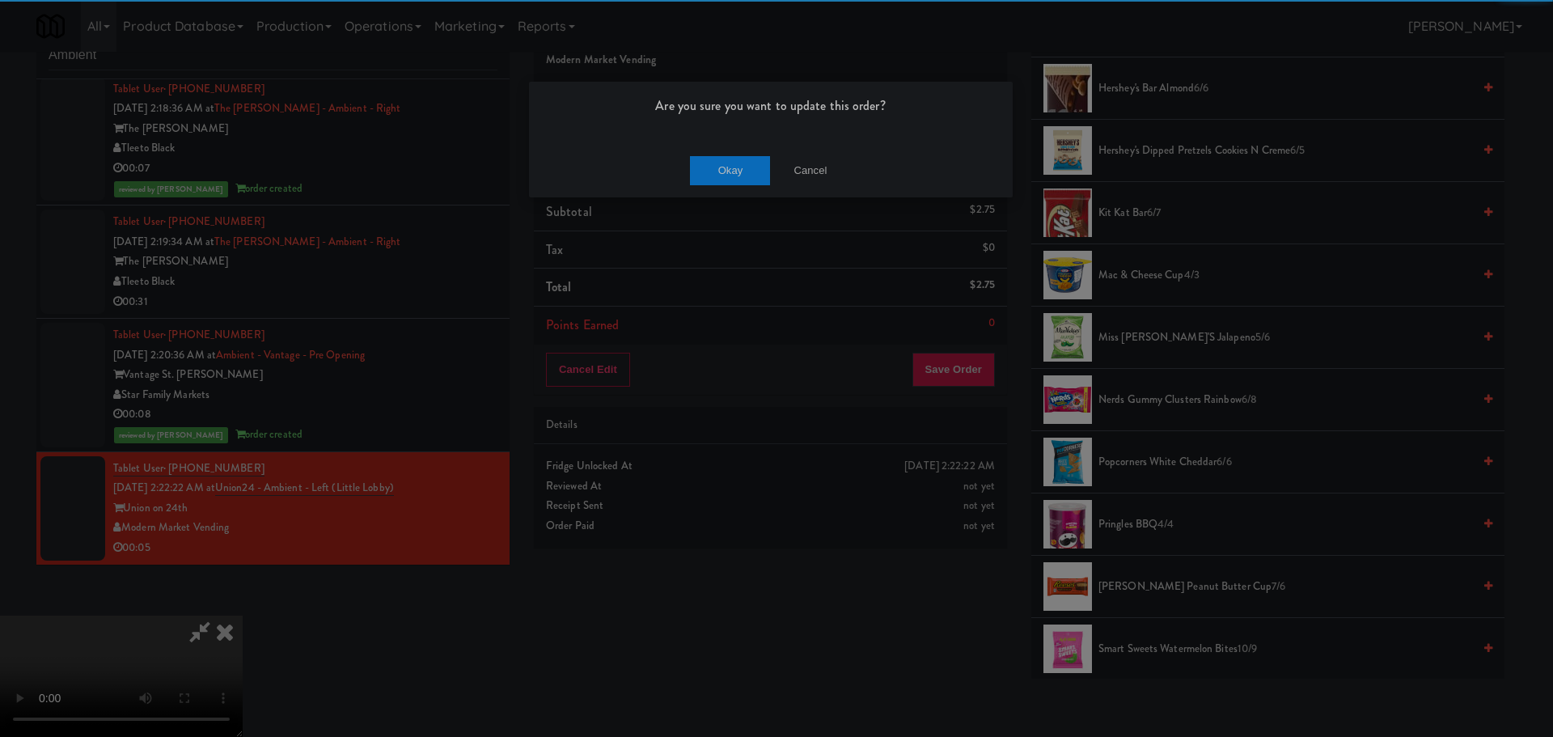
click at [748, 149] on div "Okay Cancel" at bounding box center [771, 170] width 484 height 54
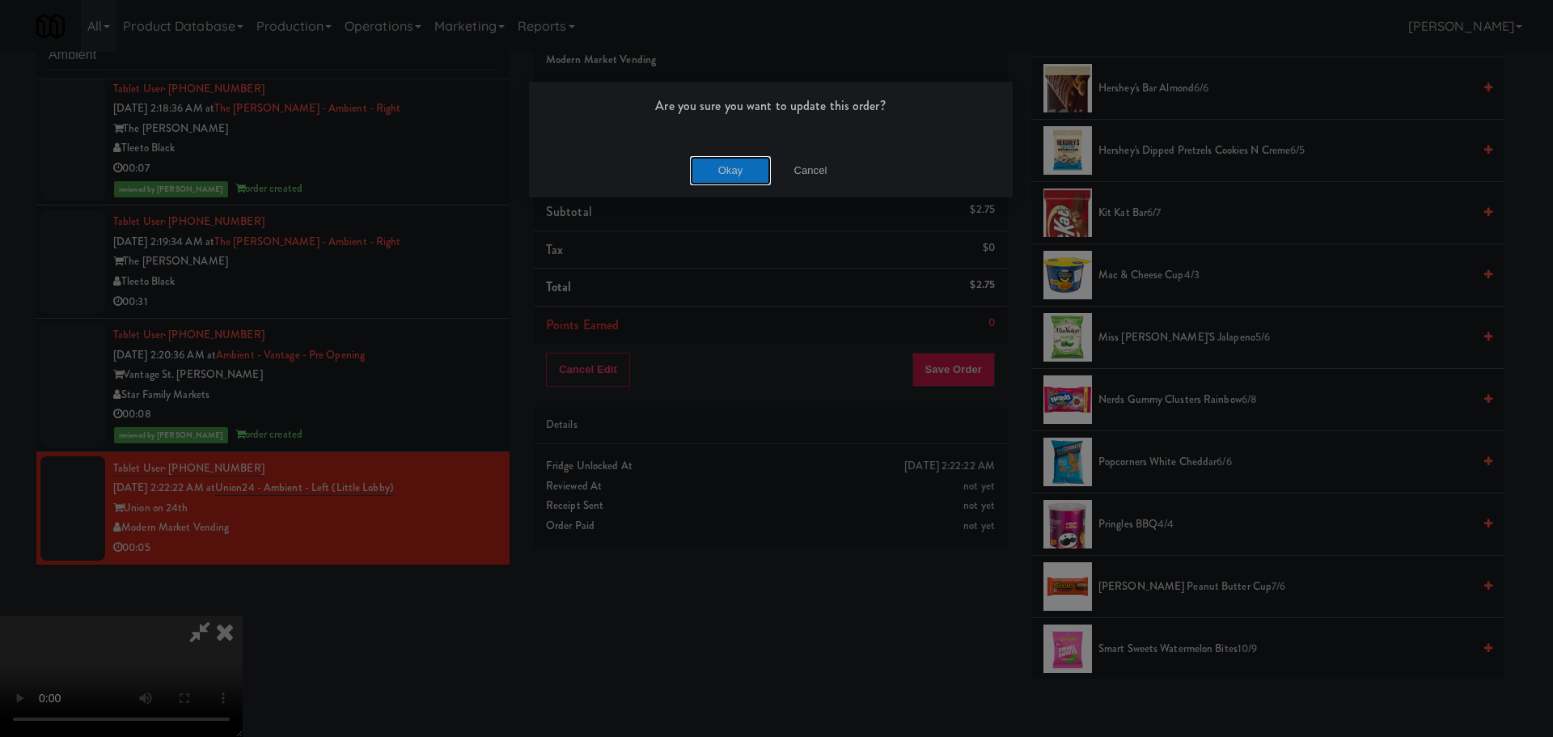
click at [745, 167] on button "Okay" at bounding box center [730, 170] width 81 height 29
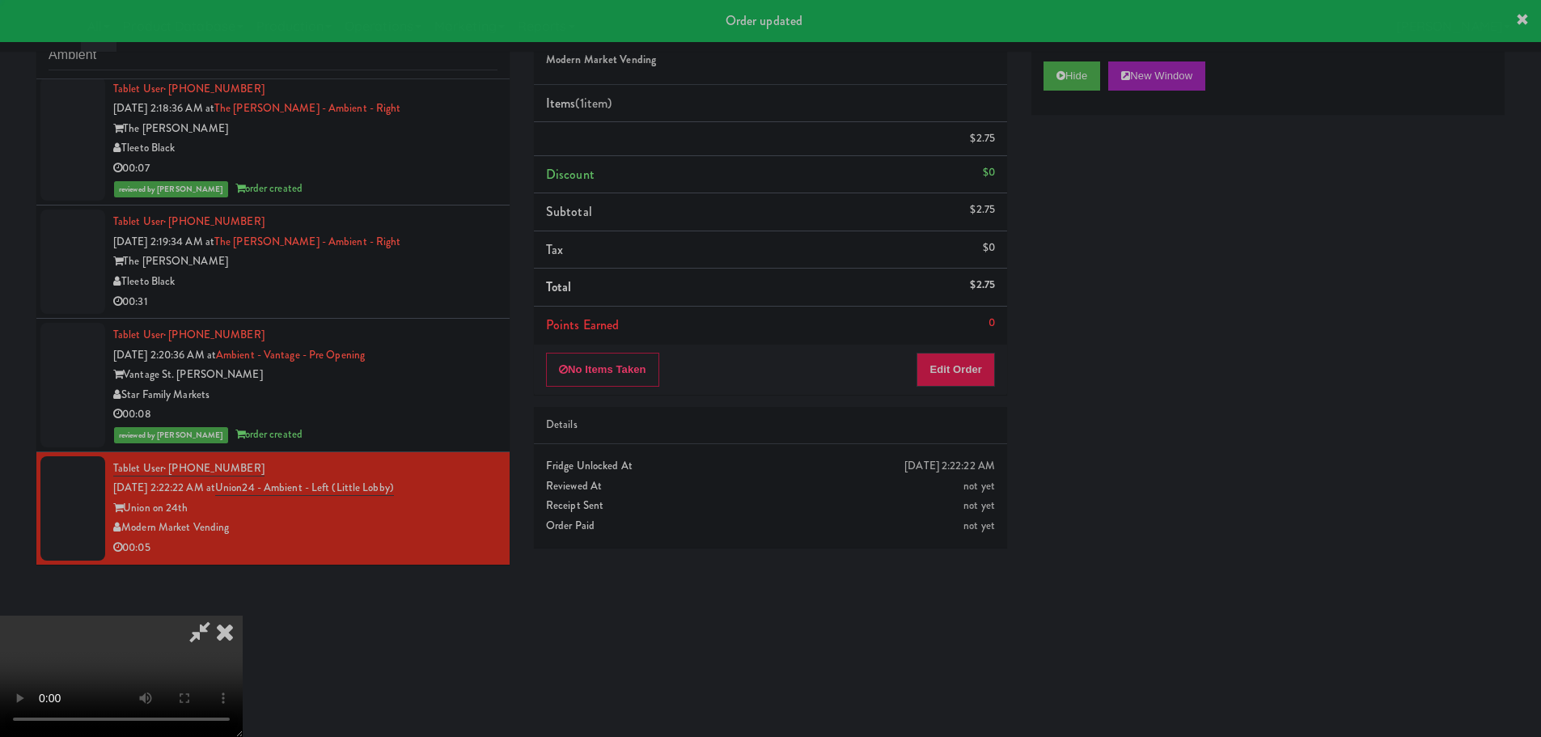
scroll to position [0, 0]
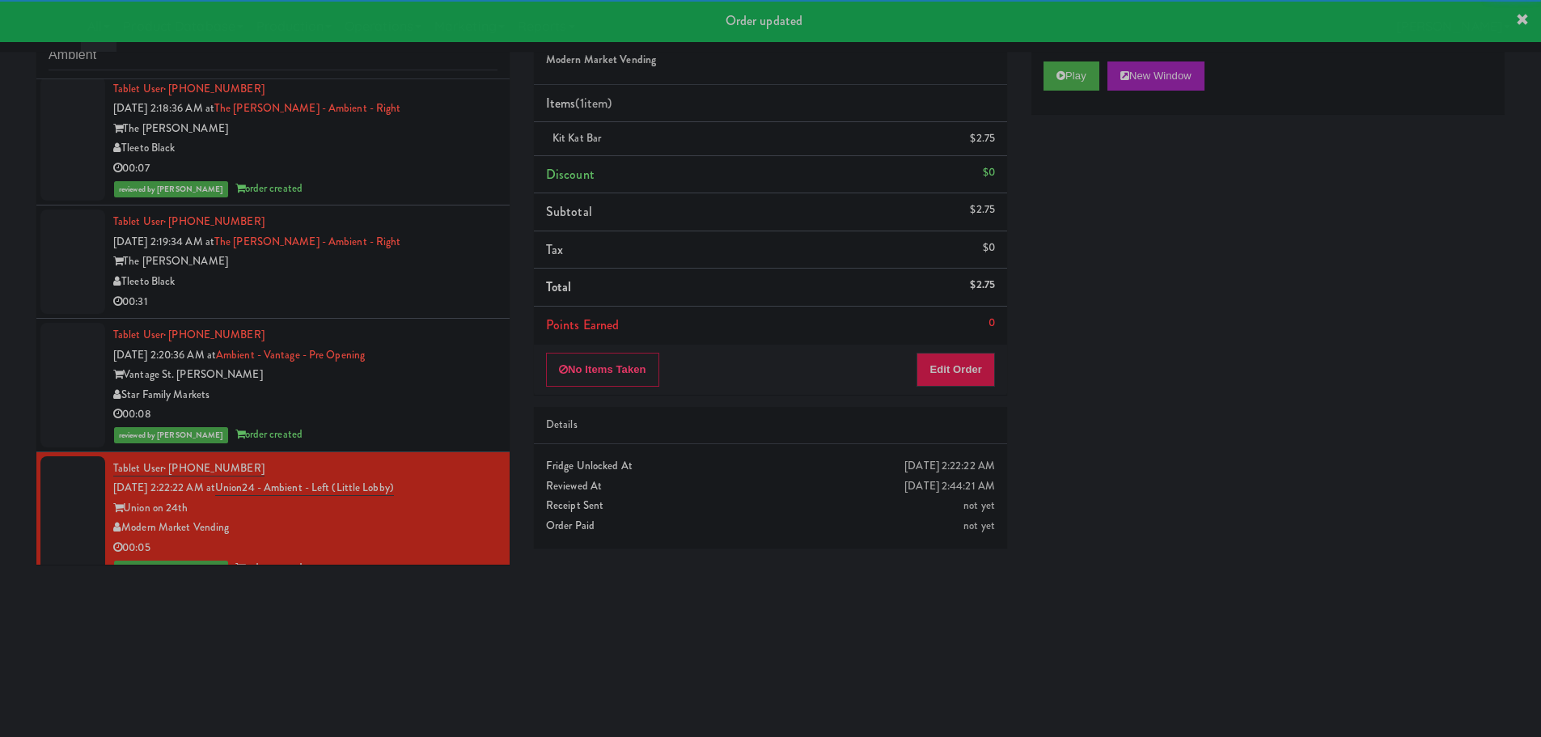
click at [437, 269] on div "The [PERSON_NAME]" at bounding box center [305, 261] width 384 height 20
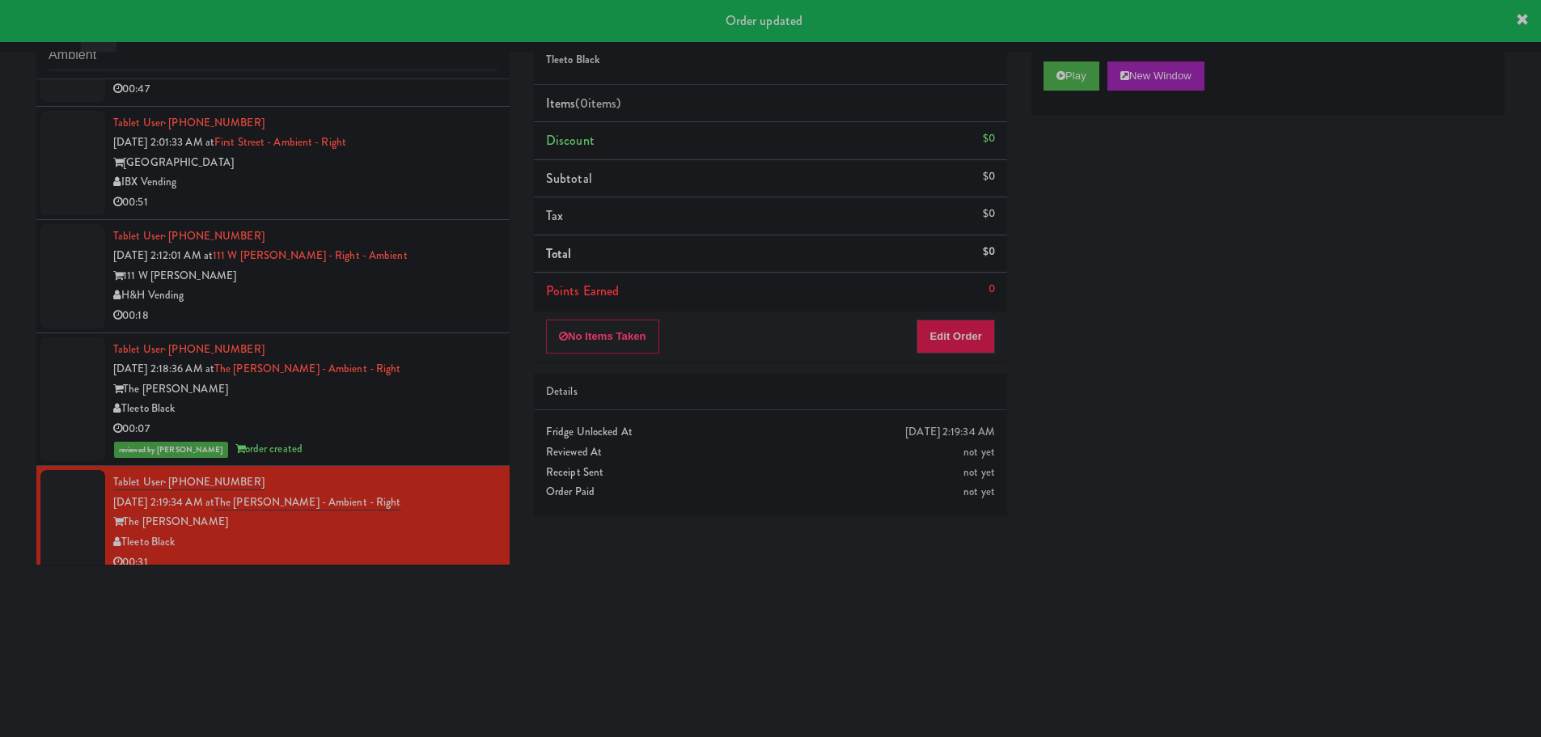
scroll to position [503, 0]
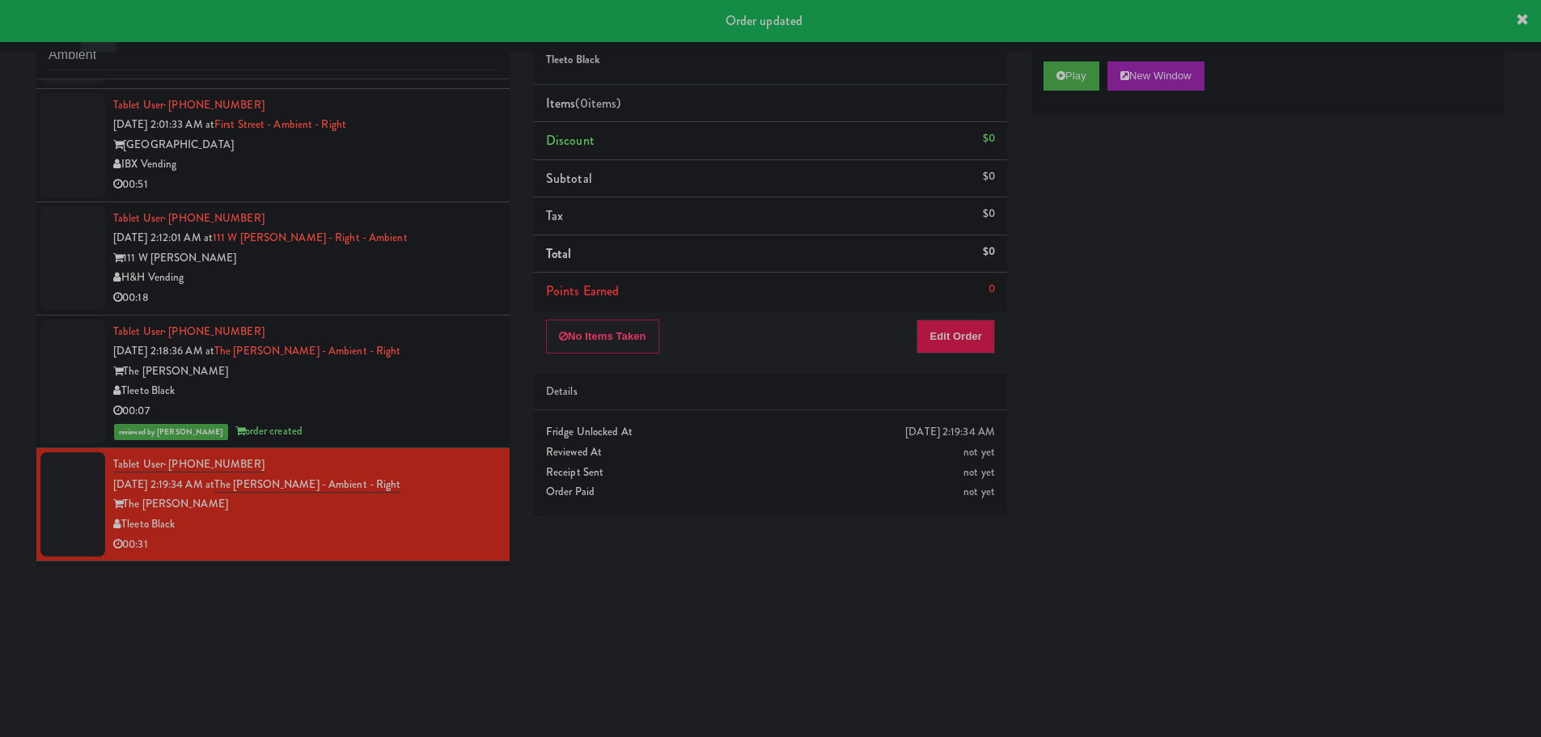
click at [437, 261] on div "111 W [PERSON_NAME]" at bounding box center [305, 258] width 384 height 20
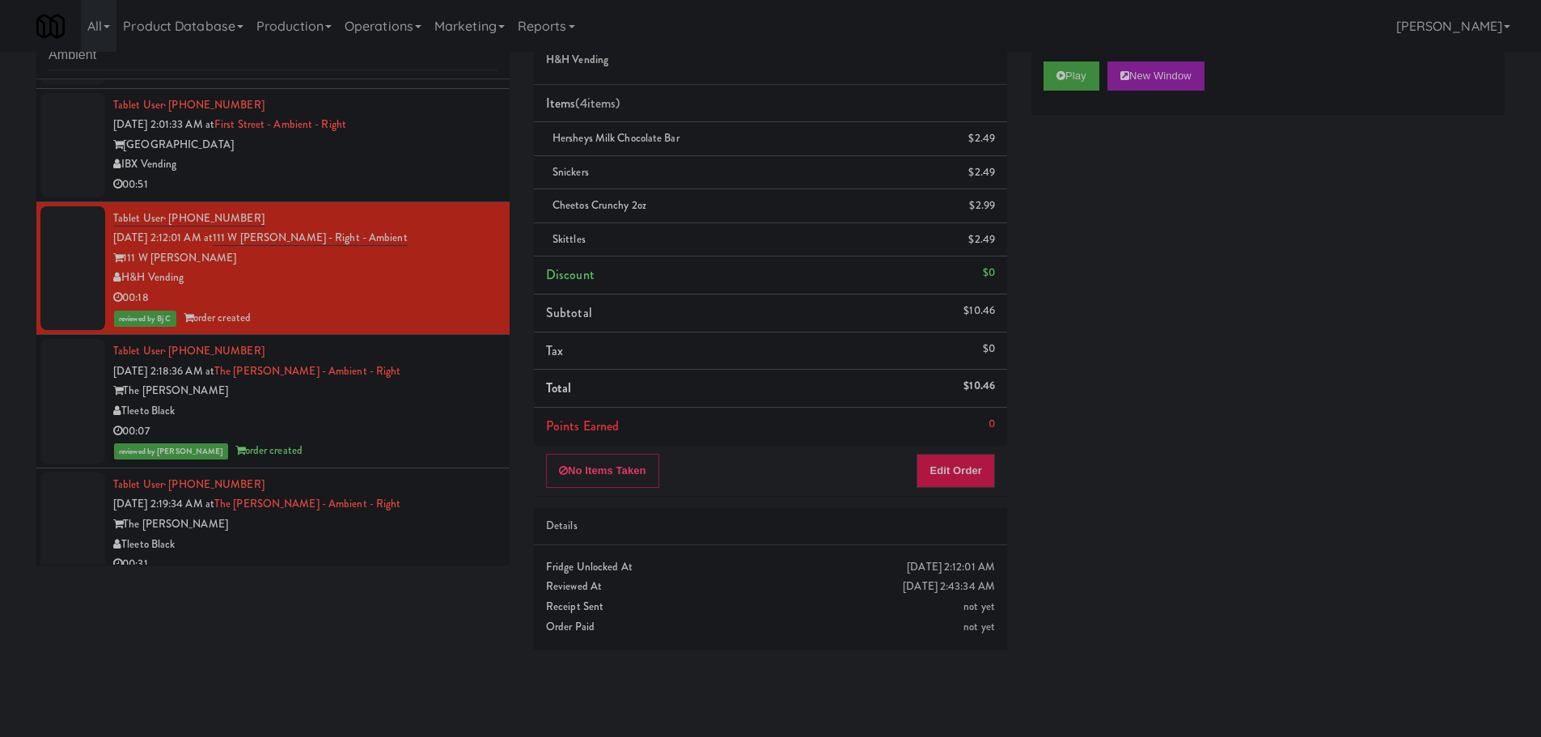
click at [433, 191] on div "00:51" at bounding box center [305, 185] width 384 height 20
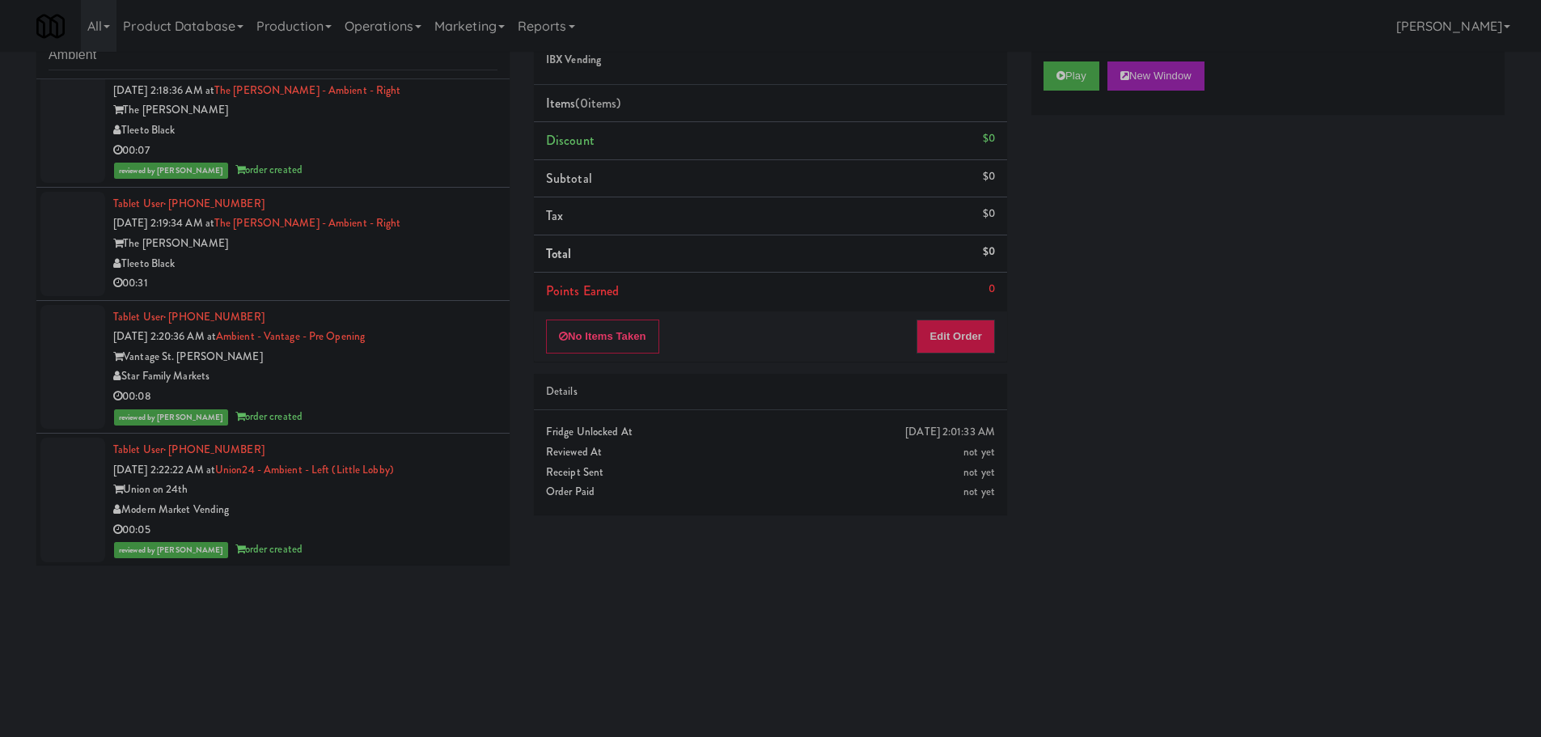
scroll to position [785, 0]
click at [451, 254] on div "Tleeto Black" at bounding box center [305, 262] width 384 height 20
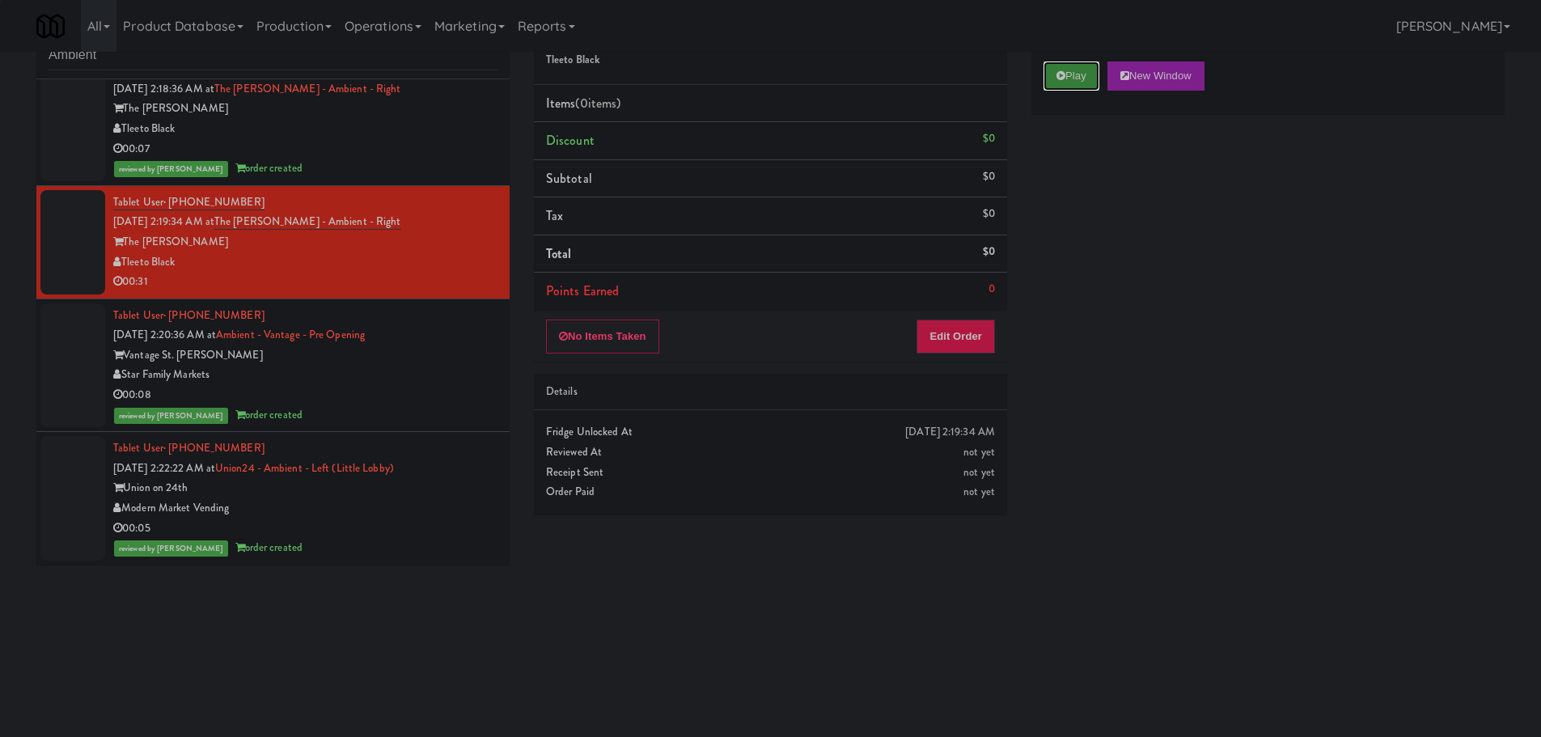
click at [1049, 79] on button "Play" at bounding box center [1071, 75] width 56 height 29
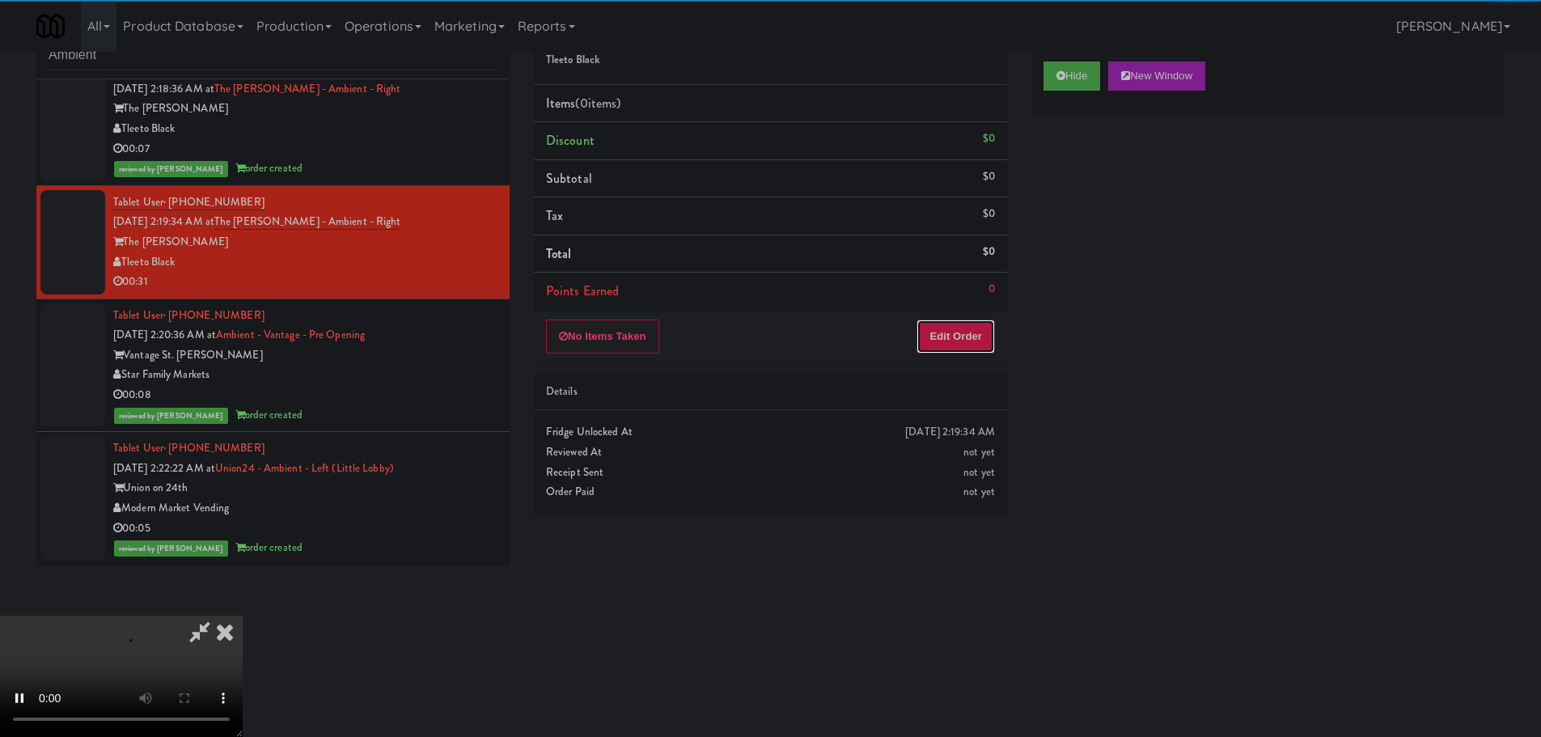
click at [981, 332] on button "Edit Order" at bounding box center [955, 336] width 78 height 34
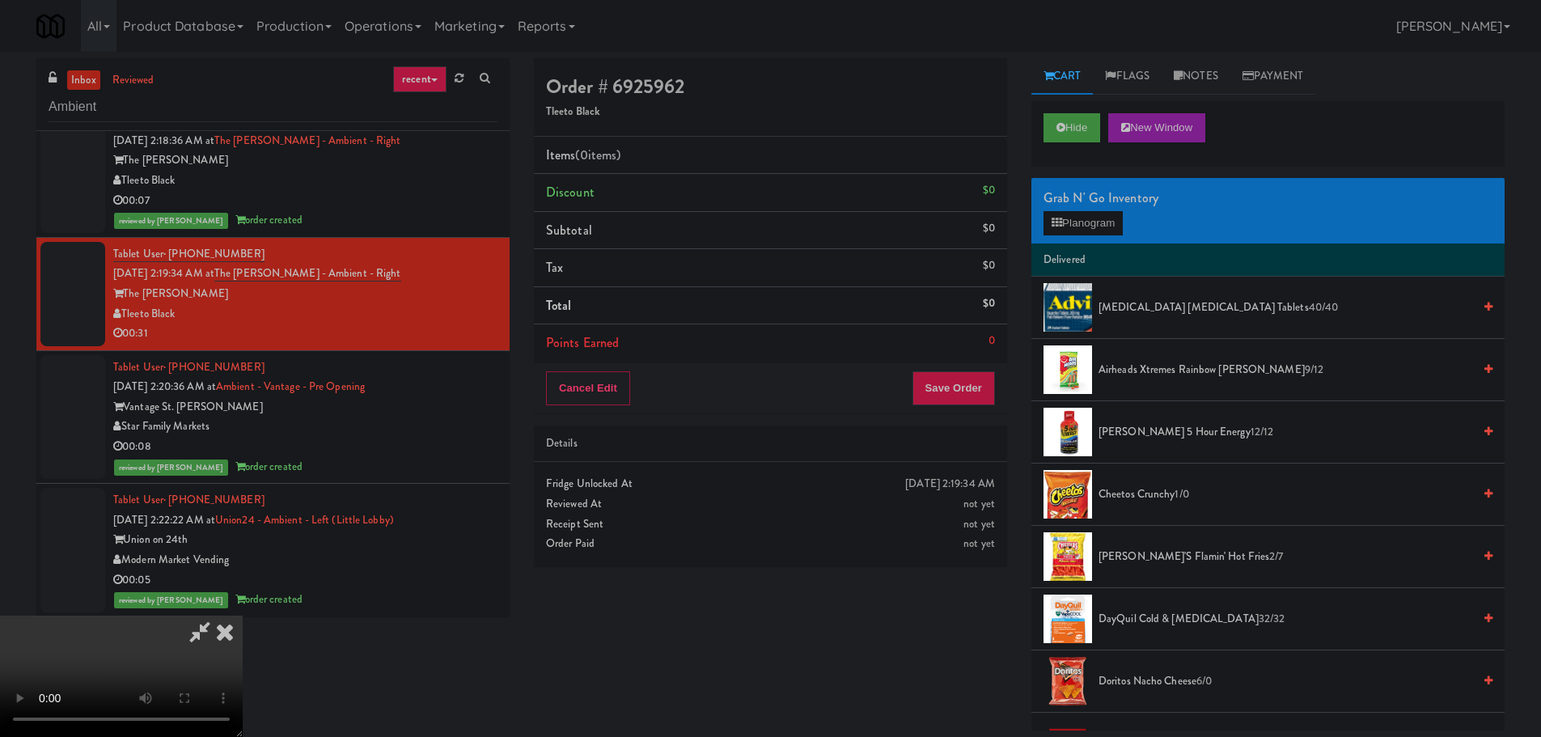
click at [243, 615] on video at bounding box center [121, 675] width 243 height 121
click at [1131, 222] on div "Grab N' Go Inventory Planogram" at bounding box center [1267, 211] width 473 height 66
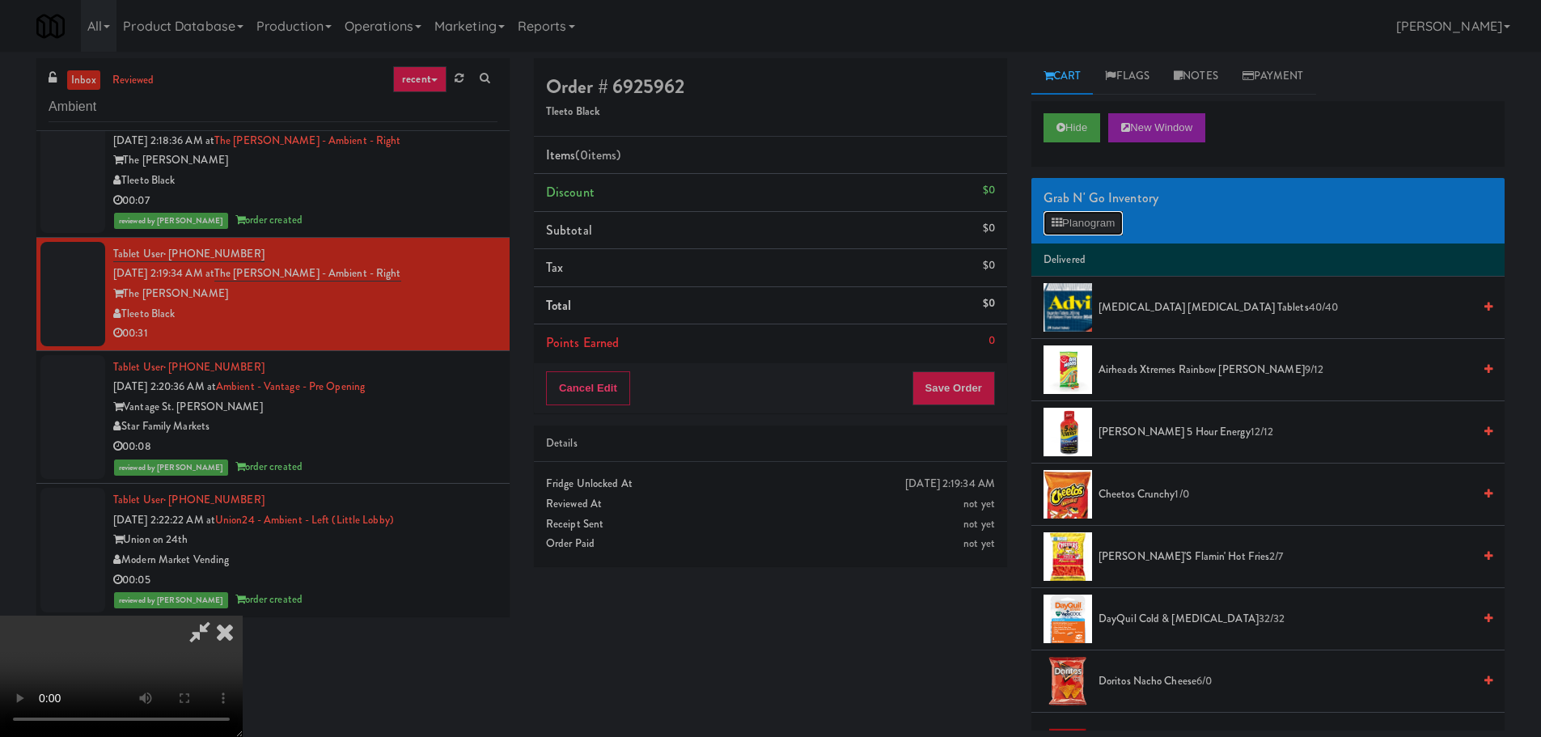
click at [1101, 222] on button "Planogram" at bounding box center [1082, 223] width 79 height 24
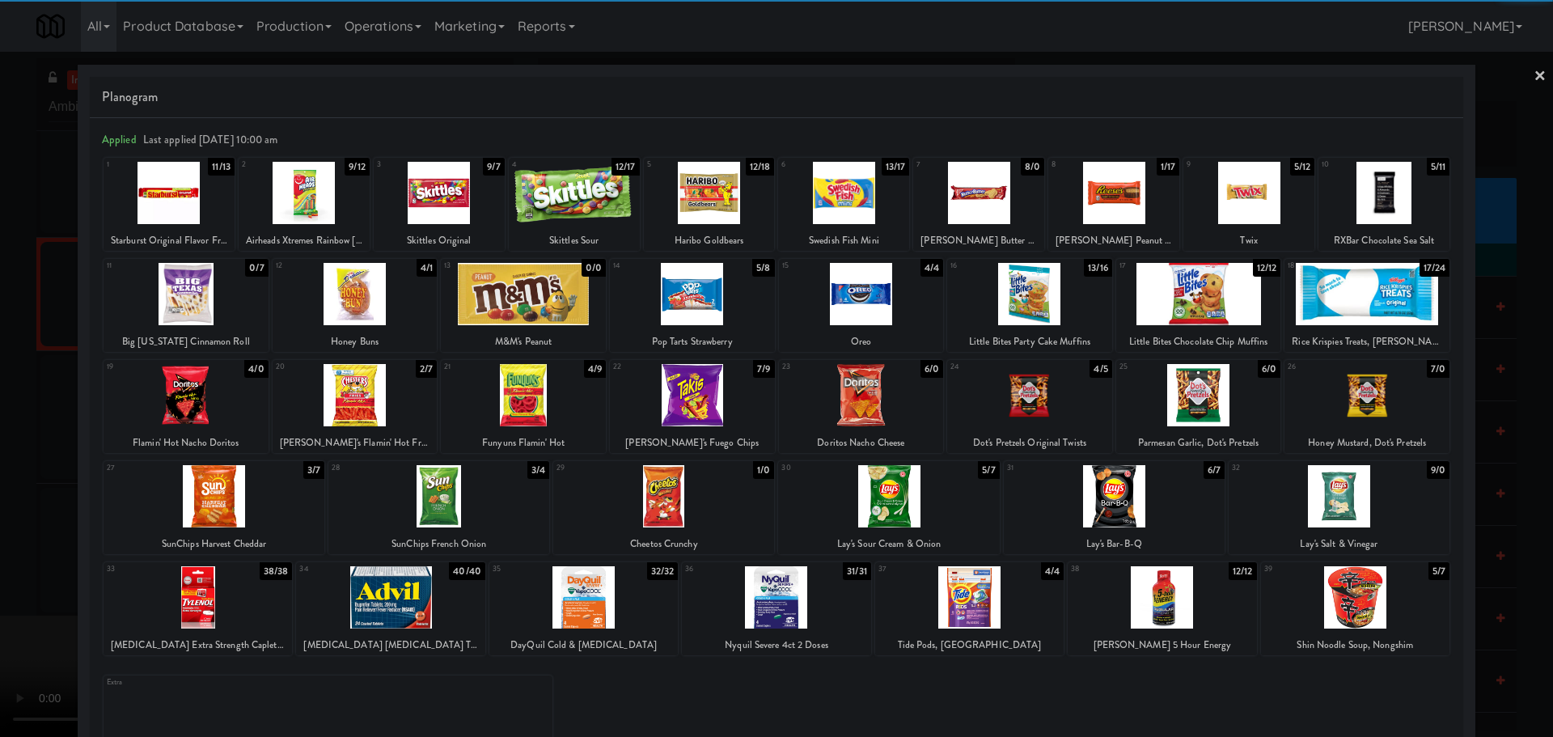
click at [690, 497] on div at bounding box center [663, 496] width 221 height 62
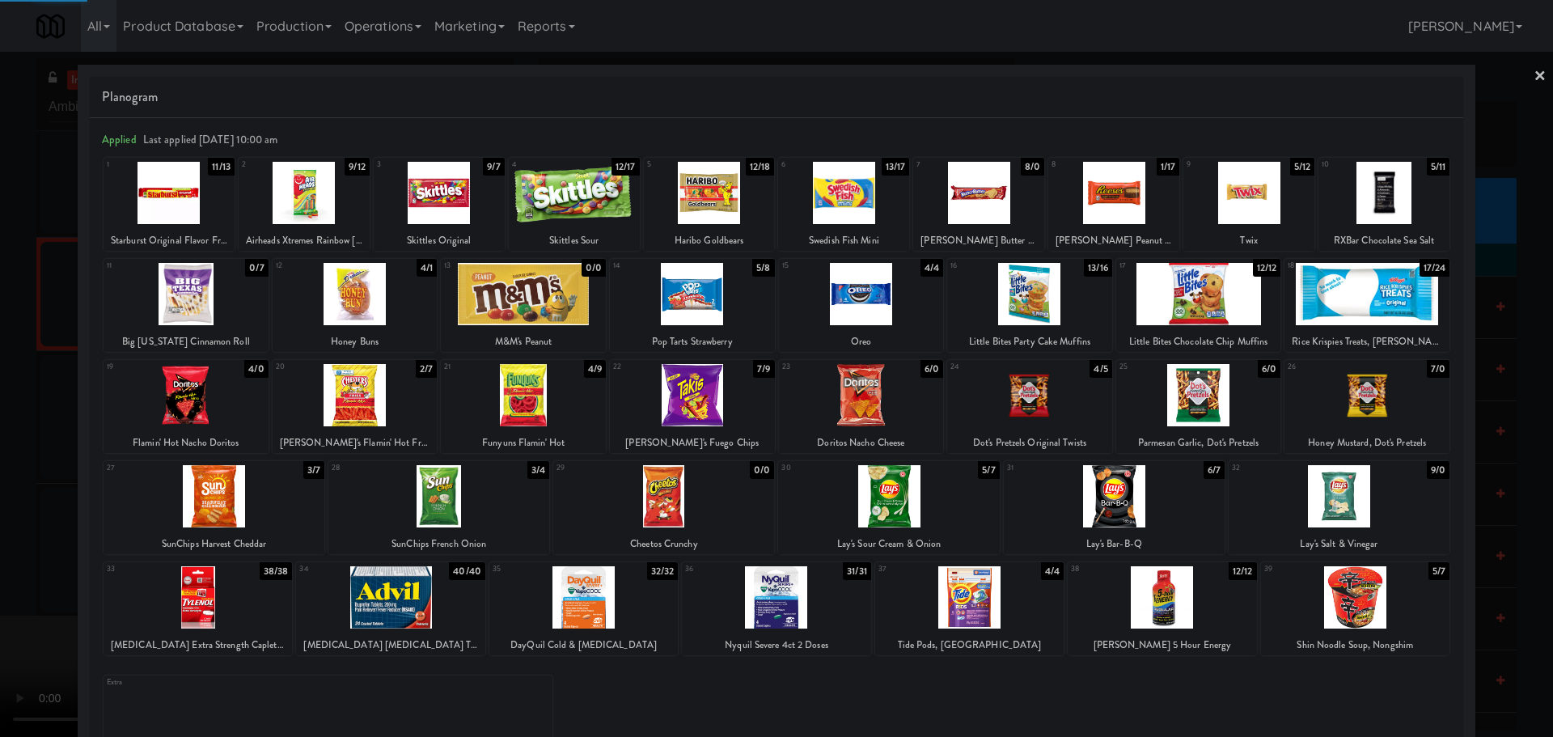
drag, startPoint x: 0, startPoint y: 471, endPoint x: 399, endPoint y: 437, distance: 400.1
click at [4, 471] on div at bounding box center [776, 368] width 1553 height 737
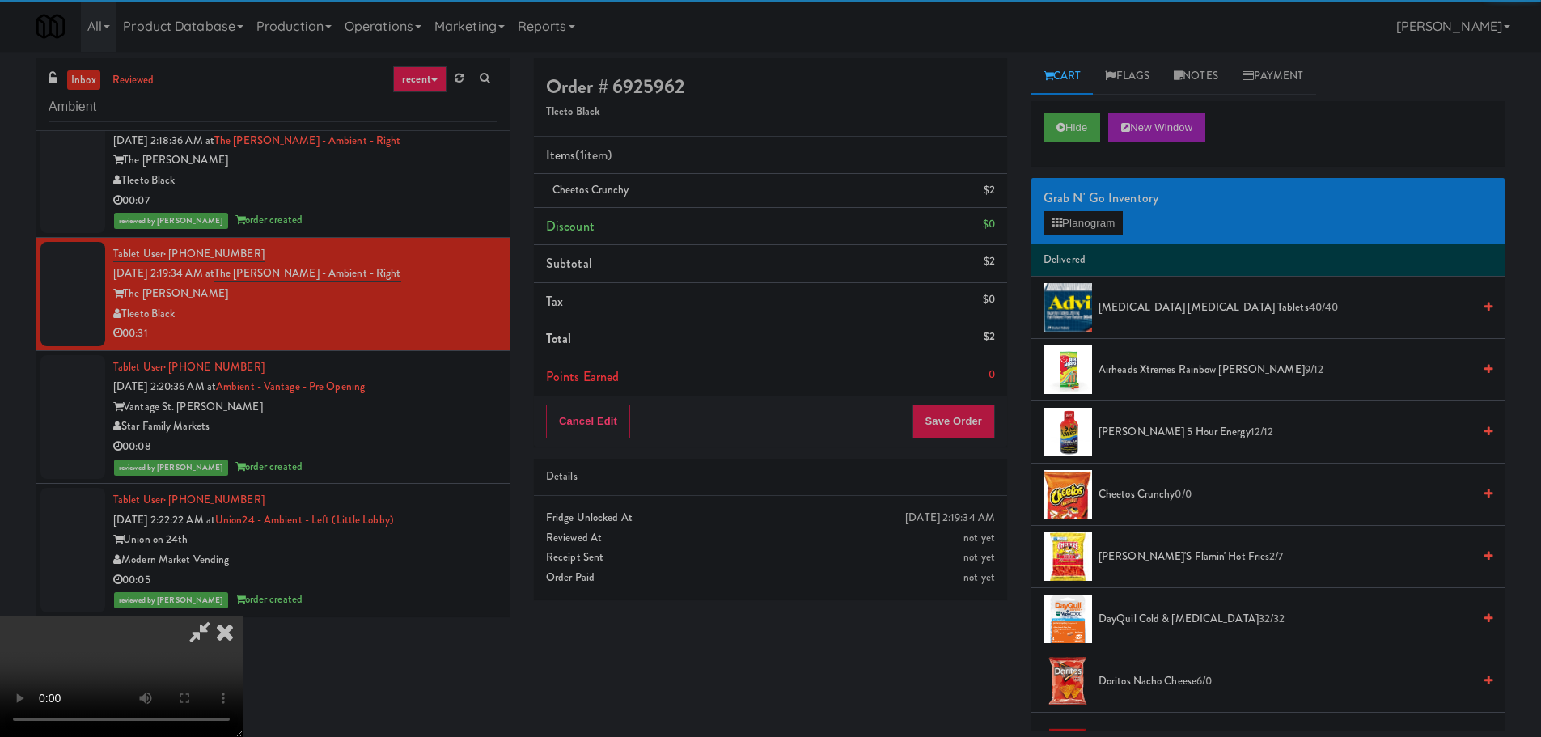
click at [243, 615] on video at bounding box center [121, 675] width 243 height 121
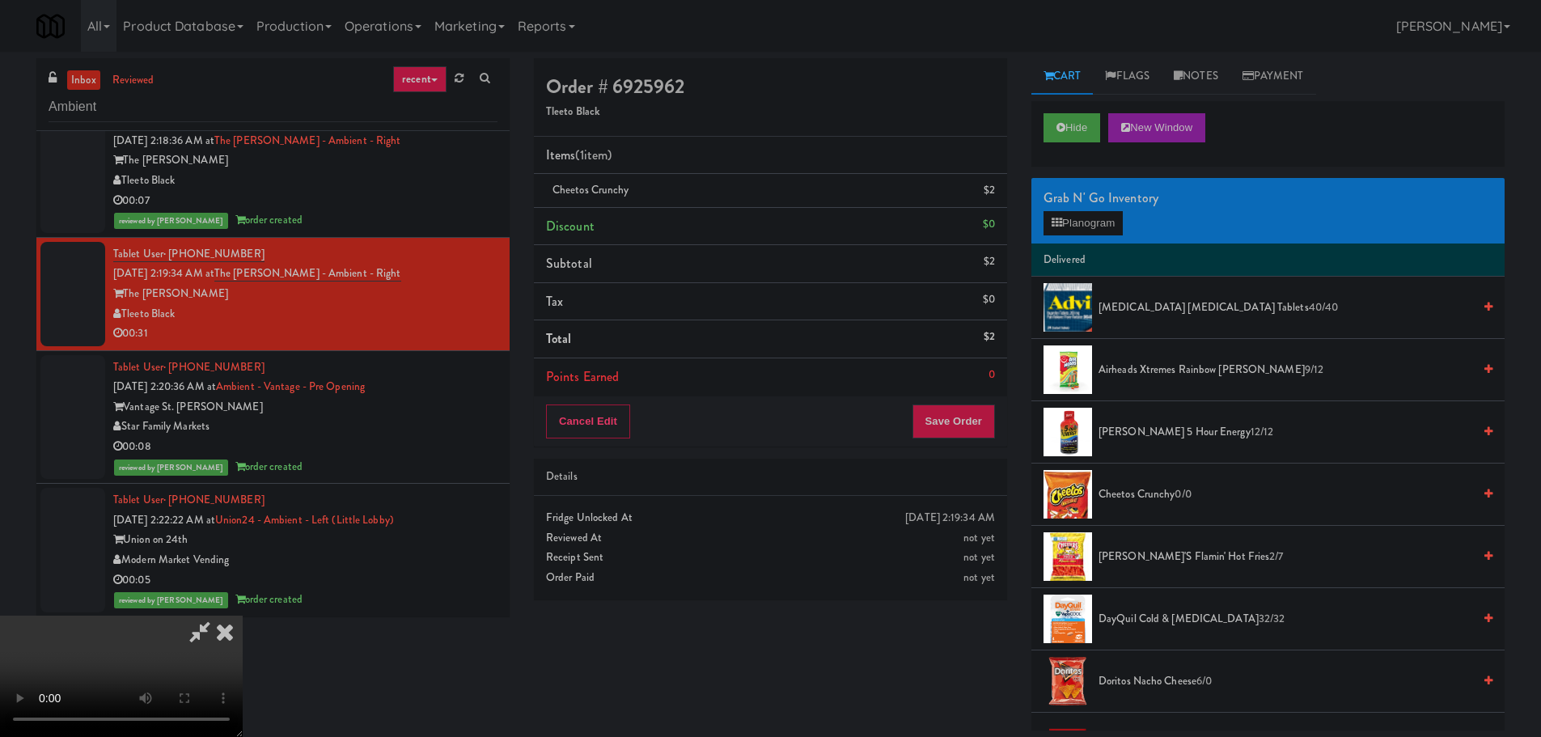
click at [243, 615] on video at bounding box center [121, 675] width 243 height 121
click at [1098, 205] on div "Grab N' Go Inventory" at bounding box center [1267, 198] width 449 height 24
click at [1093, 218] on button "Planogram" at bounding box center [1082, 223] width 79 height 24
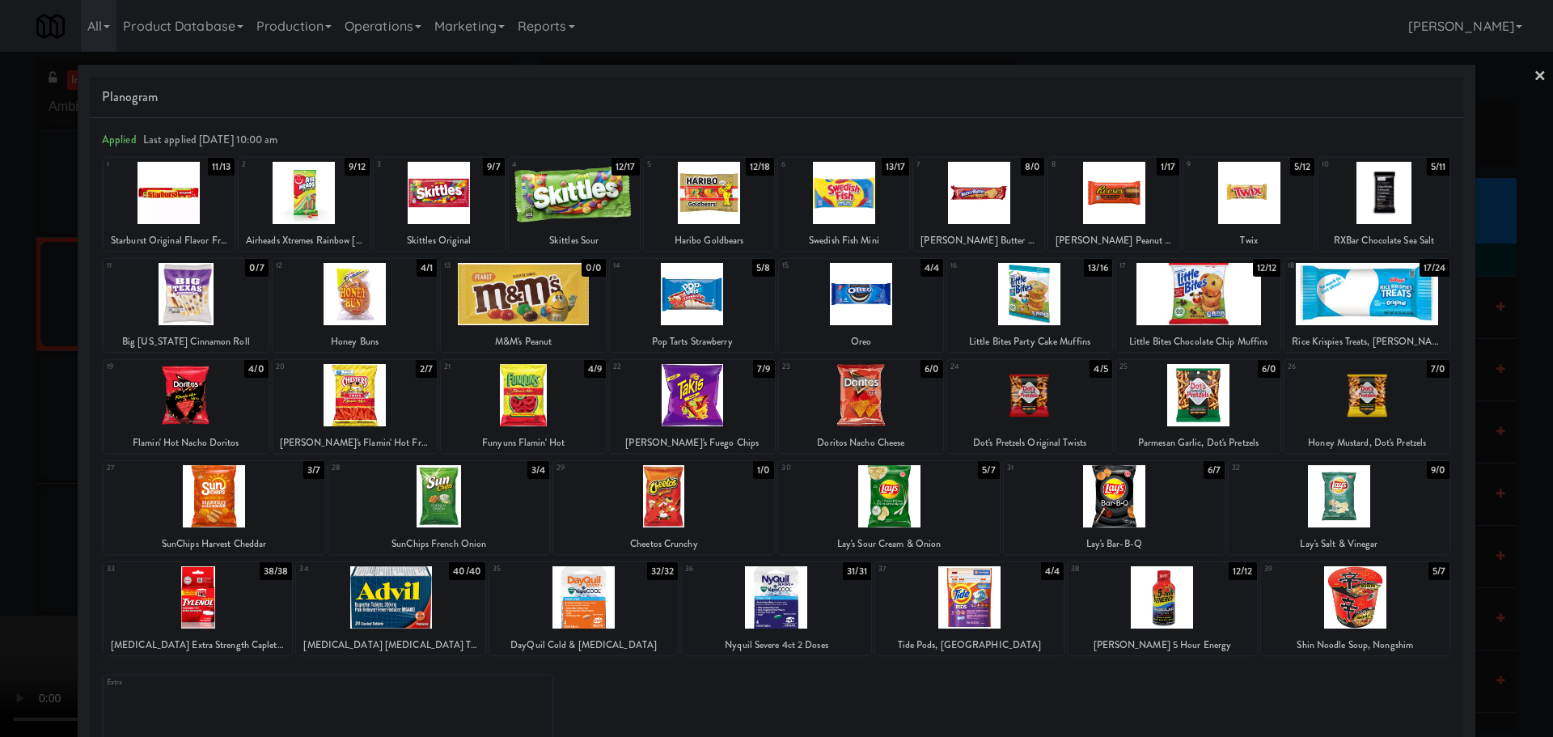
click at [0, 530] on div at bounding box center [776, 368] width 1553 height 737
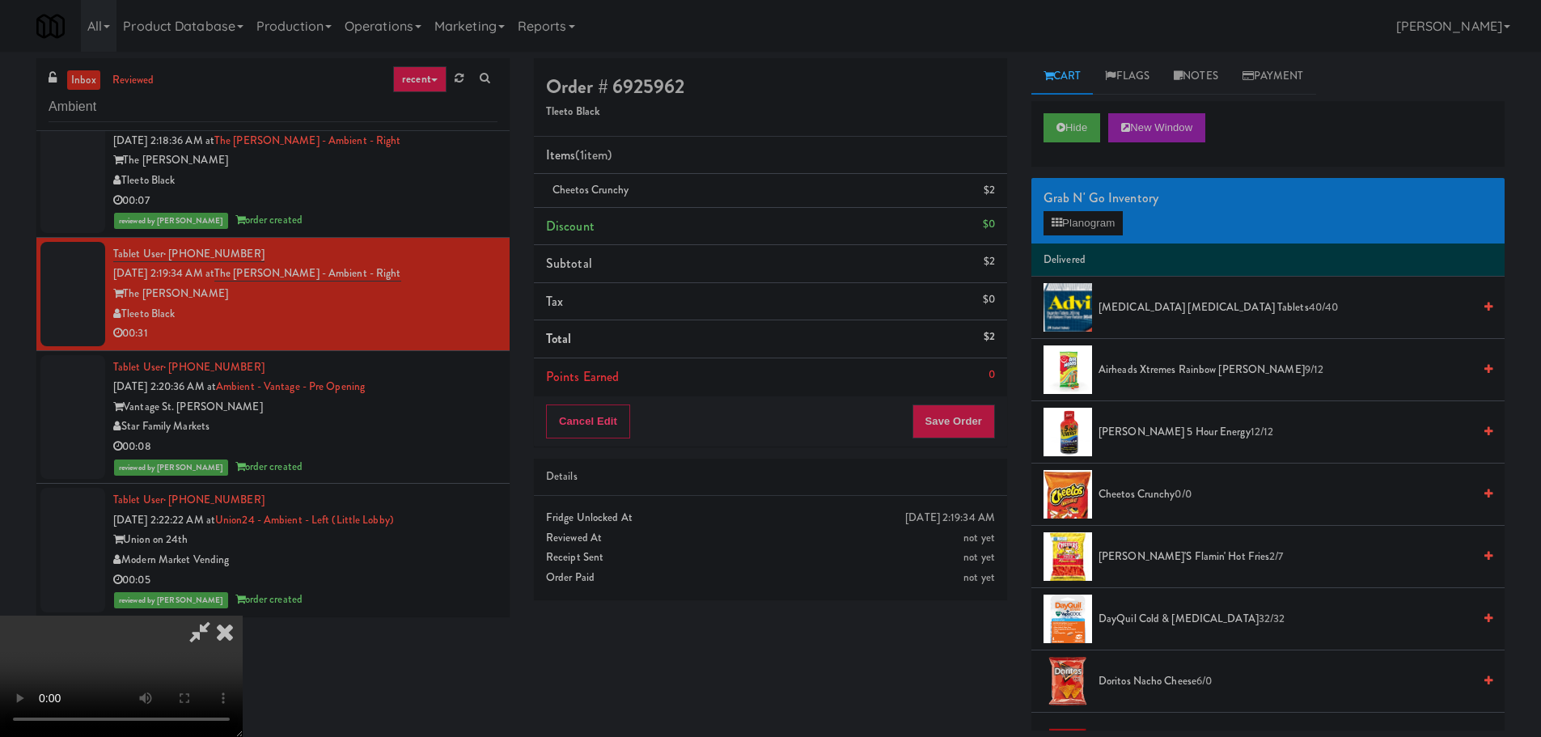
scroll to position [278, 0]
click at [243, 615] on video at bounding box center [121, 675] width 243 height 121
click at [1093, 220] on button "Planogram" at bounding box center [1082, 223] width 79 height 24
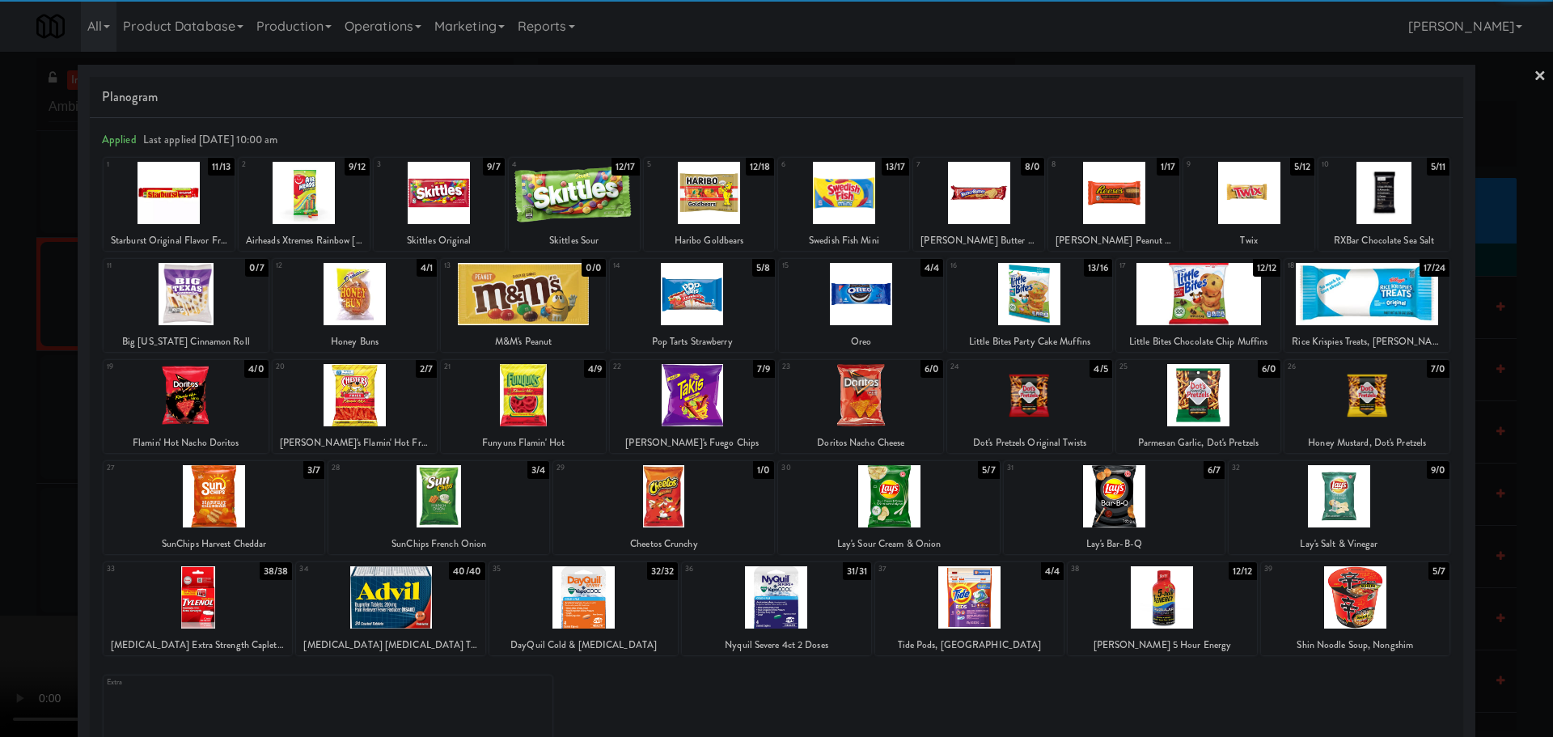
click at [1326, 509] on div at bounding box center [1338, 496] width 221 height 62
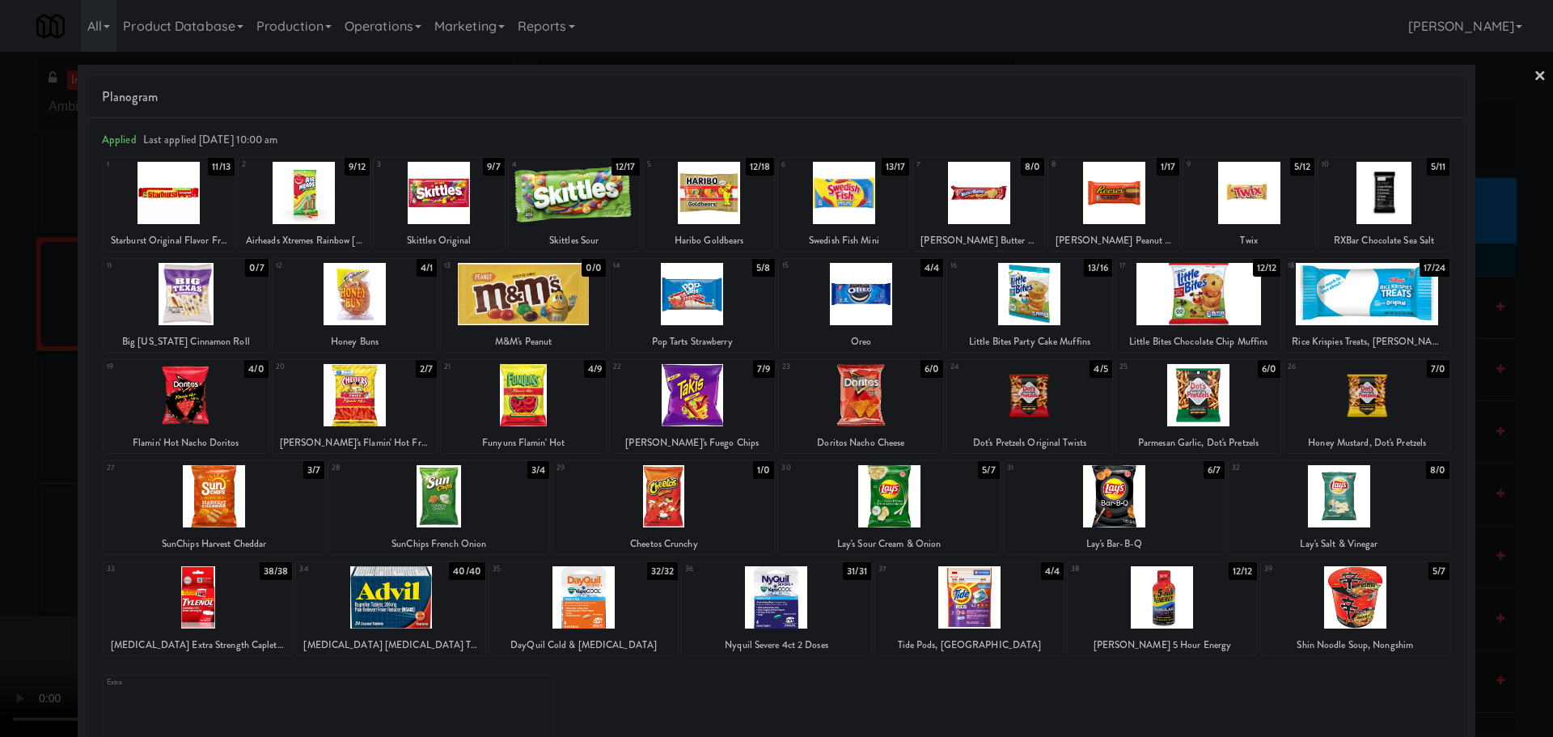
click at [21, 454] on div at bounding box center [776, 368] width 1553 height 737
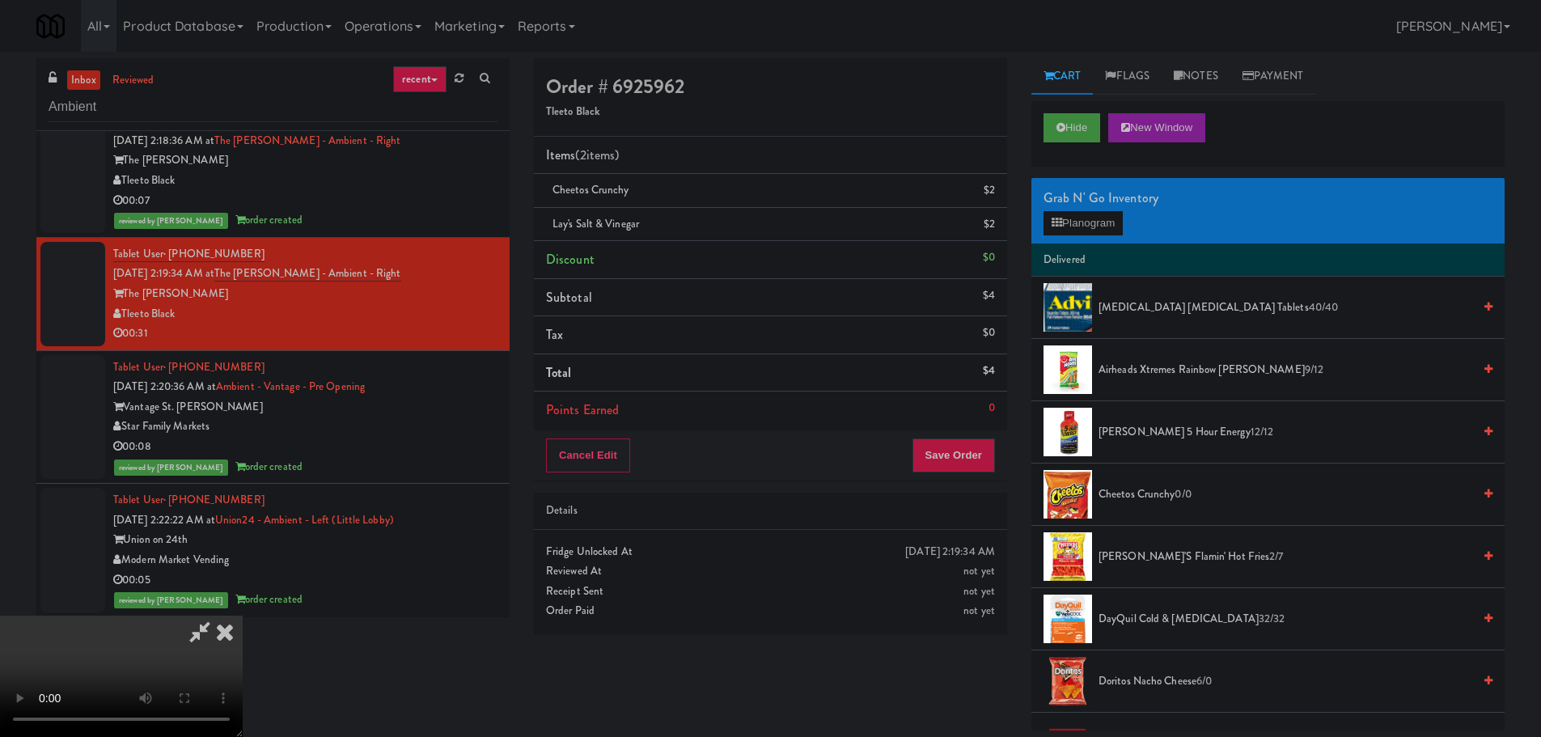
click at [243, 615] on video at bounding box center [121, 675] width 243 height 121
drag, startPoint x: 441, startPoint y: 449, endPoint x: 611, endPoint y: 621, distance: 241.9
click at [243, 615] on video at bounding box center [121, 675] width 243 height 121
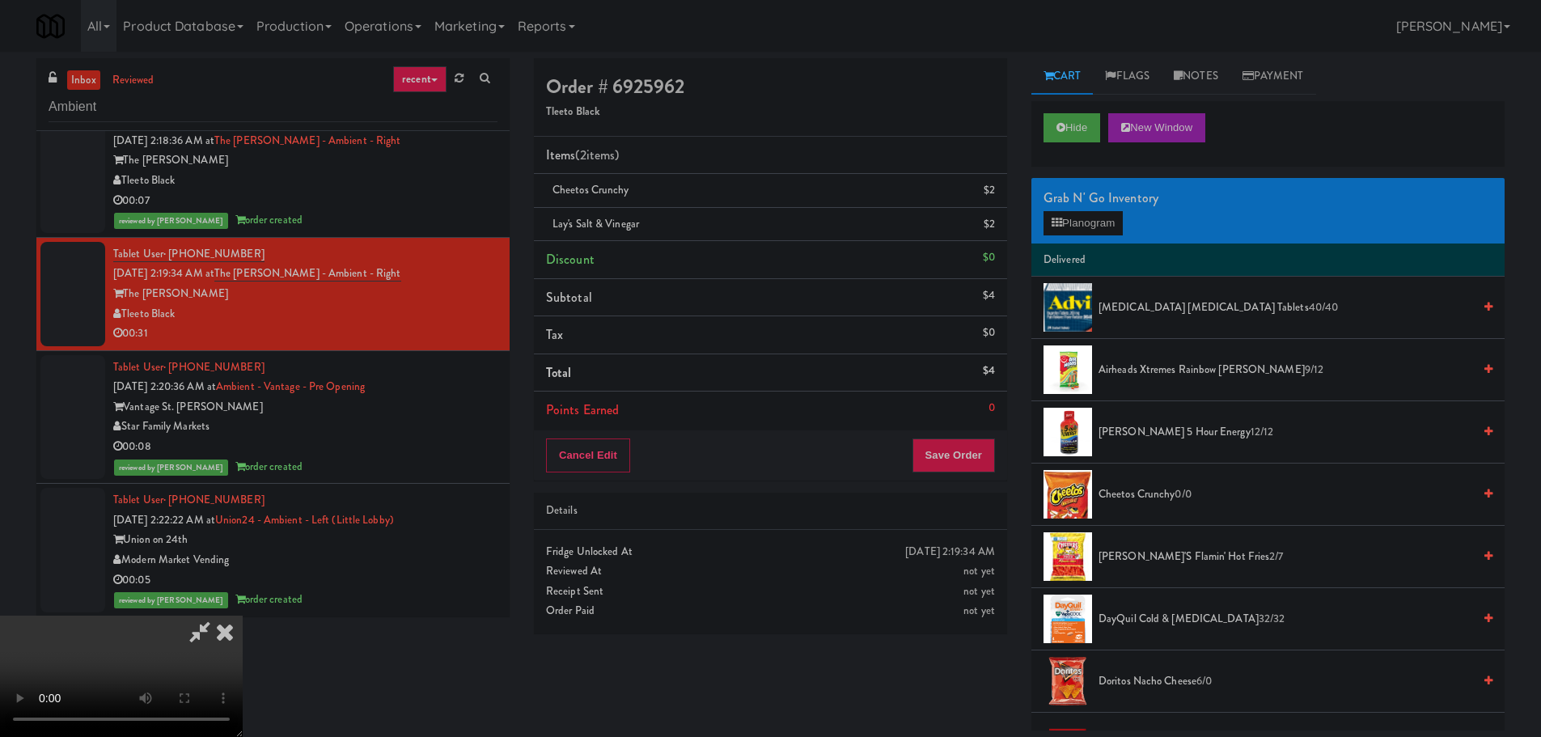
click at [243, 615] on video at bounding box center [121, 675] width 243 height 121
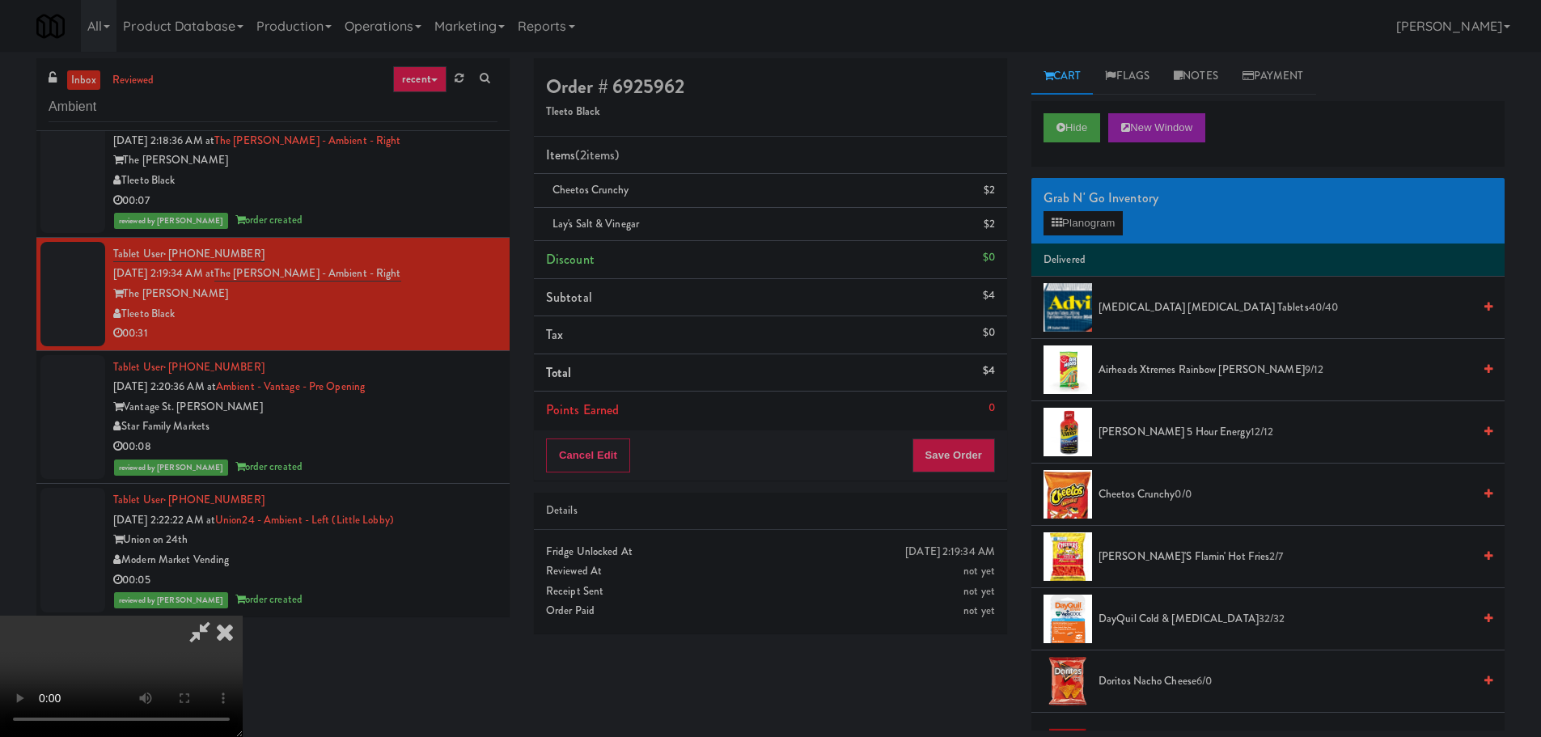
scroll to position [36, 0]
click at [243, 615] on video at bounding box center [121, 675] width 243 height 121
click at [1099, 211] on button "Planogram" at bounding box center [1082, 223] width 79 height 24
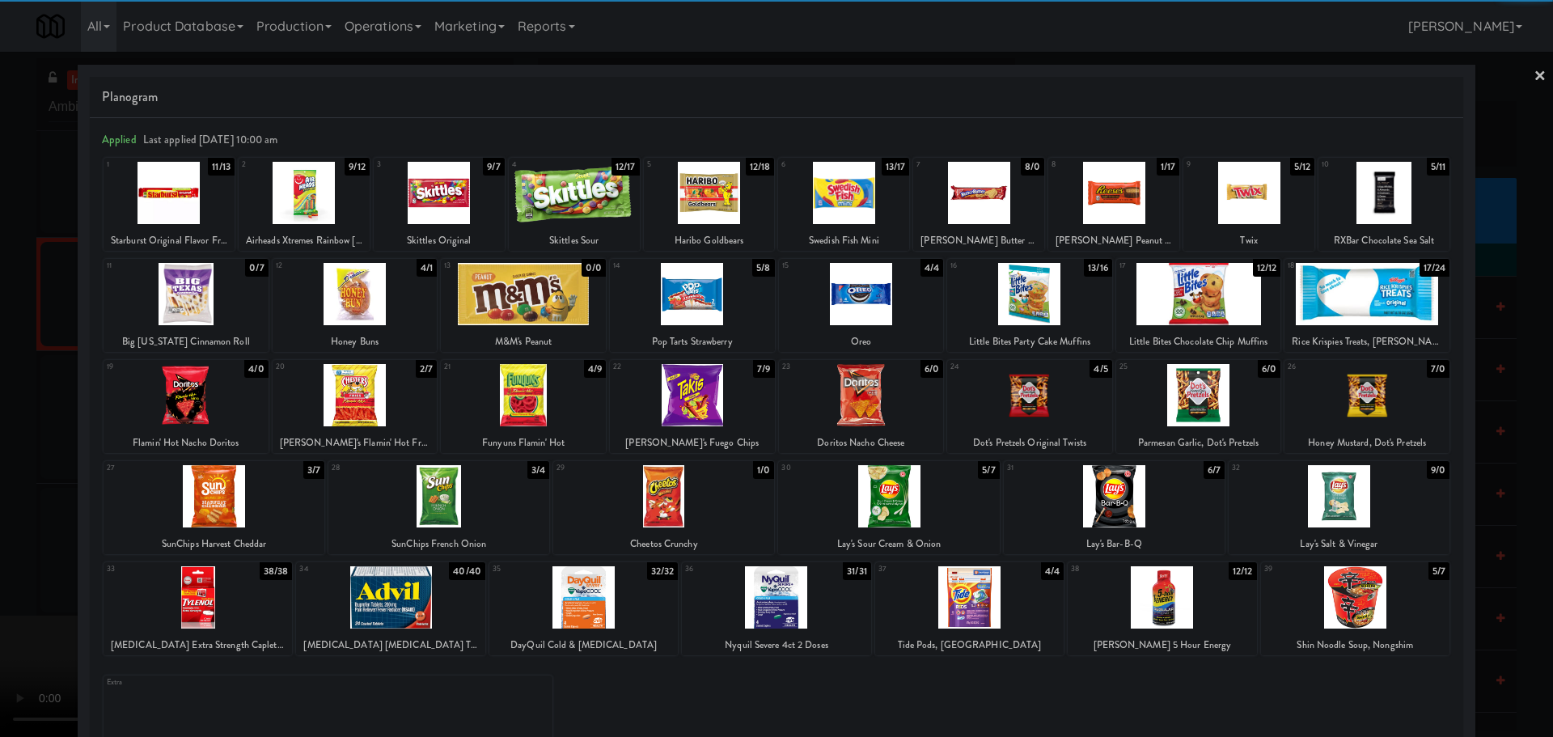
click at [230, 387] on div at bounding box center [186, 395] width 165 height 62
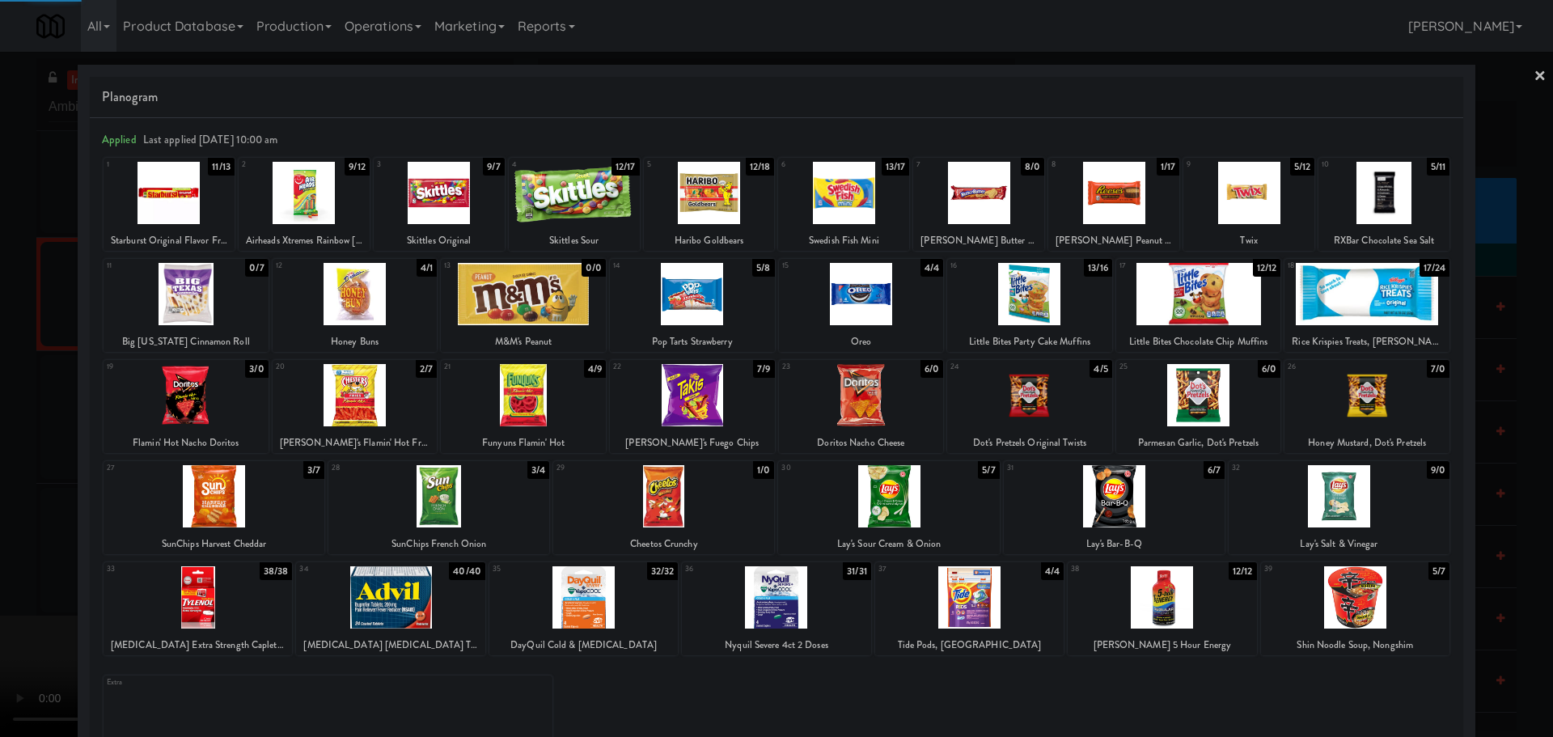
drag, startPoint x: 0, startPoint y: 459, endPoint x: 8, endPoint y: 454, distance: 9.4
click at [2, 455] on div at bounding box center [776, 368] width 1553 height 737
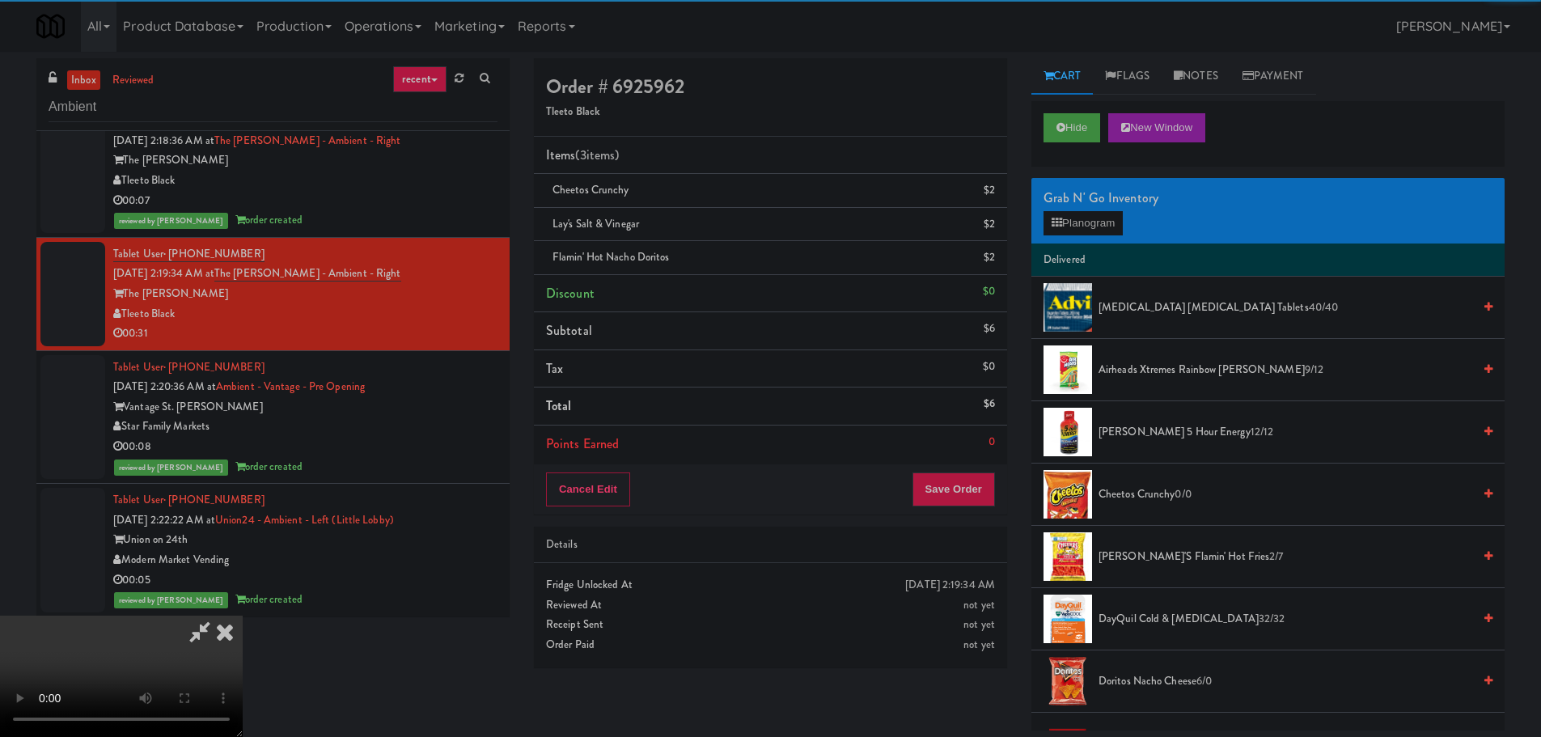
click at [243, 615] on video at bounding box center [121, 675] width 243 height 121
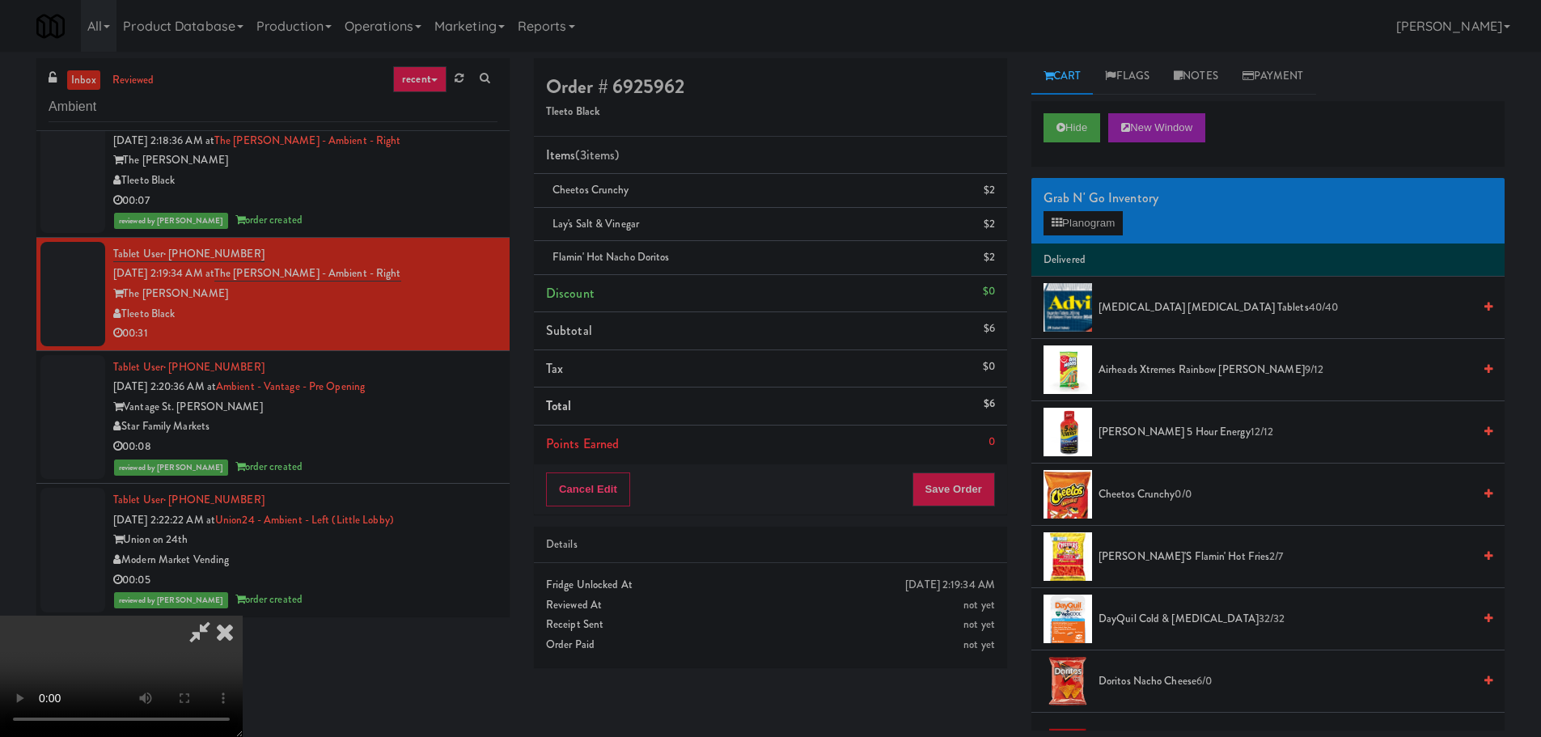
click at [243, 615] on video at bounding box center [121, 675] width 243 height 121
drag, startPoint x: 571, startPoint y: 466, endPoint x: 584, endPoint y: 448, distance: 22.0
click at [243, 615] on video at bounding box center [121, 675] width 243 height 121
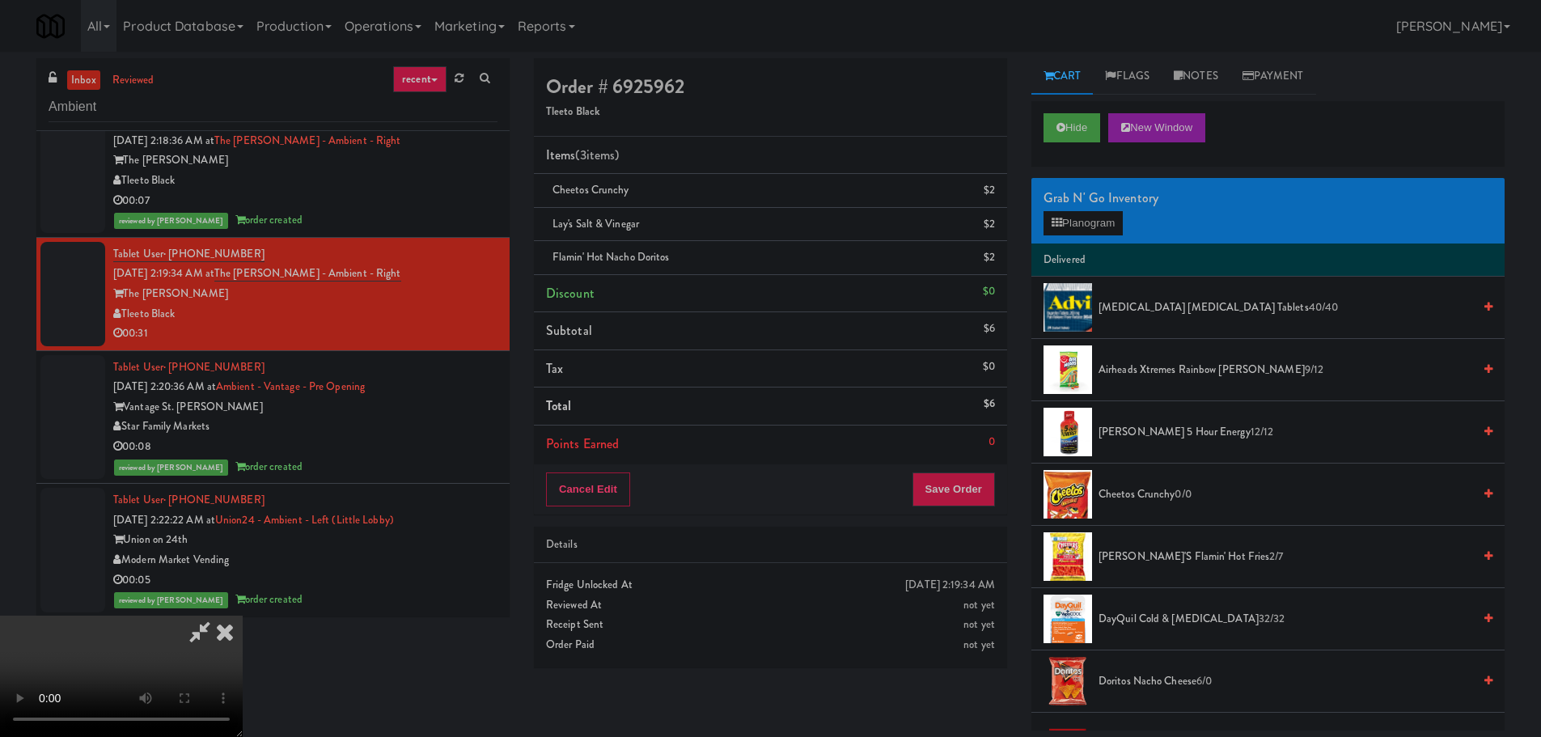
scroll to position [116, 0]
click at [243, 615] on video at bounding box center [121, 675] width 243 height 121
click at [1084, 218] on button "Planogram" at bounding box center [1082, 223] width 79 height 24
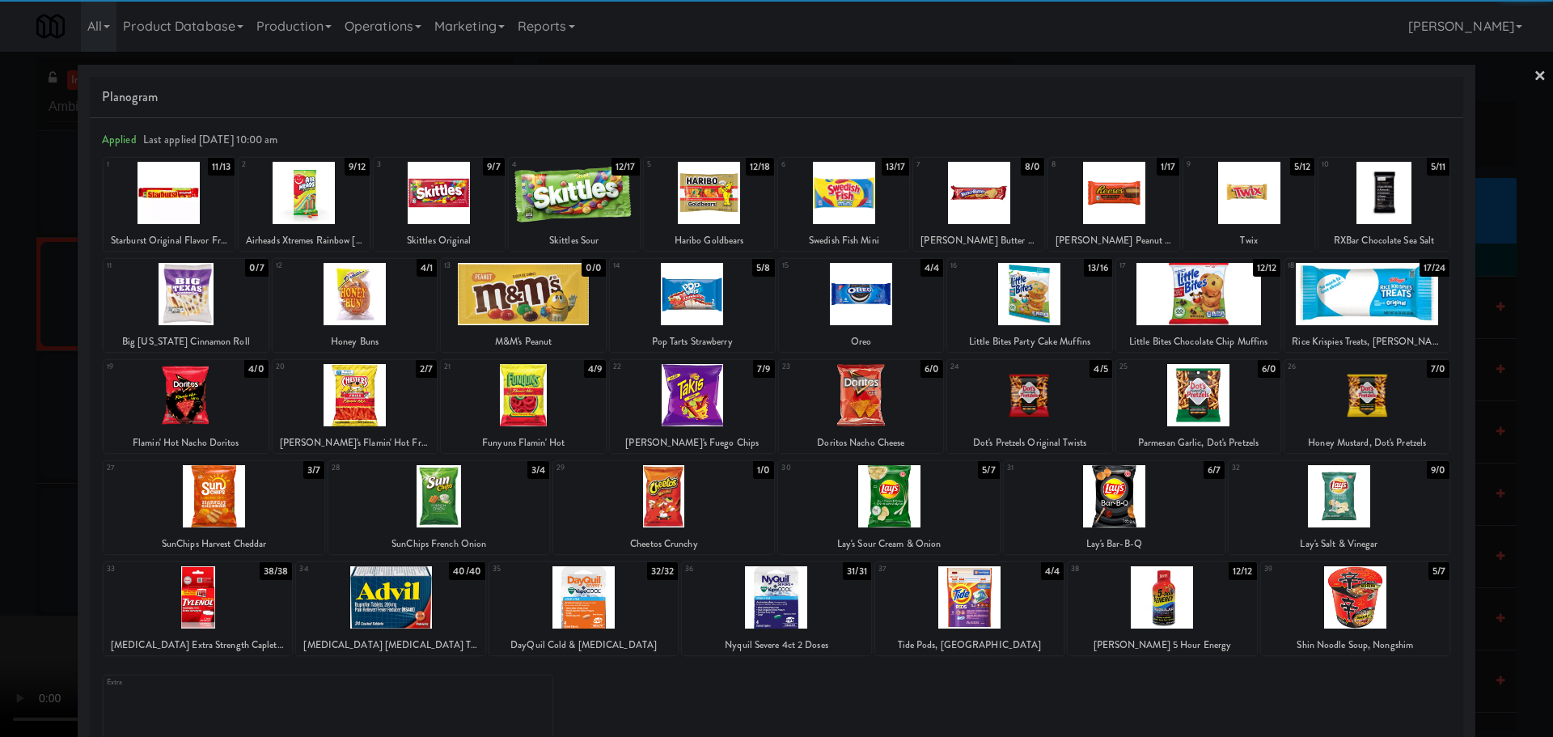
click at [357, 413] on div at bounding box center [355, 395] width 165 height 62
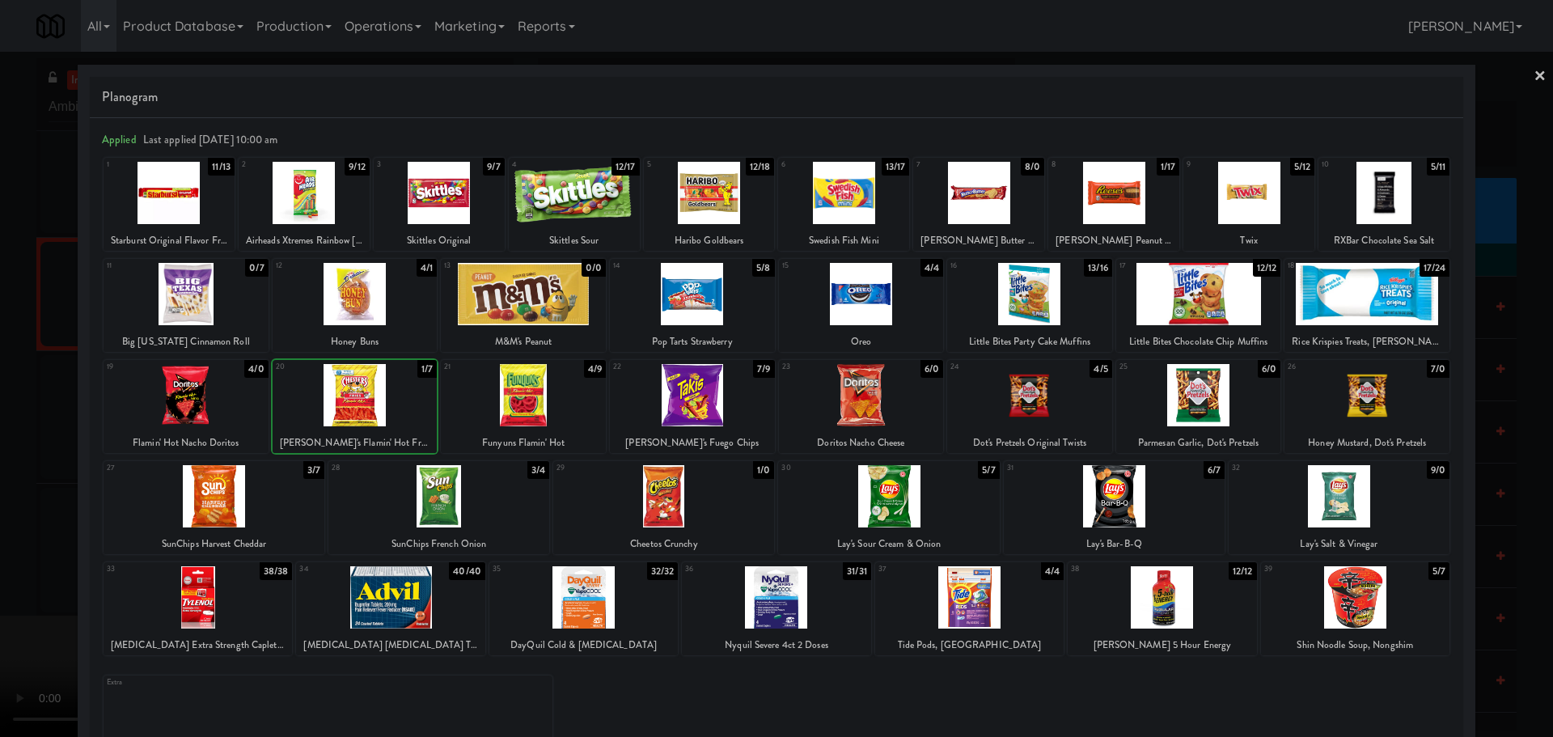
click at [4, 468] on div at bounding box center [776, 368] width 1553 height 737
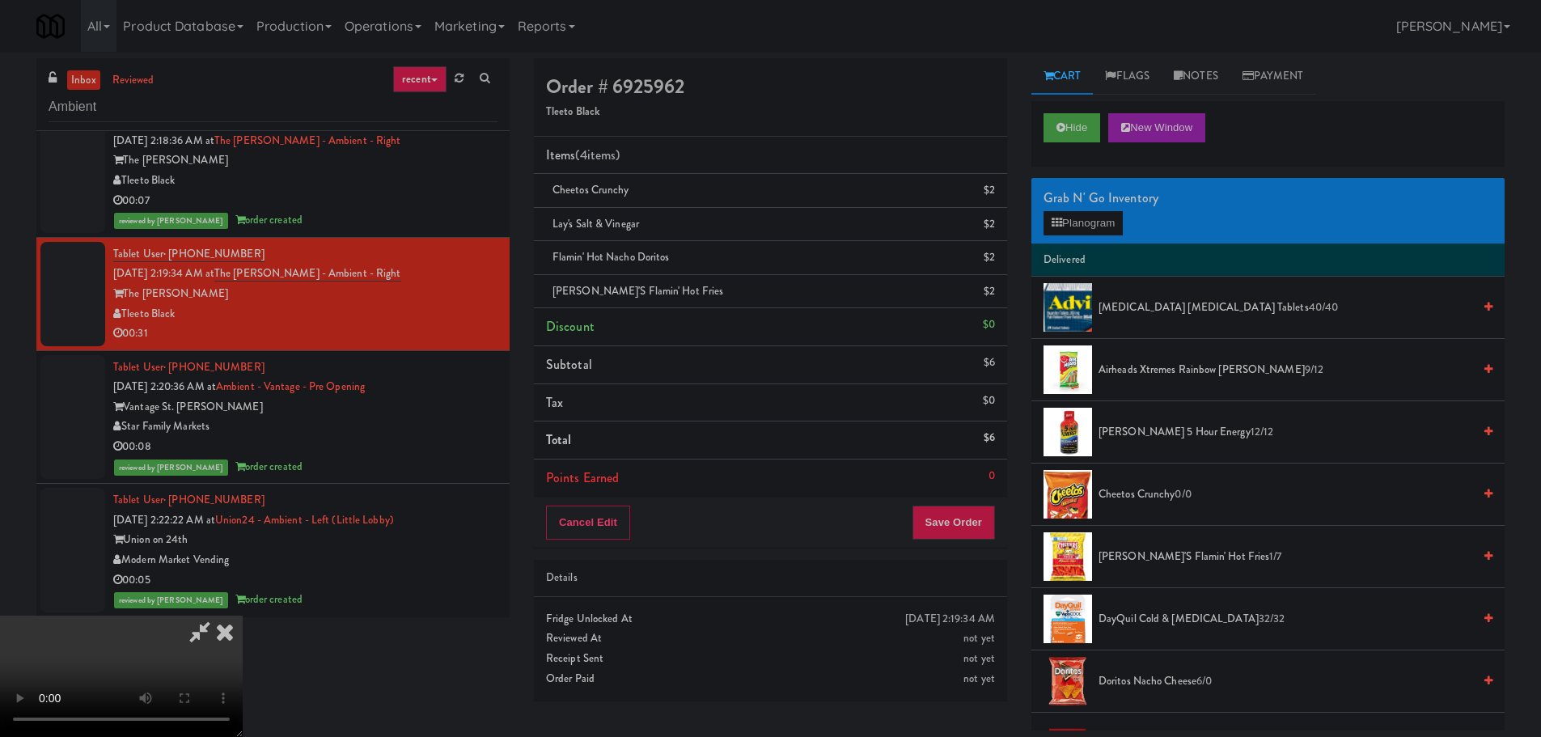
drag, startPoint x: 577, startPoint y: 351, endPoint x: 592, endPoint y: 351, distance: 14.6
click at [243, 615] on video at bounding box center [121, 675] width 243 height 121
drag, startPoint x: 783, startPoint y: 378, endPoint x: 809, endPoint y: 367, distance: 28.7
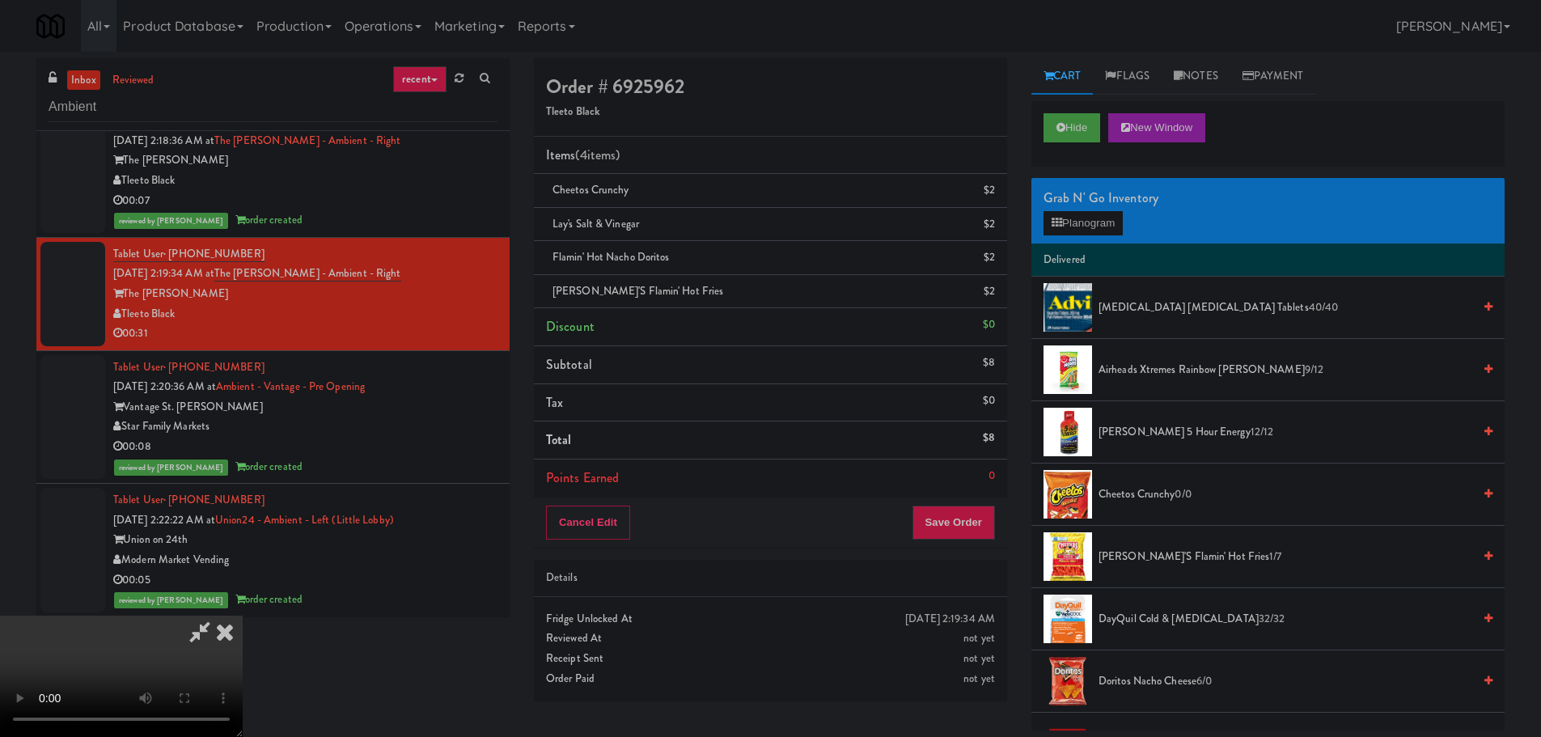
click at [243, 615] on video at bounding box center [121, 675] width 243 height 121
click at [1084, 205] on div "Grab N' Go Inventory" at bounding box center [1267, 198] width 449 height 24
click at [1084, 221] on button "Planogram" at bounding box center [1082, 223] width 79 height 24
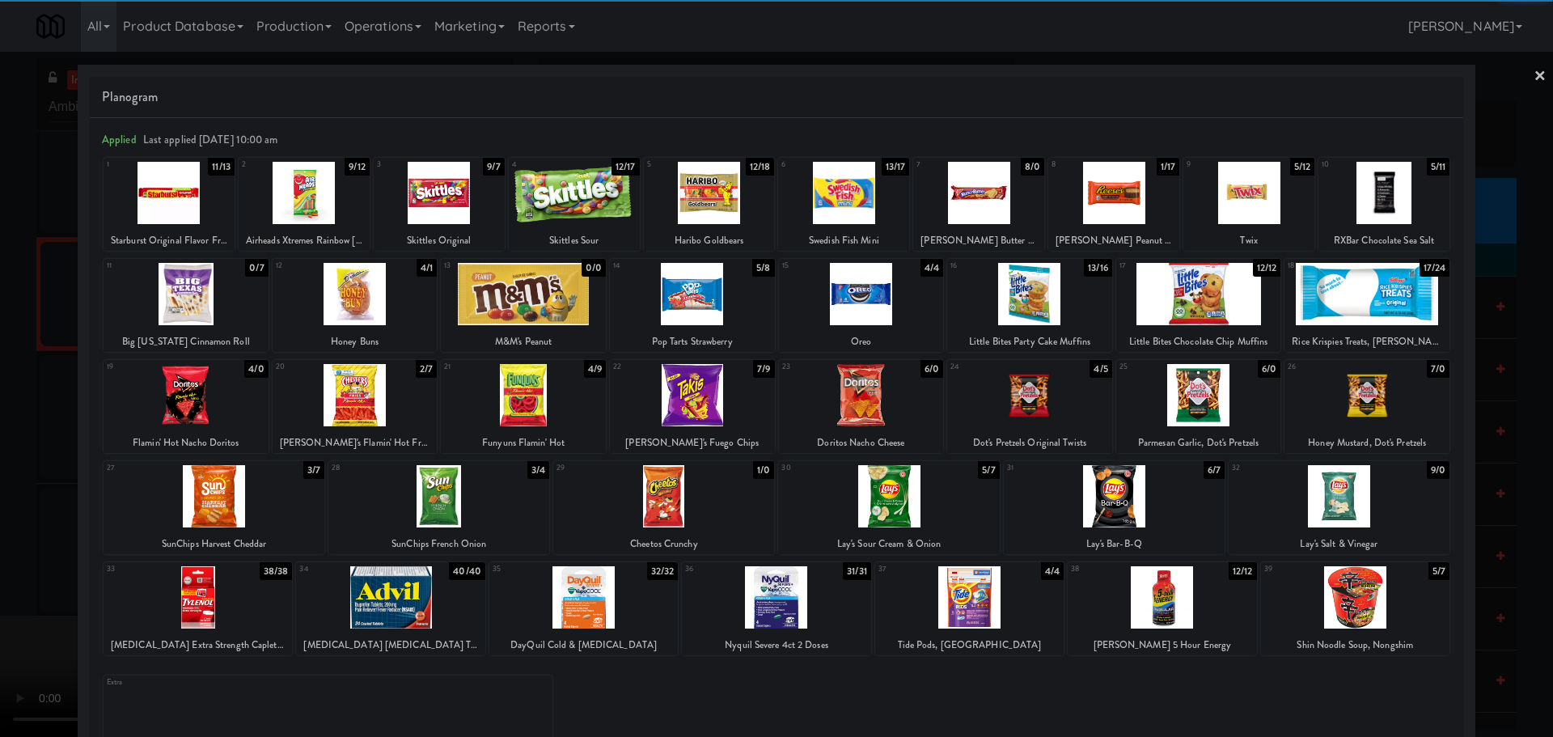
click at [238, 387] on div at bounding box center [186, 395] width 165 height 62
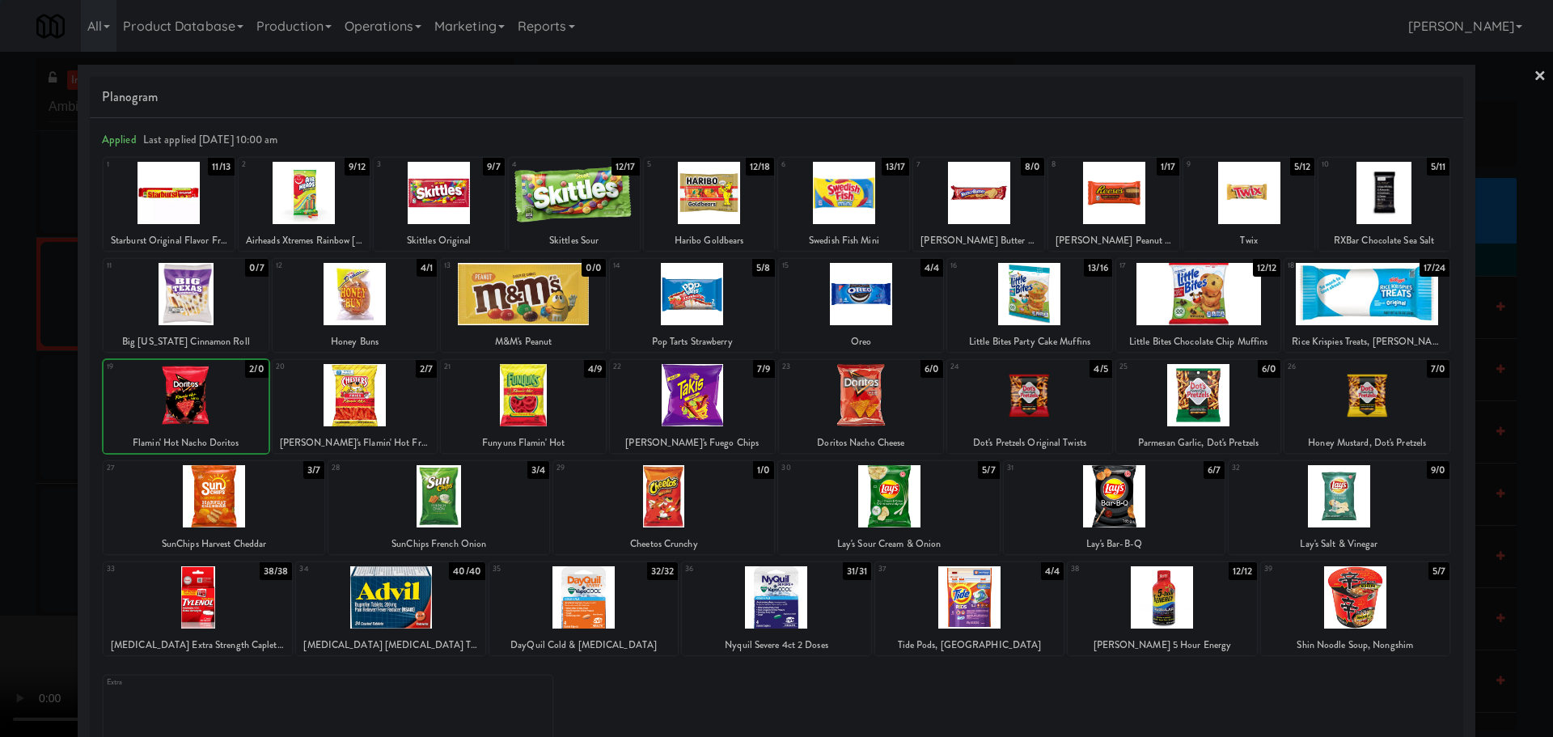
drag, startPoint x: 0, startPoint y: 459, endPoint x: 396, endPoint y: 383, distance: 403.5
click at [2, 459] on div at bounding box center [776, 368] width 1553 height 737
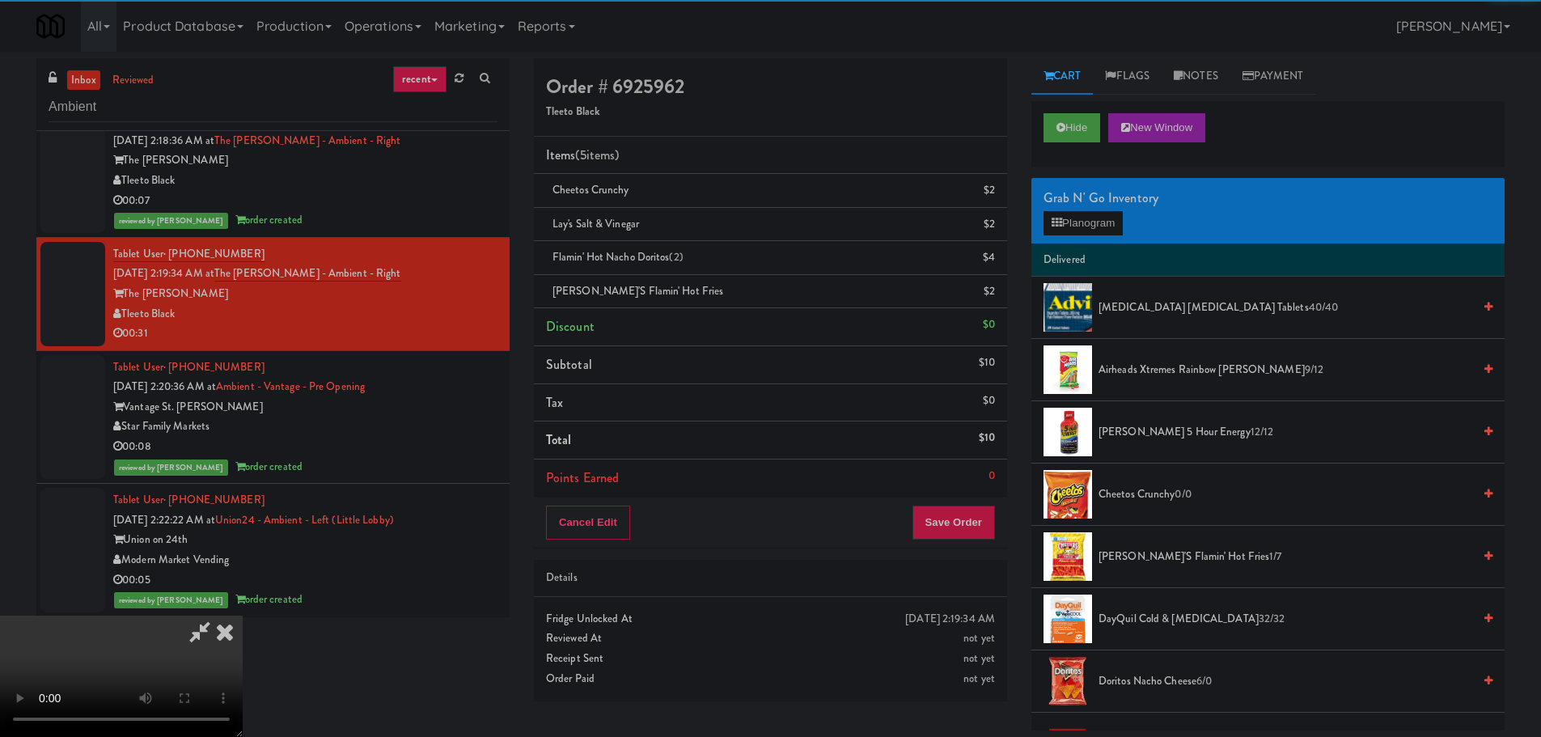
drag, startPoint x: 532, startPoint y: 374, endPoint x: 541, endPoint y: 374, distance: 8.9
click at [243, 615] on video at bounding box center [121, 675] width 243 height 121
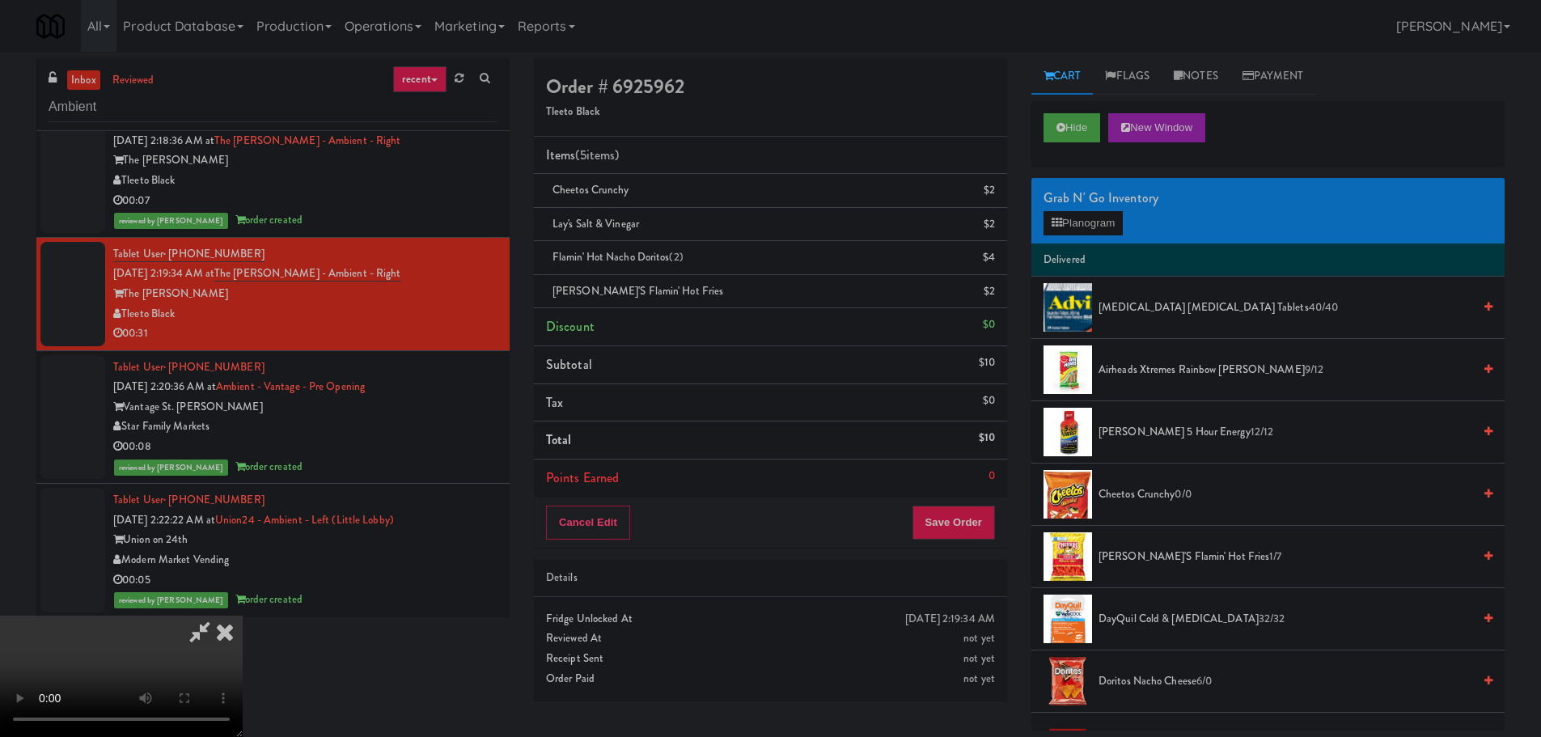
drag, startPoint x: 694, startPoint y: 351, endPoint x: 728, endPoint y: 351, distance: 34.0
click at [243, 615] on video at bounding box center [121, 675] width 243 height 121
click at [1073, 213] on button "Planogram" at bounding box center [1082, 223] width 79 height 24
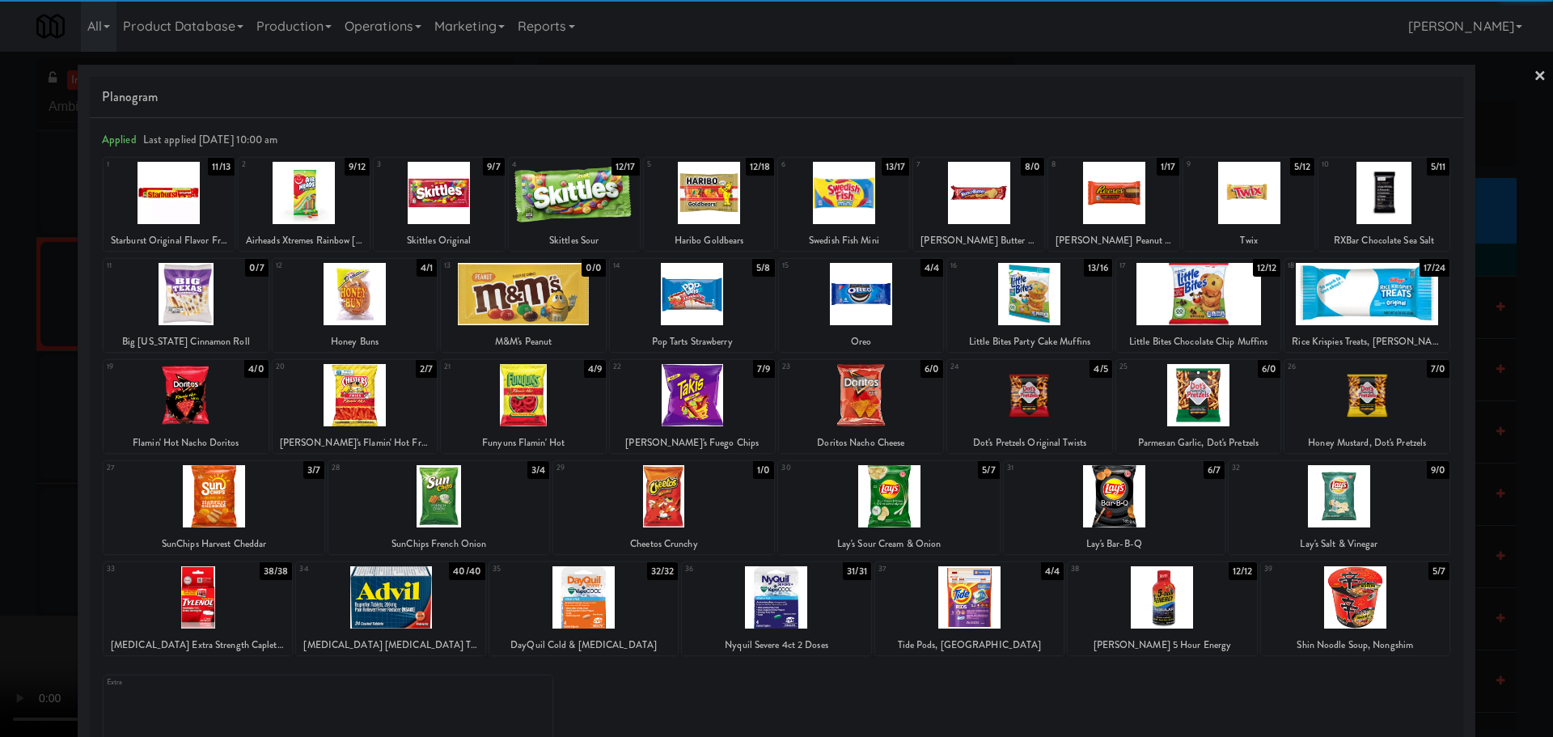
click at [546, 294] on div at bounding box center [523, 294] width 165 height 62
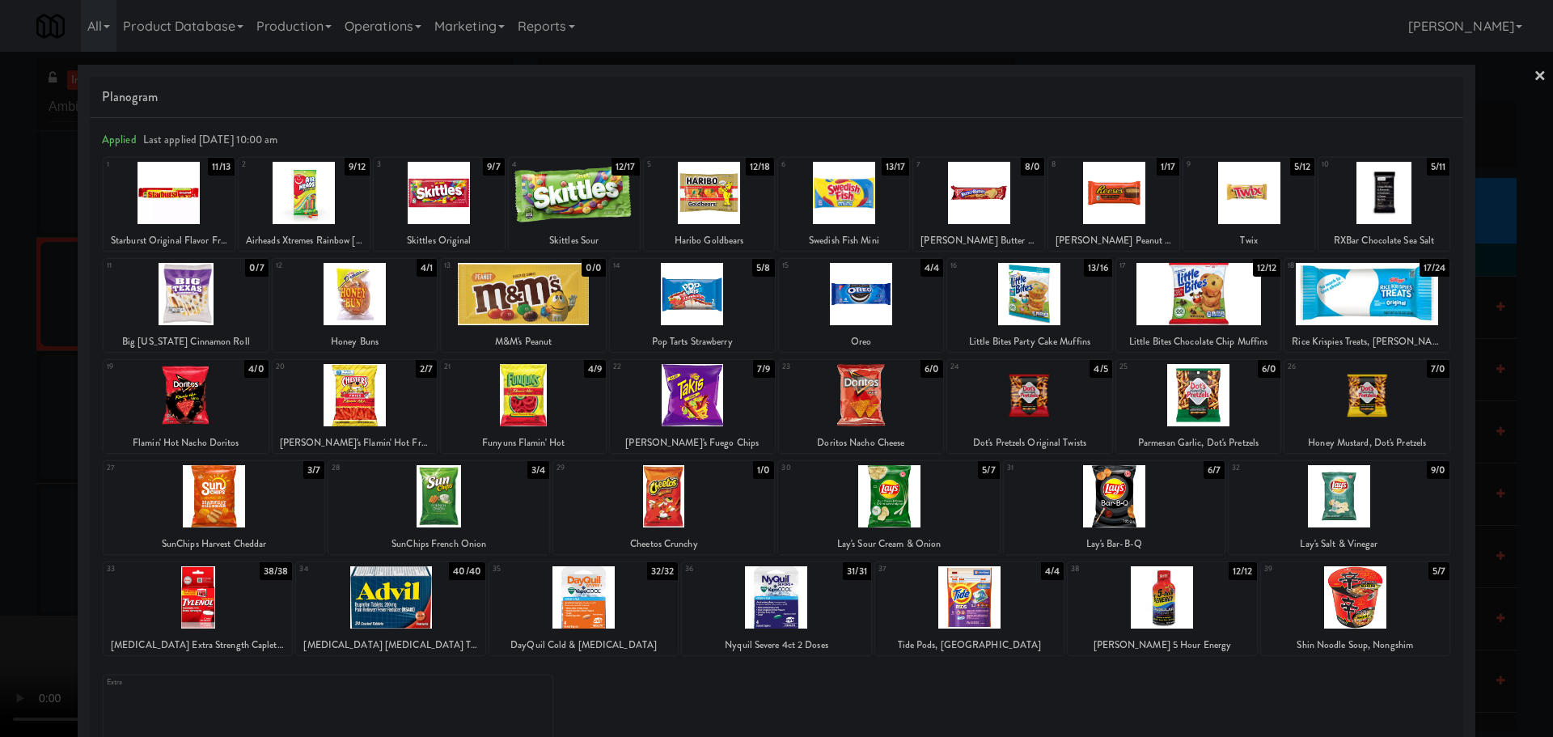
click at [0, 400] on div at bounding box center [776, 368] width 1553 height 737
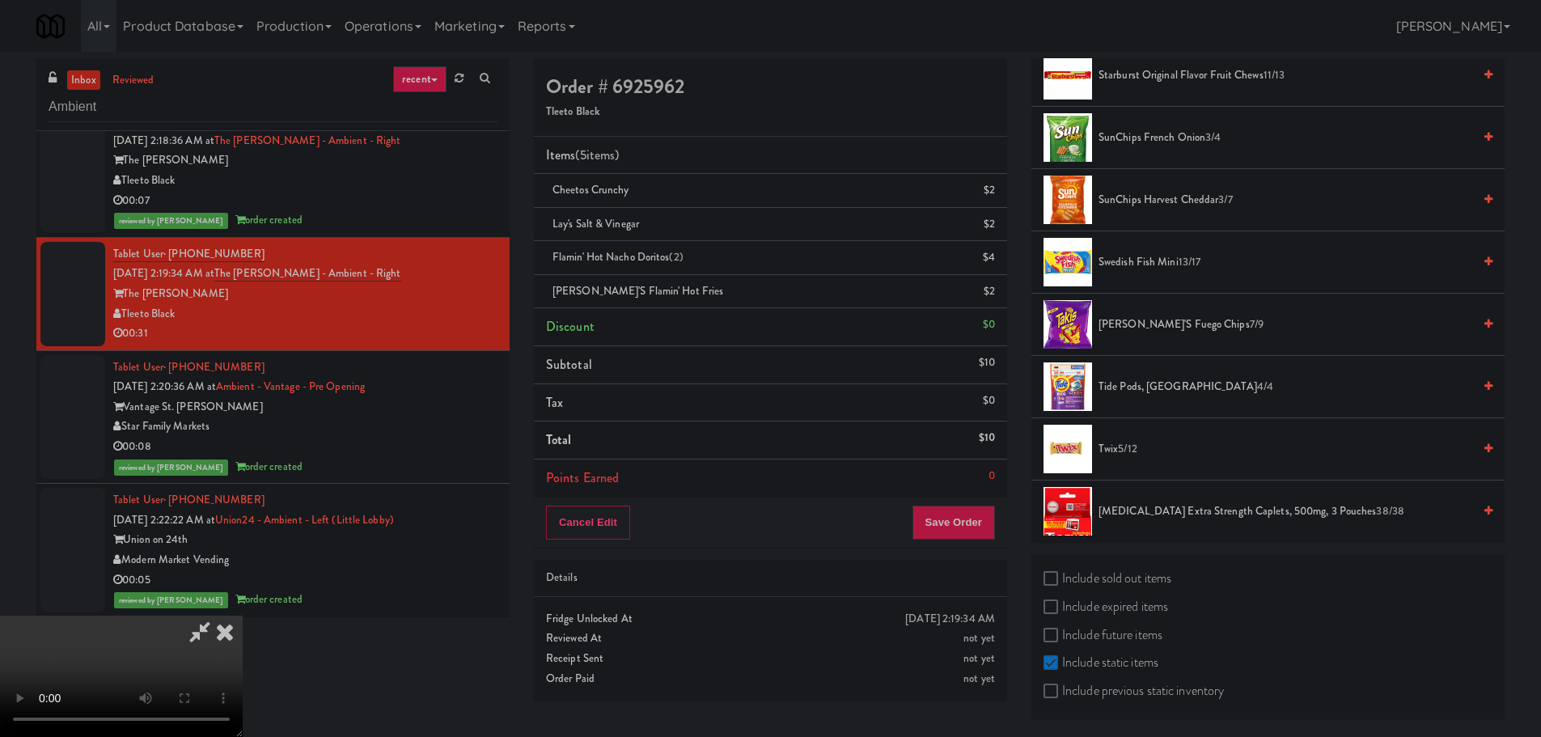
click at [1105, 570] on label "Include sold out items" at bounding box center [1107, 578] width 128 height 24
click at [1062, 573] on input "Include sold out items" at bounding box center [1052, 579] width 19 height 13
checkbox input "true"
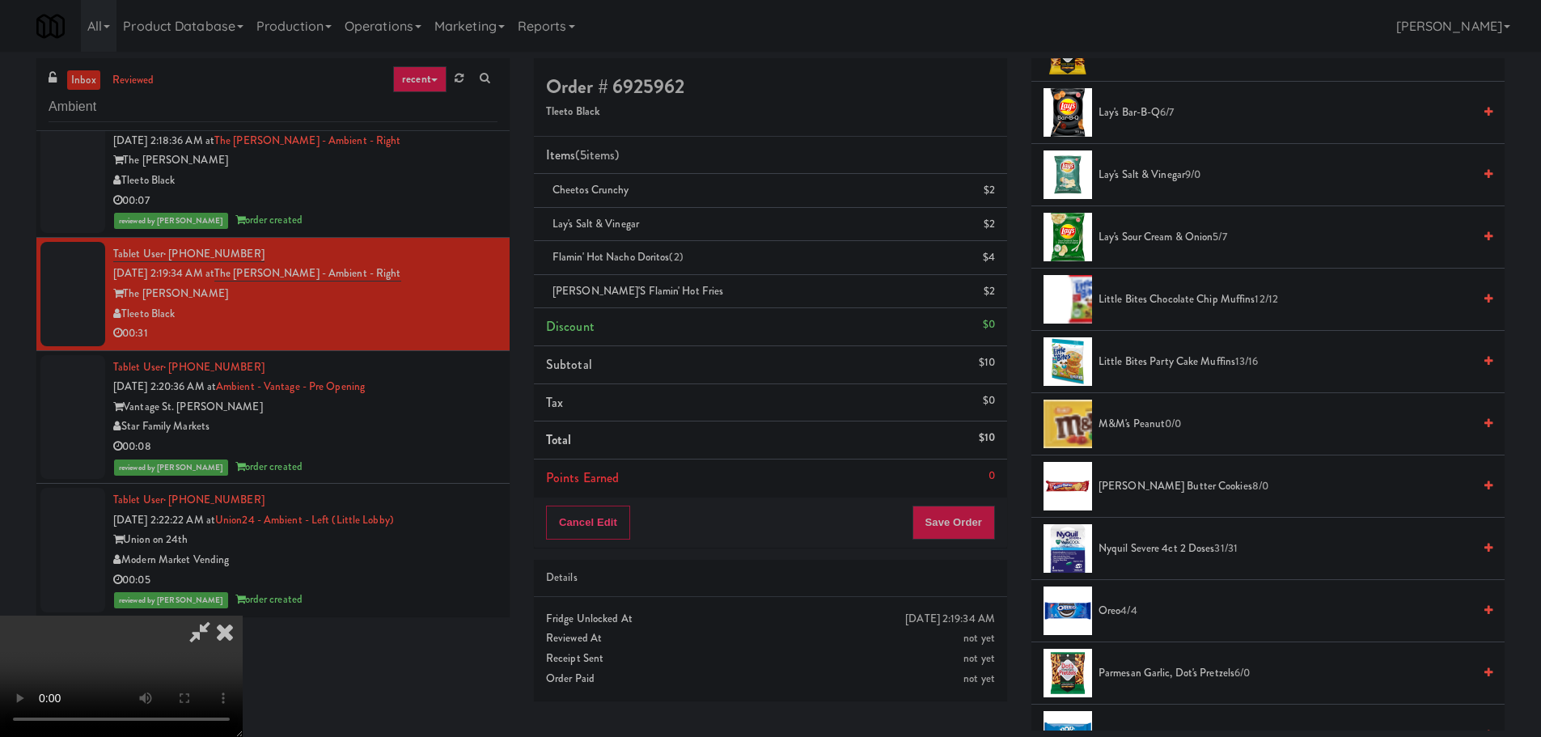
scroll to position [1067, 0]
click at [1152, 422] on span "M&M's Peanut 0/0" at bounding box center [1285, 423] width 374 height 20
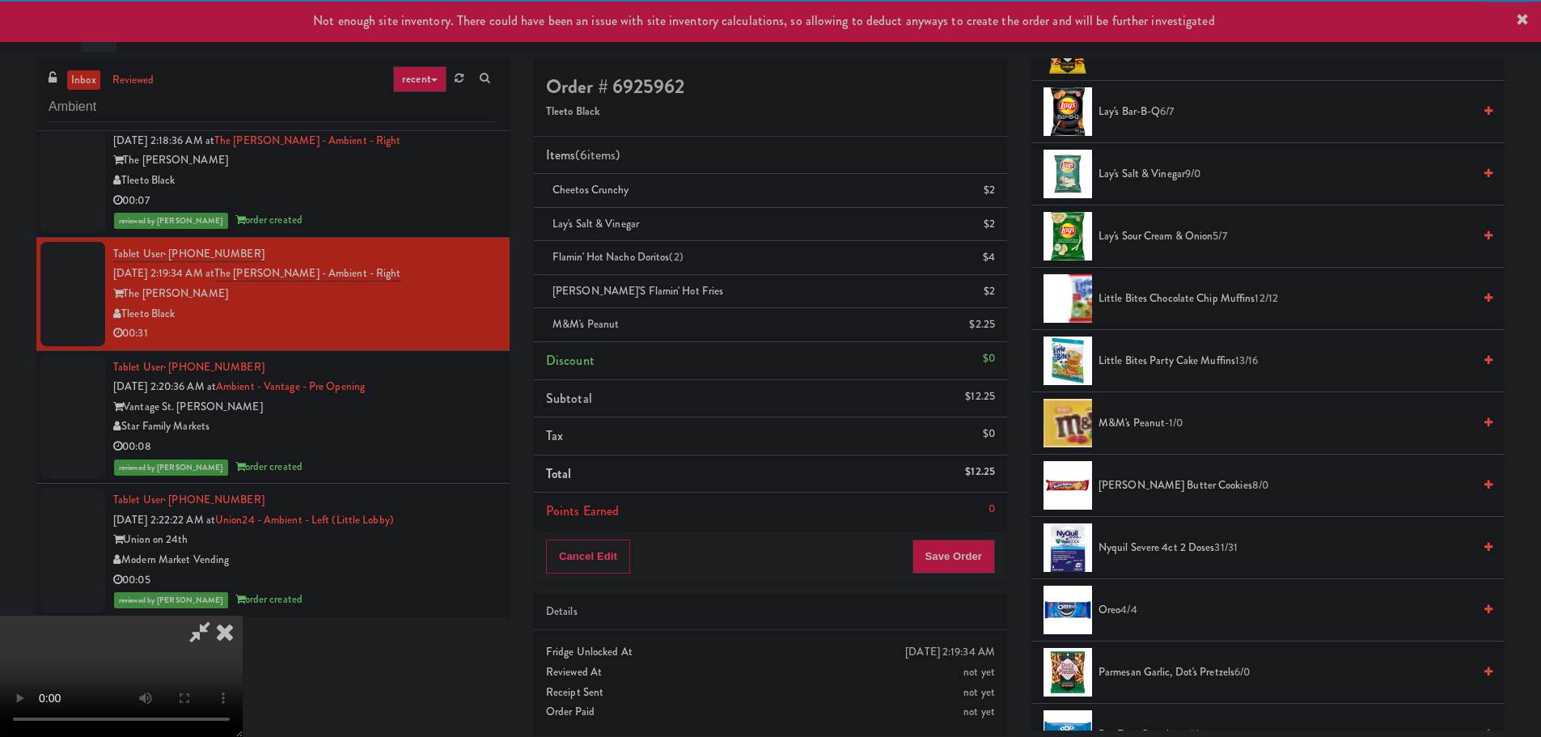
click at [243, 615] on video at bounding box center [121, 675] width 243 height 121
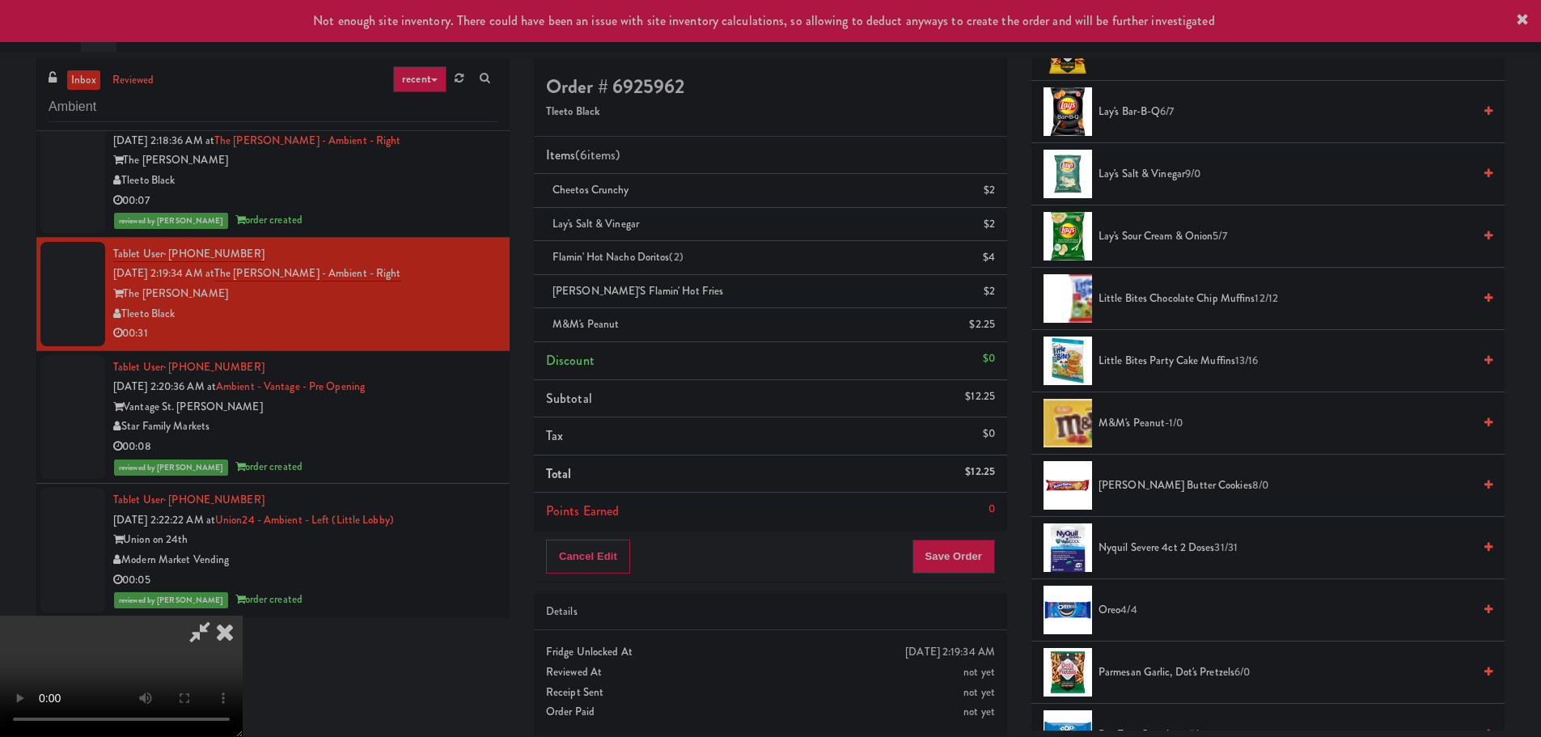
click at [243, 615] on video at bounding box center [121, 675] width 243 height 121
click
drag, startPoint x: 687, startPoint y: 404, endPoint x: 697, endPoint y: 407, distance: 10.8
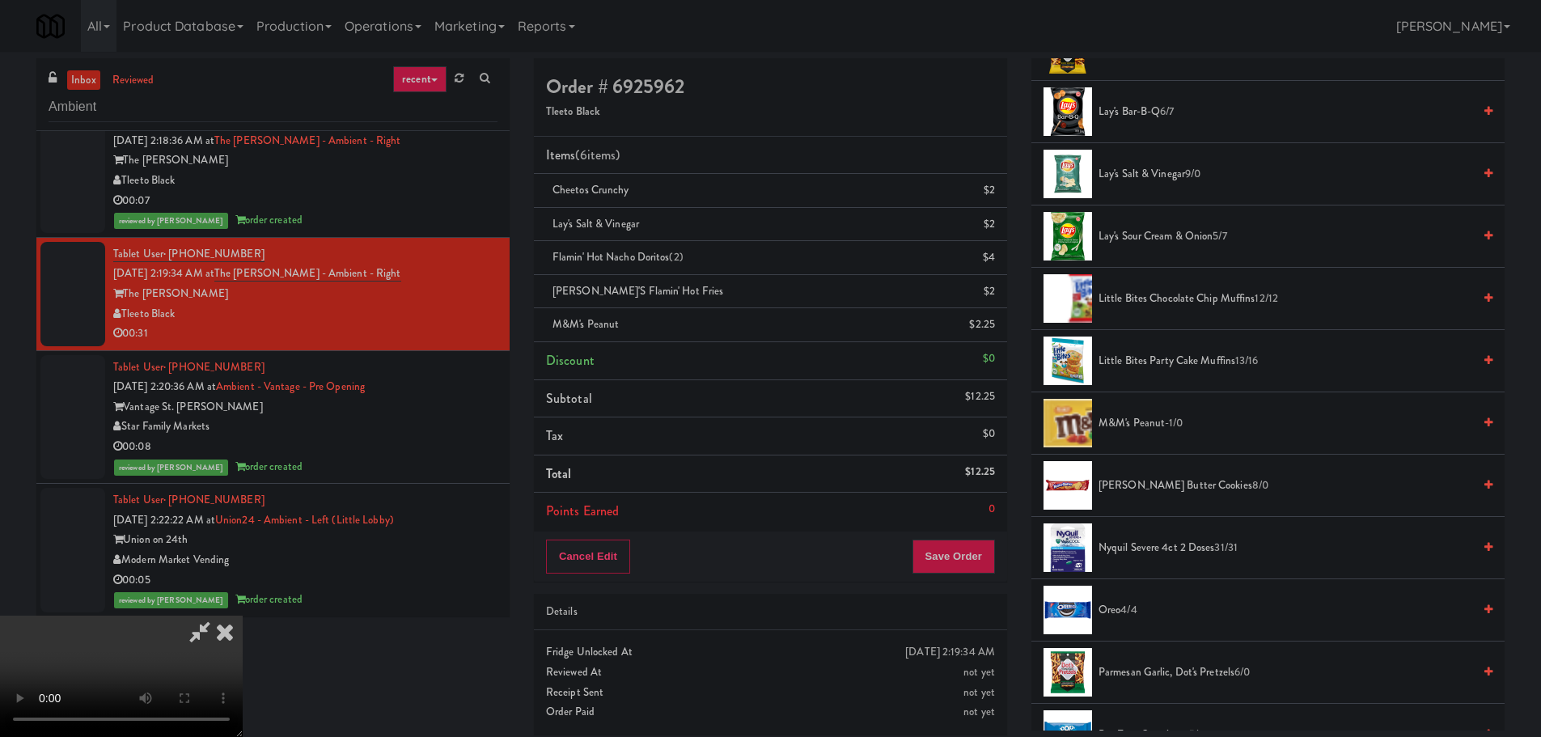
scroll to position [0, 0]
drag, startPoint x: 666, startPoint y: 539, endPoint x: 683, endPoint y: 535, distance: 17.3
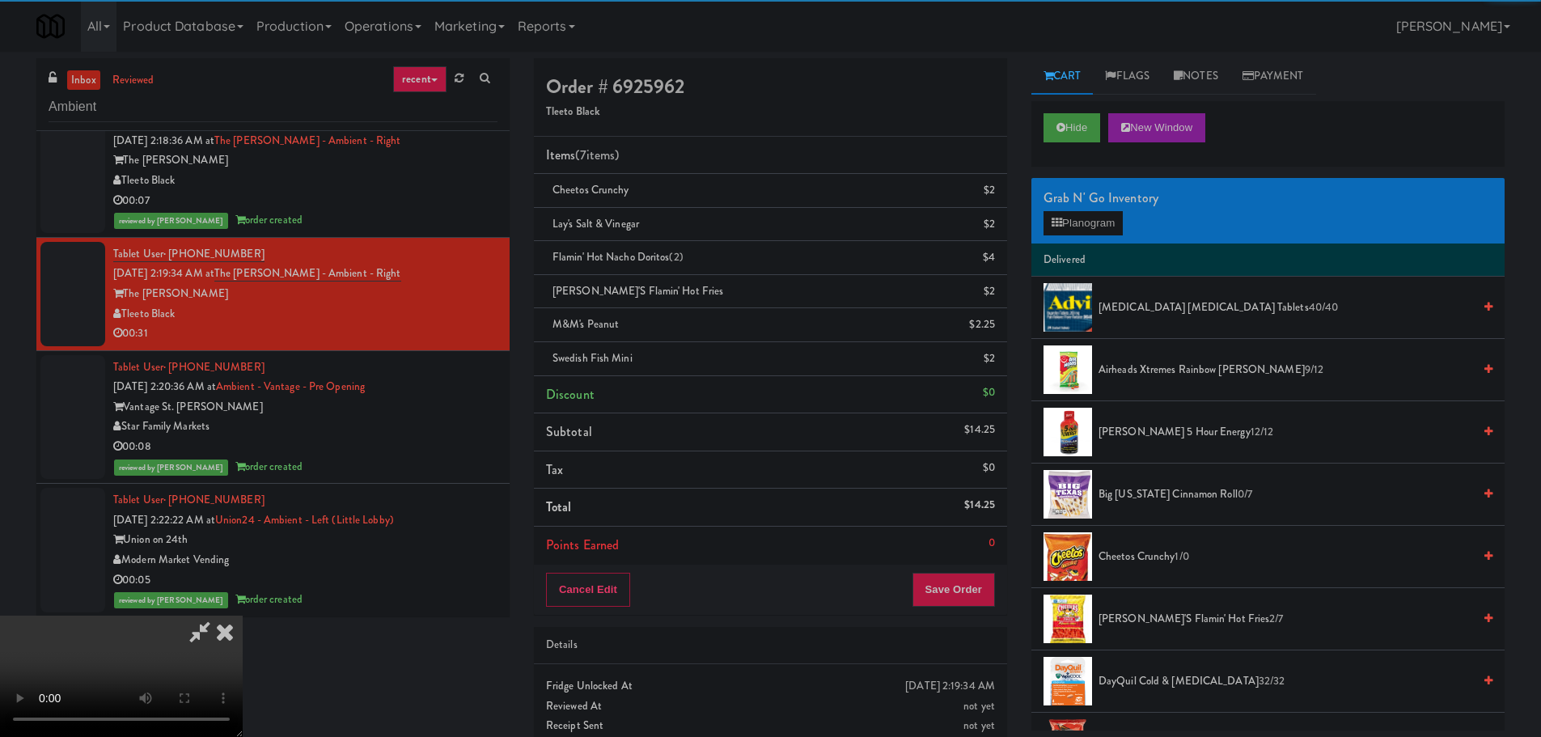
drag, startPoint x: 576, startPoint y: 268, endPoint x: 592, endPoint y: 273, distance: 16.9
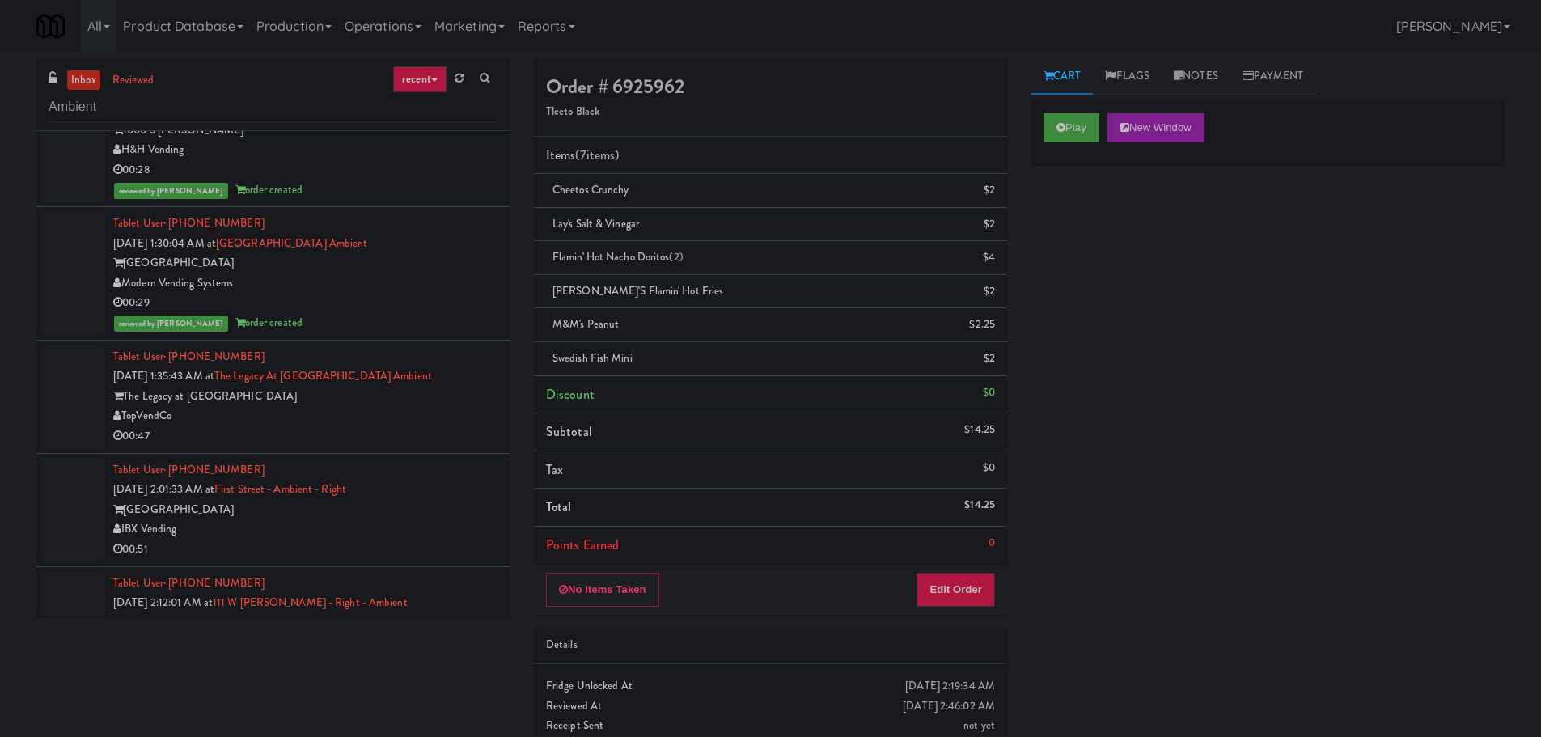
scroll to position [319, 0]
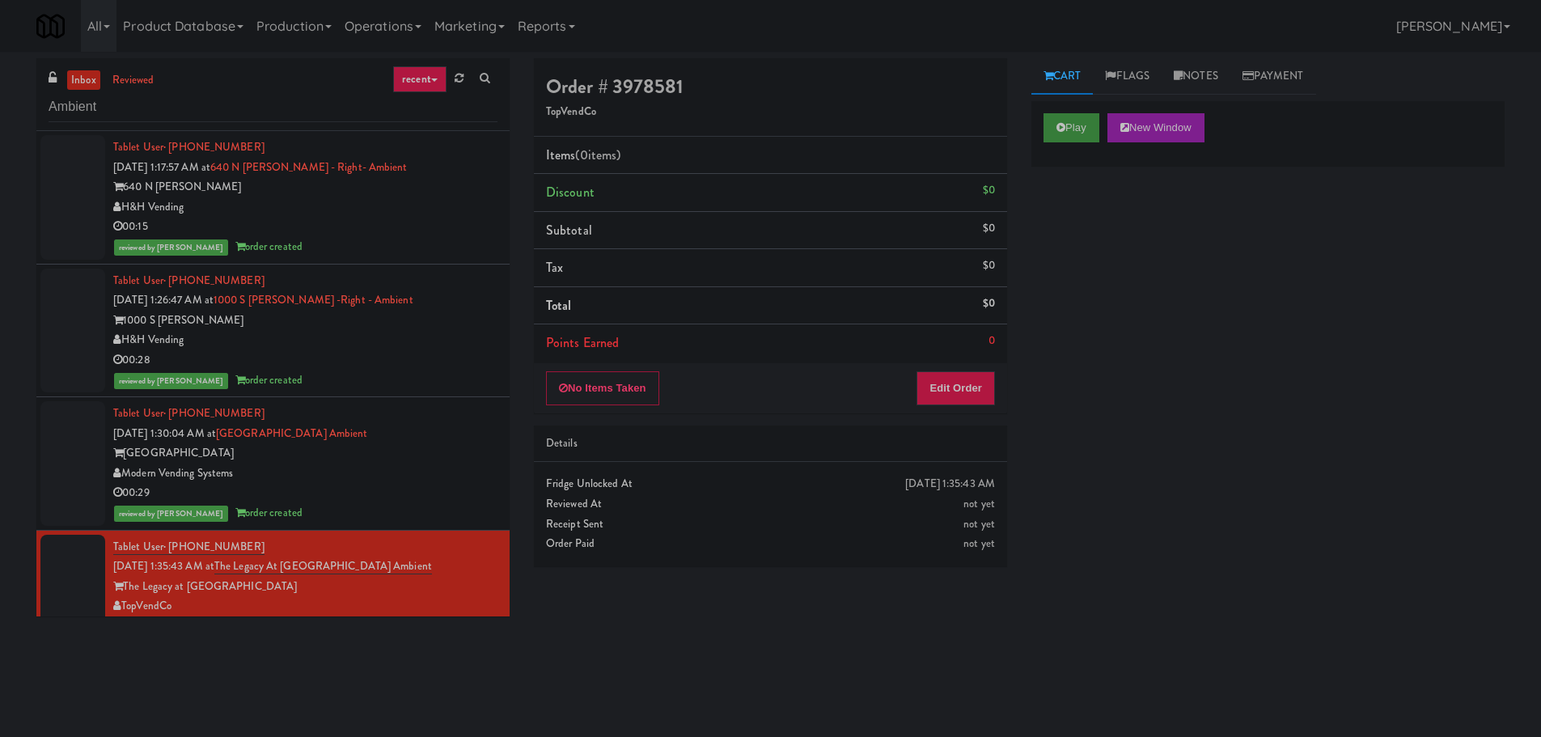
drag, startPoint x: 1042, startPoint y: 137, endPoint x: 1062, endPoint y: 133, distance: 20.8
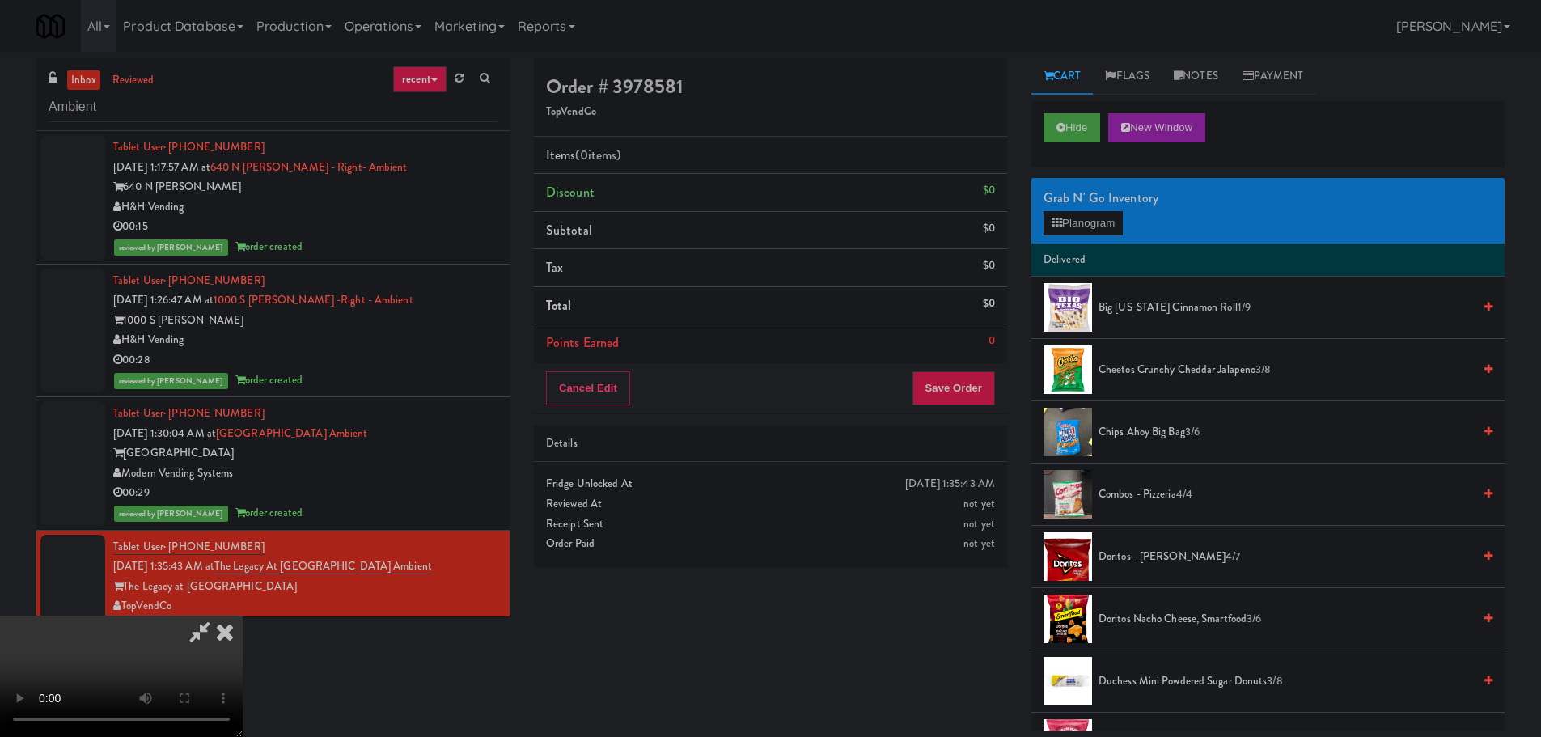
scroll to position [36, 0]
drag, startPoint x: 478, startPoint y: 475, endPoint x: 734, endPoint y: 388, distance: 270.6
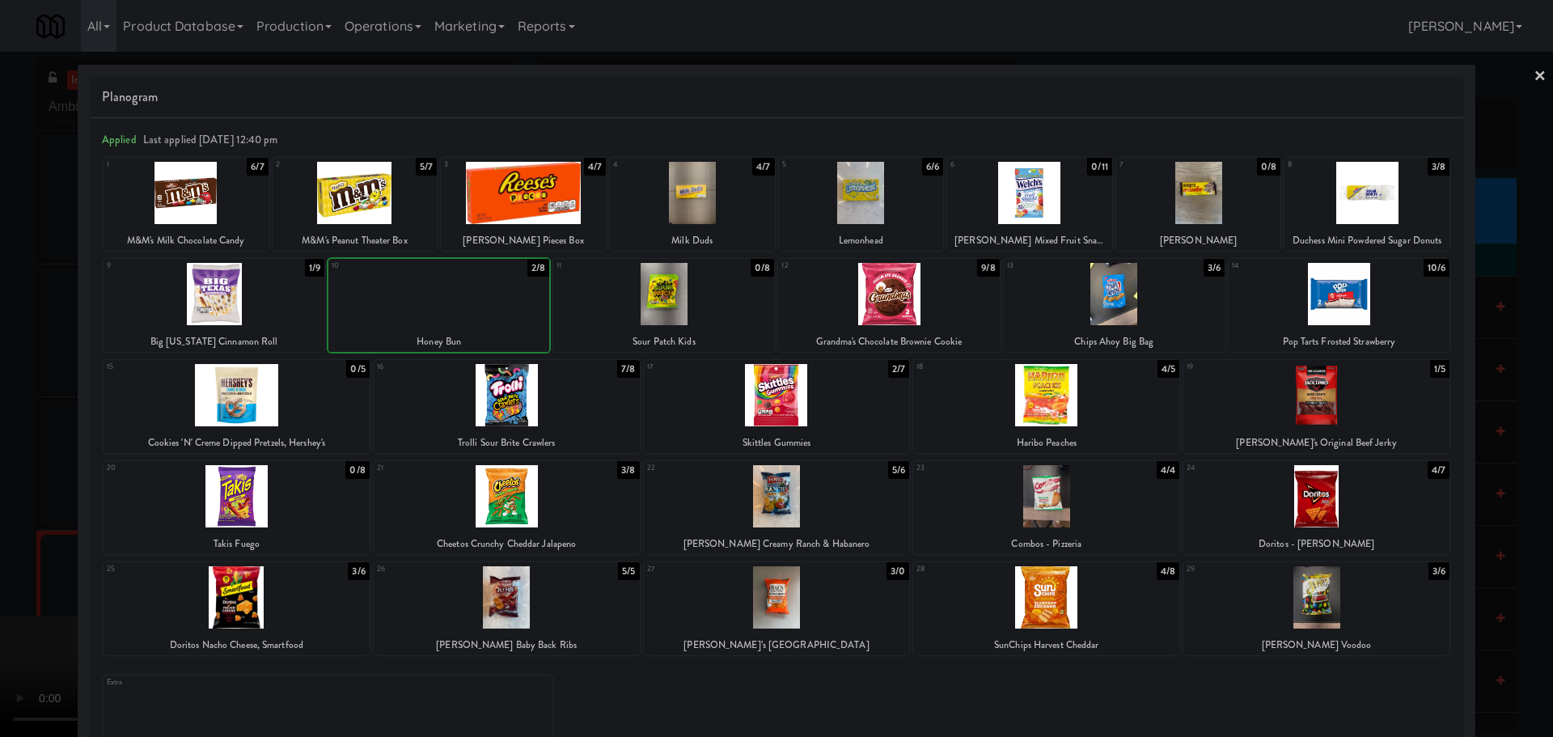
drag, startPoint x: 0, startPoint y: 422, endPoint x: 379, endPoint y: 386, distance: 381.0
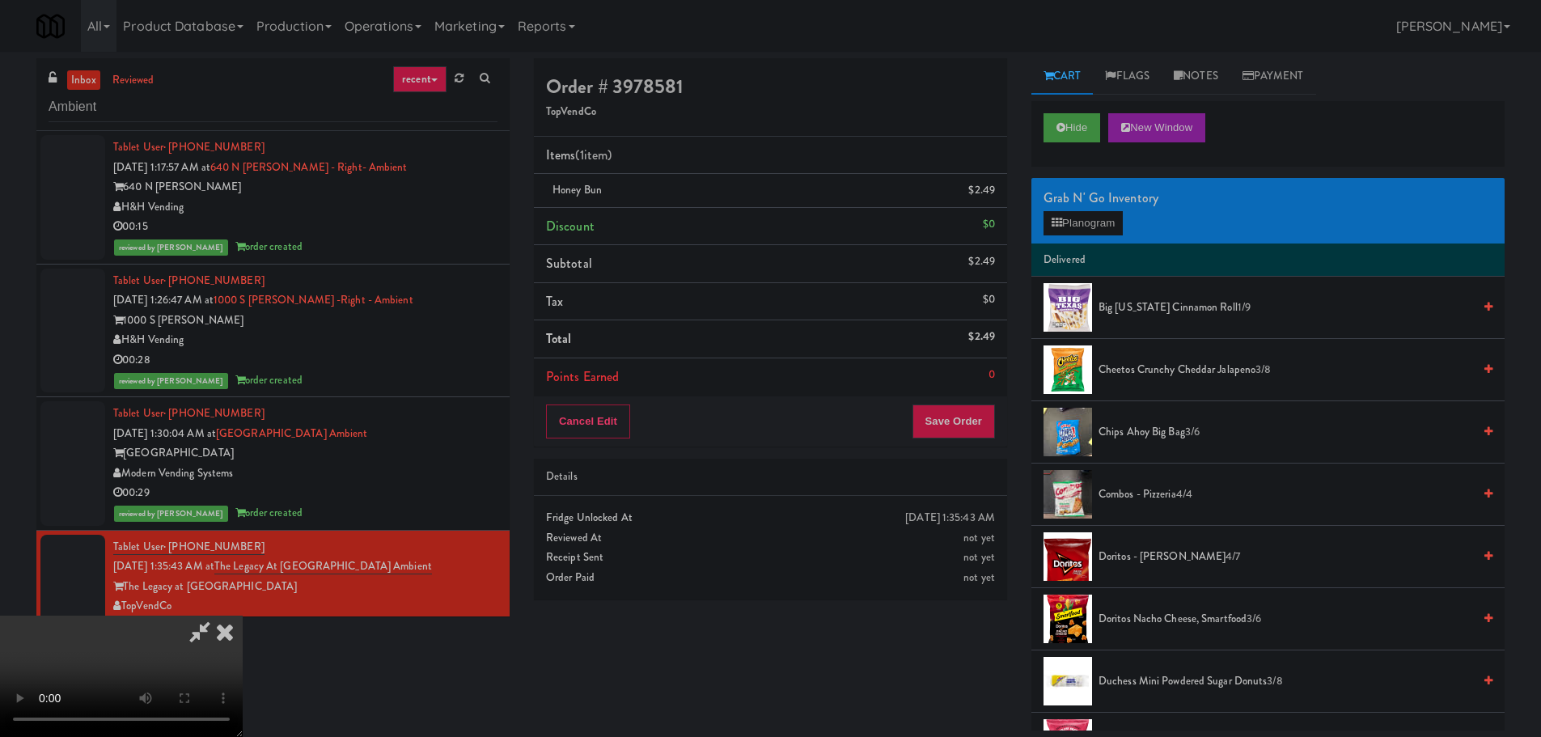
drag, startPoint x: 645, startPoint y: 442, endPoint x: 645, endPoint y: 431, distance: 10.5
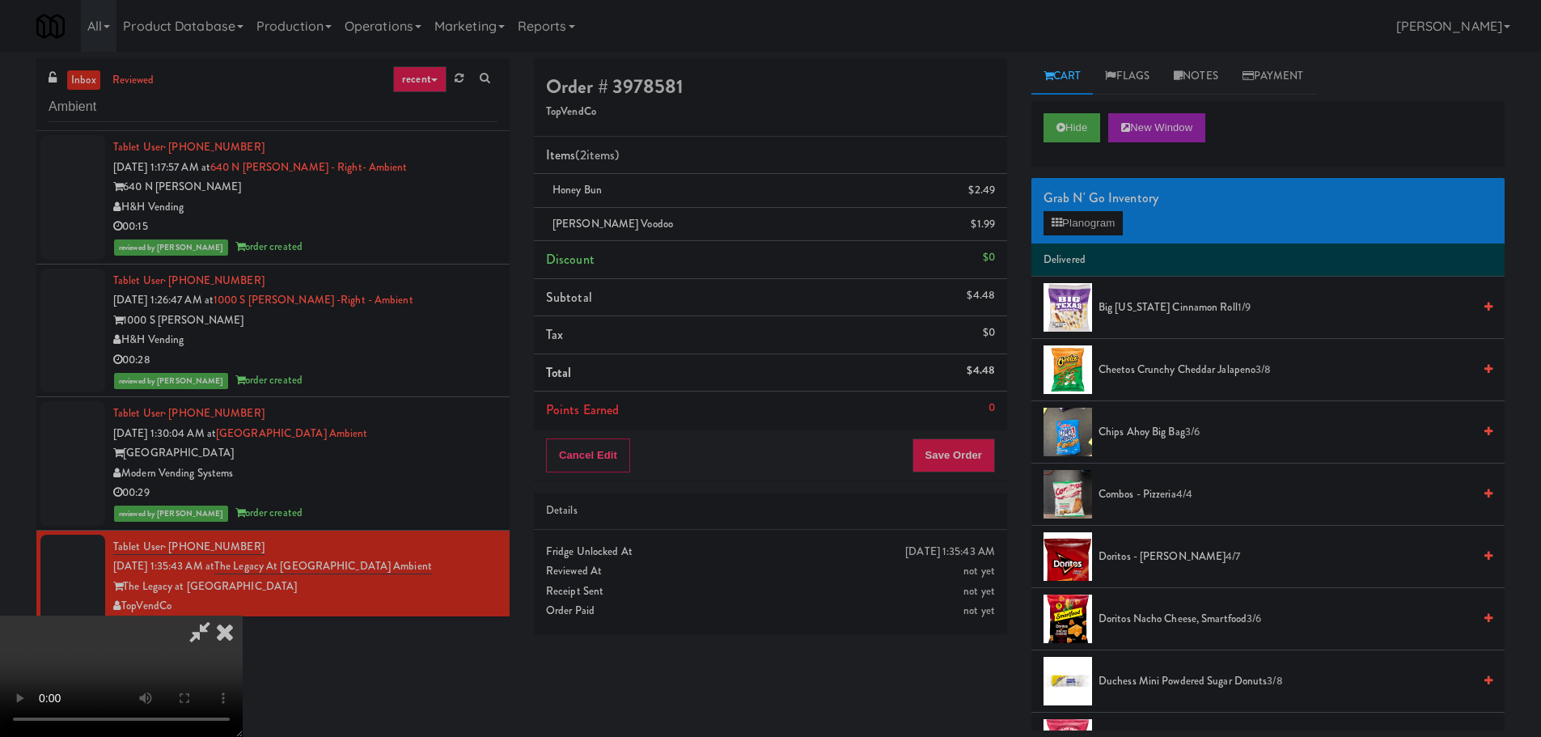
drag, startPoint x: 783, startPoint y: 344, endPoint x: 791, endPoint y: 340, distance: 9.0
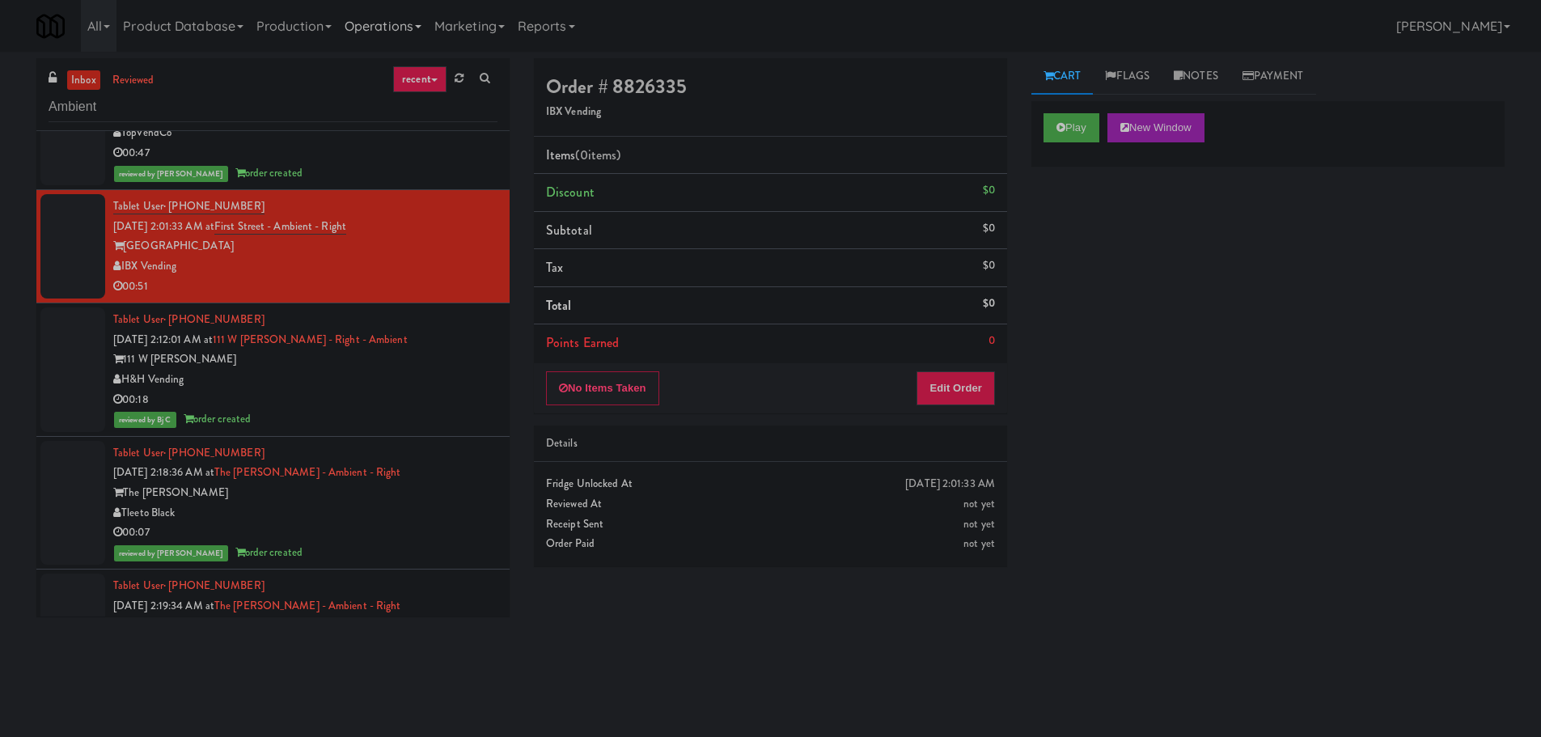
scroll to position [421, 0]
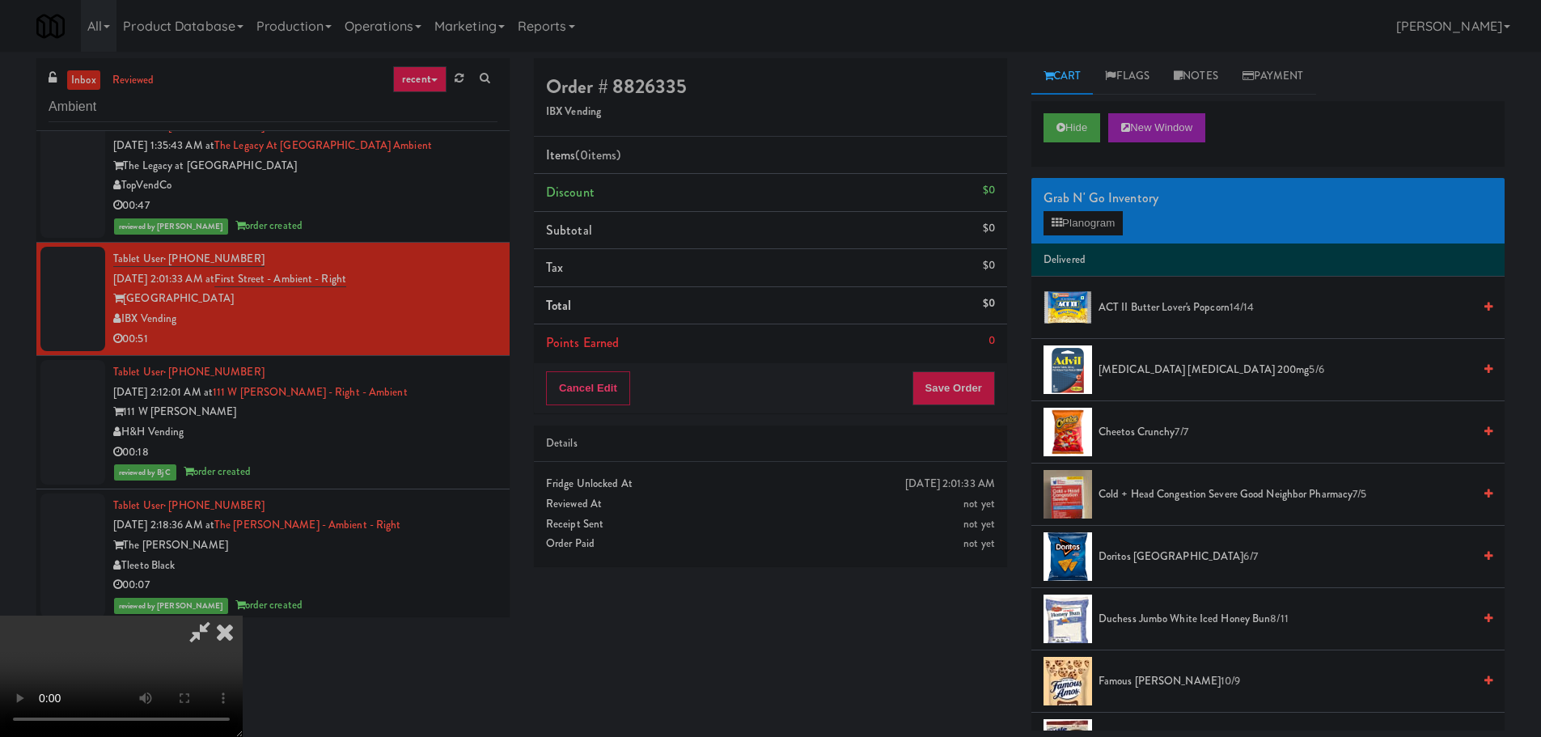
drag, startPoint x: 713, startPoint y: 446, endPoint x: 825, endPoint y: 404, distance: 119.5
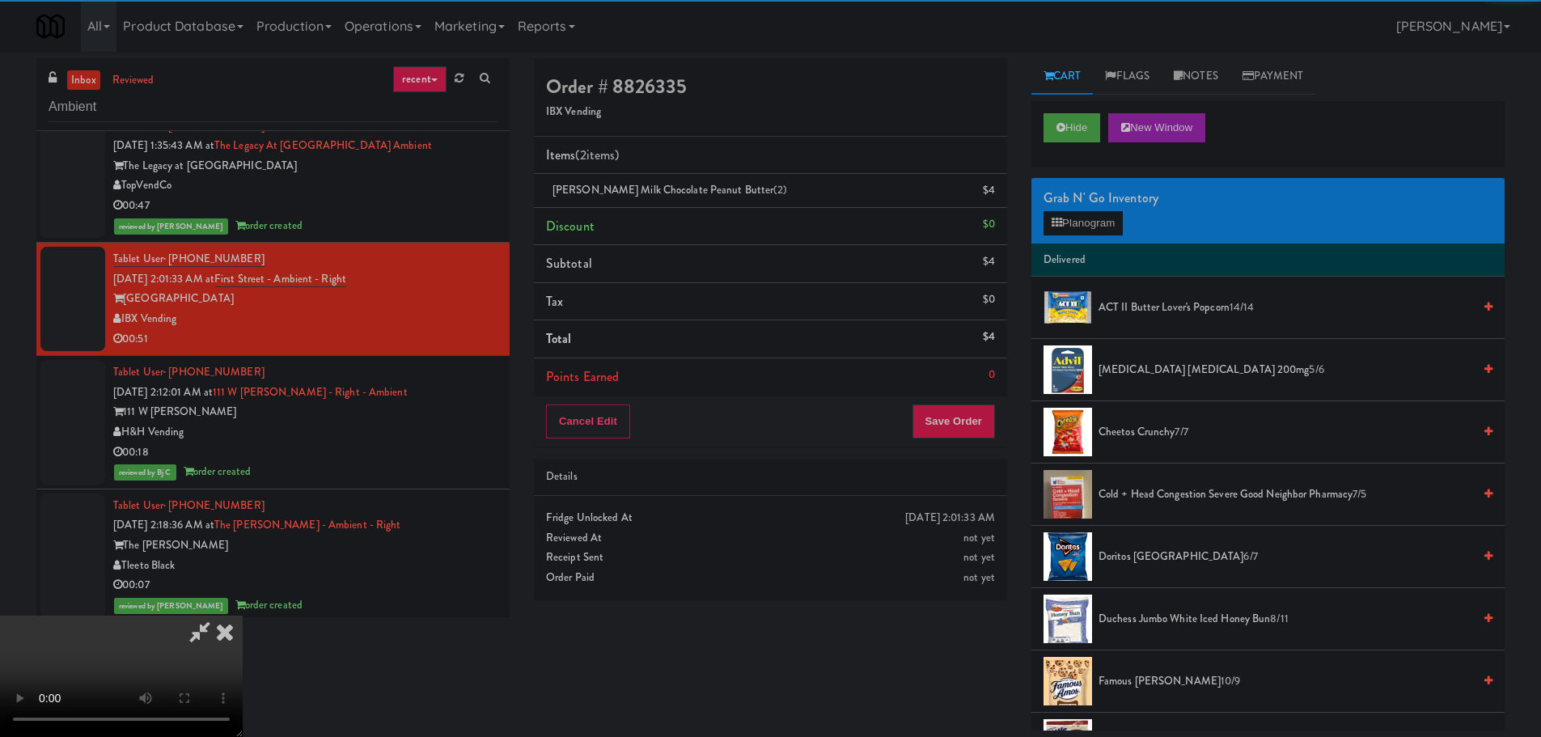
drag, startPoint x: 530, startPoint y: 349, endPoint x: 584, endPoint y: 361, distance: 54.9
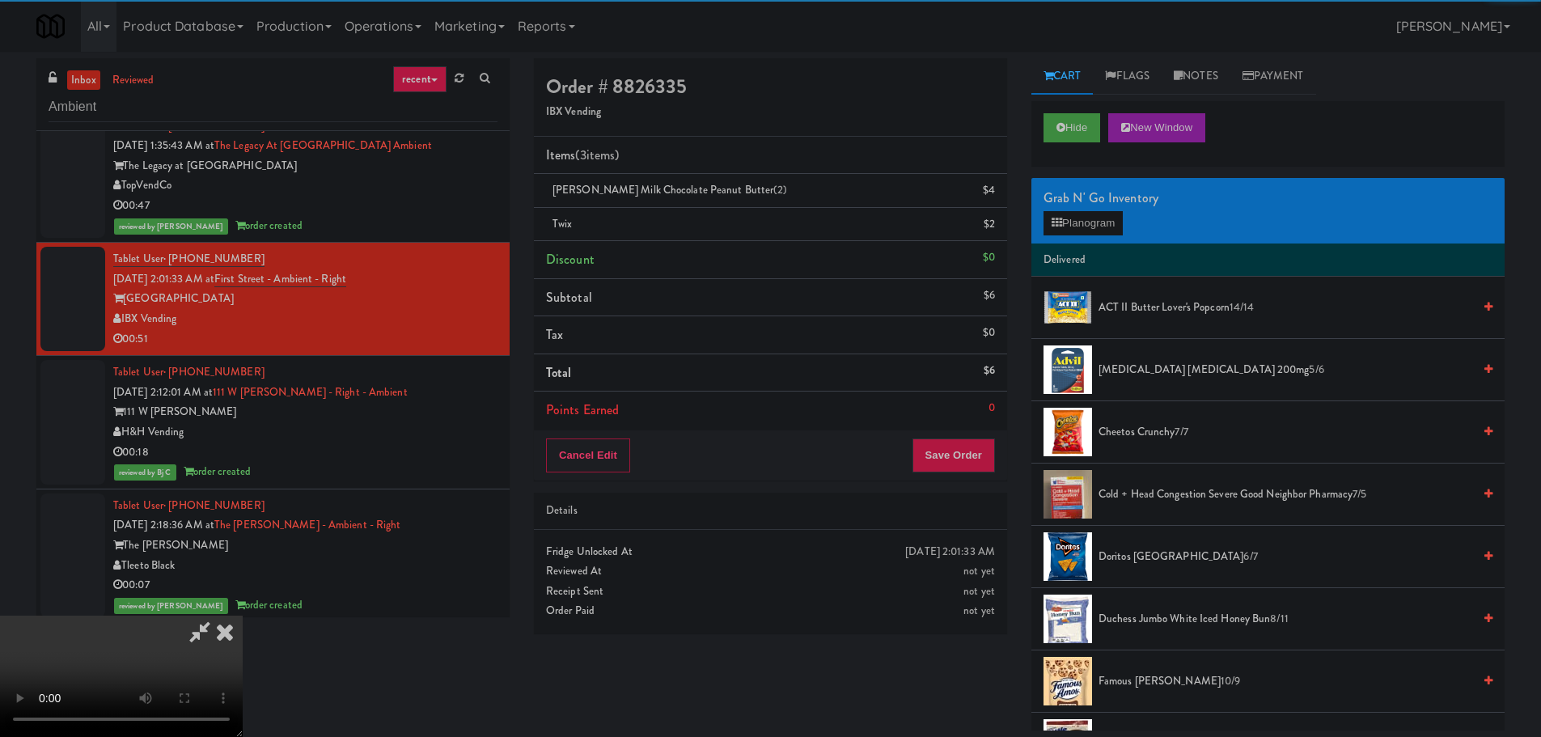
drag, startPoint x: 431, startPoint y: 419, endPoint x: 454, endPoint y: 416, distance: 23.7
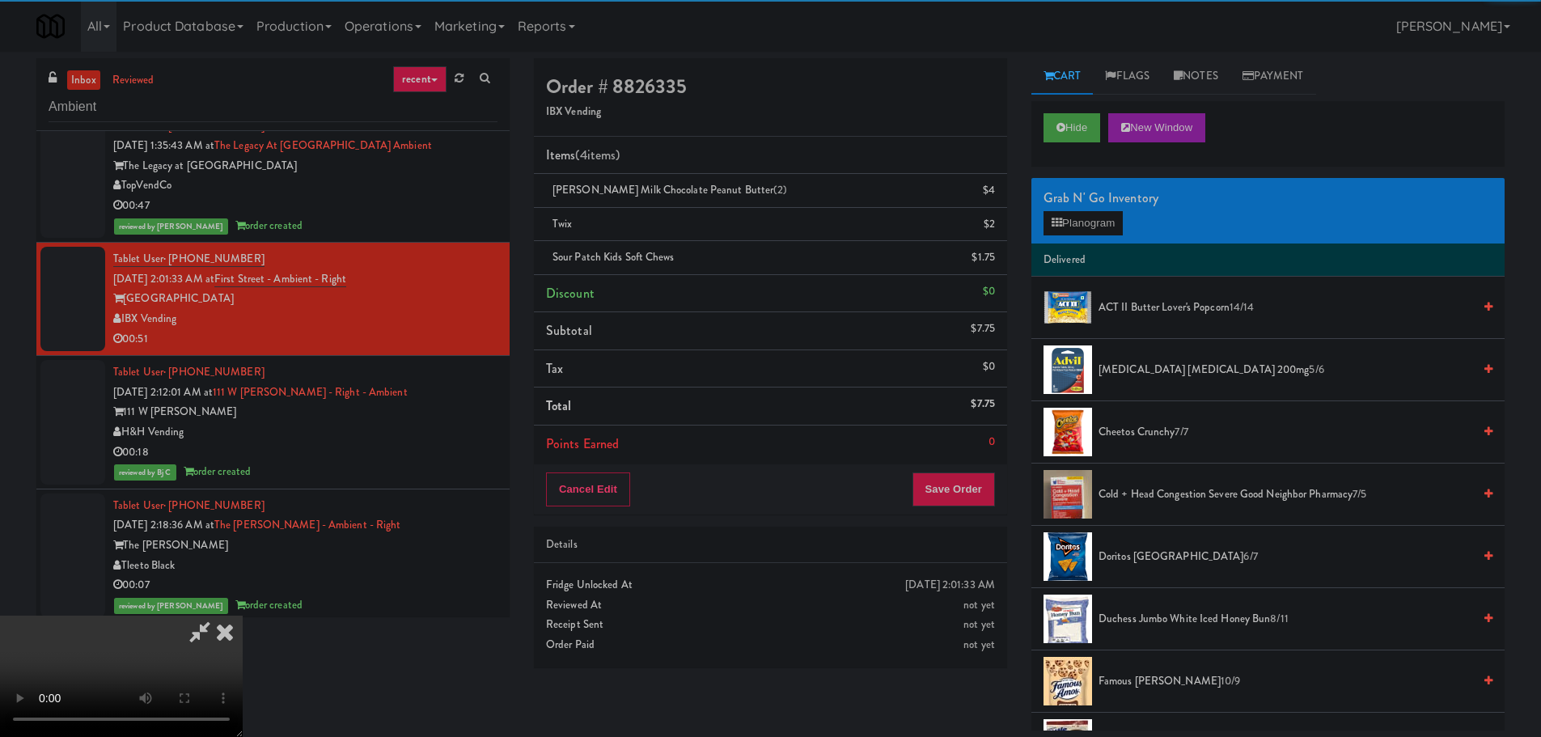
drag, startPoint x: 532, startPoint y: 334, endPoint x: 562, endPoint y: 336, distance: 30.0
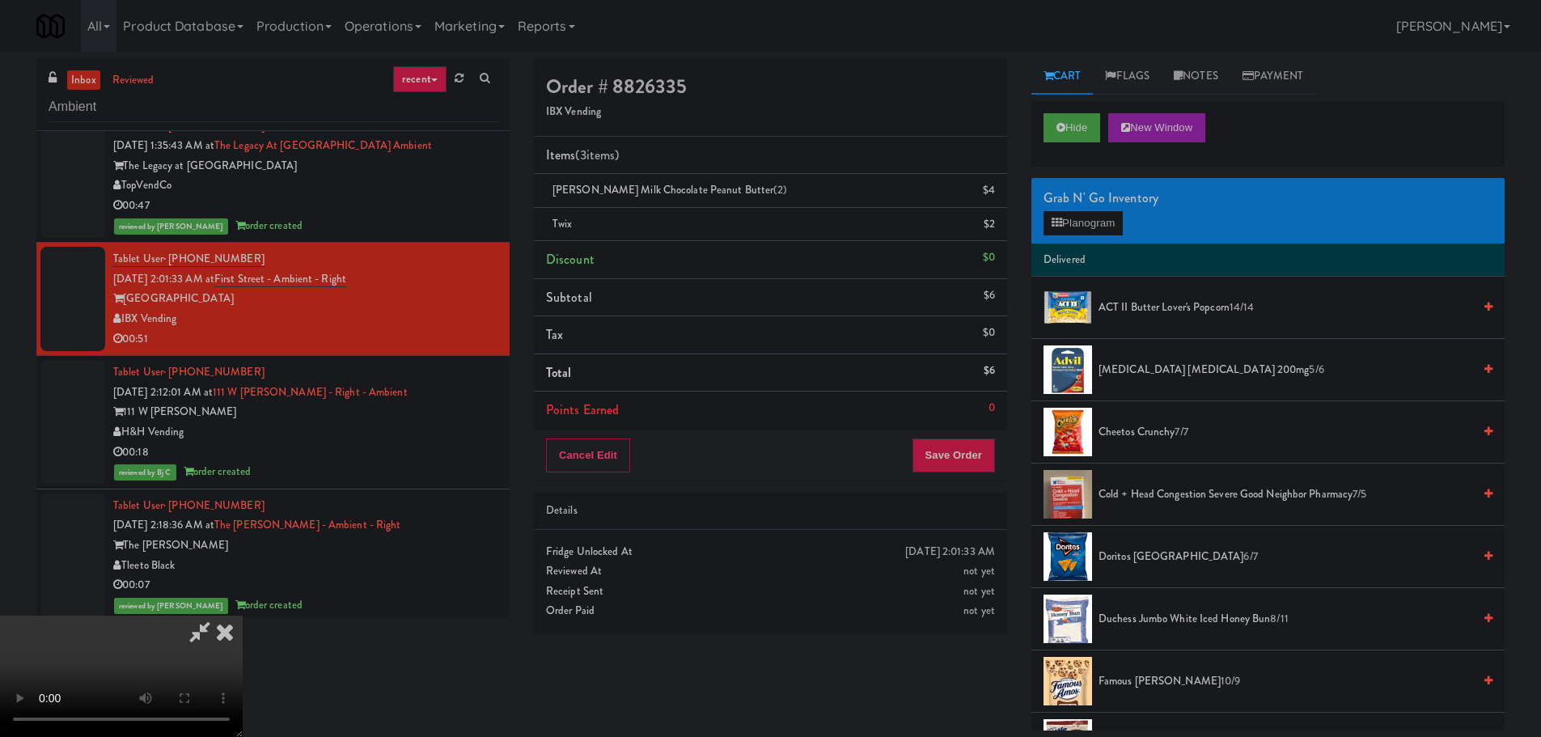
drag, startPoint x: 704, startPoint y: 412, endPoint x: 868, endPoint y: 366, distance: 170.5
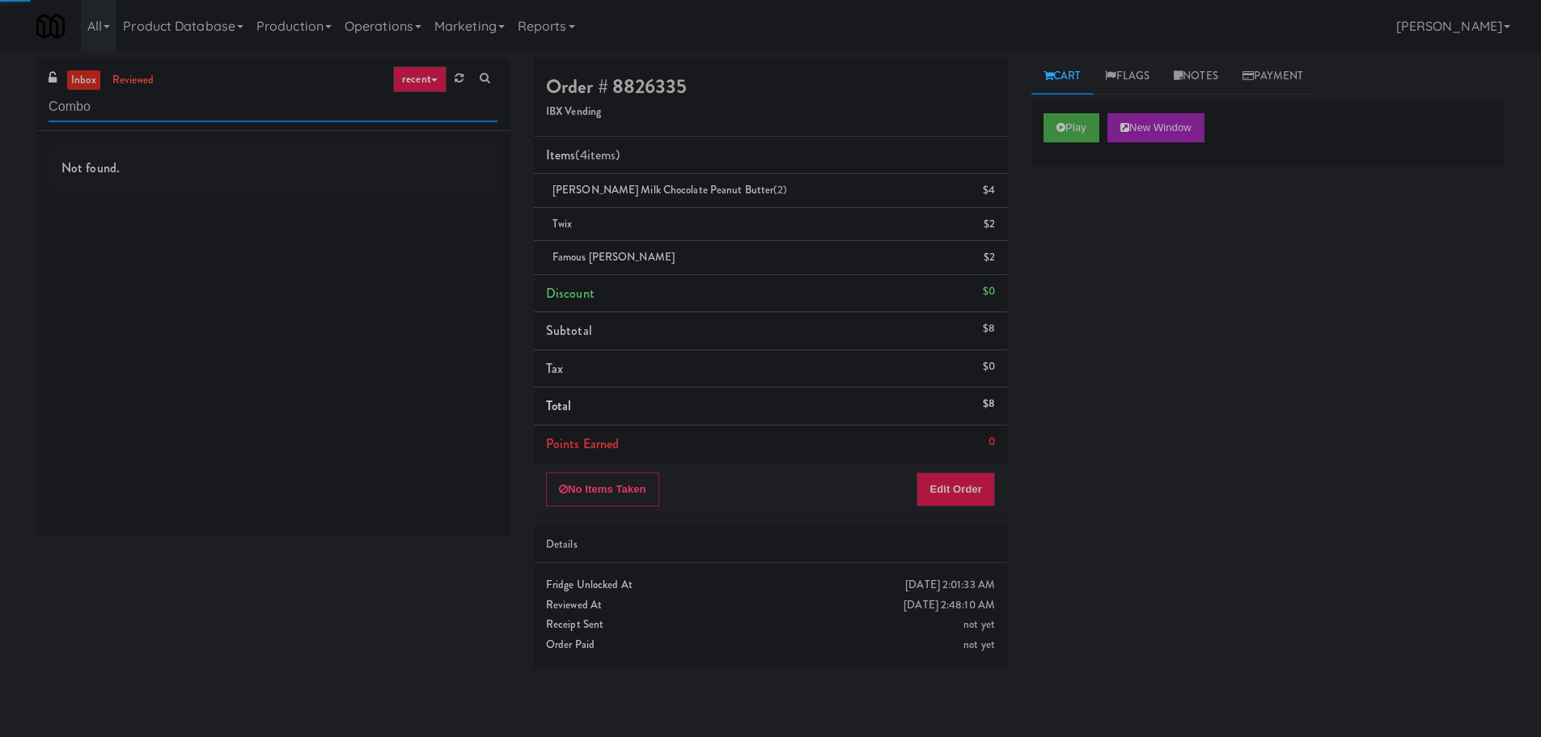
type input "Combo"
